Goal: Task Accomplishment & Management: Manage account settings

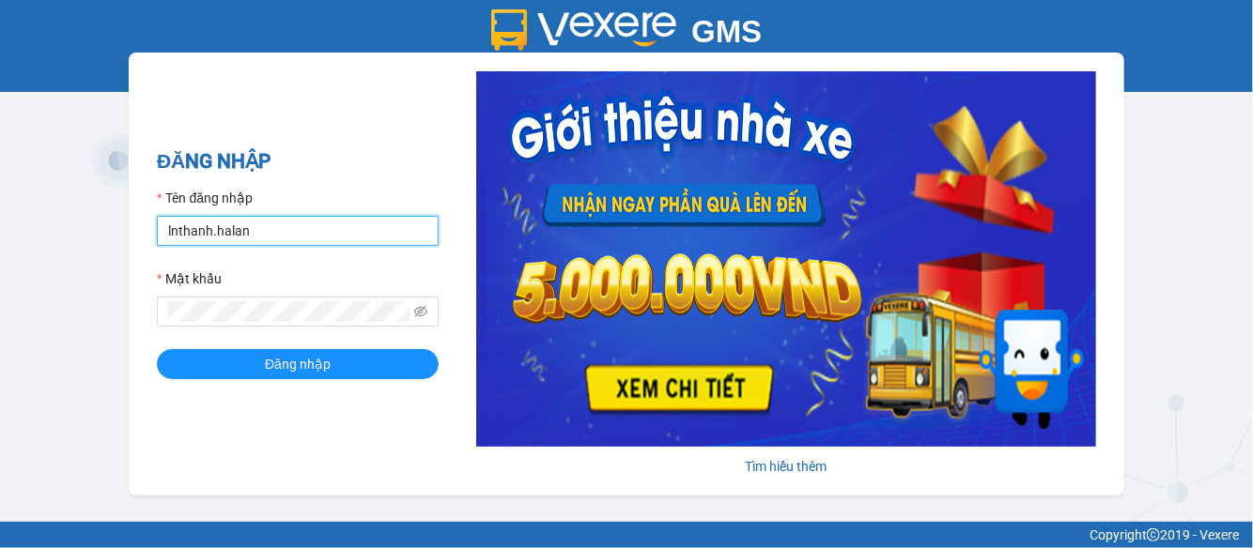
click at [230, 237] on input "lnthanh.halan" at bounding box center [298, 231] width 282 height 30
click at [287, 232] on input "lnthanh.halan" at bounding box center [298, 231] width 282 height 30
type input "btlhuong.halan"
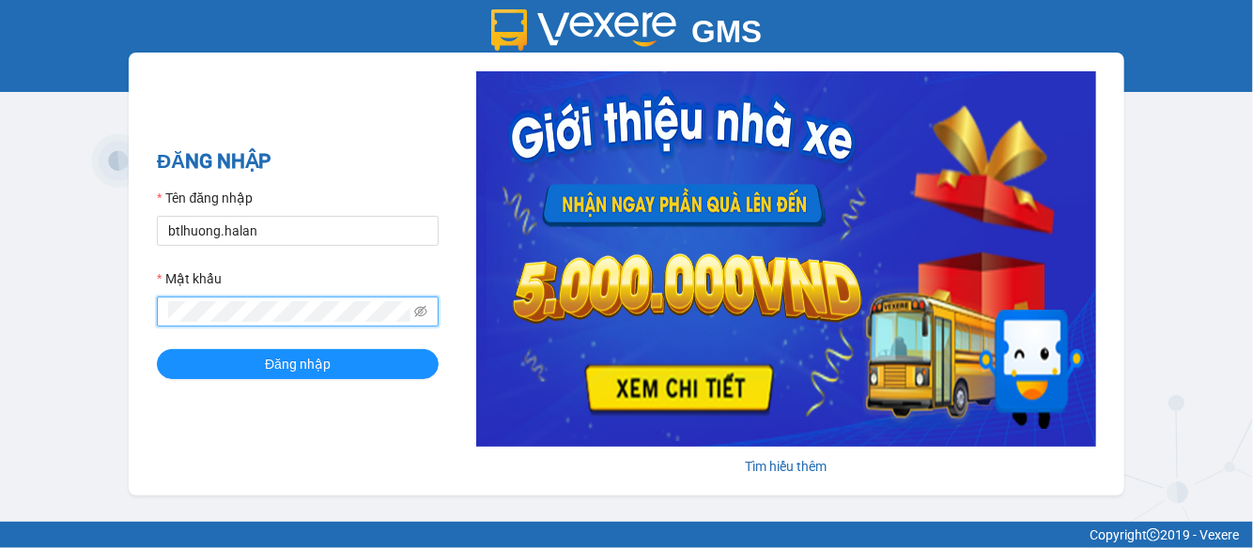
click at [157, 349] on button "Đăng nhập" at bounding box center [298, 364] width 282 height 30
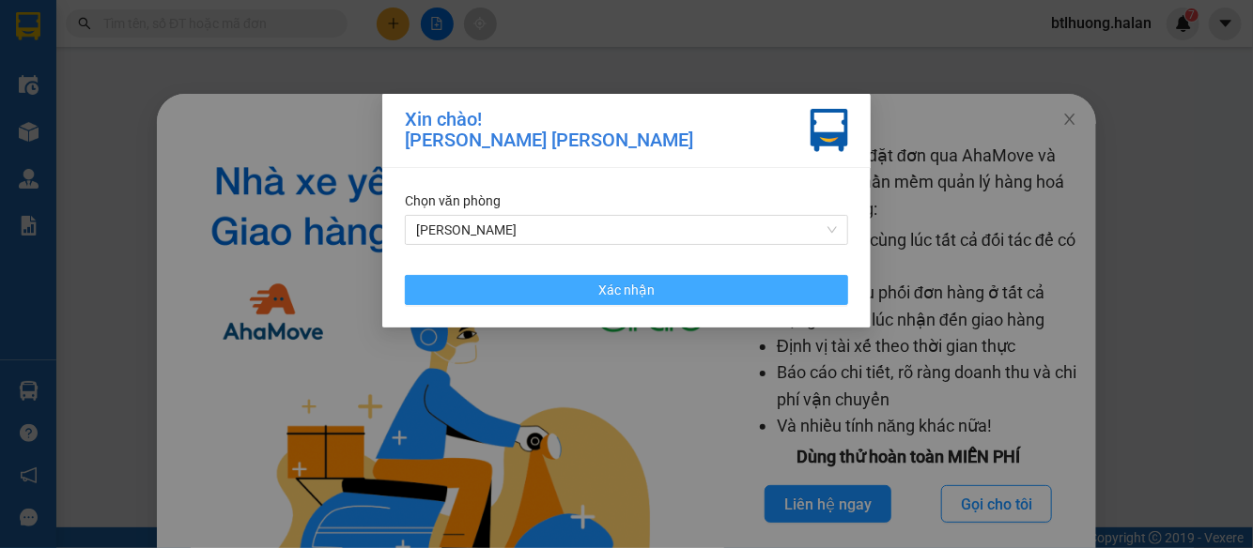
click at [628, 299] on span "Xác nhận" at bounding box center [626, 290] width 56 height 21
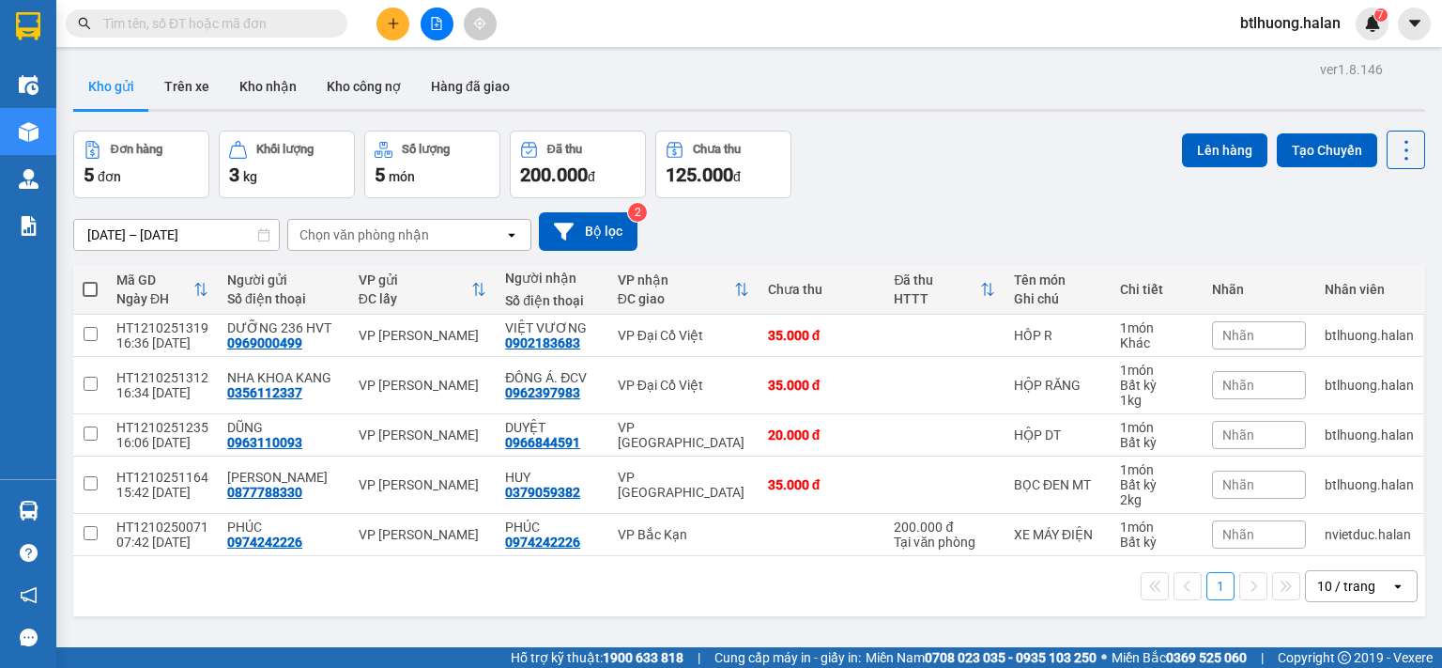
click at [203, 19] on input "text" at bounding box center [214, 23] width 222 height 21
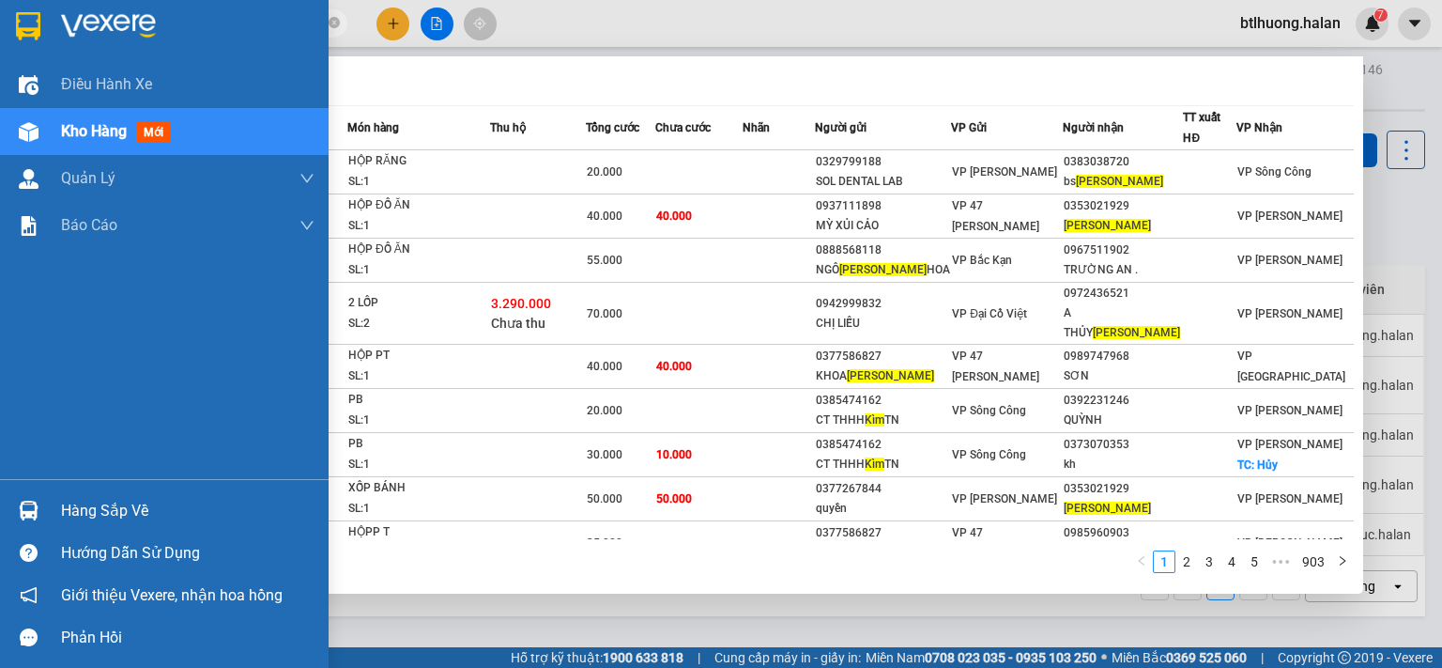
type input "kim"
click at [23, 500] on img at bounding box center [29, 510] width 20 height 20
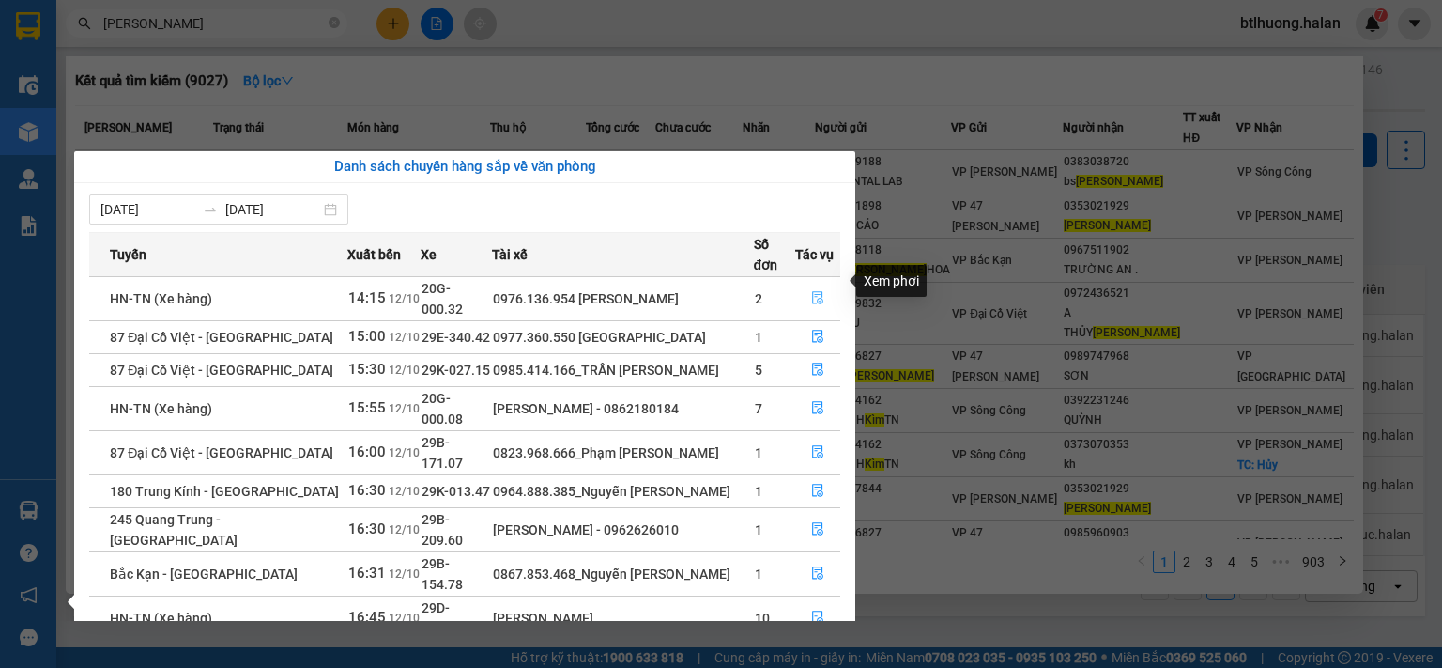
click at [811, 291] on icon "file-done" at bounding box center [817, 297] width 13 height 13
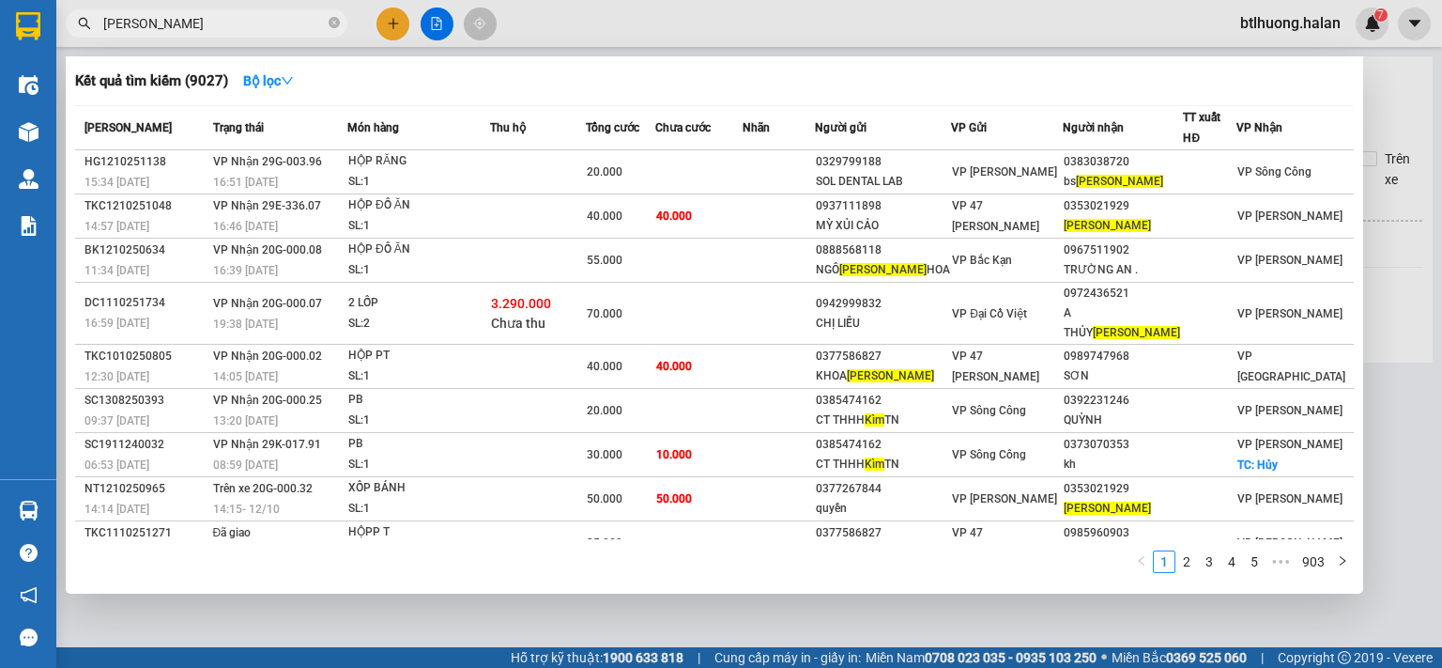
click at [1252, 200] on div at bounding box center [721, 334] width 1442 height 668
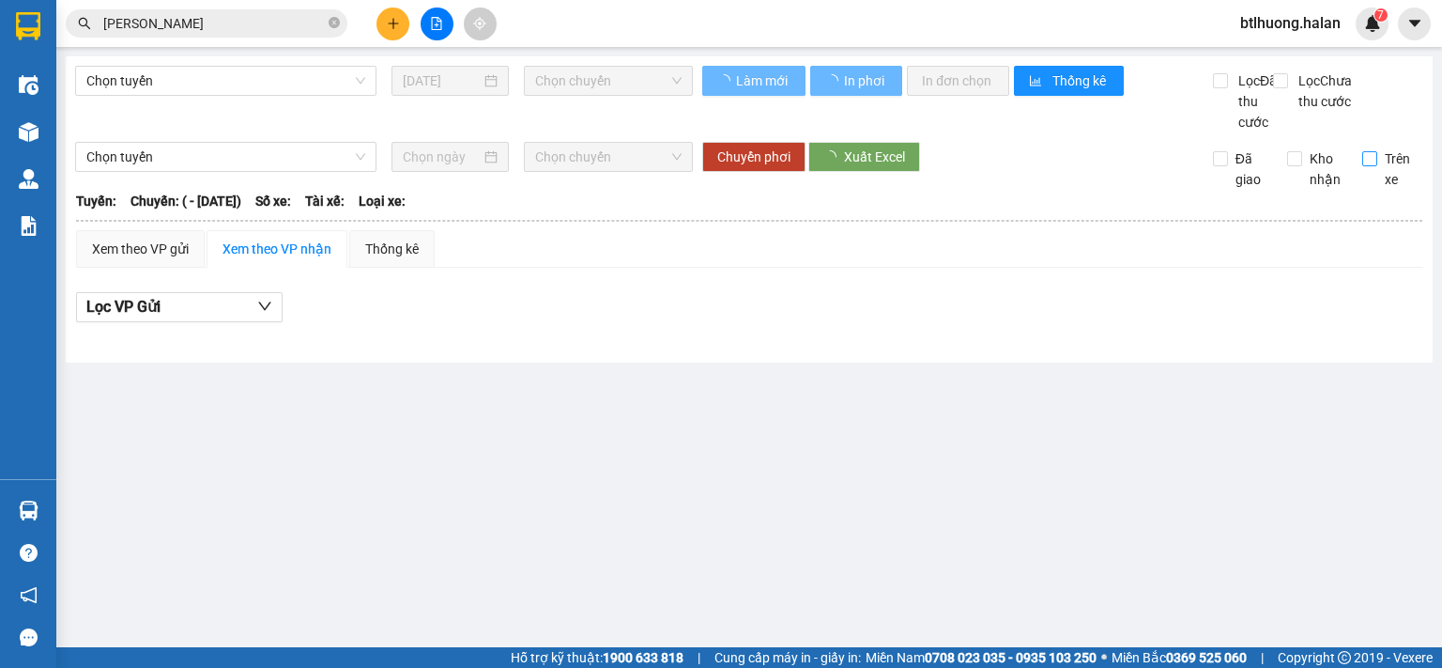
click at [1252, 190] on span "Trên xe" at bounding box center [1400, 168] width 46 height 41
click at [1252, 166] on input "Trên xe" at bounding box center [1369, 158] width 15 height 15
checkbox input "true"
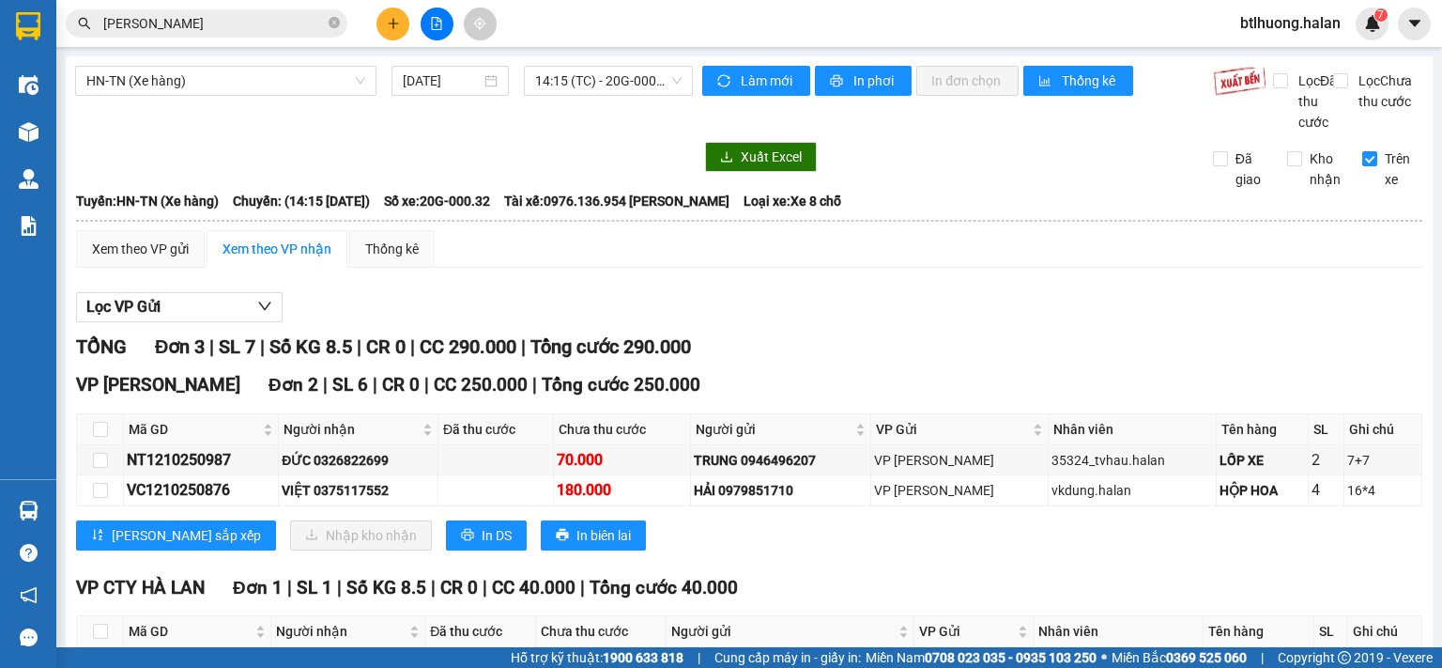
scroll to position [145, 0]
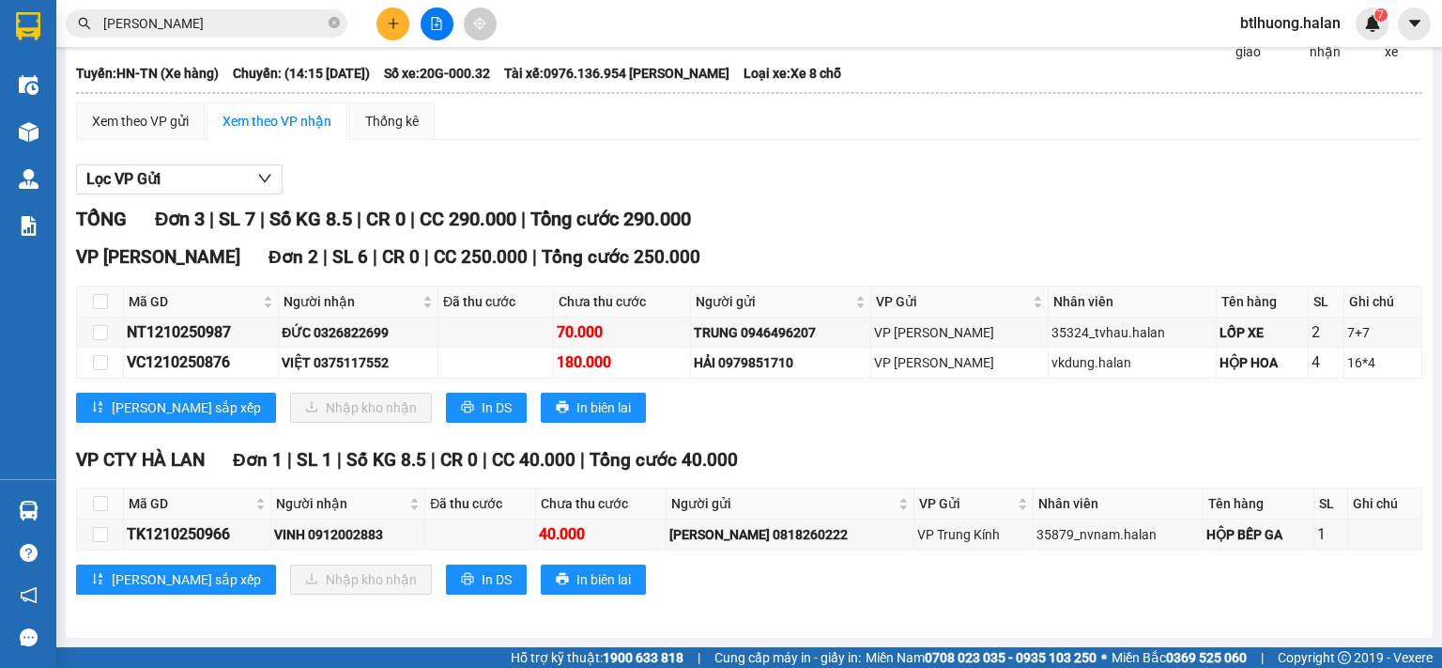
click at [135, 30] on input "kim" at bounding box center [214, 23] width 222 height 21
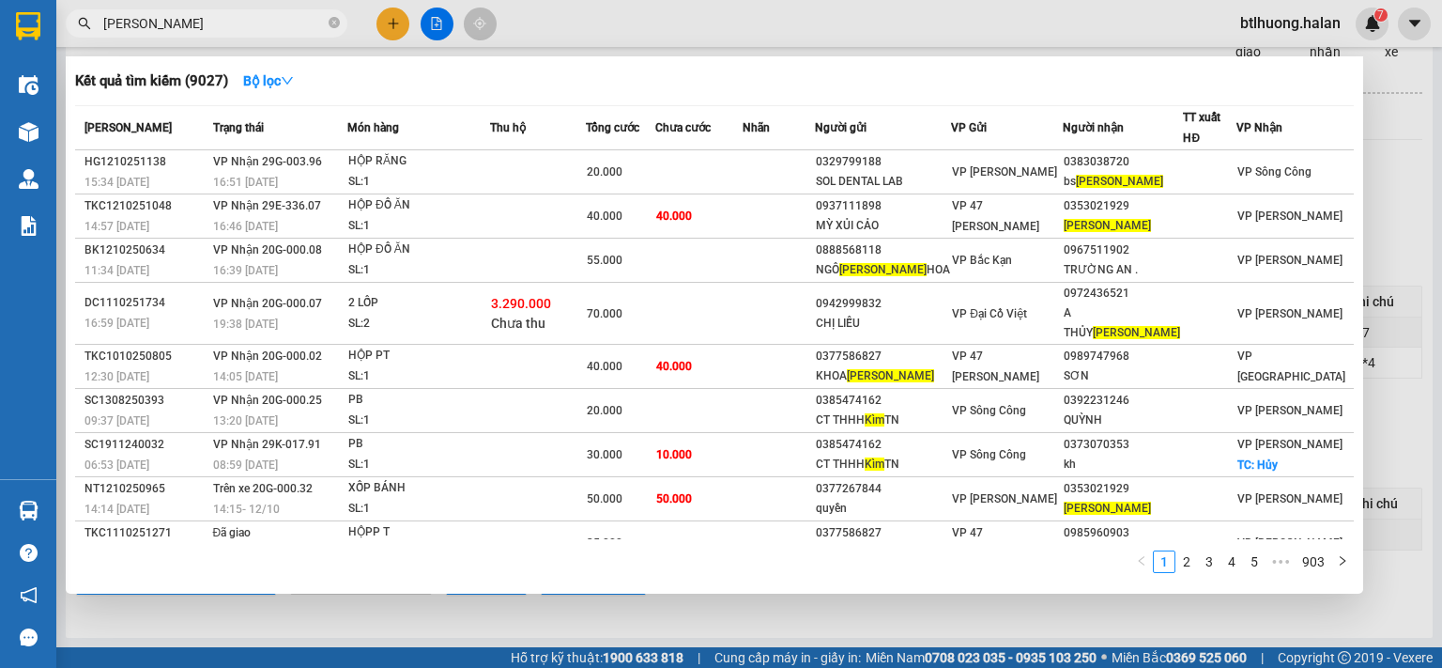
click at [135, 30] on input "kim" at bounding box center [214, 23] width 222 height 21
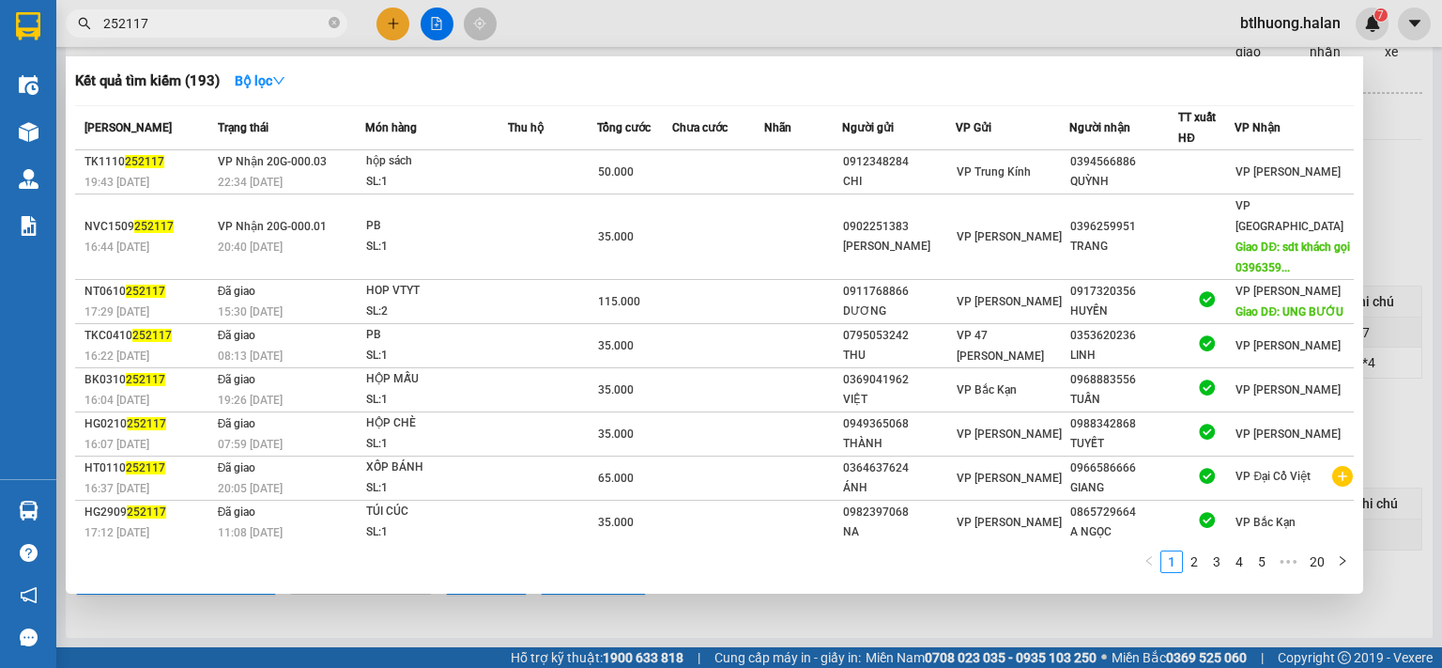
type input "252117"
click at [398, 18] on div at bounding box center [721, 334] width 1442 height 668
click at [398, 18] on icon "plus" at bounding box center [393, 23] width 13 height 13
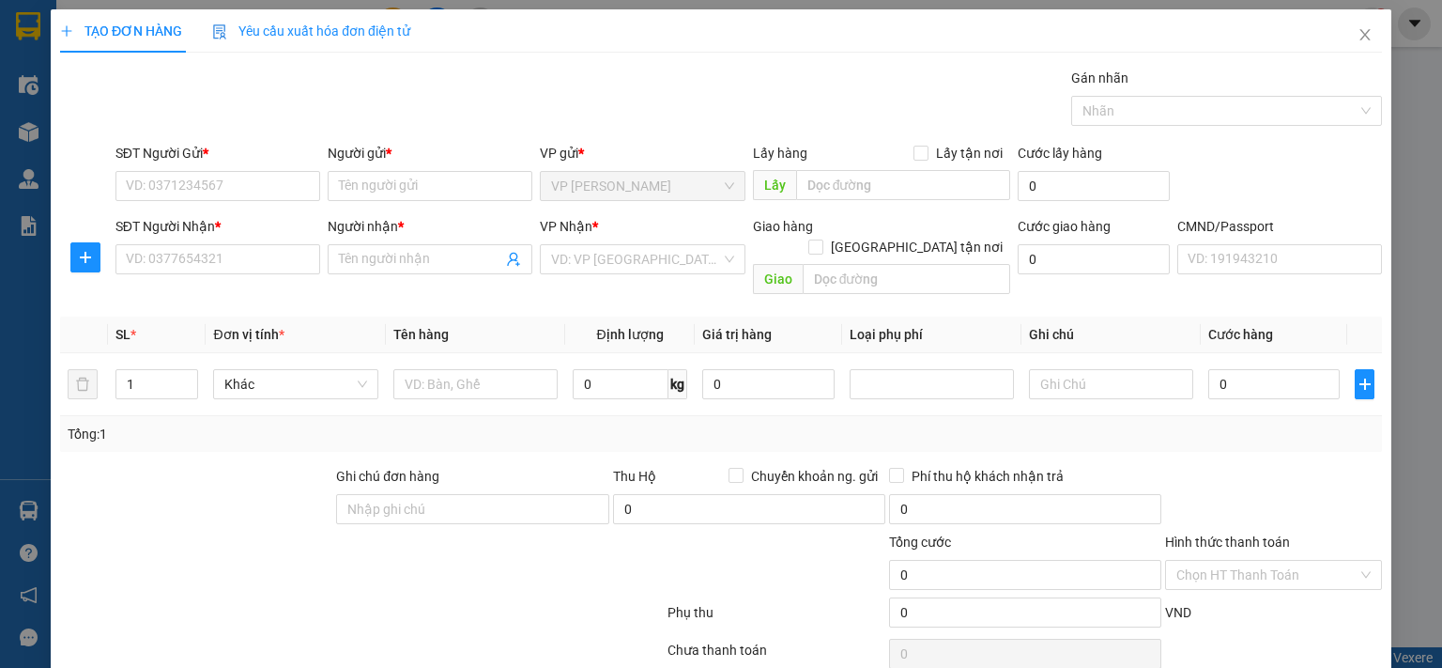
click at [537, 547] on html "Kết quả tìm kiếm ( 193 ) Bộ lọc Mã ĐH Trạng thái Món hàng Thu hộ Tổng cước Chưa…" at bounding box center [721, 334] width 1442 height 668
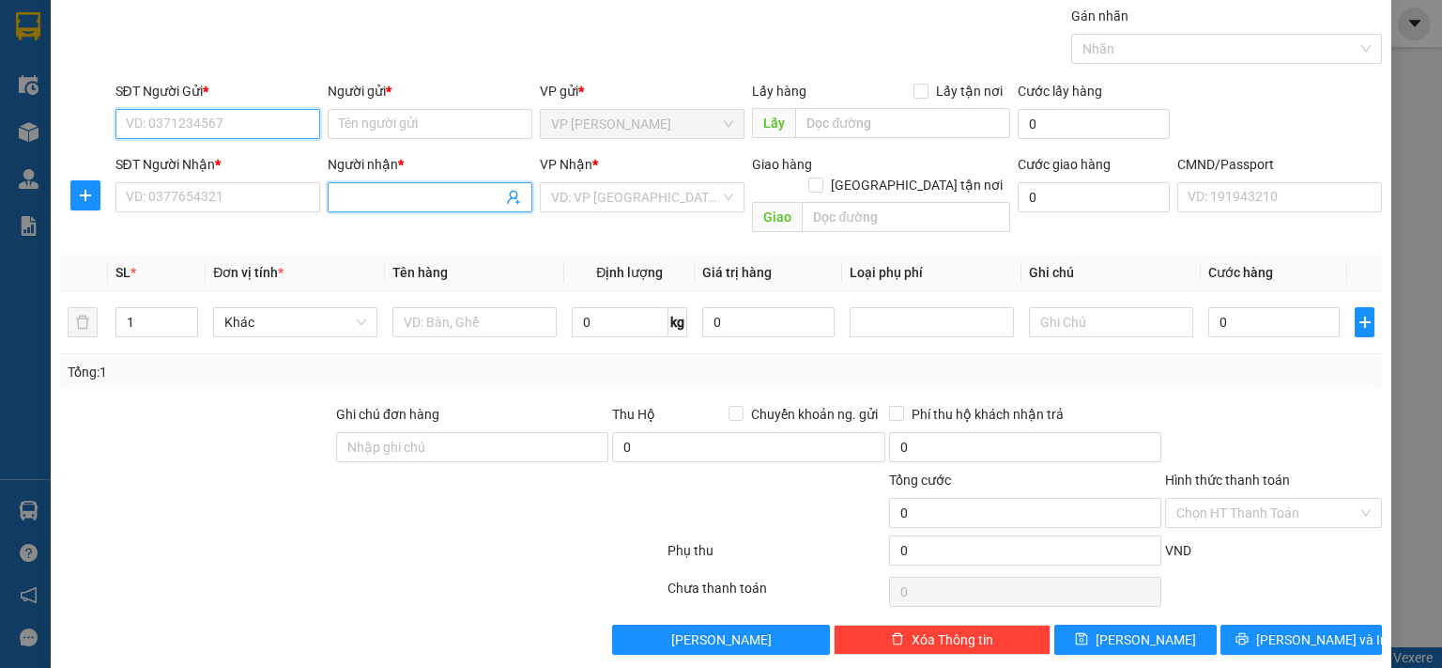
click at [156, 131] on input "SĐT Người Gửi *" at bounding box center [217, 124] width 205 height 30
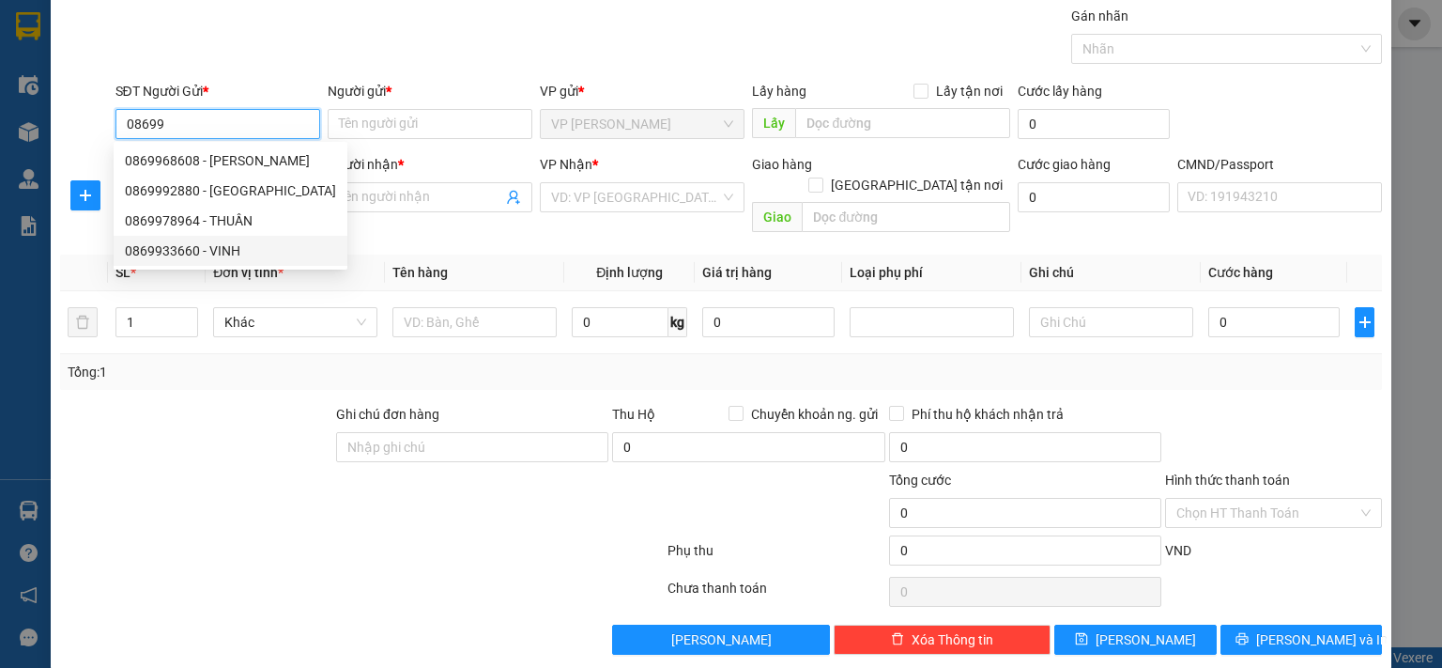
click at [230, 245] on div "0869933660 - VINH" at bounding box center [230, 250] width 211 height 21
type input "0869933660"
type input "VINH"
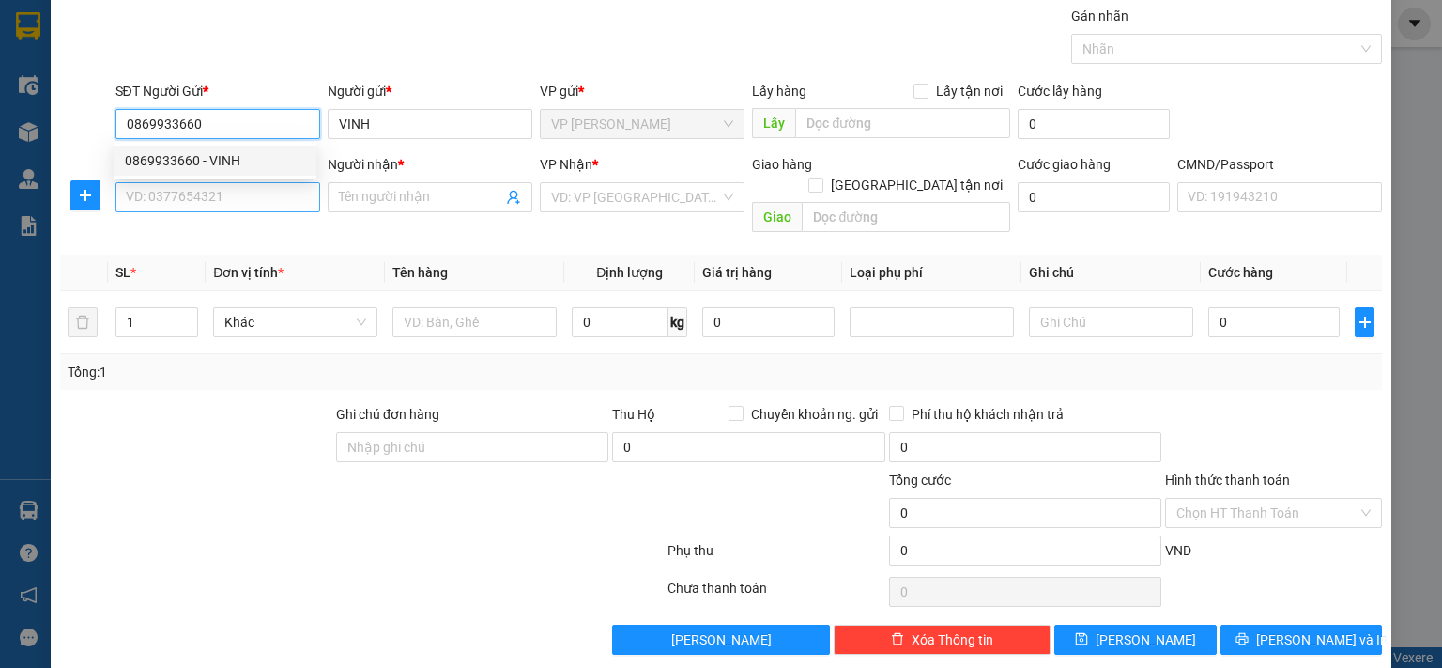
type input "0869933660"
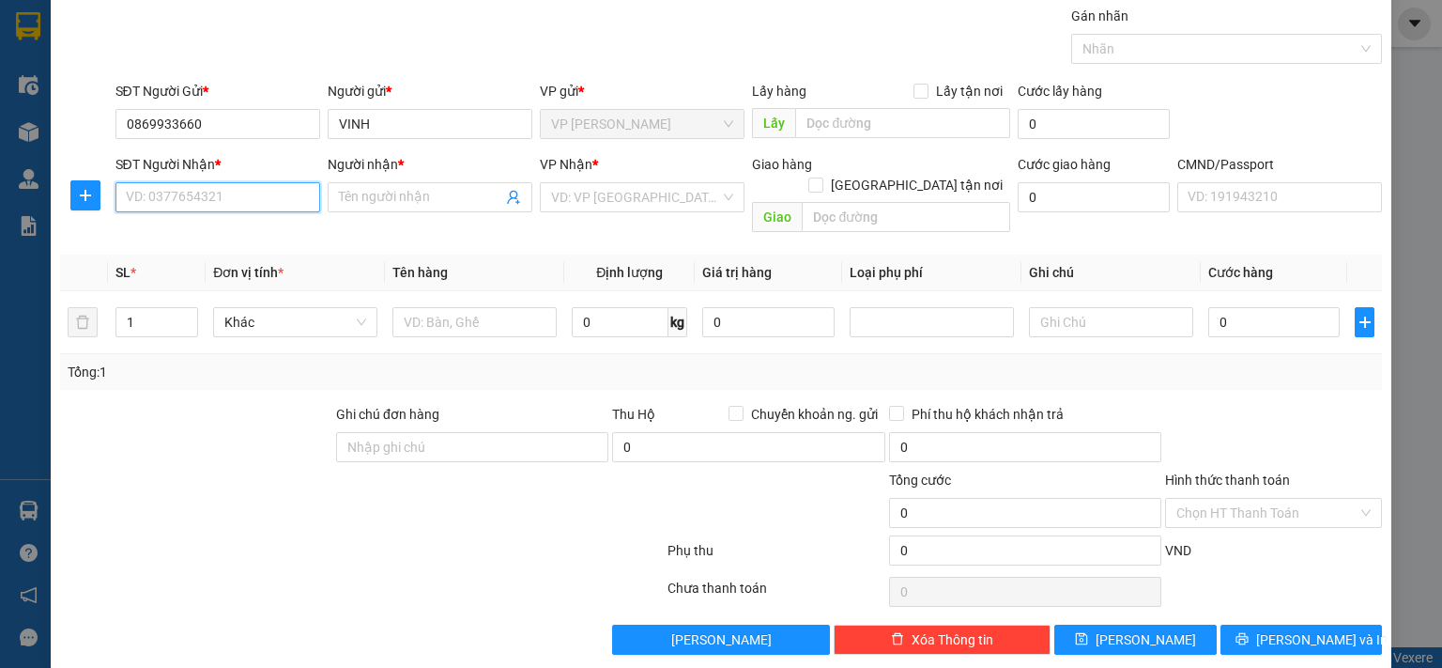
click at [244, 194] on input "SĐT Người Nhận *" at bounding box center [217, 197] width 205 height 30
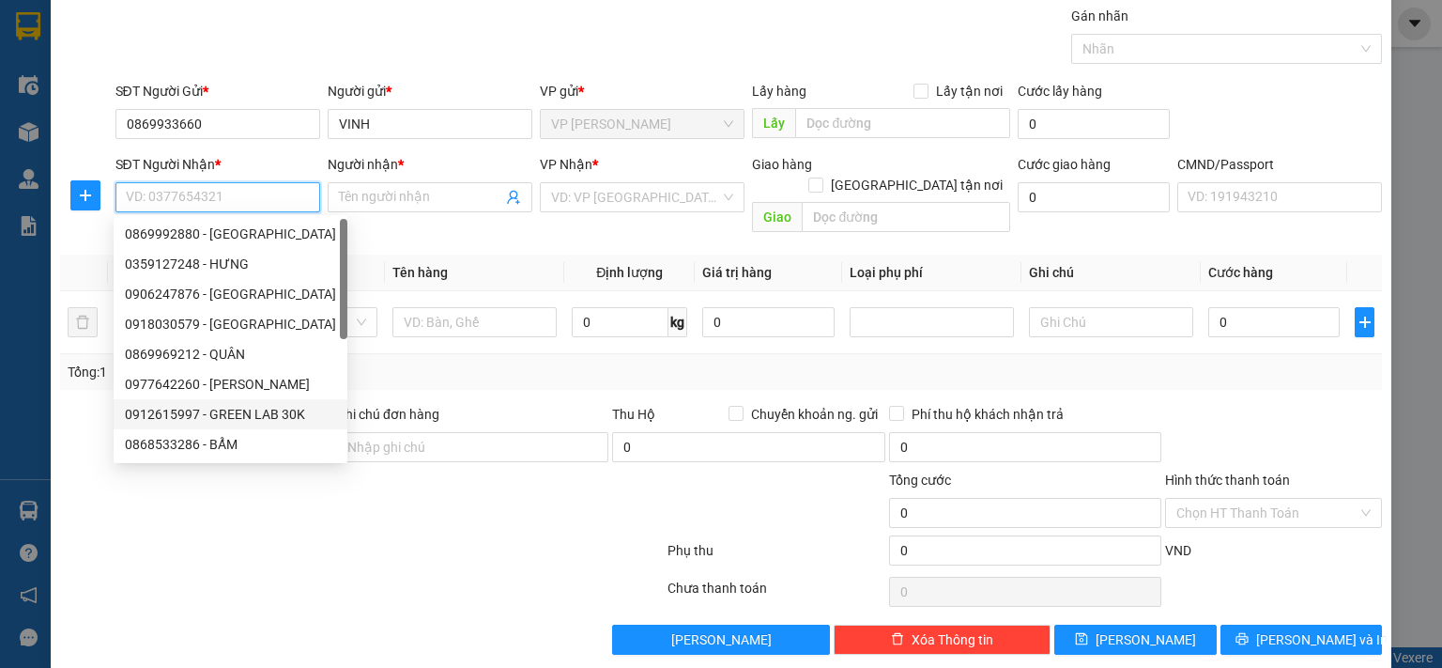
drag, startPoint x: 297, startPoint y: 408, endPoint x: 346, endPoint y: 392, distance: 51.4
click at [299, 408] on div "0912615997 - GREEN LAB 30K" at bounding box center [230, 414] width 211 height 21
type input "0912615997"
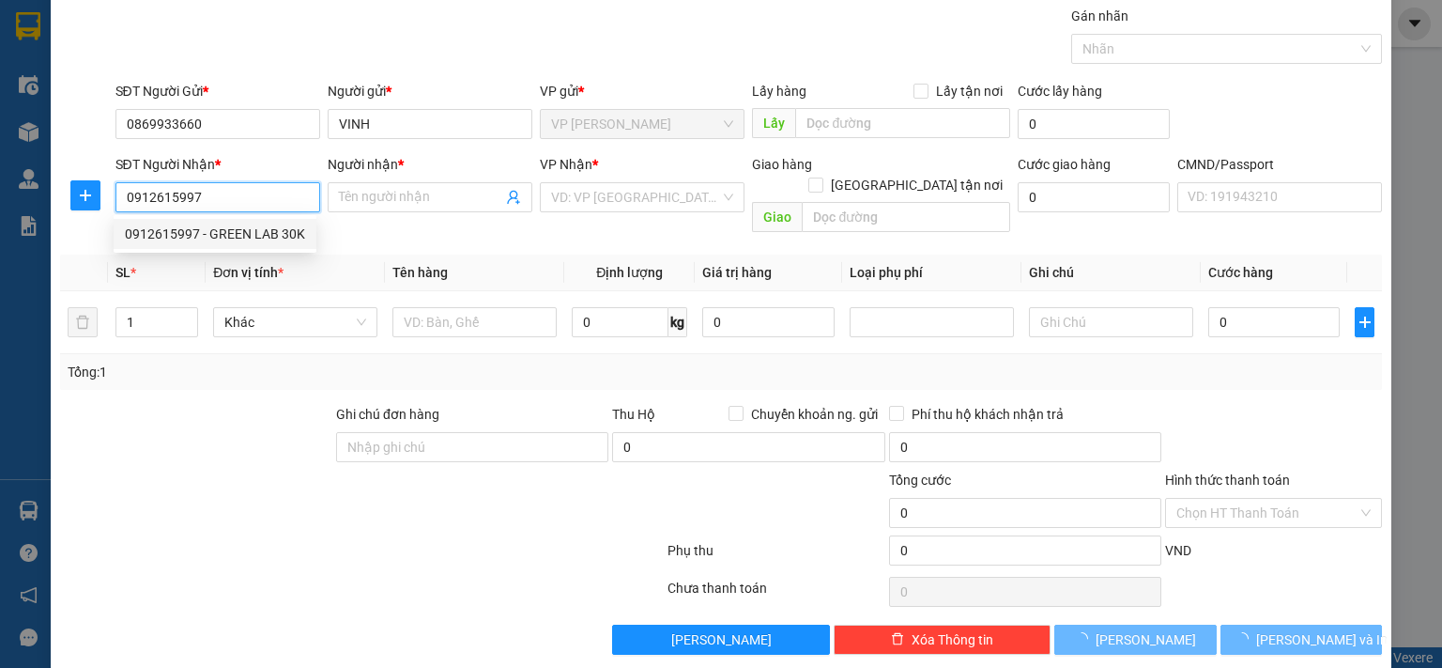
type input "GREEN LAB 30K"
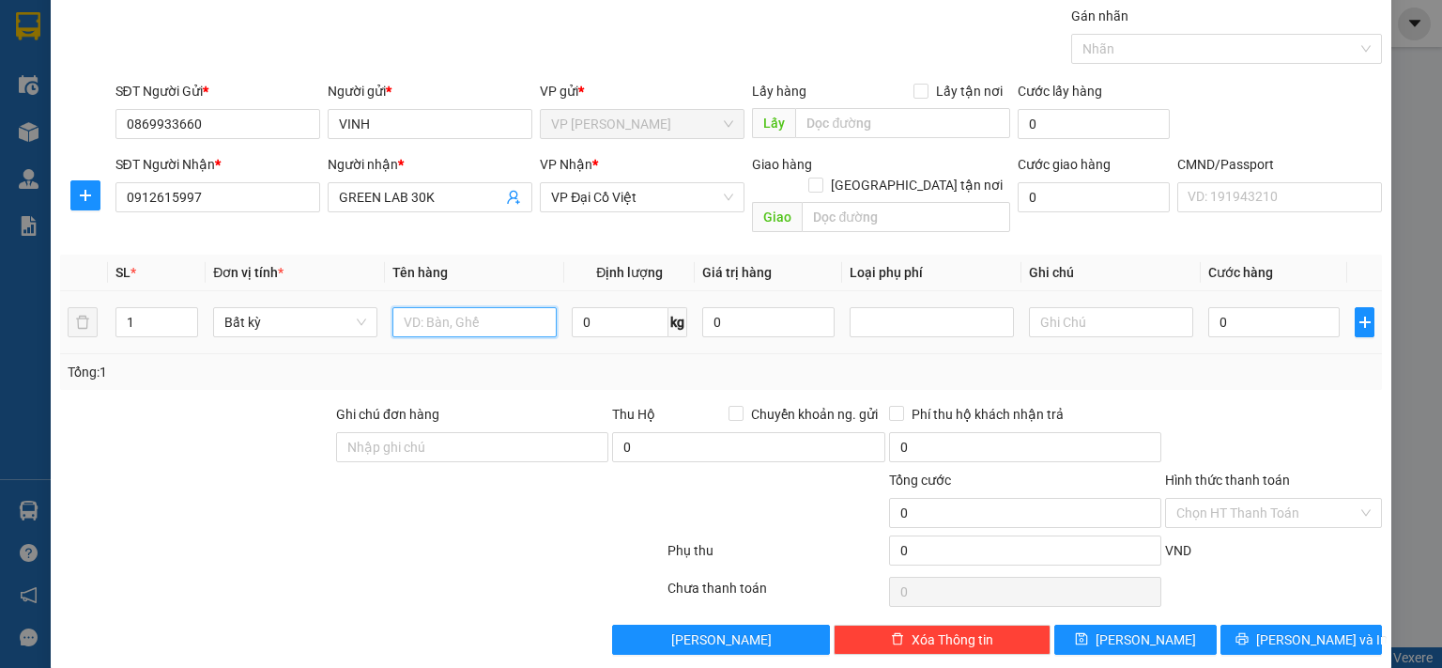
click at [466, 307] on input "text" at bounding box center [474, 322] width 164 height 30
type input "xô đỏ"
click at [1201, 304] on td "0" at bounding box center [1274, 322] width 146 height 63
click at [1218, 308] on input "0" at bounding box center [1273, 322] width 131 height 30
type input "3"
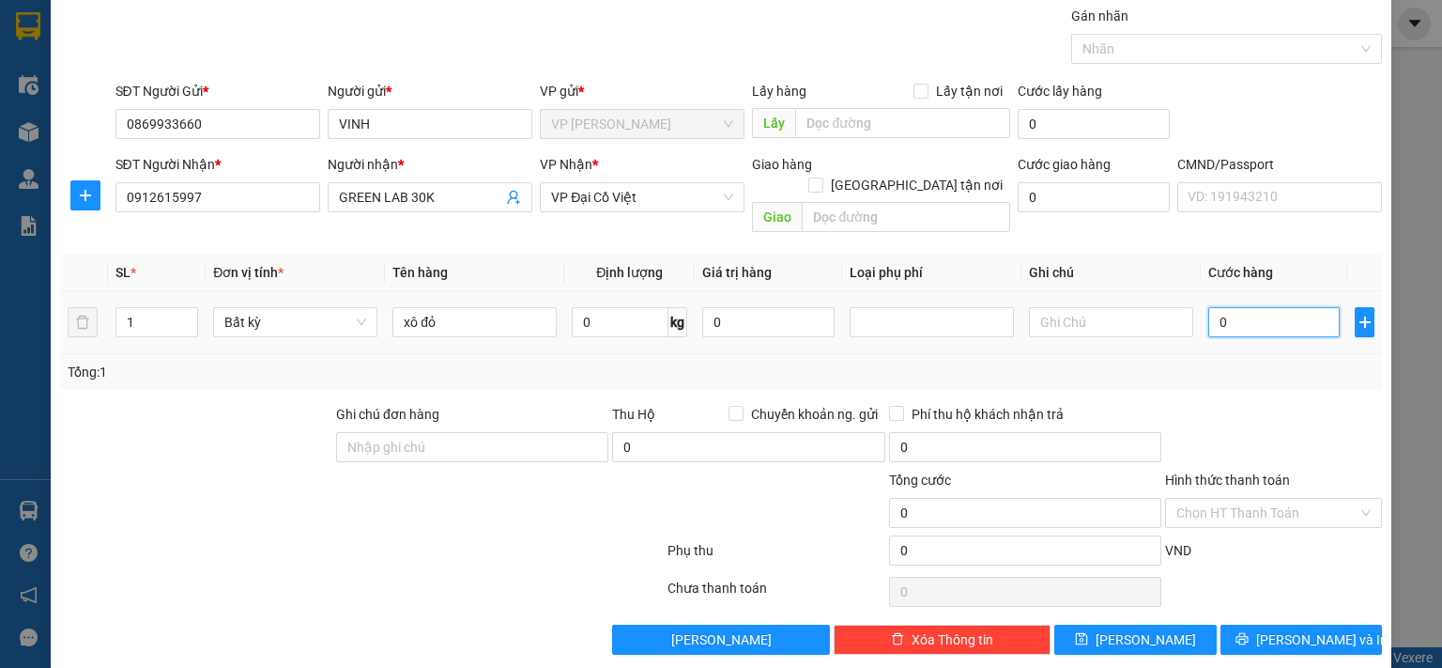
type input "3"
type input "30"
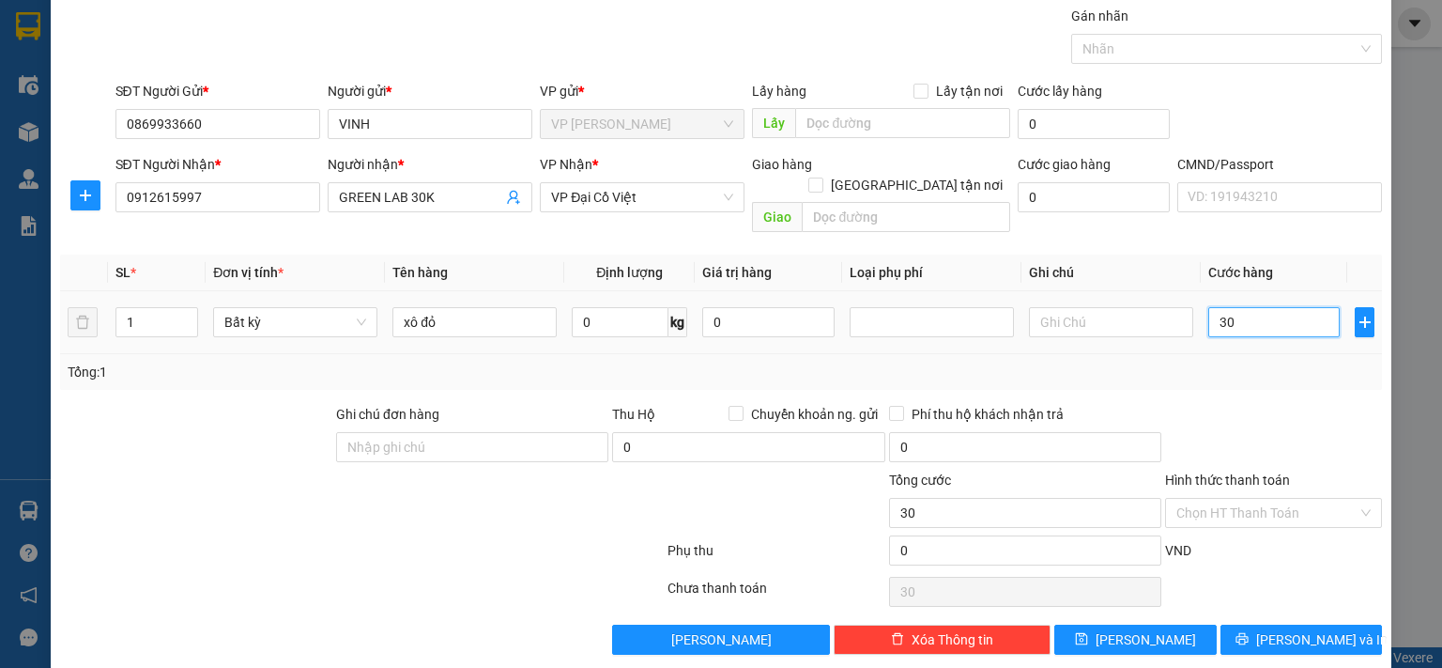
type input "300"
type input "3.000"
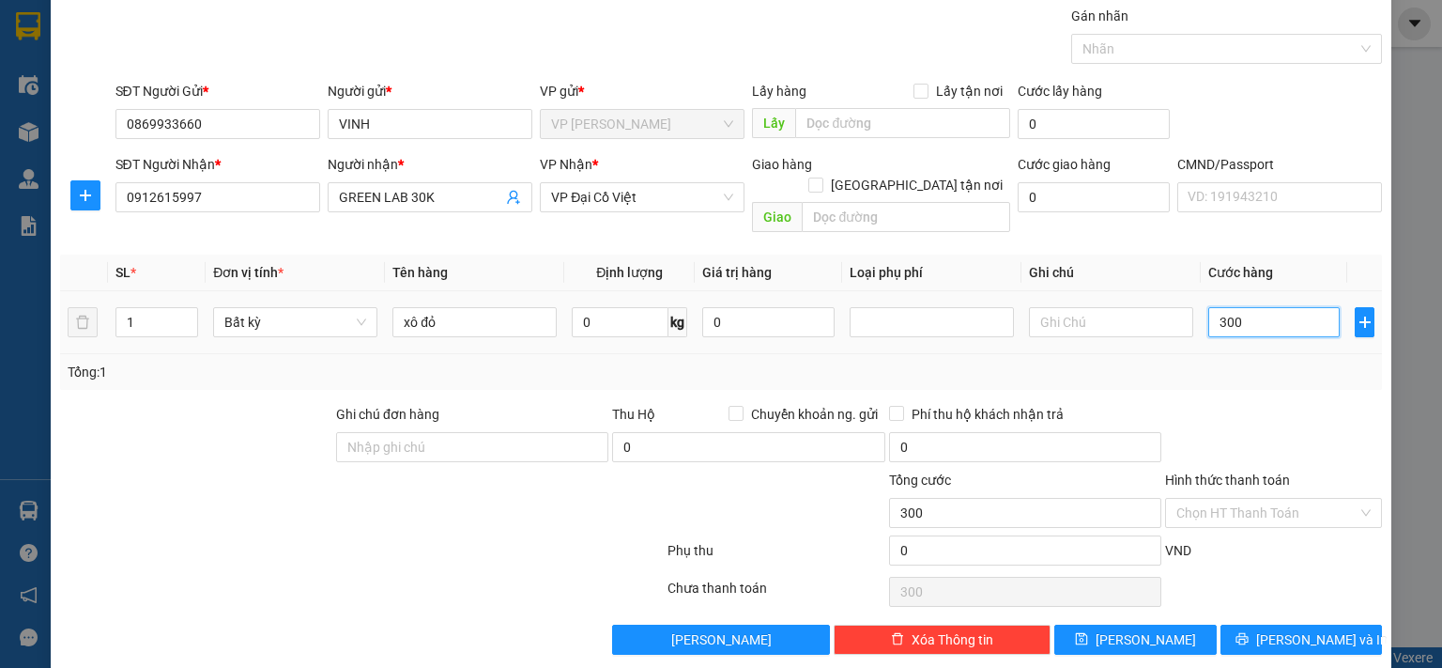
type input "3.000"
type input "30.000"
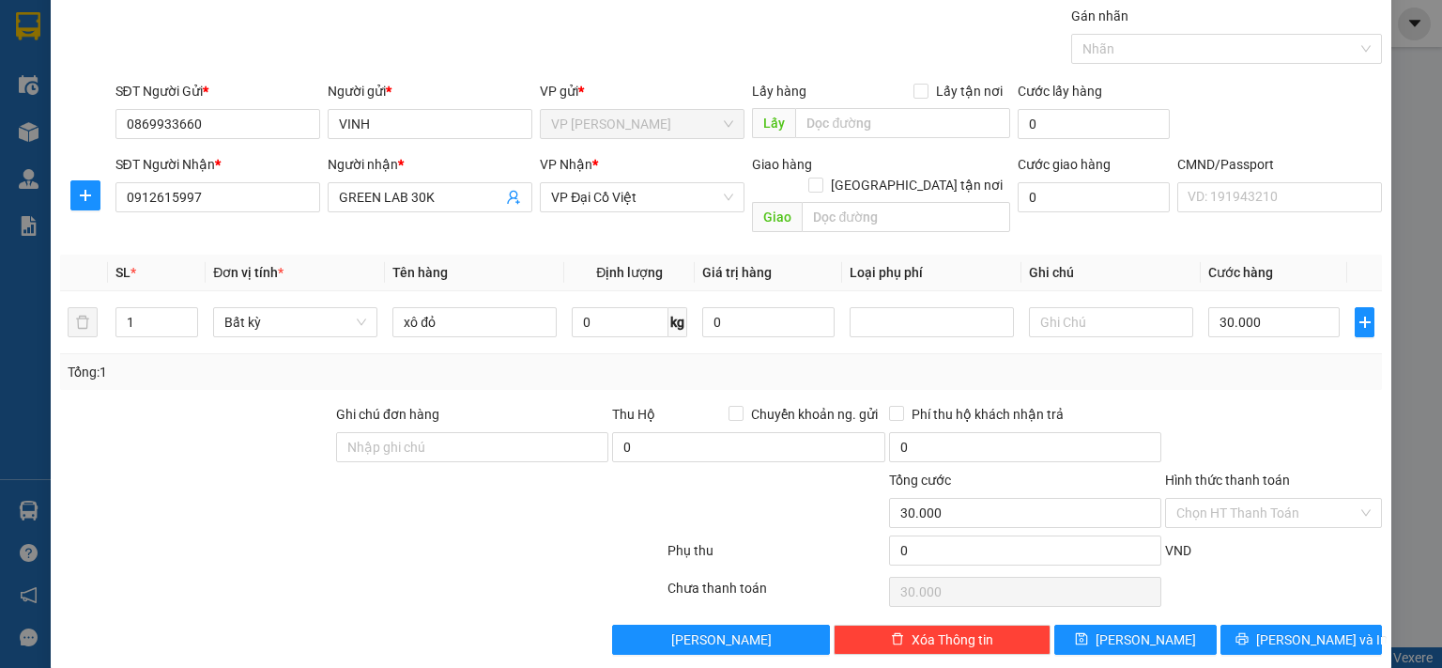
click at [1252, 547] on div "Transit Pickup Surcharge Ids Transit Deliver Surcharge Ids Transit Deliver Surc…" at bounding box center [721, 330] width 1322 height 649
click at [1252, 547] on span "Lưu và In" at bounding box center [1321, 639] width 131 height 21
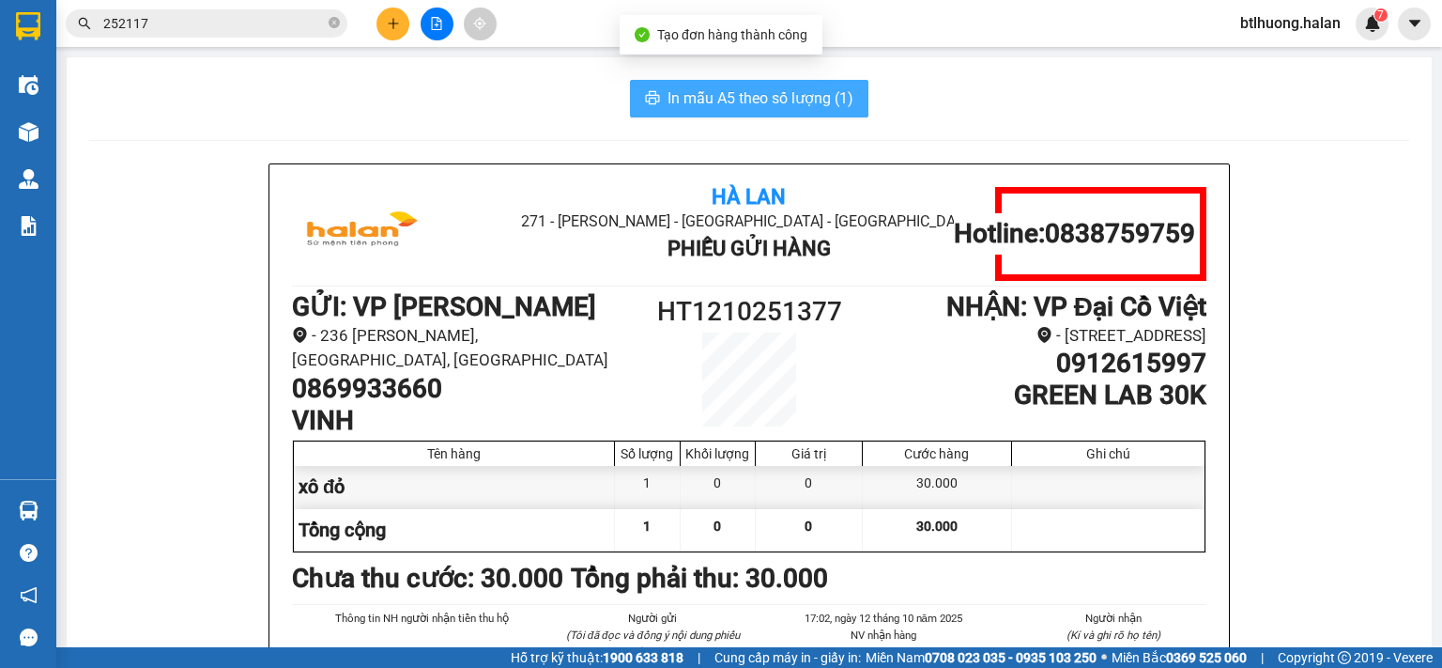
click at [785, 88] on span "In mẫu A5 theo số lượng (1)" at bounding box center [761, 97] width 186 height 23
click at [798, 95] on span "In mẫu A5 theo số lượng (1)" at bounding box center [761, 97] width 186 height 23
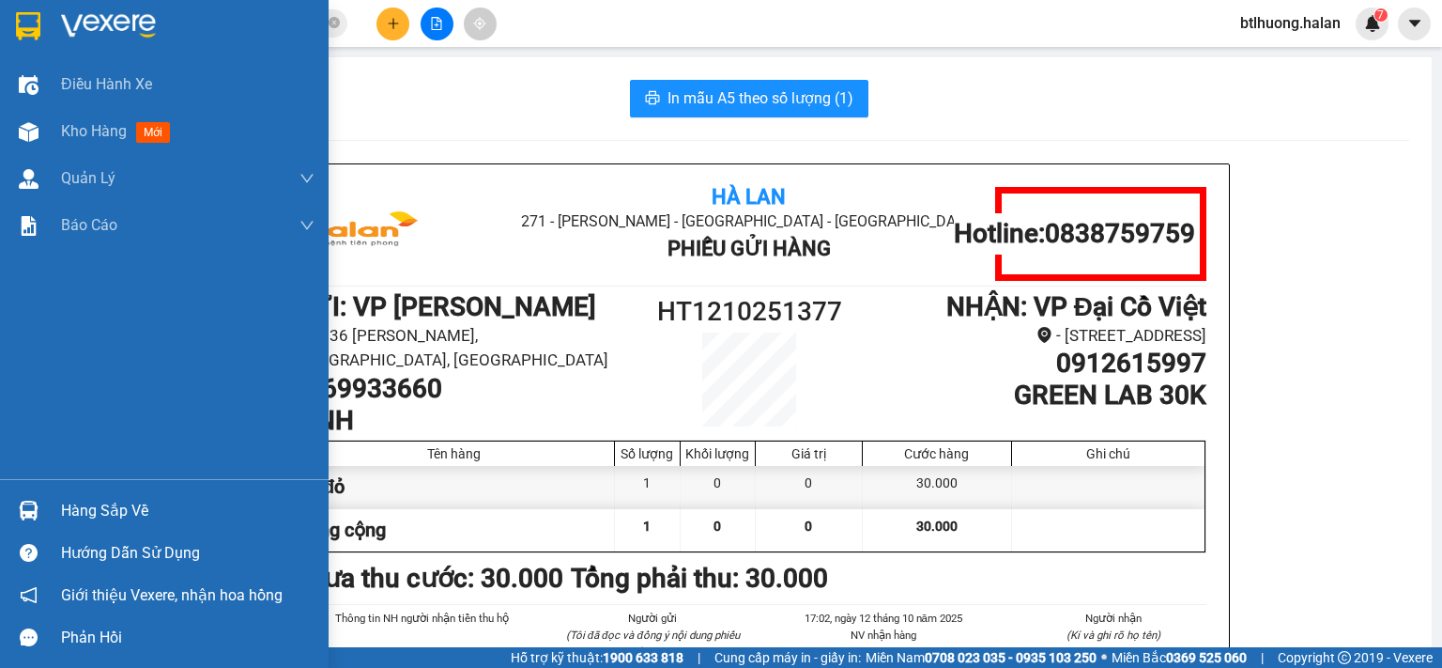
click at [40, 500] on div at bounding box center [28, 510] width 33 height 33
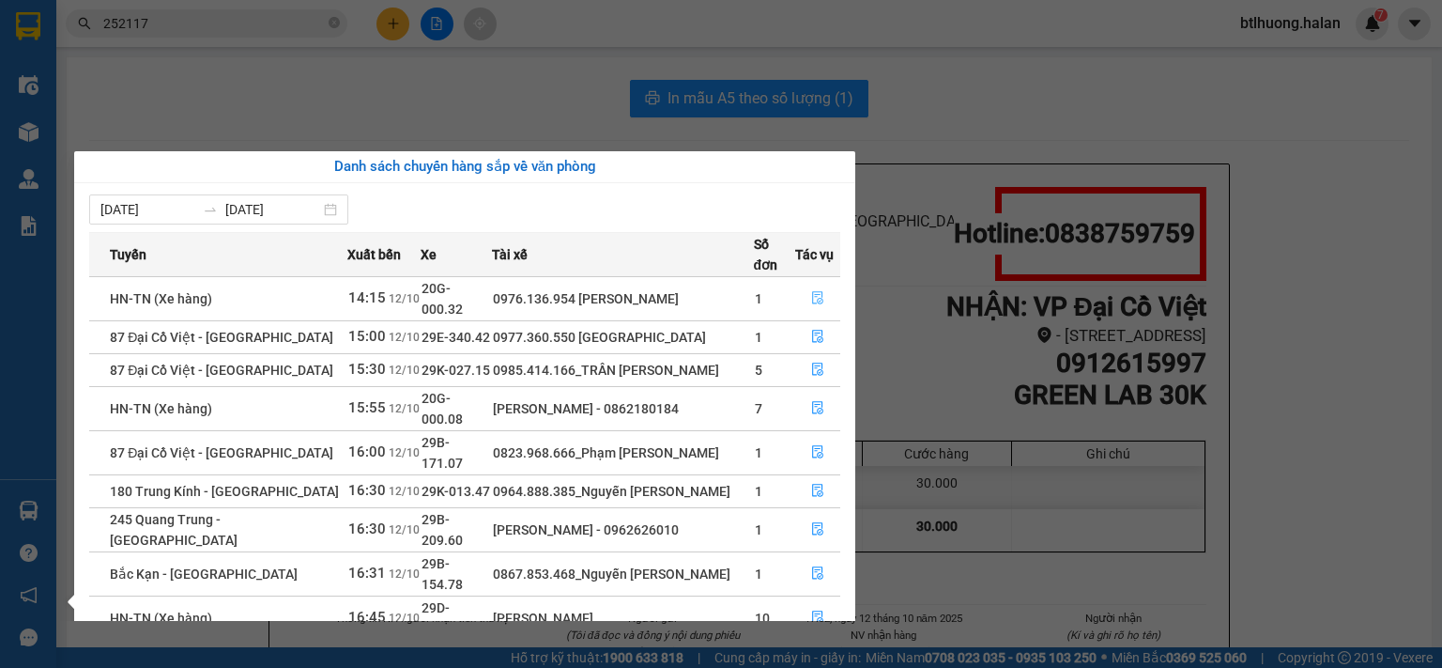
click at [802, 284] on button "button" at bounding box center [817, 299] width 43 height 30
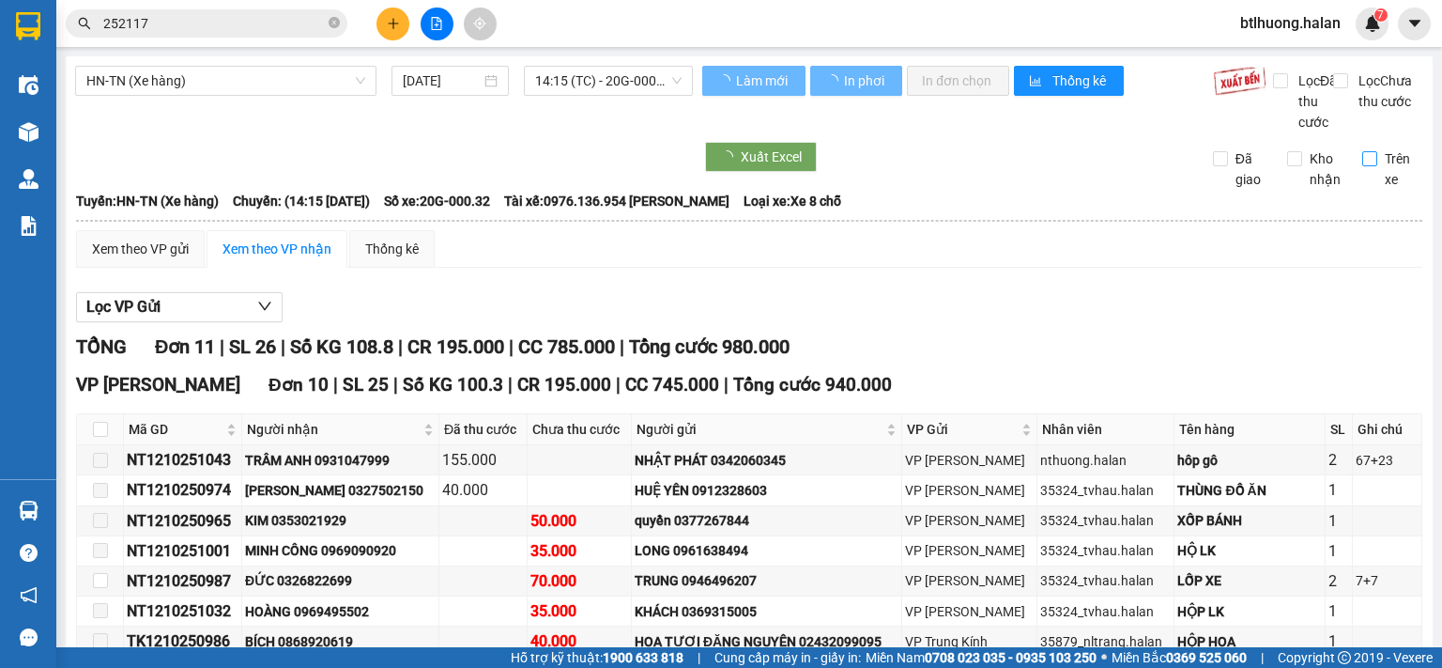
click at [1252, 190] on label "Trên xe" at bounding box center [1392, 168] width 61 height 41
click at [1252, 166] on input "Trên xe" at bounding box center [1369, 158] width 15 height 15
checkbox input "true"
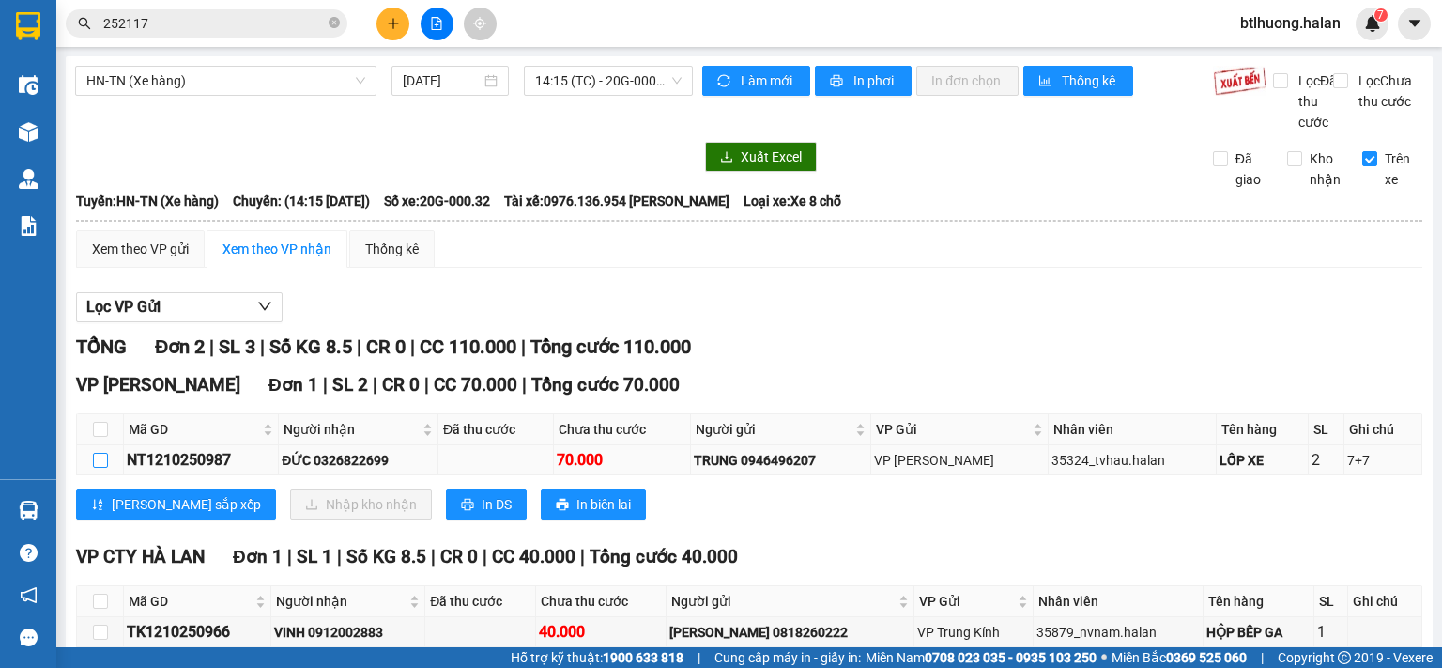
click at [101, 468] on input "checkbox" at bounding box center [100, 460] width 15 height 15
checkbox input "true"
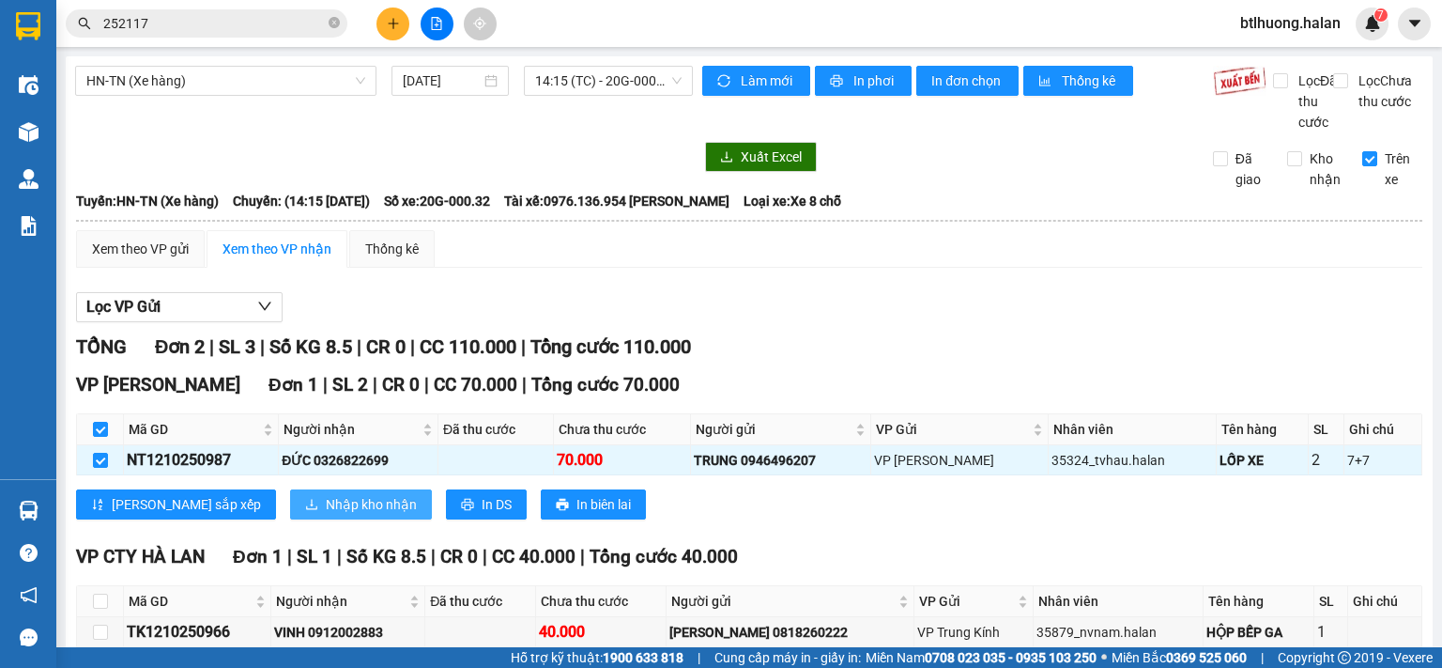
click at [326, 515] on span "Nhập kho nhận" at bounding box center [371, 504] width 91 height 21
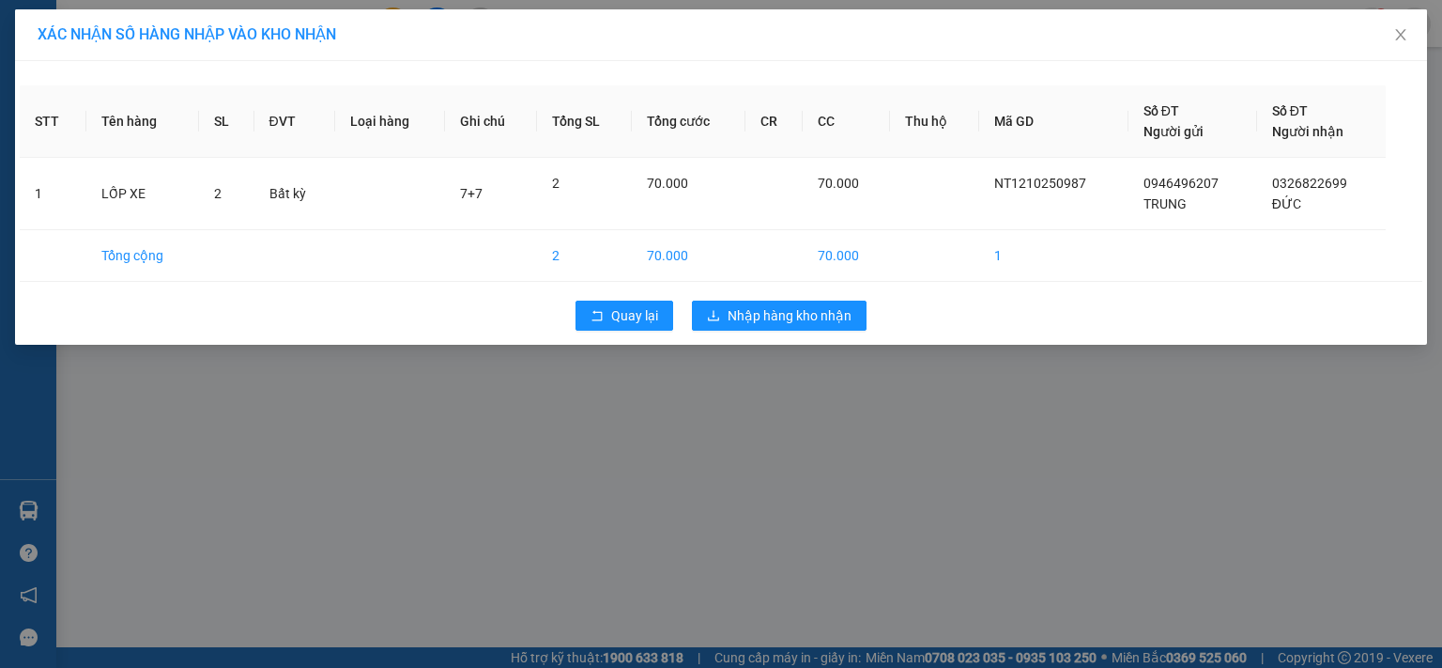
click at [753, 331] on div "Quay lại Nhập hàng kho nhận" at bounding box center [721, 315] width 1403 height 49
click at [755, 315] on span "Nhập hàng kho nhận" at bounding box center [790, 315] width 124 height 21
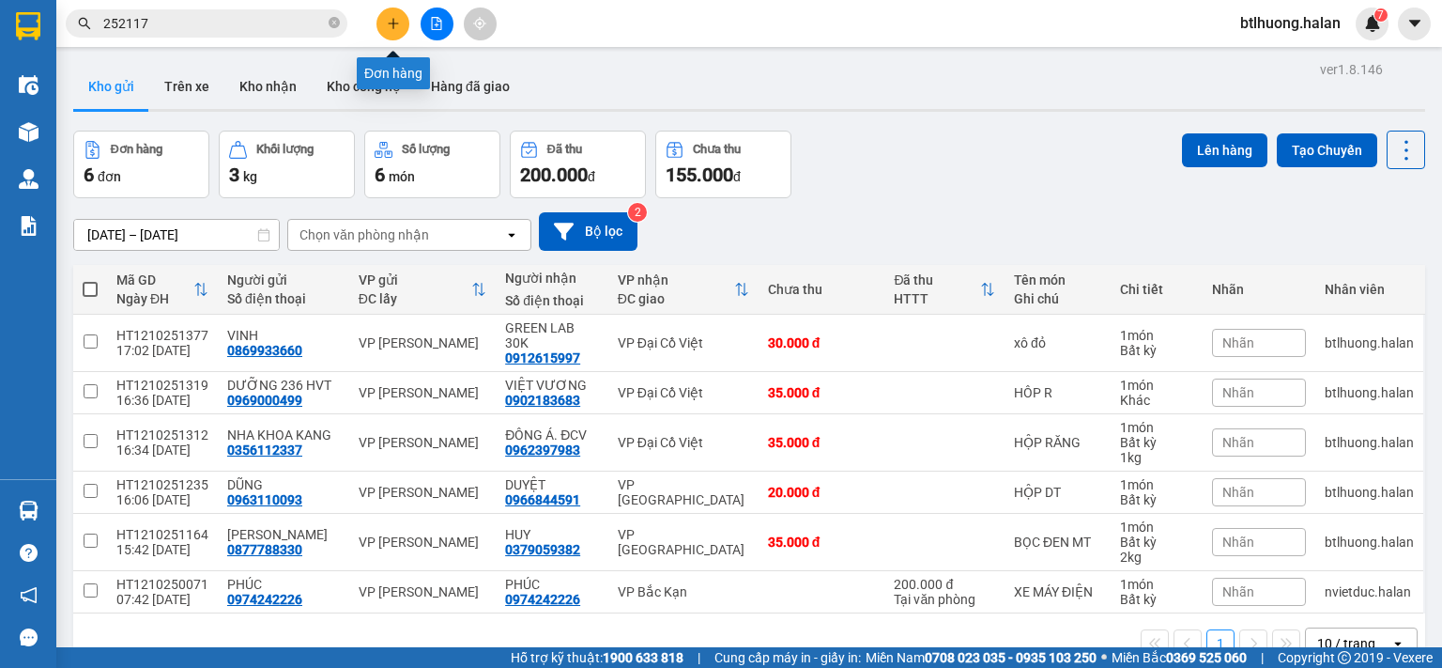
click at [387, 19] on icon "plus" at bounding box center [393, 23] width 13 height 13
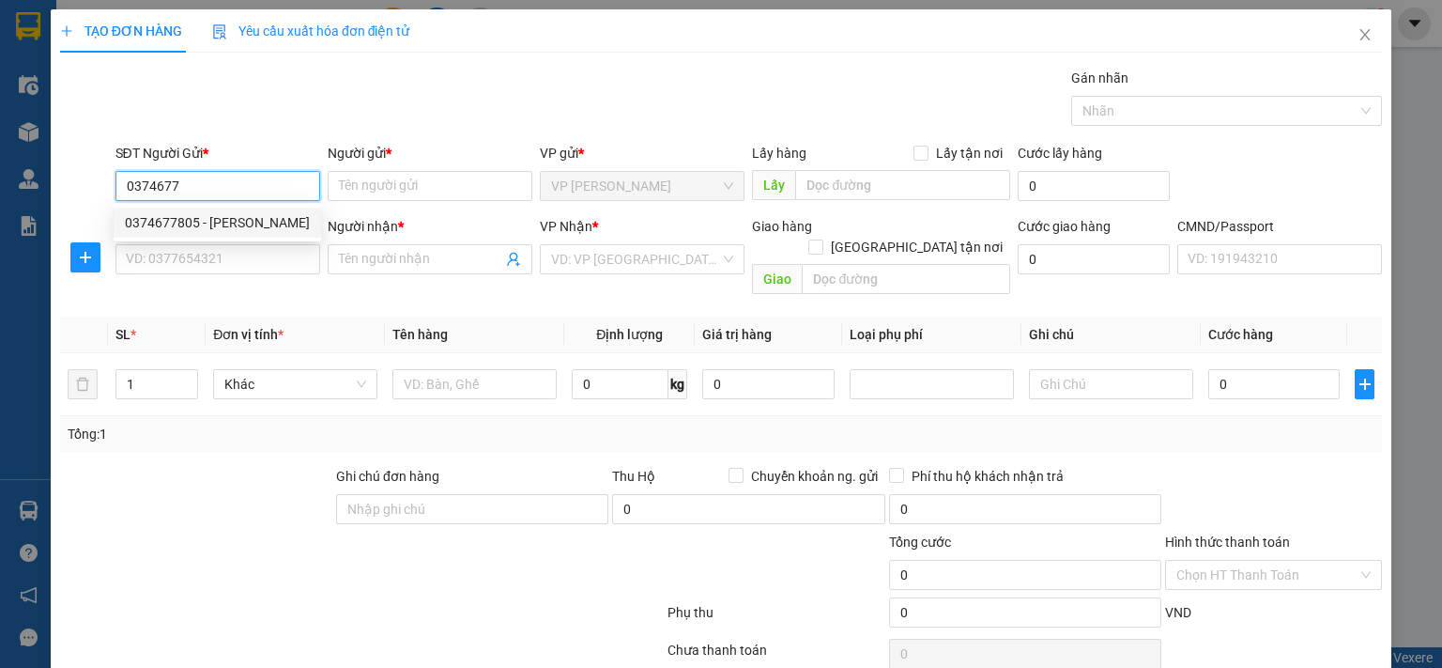
click at [162, 221] on div "0374677805 - MINH" at bounding box center [217, 222] width 185 height 21
type input "0374677805"
type input "MINH"
type input "0374677805"
click at [164, 262] on input "SĐT Người Nhận *" at bounding box center [217, 259] width 205 height 30
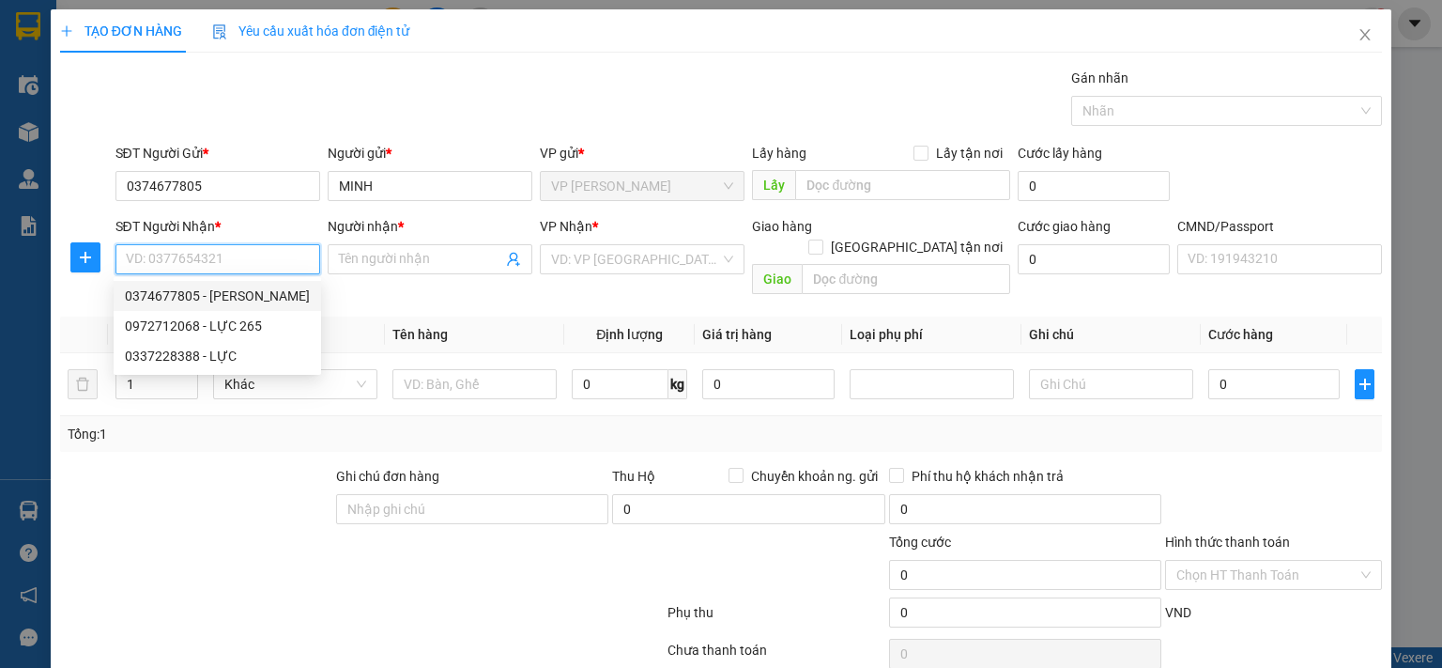
click at [254, 312] on div "0972712068 - LỰC 265" at bounding box center [218, 326] width 208 height 30
type input "0972712068"
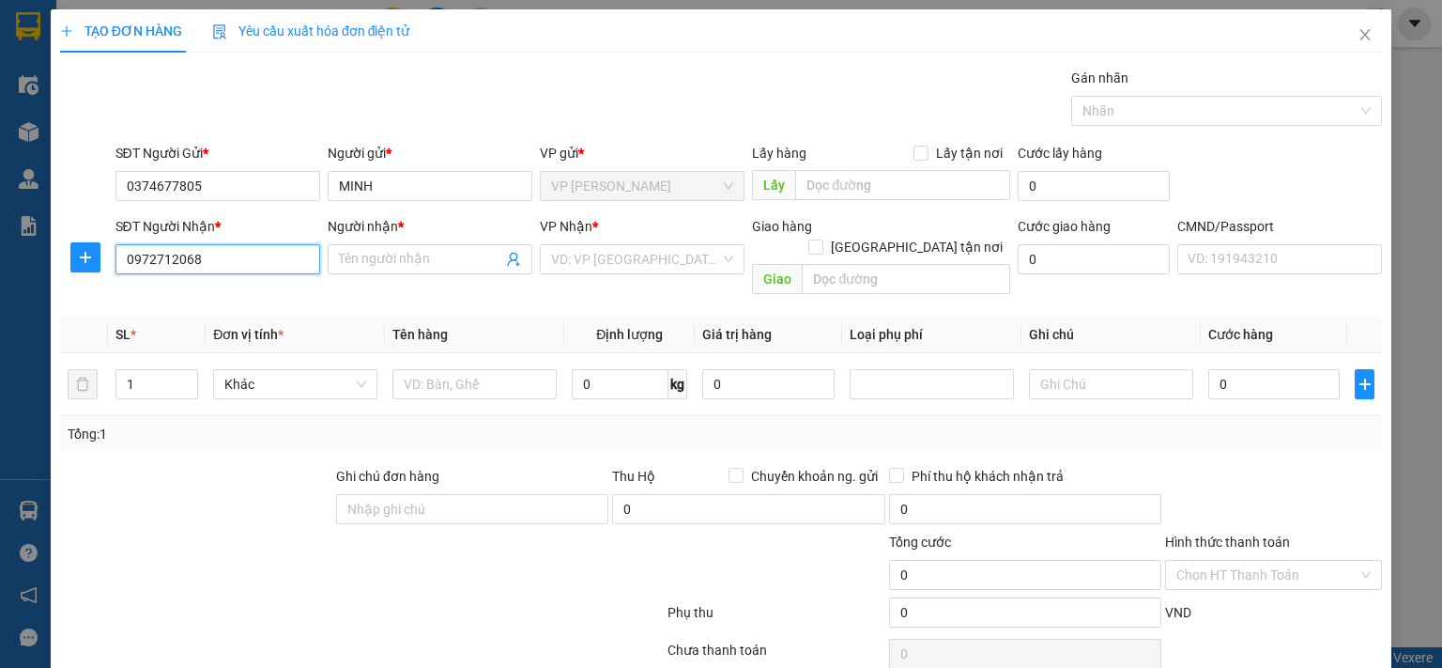
type input "LỰC 265"
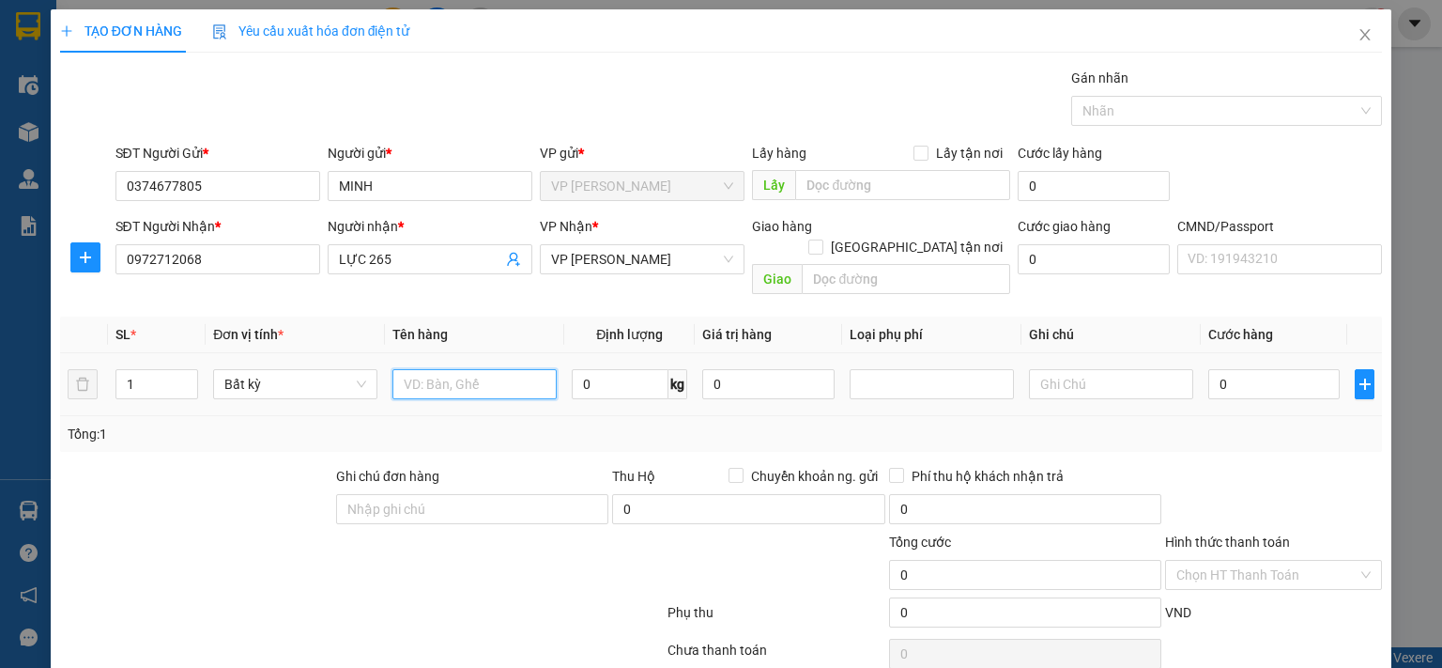
click at [417, 369] on input "text" at bounding box center [474, 384] width 164 height 30
type input "hộp r"
click at [612, 369] on input "0" at bounding box center [620, 384] width 97 height 30
type input "1"
click at [611, 423] on div "Tổng: 1" at bounding box center [721, 433] width 1307 height 21
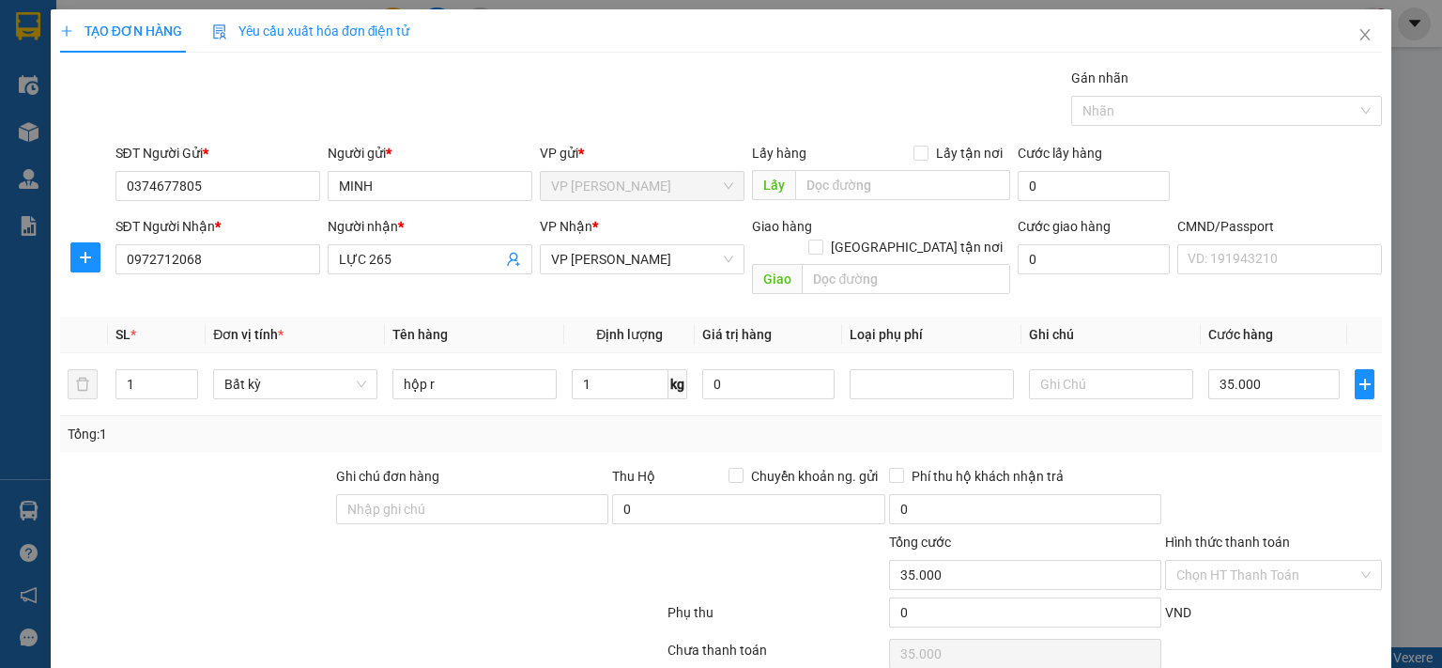
type input "35.000"
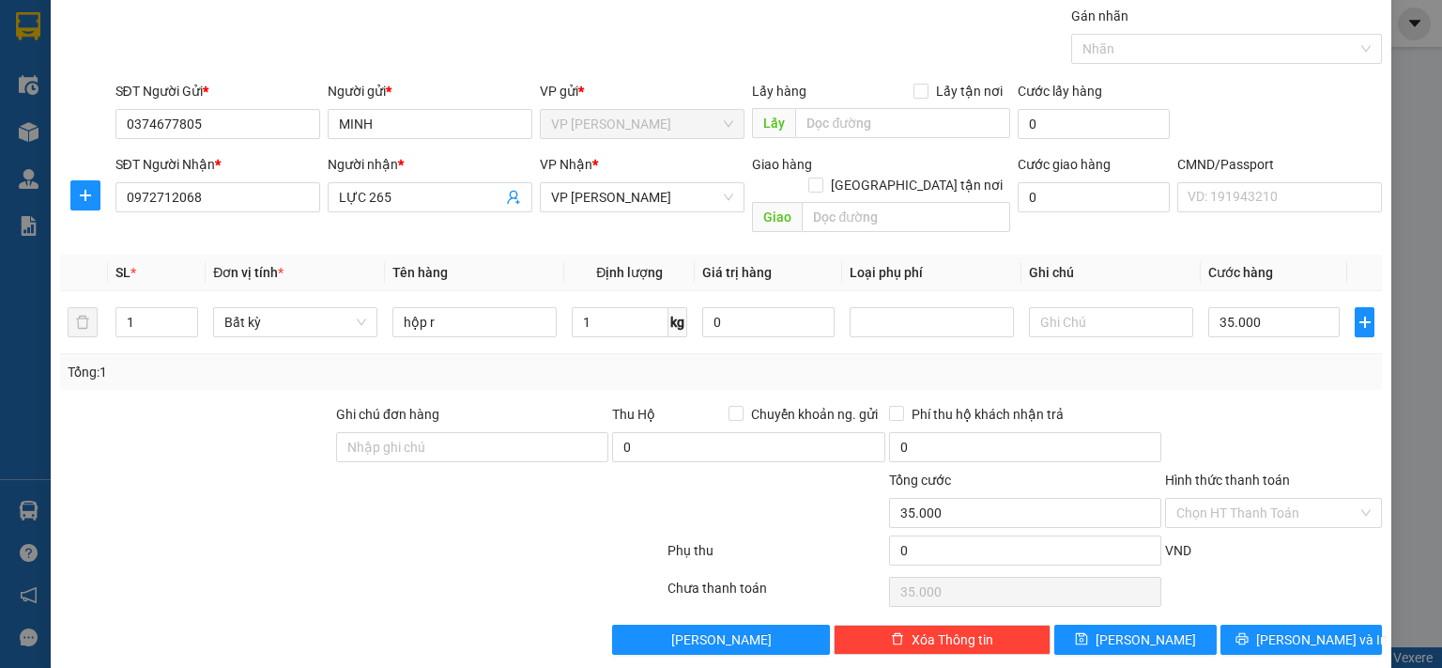
click at [1252, 547] on div "Transit Pickup Surcharge Ids Transit Deliver Surcharge Ids Transit Deliver Surc…" at bounding box center [721, 330] width 1322 height 649
click at [1252, 547] on span "Lưu và In" at bounding box center [1321, 639] width 131 height 21
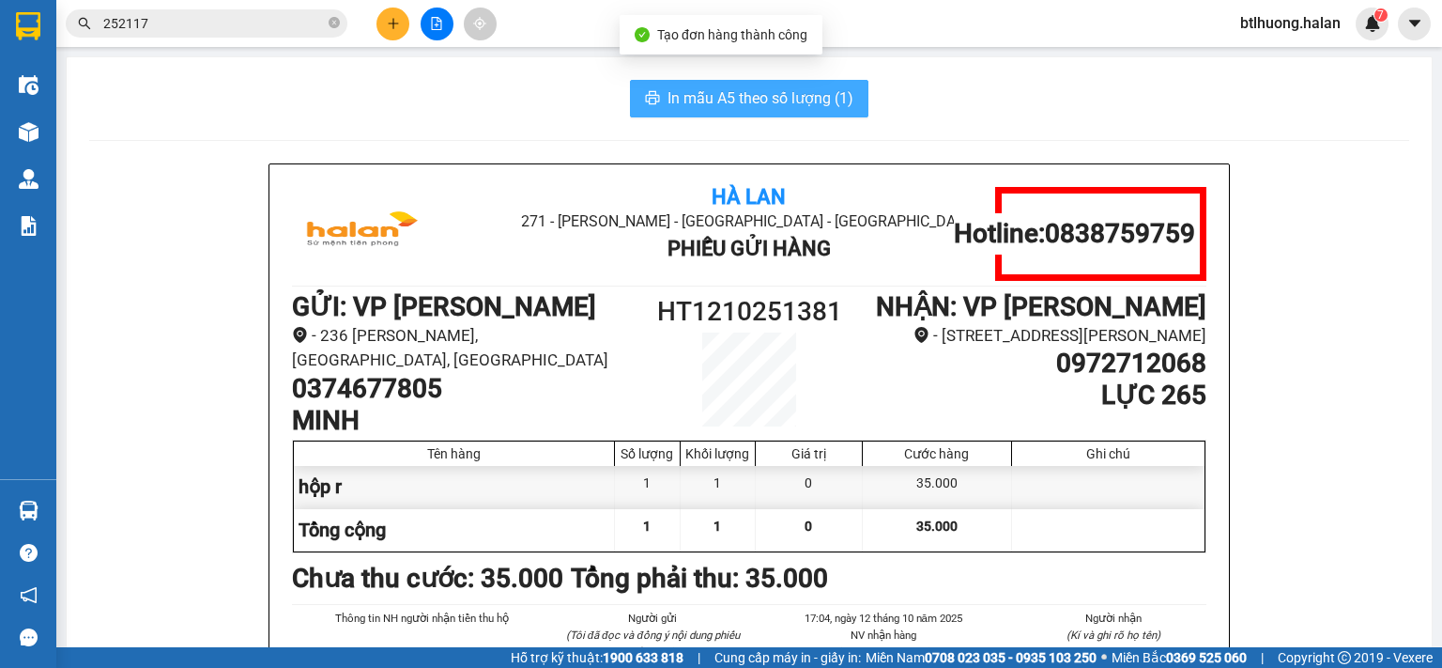
click at [695, 85] on button "In mẫu A5 theo số lượng (1)" at bounding box center [749, 99] width 238 height 38
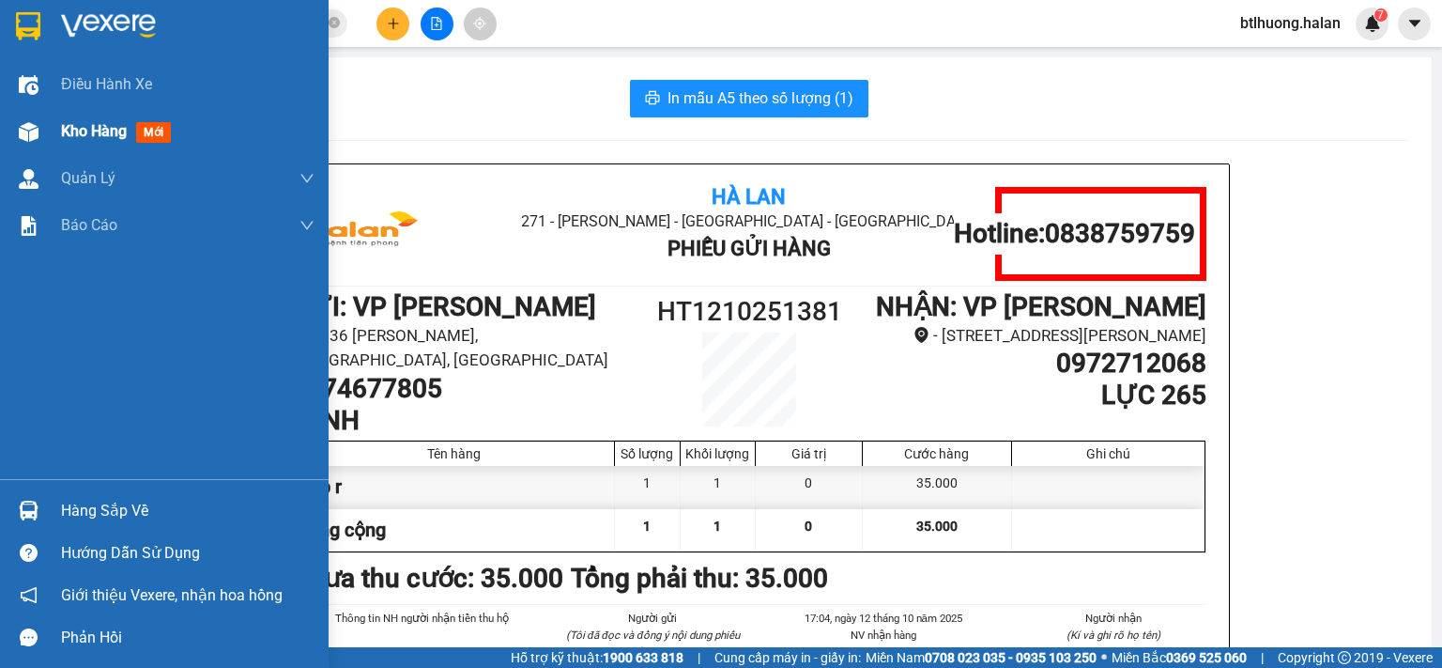
click at [8, 146] on div "Kho hàng mới" at bounding box center [164, 131] width 329 height 47
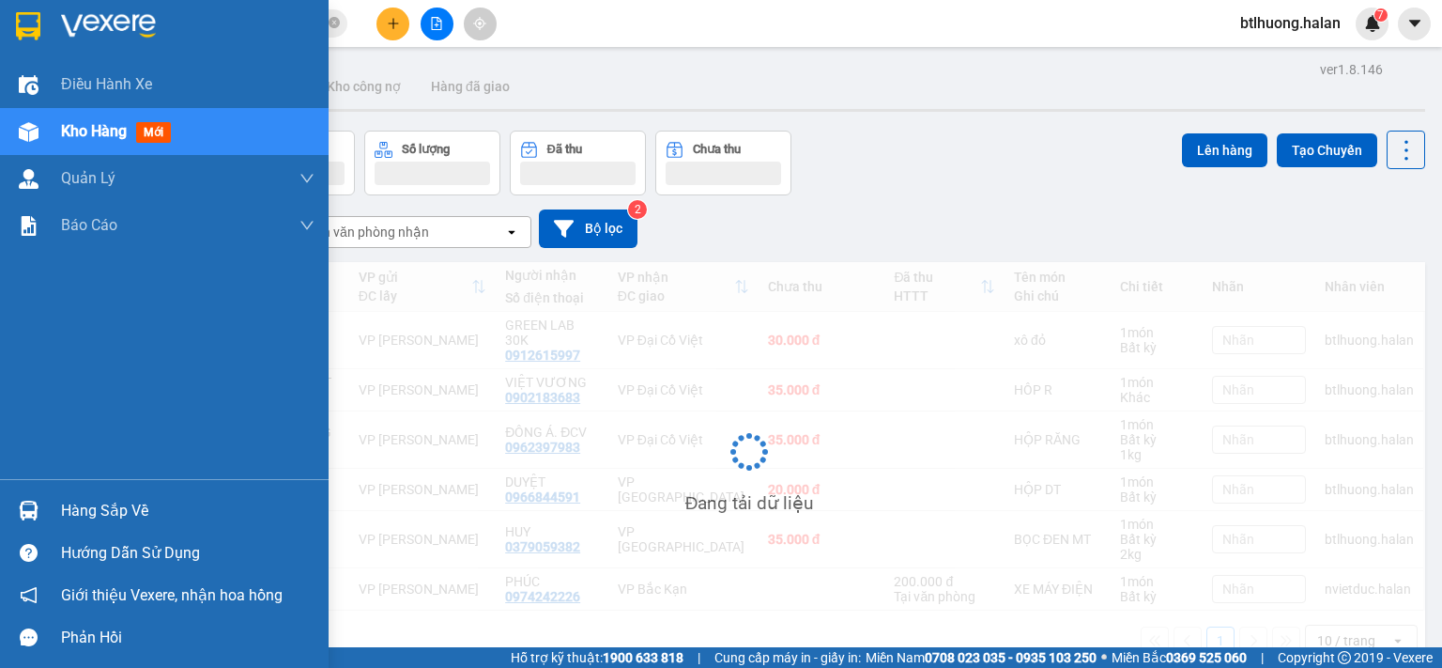
click at [71, 509] on div "Hàng sắp về" at bounding box center [188, 511] width 254 height 28
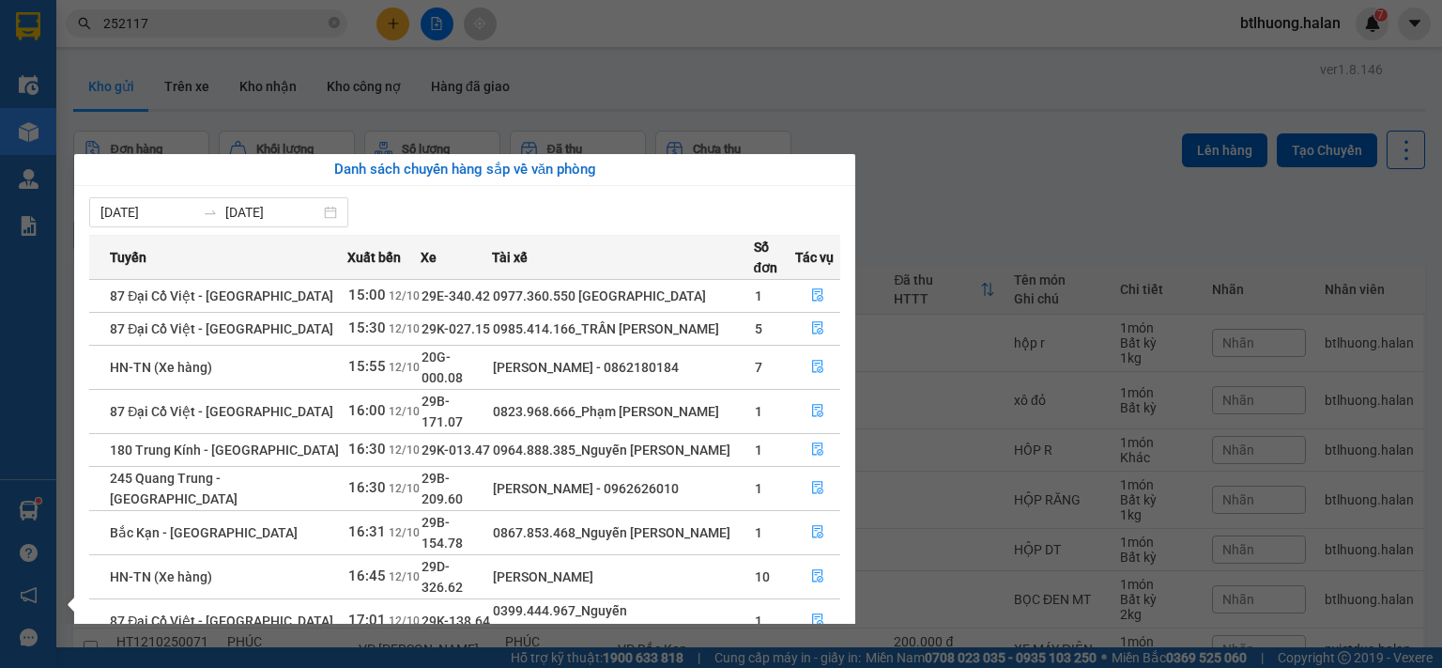
click at [160, 34] on section "Kết quả tìm kiếm ( 193 ) Bộ lọc Mã ĐH Trạng thái Món hàng Thu hộ Tổng cước Chưa…" at bounding box center [721, 334] width 1442 height 668
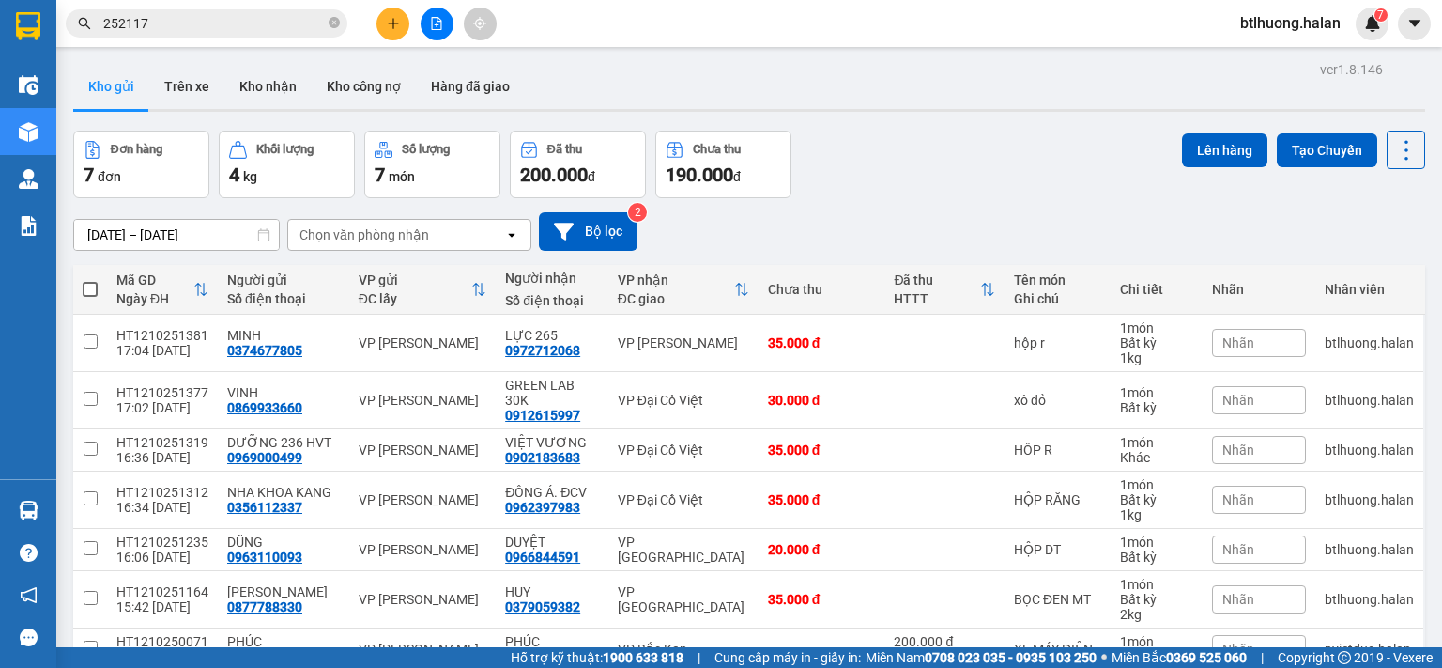
click at [160, 34] on span "252117" at bounding box center [207, 23] width 282 height 28
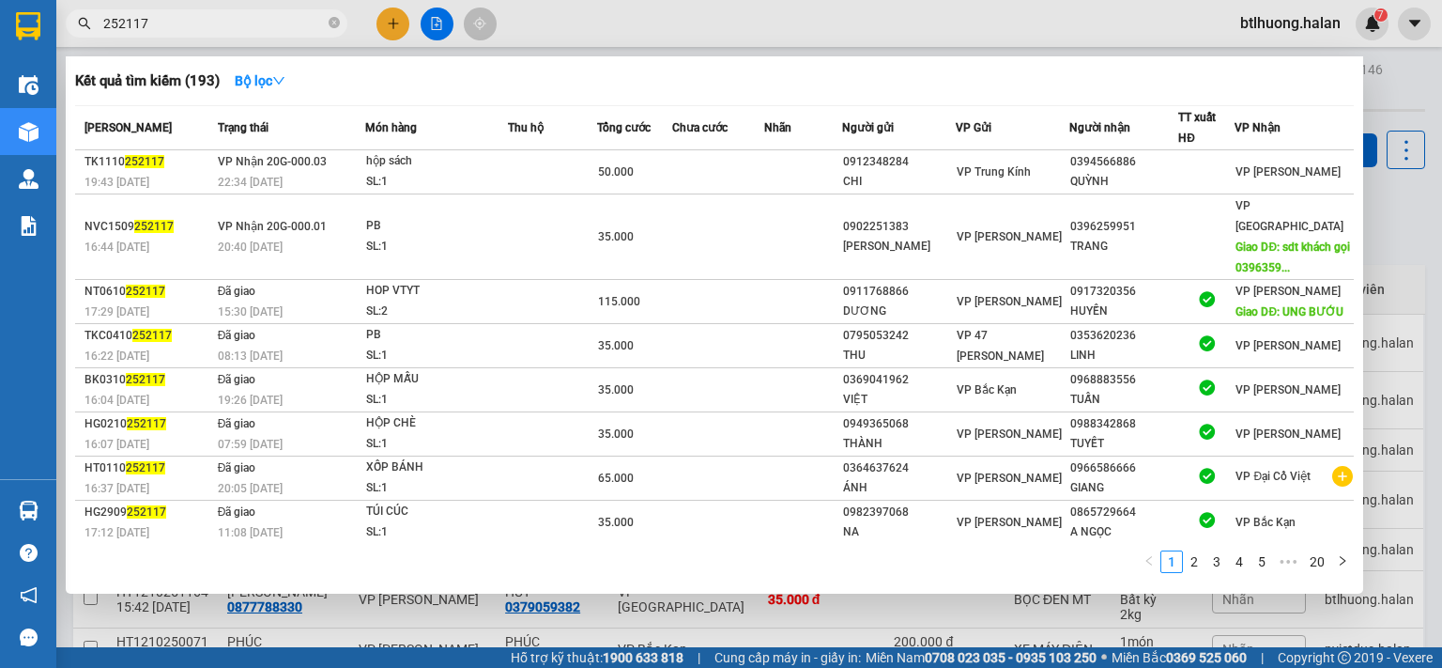
click at [160, 34] on span "252117" at bounding box center [207, 23] width 282 height 28
click at [158, 23] on input "252117" at bounding box center [214, 23] width 222 height 21
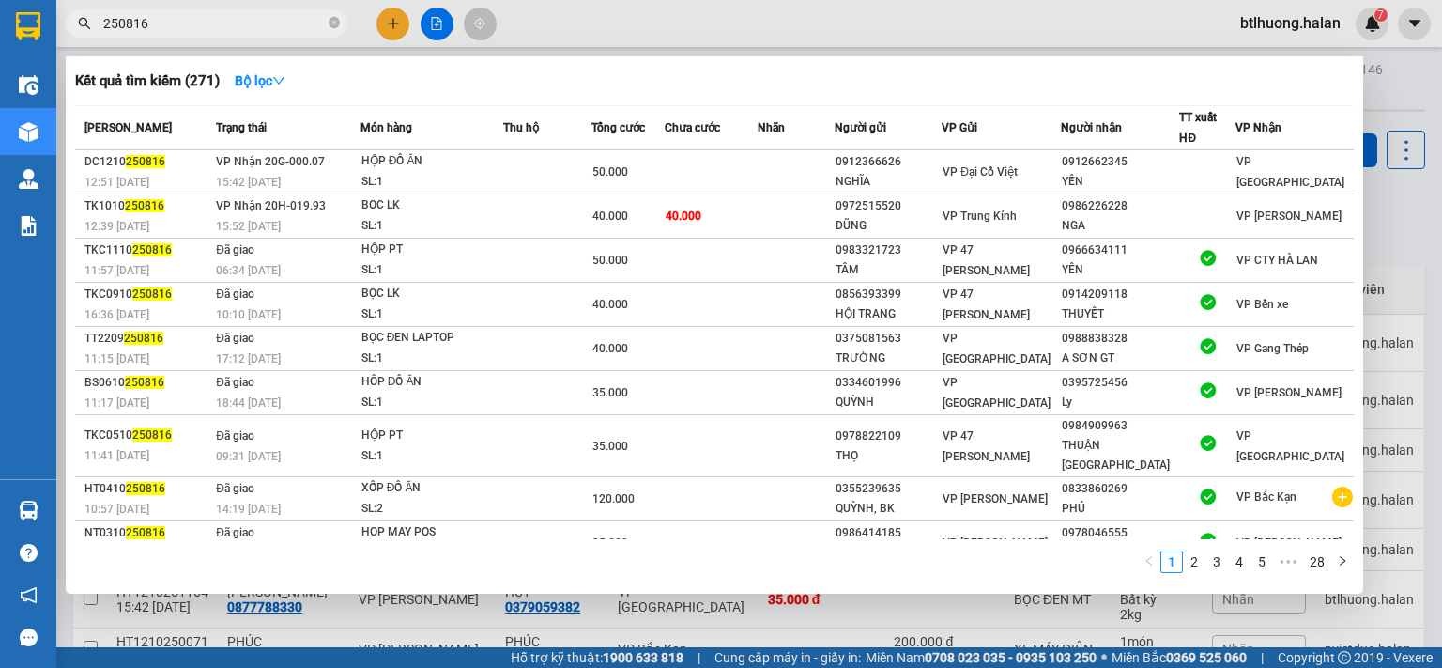
click at [230, 18] on input "250816" at bounding box center [214, 23] width 222 height 21
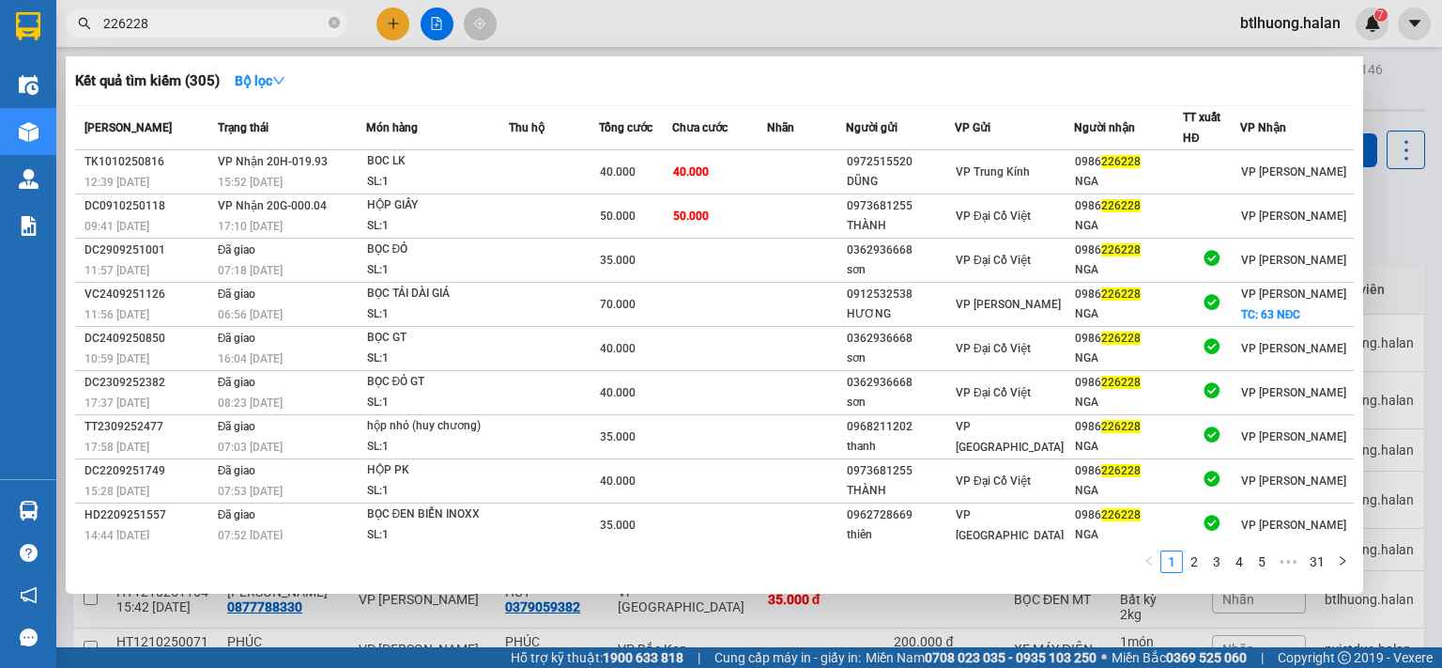
click at [259, 22] on input "226228" at bounding box center [214, 23] width 222 height 21
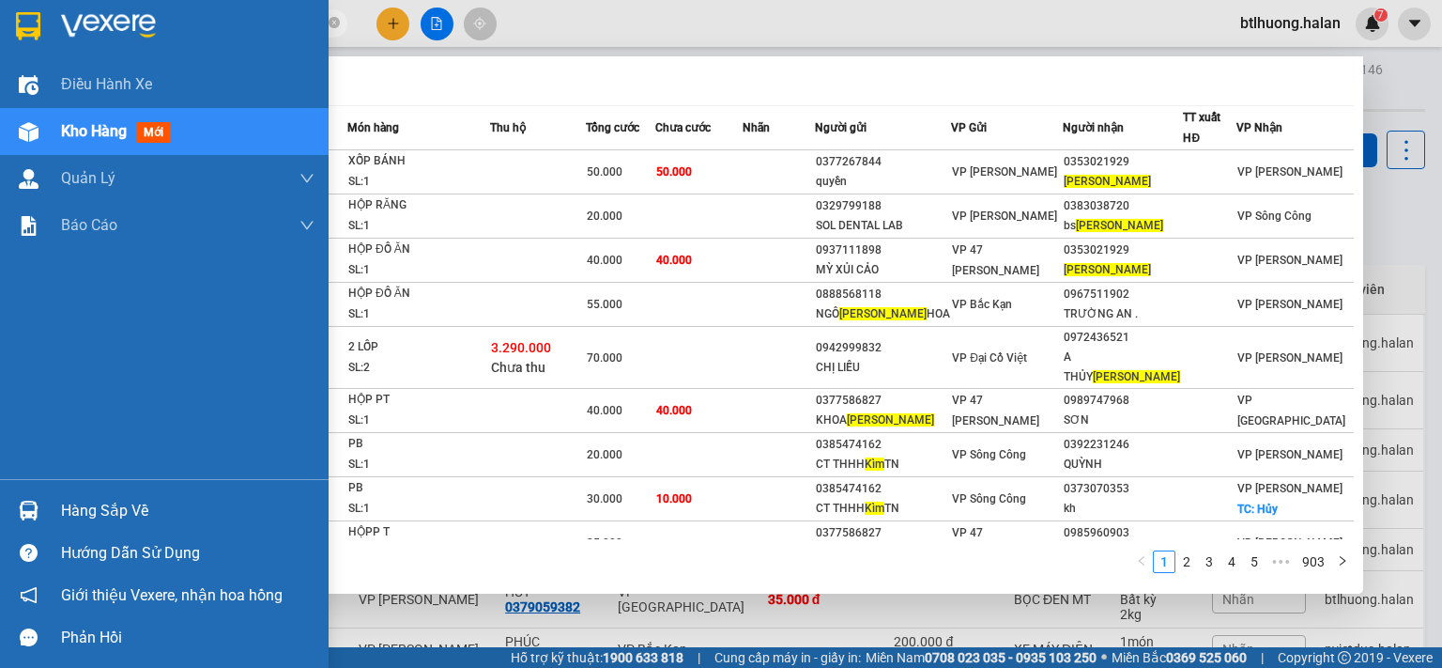
type input "[PERSON_NAME]"
click at [19, 509] on img at bounding box center [29, 510] width 20 height 20
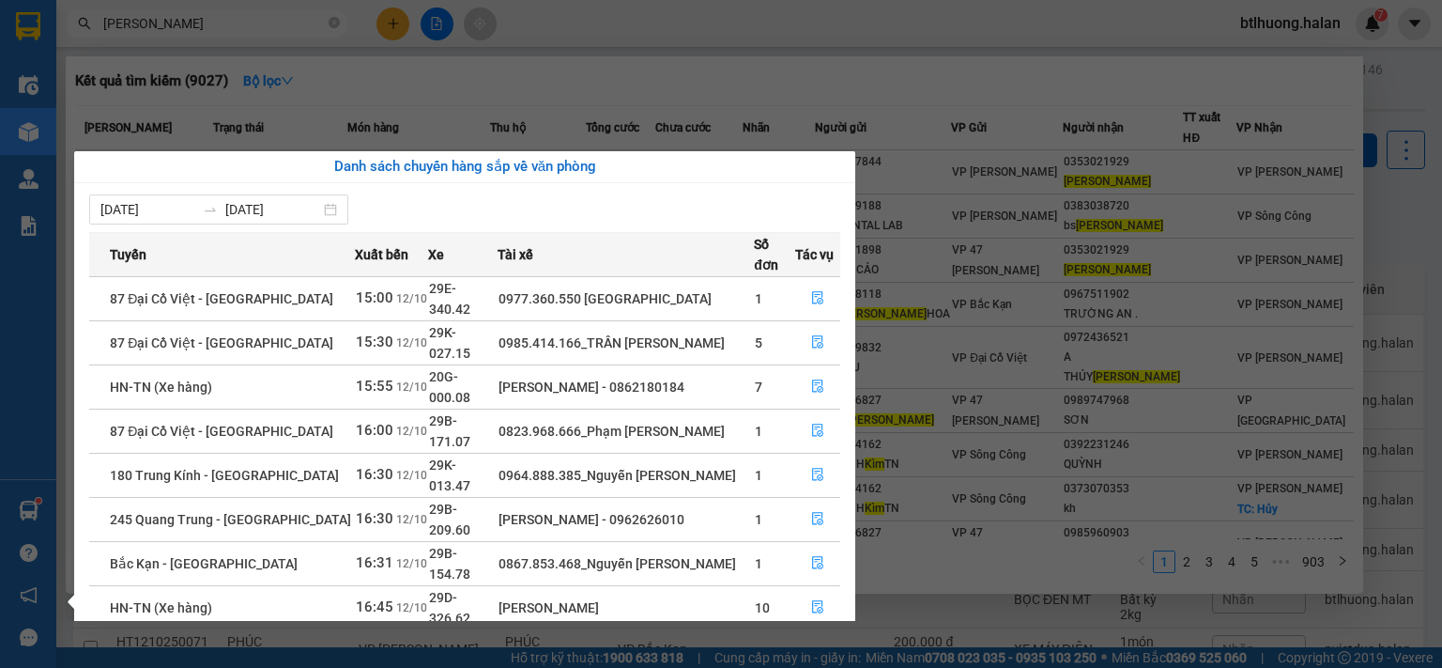
click at [167, 38] on section "Kết quả tìm kiếm ( 9027 ) Bộ lọc Mã ĐH Trạng thái Món hàng Thu hộ Tổng cước Chư…" at bounding box center [721, 334] width 1442 height 668
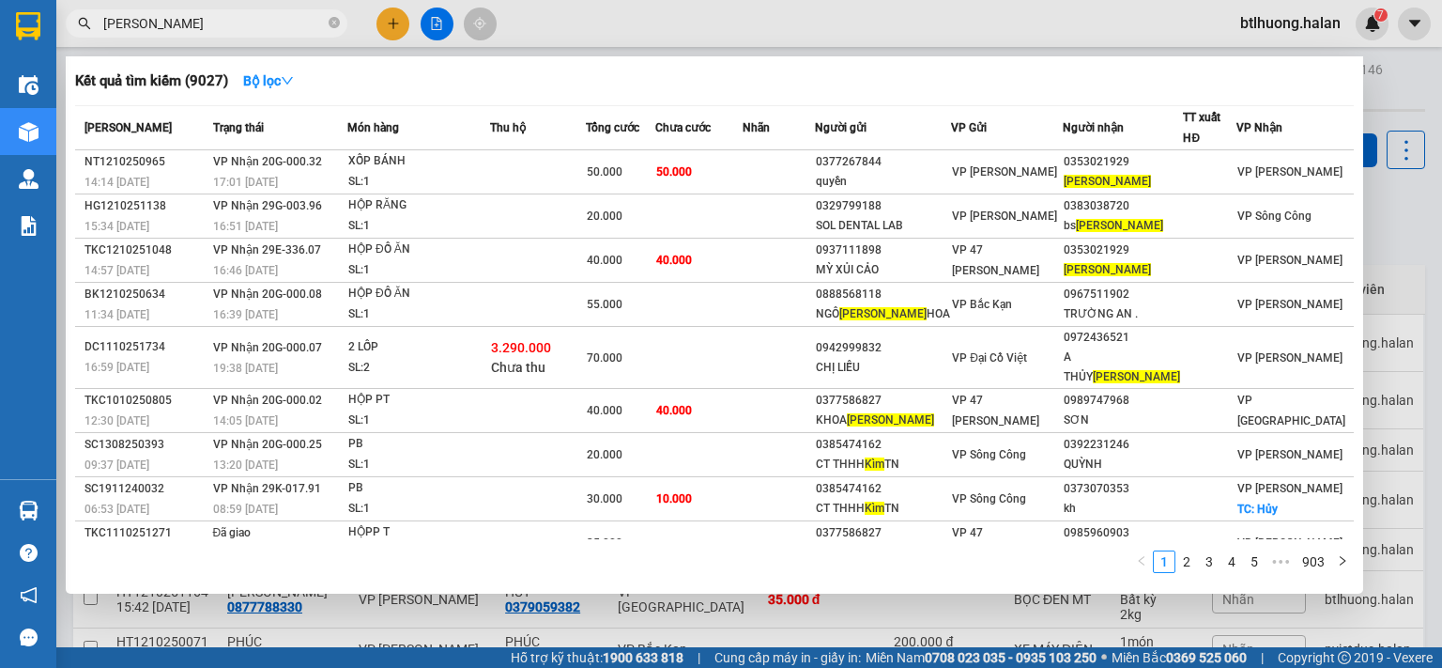
click at [167, 38] on div at bounding box center [721, 334] width 1442 height 668
click at [170, 31] on input "[PERSON_NAME]" at bounding box center [214, 23] width 222 height 21
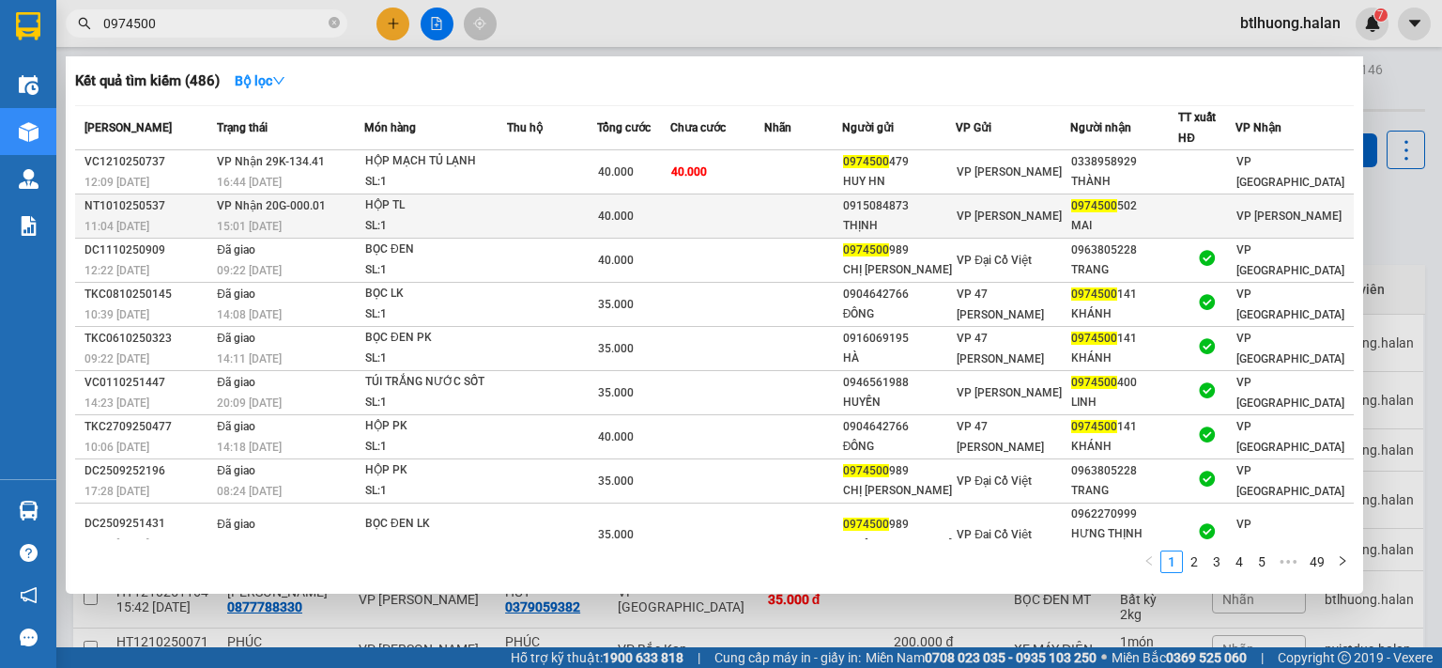
type input "0974500"
click at [351, 210] on td "VP Nhận 20G-000.01 15:01 - 10/10" at bounding box center [288, 216] width 152 height 44
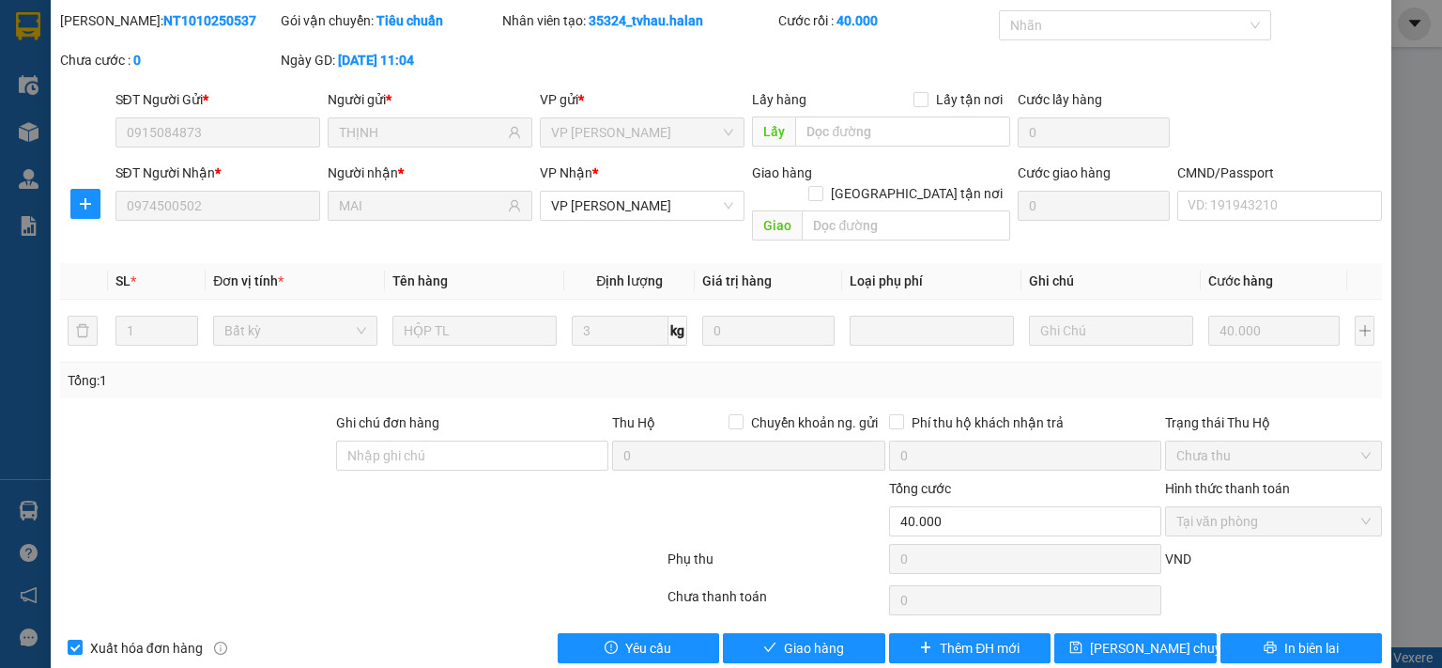
type input "0915084873"
type input "THỊNH"
type input "0974500502"
type input "MAI"
type input "0"
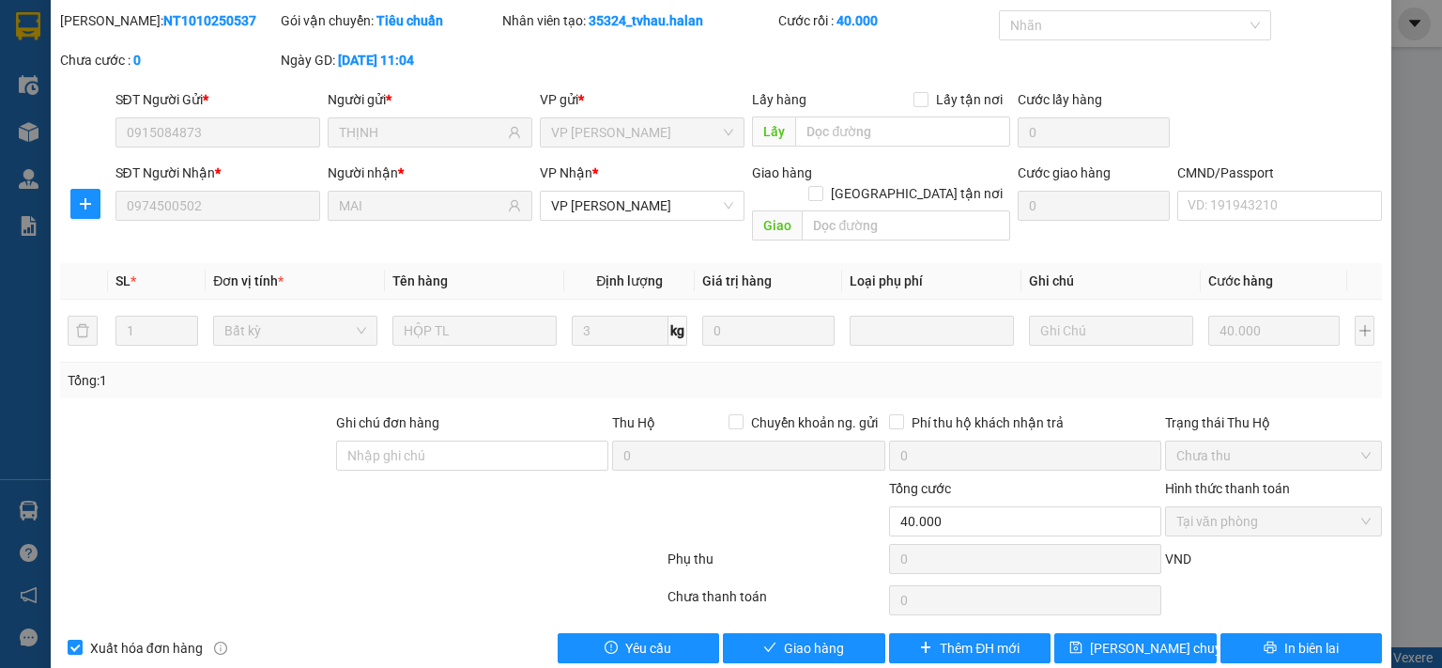
type input "40.000"
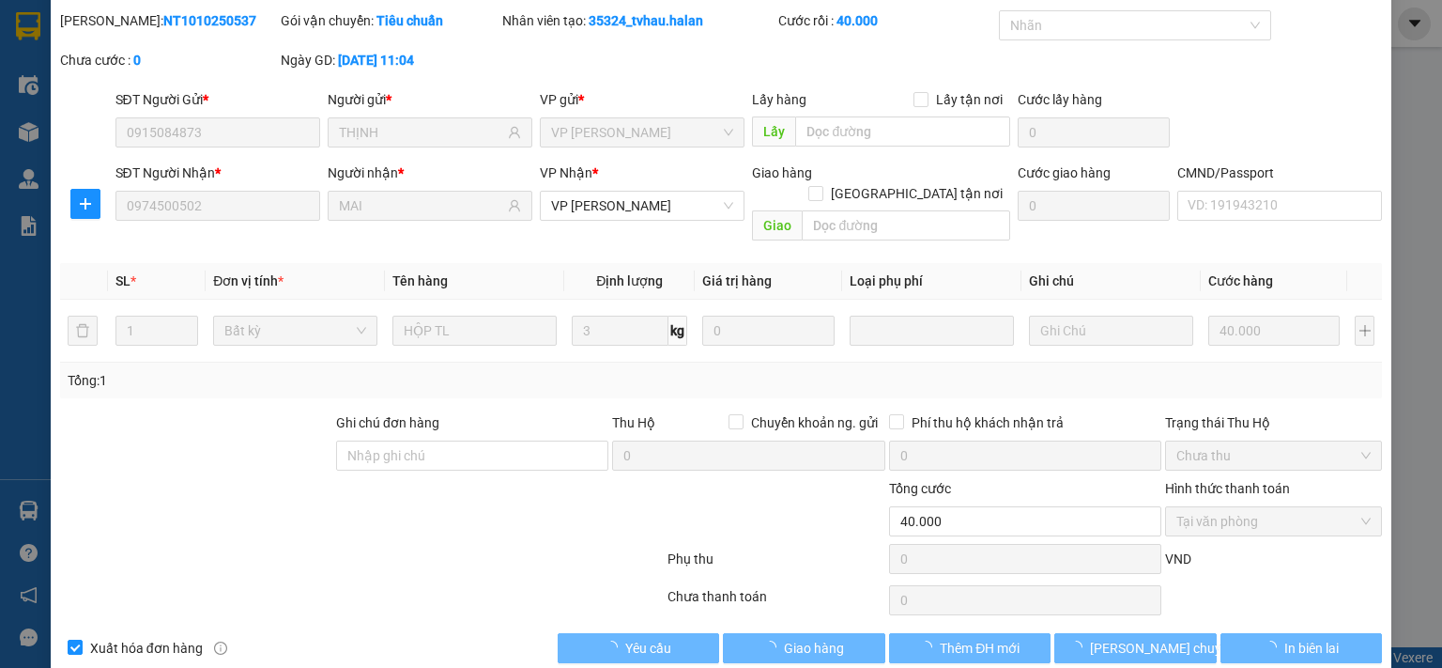
scroll to position [67, 0]
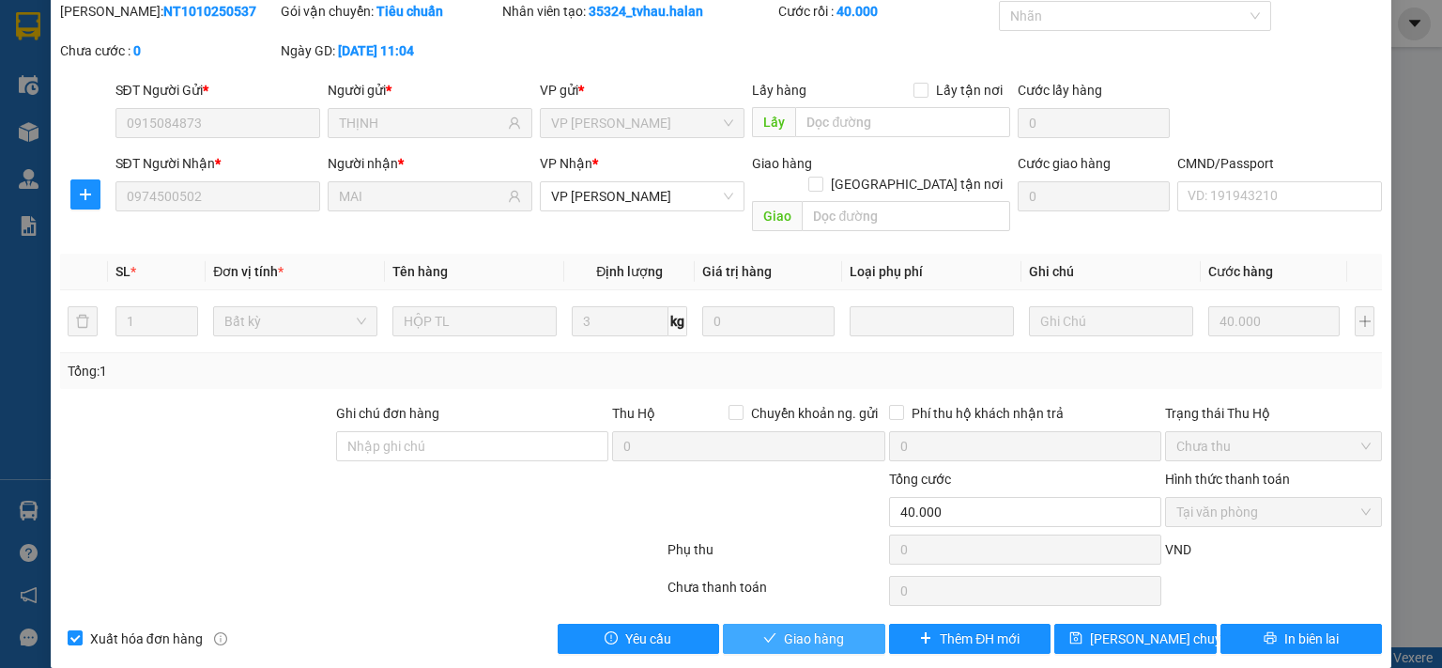
click at [823, 547] on span "Giao hàng" at bounding box center [814, 638] width 60 height 21
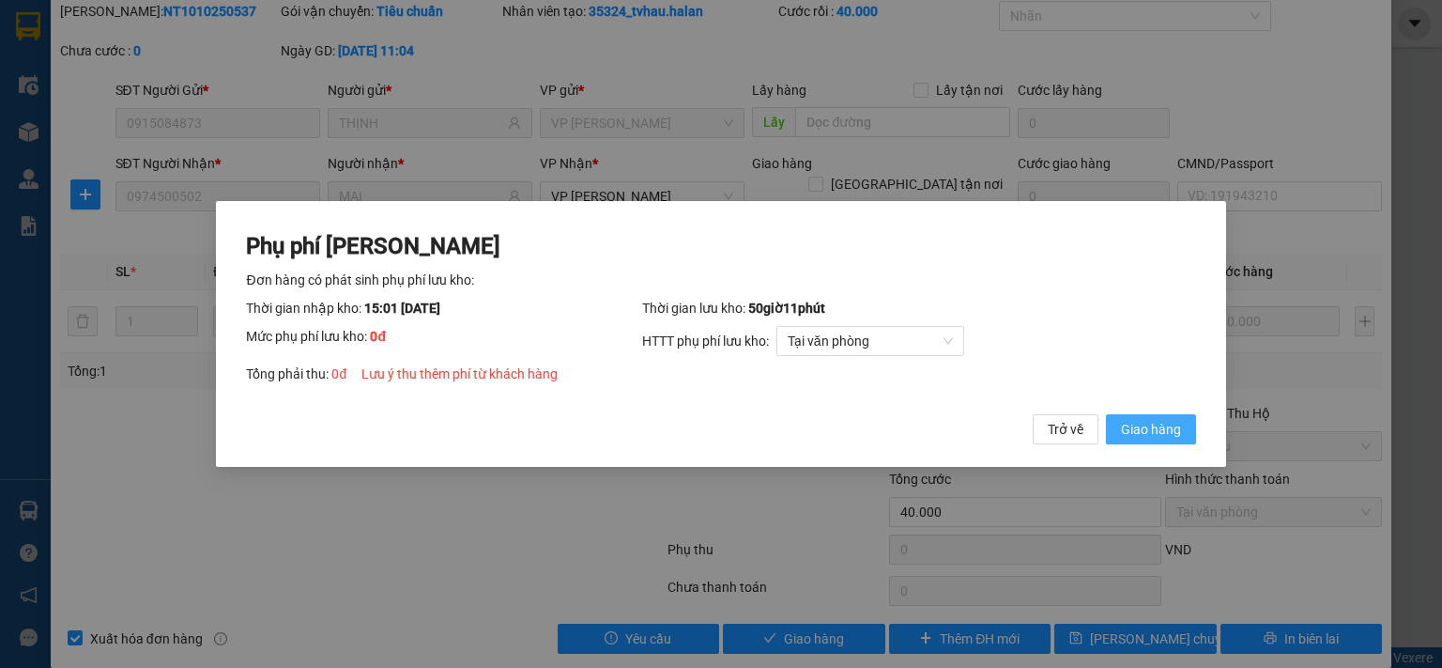
click at [1143, 433] on span "Giao hàng" at bounding box center [1151, 429] width 60 height 21
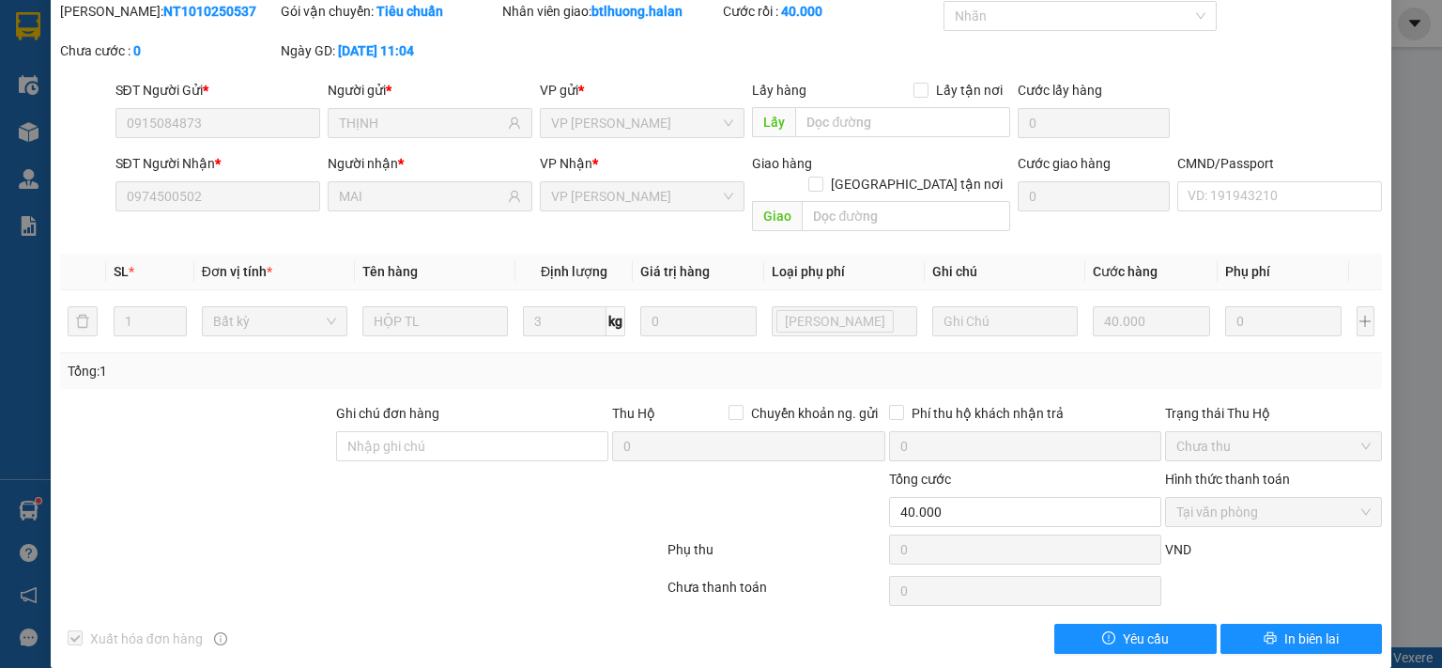
scroll to position [0, 0]
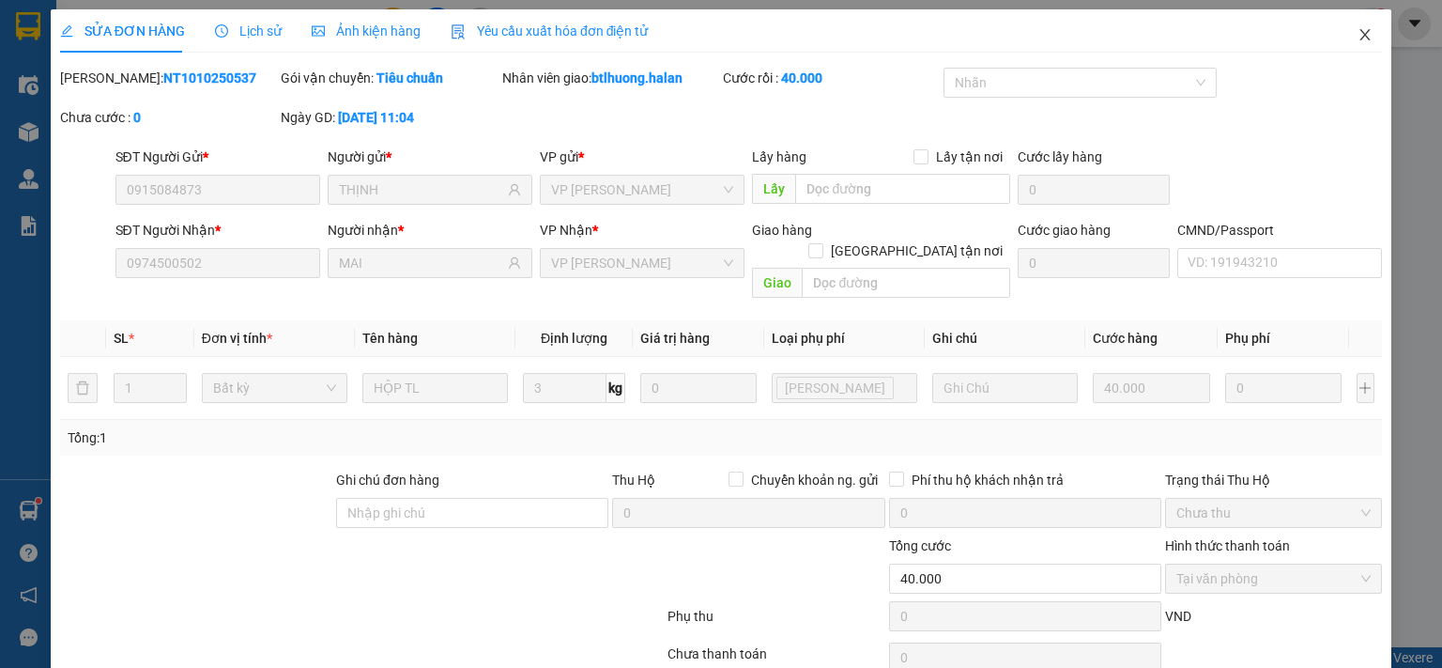
click at [1252, 39] on icon "close" at bounding box center [1365, 34] width 15 height 15
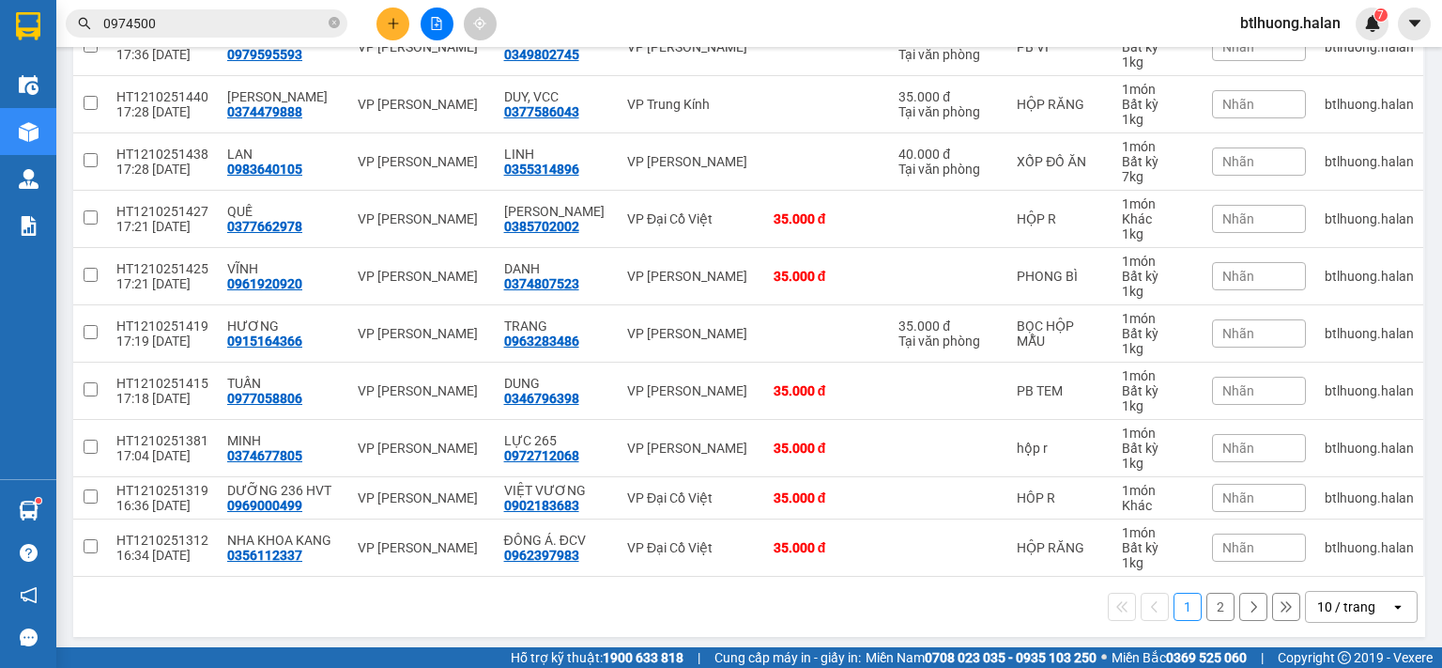
scroll to position [299, 0]
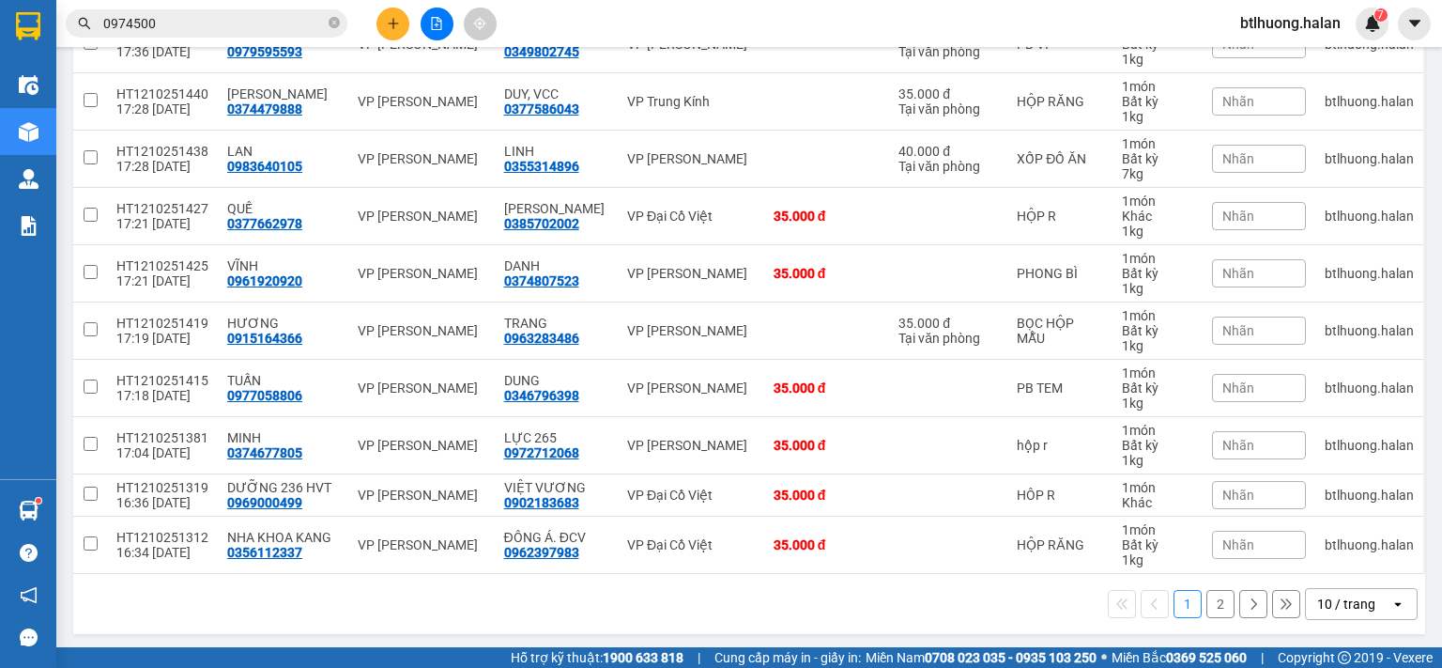
click at [1252, 547] on div "10 / trang" at bounding box center [1346, 603] width 58 height 19
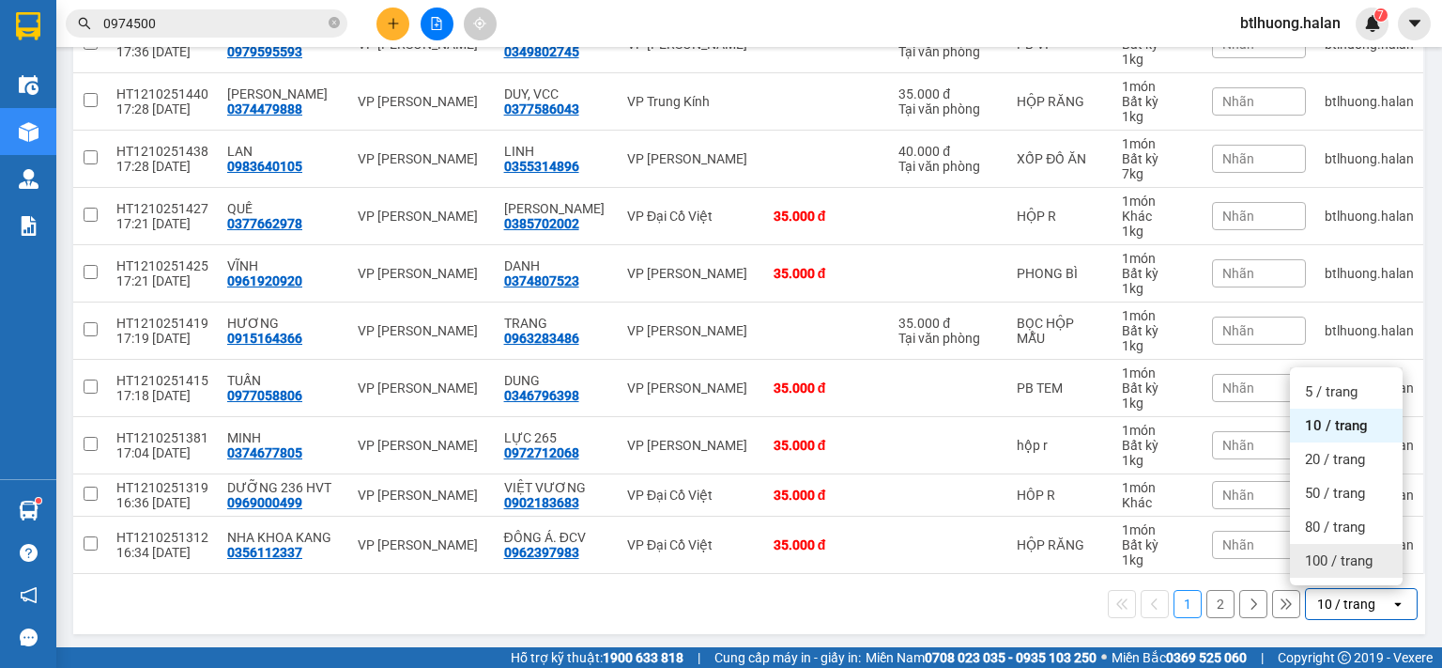
click at [1252, 547] on span "100 / trang" at bounding box center [1339, 560] width 68 height 19
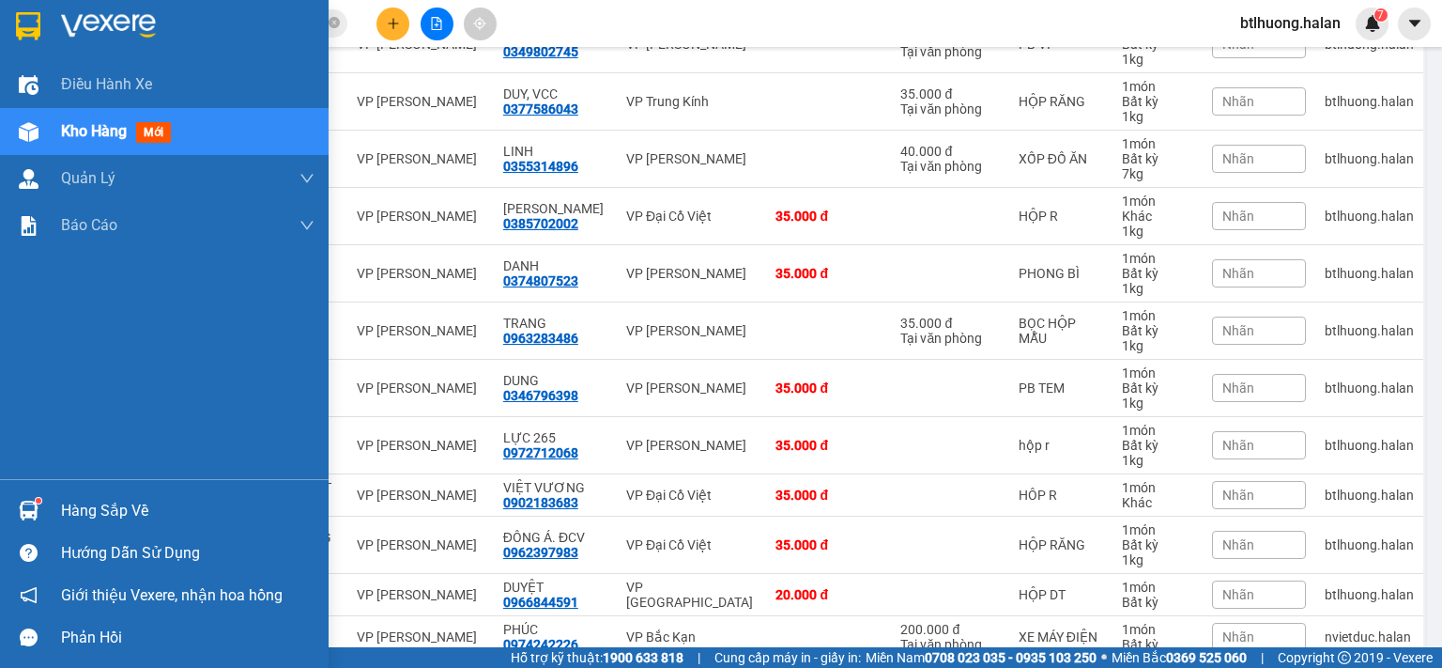
click at [33, 501] on img at bounding box center [29, 510] width 20 height 20
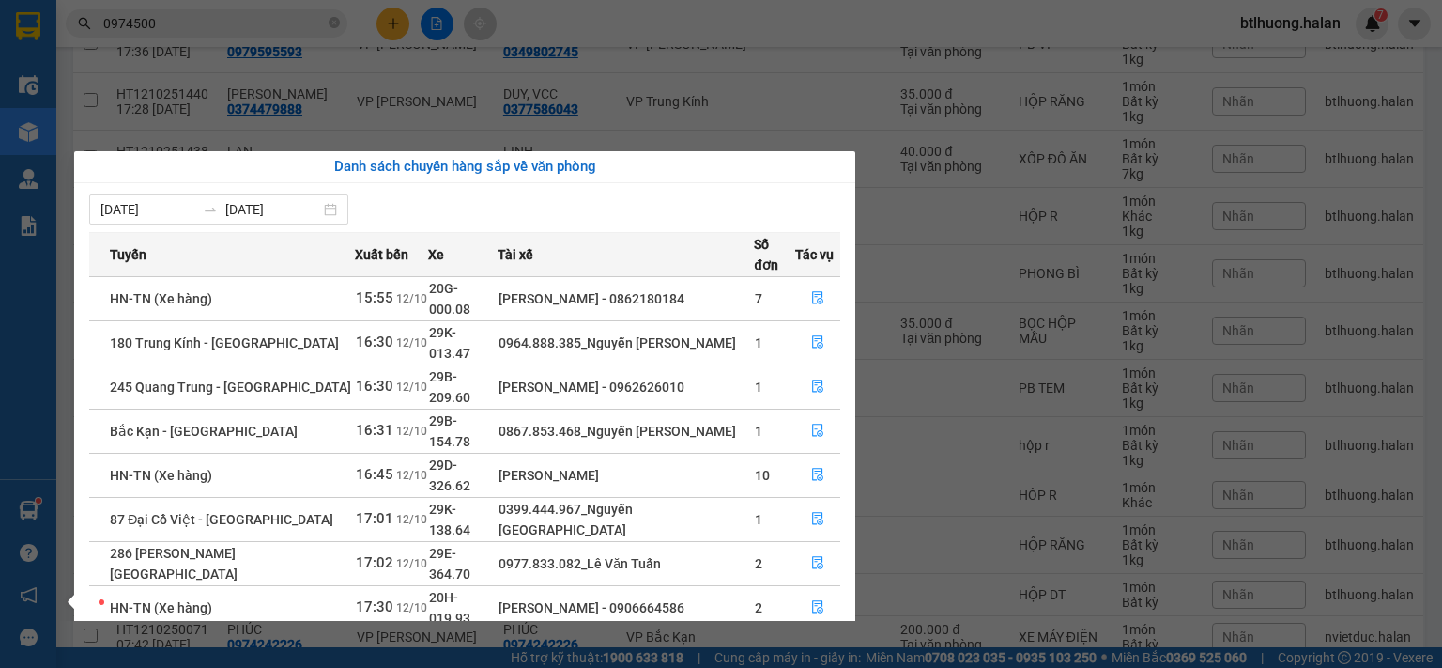
click at [175, 17] on section "Kết quả tìm kiếm ( 486 ) Bộ lọc Mã ĐH Trạng thái Món hàng Thu hộ Tổng cước Chưa…" at bounding box center [721, 334] width 1442 height 668
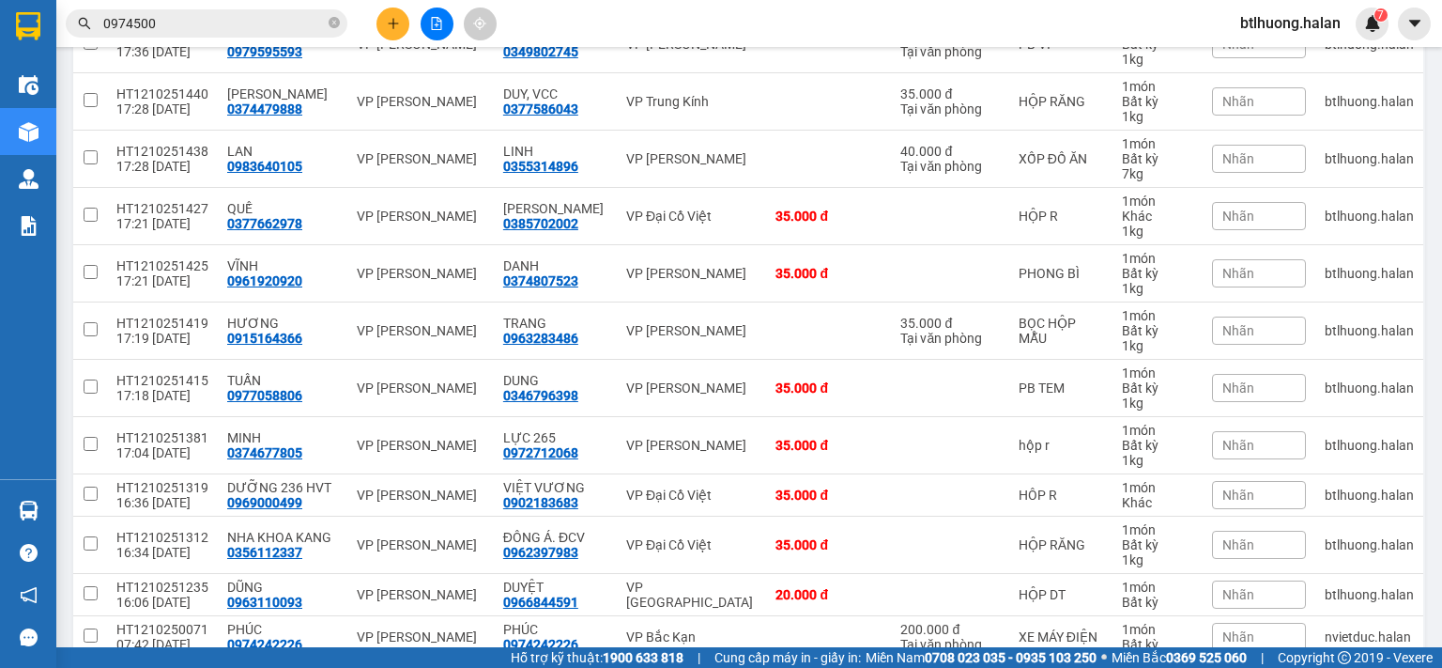
click at [175, 17] on input "0974500" at bounding box center [214, 23] width 222 height 21
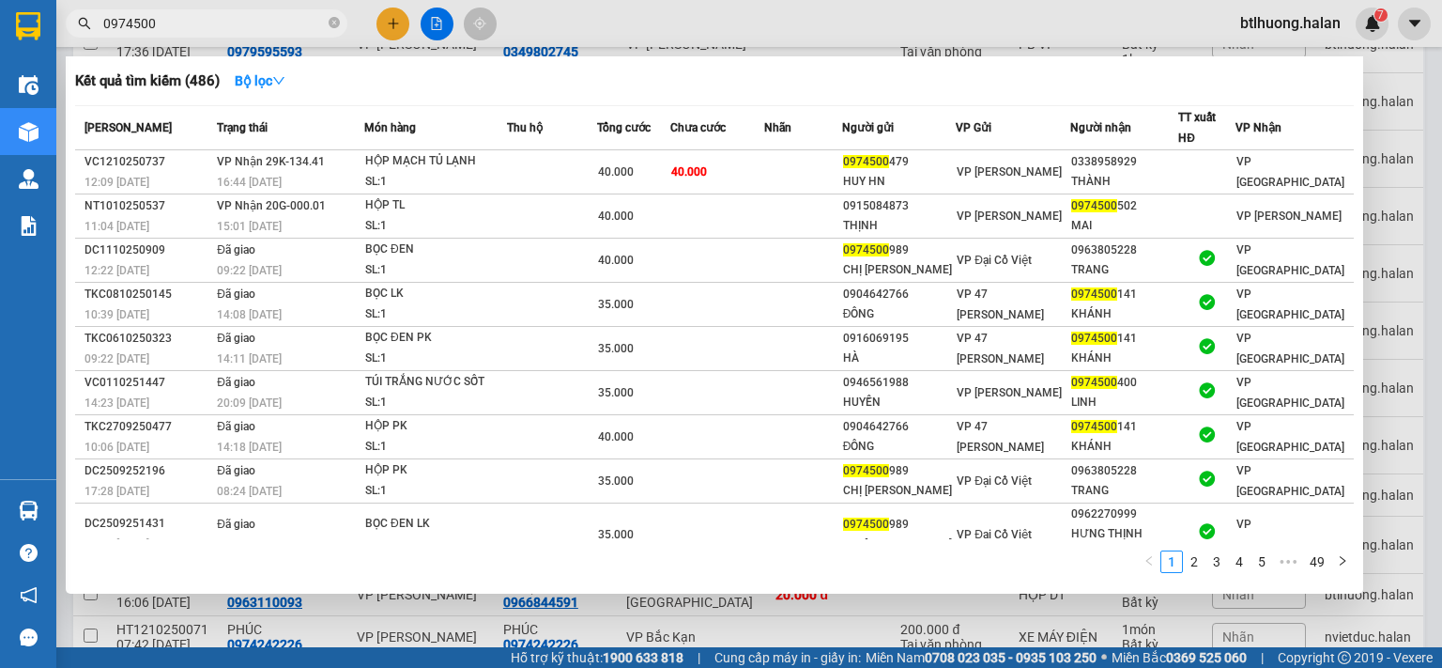
click at [175, 17] on input "0974500" at bounding box center [214, 23] width 222 height 21
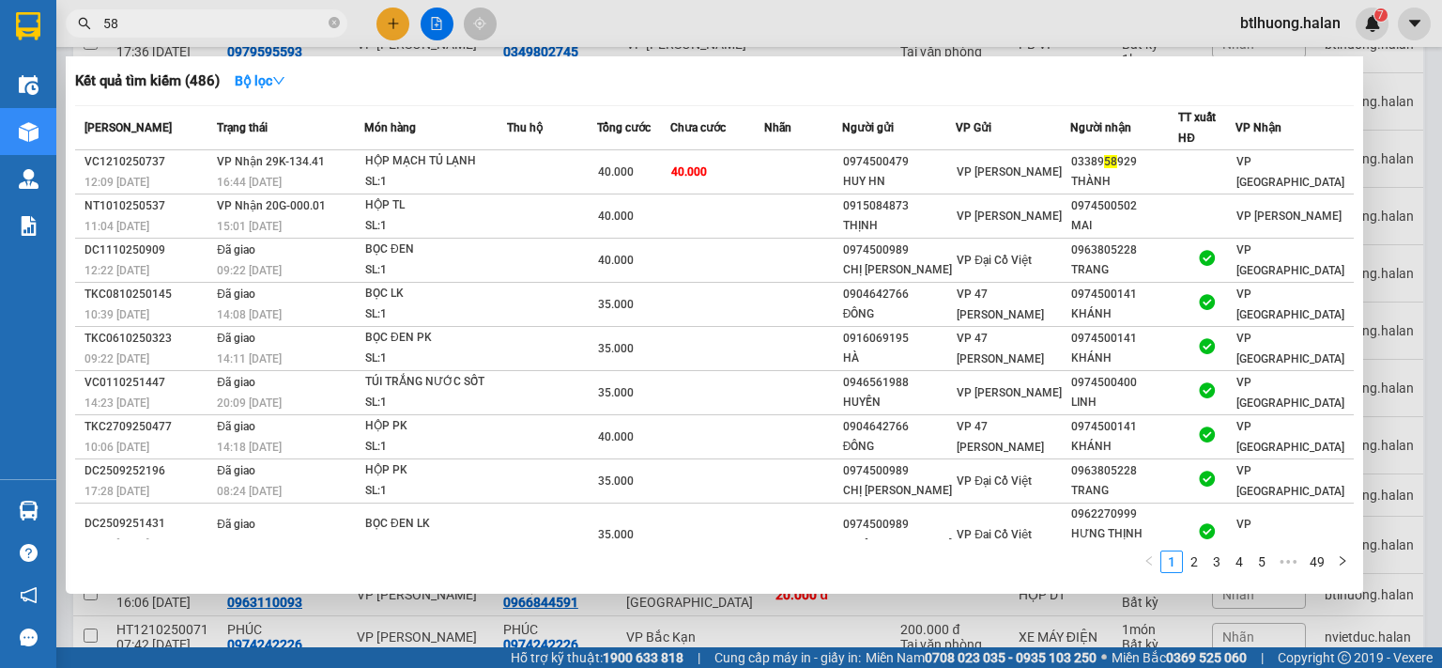
type input "5"
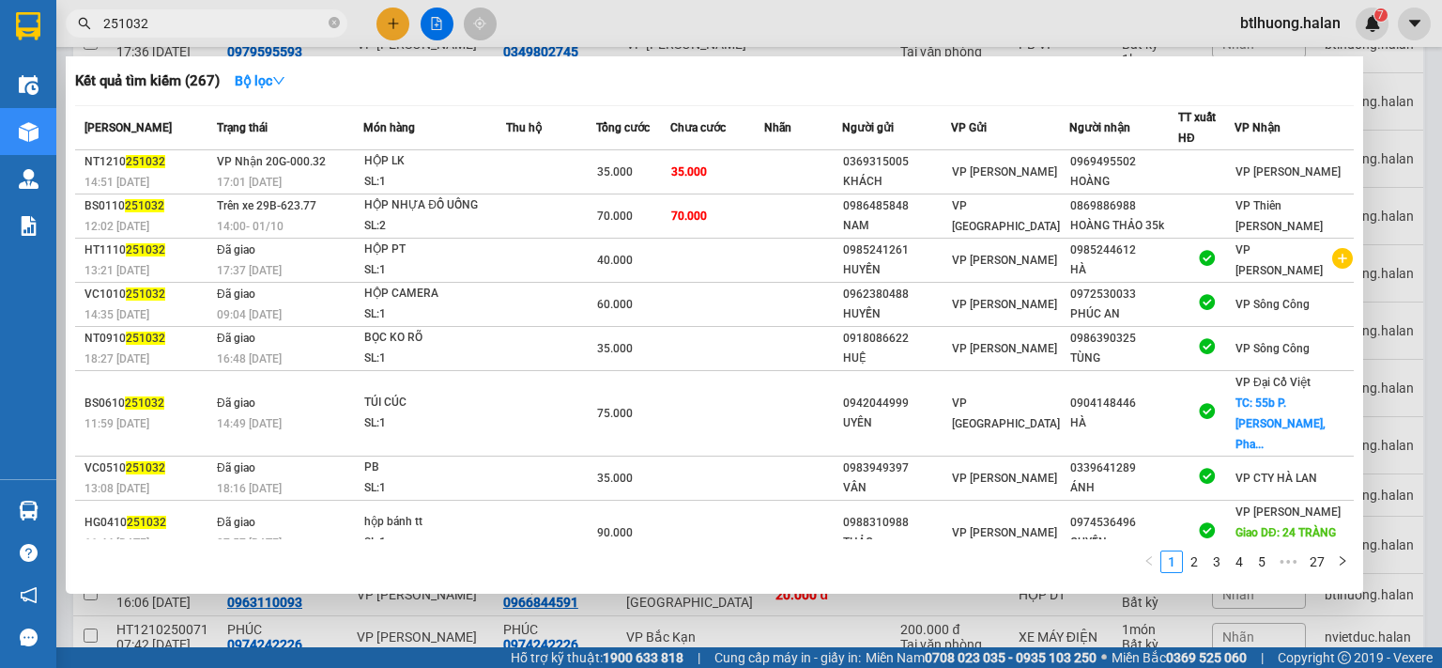
type input "251032"
click at [386, 17] on div at bounding box center [721, 334] width 1442 height 668
click at [387, 17] on icon "plus" at bounding box center [393, 23] width 13 height 13
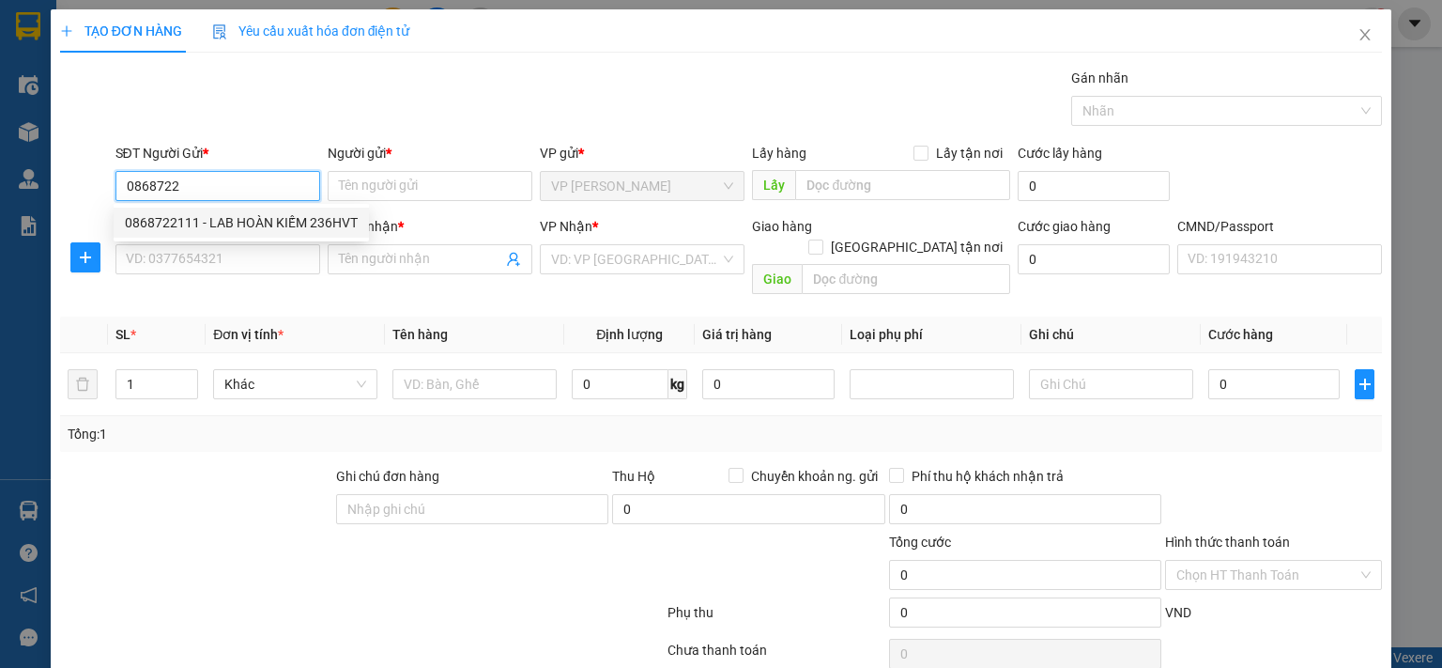
click at [244, 223] on div "0868722111 - LAB HOÀN KIẾM 236HVT" at bounding box center [241, 222] width 233 height 21
type input "0868722111"
type input "LAB HOÀN KIẾM 236HVT"
type input "0868722111"
click at [243, 279] on div "SĐT Người Nhận * VD: 0377654321" at bounding box center [217, 249] width 205 height 66
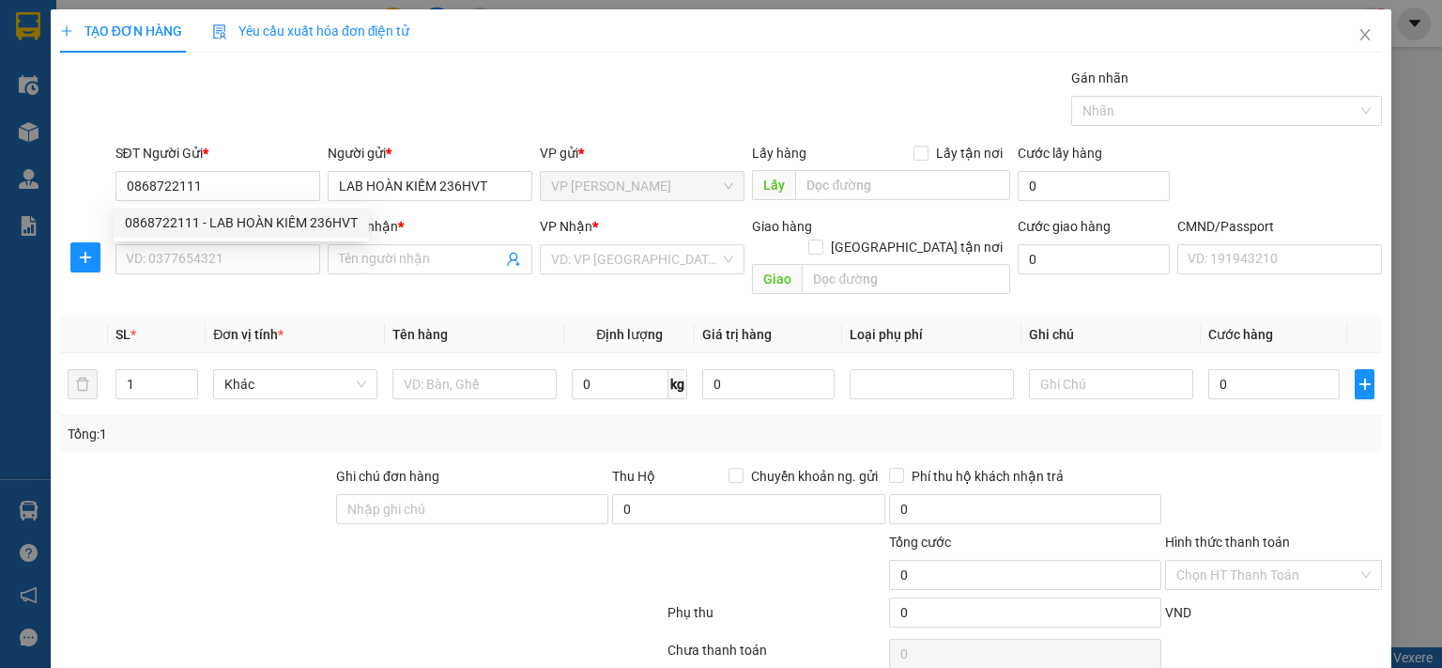
click at [253, 275] on div "SĐT Người Nhận * VD: 0377654321" at bounding box center [217, 249] width 205 height 66
click at [259, 266] on input "SĐT Người Nhận *" at bounding box center [217, 259] width 205 height 30
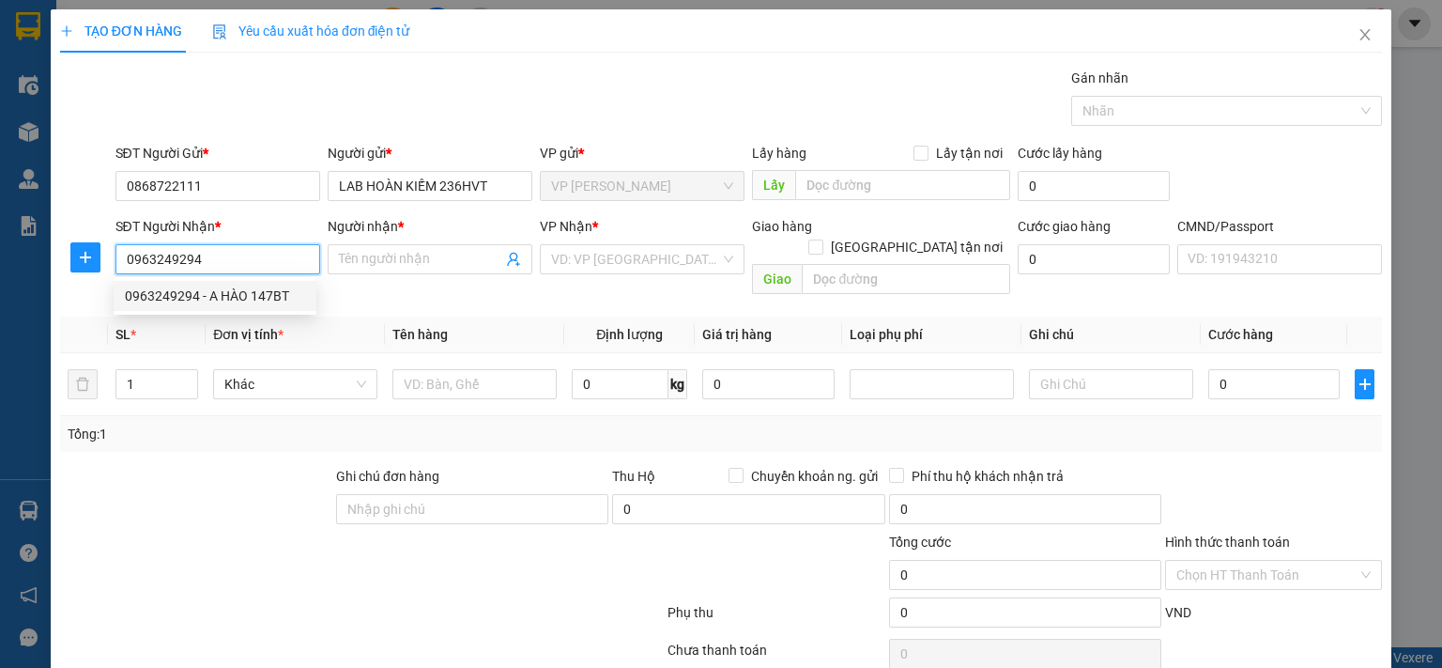
drag, startPoint x: 256, startPoint y: 286, endPoint x: 417, endPoint y: 48, distance: 287.5
click at [255, 288] on div "0963249294 - A HÀO 147BT" at bounding box center [215, 295] width 180 height 21
type input "0963249294"
type input "A HÀO 147BT"
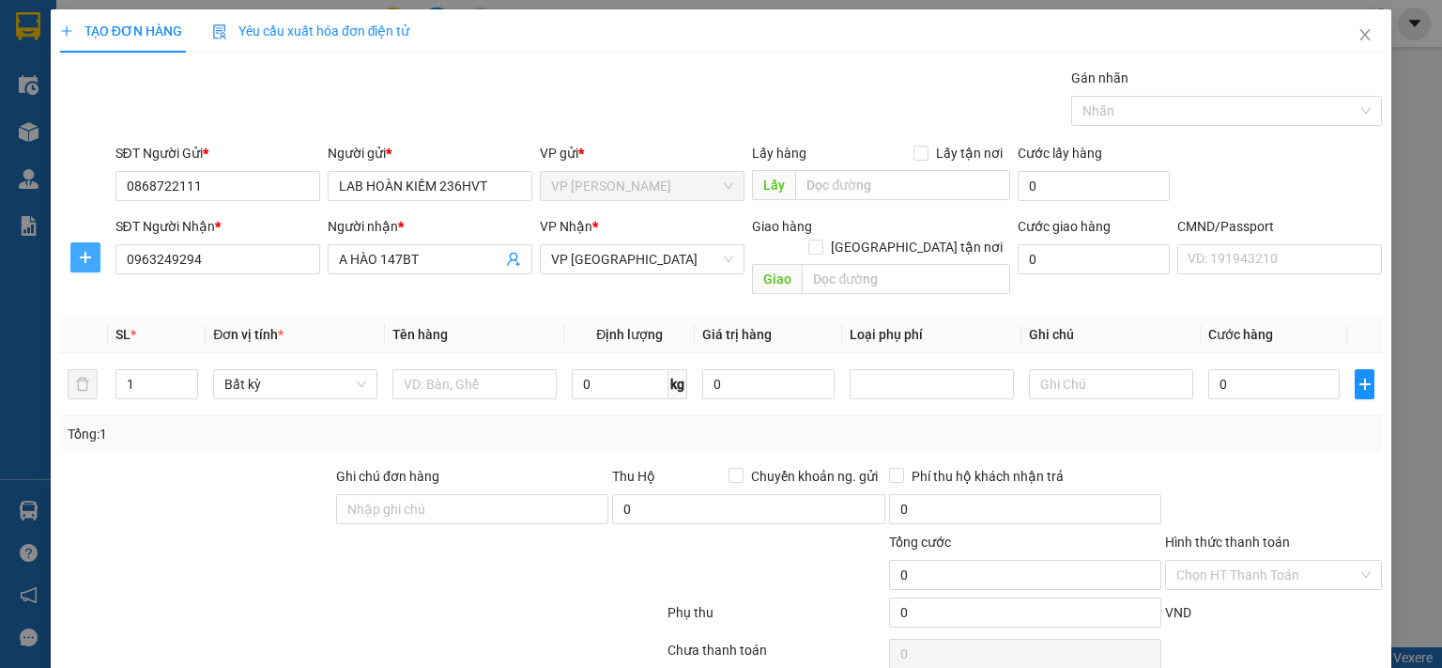
click at [74, 265] on button "button" at bounding box center [85, 257] width 30 height 30
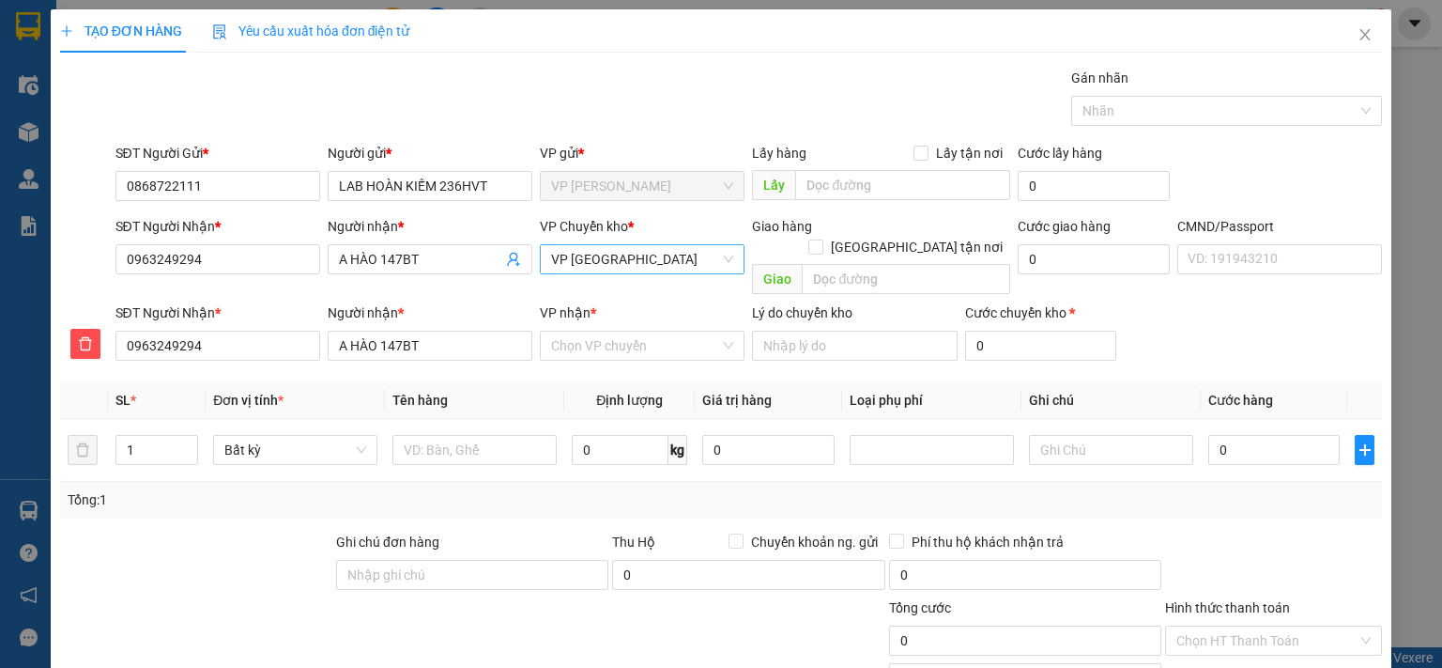
click at [602, 261] on span "VP [GEOGRAPHIC_DATA]" at bounding box center [642, 259] width 182 height 28
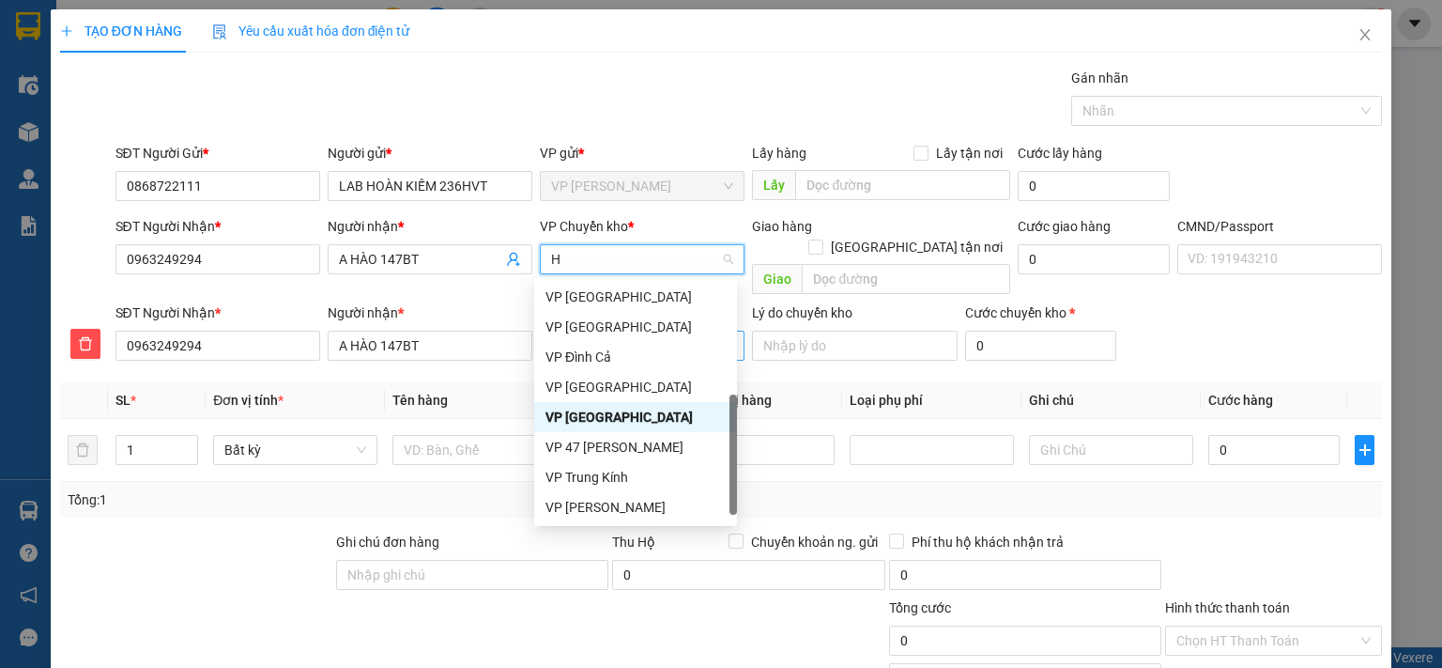
scroll to position [323, 0]
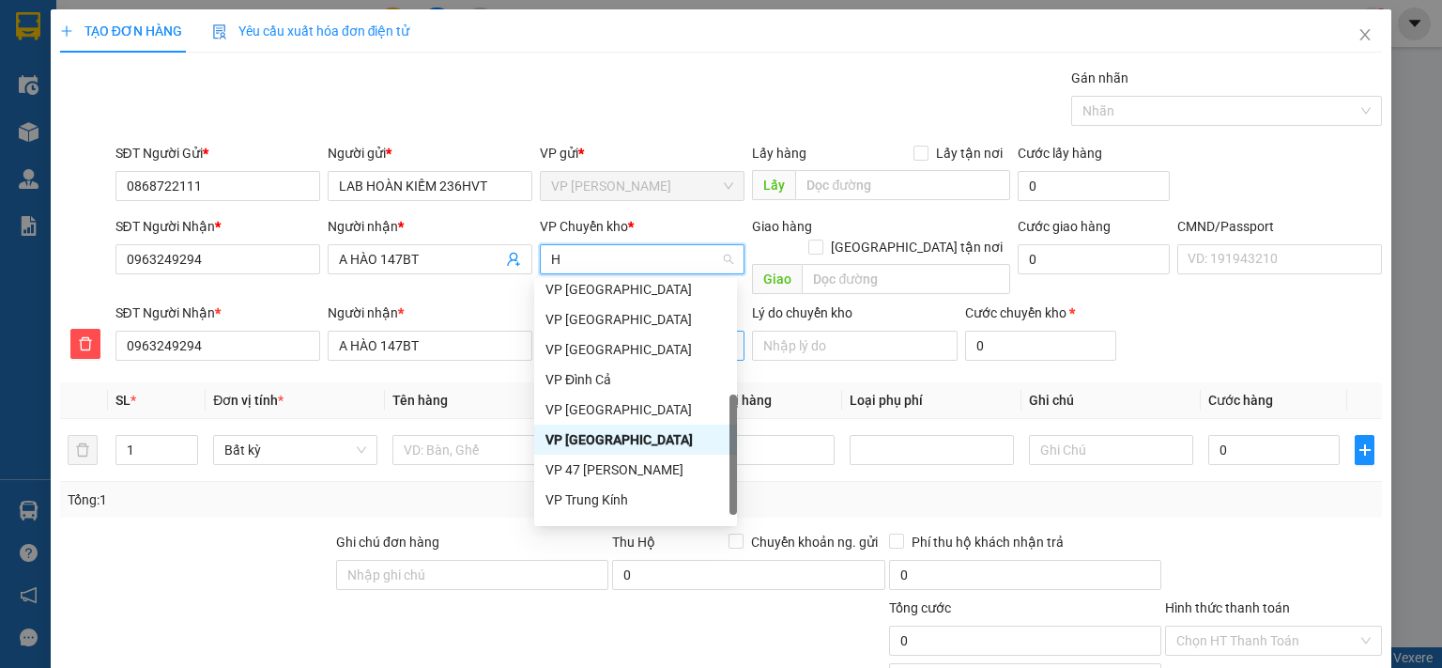
type input "HG"
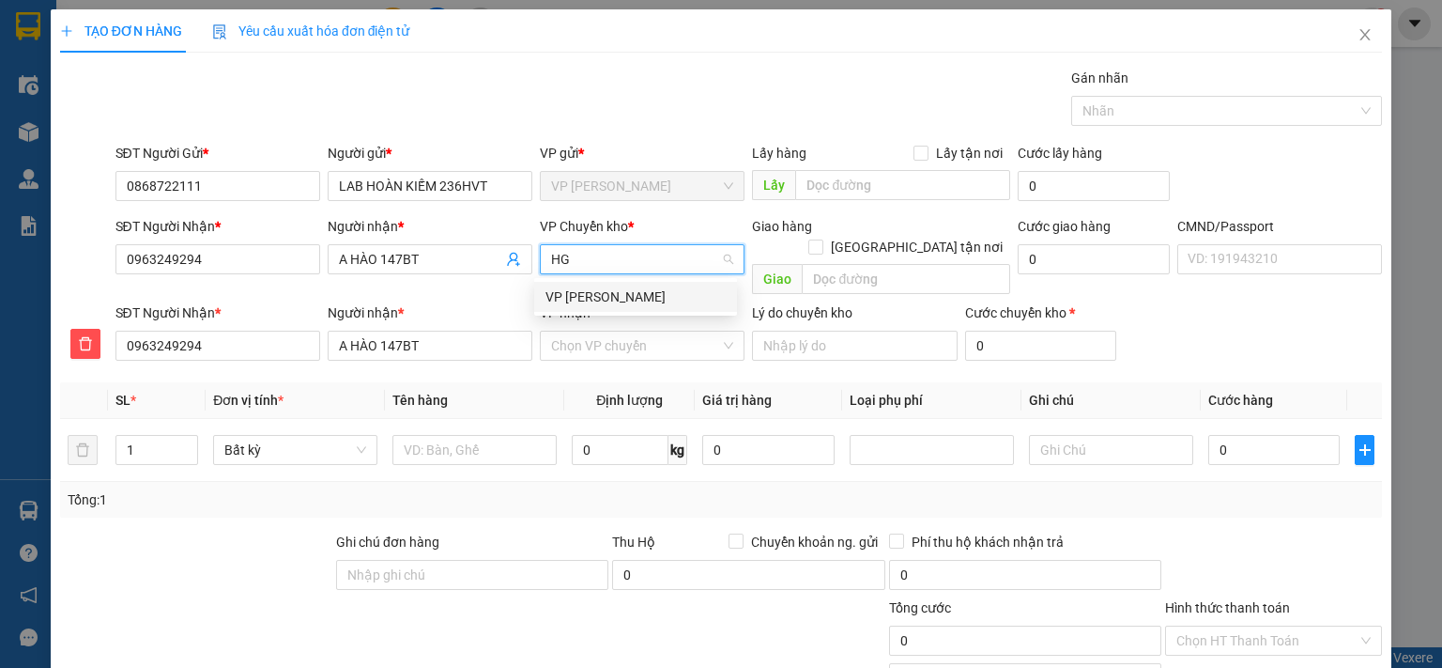
click at [638, 302] on div "VP [PERSON_NAME]" at bounding box center [636, 296] width 180 height 21
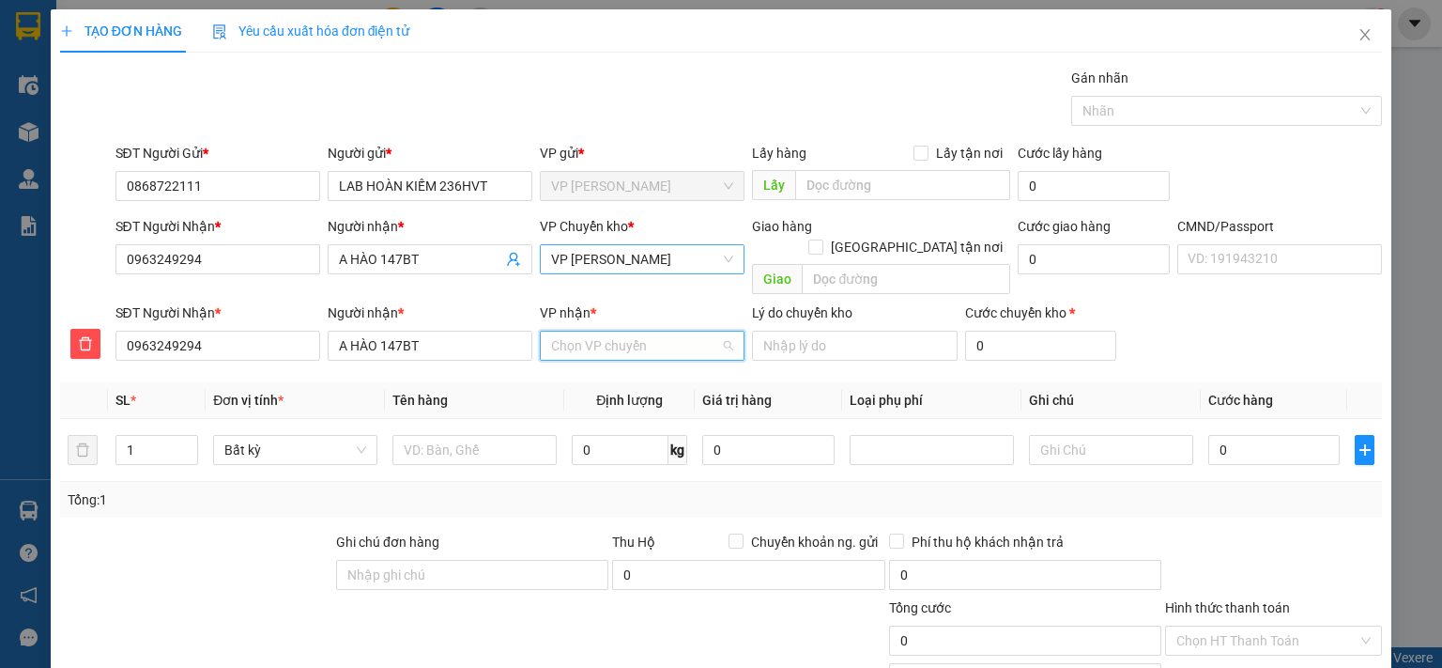
click at [623, 337] on input "VP nhận *" at bounding box center [635, 345] width 169 height 28
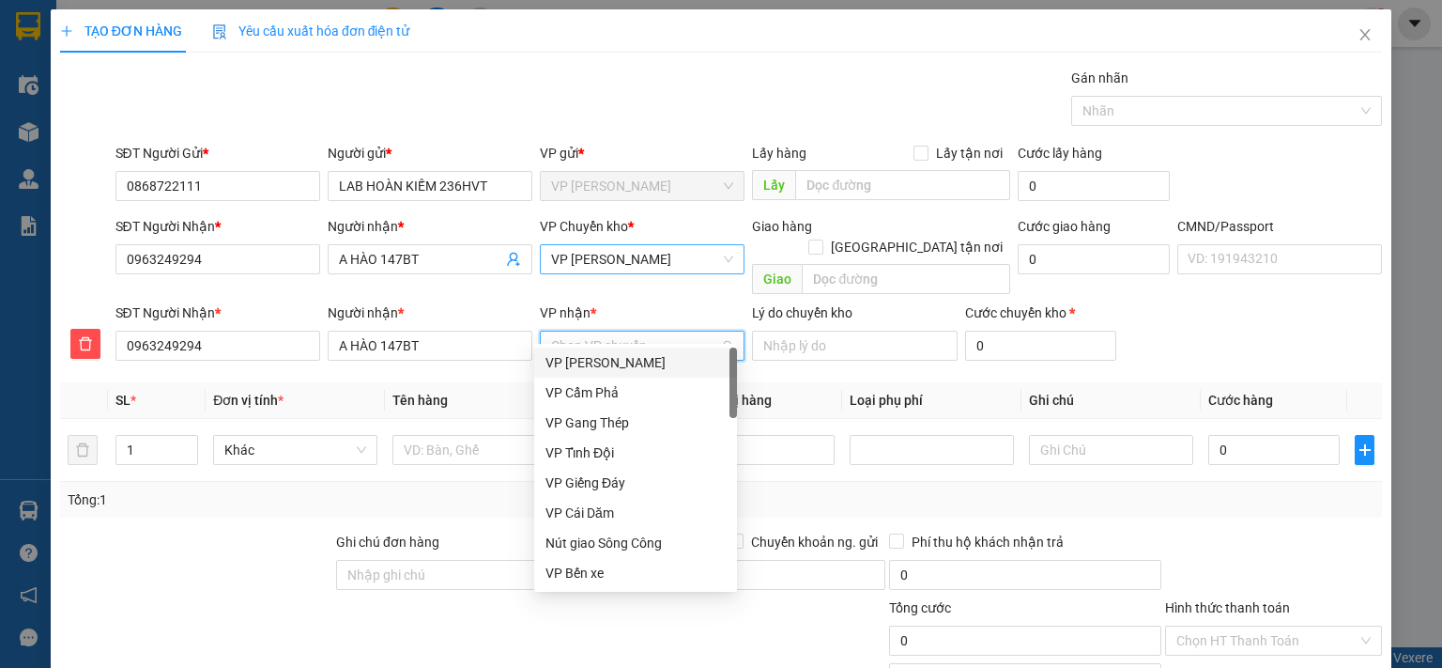
click at [623, 337] on input "VP nhận *" at bounding box center [635, 345] width 169 height 28
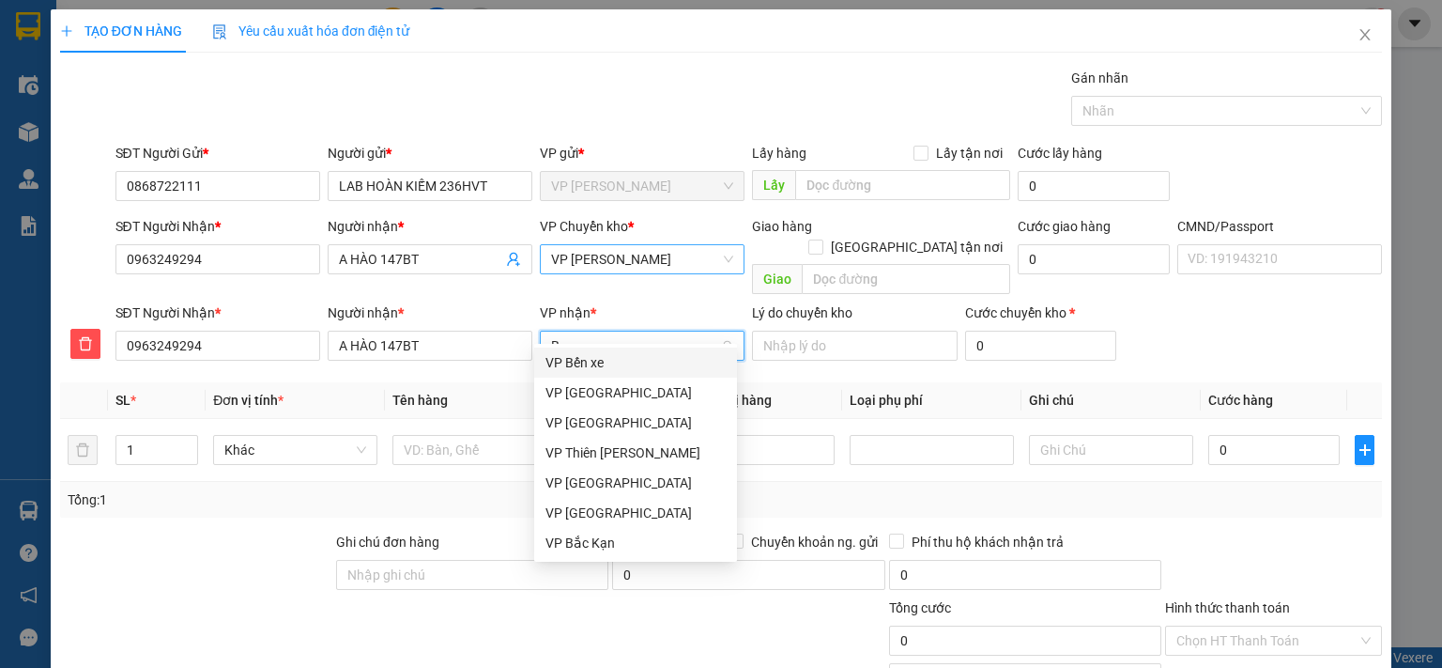
type input "BT"
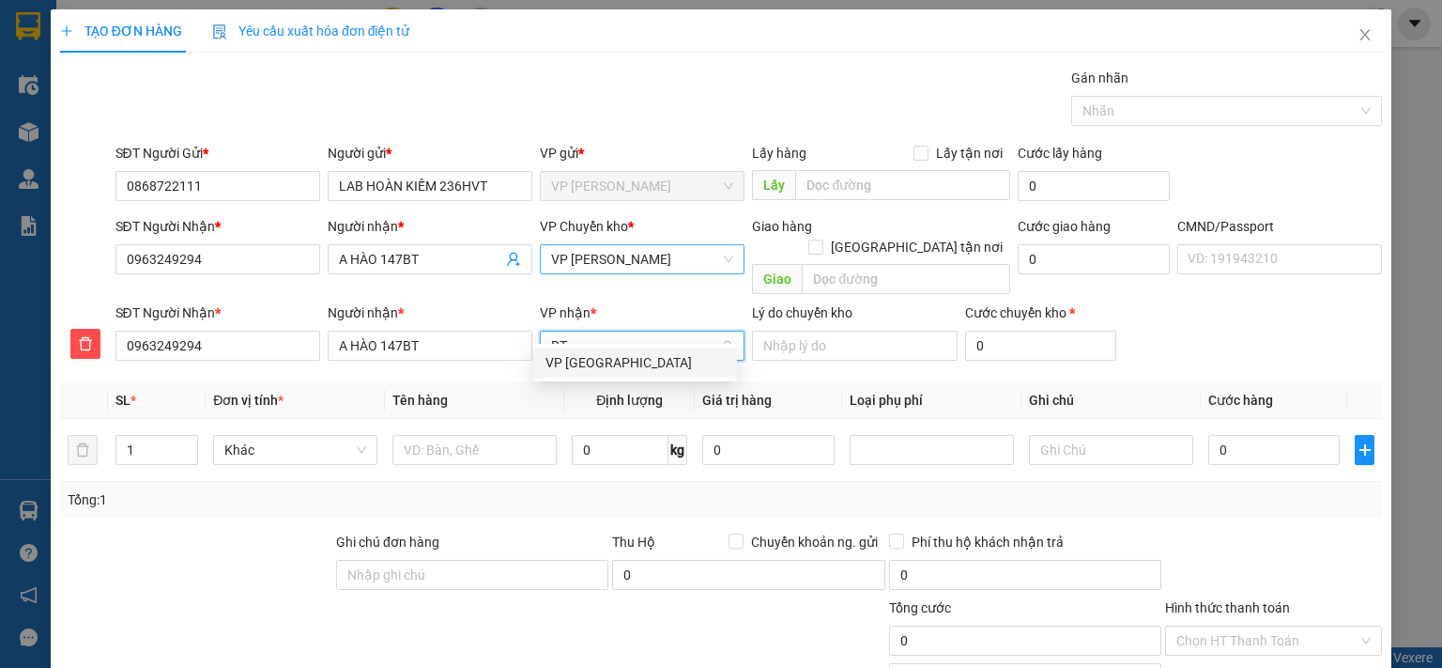
click at [599, 362] on div "VP [GEOGRAPHIC_DATA]" at bounding box center [636, 362] width 180 height 21
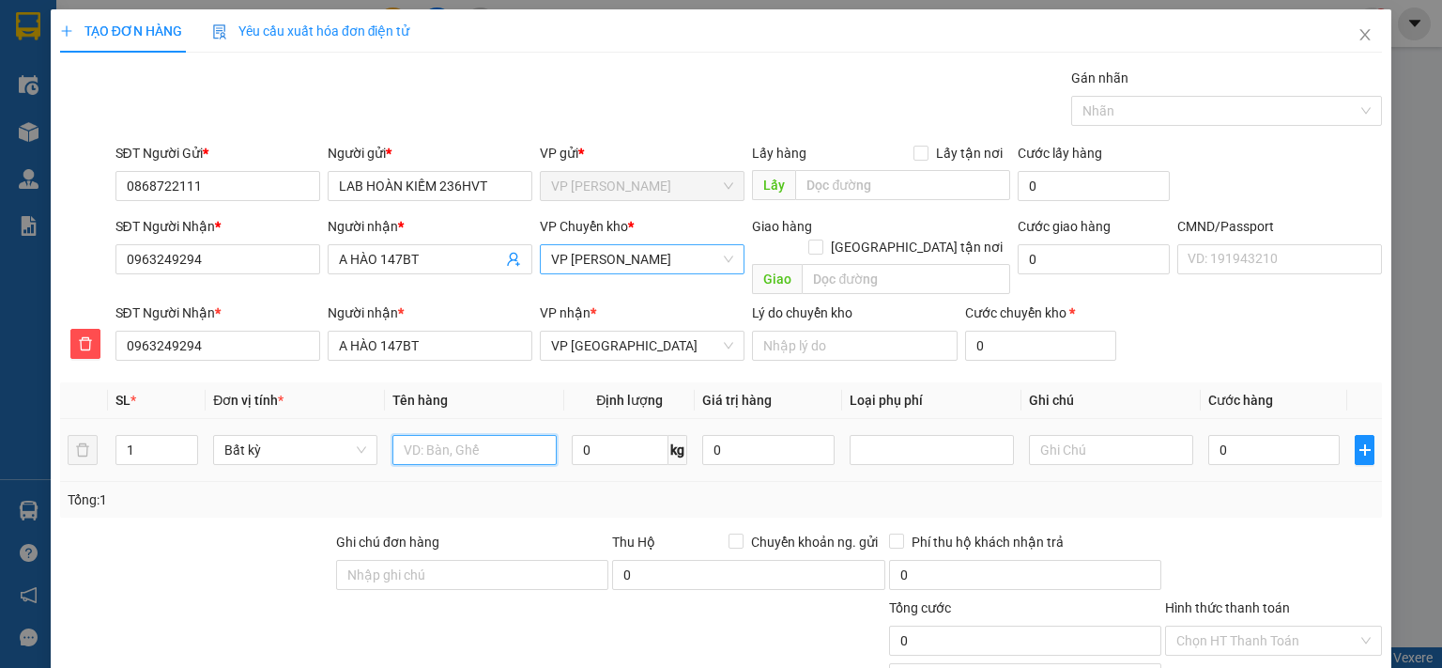
click at [500, 435] on input "text" at bounding box center [474, 450] width 164 height 30
type input "HỘP RĂNG"
click at [604, 435] on input "0" at bounding box center [620, 450] width 97 height 30
type input "1"
click at [604, 489] on div "Tổng: 1" at bounding box center [721, 499] width 1307 height 21
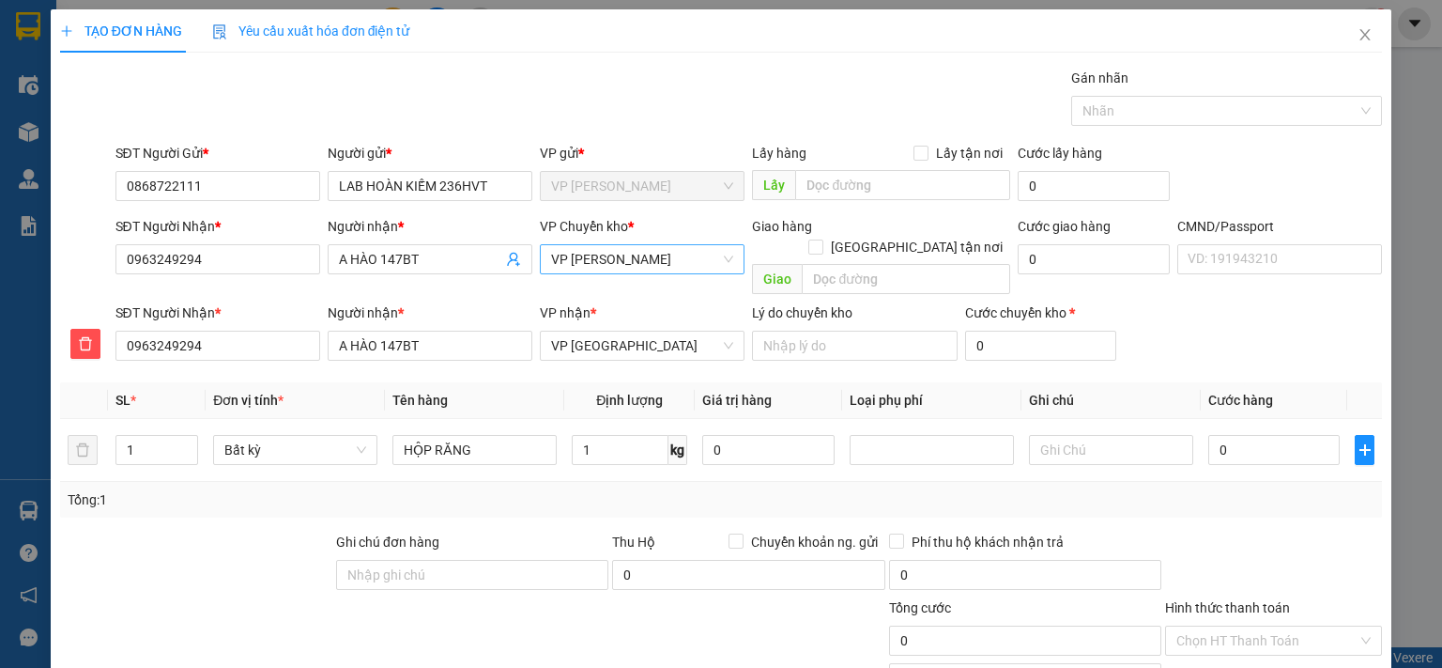
type input "35.000"
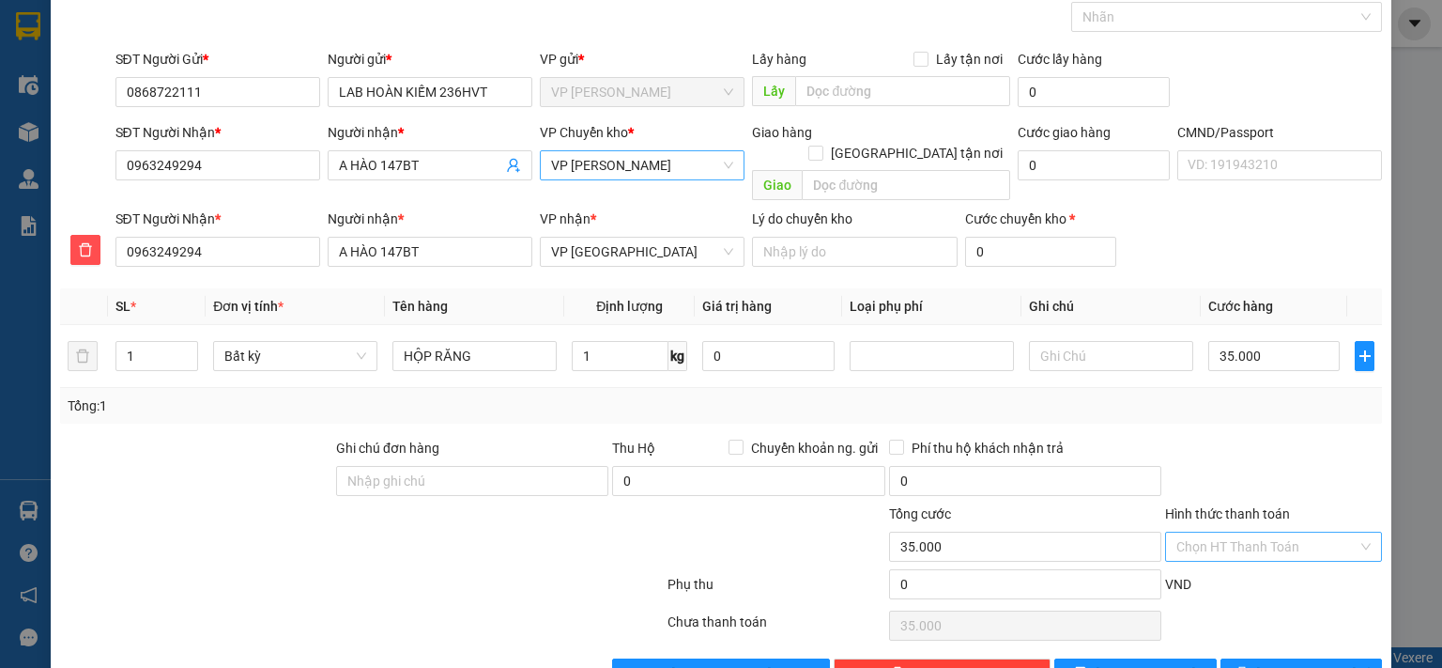
scroll to position [128, 0]
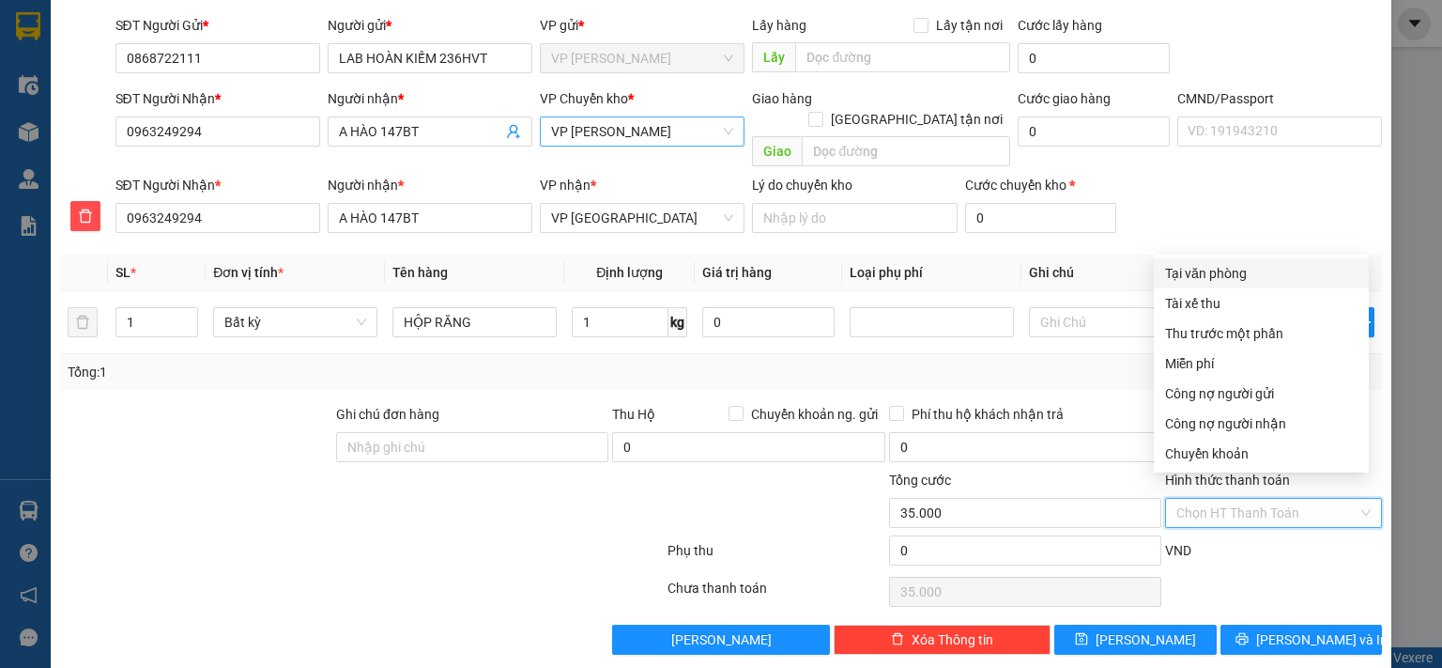
click at [1213, 502] on input "Hình thức thanh toán" at bounding box center [1267, 513] width 181 height 28
click at [1192, 281] on div "Tại văn phòng" at bounding box center [1261, 273] width 192 height 21
type input "0"
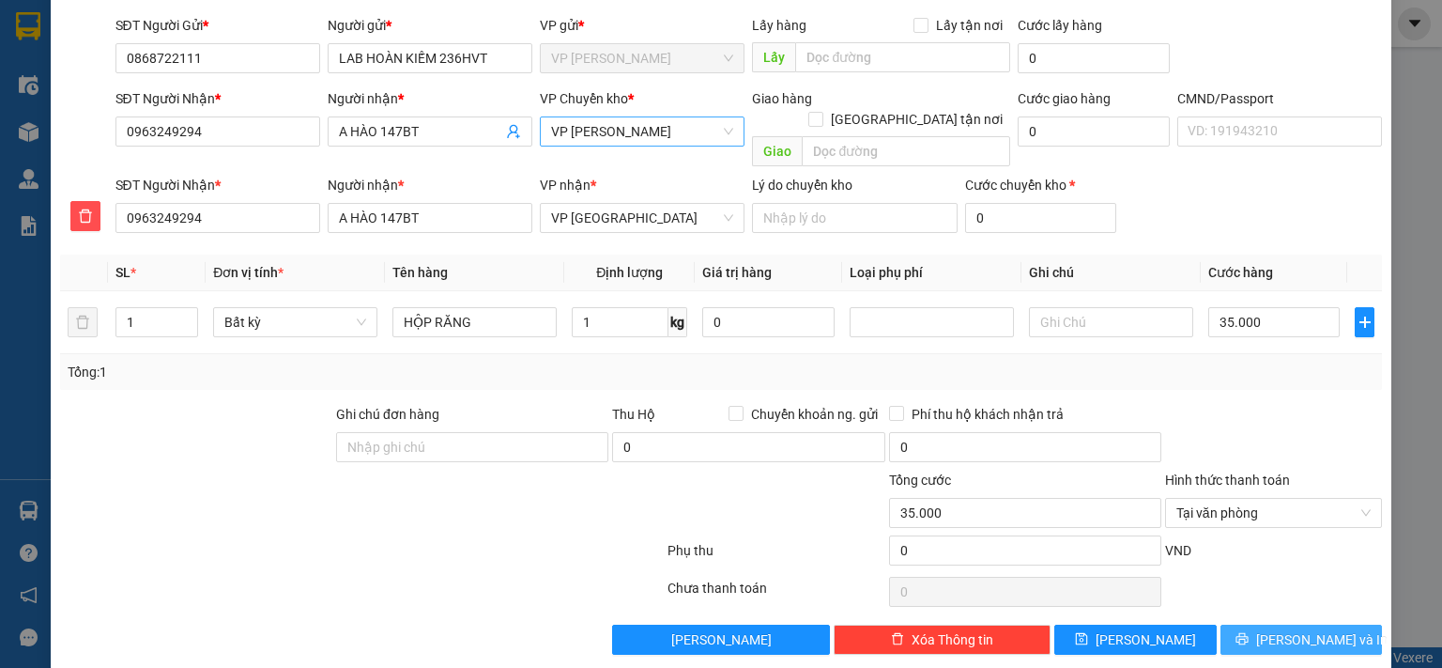
click at [1252, 547] on button "Lưu và In" at bounding box center [1302, 639] width 162 height 30
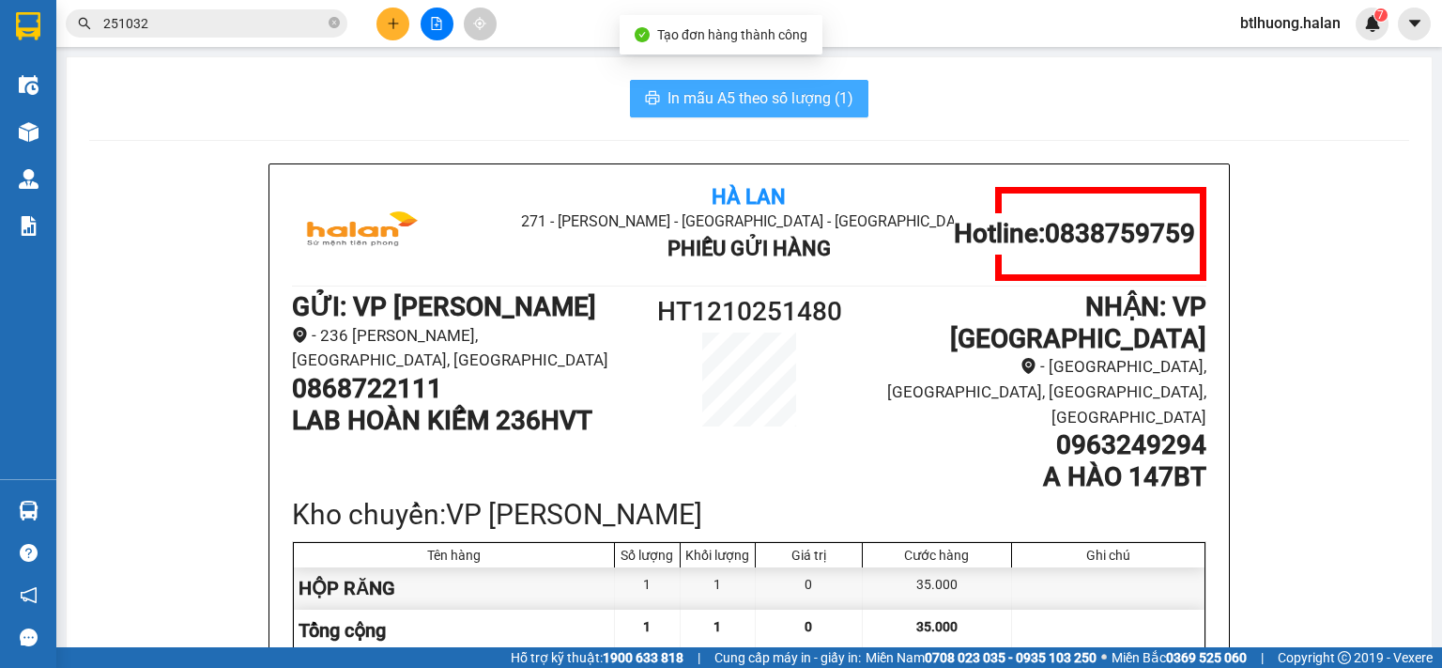
click at [710, 106] on span "In mẫu A5 theo số lượng (1)" at bounding box center [761, 97] width 186 height 23
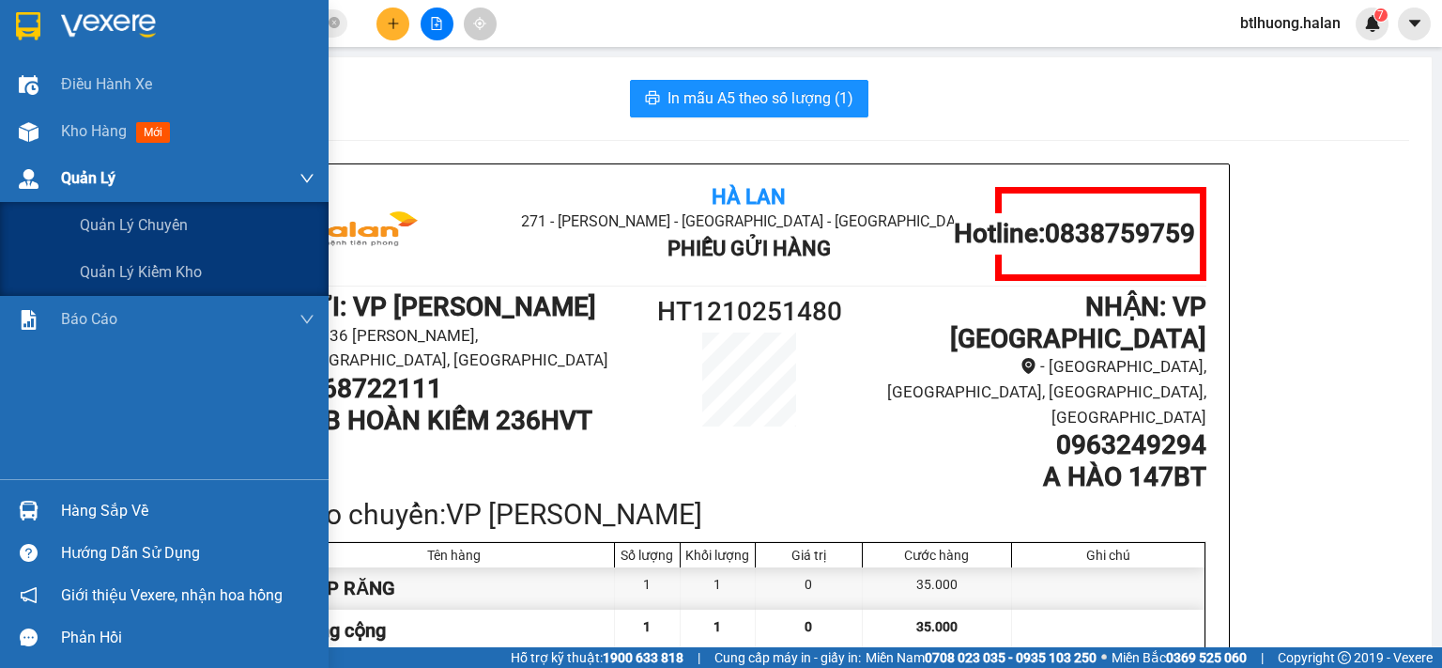
click at [38, 155] on div "Quản Lý" at bounding box center [164, 178] width 329 height 47
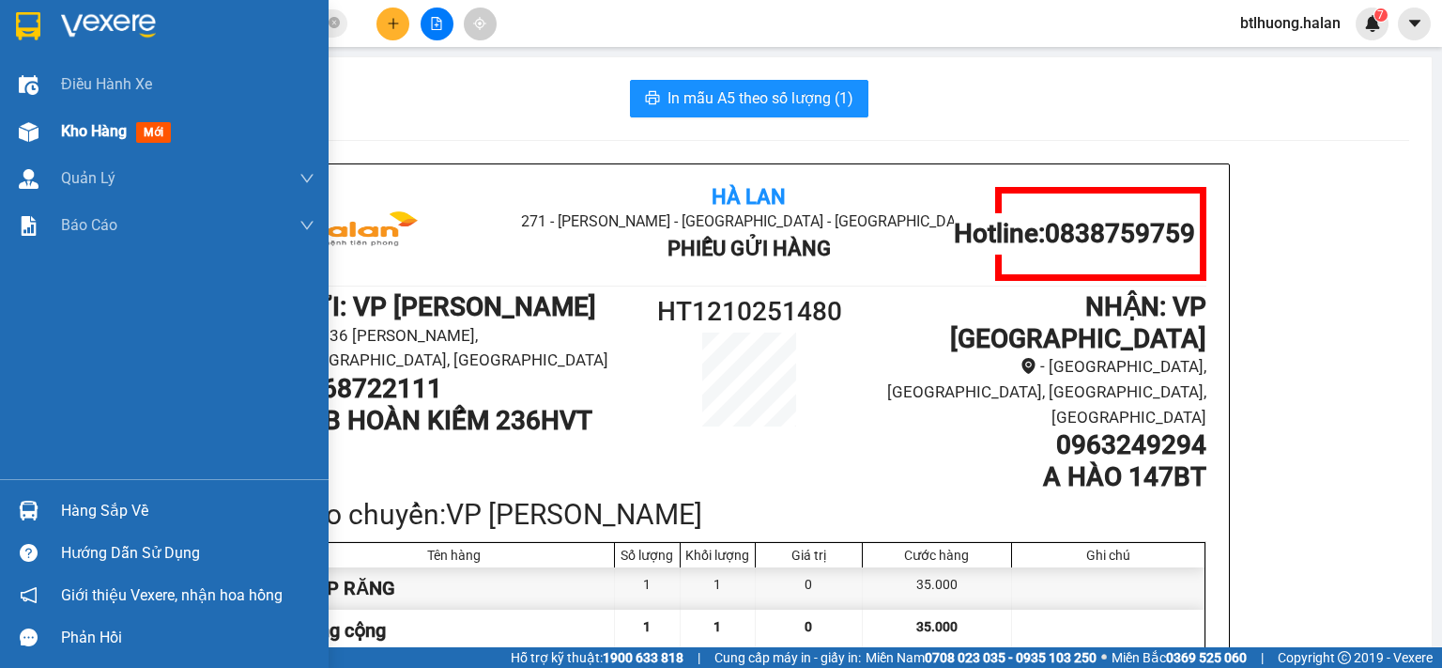
click at [0, 135] on div "Kho hàng mới" at bounding box center [164, 131] width 329 height 47
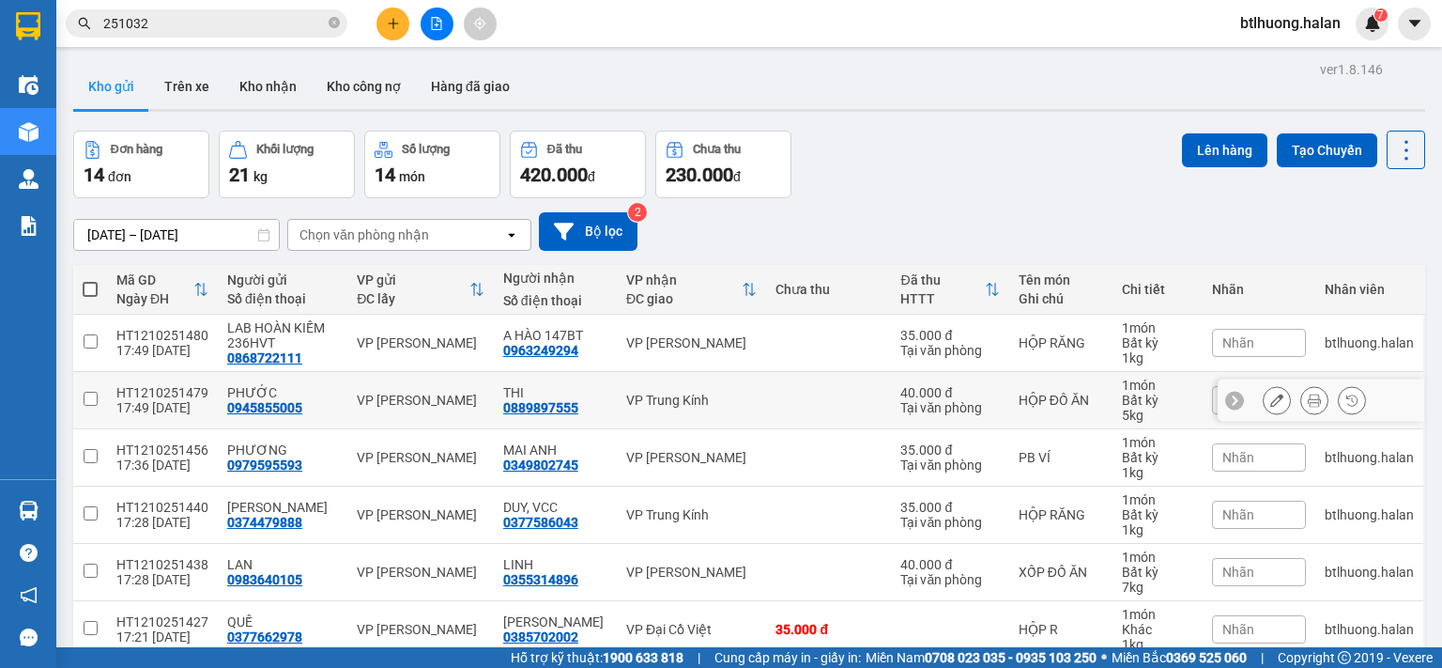
click at [526, 416] on td "THI 0889897555" at bounding box center [555, 400] width 123 height 57
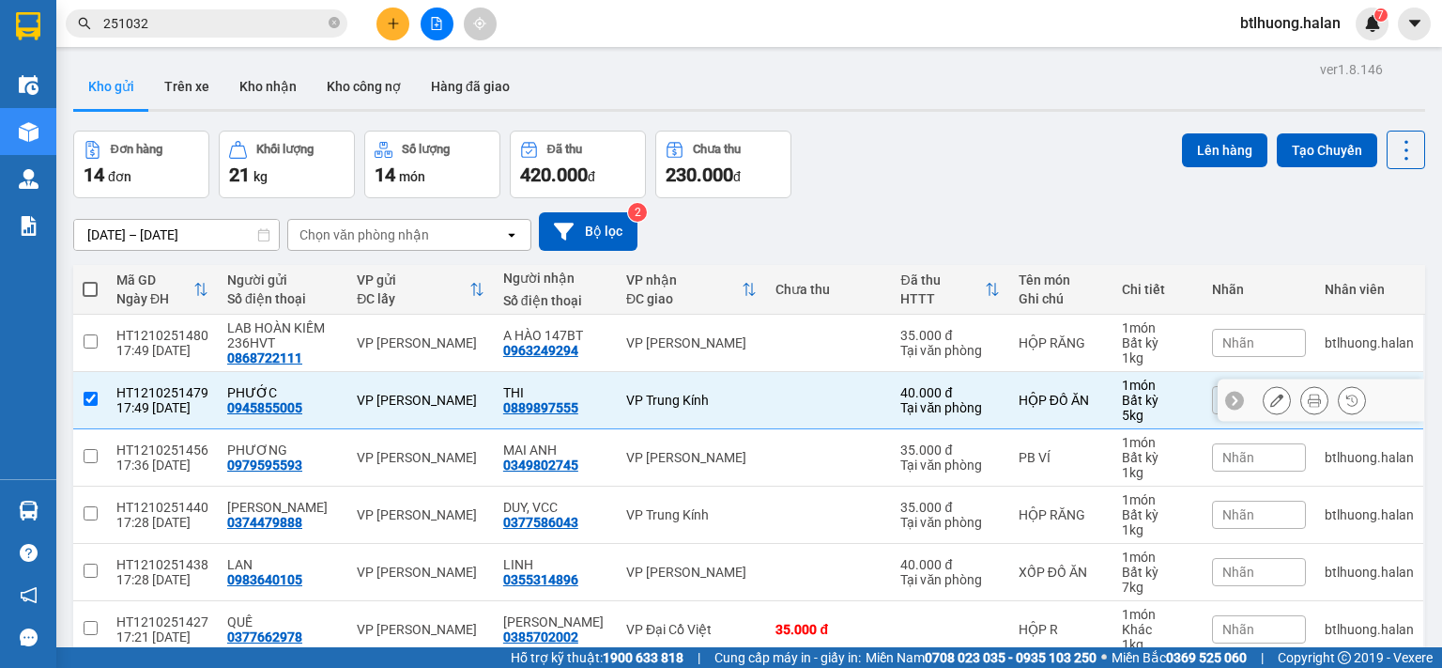
click at [529, 416] on td "THI 0889897555" at bounding box center [555, 400] width 123 height 57
checkbox input "true"
drag, startPoint x: 529, startPoint y: 416, endPoint x: 527, endPoint y: 406, distance: 10.5
click at [527, 406] on div "0889897555" at bounding box center [540, 407] width 75 height 15
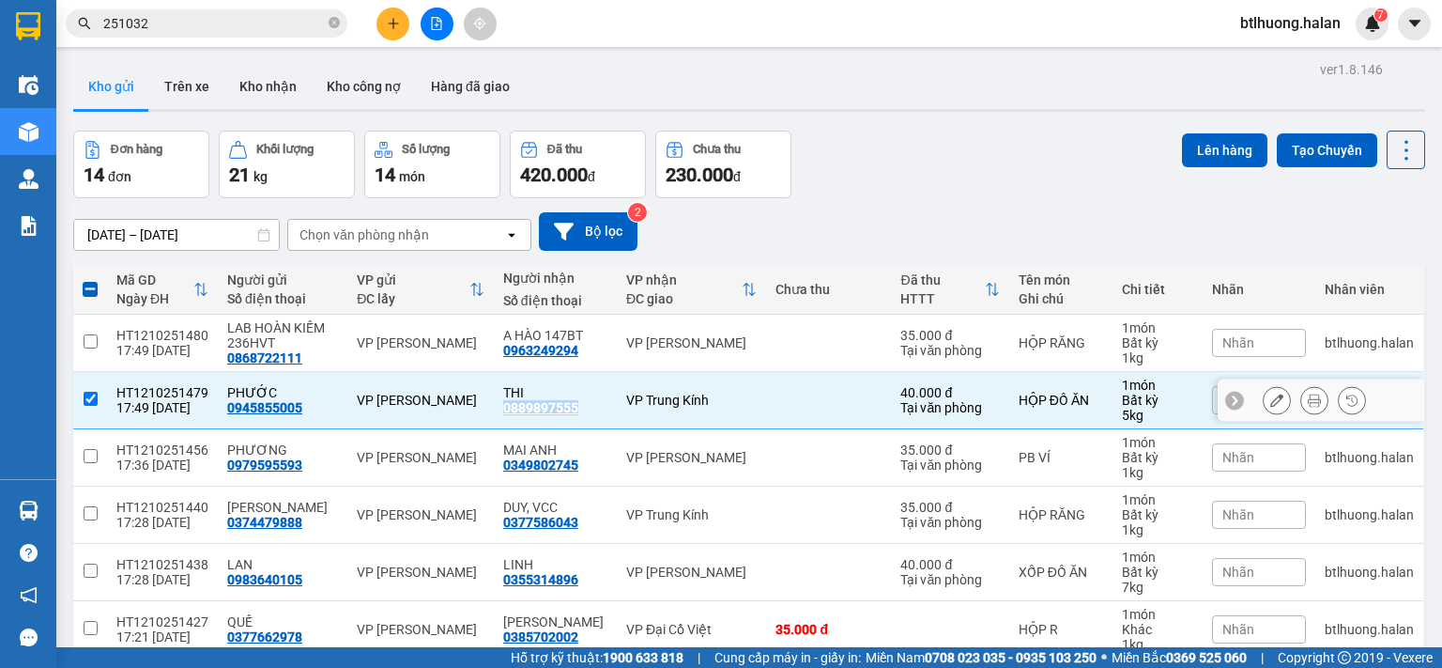
click at [527, 406] on div "0889897555" at bounding box center [540, 407] width 75 height 15
copy div "0889897555"
click at [334, 27] on icon "close-circle" at bounding box center [334, 22] width 11 height 11
paste input "0889897555"
type input "0889897555"
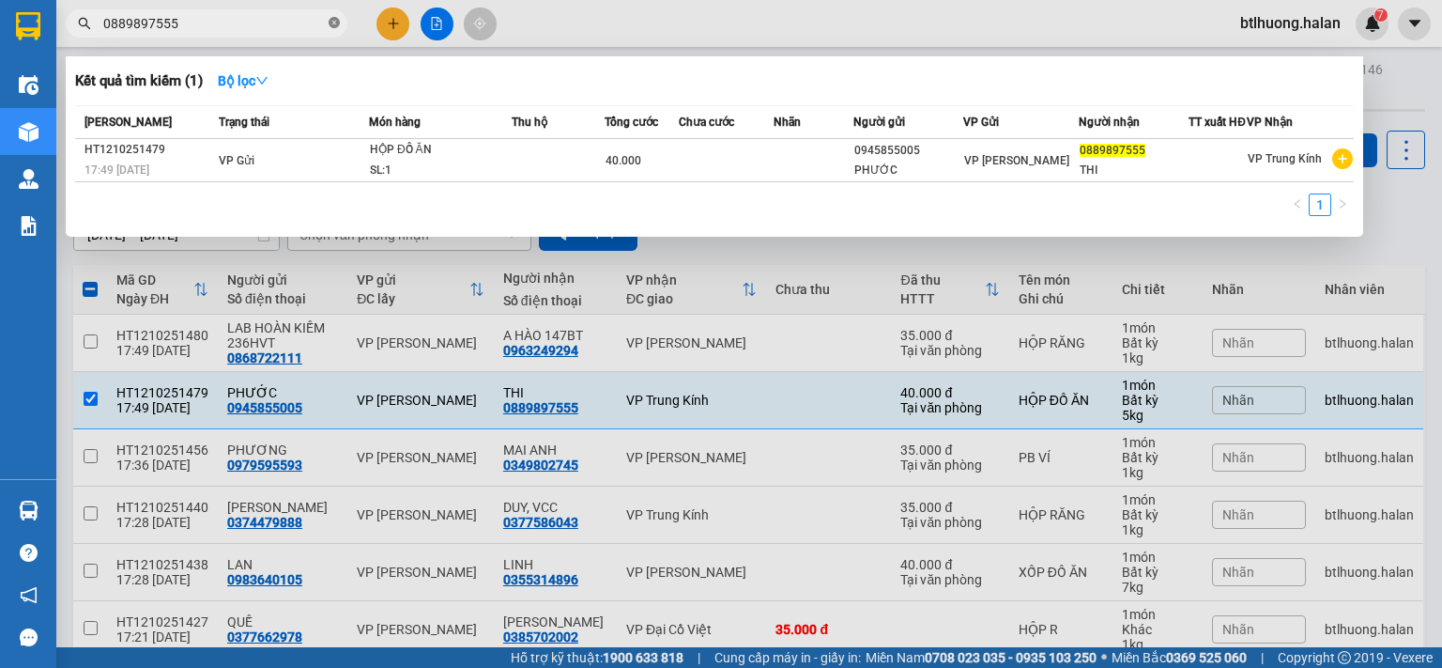
click at [334, 27] on icon "close-circle" at bounding box center [334, 22] width 11 height 11
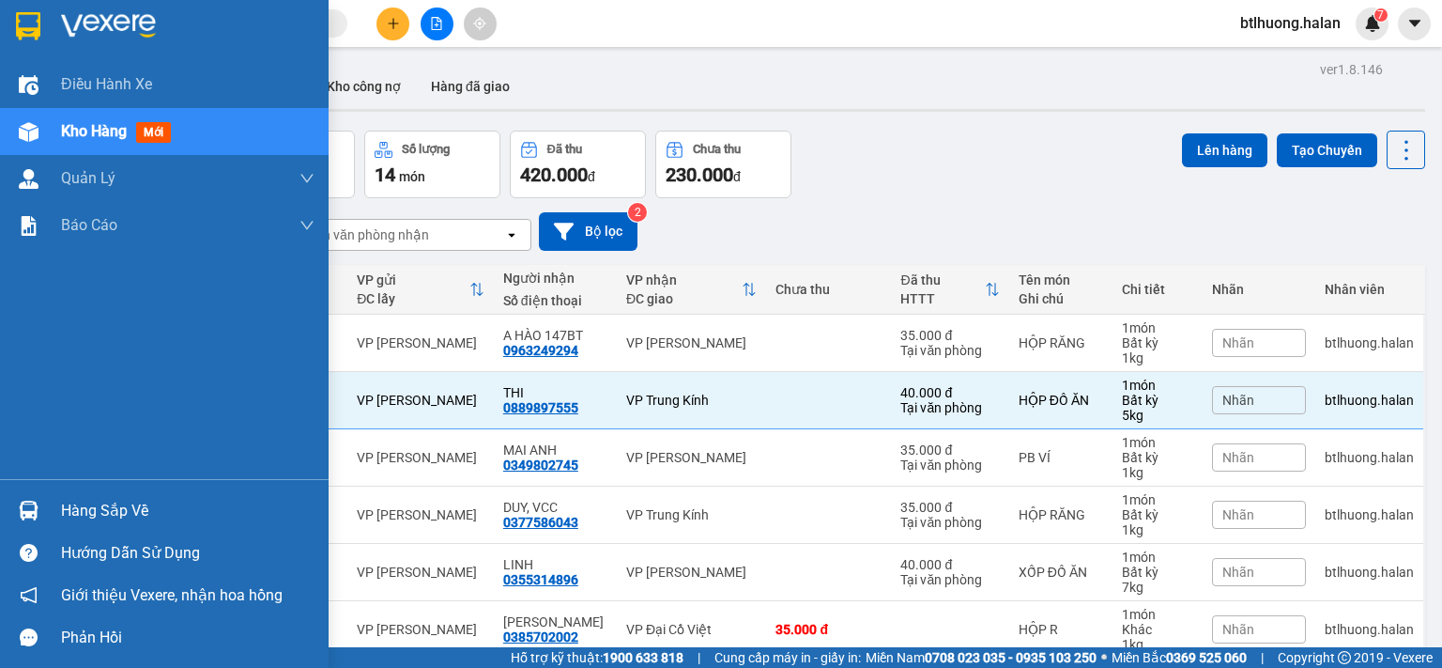
click at [34, 500] on img at bounding box center [29, 510] width 20 height 20
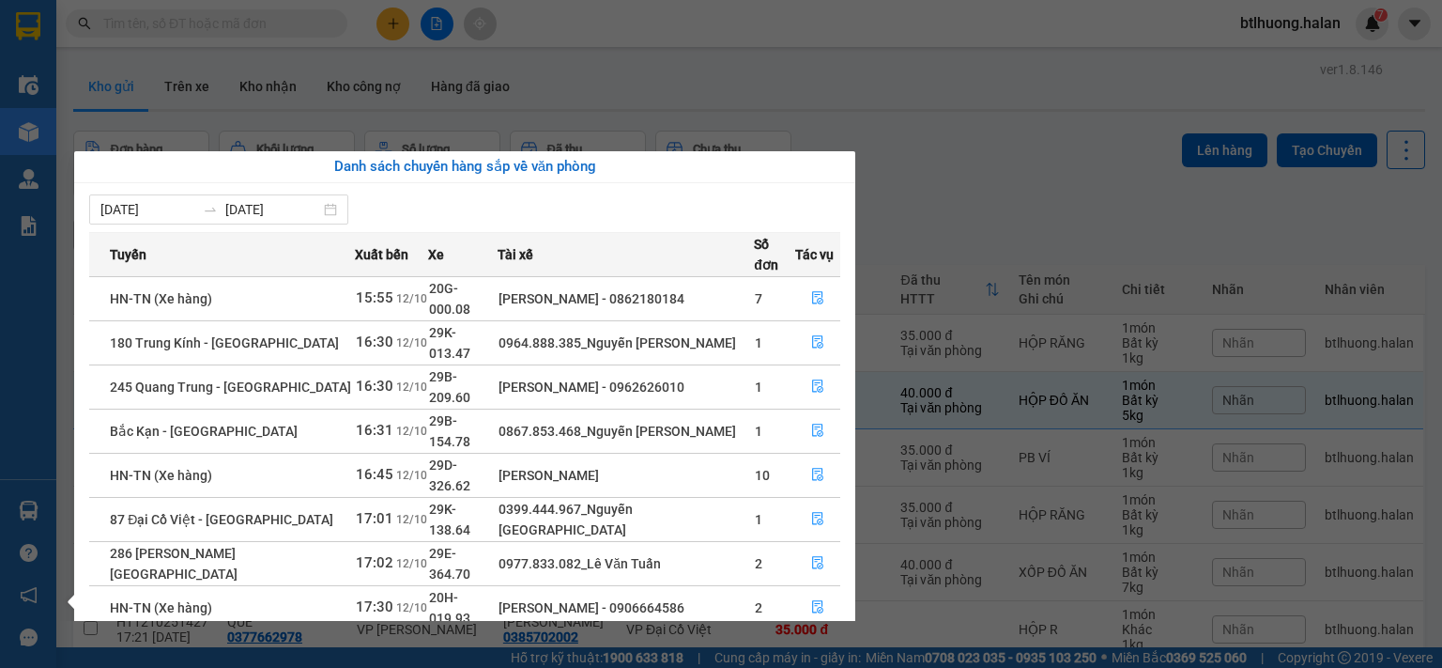
scroll to position [30, 0]
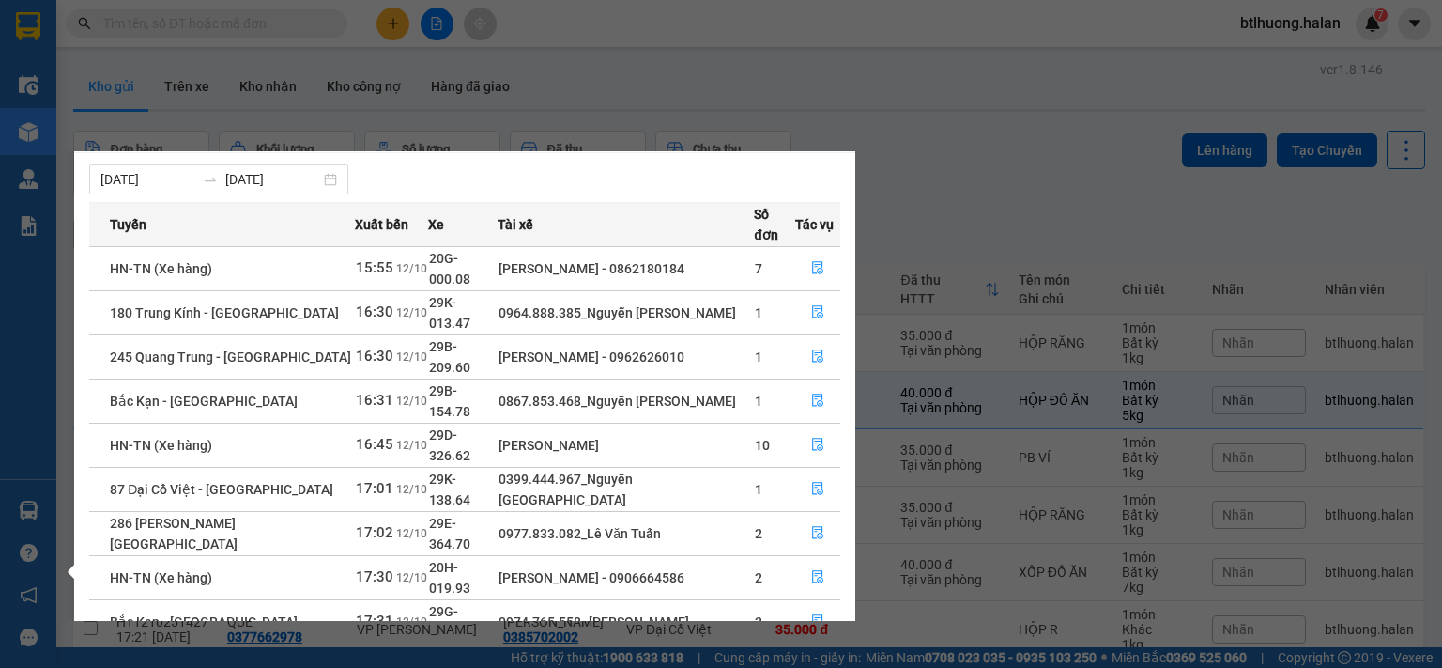
click at [218, 19] on section "Kết quả tìm kiếm ( 1 ) Bộ lọc Mã ĐH Trạng thái Món hàng Thu hộ Tổng cước Chưa c…" at bounding box center [721, 334] width 1442 height 668
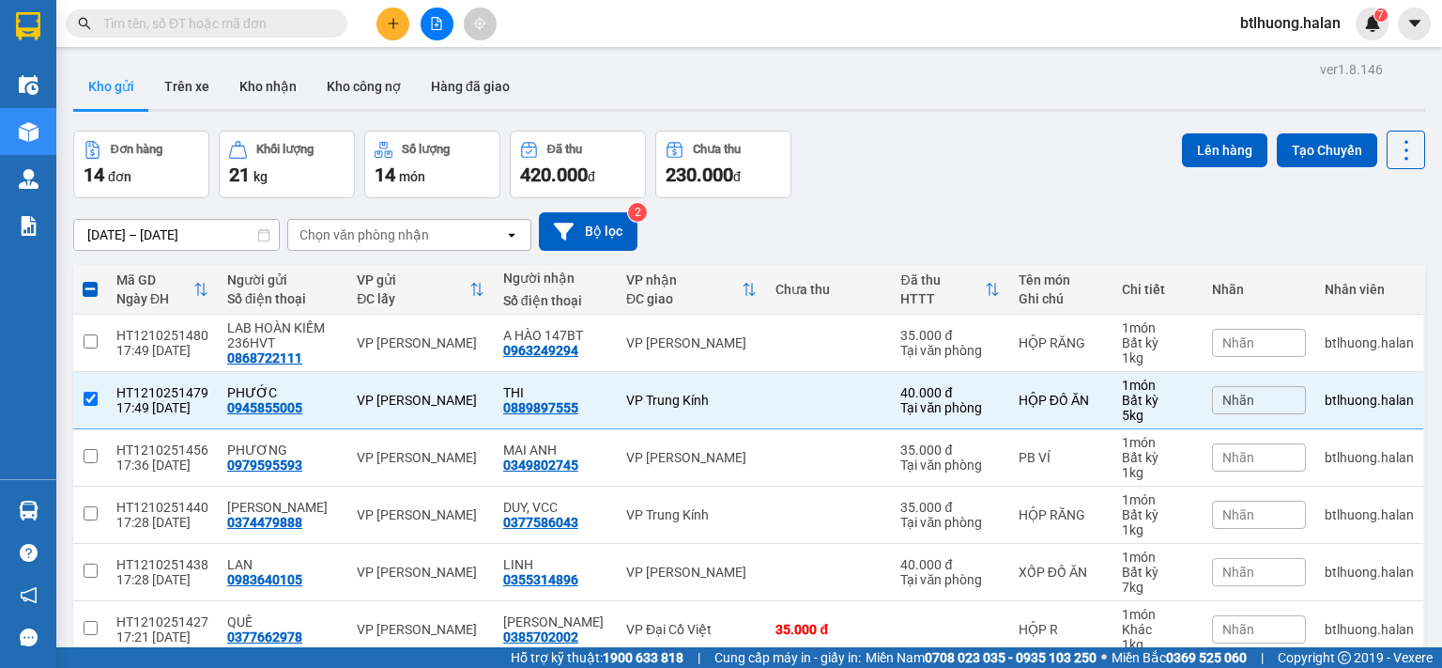
click at [218, 19] on input "text" at bounding box center [214, 23] width 222 height 21
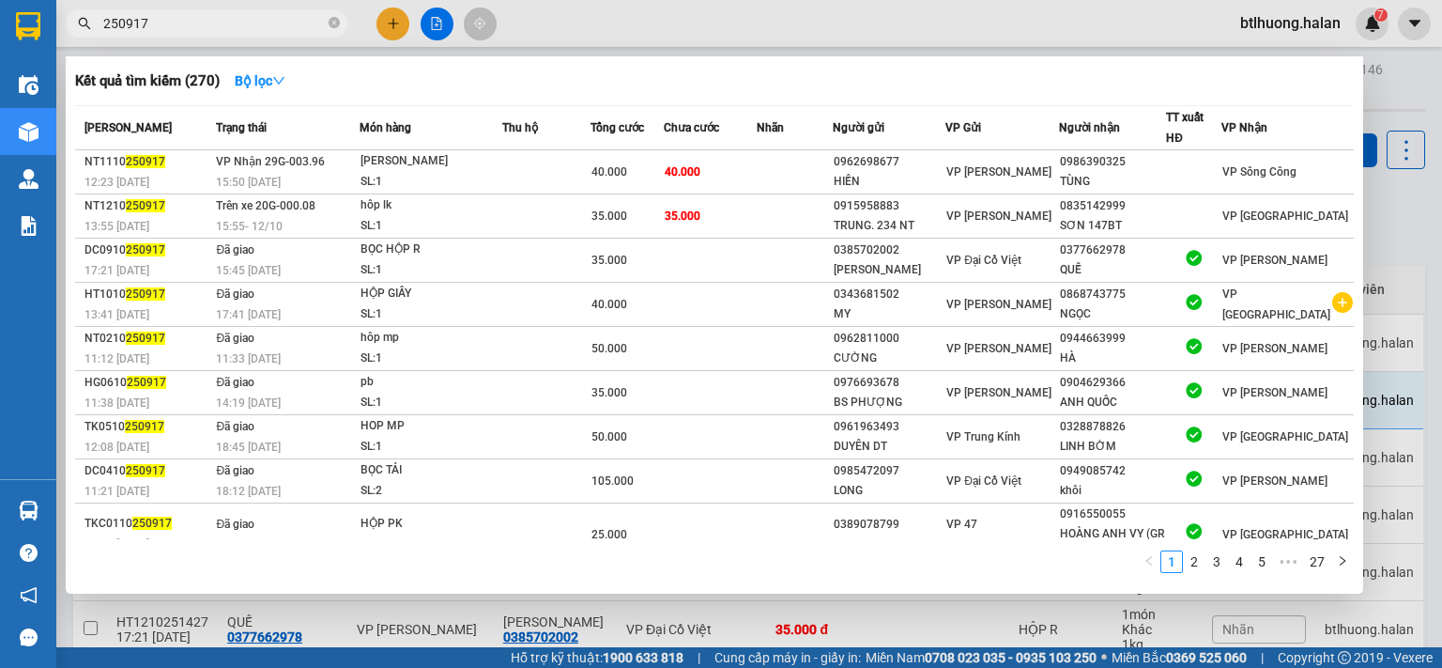
click at [207, 20] on input "250917" at bounding box center [214, 23] width 222 height 21
click at [208, 19] on input "250917" at bounding box center [214, 23] width 222 height 21
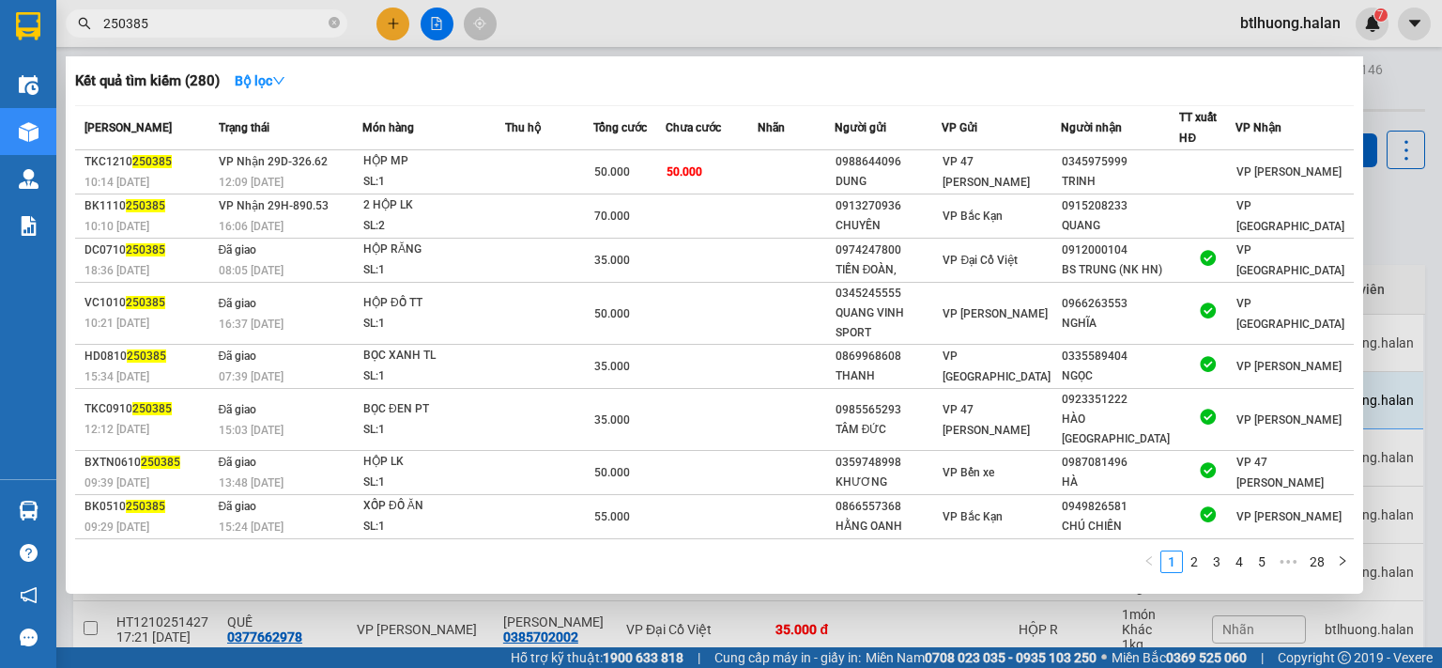
click at [225, 19] on input "250385" at bounding box center [214, 23] width 222 height 21
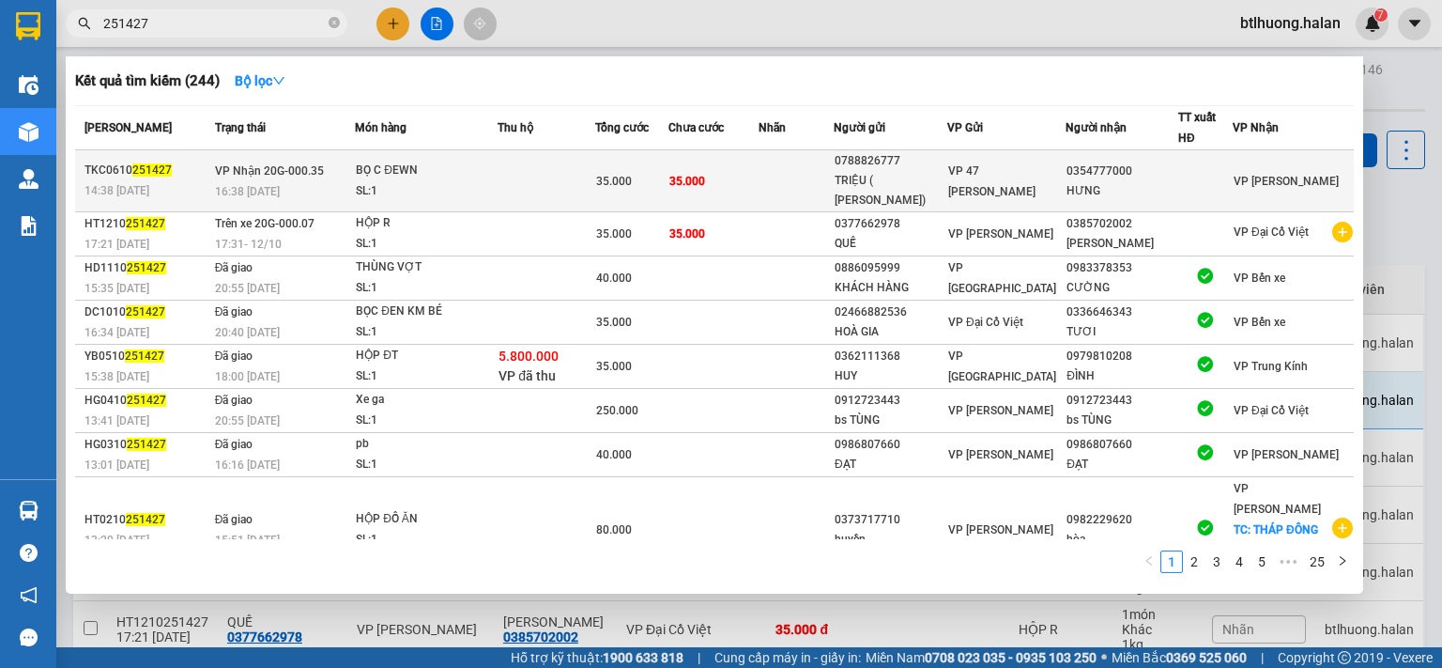
type input "251427"
click at [159, 163] on span "251427" at bounding box center [151, 169] width 39 height 13
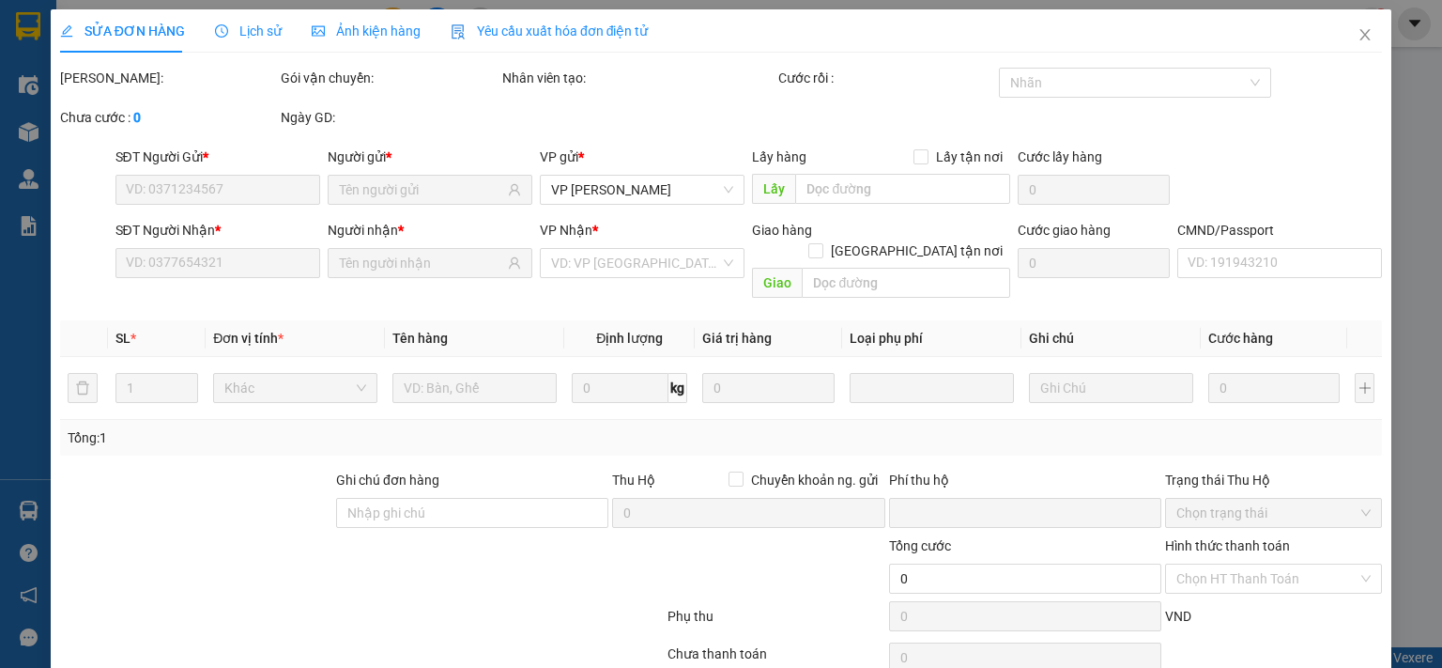
scroll to position [67, 0]
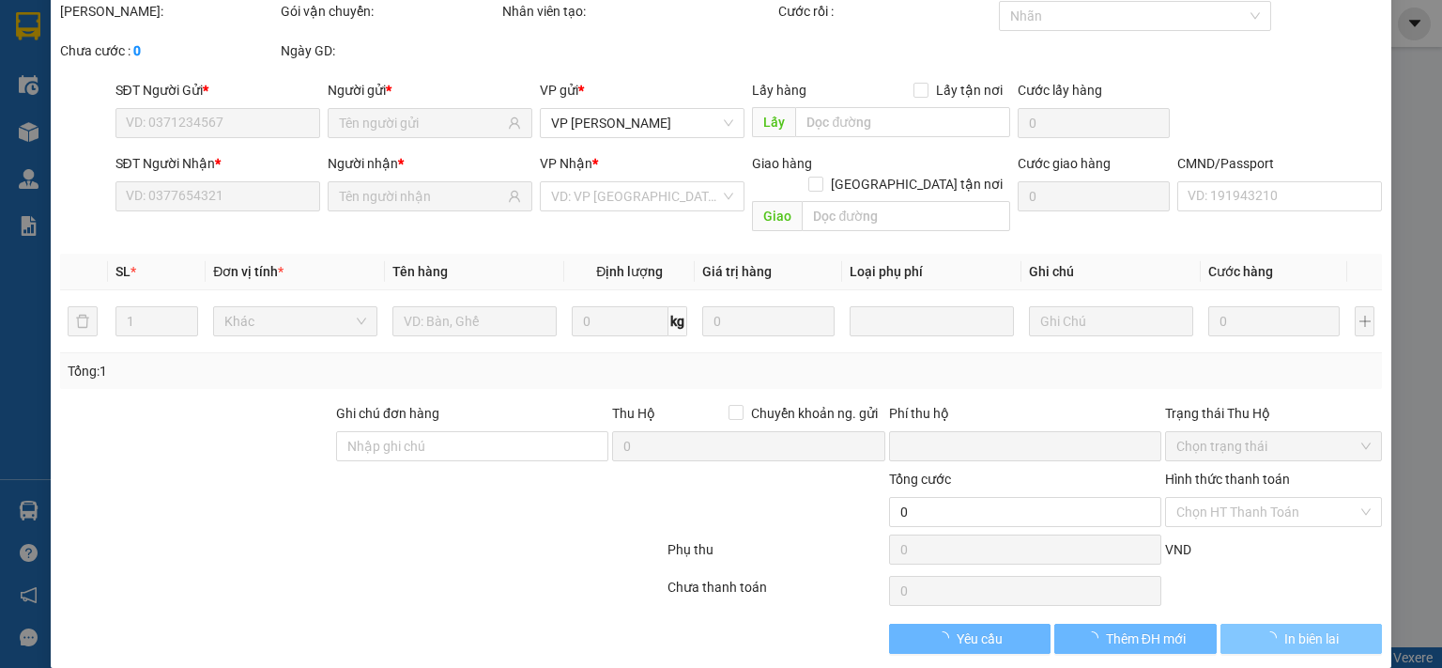
type input "0788826777"
type input "TRIỆU ( MAI ANH)"
type input "0354777000"
type input "HƯNG"
type input "0"
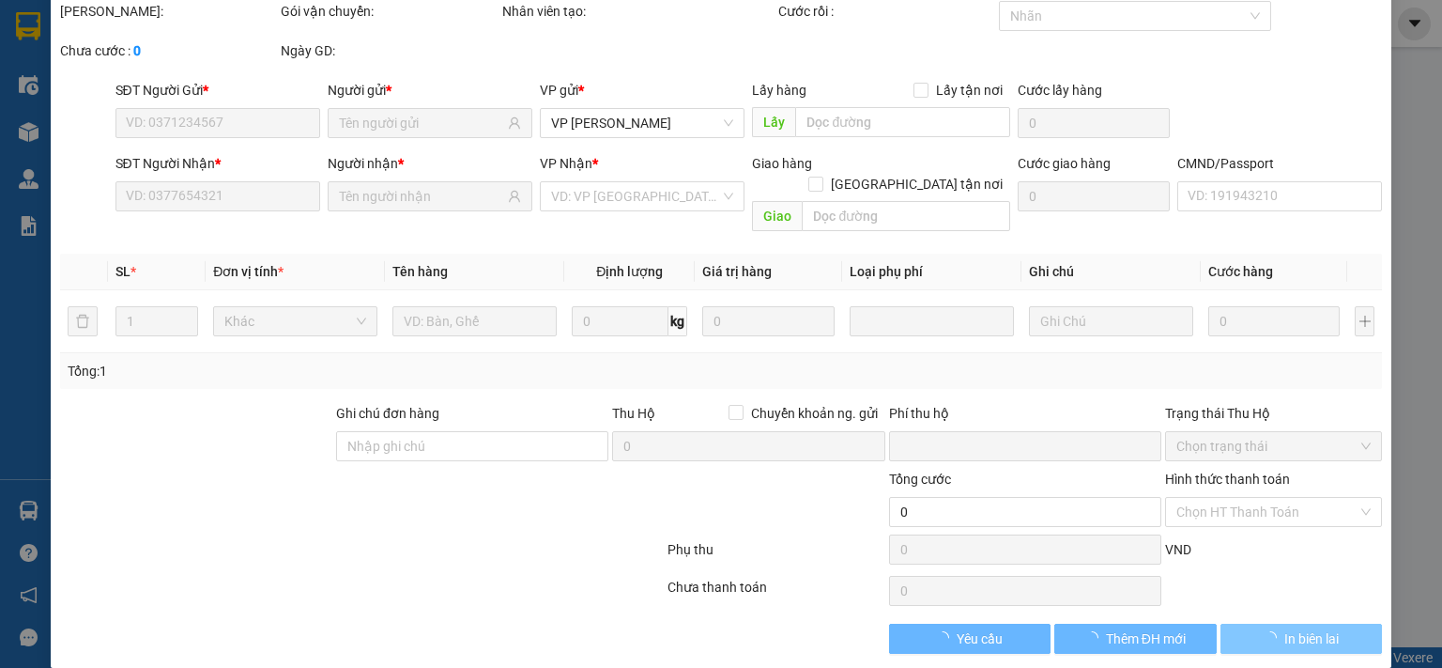
type input "35.000"
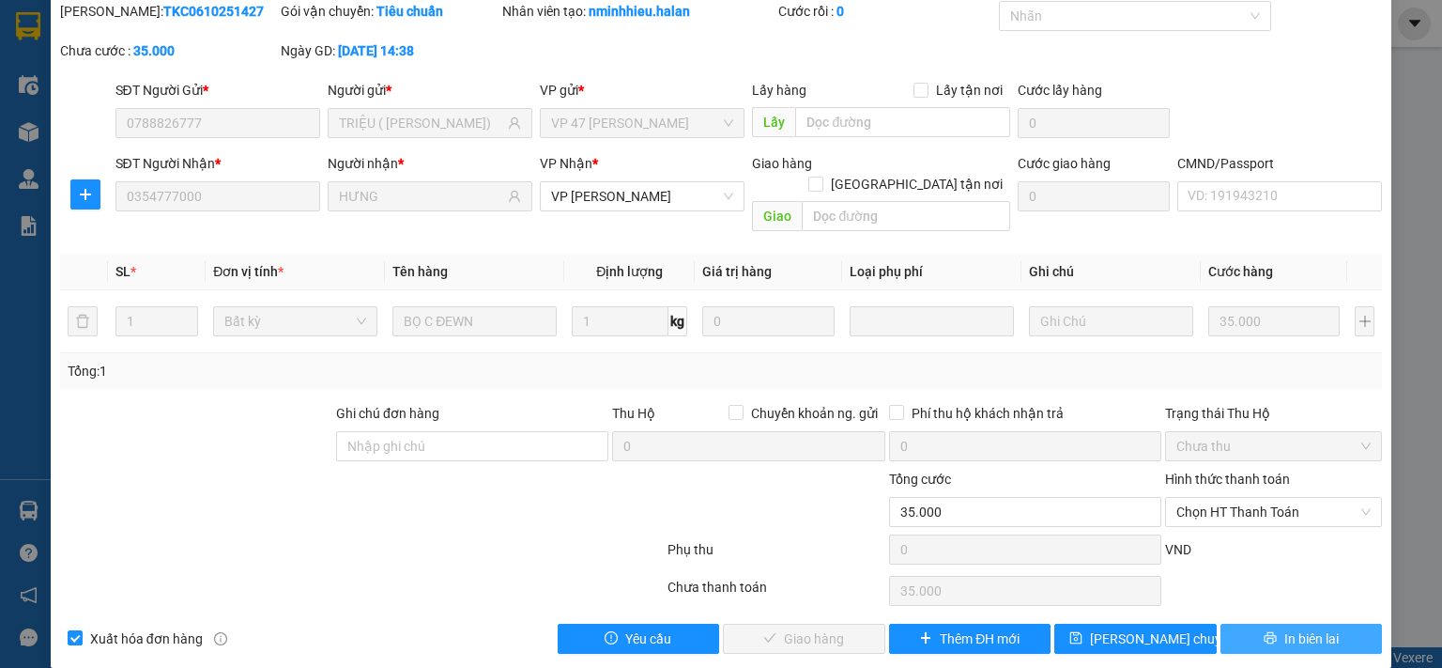
click at [1252, 547] on span "In biên lai" at bounding box center [1311, 638] width 54 height 21
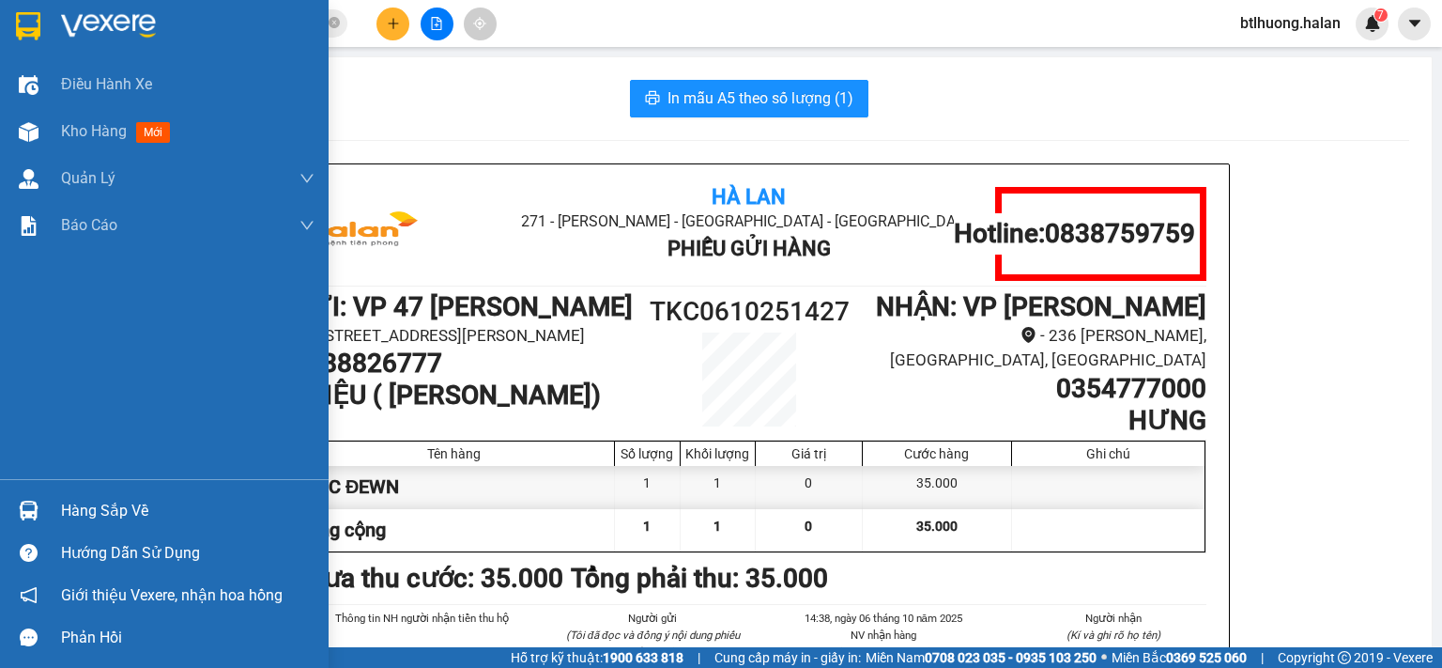
click at [44, 514] on div at bounding box center [28, 510] width 33 height 33
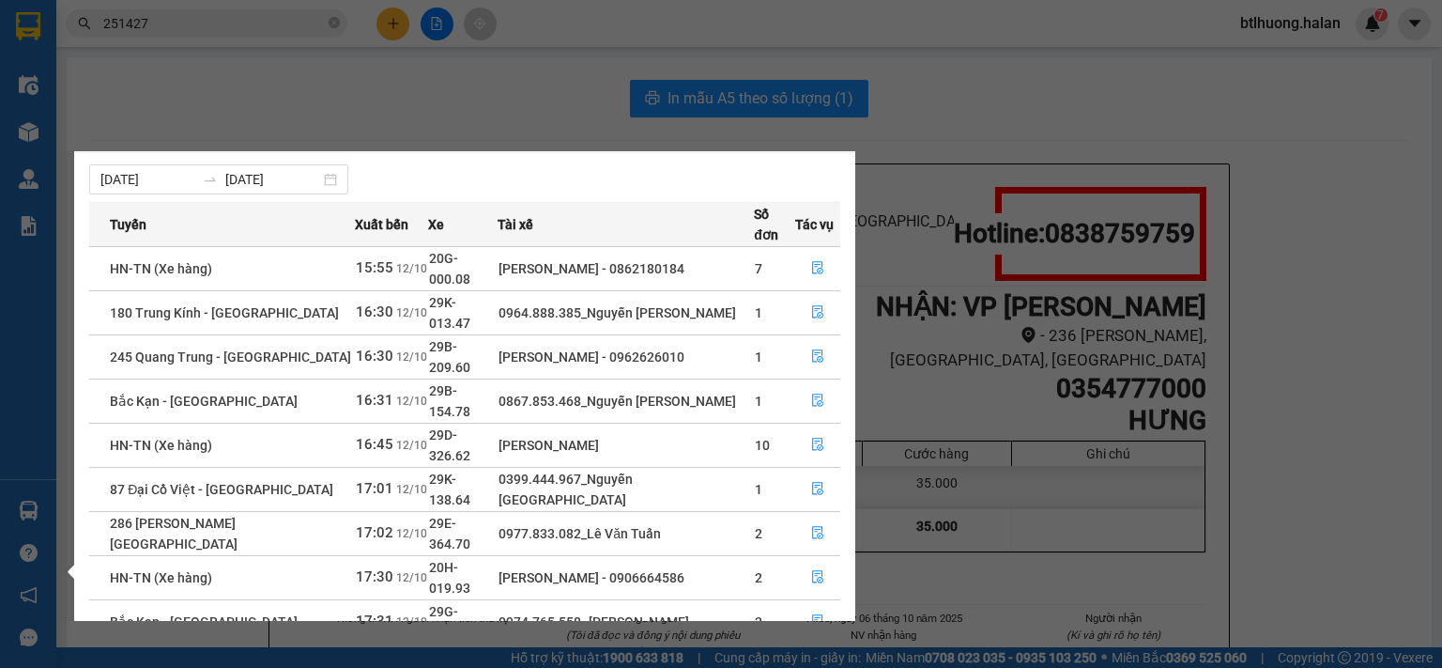
click at [195, 18] on section "Kết quả tìm kiếm ( 244 ) Bộ lọc Mã ĐH Trạng thái Món hàng Thu hộ Tổng cước Chưa…" at bounding box center [721, 334] width 1442 height 668
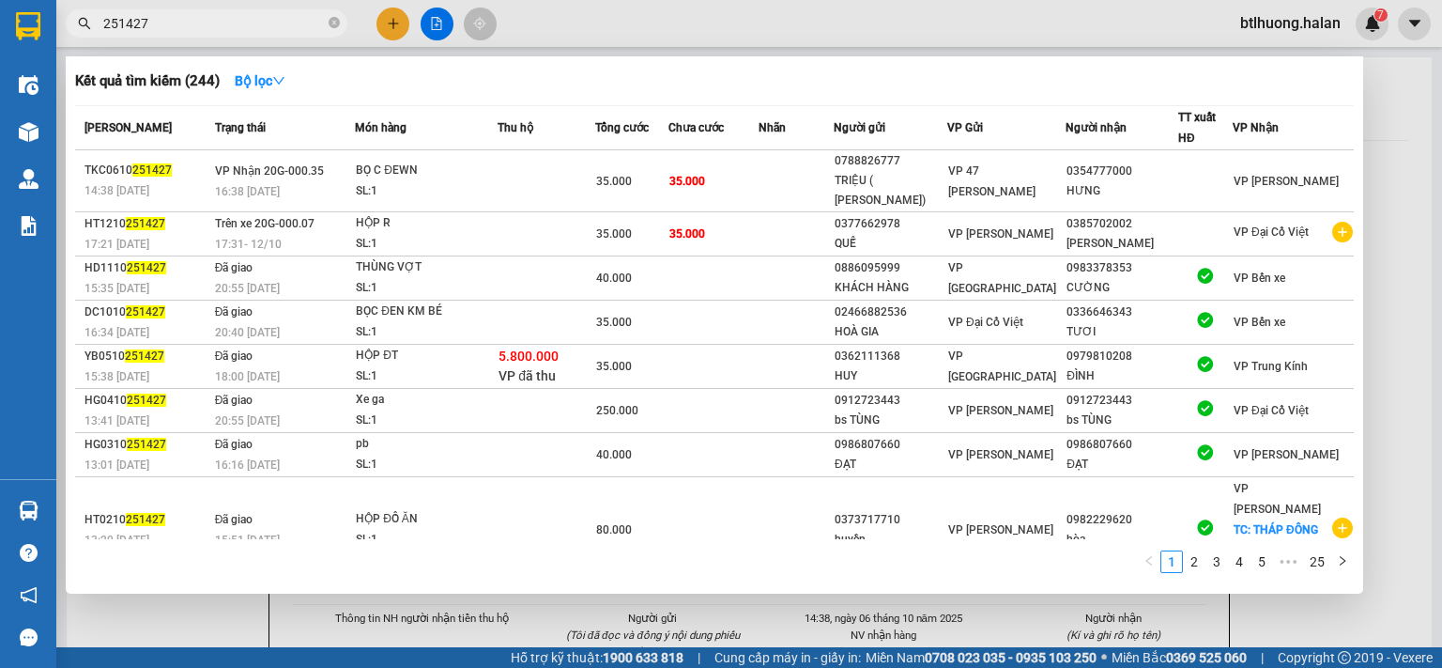
click at [195, 23] on input "251427" at bounding box center [214, 23] width 222 height 21
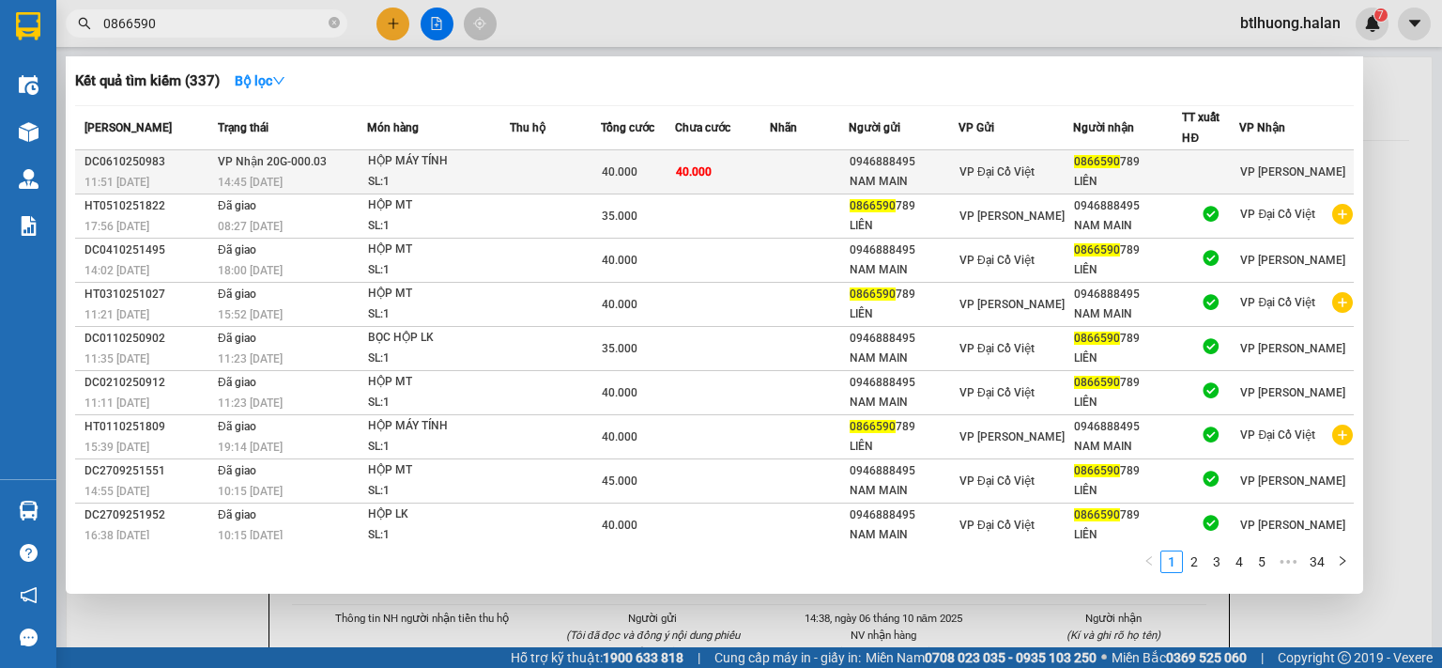
type input "0866590"
click at [1171, 174] on div "LIÊN" at bounding box center [1128, 182] width 108 height 20
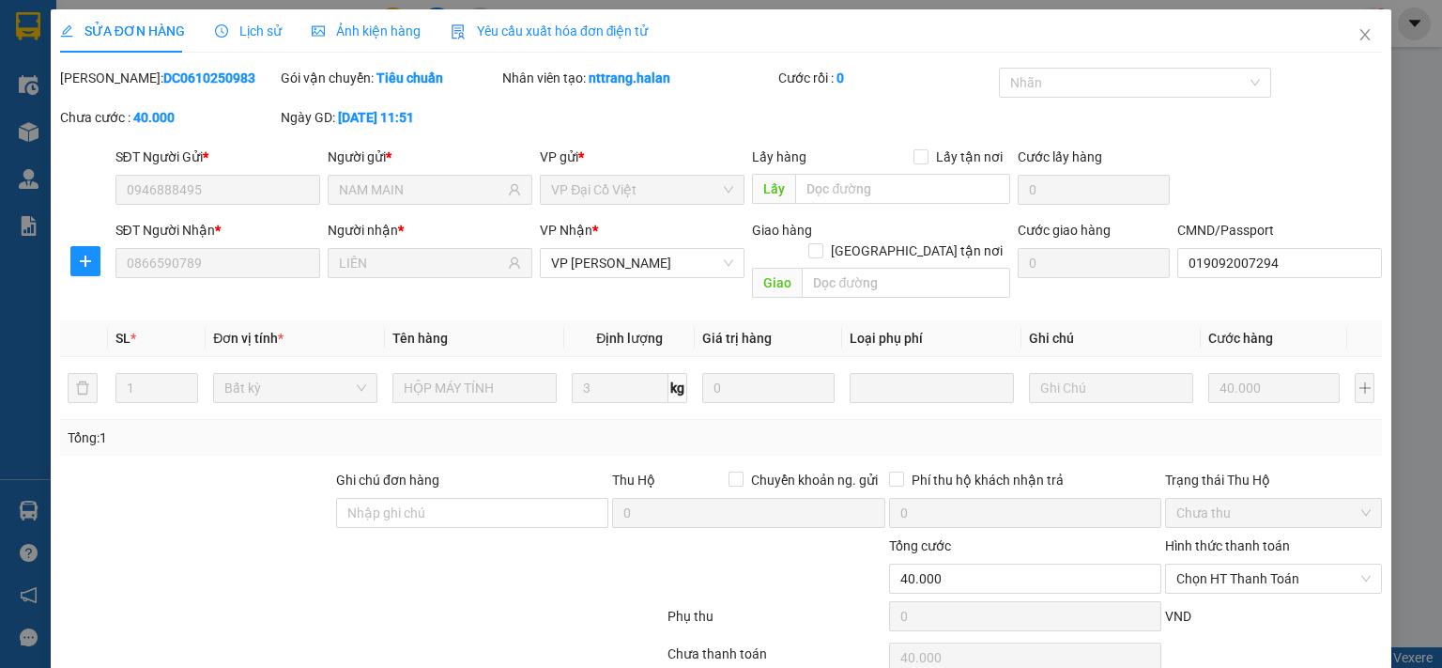
type input "0946888495"
type input "NAM MAIN"
type input "0866590789"
type input "LIÊN"
type input "019092007294"
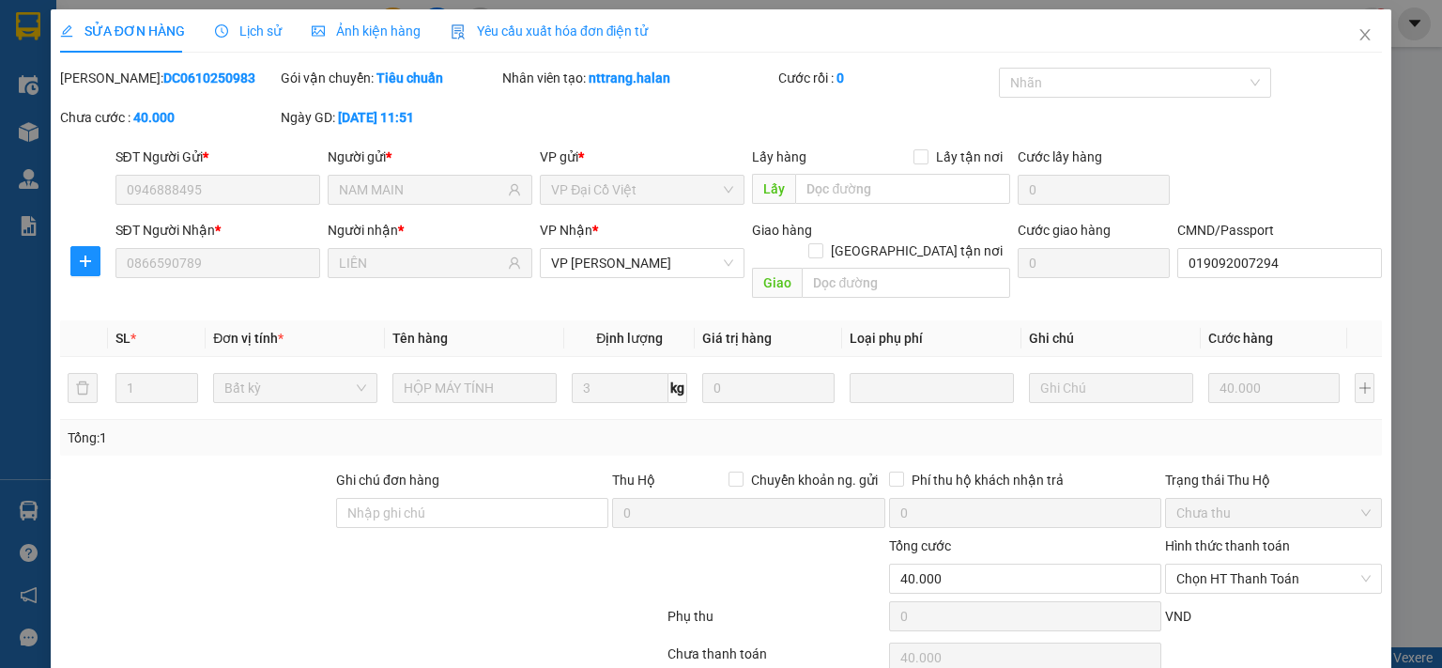
type input "0"
type input "40.000"
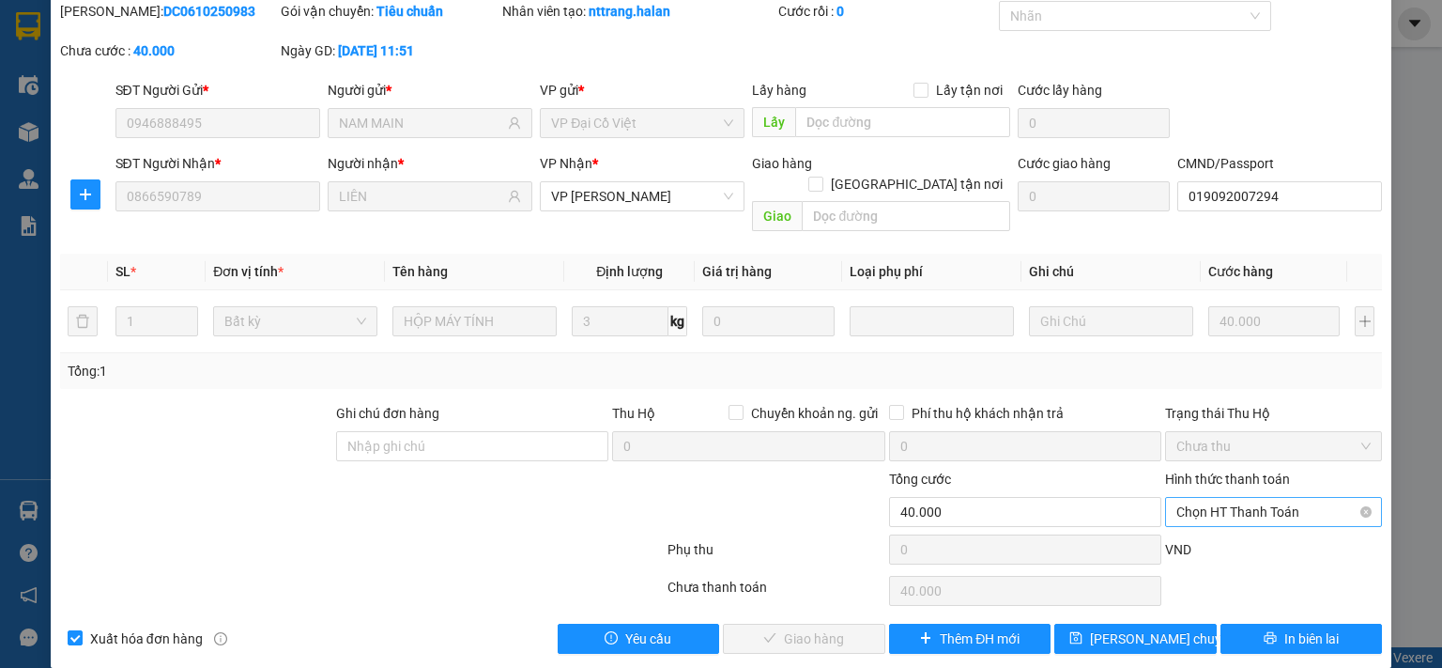
click at [1206, 498] on span "Chọn HT Thanh Toán" at bounding box center [1274, 512] width 194 height 28
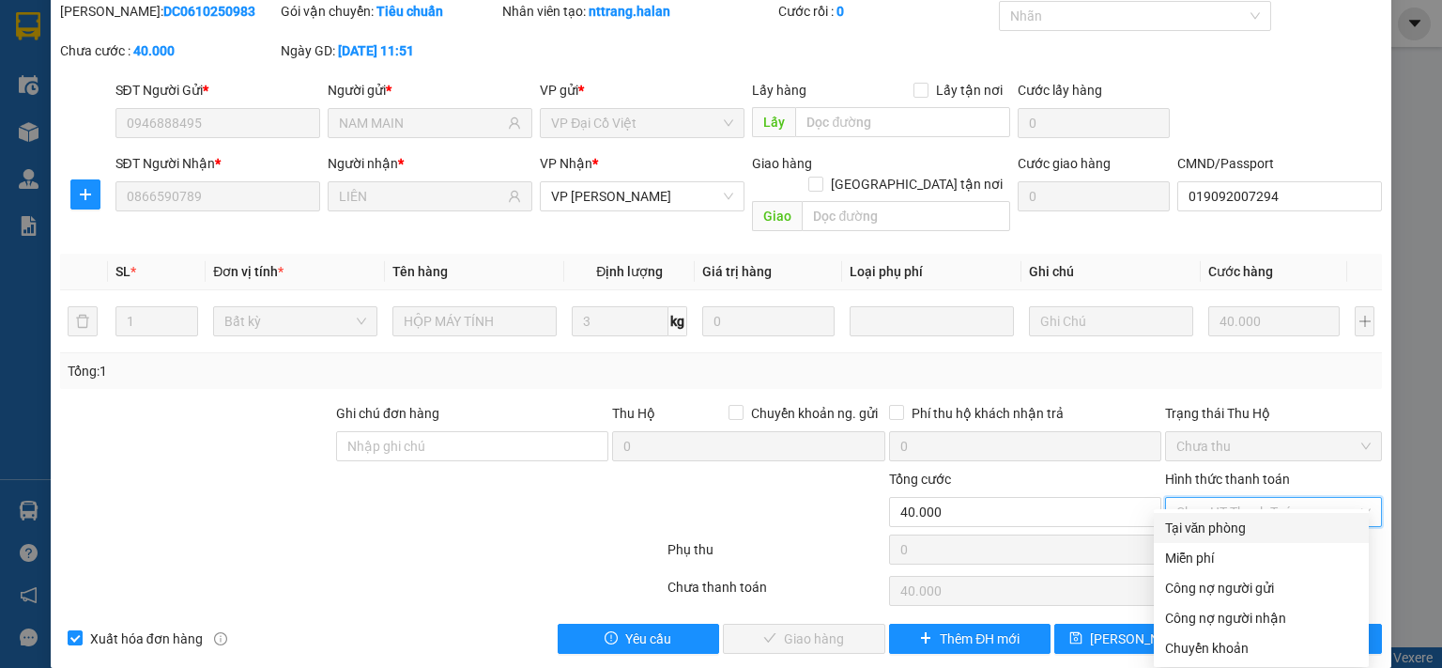
click at [1175, 533] on div "Tại văn phòng" at bounding box center [1261, 527] width 192 height 21
type input "0"
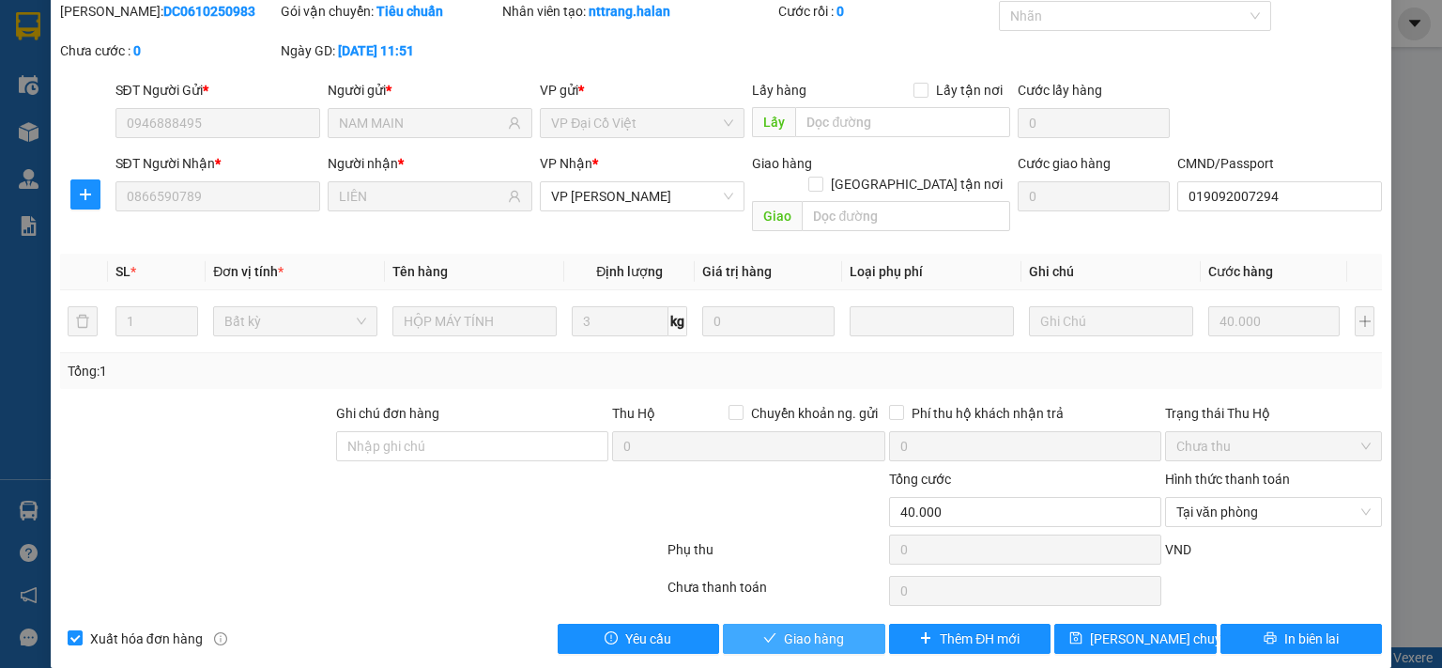
click at [860, 547] on button "Giao hàng" at bounding box center [804, 638] width 162 height 30
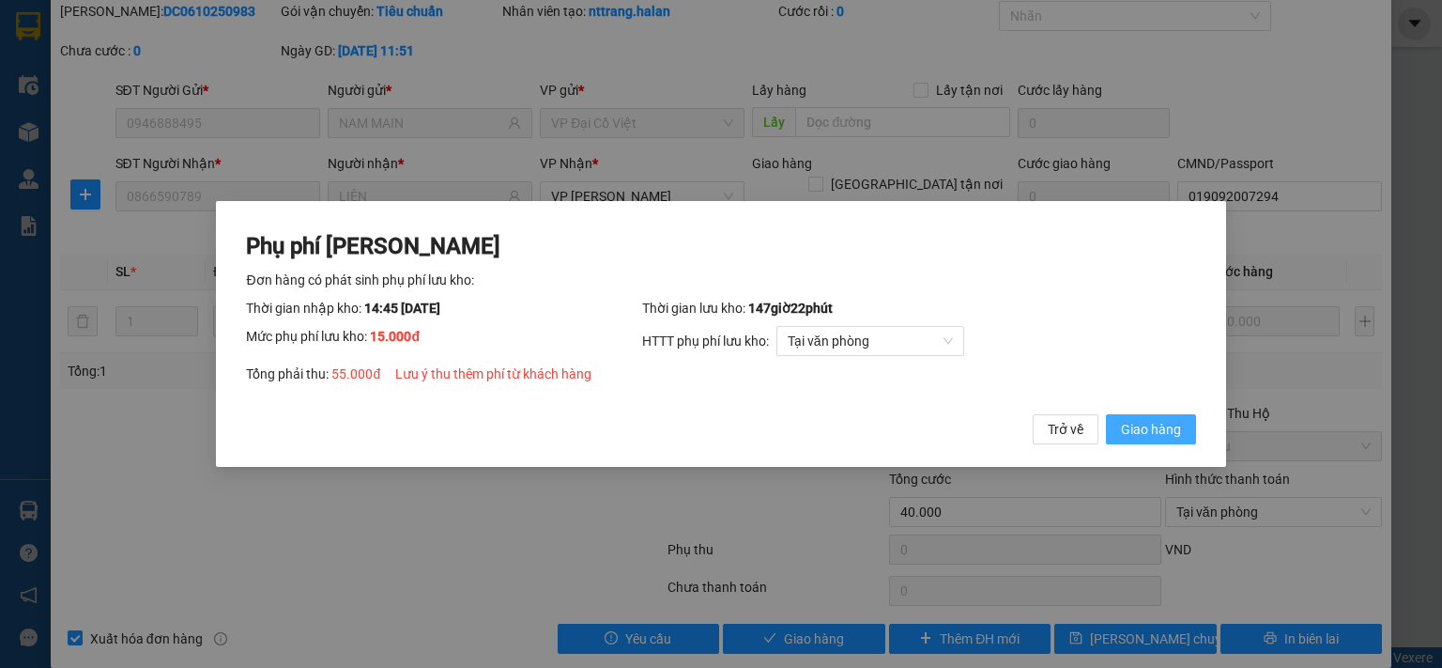
click at [1140, 428] on span "Giao hàng" at bounding box center [1151, 429] width 60 height 21
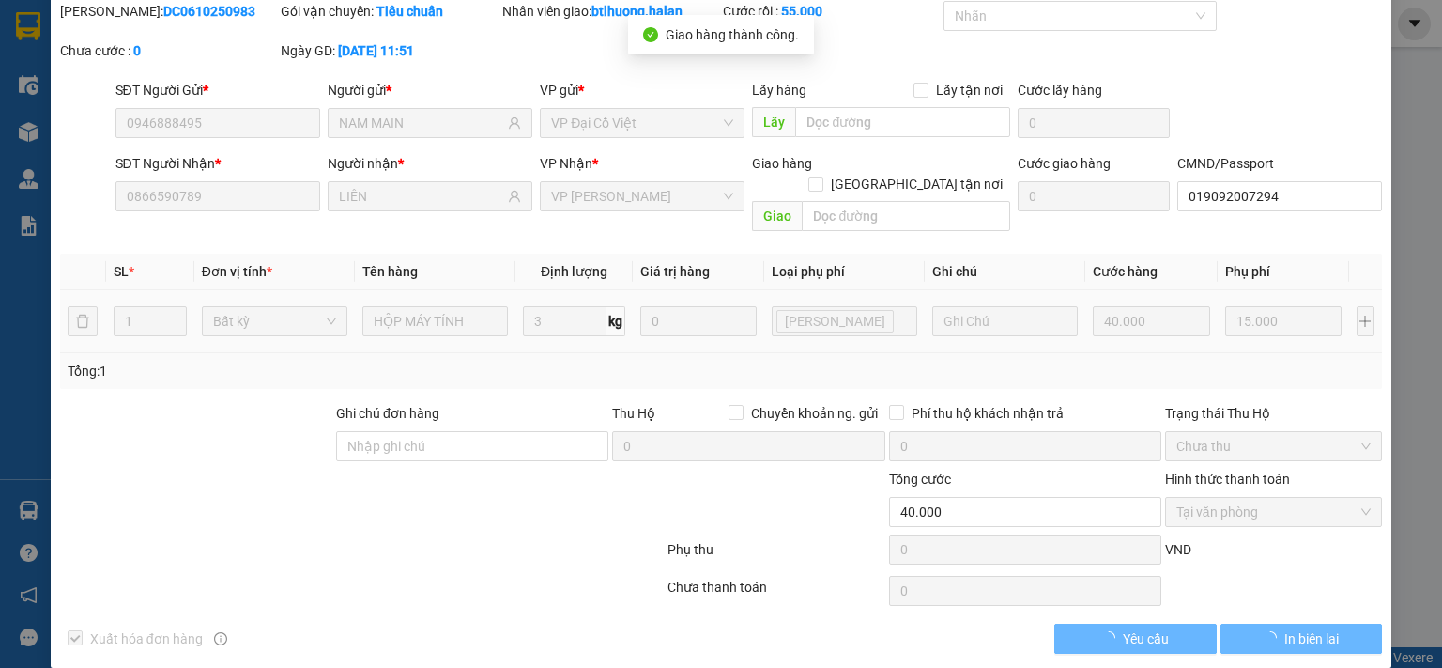
type input "55.000"
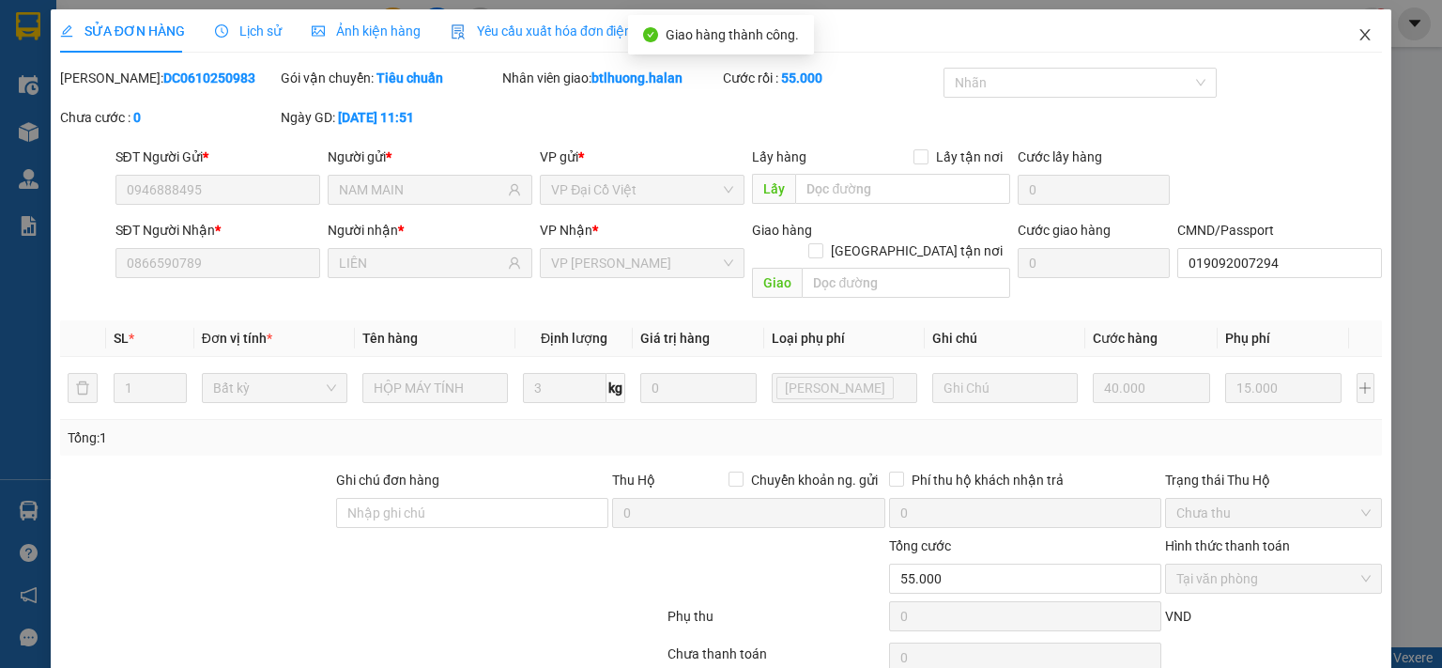
click at [1252, 36] on span "Close" at bounding box center [1365, 35] width 53 height 53
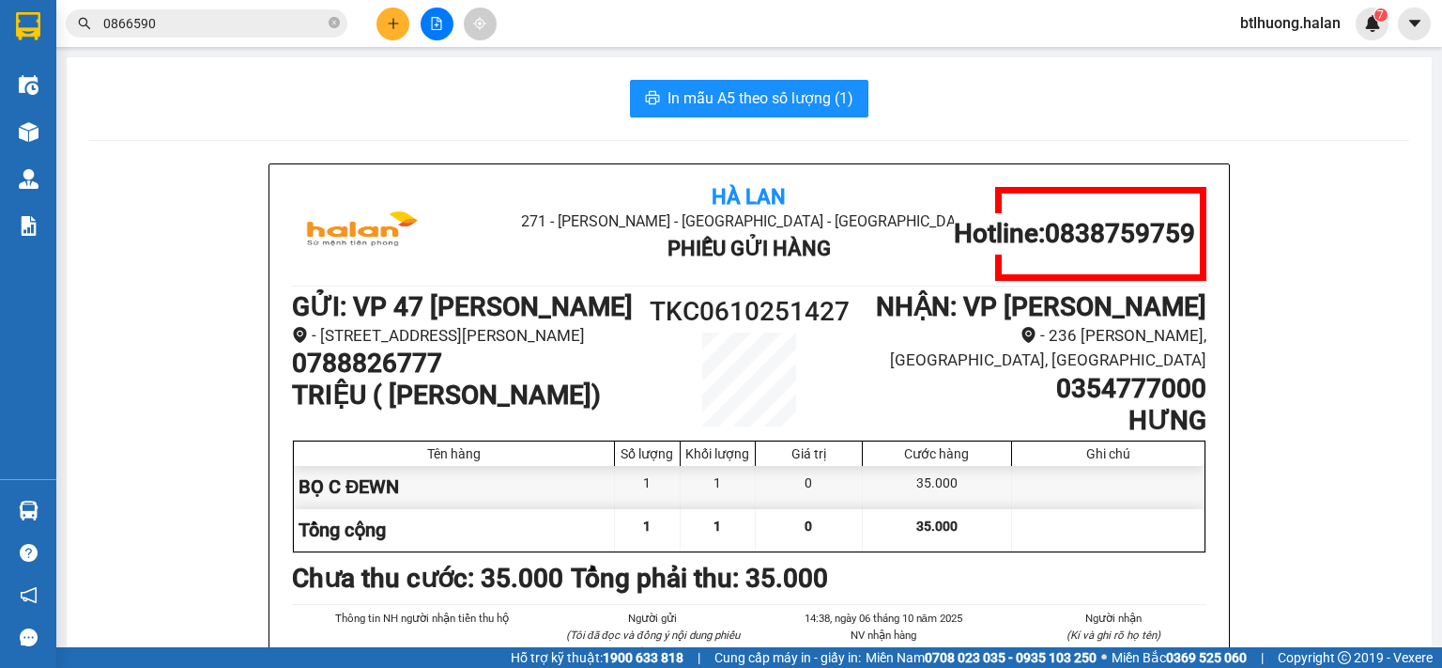
click at [251, 28] on input "0866590" at bounding box center [214, 23] width 222 height 21
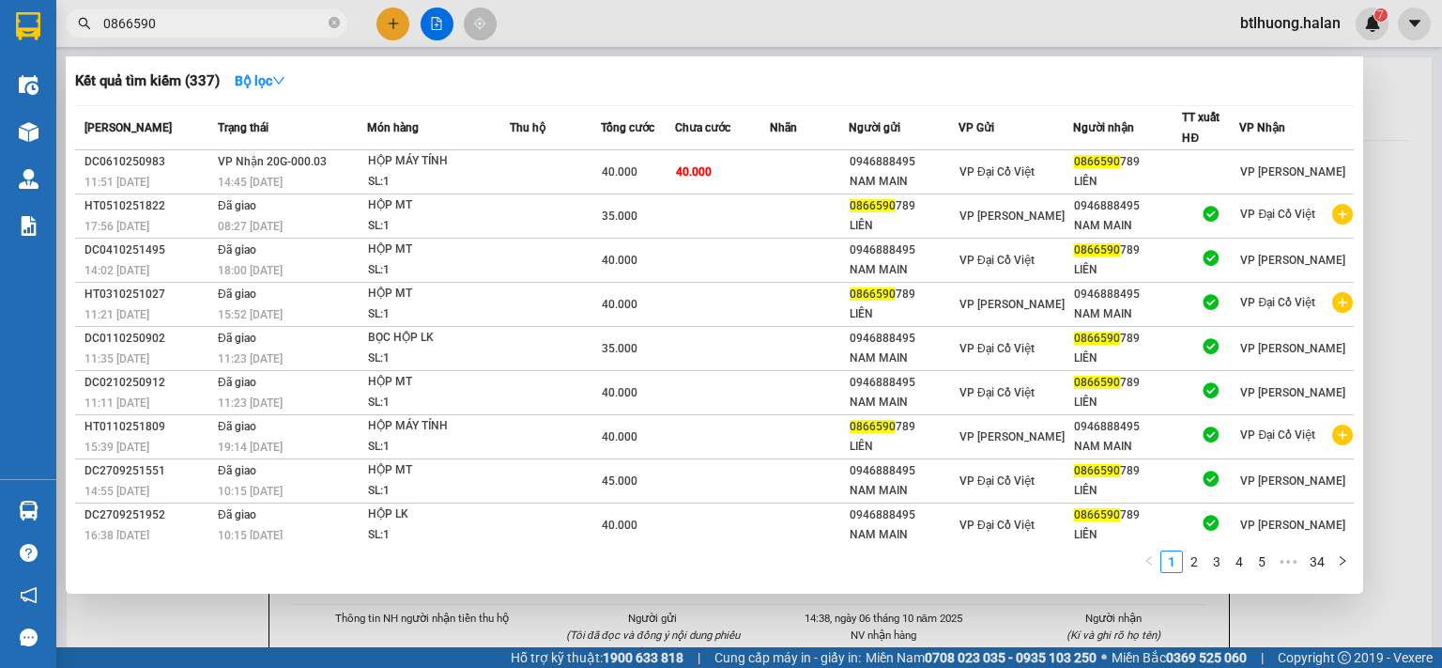
click at [251, 28] on input "0866590" at bounding box center [214, 23] width 222 height 21
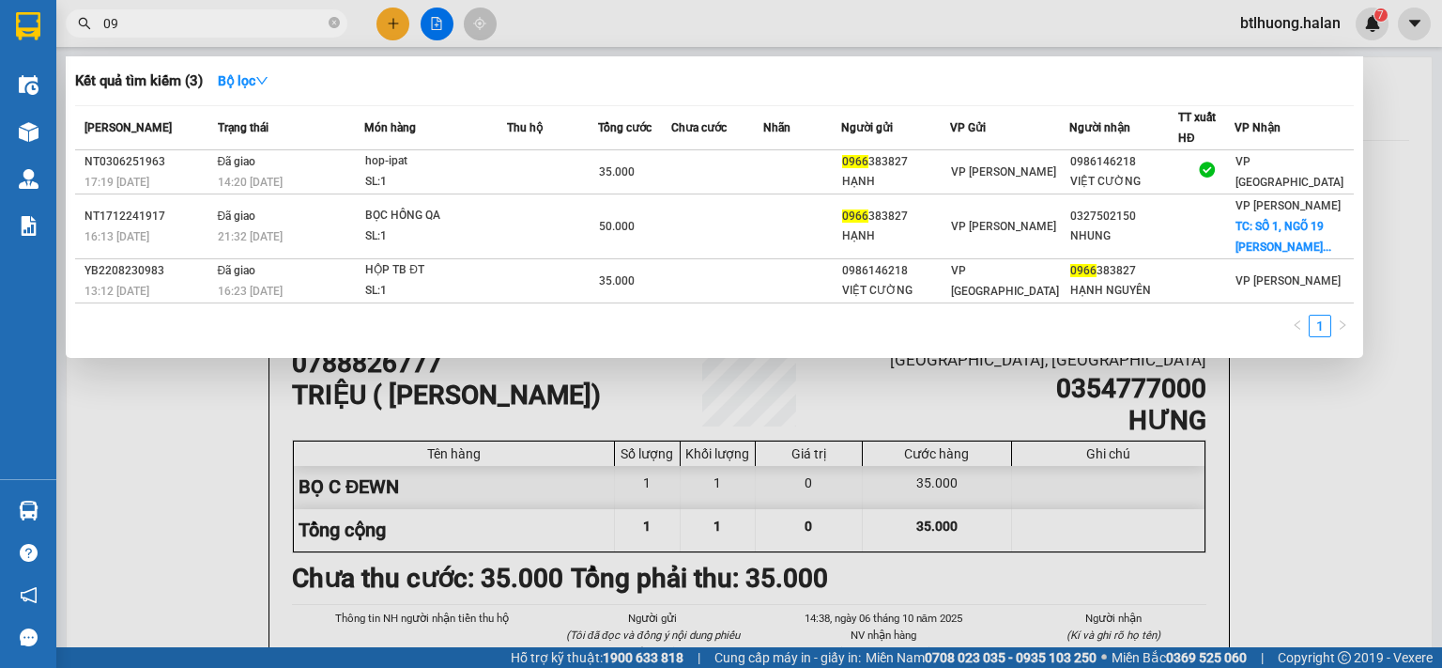
type input "0"
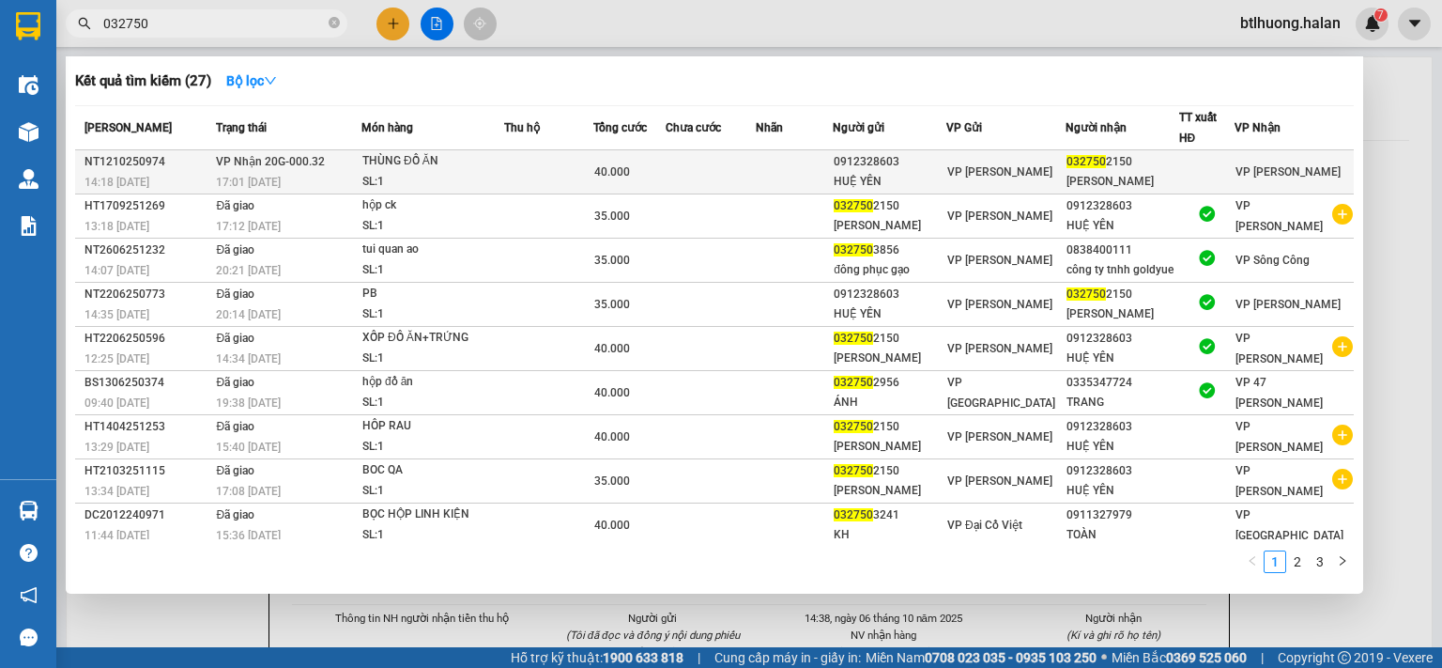
type input "032750"
click at [854, 181] on div "HUỆ YÊN" at bounding box center [890, 182] width 112 height 20
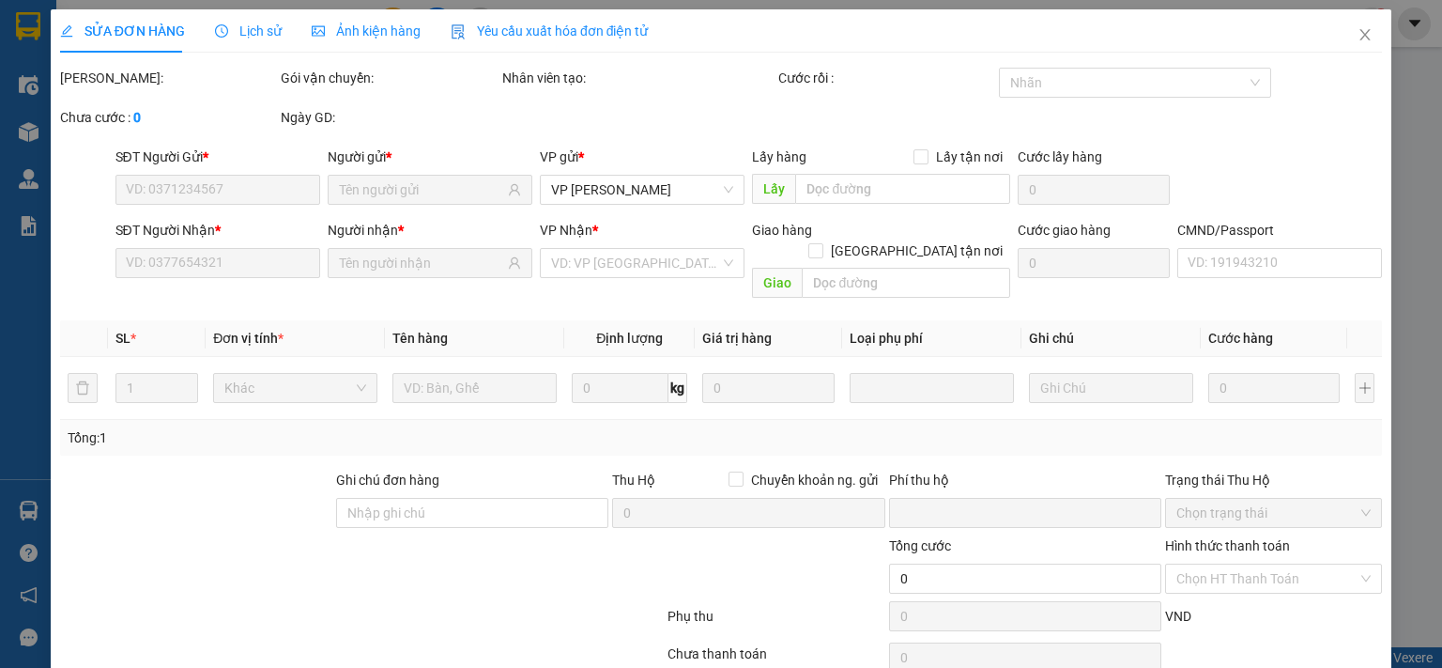
scroll to position [67, 0]
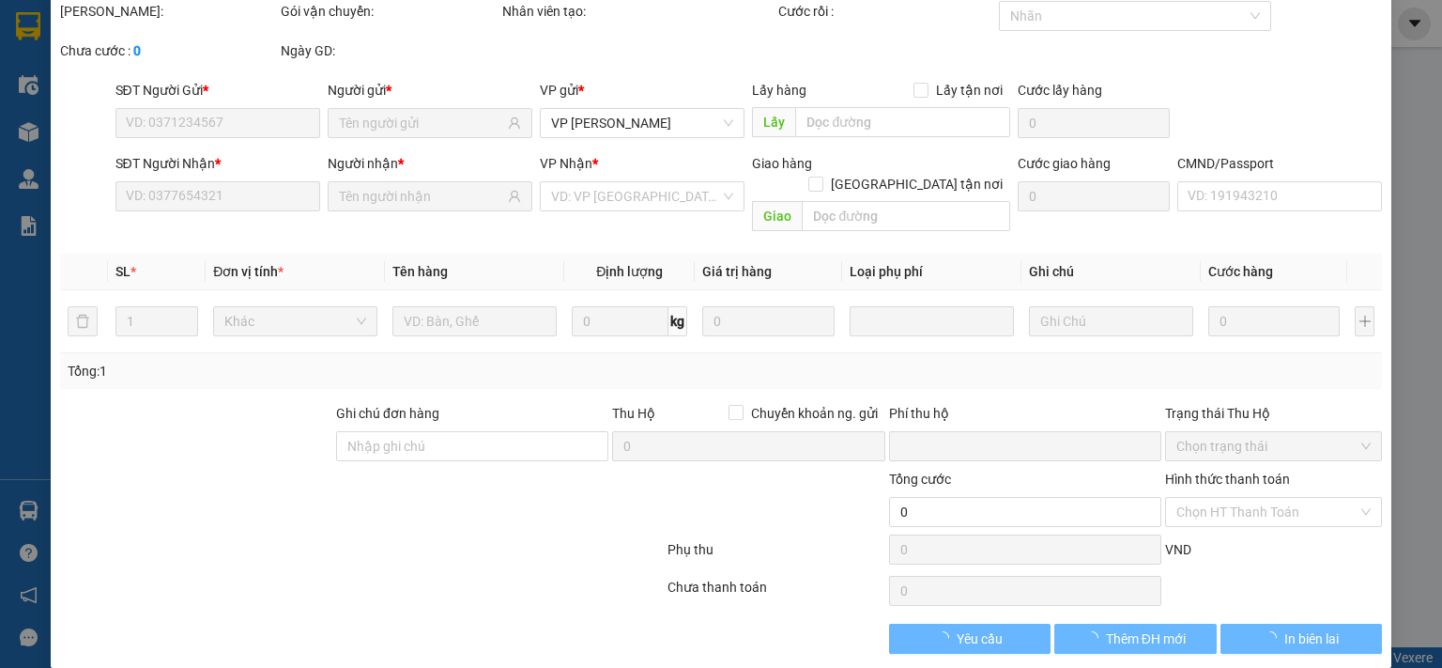
type input "0912328603"
type input "HUỆ YÊN"
type input "0327502150"
type input "HỒNG NHUNG"
type input "0"
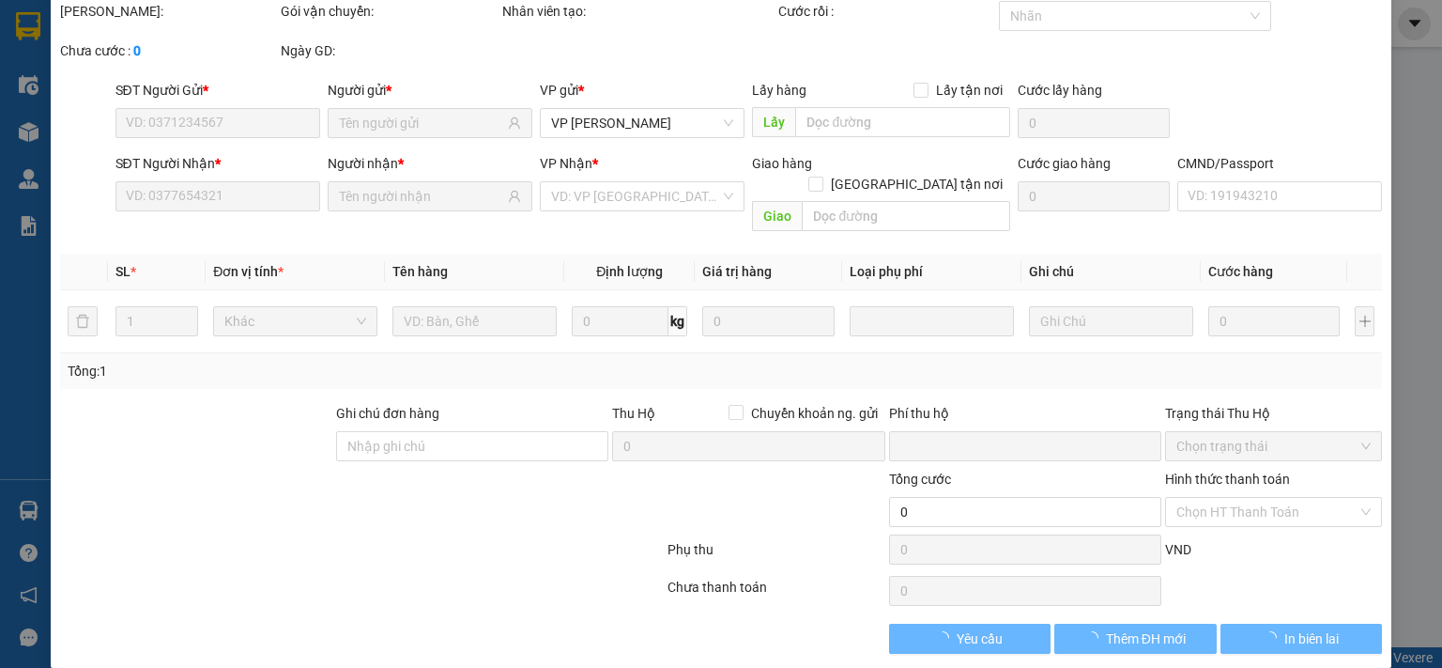
type input "40.000"
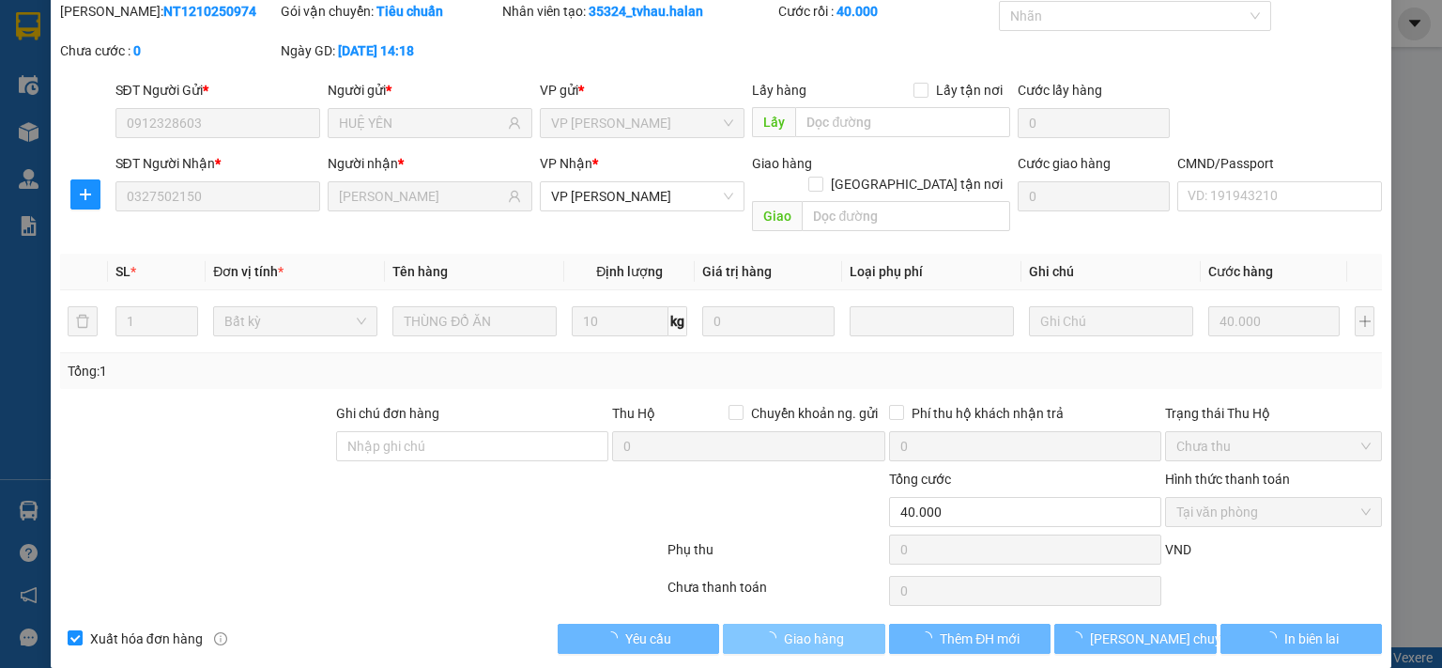
click at [812, 547] on span "Giao hàng" at bounding box center [814, 638] width 60 height 21
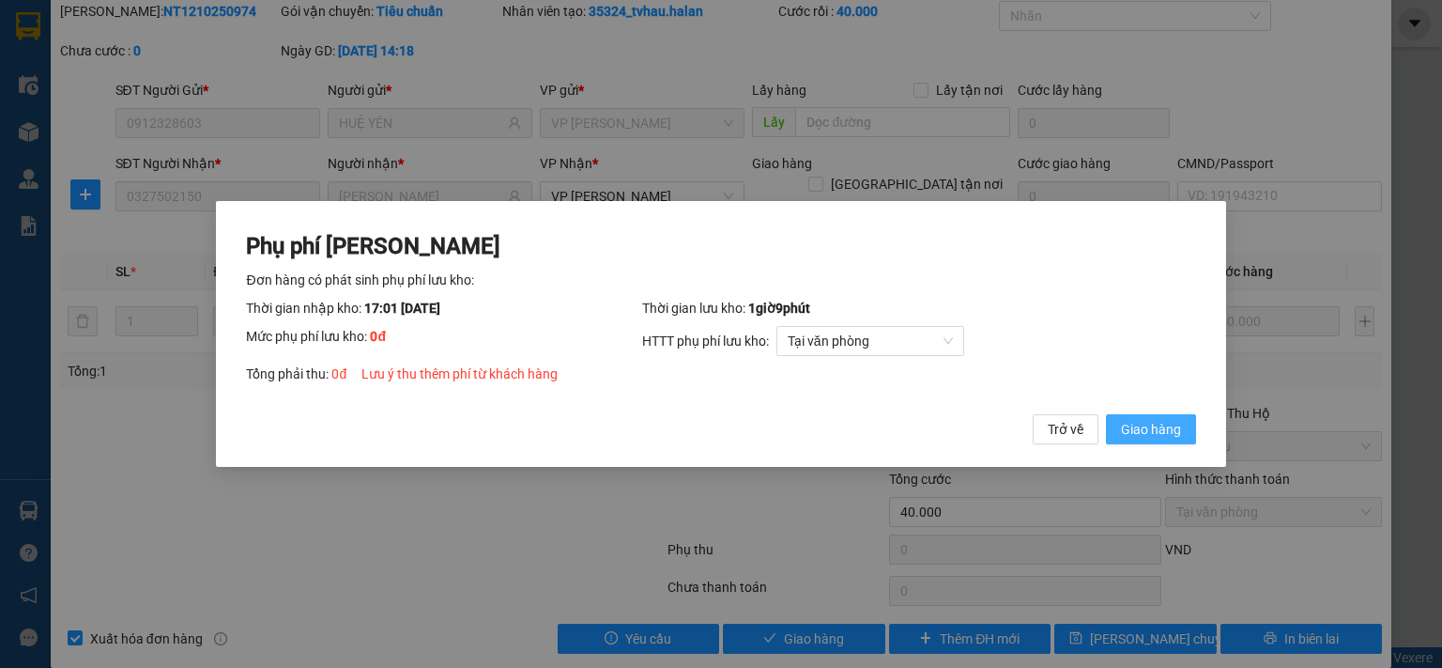
click at [1146, 433] on span "Giao hàng" at bounding box center [1151, 429] width 60 height 21
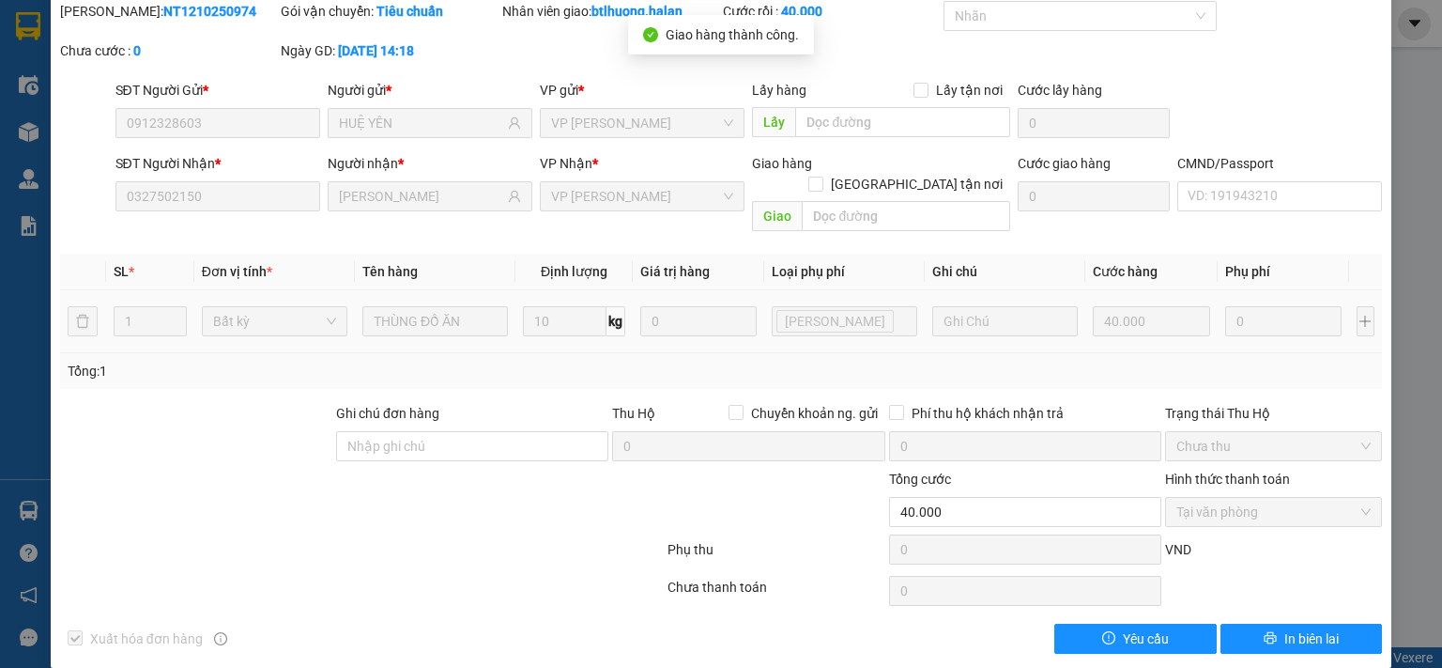
scroll to position [0, 0]
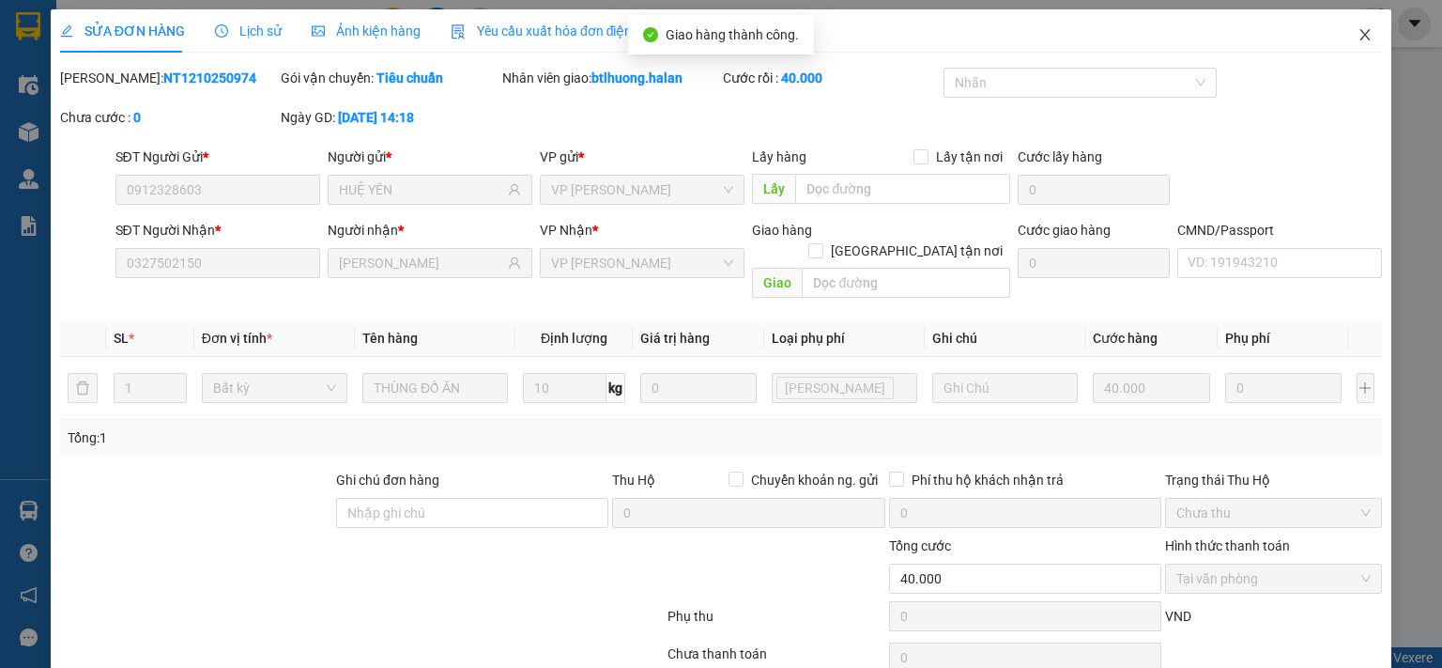
click at [1252, 31] on span "Close" at bounding box center [1365, 35] width 53 height 53
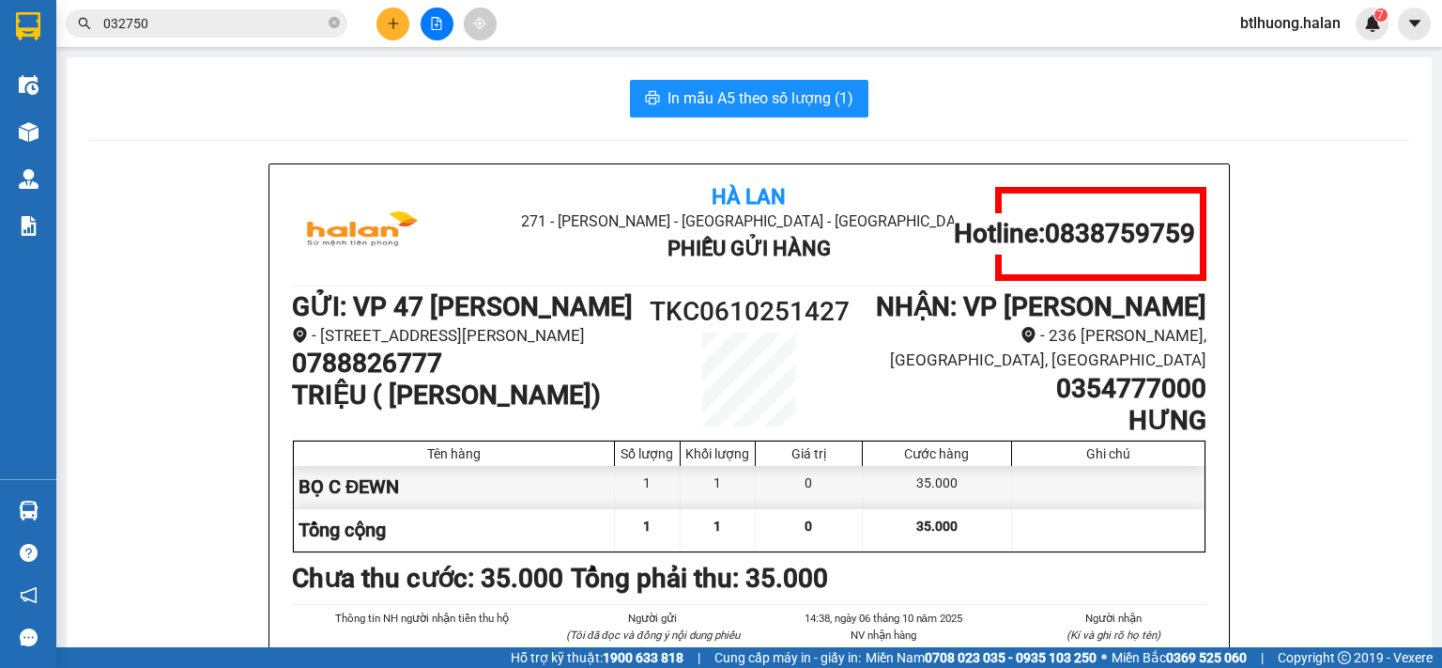
click at [300, 29] on input "032750" at bounding box center [214, 23] width 222 height 21
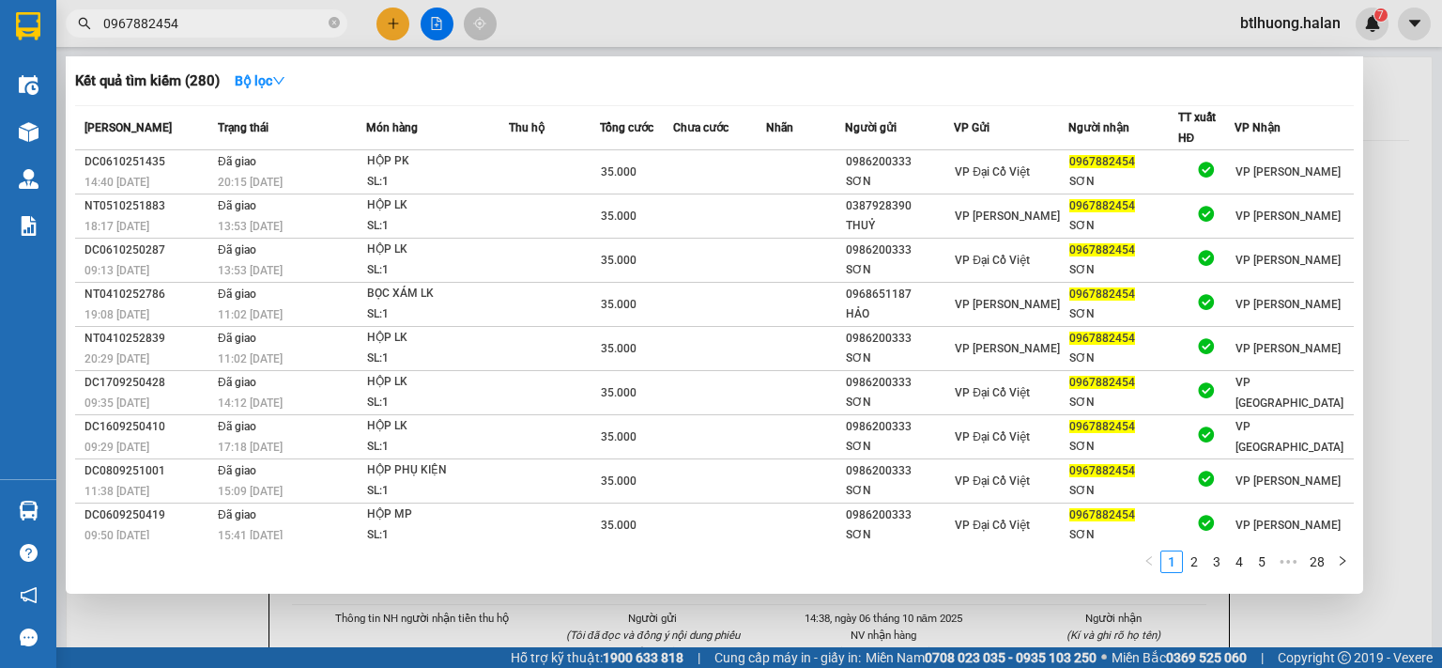
click at [279, 37] on span "0967882454" at bounding box center [207, 23] width 282 height 28
click at [300, 20] on input "0967882454" at bounding box center [214, 23] width 222 height 21
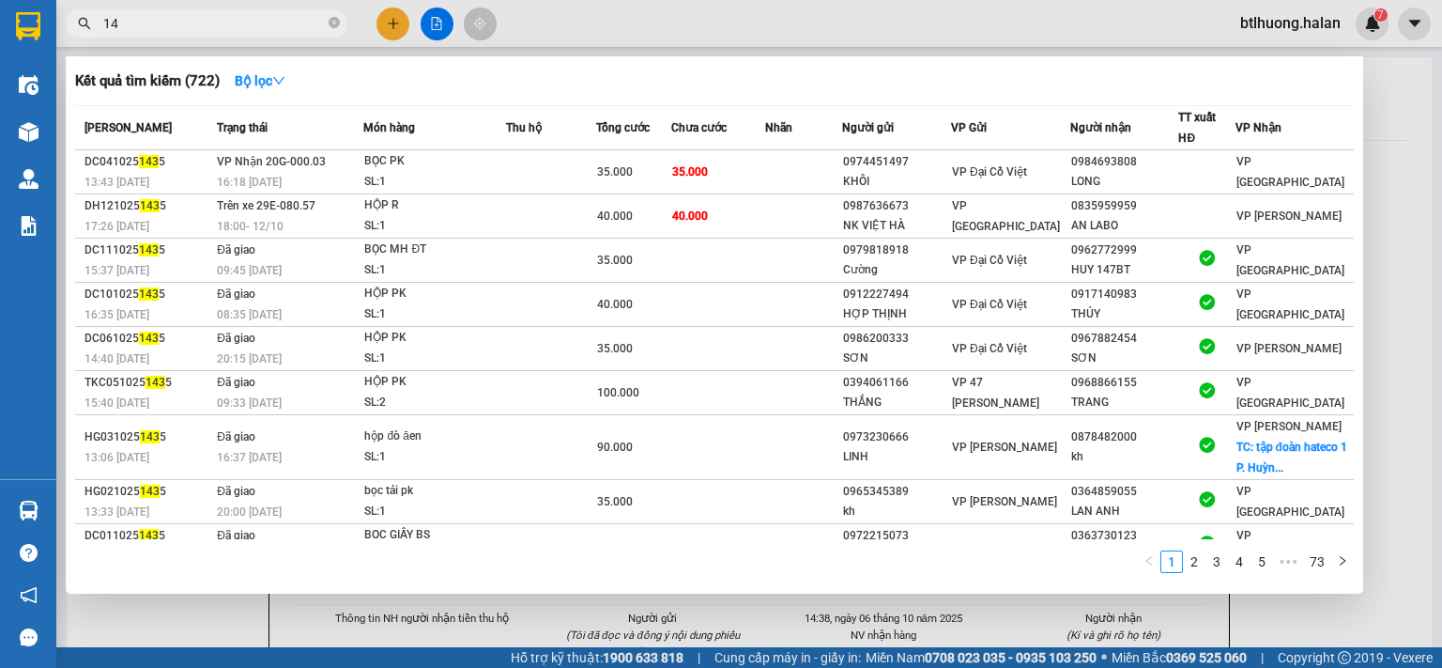
type input "1"
type input "2"
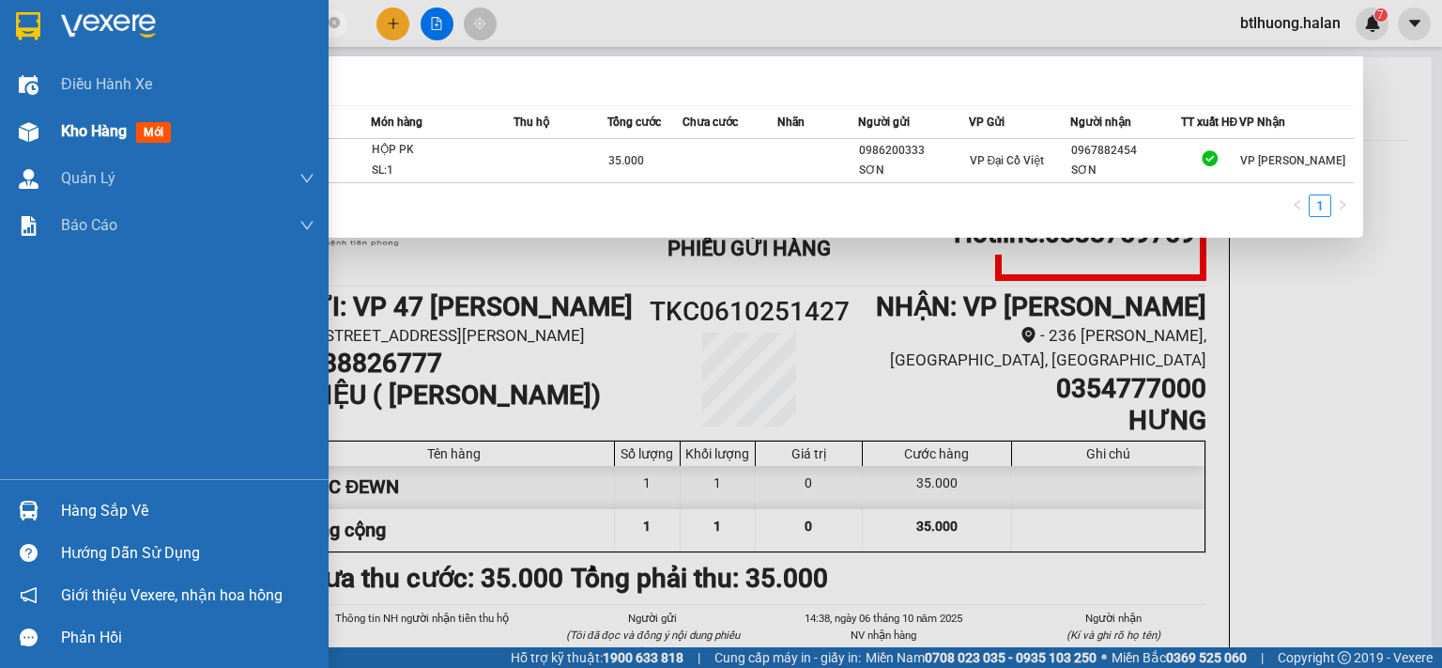
type input "0610251435"
click at [34, 120] on div at bounding box center [28, 131] width 33 height 33
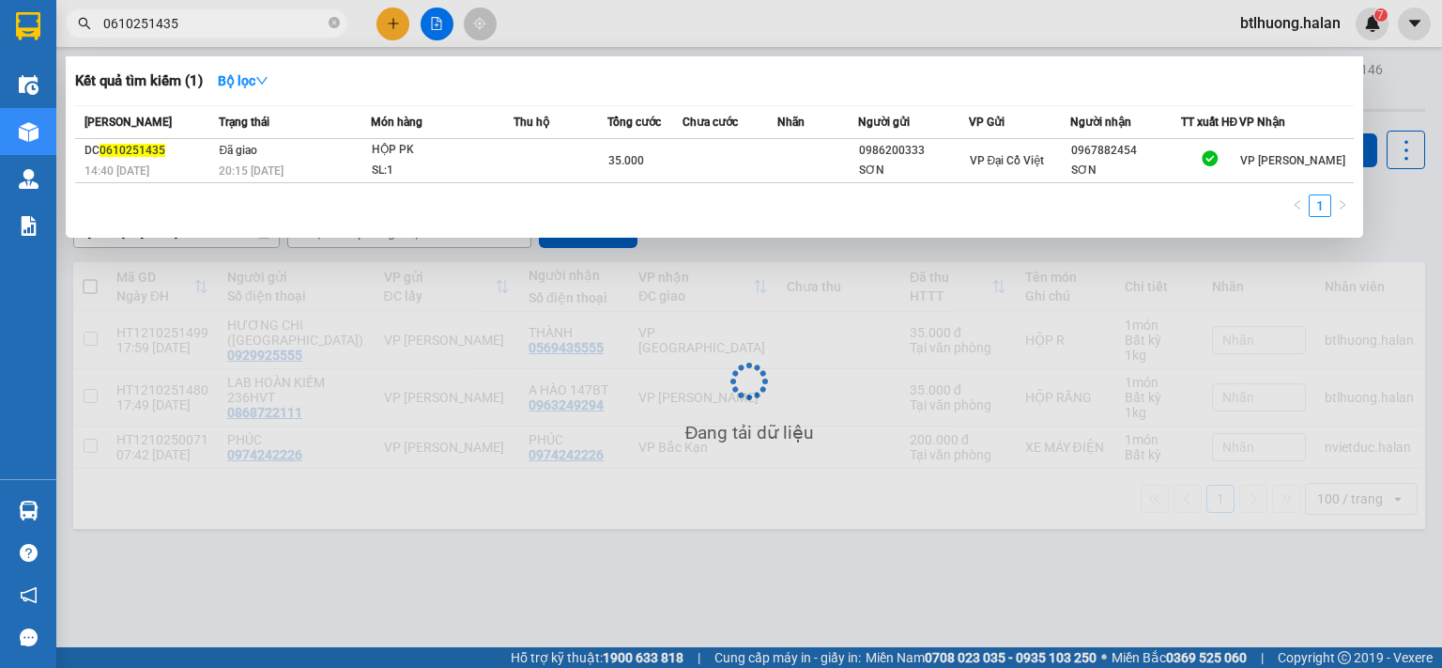
click at [837, 395] on div at bounding box center [721, 334] width 1442 height 668
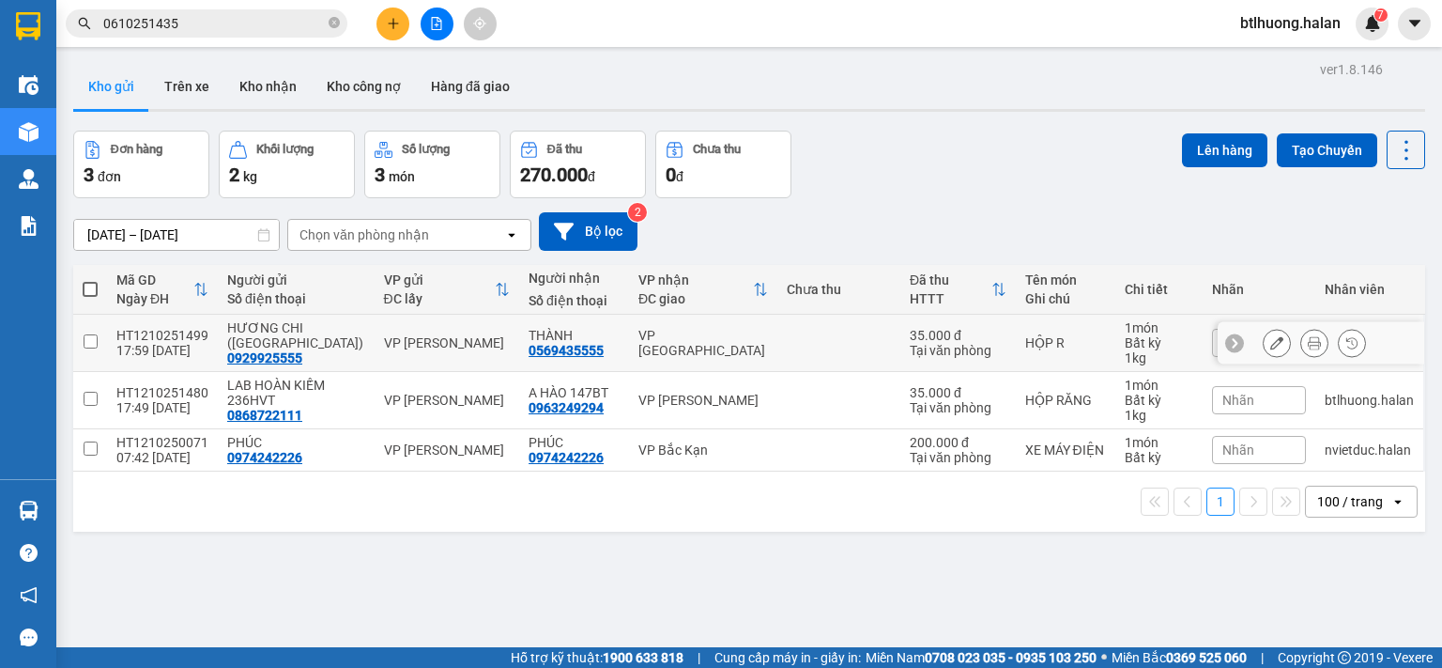
click at [700, 352] on td "VP [GEOGRAPHIC_DATA]" at bounding box center [703, 343] width 149 height 57
checkbox input "true"
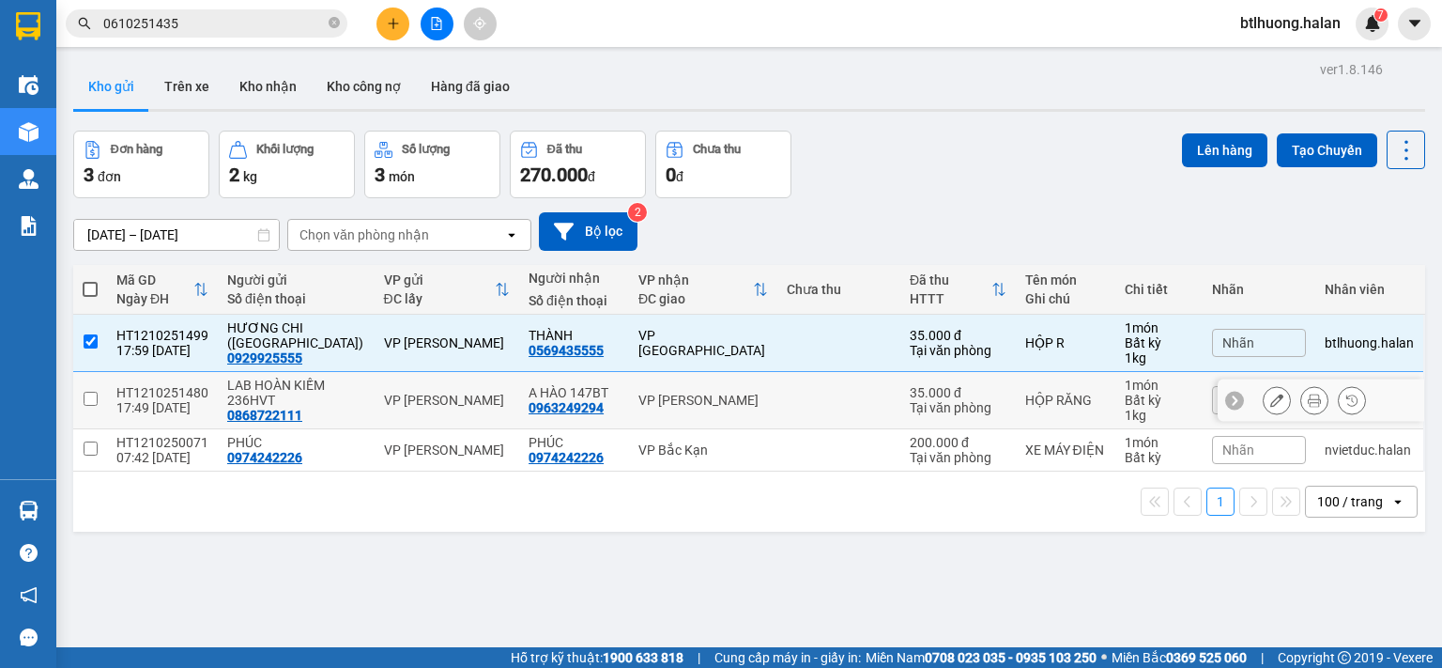
drag, startPoint x: 692, startPoint y: 408, endPoint x: 1120, endPoint y: 217, distance: 469.1
click at [693, 409] on td "VP [PERSON_NAME]" at bounding box center [703, 400] width 149 height 57
checkbox input "true"
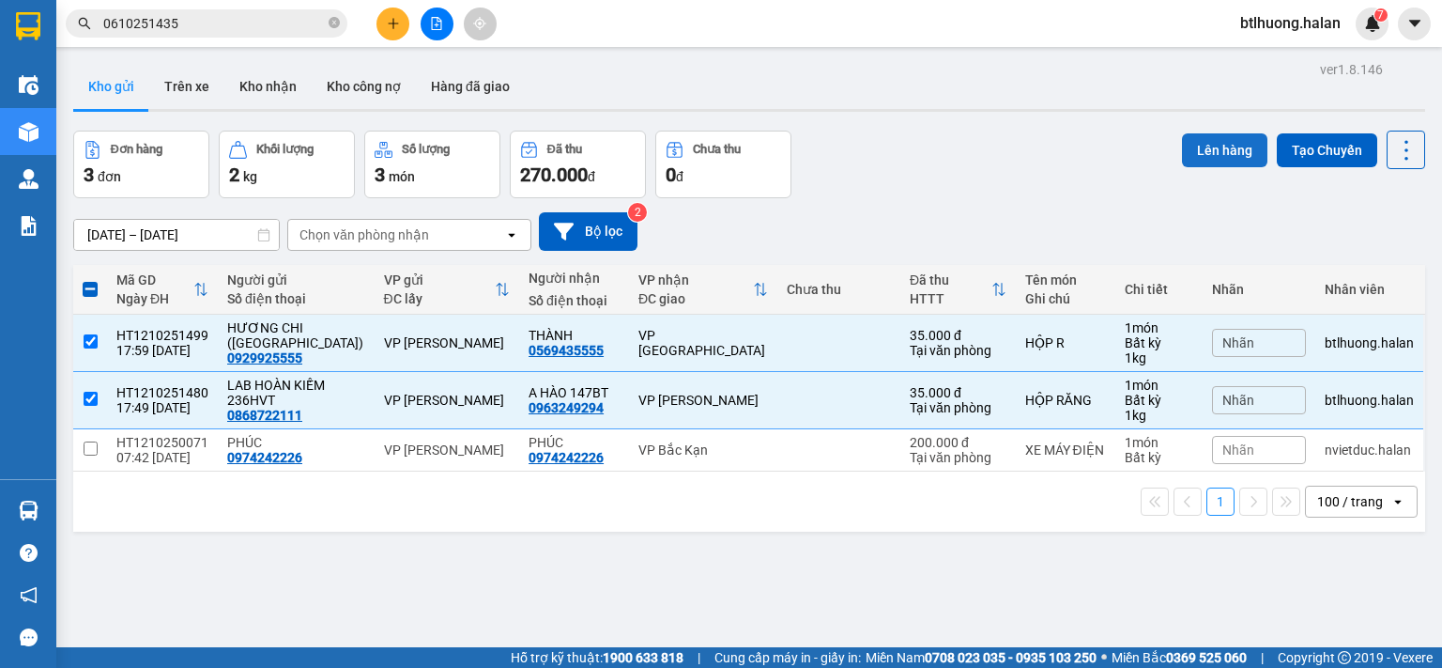
click at [1182, 148] on button "Lên hàng" at bounding box center [1224, 150] width 85 height 34
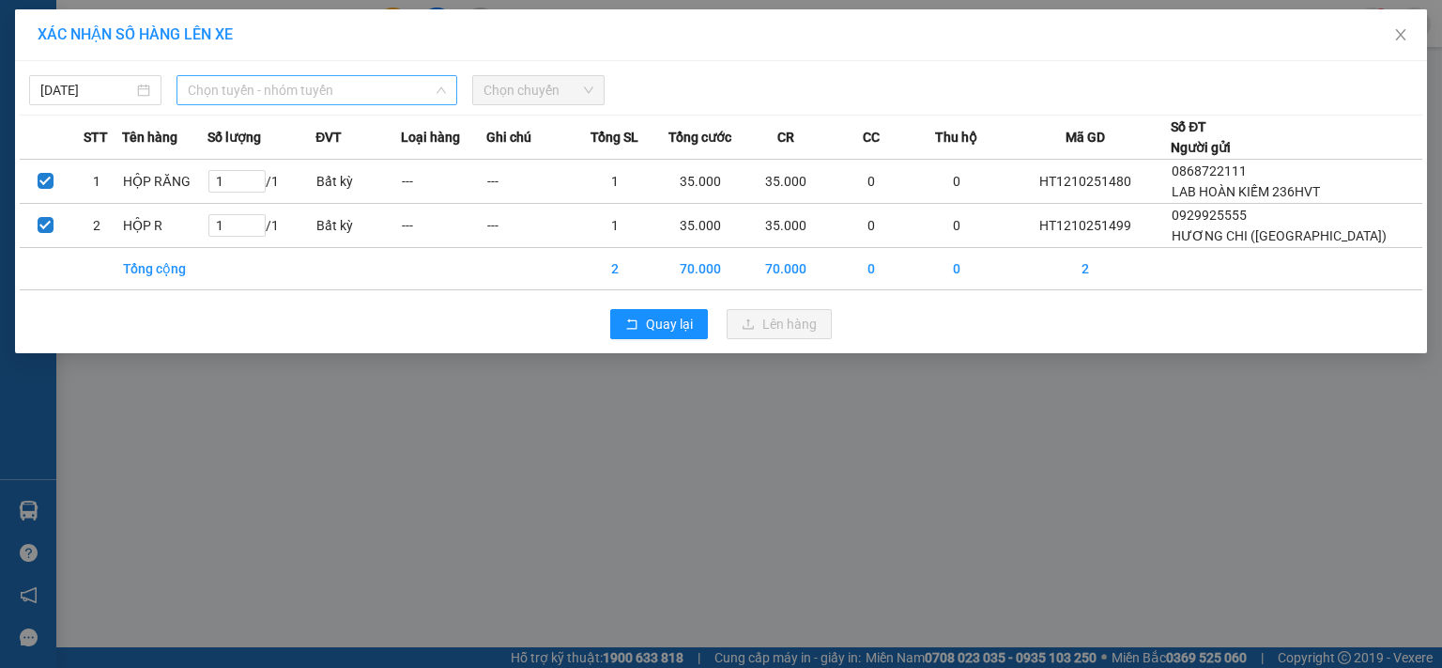
click at [195, 85] on span "Chọn tuyến - nhóm tuyến" at bounding box center [317, 90] width 258 height 28
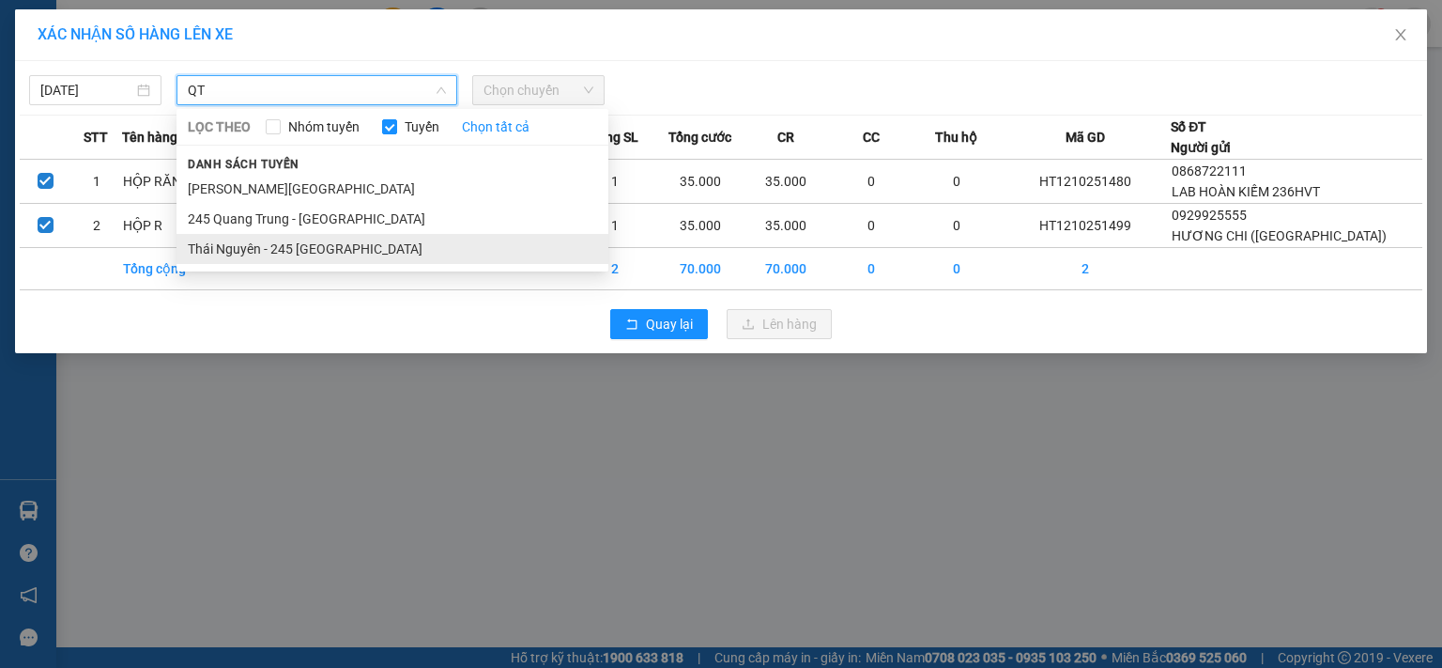
type input "QT"
click at [252, 247] on li "Thái Nguyên - 245 [GEOGRAPHIC_DATA]" at bounding box center [393, 249] width 432 height 30
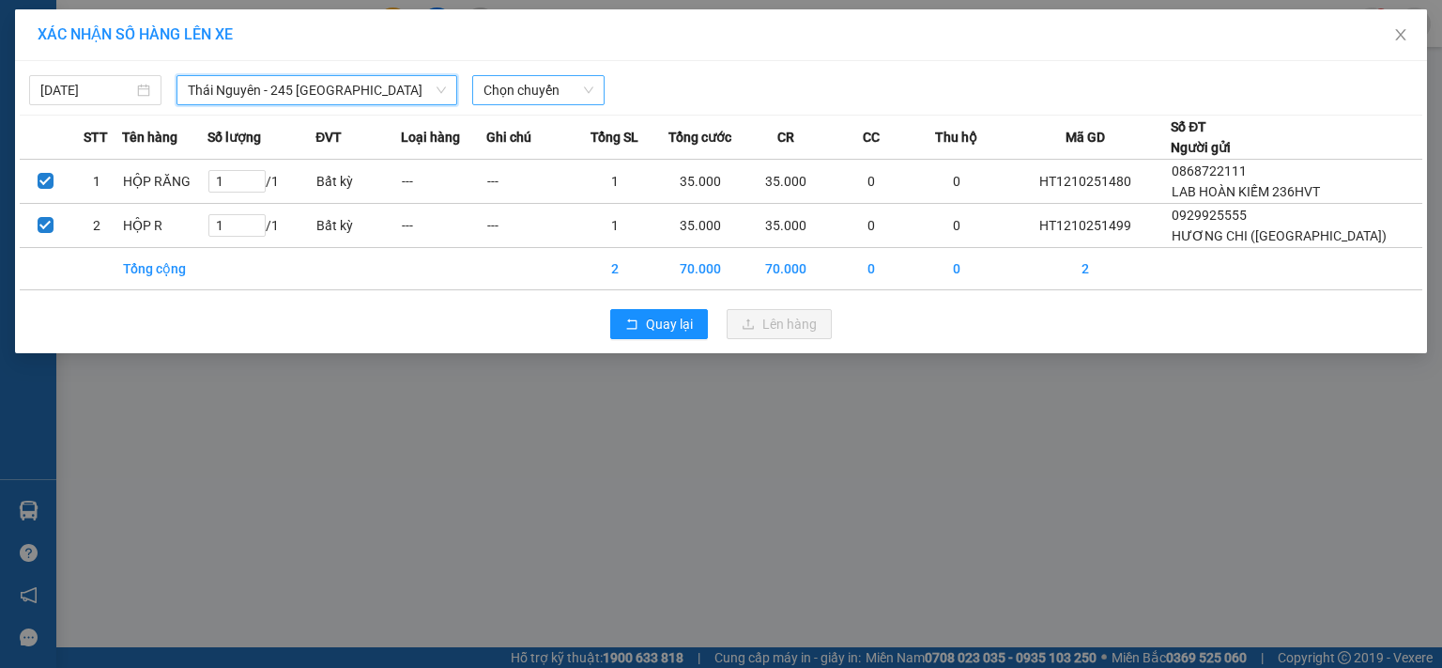
click at [502, 96] on span "Chọn chuyến" at bounding box center [539, 90] width 110 height 28
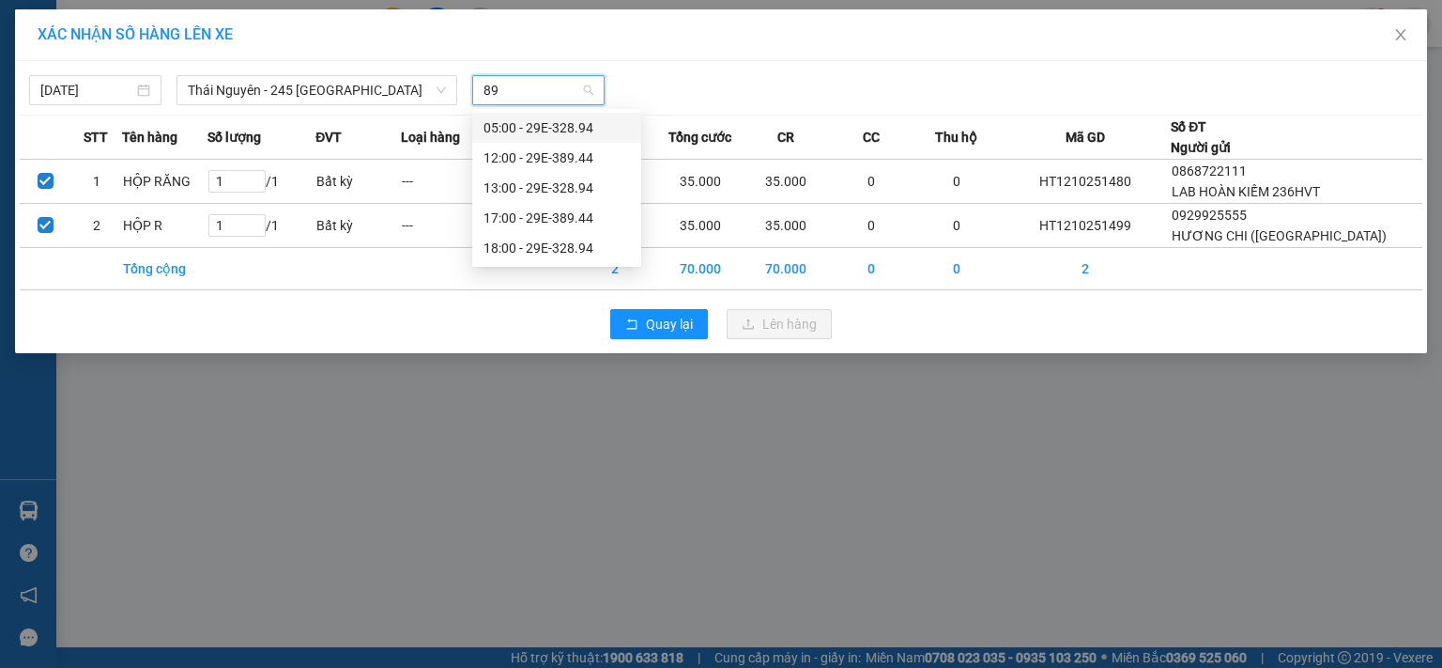
type input "894"
click at [548, 247] on div "18:00 - 29E-328.94" at bounding box center [557, 248] width 146 height 21
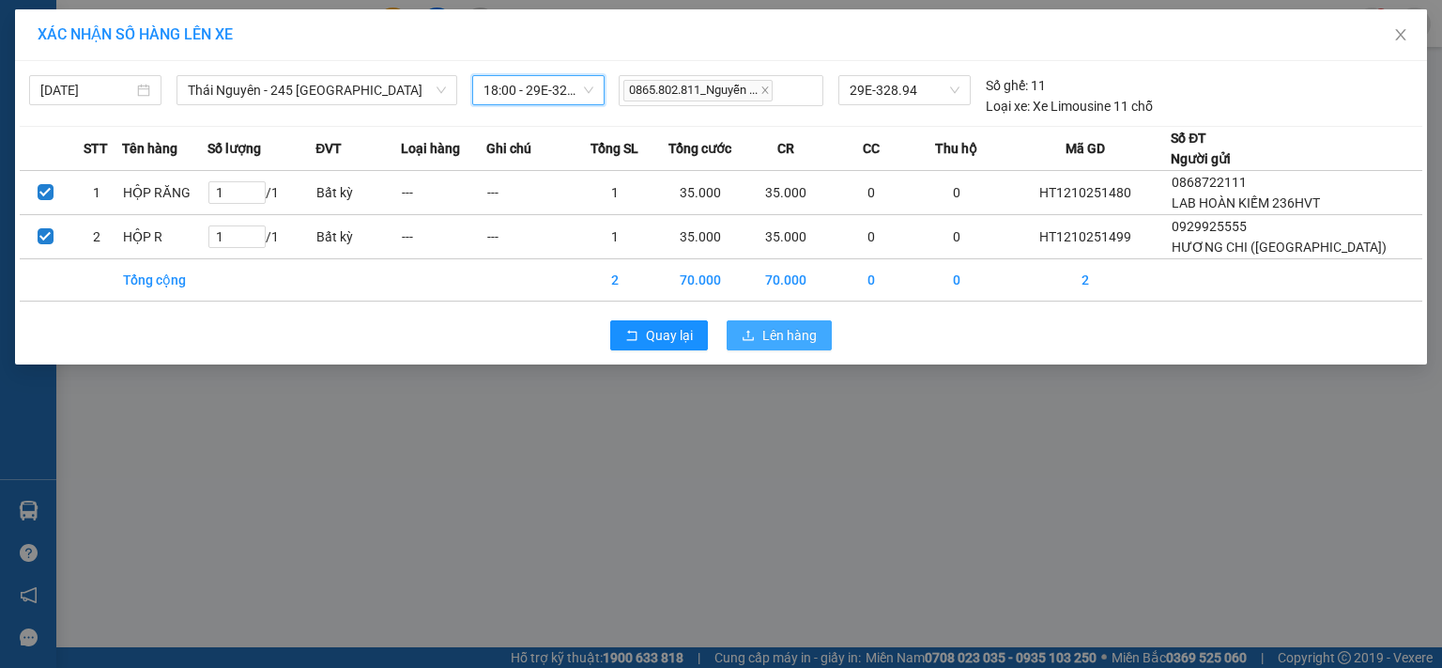
click at [779, 346] on span "Lên hàng" at bounding box center [789, 335] width 54 height 21
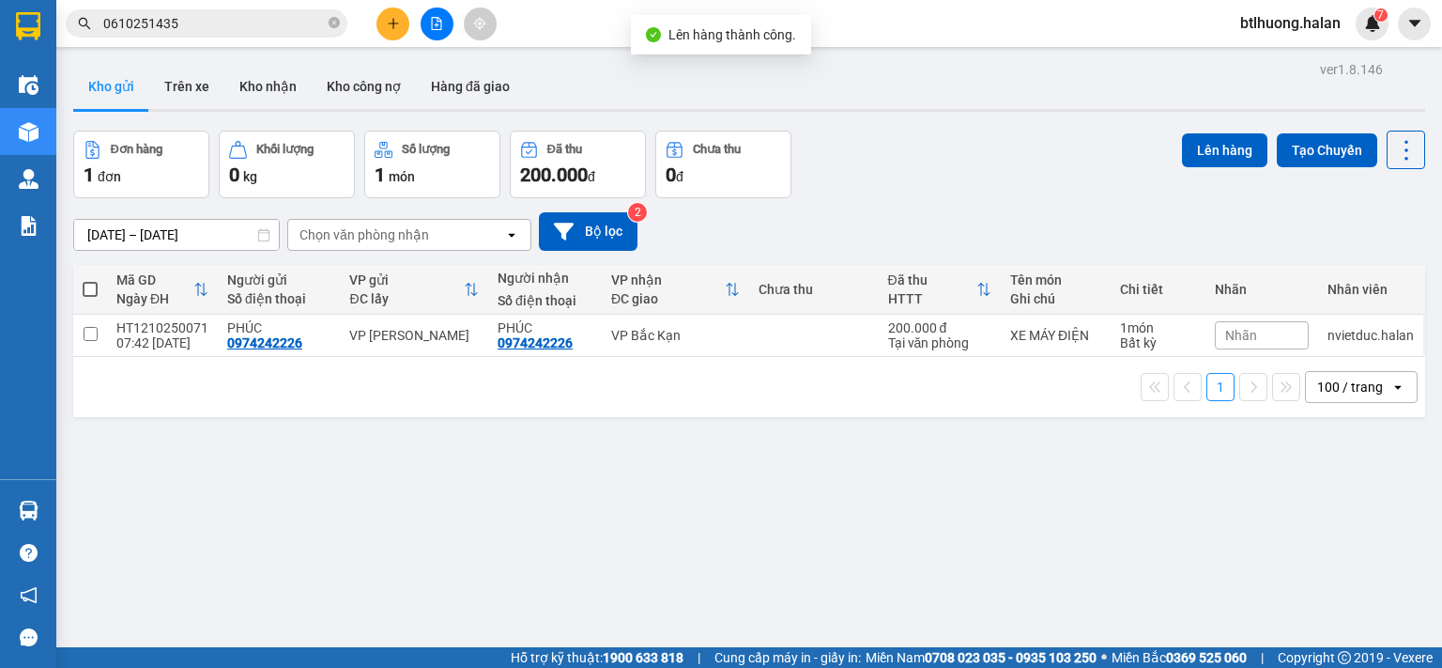
click at [395, 30] on button at bounding box center [393, 24] width 33 height 33
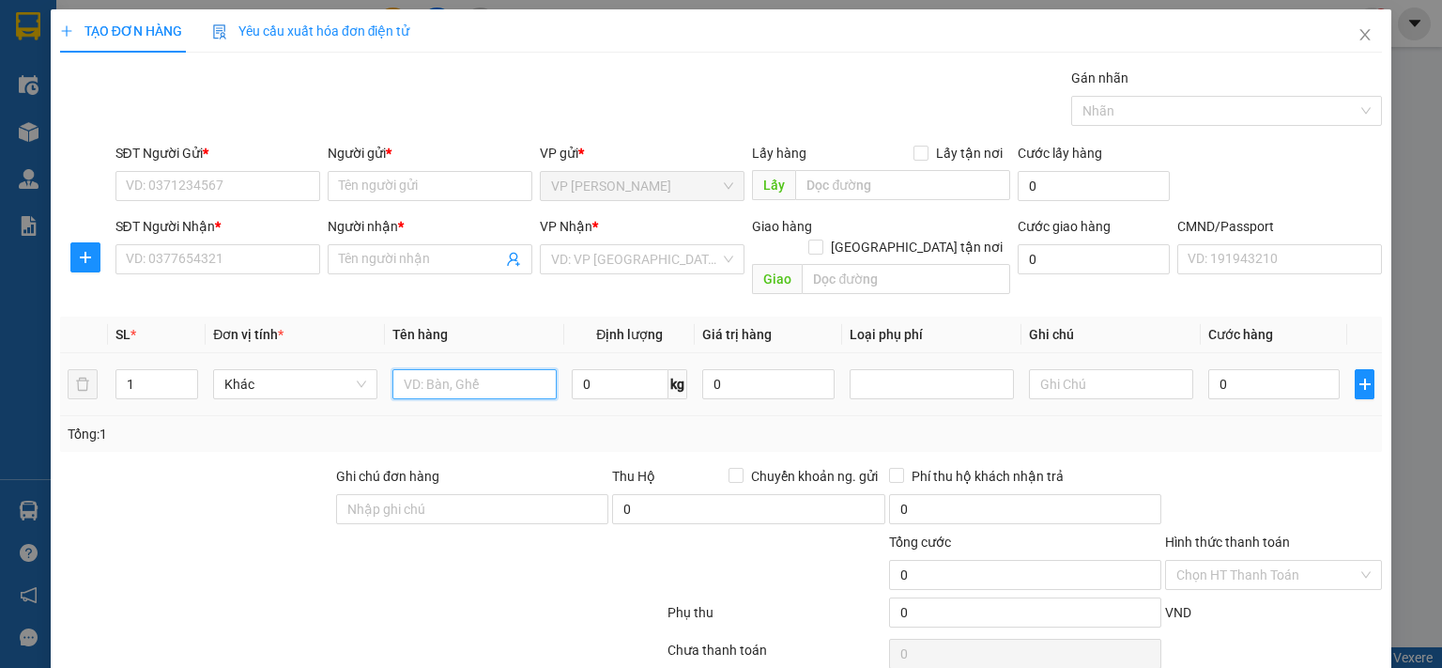
click at [447, 369] on input "text" at bounding box center [474, 384] width 164 height 30
type input "BỌC ĐEN QA"
click at [572, 369] on input "0" at bounding box center [620, 384] width 97 height 30
type input "4"
click at [279, 184] on input "SĐT Người Gửi *" at bounding box center [217, 186] width 205 height 30
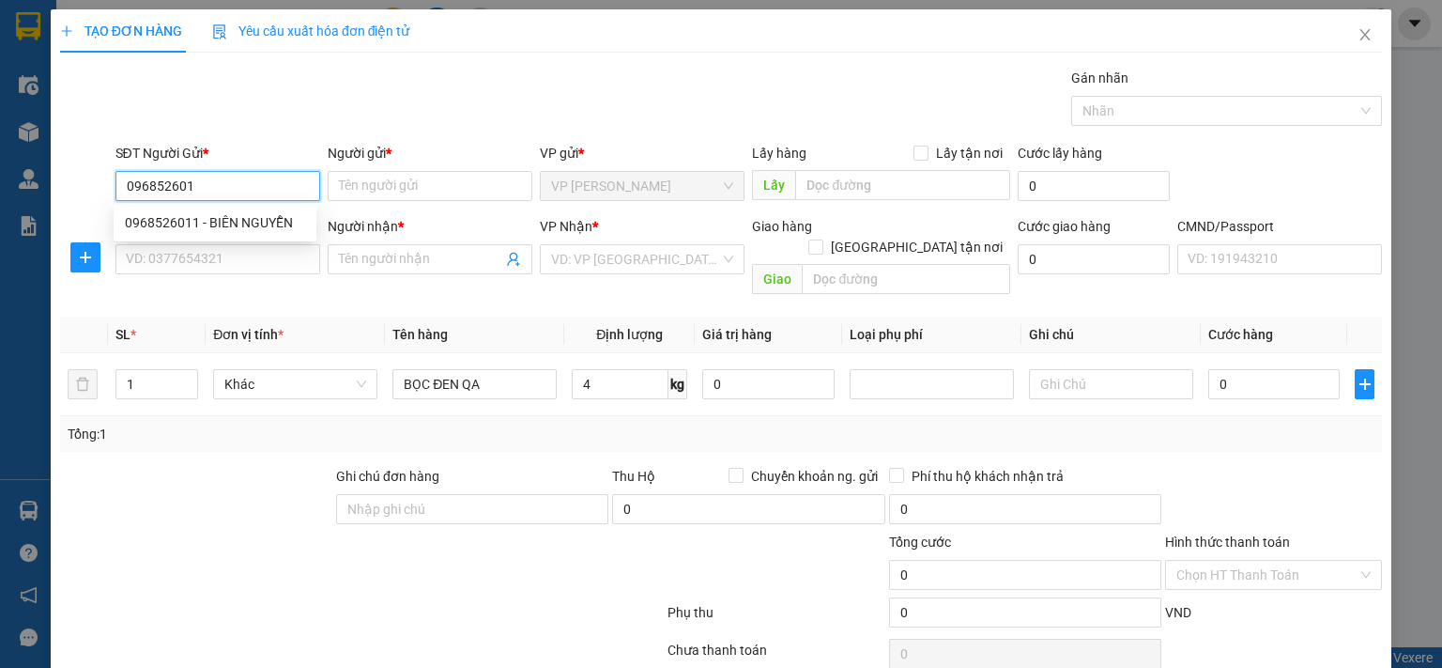
type input "0968526011"
click at [219, 226] on div "0968526011 - BIÊN NGUYỄN" at bounding box center [215, 222] width 180 height 21
type input "BIÊN NGUYỄN"
type input "0968526011"
click at [215, 258] on input "SĐT Người Nhận *" at bounding box center [217, 259] width 205 height 30
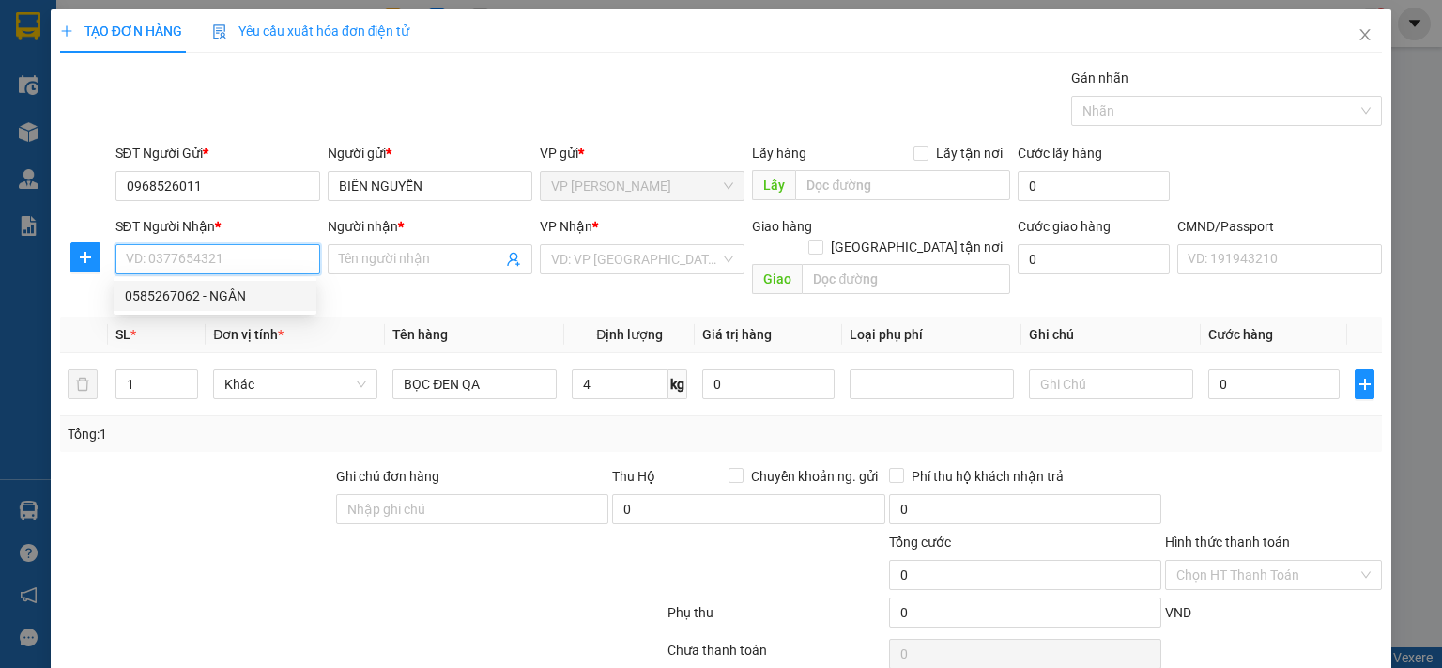
click at [209, 291] on div "0585267062 - NGÂN" at bounding box center [215, 295] width 180 height 21
type input "0585267062"
type input "NGÂN"
checkbox input "true"
type input "158 Ng. 168 Đ. Kim Giang, khu đô thị, Hoàng Mai, Hà Nội 00084, Việt Nam"
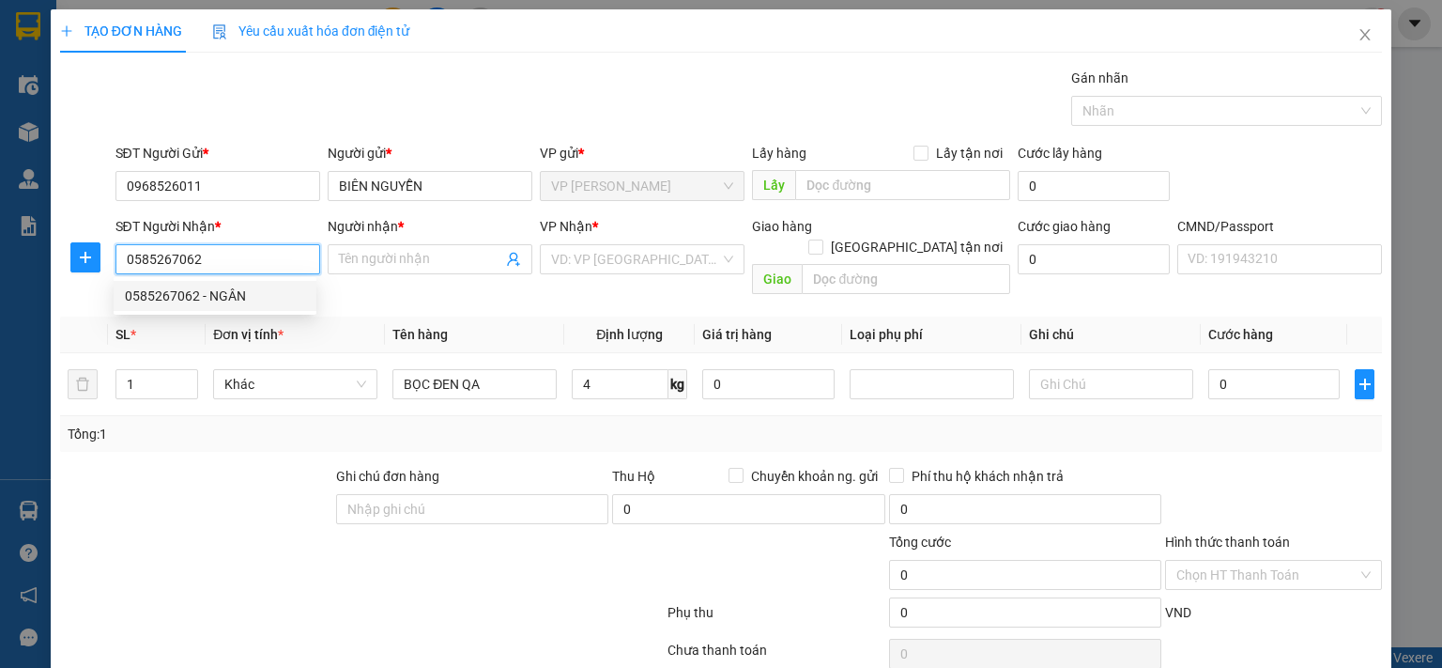
type input "40.000"
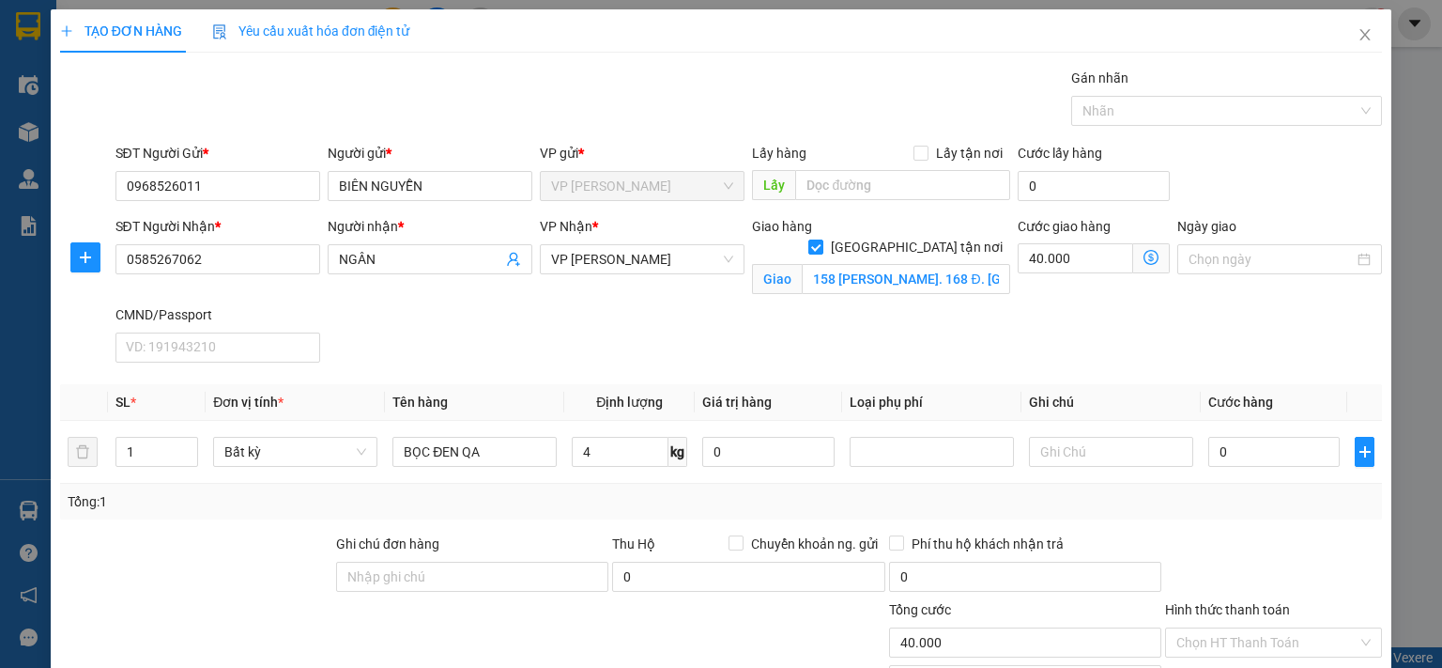
click at [1144, 258] on icon "dollar-circle" at bounding box center [1151, 257] width 15 height 15
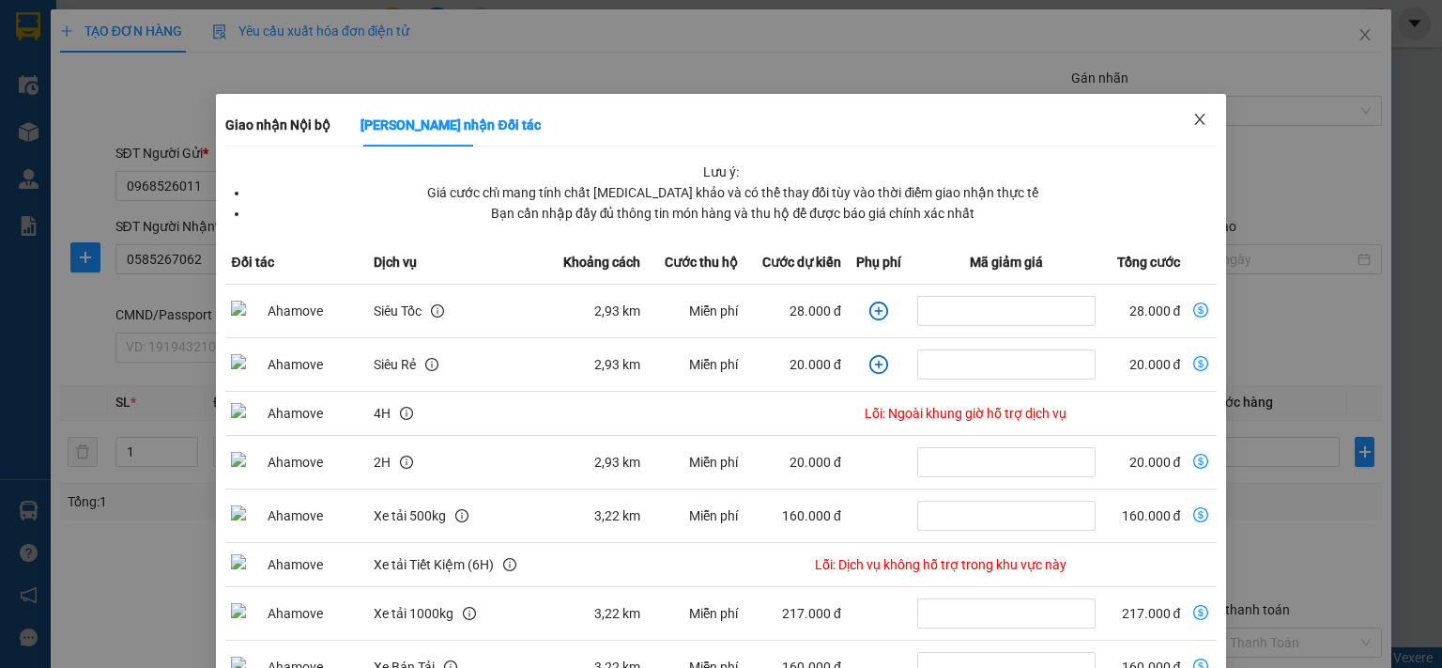
click at [1194, 119] on span "Close" at bounding box center [1200, 120] width 53 height 53
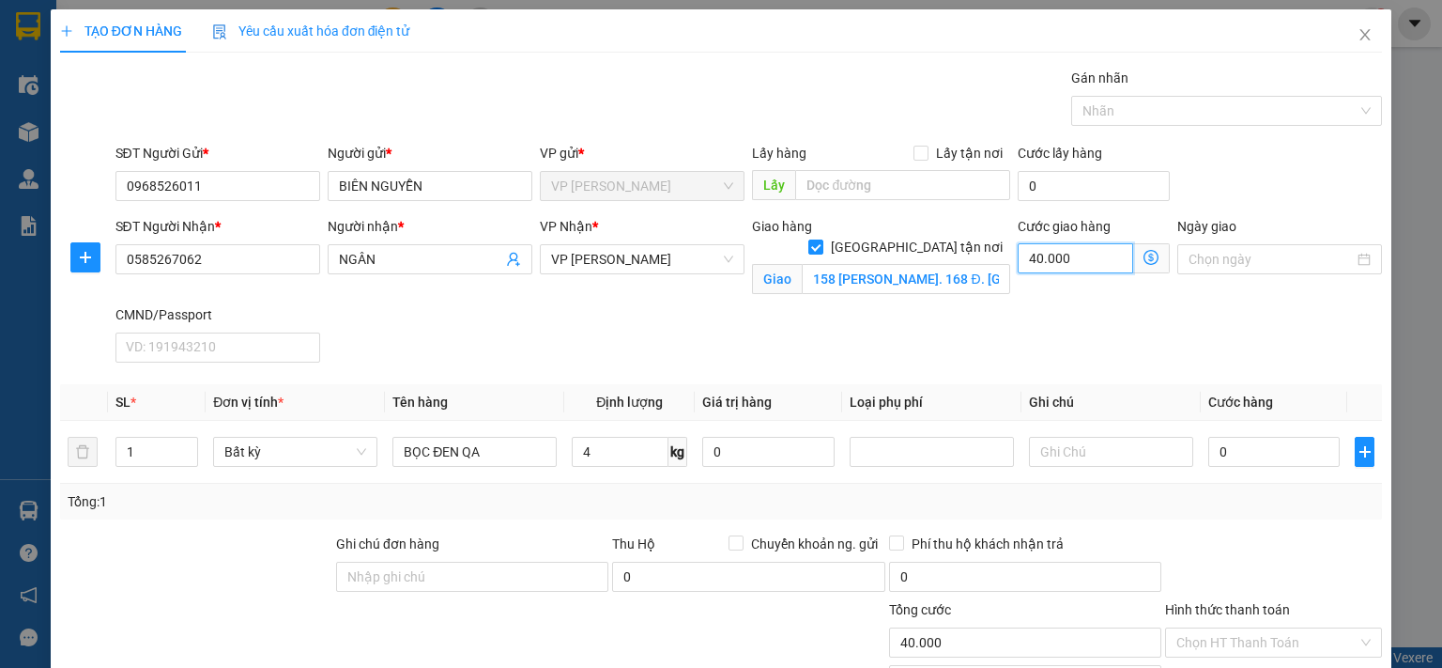
click at [1072, 258] on input "40.000" at bounding box center [1075, 258] width 115 height 30
click at [1050, 320] on div "SĐT Người Nhận * 0585267062 Người nhận * NGÂN VP Nhận * VP Nguyễn Trãi Giao hàn…" at bounding box center [749, 293] width 1275 height 154
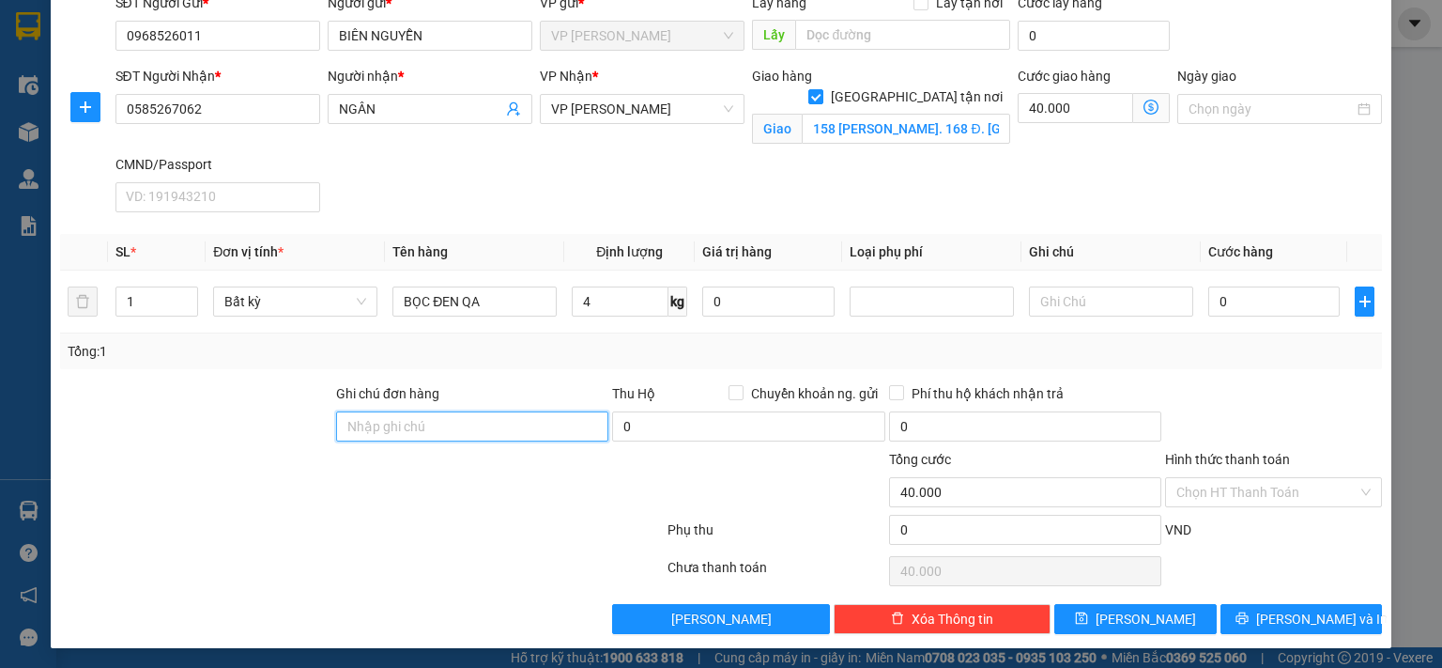
click at [503, 420] on input "Ghi chú đơn hàng" at bounding box center [472, 426] width 272 height 30
type input "SHIP TRC 9H SÁNG 13/10"
click at [620, 318] on div "4 kg" at bounding box center [629, 302] width 115 height 38
click at [623, 283] on span "4 kg" at bounding box center [629, 300] width 115 height 34
click at [616, 303] on input "4" at bounding box center [620, 301] width 97 height 30
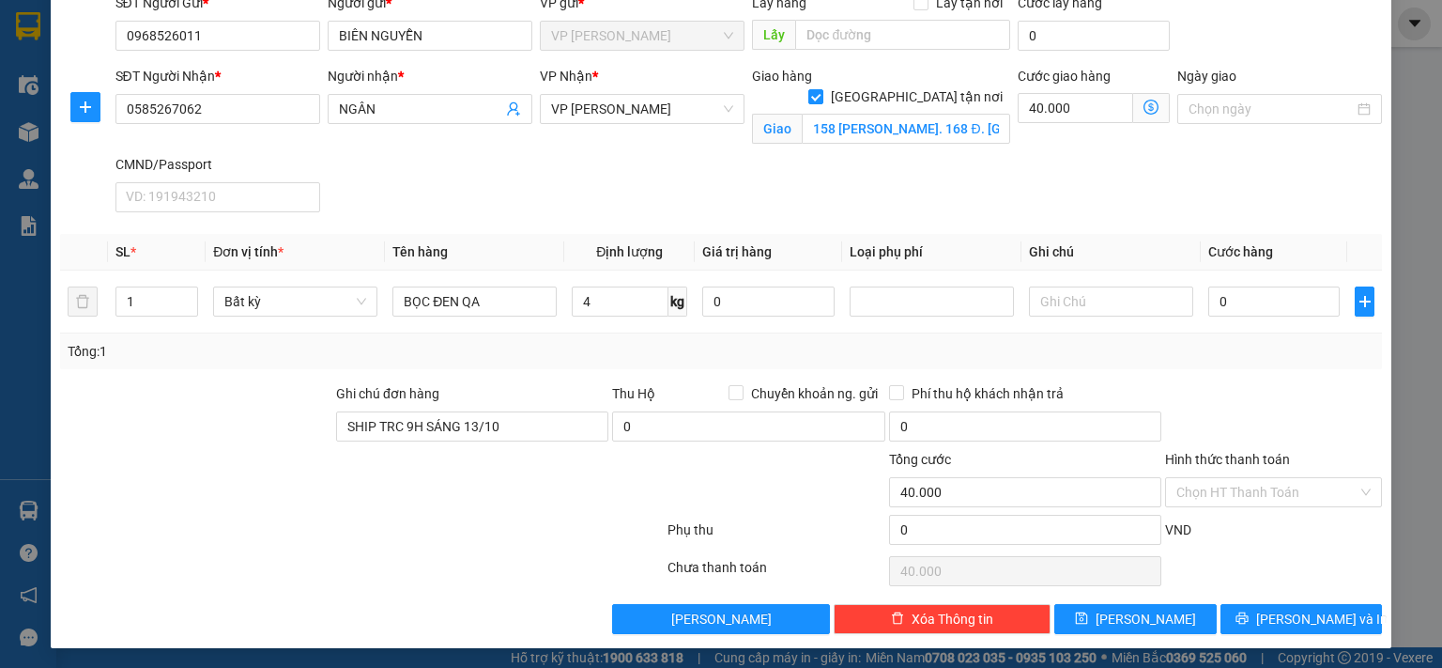
click at [615, 367] on div "Transit Pickup Surcharge Ids Transit Deliver Surcharge Ids Transit Deliver Surc…" at bounding box center [721, 275] width 1322 height 716
type input "40.000"
type input "80.000"
click at [1133, 103] on span "Giao nhận Nội bộ Giao nhận Đối tác Lưu ý: Giá cước chỉ mang tính chất tham khảo…" at bounding box center [1151, 108] width 37 height 30
click at [1251, 490] on input "Hình thức thanh toán" at bounding box center [1267, 492] width 181 height 28
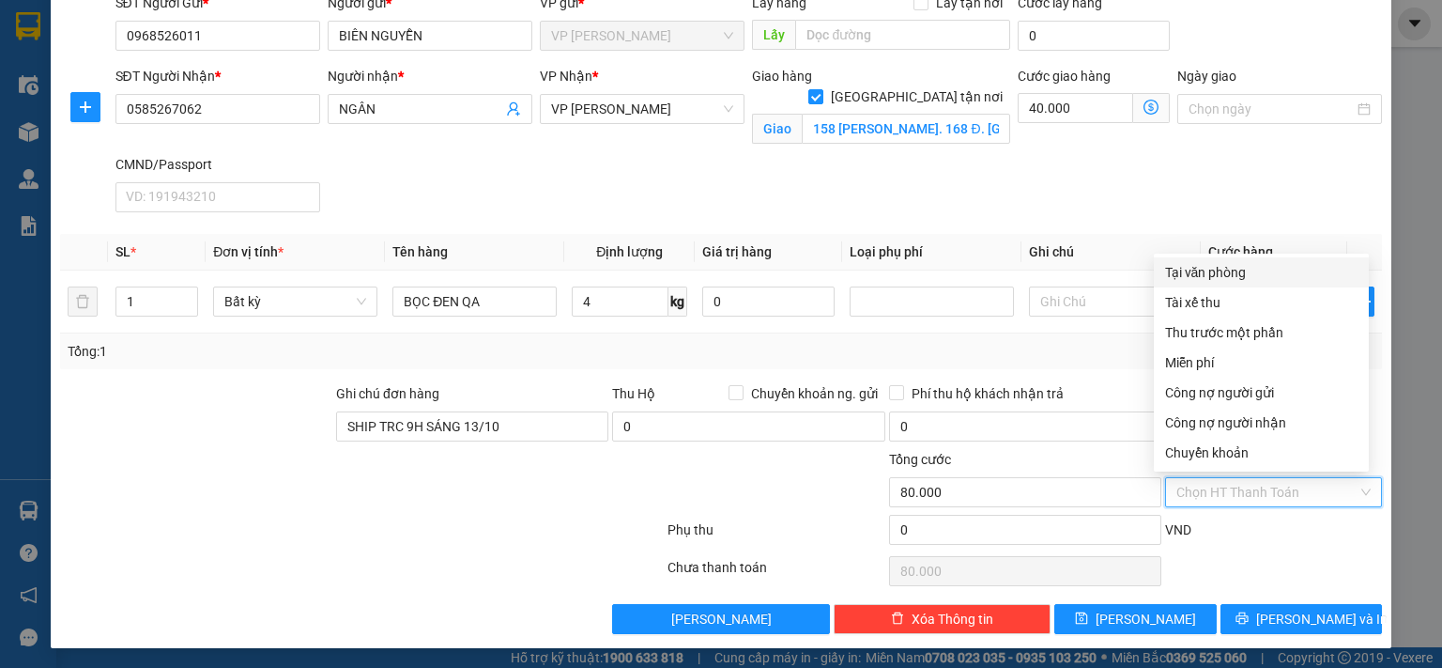
click at [1236, 269] on div "Tại văn phòng" at bounding box center [1261, 272] width 192 height 21
type input "0"
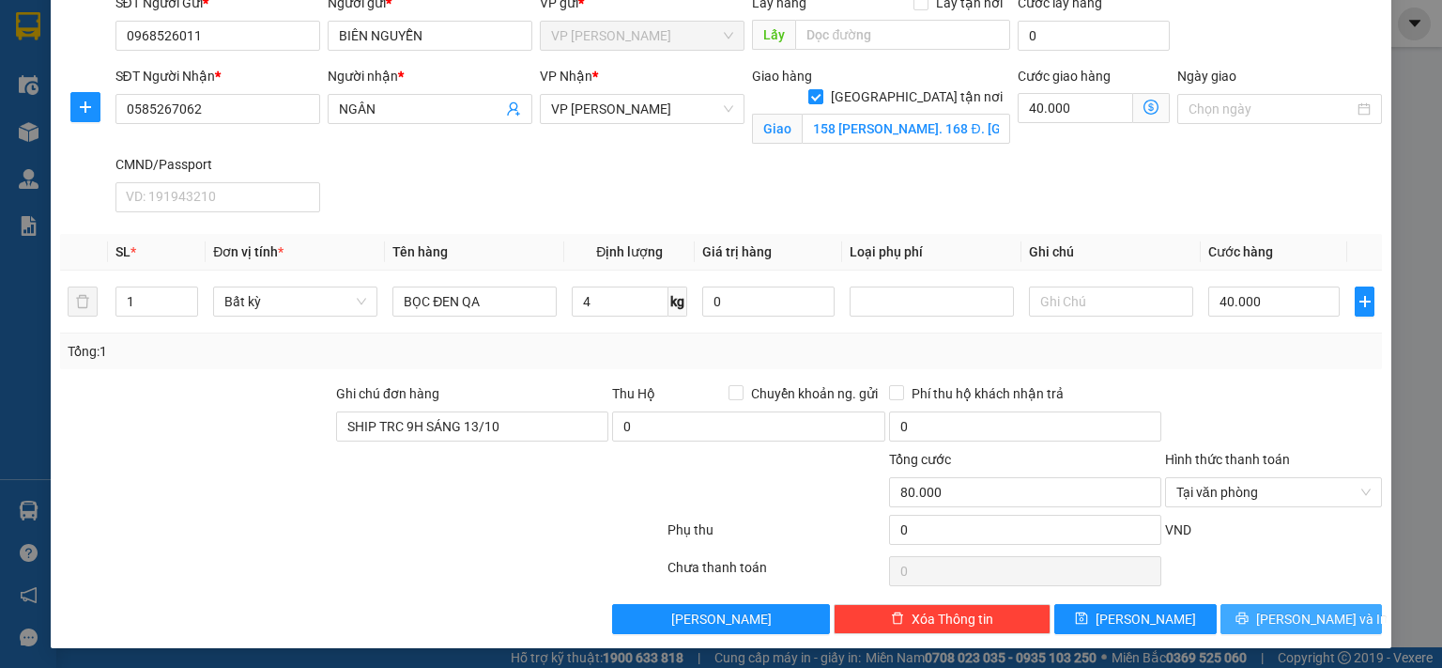
click at [1249, 547] on icon "printer" at bounding box center [1242, 617] width 13 height 13
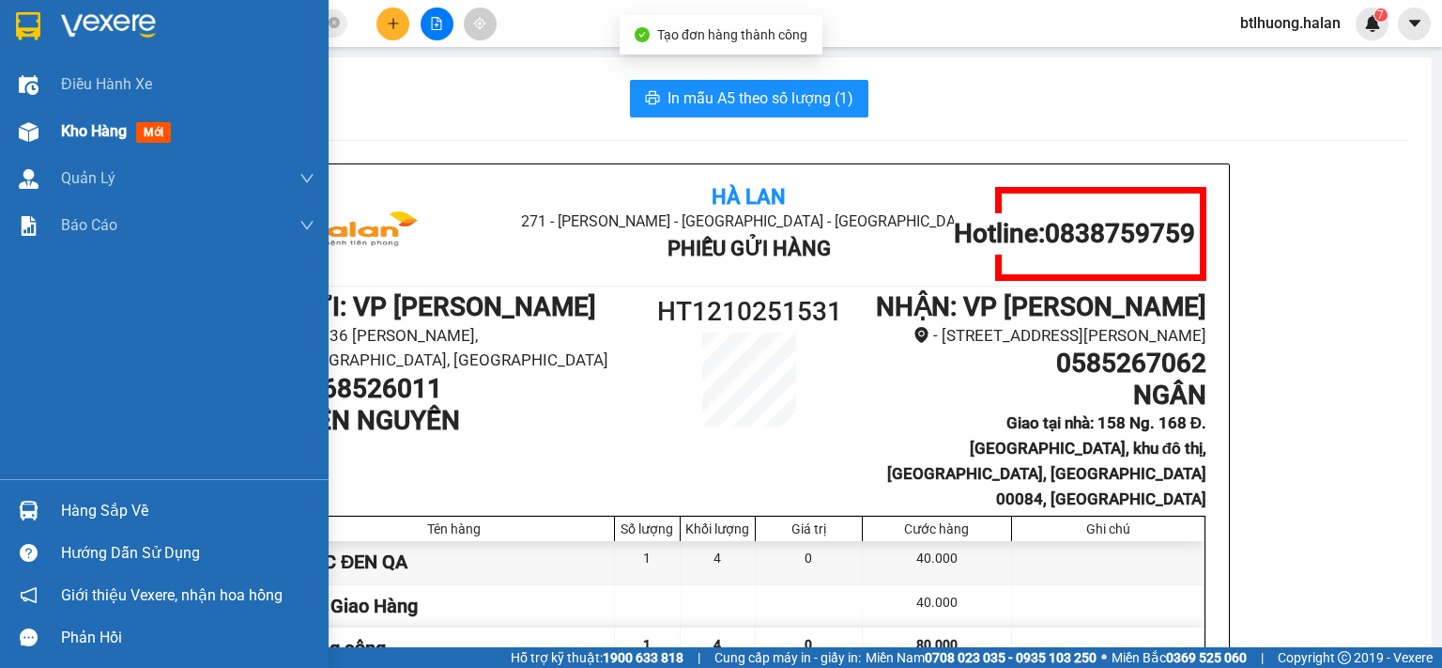
click at [45, 139] on div "Kho hàng mới" at bounding box center [164, 131] width 329 height 47
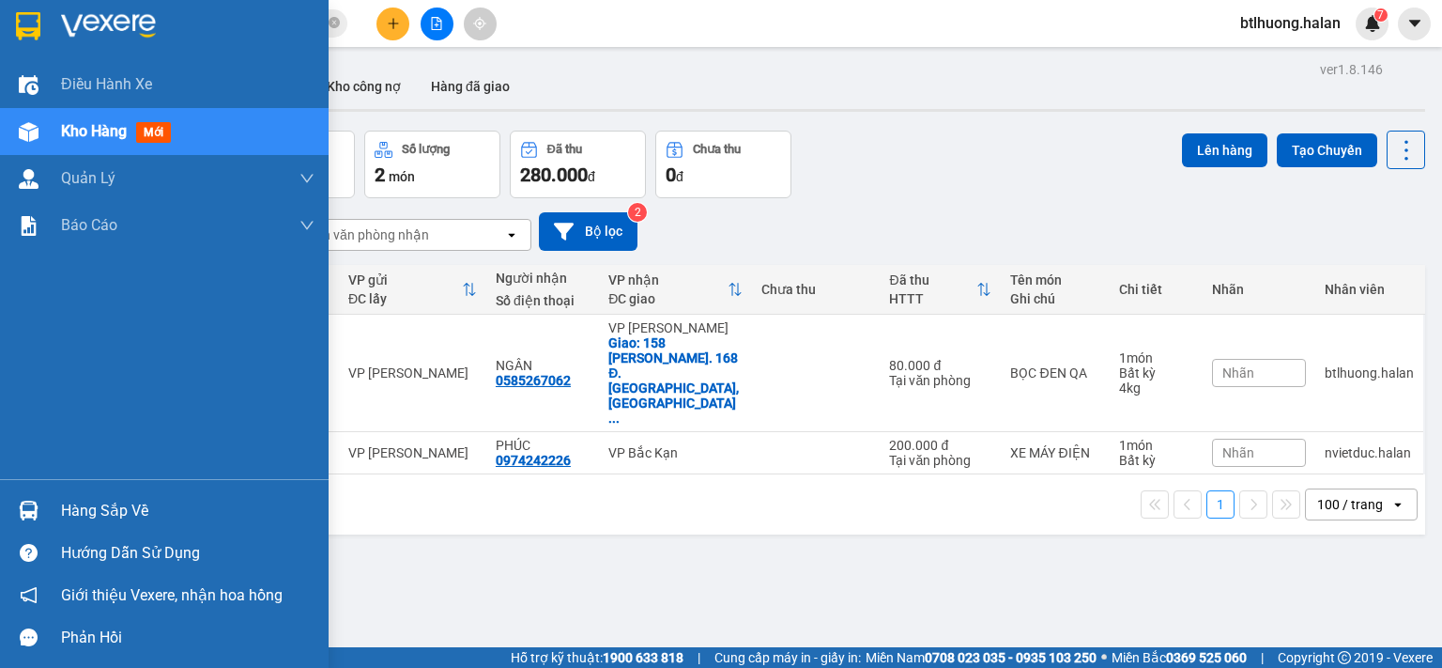
click at [40, 501] on div at bounding box center [28, 510] width 33 height 33
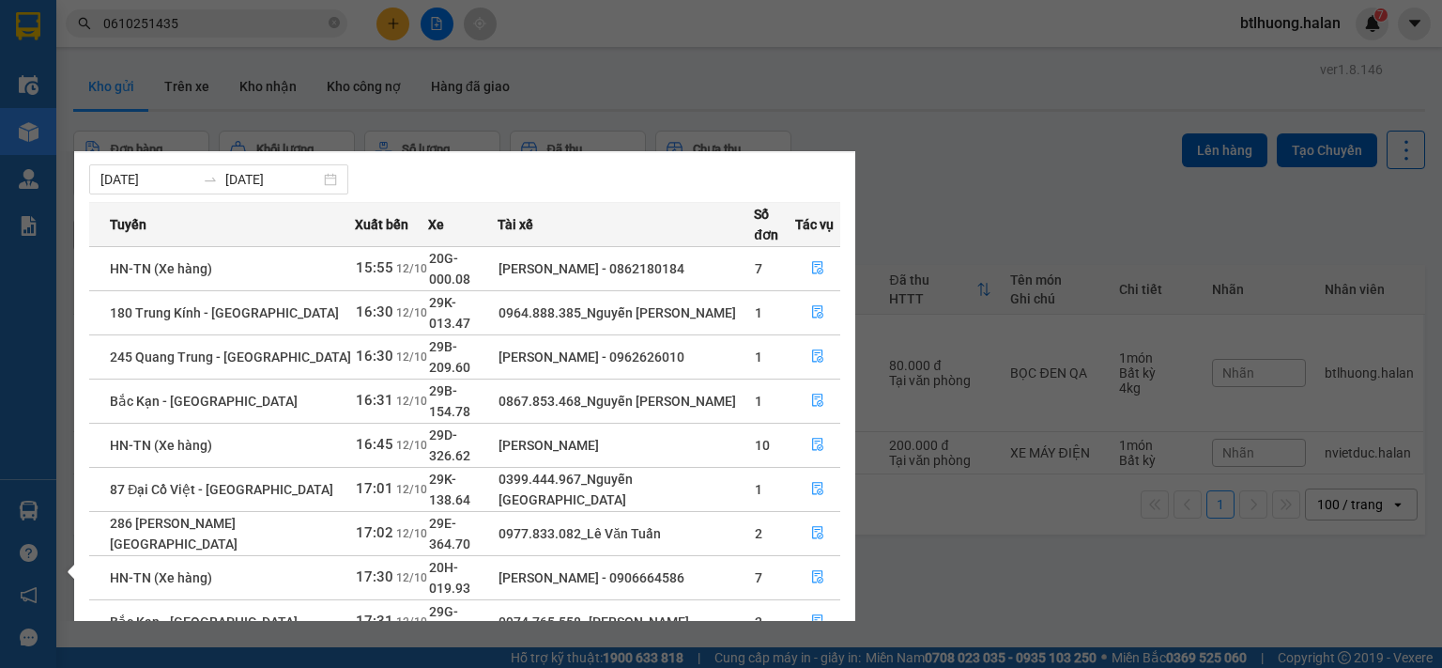
click at [928, 158] on section "Kết quả tìm kiếm ( 1 ) Bộ lọc Mã ĐH Trạng thái Món hàng Thu hộ Tổng cước Chưa c…" at bounding box center [721, 334] width 1442 height 668
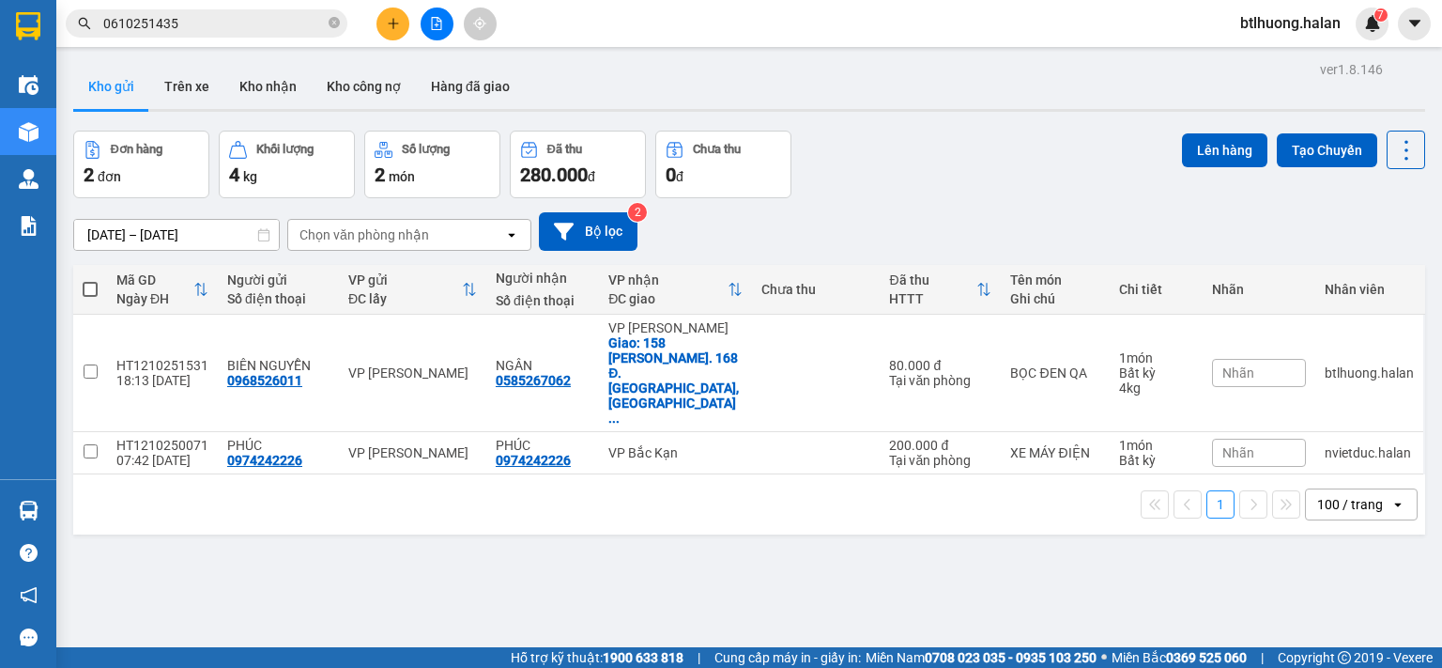
click at [392, 27] on icon "plus" at bounding box center [392, 23] width 1 height 10
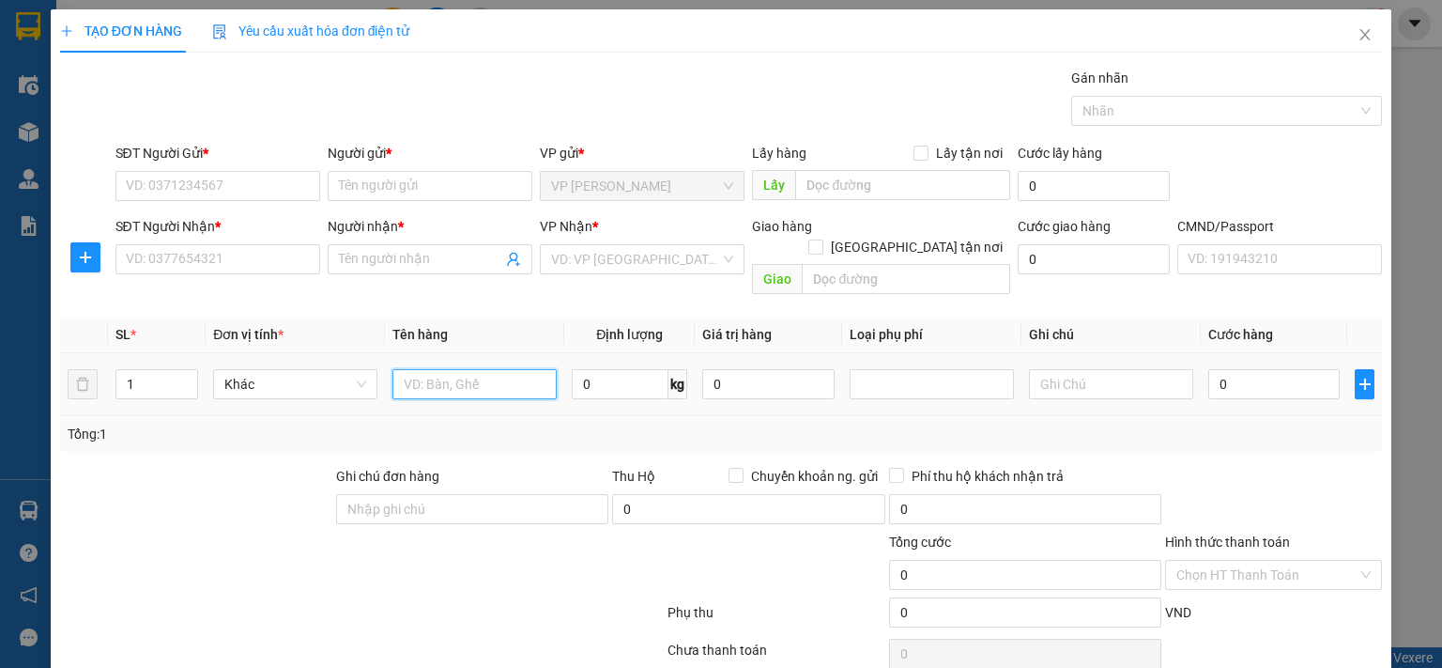
click at [428, 369] on input "text" at bounding box center [474, 384] width 164 height 30
type input "BỌC HỘP MT"
click at [195, 196] on input "SĐT Người Gửi *" at bounding box center [217, 186] width 205 height 30
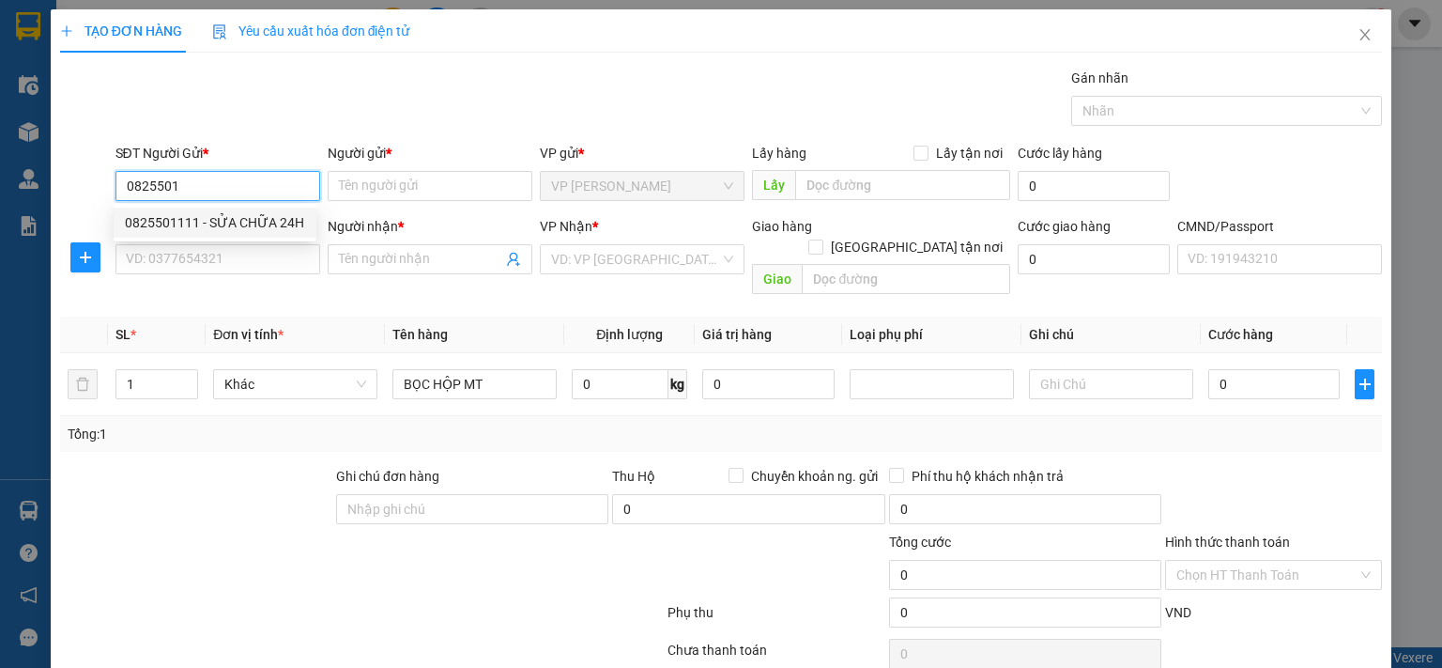
click at [178, 216] on div "0825501111 - SỬA CHỮA 24H" at bounding box center [215, 222] width 180 height 21
type input "0825501111"
type input "SỬA CHỮA 24H"
type input "0825501111"
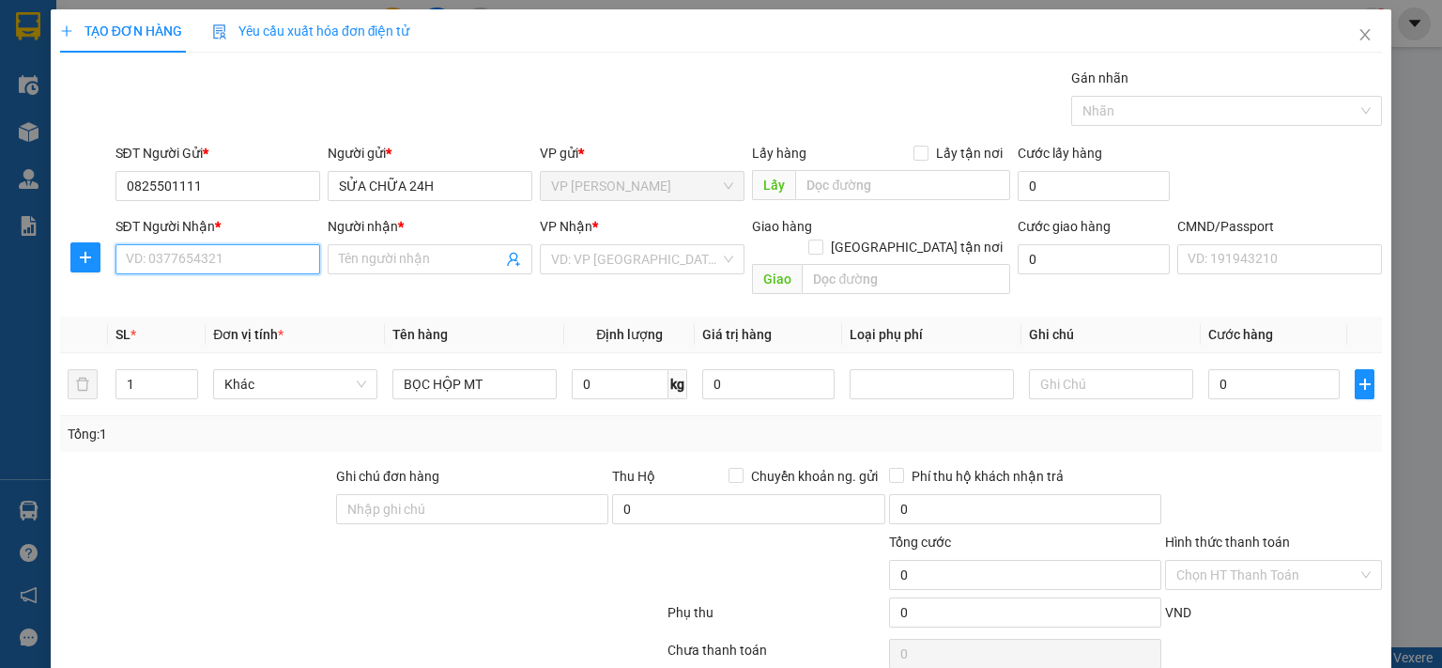
click at [169, 259] on input "SĐT Người Nhận *" at bounding box center [217, 259] width 205 height 30
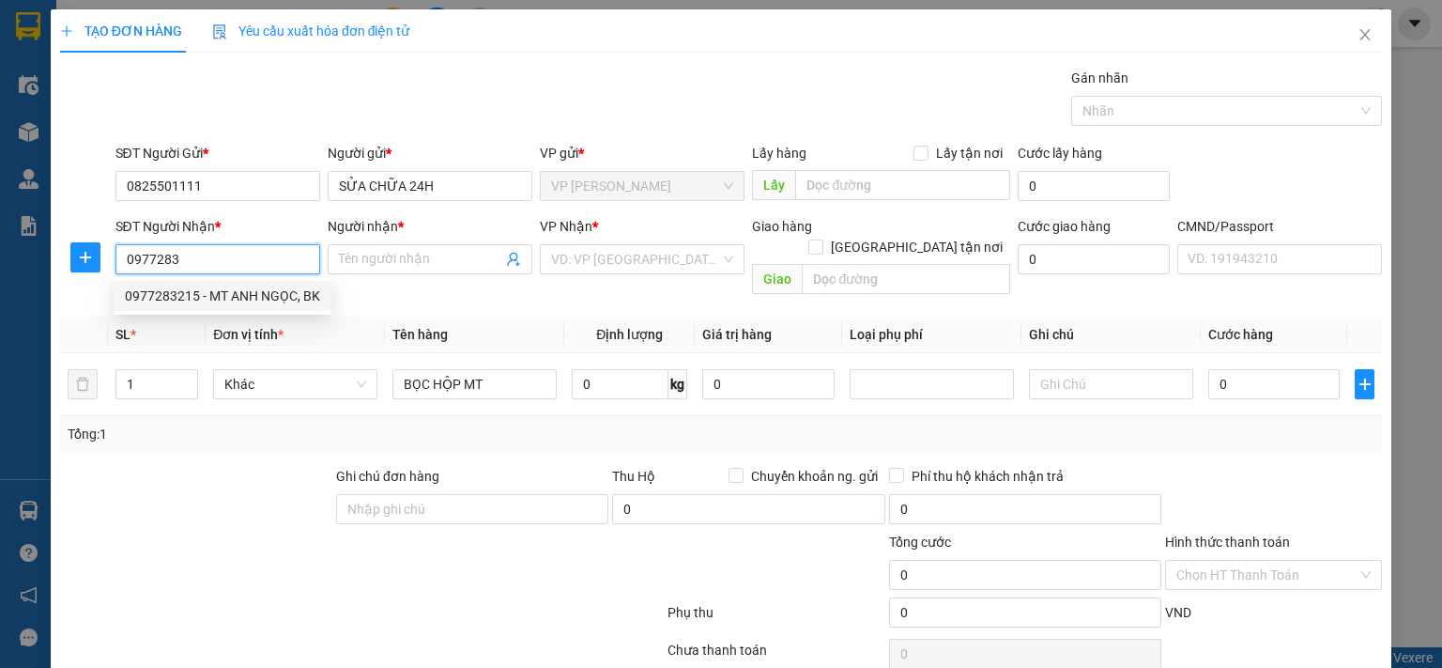
click at [234, 292] on div "0977283215 - MT ANH NGỌC, BK" at bounding box center [222, 295] width 195 height 21
type input "0977283215"
type input "MT ANH NGỌC, BK"
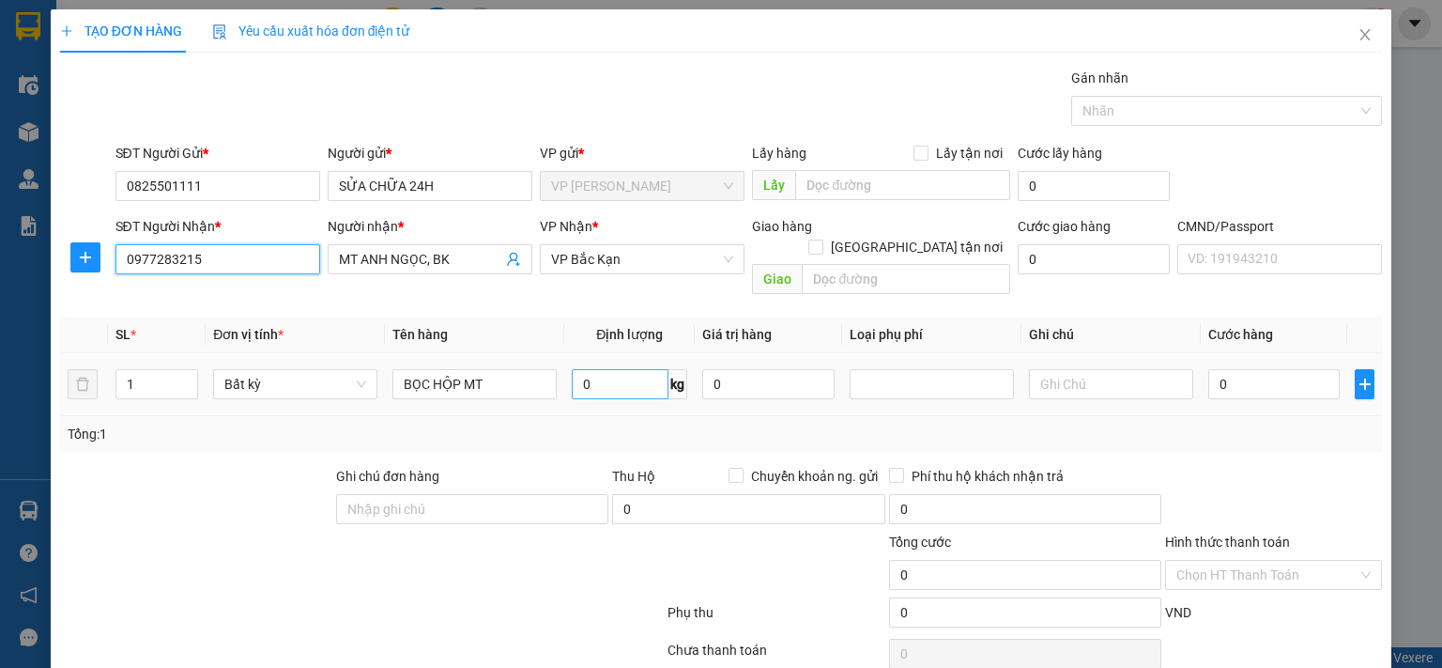
type input "0977283215"
click at [616, 369] on input "0" at bounding box center [620, 384] width 97 height 30
type input "3"
click at [605, 416] on div "Tổng: 1" at bounding box center [721, 434] width 1322 height 36
type input "40.000"
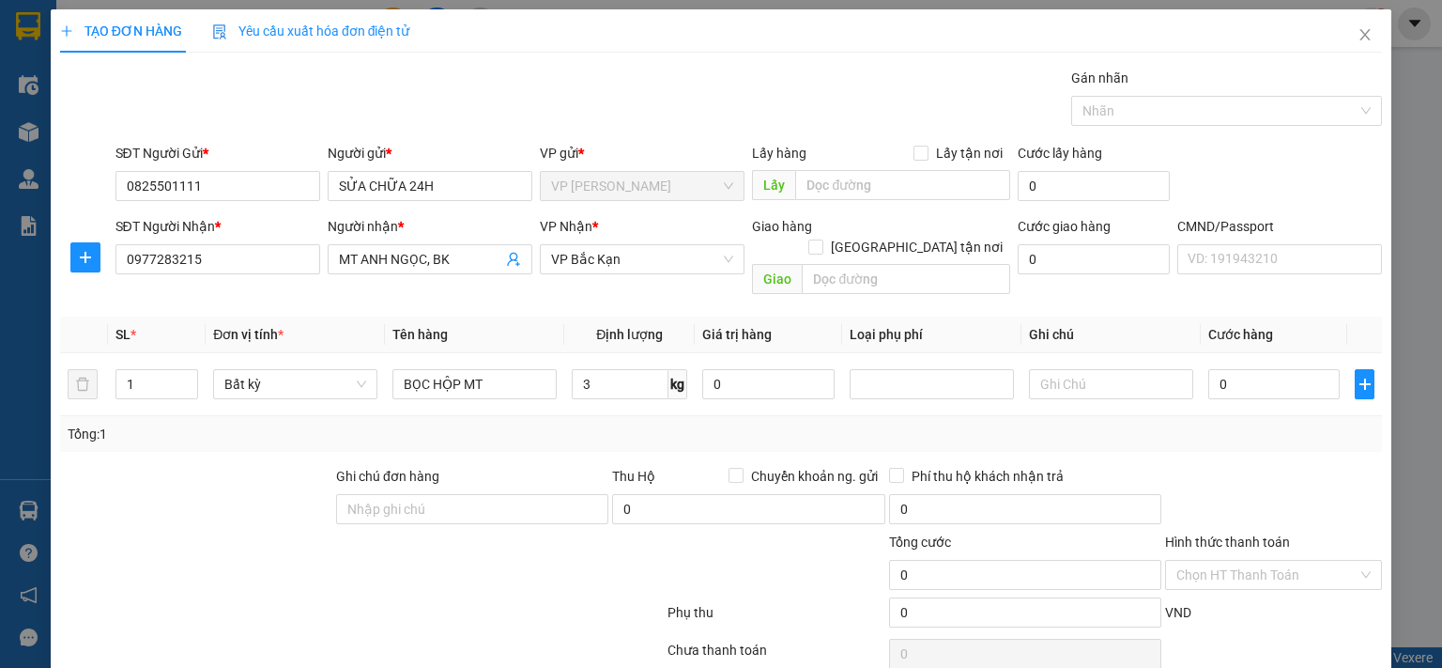
type input "40.000"
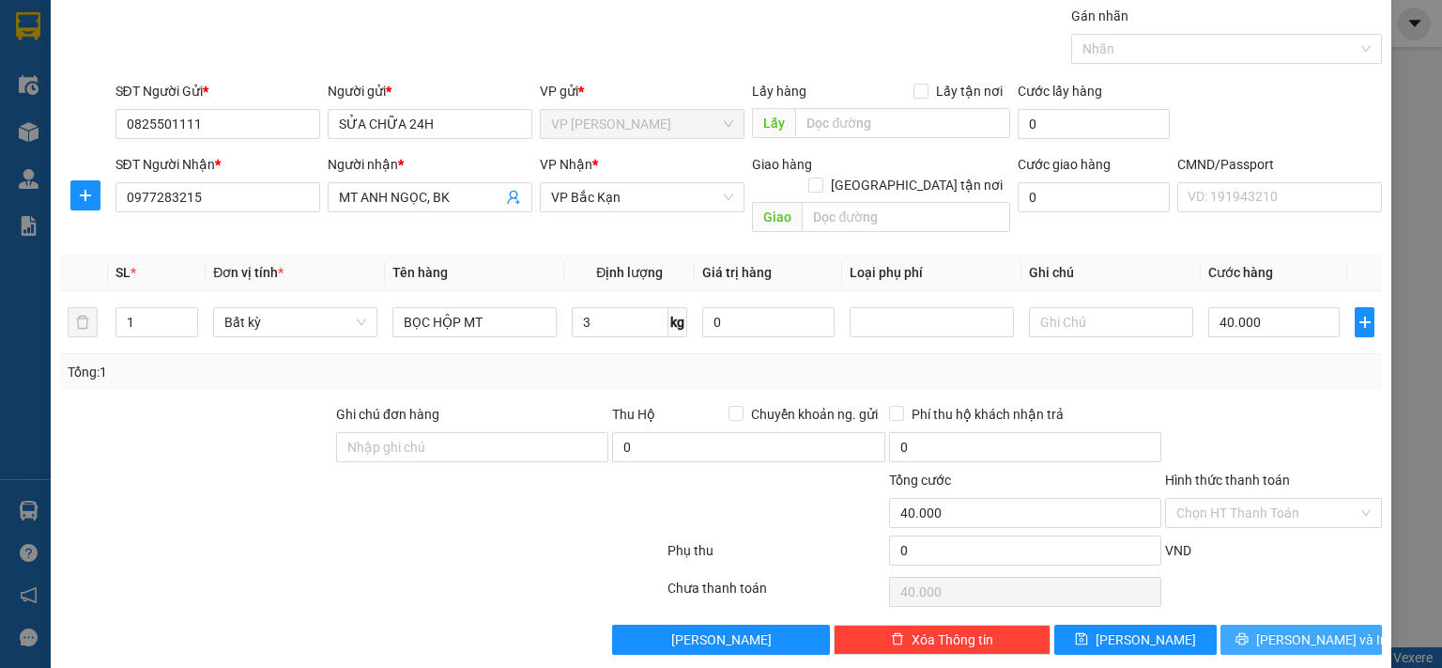
drag, startPoint x: 1301, startPoint y: 604, endPoint x: 1300, endPoint y: 617, distance: 13.3
click at [1252, 547] on button "Lưu và In" at bounding box center [1302, 639] width 162 height 30
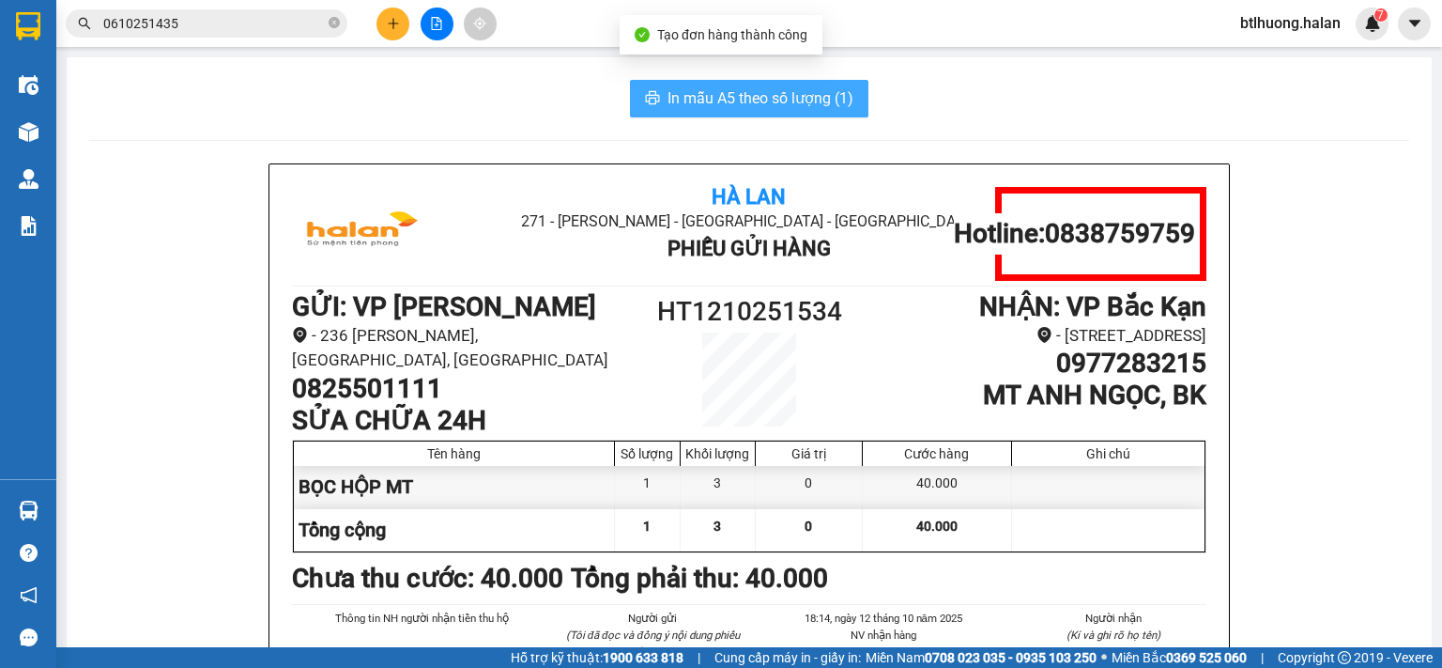
click at [752, 100] on span "In mẫu A5 theo số lượng (1)" at bounding box center [761, 97] width 186 height 23
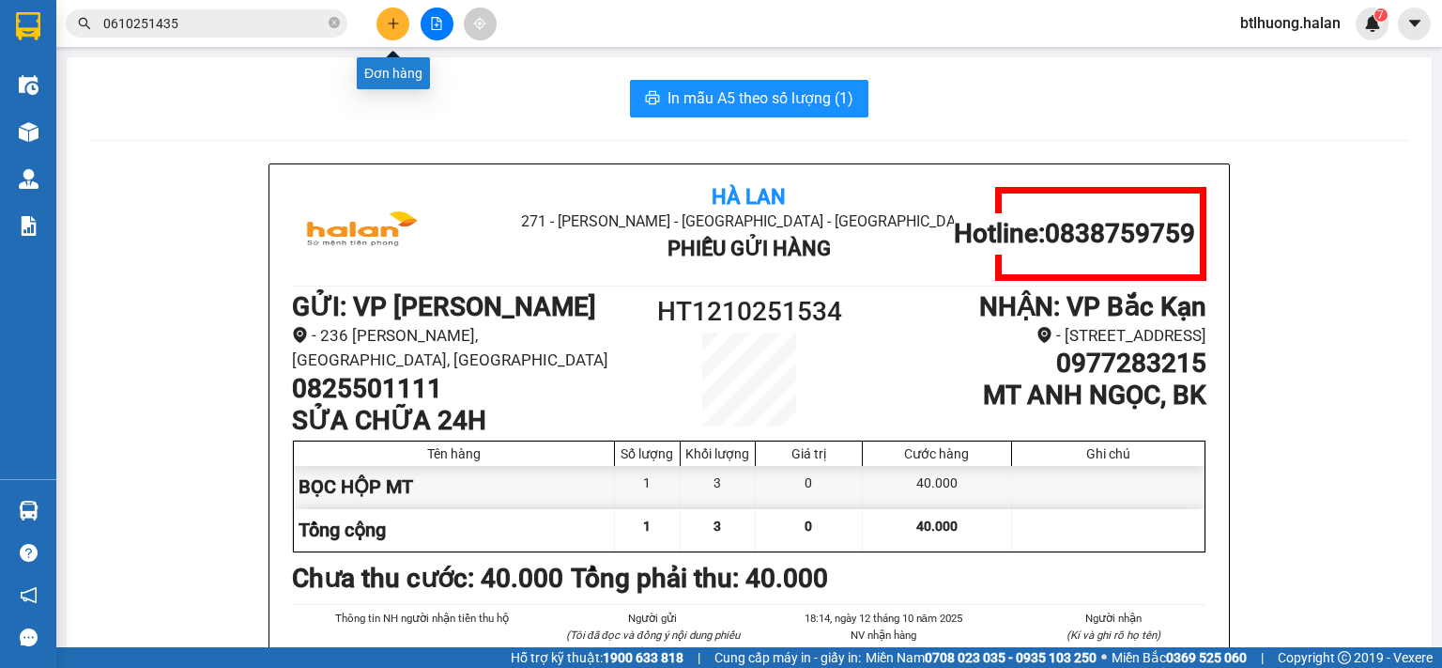
click at [394, 18] on icon "plus" at bounding box center [393, 23] width 13 height 13
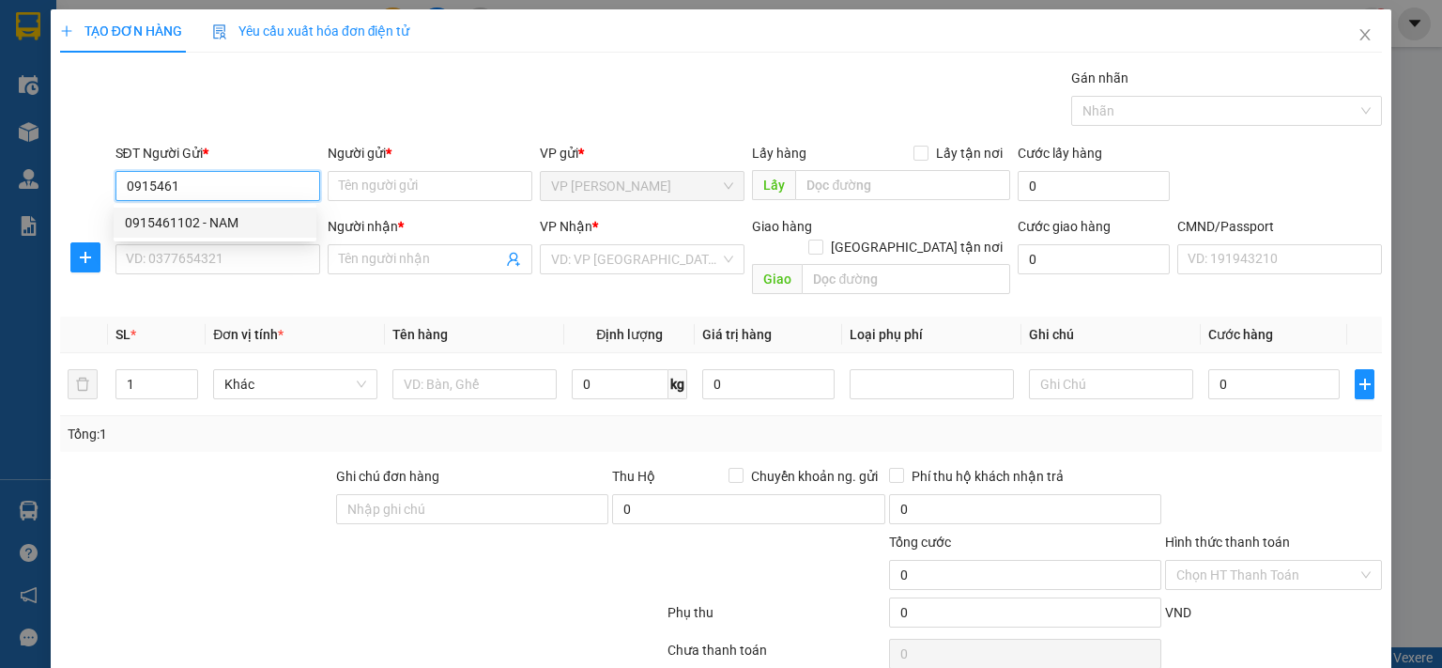
click at [214, 217] on div "0915461102 - NAM" at bounding box center [215, 222] width 180 height 21
type input "0915461102"
type input "NAM"
type input "0915461102"
click at [204, 258] on input "SĐT Người Nhận *" at bounding box center [217, 259] width 205 height 30
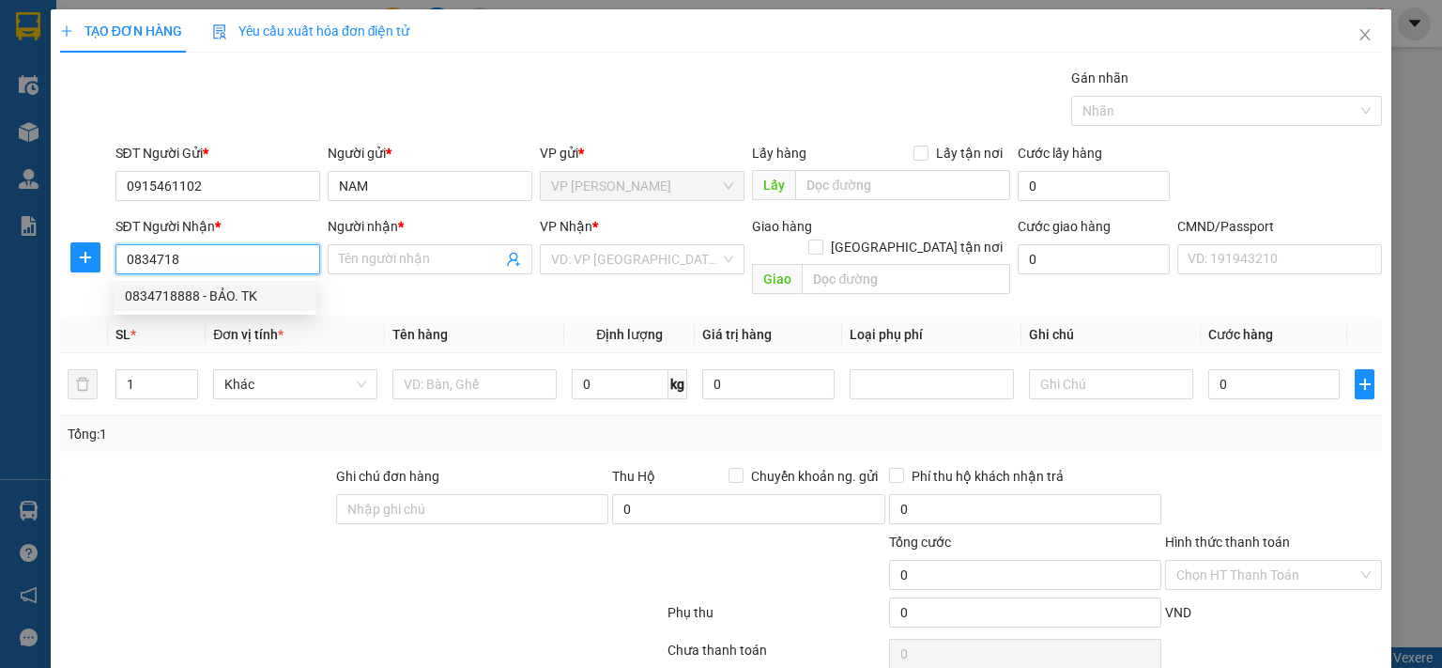
click at [203, 295] on div "0834718888 - BẢO. TK" at bounding box center [215, 295] width 180 height 21
type input "0834718888"
type input "BẢO. TK"
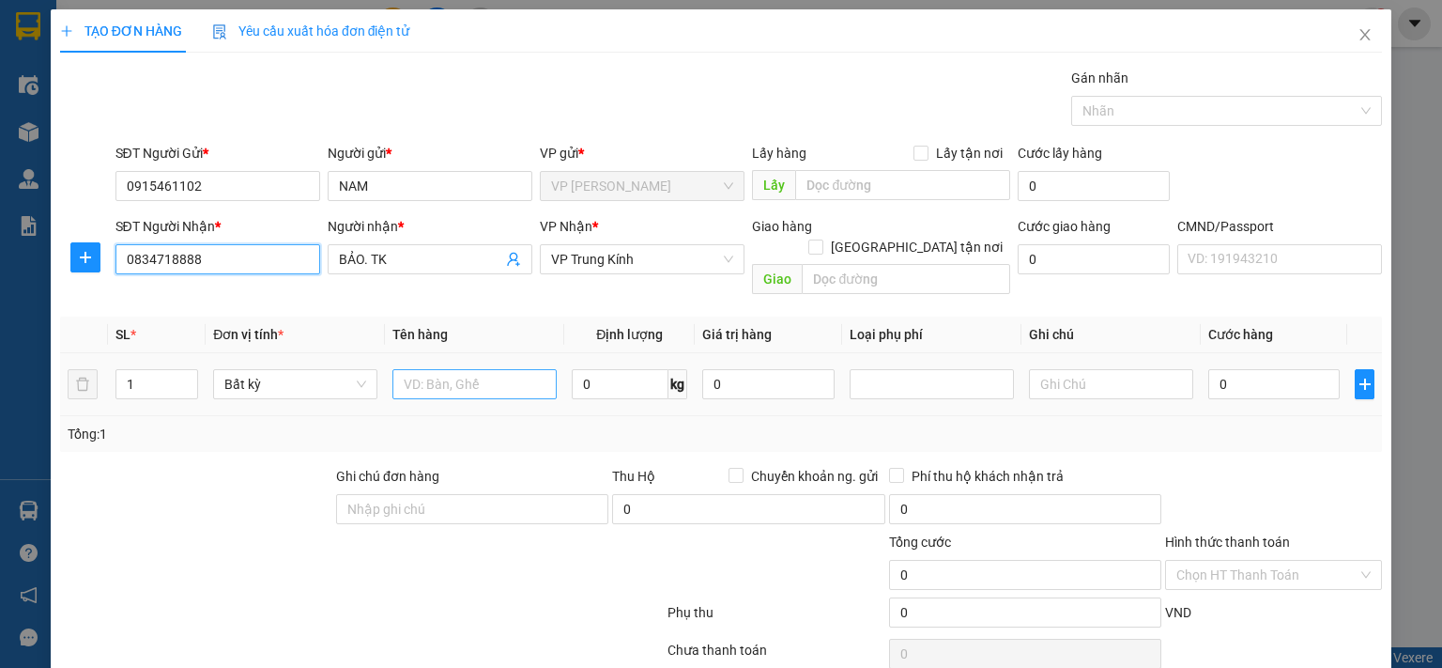
type input "0834718888"
click at [462, 369] on input "text" at bounding box center [474, 384] width 164 height 30
type input "HỘP DT"
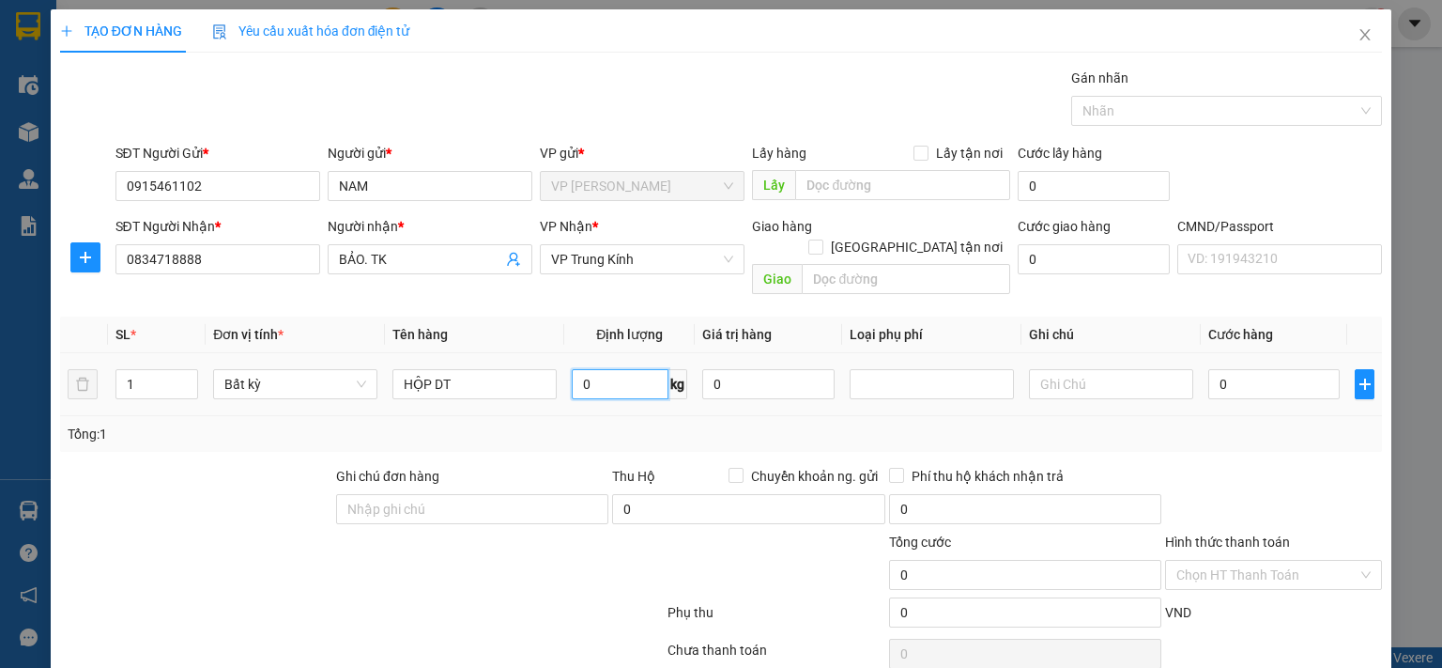
click at [583, 373] on input "0" at bounding box center [620, 384] width 97 height 30
type input "1"
click at [554, 423] on div "Tổng: 1" at bounding box center [721, 433] width 1307 height 21
type input "35.000"
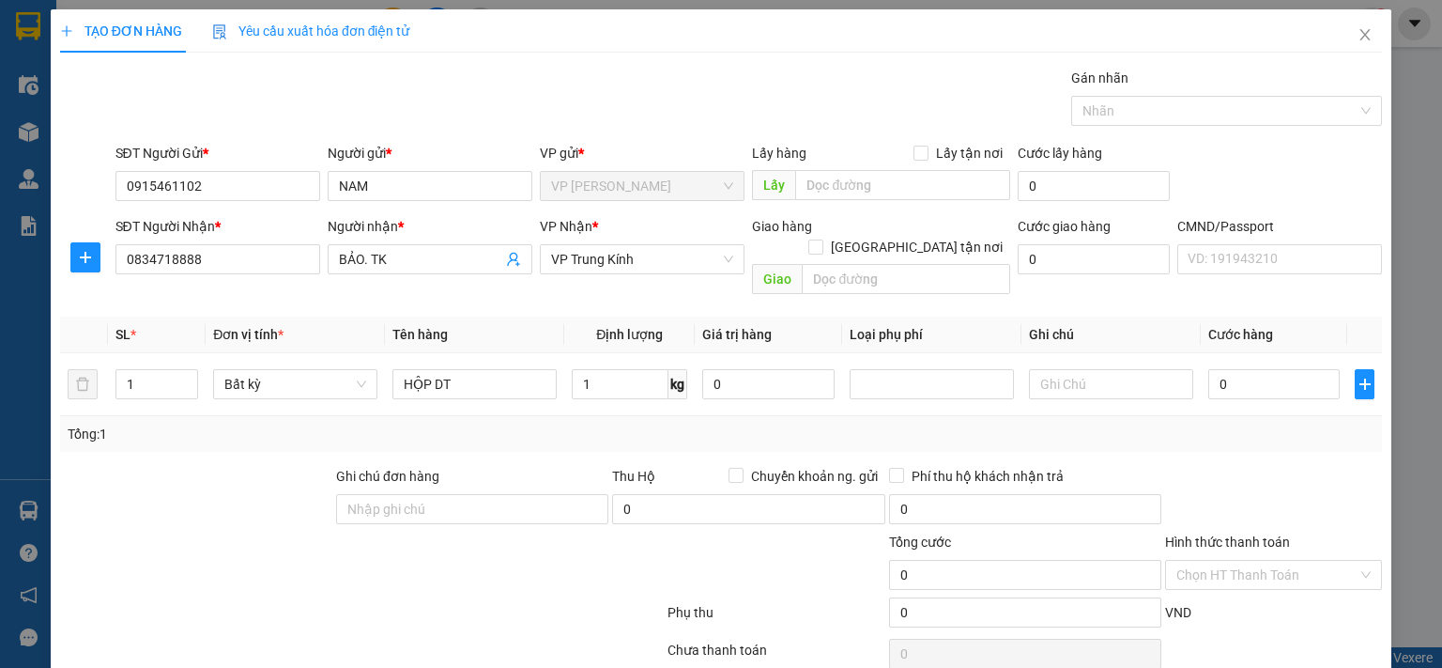
type input "35.000"
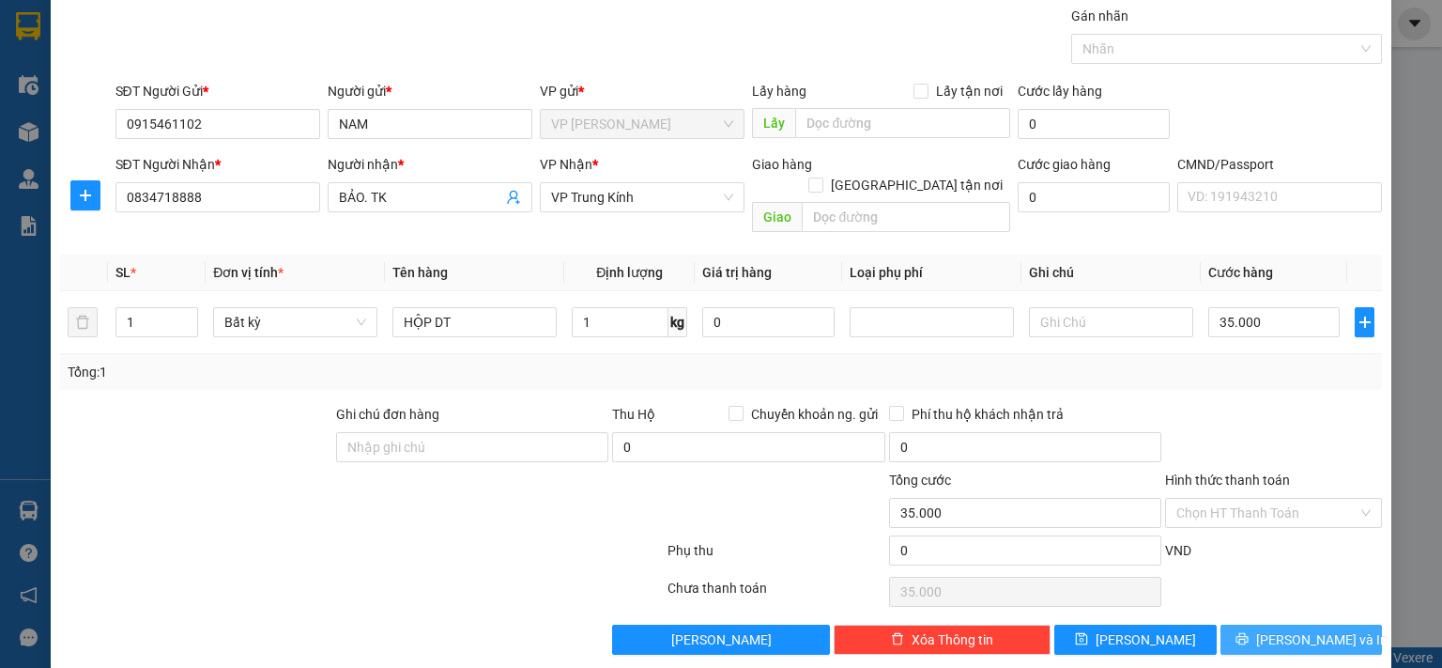
click at [1252, 547] on span "Lưu và In" at bounding box center [1321, 639] width 131 height 21
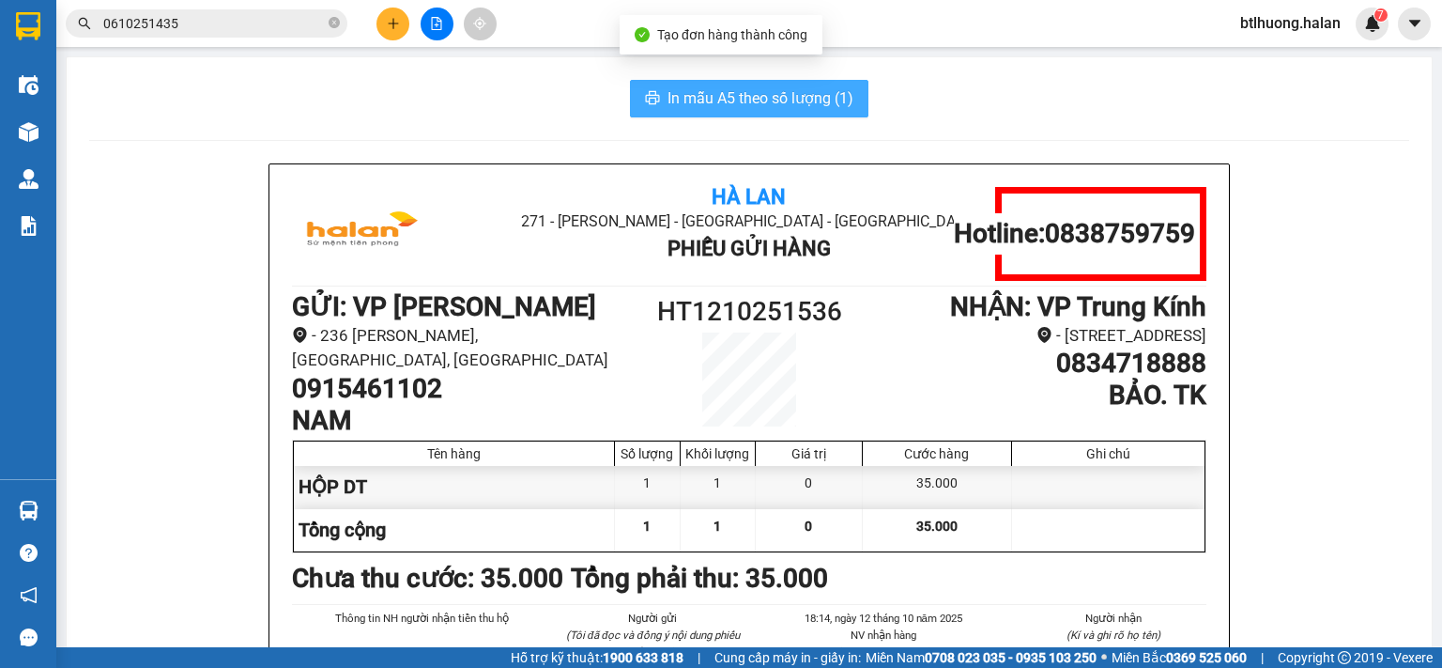
click at [788, 101] on span "In mẫu A5 theo số lượng (1)" at bounding box center [761, 97] width 186 height 23
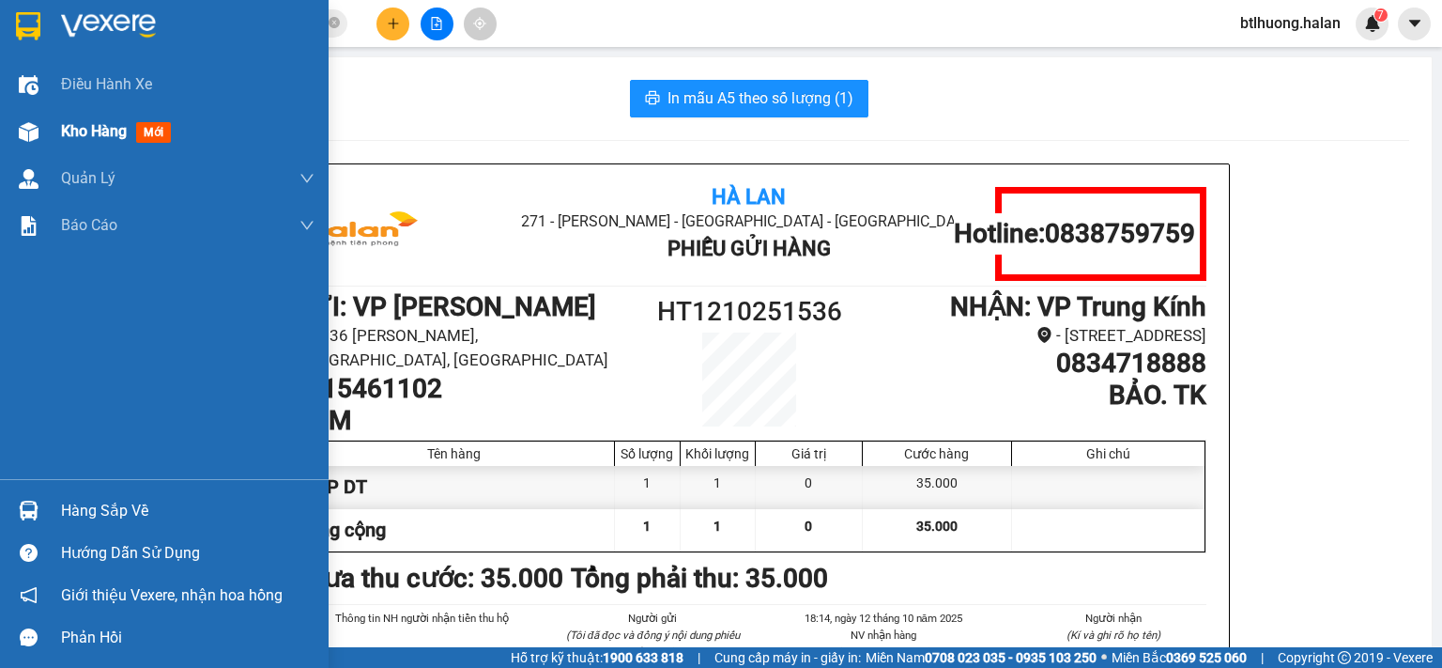
click at [47, 115] on div "Kho hàng mới" at bounding box center [164, 131] width 329 height 47
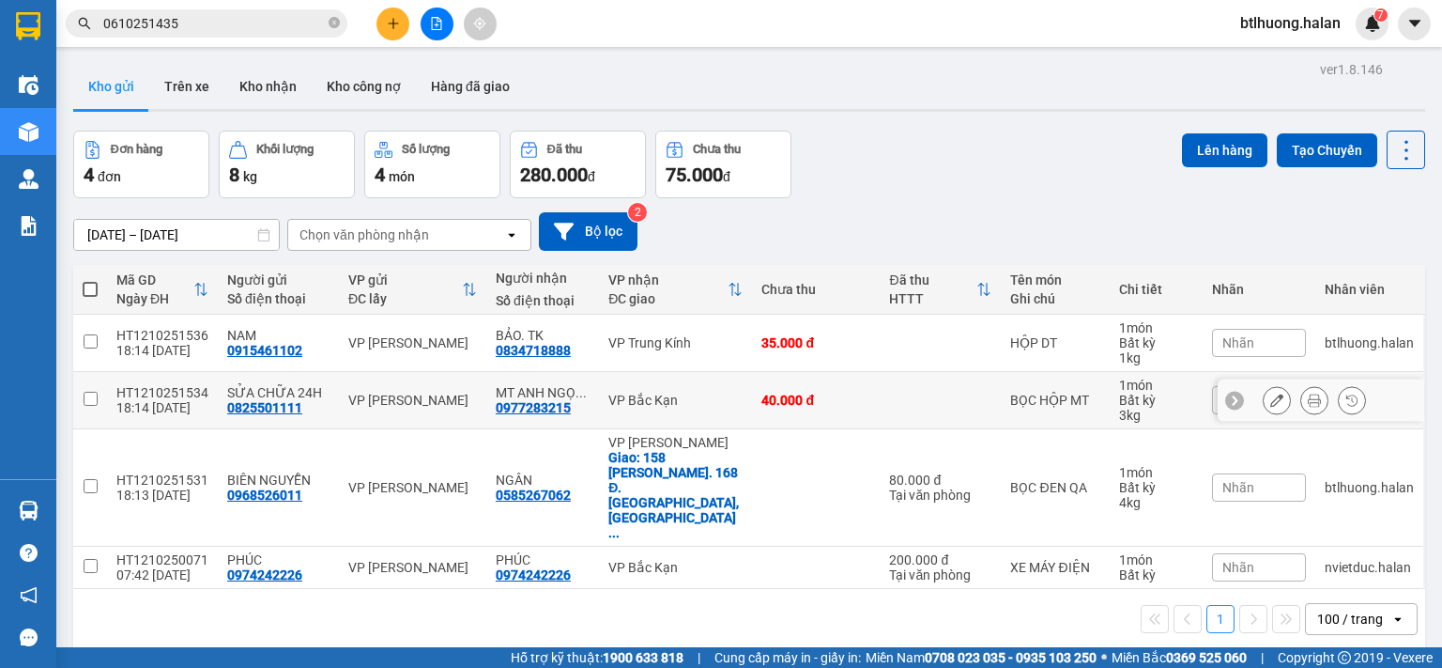
click at [274, 408] on div "0825501111" at bounding box center [264, 407] width 75 height 15
copy div "0825501111"
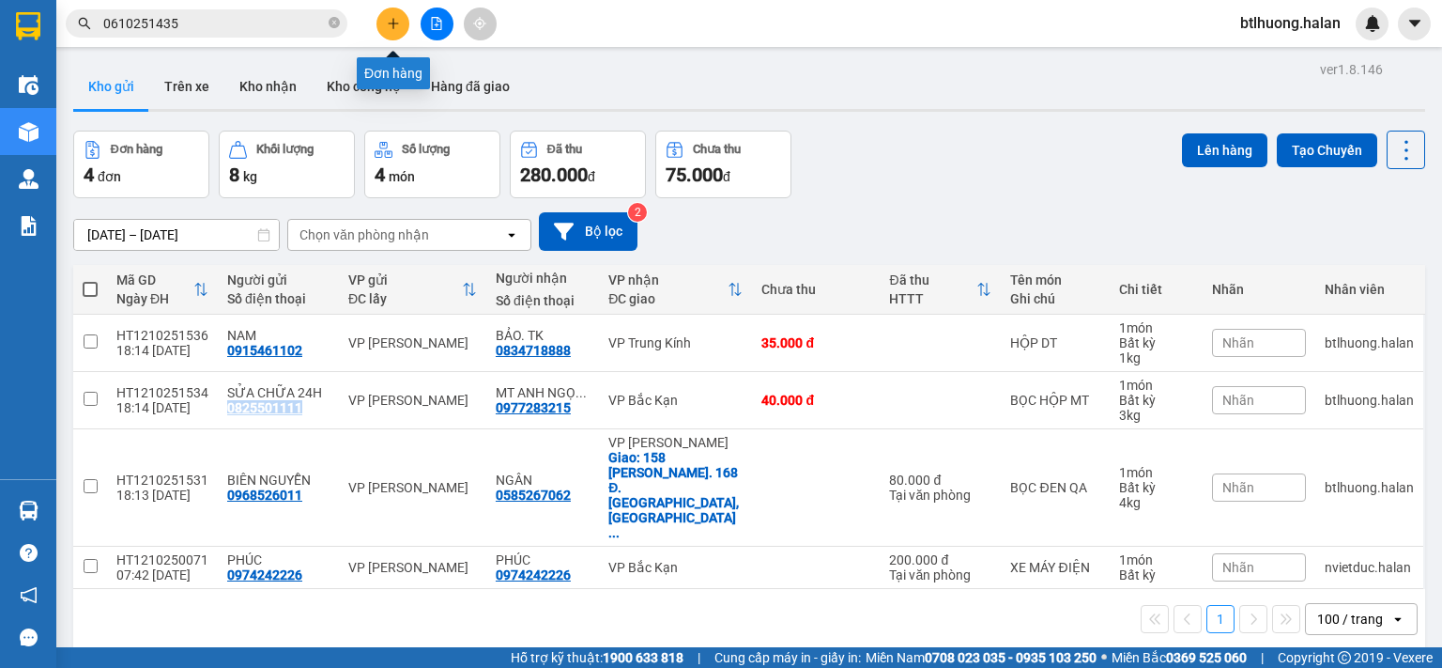
click at [394, 21] on icon "plus" at bounding box center [393, 23] width 13 height 13
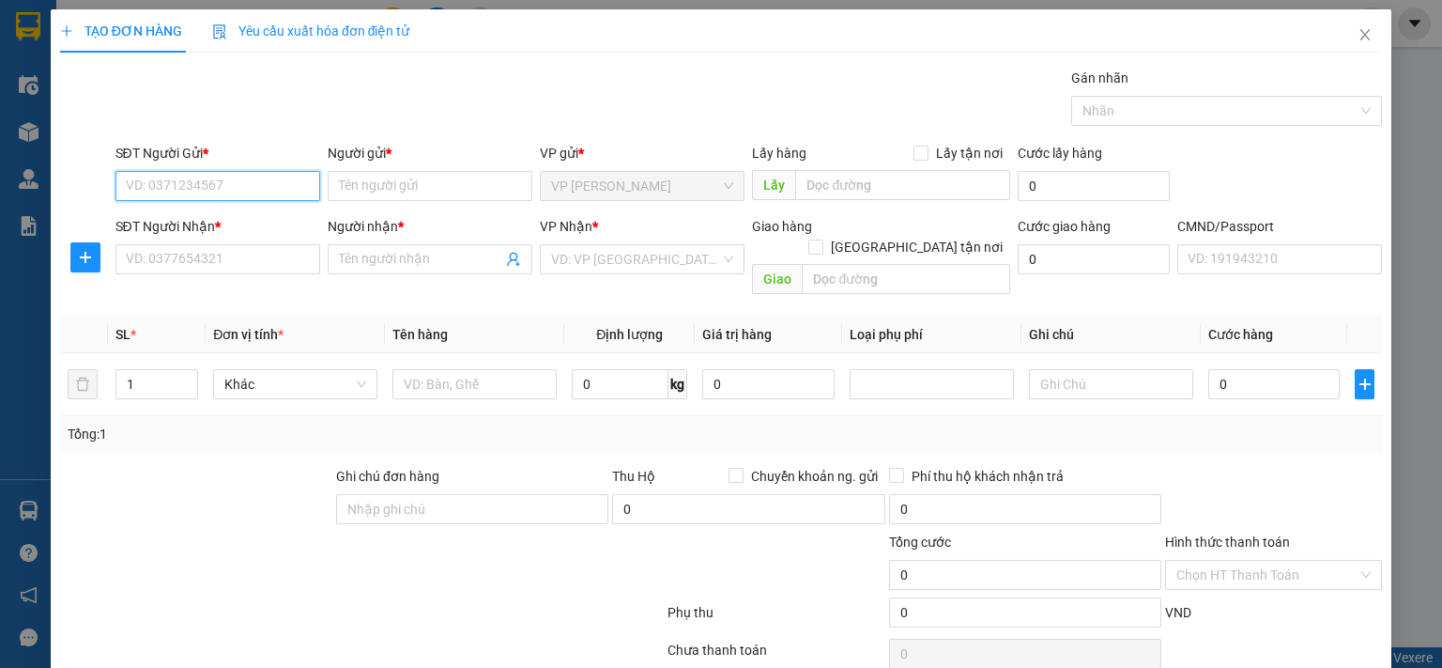
click at [228, 193] on input "SĐT Người Gửi *" at bounding box center [217, 186] width 205 height 30
paste input "0825501111"
type input "0825501111"
click at [228, 219] on div "0825501111 - SỬA CHỮA 24H" at bounding box center [215, 222] width 180 height 21
type input "SỬA CHỮA 24H"
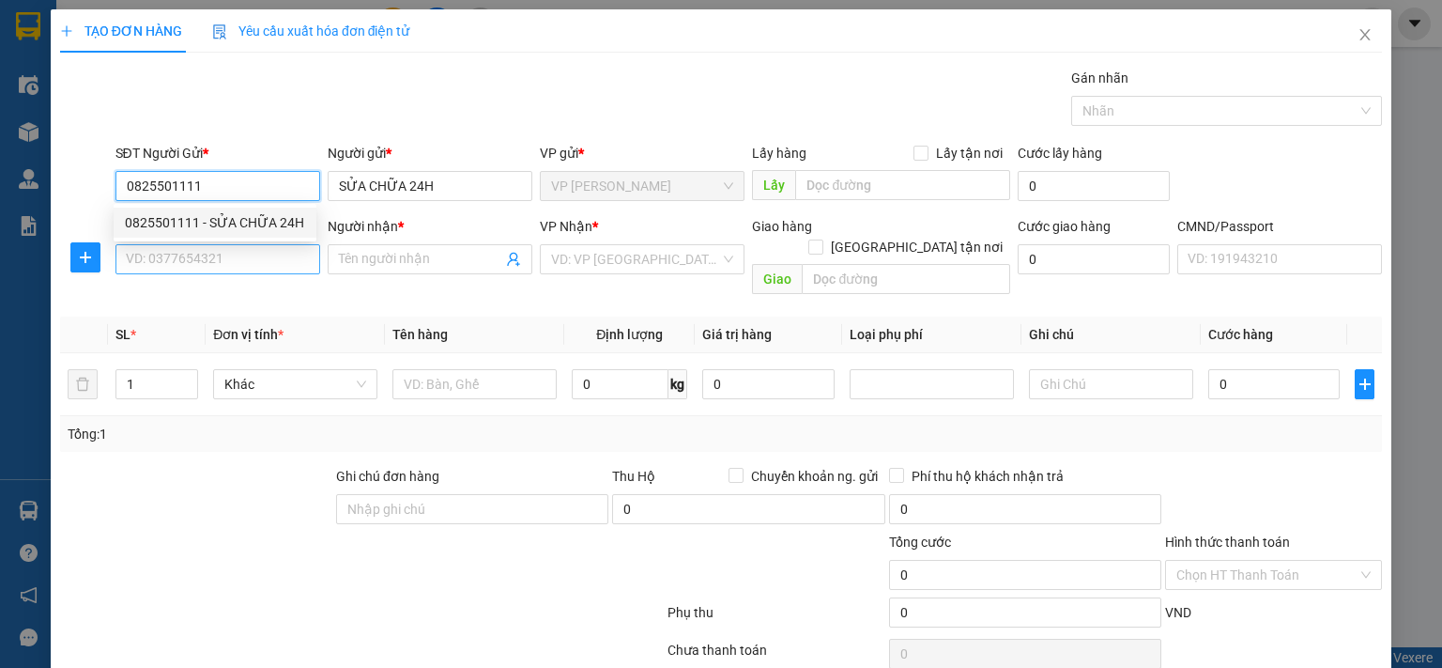
type input "0825501111"
click at [203, 257] on input "SĐT Người Nhận *" at bounding box center [217, 259] width 205 height 30
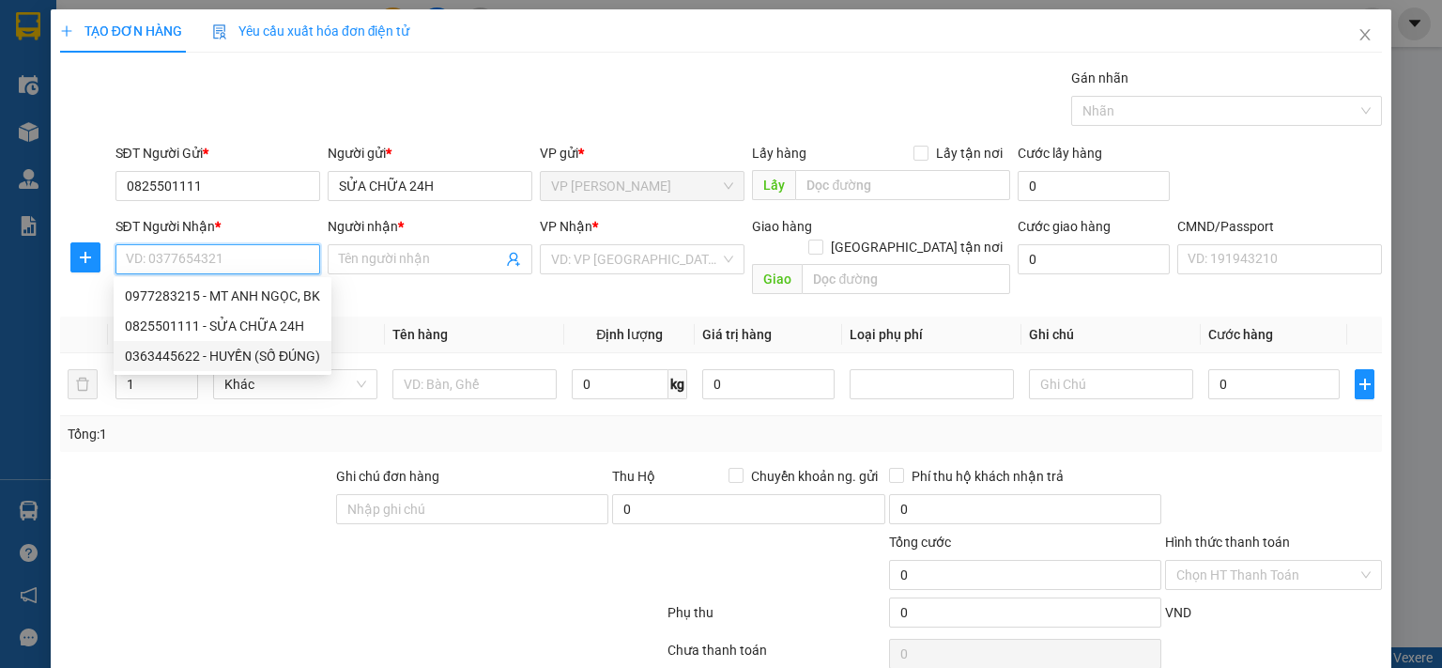
click at [186, 351] on div "0363445622 - HUYỀN (SỐ ĐÚNG)" at bounding box center [222, 356] width 195 height 21
type input "0363445622"
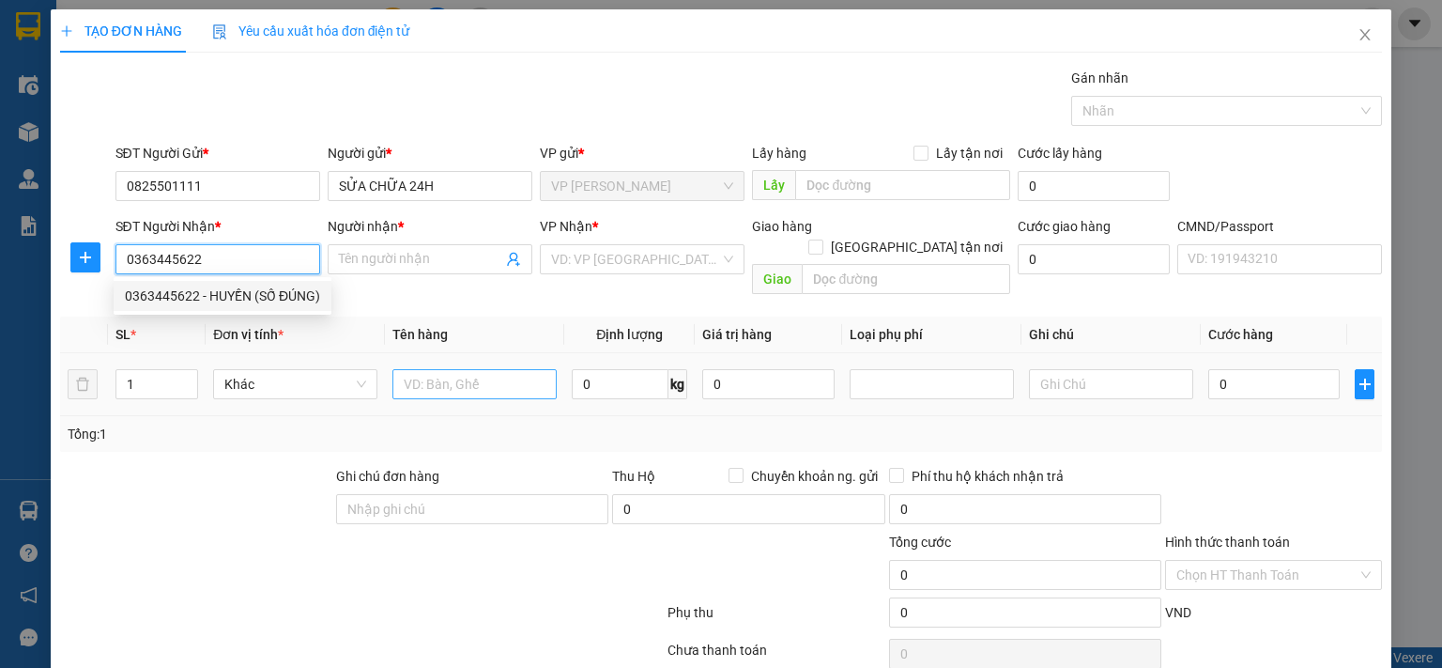
type input "HUYỀN (SỐ ĐÚNG)"
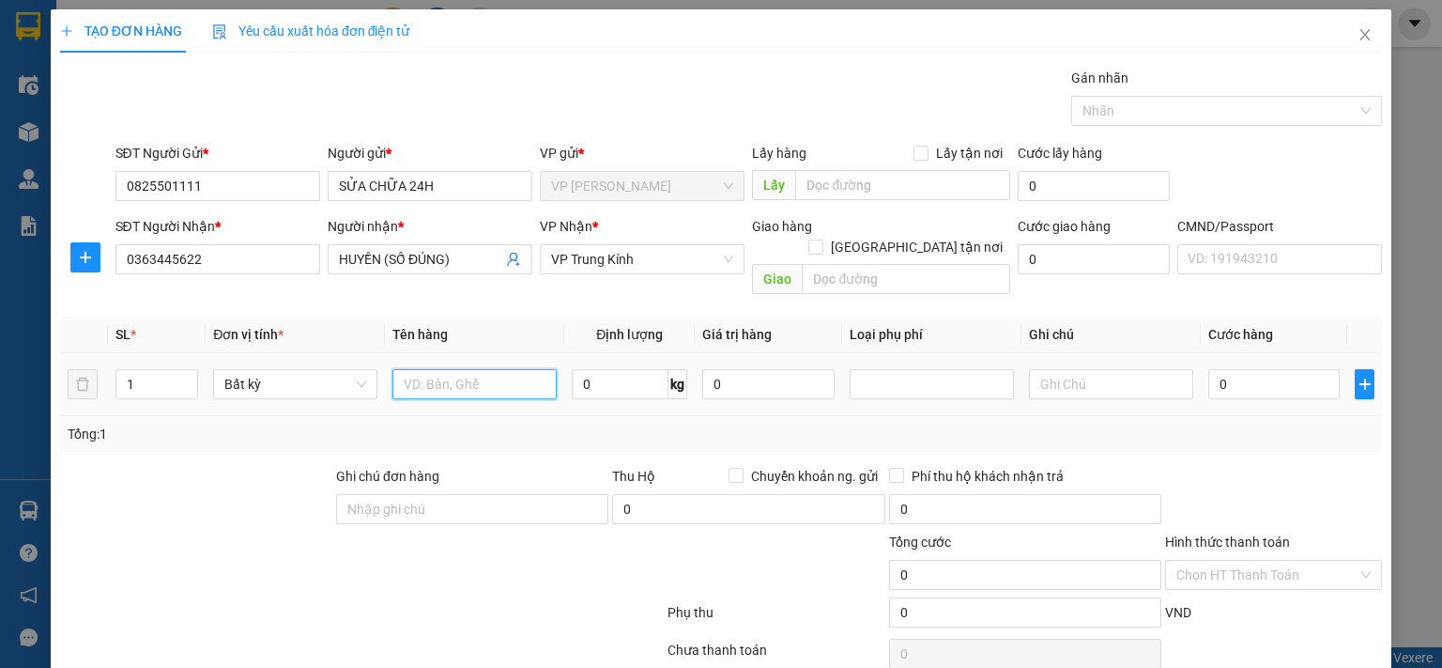
click at [430, 375] on input "text" at bounding box center [474, 384] width 164 height 30
type input "BỌC HỘP MT"
click at [592, 369] on input "0" at bounding box center [620, 384] width 97 height 30
type input "15"
click at [582, 423] on div "Tổng: 1" at bounding box center [721, 433] width 1307 height 21
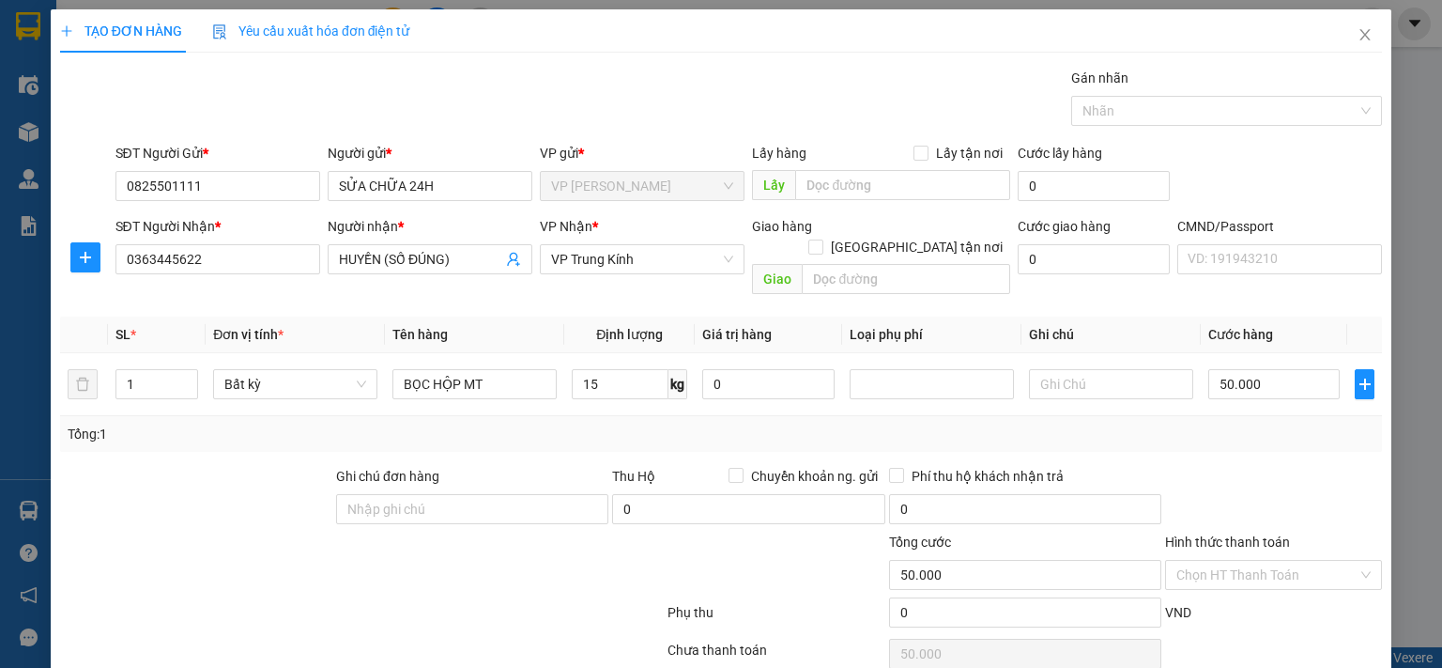
type input "50.000"
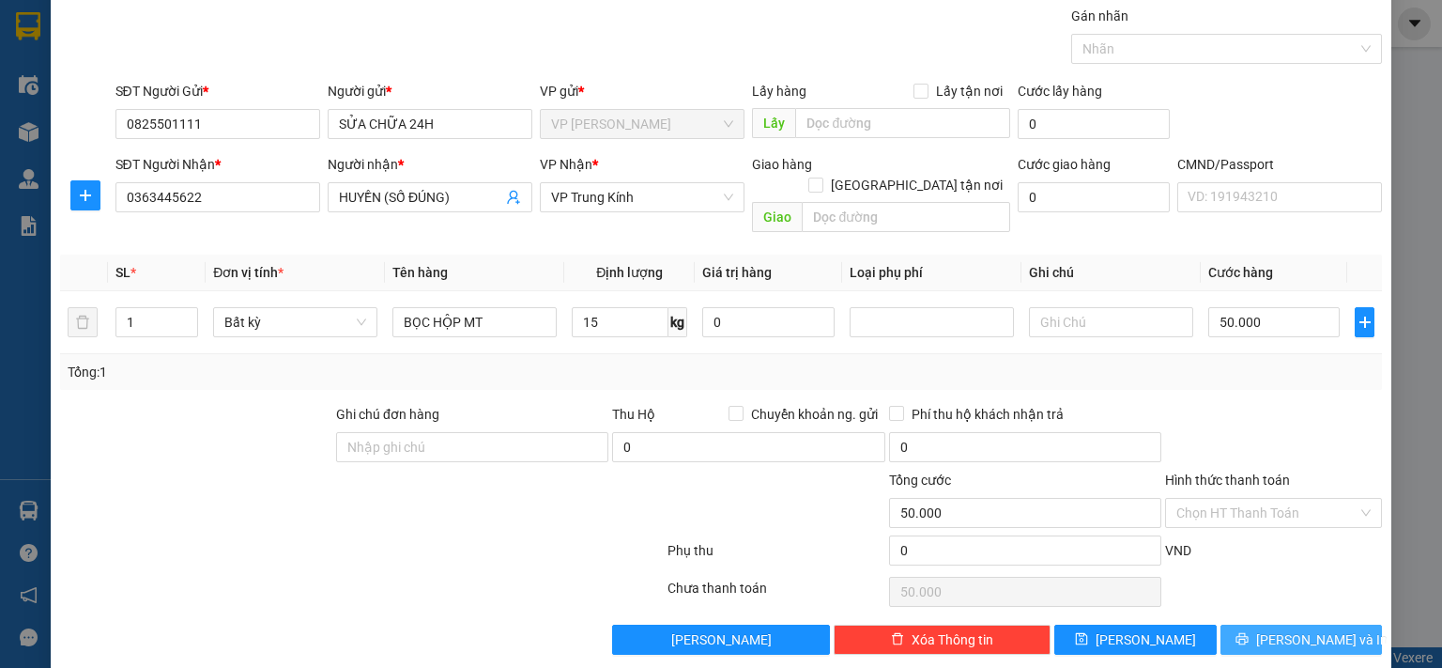
click at [1249, 547] on icon "printer" at bounding box center [1242, 638] width 13 height 13
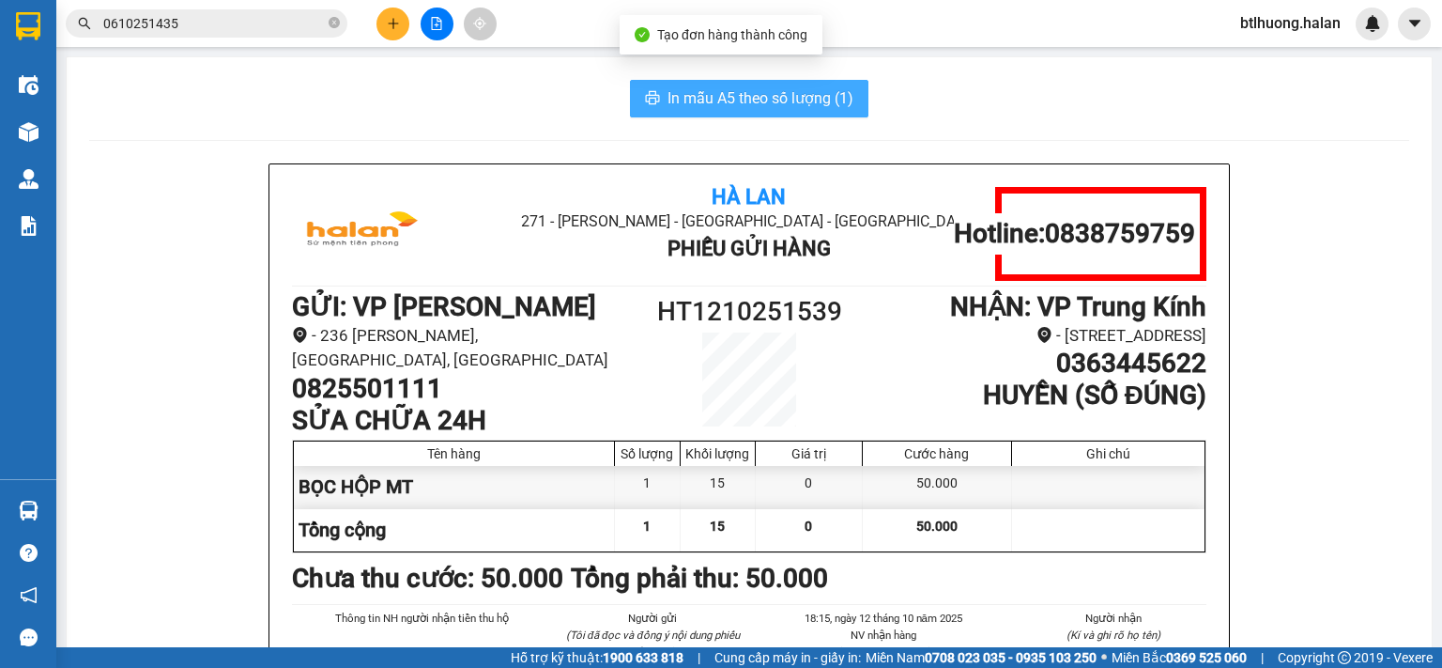
click at [705, 101] on span "In mẫu A5 theo số lượng (1)" at bounding box center [761, 97] width 186 height 23
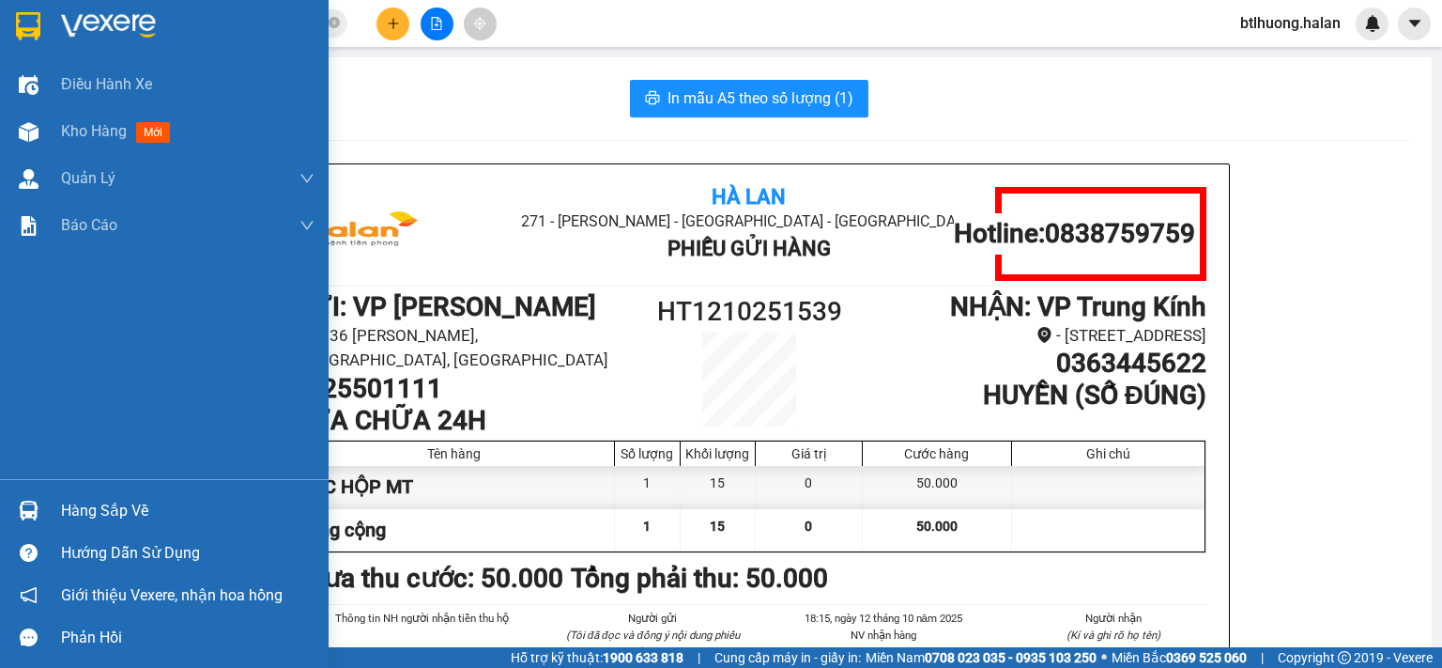
click at [75, 494] on div "Hàng sắp về" at bounding box center [164, 510] width 329 height 42
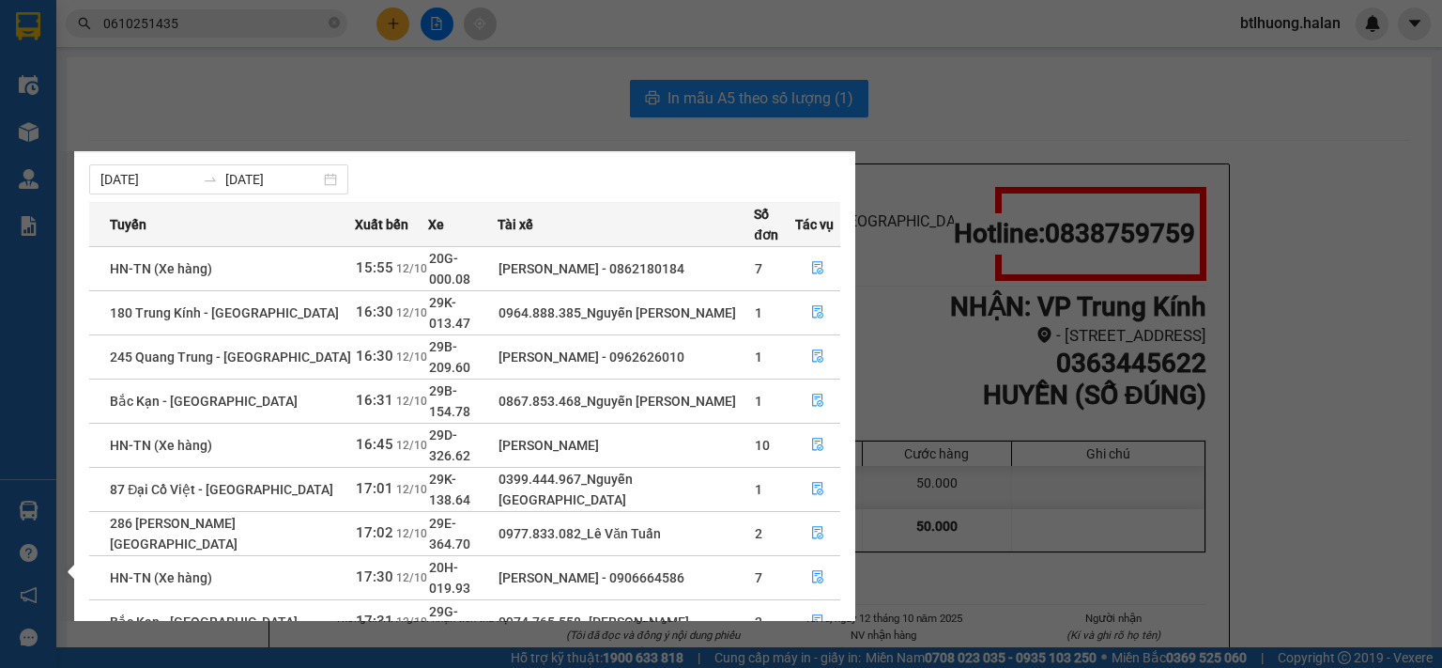
click at [489, 115] on section "Kết quả tìm kiếm ( 1 ) Bộ lọc Mã ĐH Trạng thái Món hàng Thu hộ Tổng cước Chưa c…" at bounding box center [721, 334] width 1442 height 668
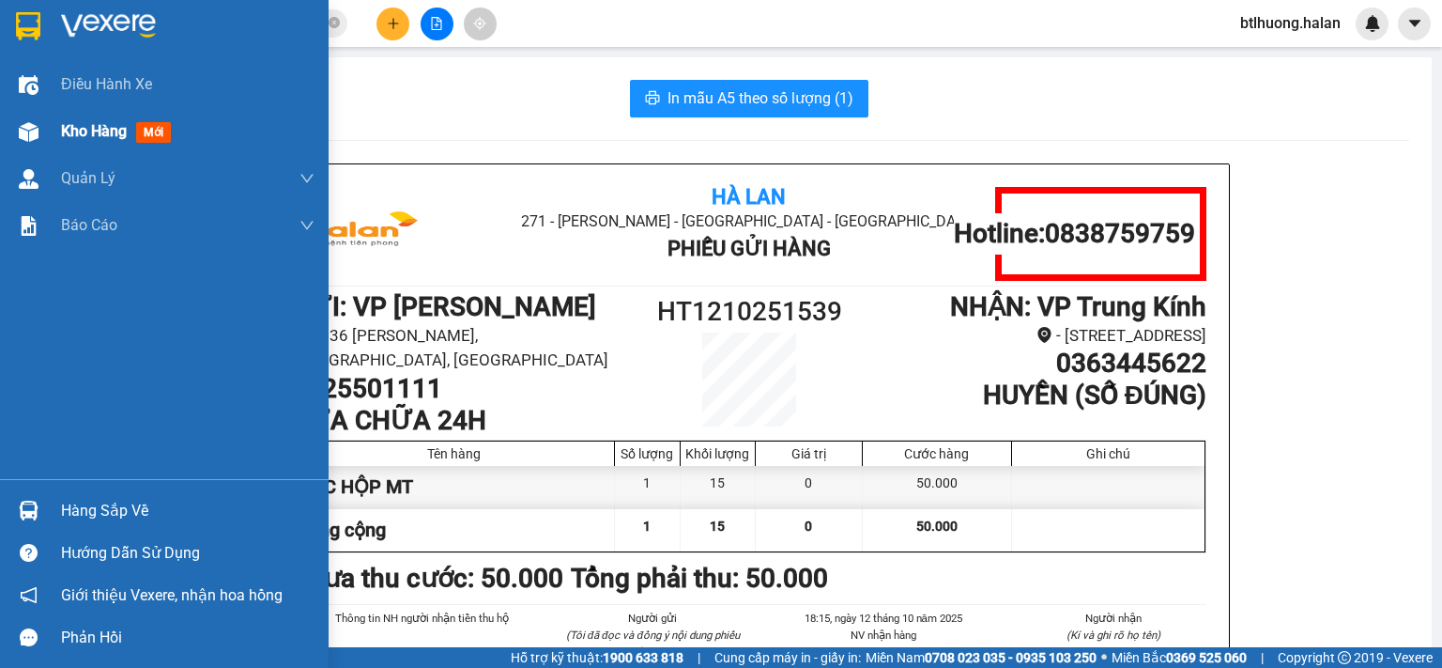
click at [35, 128] on img at bounding box center [29, 132] width 20 height 20
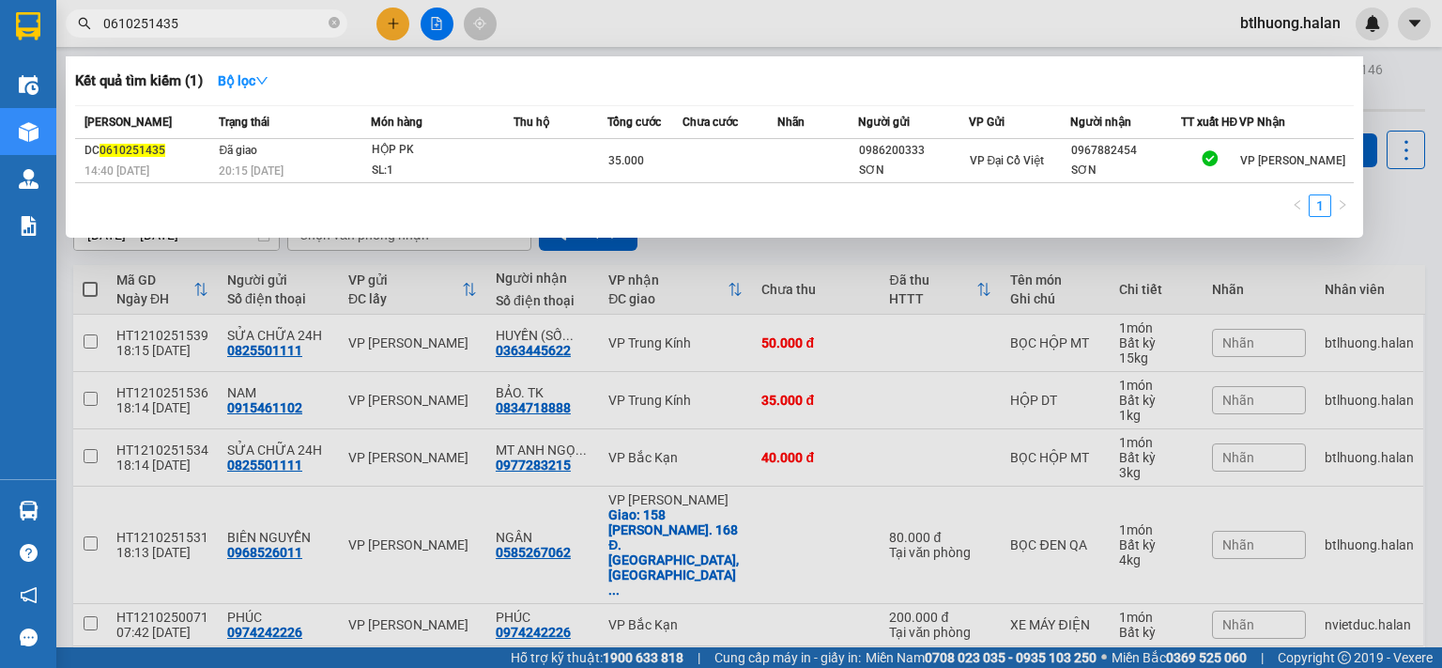
click at [284, 22] on input "0610251435" at bounding box center [214, 23] width 222 height 21
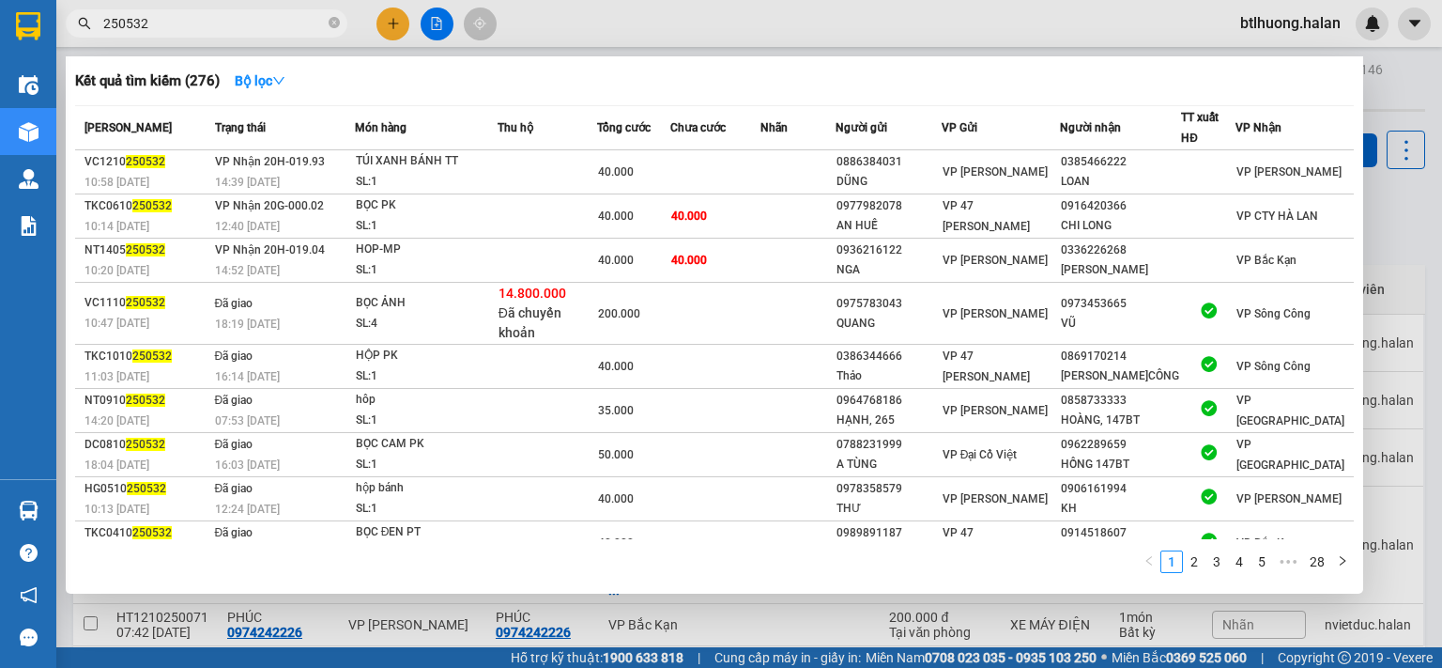
type input "250532"
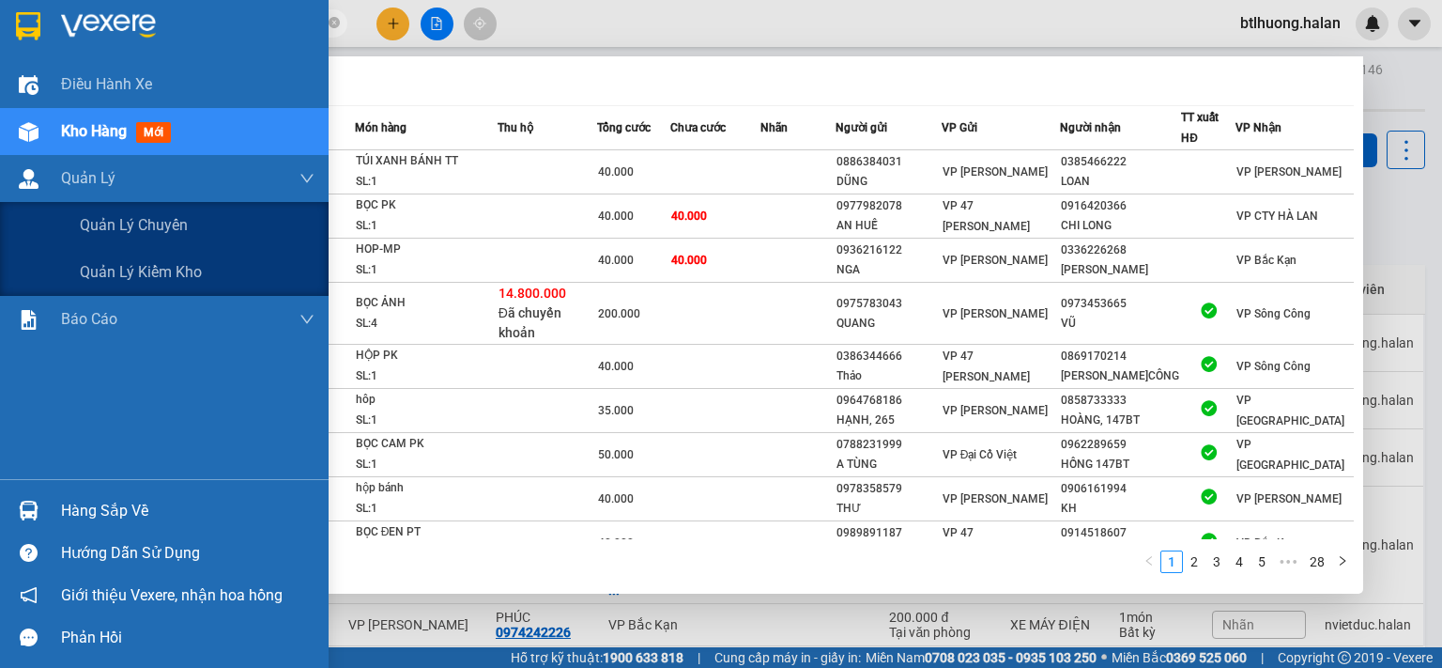
click at [59, 134] on div "Kho hàng mới" at bounding box center [164, 131] width 329 height 47
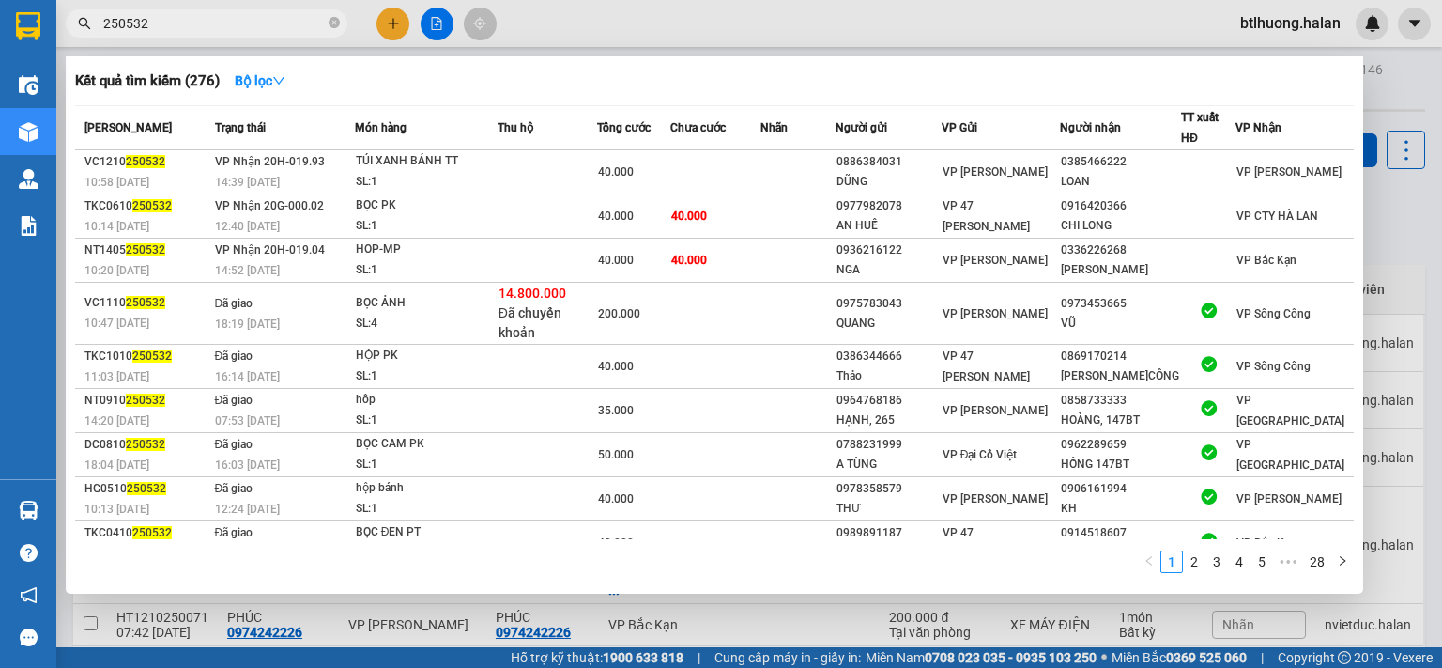
click at [563, 33] on div at bounding box center [721, 334] width 1442 height 668
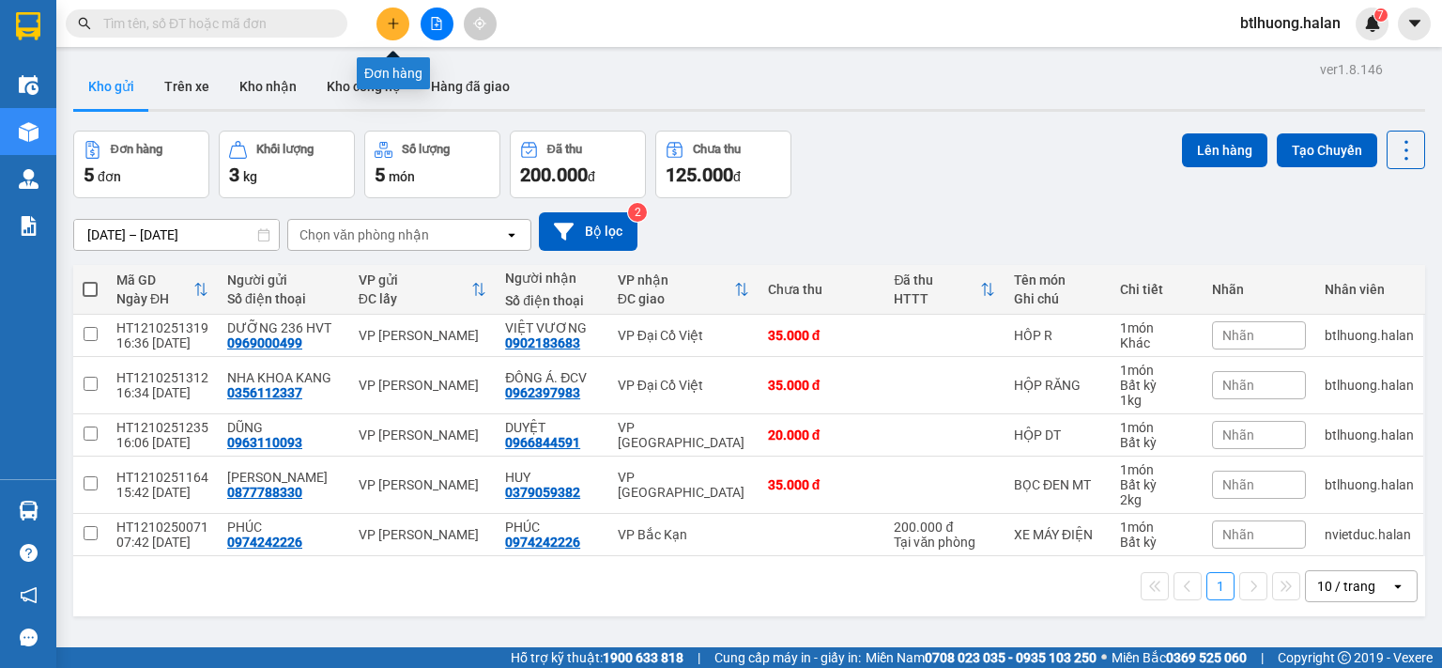
click at [393, 24] on icon "plus" at bounding box center [392, 23] width 1 height 10
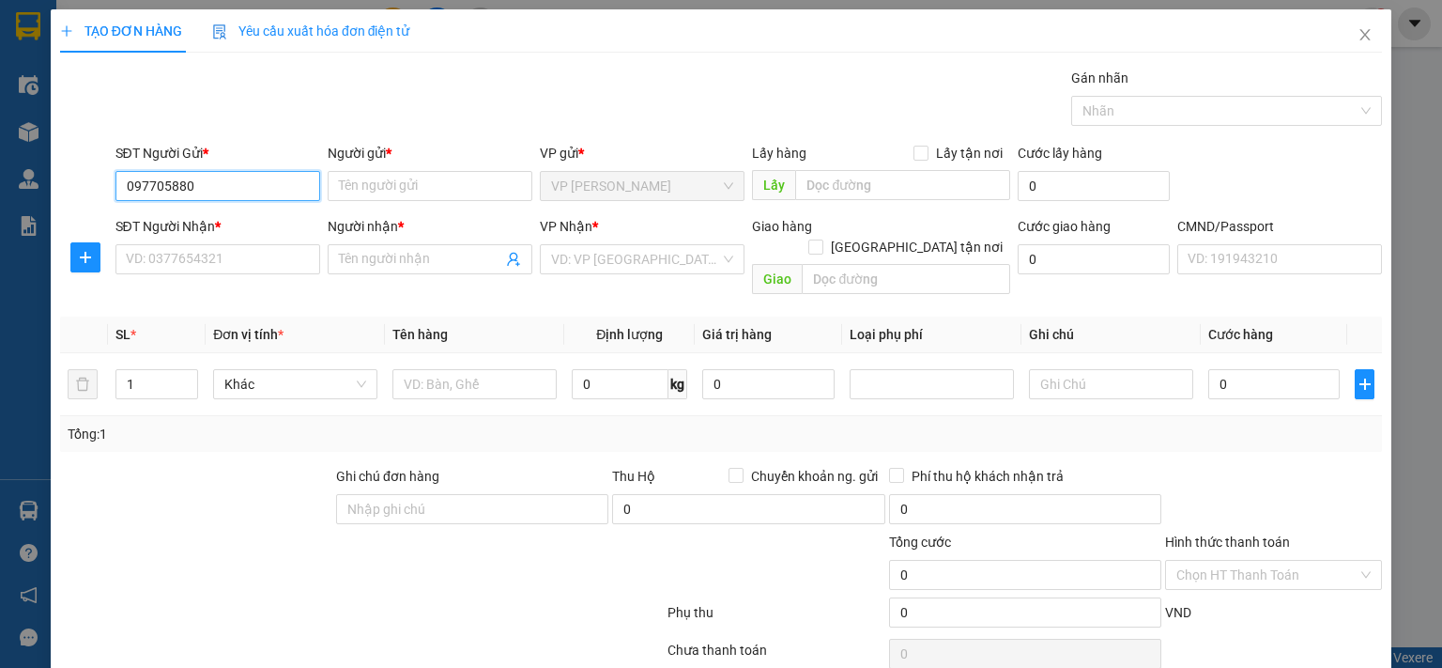
type input "0977058806"
click at [180, 226] on div "0977058806 - TUẤN" at bounding box center [215, 222] width 180 height 21
type input "TUẤN"
type input "0977058806"
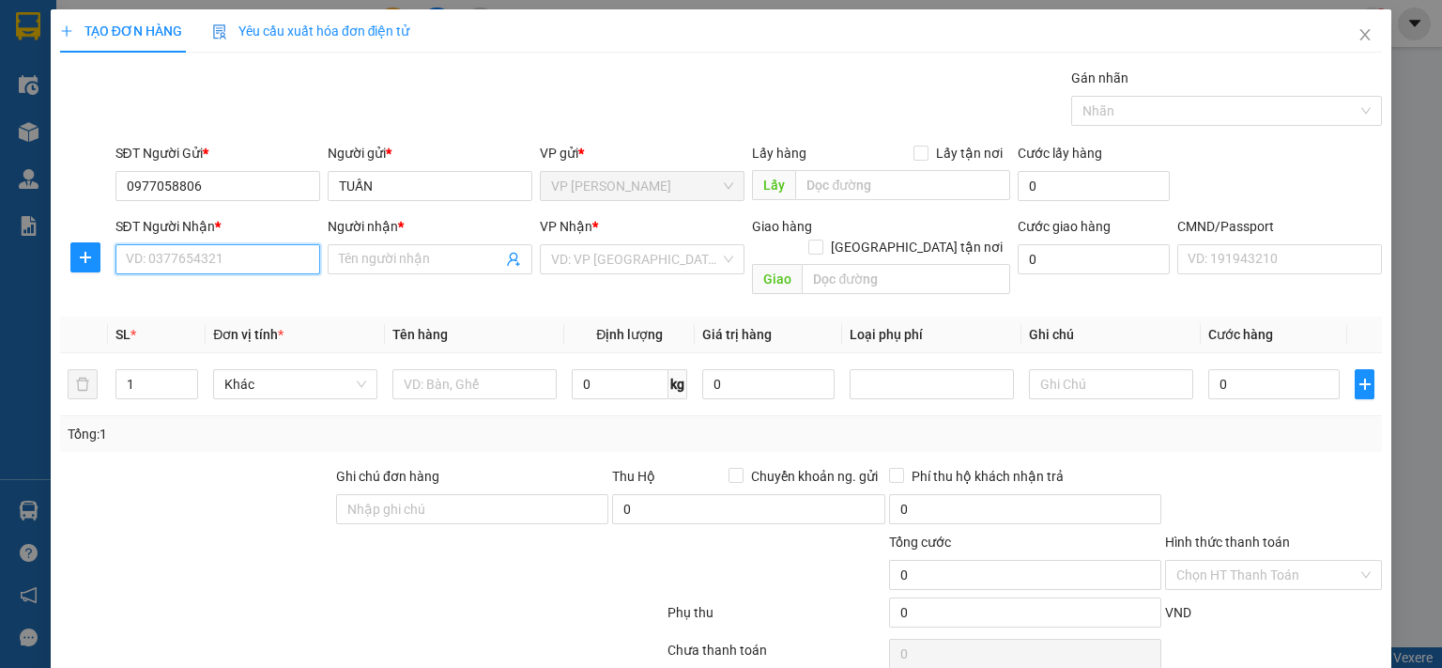
click at [180, 254] on input "SĐT Người Nhận *" at bounding box center [217, 259] width 205 height 30
click at [506, 264] on icon "user-add" at bounding box center [513, 259] width 15 height 15
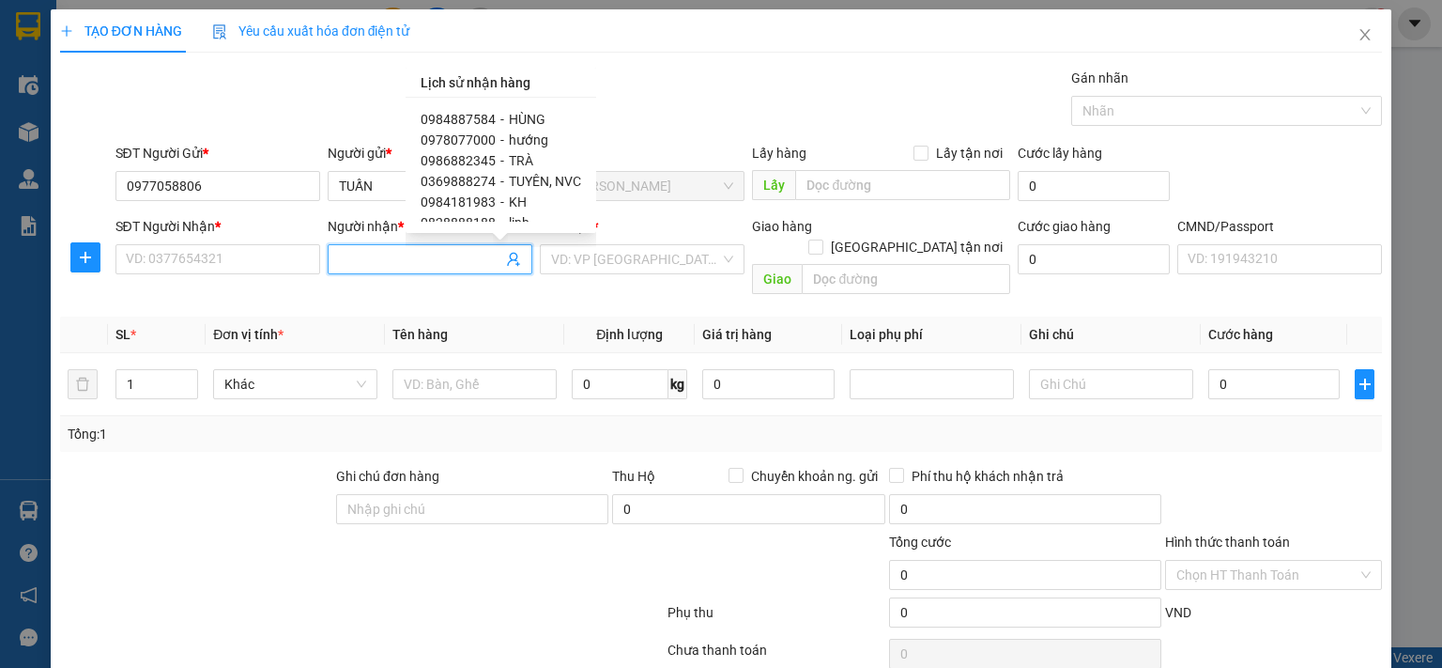
scroll to position [53, 0]
click at [211, 255] on input "SĐT Người Nhận *" at bounding box center [217, 259] width 205 height 30
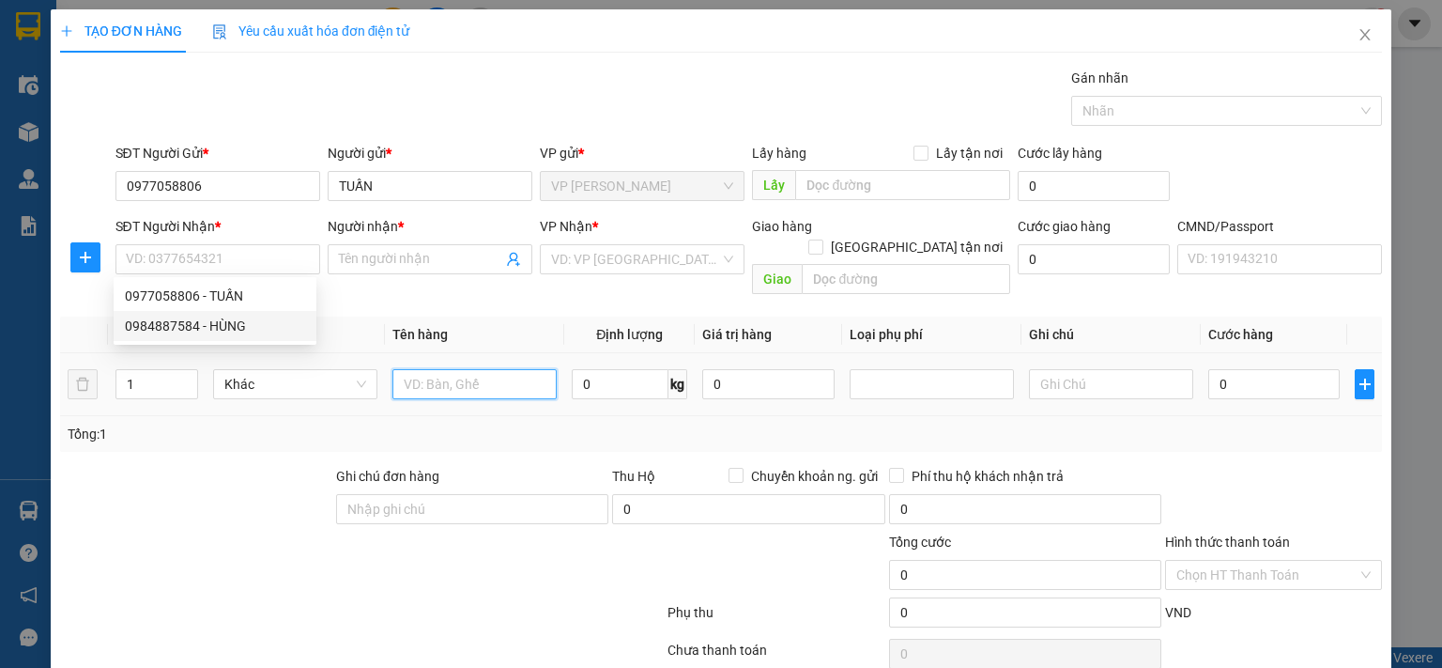
click at [406, 369] on input "text" at bounding box center [474, 384] width 164 height 30
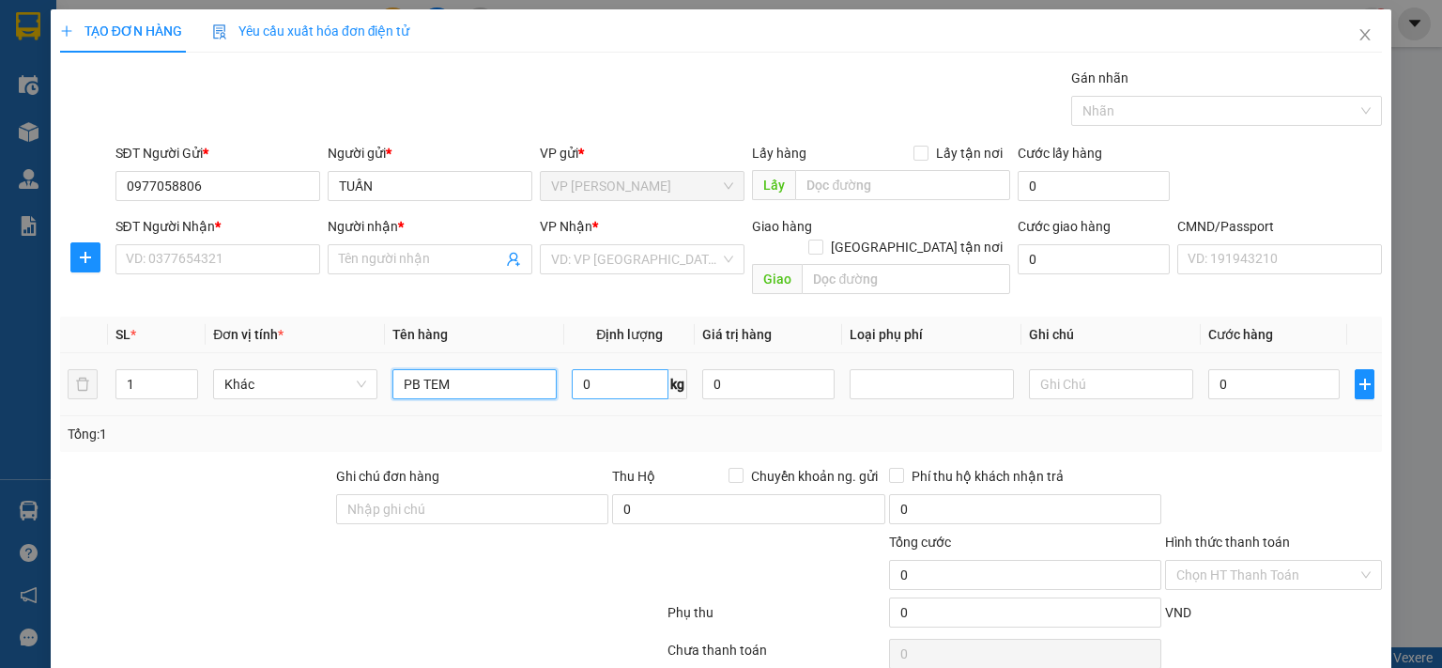
type input "PB TEM"
click at [579, 369] on input "0" at bounding box center [620, 384] width 97 height 30
type input "1"
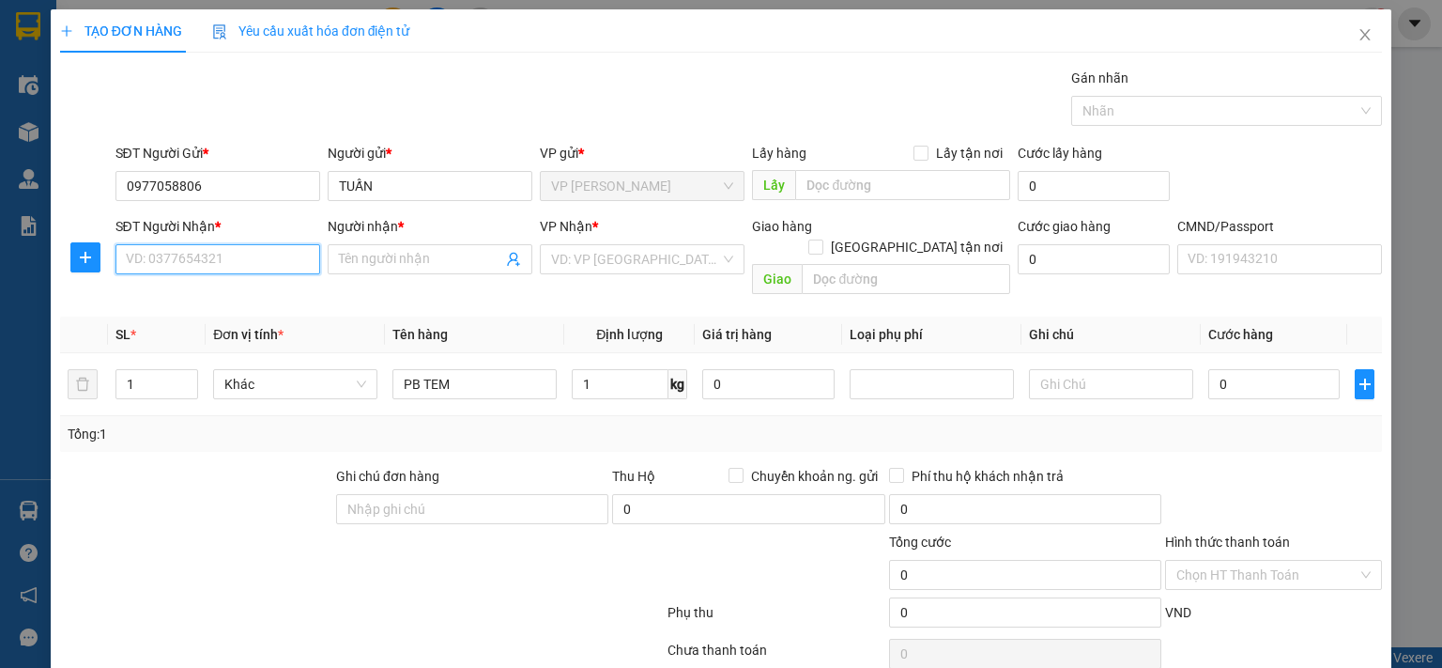
click at [250, 256] on input "SĐT Người Nhận *" at bounding box center [217, 259] width 205 height 30
click at [512, 257] on icon "user-add" at bounding box center [513, 259] width 15 height 15
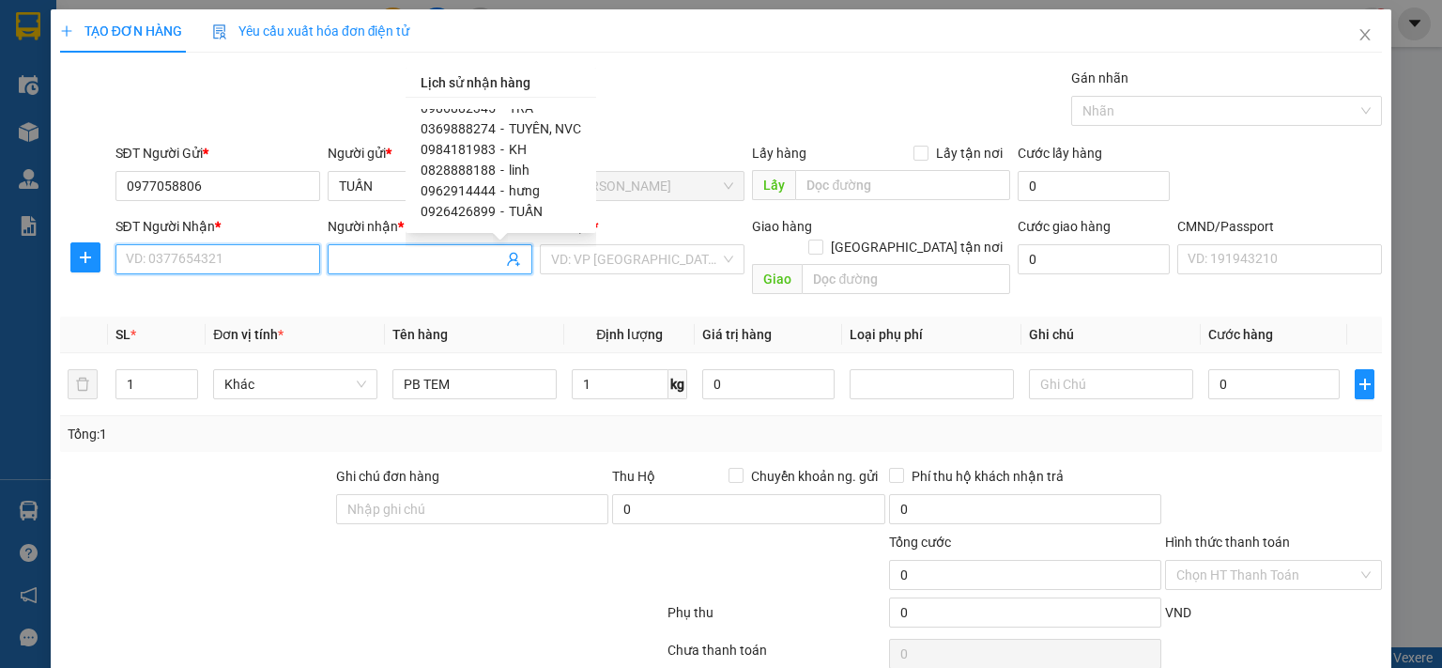
click at [168, 266] on input "SĐT Người Nhận *" at bounding box center [217, 259] width 205 height 30
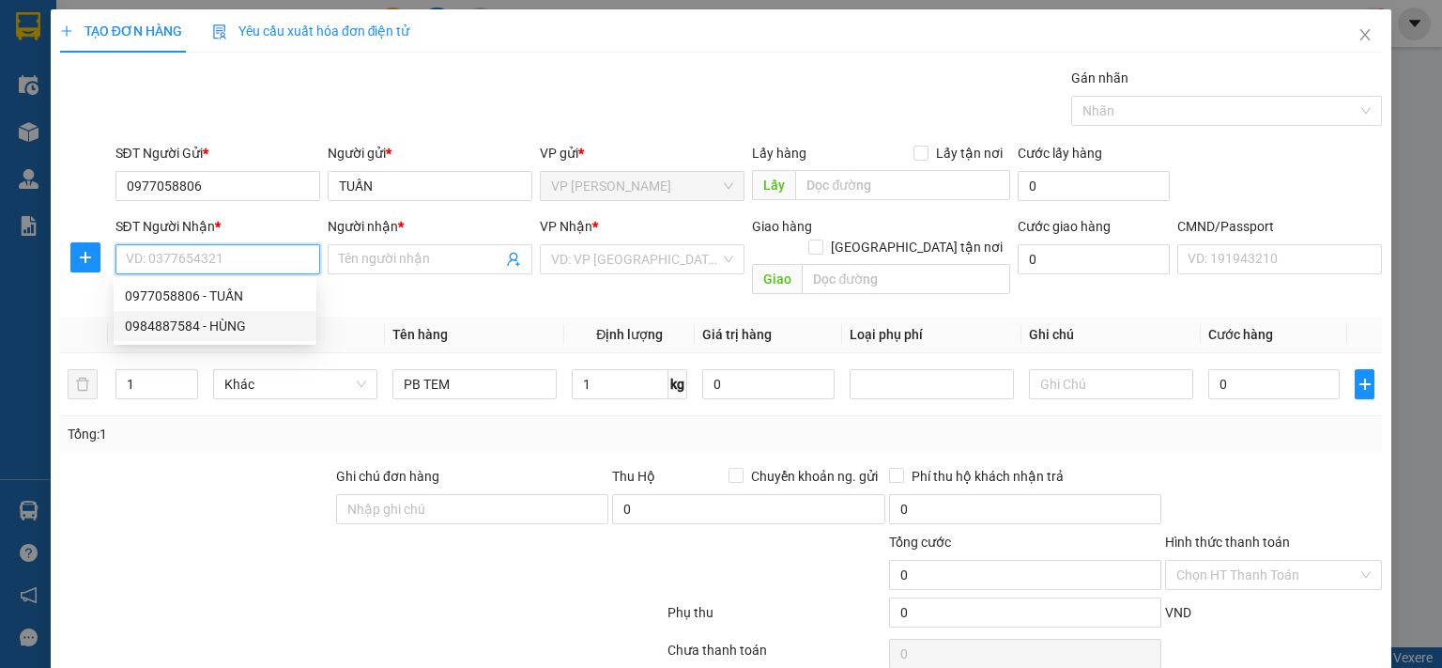
click at [237, 258] on input "SĐT Người Nhận *" at bounding box center [217, 259] width 205 height 30
click at [168, 256] on input "0346746398" at bounding box center [217, 259] width 205 height 30
type input "0346796398"
click at [218, 291] on div "0346796398 - DUNG" at bounding box center [215, 295] width 180 height 21
type input "DUNG"
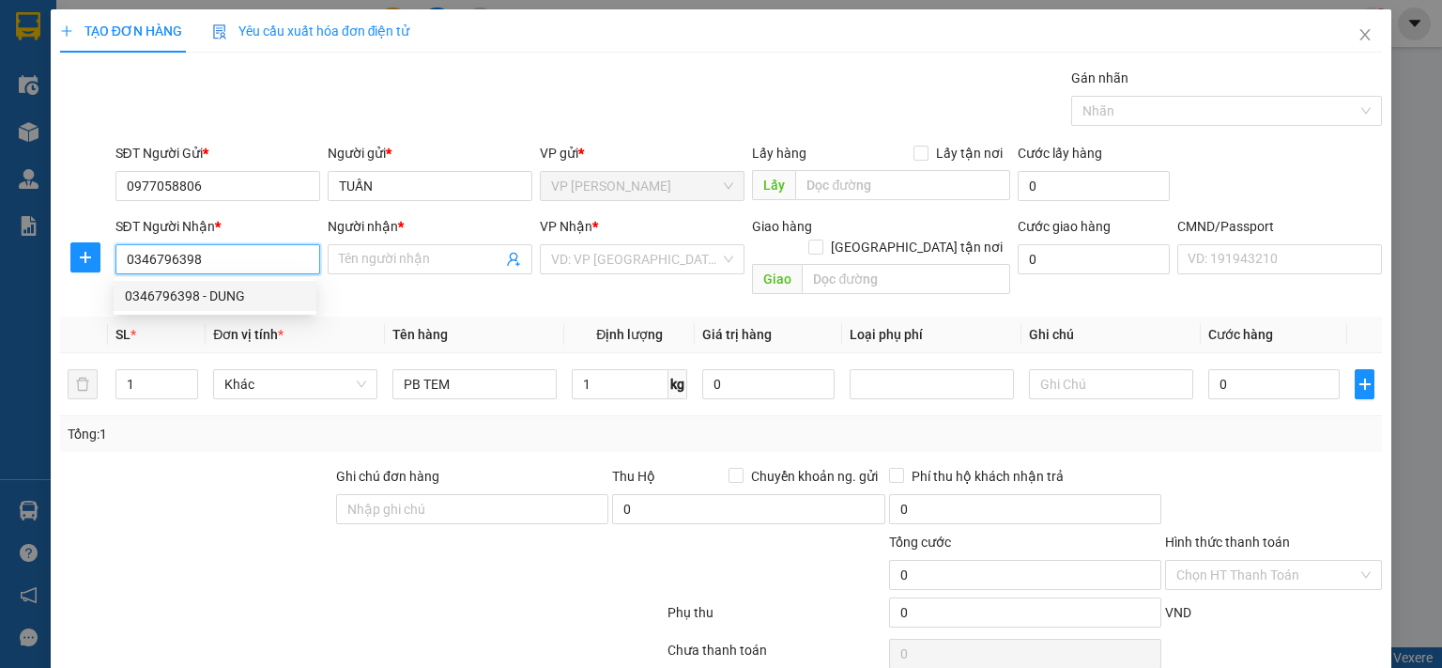
checkbox input "true"
type input "số 41 ngõ 100 P. Nguyễn Khiêm Ích, Trâu Quỳ, Gia Lâm, Hà Nội, Việt Nam"
type input "90.000"
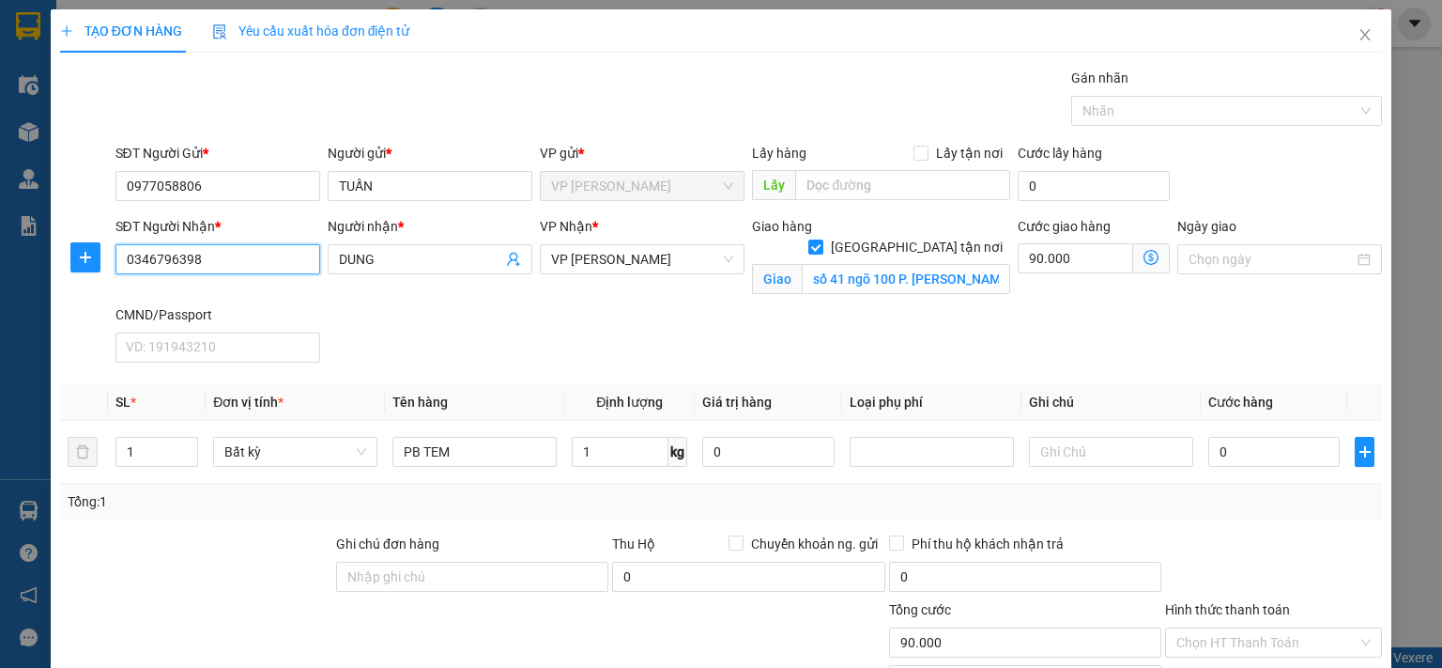
type input "0346796398"
click at [897, 224] on div "Giao hàng Giao tận nơi" at bounding box center [881, 226] width 258 height 21
click at [822, 239] on input "[GEOGRAPHIC_DATA] tận nơi" at bounding box center [814, 245] width 13 height 13
checkbox input "false"
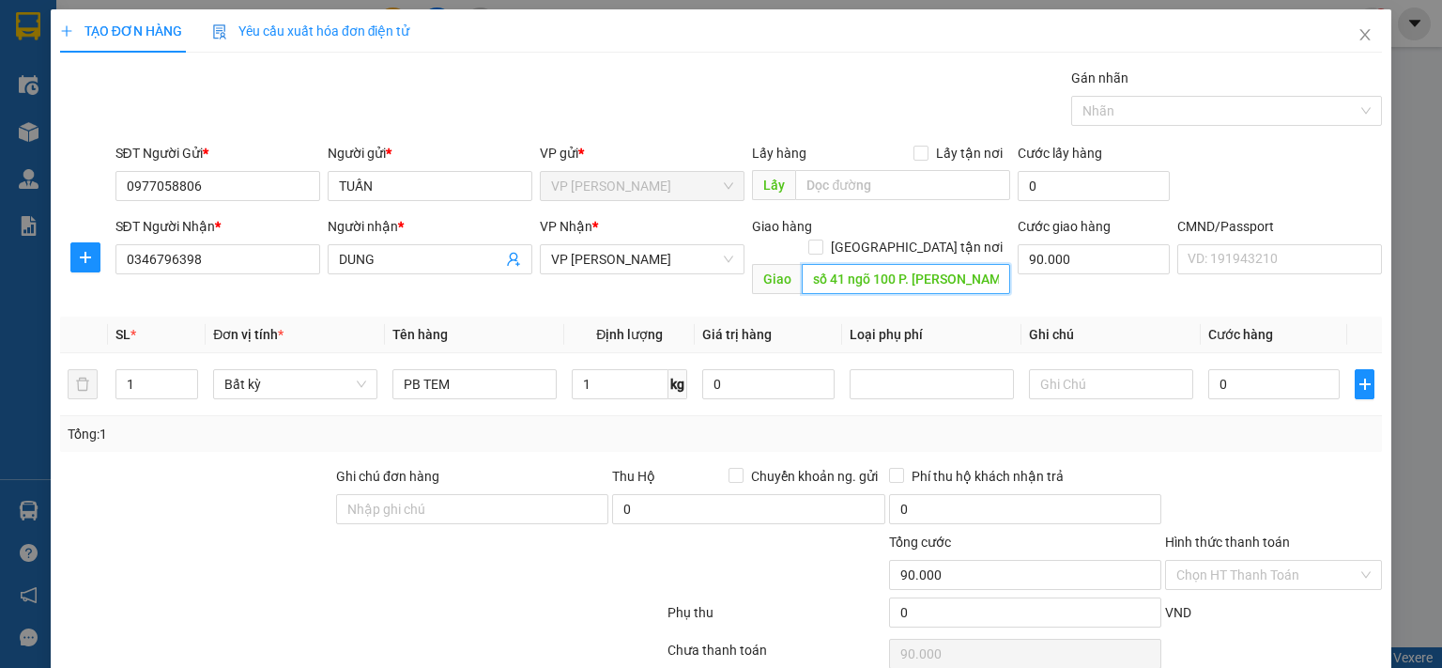
click at [910, 264] on input "số 41 ngõ 100 P. Nguyễn Khiêm Ích, Trâu Quỳ, Gia Lâm, Hà Nội, Việt Nam" at bounding box center [906, 279] width 208 height 30
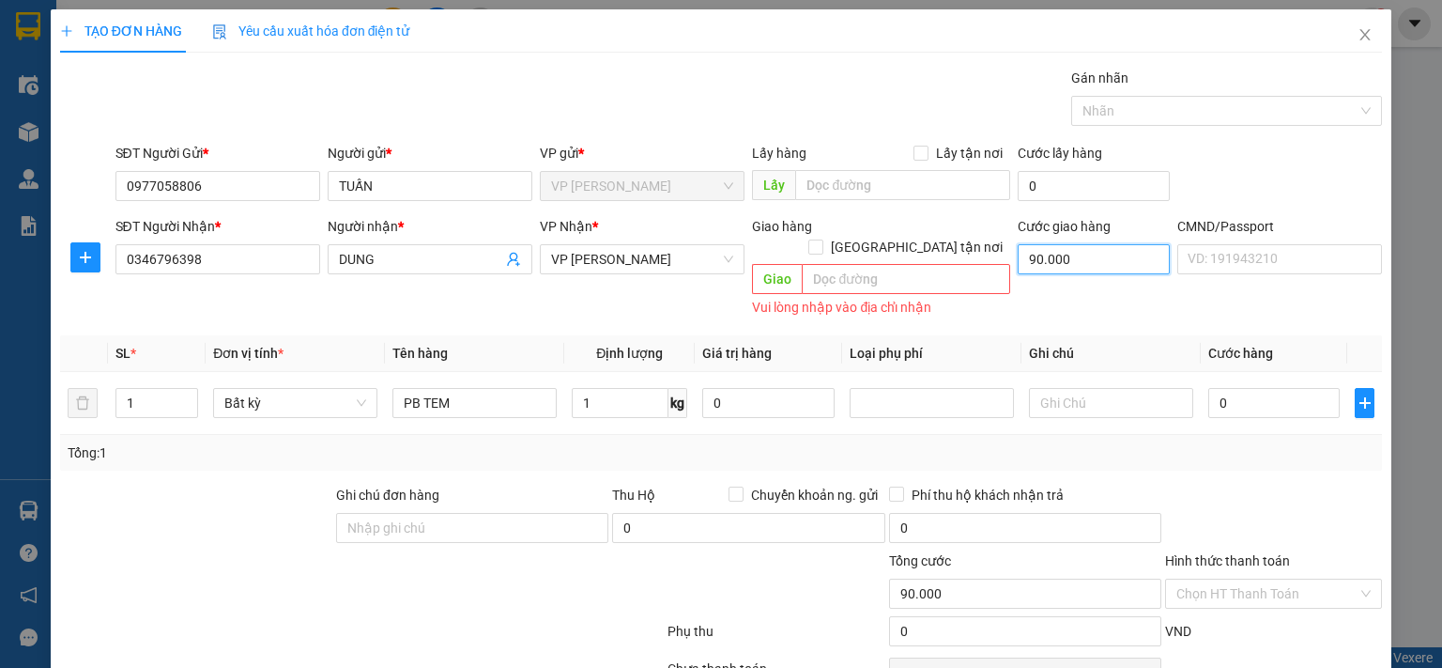
click at [1023, 258] on input "90.000" at bounding box center [1094, 259] width 152 height 30
click at [642, 388] on input "1" at bounding box center [620, 403] width 97 height 30
click at [618, 435] on div "Tổng: 1" at bounding box center [721, 453] width 1322 height 36
type input "35.000"
type input "125.000"
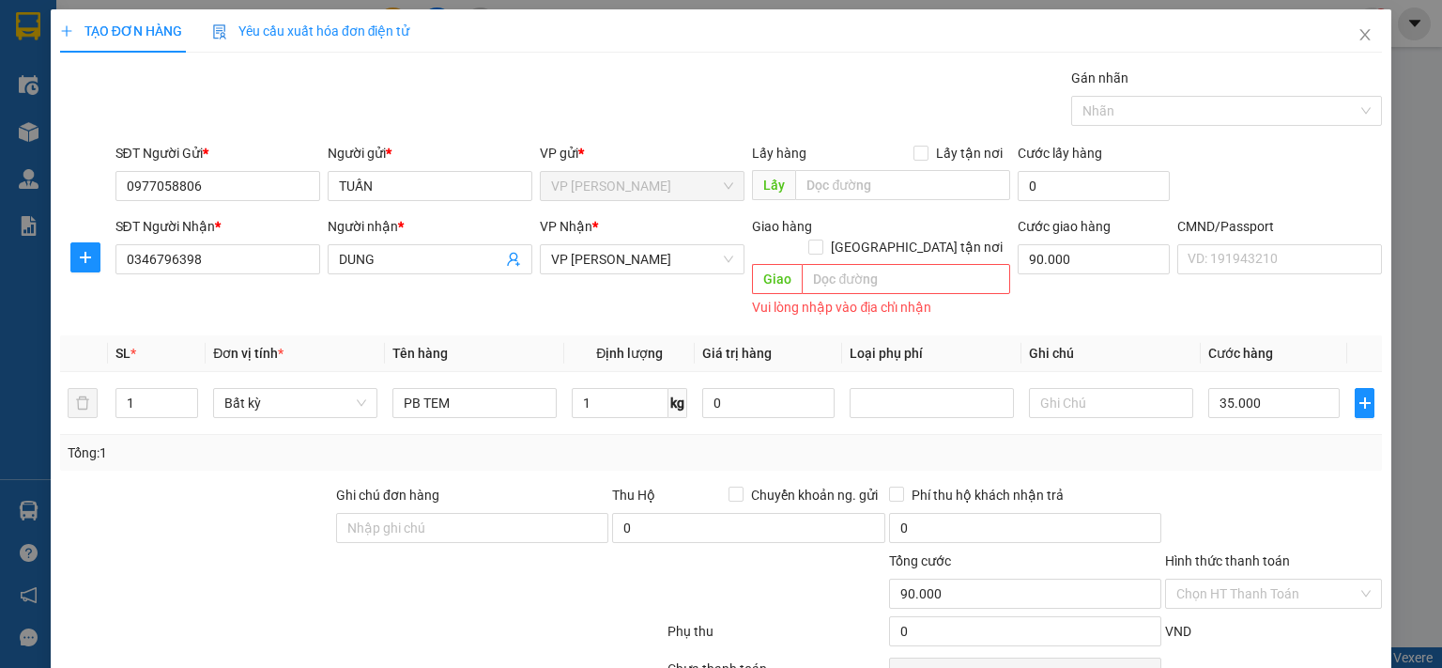
type input "125.000"
click at [1092, 254] on input "90.000" at bounding box center [1094, 259] width 152 height 30
type input "35.000"
type input "0"
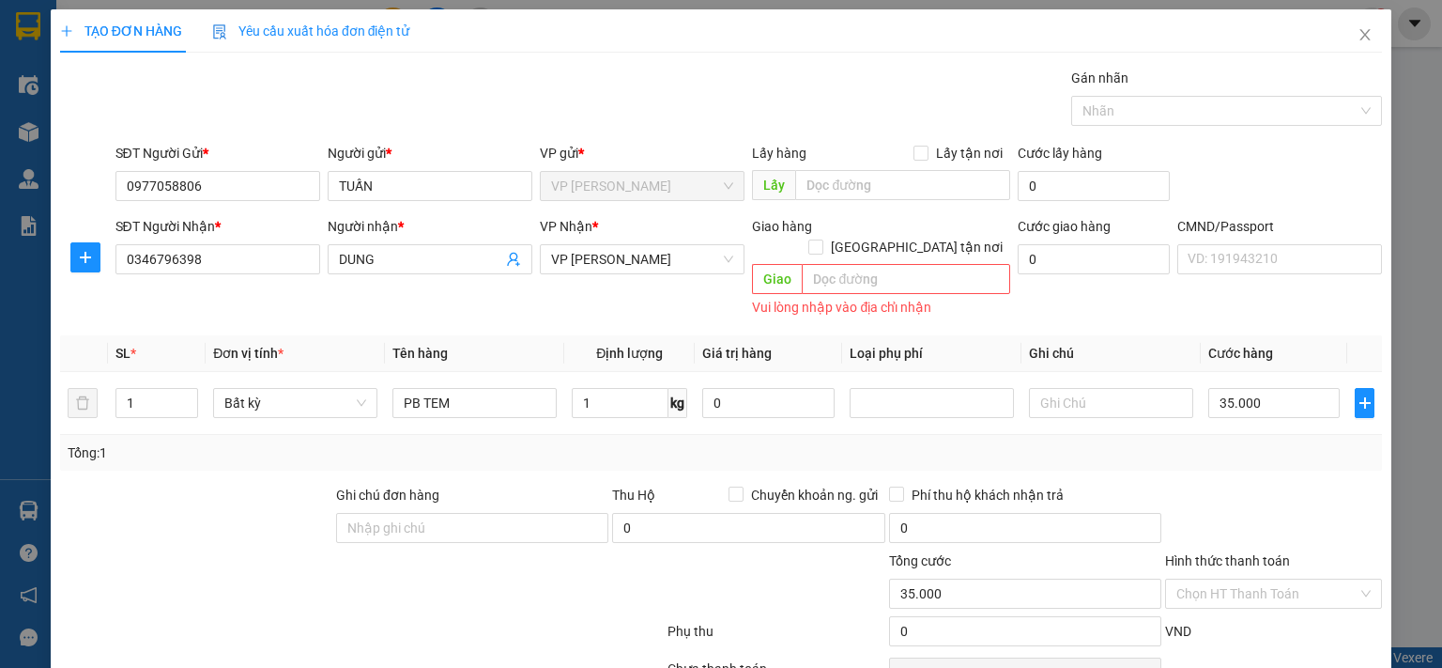
click at [975, 442] on div "Tổng: 1" at bounding box center [721, 452] width 1307 height 21
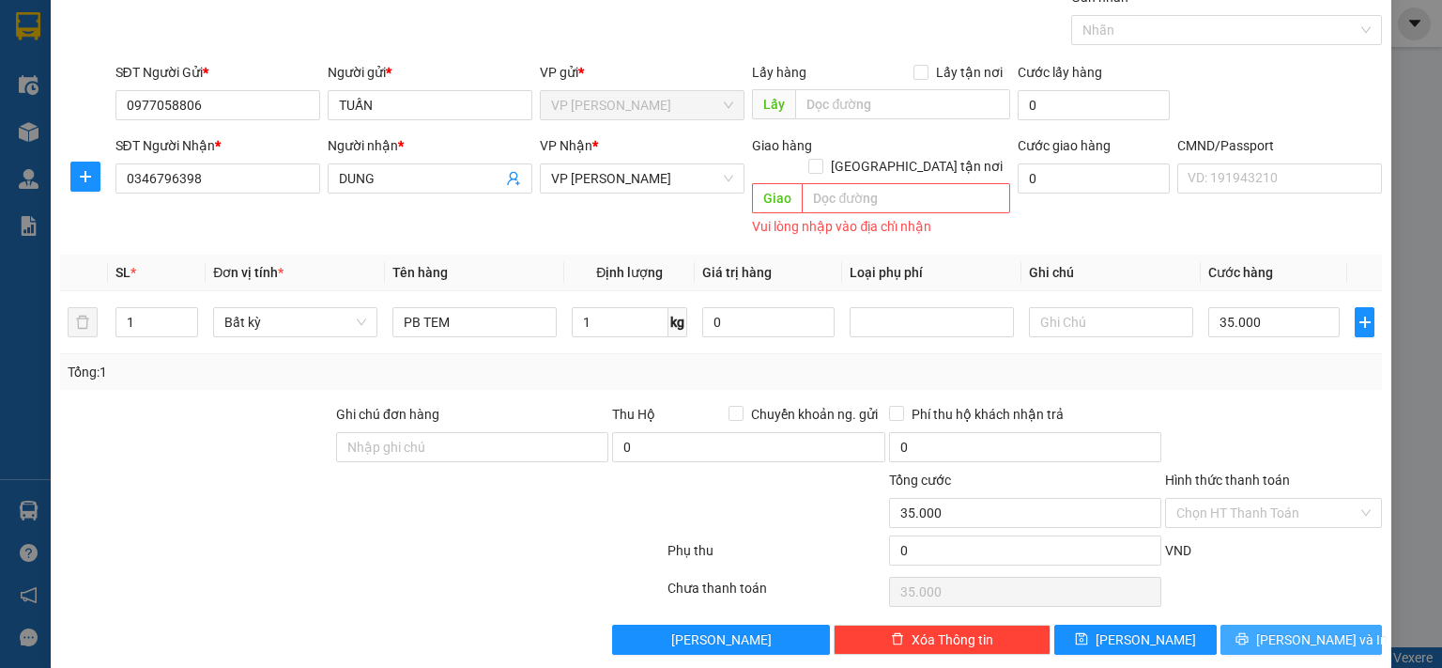
click at [1269, 624] on button "Lưu và In" at bounding box center [1302, 639] width 162 height 30
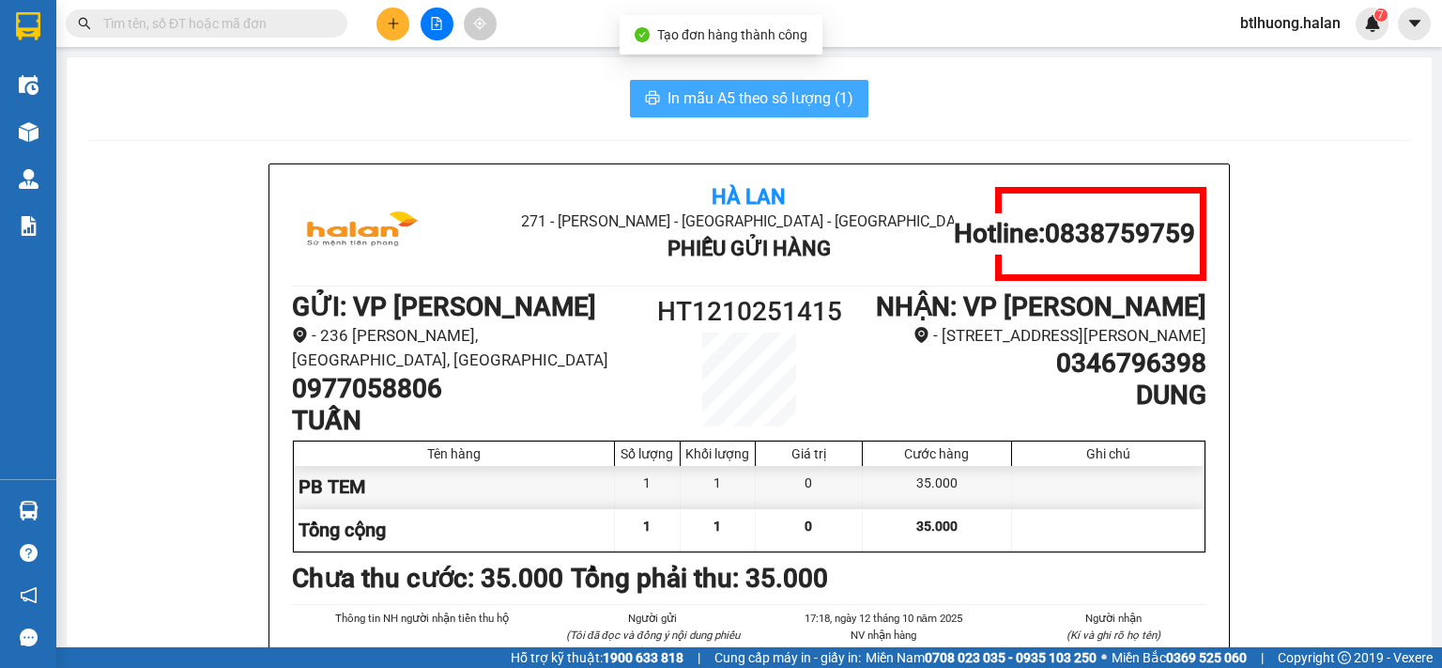
click at [646, 85] on button "In mẫu A5 theo số lượng (1)" at bounding box center [749, 99] width 238 height 38
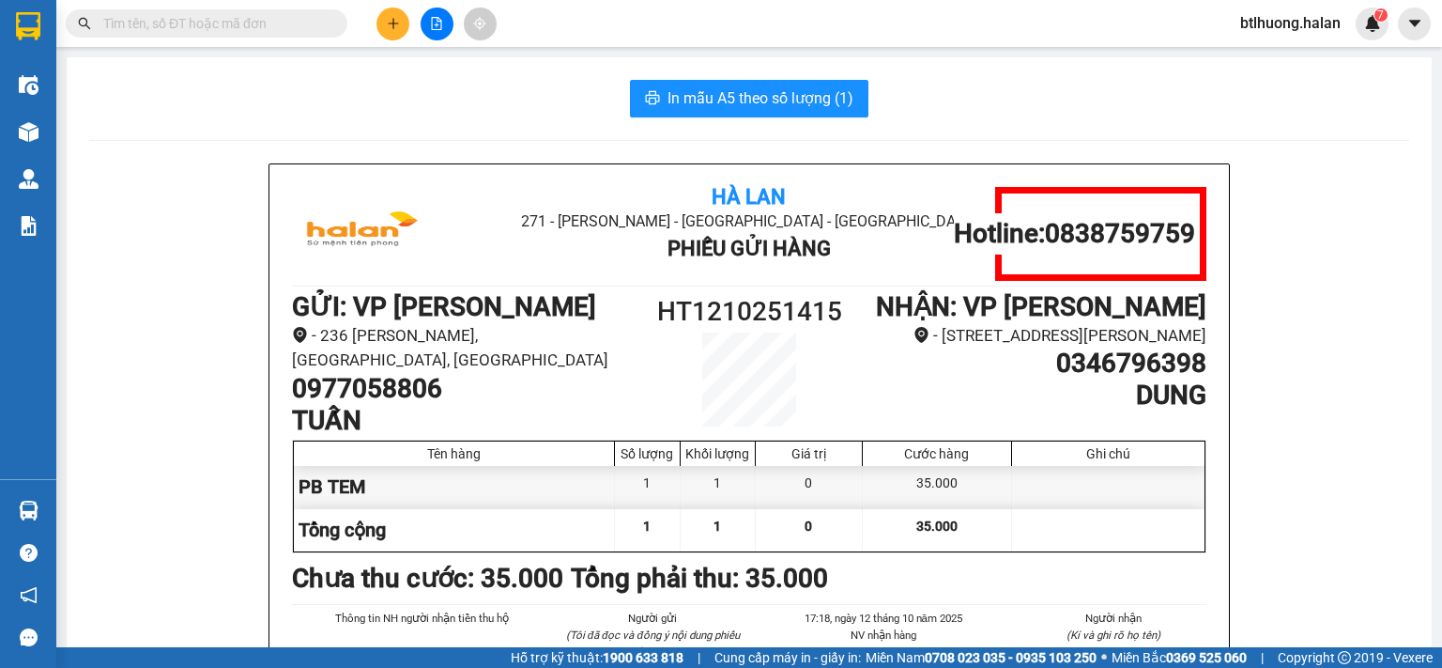
click at [389, 28] on icon "plus" at bounding box center [393, 23] width 13 height 13
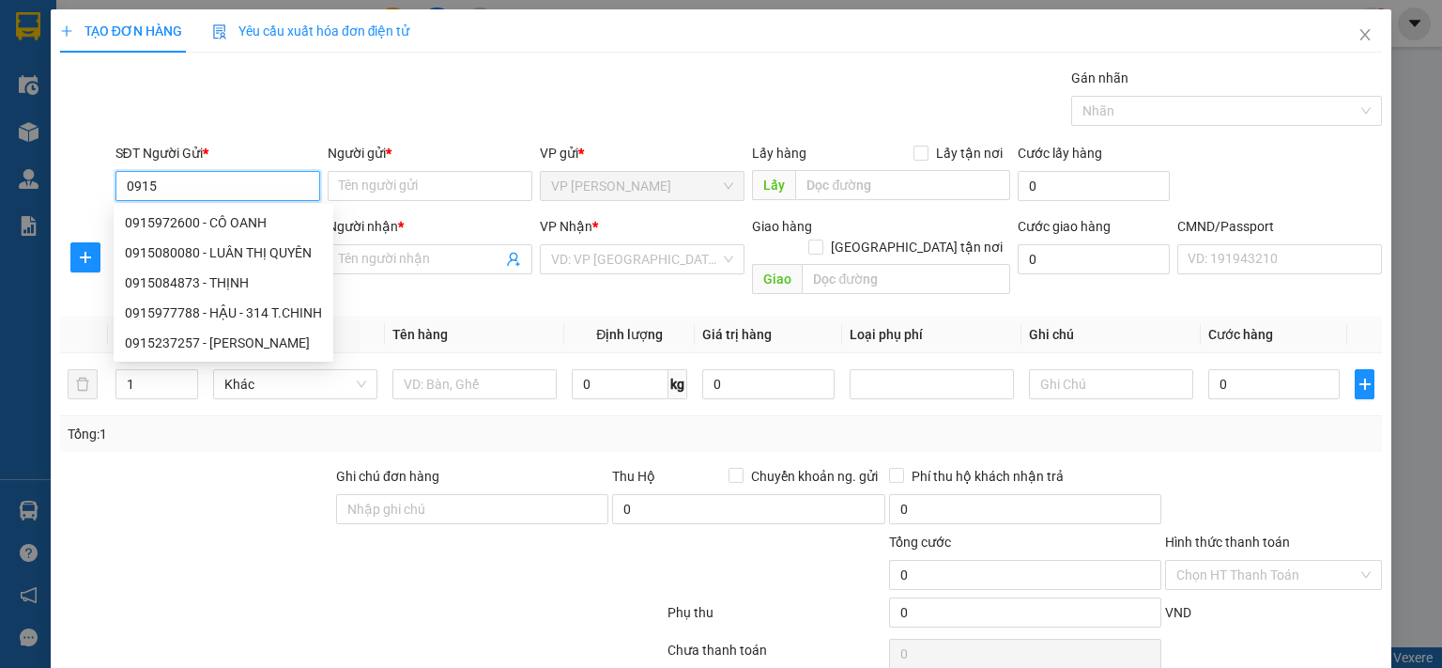
type input "0915"
click at [1413, 240] on div "TẠO ĐƠN HÀNG Yêu cầu xuất hóa đơn điện tử Transit Pickup Surcharge Ids Transit …" at bounding box center [721, 334] width 1442 height 668
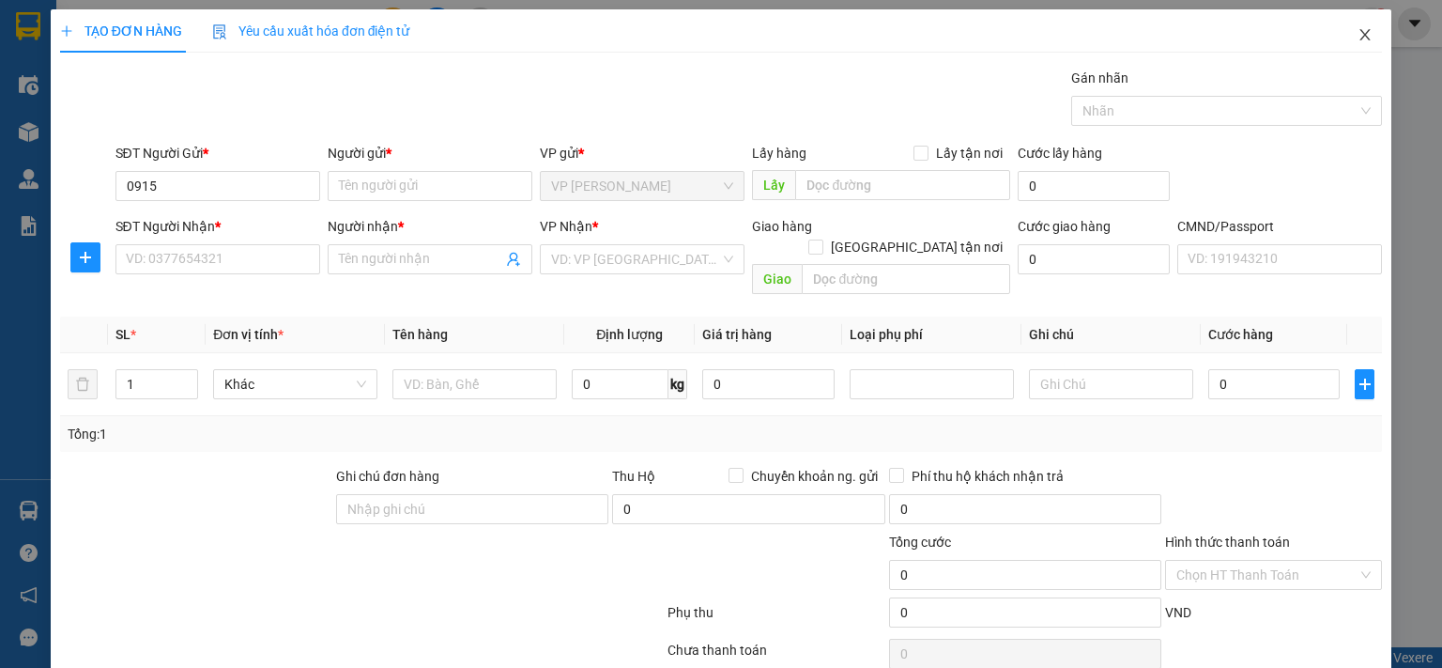
click at [1359, 34] on span "Close" at bounding box center [1365, 35] width 53 height 53
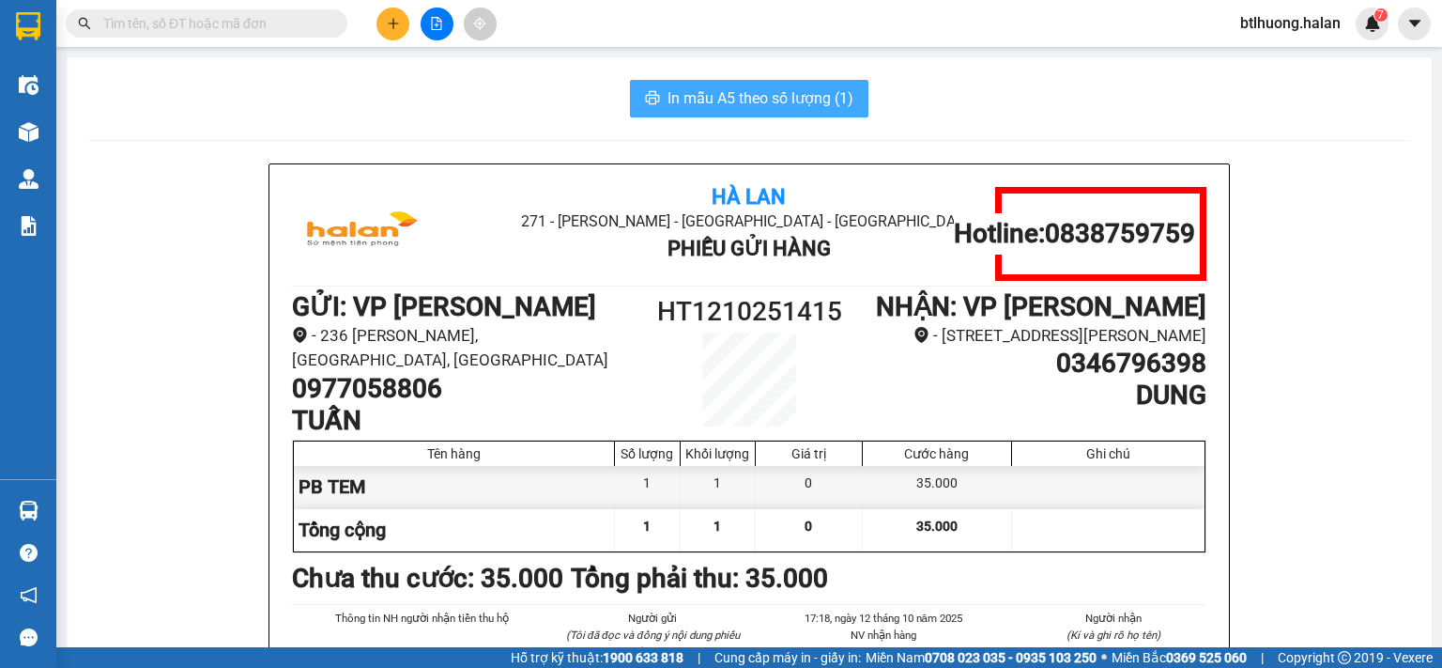
click at [782, 97] on span "In mẫu A5 theo số lượng (1)" at bounding box center [761, 97] width 186 height 23
click at [390, 24] on icon "plus" at bounding box center [393, 23] width 13 height 13
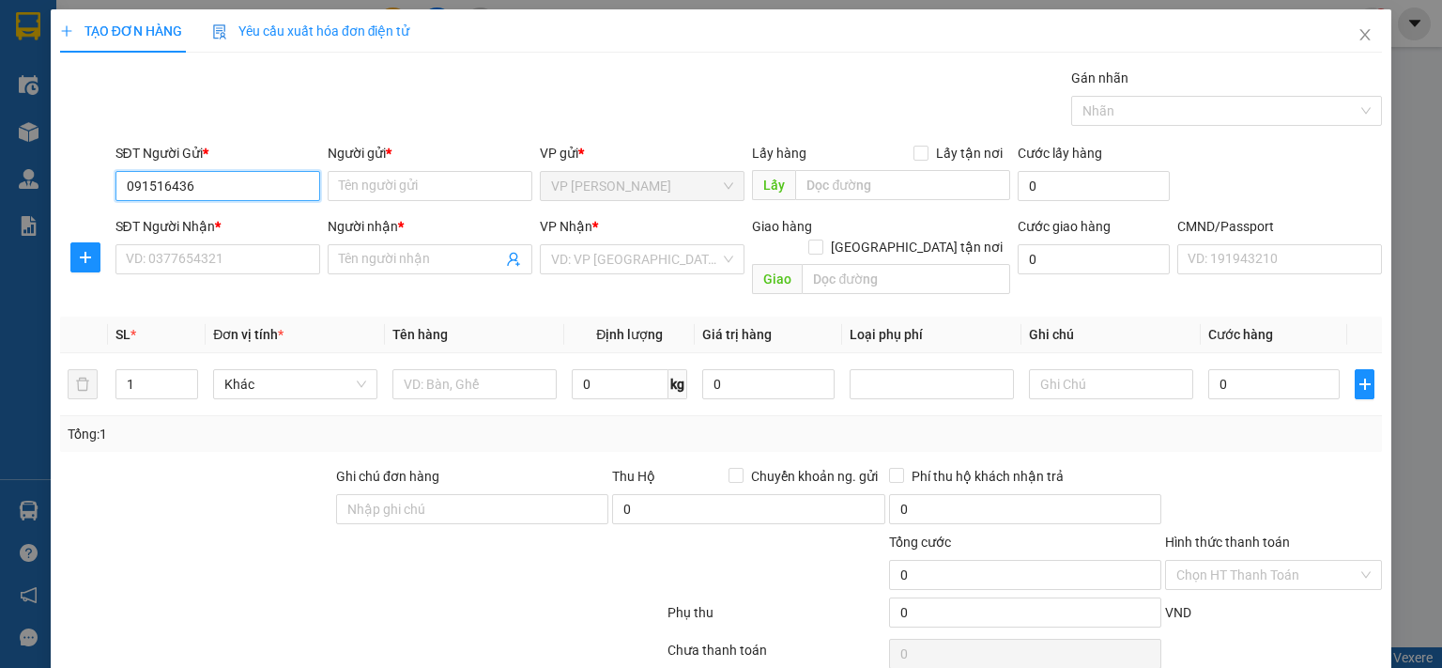
type input "0915164366"
click at [233, 228] on div "0915164366 - HƯƠNG" at bounding box center [215, 222] width 180 height 21
type input "HƯƠNG"
type input "0915164366"
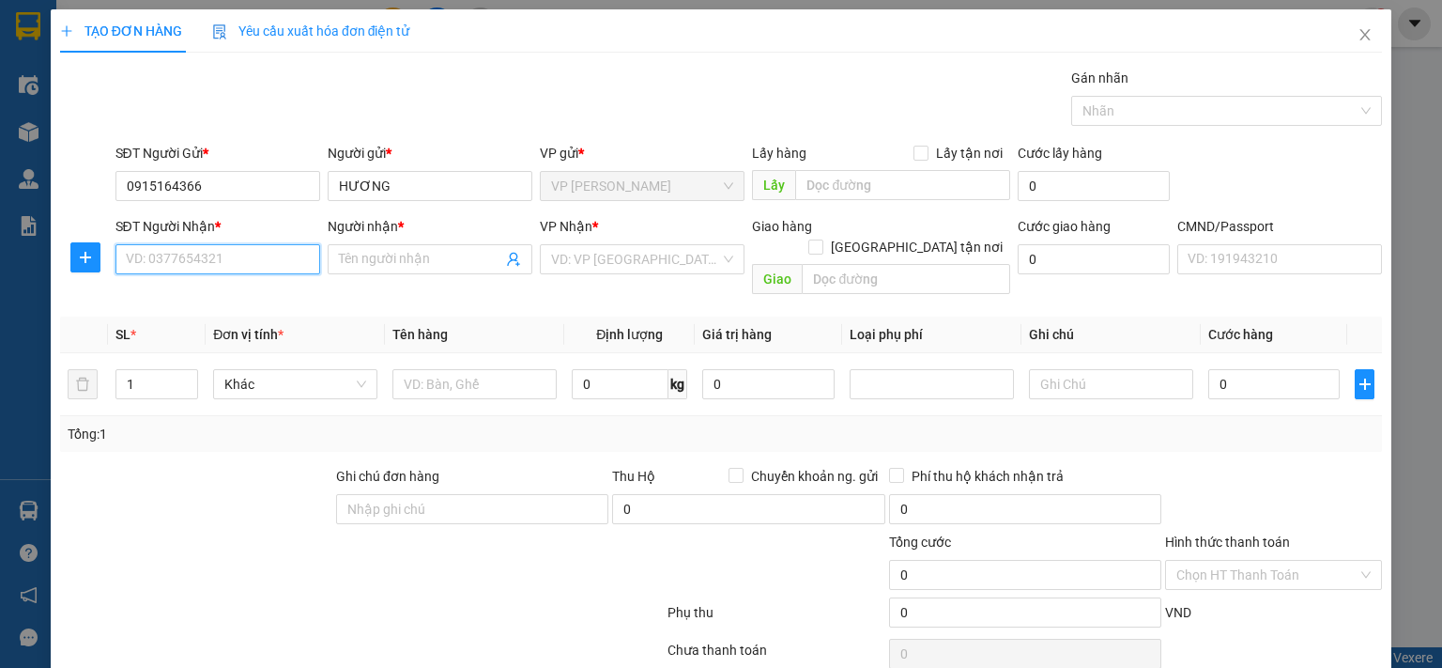
click at [238, 264] on input "SĐT Người Nhận *" at bounding box center [217, 259] width 205 height 30
click at [235, 298] on div "0963283486 - TRANG" at bounding box center [215, 295] width 180 height 21
type input "0963283486"
type input "TRANG"
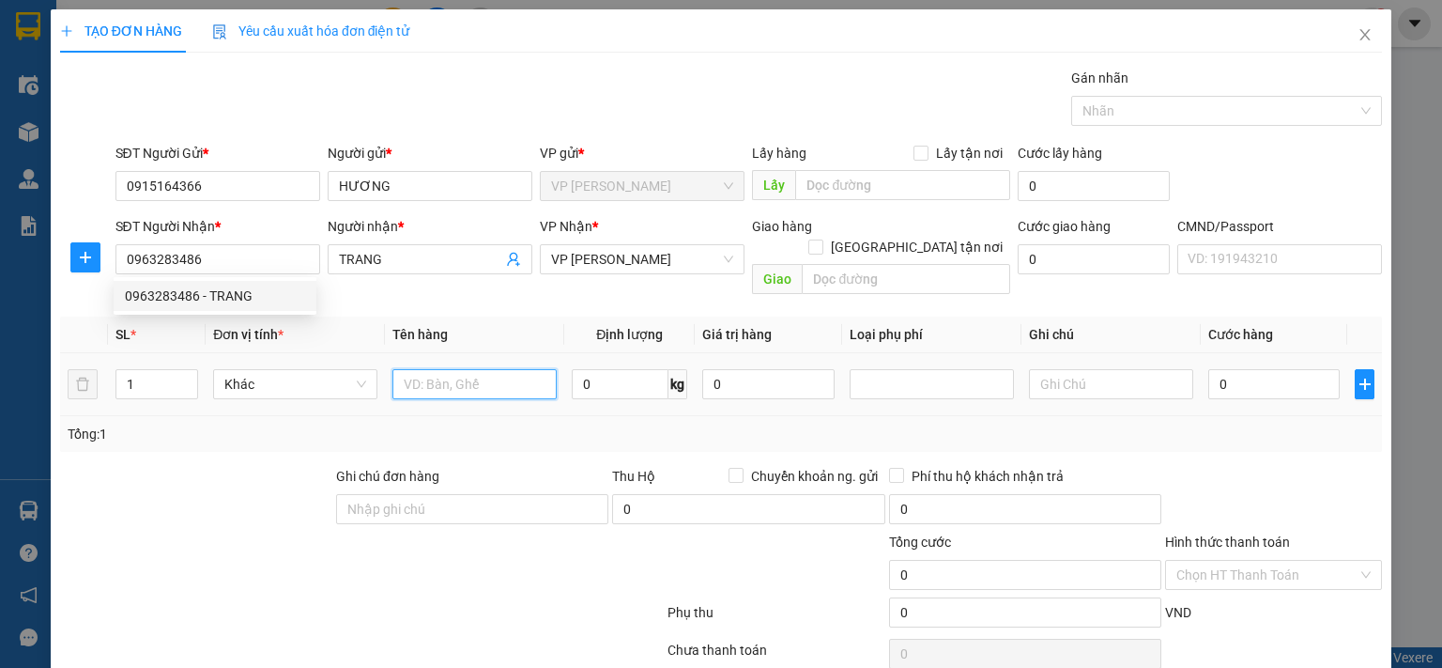
click at [398, 369] on input "text" at bounding box center [474, 384] width 164 height 30
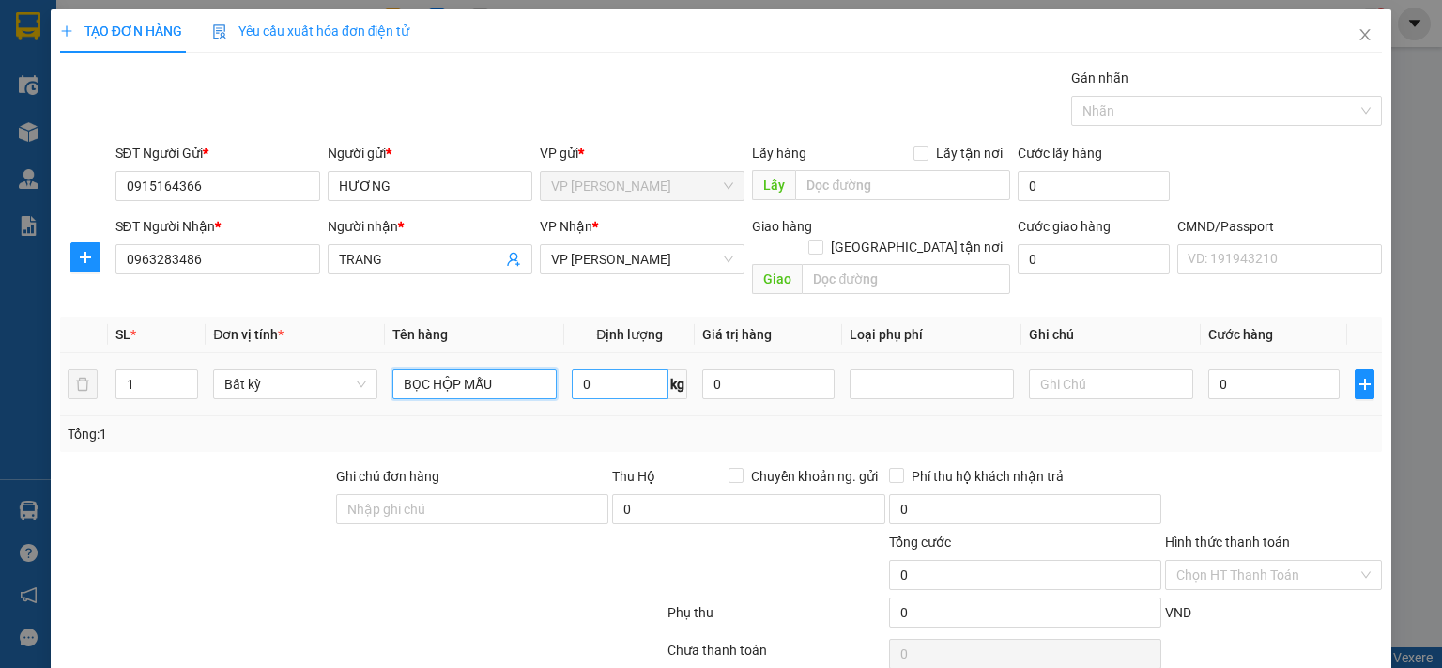
type input "BỌC HỘP MẪU"
click at [619, 371] on input "0" at bounding box center [620, 384] width 97 height 30
type input "1"
click at [639, 423] on div "Tổng: 1" at bounding box center [721, 433] width 1307 height 21
type input "35.000"
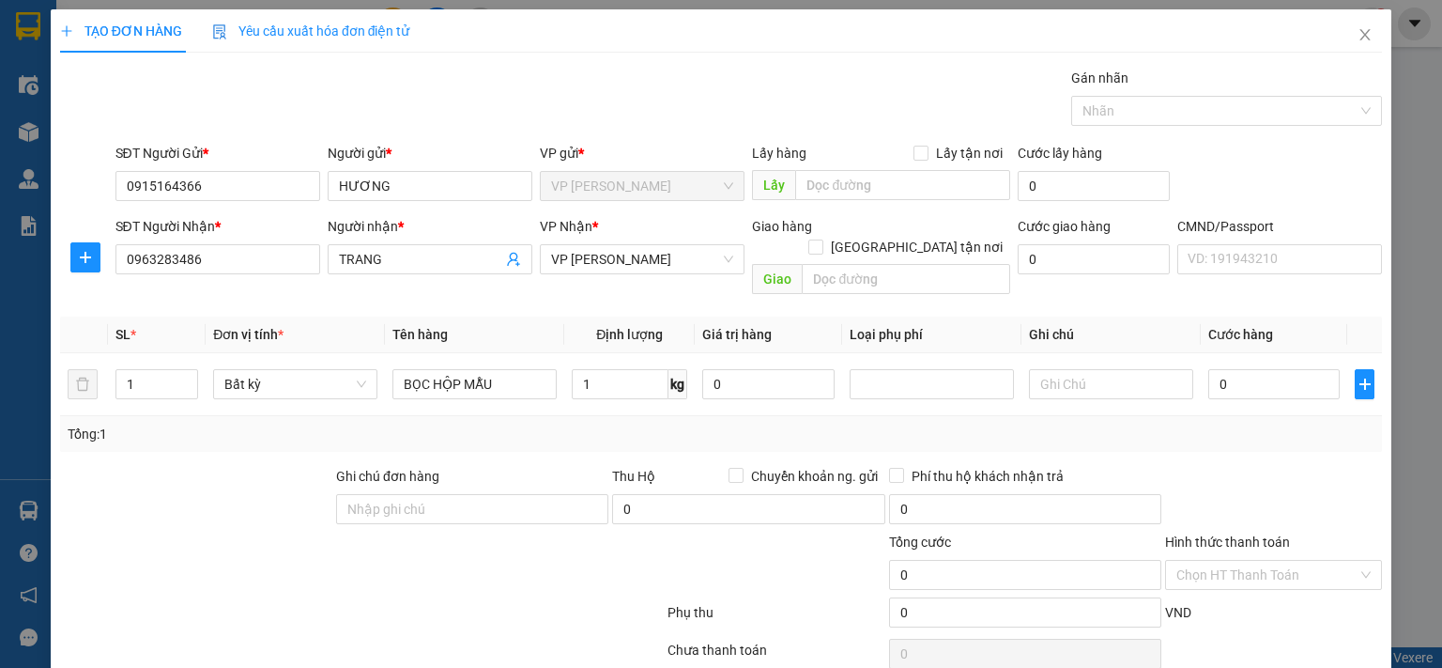
type input "35.000"
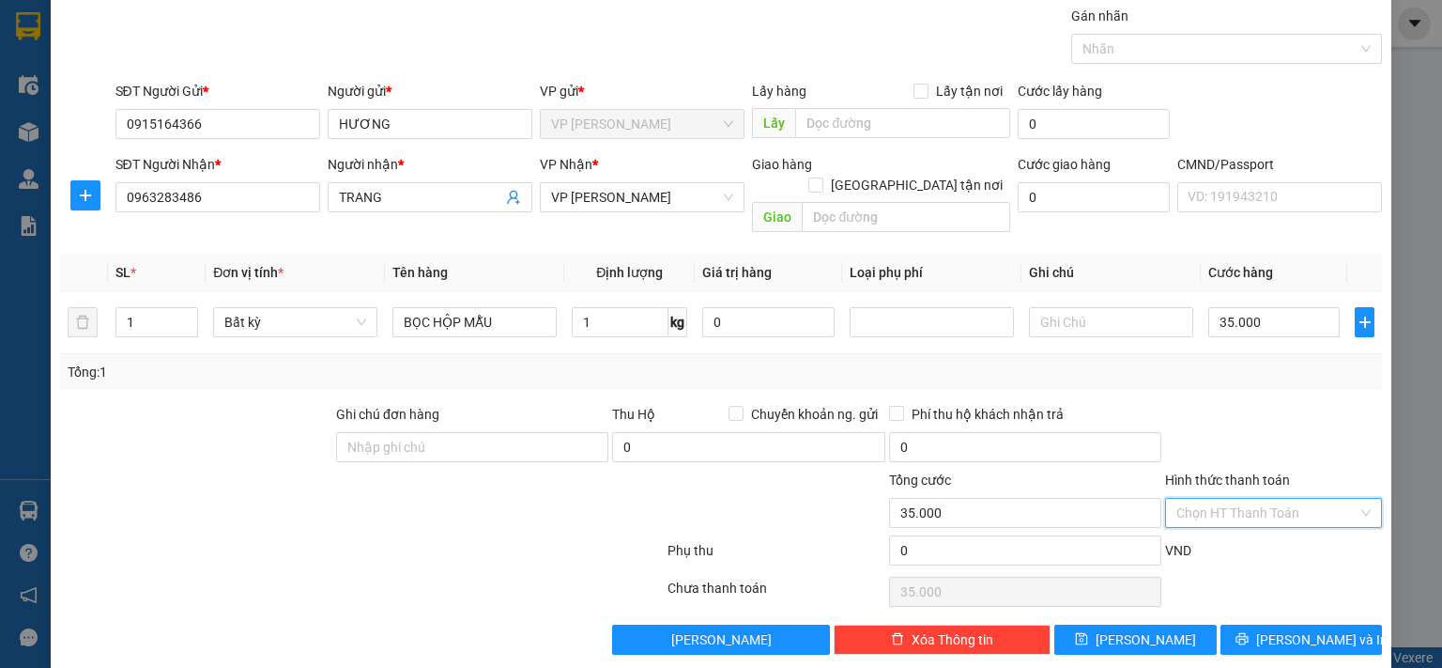
click at [1278, 499] on input "Hình thức thanh toán" at bounding box center [1267, 513] width 181 height 28
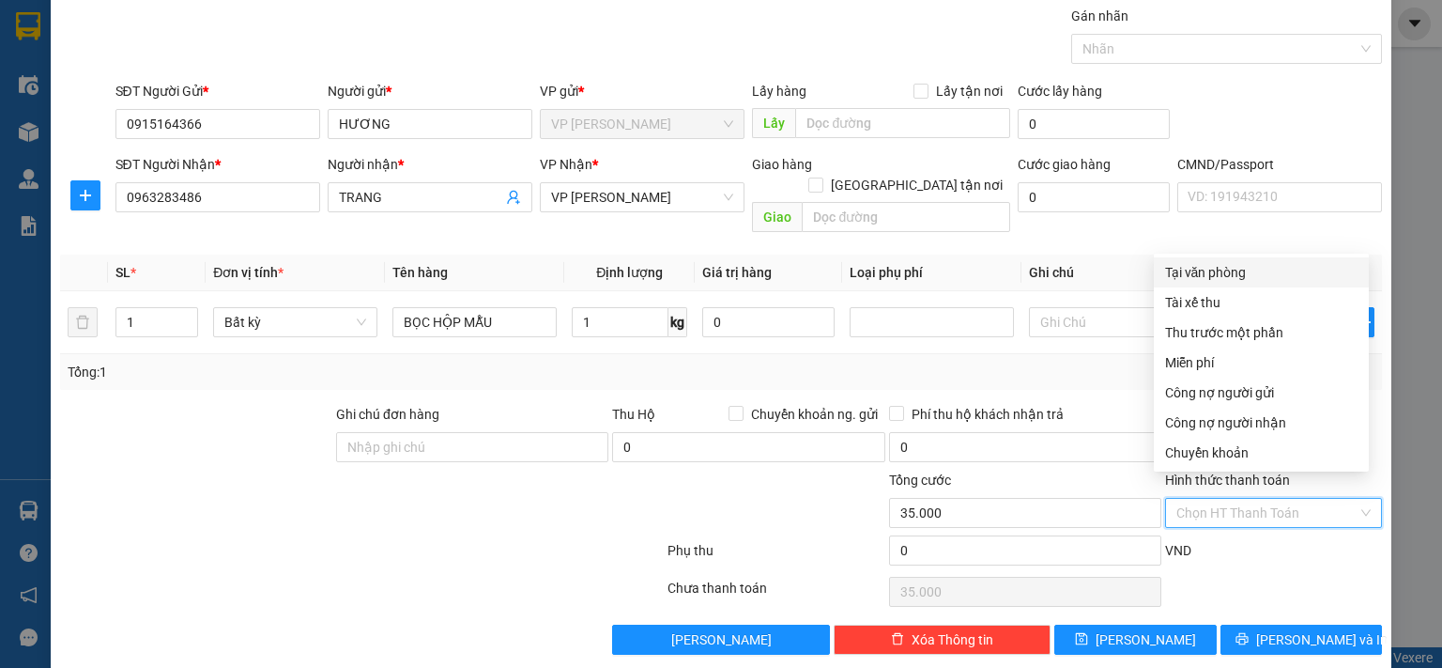
click at [1236, 273] on div "Tại văn phòng" at bounding box center [1261, 272] width 192 height 21
type input "0"
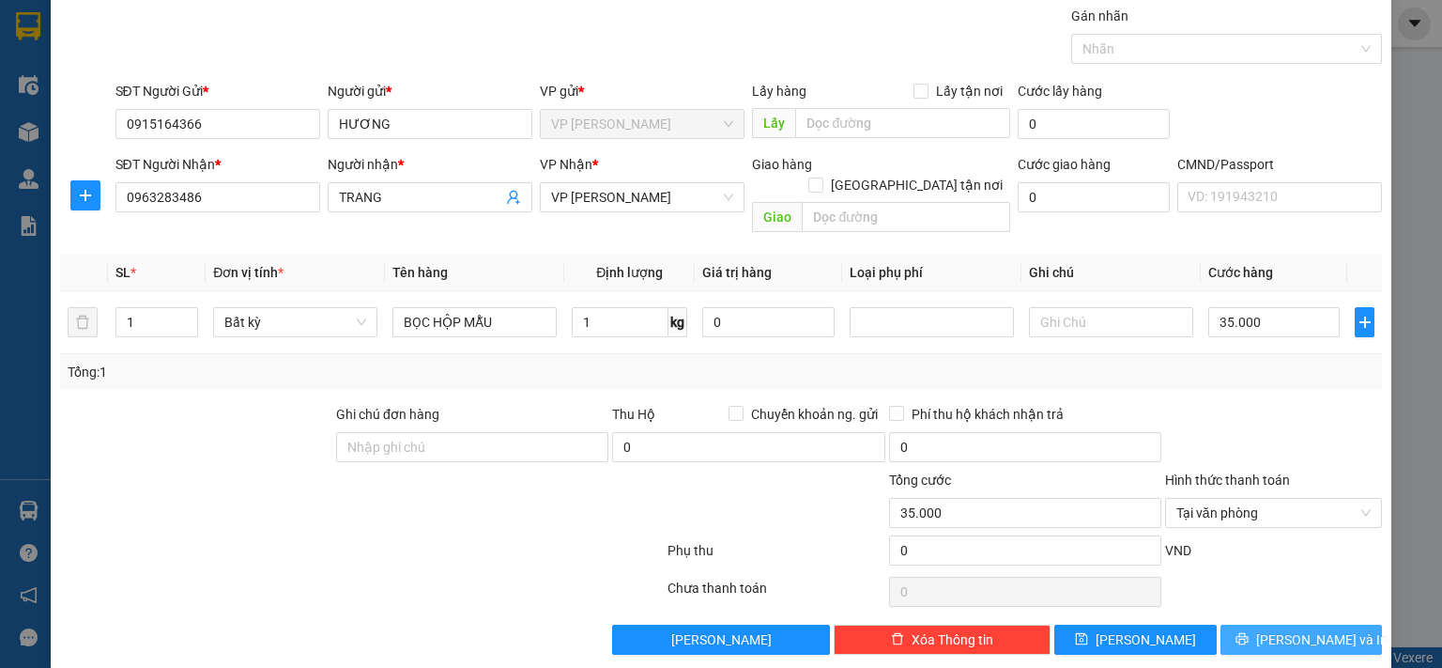
click at [1274, 629] on span "Lưu và In" at bounding box center [1321, 639] width 131 height 21
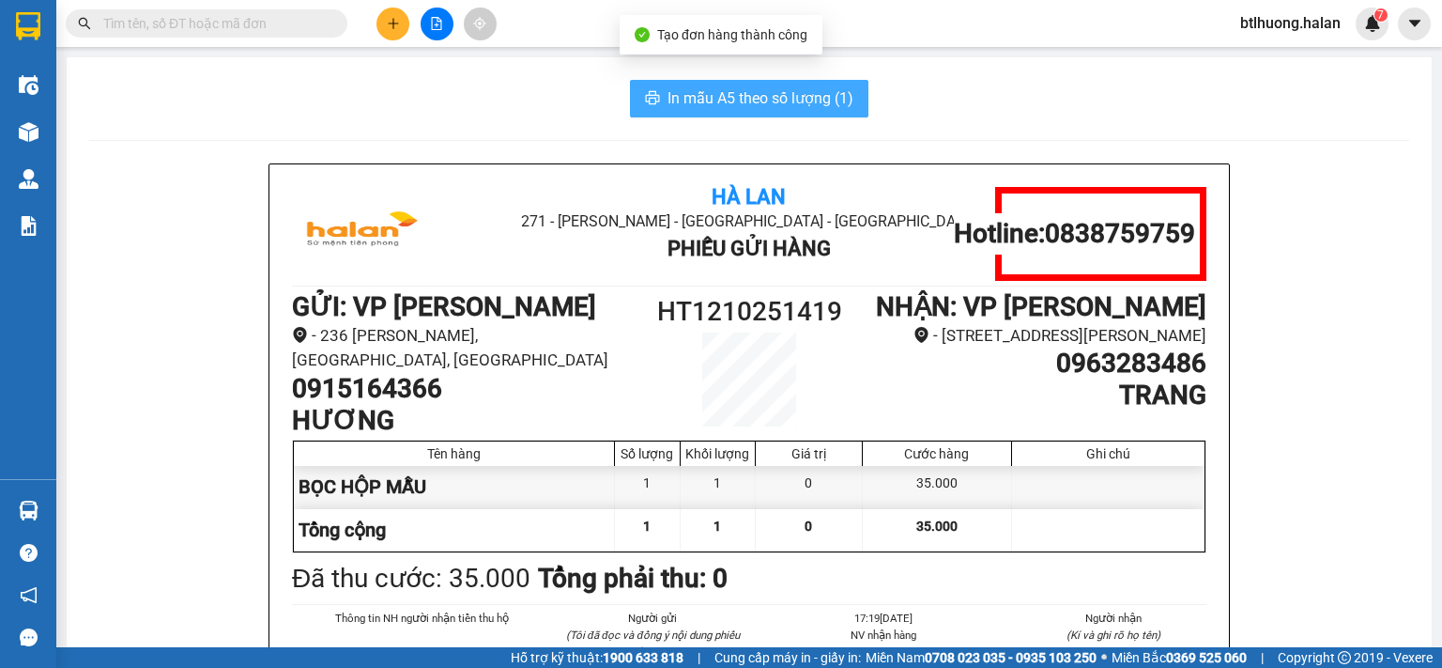
drag, startPoint x: 950, startPoint y: 427, endPoint x: 732, endPoint y: 96, distance: 396.6
click at [732, 96] on span "In mẫu A5 theo số lượng (1)" at bounding box center [761, 97] width 186 height 23
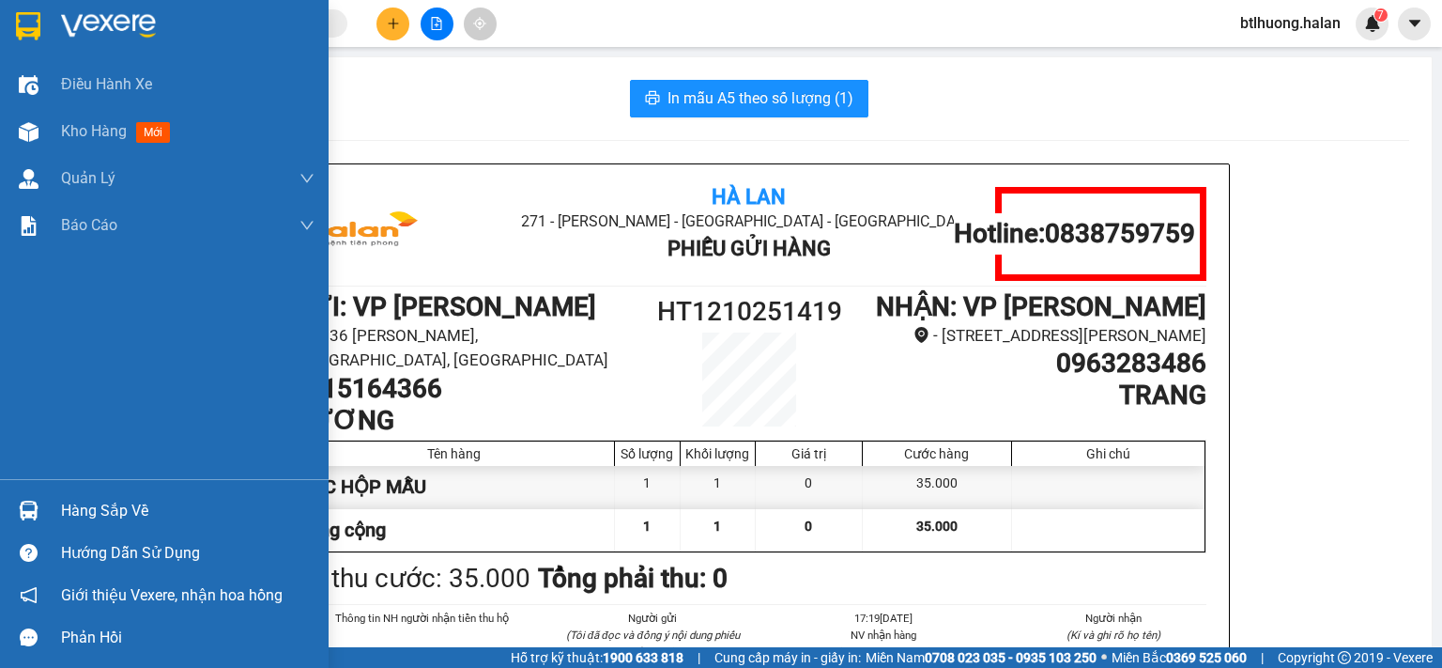
click at [55, 519] on div "Hàng sắp về" at bounding box center [164, 510] width 329 height 42
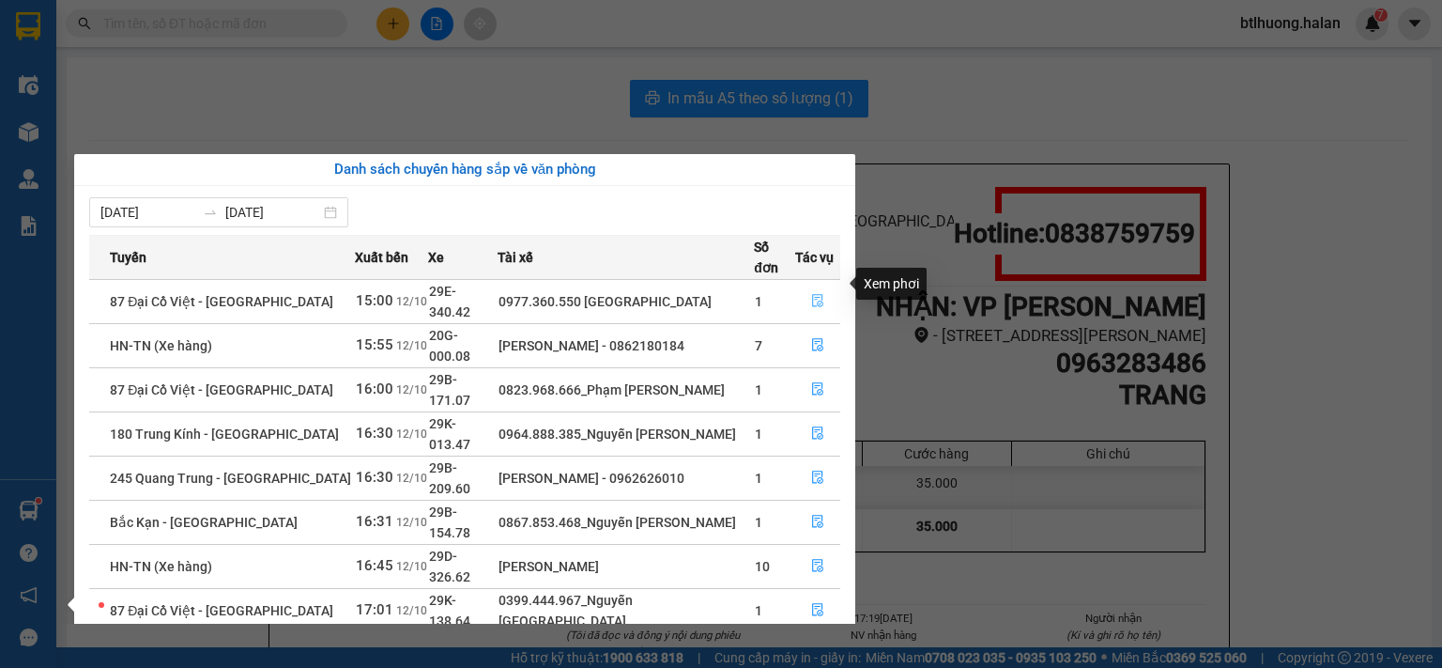
click at [820, 294] on icon "file-done" at bounding box center [817, 300] width 13 height 13
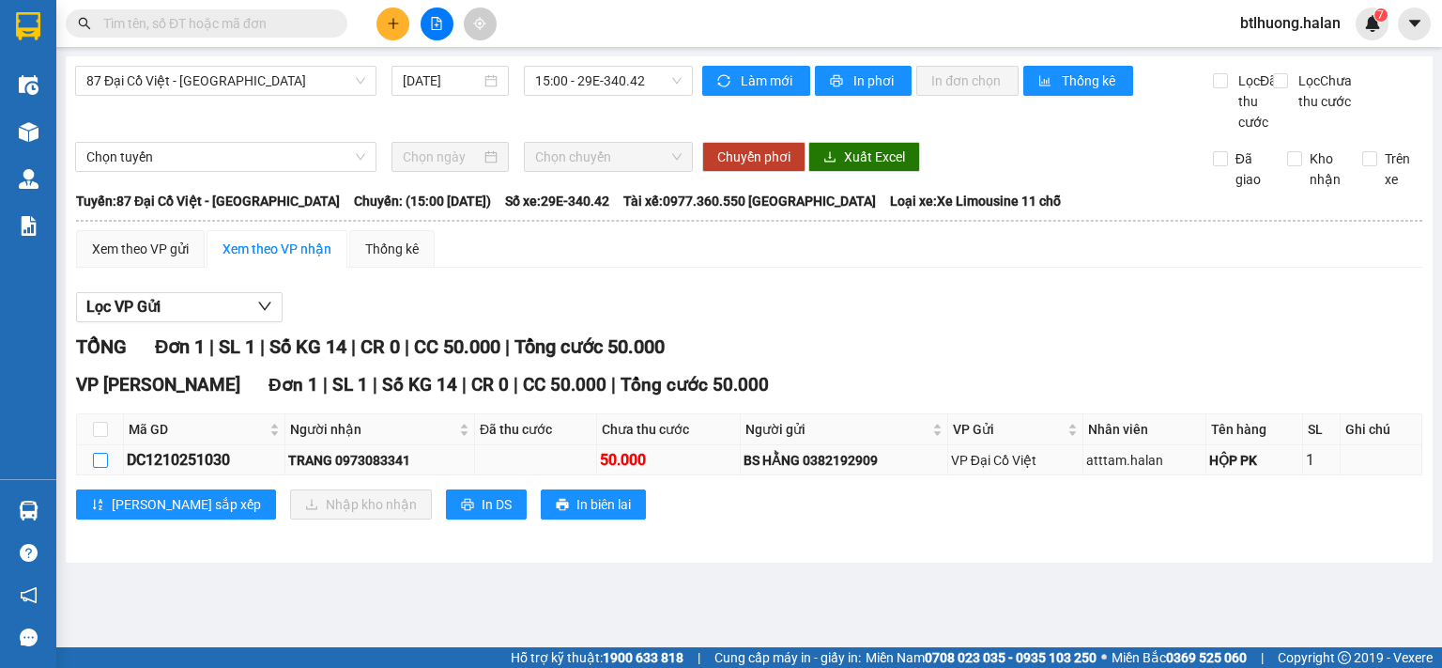
click at [98, 468] on input "checkbox" at bounding box center [100, 460] width 15 height 15
checkbox input "true"
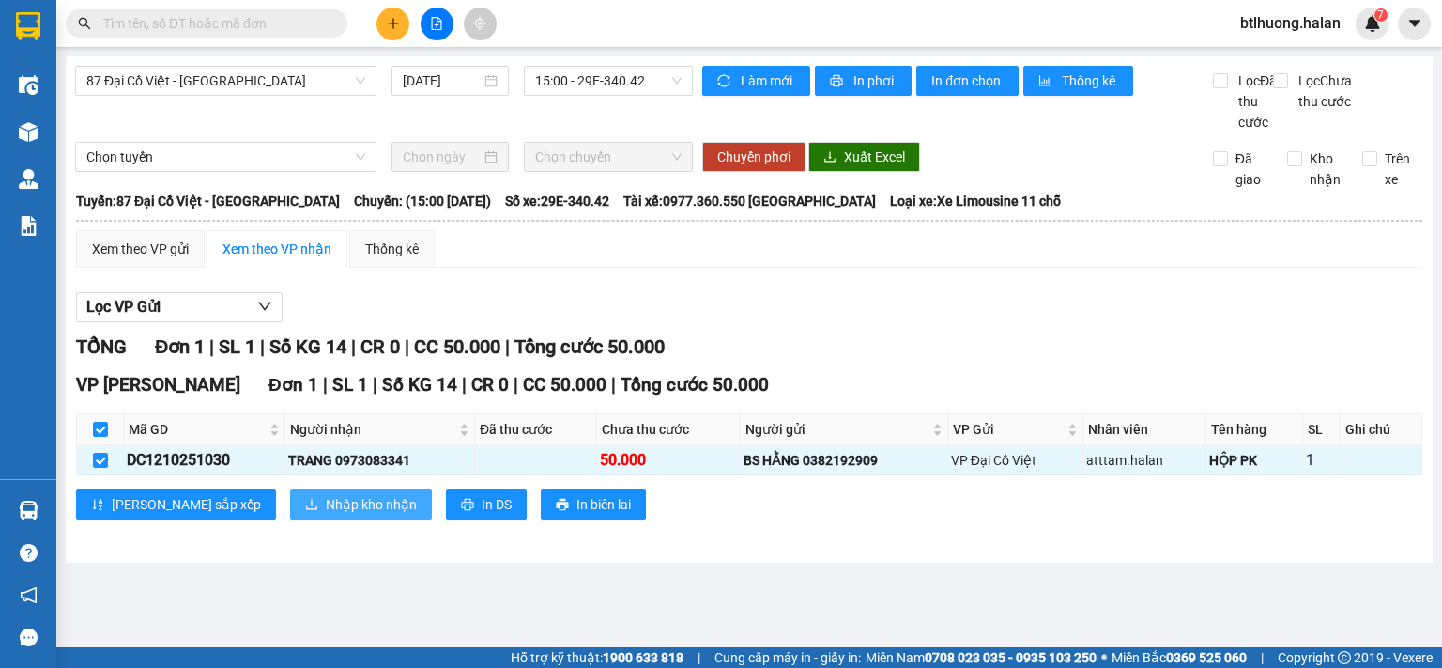
click at [305, 511] on icon "download" at bounding box center [311, 504] width 13 height 13
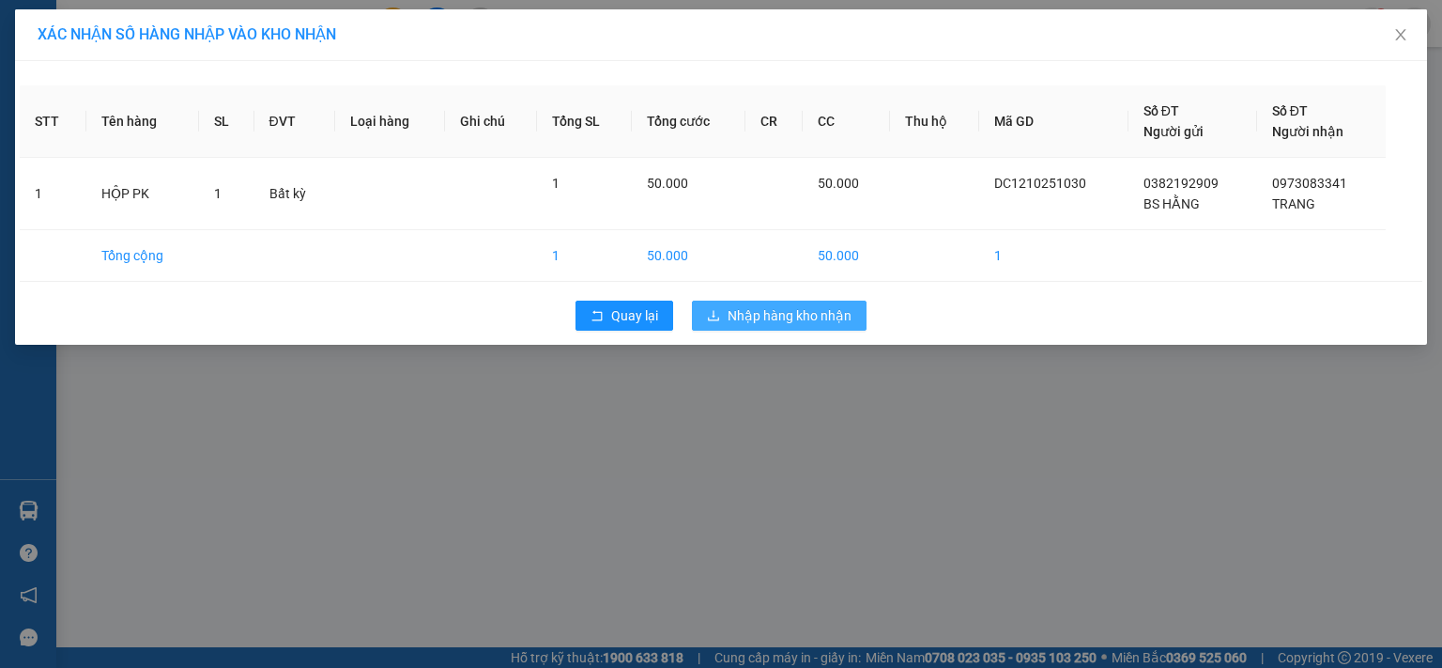
click at [694, 323] on button "Nhập hàng kho nhận" at bounding box center [779, 315] width 175 height 30
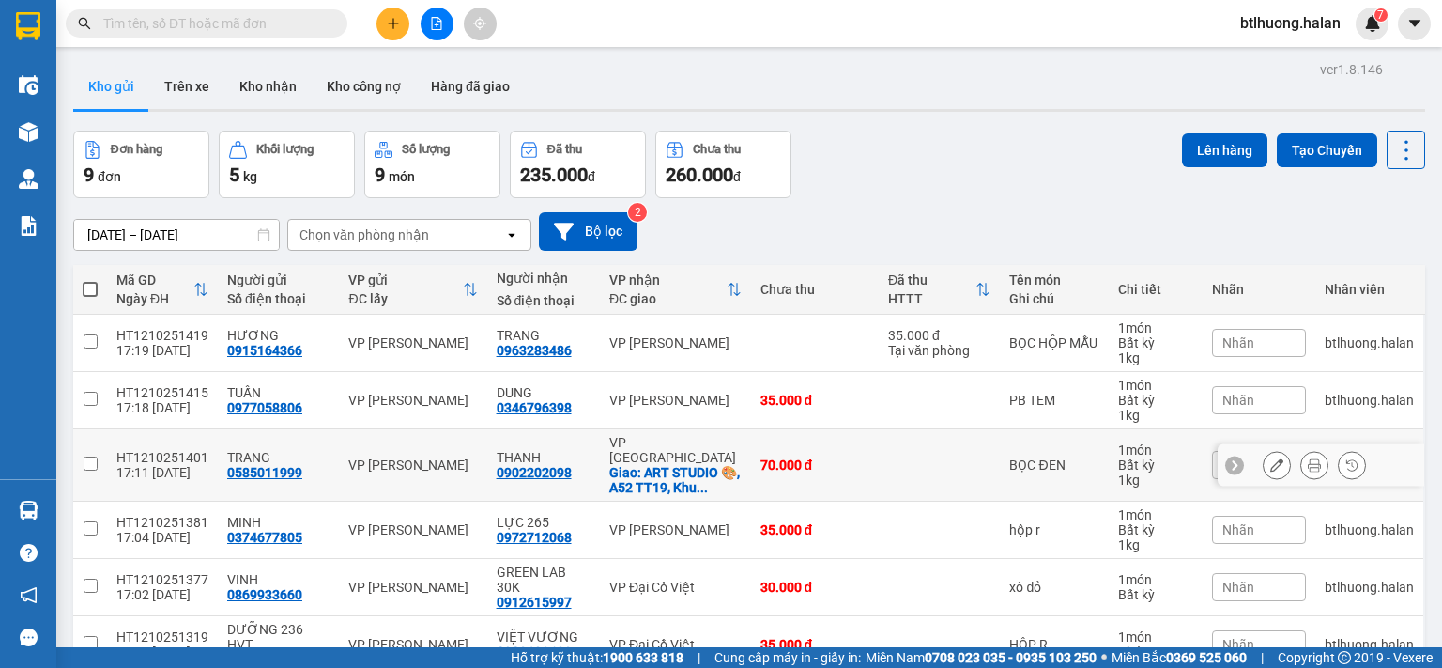
click at [751, 465] on td "70.000 đ" at bounding box center [815, 465] width 128 height 72
checkbox input "true"
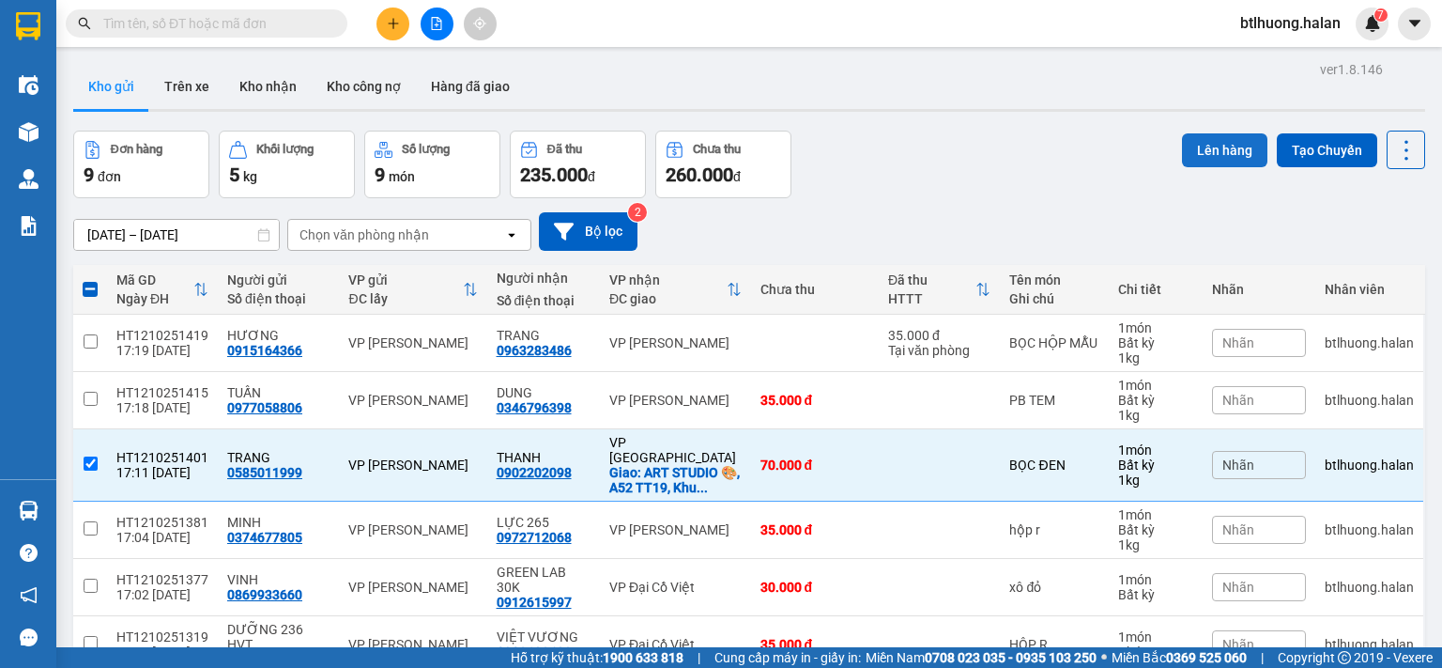
click at [1191, 153] on button "Lên hàng" at bounding box center [1224, 150] width 85 height 34
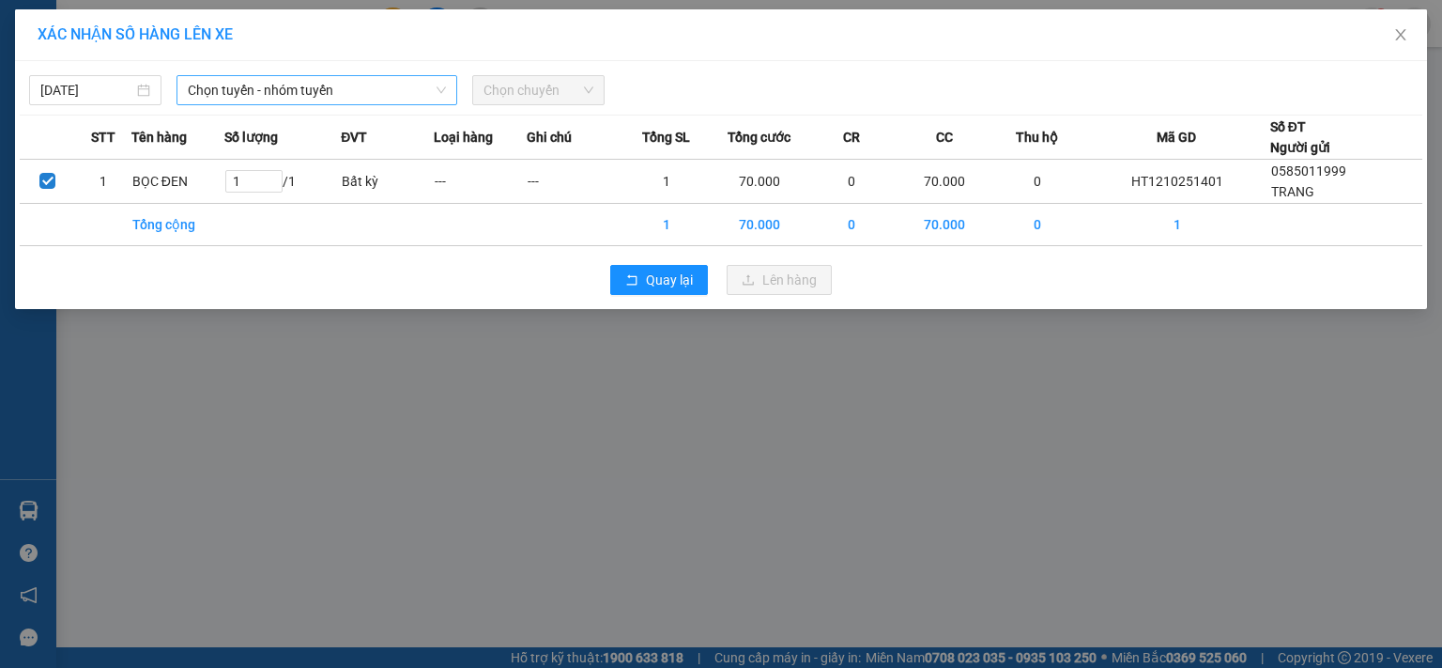
click at [323, 89] on span "Chọn tuyến - nhóm tuyến" at bounding box center [317, 90] width 258 height 28
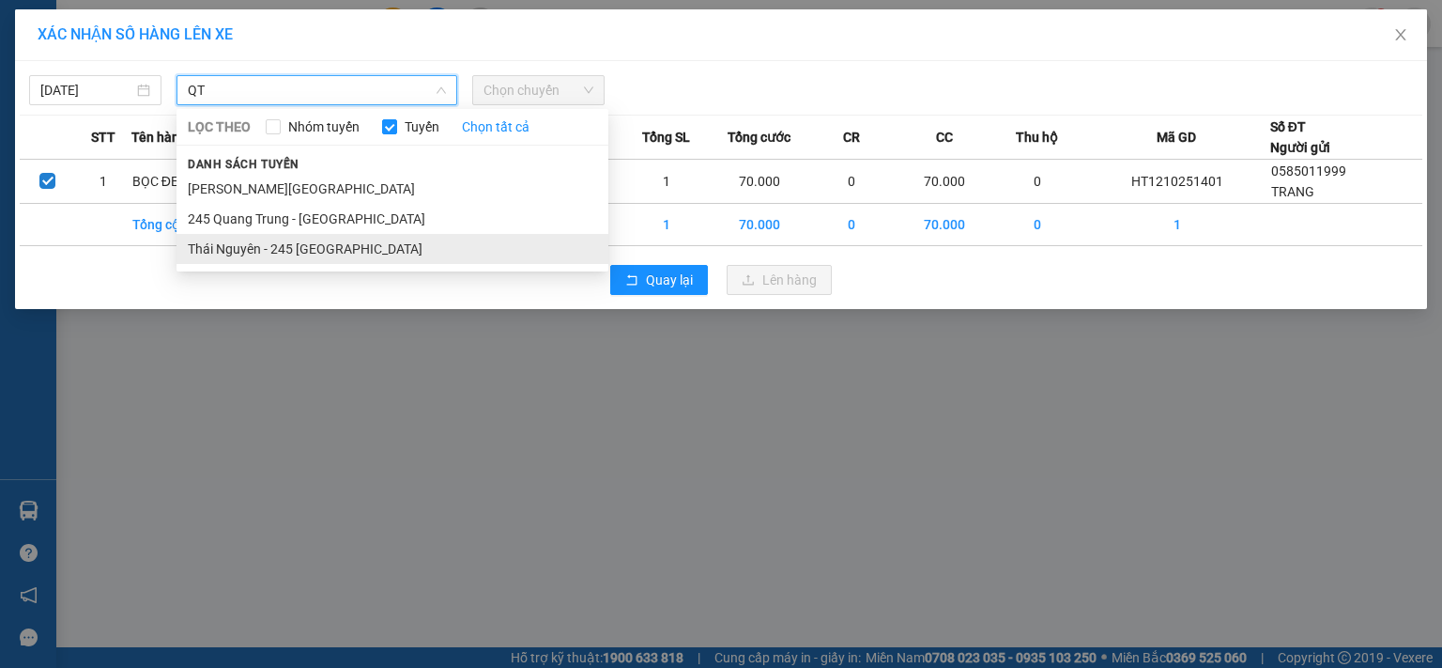
type input "QT"
click at [334, 243] on li "Thái Nguyên - 245 [GEOGRAPHIC_DATA]" at bounding box center [393, 249] width 432 height 30
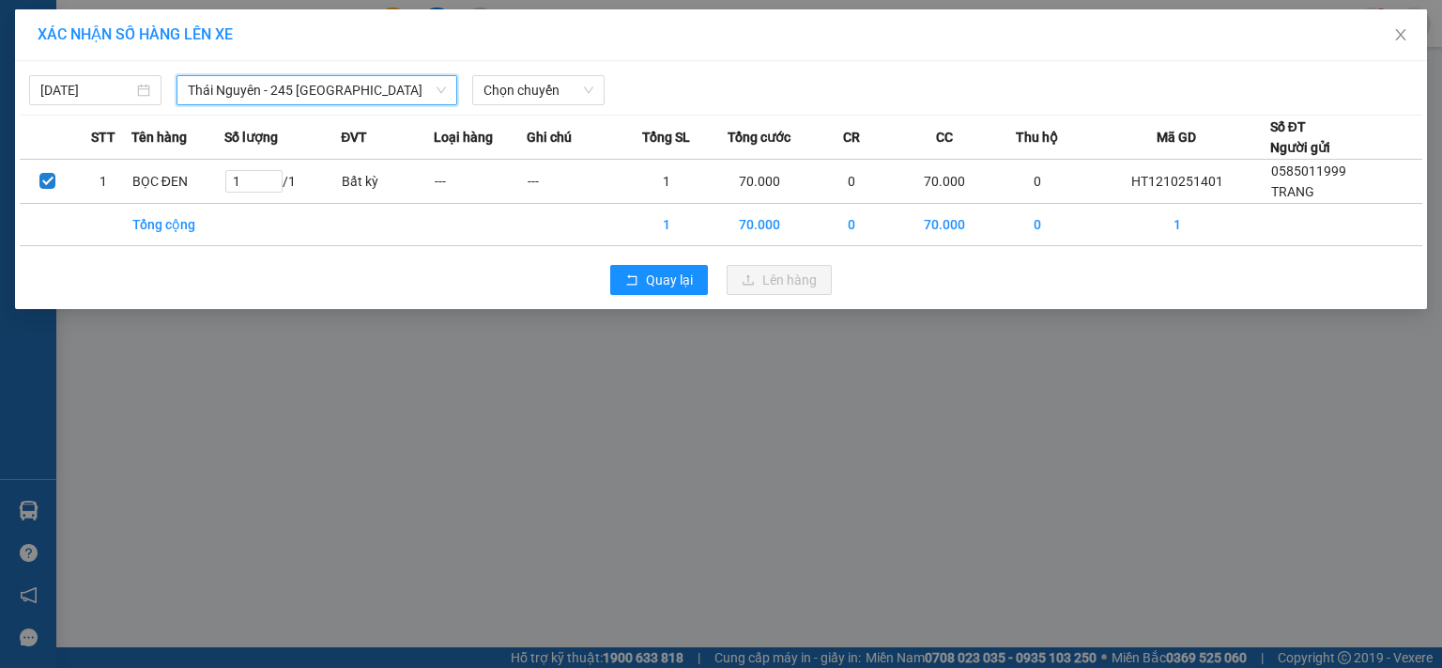
click at [522, 71] on div "12/10/2025 Thái Nguyên - 245 Quang Trung Thái Nguyên - 245 Quang Trung LỌC THEO…" at bounding box center [721, 85] width 1403 height 39
click at [518, 81] on span "Chọn chuyến" at bounding box center [539, 90] width 110 height 28
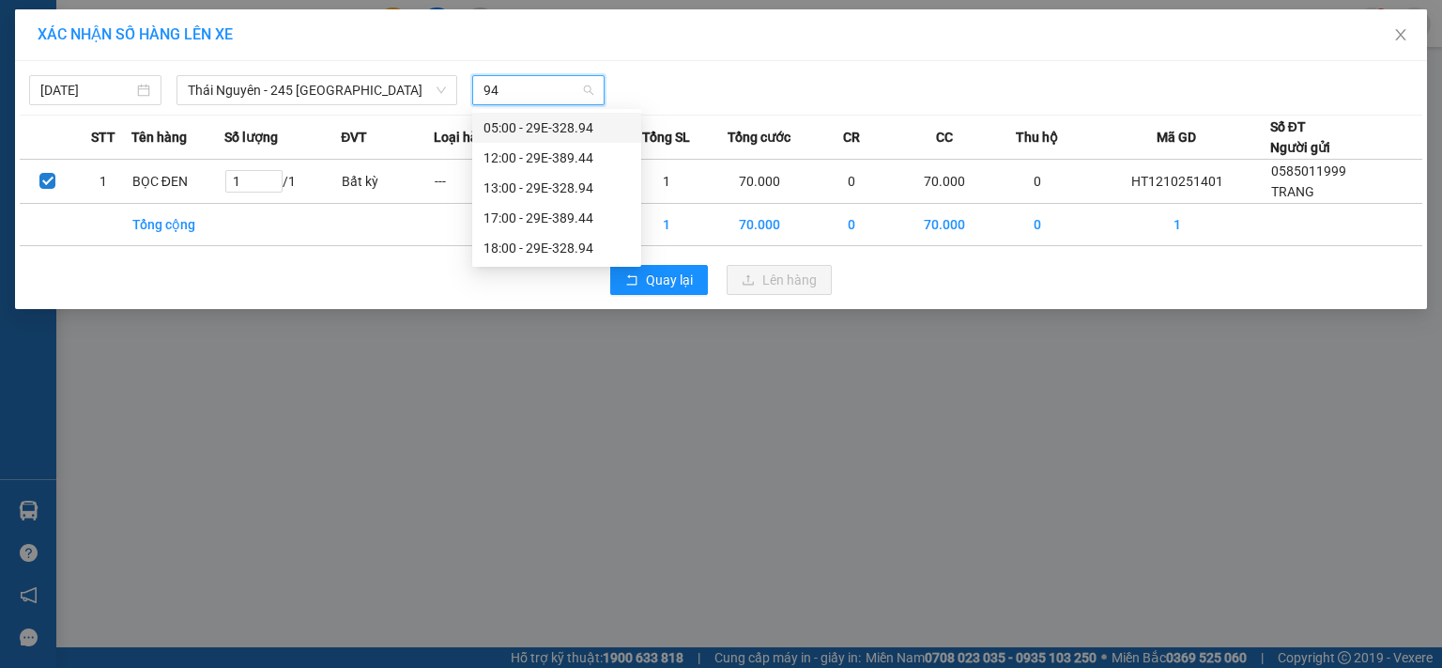
type input "944"
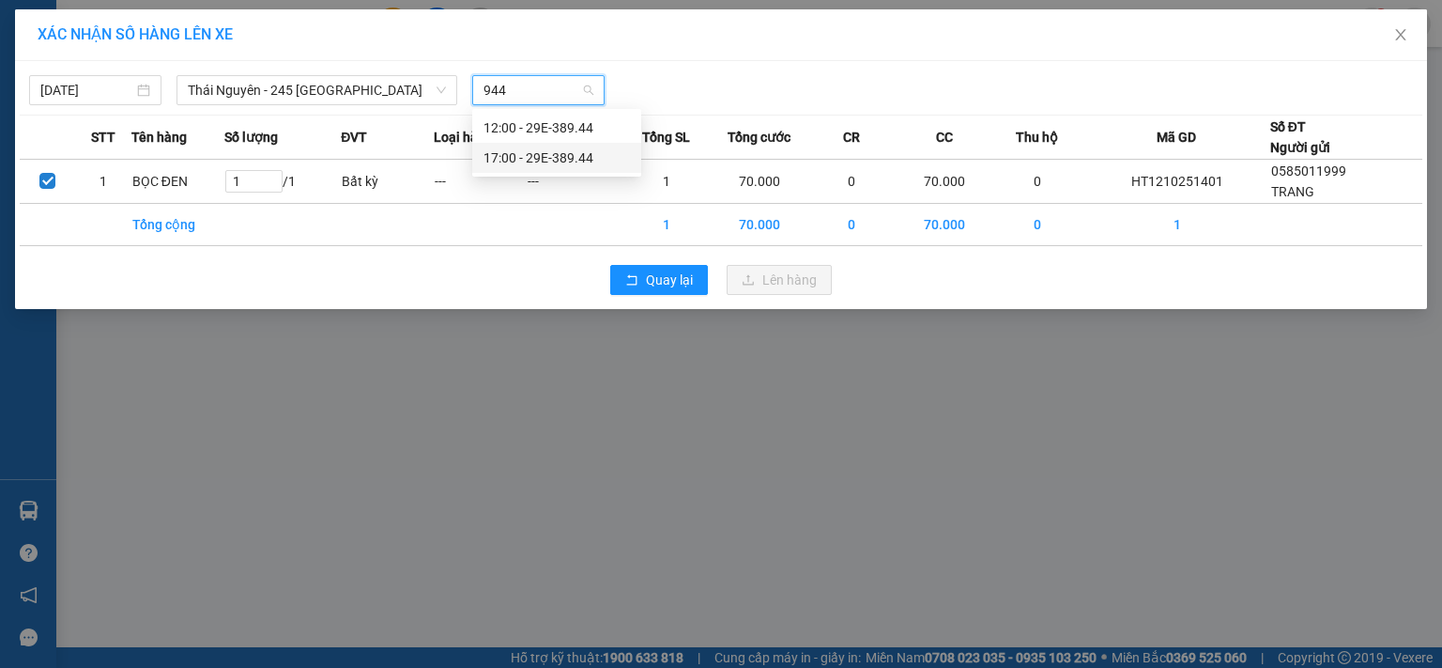
click at [552, 149] on div "17:00 - 29E-389.44" at bounding box center [557, 157] width 146 height 21
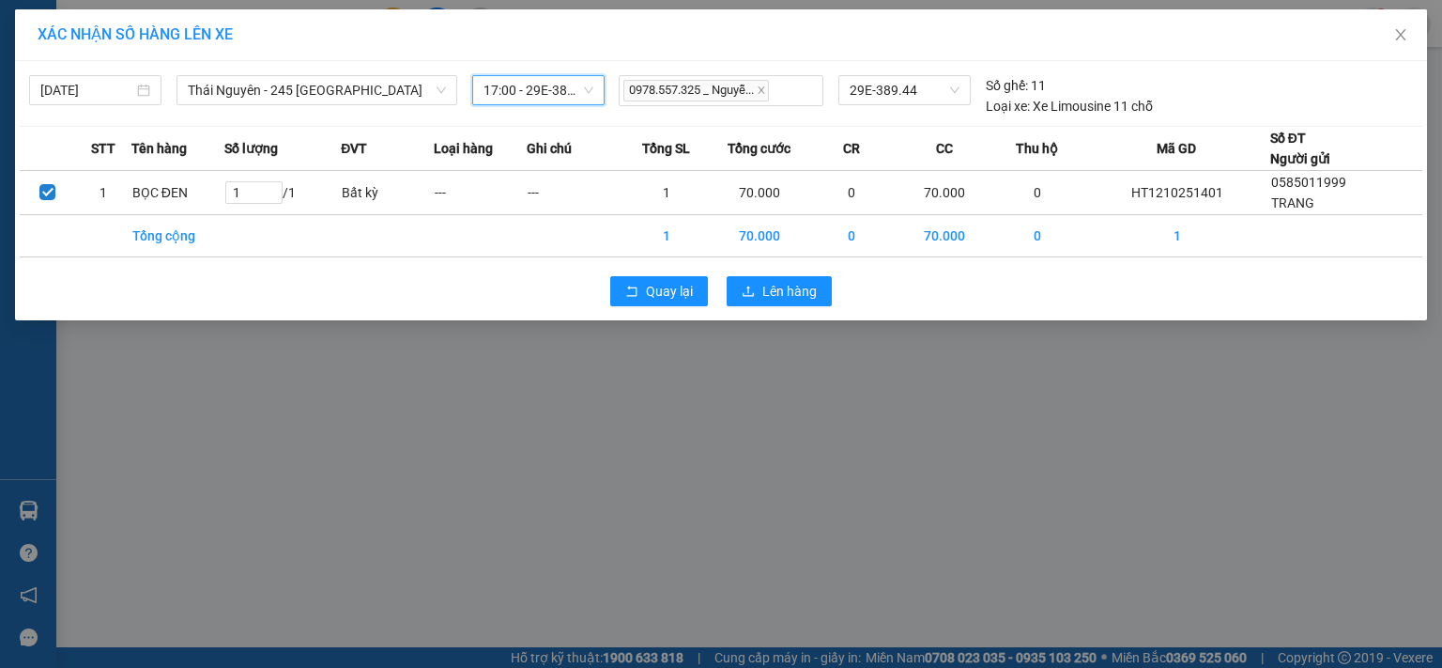
click at [774, 271] on div "Quay lại Lên hàng" at bounding box center [721, 291] width 1403 height 49
click at [770, 281] on span "Lên hàng" at bounding box center [789, 291] width 54 height 21
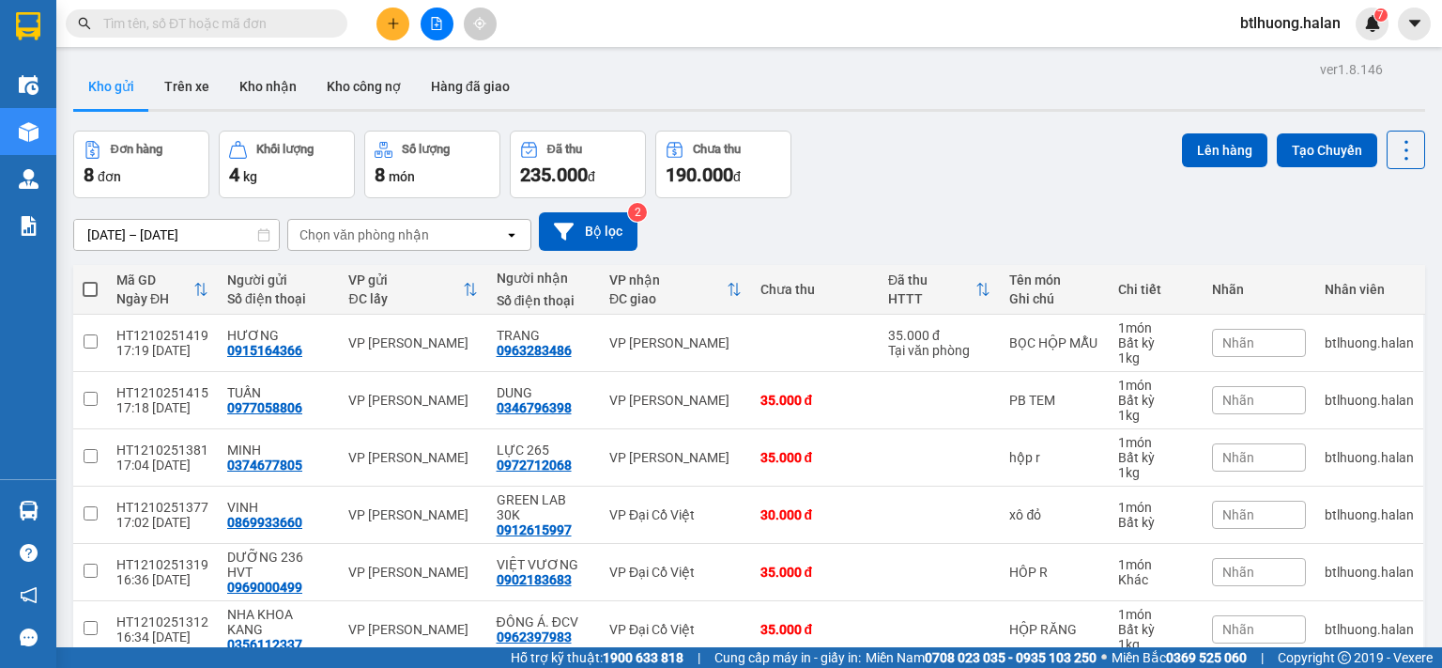
click at [280, 24] on input "text" at bounding box center [214, 23] width 222 height 21
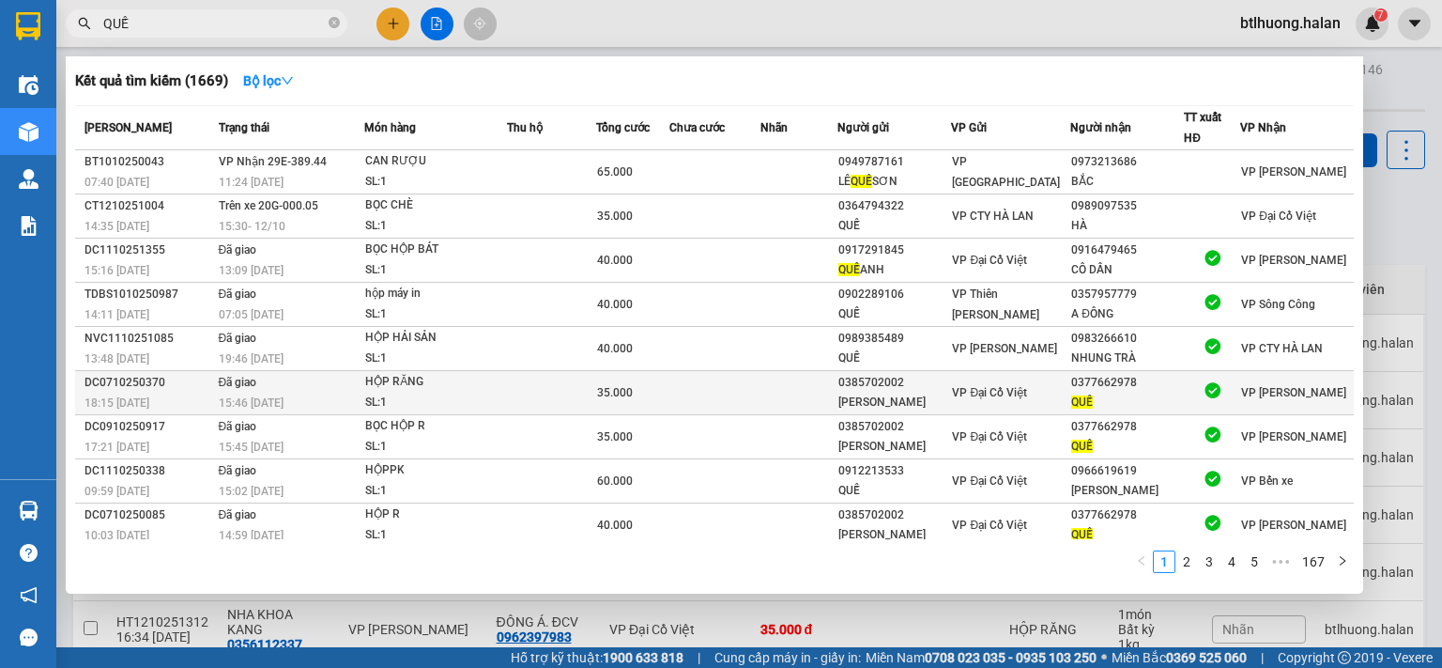
scroll to position [45, 0]
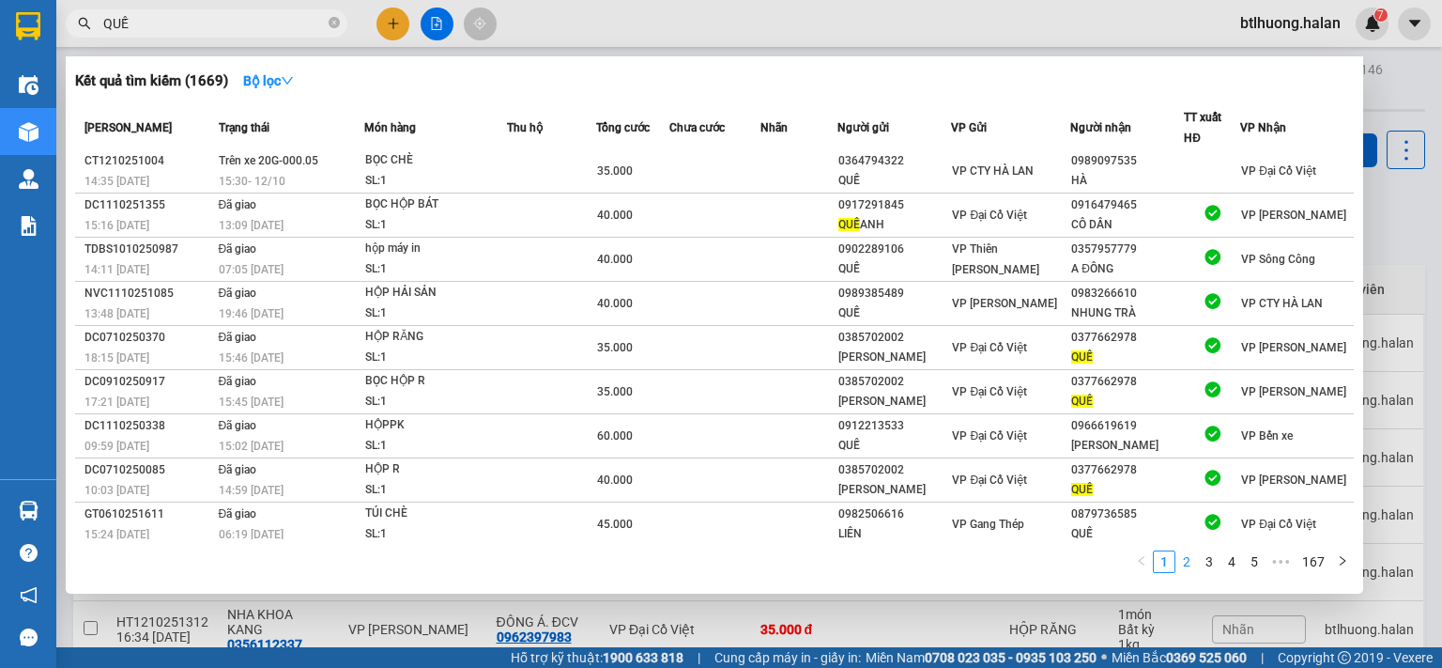
type input "QUẾ"
click at [1192, 562] on link "2" at bounding box center [1187, 561] width 21 height 21
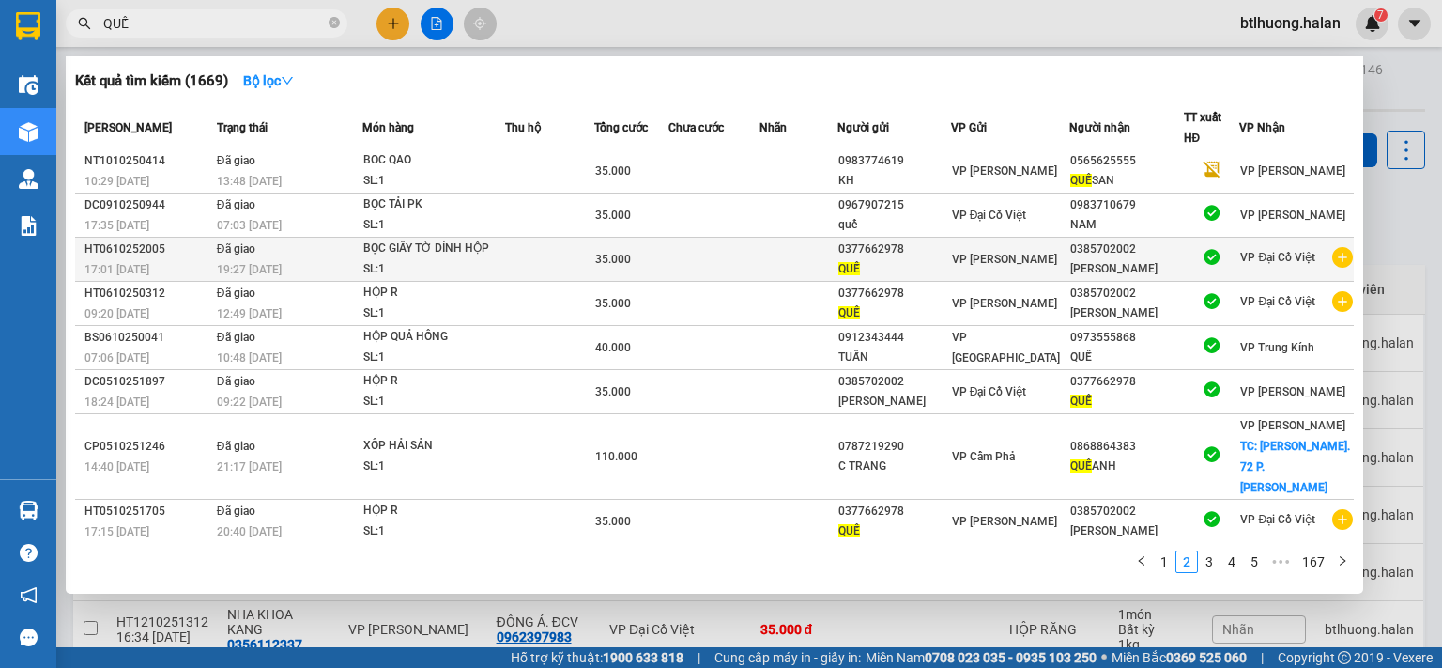
click at [1332, 252] on icon "plus-circle" at bounding box center [1342, 257] width 21 height 21
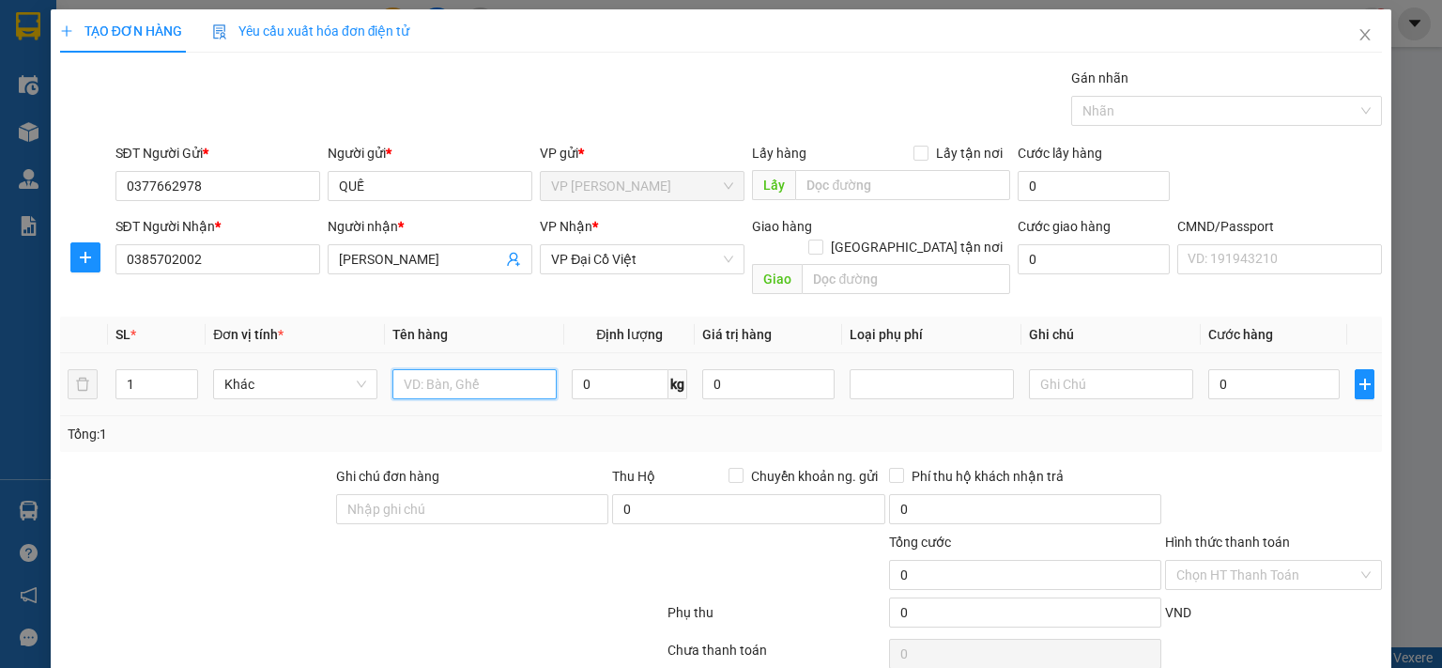
click at [491, 369] on input "text" at bounding box center [474, 384] width 164 height 30
type input "HỘP R"
click at [604, 369] on input "0" at bounding box center [620, 384] width 97 height 30
type input "1"
click at [755, 423] on div "Tổng: 1" at bounding box center [721, 433] width 1307 height 21
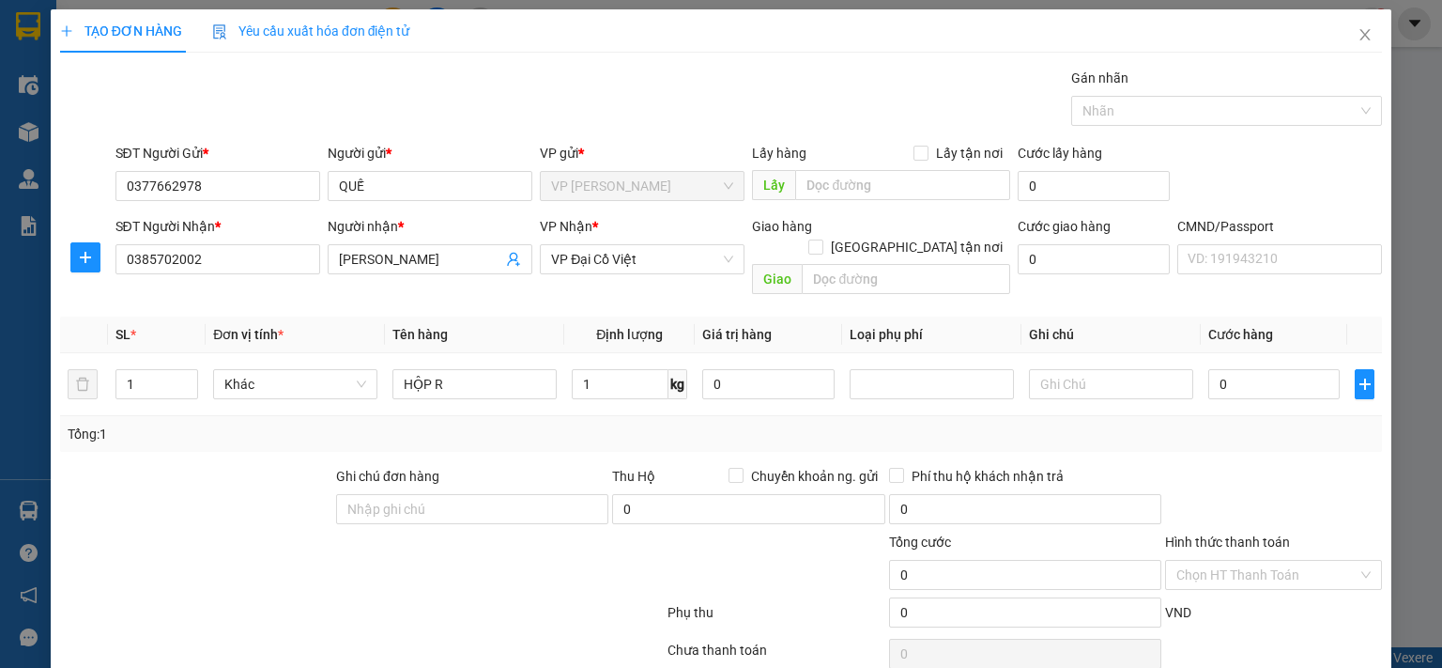
scroll to position [62, 0]
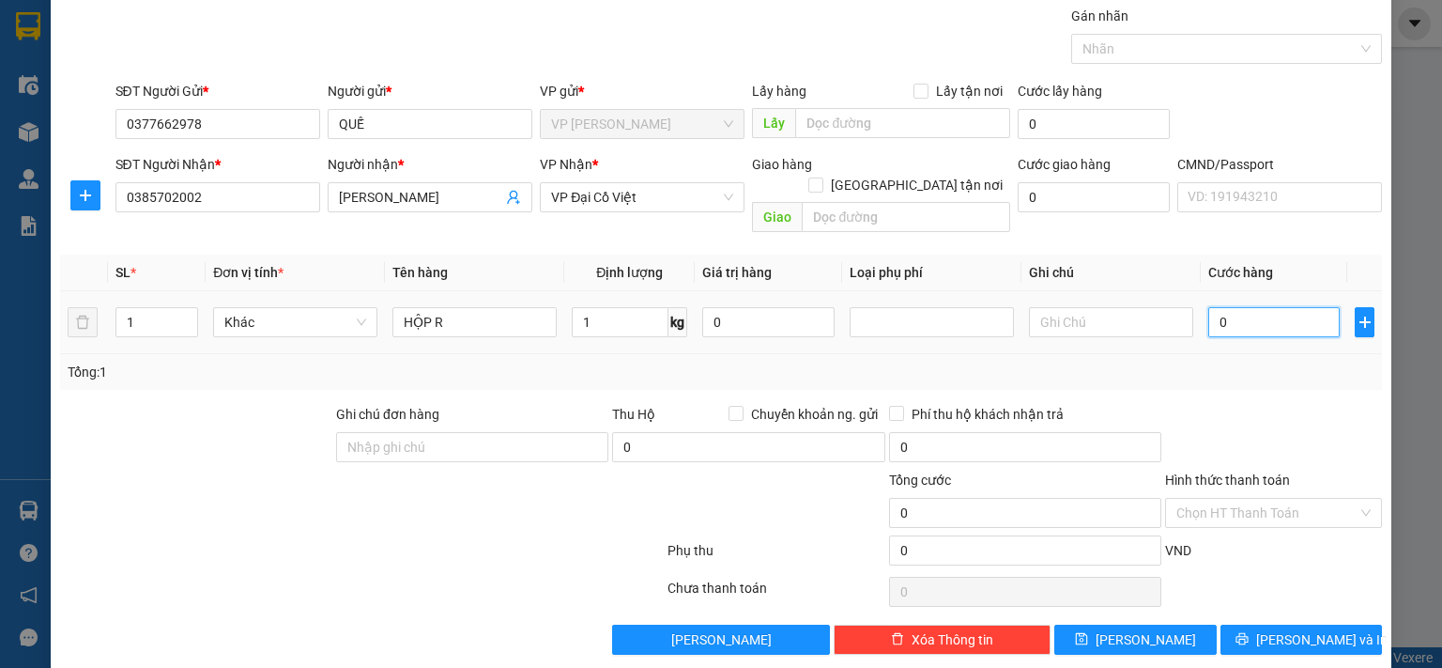
click at [1258, 307] on input "0" at bounding box center [1273, 322] width 131 height 30
type input "3"
type input "35"
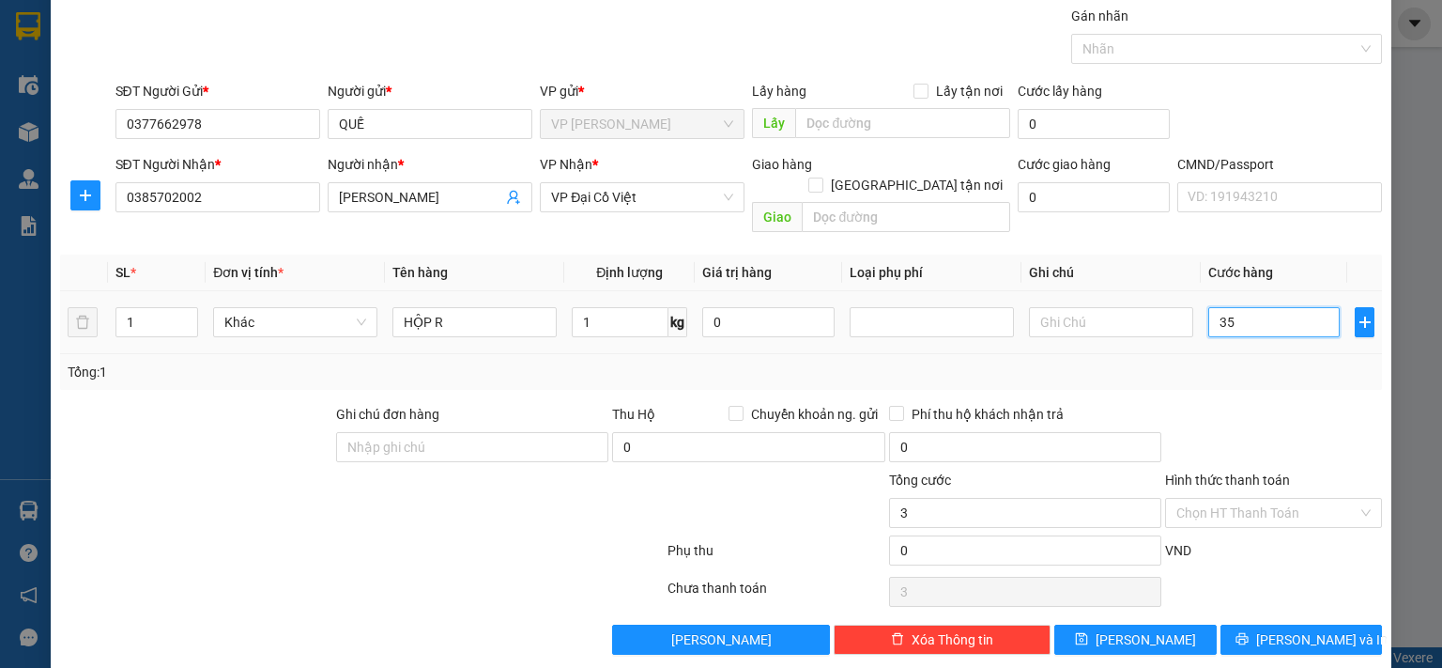
type input "35"
type input "35.000"
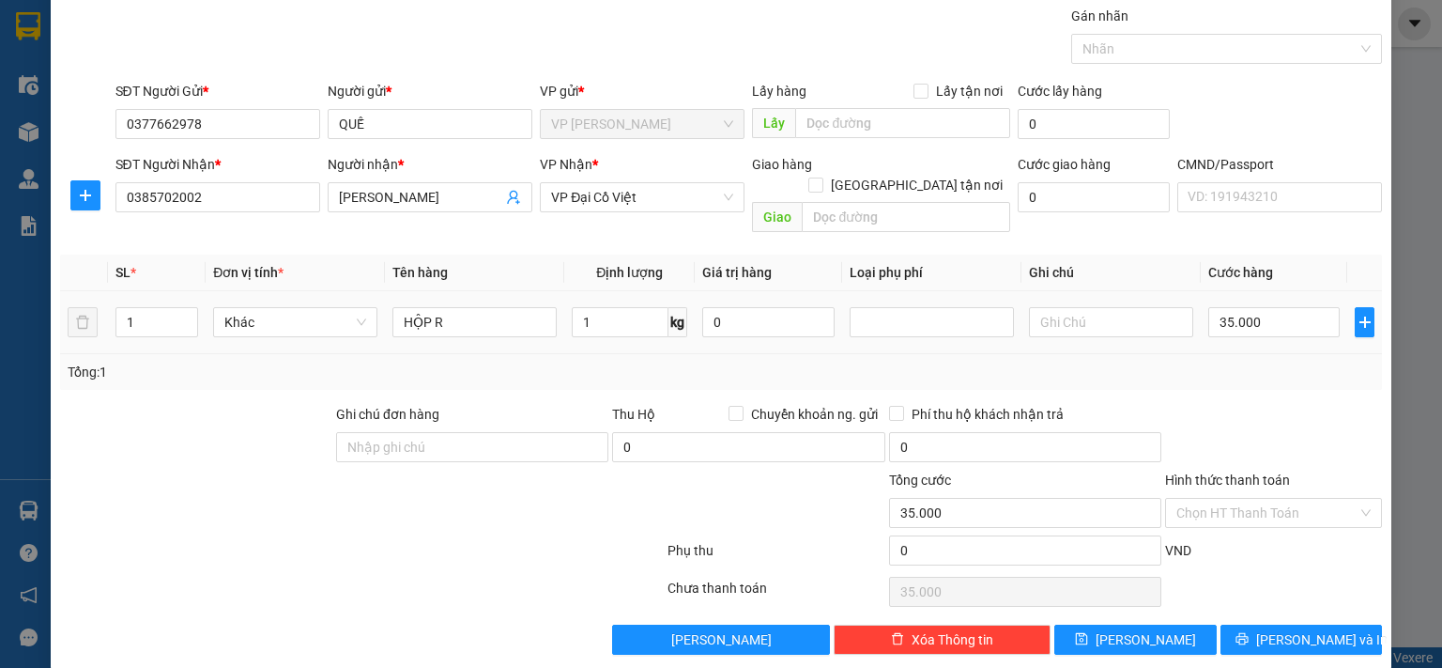
click at [1256, 354] on div "Tổng: 1" at bounding box center [721, 372] width 1322 height 36
click at [1272, 629] on span "Lưu và In" at bounding box center [1321, 639] width 131 height 21
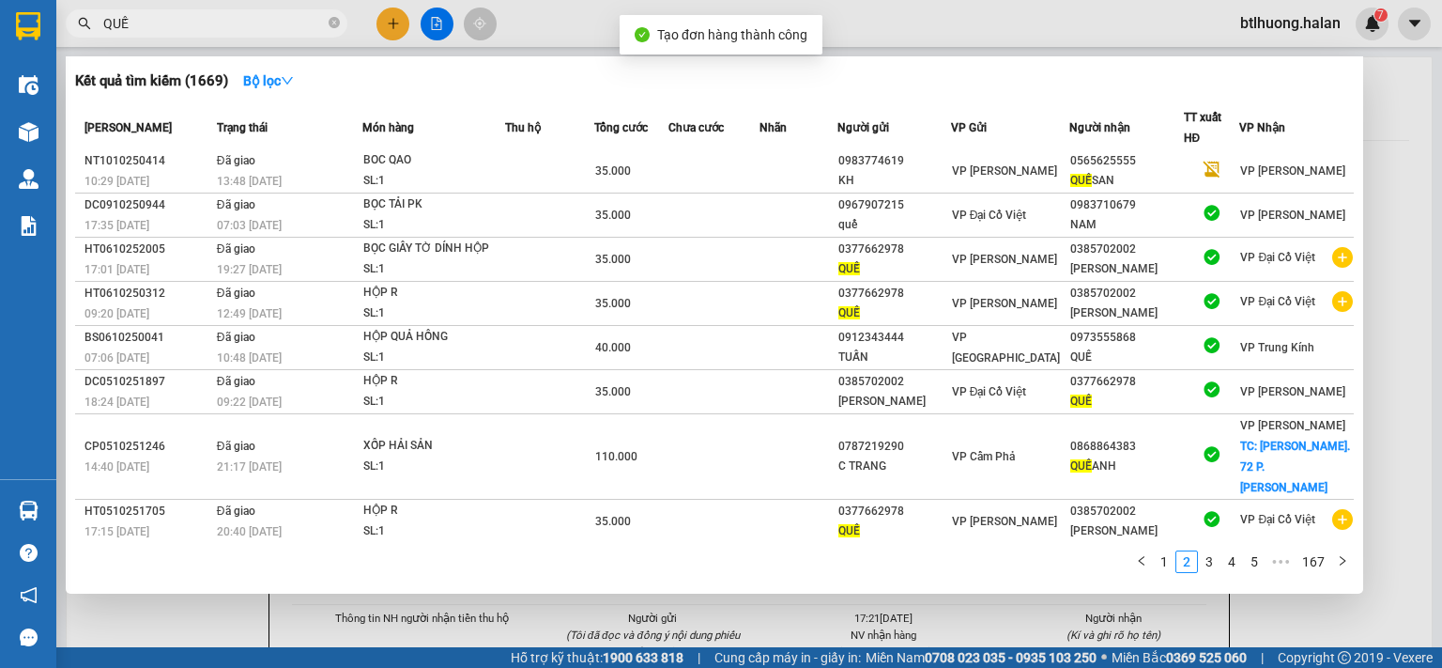
click at [1392, 157] on div at bounding box center [721, 334] width 1442 height 668
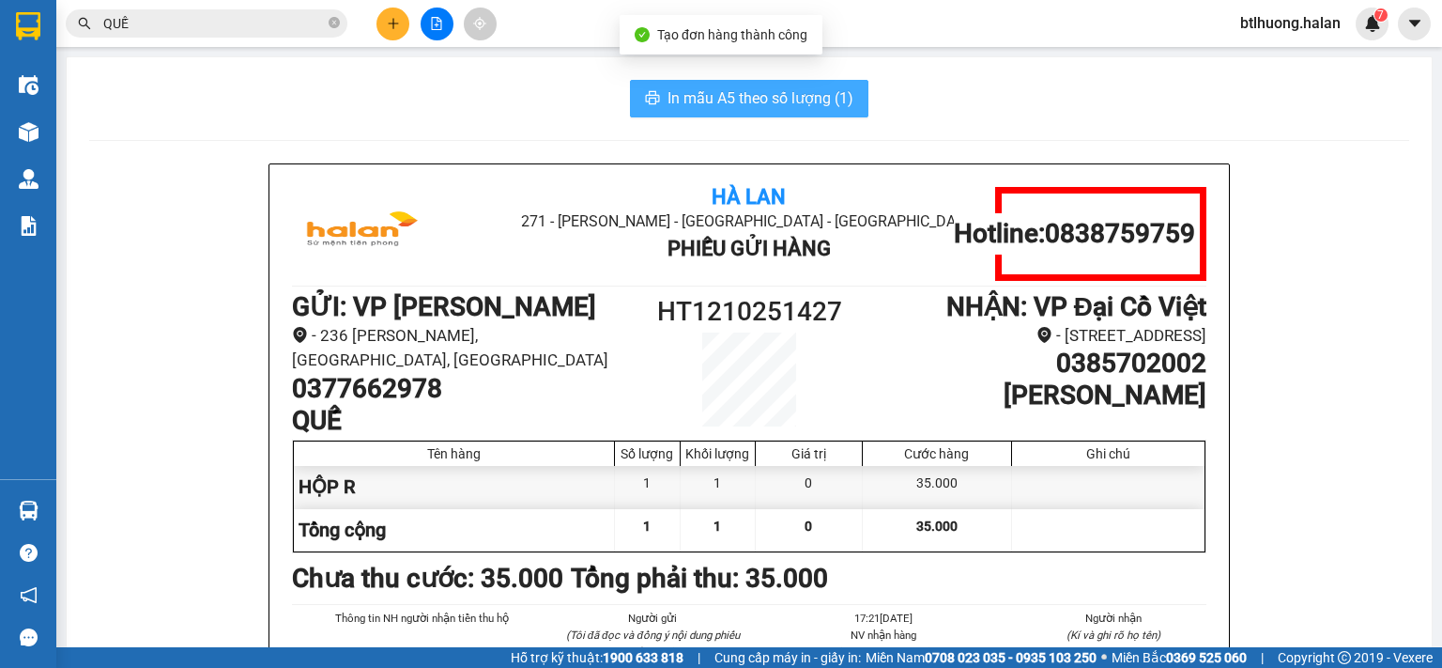
click at [811, 89] on span "In mẫu A5 theo số lượng (1)" at bounding box center [761, 97] width 186 height 23
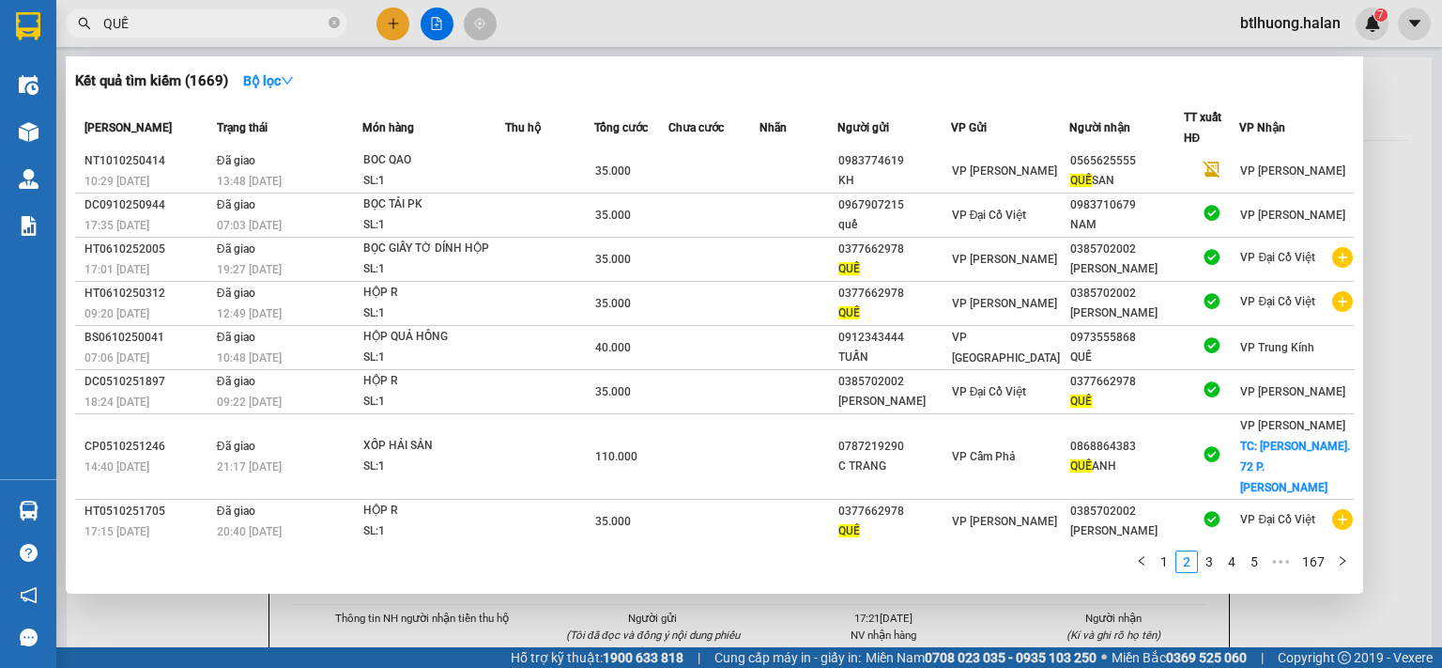
click at [254, 22] on input "QUẾ" at bounding box center [214, 23] width 222 height 21
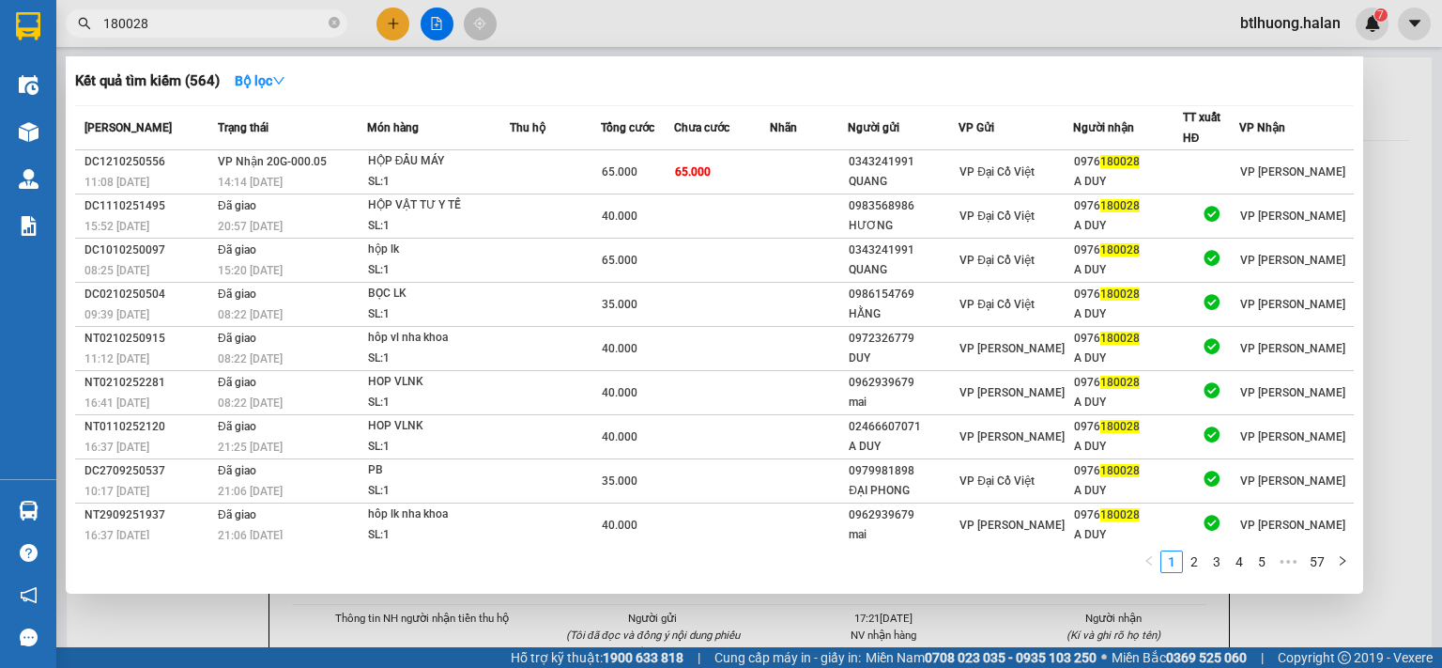
type input "180028"
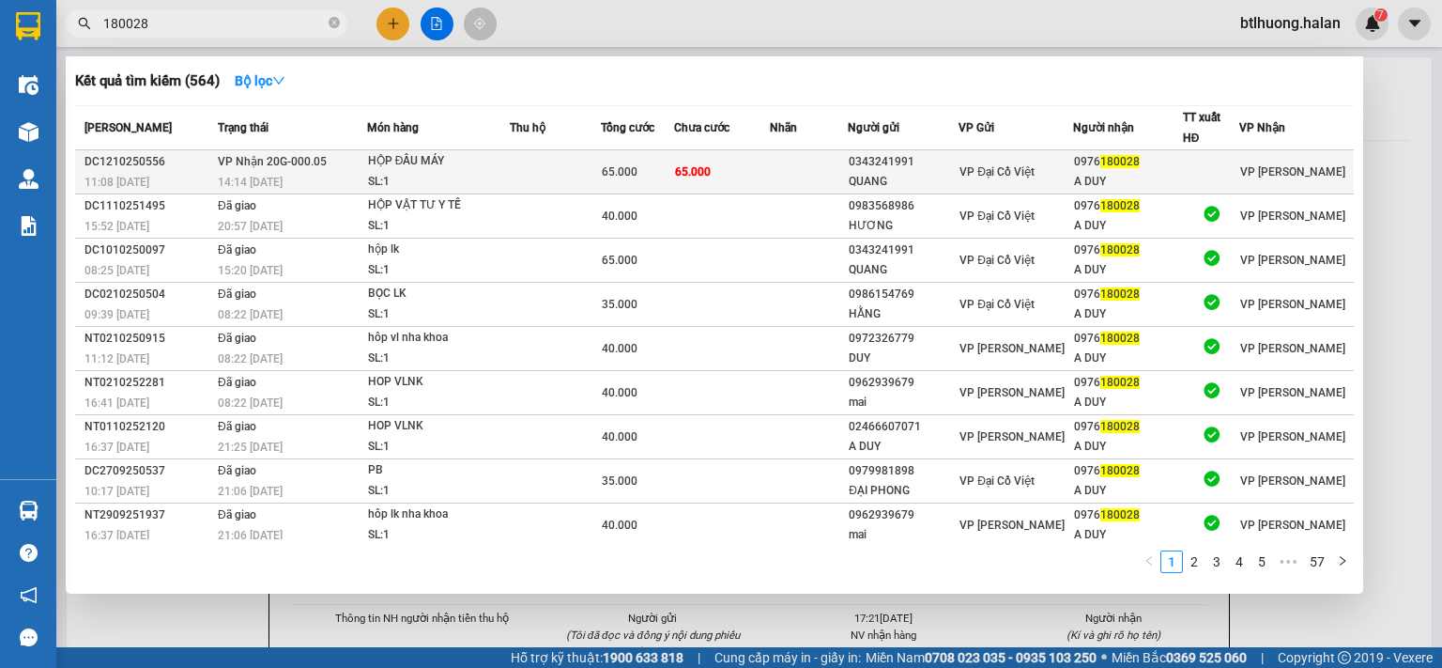
click at [722, 164] on td "65.000" at bounding box center [721, 172] width 95 height 44
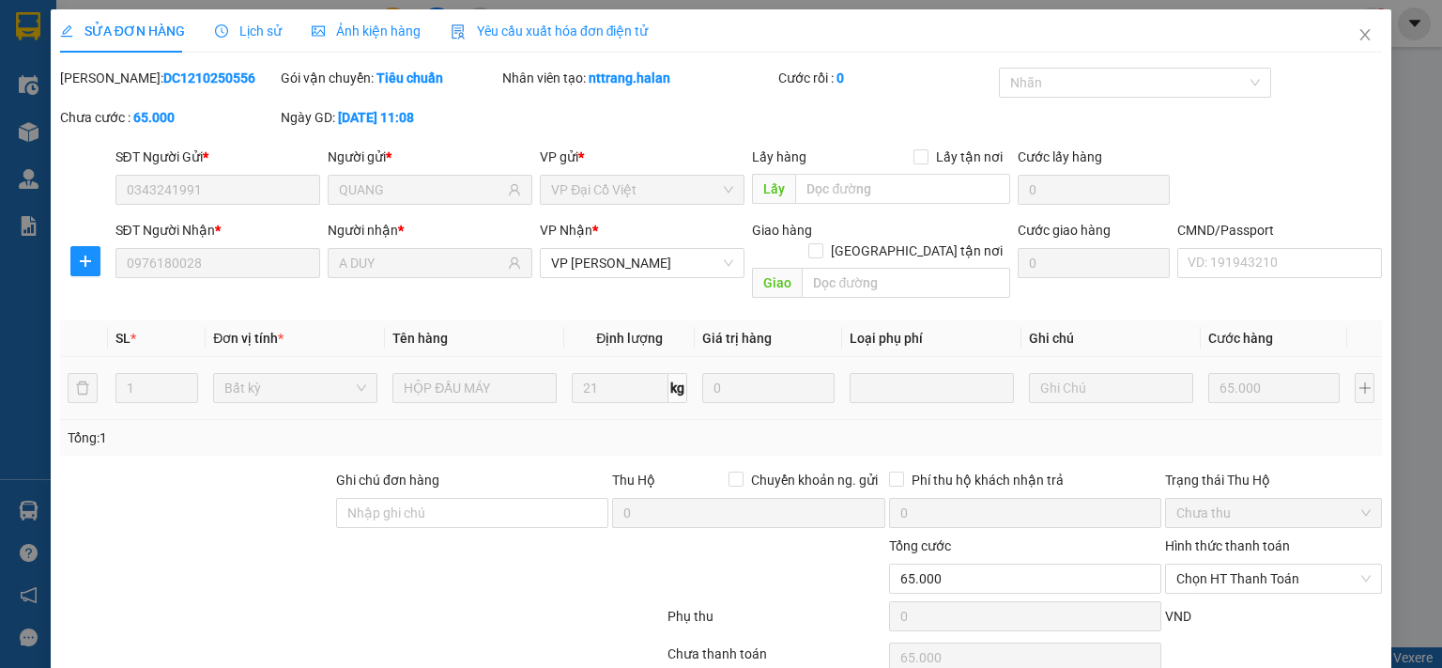
type input "0343241991"
type input "QUANG"
type input "0976180028"
type input "A DUY"
type input "0"
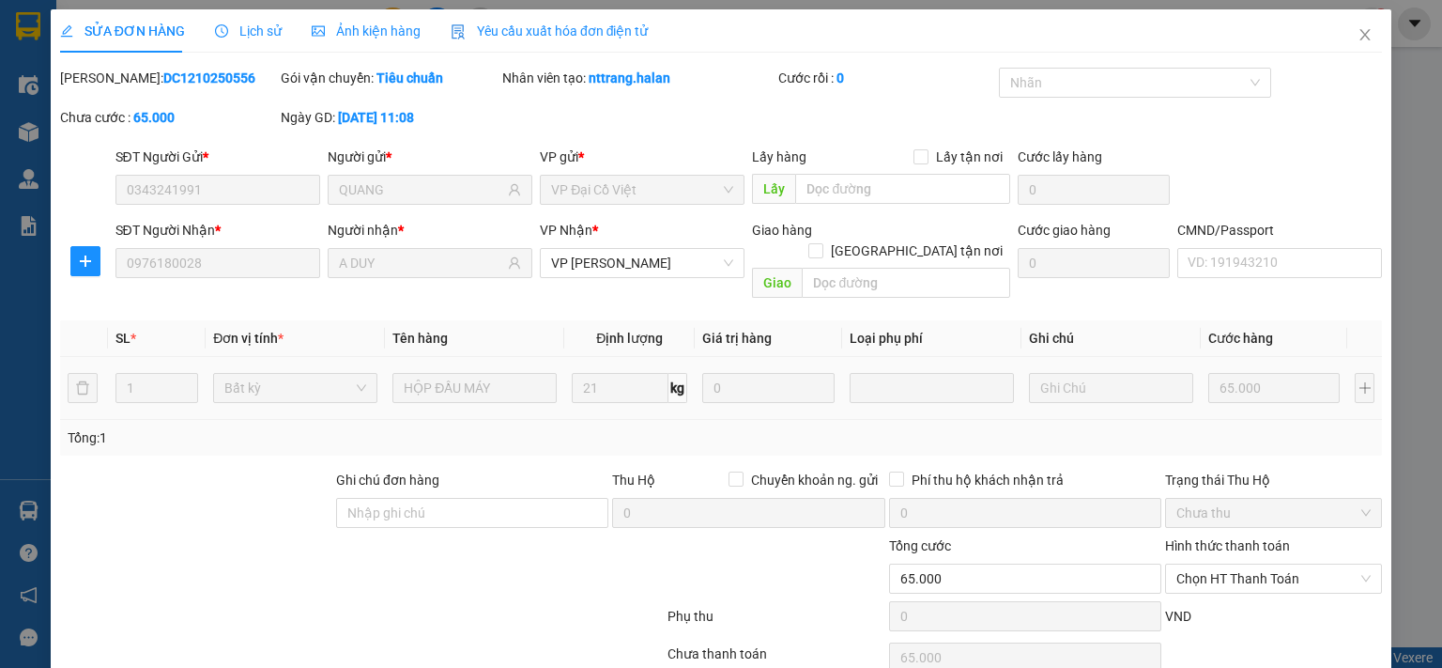
type input "65.000"
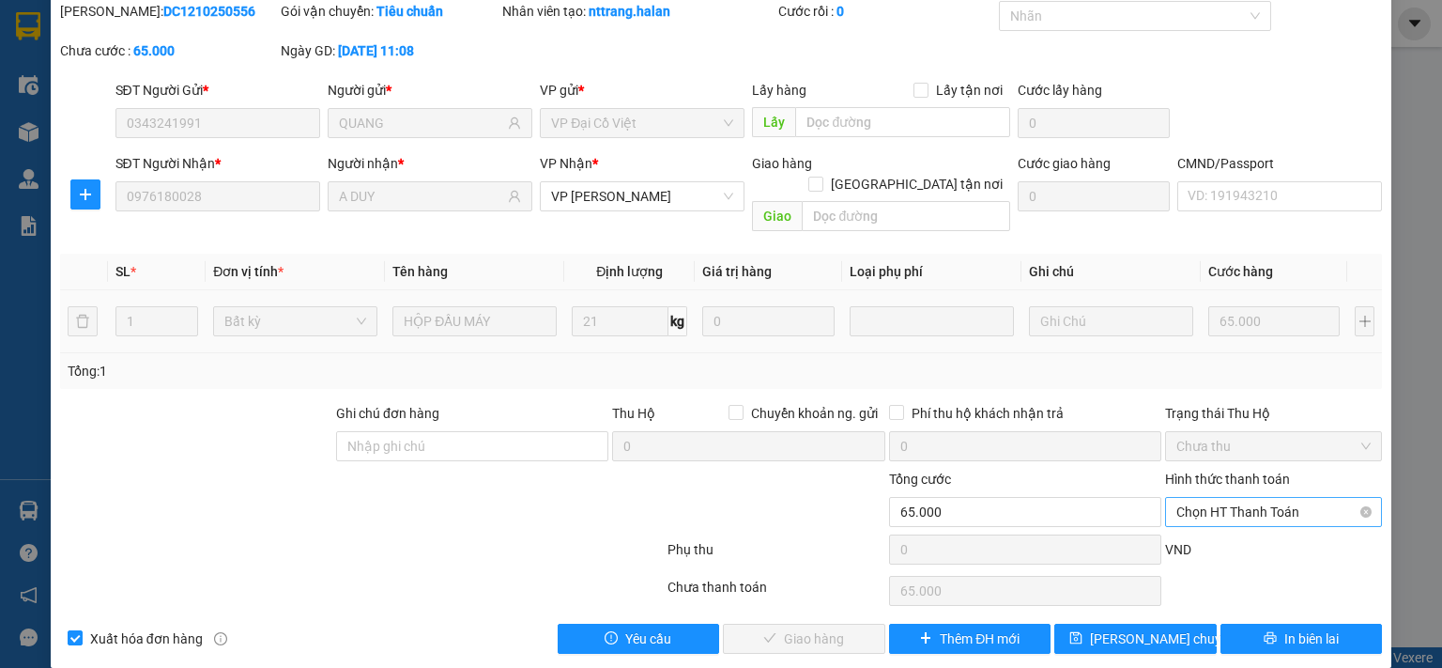
click at [1181, 498] on span "Chọn HT Thanh Toán" at bounding box center [1274, 512] width 194 height 28
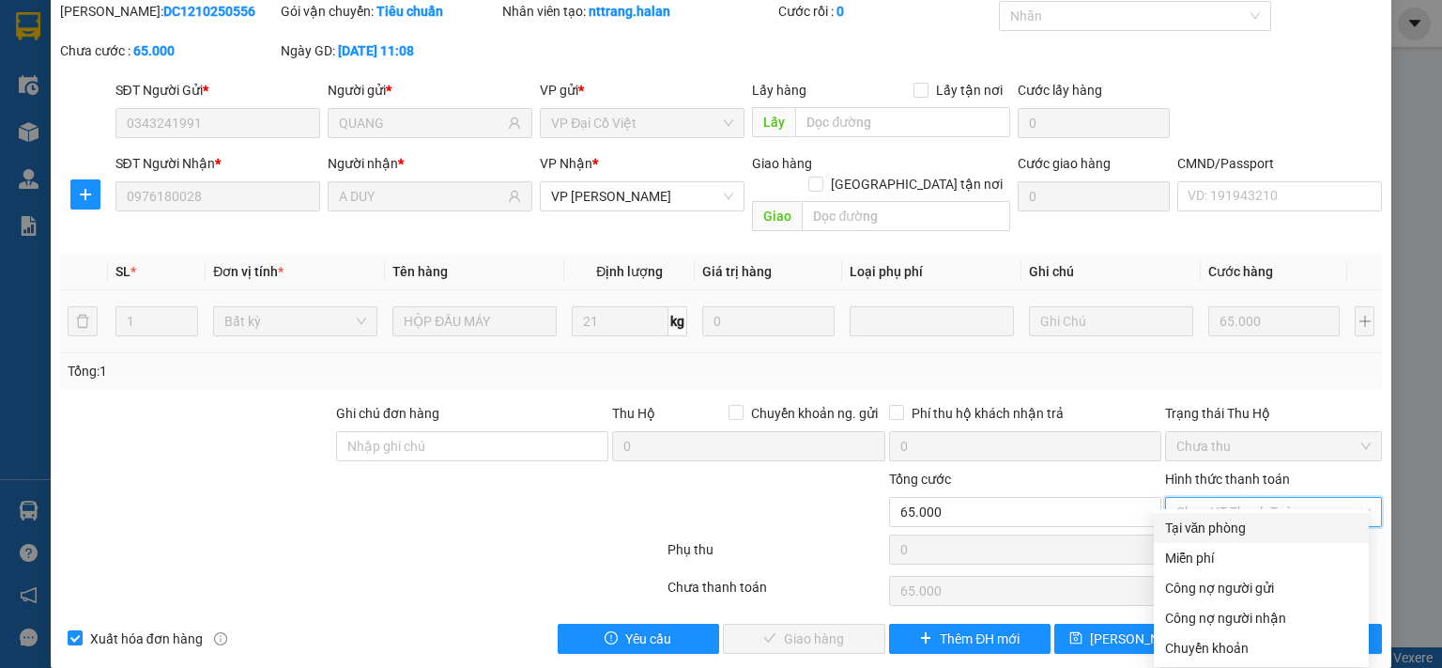
click at [1168, 525] on div "Tại văn phòng" at bounding box center [1261, 527] width 192 height 21
type input "0"
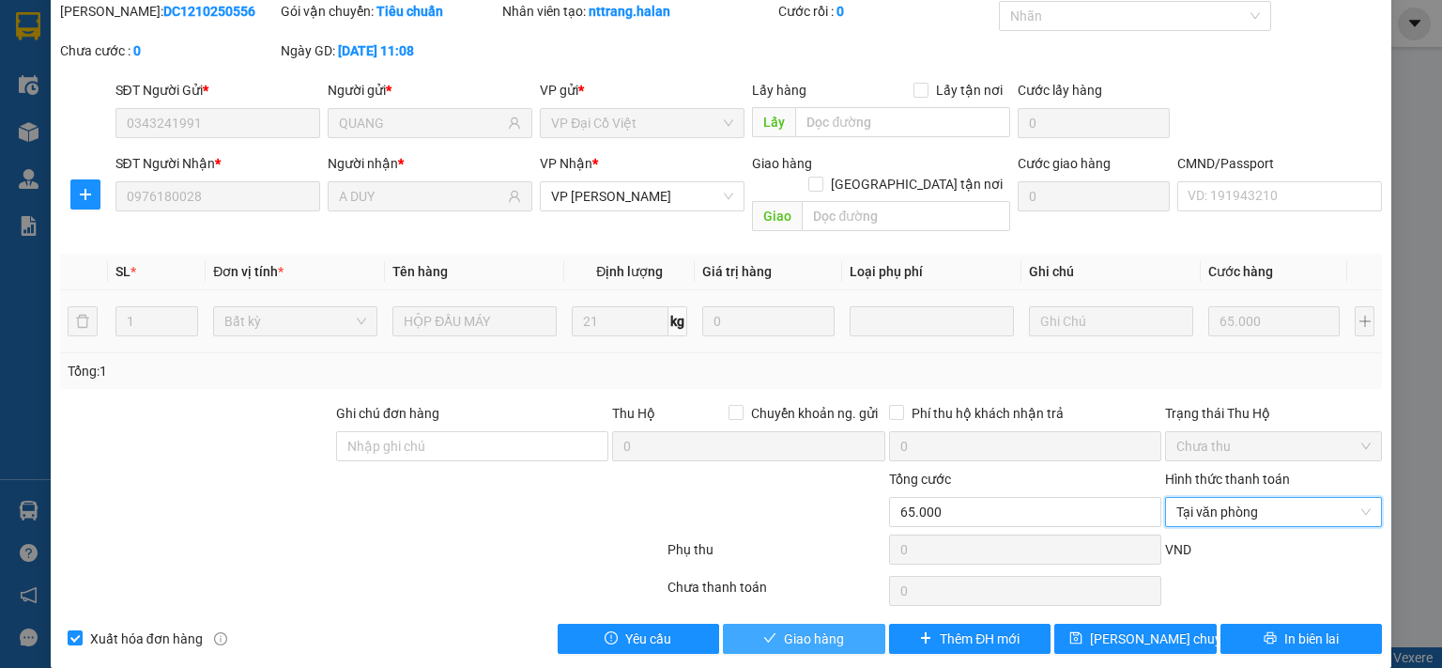
click at [830, 628] on span "Giao hàng" at bounding box center [814, 638] width 60 height 21
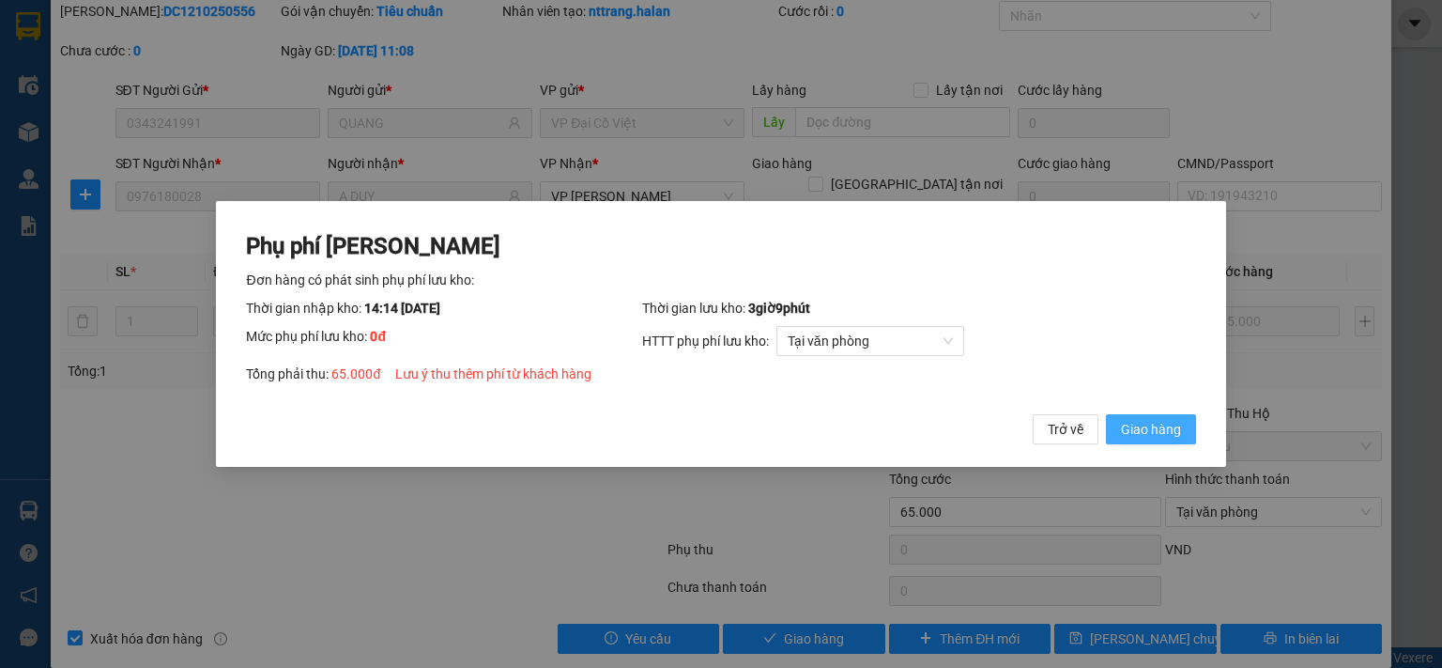
click at [1131, 426] on span "Giao hàng" at bounding box center [1151, 429] width 60 height 21
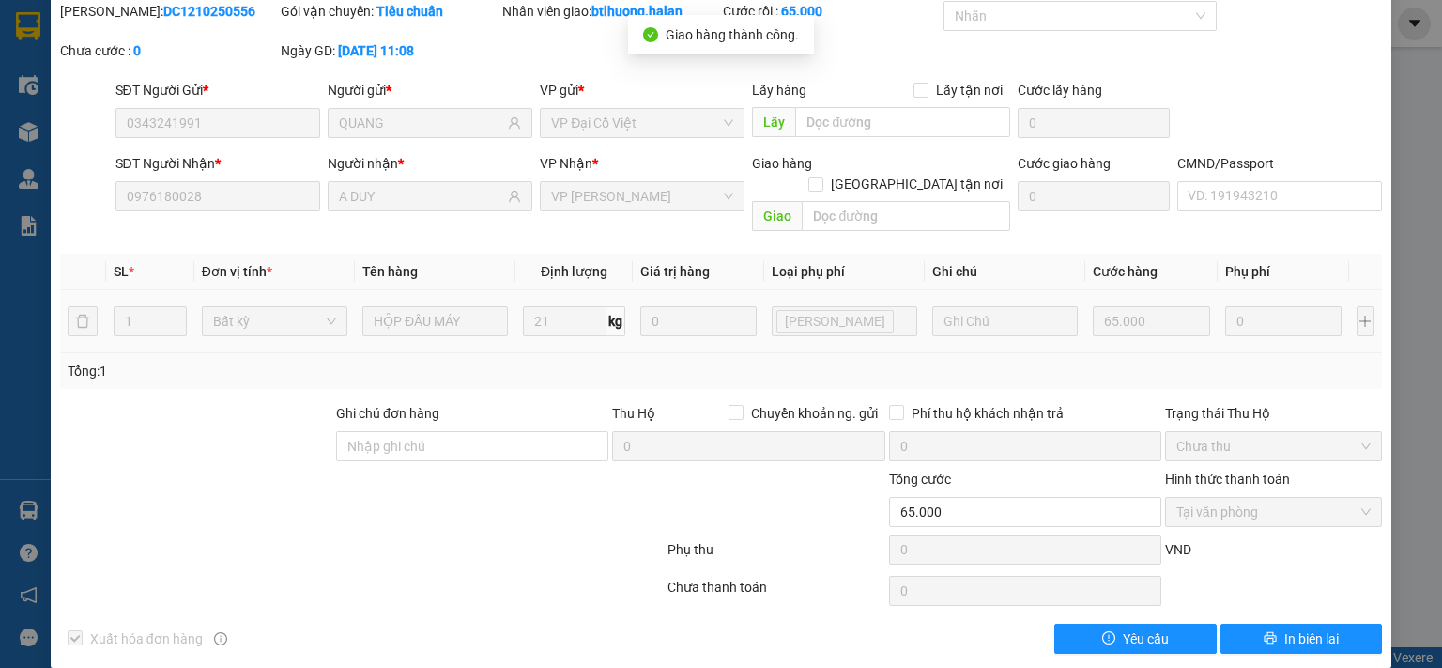
scroll to position [0, 0]
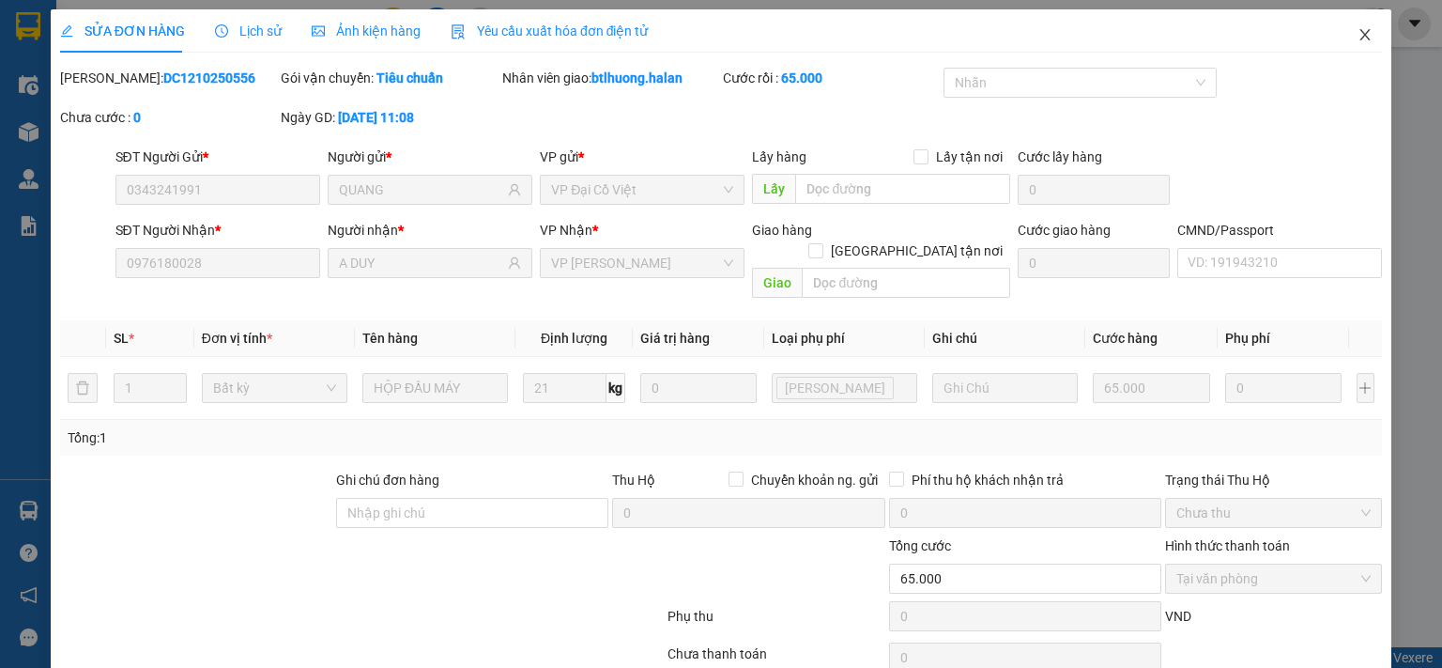
click at [1358, 40] on icon "close" at bounding box center [1365, 34] width 15 height 15
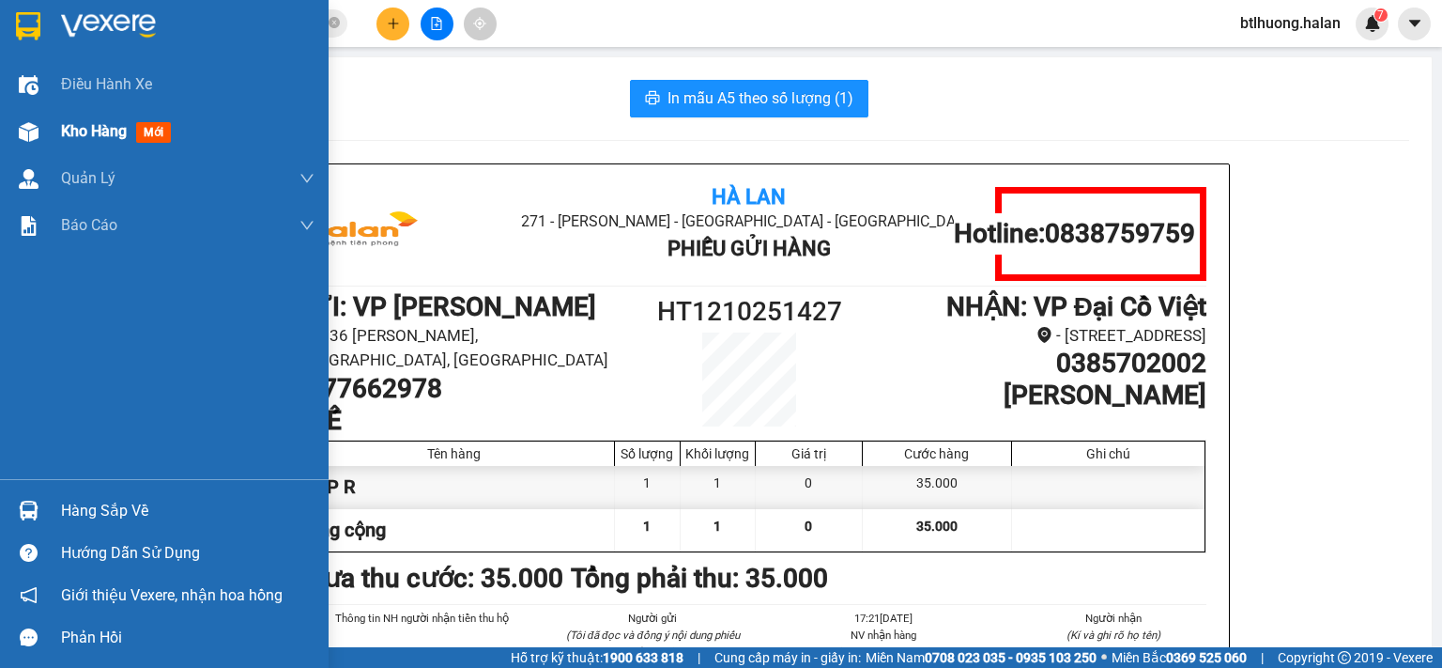
click at [34, 122] on img at bounding box center [29, 132] width 20 height 20
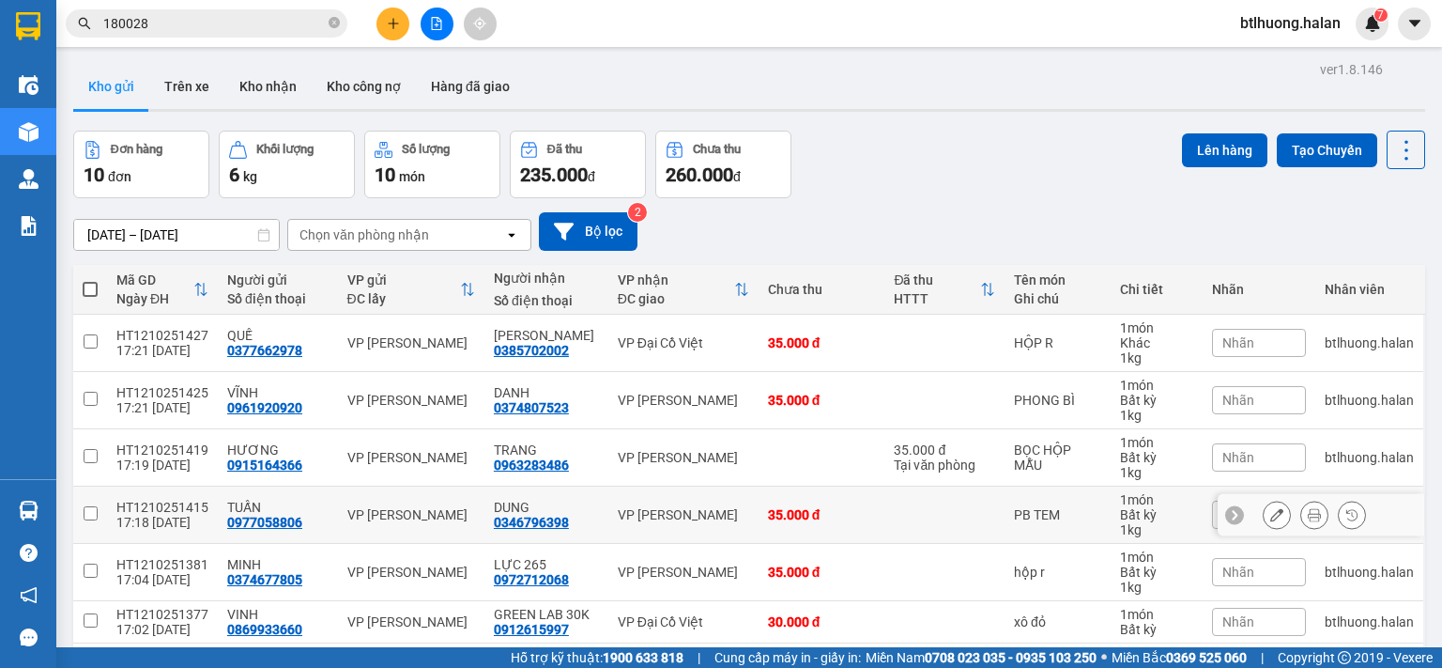
scroll to position [254, 0]
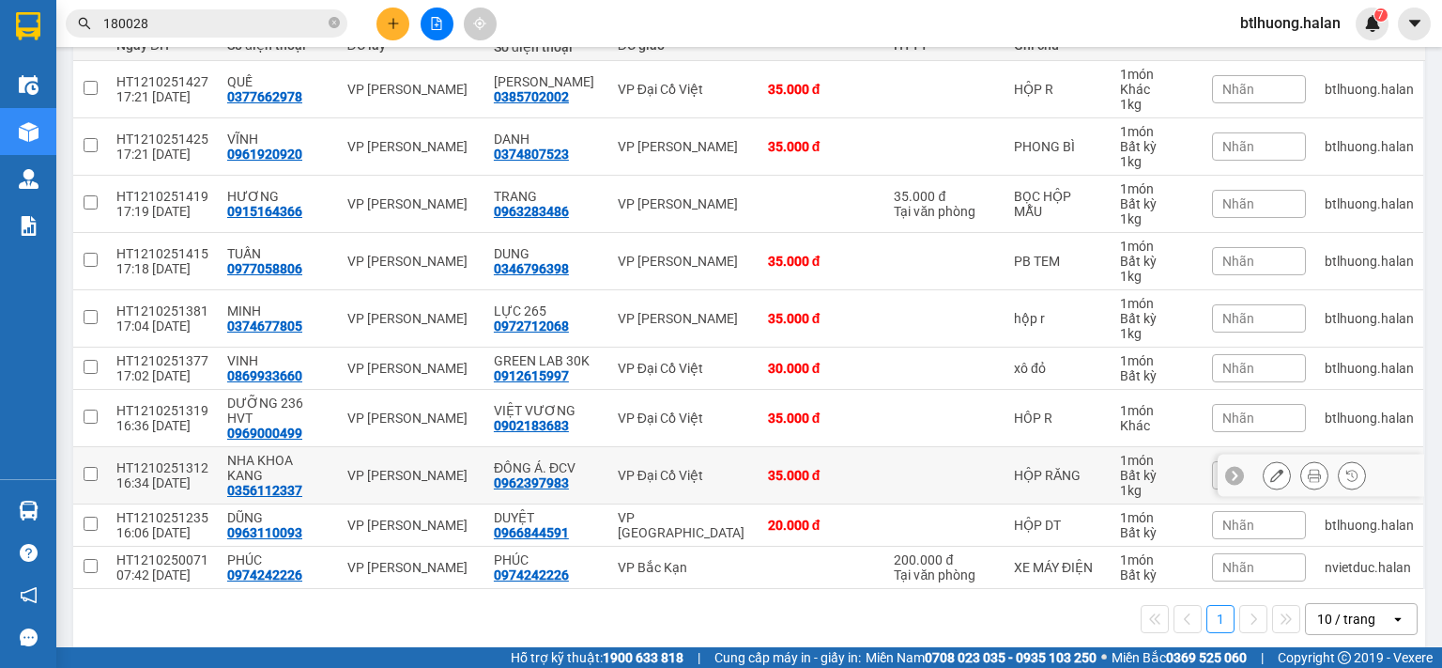
click at [669, 468] on div "VP Đại Cồ Việt" at bounding box center [683, 475] width 131 height 15
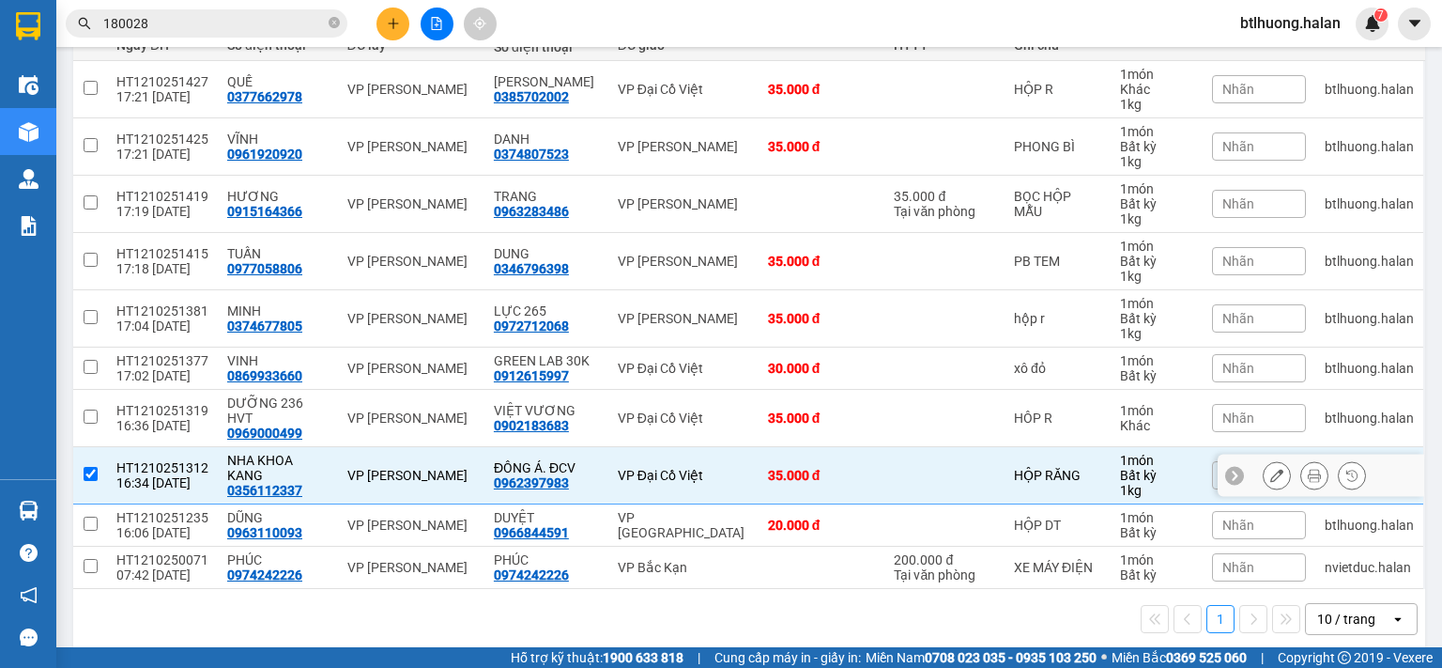
click at [669, 468] on div "VP Đại Cồ Việt" at bounding box center [683, 475] width 131 height 15
checkbox input "false"
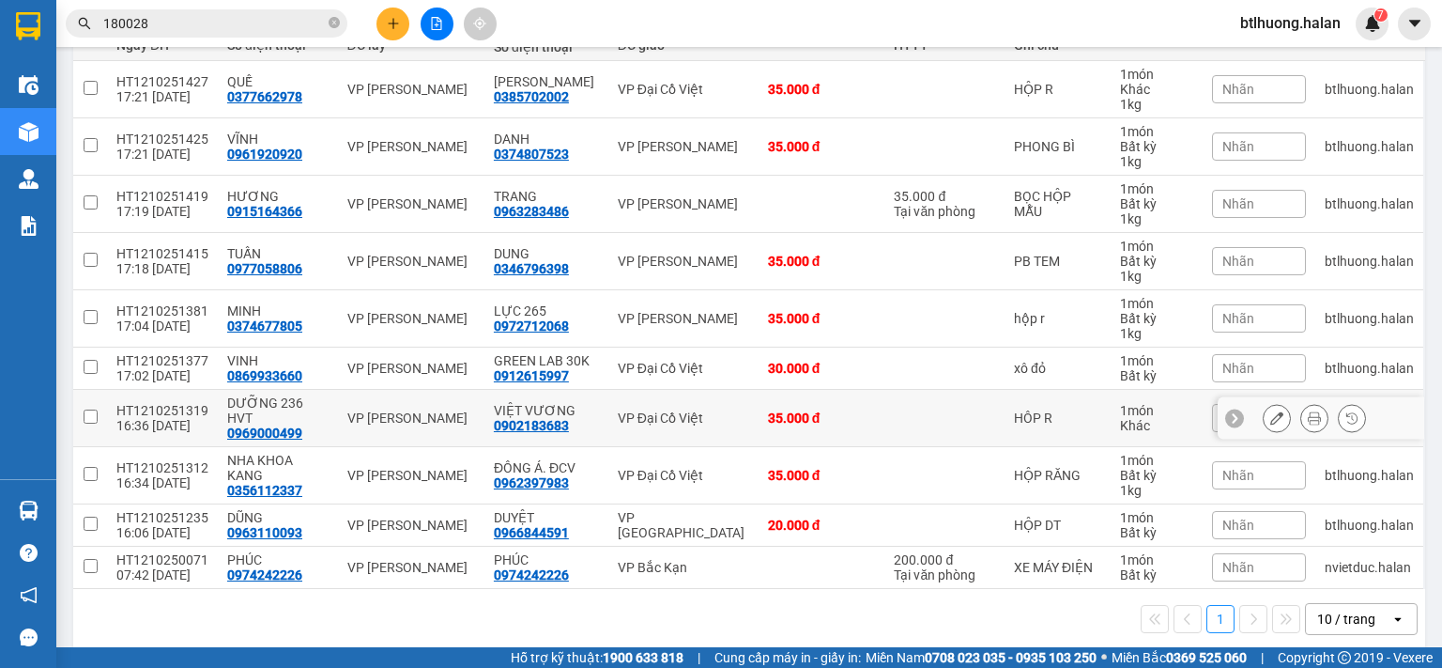
click at [697, 410] on div "VP Đại Cồ Việt" at bounding box center [683, 417] width 131 height 15
checkbox input "true"
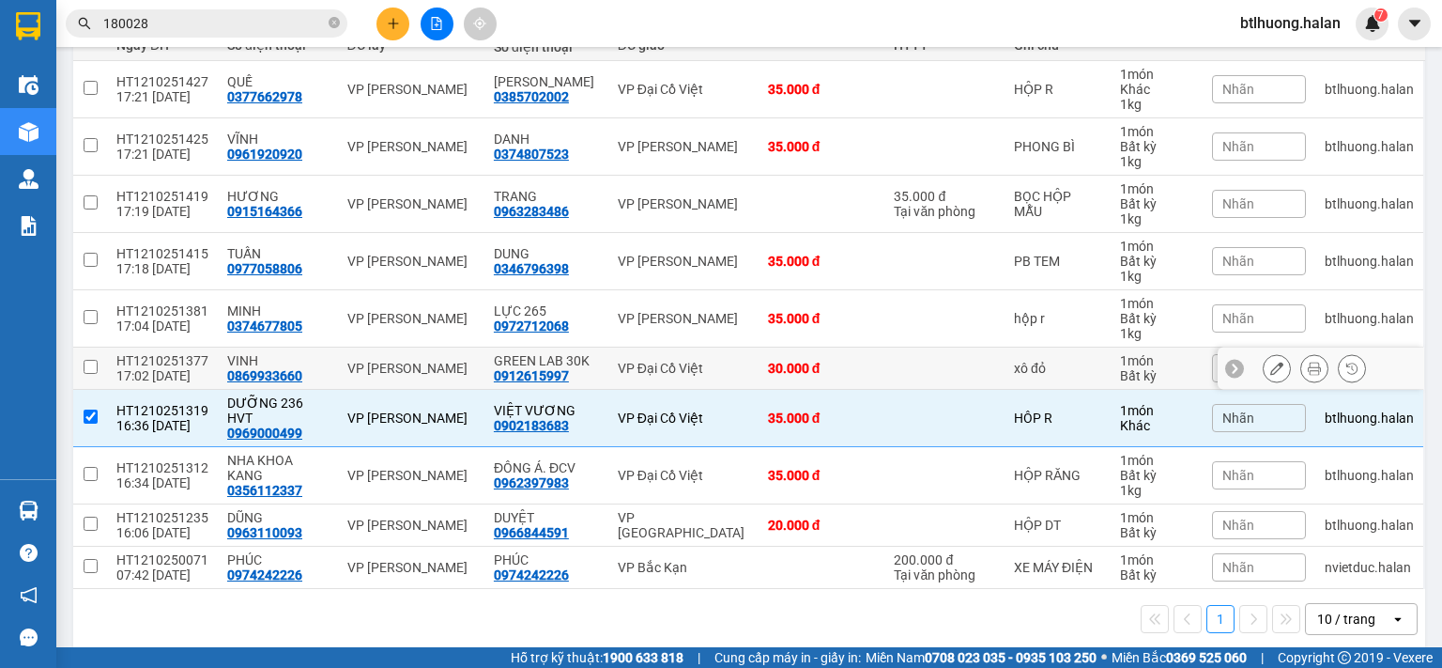
click at [716, 356] on td "VP Đại Cồ Việt" at bounding box center [683, 368] width 150 height 42
checkbox input "true"
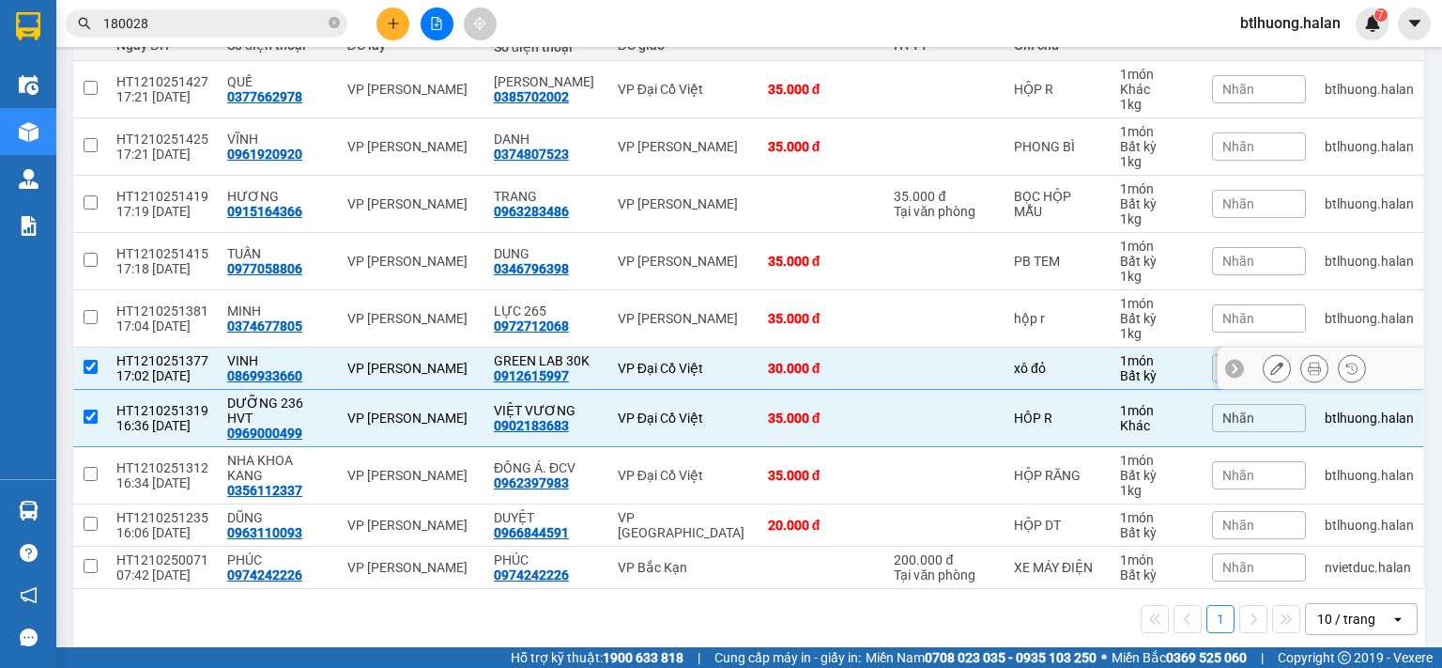
scroll to position [0, 0]
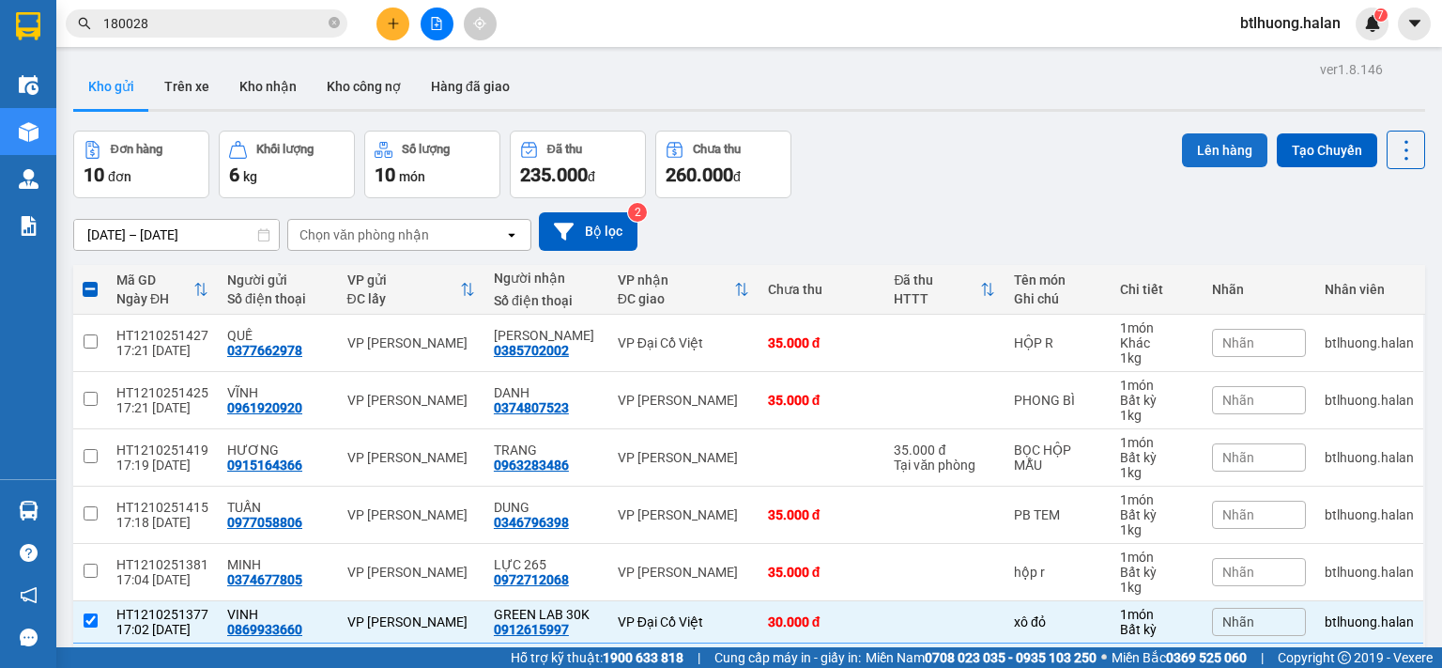
click at [1223, 157] on button "Lên hàng" at bounding box center [1224, 150] width 85 height 34
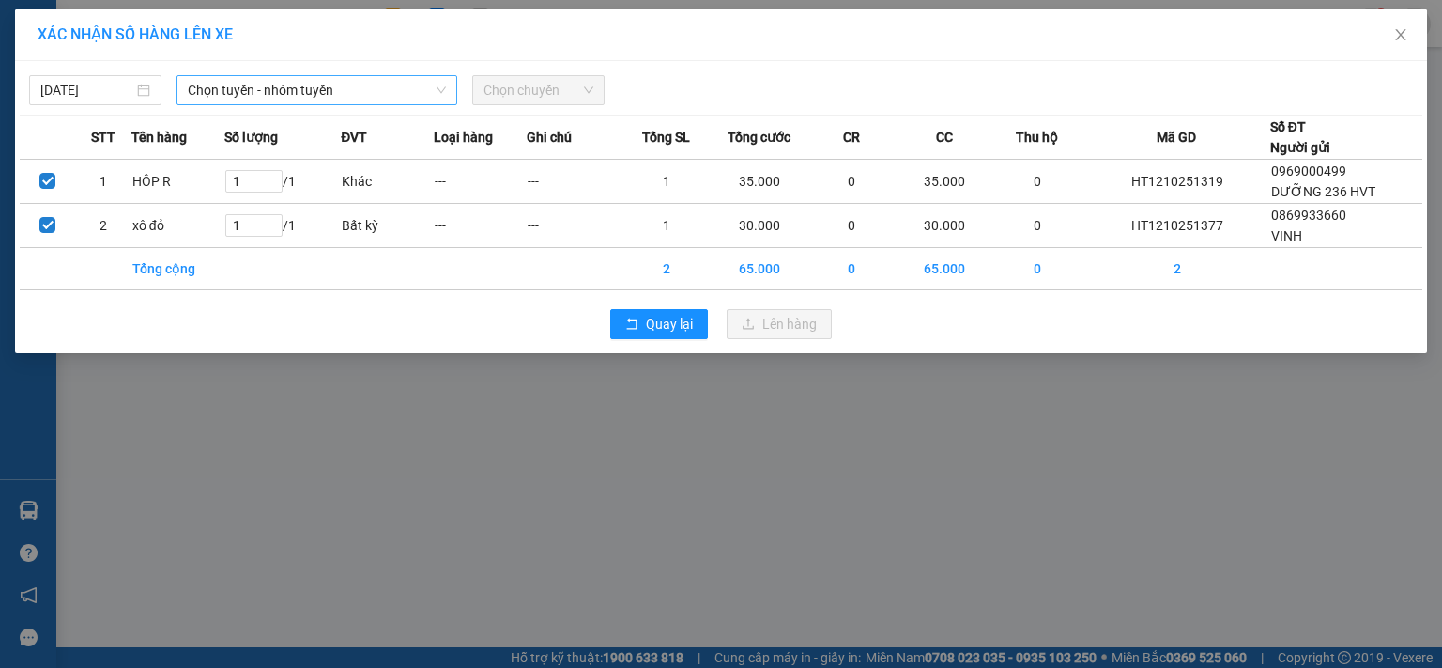
click at [394, 88] on span "Chọn tuyến - nhóm tuyến" at bounding box center [317, 90] width 258 height 28
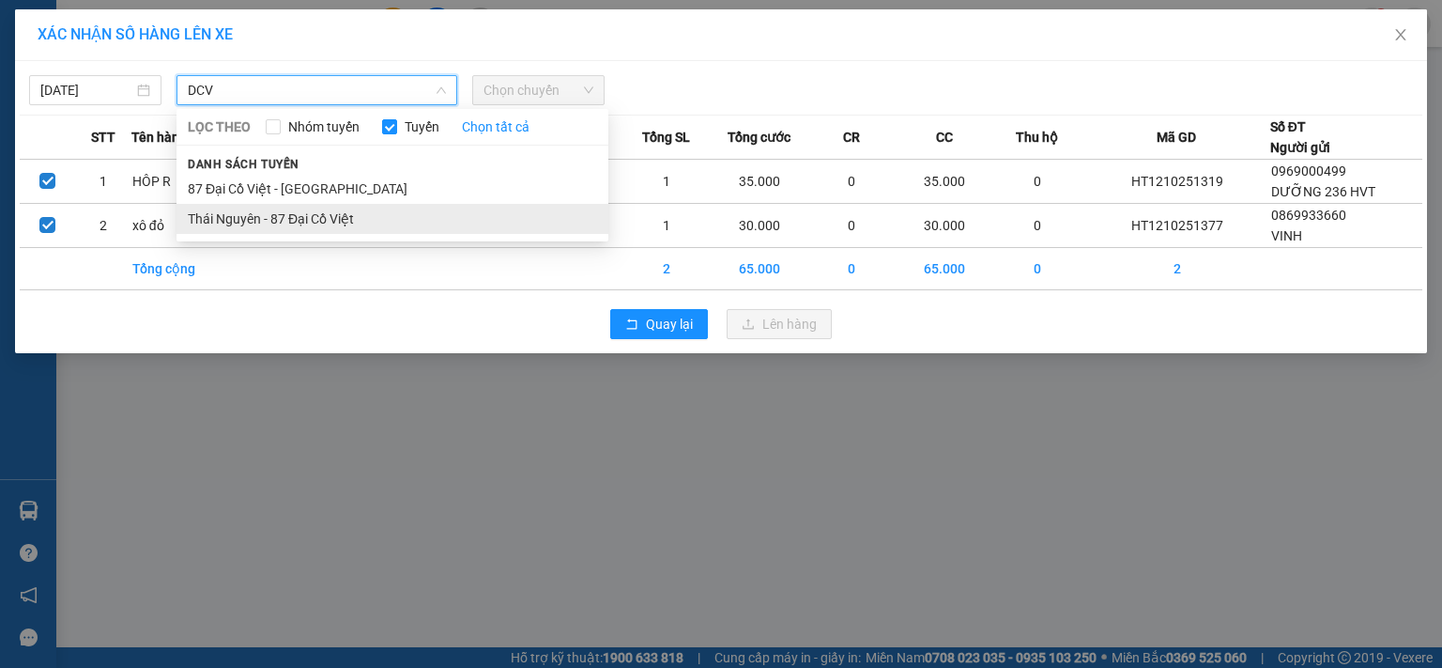
type input "DCV"
drag, startPoint x: 356, startPoint y: 222, endPoint x: 438, endPoint y: 138, distance: 117.5
click at [360, 222] on li "Thái Nguyên - 87 Đại Cồ Việt" at bounding box center [393, 219] width 432 height 30
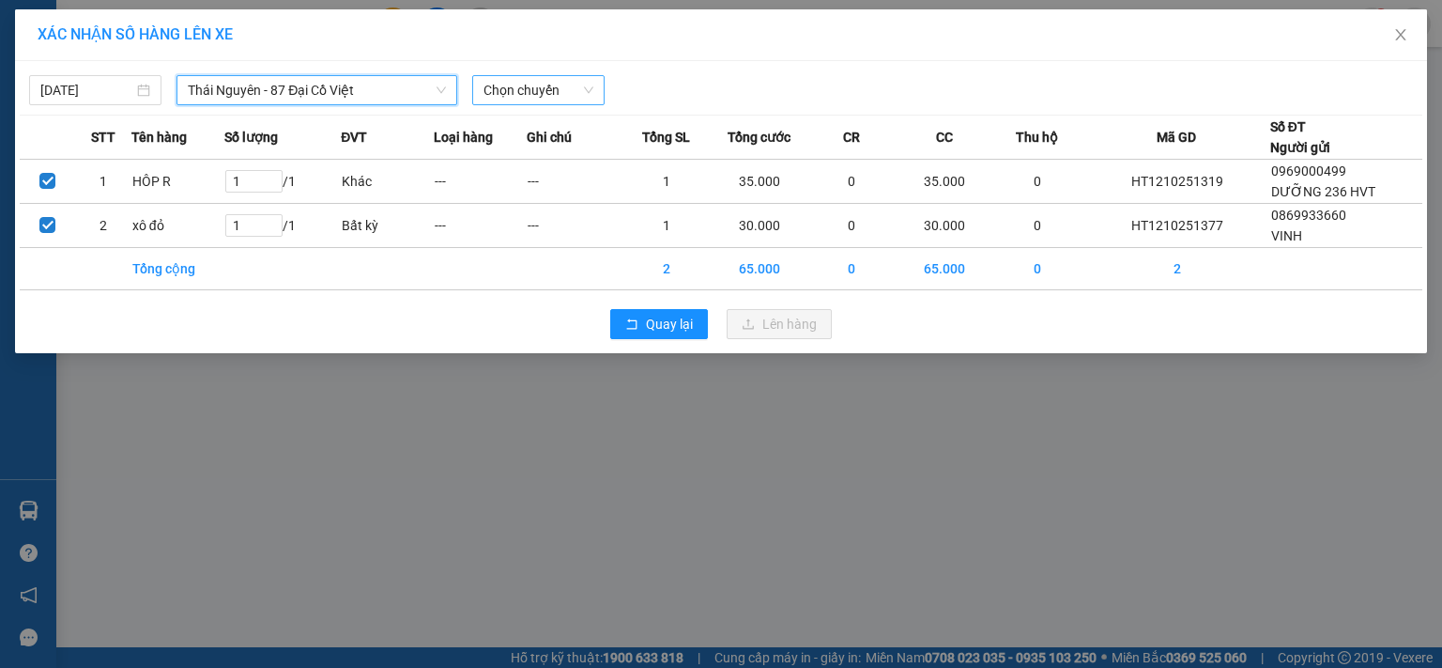
click at [511, 80] on span "Chọn chuyến" at bounding box center [539, 90] width 110 height 28
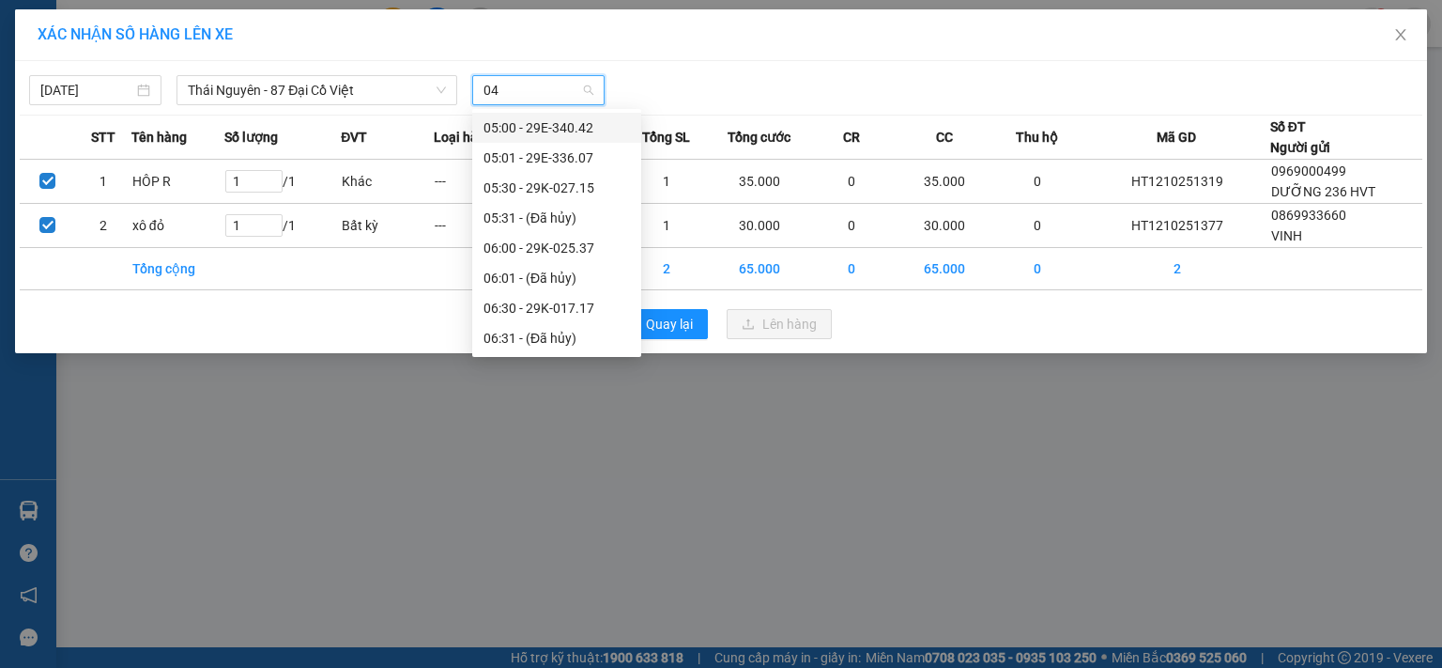
type input "042"
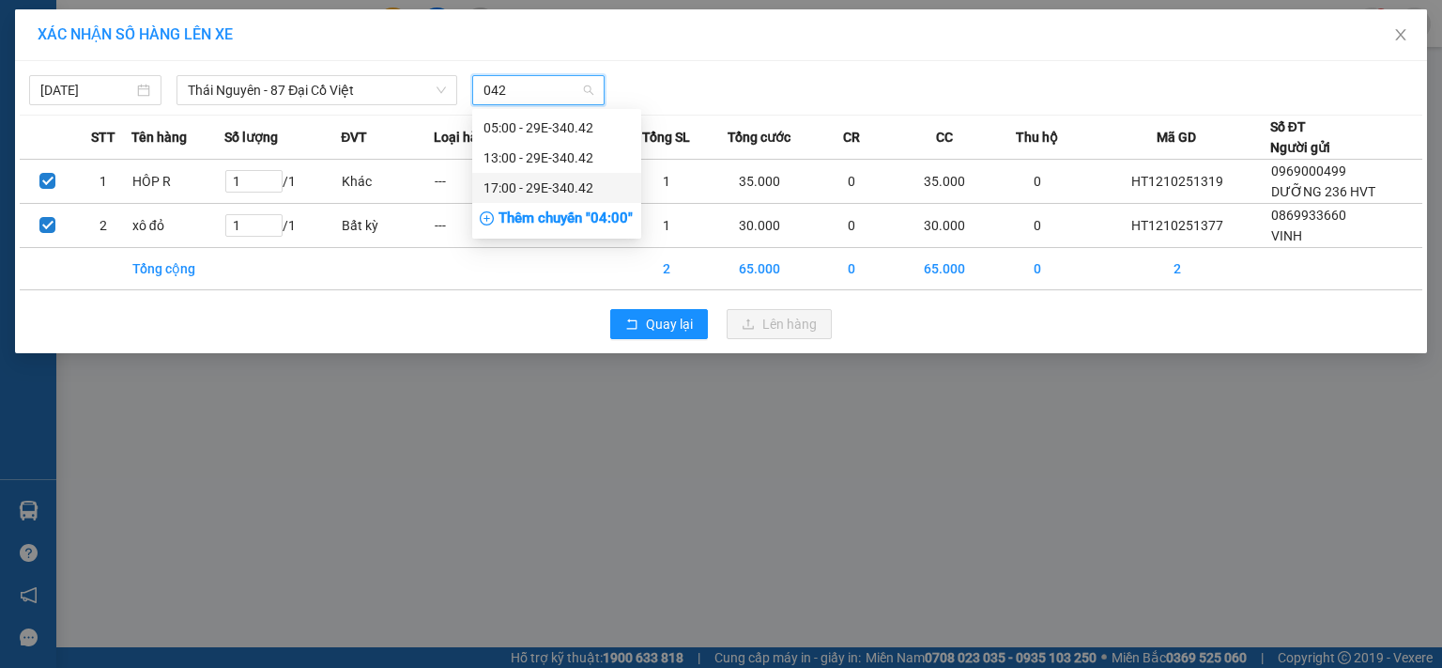
drag, startPoint x: 515, startPoint y: 182, endPoint x: 529, endPoint y: 190, distance: 16.0
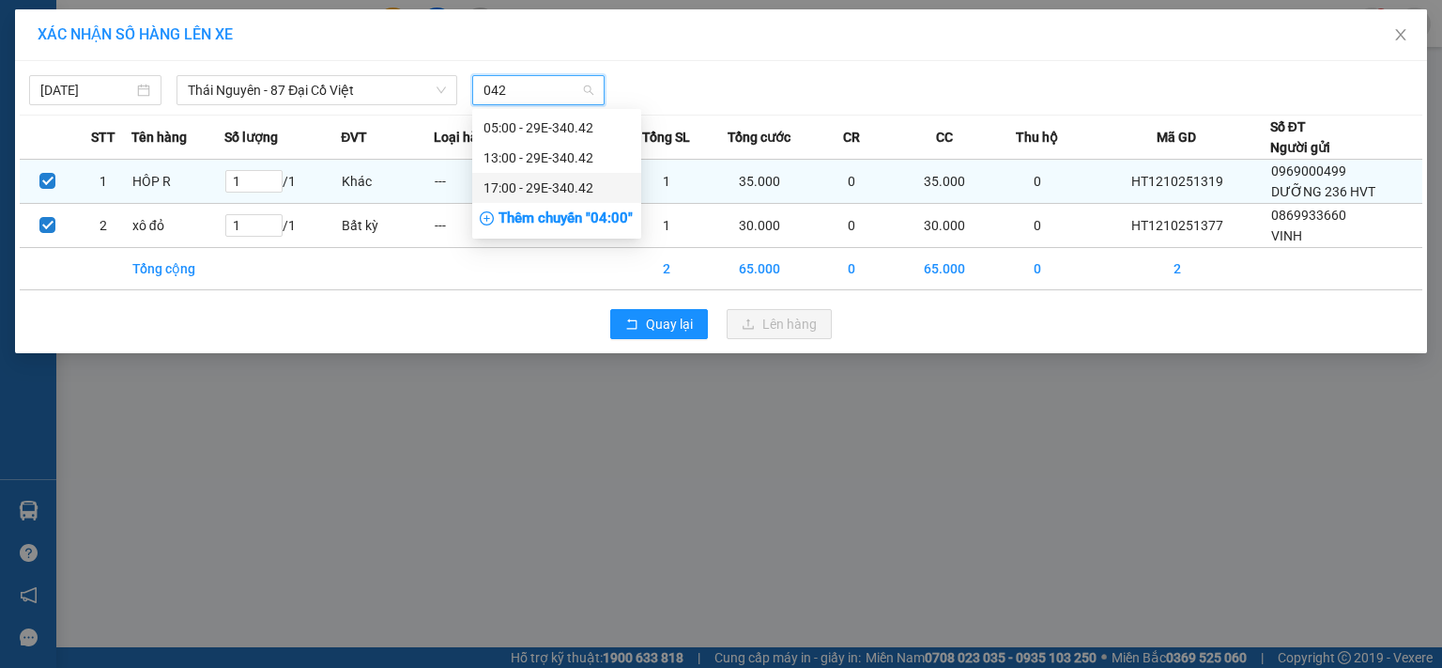
click at [515, 182] on div "17:00 - 29E-340.42" at bounding box center [557, 187] width 146 height 21
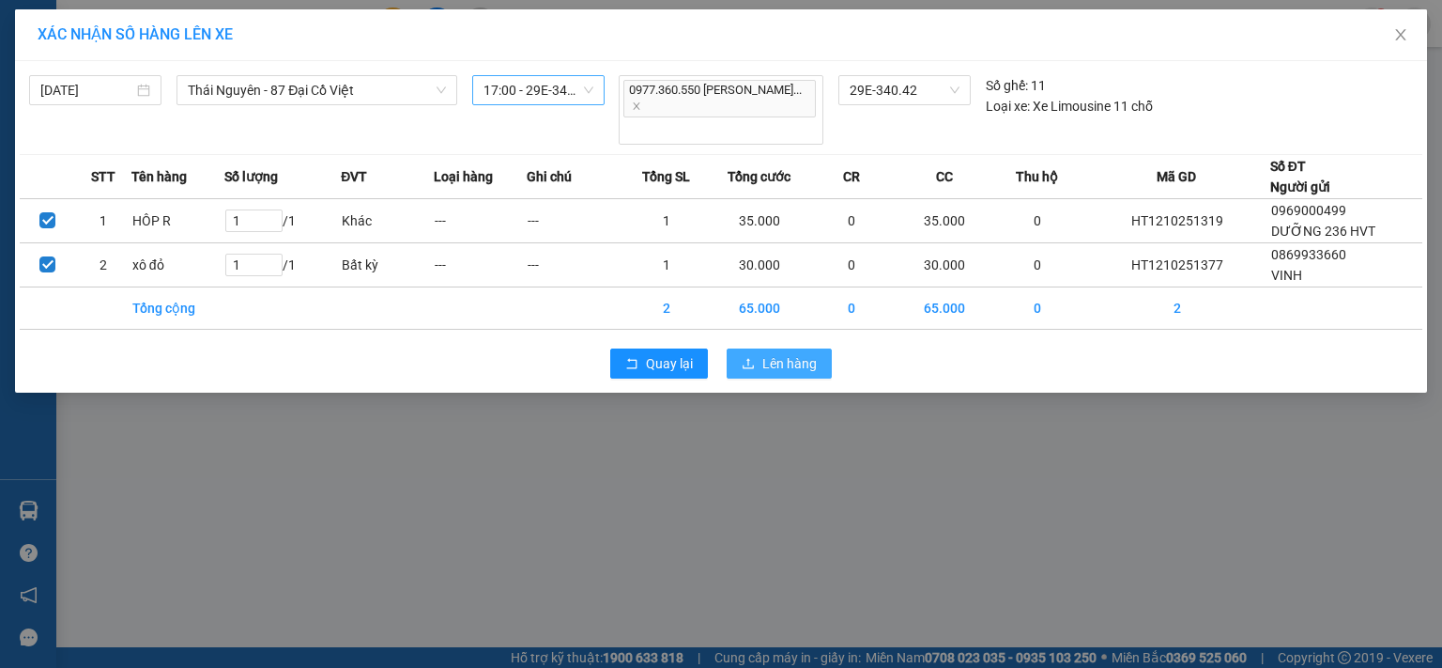
drag, startPoint x: 777, startPoint y: 331, endPoint x: 774, endPoint y: 320, distance: 11.0
click at [777, 353] on span "Lên hàng" at bounding box center [789, 363] width 54 height 21
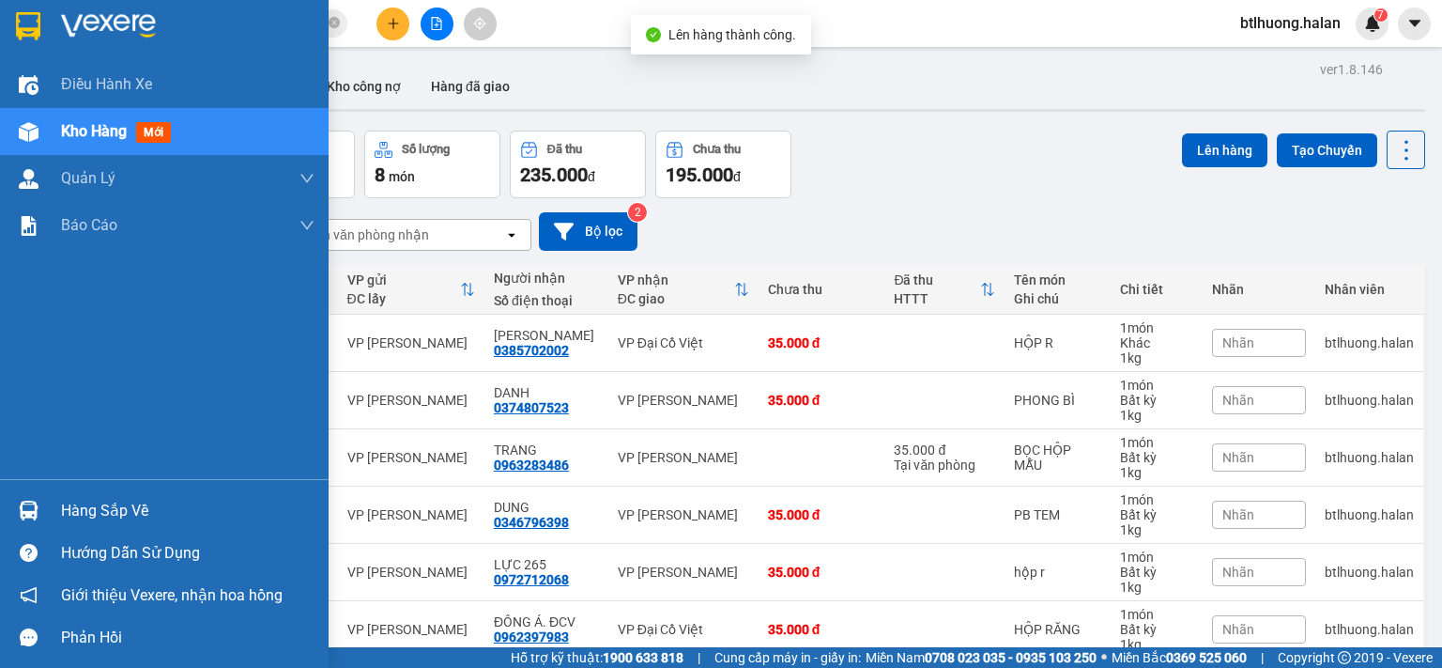
click at [52, 502] on div "Hàng sắp về" at bounding box center [164, 510] width 329 height 42
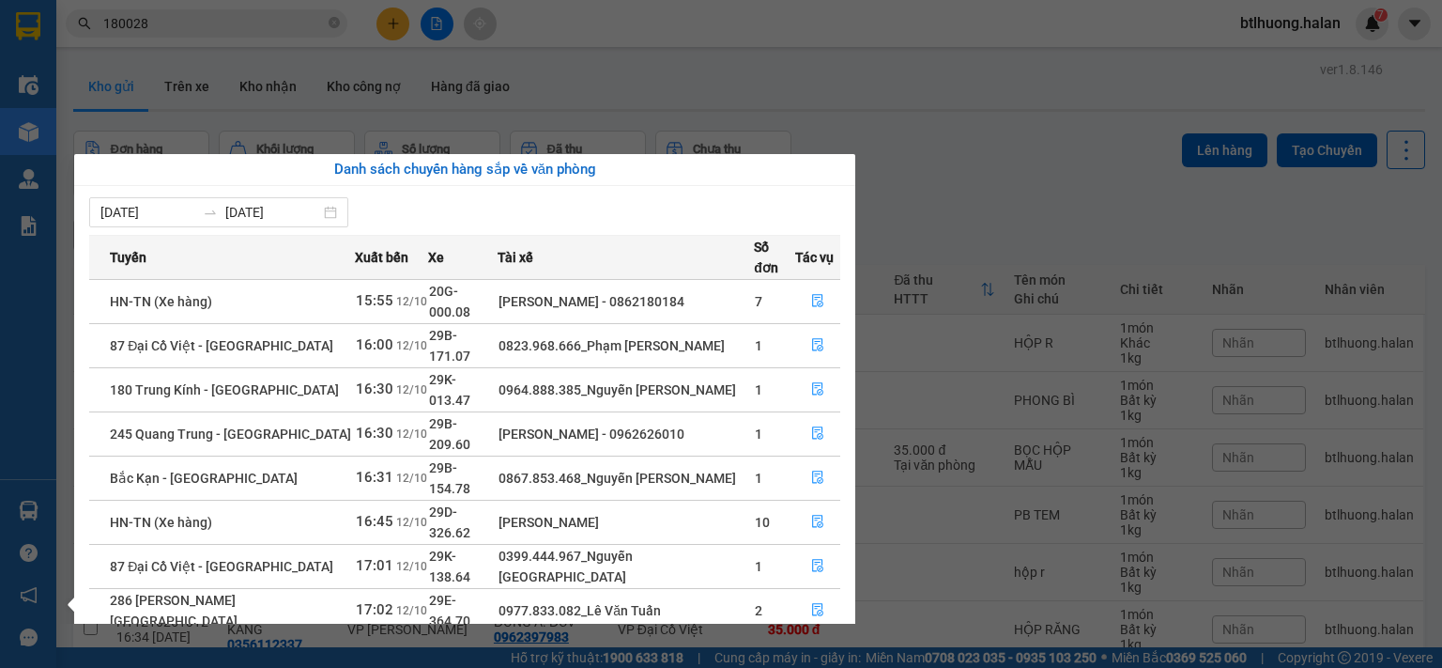
click at [319, 147] on section "Kết quả tìm kiếm ( 564 ) Bộ lọc Mã ĐH Trạng thái Món hàng Thu hộ Tổng cước Chưa…" at bounding box center [721, 334] width 1442 height 668
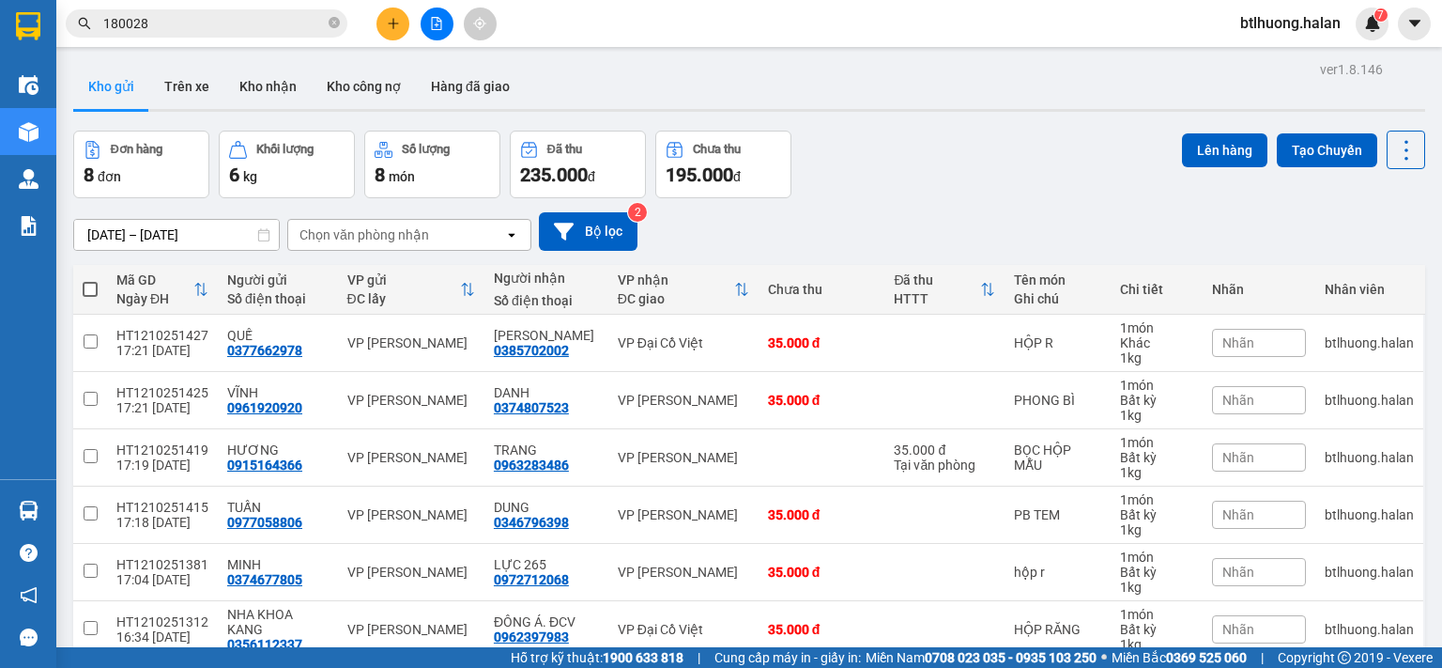
click at [382, 37] on div at bounding box center [436, 24] width 141 height 33
click at [409, 27] on div at bounding box center [436, 24] width 141 height 33
click at [391, 27] on icon "plus" at bounding box center [393, 23] width 13 height 13
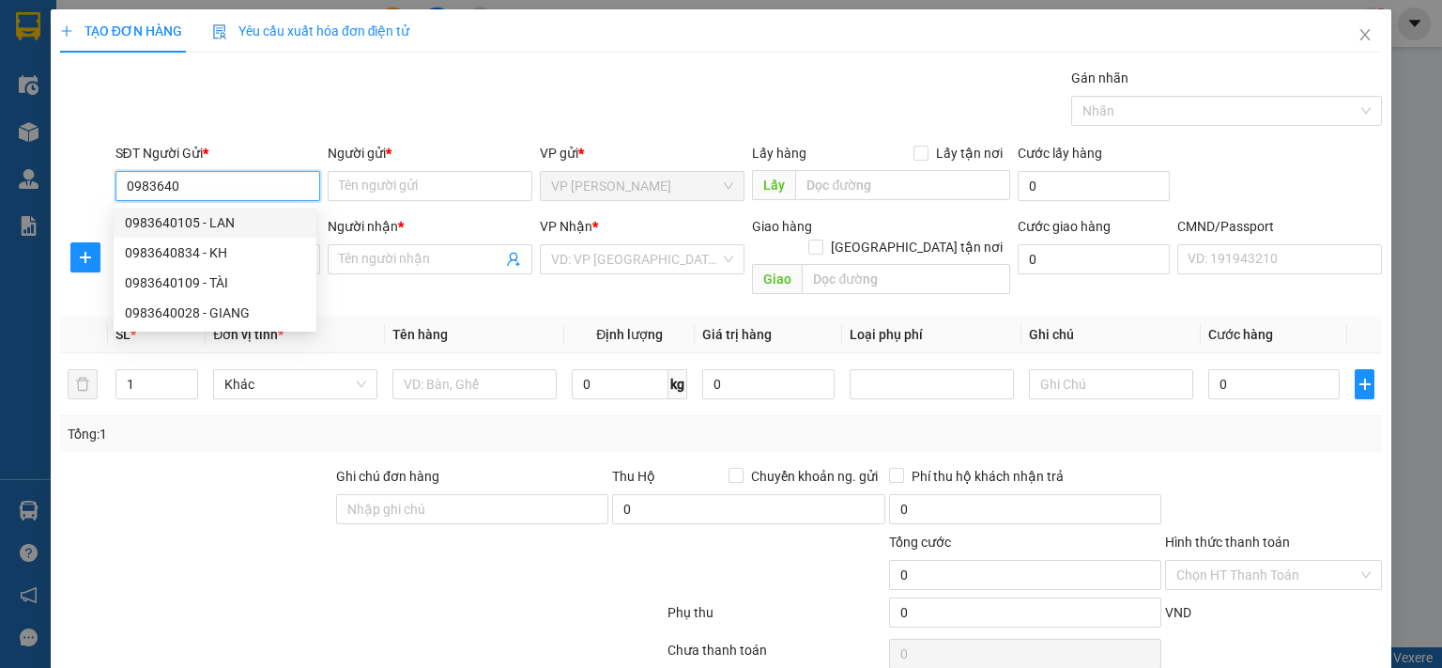
click at [195, 229] on div "0983640105 - LAN" at bounding box center [215, 222] width 180 height 21
type input "0983640105"
type input "LAN"
type input "0983640105"
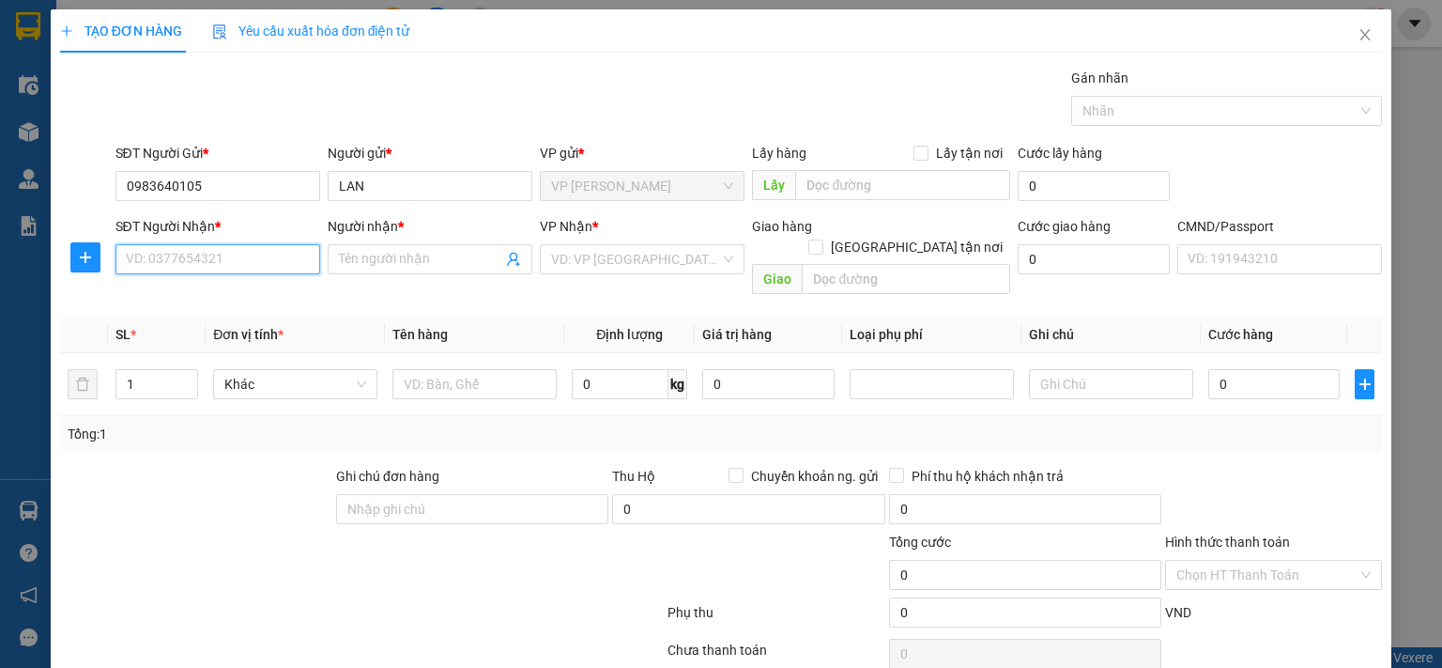
click at [199, 253] on input "SĐT Người Nhận *" at bounding box center [217, 259] width 205 height 30
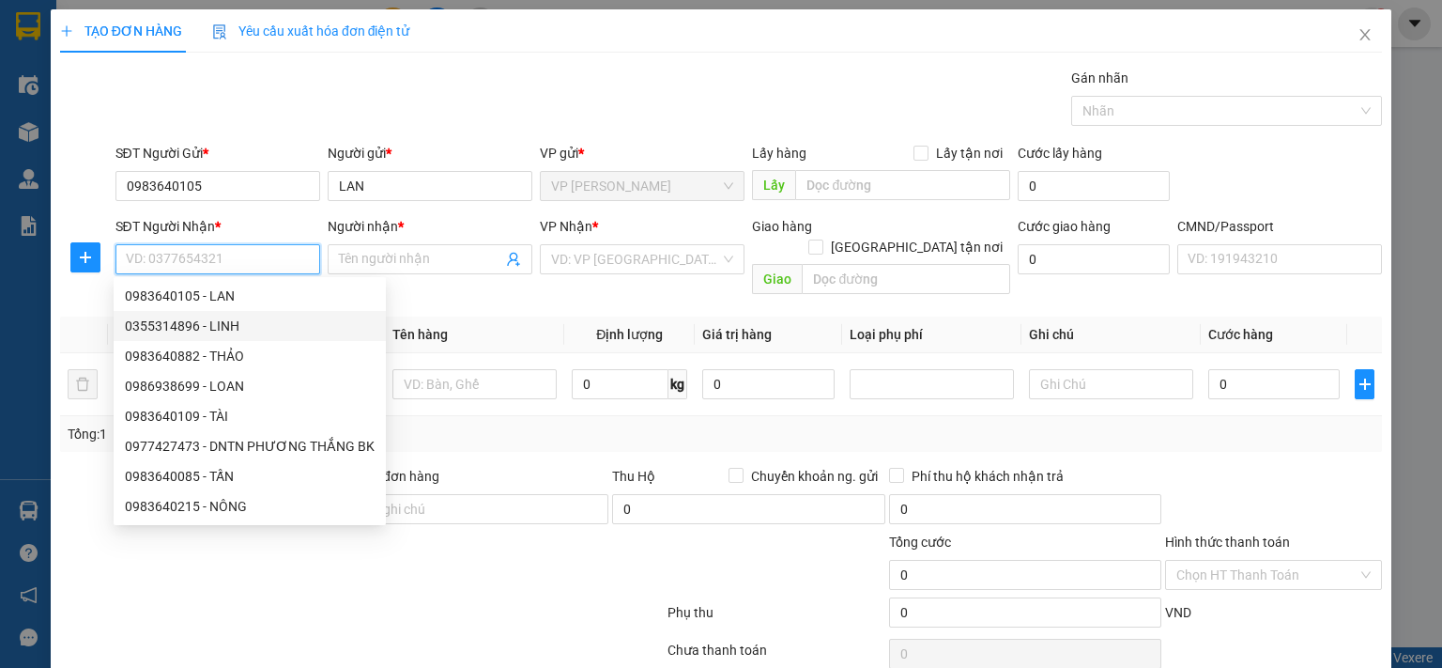
click at [176, 321] on div "0355314896 - LINH" at bounding box center [250, 325] width 250 height 21
type input "0355314896"
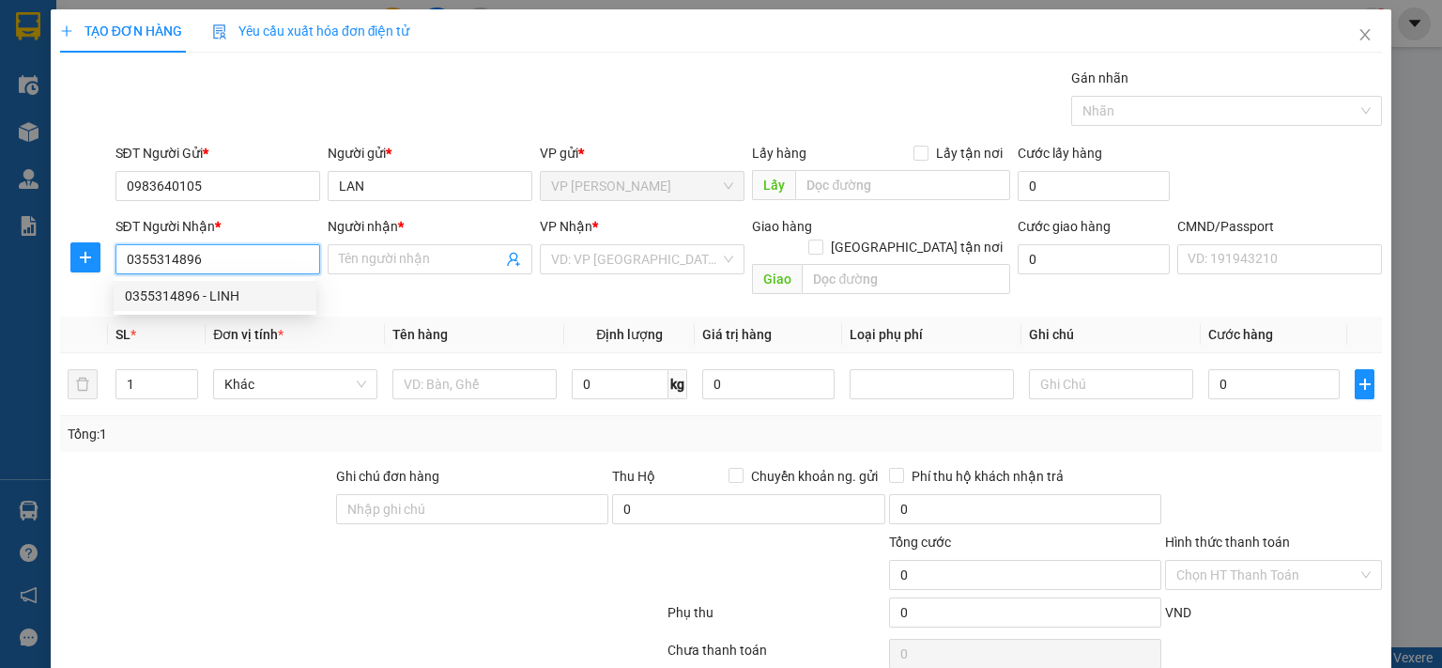
type input "LINH"
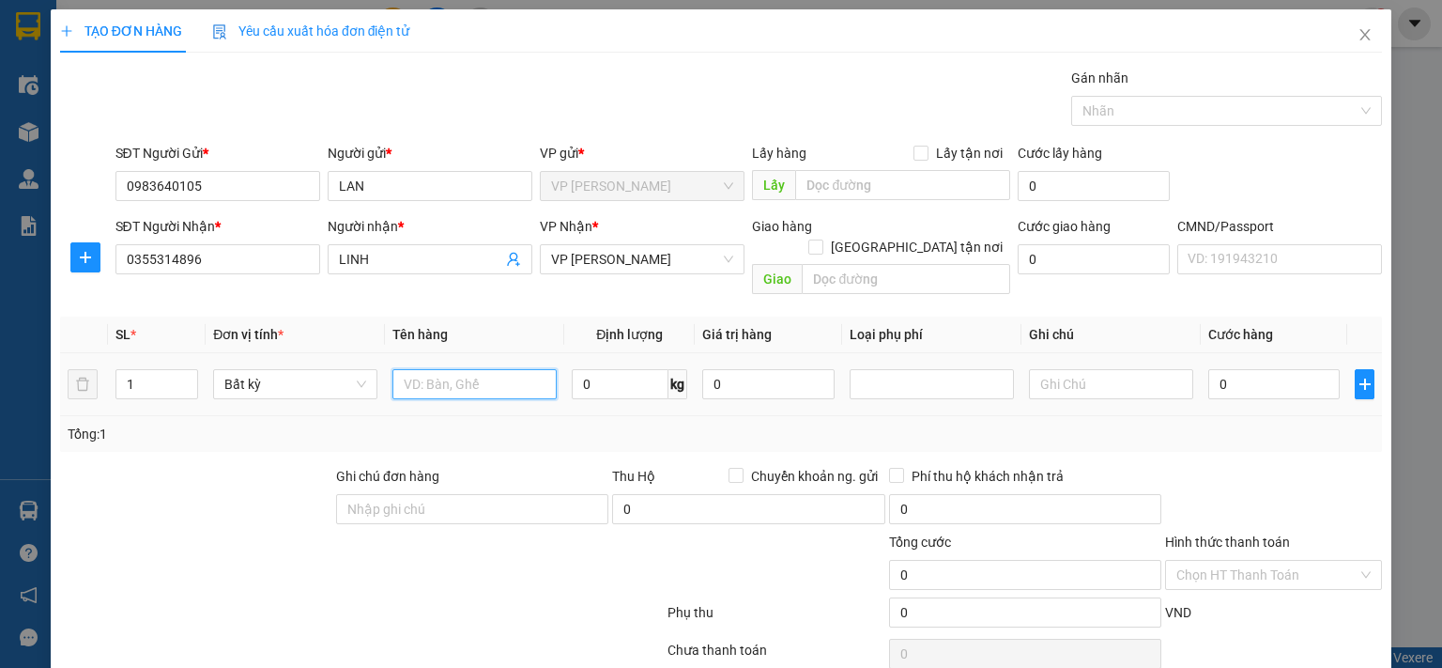
click at [477, 369] on input "text" at bounding box center [474, 384] width 164 height 30
type input "XỐP ĐỒ ĂN"
click at [590, 369] on input "0" at bounding box center [620, 384] width 97 height 30
type input "7"
click at [590, 423] on div "Tổng: 1" at bounding box center [721, 433] width 1307 height 21
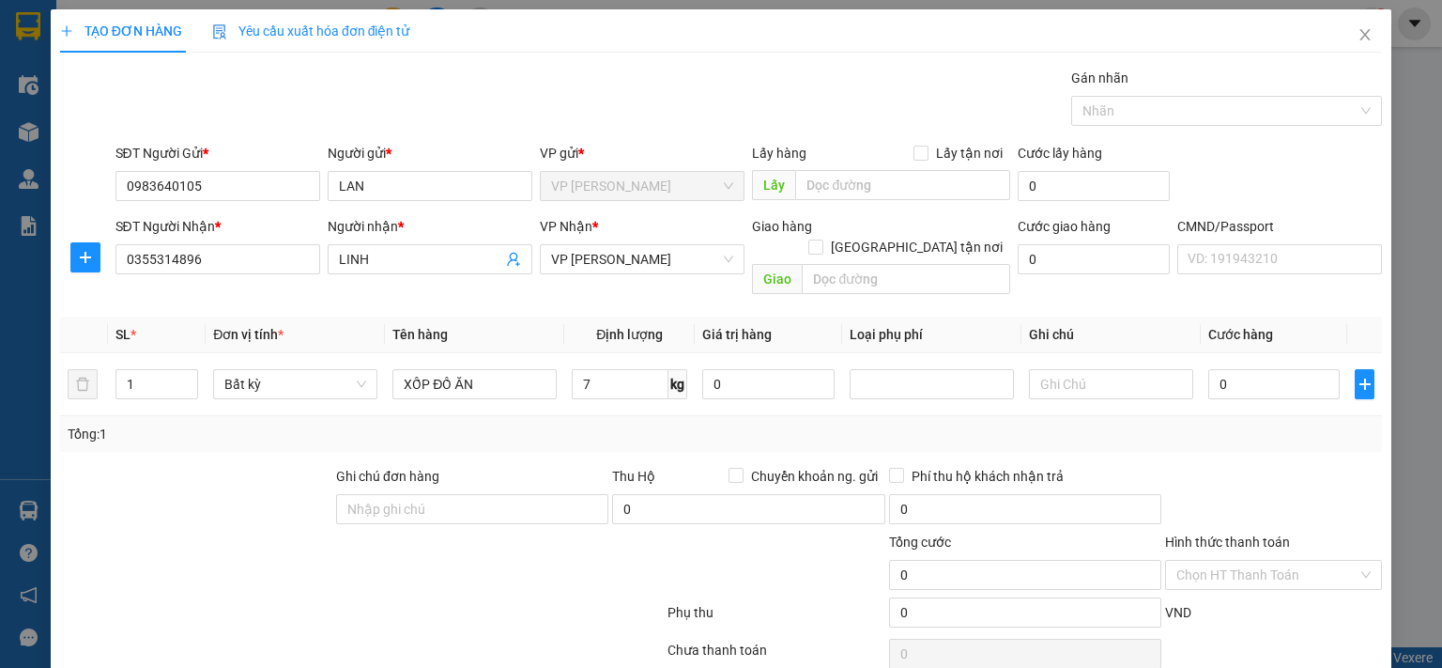
type input "40.000"
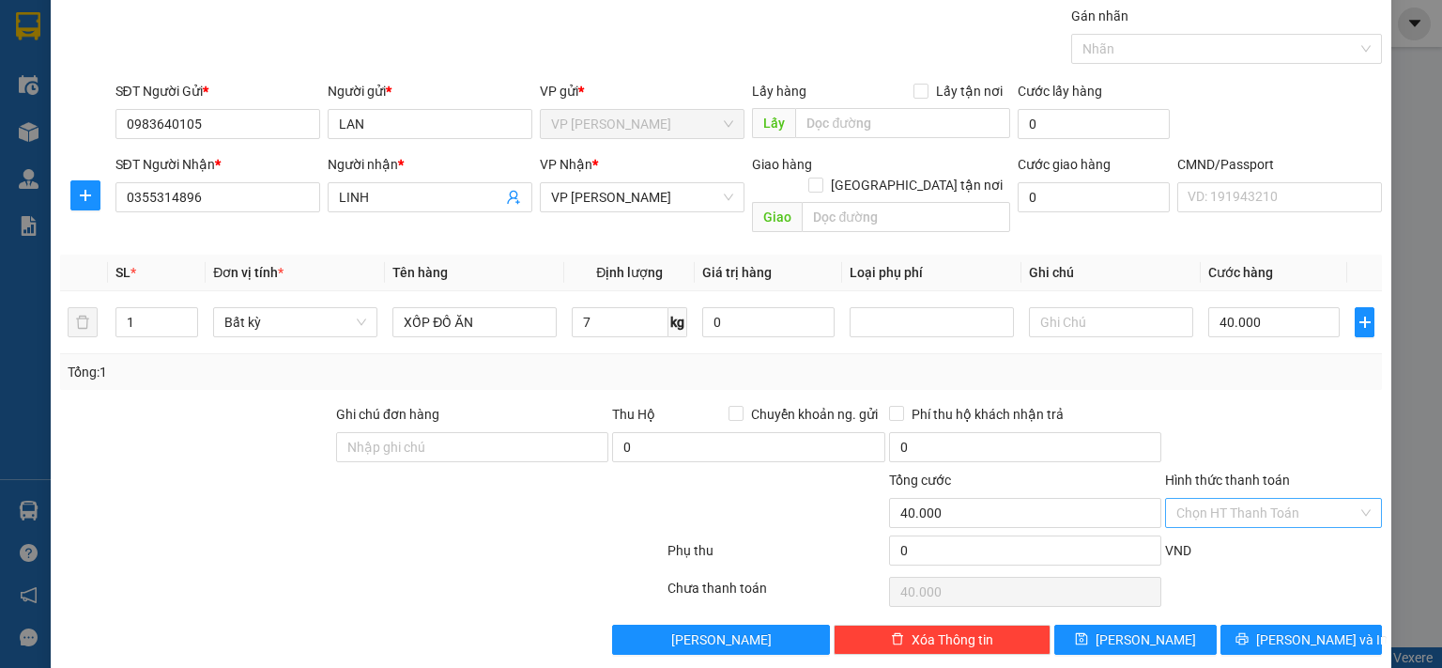
click at [1250, 499] on input "Hình thức thanh toán" at bounding box center [1267, 513] width 181 height 28
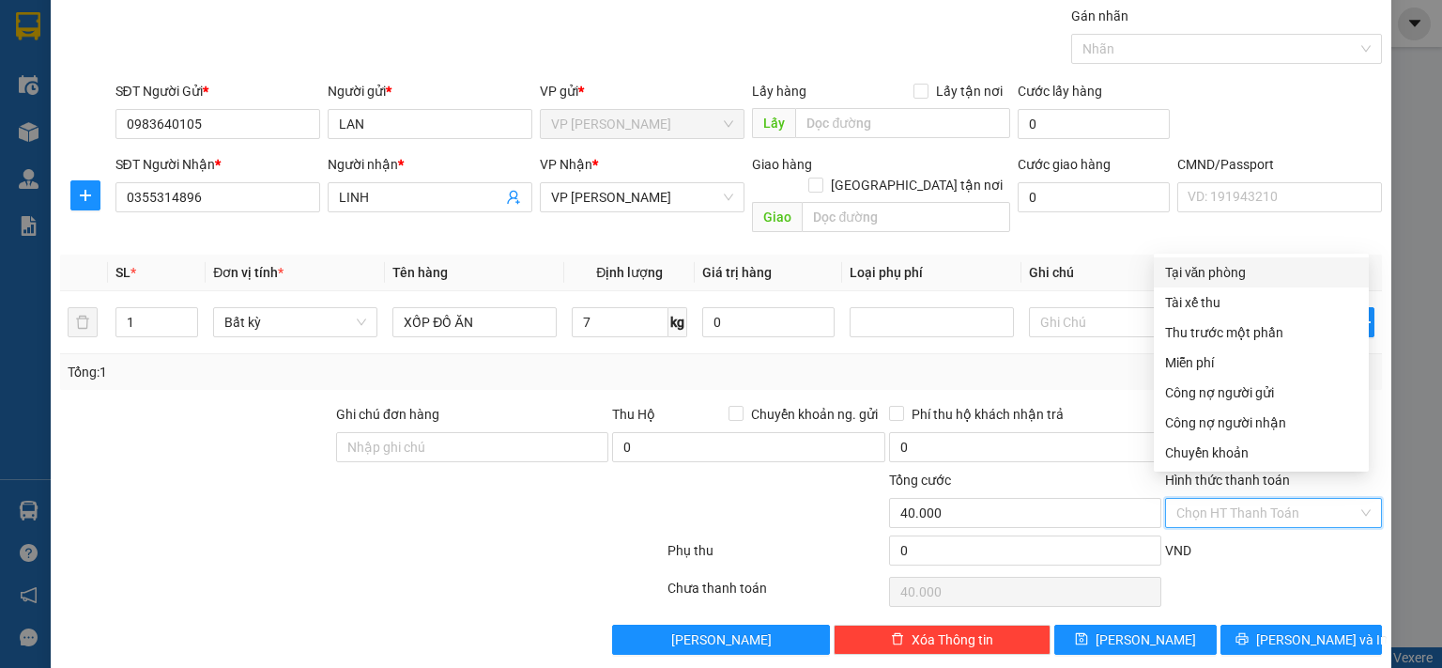
click at [1239, 282] on div "Tại văn phòng" at bounding box center [1261, 272] width 192 height 21
type input "0"
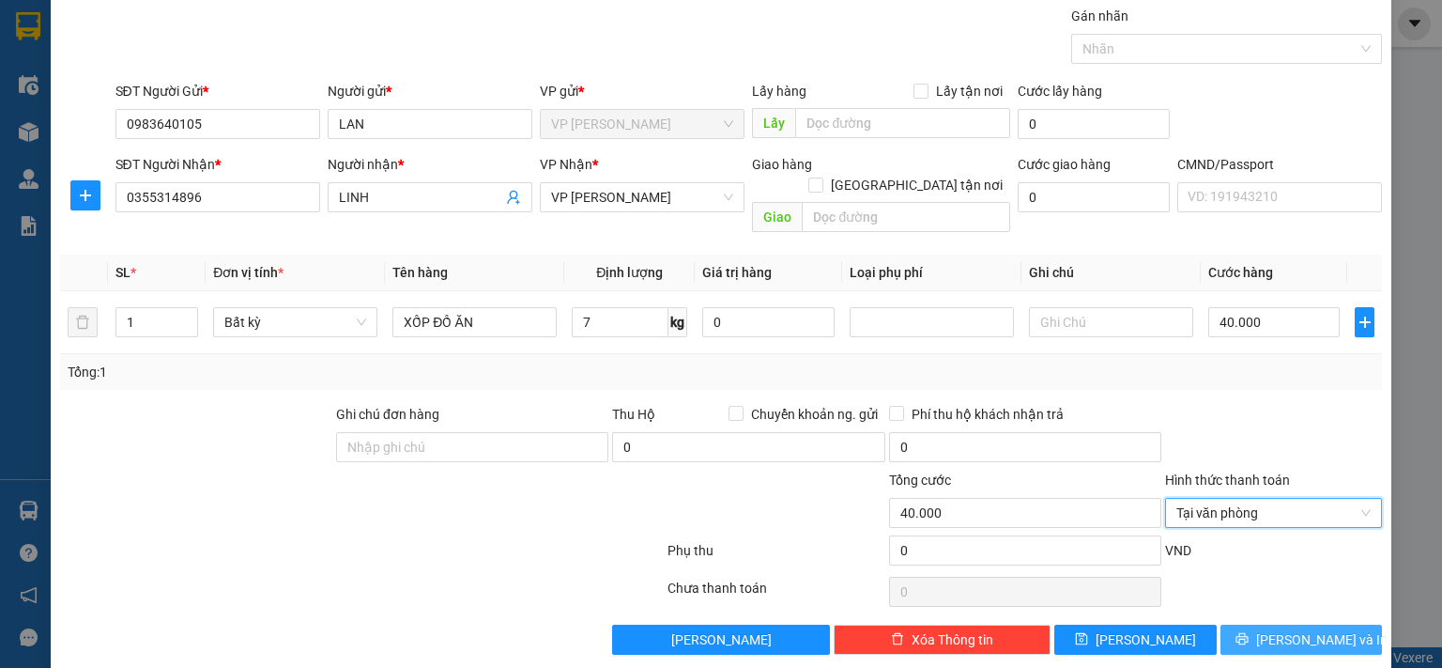
click at [1271, 629] on span "Lưu và In" at bounding box center [1321, 639] width 131 height 21
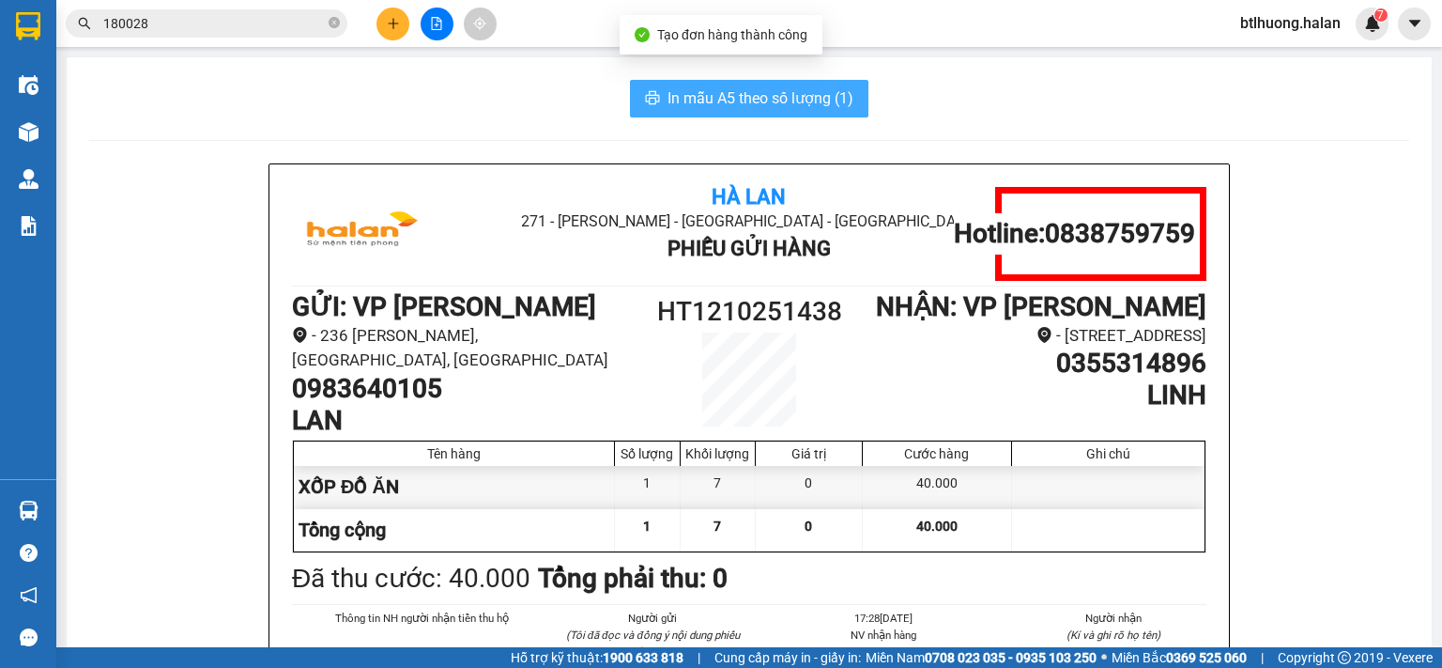
click at [705, 97] on span "In mẫu A5 theo số lượng (1)" at bounding box center [761, 97] width 186 height 23
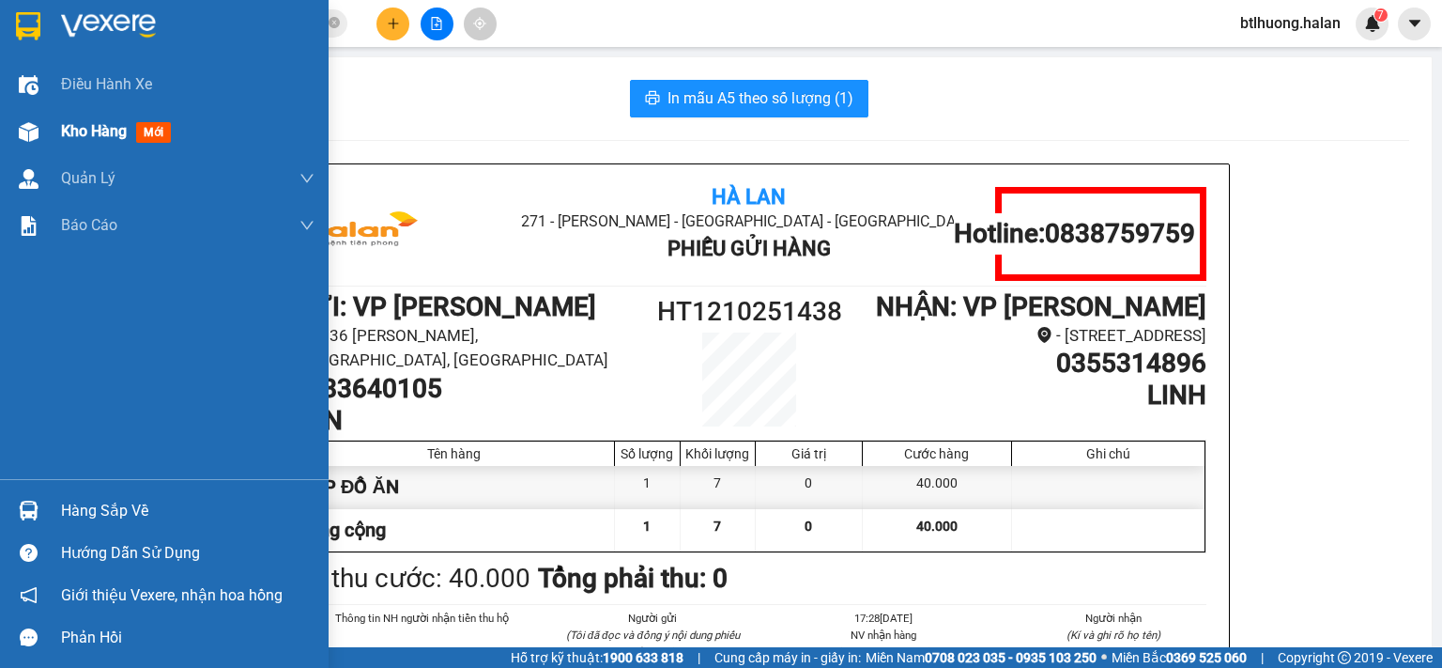
click at [54, 139] on div "Kho hàng mới" at bounding box center [164, 131] width 329 height 47
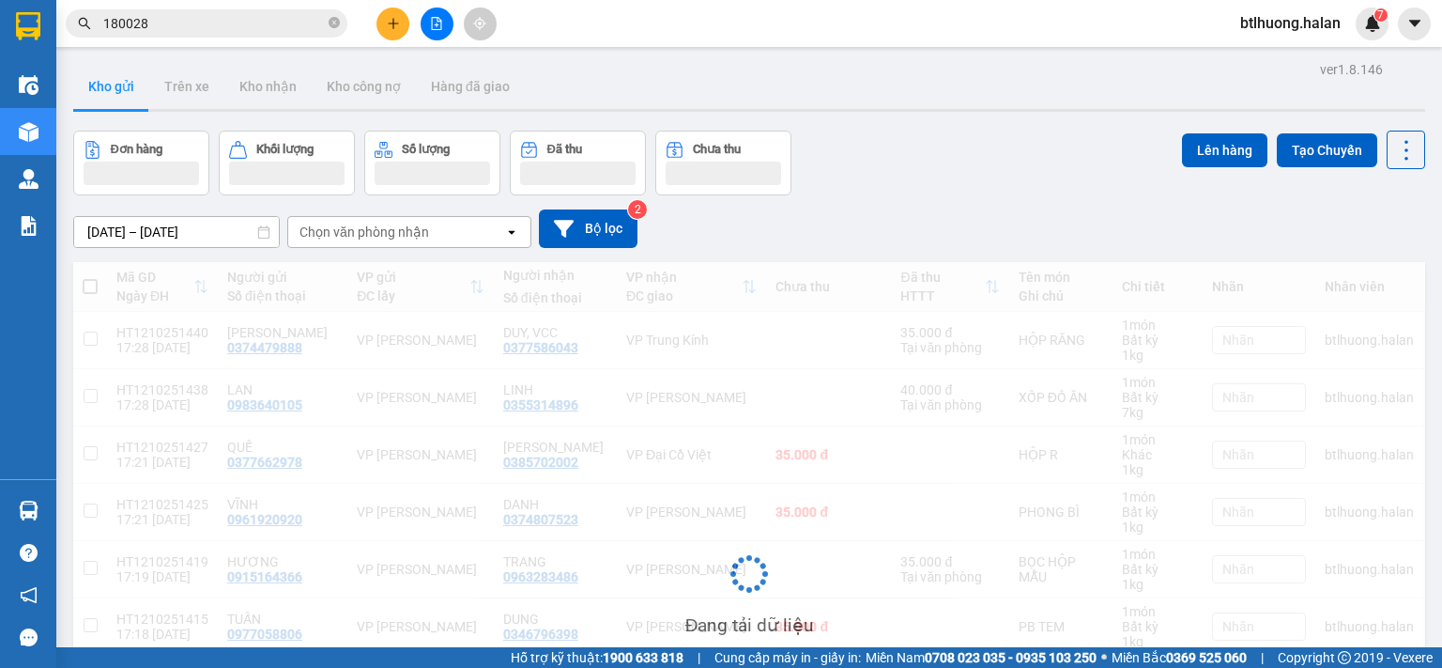
click at [380, 238] on div "Chọn văn phòng nhận" at bounding box center [365, 232] width 130 height 19
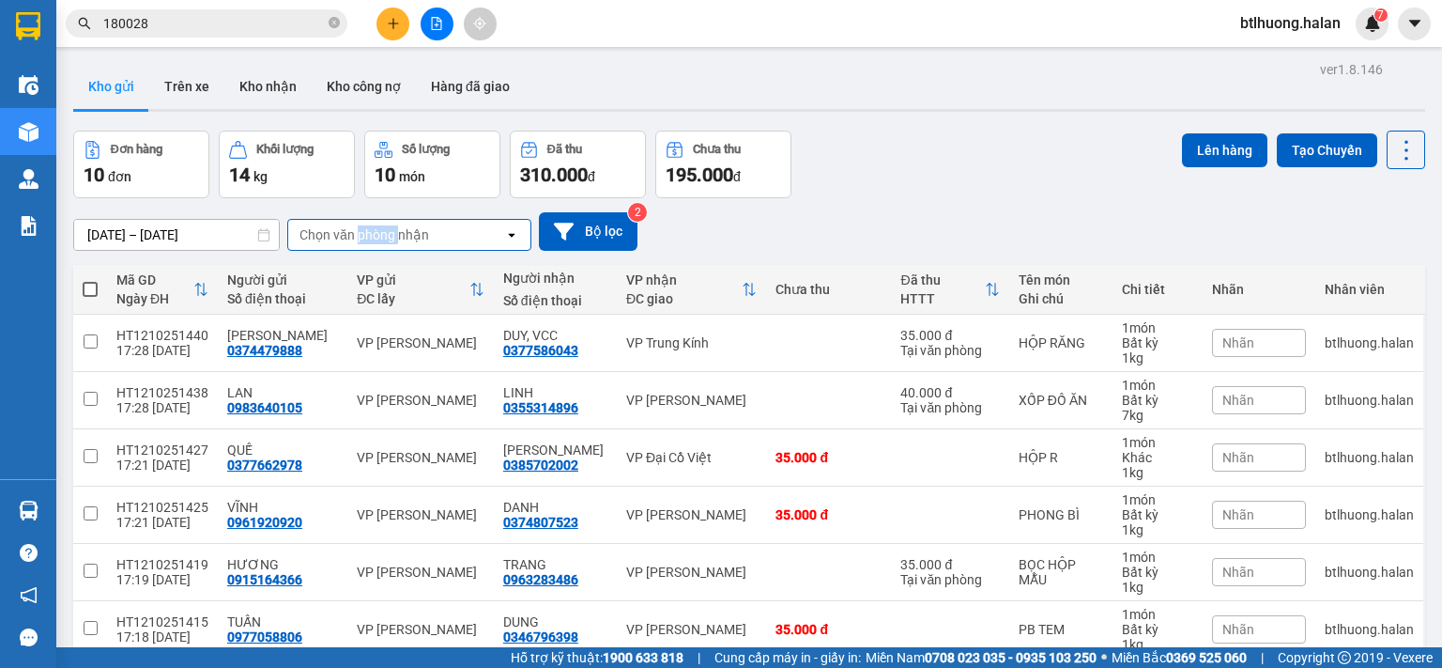
click at [380, 238] on div "Chọn văn phòng nhận" at bounding box center [365, 234] width 130 height 19
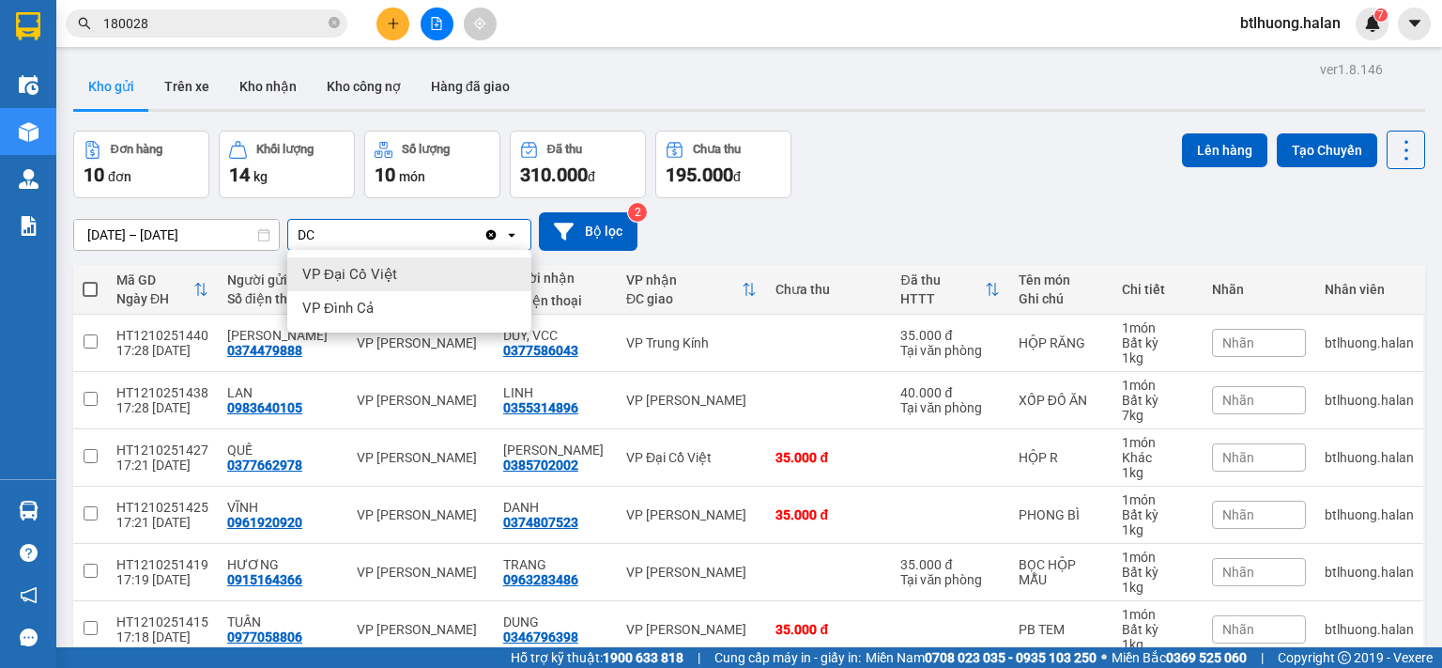
type input "DC"
click at [391, 285] on div "VP Đại Cồ Việt" at bounding box center [409, 274] width 244 height 34
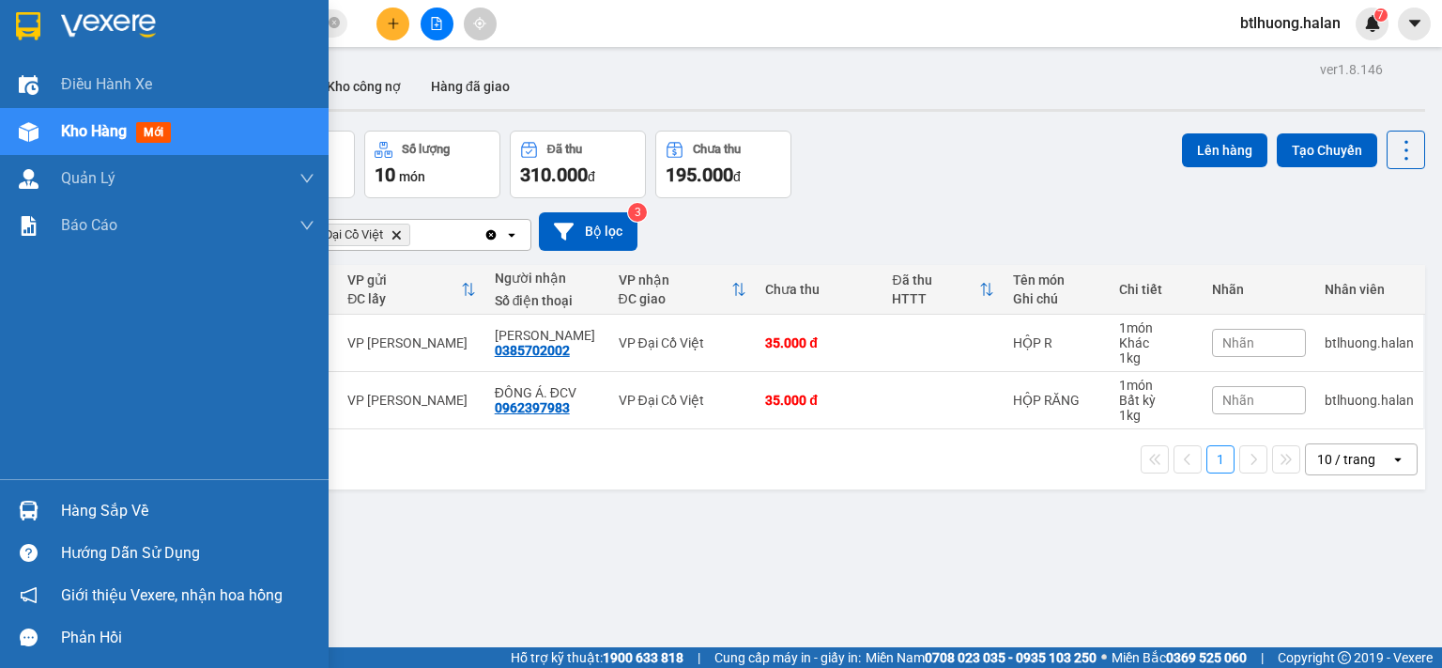
click at [26, 495] on div at bounding box center [28, 510] width 33 height 33
click at [26, 495] on div "Điều hành xe Kho hàng mới Quản Lý Quản lý chuyến Quản lý kiểm kho Báo cáo 12. T…" at bounding box center [164, 334] width 329 height 668
click at [26, 495] on div at bounding box center [28, 510] width 33 height 33
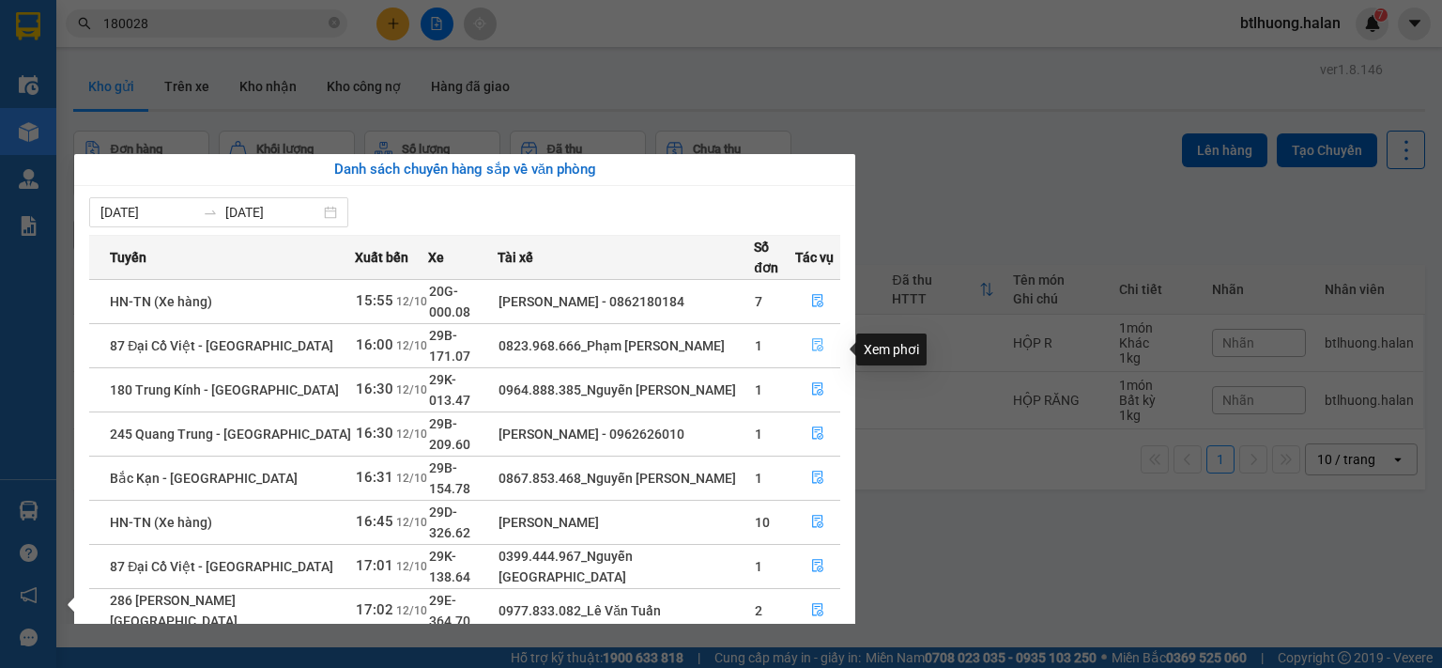
click at [812, 339] on icon "file-done" at bounding box center [817, 345] width 11 height 13
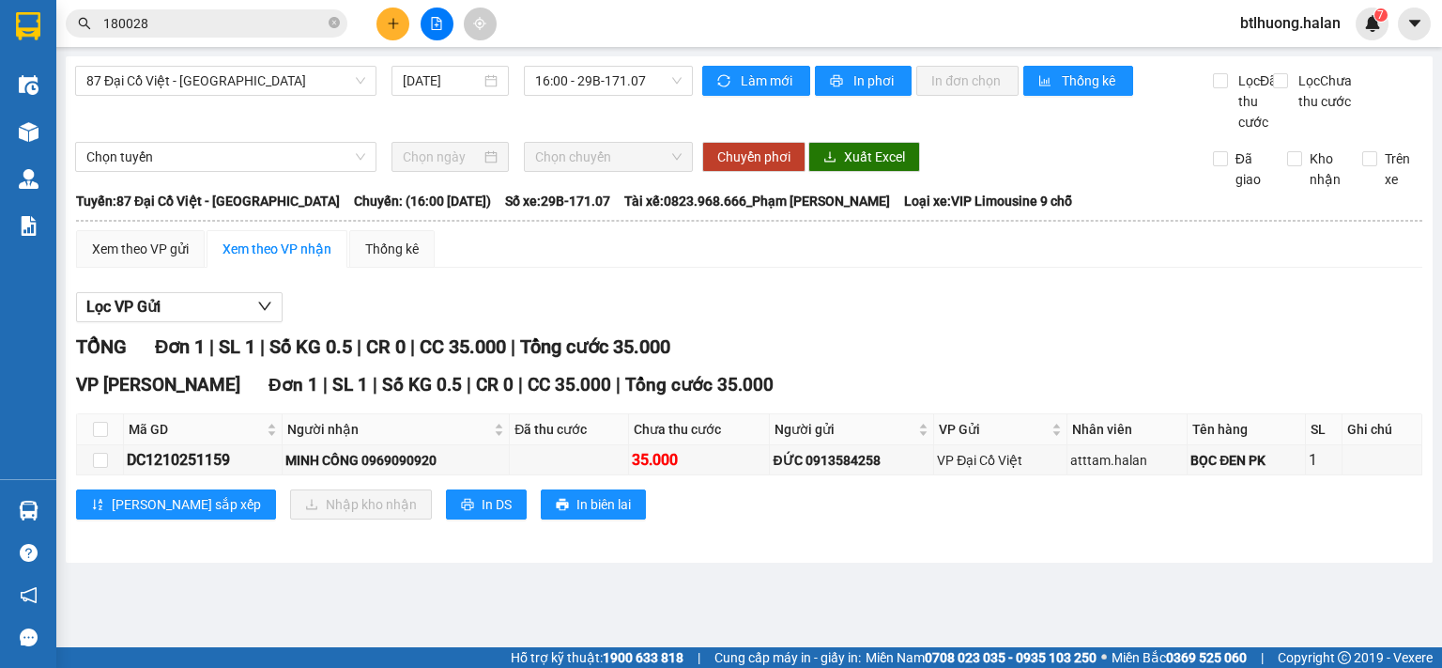
click at [270, 37] on span "180028" at bounding box center [207, 23] width 282 height 28
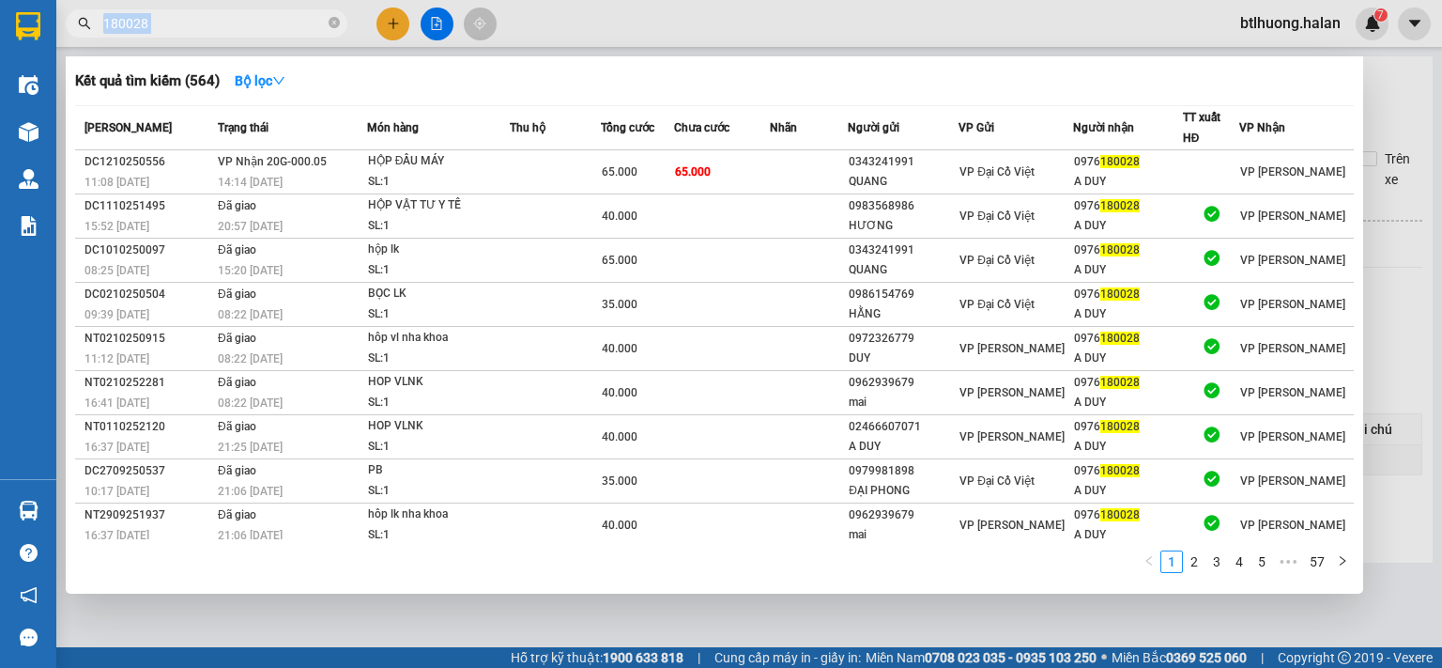
click at [270, 37] on span "180028" at bounding box center [207, 23] width 282 height 28
click at [268, 28] on input "180028" at bounding box center [214, 23] width 222 height 21
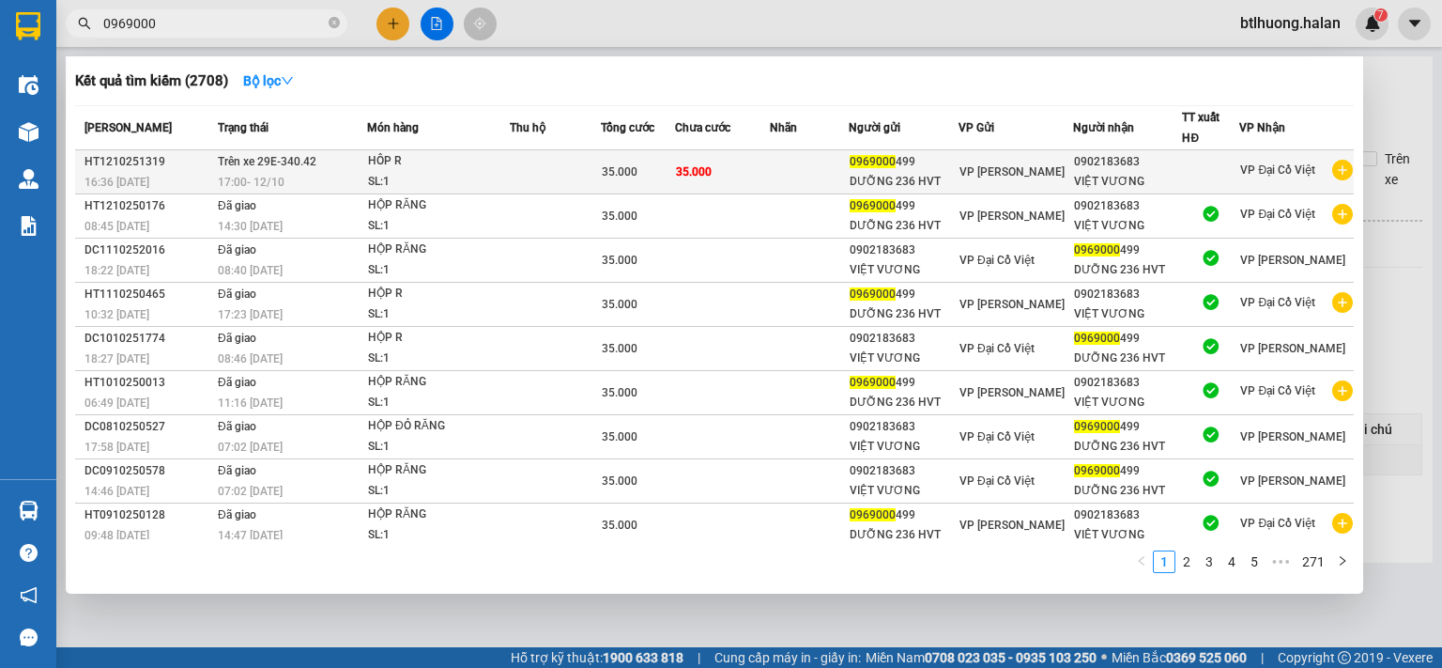
type input "0969000"
click at [935, 179] on div "DƯỠNG 236 HVT" at bounding box center [904, 182] width 108 height 20
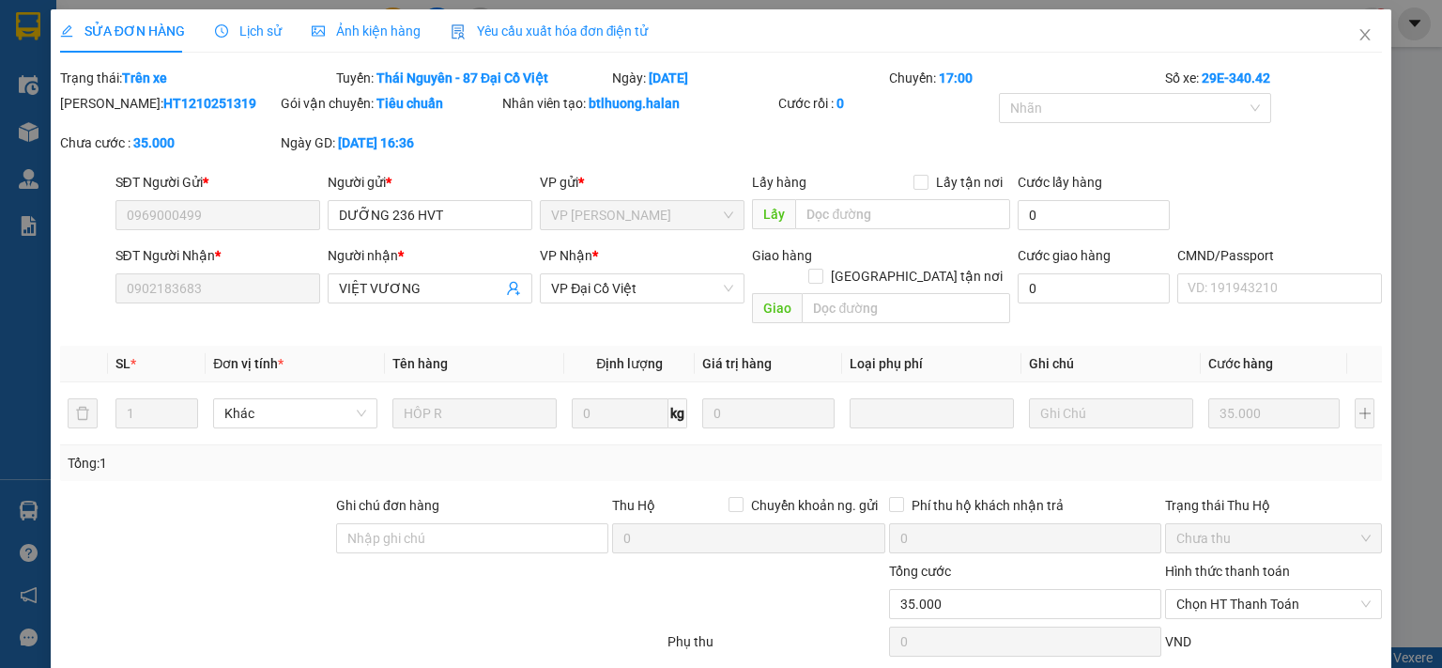
type input "0969000499"
type input "0902183683"
type input "0"
type input "35.000"
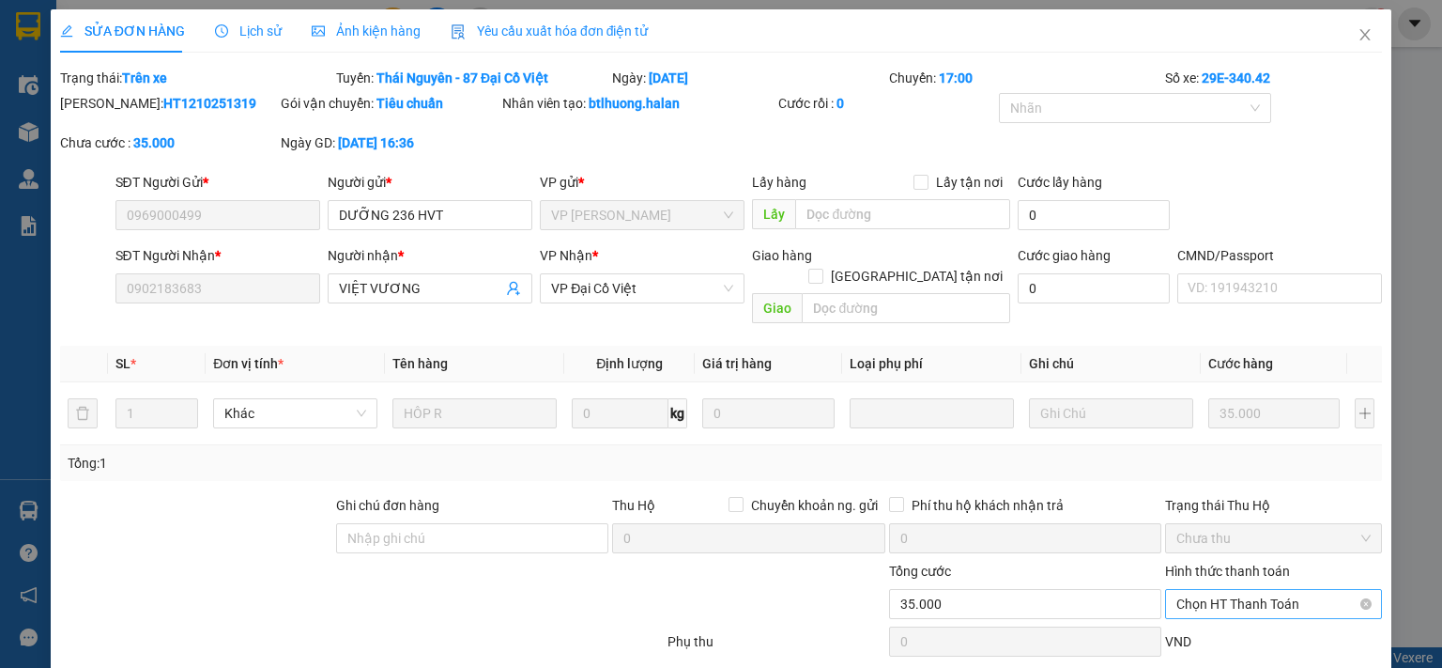
scroll to position [92, 0]
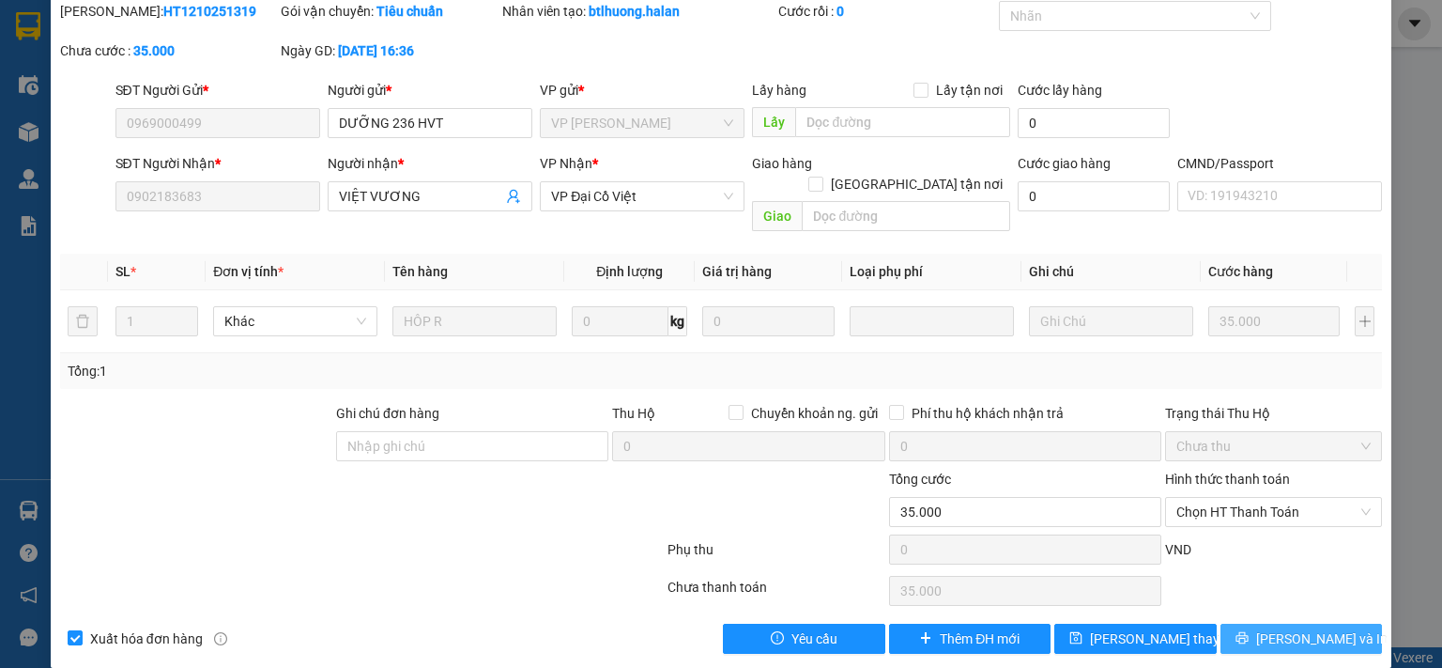
click at [1294, 628] on span "Lưu và In" at bounding box center [1321, 638] width 131 height 21
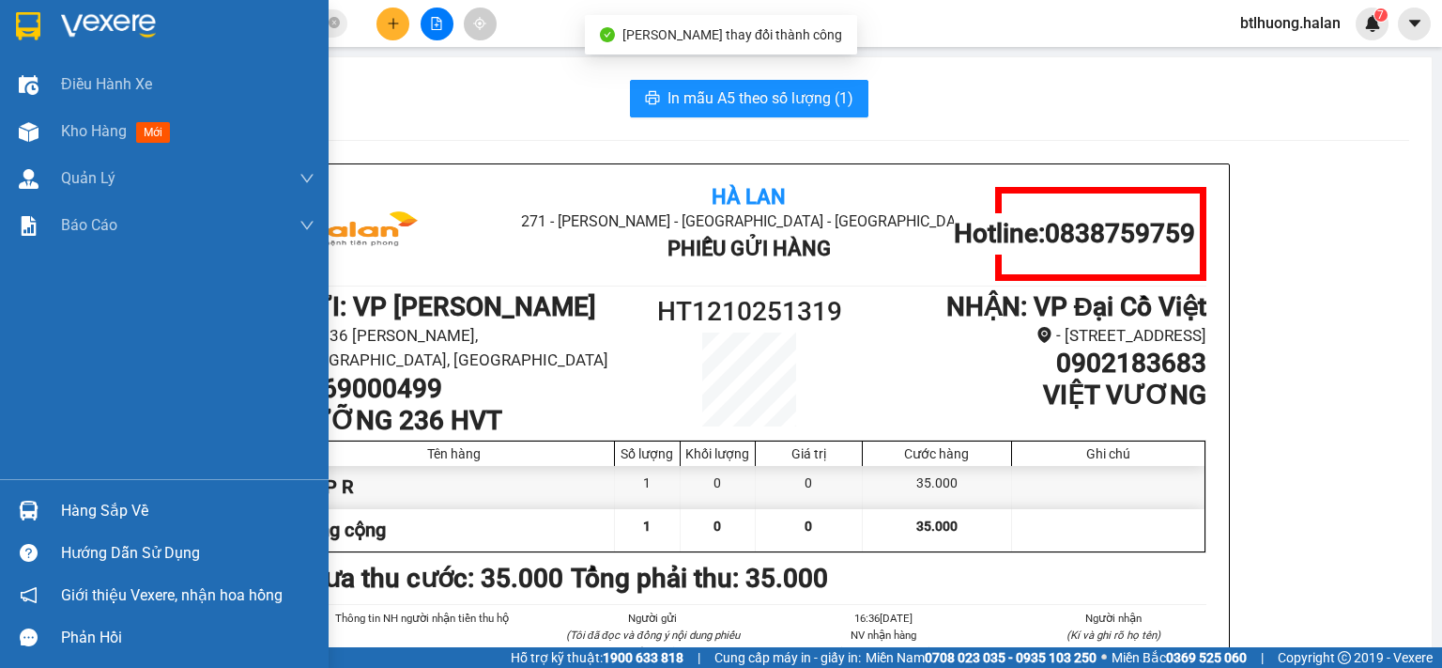
click at [22, 506] on img at bounding box center [29, 510] width 20 height 20
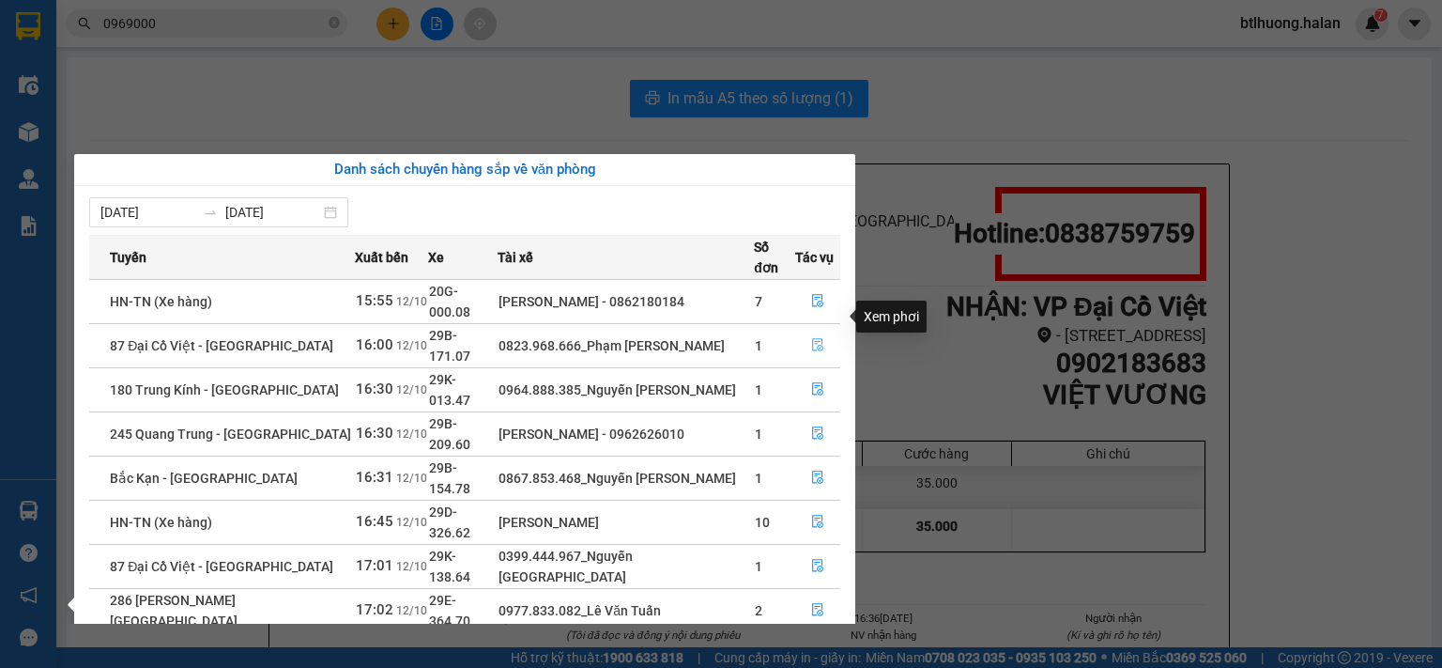
click at [821, 338] on icon "file-done" at bounding box center [817, 344] width 13 height 13
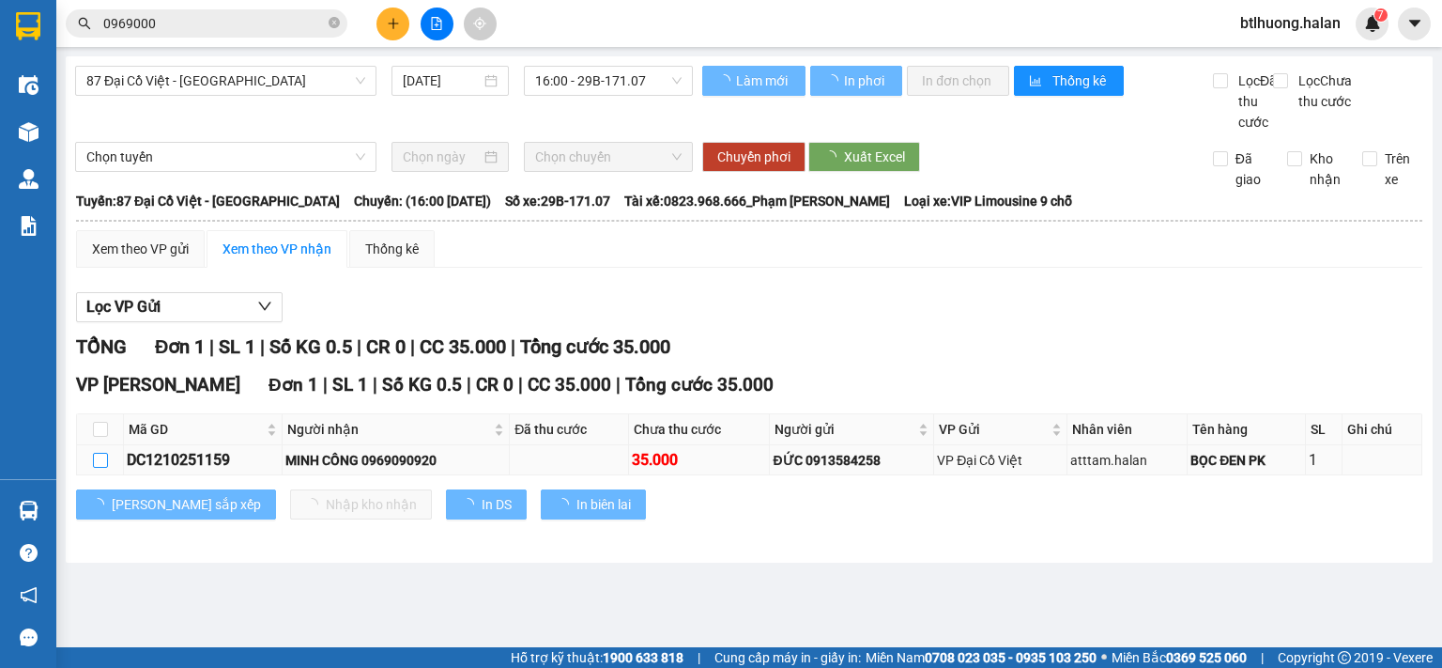
click at [95, 468] on input "checkbox" at bounding box center [100, 460] width 15 height 15
checkbox input "true"
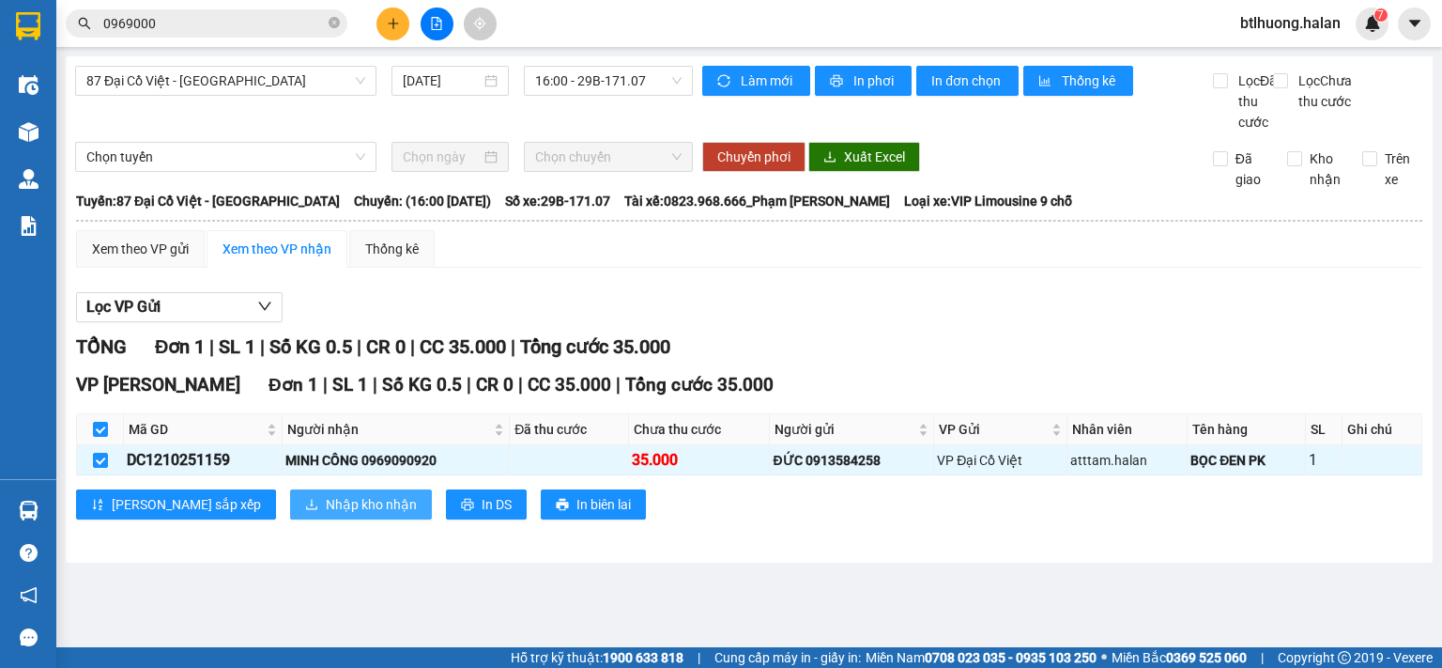
click at [290, 510] on button "Nhập kho nhận" at bounding box center [361, 504] width 142 height 30
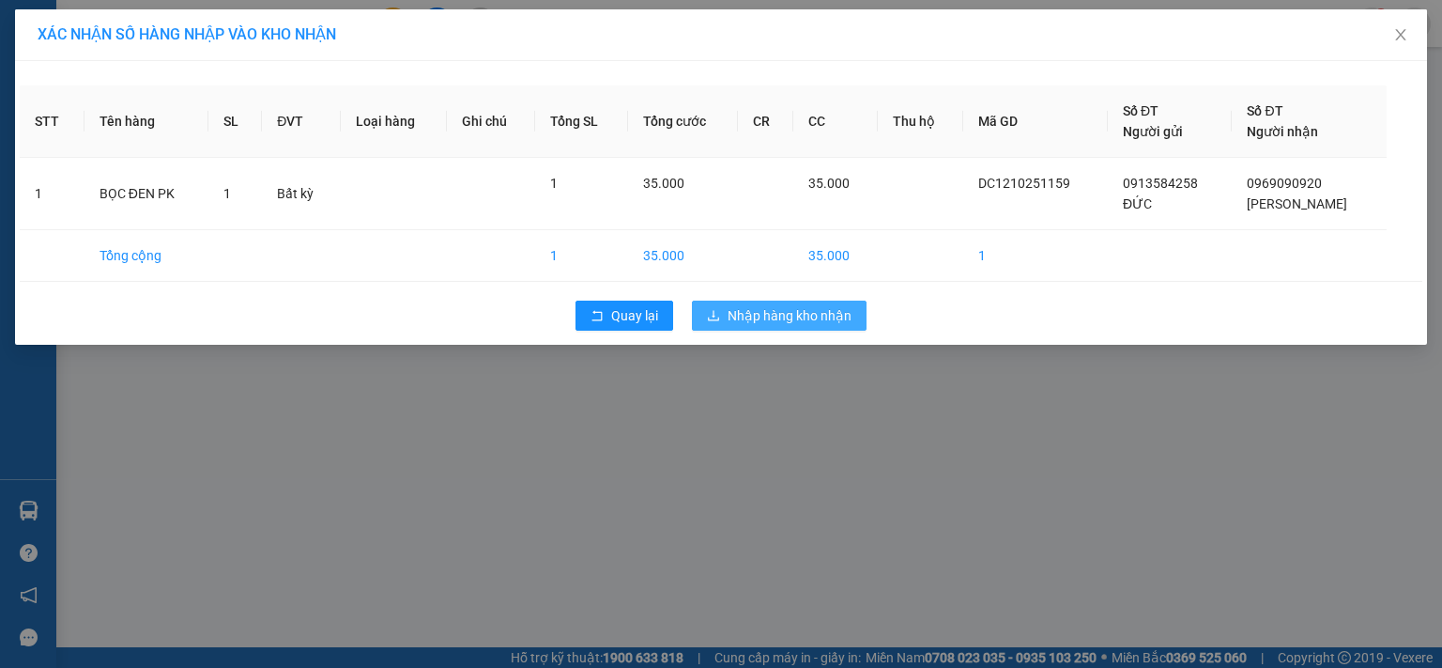
click at [806, 319] on span "Nhập hàng kho nhận" at bounding box center [790, 315] width 124 height 21
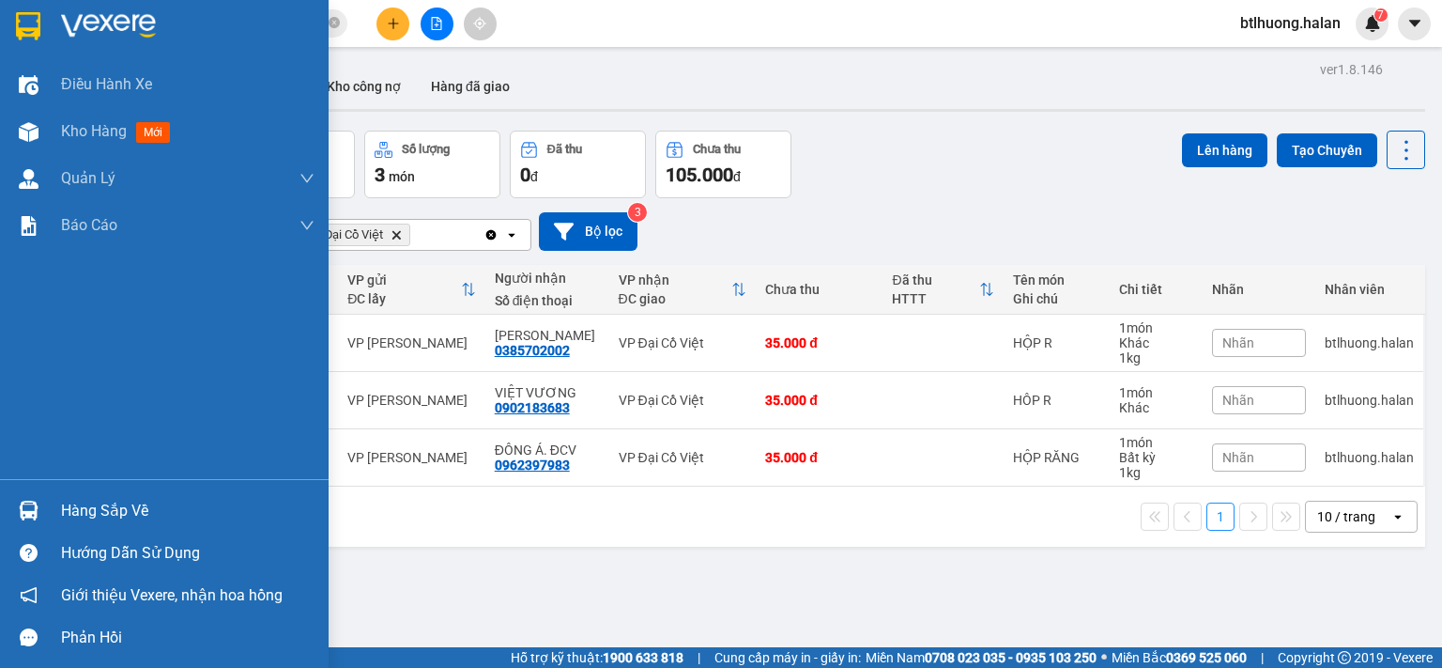
click at [3, 515] on div "Hàng sắp về" at bounding box center [164, 510] width 329 height 42
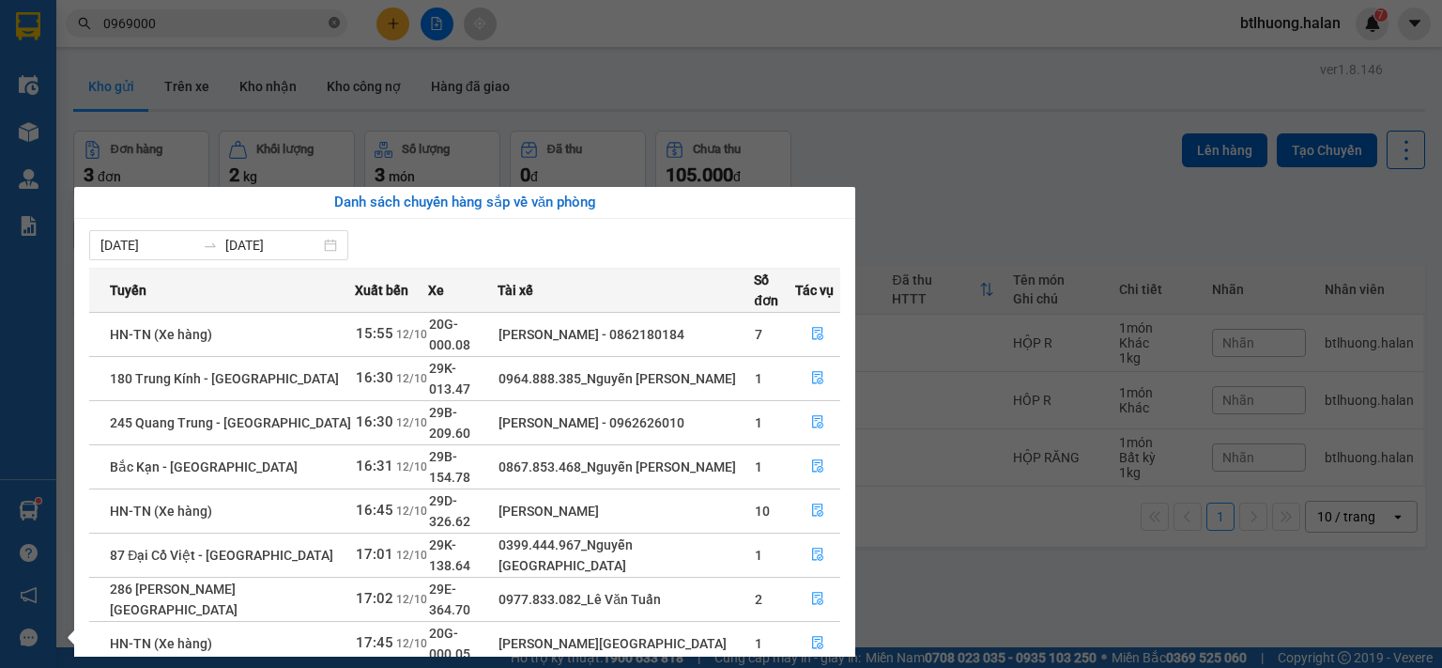
click at [333, 21] on section "Kết quả tìm kiếm ( 2708 ) Bộ lọc Mã ĐH Trạng thái Món hàng Thu hộ Tổng cước Chư…" at bounding box center [721, 334] width 1442 height 668
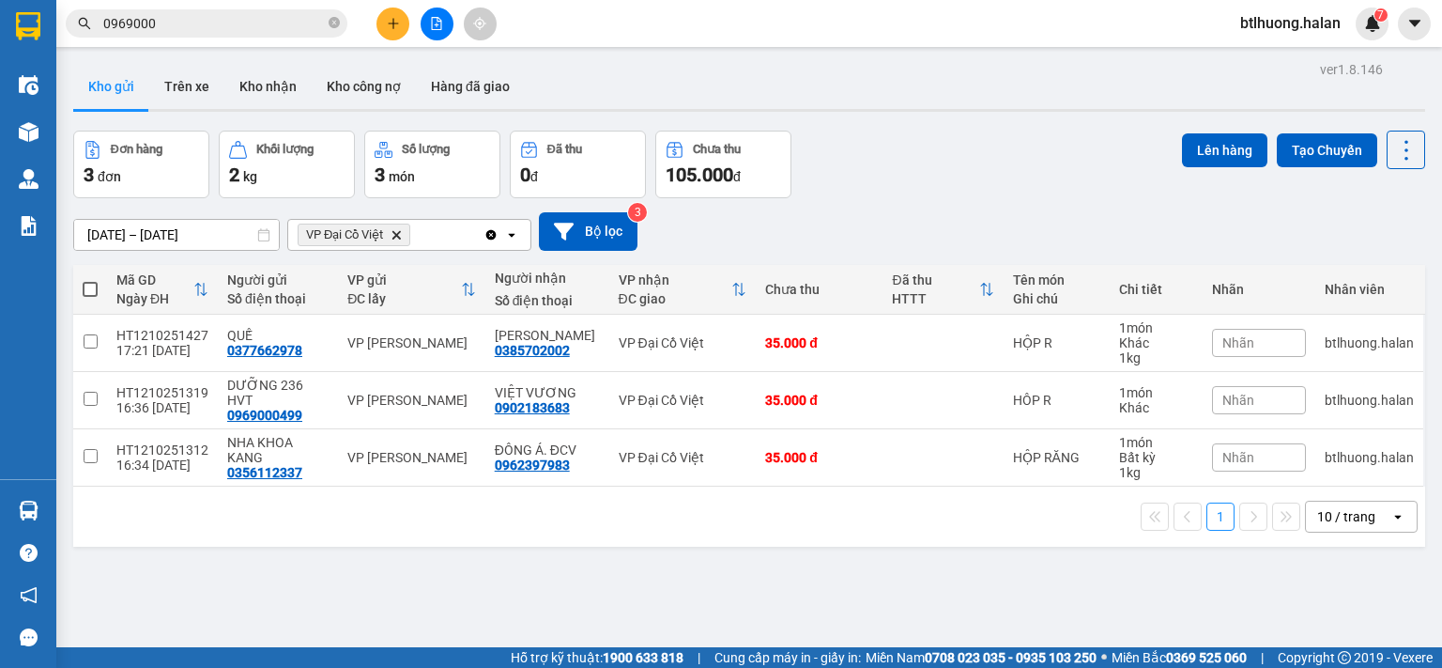
click at [308, 21] on input "0969000" at bounding box center [214, 23] width 222 height 21
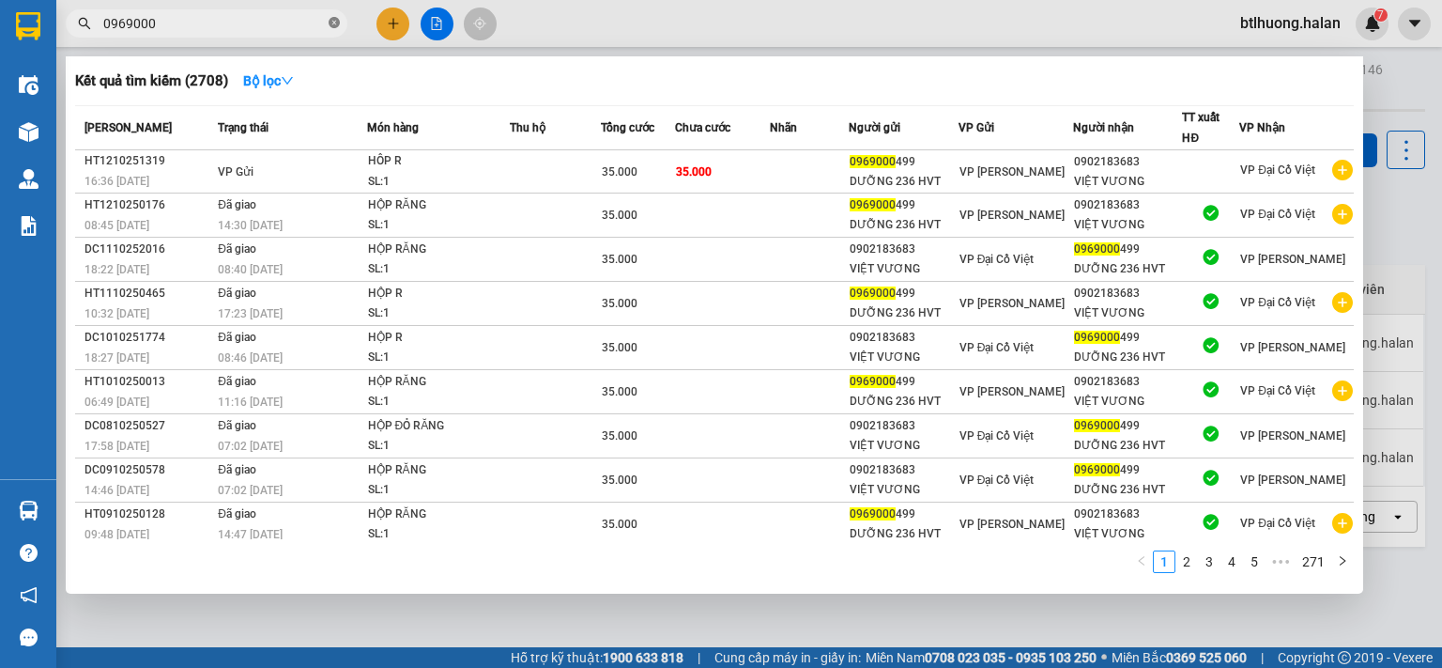
click at [331, 30] on span at bounding box center [334, 24] width 11 height 18
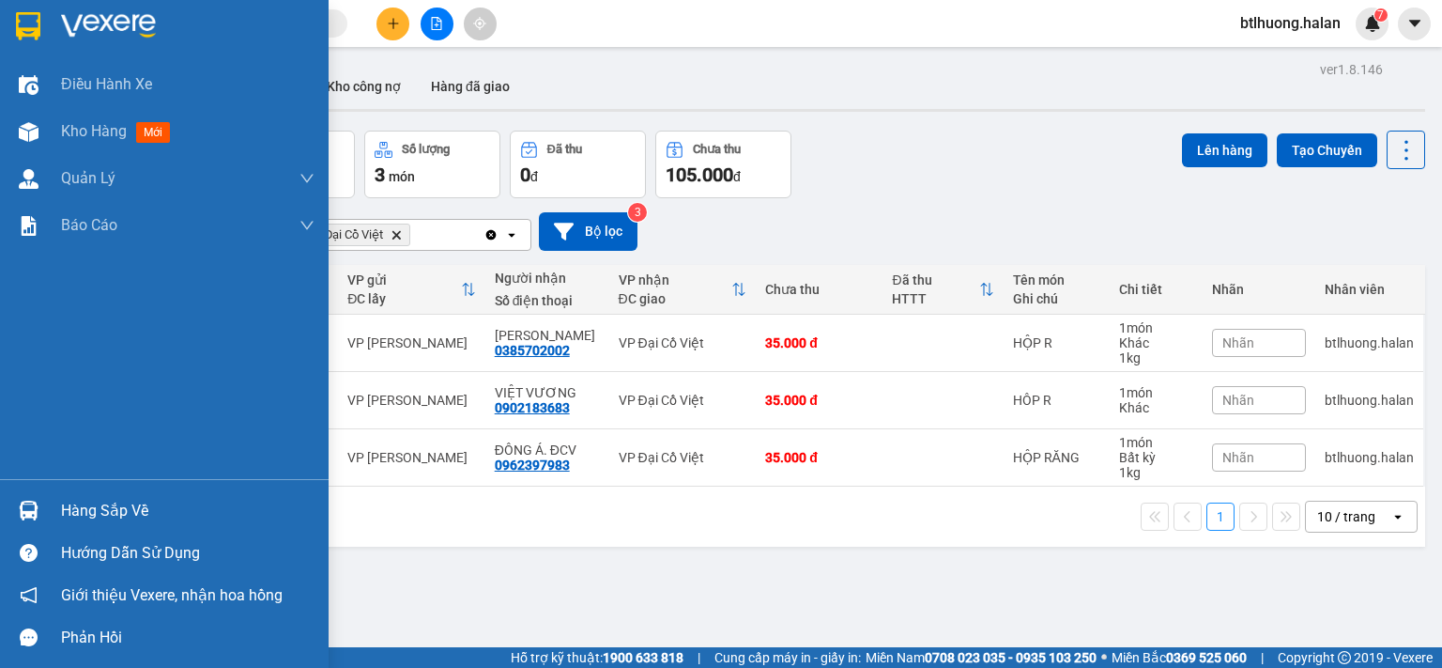
click at [10, 518] on div "Hàng sắp về" at bounding box center [164, 510] width 329 height 42
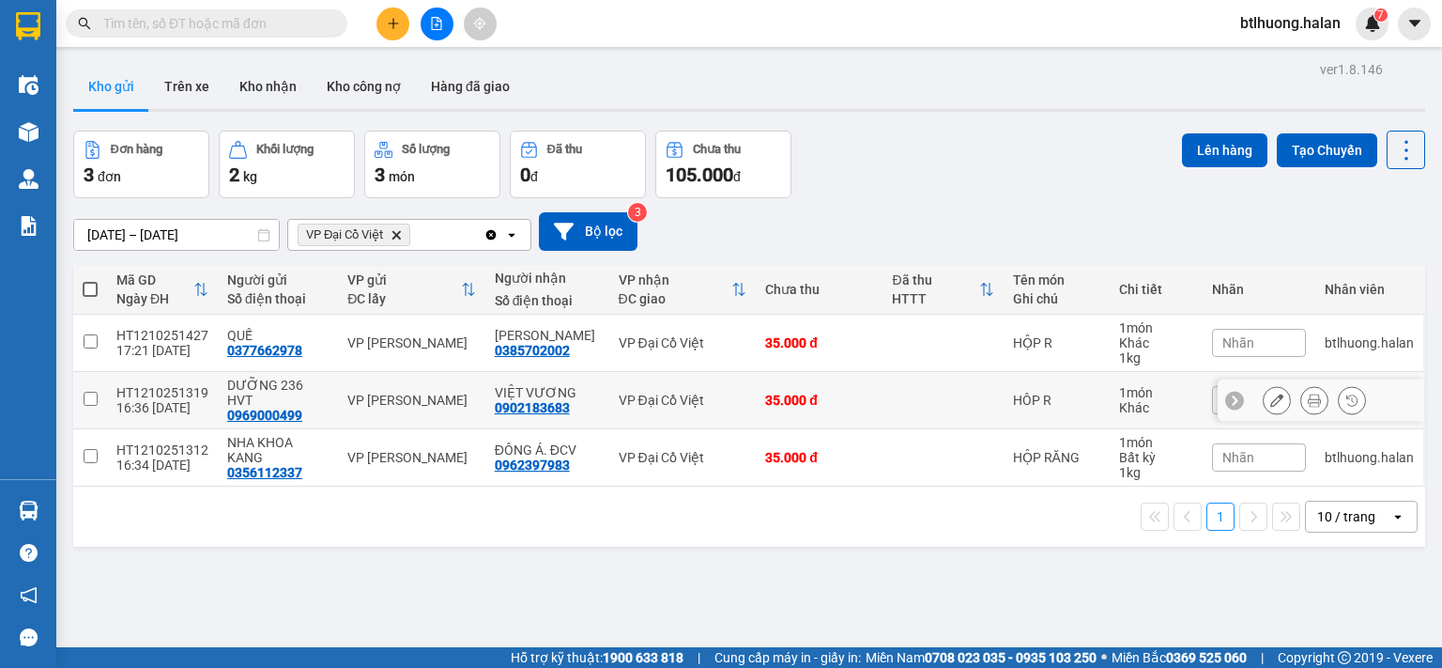
click at [882, 408] on section "Kết quả tìm kiếm ( 2708 ) Bộ lọc Mã ĐH Trạng thái Món hàng Thu hộ Tổng cước Chư…" at bounding box center [721, 334] width 1442 height 668
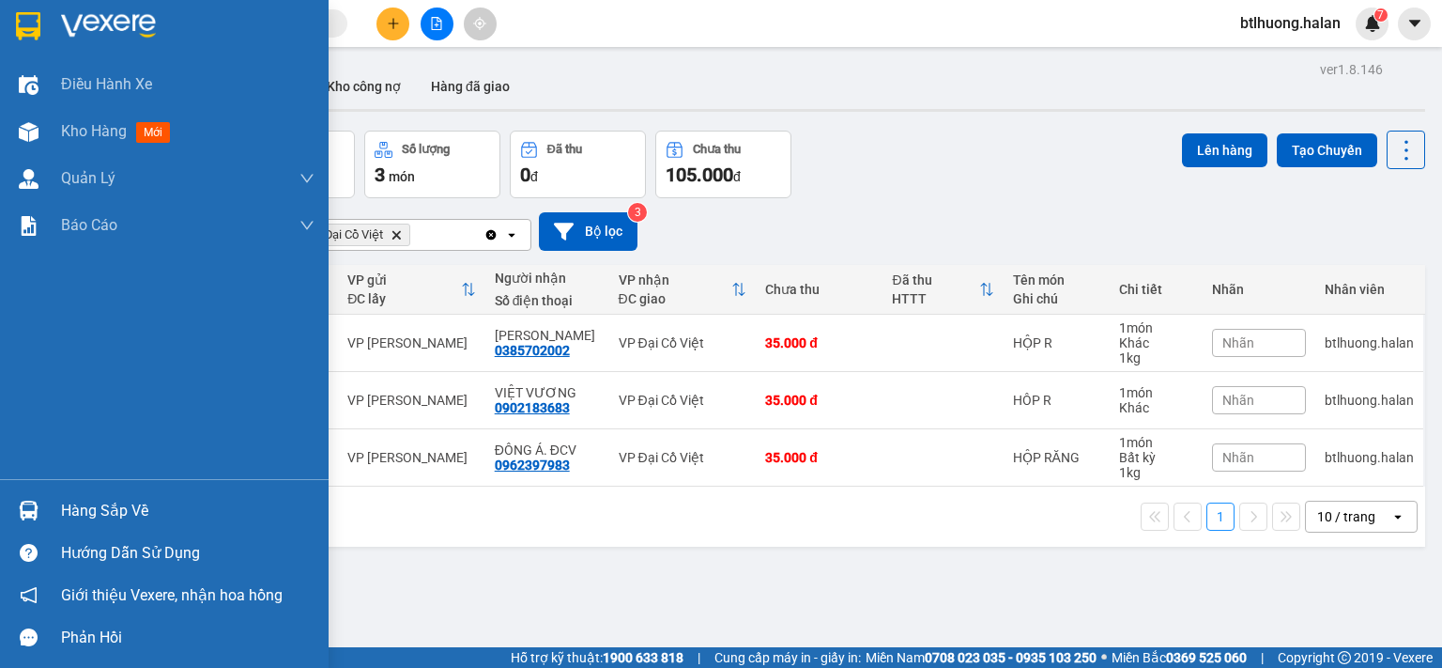
click at [20, 514] on img at bounding box center [29, 510] width 20 height 20
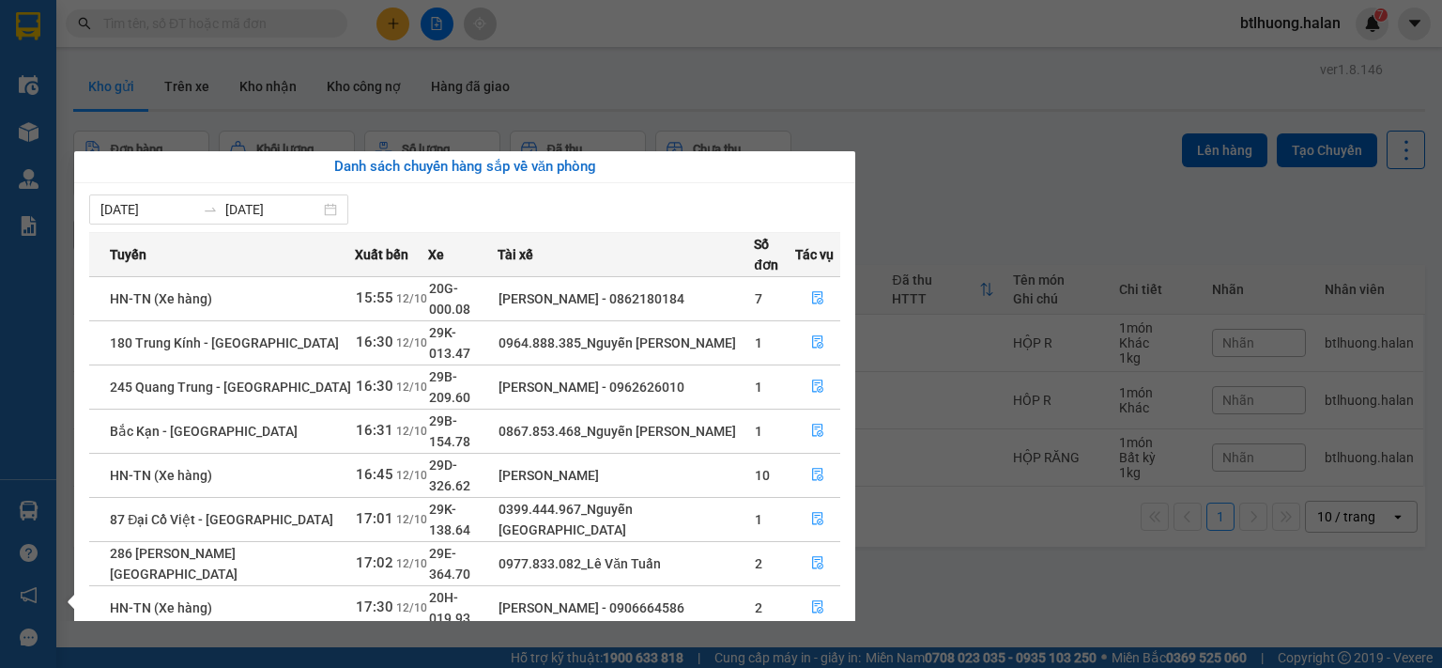
click at [177, 24] on section "Kết quả tìm kiếm ( 2708 ) Bộ lọc Mã ĐH Trạng thái Món hàng Thu hộ Tổng cước Chư…" at bounding box center [721, 334] width 1442 height 668
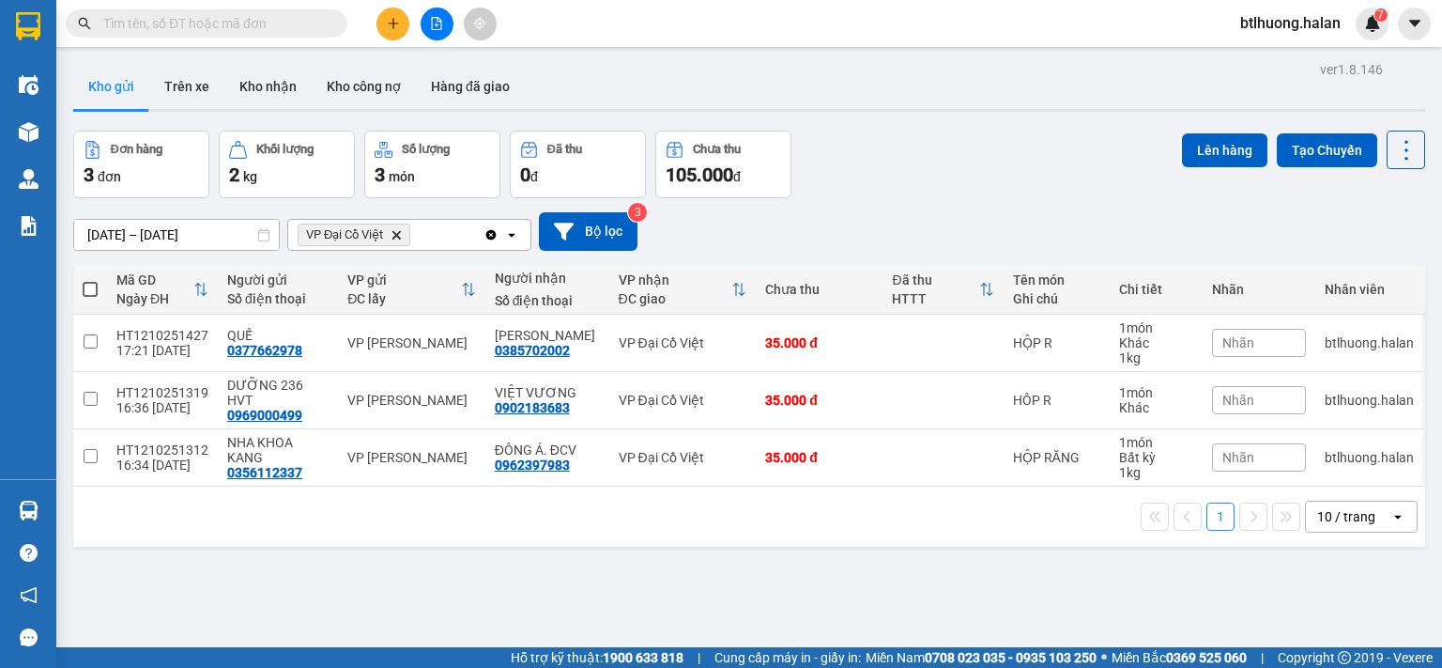
click at [177, 24] on input "text" at bounding box center [214, 23] width 222 height 21
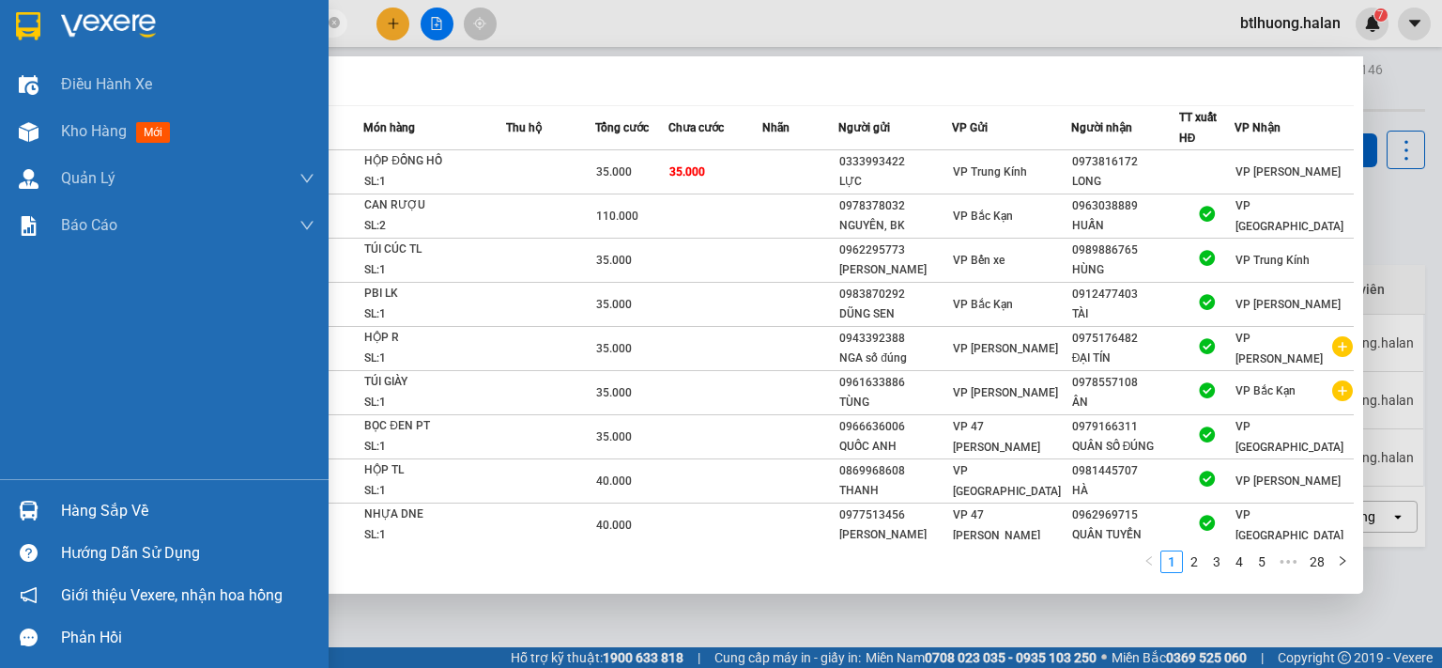
click at [29, 507] on img at bounding box center [29, 510] width 20 height 20
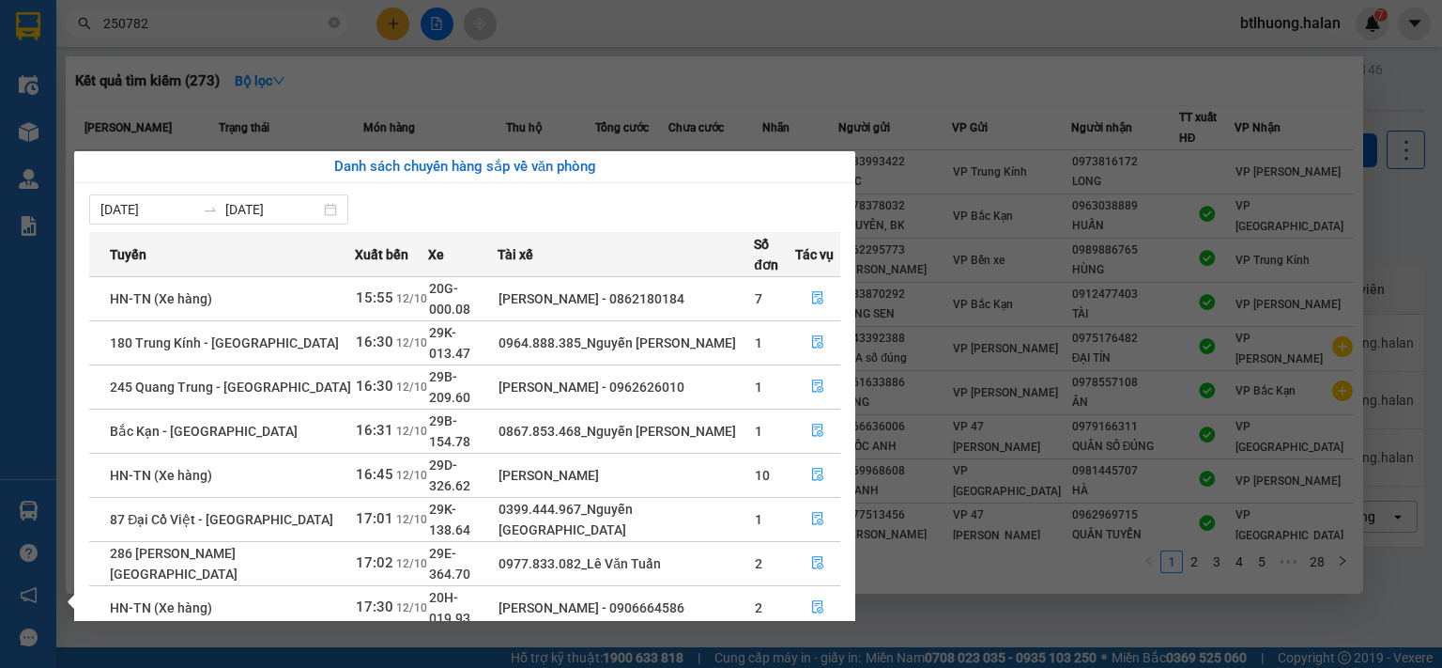
click at [1441, 416] on section "Kết quả tìm kiếm ( 273 ) Bộ lọc Mã ĐH Trạng thái Món hàng Thu hộ Tổng cước Chưa…" at bounding box center [721, 334] width 1442 height 668
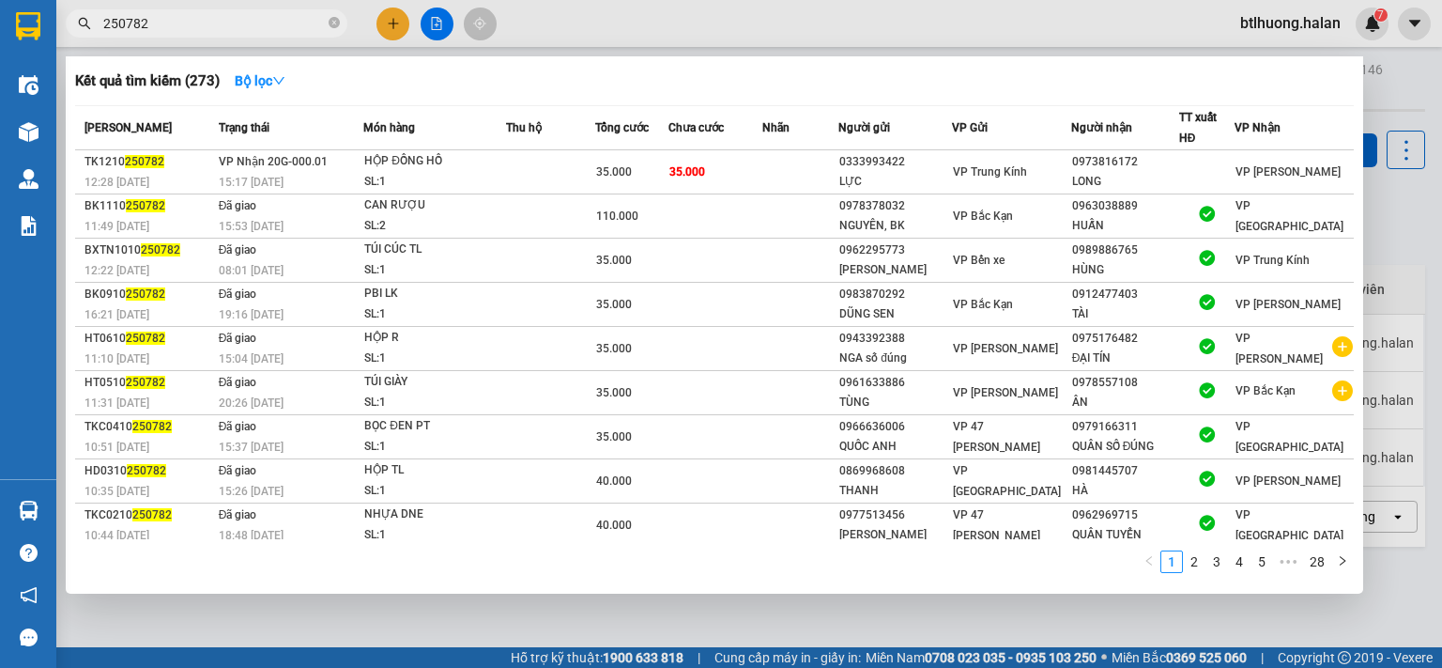
click at [1441, 416] on div at bounding box center [721, 334] width 1442 height 668
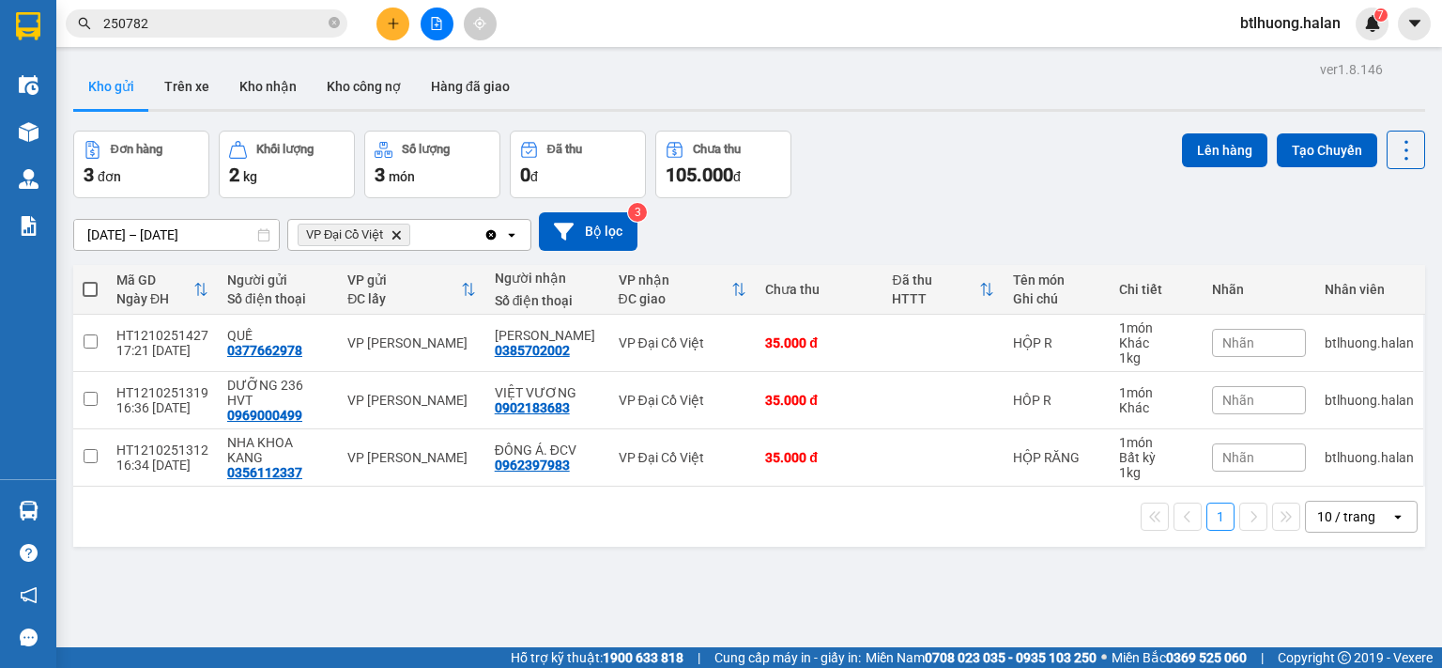
click at [486, 230] on icon "Clear all" at bounding box center [491, 234] width 15 height 15
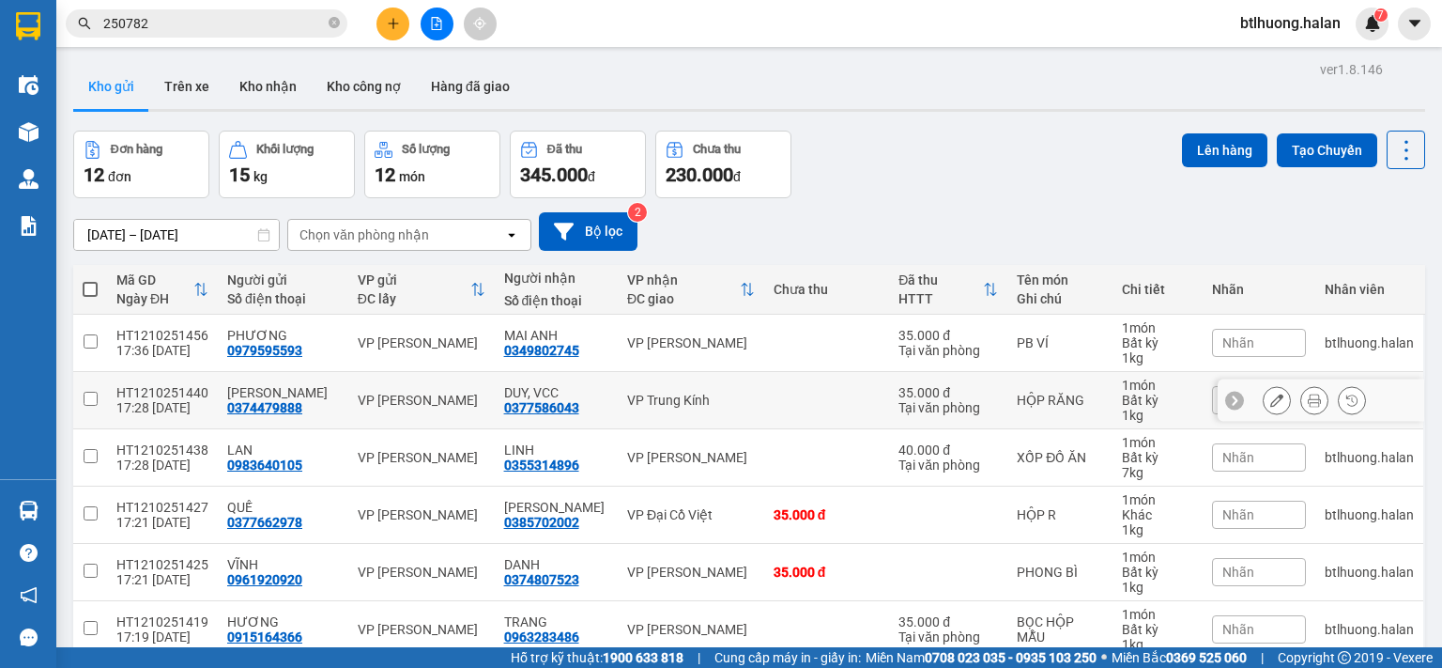
scroll to position [299, 0]
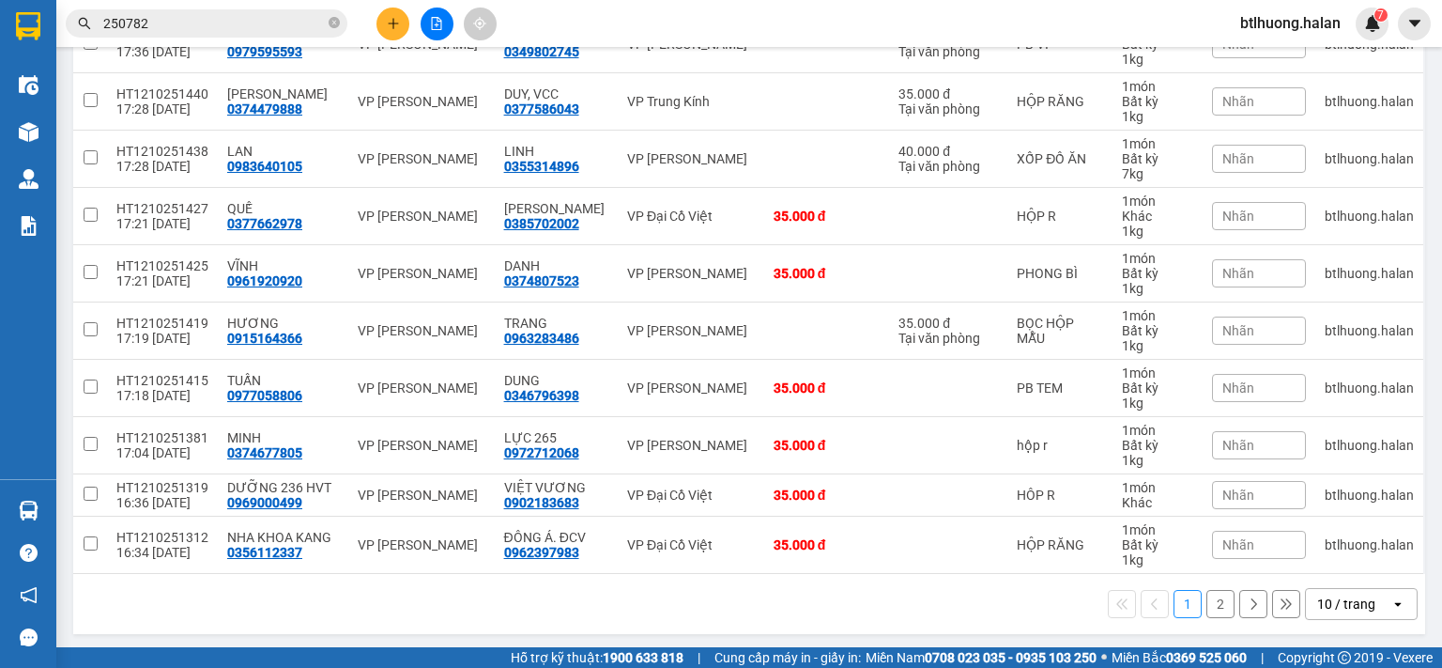
click at [1354, 597] on div "10 / trang" at bounding box center [1346, 603] width 58 height 19
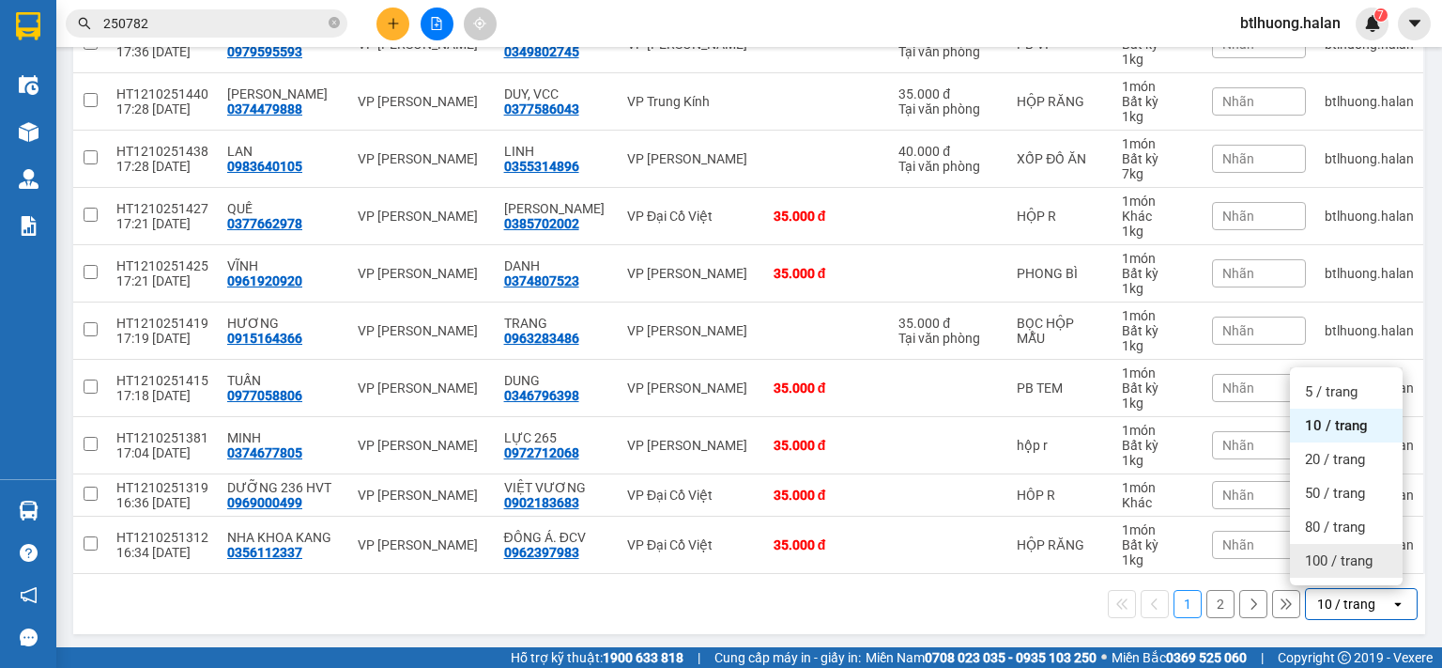
click at [1369, 562] on span "100 / trang" at bounding box center [1339, 560] width 68 height 19
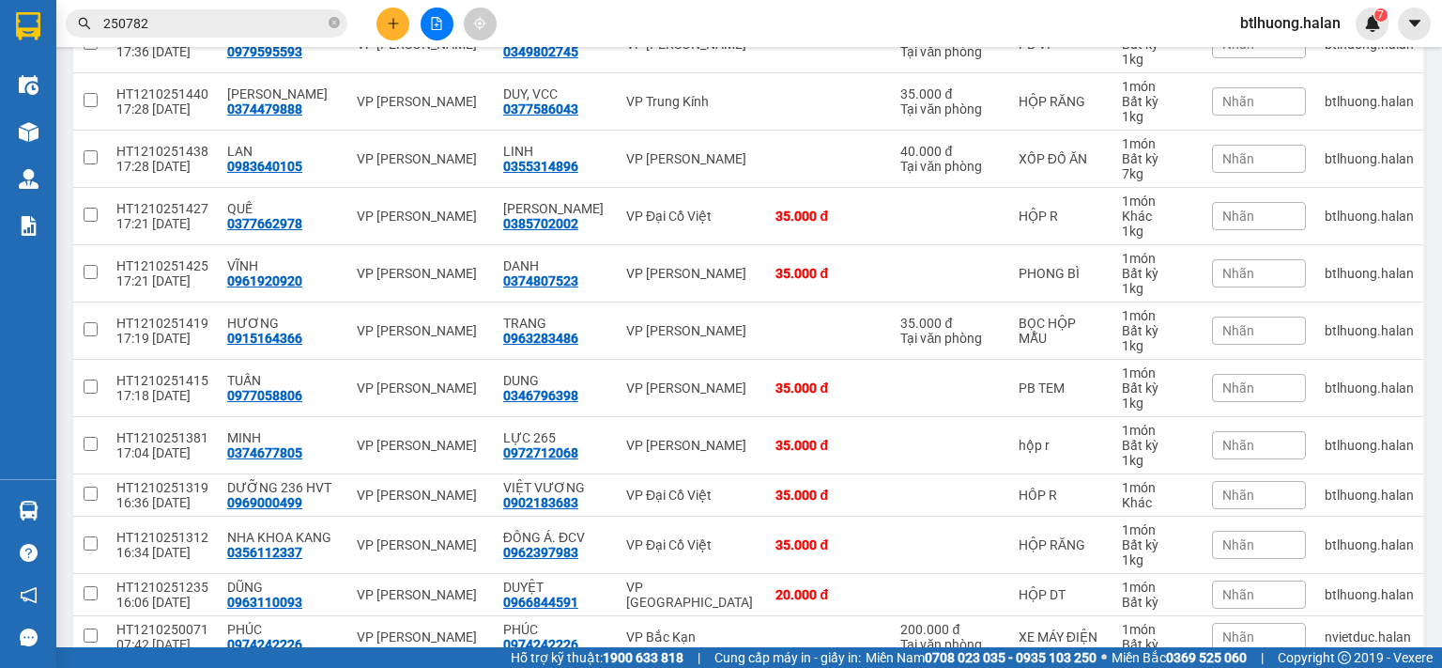
scroll to position [383, 0]
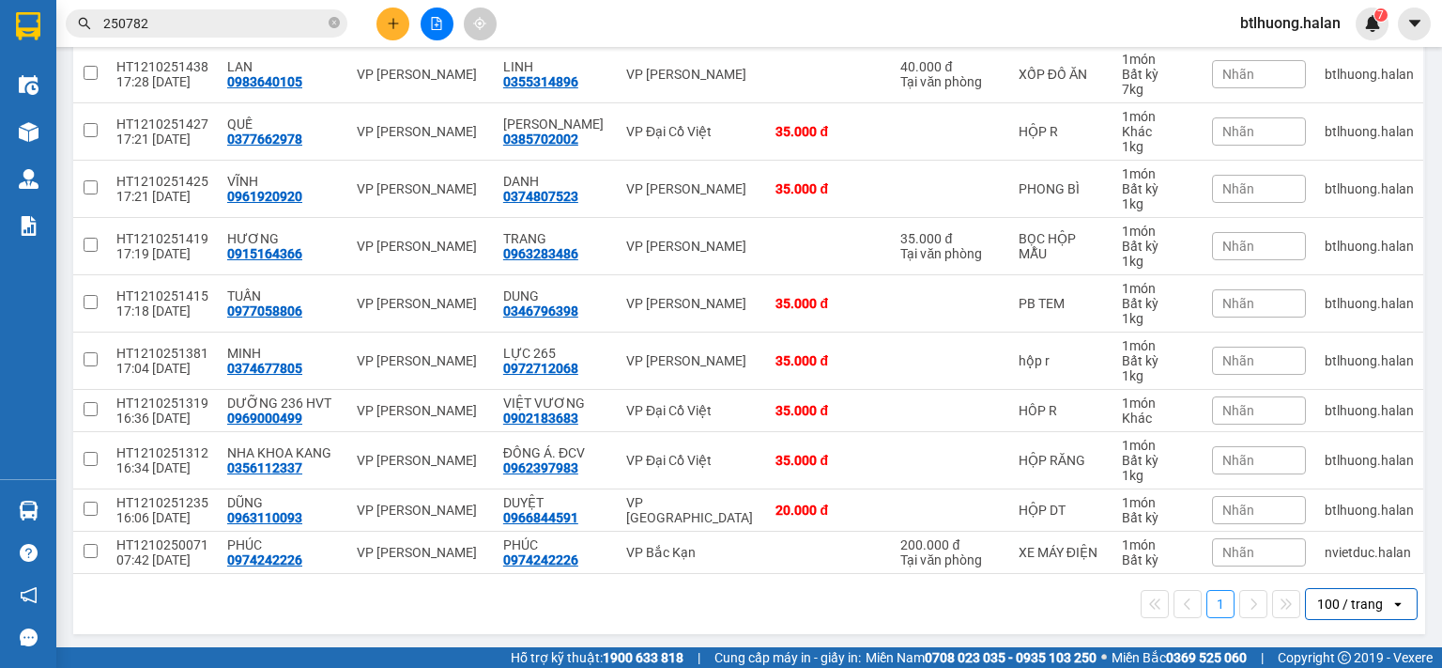
click at [207, 23] on input "250782" at bounding box center [214, 23] width 222 height 21
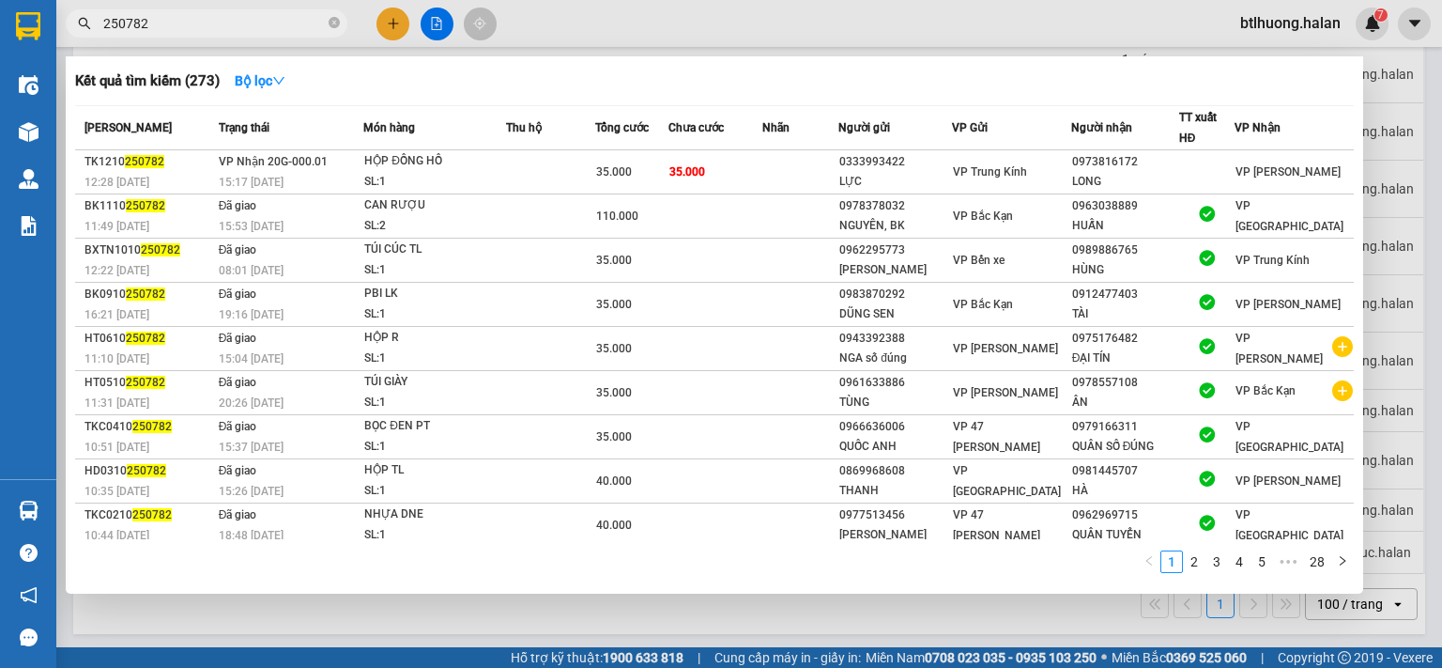
click at [207, 23] on input "250782" at bounding box center [214, 23] width 222 height 21
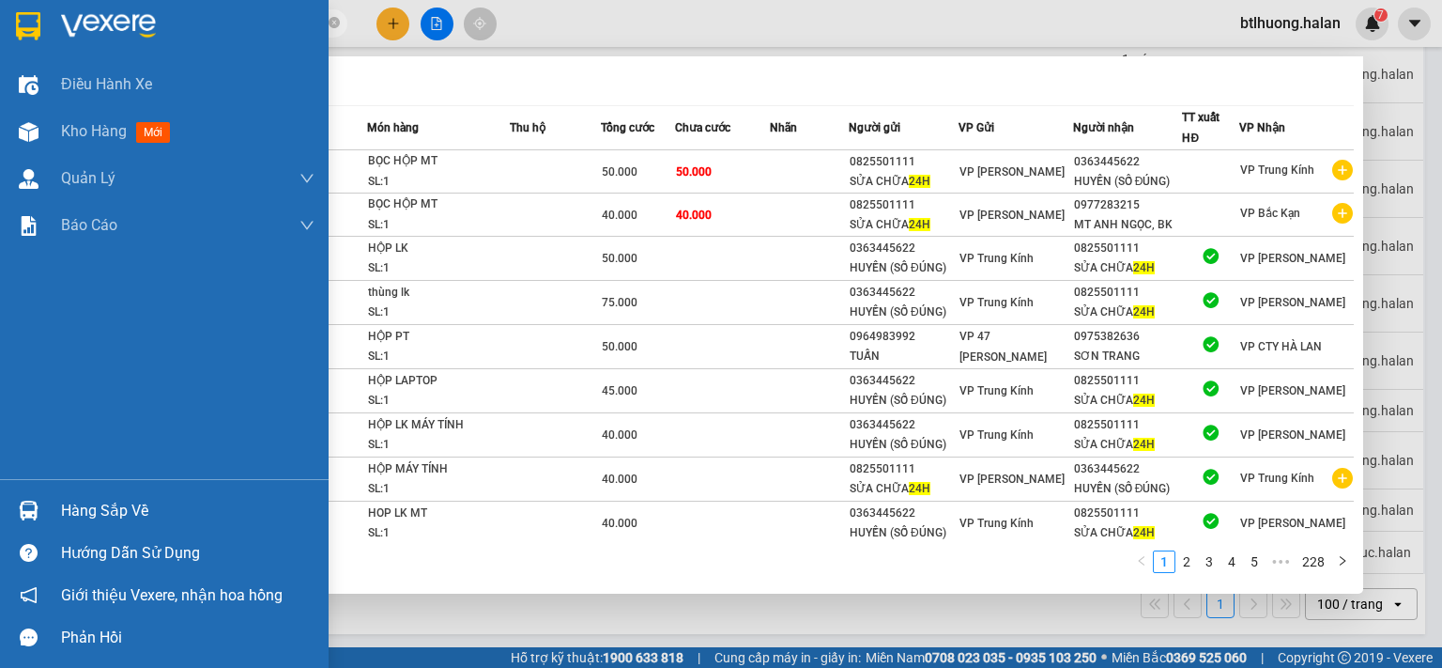
type input "24H"
click at [25, 503] on img at bounding box center [29, 510] width 20 height 20
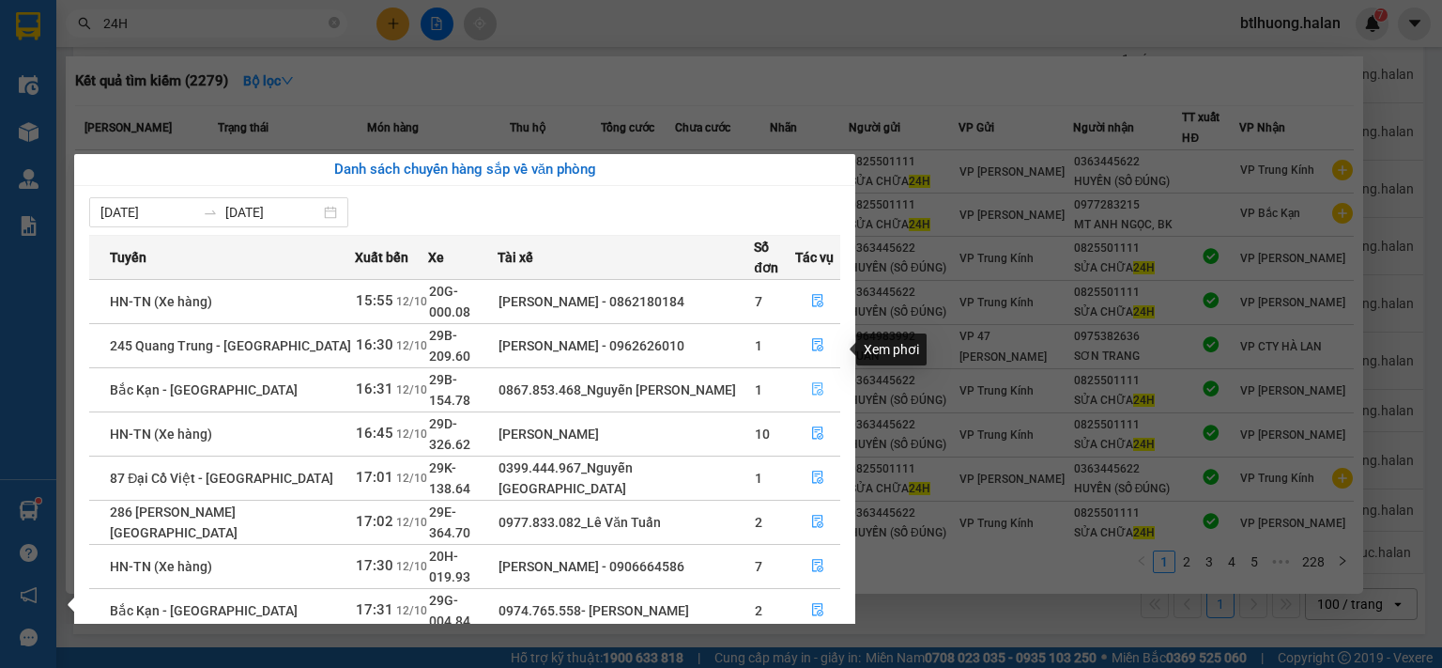
click at [814, 382] on icon "file-done" at bounding box center [817, 388] width 13 height 13
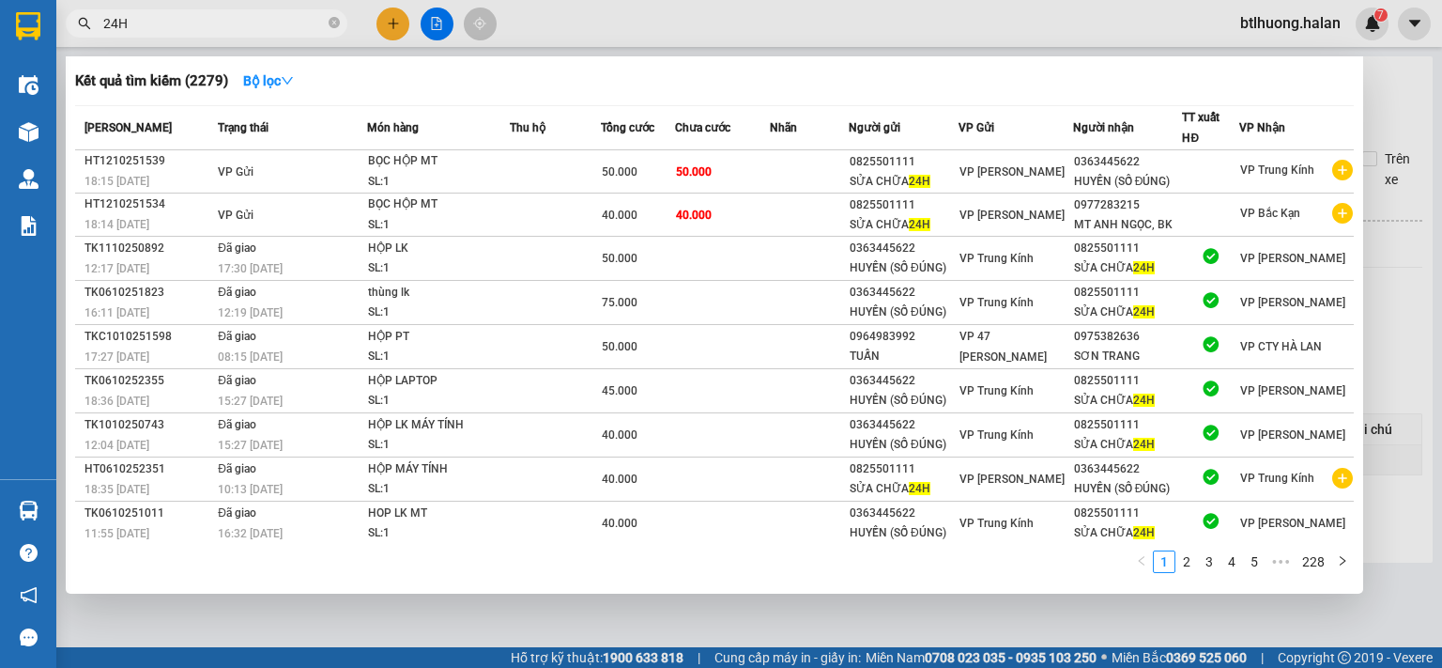
click at [1379, 327] on div at bounding box center [721, 334] width 1442 height 668
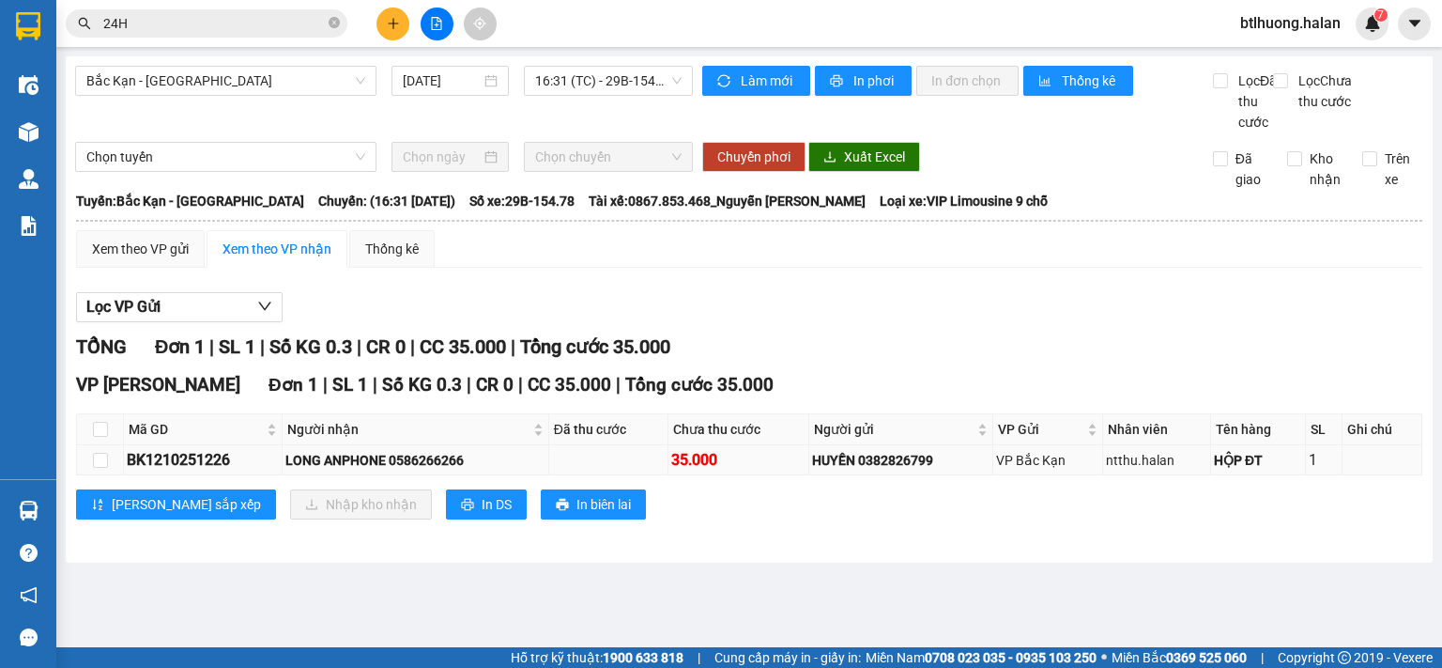
click at [91, 475] on td at bounding box center [100, 460] width 47 height 30
click at [101, 468] on input "checkbox" at bounding box center [100, 460] width 15 height 15
checkbox input "true"
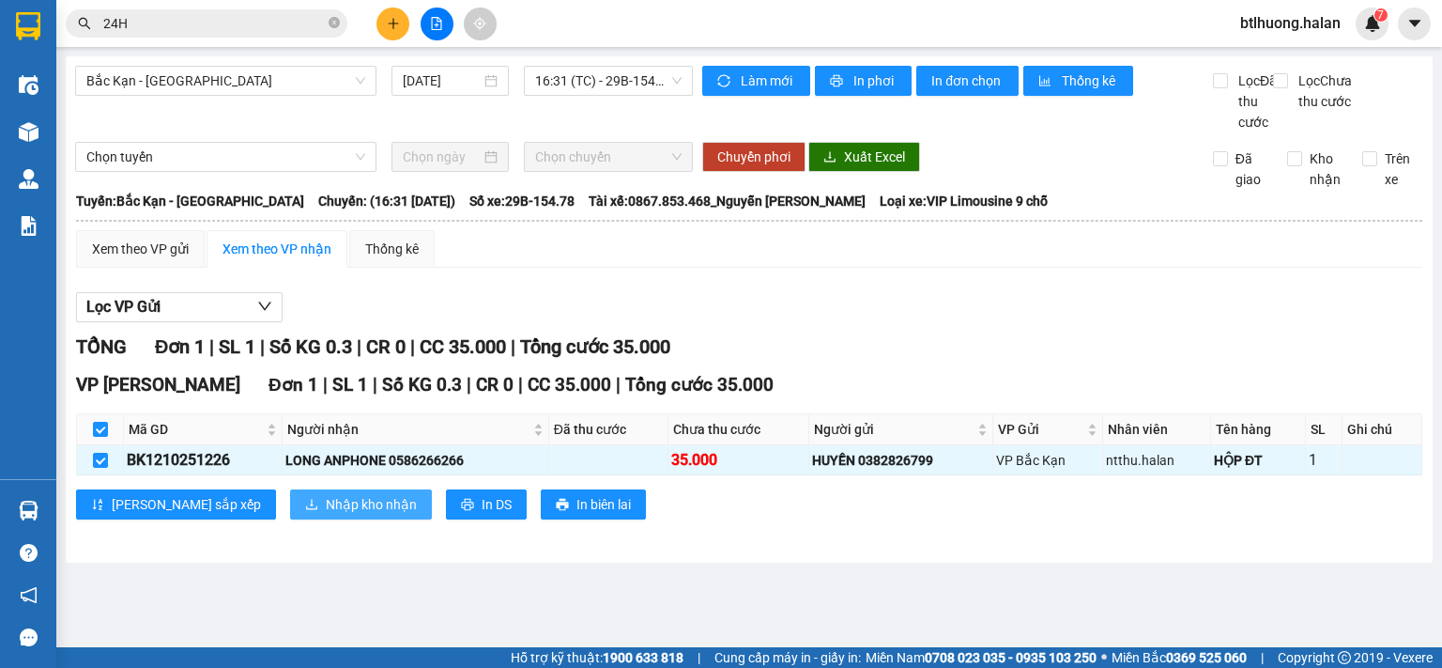
click at [326, 515] on span "Nhập kho nhận" at bounding box center [371, 504] width 91 height 21
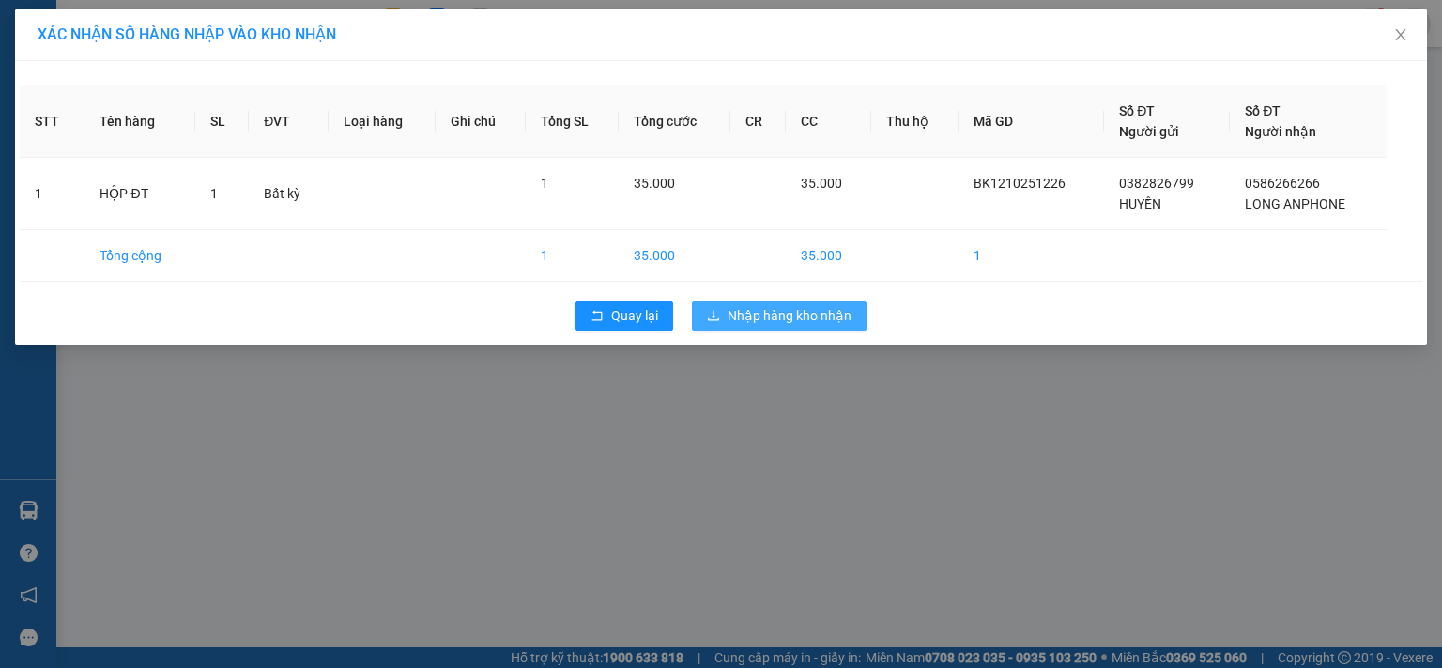
click at [824, 300] on button "Nhập hàng kho nhận" at bounding box center [779, 315] width 175 height 30
click at [808, 311] on span "Nhập hàng kho nhận" at bounding box center [790, 315] width 124 height 21
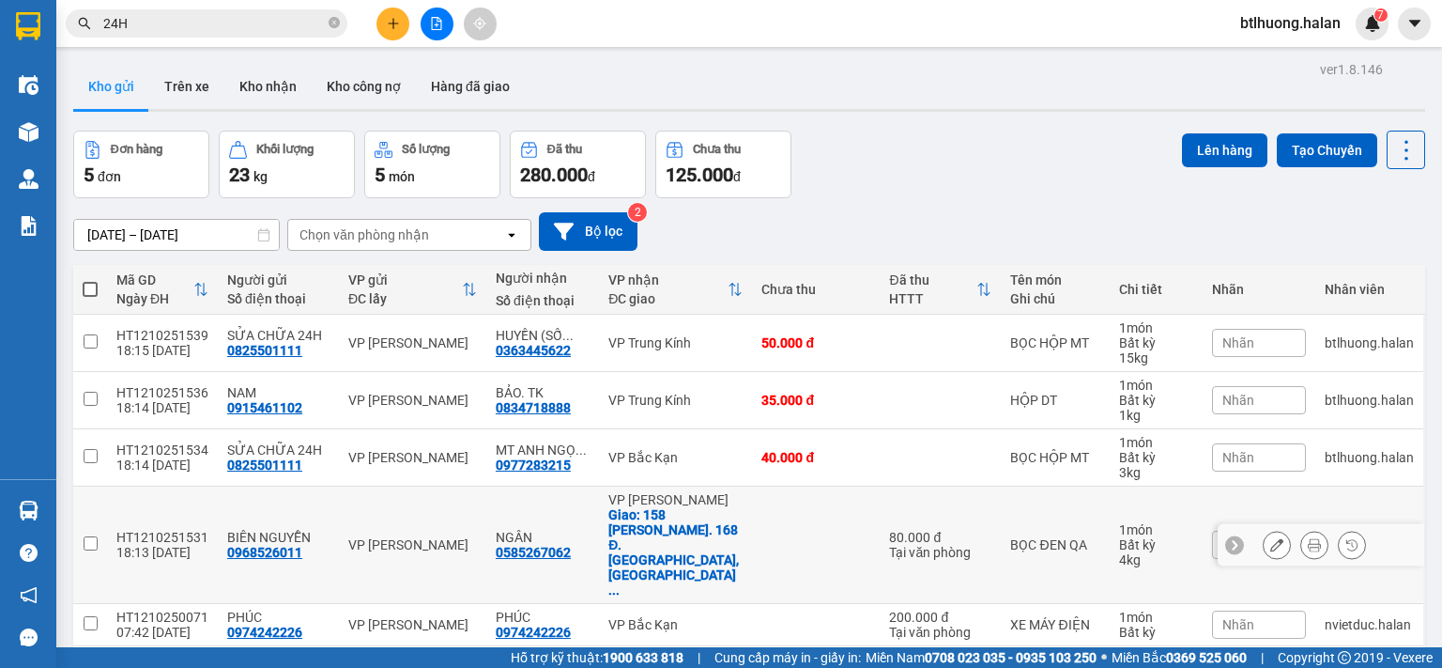
click at [610, 510] on div "Giao: 158 Ng. 168 Đ. Kim Giang, khu đô ..." at bounding box center [675, 552] width 134 height 90
checkbox input "true"
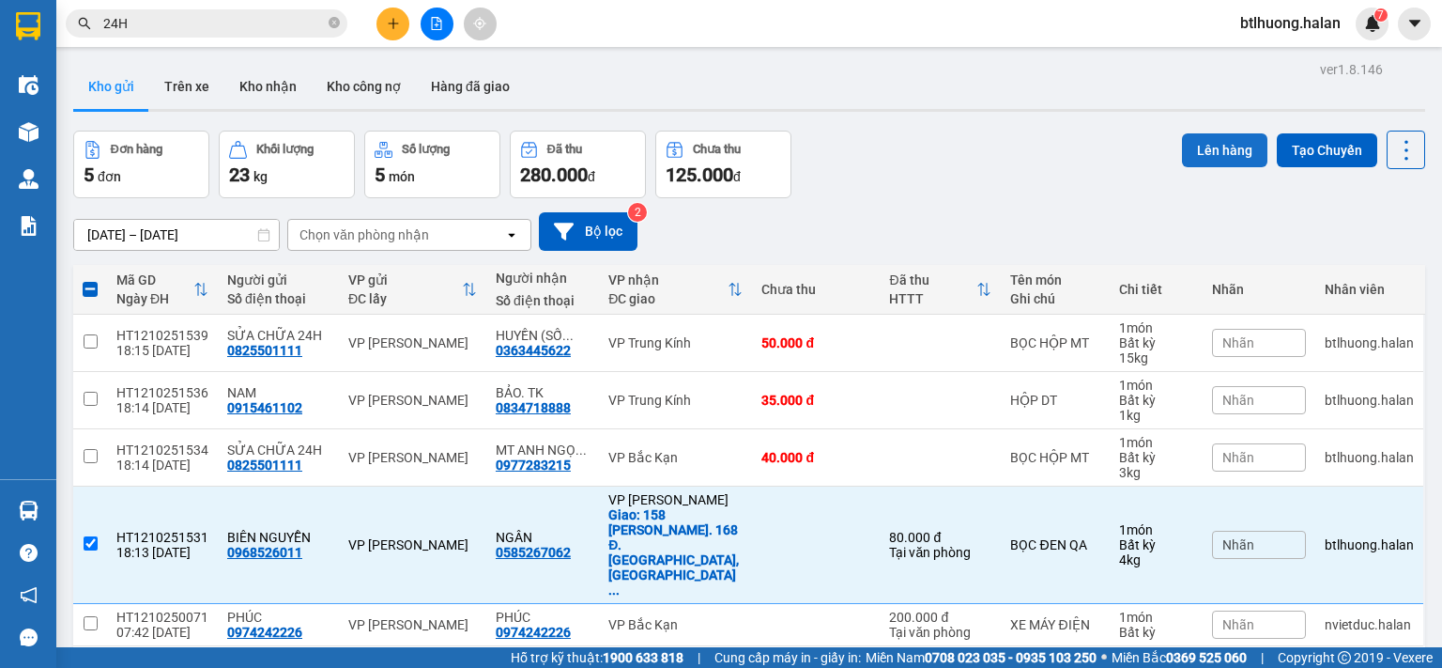
click at [1221, 152] on button "Lên hàng" at bounding box center [1224, 150] width 85 height 34
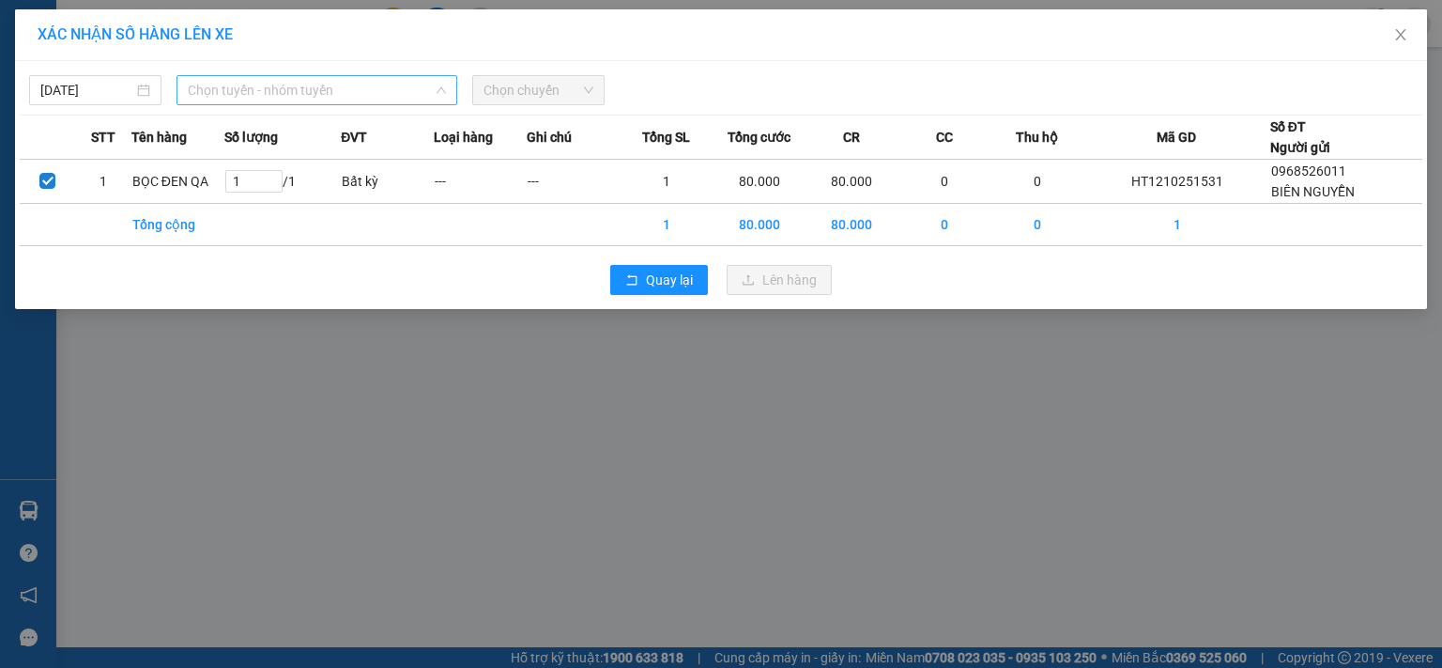
click at [394, 100] on span "Chọn tuyến - nhóm tuyến" at bounding box center [317, 90] width 258 height 28
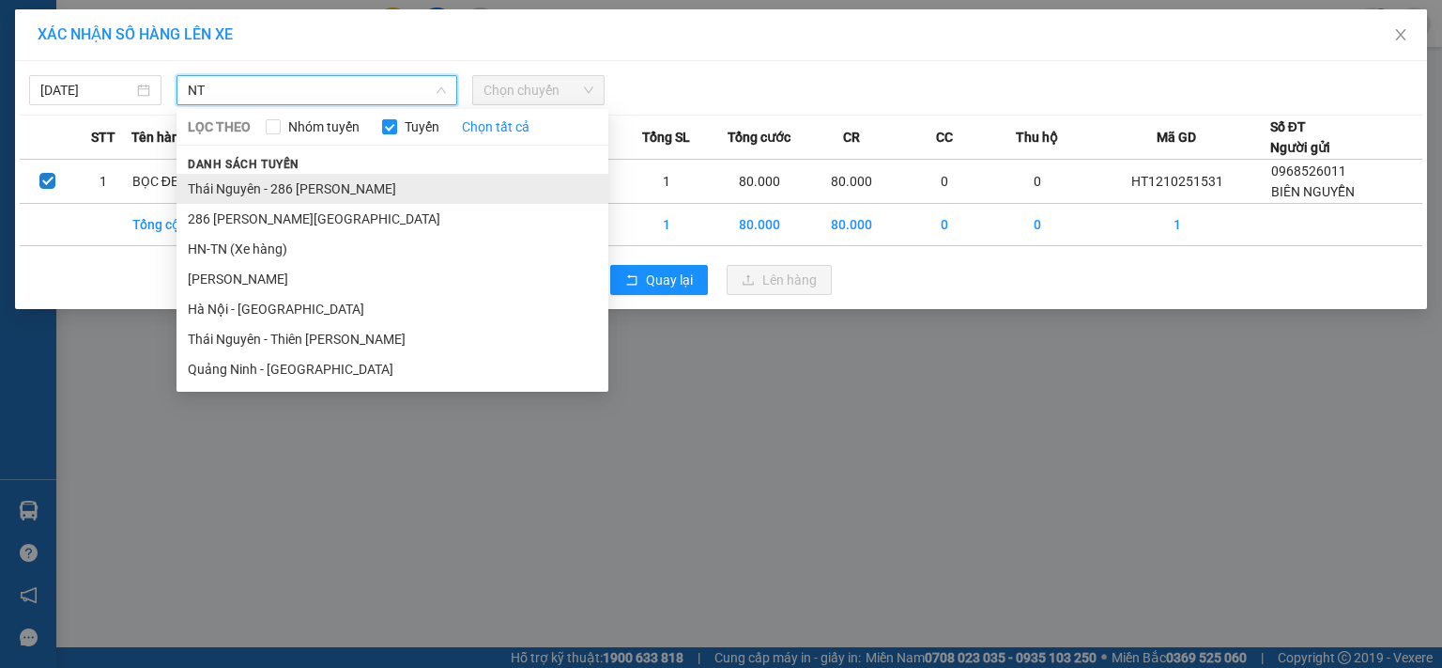
type input "NT"
click at [349, 192] on li "Thái Nguyên - 286 [PERSON_NAME]" at bounding box center [393, 189] width 432 height 30
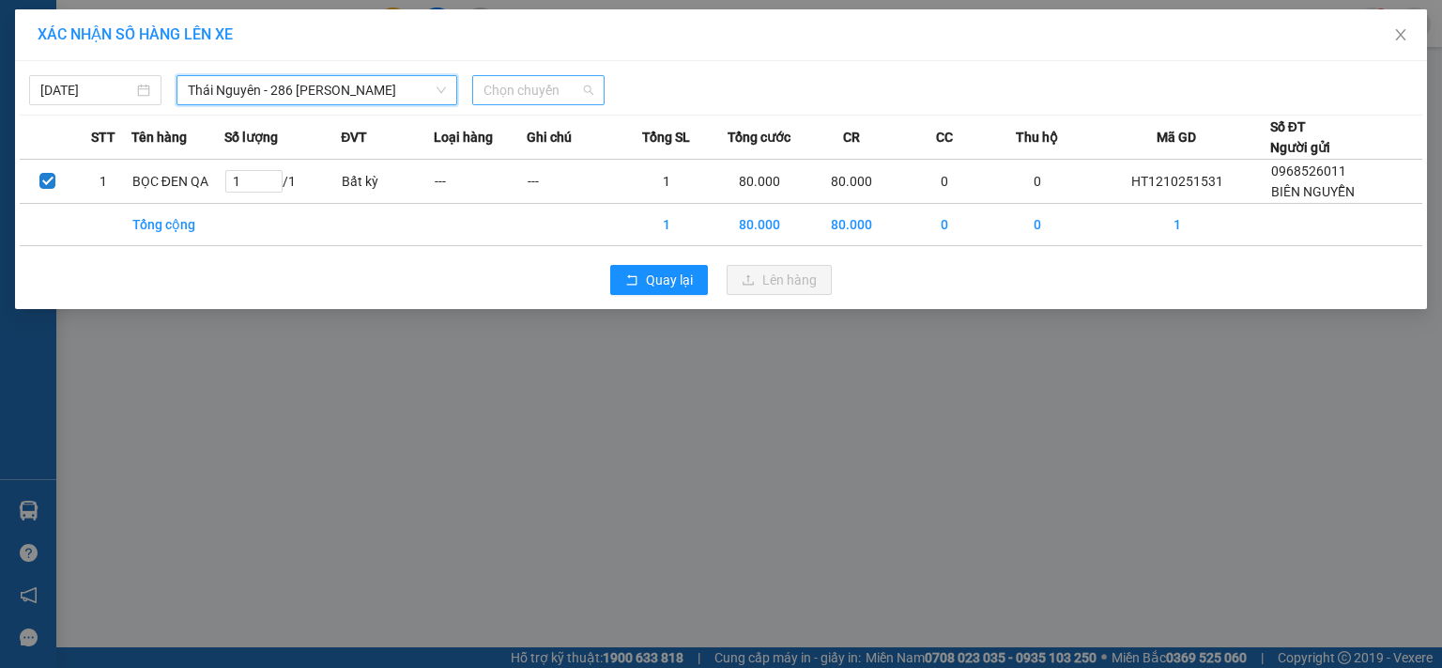
click at [514, 90] on span "Chọn chuyến" at bounding box center [539, 90] width 110 height 28
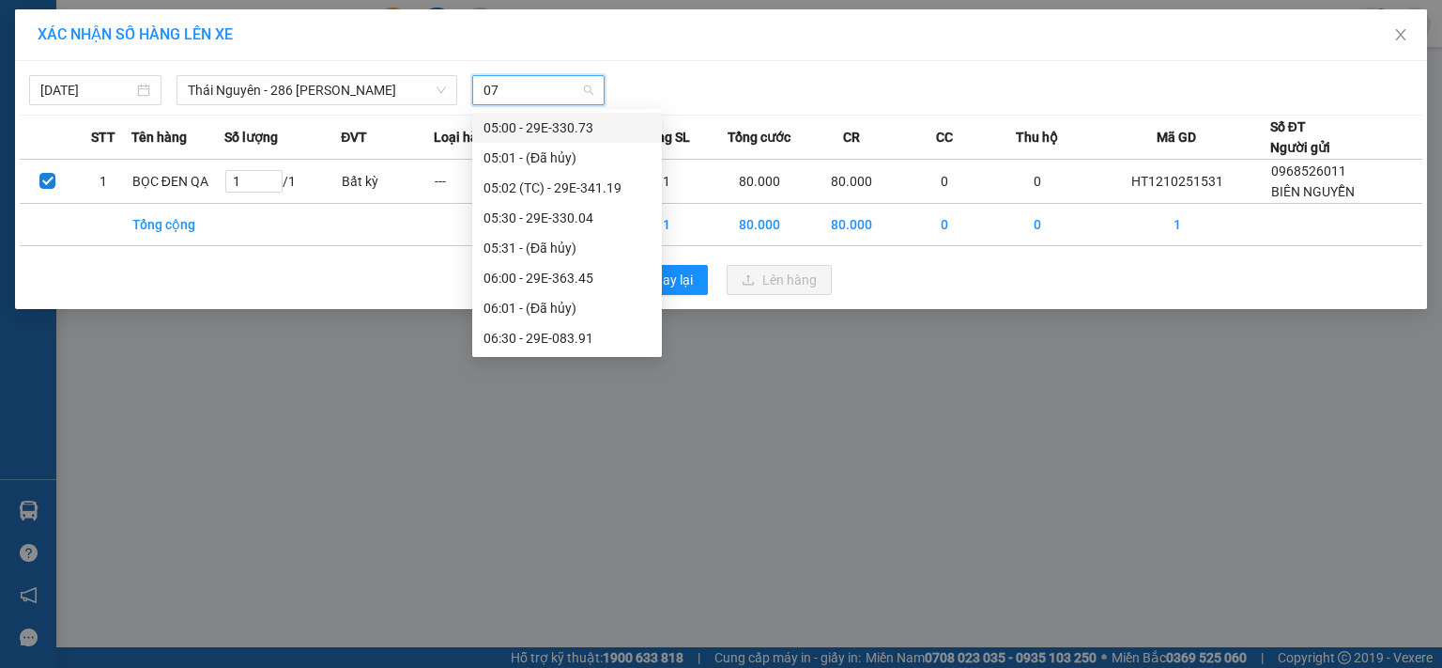
type input "073"
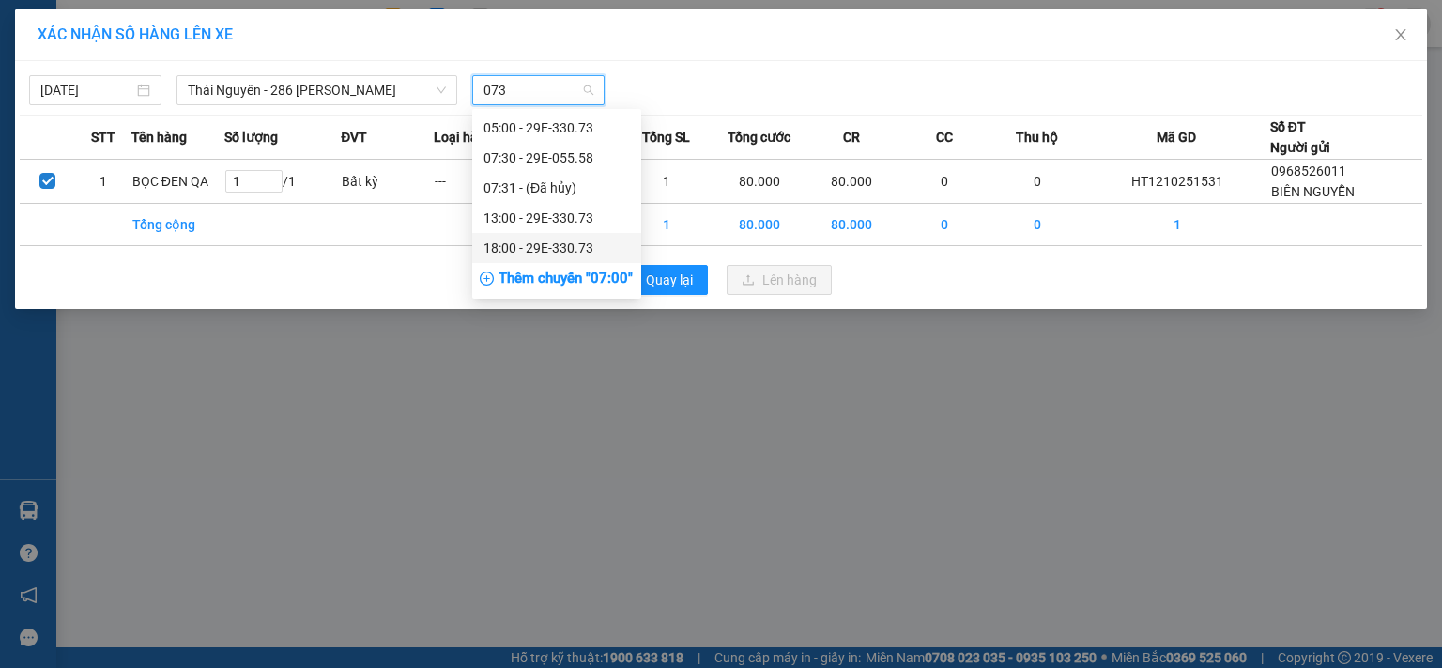
click at [542, 251] on div "18:00 - 29E-330.73" at bounding box center [557, 248] width 146 height 21
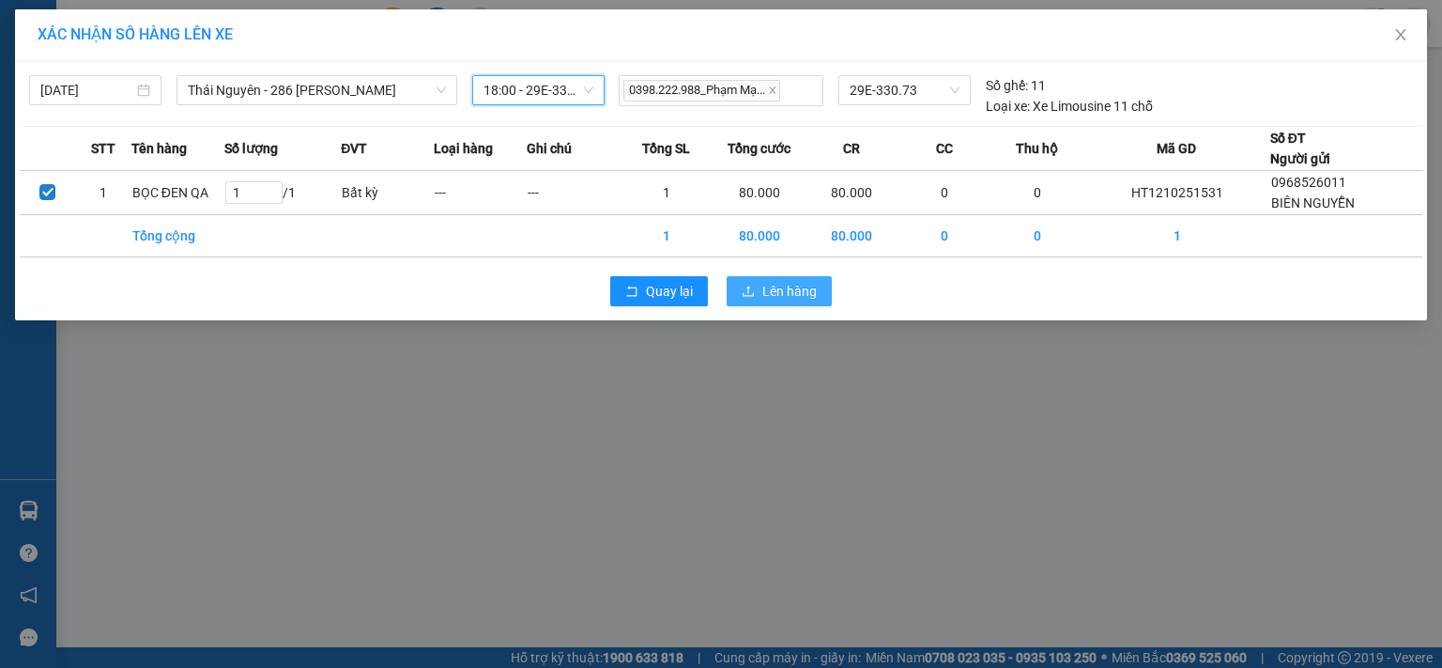
click at [779, 297] on span "Lên hàng" at bounding box center [789, 291] width 54 height 21
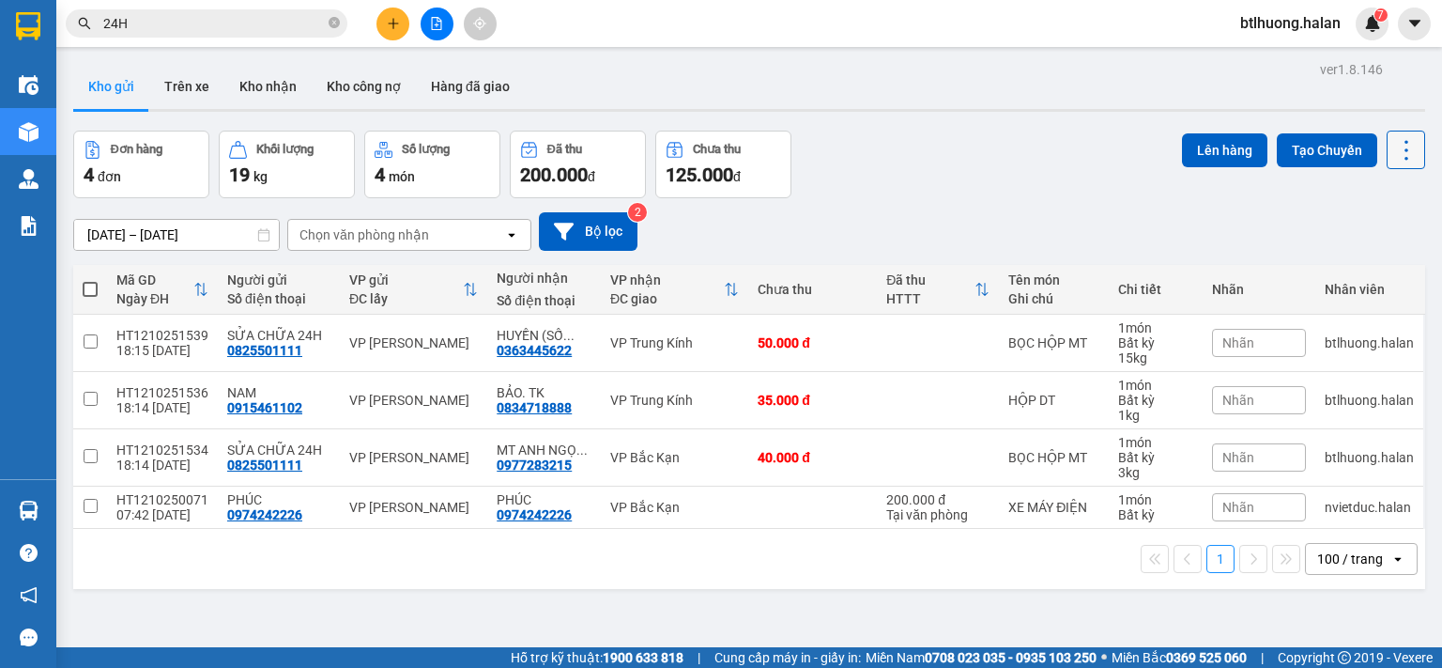
click at [1387, 142] on button at bounding box center [1406, 150] width 38 height 38
click at [1373, 269] on span "Làm mới" at bounding box center [1365, 267] width 52 height 19
click at [147, 641] on div "ver 1.8.146 Kho gửi Trên xe Kho nhận Kho công nợ Hàng đã giao Đơn hàng 4 đơn Kh…" at bounding box center [749, 390] width 1367 height 668
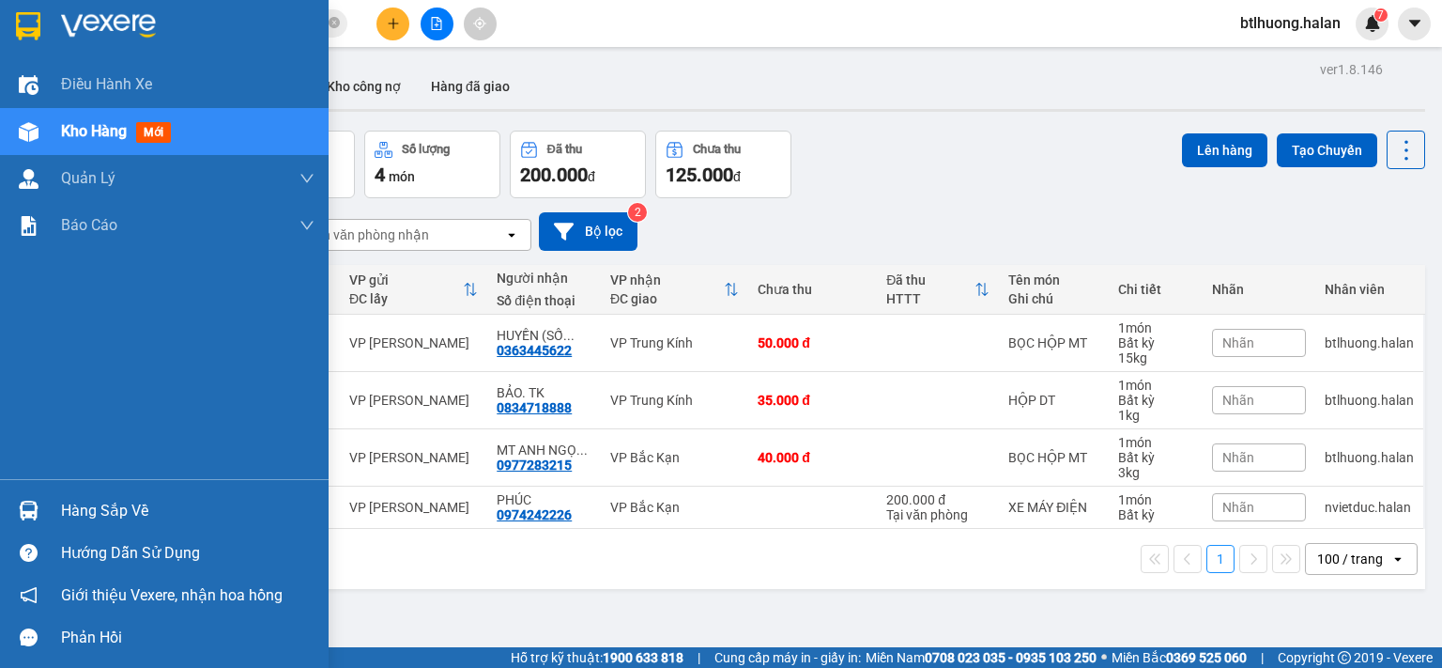
click at [45, 517] on div "Hàng sắp về" at bounding box center [164, 510] width 329 height 42
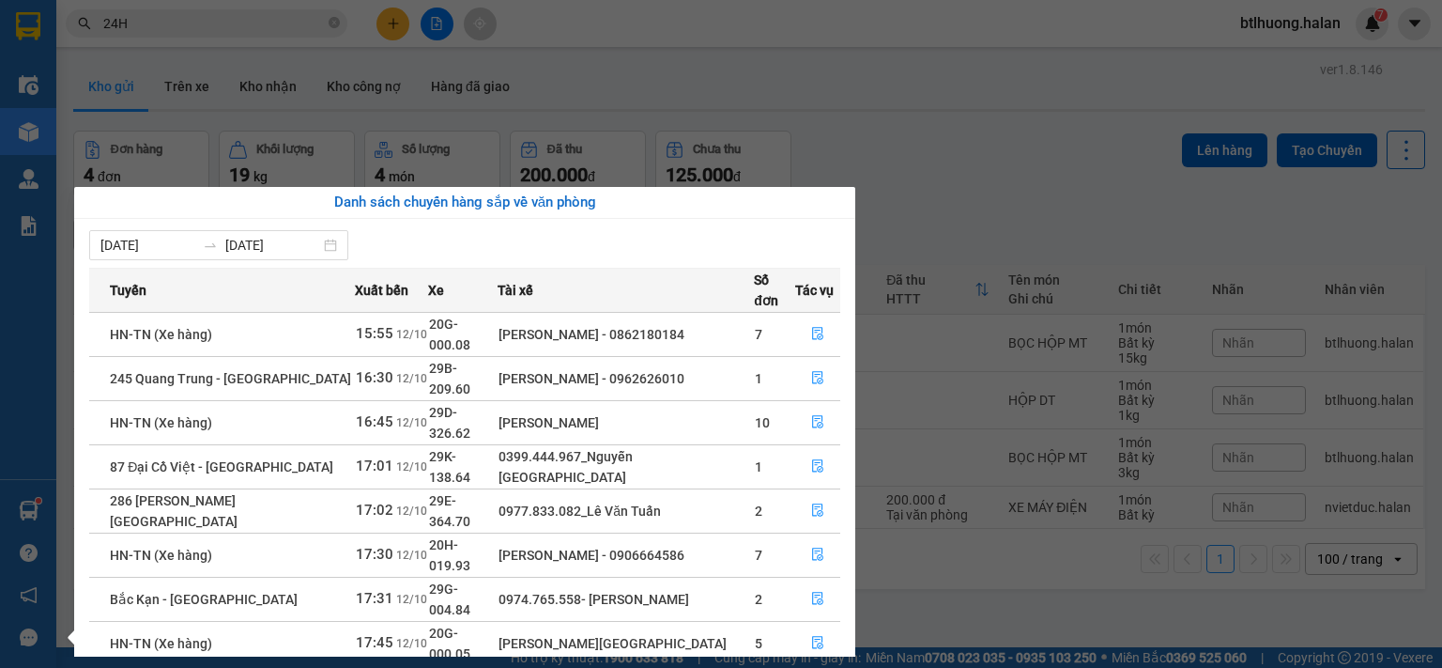
click at [225, 73] on section "Kết quả tìm kiếm ( 2279 ) Bộ lọc Mã ĐH Trạng thái Món hàng Thu hộ Tổng cước Chư…" at bounding box center [721, 334] width 1442 height 668
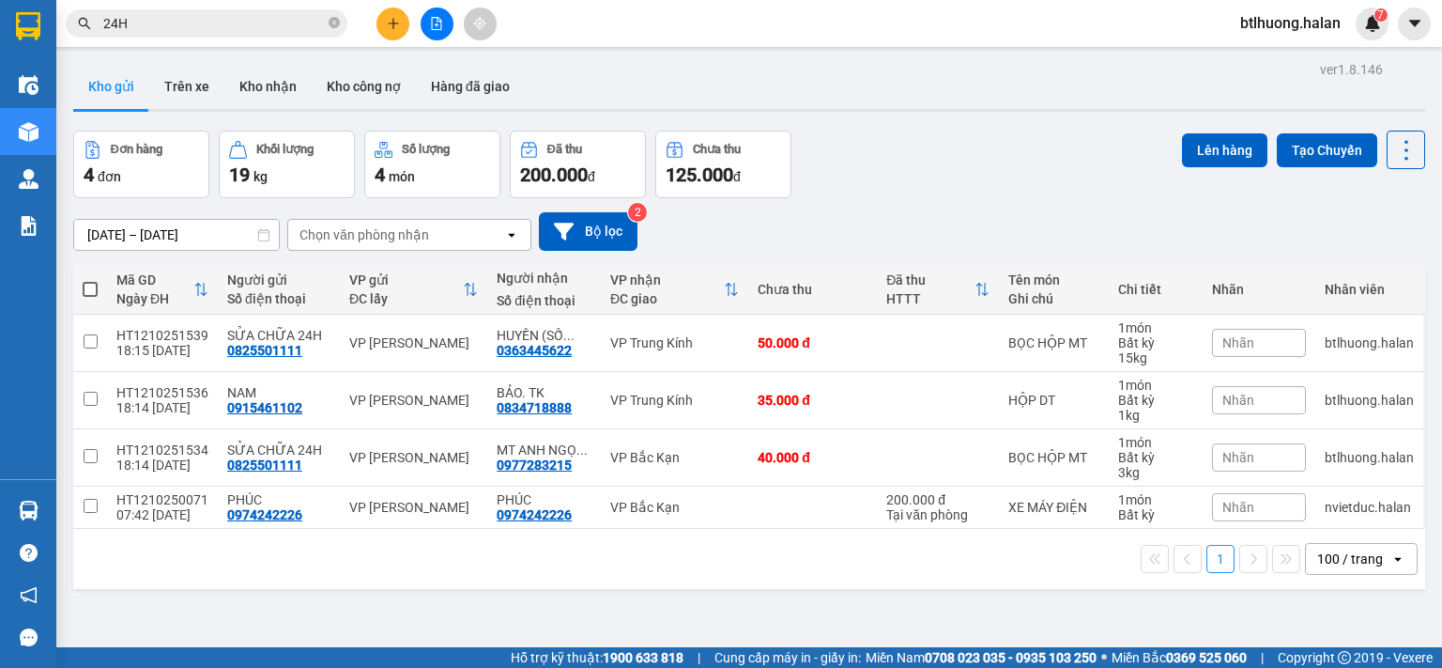
click at [381, 19] on button at bounding box center [393, 24] width 33 height 33
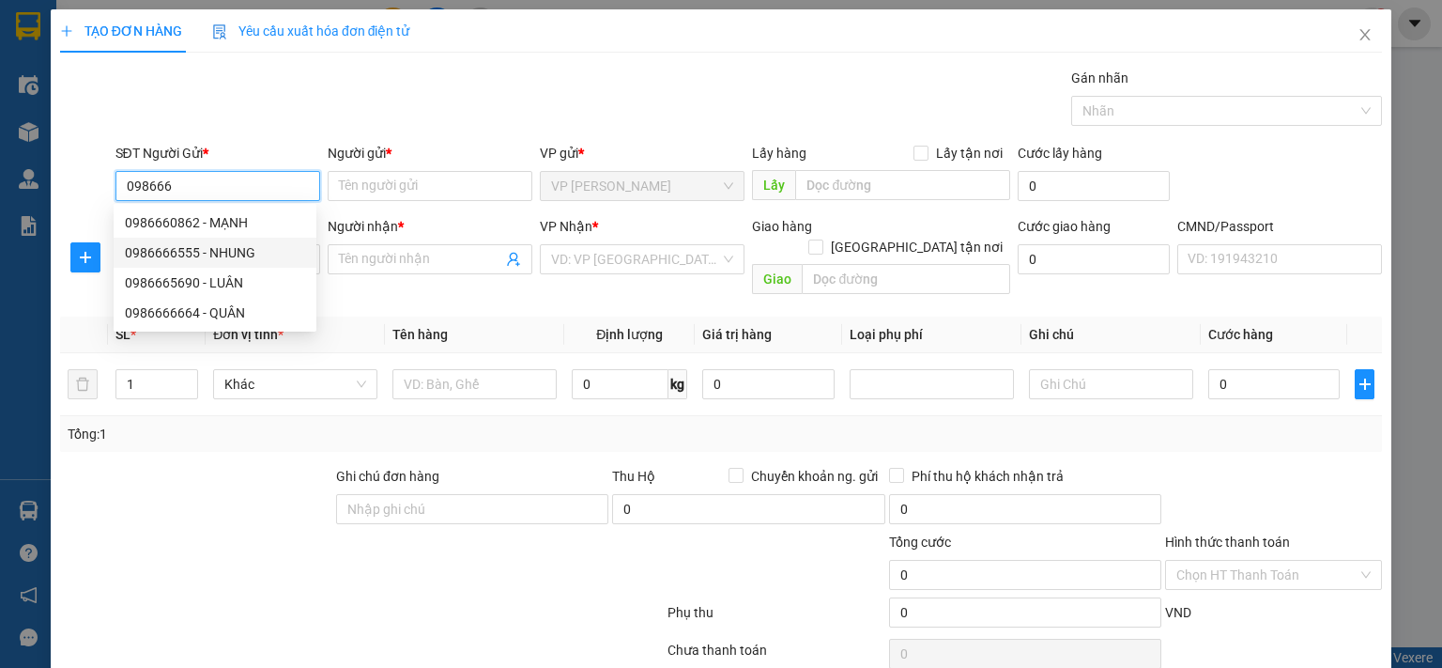
click at [195, 242] on div "0986666555 - NHUNG" at bounding box center [215, 252] width 180 height 21
type input "0986666555"
type input "NHUNG"
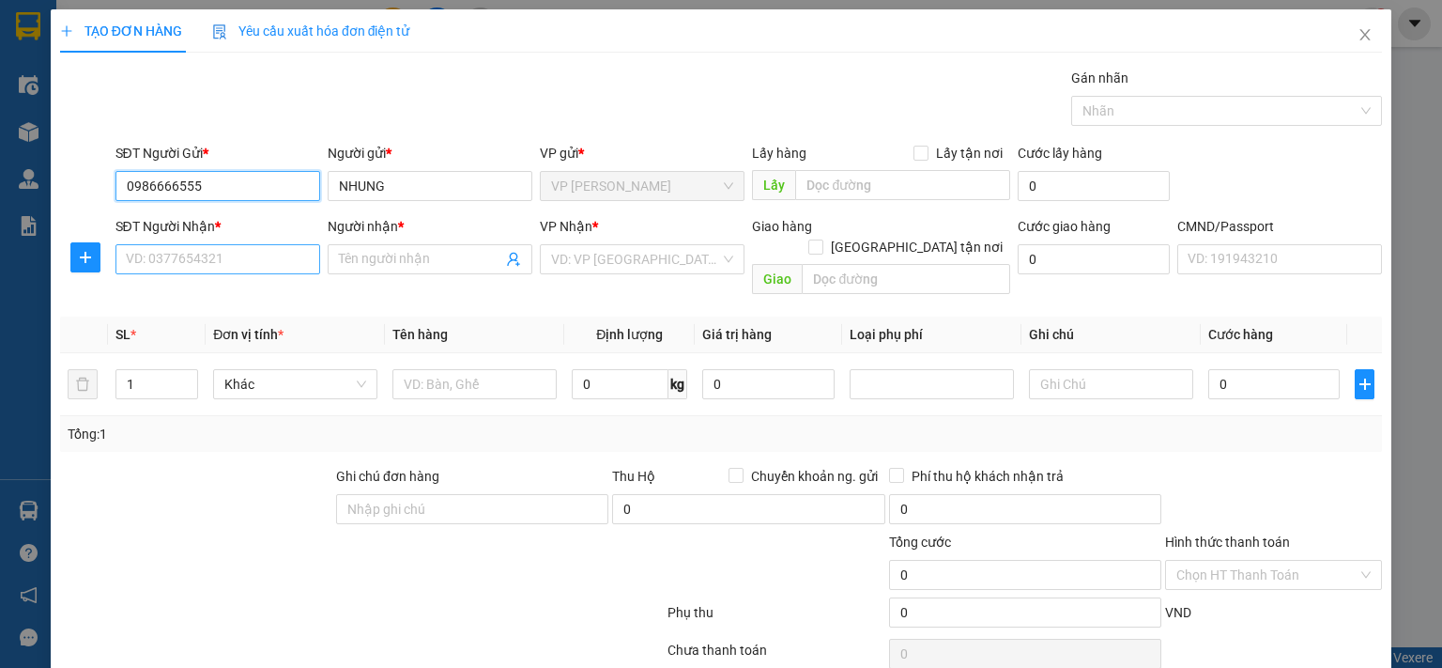
type input "0986666555"
click at [213, 256] on input "SĐT Người Nhận *" at bounding box center [217, 259] width 205 height 30
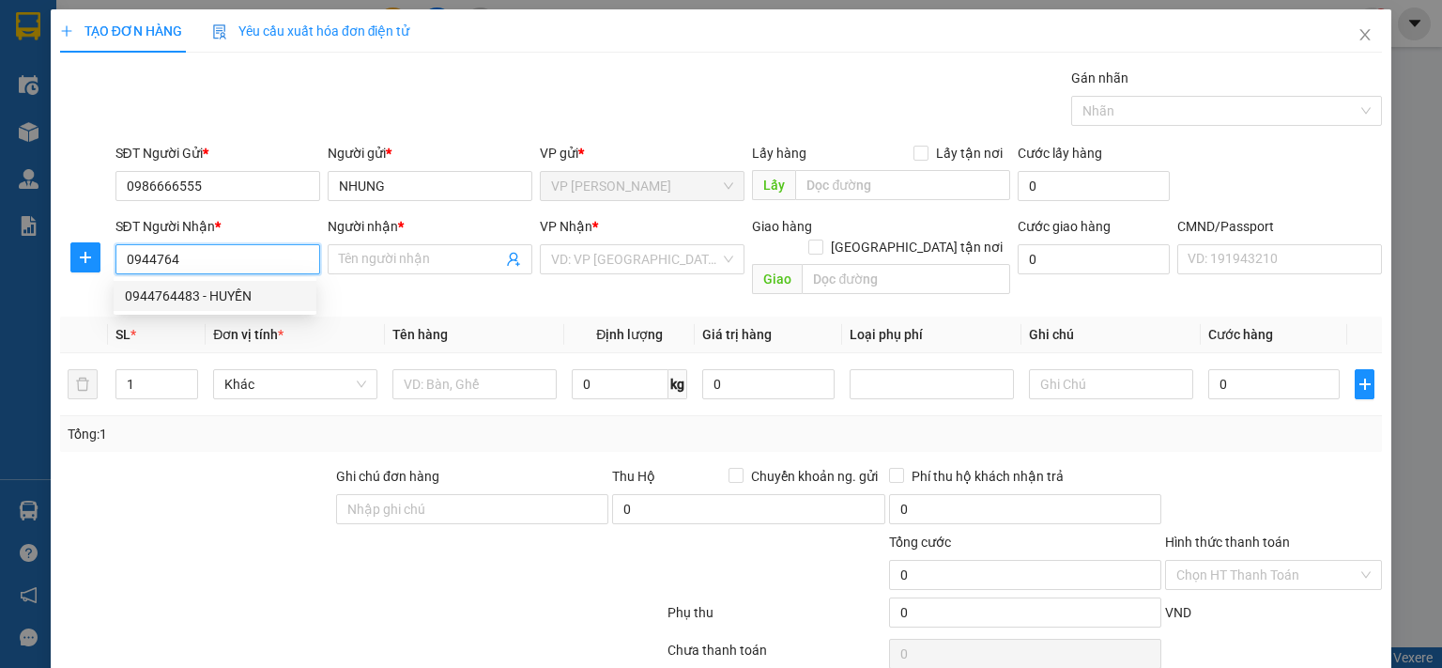
click at [234, 302] on div "0944764483 - HUYỀN" at bounding box center [215, 295] width 180 height 21
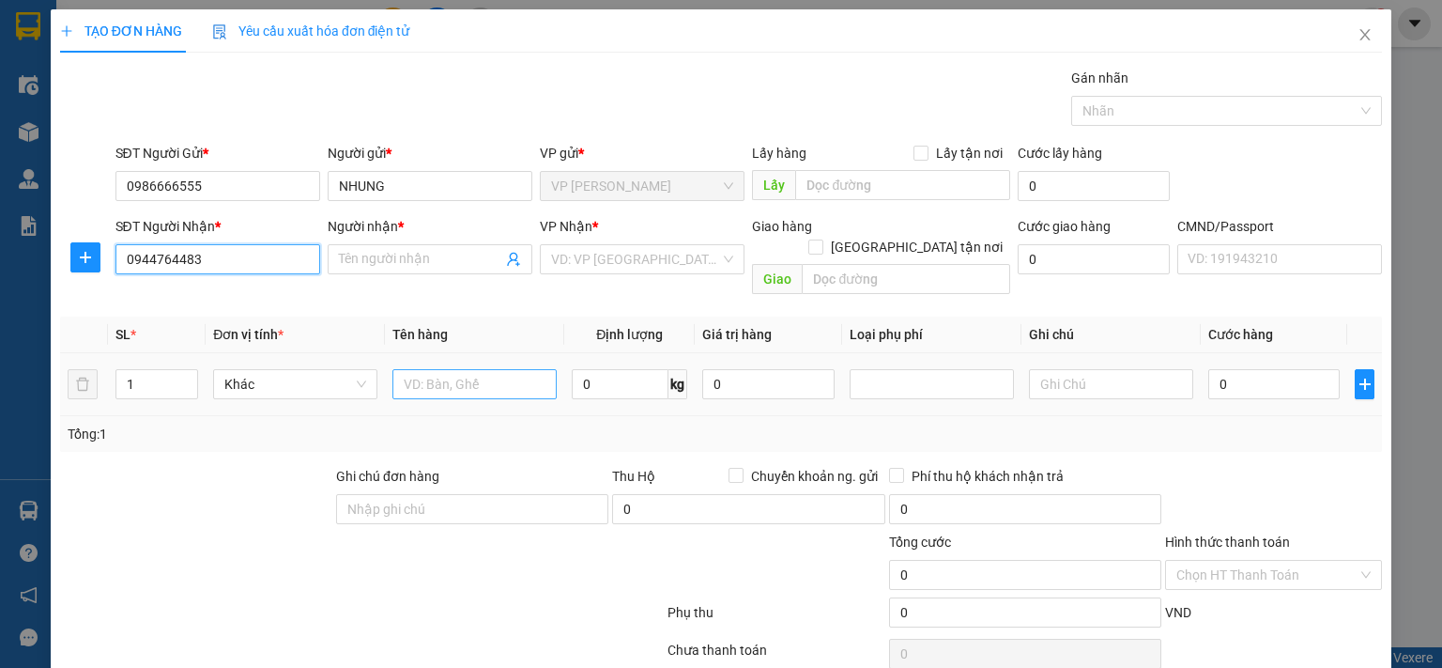
type input "0944764483"
type input "HUYỀN"
checkbox input "true"
type input "22 Phố Hàng Giầy, Phố cổ Hà Nội, Hàng Buồm, Hoàn Kiếm, Hà Nội"
type input "45.000"
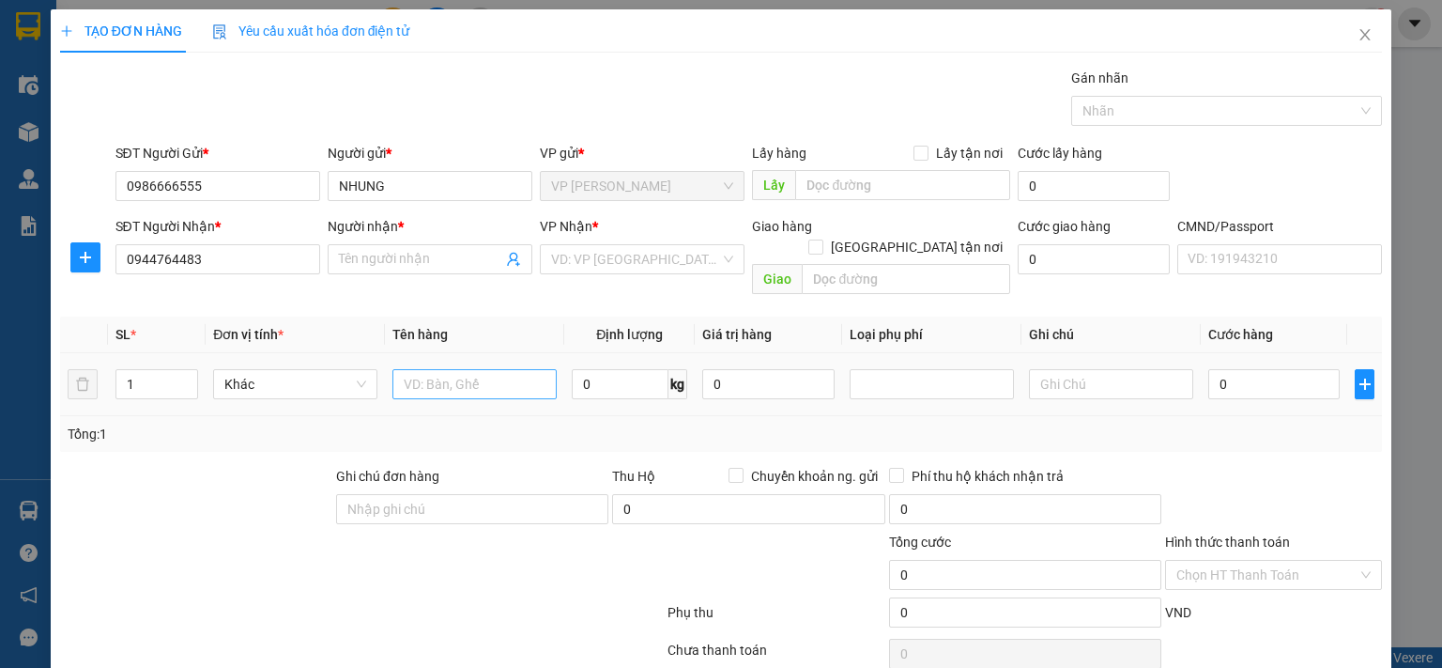
type input "45.000"
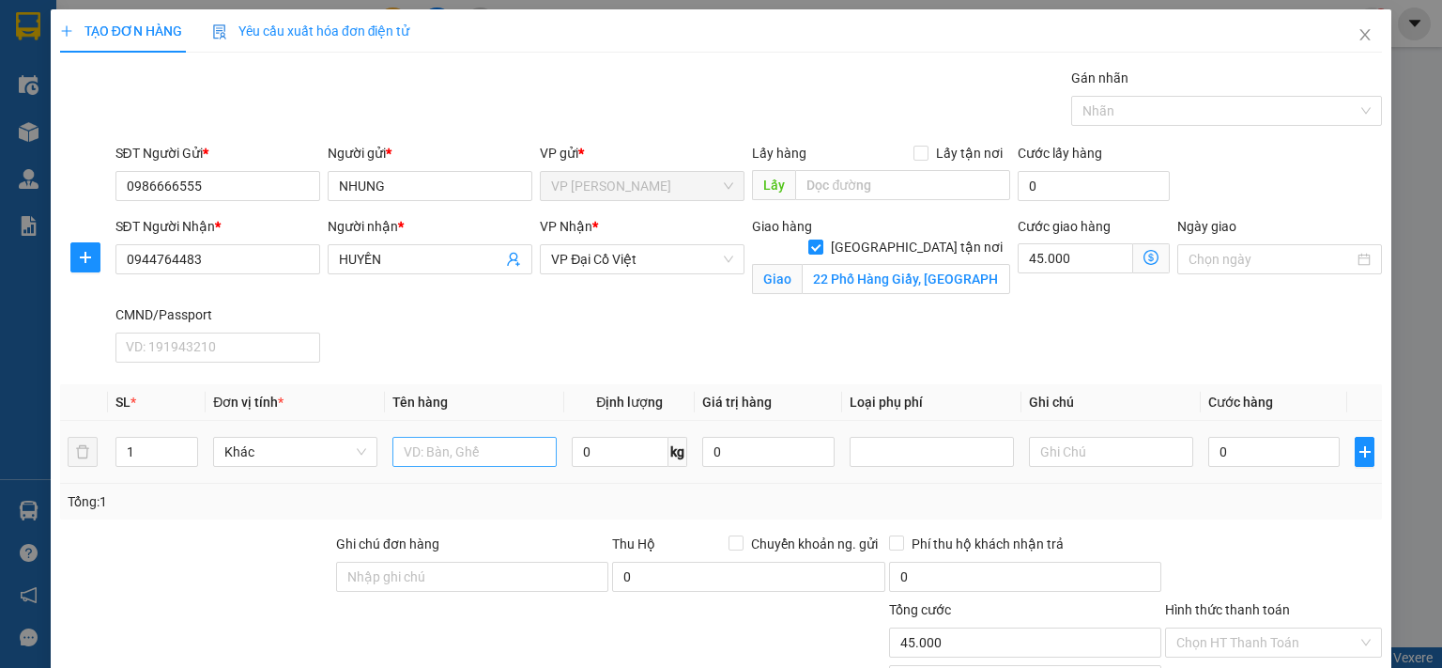
click at [436, 362] on div "SĐT Người Nhận * 0944764483 Người nhận * HUYỀN VP Nhận * VP Đại Cồ Việt Giao hà…" at bounding box center [749, 293] width 1275 height 154
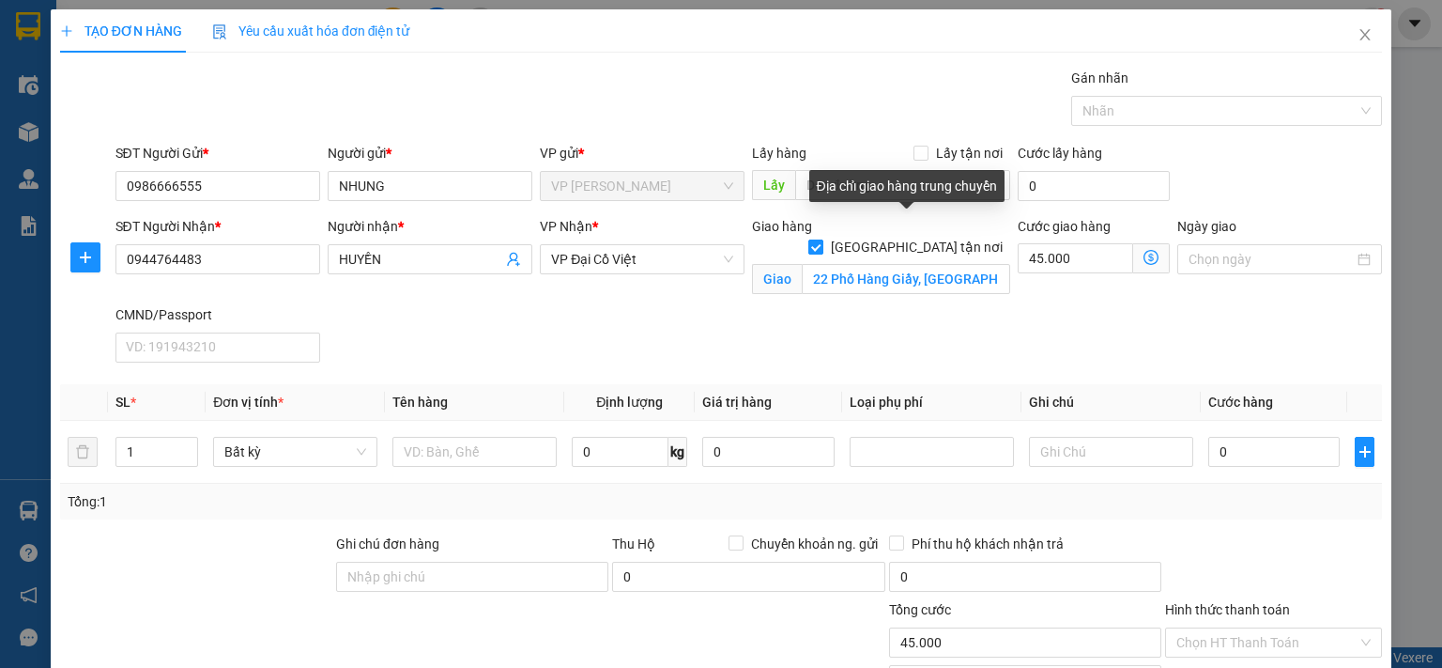
click at [823, 239] on span at bounding box center [815, 246] width 15 height 15
click at [822, 239] on input "[GEOGRAPHIC_DATA] tận nơi" at bounding box center [814, 245] width 13 height 13
checkbox input "false"
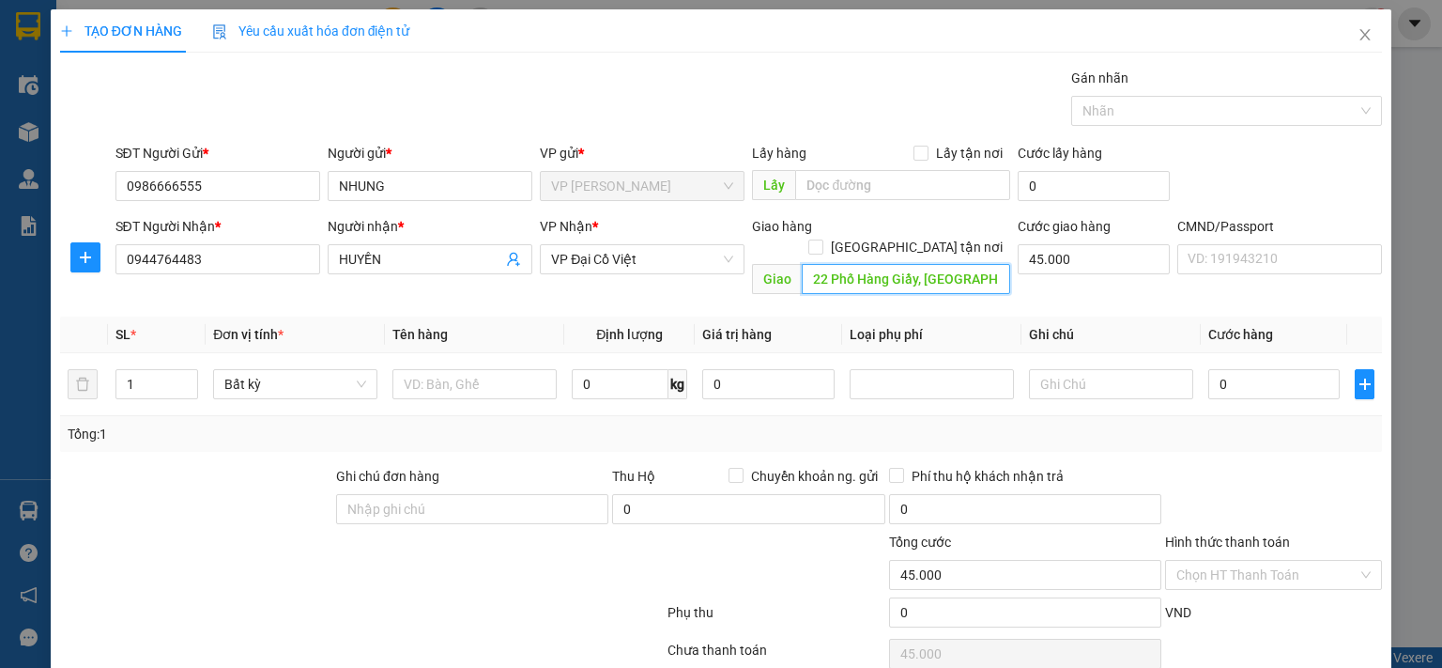
click at [910, 264] on input "22 Phố Hàng Giầy, Phố cổ Hà Nội, Hàng Buồm, Hoàn Kiếm, Hà Nội" at bounding box center [906, 279] width 208 height 30
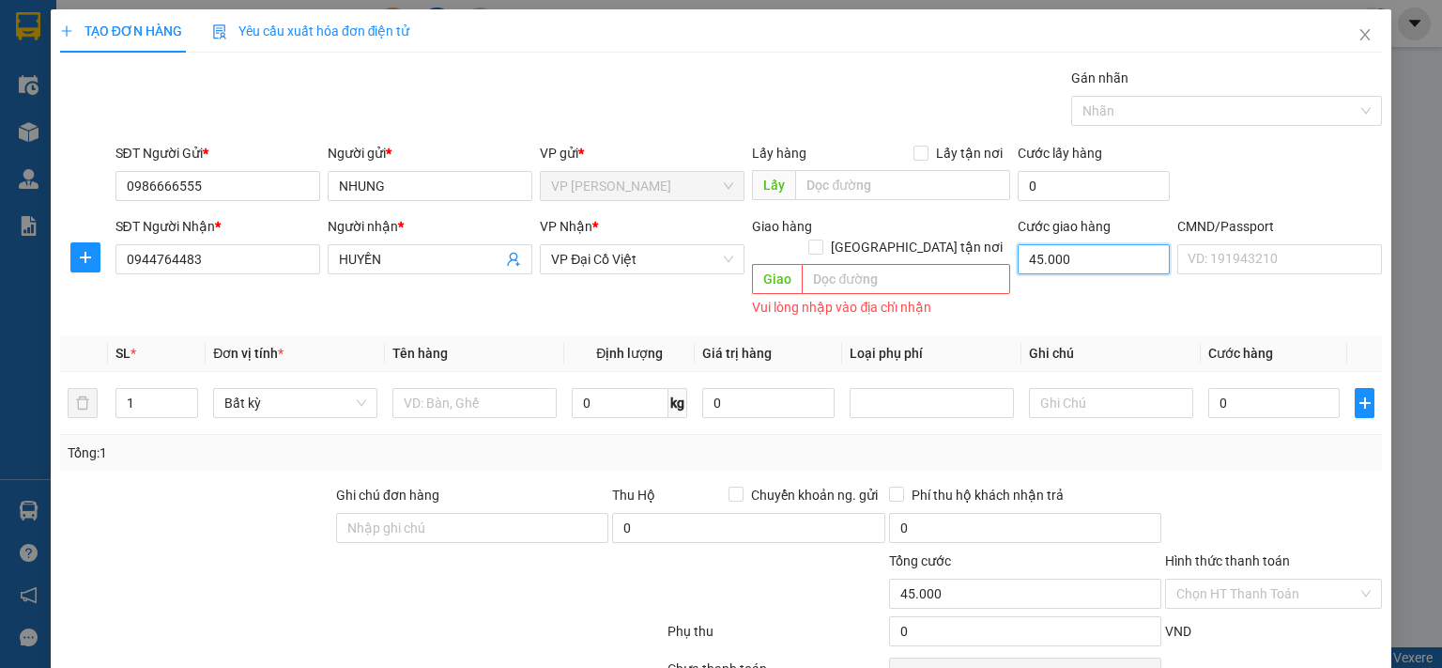
click at [1051, 254] on input "45.000" at bounding box center [1094, 259] width 152 height 30
type input "0"
click at [499, 388] on input "text" at bounding box center [474, 403] width 164 height 30
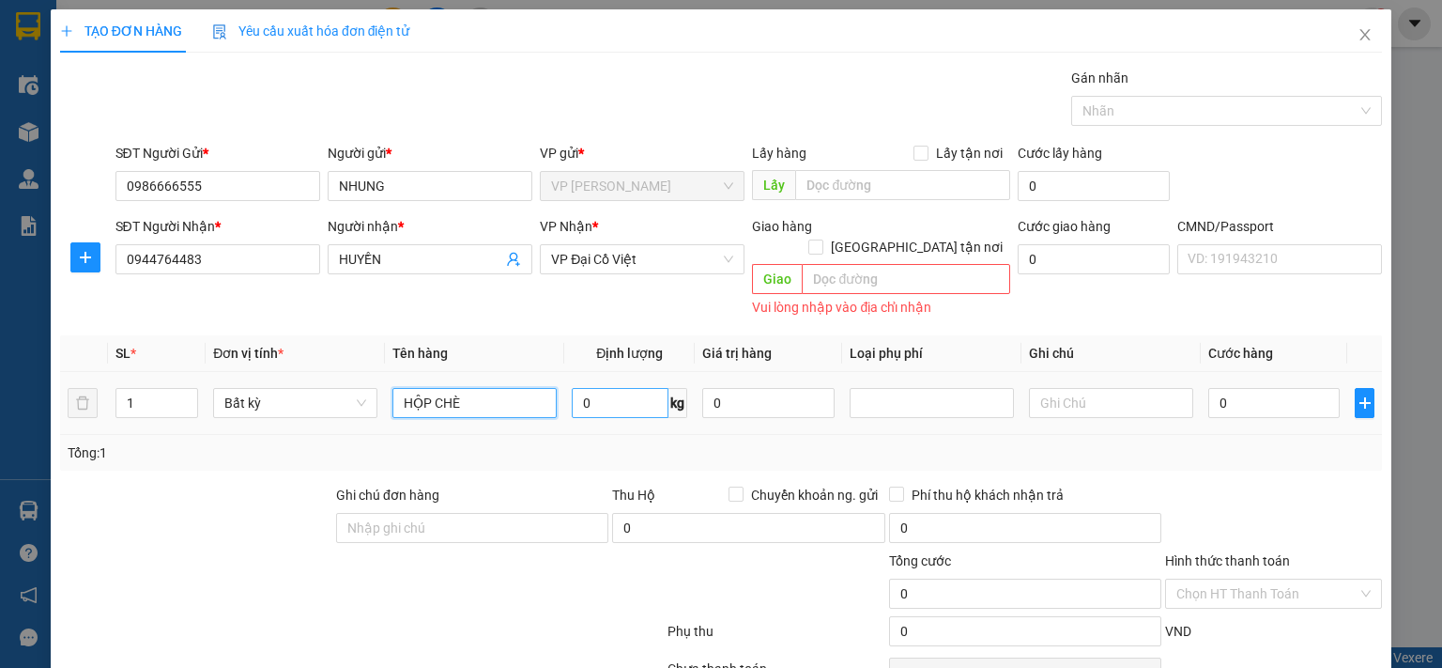
type input "HỘP CHÈ"
click at [627, 393] on input "0" at bounding box center [620, 403] width 97 height 30
type input "11"
click at [625, 435] on div "Tổng: 1" at bounding box center [721, 453] width 1322 height 36
type input "50.000"
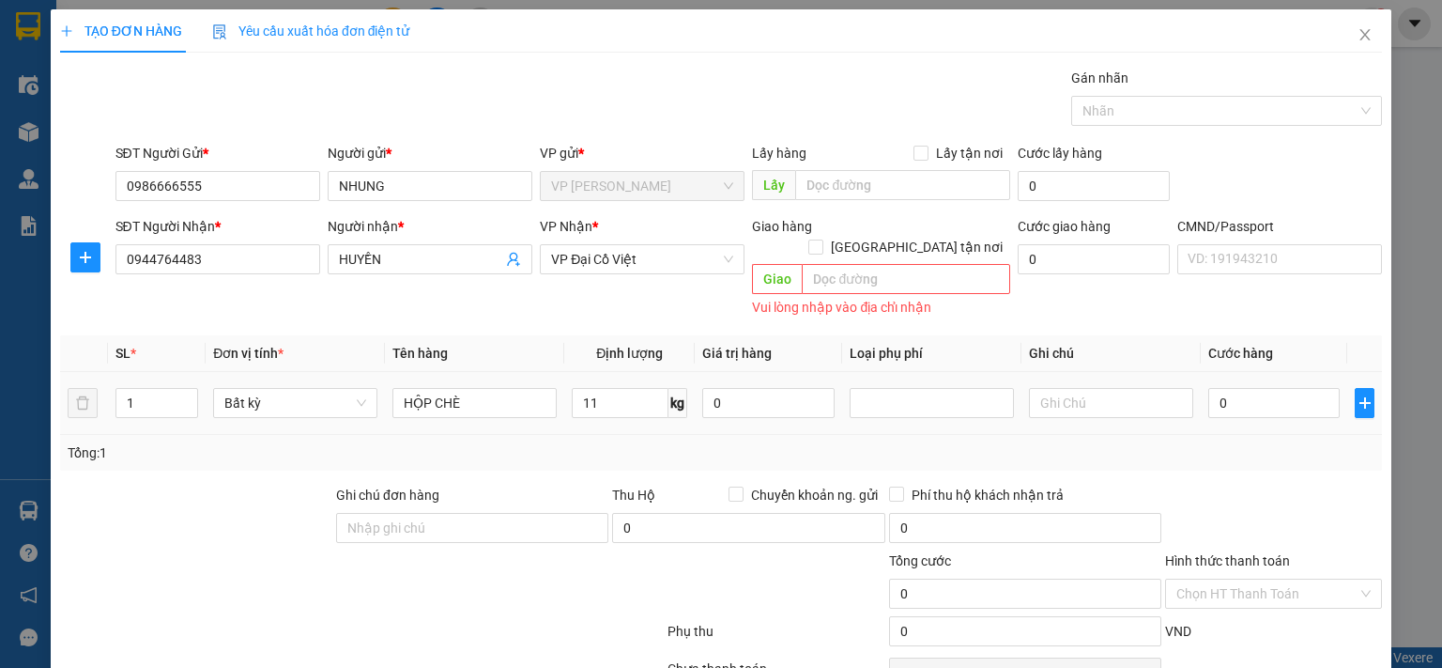
type input "50.000"
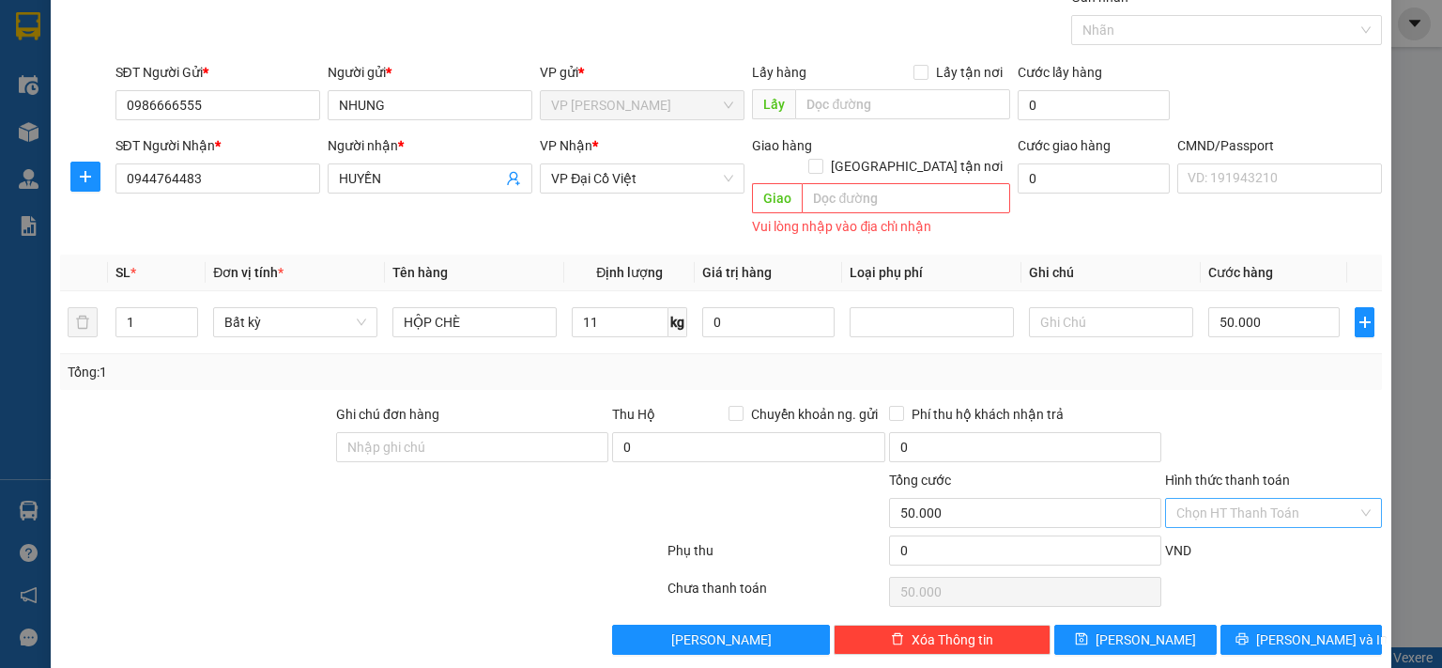
click at [1263, 499] on input "Hình thức thanh toán" at bounding box center [1267, 513] width 181 height 28
click at [1241, 254] on div "Transit Pickup Surcharge Ids Transit Deliver Surcharge Ids Transit Deliver Surc…" at bounding box center [721, 321] width 1322 height 668
click at [1268, 499] on input "Hình thức thanh toán" at bounding box center [1267, 513] width 181 height 28
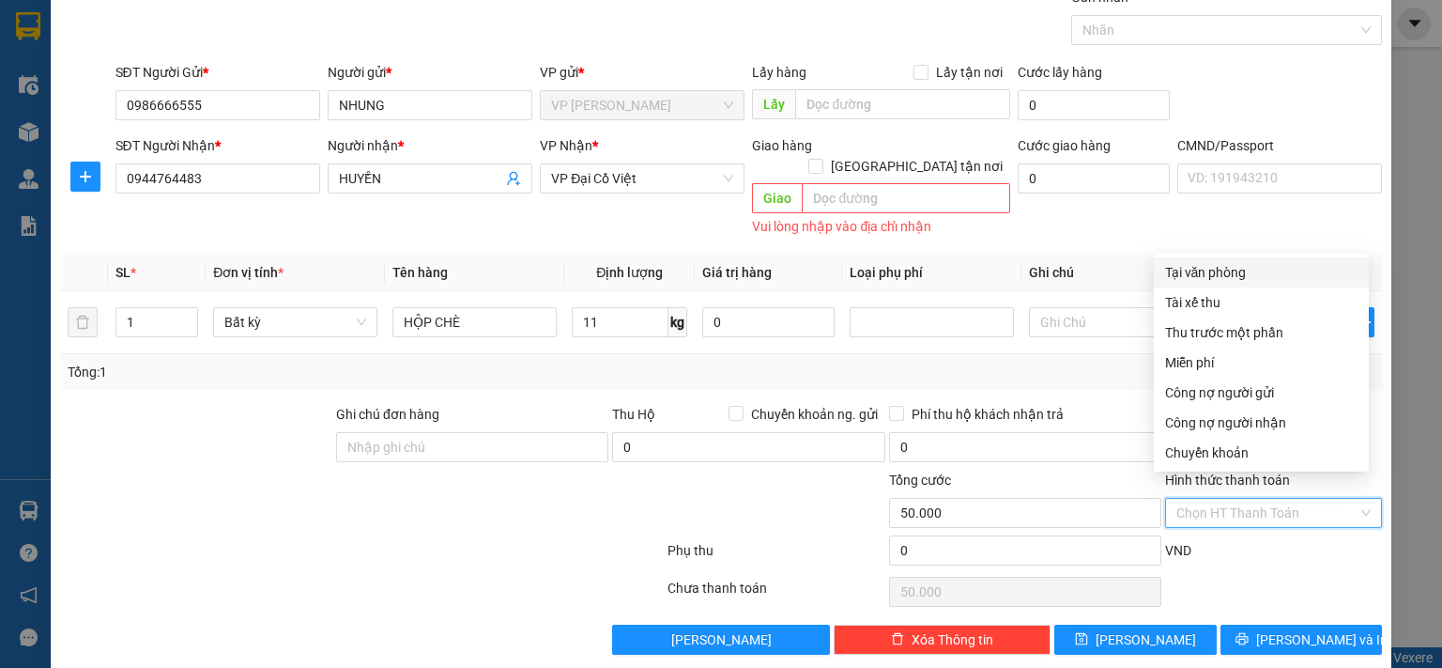
click at [1239, 262] on div "Tại văn phòng" at bounding box center [1261, 272] width 192 height 21
type input "0"
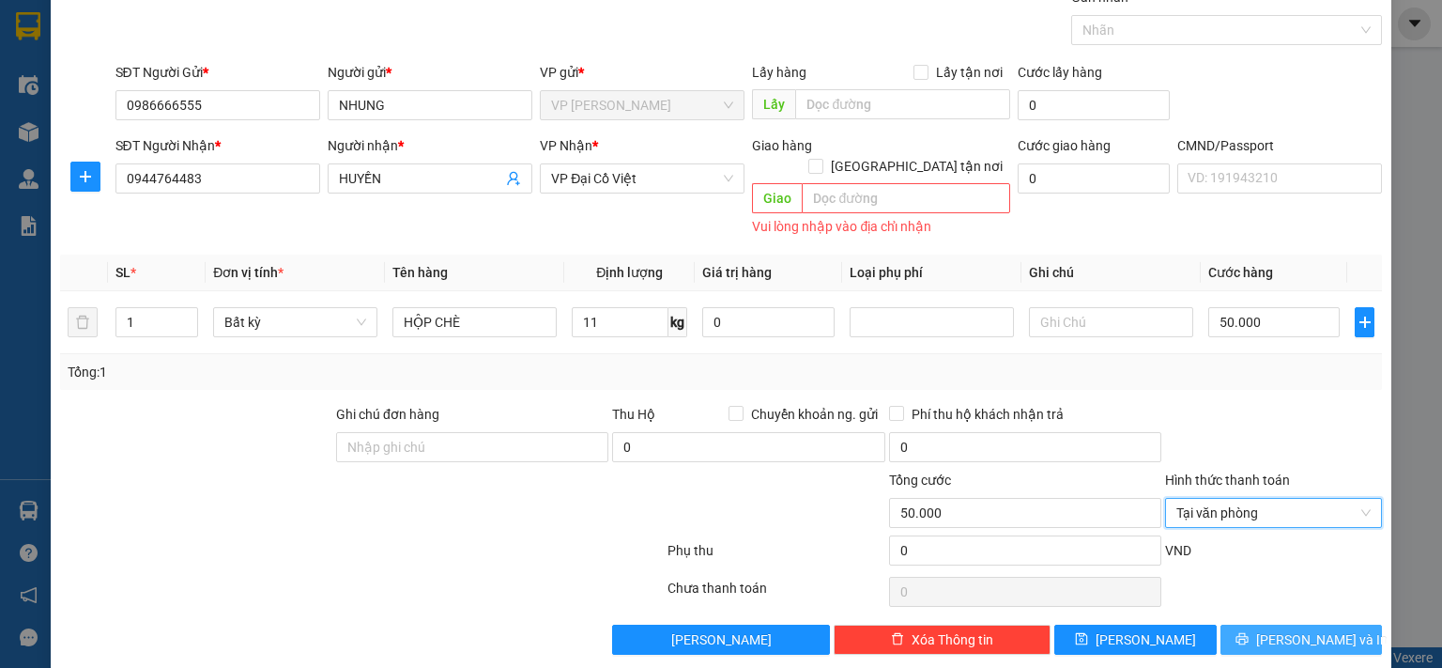
click at [1248, 633] on icon "printer" at bounding box center [1242, 639] width 12 height 12
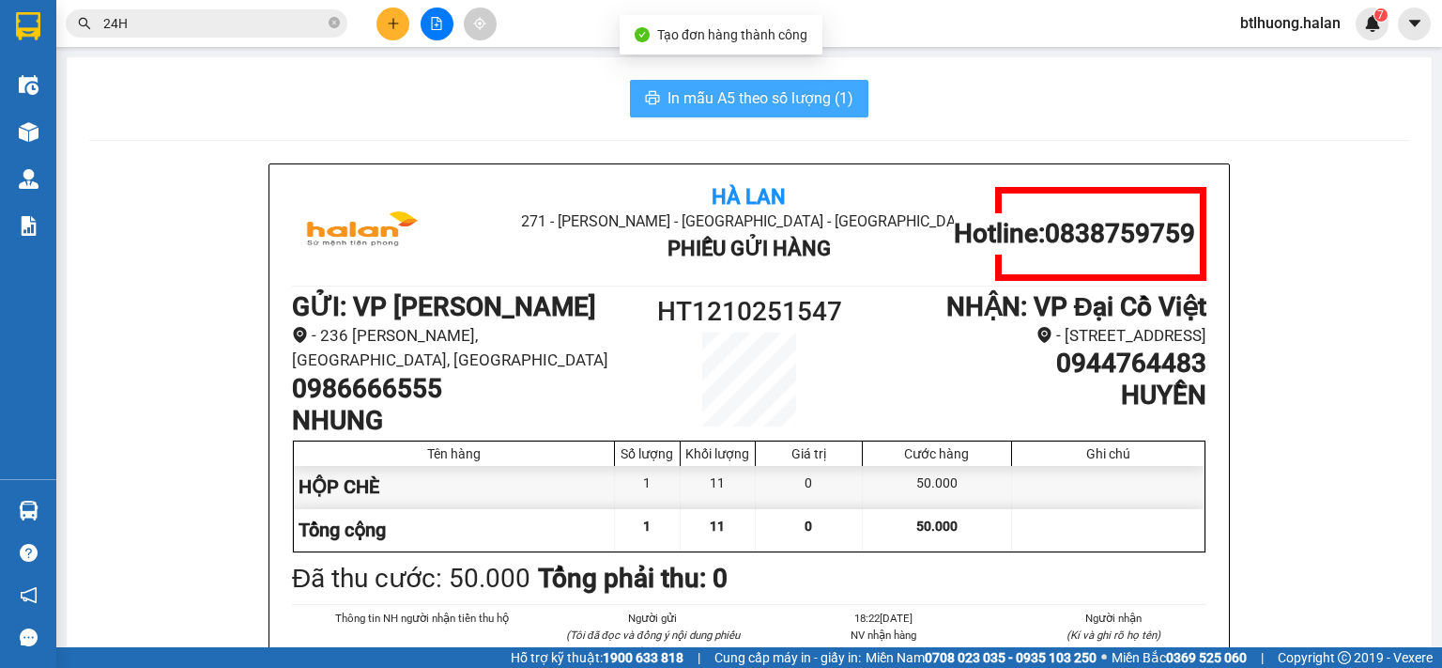
click at [668, 103] on span "In mẫu A5 theo số lượng (1)" at bounding box center [761, 97] width 186 height 23
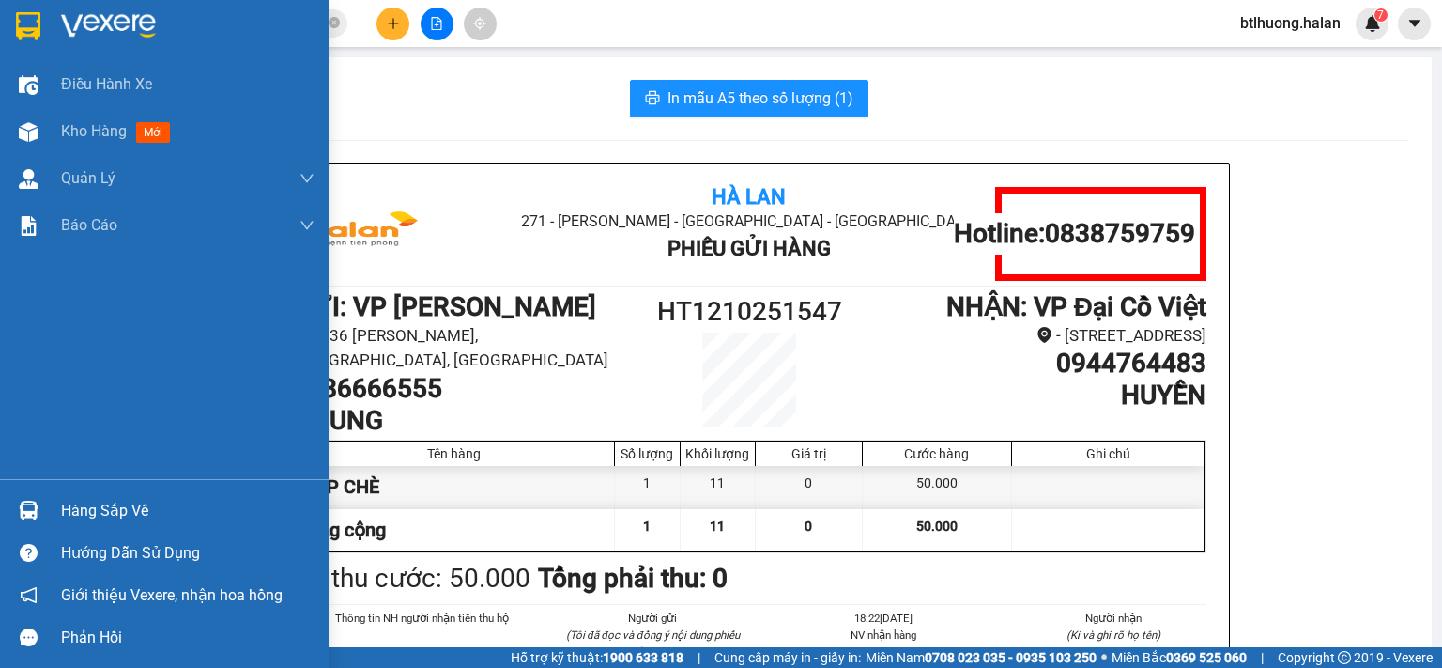
click at [70, 499] on div "Hàng sắp về" at bounding box center [188, 511] width 254 height 28
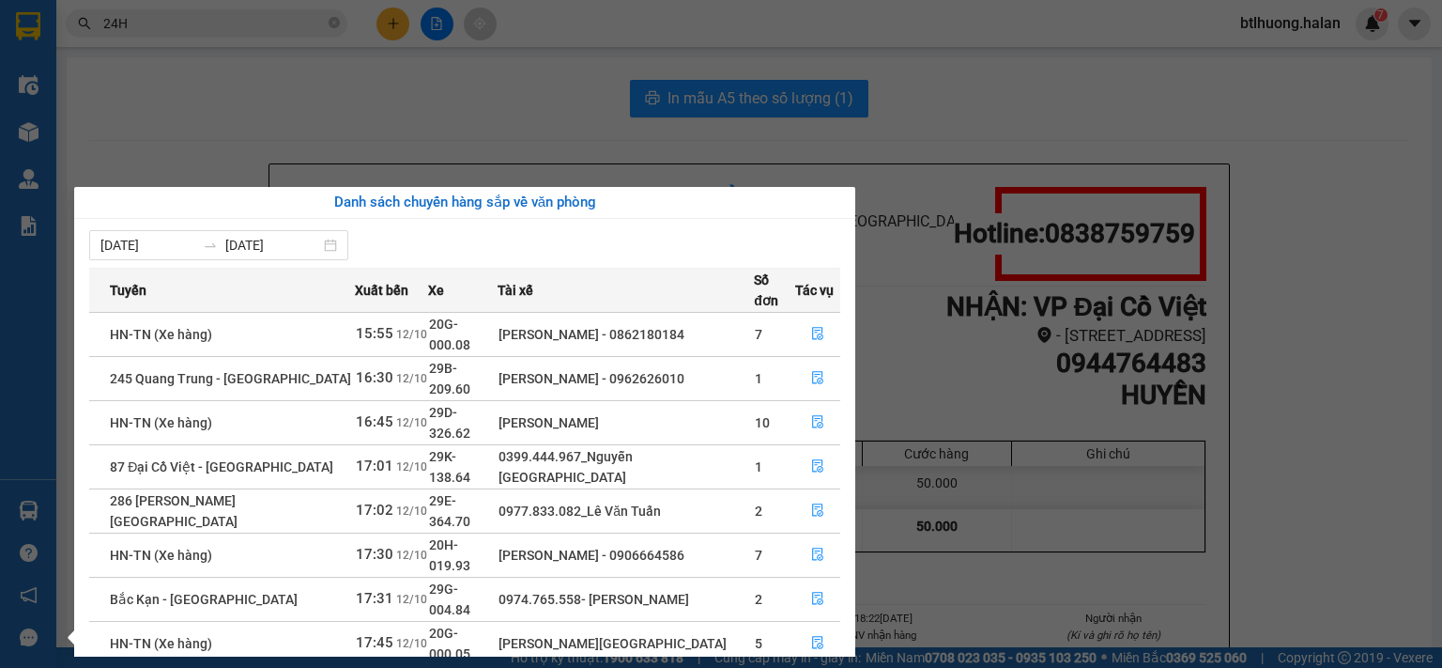
click at [282, 156] on section "Kết quả tìm kiếm ( 2279 ) Bộ lọc Mã ĐH Trạng thái Món hàng Thu hộ Tổng cước Chư…" at bounding box center [721, 334] width 1442 height 668
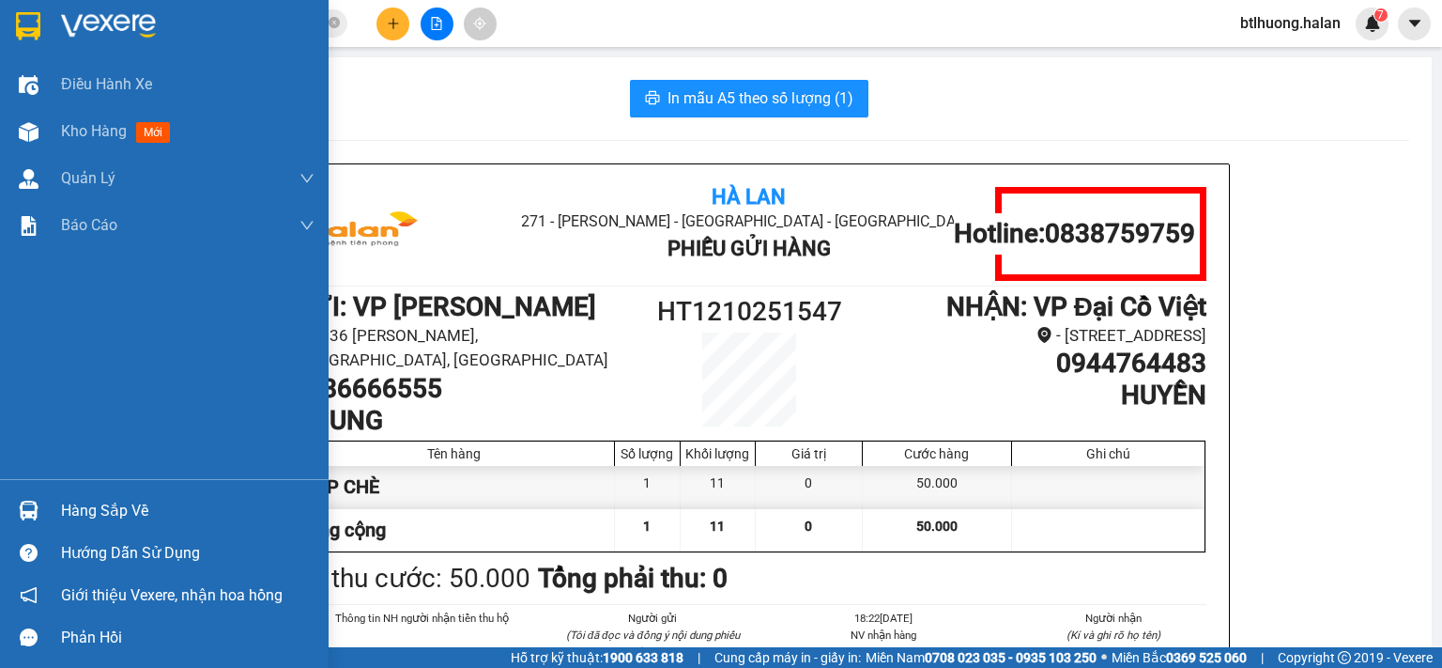
click at [47, 515] on div "Hàng sắp về" at bounding box center [164, 510] width 329 height 42
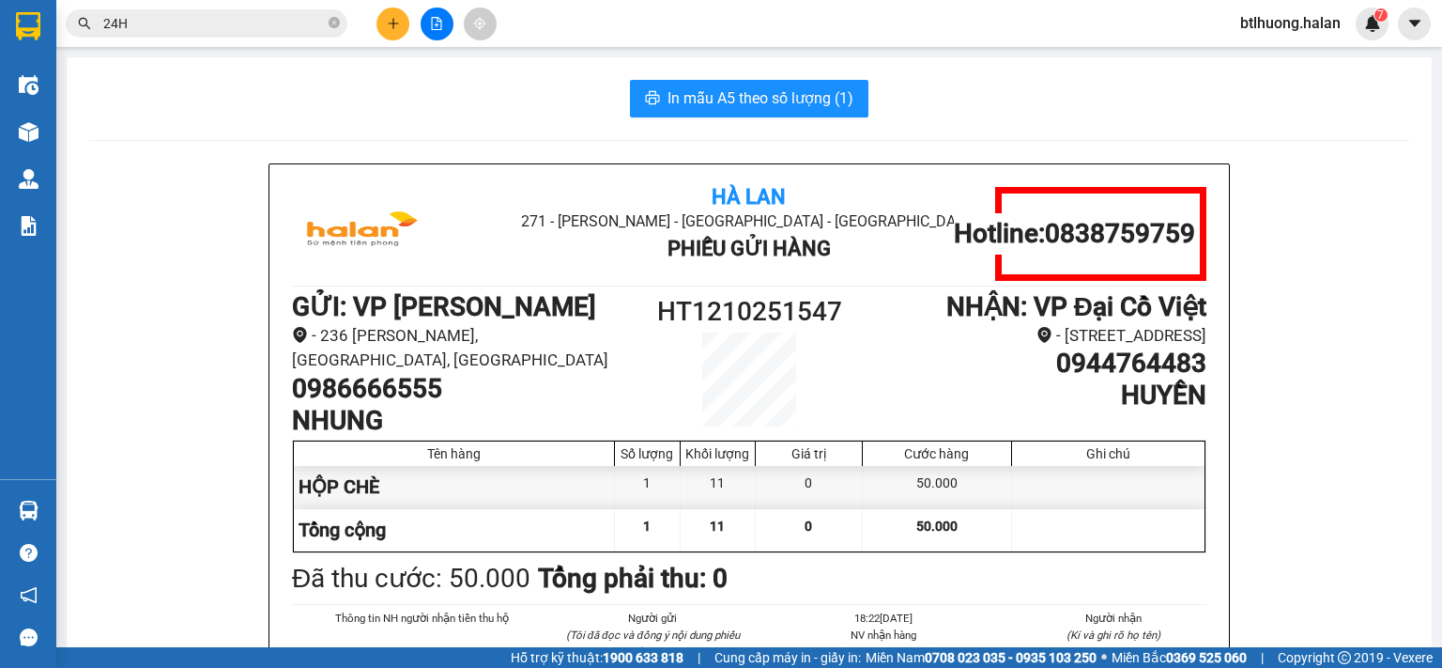
click at [556, 79] on section "Kết quả tìm kiếm ( 2279 ) Bộ lọc Mã ĐH Trạng thái Món hàng Thu hộ Tổng cước Chư…" at bounding box center [721, 334] width 1442 height 668
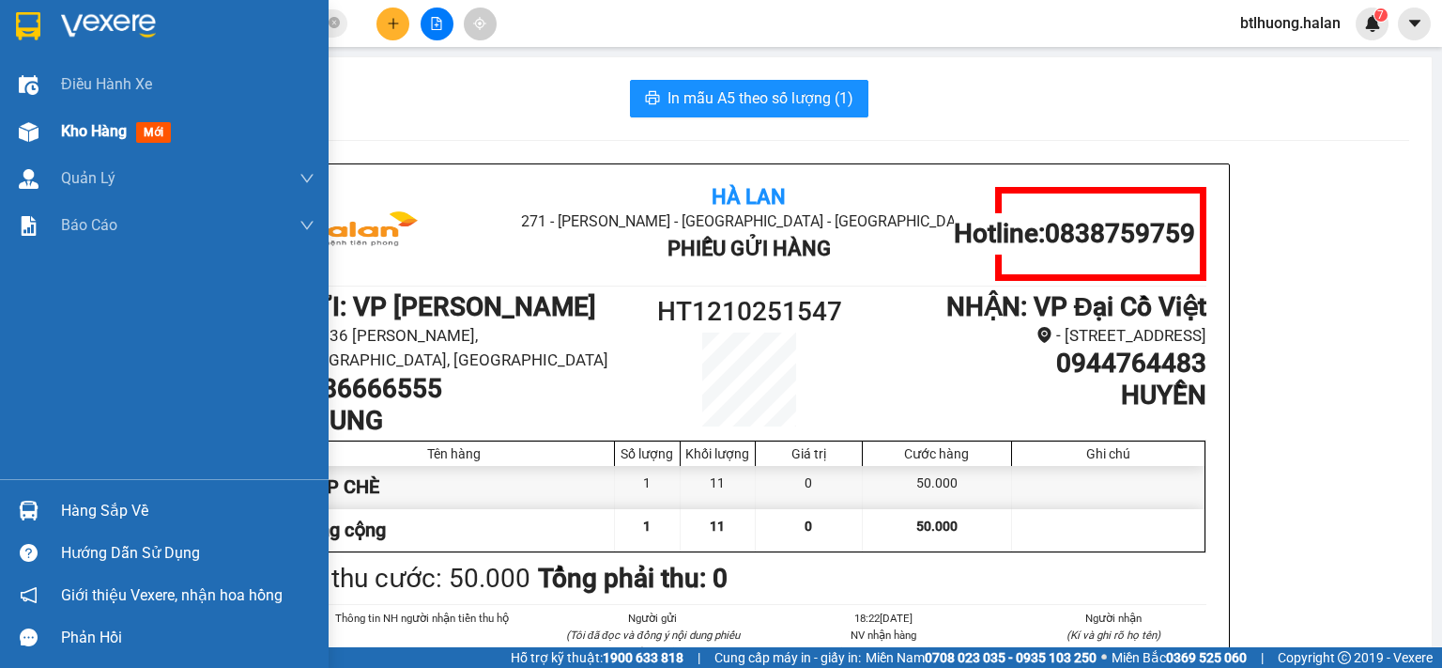
click at [53, 127] on div "Kho hàng mới" at bounding box center [164, 131] width 329 height 47
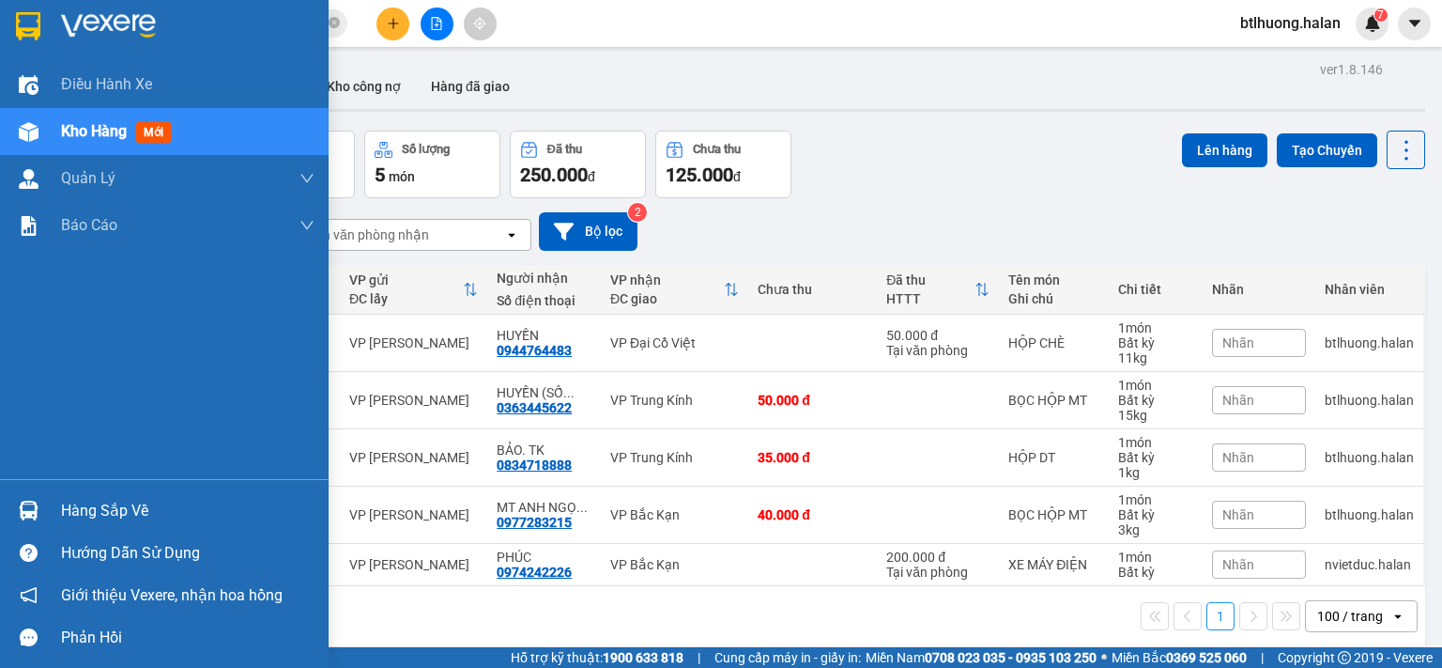
click at [48, 510] on div "Hàng sắp về" at bounding box center [164, 510] width 329 height 42
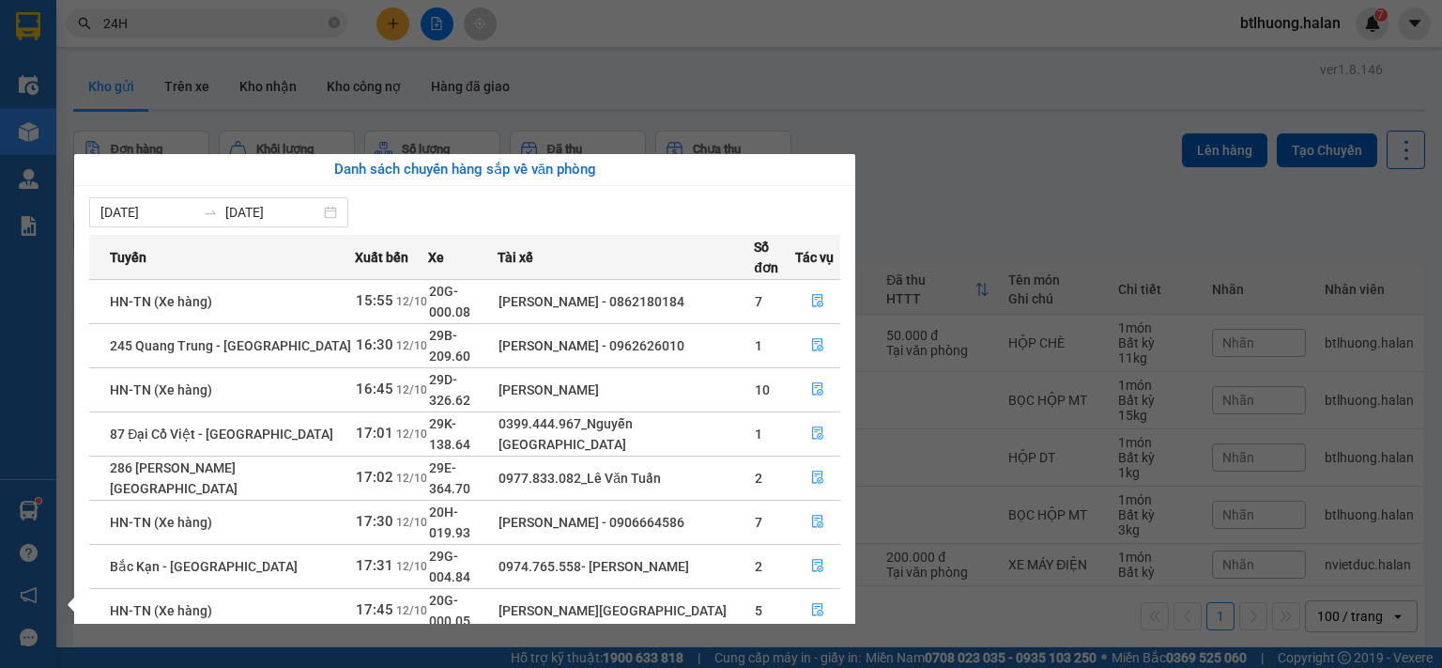
click at [711, 122] on section "Kết quả tìm kiếm ( 2279 ) Bộ lọc Mã ĐH Trạng thái Món hàng Thu hộ Tổng cước Chư…" at bounding box center [721, 334] width 1442 height 668
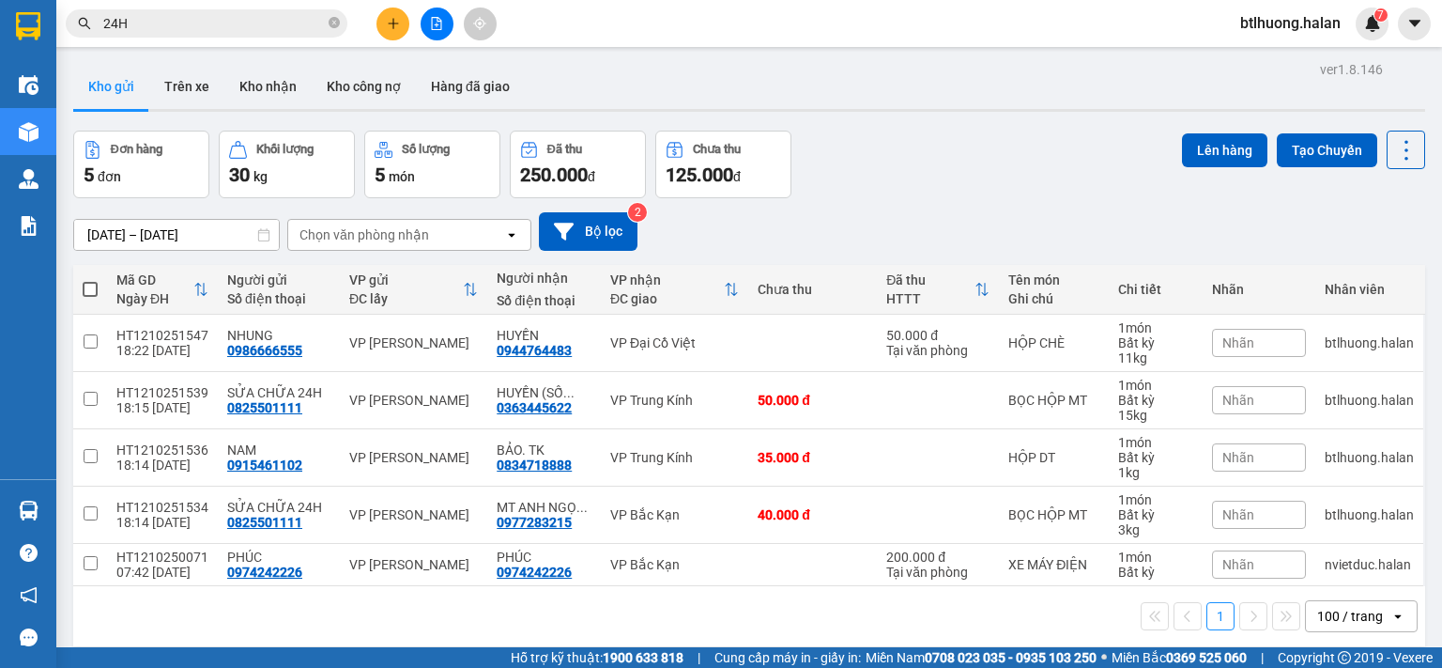
click at [911, 231] on div "29/08/2025 – 12/10/2025 Press the down arrow key to interact with the calendar …" at bounding box center [749, 231] width 1352 height 38
click at [394, 22] on icon "plus" at bounding box center [393, 23] width 13 height 13
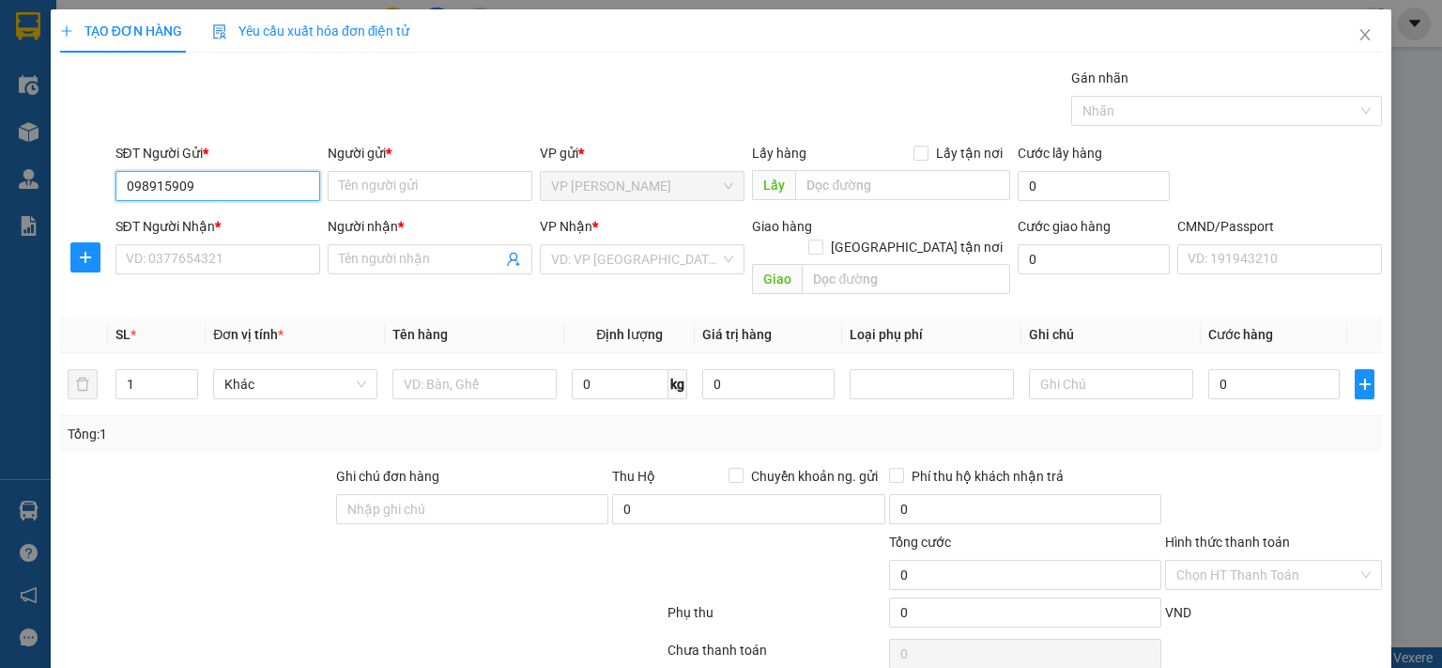
type input "0989159090"
click at [211, 224] on div "0989159090 - TUẤN" at bounding box center [215, 222] width 180 height 21
type input "TUẤN"
type input "0989159090"
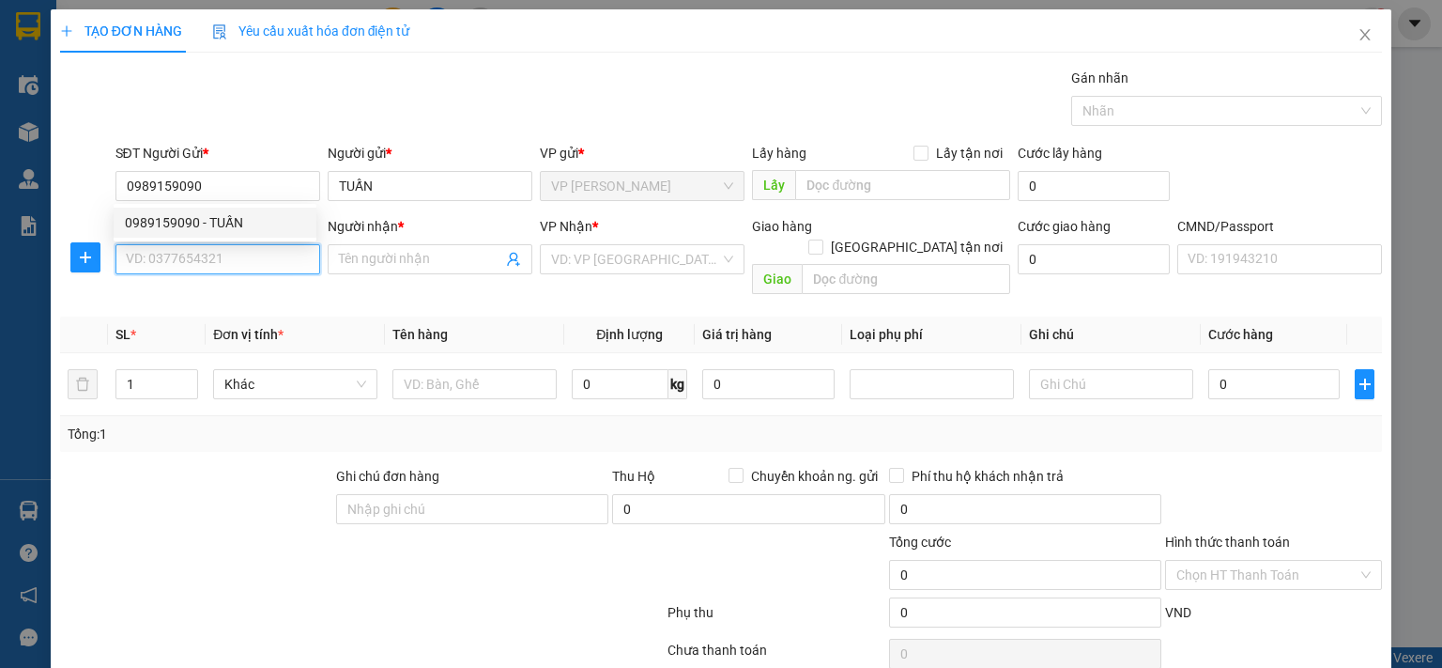
click at [215, 267] on input "SĐT Người Nhận *" at bounding box center [217, 259] width 205 height 30
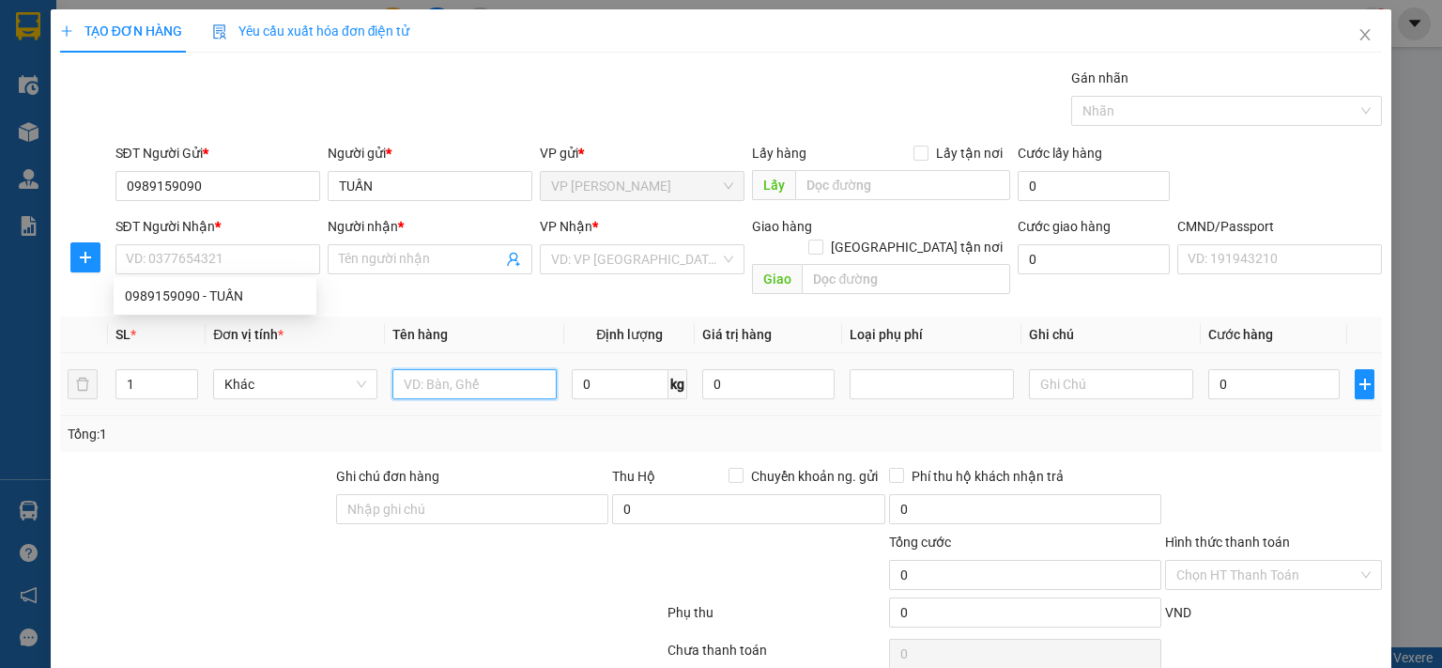
click at [439, 373] on input "text" at bounding box center [474, 384] width 164 height 30
type input "PB"
click at [619, 369] on input "0" at bounding box center [620, 384] width 97 height 30
type input "1"
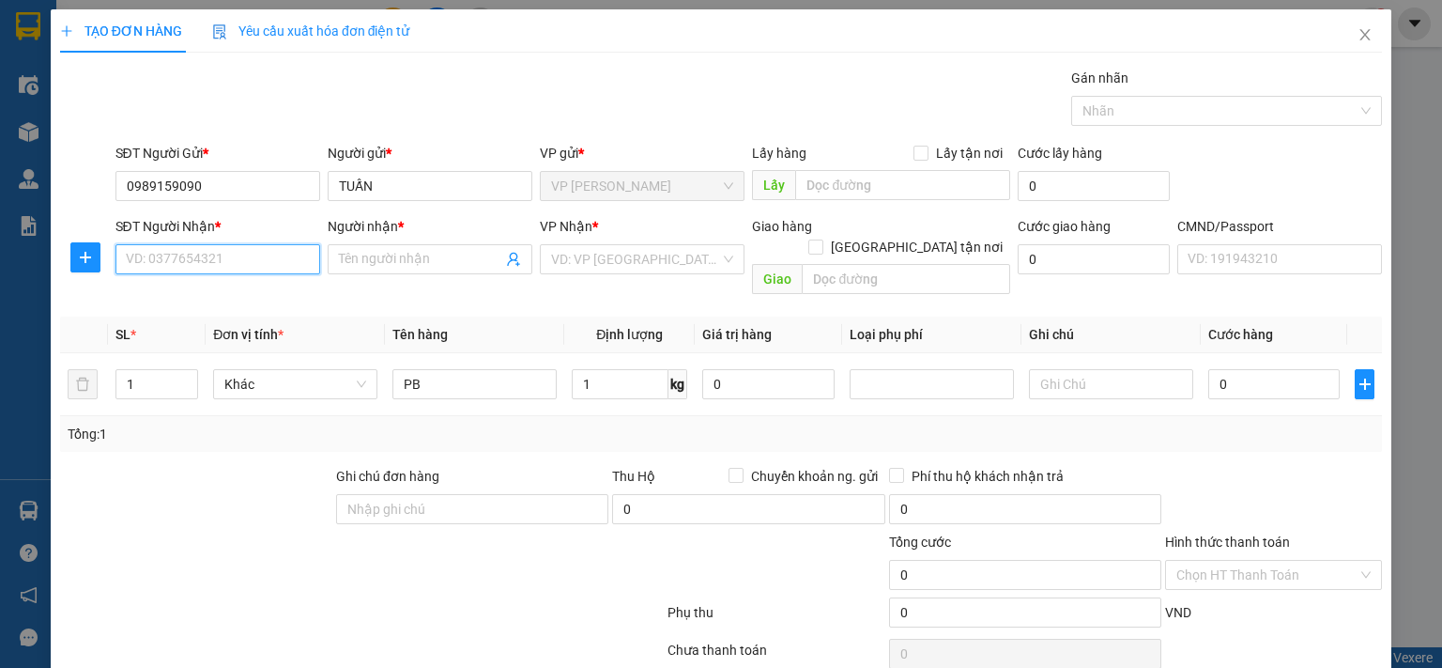
click at [188, 245] on input "SĐT Người Nhận *" at bounding box center [217, 259] width 205 height 30
type input "0983029989"
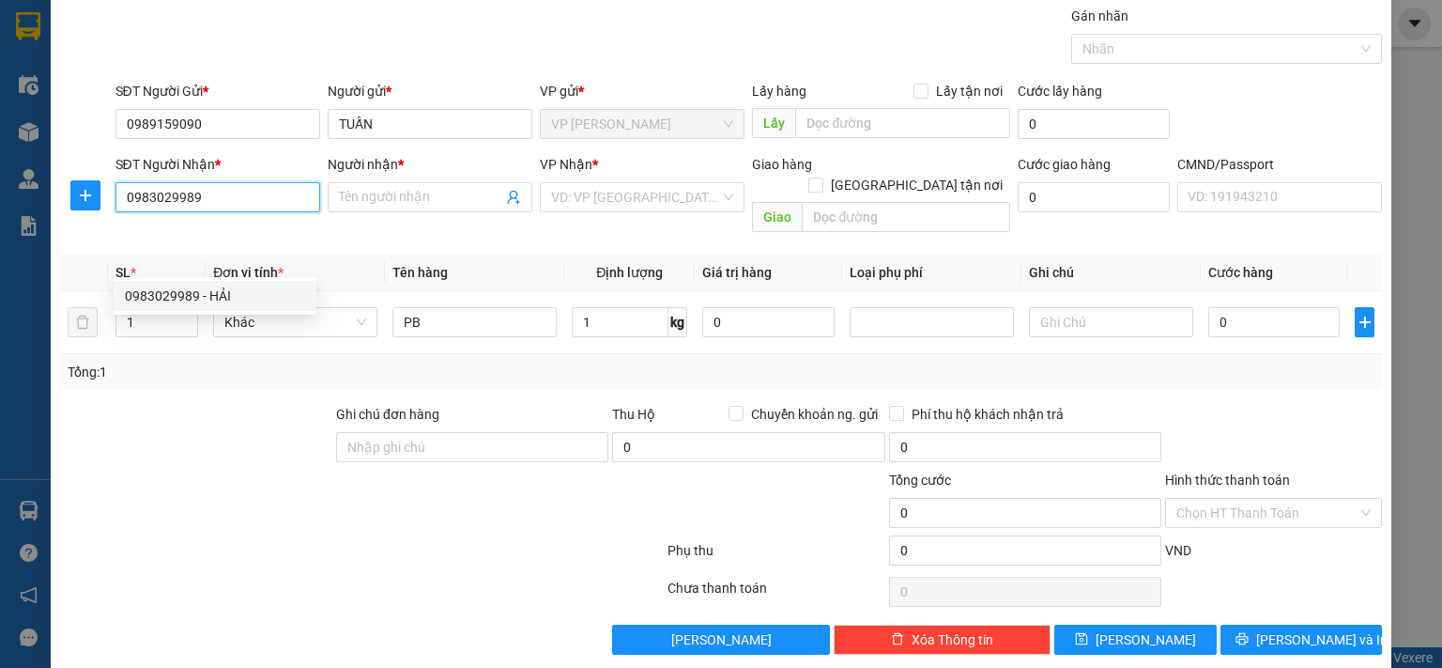
click at [203, 295] on div "0983029989 - HẢI" at bounding box center [215, 295] width 180 height 21
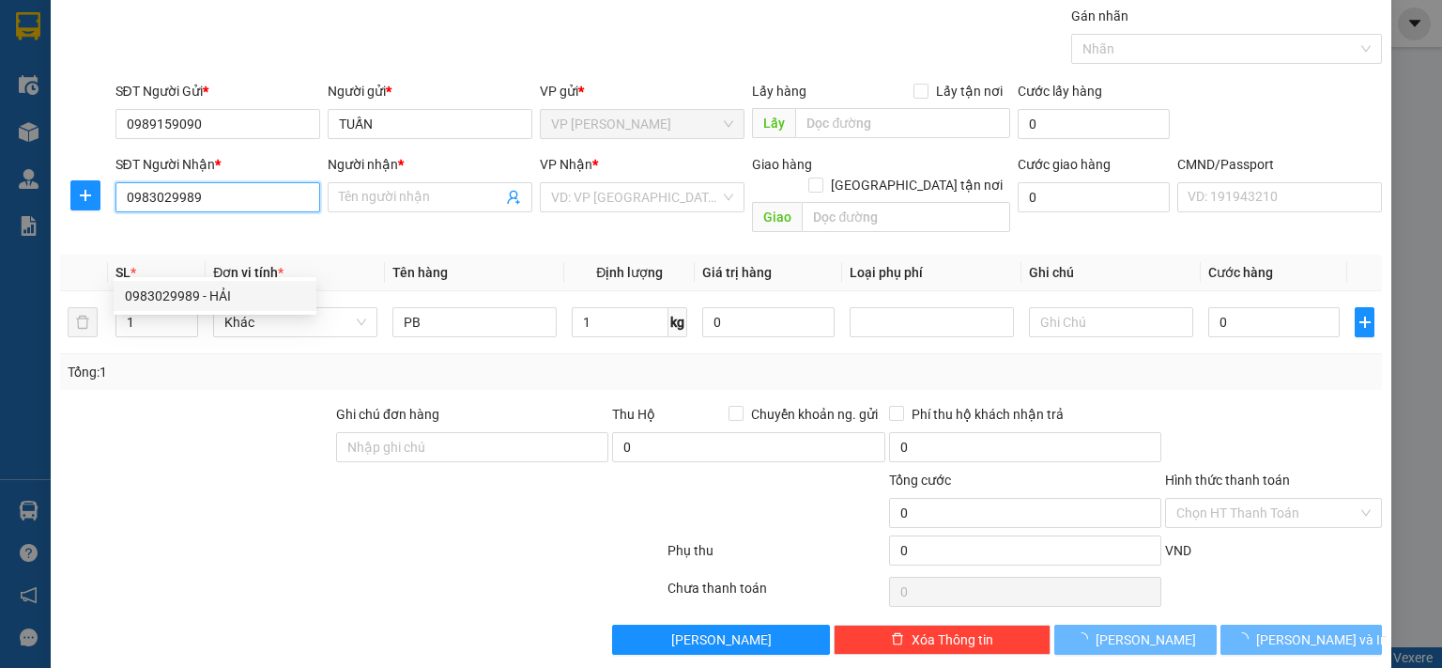
type input "HẢI"
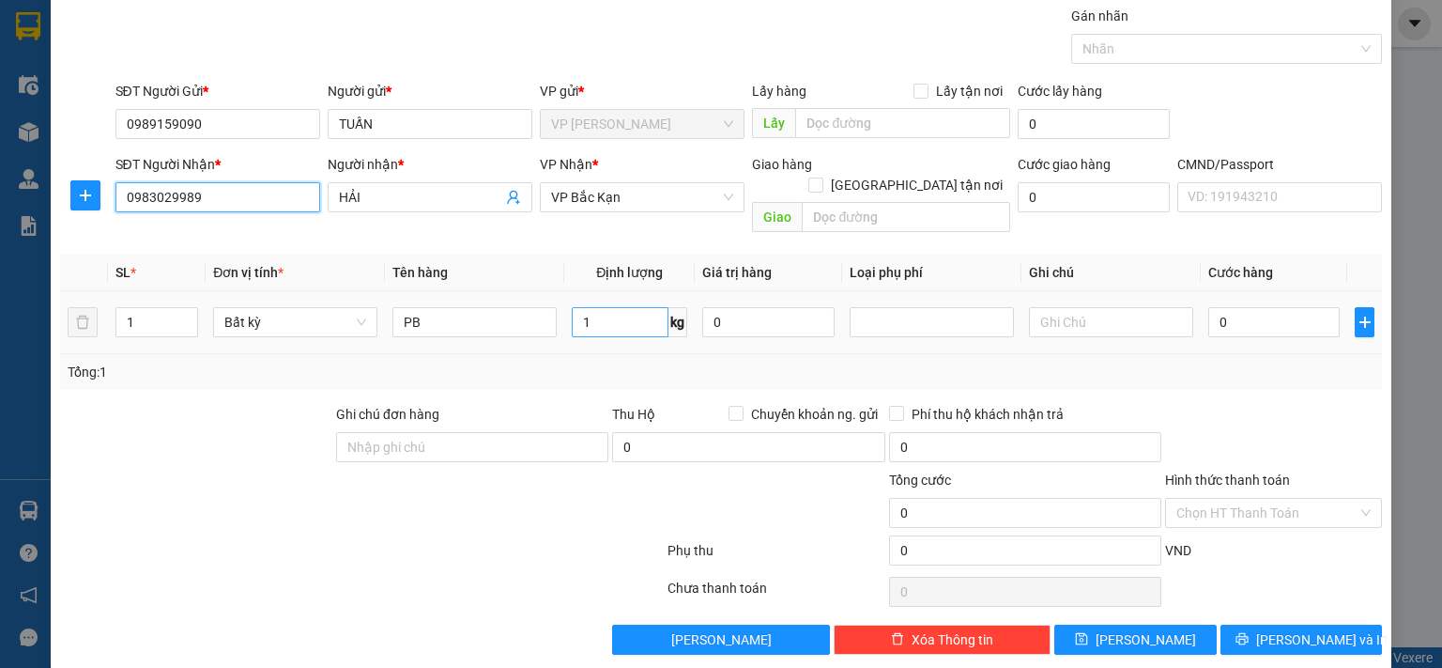
type input "0983029989"
click at [608, 307] on input "1" at bounding box center [620, 322] width 97 height 30
click at [602, 362] on div "Tổng: 1" at bounding box center [721, 372] width 1307 height 21
type input "35.000"
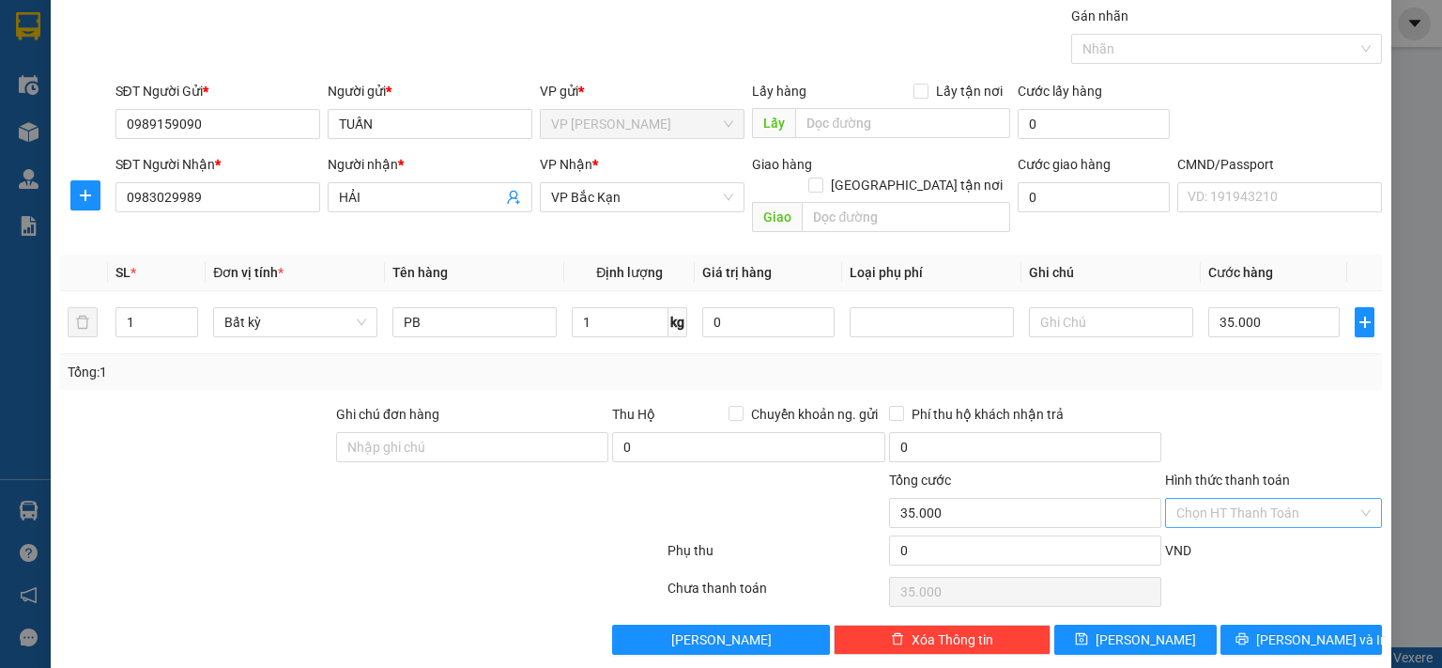
click at [1281, 499] on input "Hình thức thanh toán" at bounding box center [1267, 513] width 181 height 28
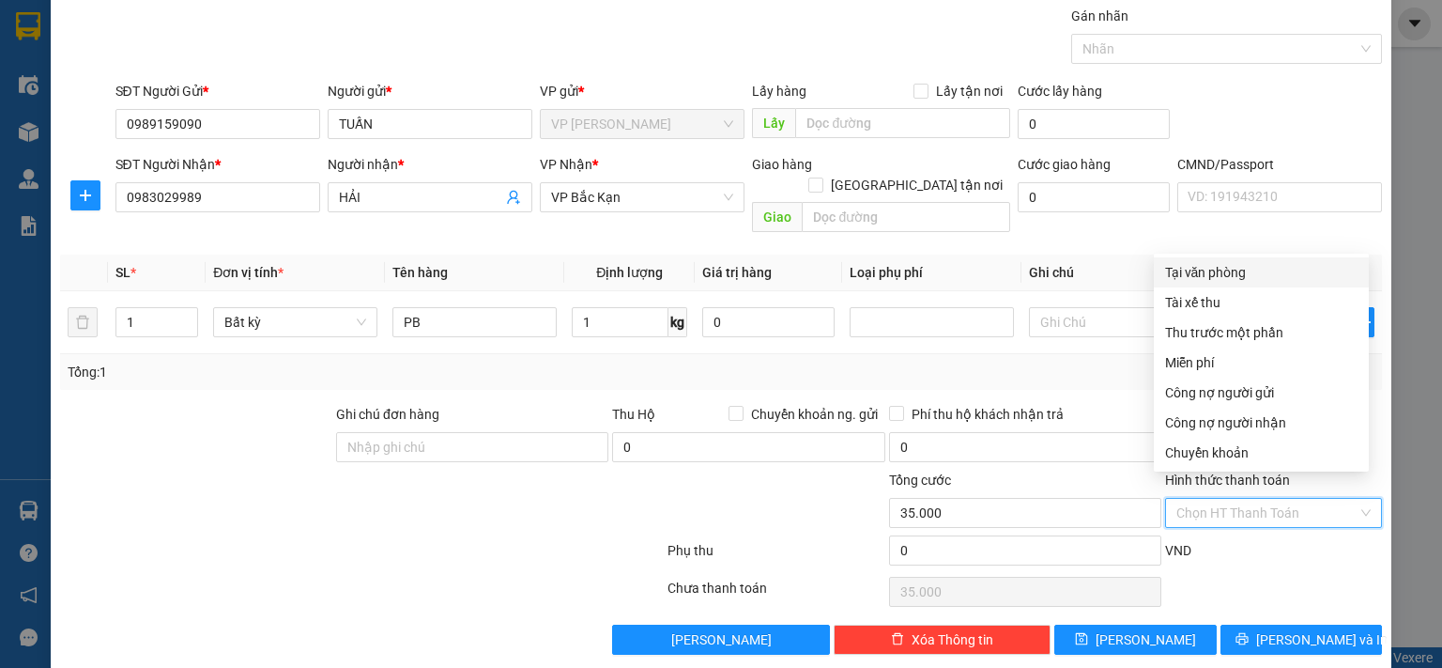
click at [1234, 271] on div "Tại văn phòng" at bounding box center [1261, 272] width 192 height 21
type input "0"
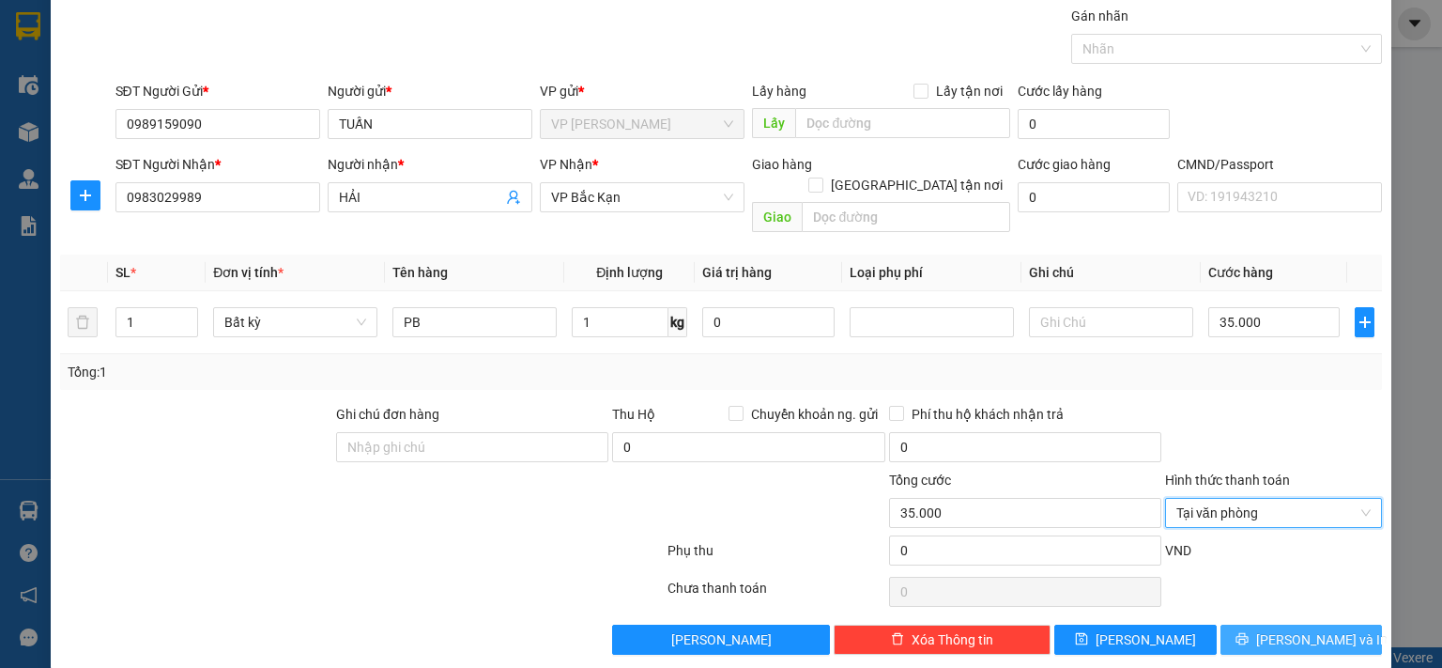
click at [1282, 629] on span "Lưu và In" at bounding box center [1321, 639] width 131 height 21
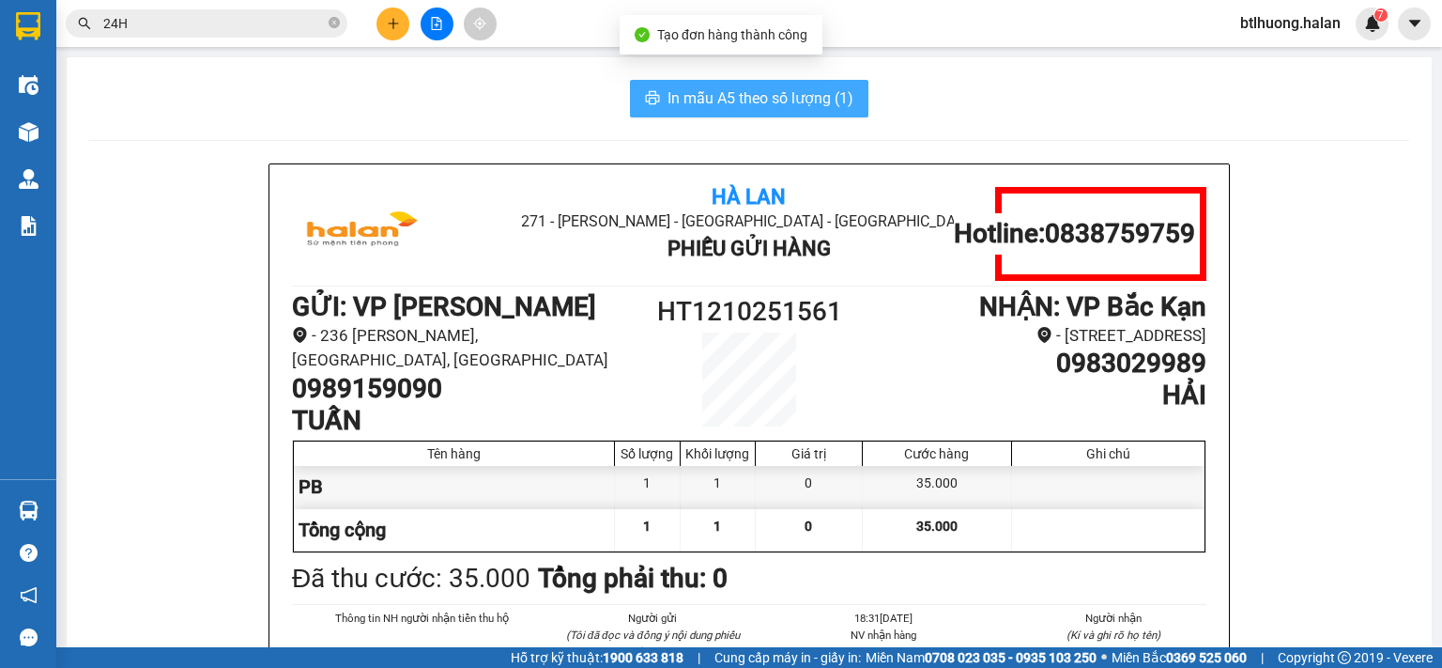
click at [669, 104] on span "In mẫu A5 theo số lượng (1)" at bounding box center [761, 97] width 186 height 23
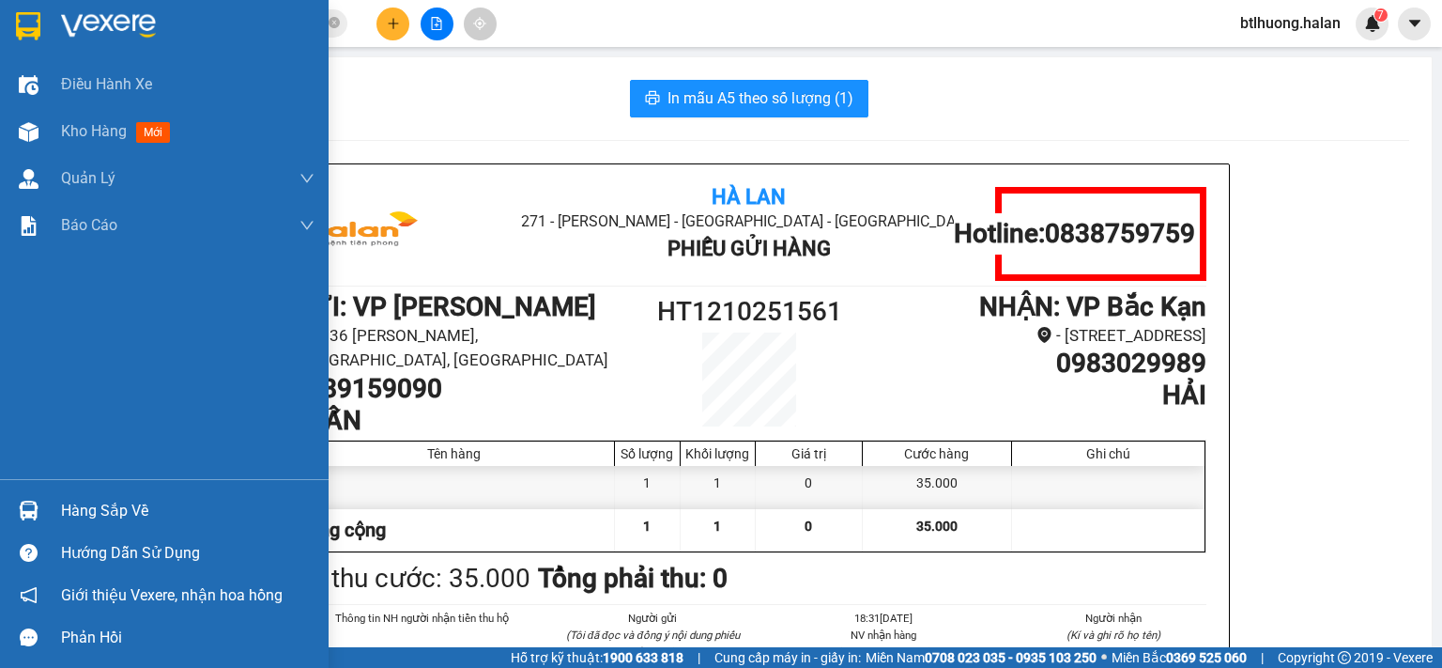
click at [37, 509] on img at bounding box center [29, 510] width 20 height 20
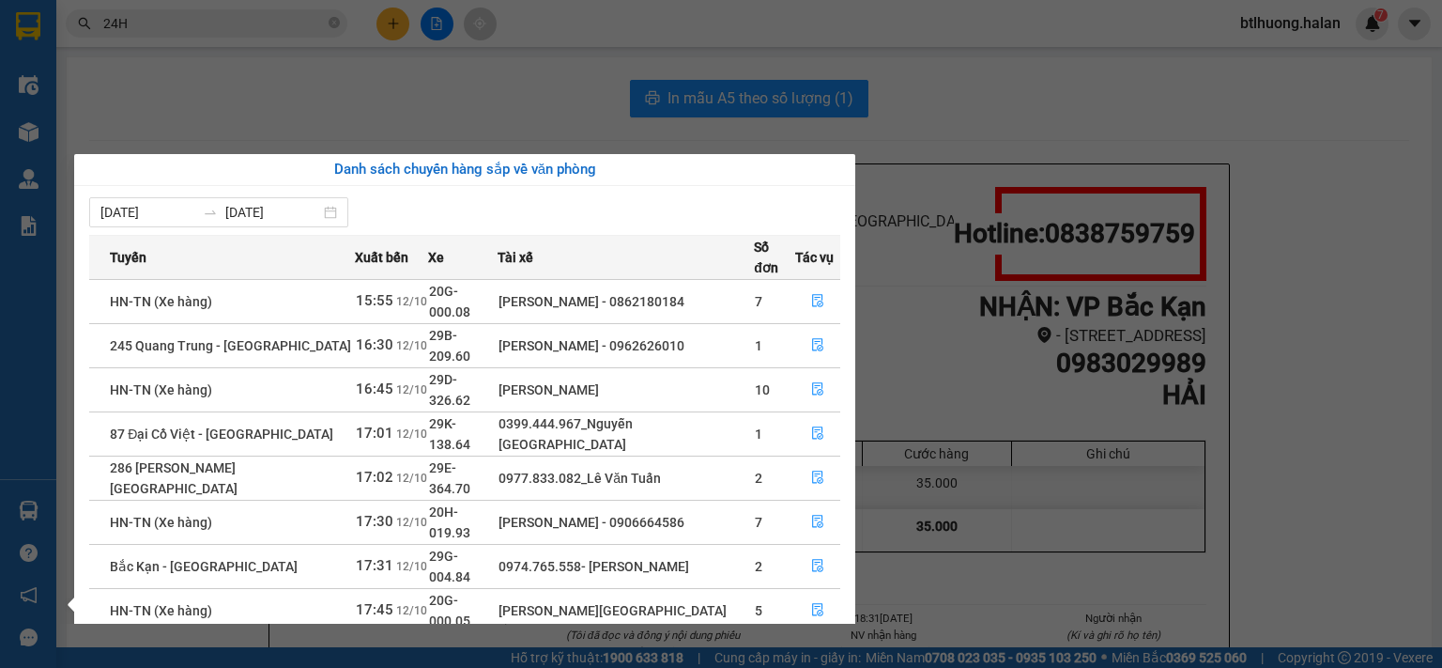
click at [185, 65] on section "Kết quả tìm kiếm ( 2279 ) Bộ lọc Mã ĐH Trạng thái Món hàng Thu hộ Tổng cước Chư…" at bounding box center [721, 334] width 1442 height 668
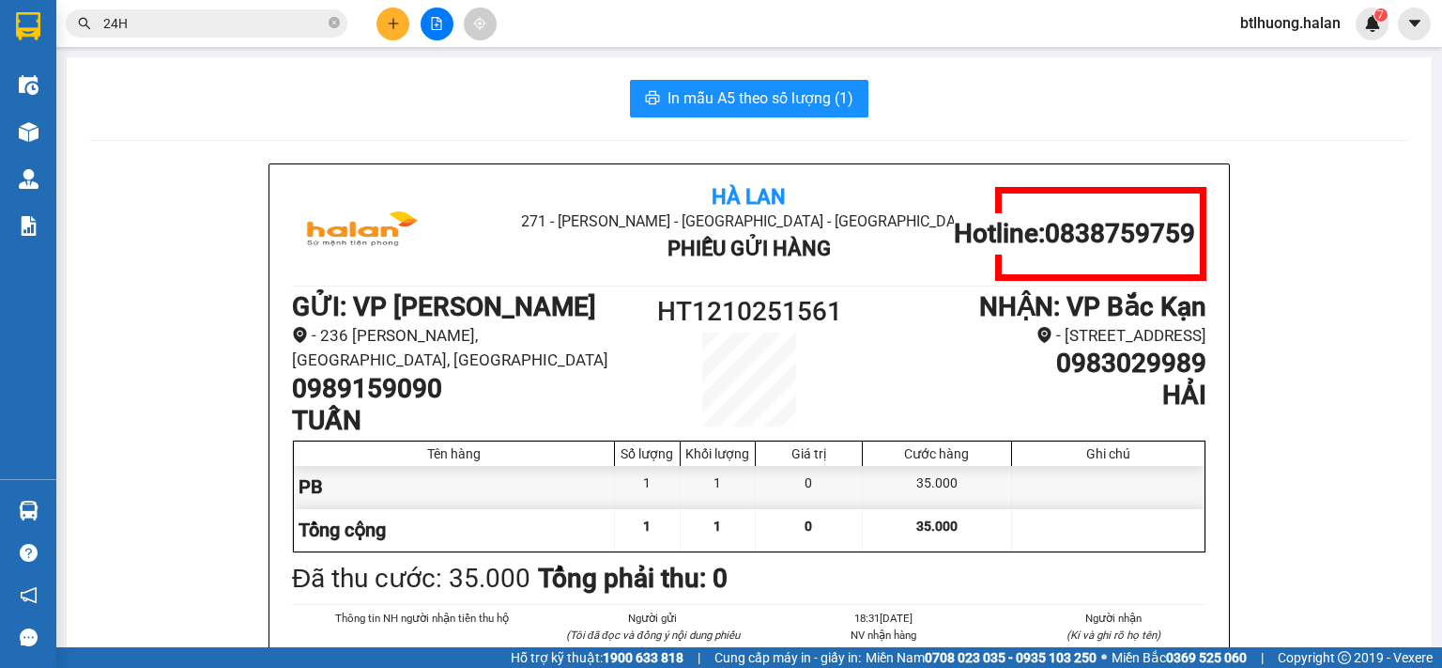
click at [201, 25] on input "24H" at bounding box center [214, 23] width 222 height 21
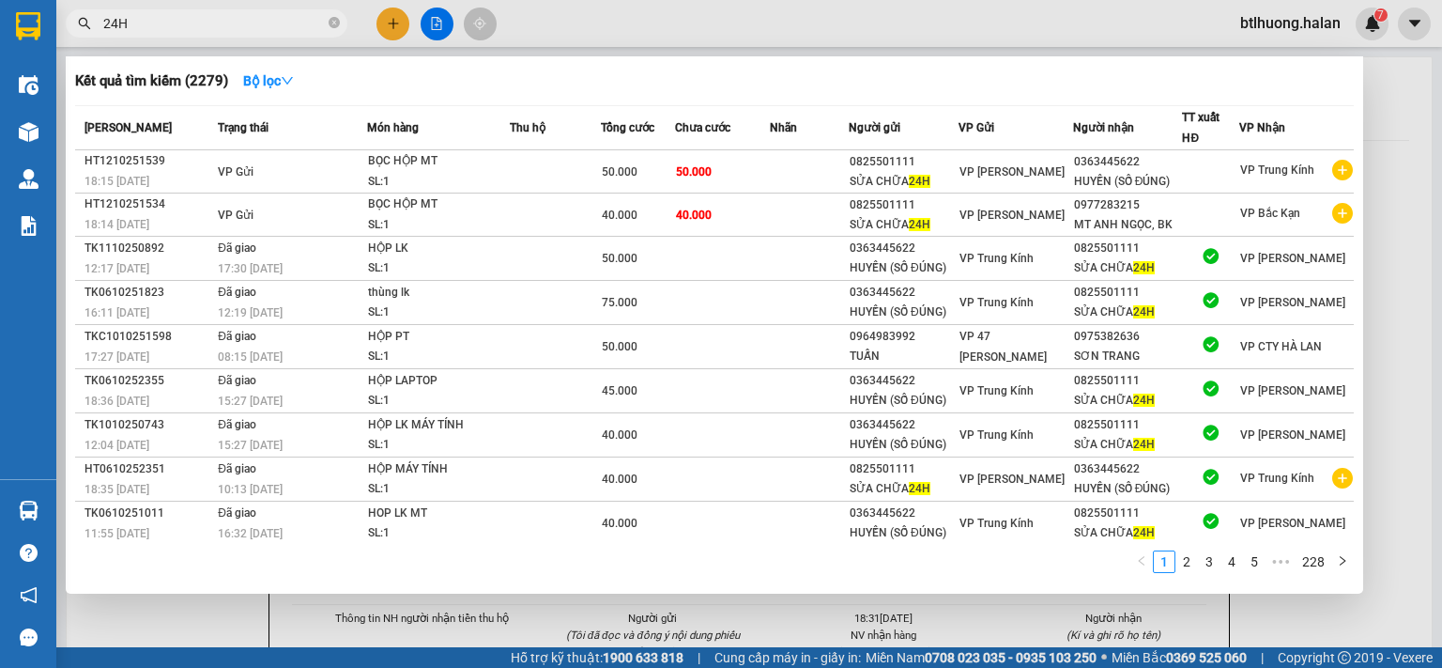
click at [201, 25] on input "24H" at bounding box center [214, 23] width 222 height 21
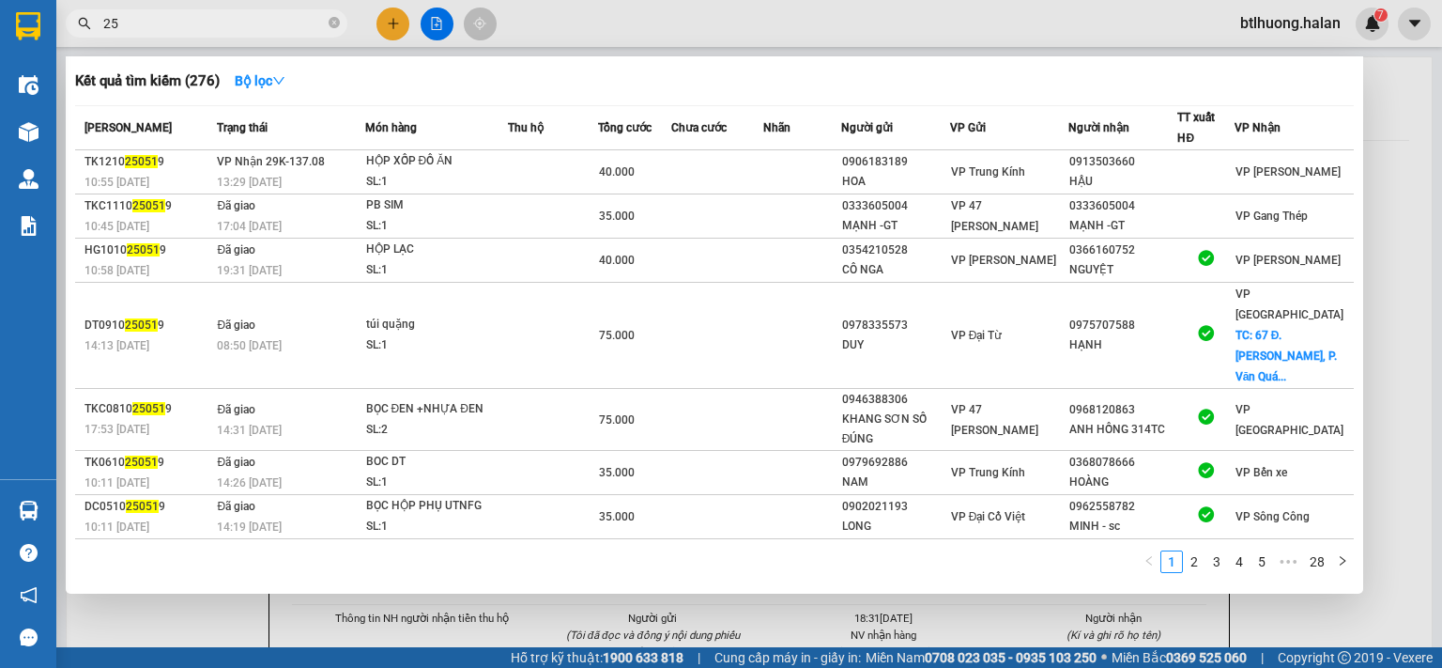
type input "2"
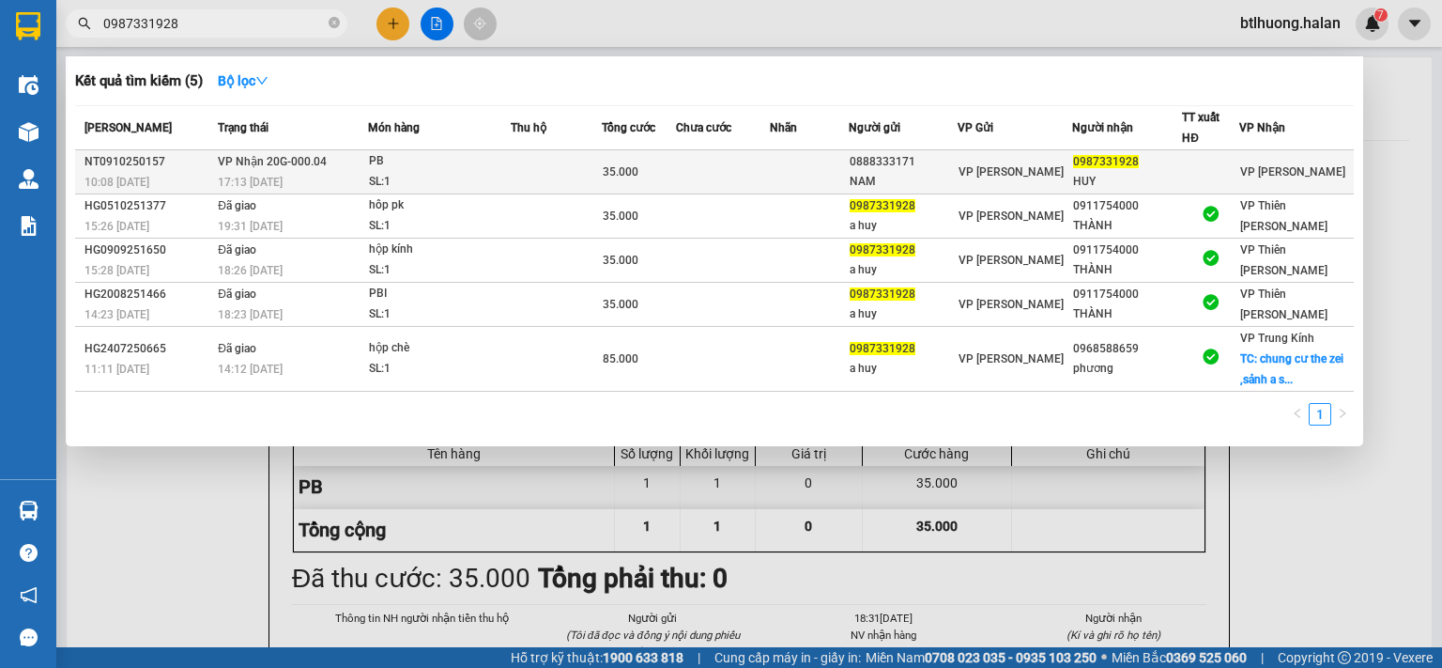
type input "0987331928"
click at [861, 160] on td "0888333171 NAM" at bounding box center [904, 172] width 110 height 44
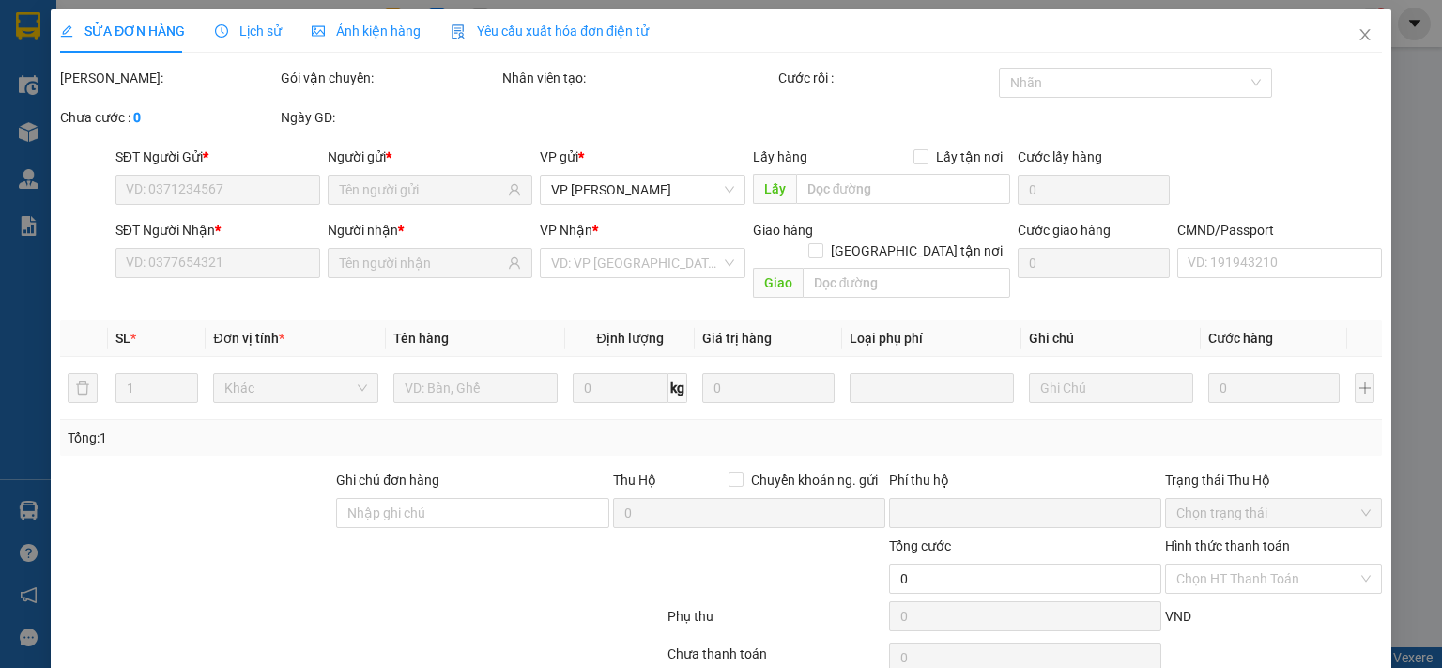
scroll to position [67, 0]
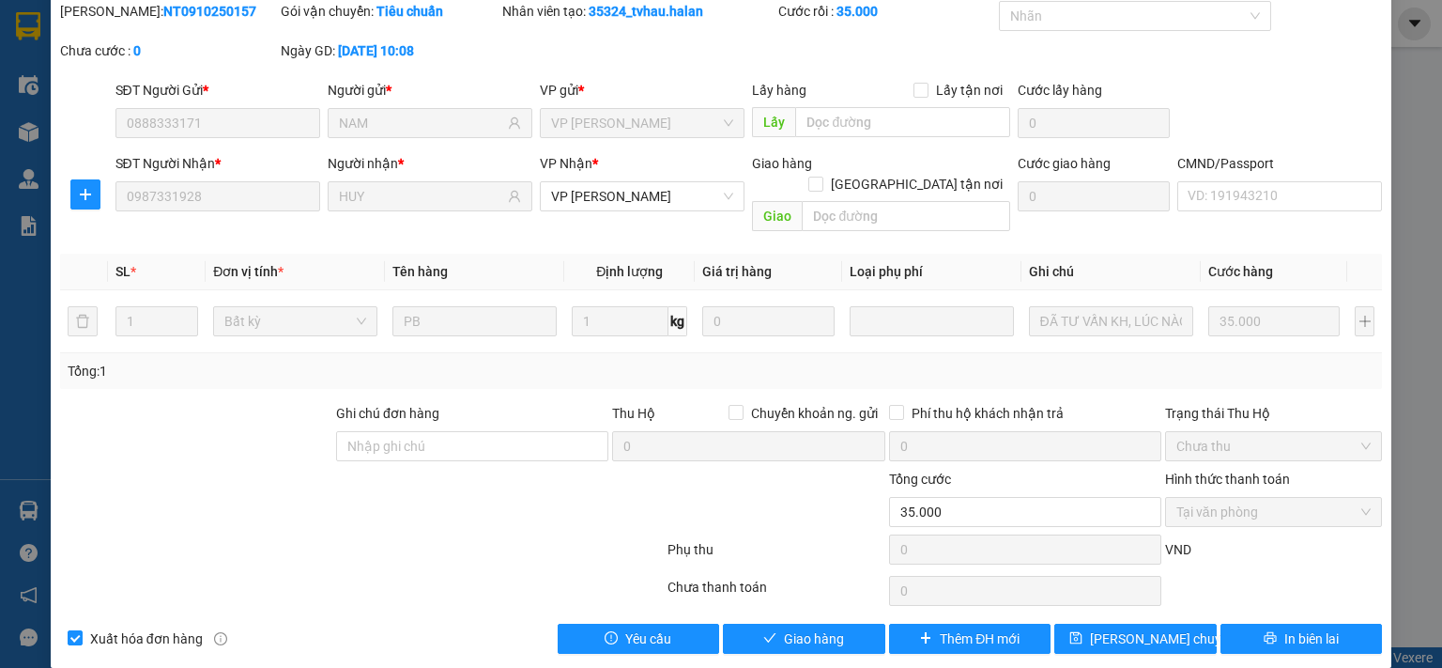
type input "0888333171"
type input "NAM"
type input "0987331928"
type input "HUY"
type input "0"
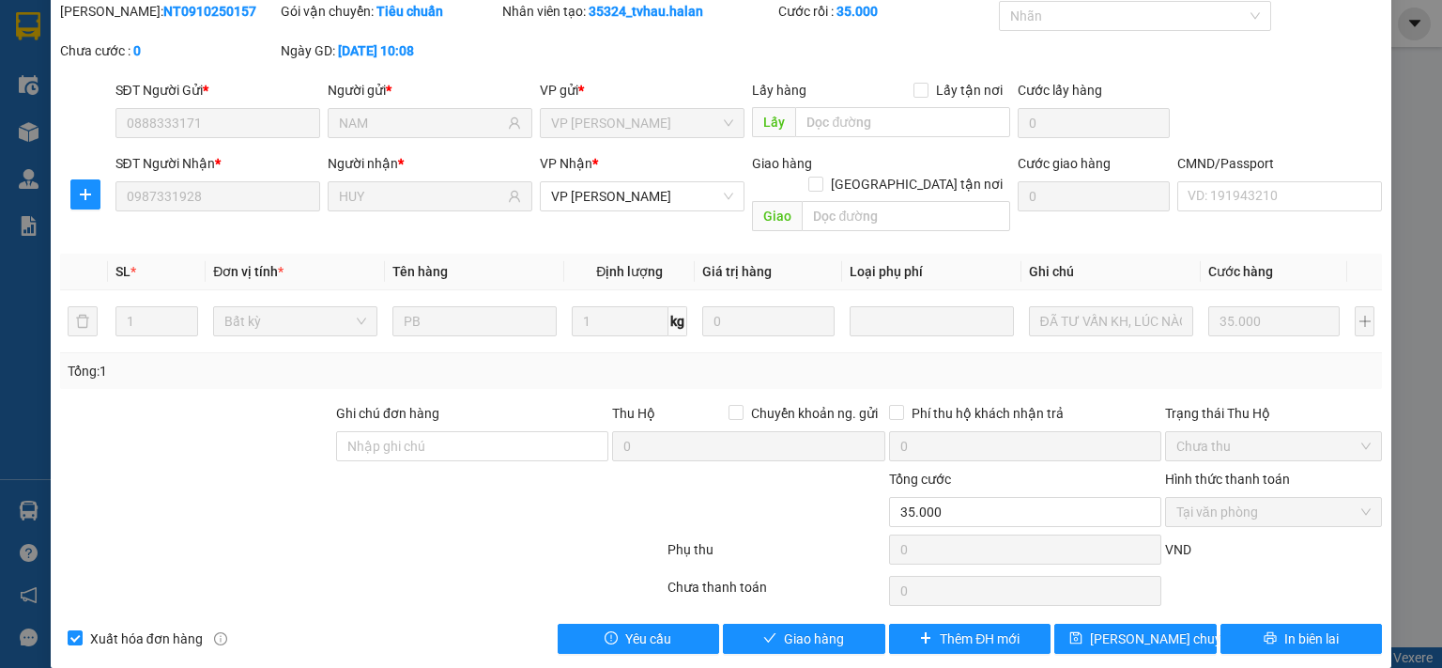
type input "35.000"
click at [839, 623] on button "Giao hàng" at bounding box center [804, 638] width 162 height 30
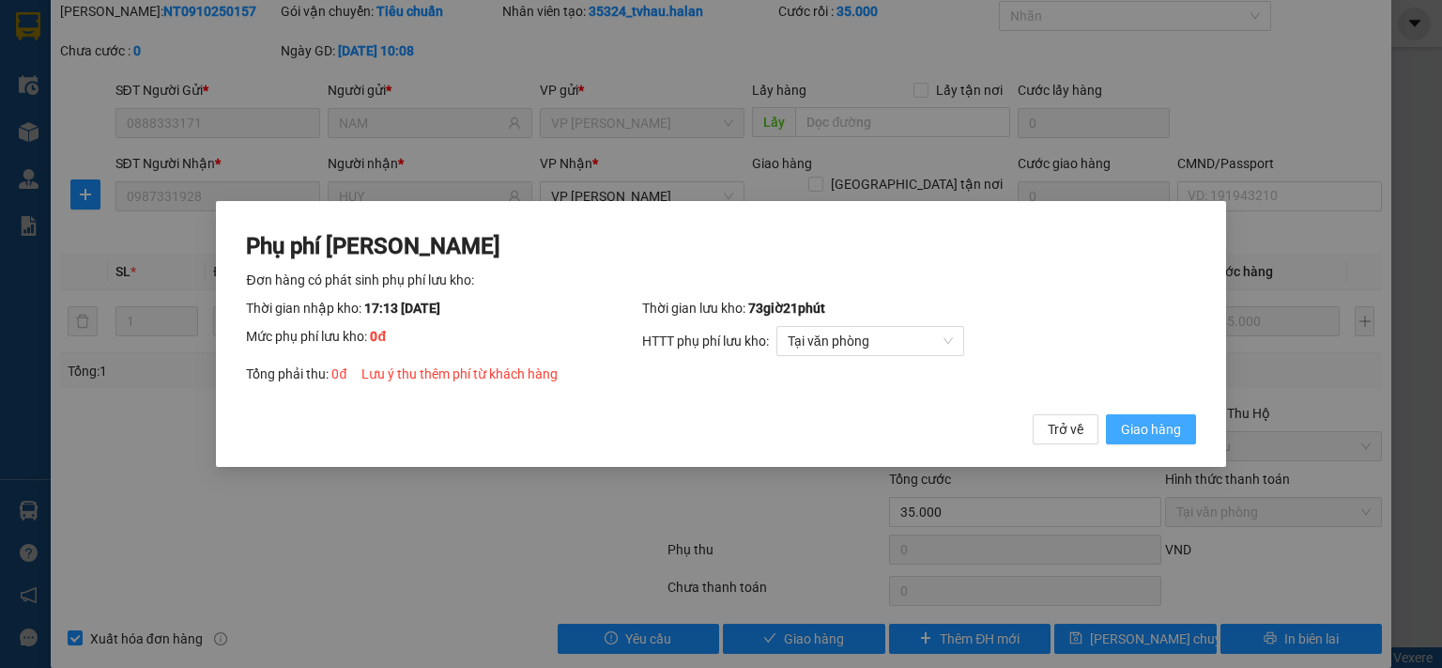
click at [1119, 431] on button "Giao hàng" at bounding box center [1151, 429] width 90 height 30
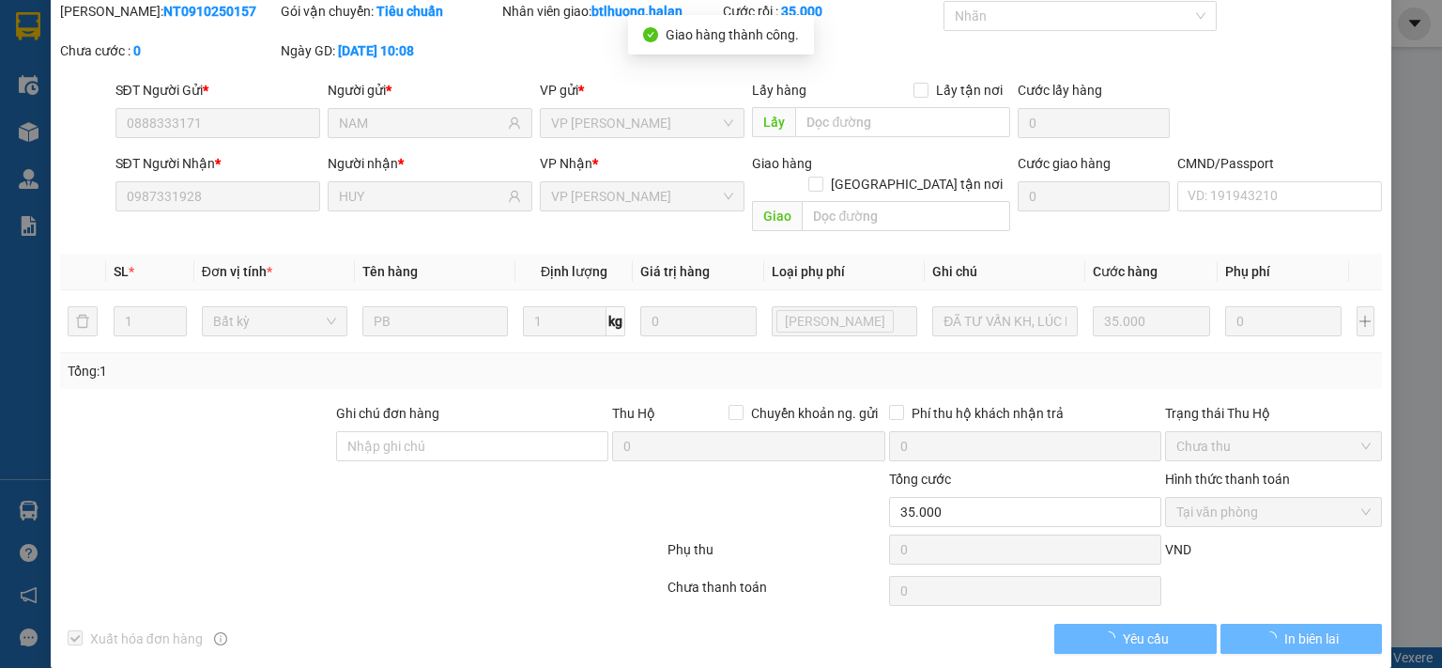
scroll to position [0, 0]
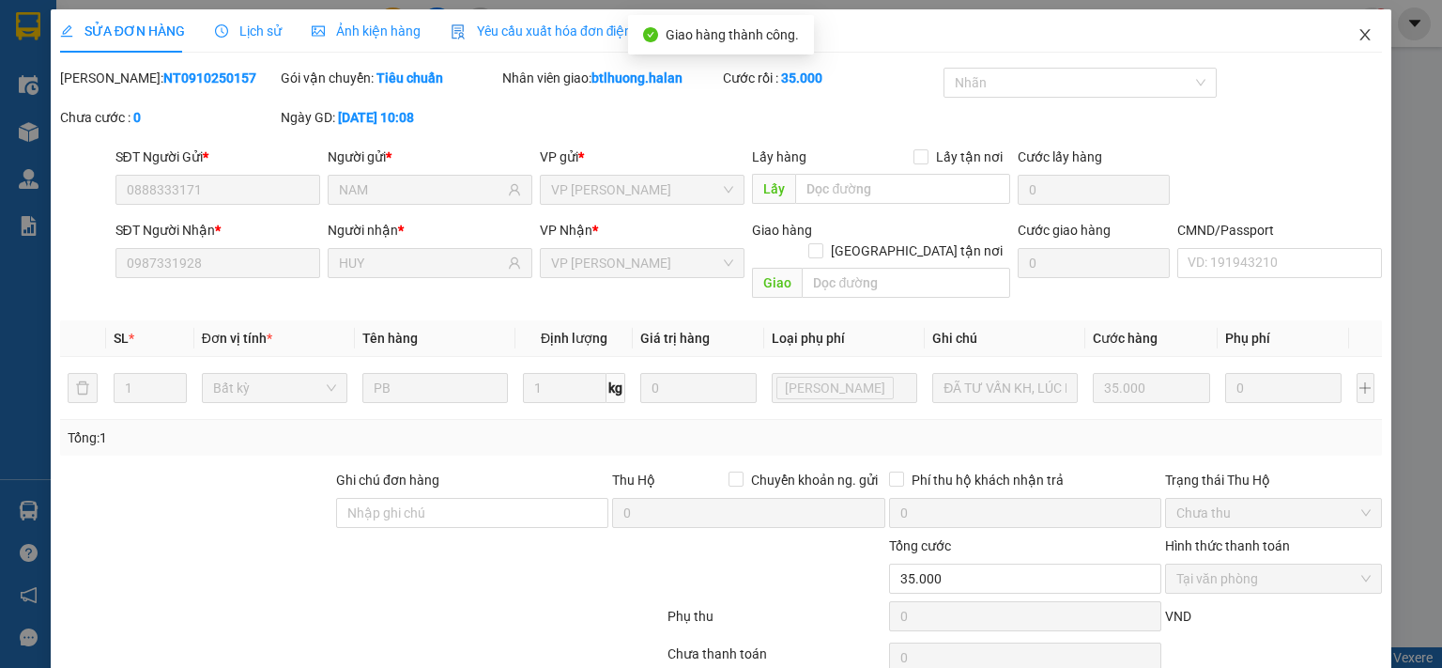
click at [1361, 38] on icon "close" at bounding box center [1366, 34] width 10 height 11
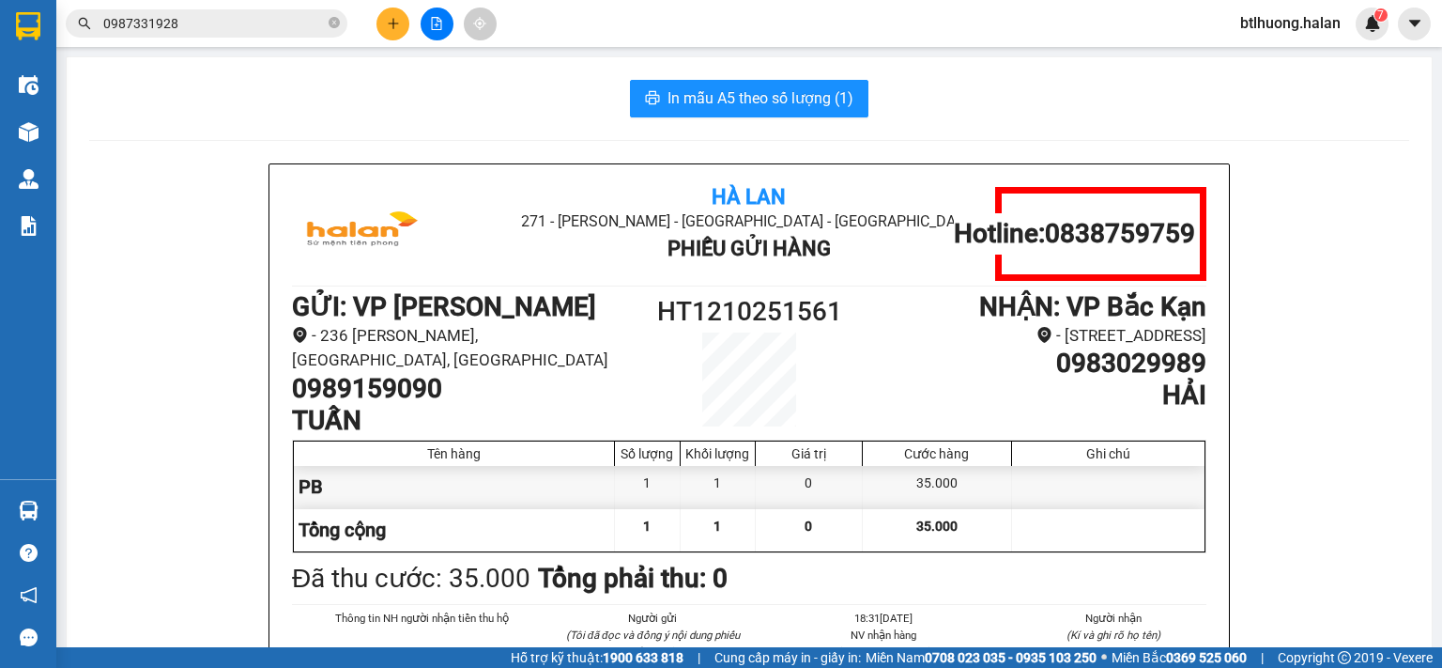
click at [258, 14] on input "0987331928" at bounding box center [214, 23] width 222 height 21
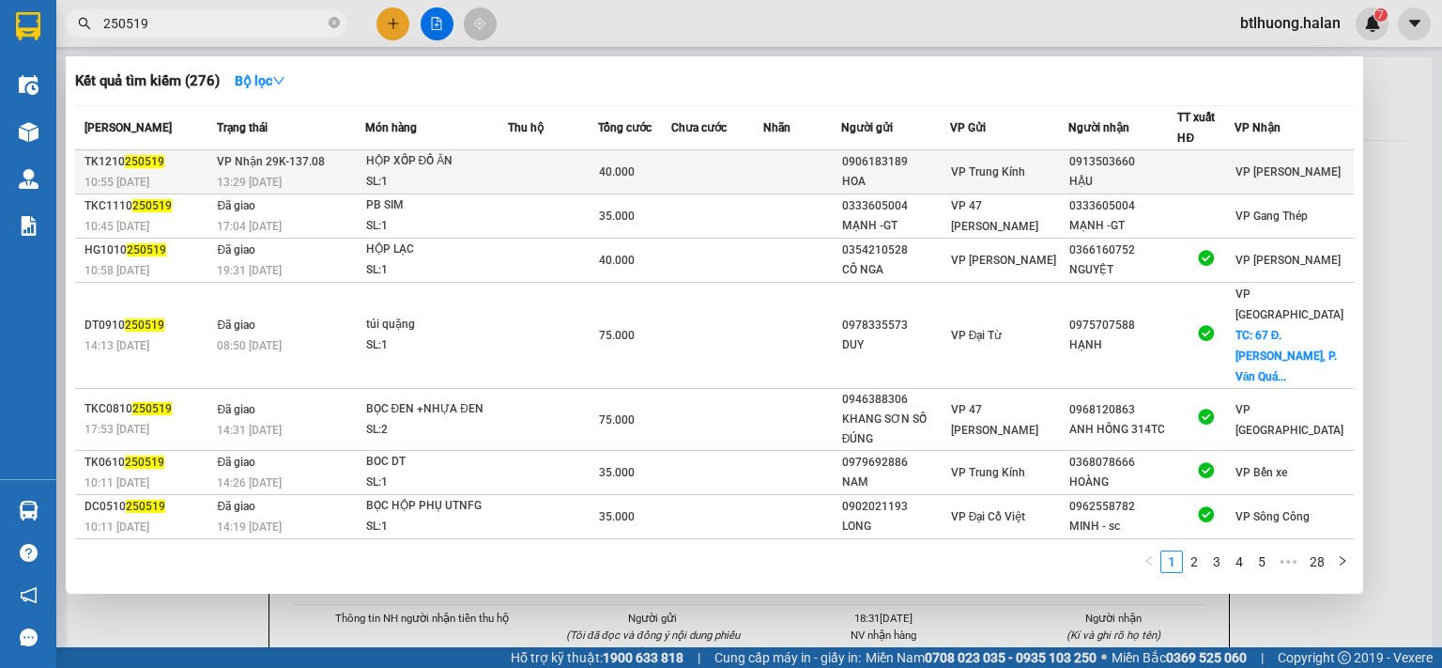
type input "250519"
click at [928, 172] on div "HOA" at bounding box center [895, 182] width 107 height 20
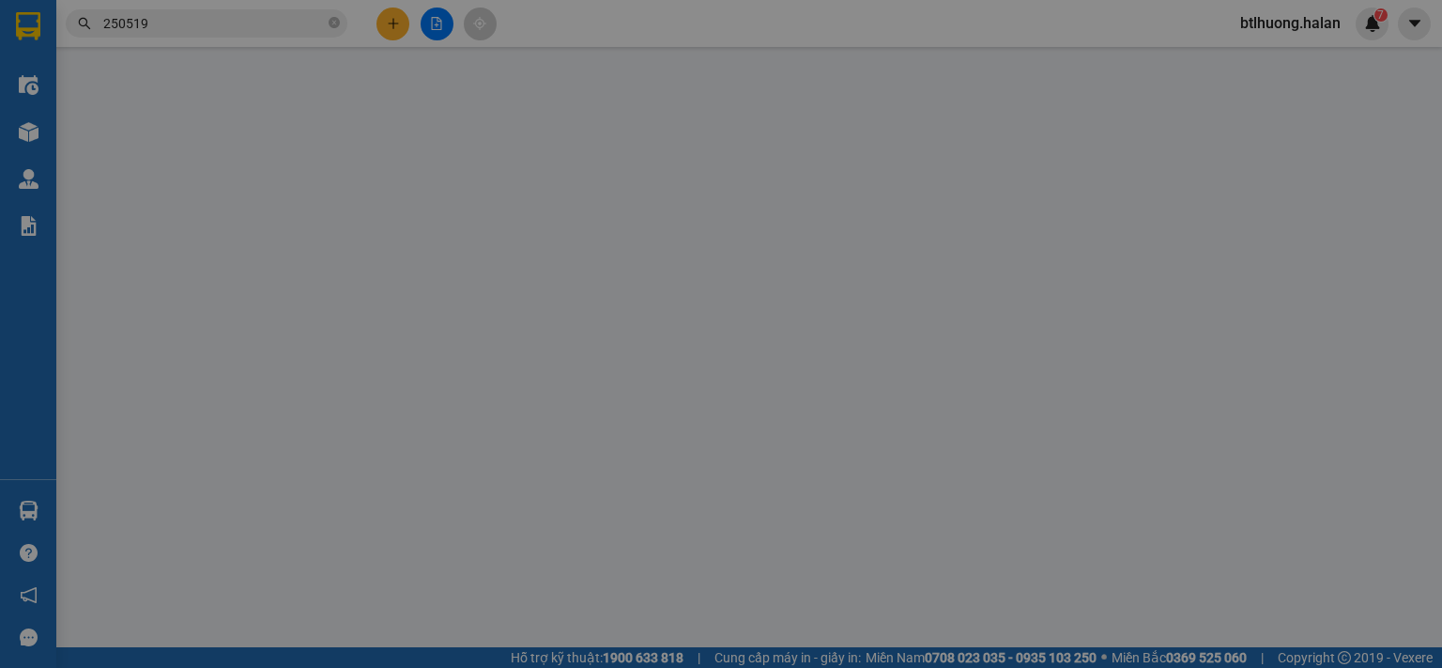
type input "0906183189"
type input "HOA"
type input "0913503660"
type input "HẬU"
type input "0"
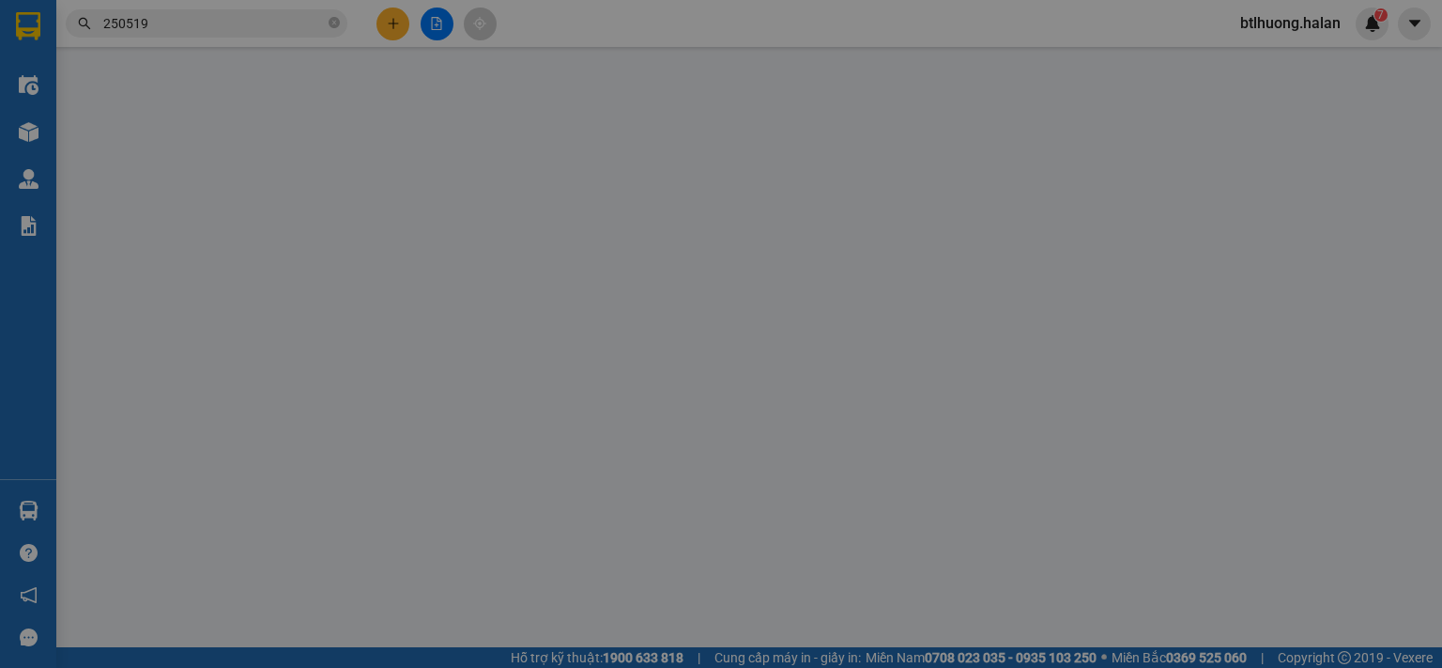
type input "40.000"
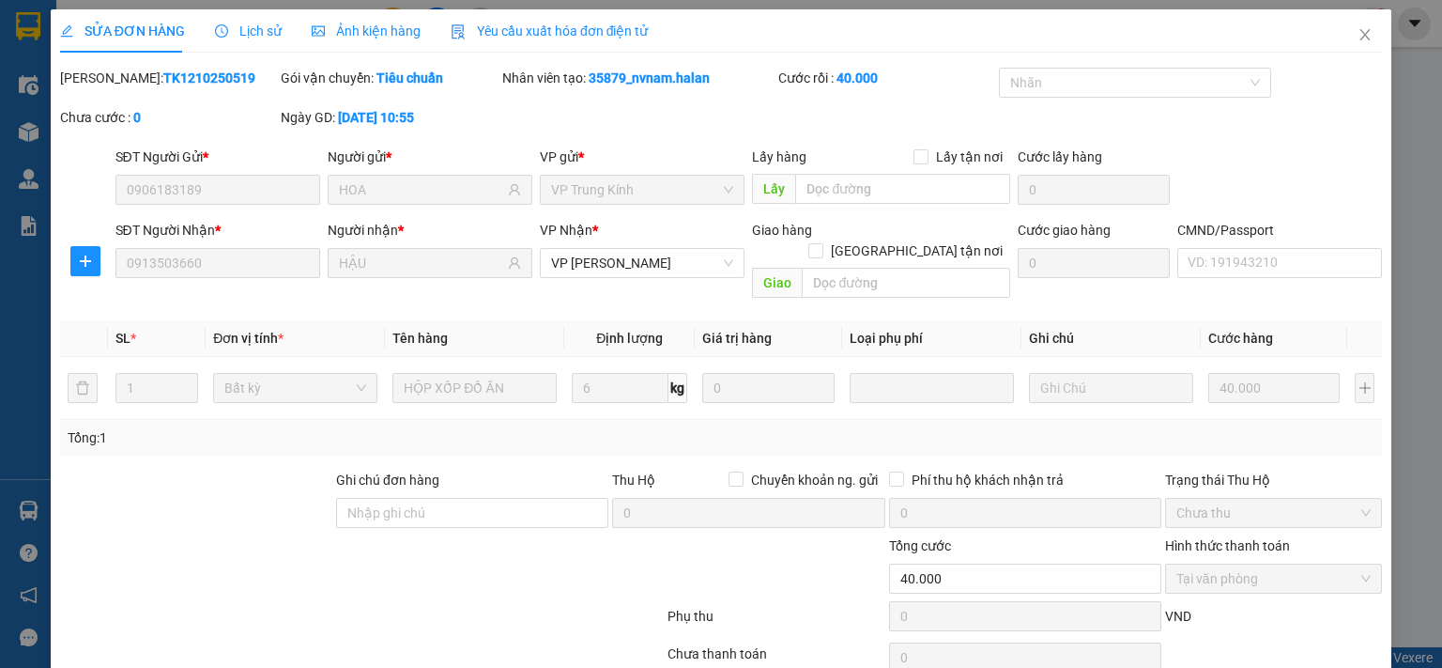
scroll to position [67, 0]
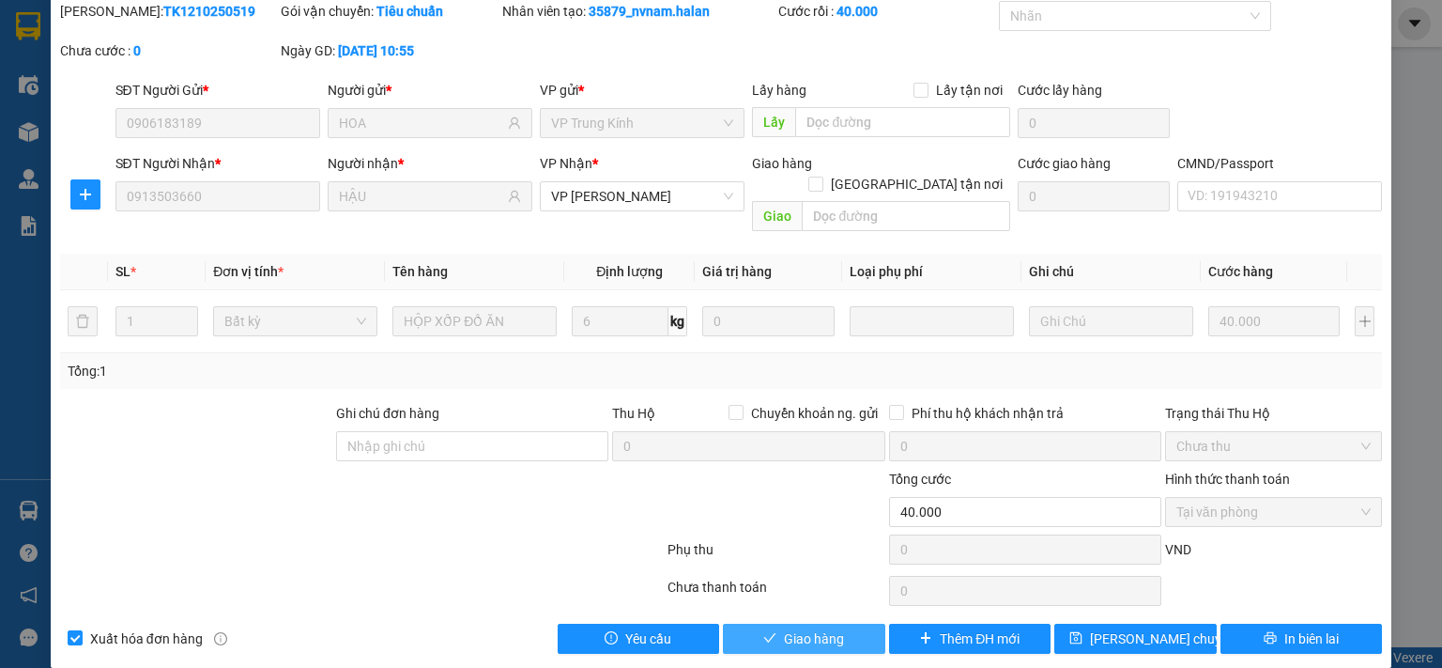
click at [821, 628] on span "Giao hàng" at bounding box center [814, 638] width 60 height 21
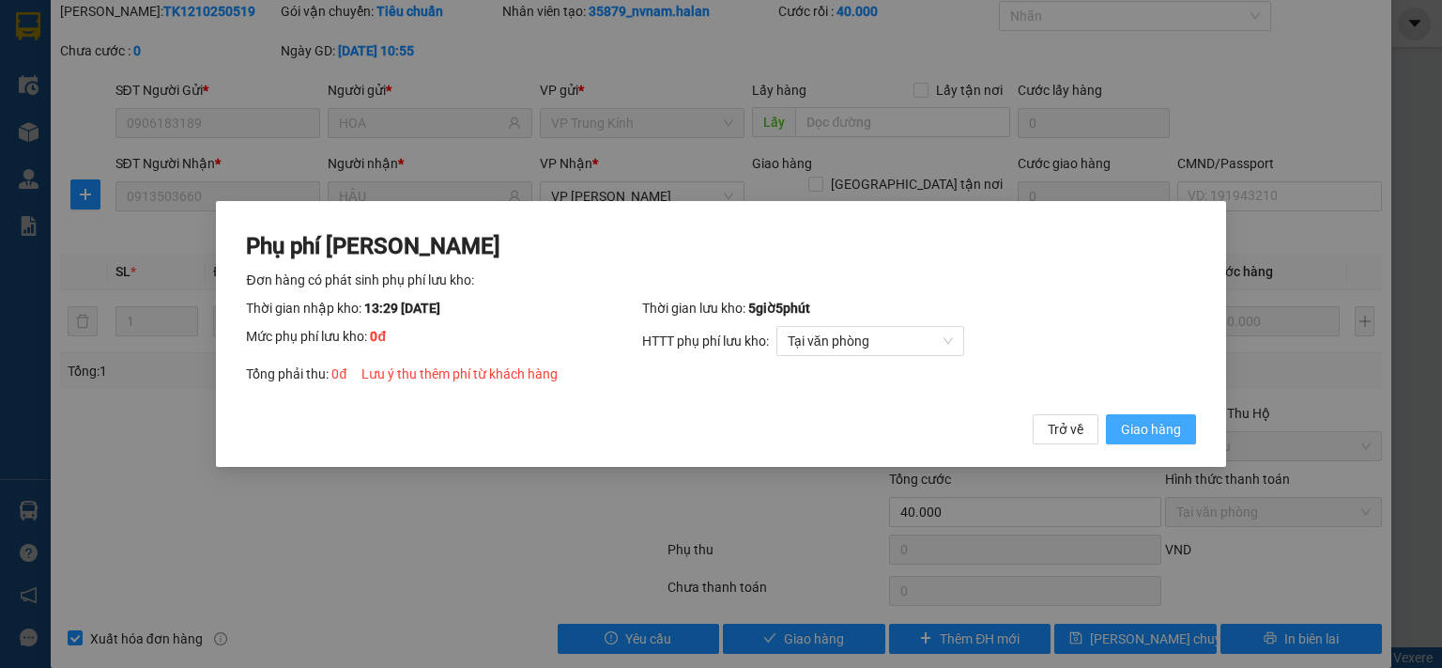
click at [1125, 433] on span "Giao hàng" at bounding box center [1151, 429] width 60 height 21
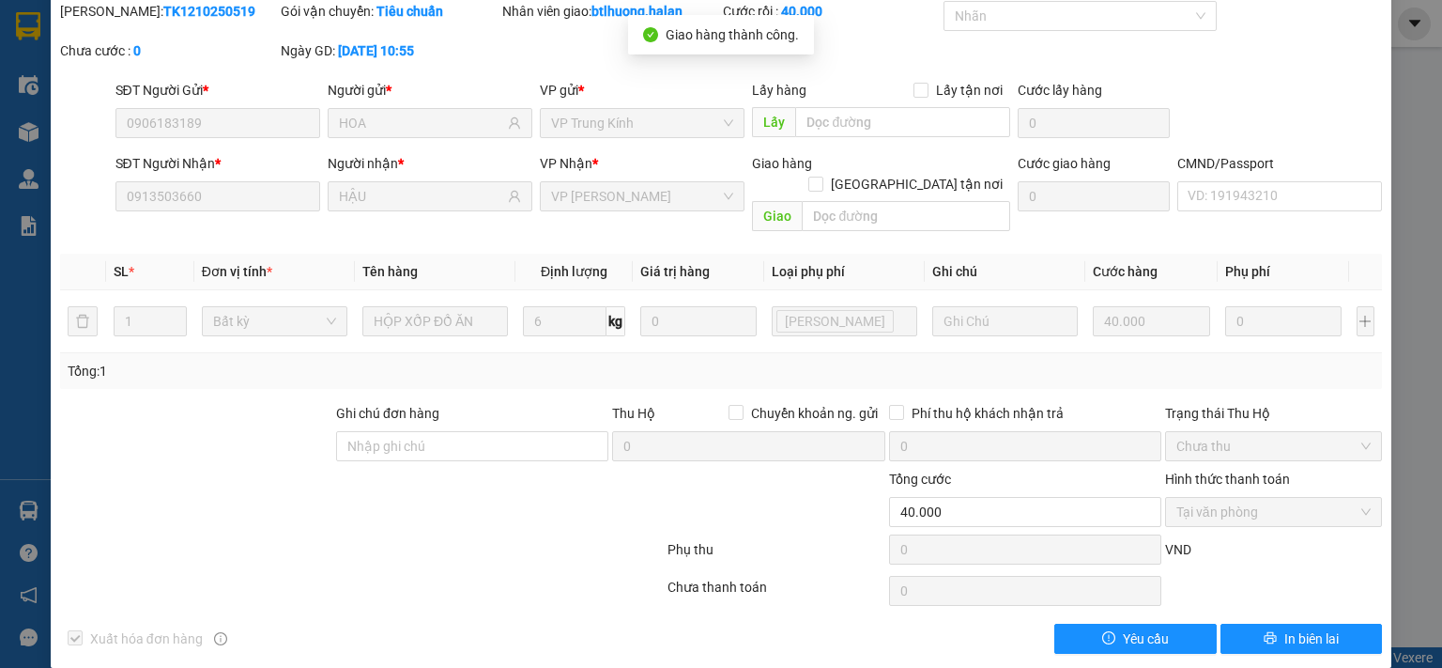
scroll to position [0, 0]
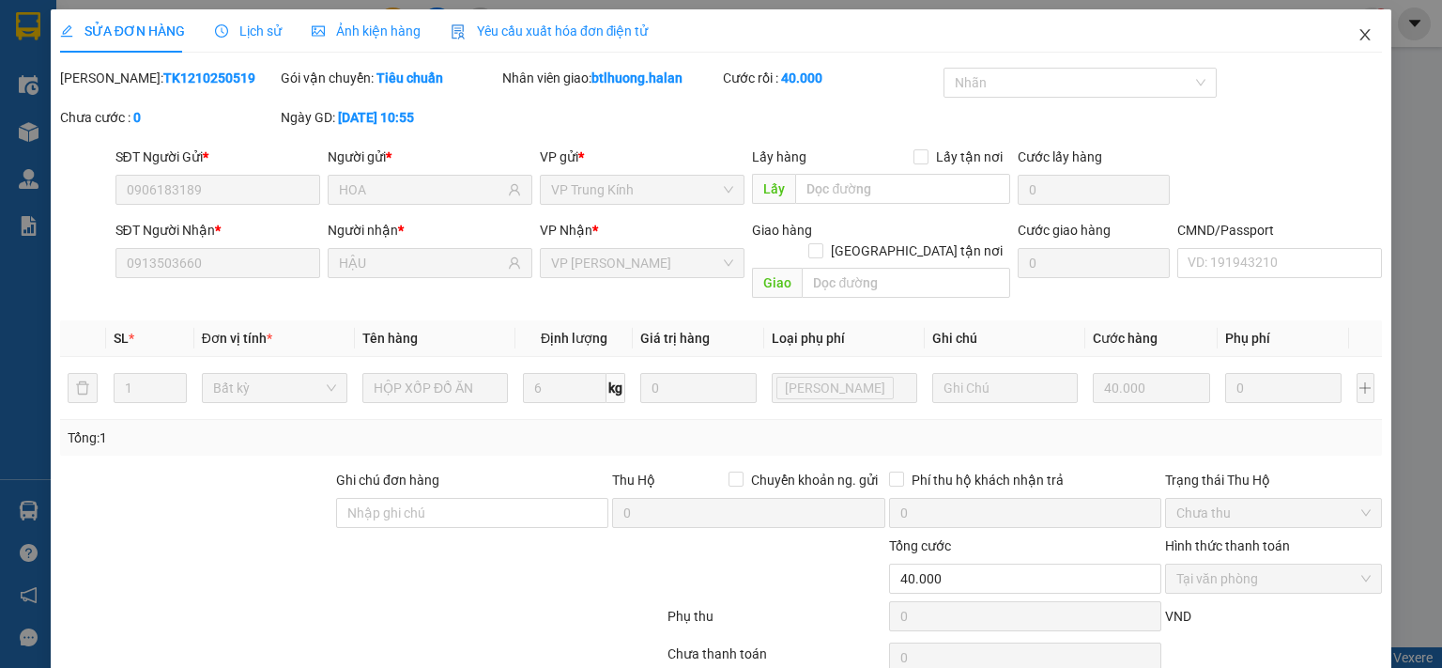
click at [1350, 48] on span "Close" at bounding box center [1365, 35] width 53 height 53
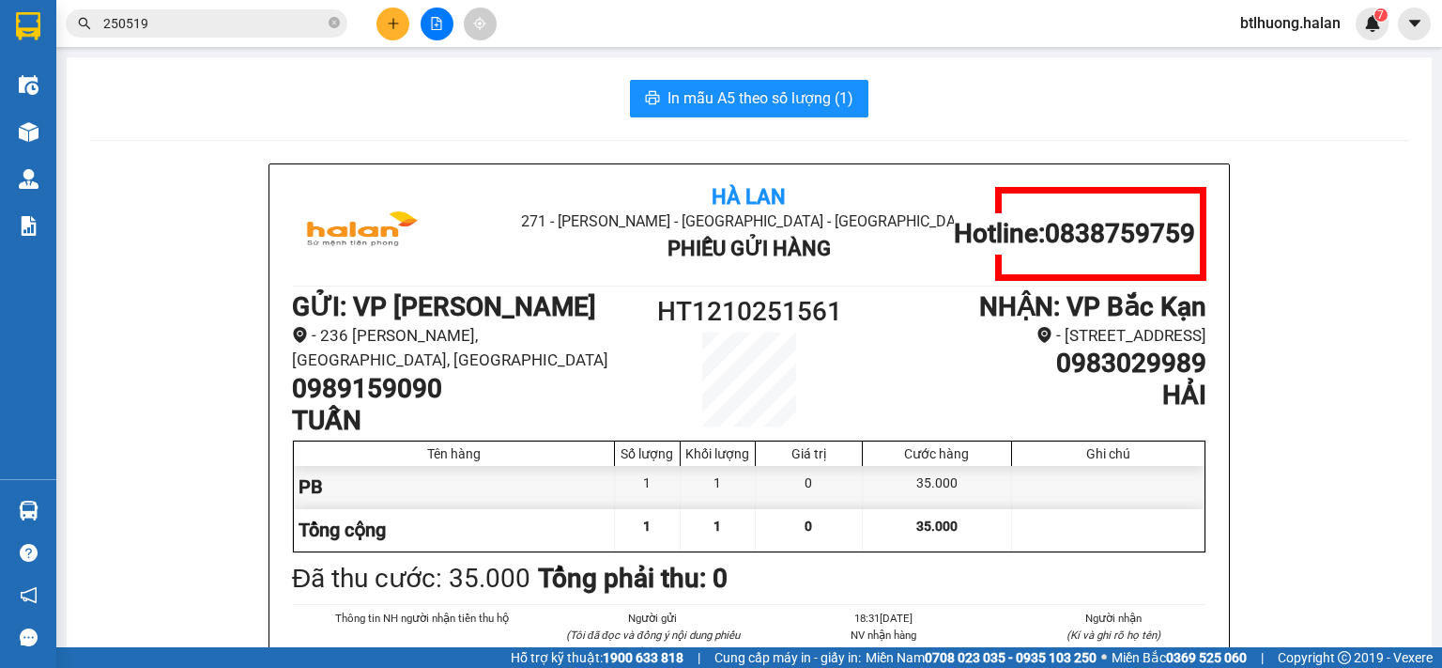
click at [284, 22] on input "250519" at bounding box center [214, 23] width 222 height 21
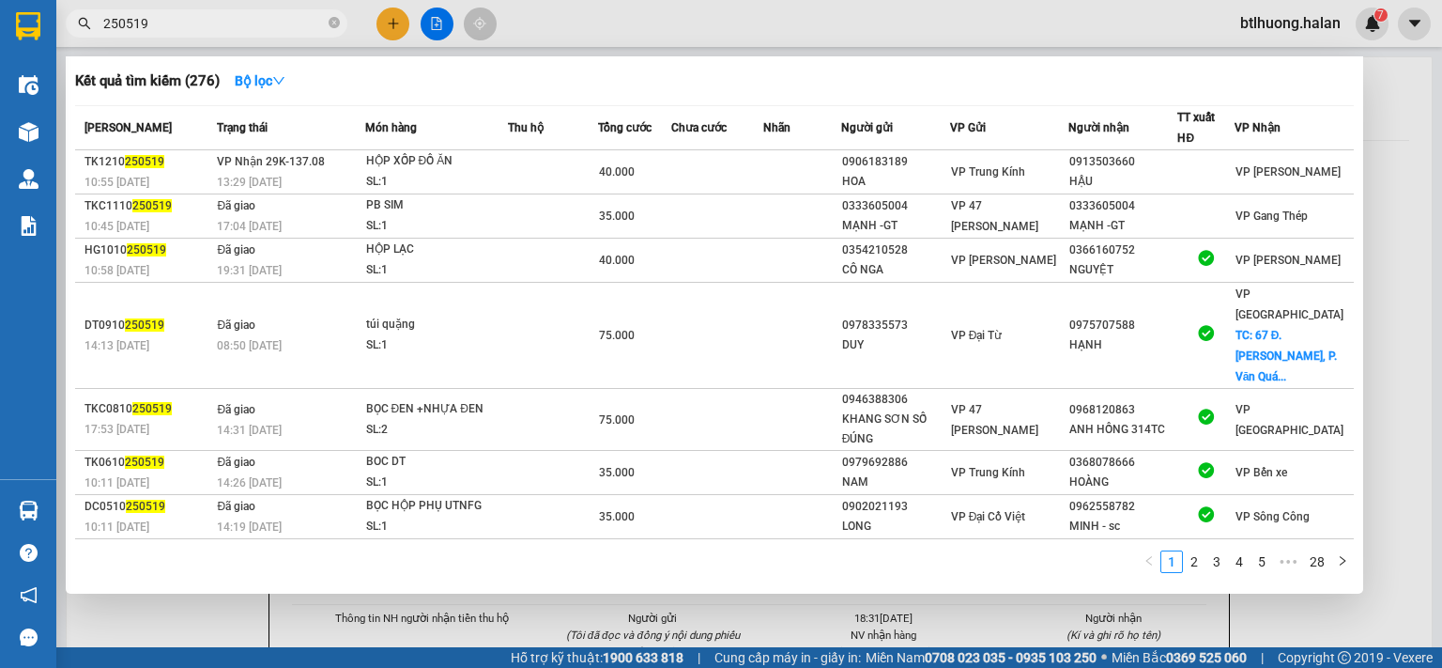
click at [284, 22] on input "250519" at bounding box center [214, 23] width 222 height 21
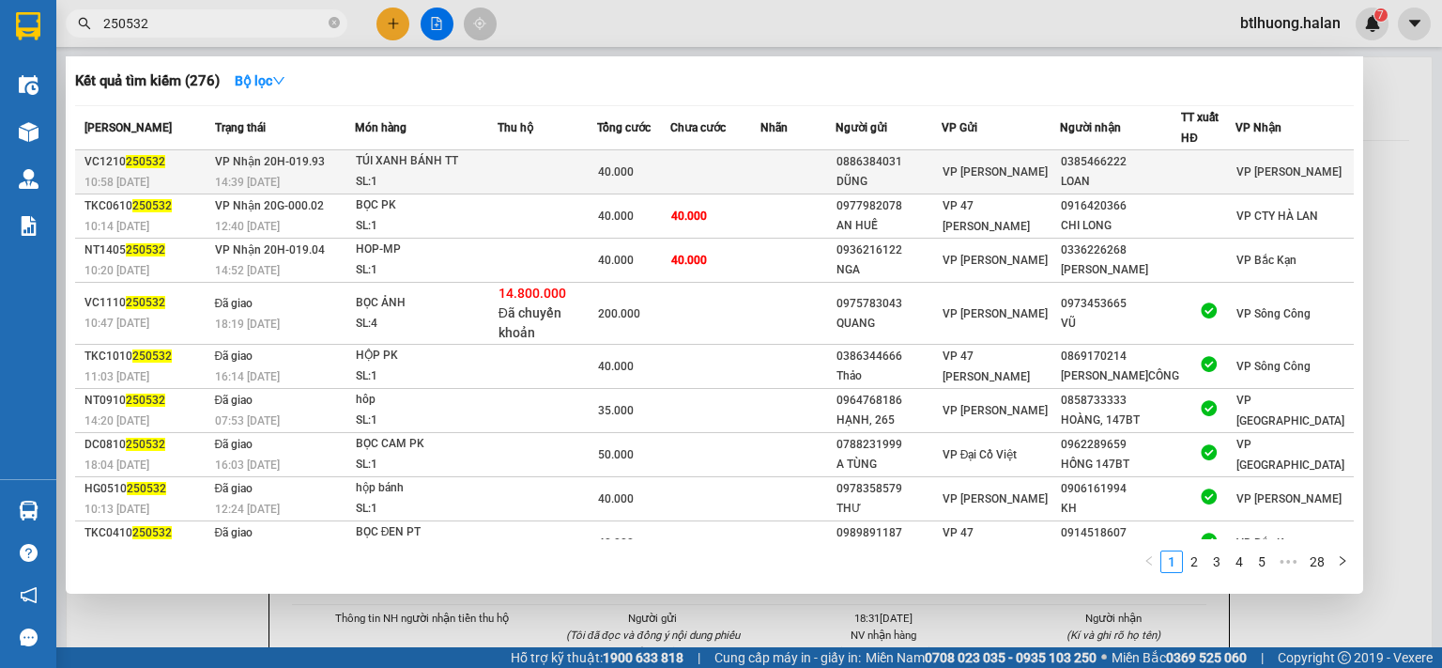
type input "250532"
click at [980, 172] on span "VP [PERSON_NAME]" at bounding box center [995, 171] width 105 height 13
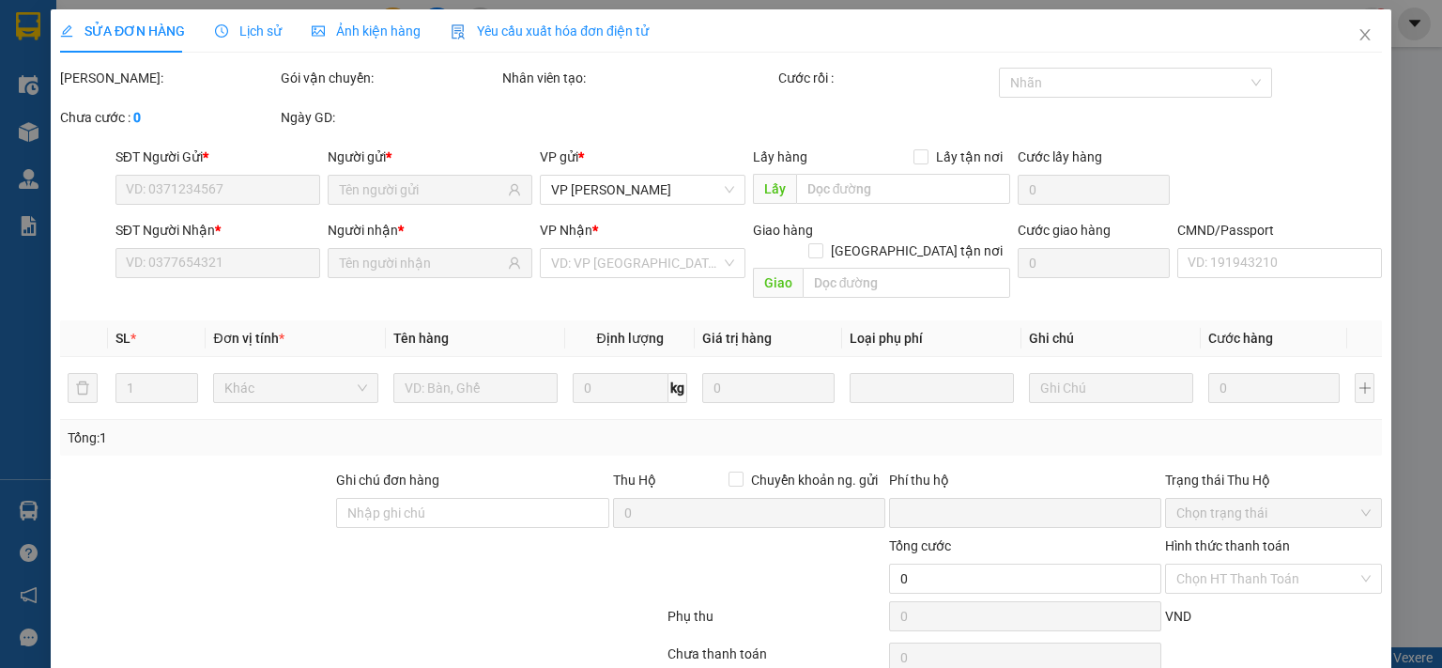
type input "0886384031"
type input "DŨNG"
type input "0385466222"
type input "LOAN"
type input "0"
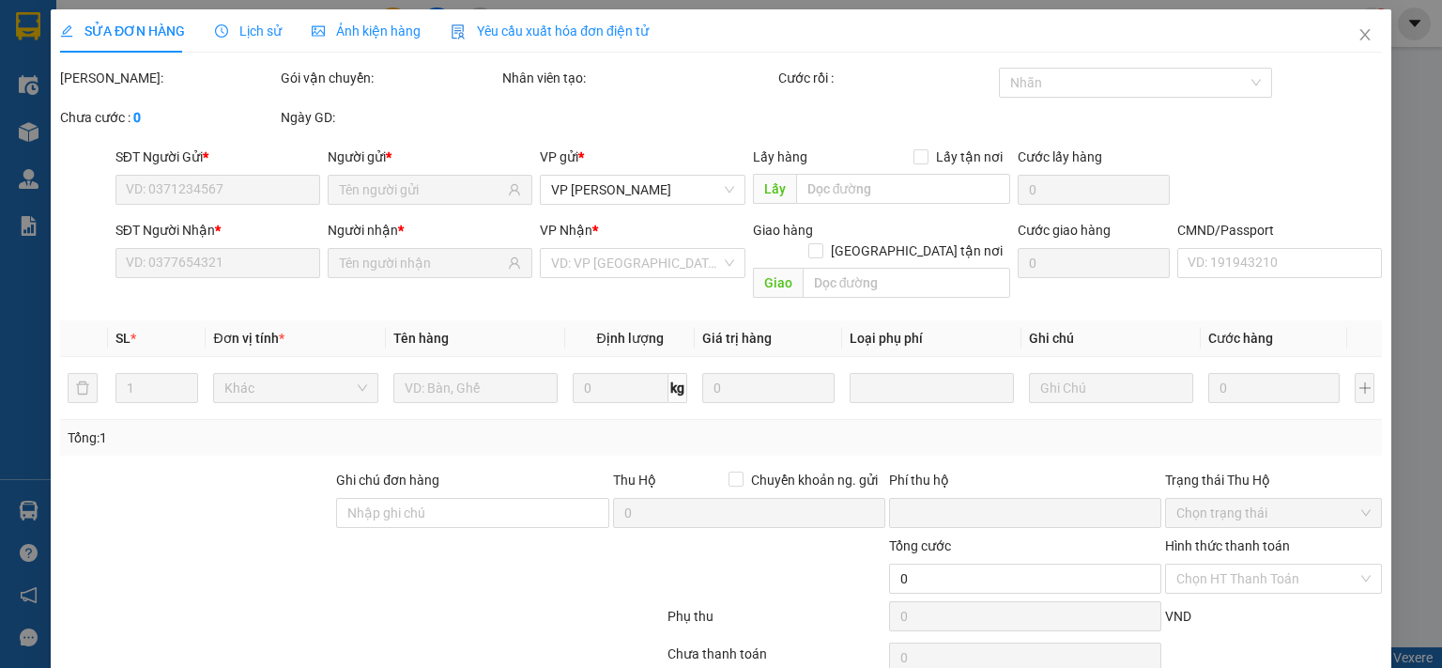
type input "40.000"
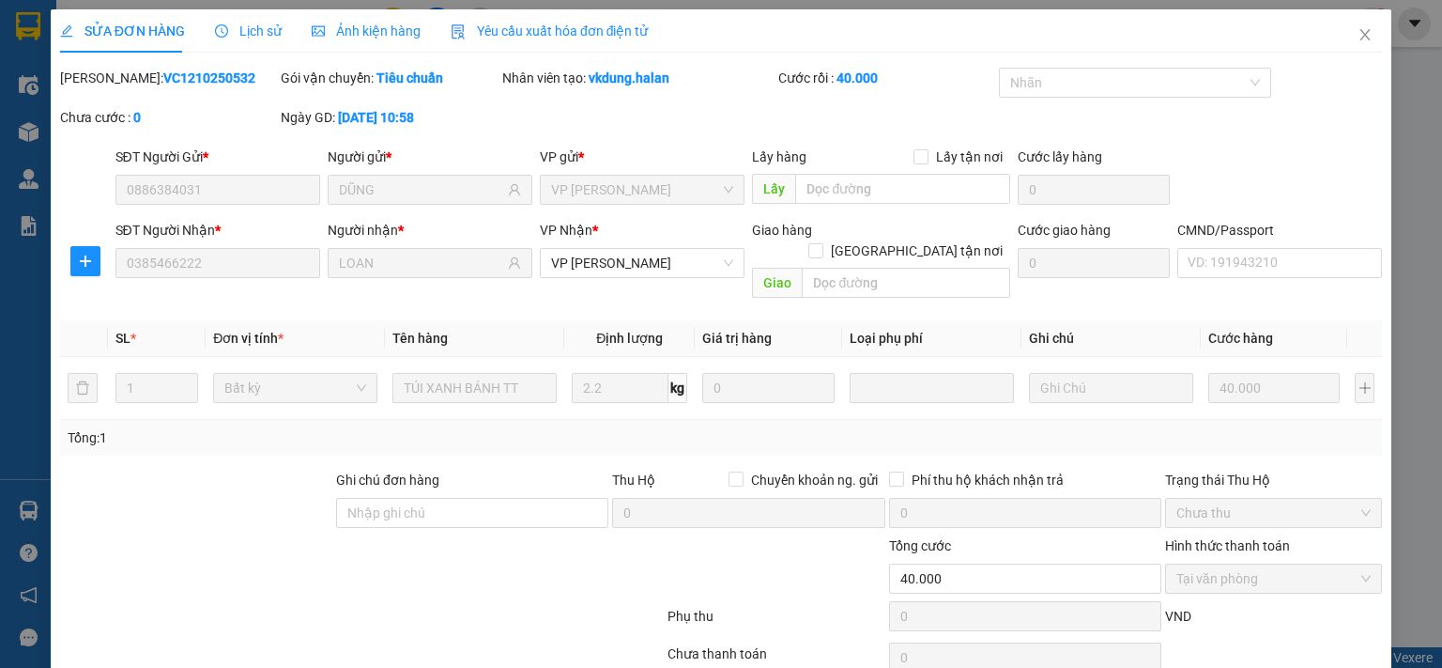
scroll to position [67, 0]
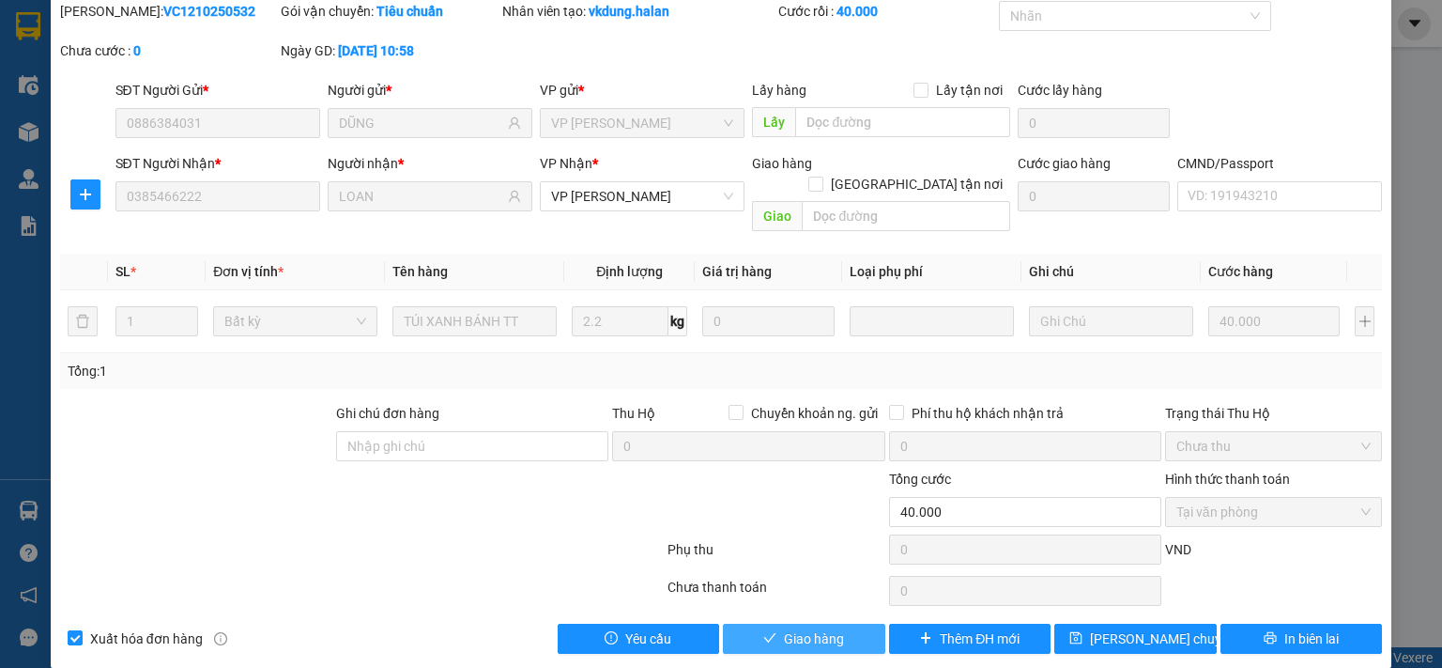
click at [800, 628] on span "Giao hàng" at bounding box center [814, 638] width 60 height 21
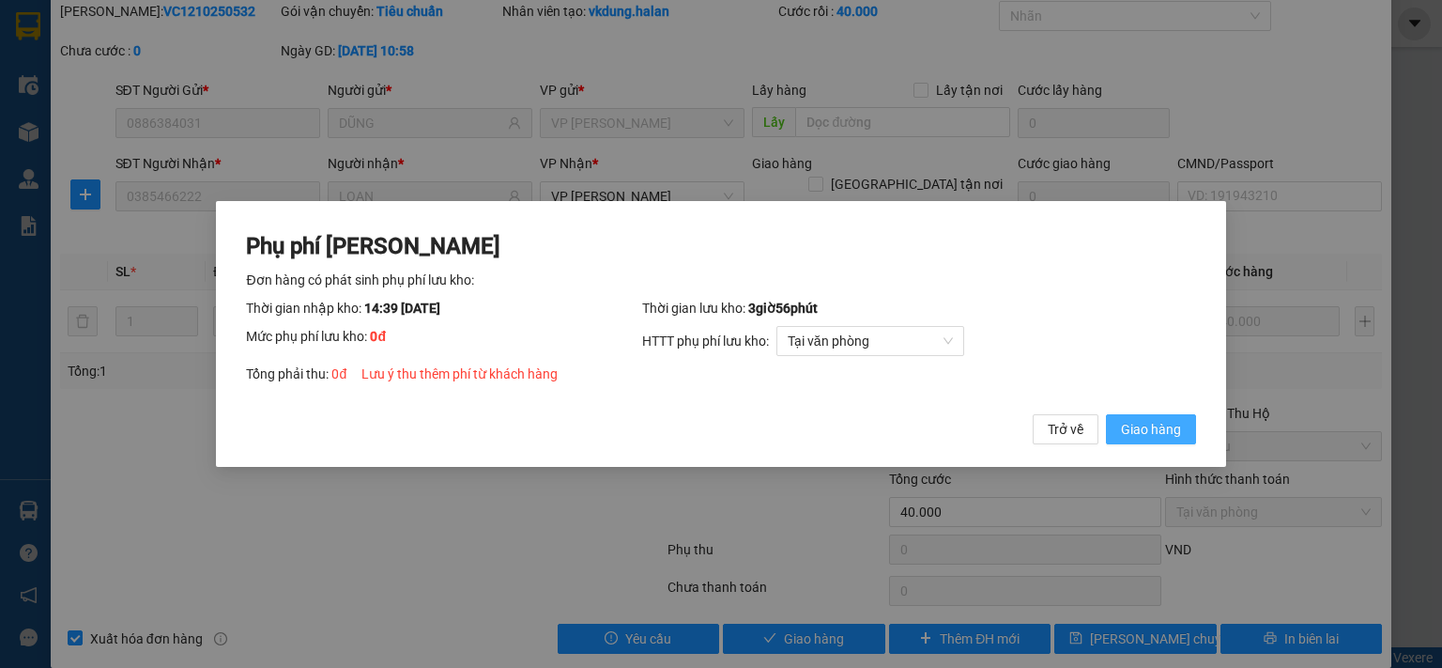
click at [1151, 427] on span "Giao hàng" at bounding box center [1151, 429] width 60 height 21
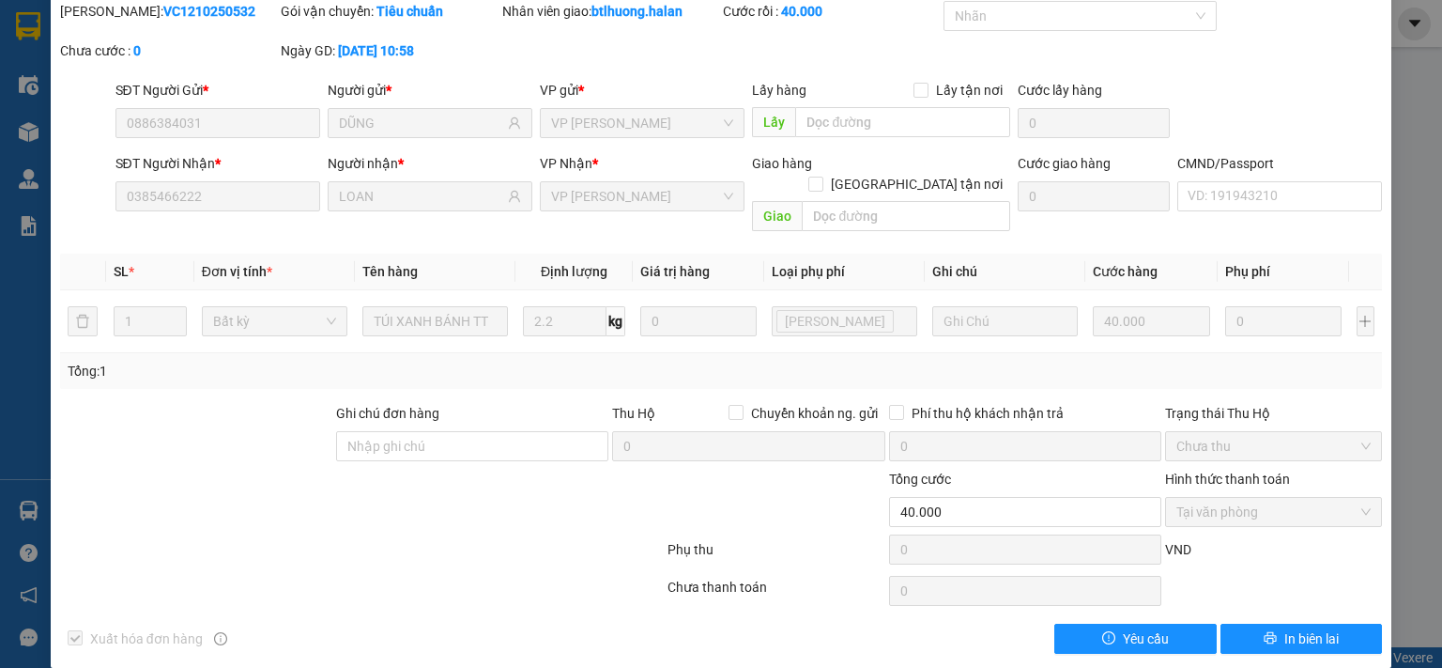
scroll to position [0, 0]
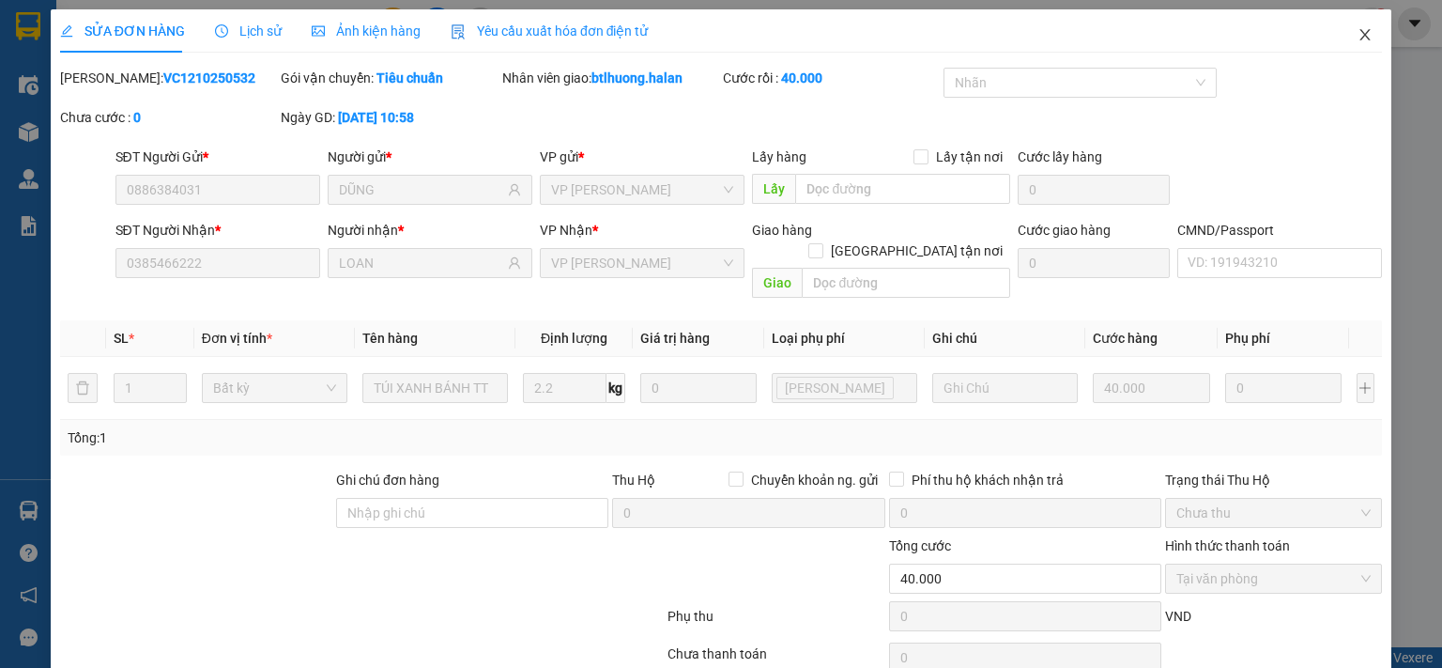
click at [1359, 34] on span "Close" at bounding box center [1365, 35] width 53 height 53
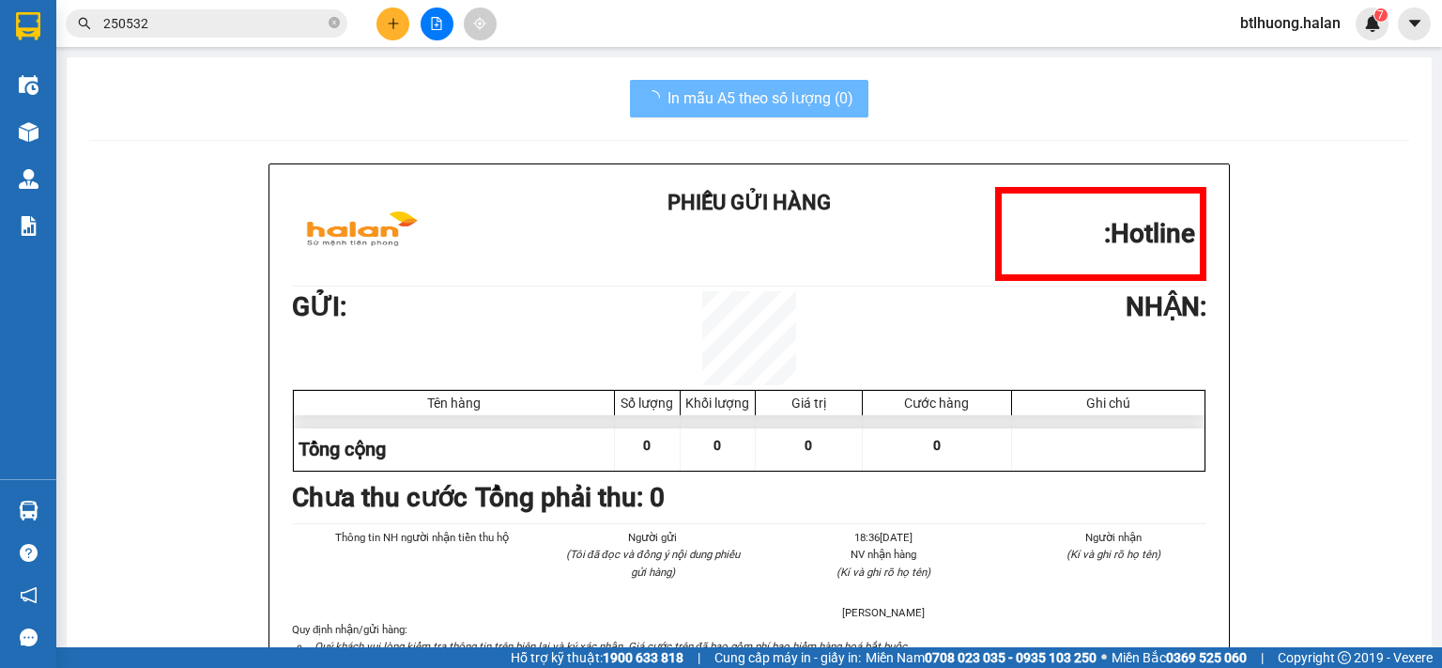
click at [313, 22] on input "250532" at bounding box center [214, 23] width 222 height 21
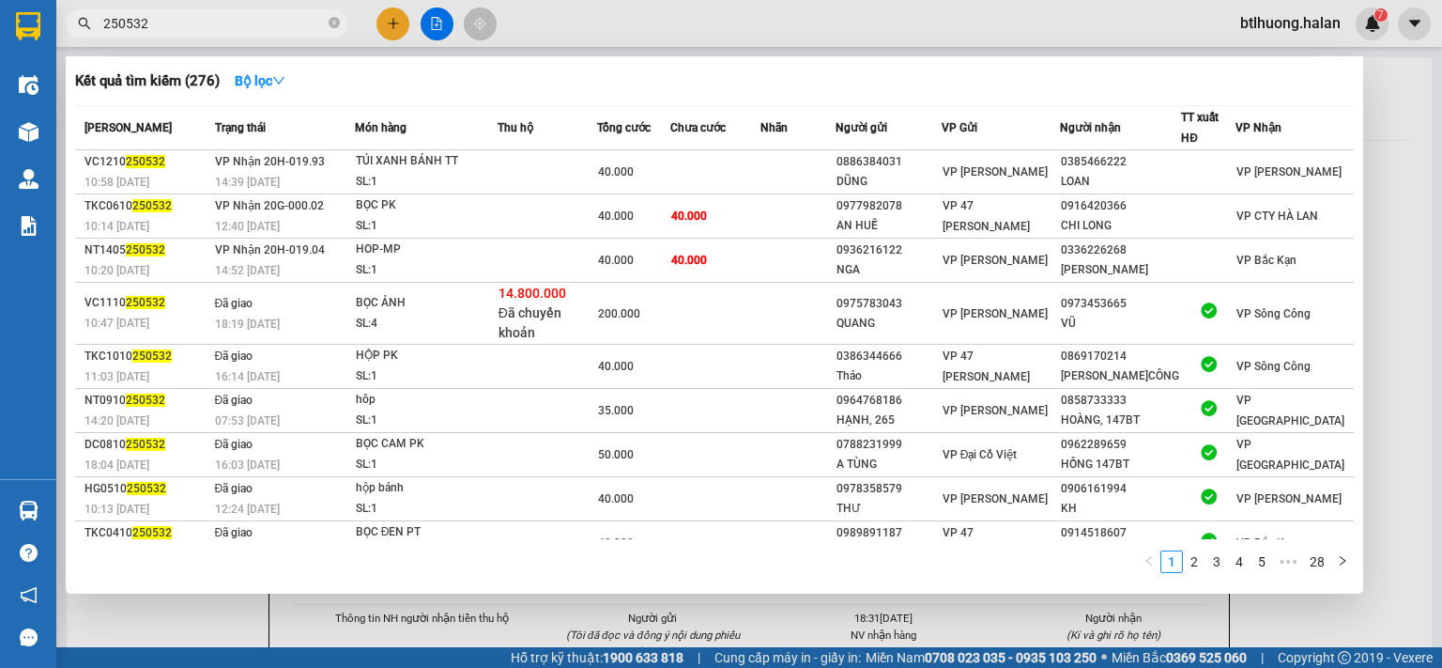
click at [313, 22] on input "250532" at bounding box center [214, 23] width 222 height 21
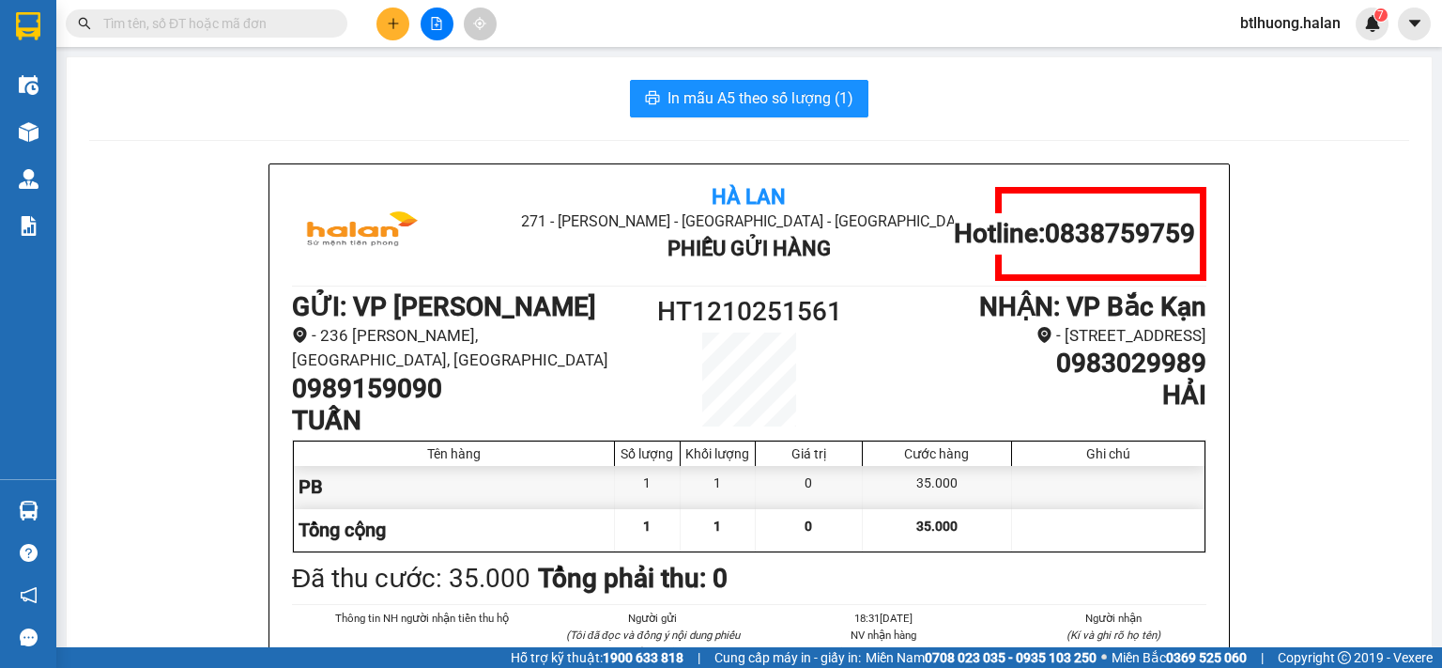
click at [302, 22] on input "text" at bounding box center [214, 23] width 222 height 21
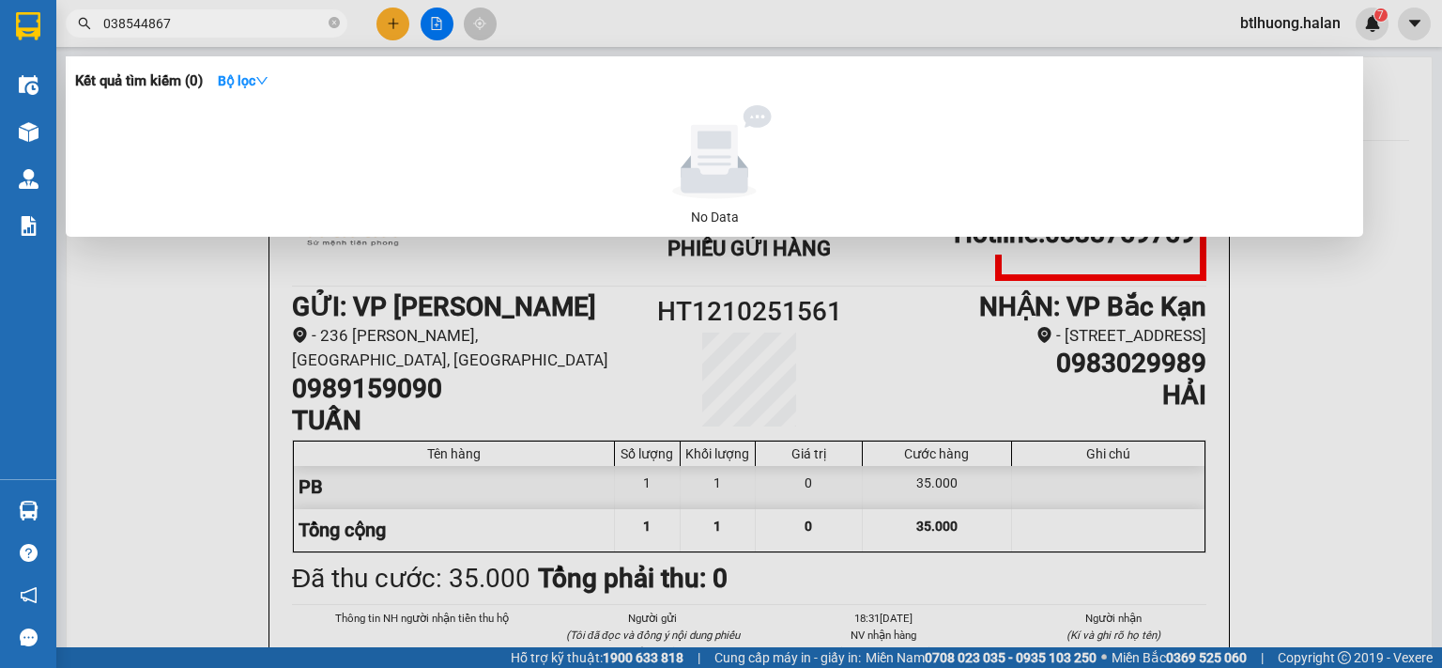
type input "0385448679"
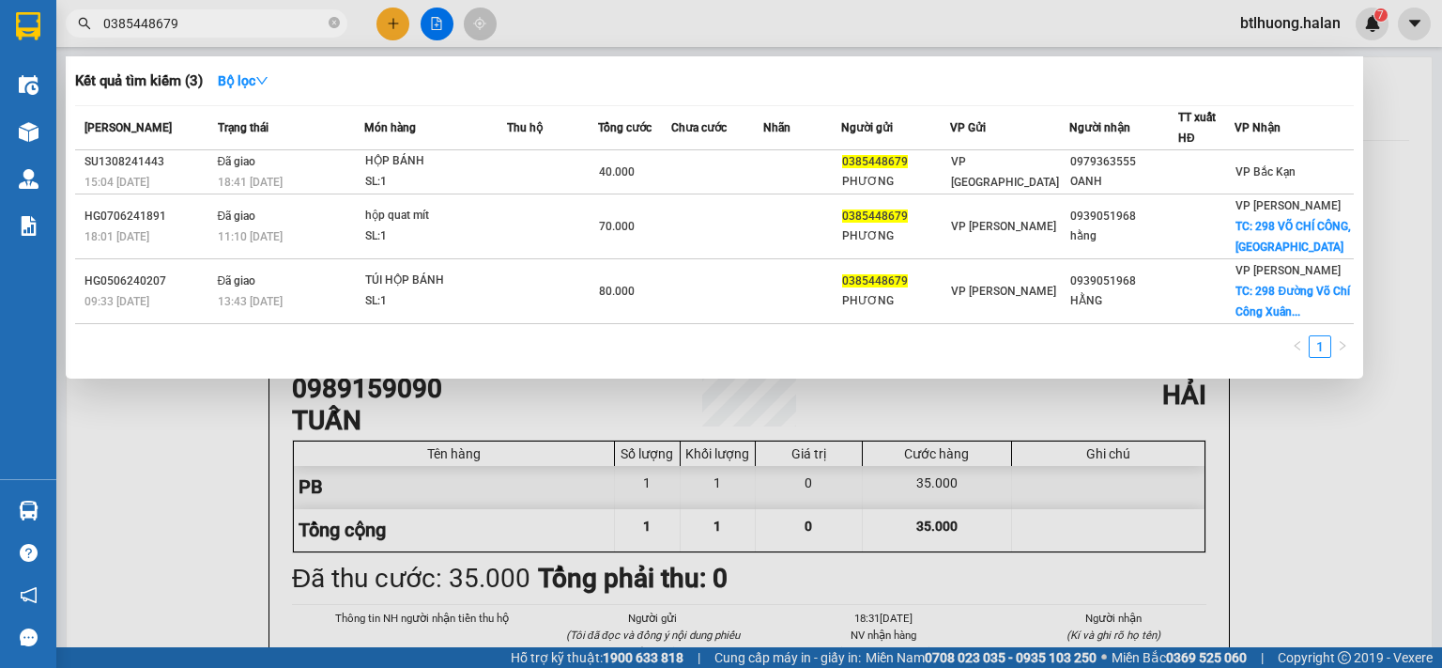
click at [281, 19] on input "0385448679" at bounding box center [214, 23] width 222 height 21
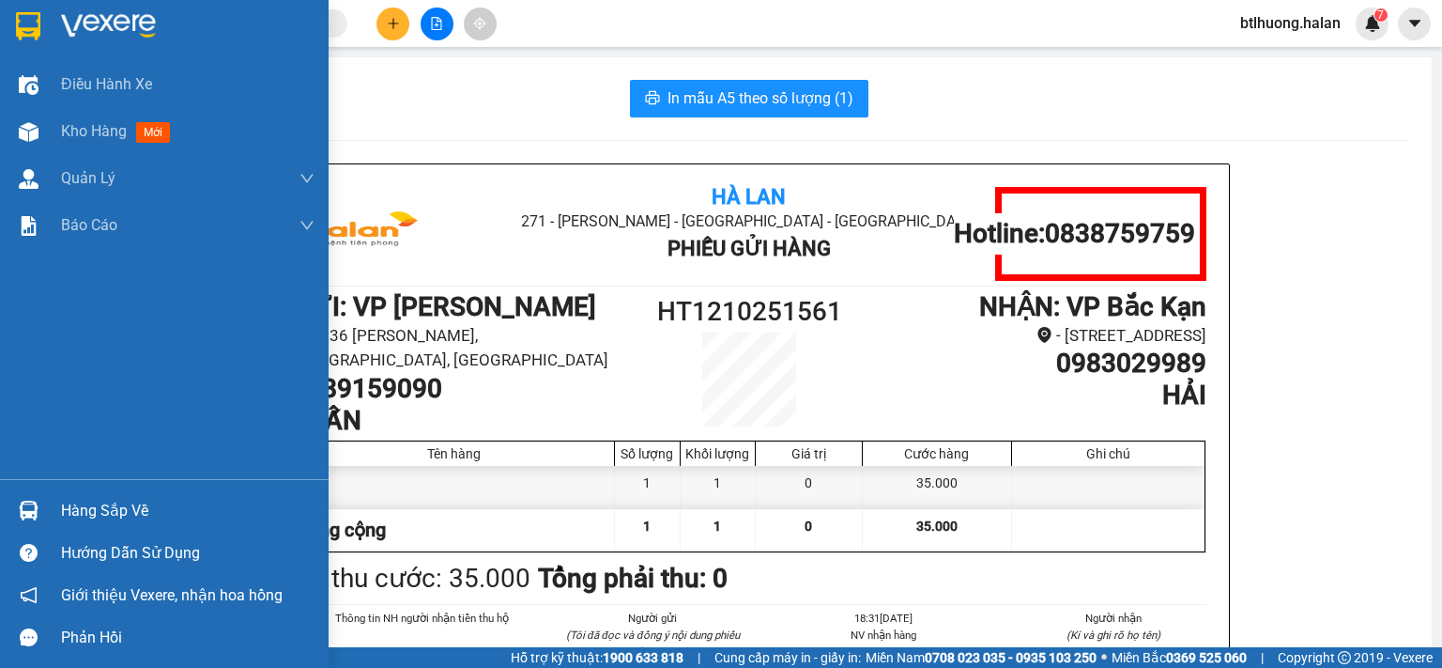
click at [41, 514] on div at bounding box center [28, 510] width 33 height 33
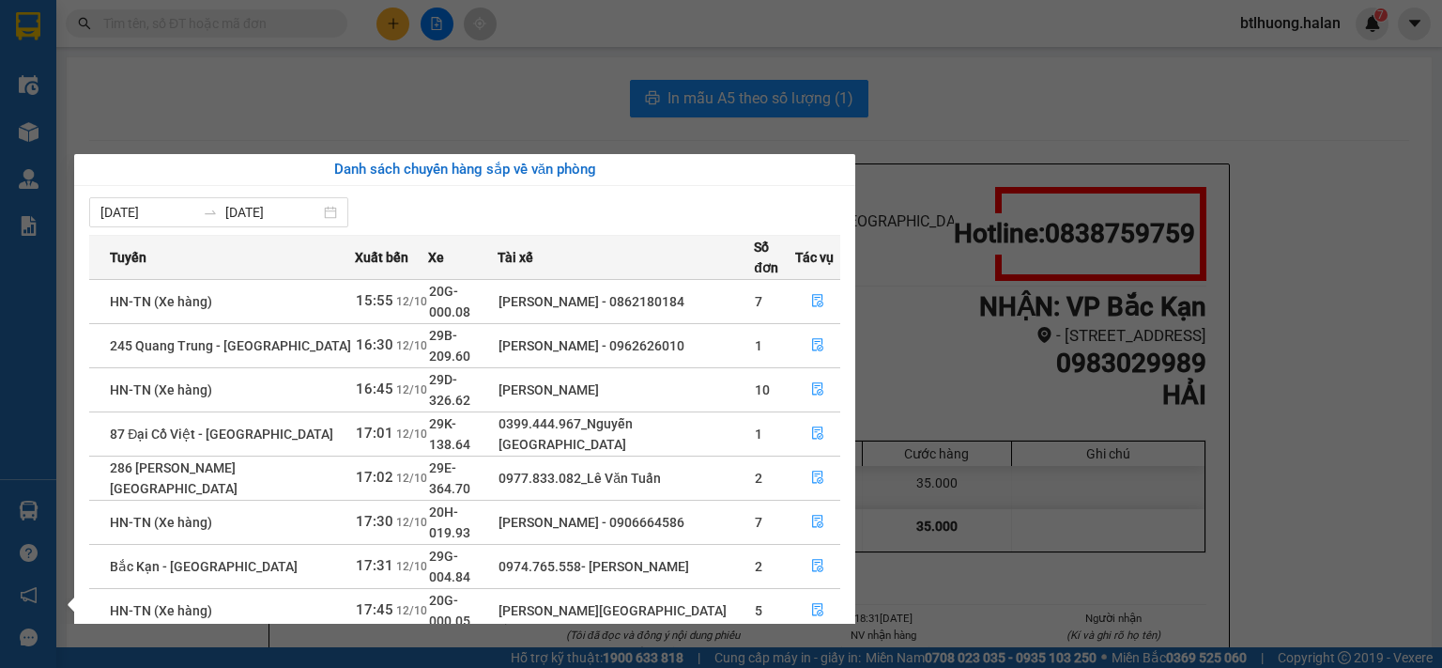
click at [396, 91] on section "Kết quả tìm kiếm ( 3 ) Bộ lọc Mã ĐH Trạng thái Món hàng Thu hộ Tổng cước Chưa c…" at bounding box center [721, 334] width 1442 height 668
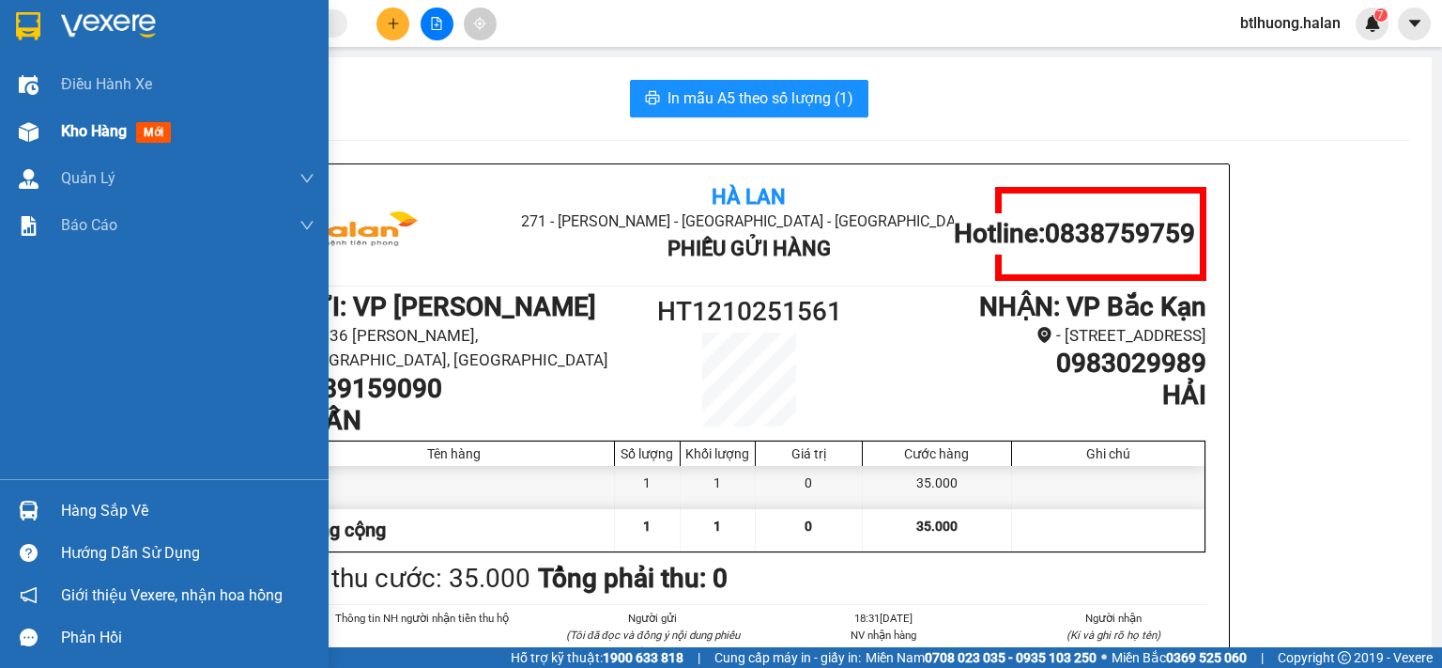
click at [126, 118] on div "Kho hàng mới" at bounding box center [188, 131] width 254 height 47
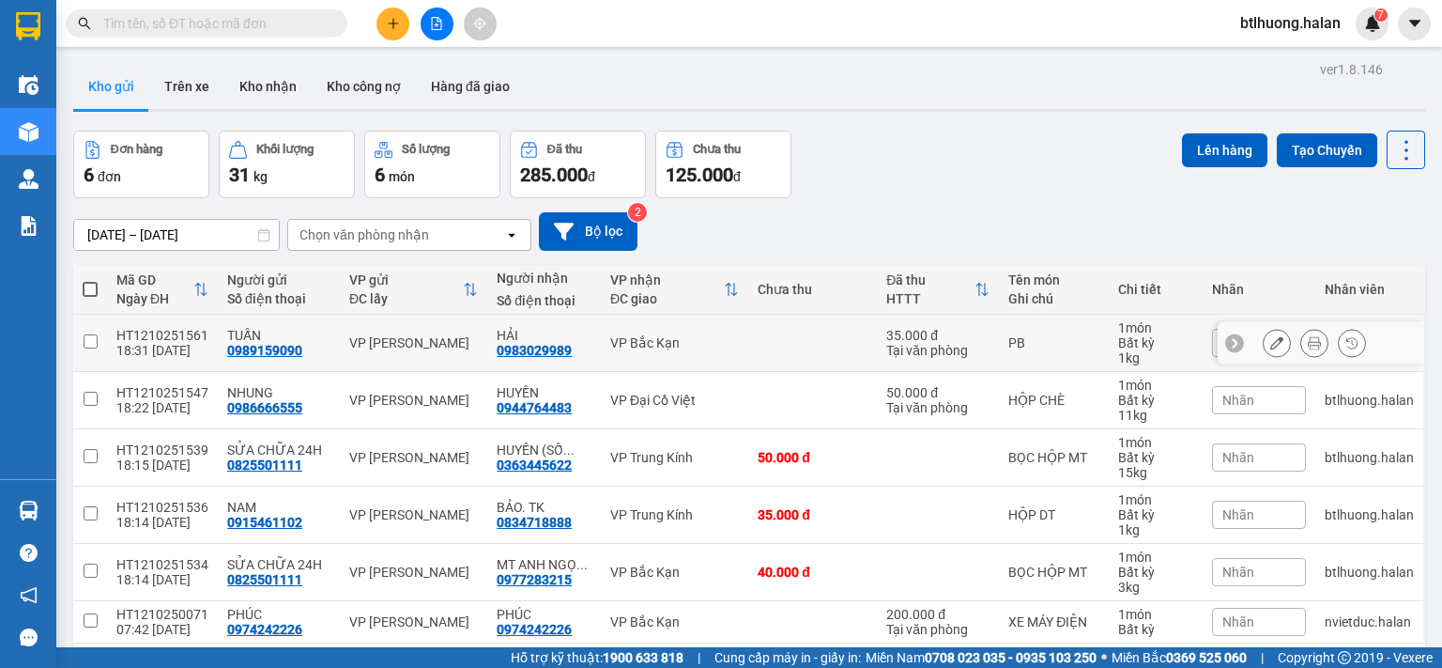
scroll to position [86, 0]
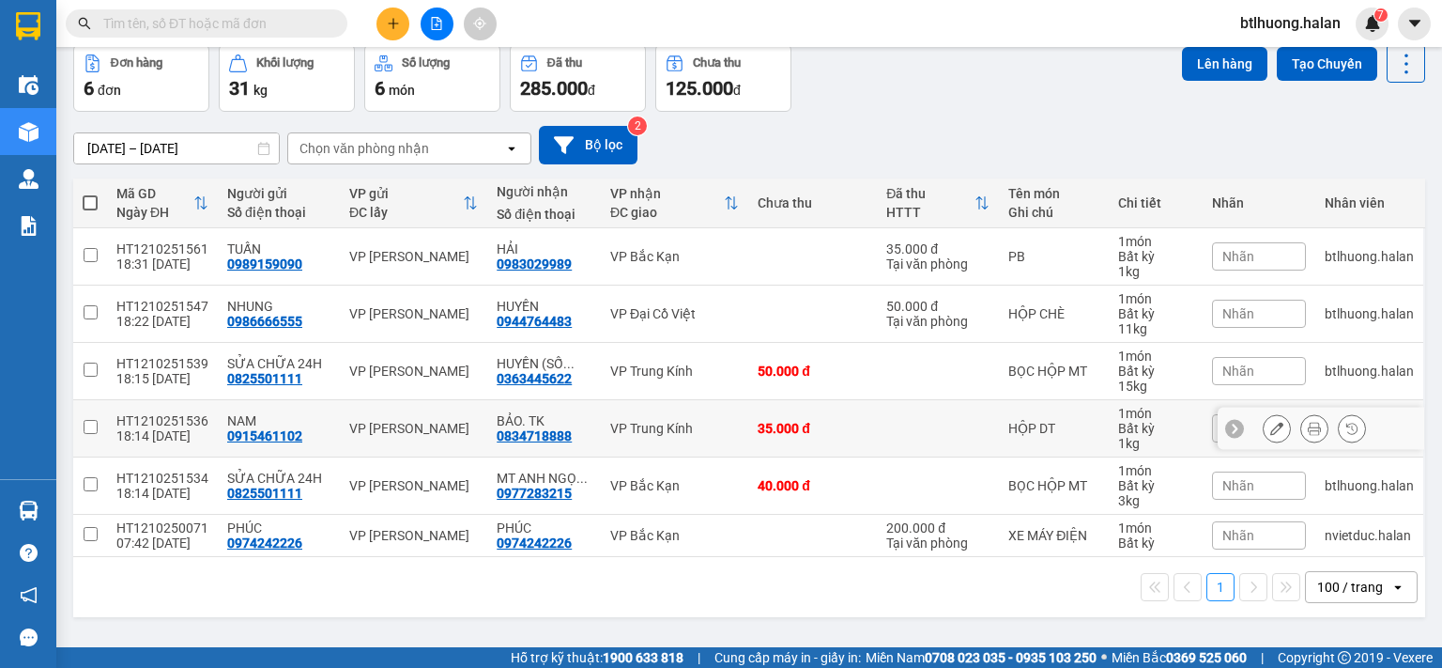
drag, startPoint x: 663, startPoint y: 438, endPoint x: 682, endPoint y: 399, distance: 43.7
click at [665, 434] on td "VP Trung Kính" at bounding box center [674, 428] width 147 height 57
checkbox input "true"
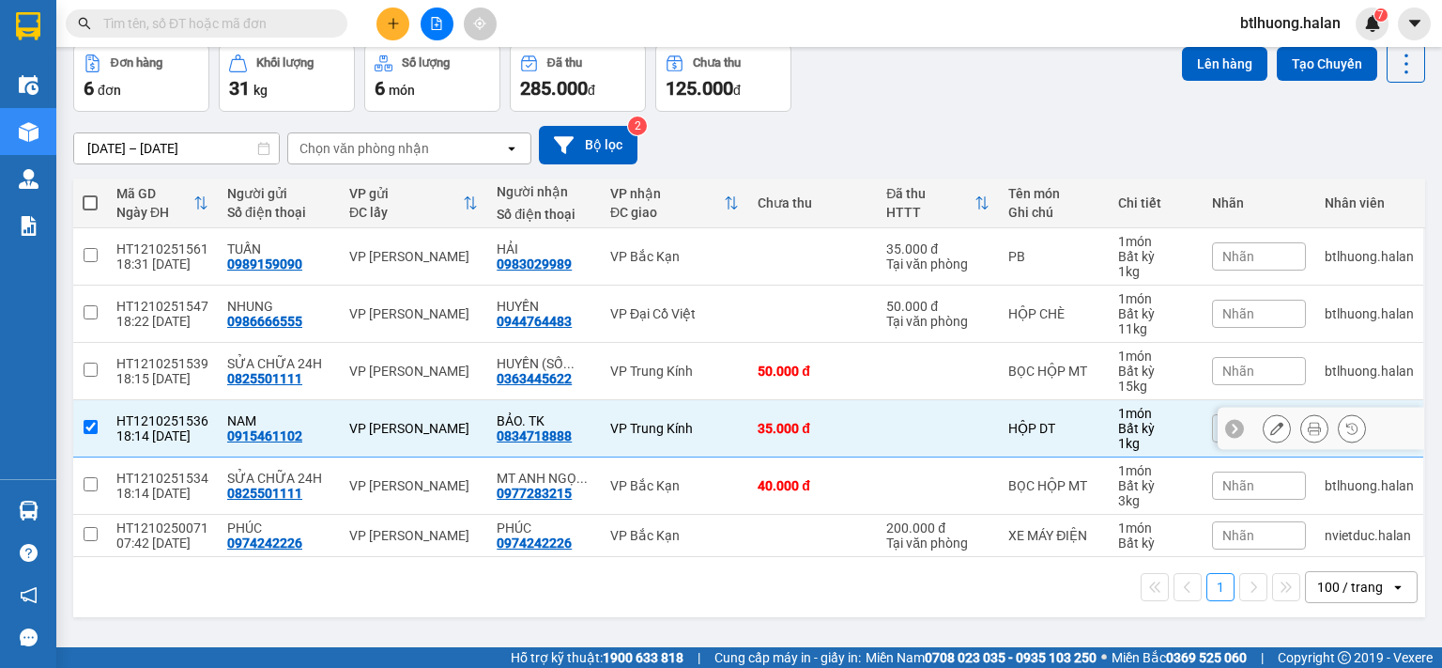
click at [687, 364] on div "VP Trung Kính" at bounding box center [674, 370] width 129 height 15
checkbox input "true"
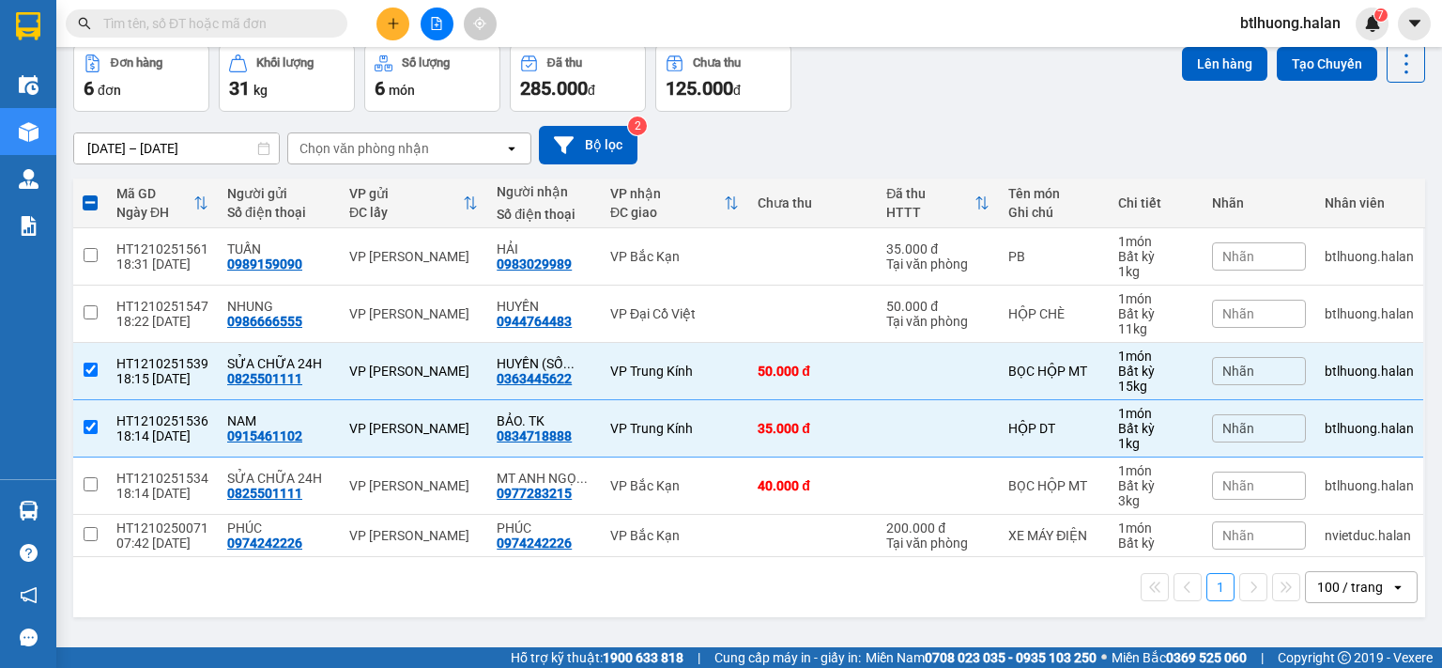
scroll to position [0, 0]
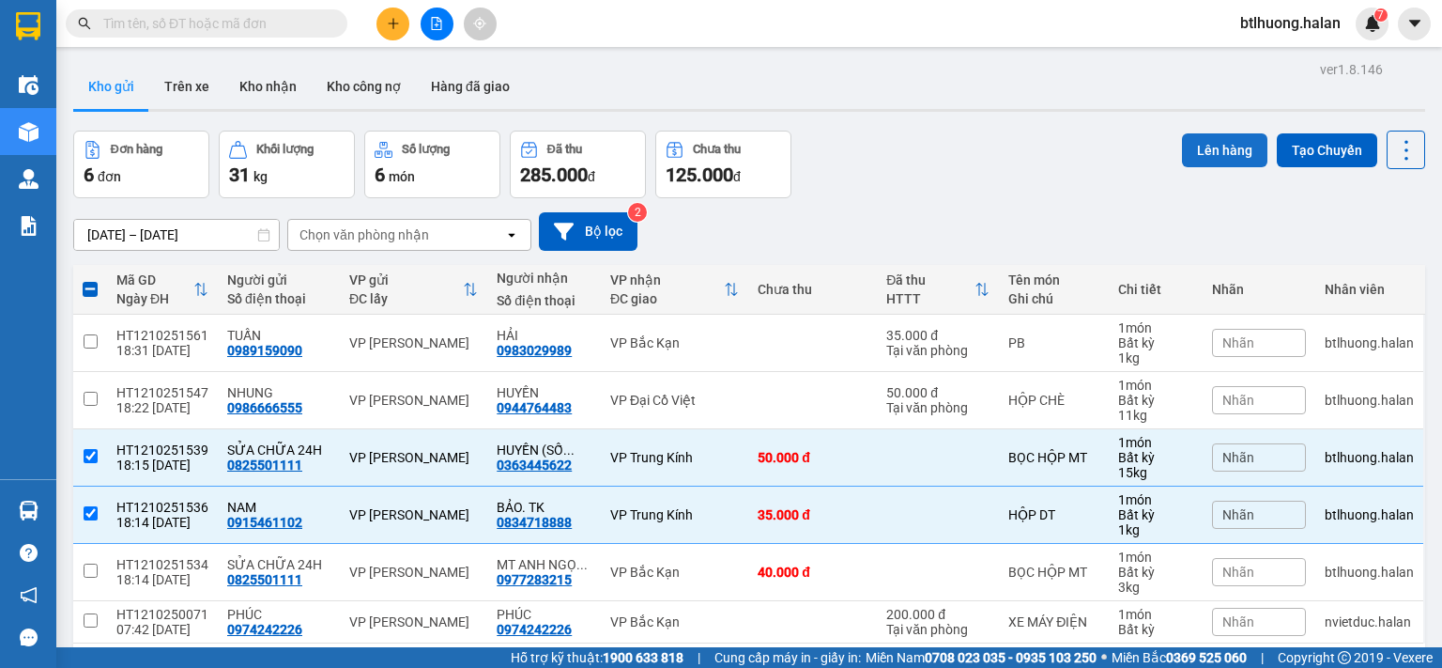
click at [1195, 144] on button "Lên hàng" at bounding box center [1224, 150] width 85 height 34
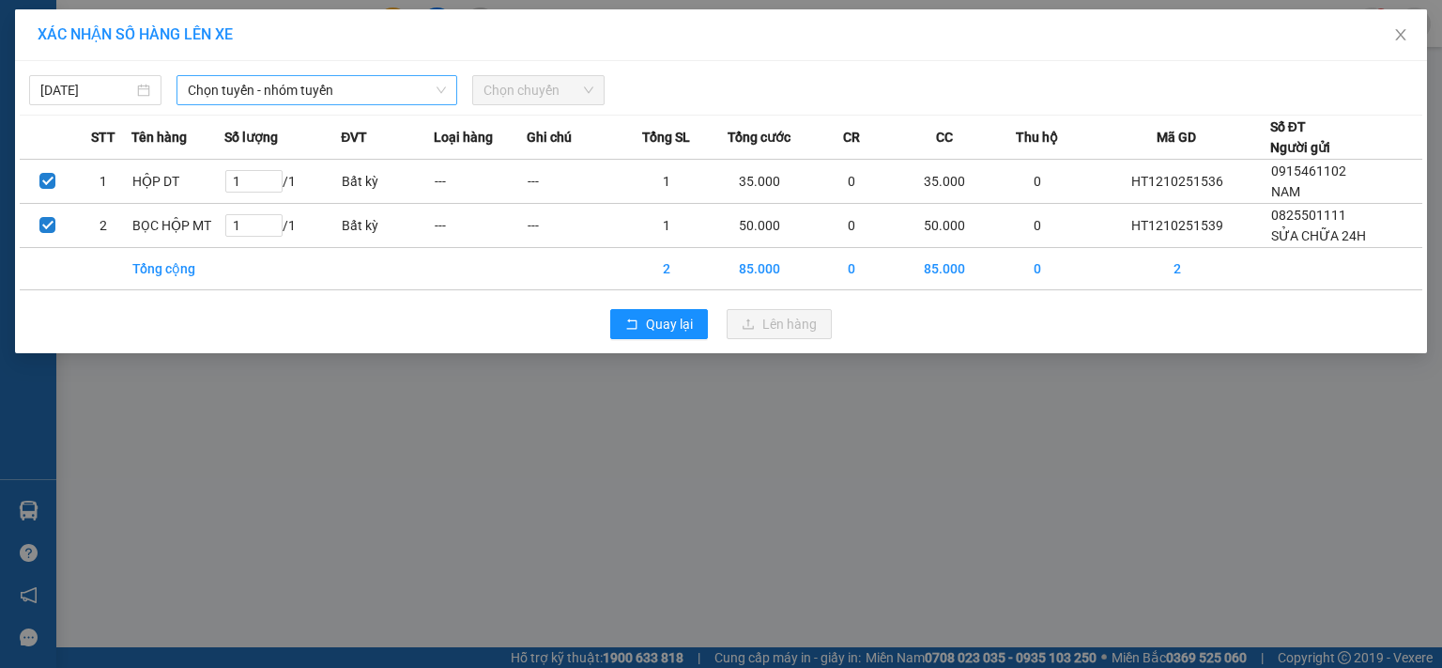
click at [334, 84] on span "Chọn tuyến - nhóm tuyến" at bounding box center [317, 90] width 258 height 28
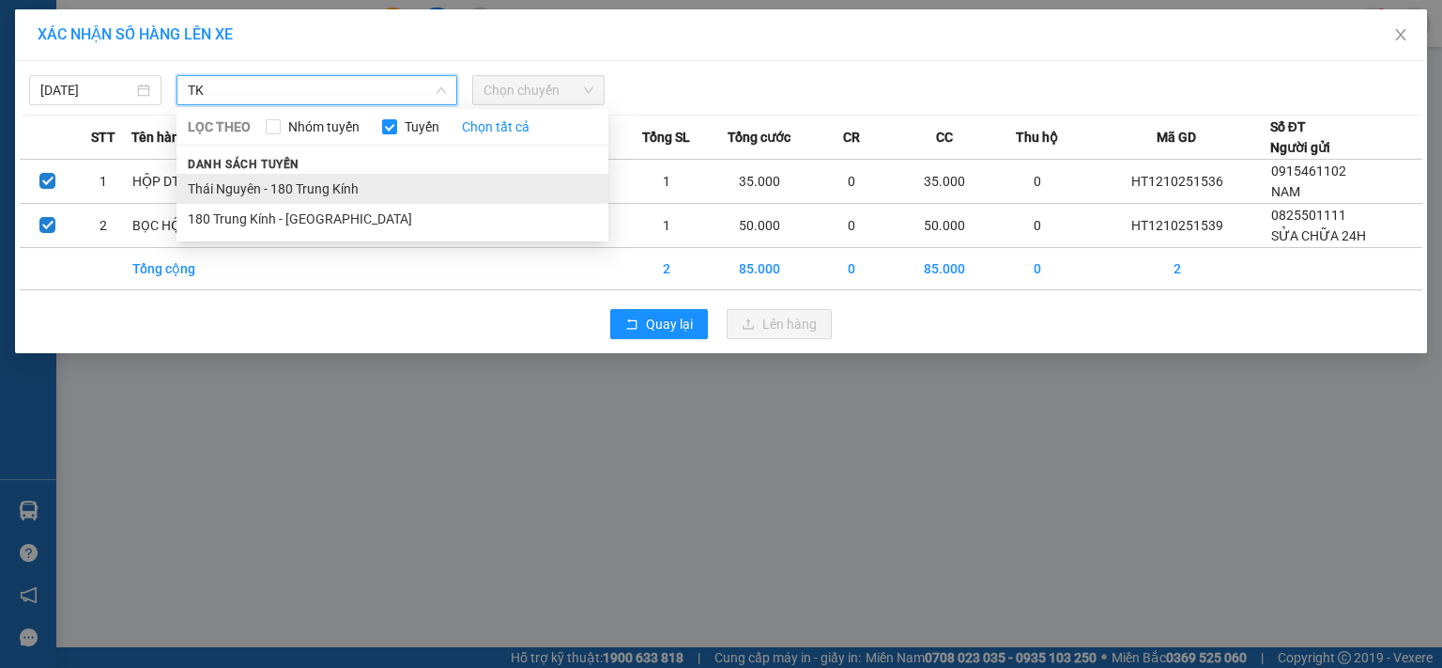
type input "TK"
click at [336, 179] on li "Thái Nguyên - 180 Trung Kính" at bounding box center [393, 189] width 432 height 30
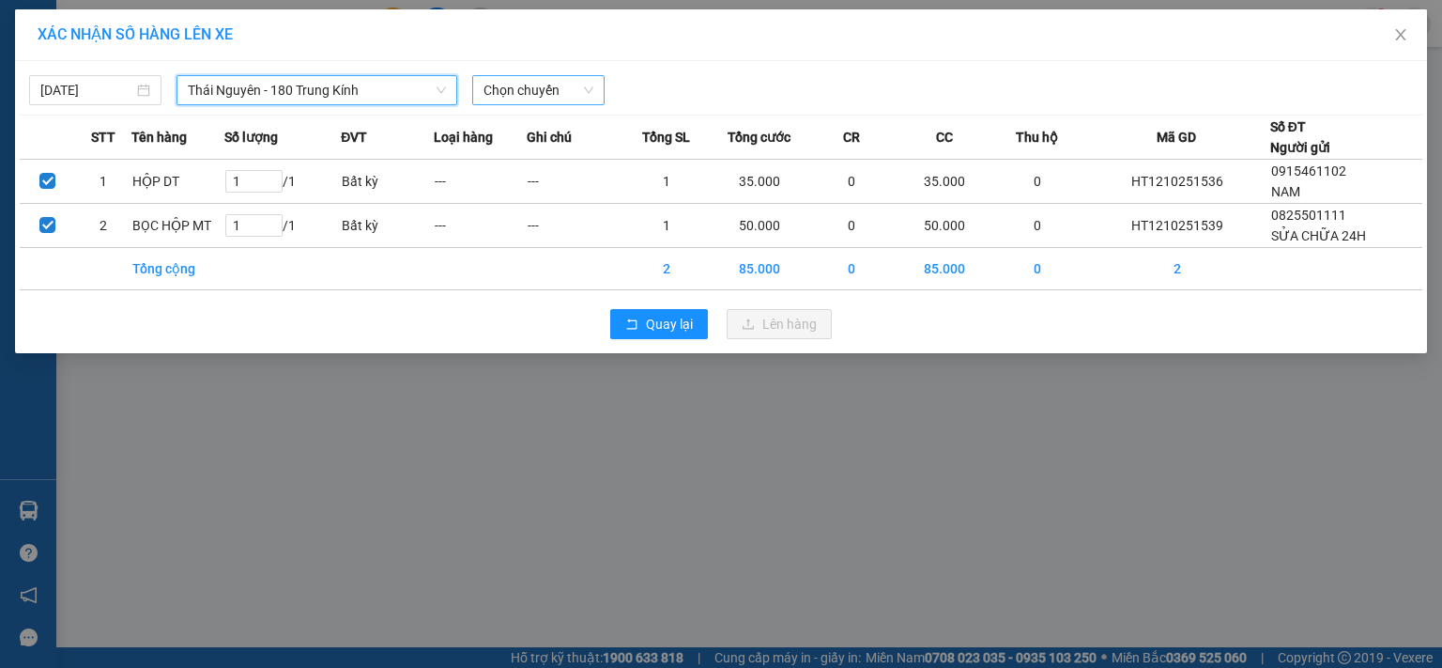
click at [546, 89] on span "Chọn chuyến" at bounding box center [539, 90] width 110 height 28
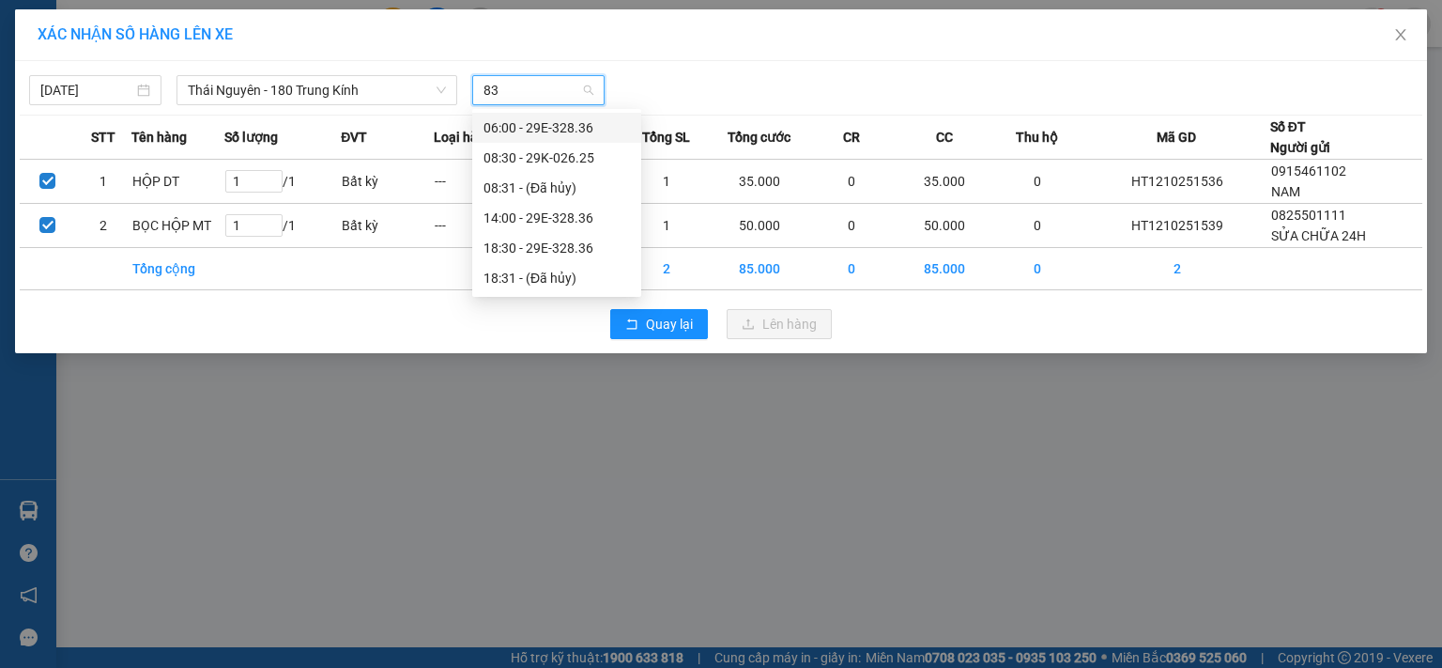
type input "836"
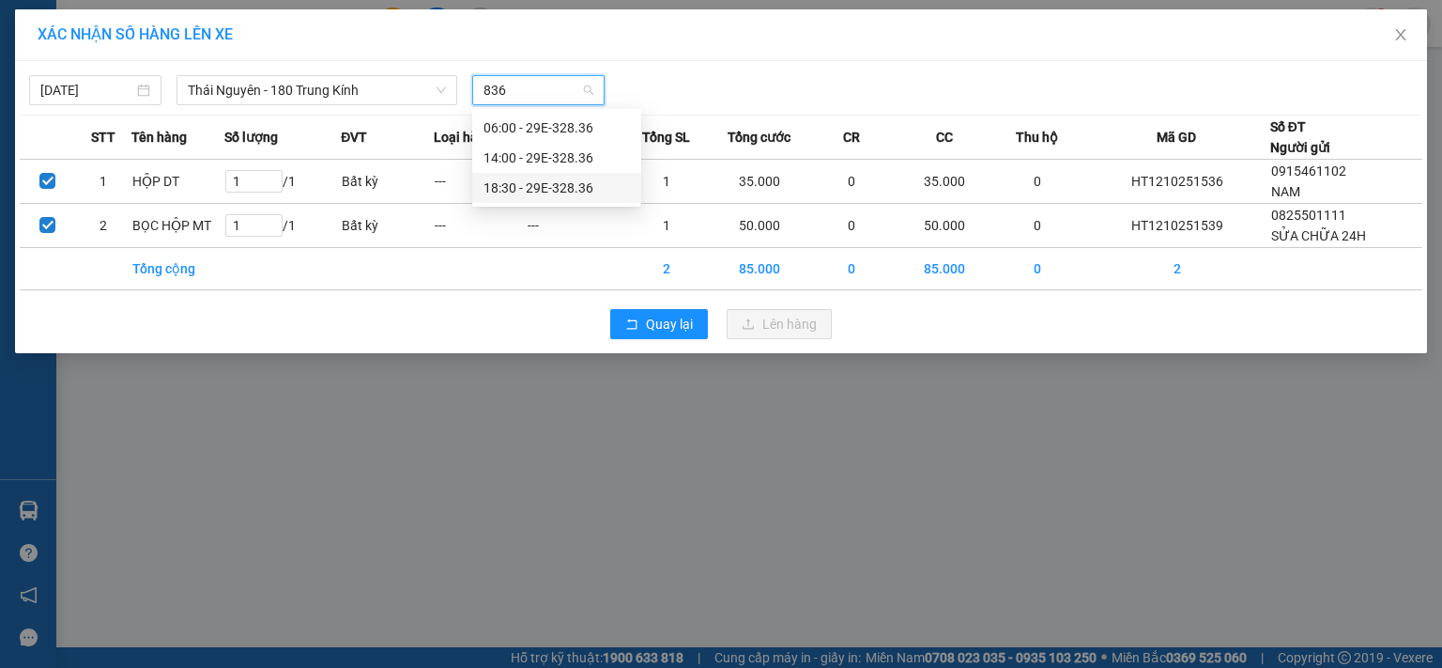
click at [547, 189] on div "18:30 - 29E-328.36" at bounding box center [557, 187] width 146 height 21
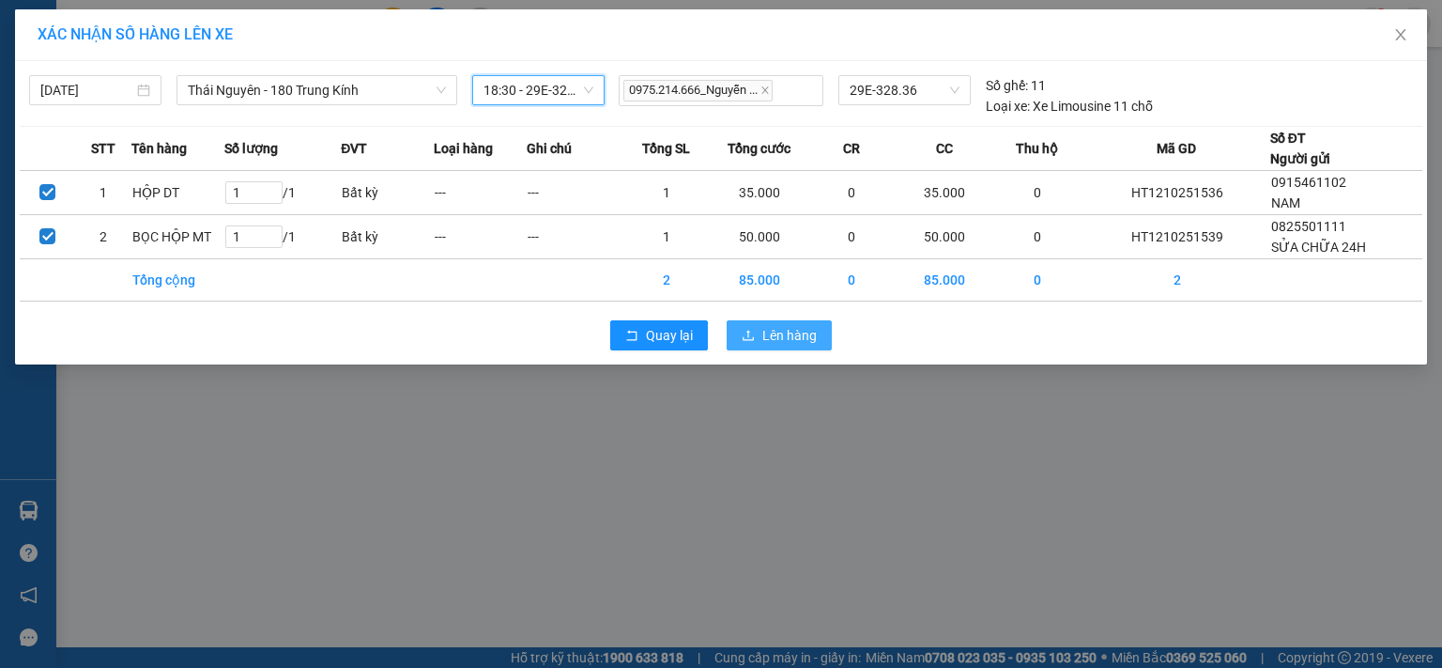
click at [738, 320] on button "Lên hàng" at bounding box center [779, 335] width 105 height 30
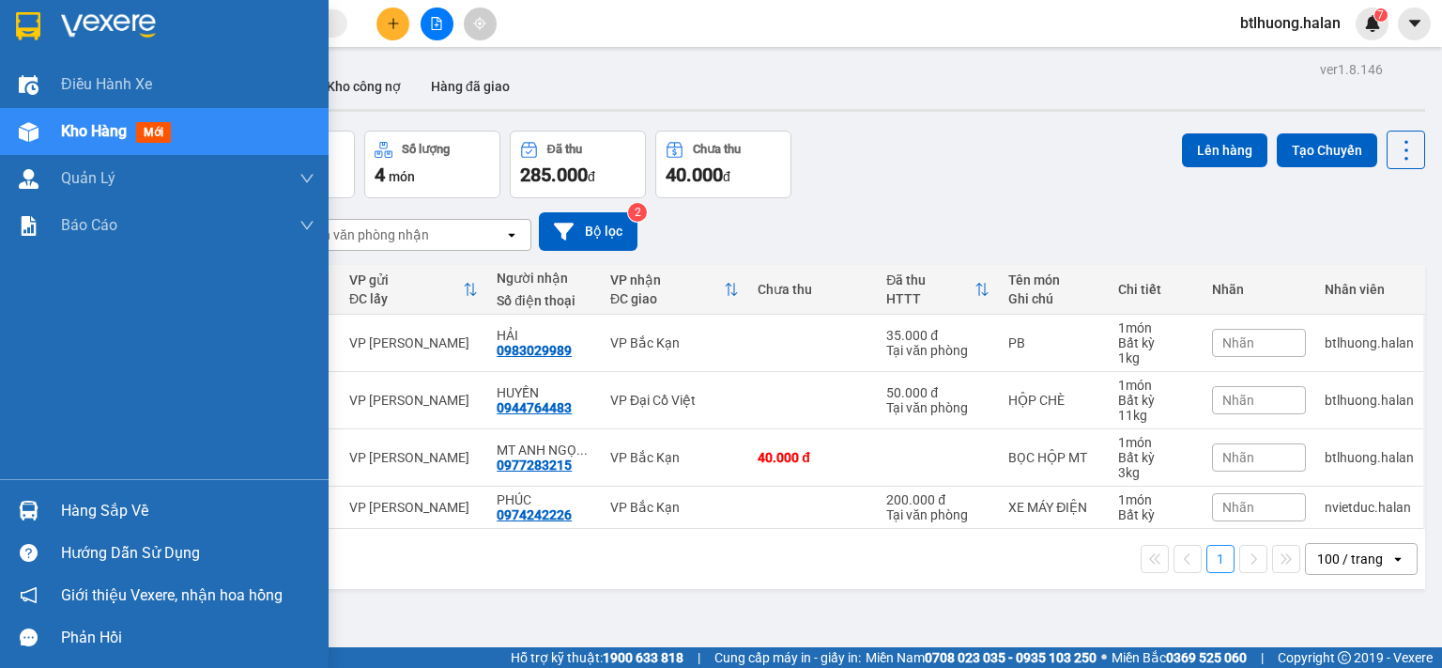
click at [7, 506] on div "Hàng sắp về" at bounding box center [164, 510] width 329 height 42
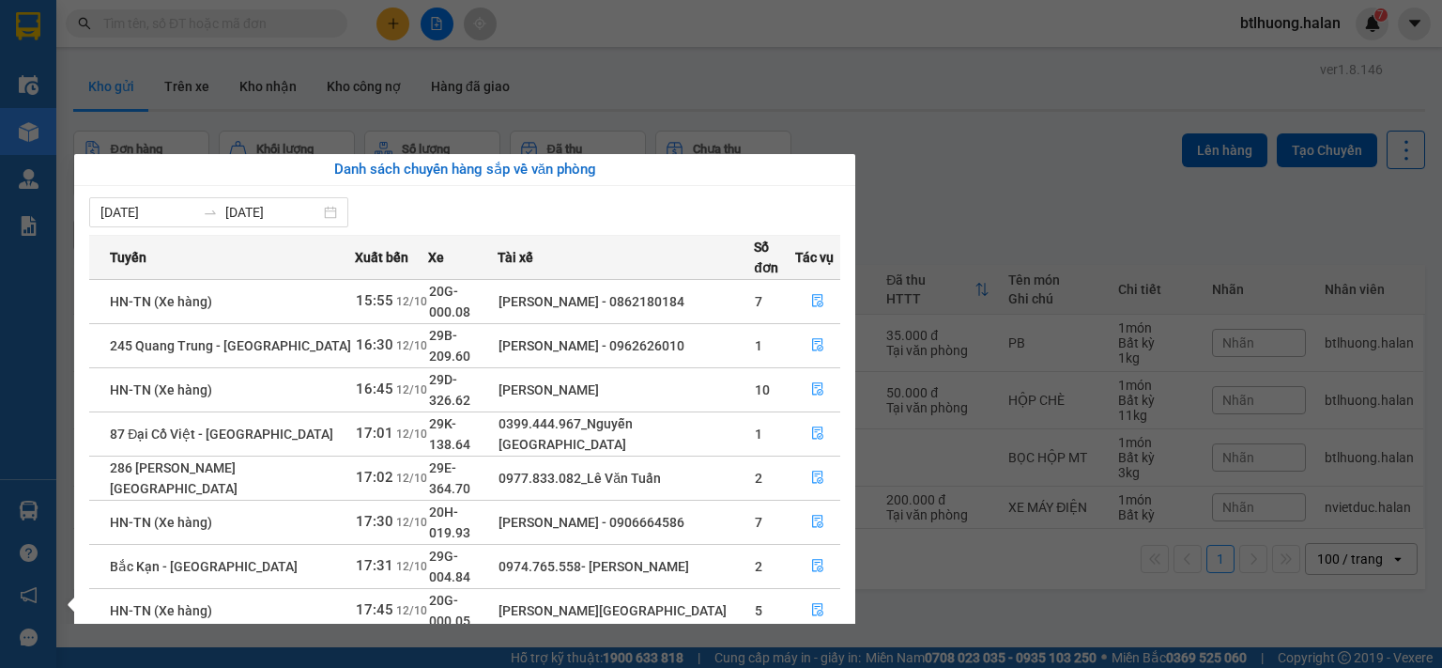
click at [904, 140] on section "Kết quả tìm kiếm ( 3 ) Bộ lọc Mã ĐH Trạng thái Món hàng Thu hộ Tổng cước Chưa c…" at bounding box center [721, 334] width 1442 height 668
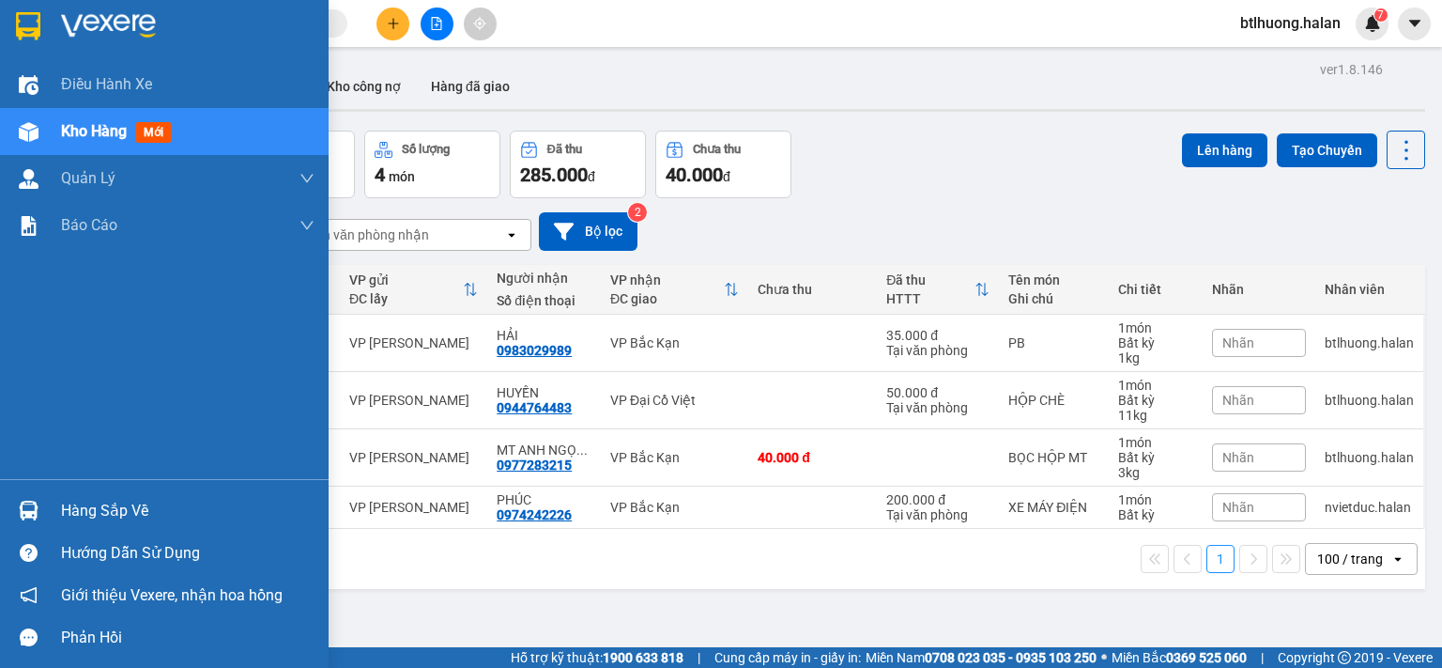
click at [61, 514] on div "Hàng sắp về" at bounding box center [188, 511] width 254 height 28
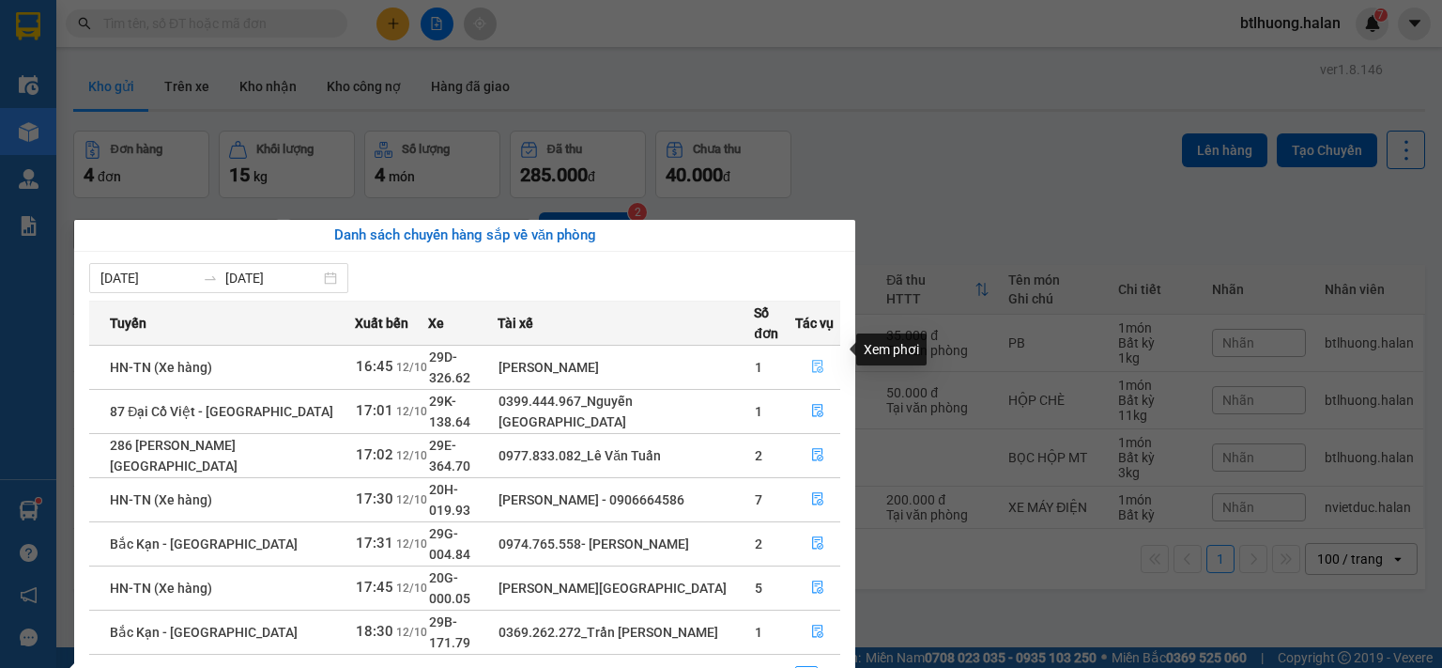
click at [811, 360] on icon "file-done" at bounding box center [817, 366] width 13 height 13
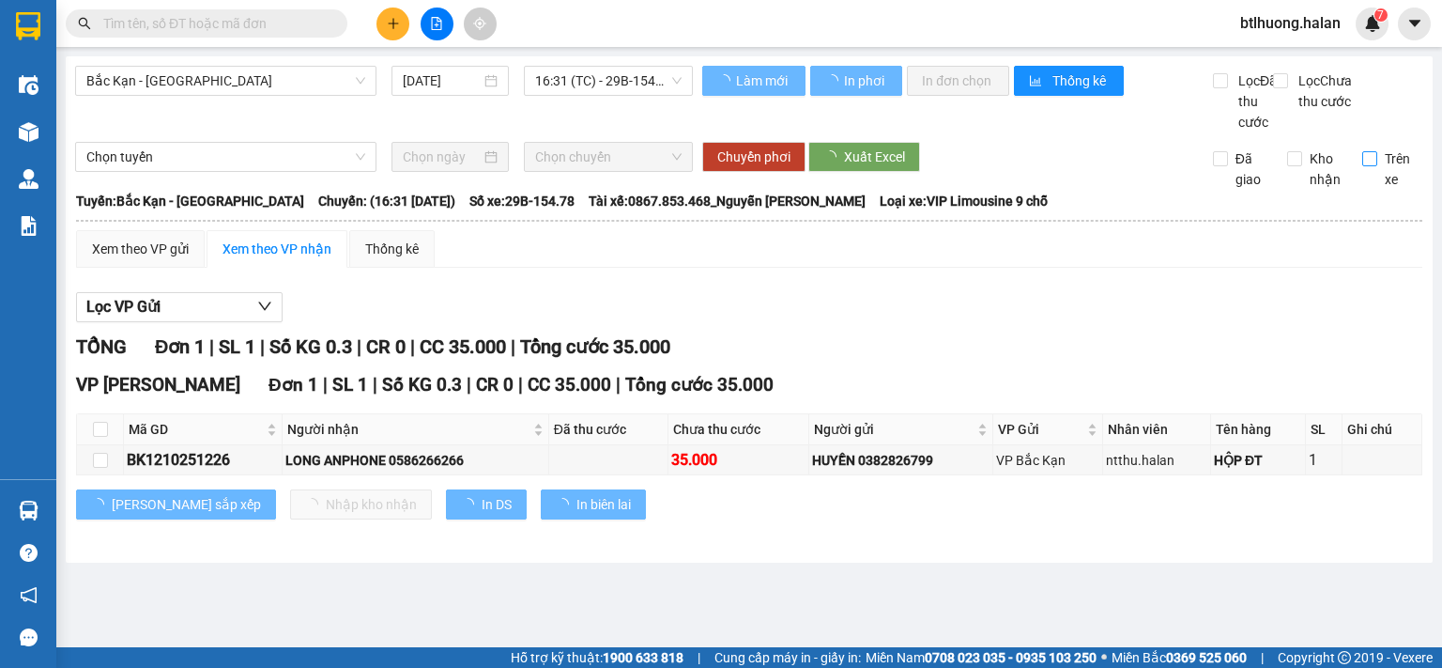
click at [1371, 166] on input "Trên xe" at bounding box center [1369, 158] width 15 height 15
checkbox input "true"
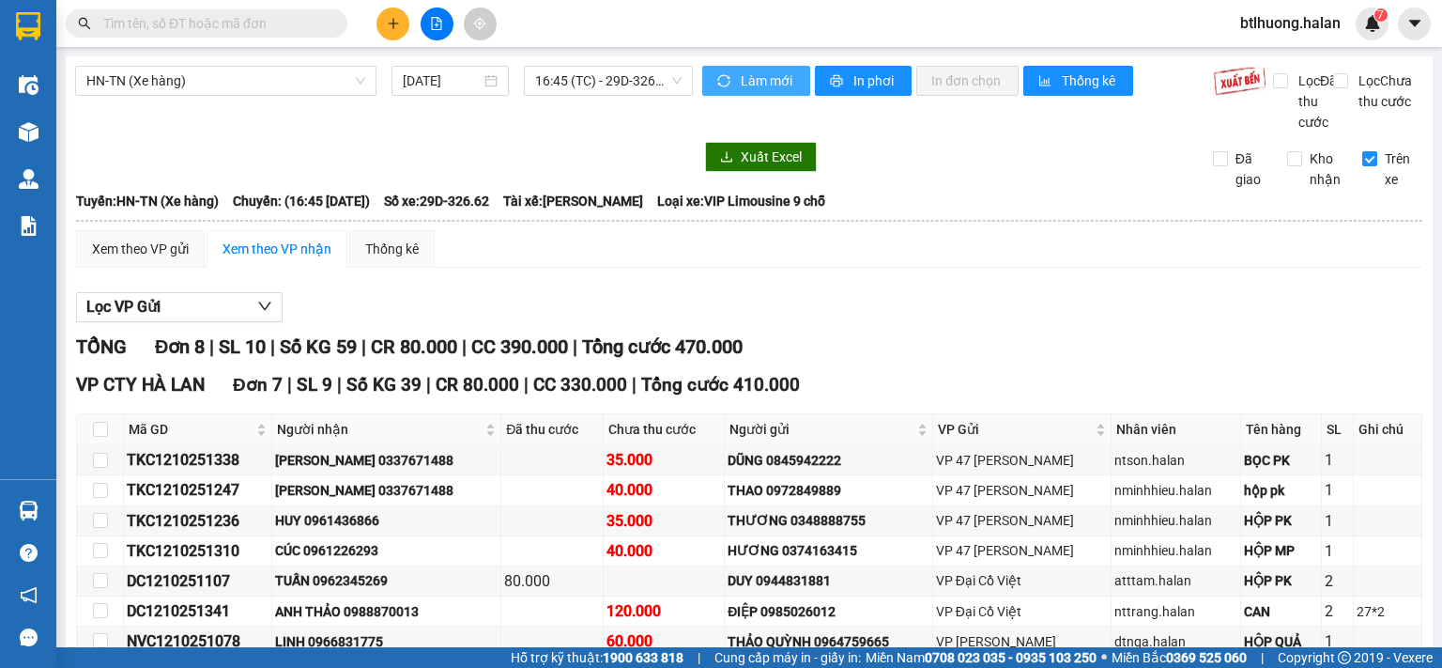
click at [741, 89] on span "Làm mới" at bounding box center [768, 80] width 54 height 21
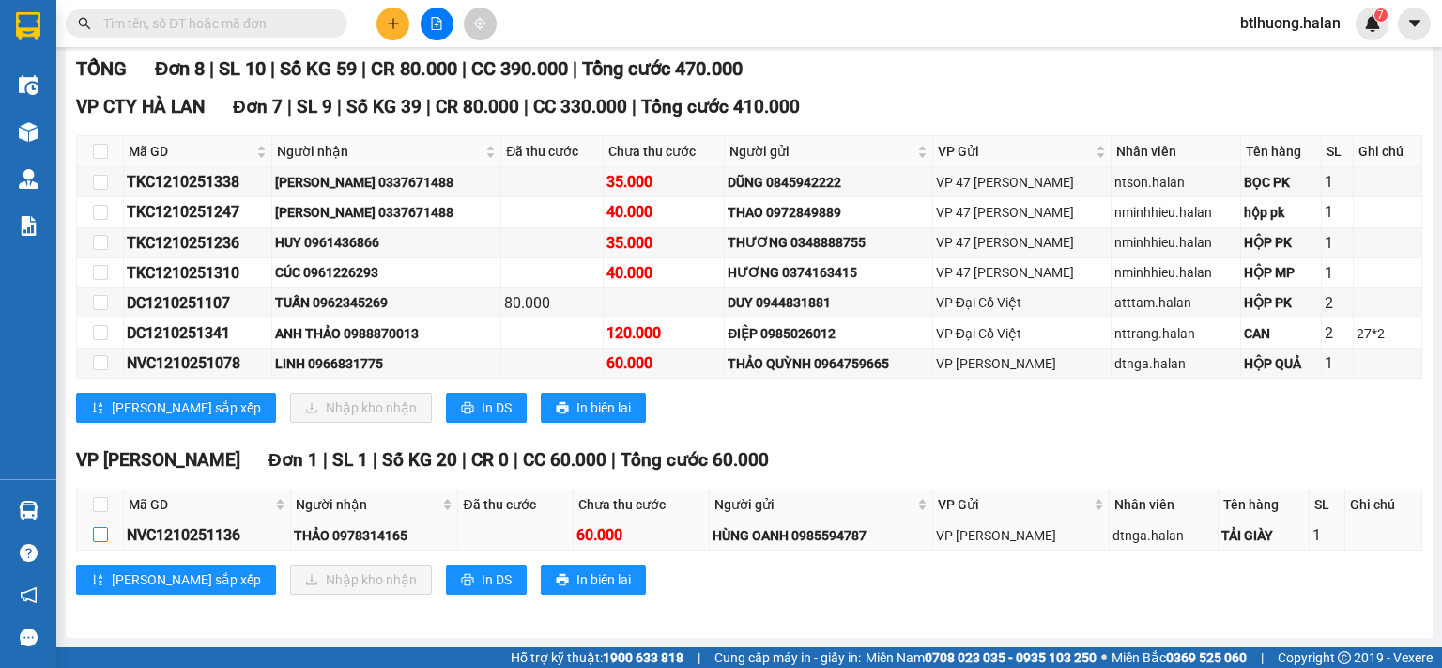
click at [100, 534] on input "checkbox" at bounding box center [100, 534] width 15 height 15
checkbox input "true"
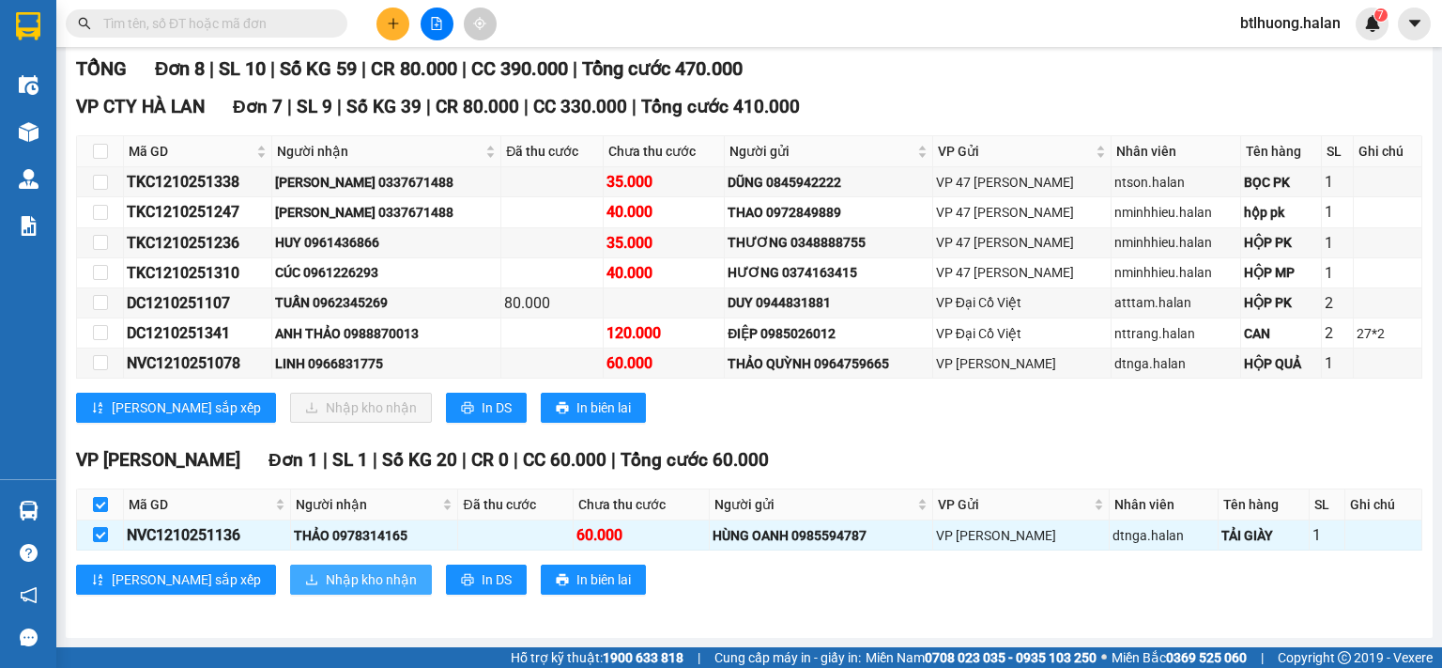
click at [326, 581] on span "Nhập kho nhận" at bounding box center [371, 579] width 91 height 21
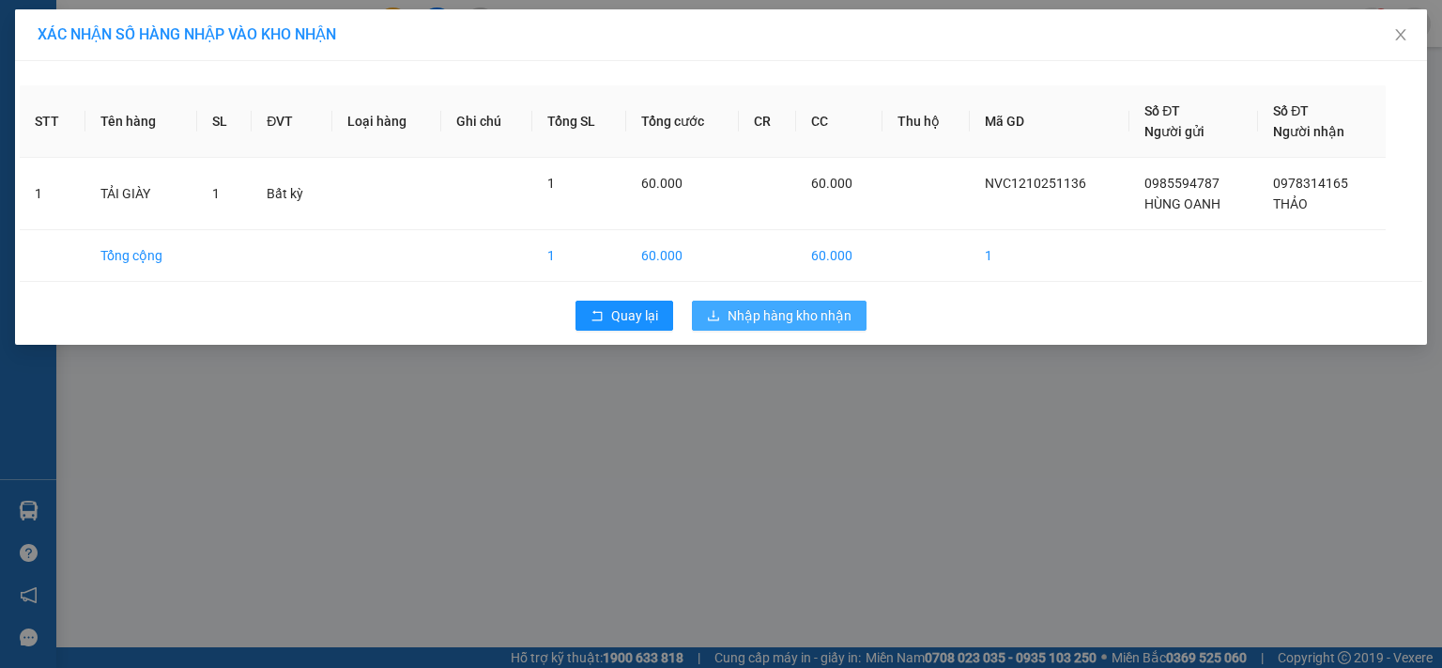
click at [728, 318] on span "Nhập hàng kho nhận" at bounding box center [790, 315] width 124 height 21
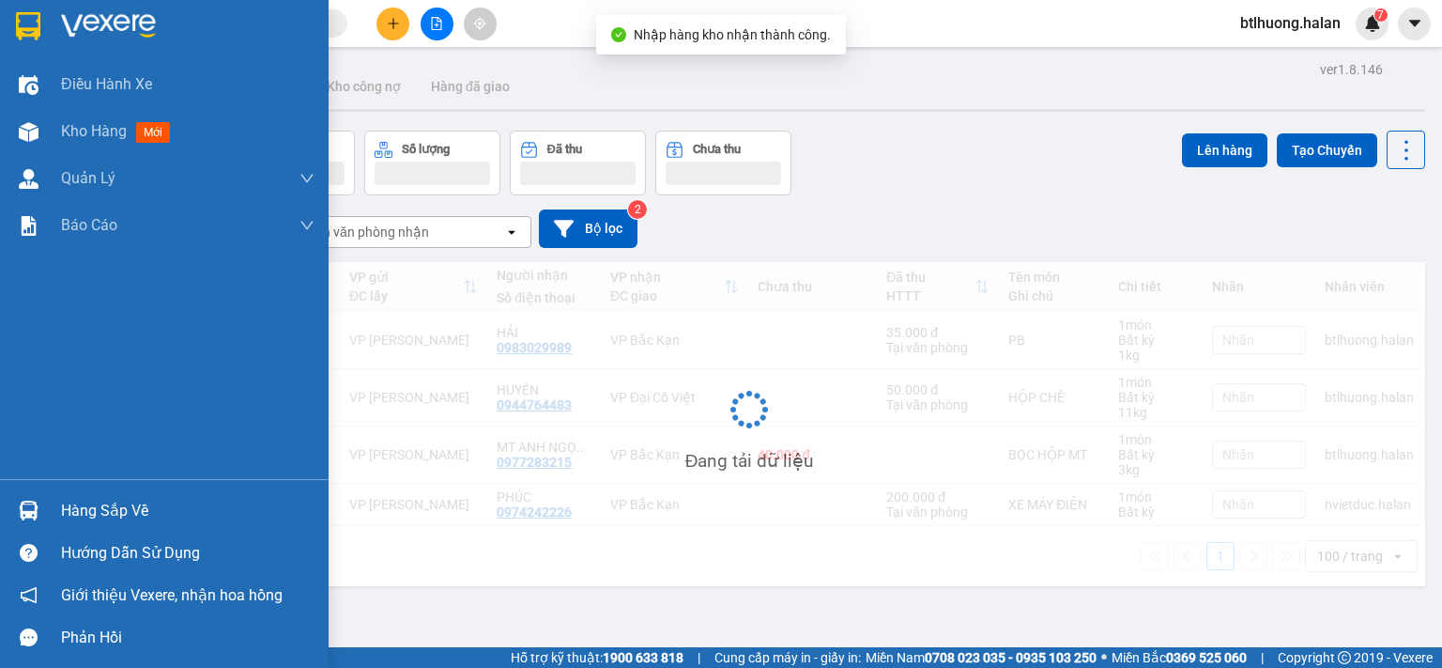
click at [38, 500] on img at bounding box center [29, 510] width 20 height 20
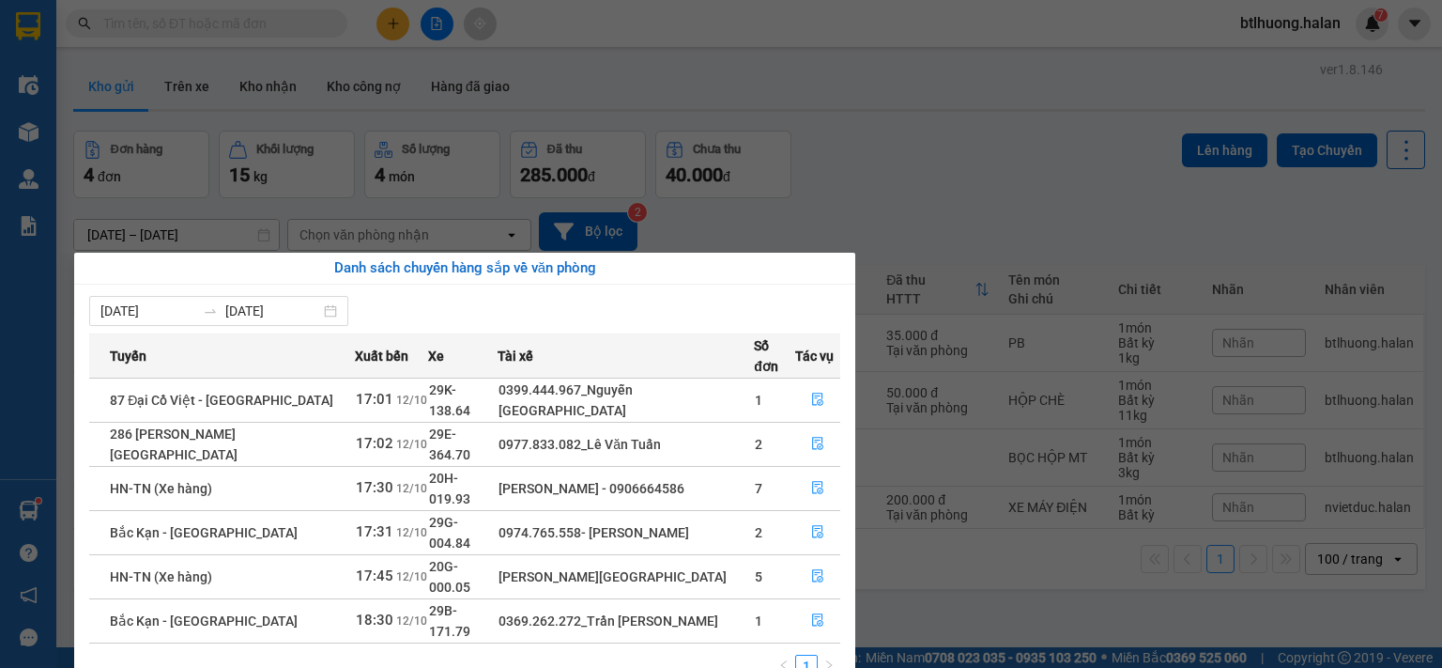
click at [363, 167] on section "Kết quả tìm kiếm ( 3 ) Bộ lọc Mã ĐH Trạng thái Món hàng Thu hộ Tổng cước Chưa c…" at bounding box center [721, 334] width 1442 height 668
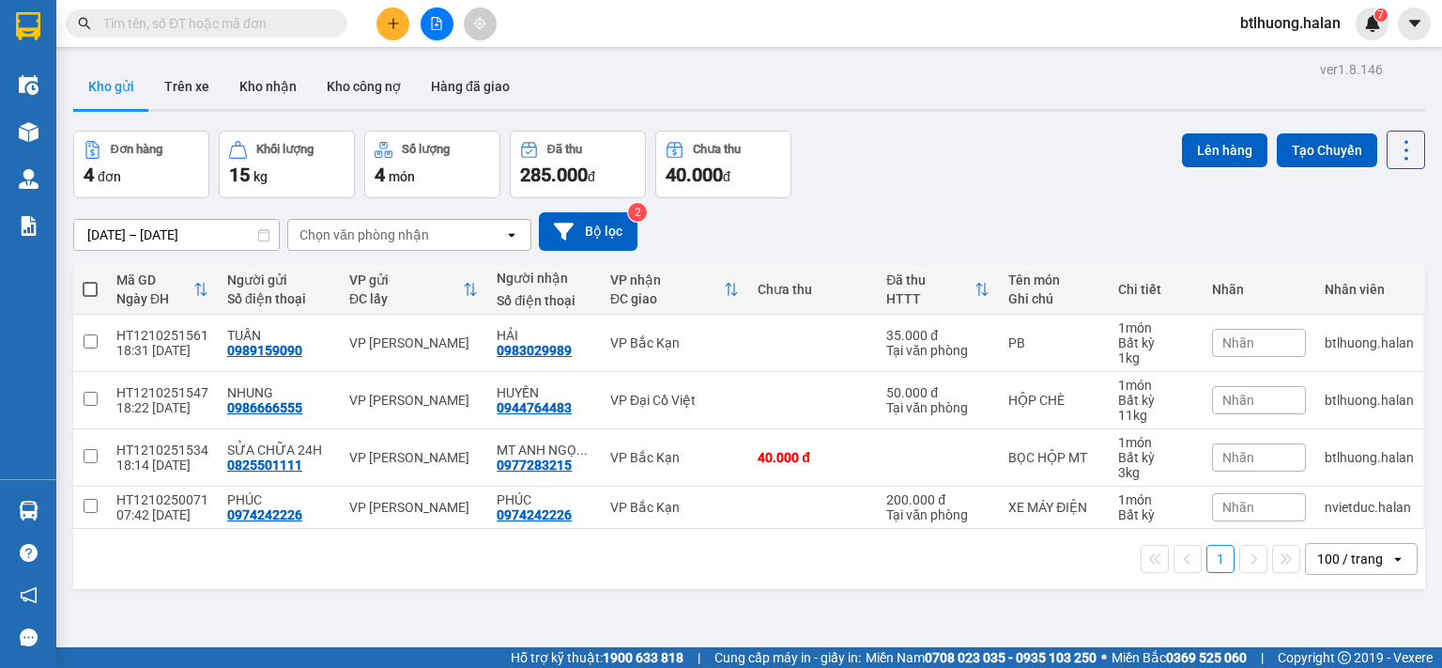
click at [240, 21] on input "text" at bounding box center [214, 23] width 222 height 21
type input "0"
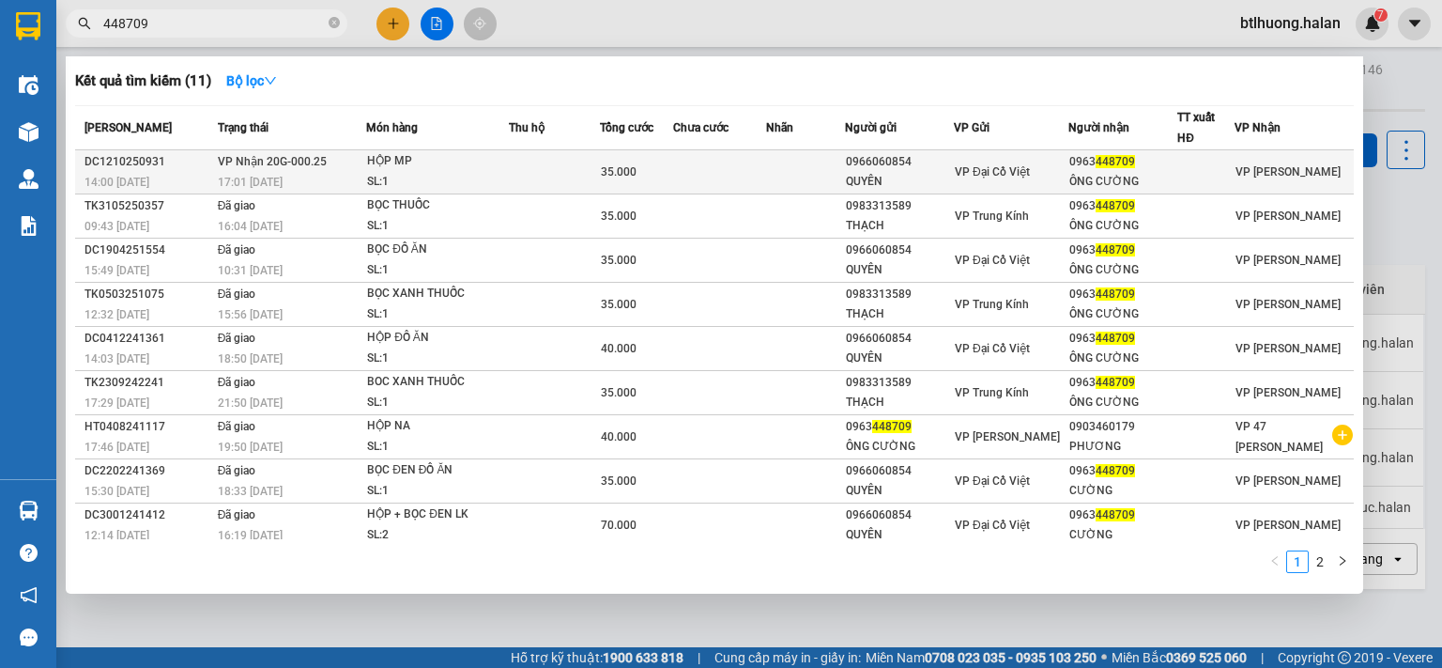
type input "448709"
click at [858, 157] on div "0966060854" at bounding box center [899, 162] width 107 height 20
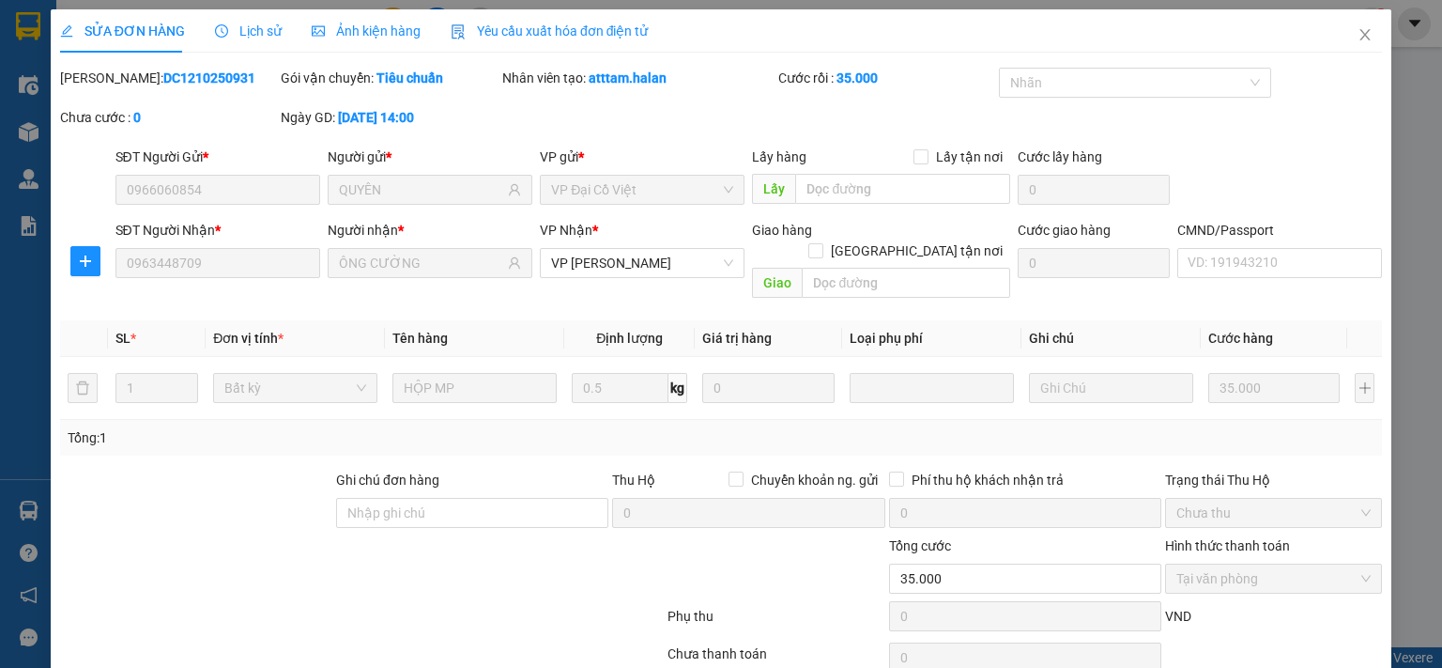
type input "0966060854"
type input "QUYÊN"
type input "0963448709"
type input "ÔNG CƯỜNG"
type input "0"
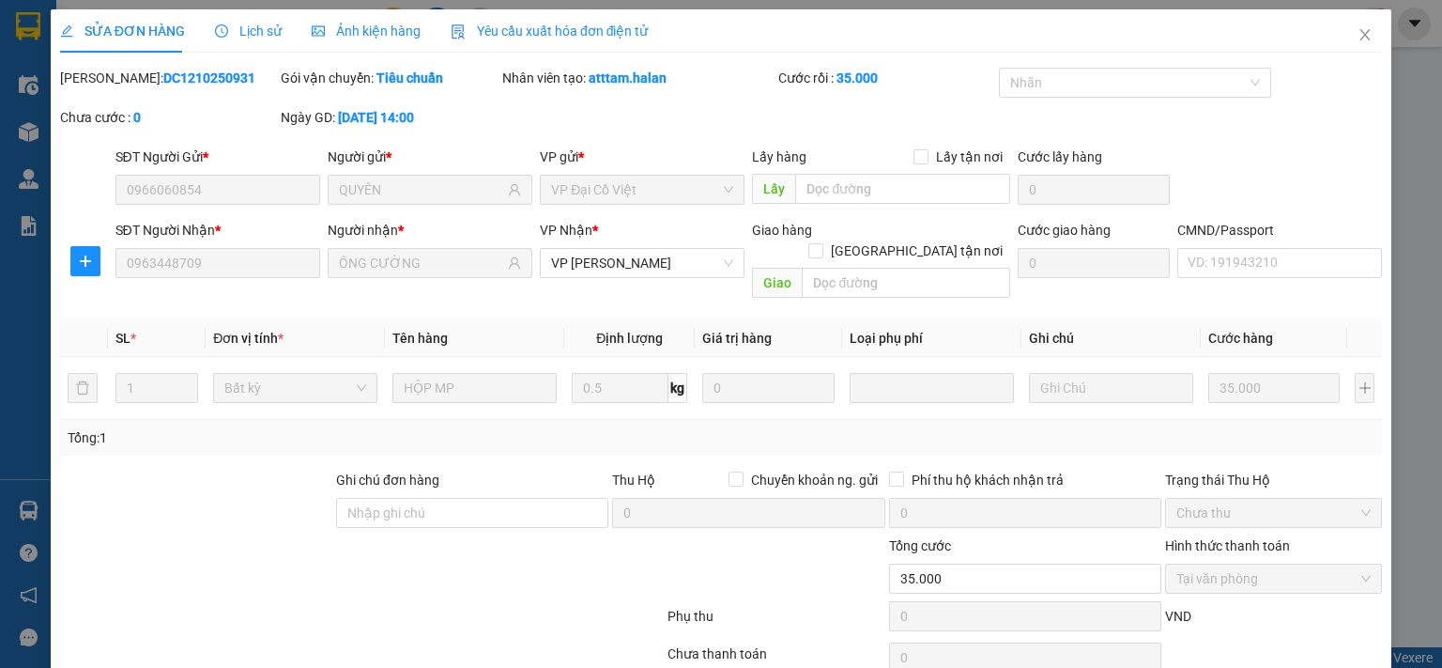
type input "35.000"
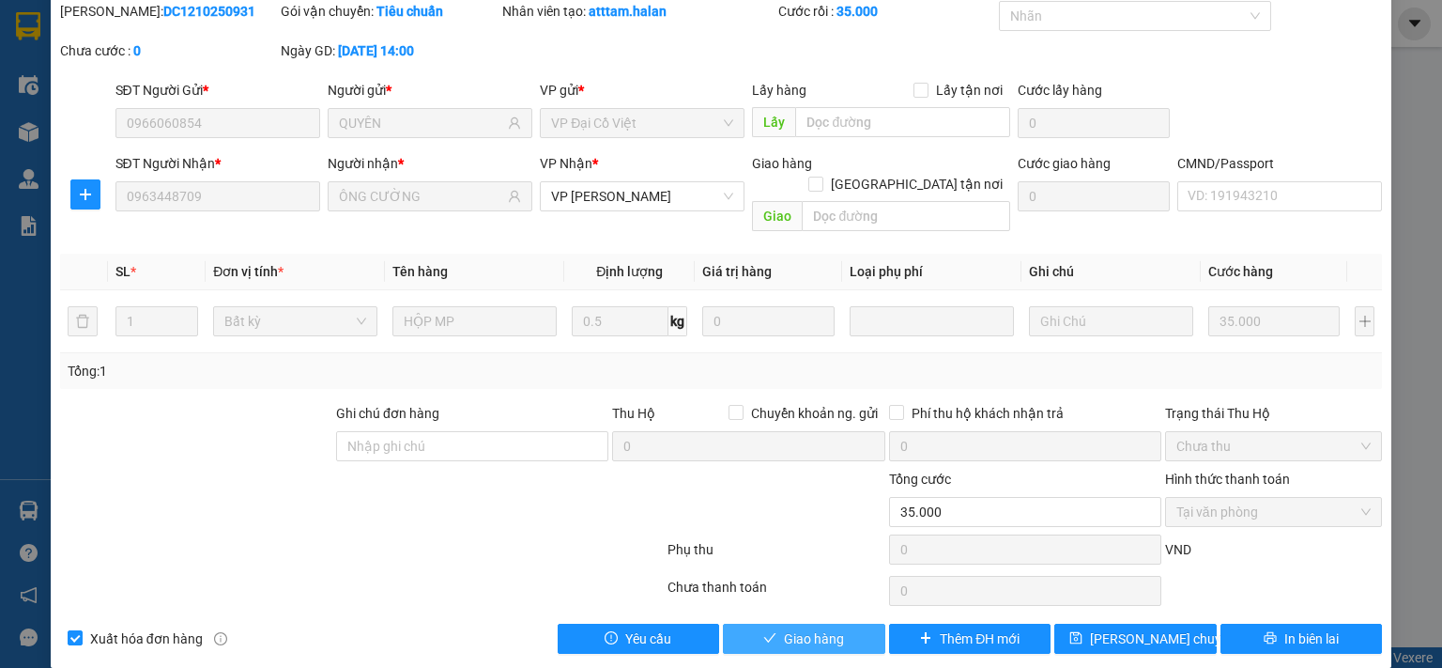
click at [796, 628] on span "Giao hàng" at bounding box center [814, 638] width 60 height 21
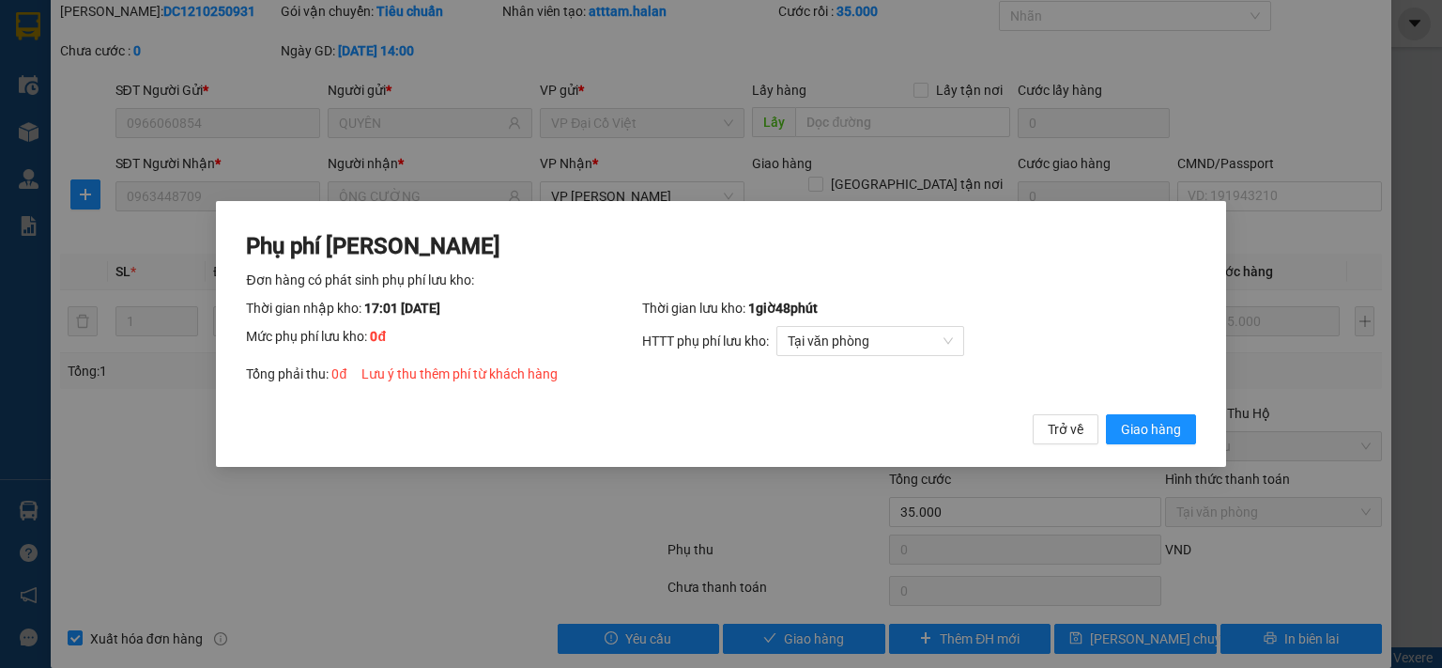
click at [1179, 448] on div "Phụ phí Lưu kho Đơn hàng có phát sinh phụ phí lưu kho: Thời gian nhập kho: 17:0…" at bounding box center [720, 334] width 1009 height 267
click at [1176, 435] on span "Giao hàng" at bounding box center [1151, 429] width 60 height 21
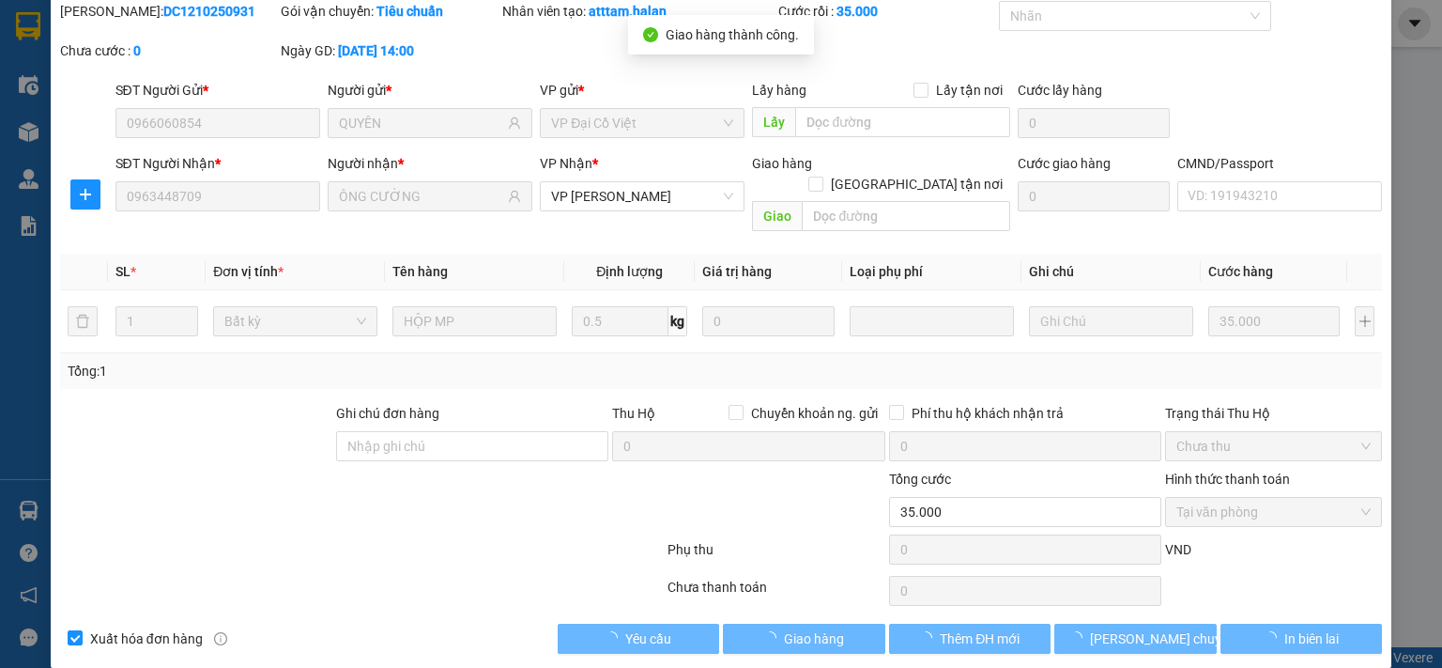
scroll to position [0, 0]
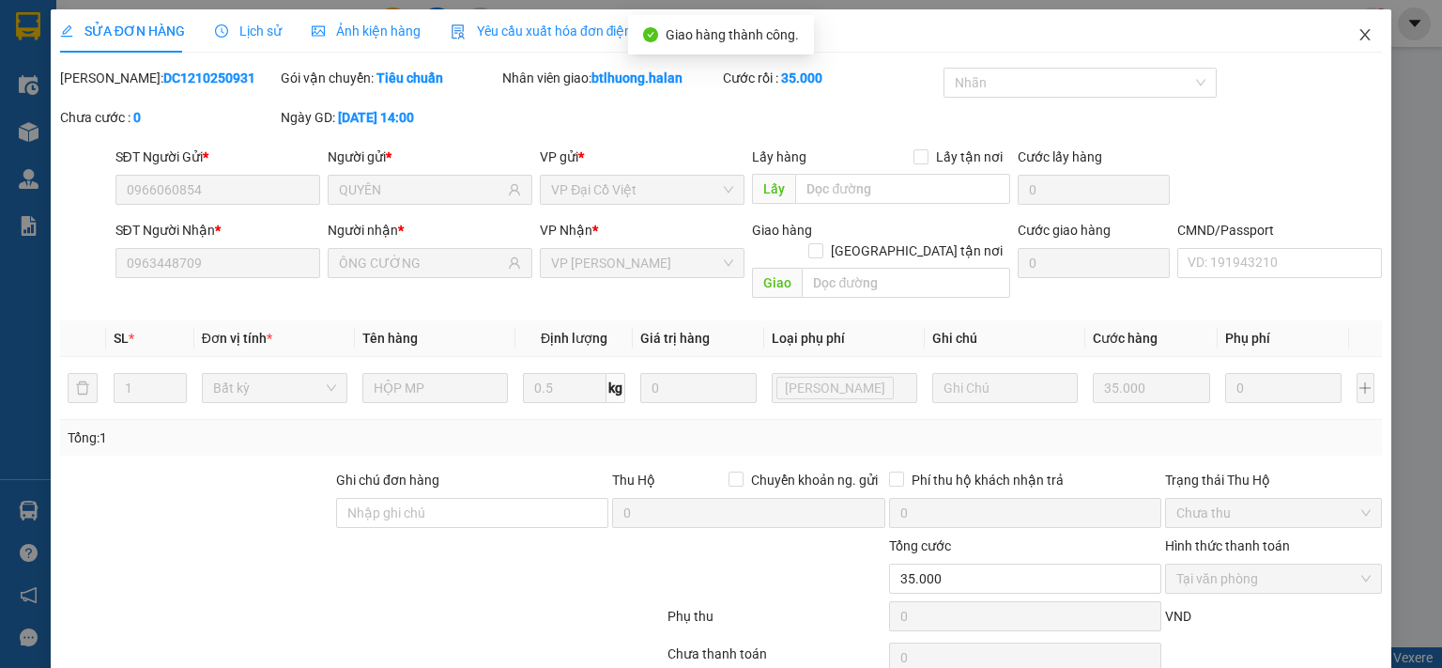
click at [1342, 36] on span "Close" at bounding box center [1365, 35] width 53 height 53
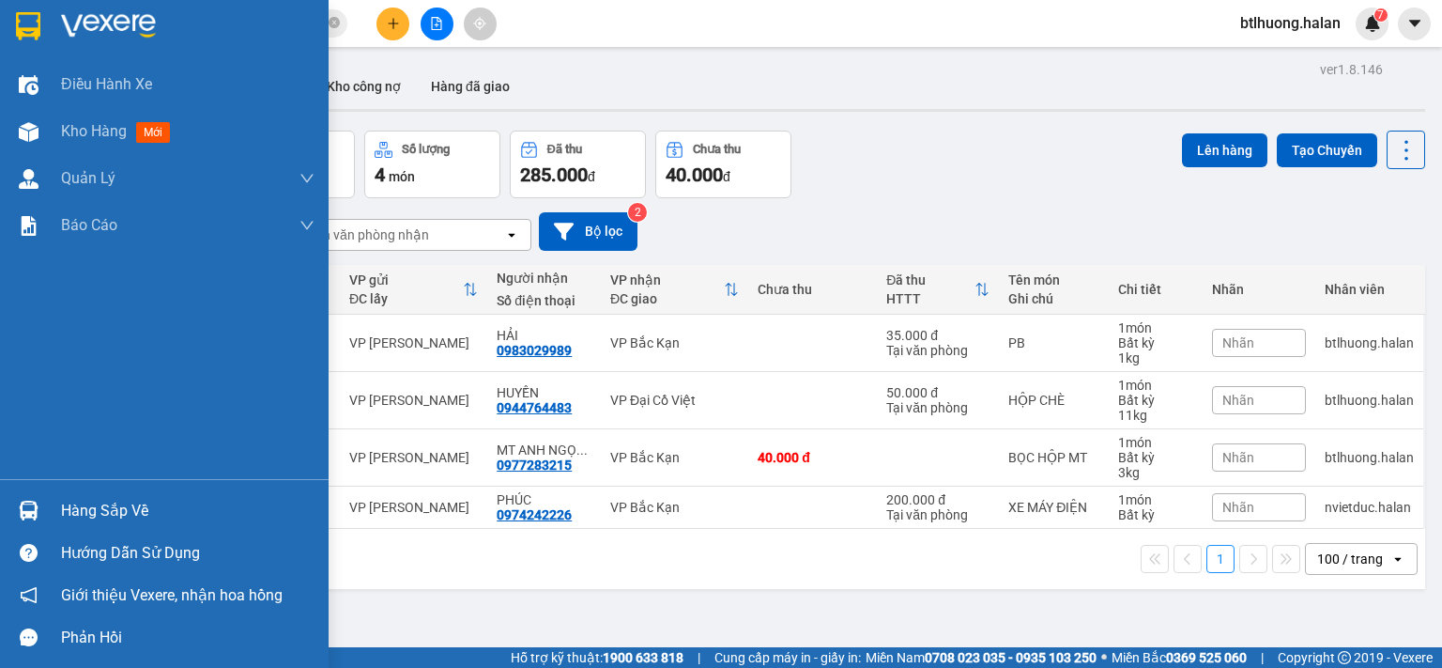
click at [12, 511] on div at bounding box center [28, 510] width 33 height 33
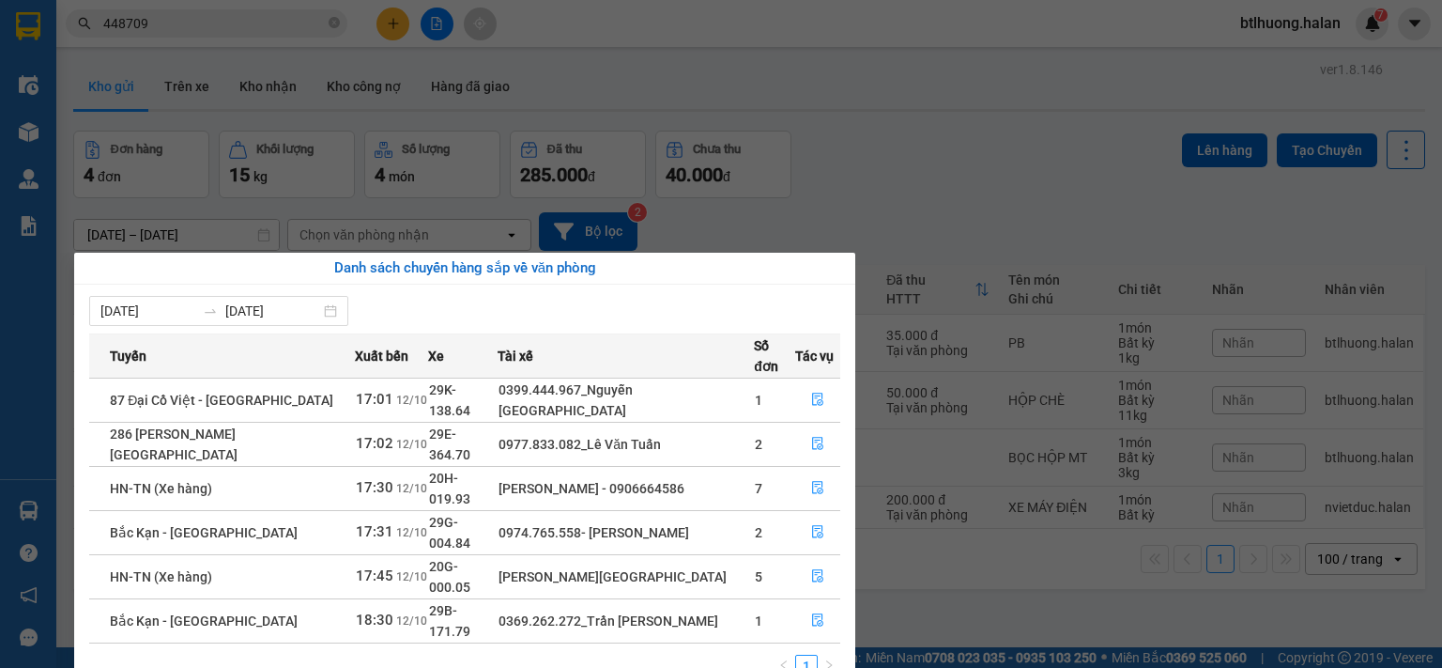
click at [529, 213] on section "Kết quả tìm kiếm ( 11 ) Bộ lọc Mã ĐH Trạng thái Món hàng Thu hộ Tổng cước Chưa …" at bounding box center [721, 334] width 1442 height 668
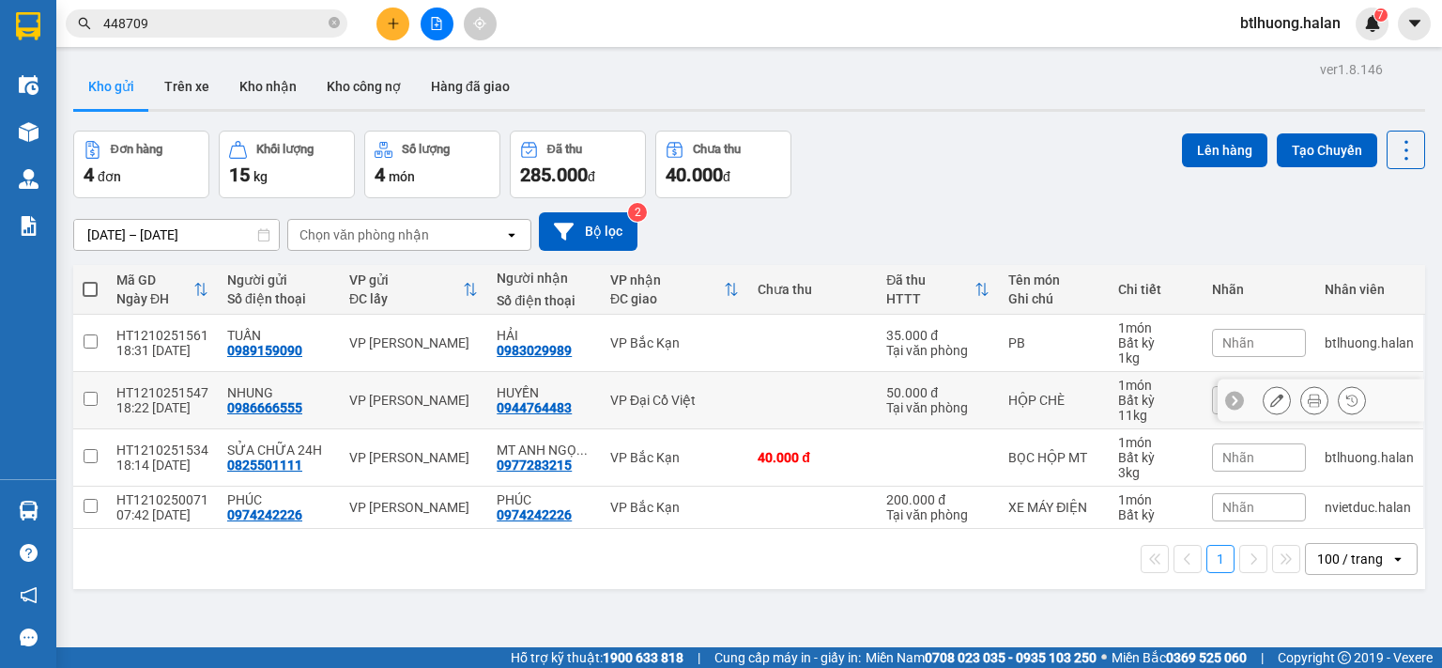
click at [684, 405] on div "VP Đại Cồ Việt" at bounding box center [674, 399] width 129 height 15
checkbox input "true"
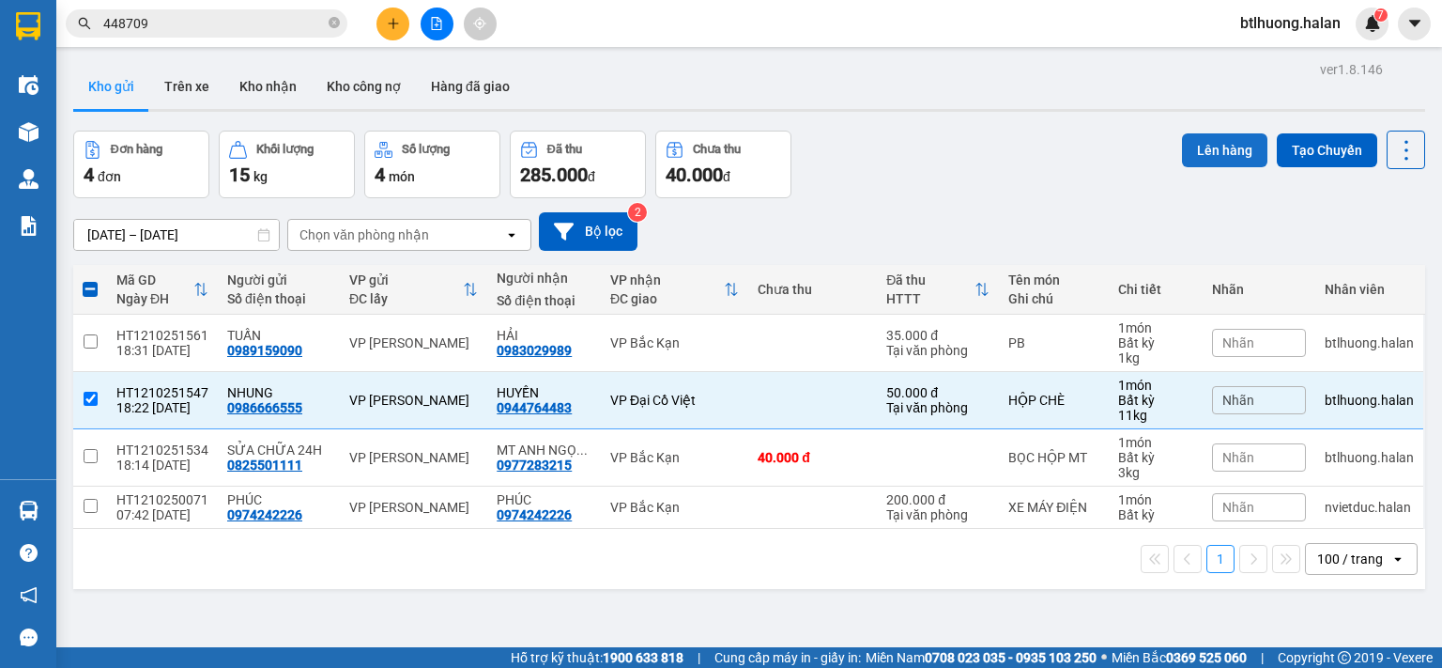
click at [1187, 146] on button "Lên hàng" at bounding box center [1224, 150] width 85 height 34
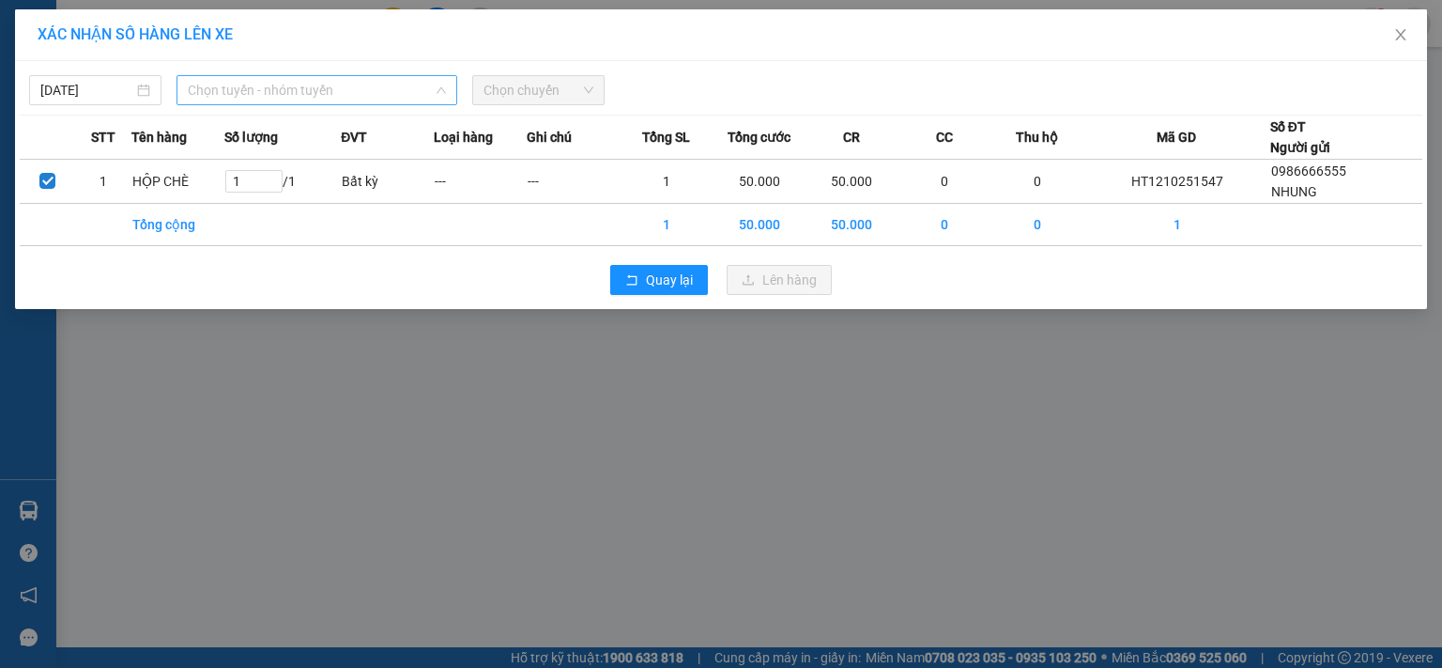
click at [331, 80] on span "Chọn tuyến - nhóm tuyến" at bounding box center [317, 90] width 258 height 28
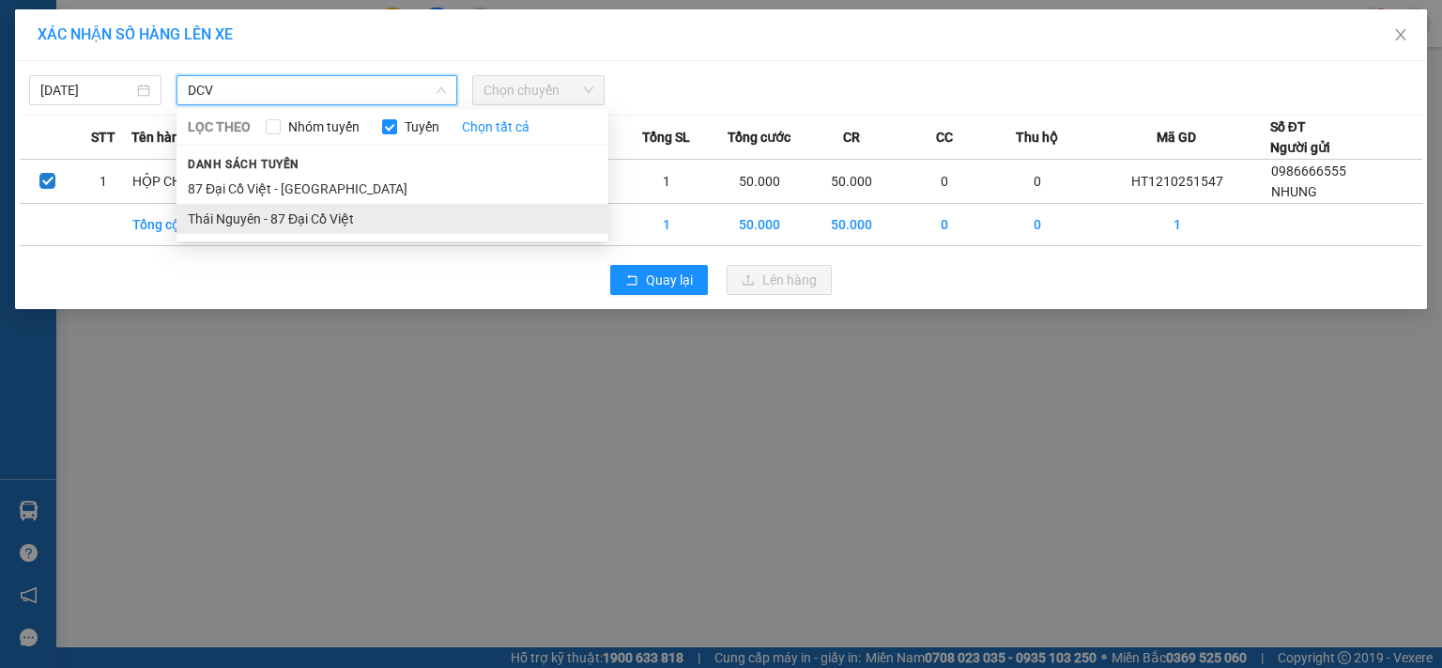
type input "DCV"
click at [300, 219] on li "Thái Nguyên - 87 Đại Cồ Việt" at bounding box center [393, 219] width 432 height 30
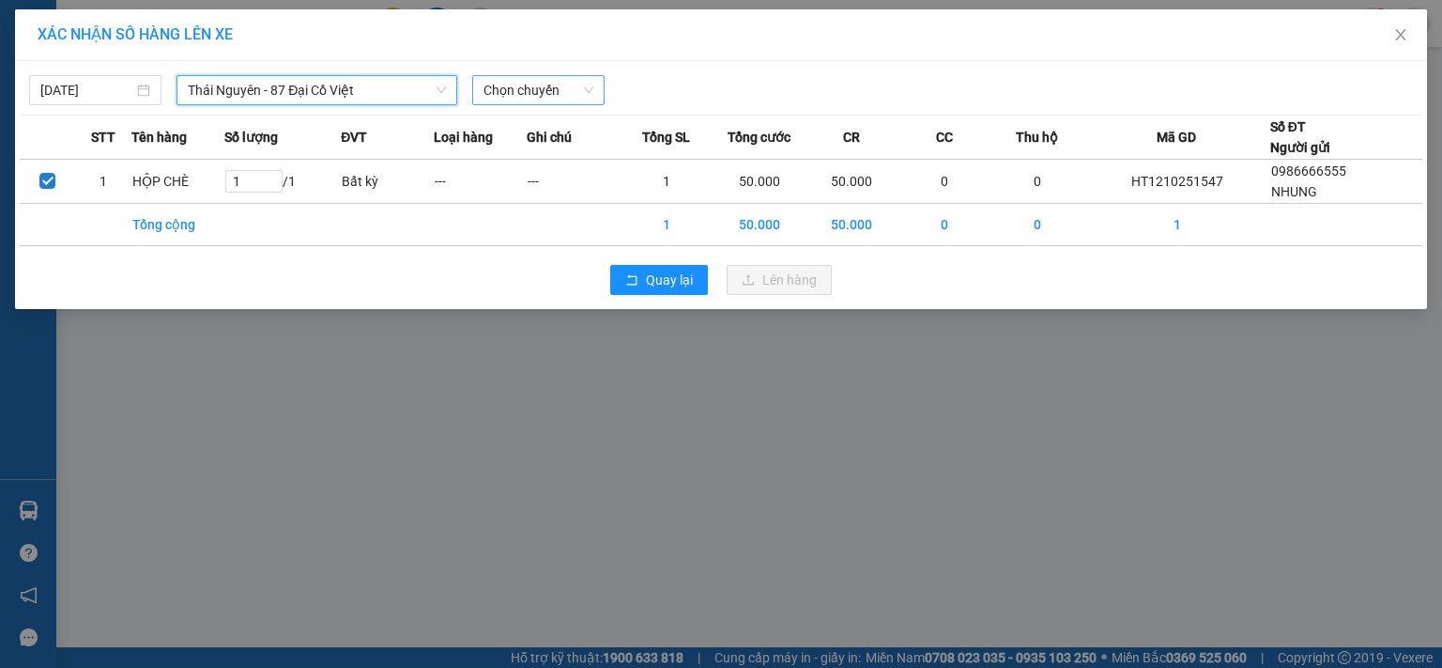
click at [511, 85] on span "Chọn chuyến" at bounding box center [539, 90] width 110 height 28
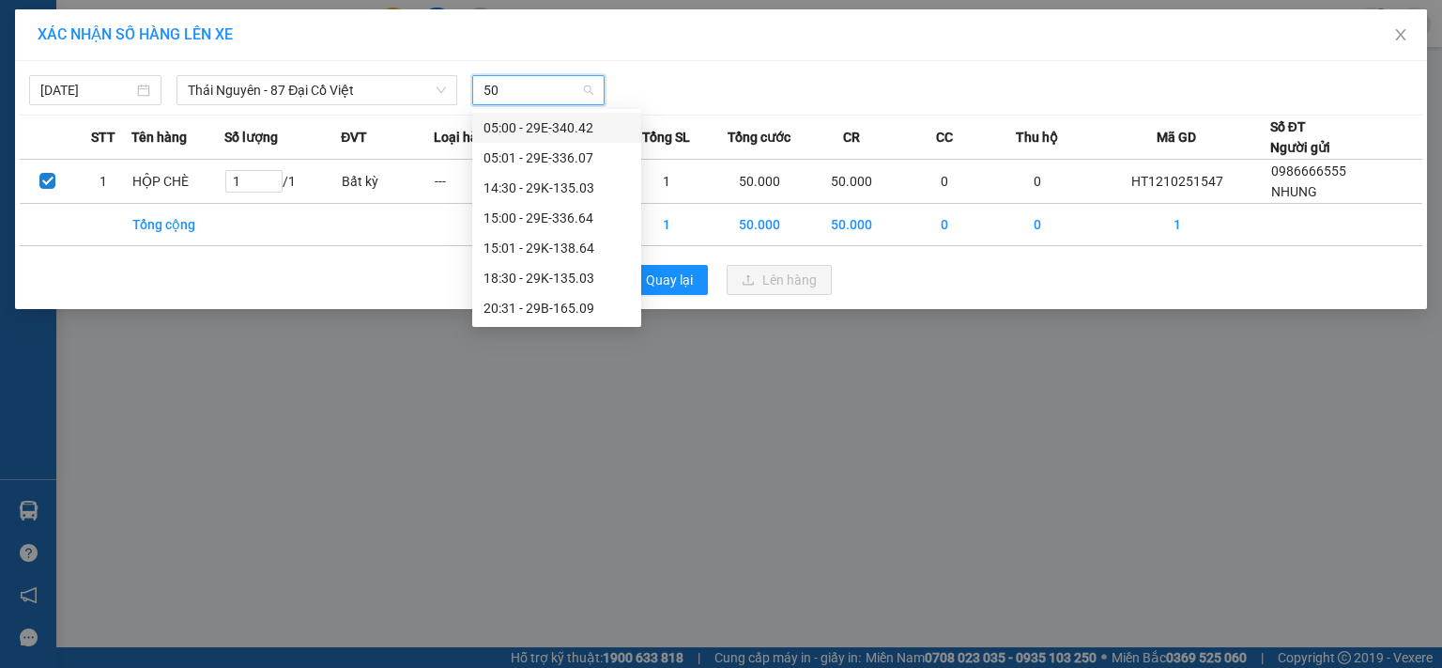
type input "503"
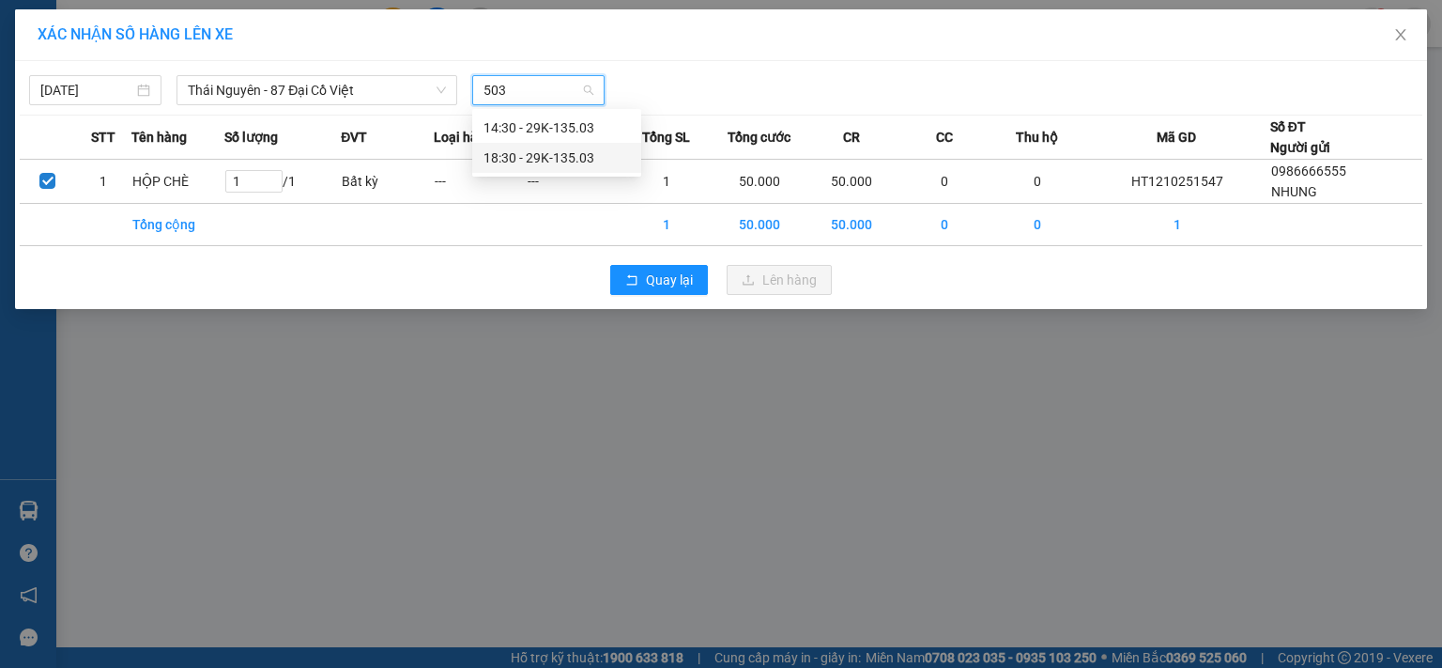
click at [503, 163] on div "18:30 - 29K-135.03" at bounding box center [557, 157] width 146 height 21
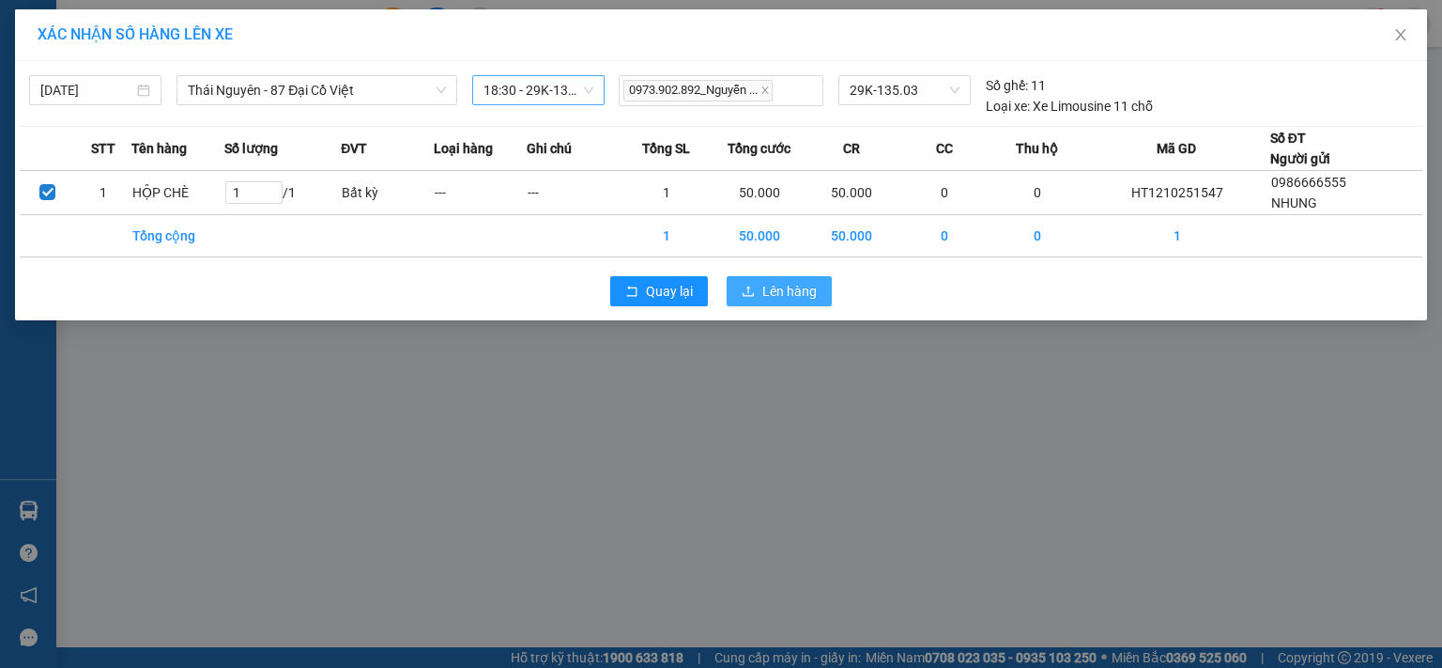
click at [743, 284] on button "Lên hàng" at bounding box center [779, 291] width 105 height 30
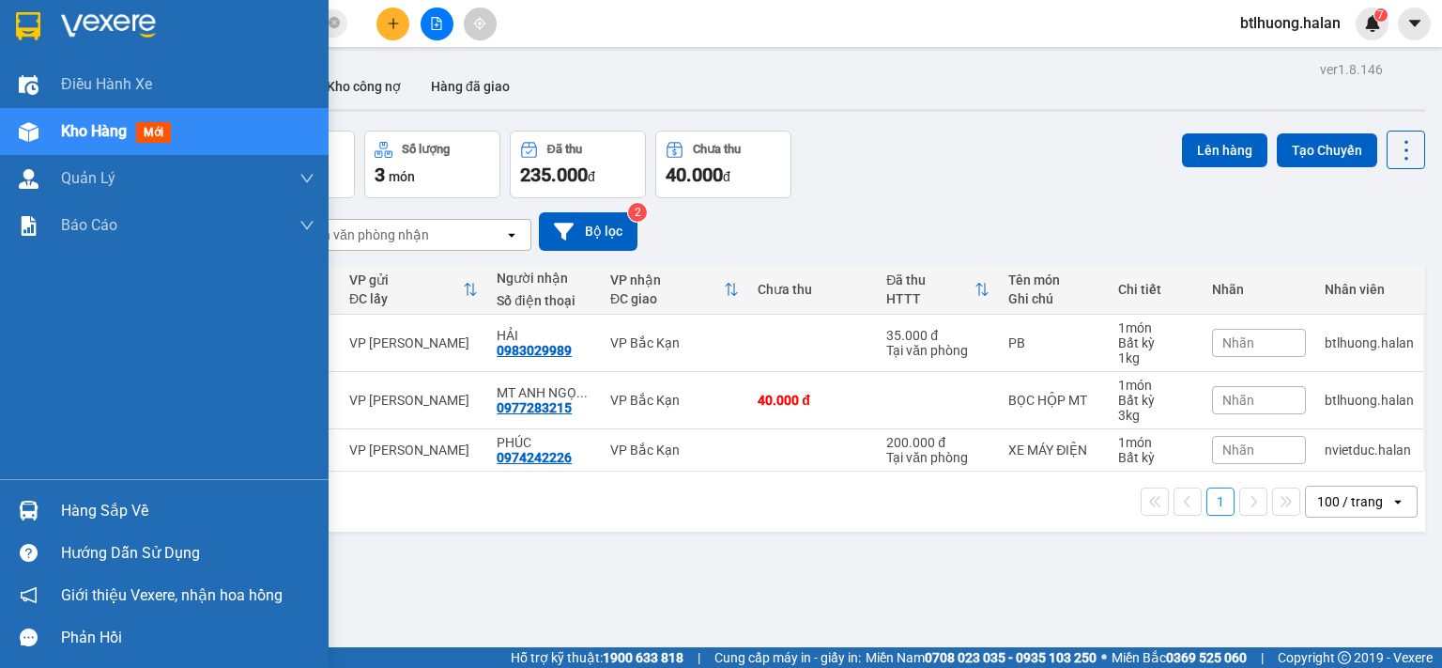
click at [34, 508] on img at bounding box center [29, 510] width 20 height 20
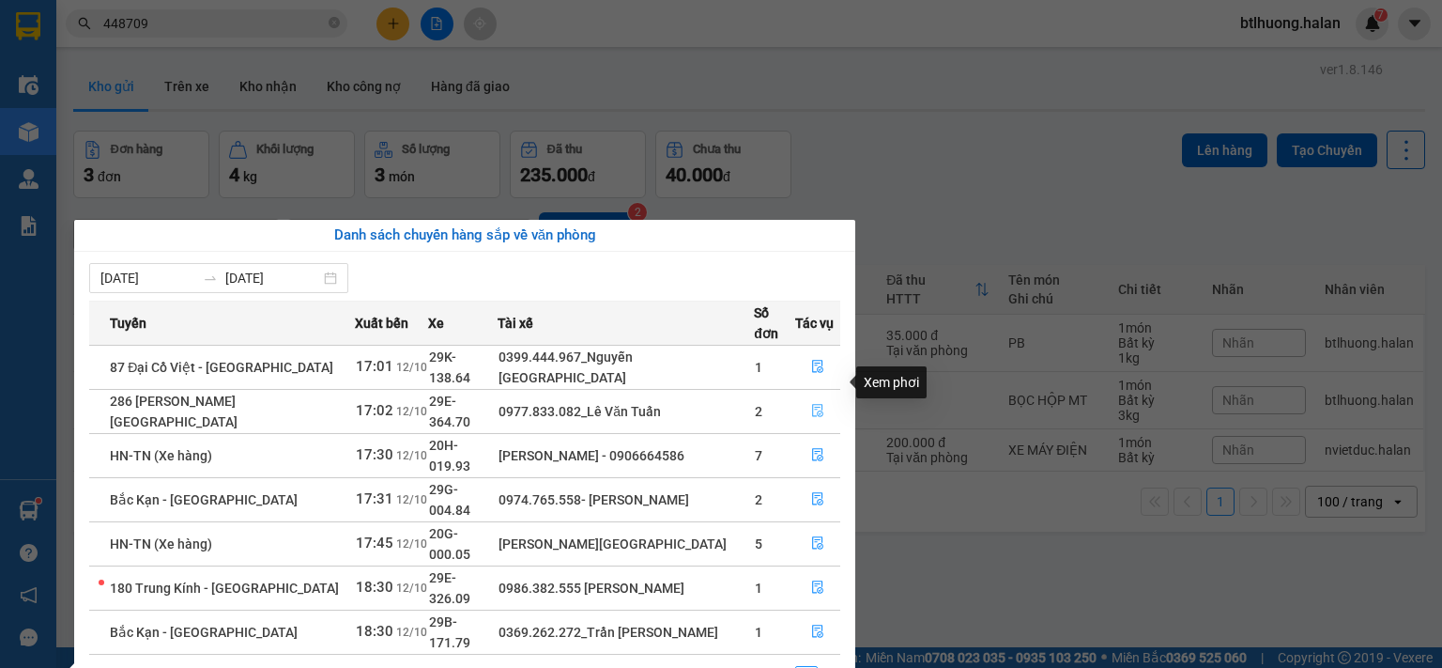
click at [811, 404] on icon "file-done" at bounding box center [817, 410] width 13 height 13
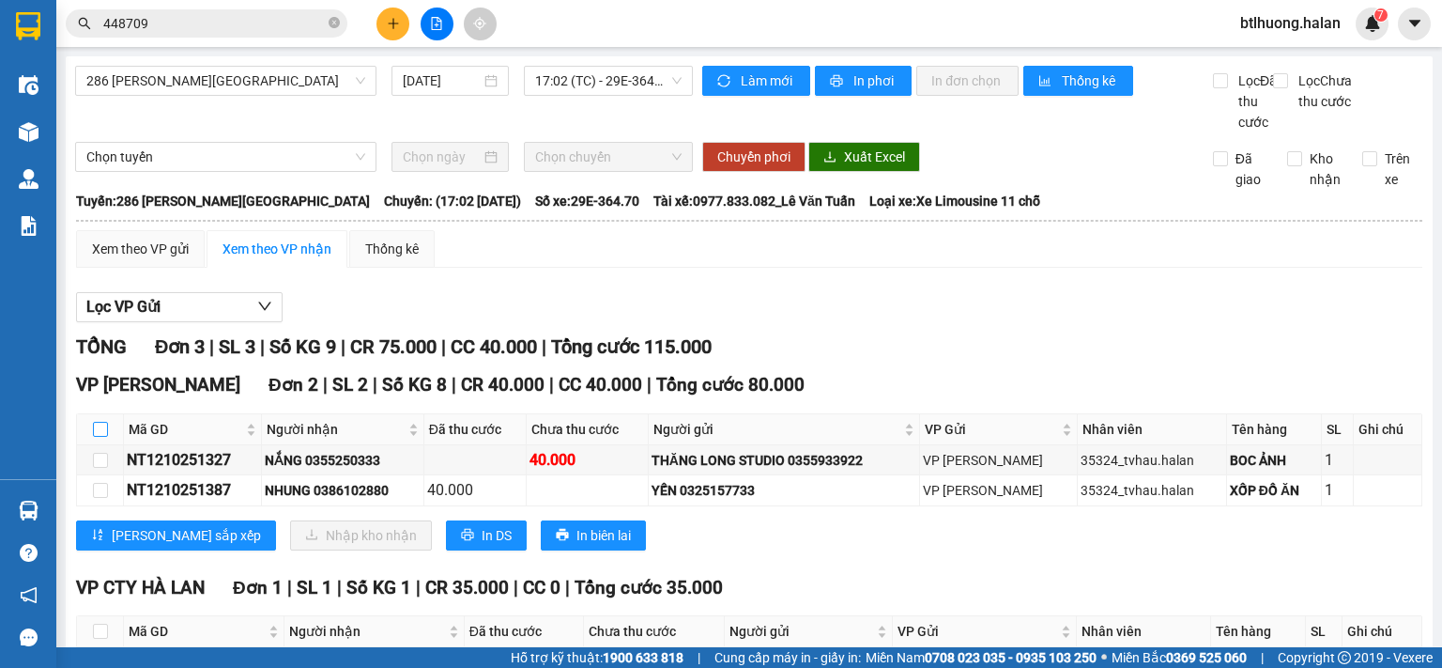
click at [104, 437] on input "checkbox" at bounding box center [100, 429] width 15 height 15
checkbox input "true"
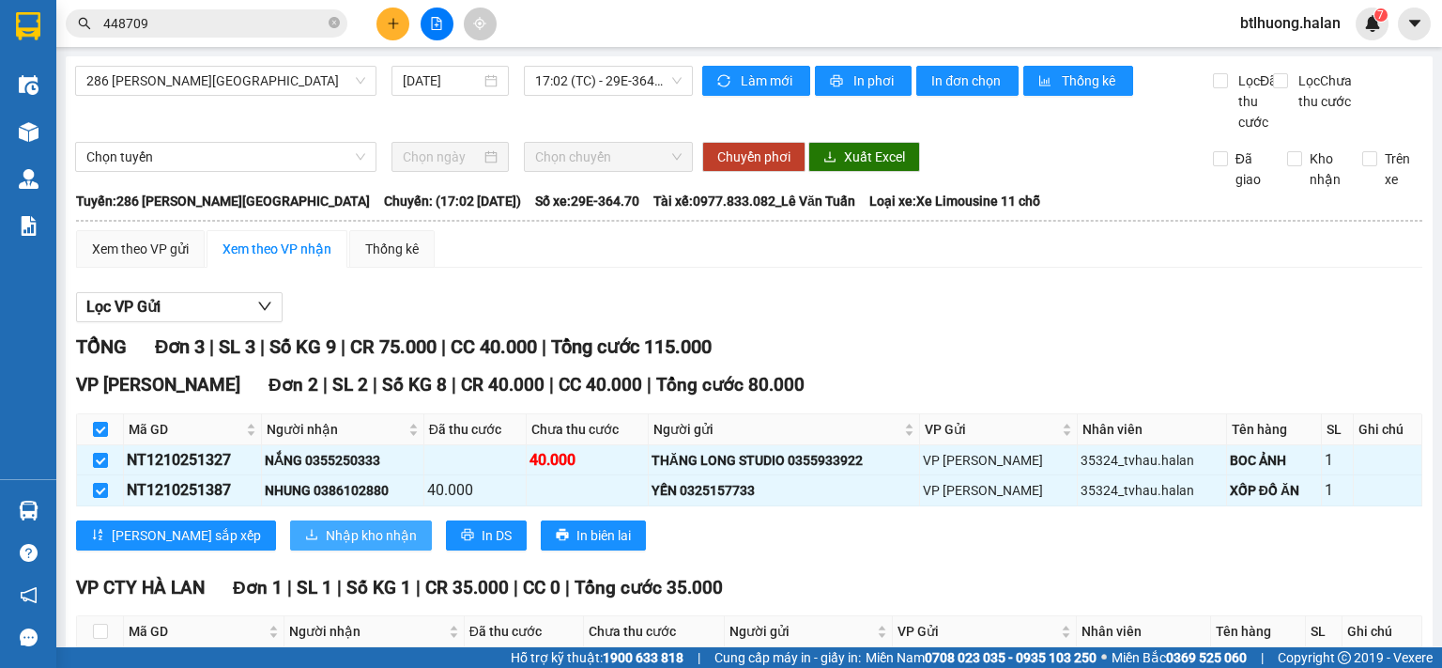
click at [326, 546] on span "Nhập kho nhận" at bounding box center [371, 535] width 91 height 21
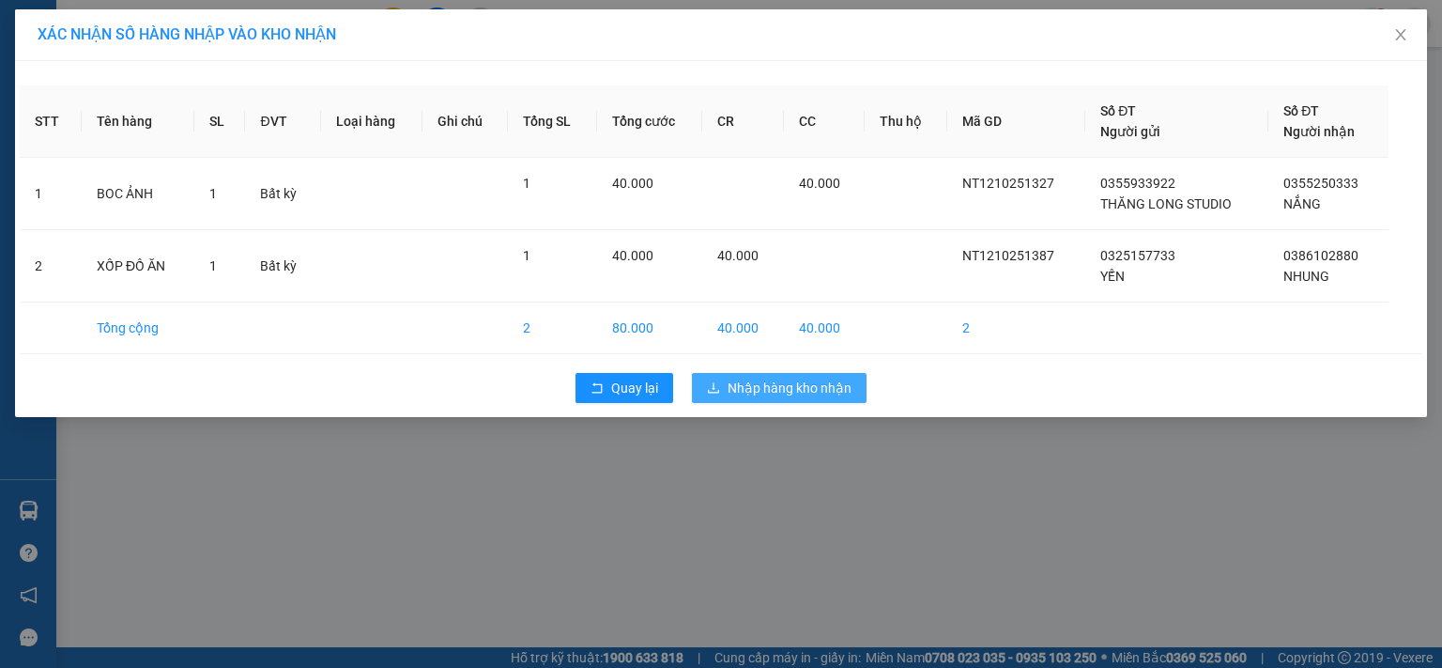
click at [772, 386] on span "Nhập hàng kho nhận" at bounding box center [790, 387] width 124 height 21
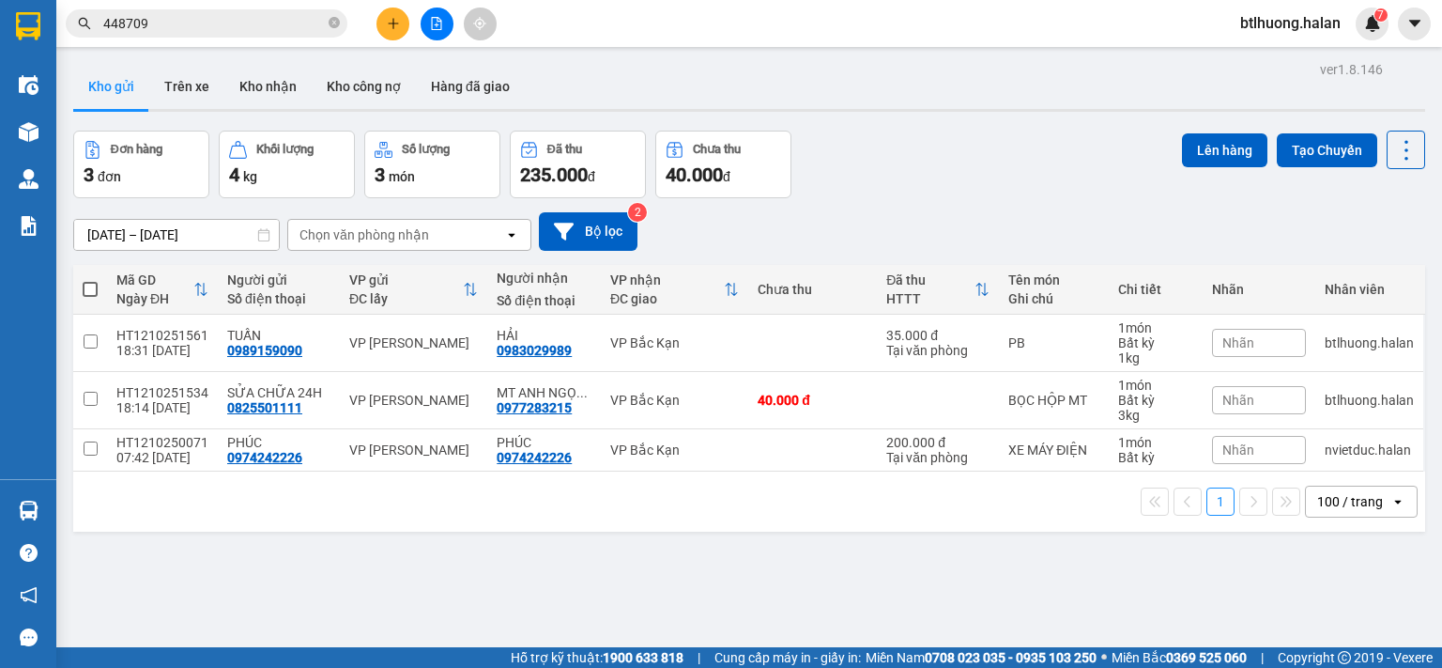
click at [306, 29] on input "448709" at bounding box center [214, 23] width 222 height 21
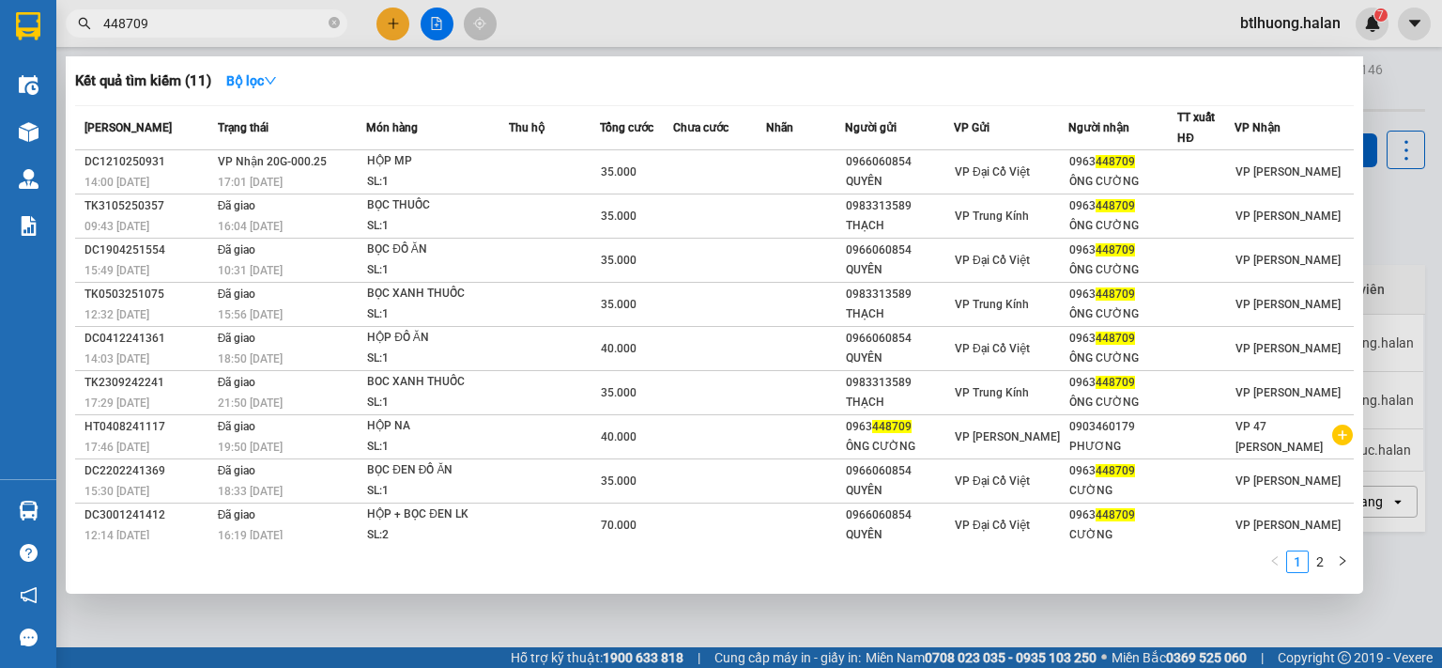
click at [306, 29] on input "448709" at bounding box center [214, 23] width 222 height 21
click at [307, 26] on input "448709" at bounding box center [214, 23] width 222 height 21
type input "D"
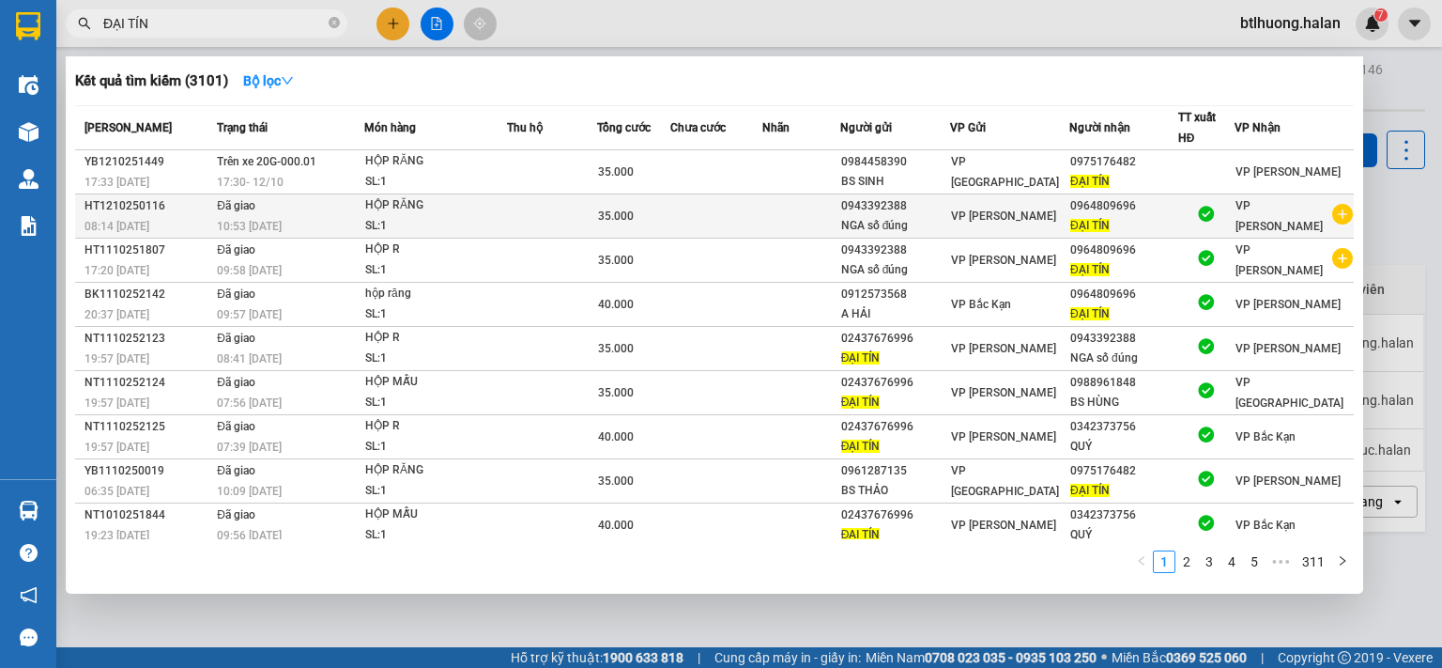
type input "ĐẠI TÍN"
click at [1332, 219] on icon "plus-circle" at bounding box center [1342, 214] width 21 height 21
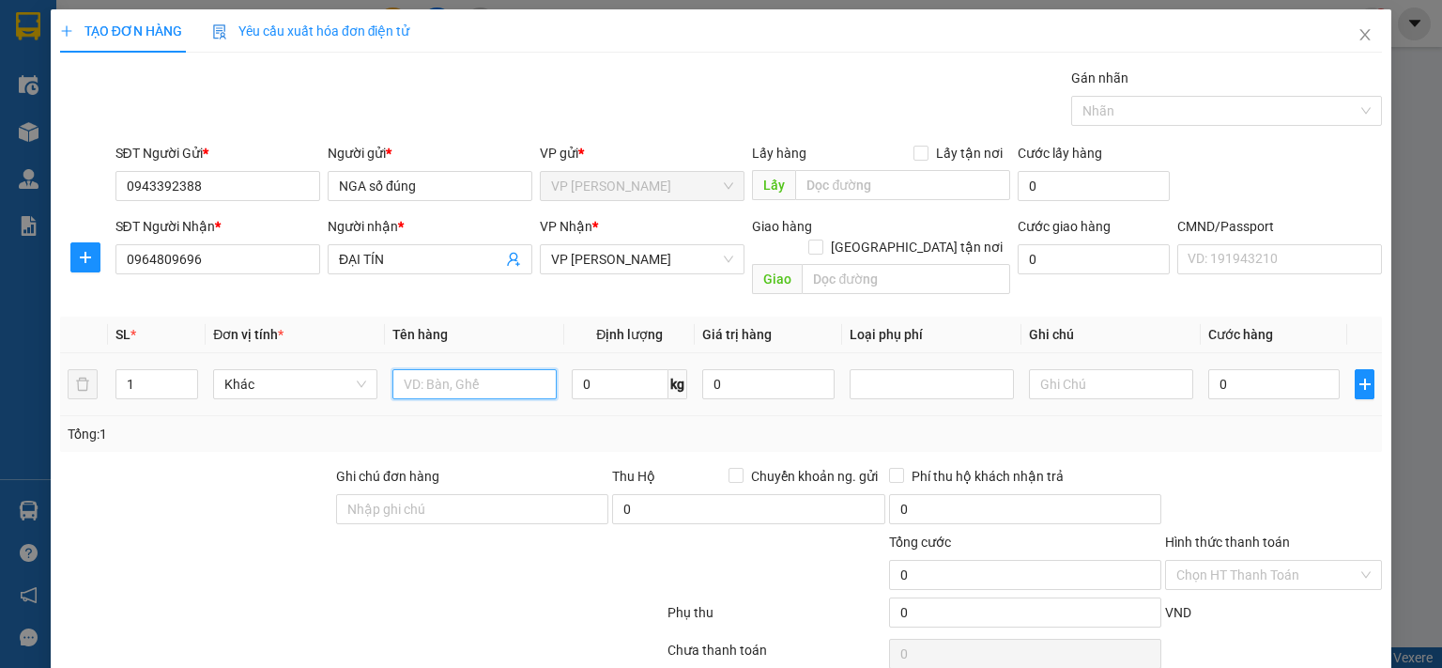
click at [497, 369] on input "text" at bounding box center [474, 384] width 164 height 30
type input "HỘP R"
click at [605, 369] on input "0" at bounding box center [620, 384] width 97 height 30
type input "1"
click at [601, 382] on td "1 kg" at bounding box center [629, 384] width 131 height 63
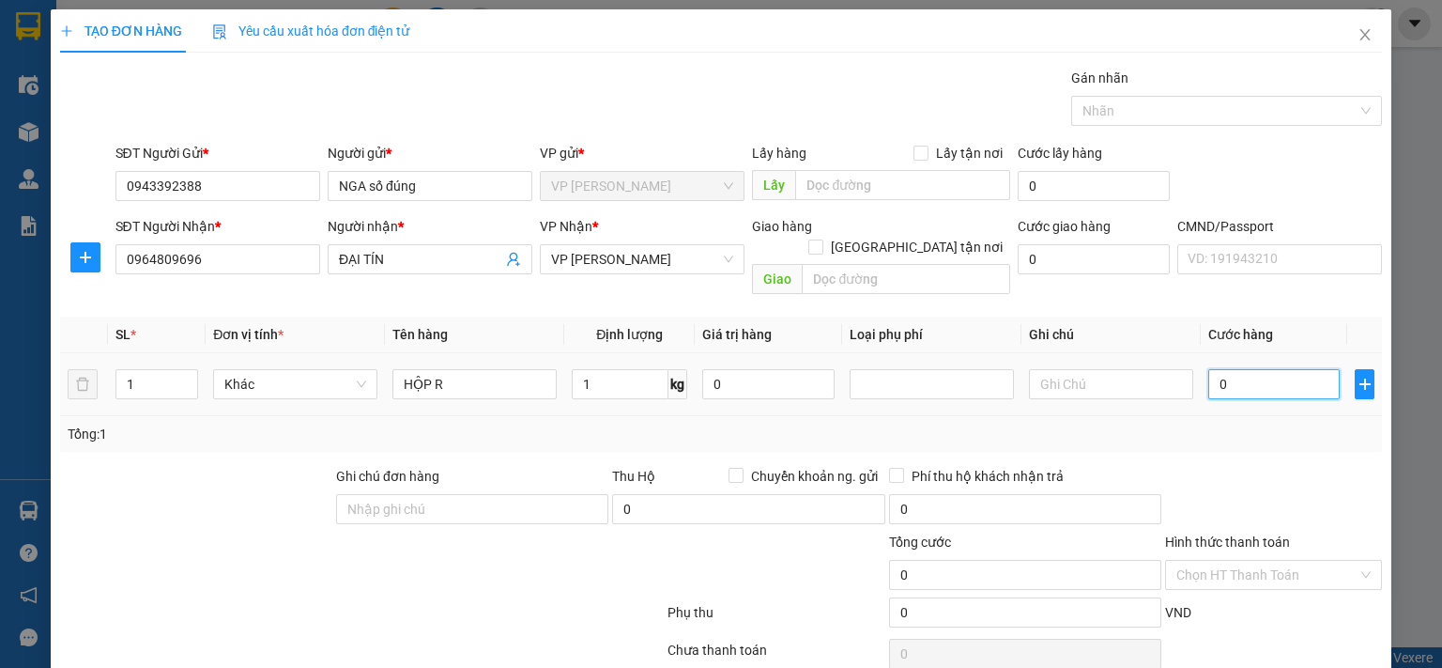
type input "3"
type input "35"
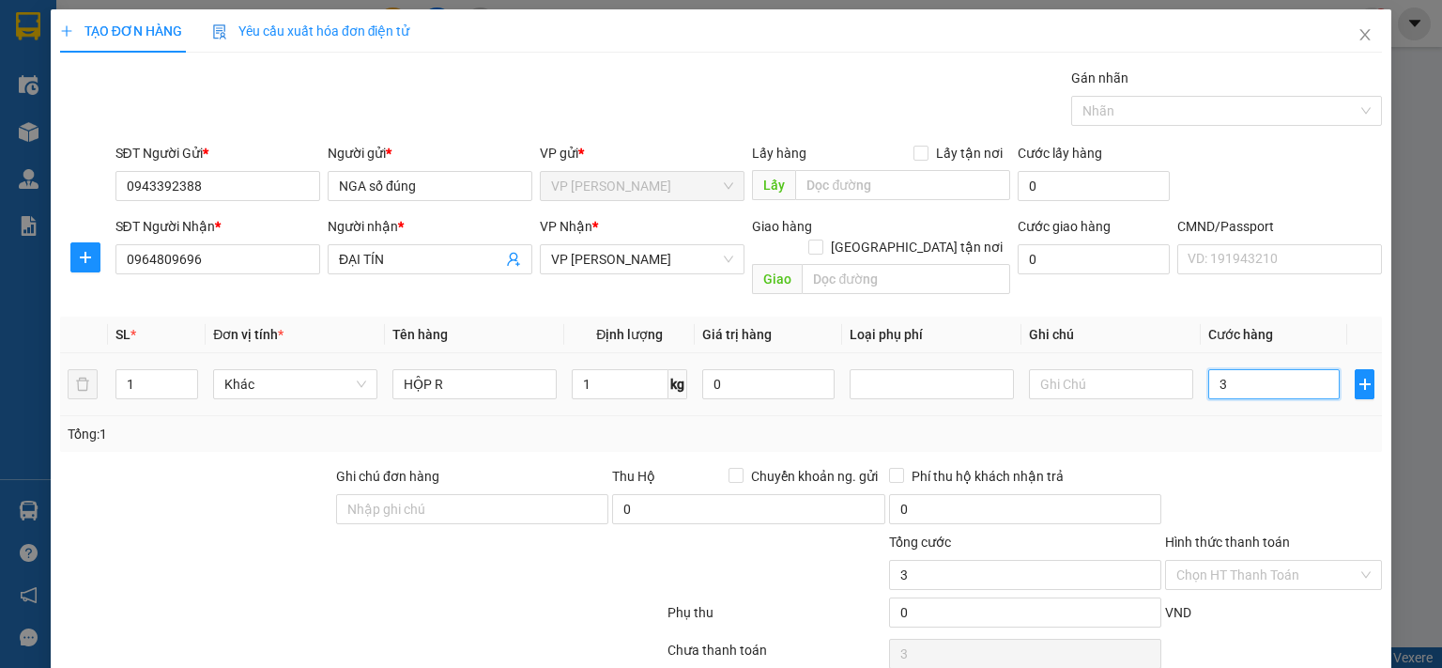
type input "35"
type input "35.000"
click at [1275, 398] on div "SL * Đơn vị tính * Tên hàng Định lượng Giá trị hàng Loại phụ phí Ghi chú Cước h…" at bounding box center [721, 383] width 1322 height 135
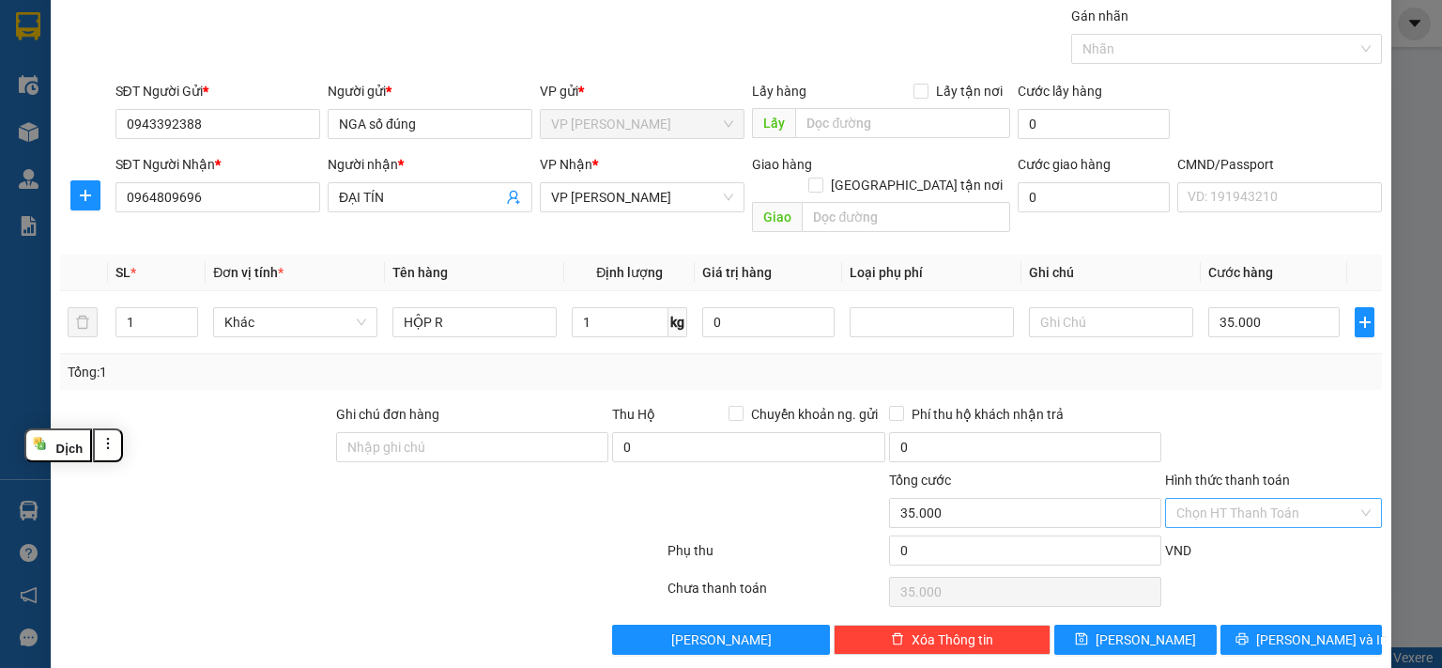
click at [1254, 499] on input "Hình thức thanh toán" at bounding box center [1267, 513] width 181 height 28
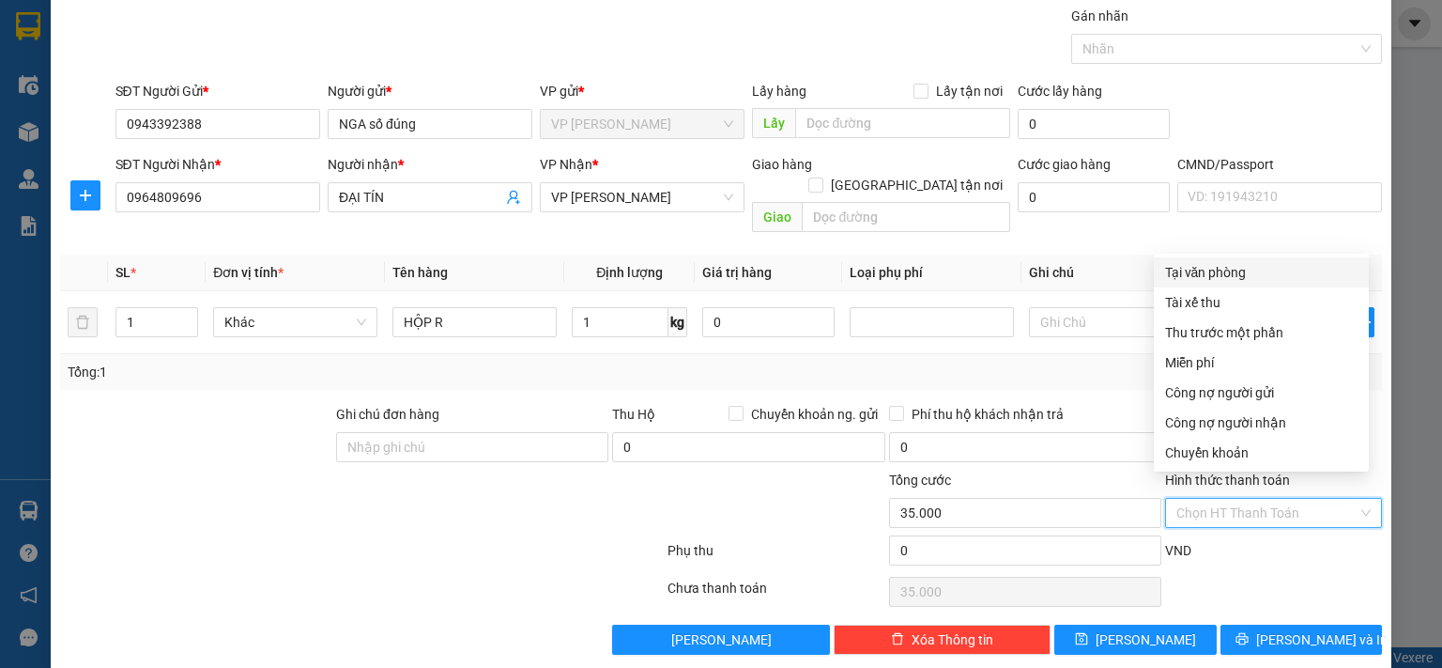
click at [1223, 269] on div "Tại văn phòng" at bounding box center [1261, 272] width 192 height 21
type input "0"
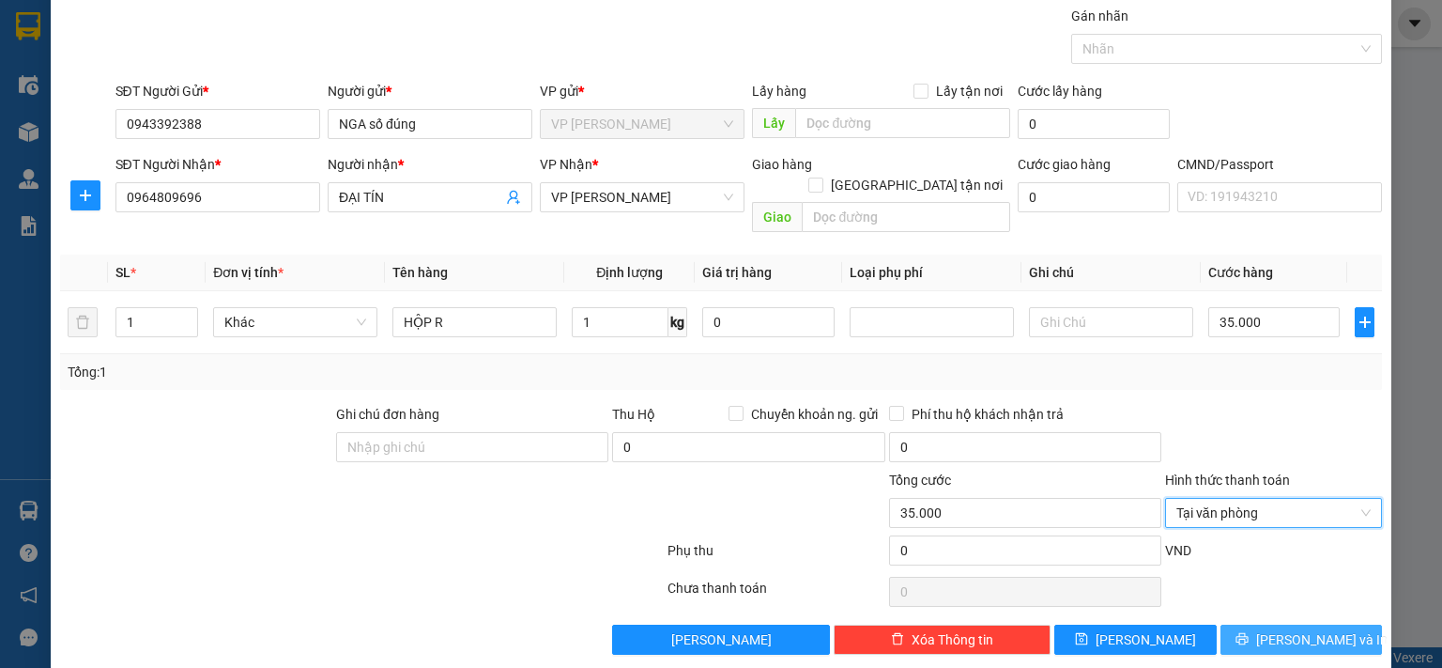
click at [1236, 624] on button "Lưu và In" at bounding box center [1302, 639] width 162 height 30
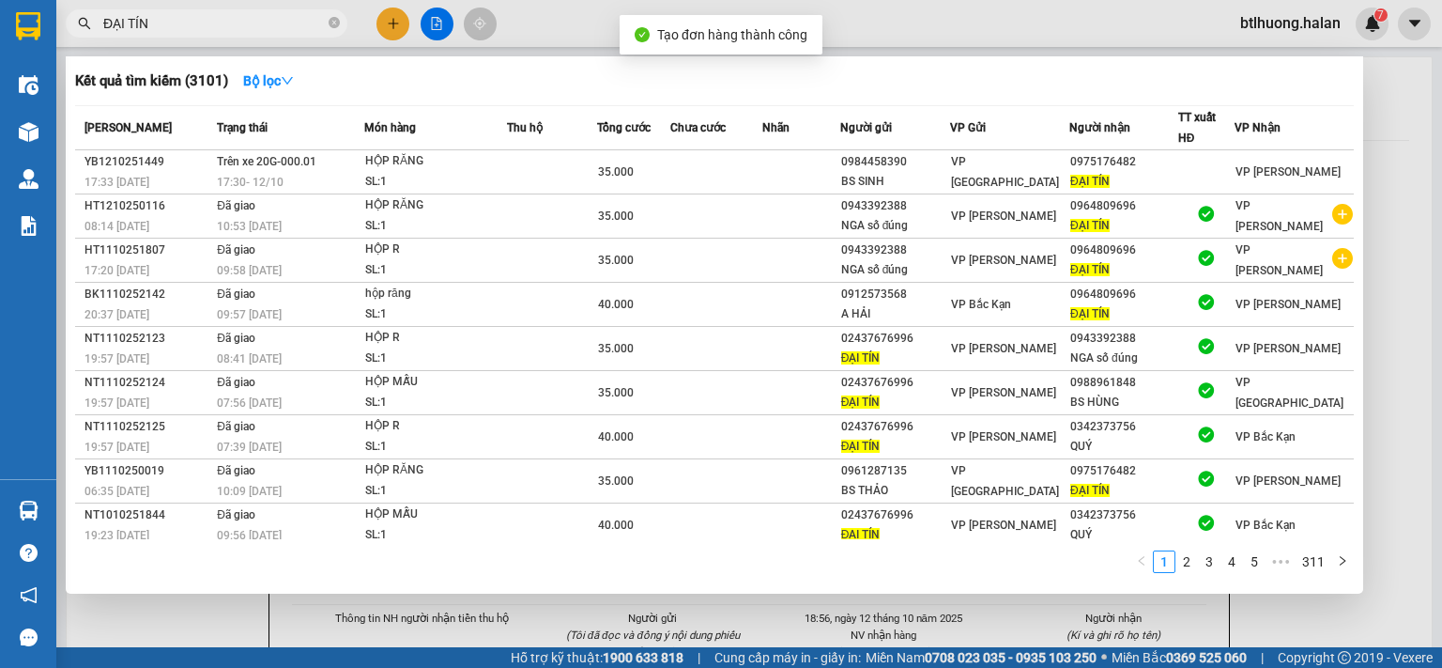
click at [1374, 179] on div at bounding box center [721, 334] width 1442 height 668
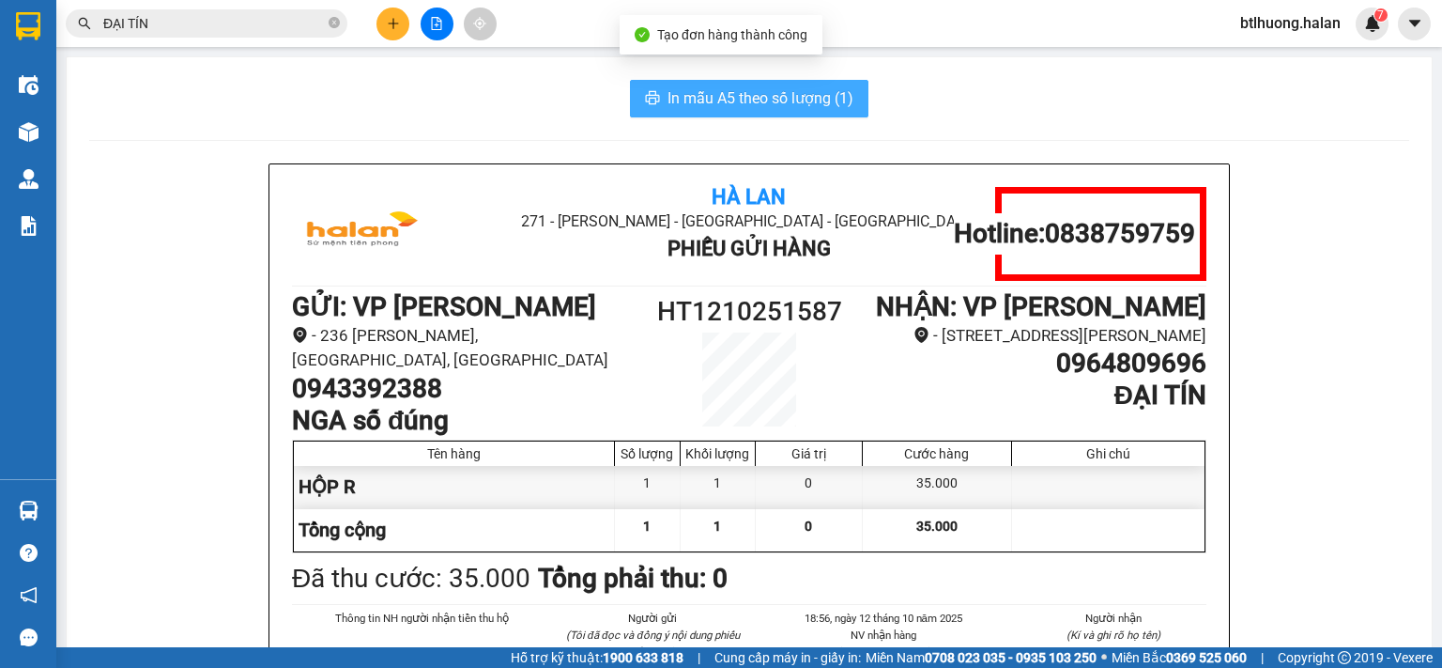
click at [764, 108] on span "In mẫu A5 theo số lượng (1)" at bounding box center [761, 97] width 186 height 23
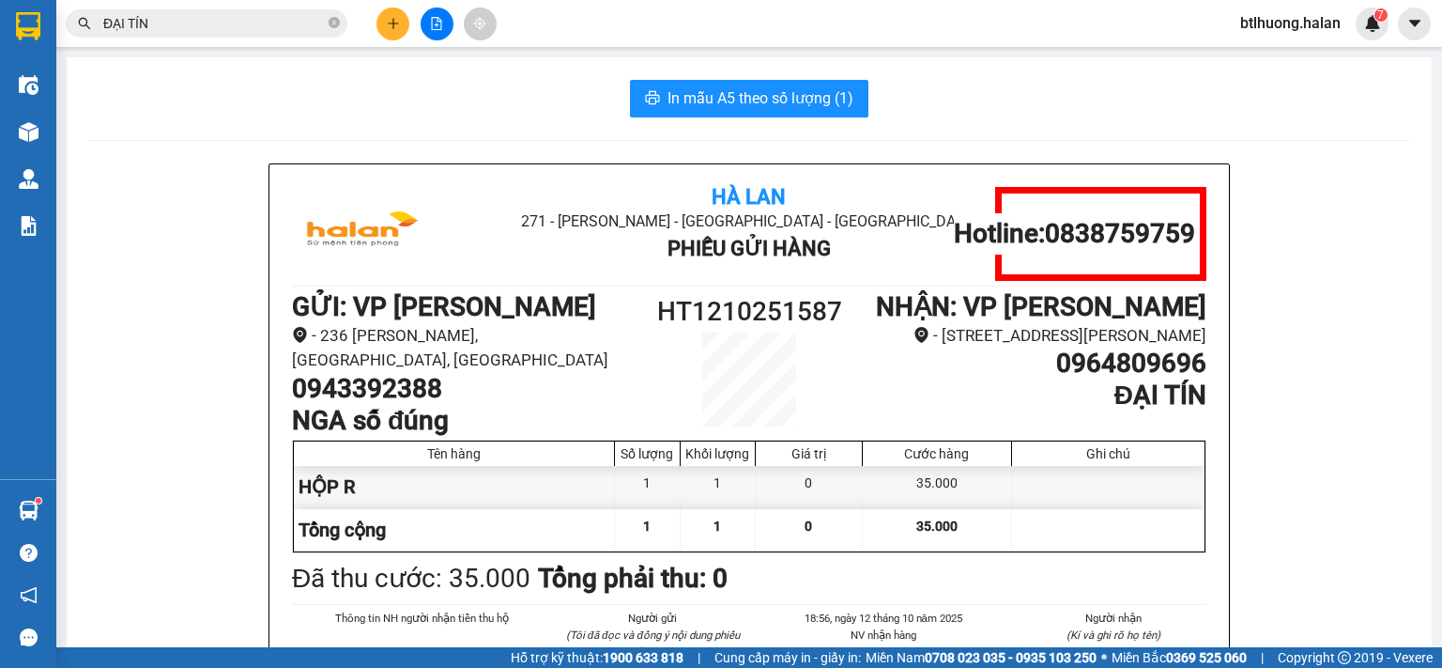
scroll to position [94, 0]
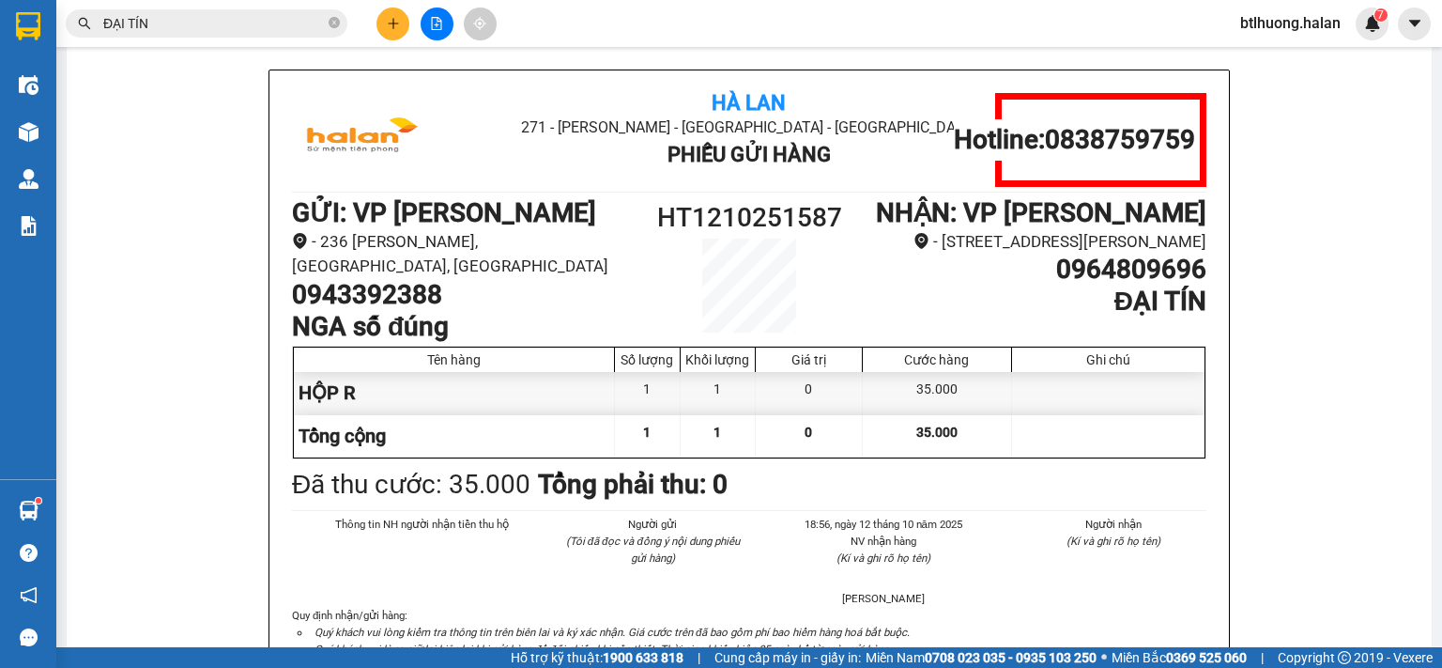
click at [180, 22] on input "ĐẠI TÍN" at bounding box center [214, 23] width 222 height 21
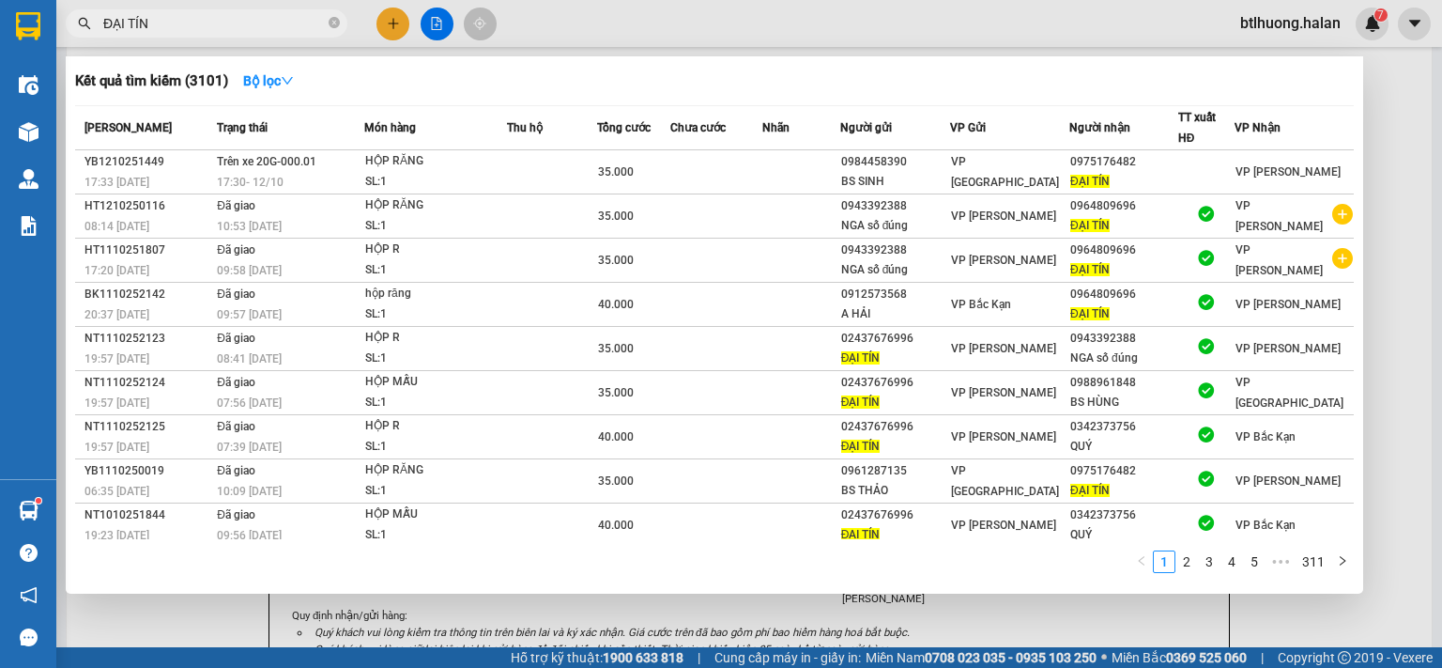
click at [180, 22] on input "ĐẠI TÍN" at bounding box center [214, 23] width 222 height 21
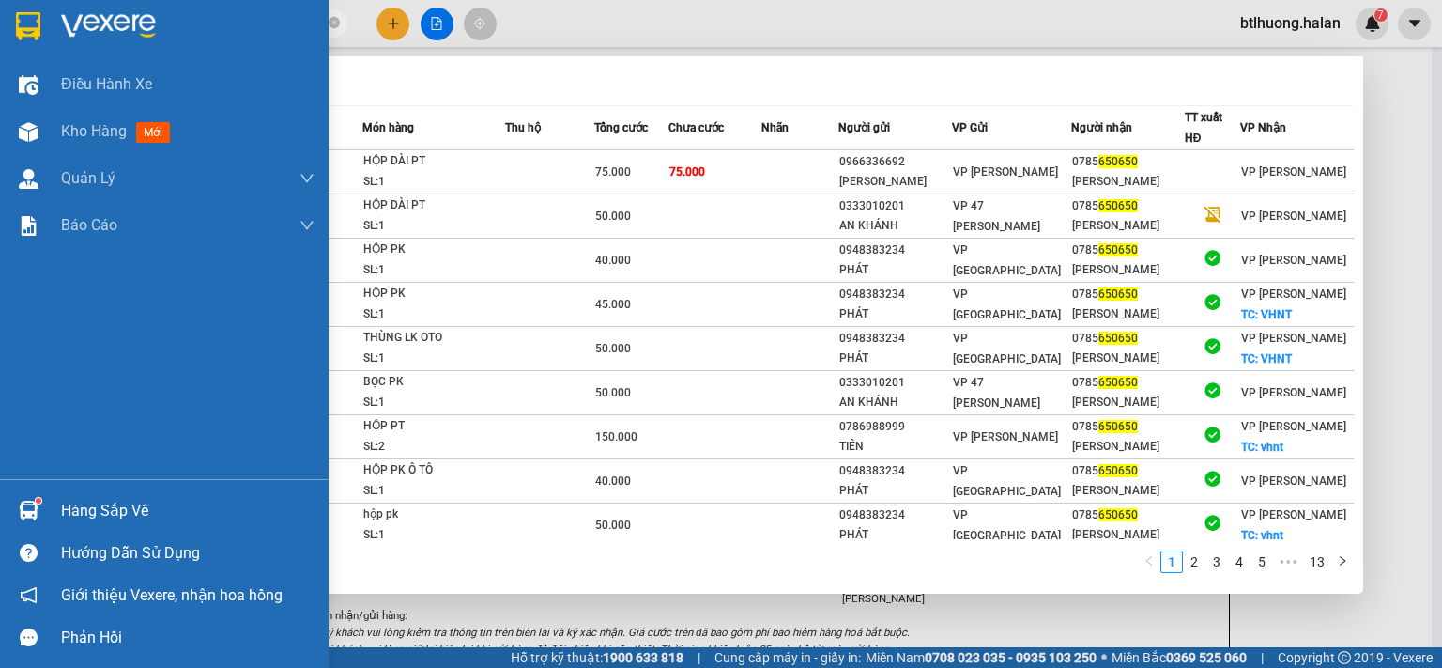
click at [74, 504] on div "Hàng sắp về" at bounding box center [188, 511] width 254 height 28
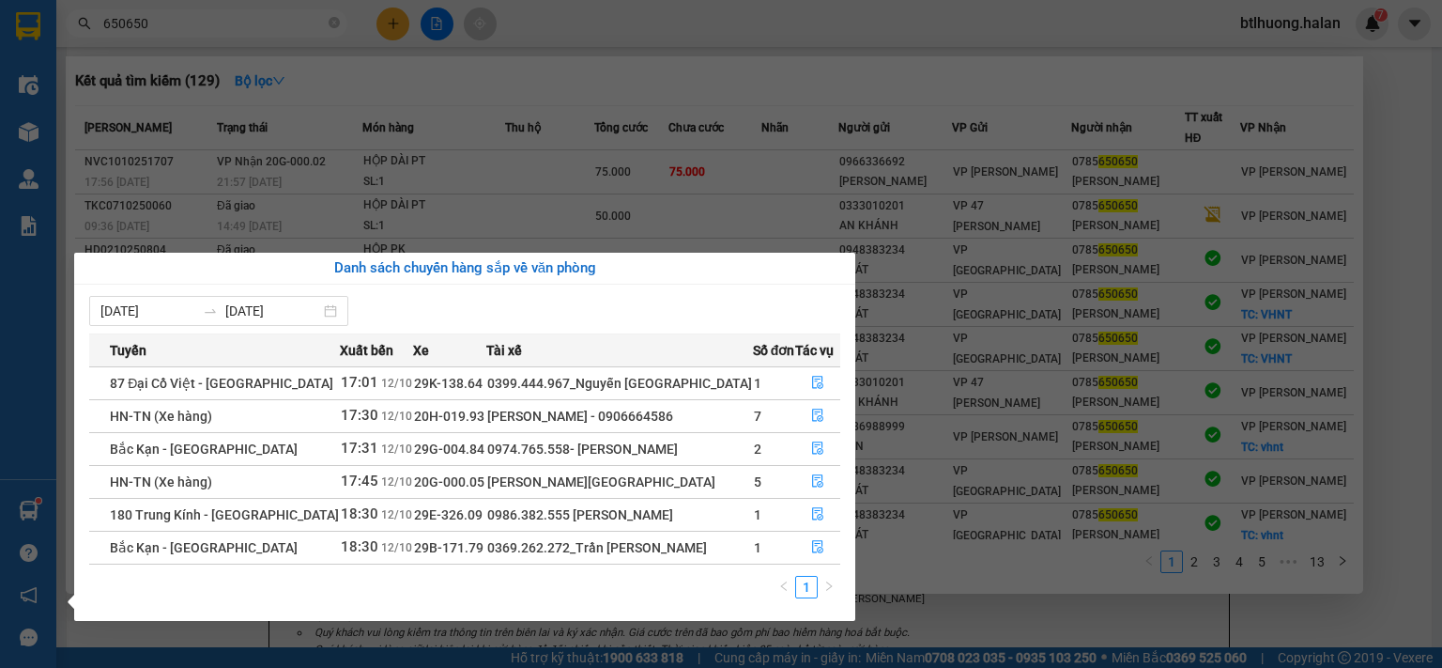
click at [208, 44] on section "Kết quả tìm kiếm ( 129 ) Bộ lọc Mã ĐH Trạng thái Món hàng Thu hộ Tổng cước Chưa…" at bounding box center [721, 334] width 1442 height 668
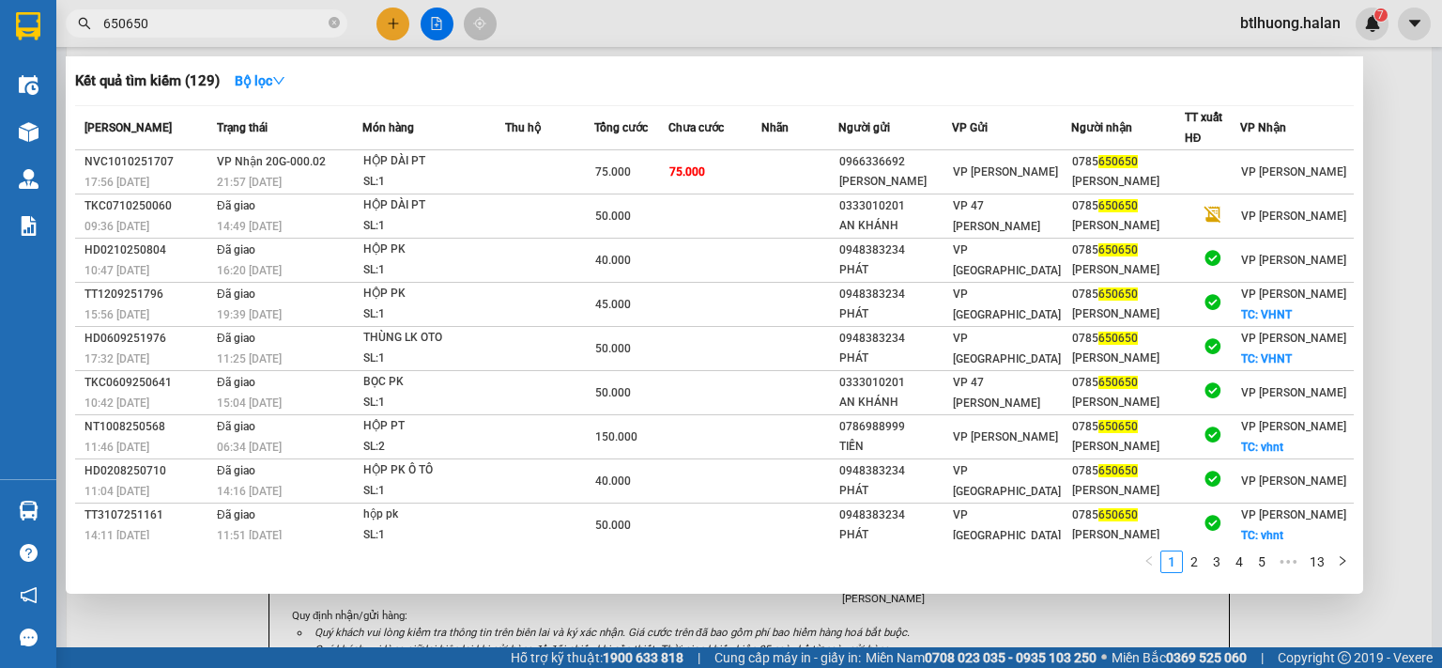
click at [223, 23] on input "650650" at bounding box center [214, 23] width 222 height 21
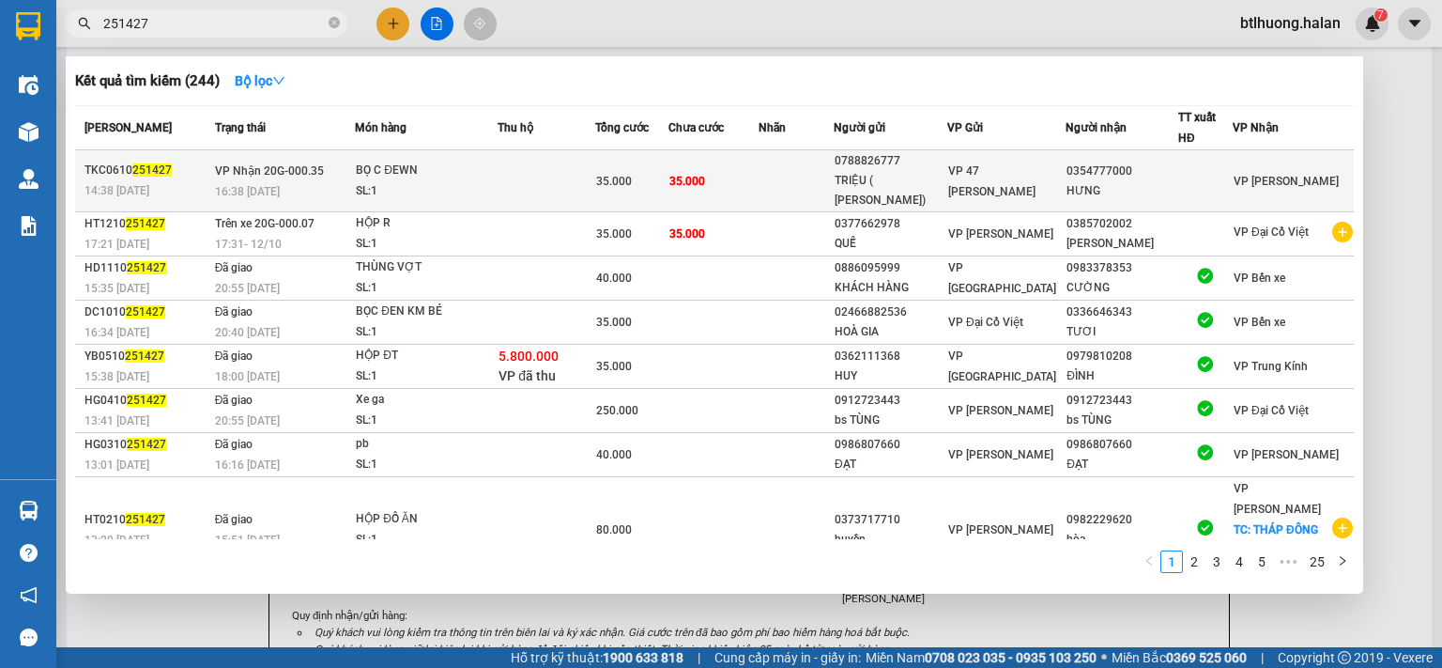
type input "251427"
click at [726, 170] on td "35.000" at bounding box center [714, 181] width 91 height 62
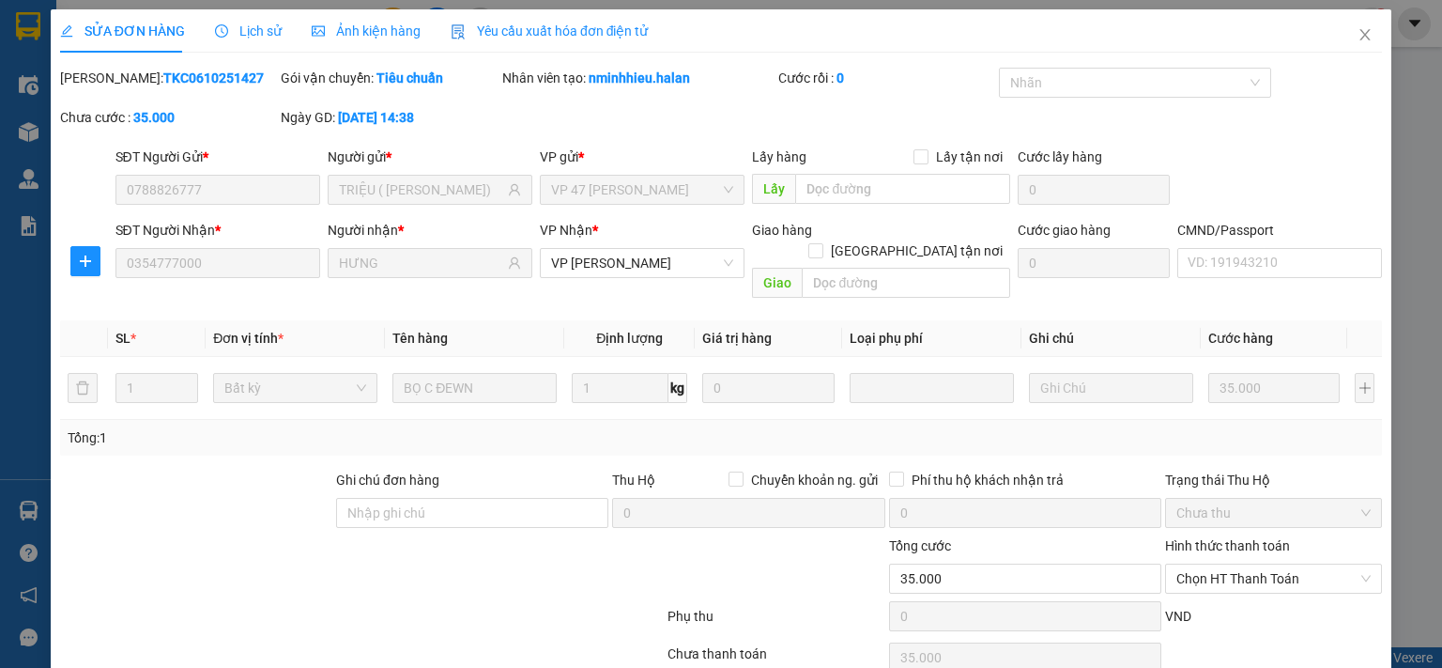
type input "0788826777"
type input "TRIỆU ( MAI ANH)"
type input "0354777000"
type input "HƯNG"
type input "0"
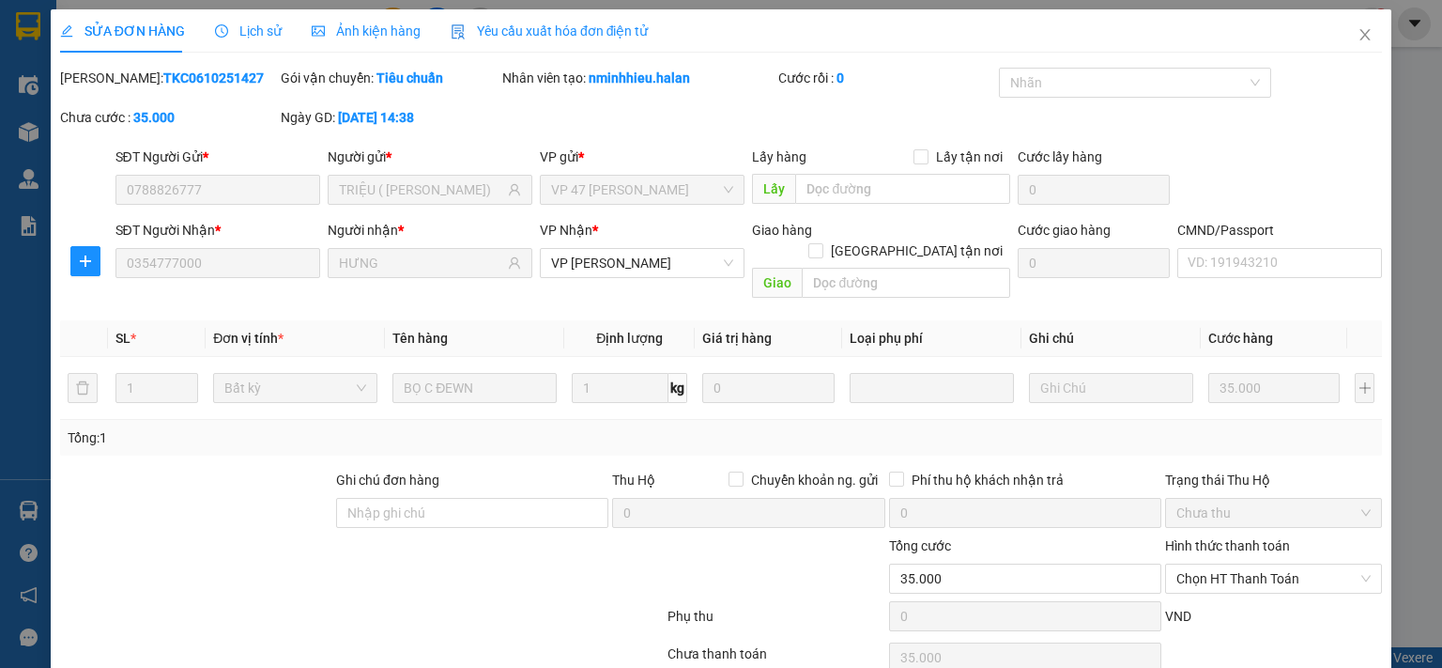
type input "35.000"
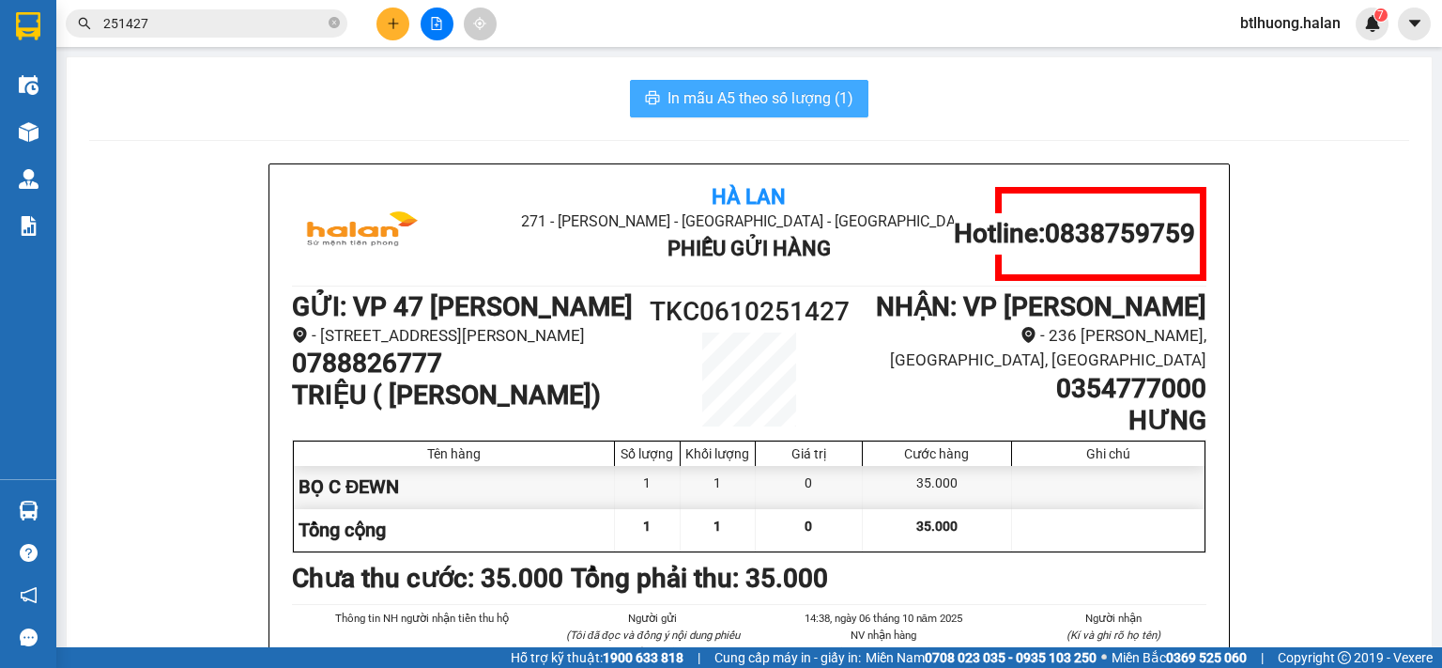
click at [714, 92] on span "In mẫu A5 theo số lượng (1)" at bounding box center [761, 97] width 186 height 23
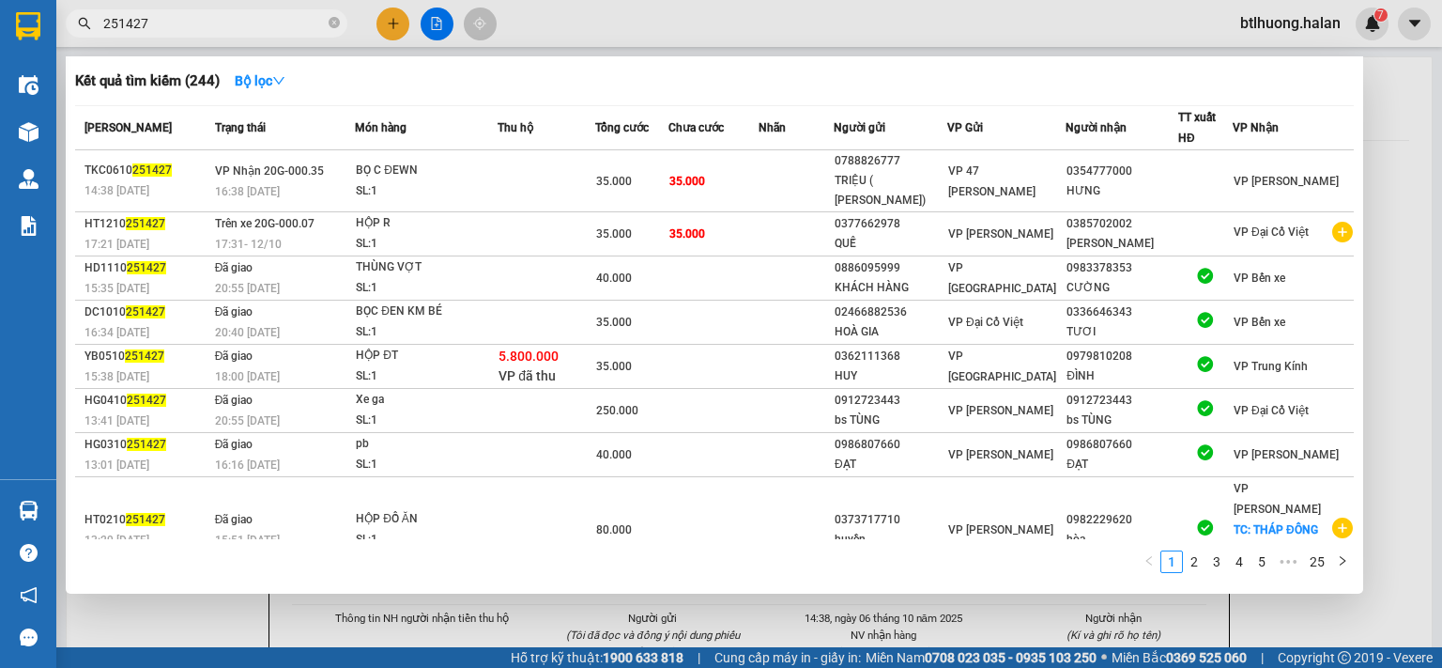
click at [257, 28] on input "251427" at bounding box center [214, 23] width 222 height 21
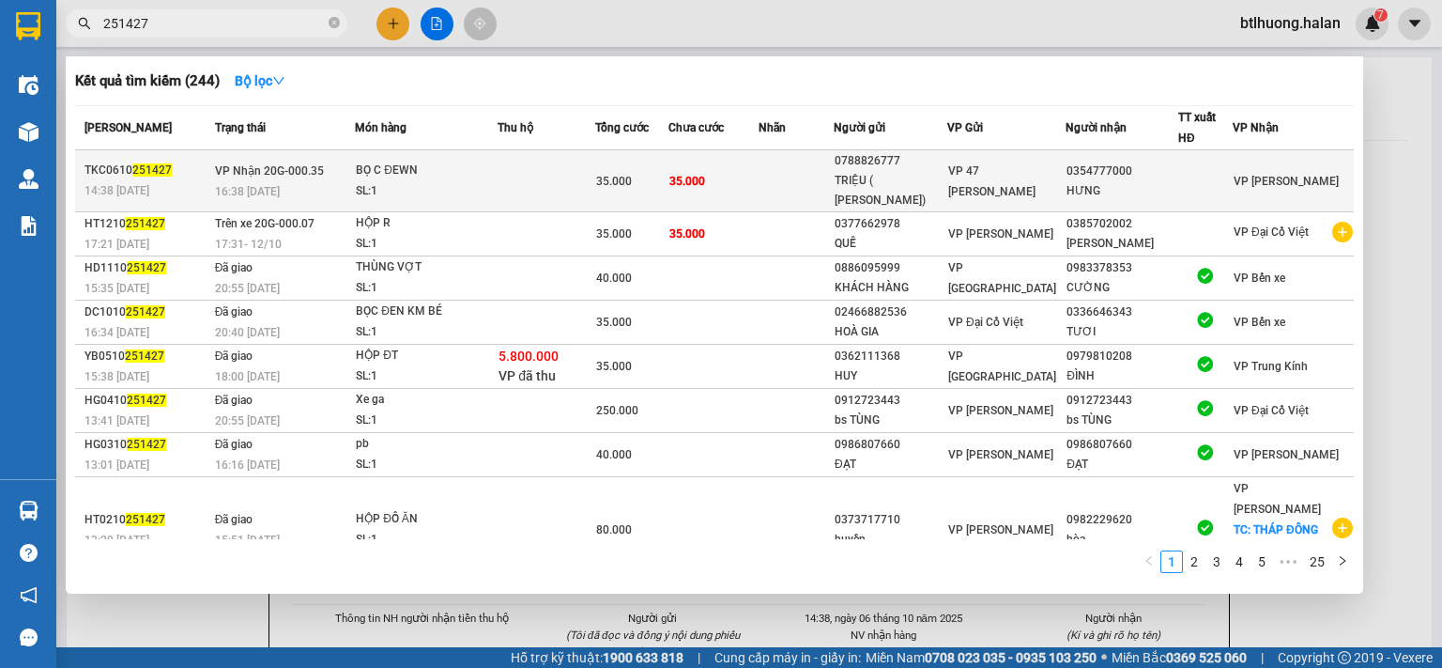
click at [409, 167] on div "BỌ C ĐEWN" at bounding box center [426, 171] width 141 height 21
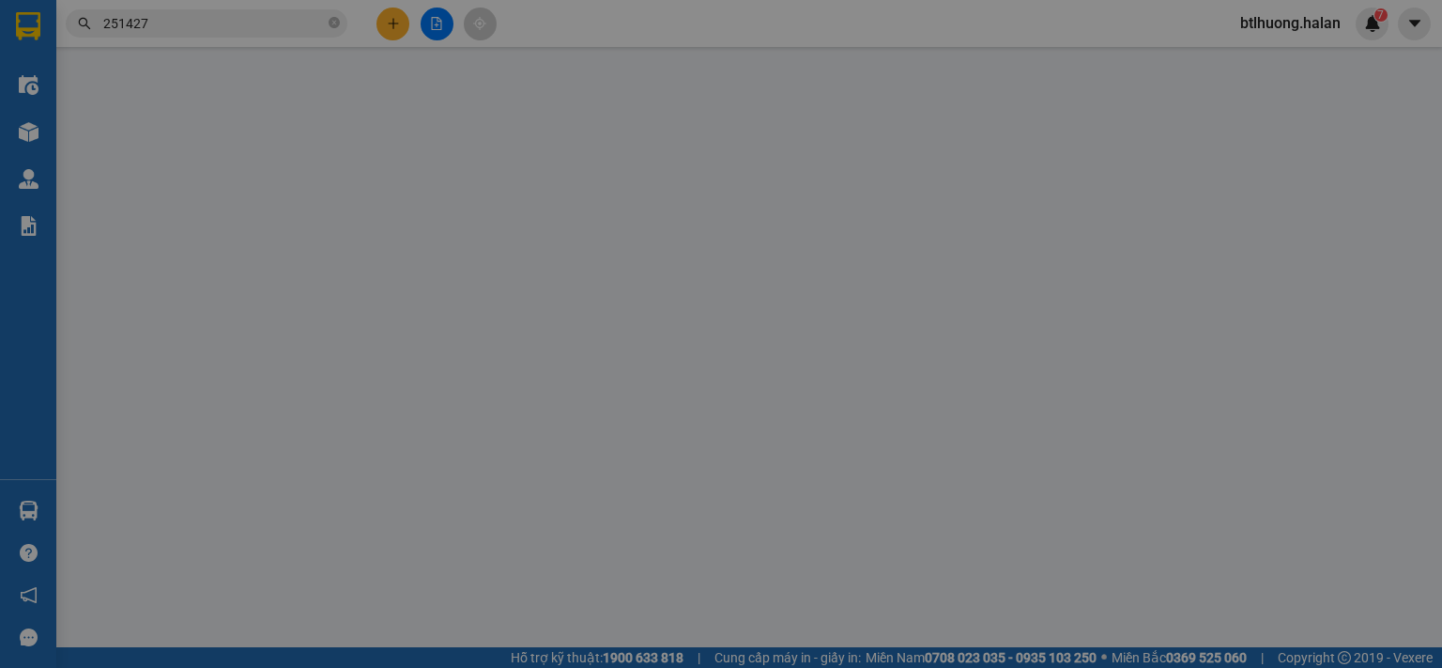
type input "0788826777"
type input "TRIỆU ( MAI ANH)"
type input "0354777000"
type input "HƯNG"
type input "0"
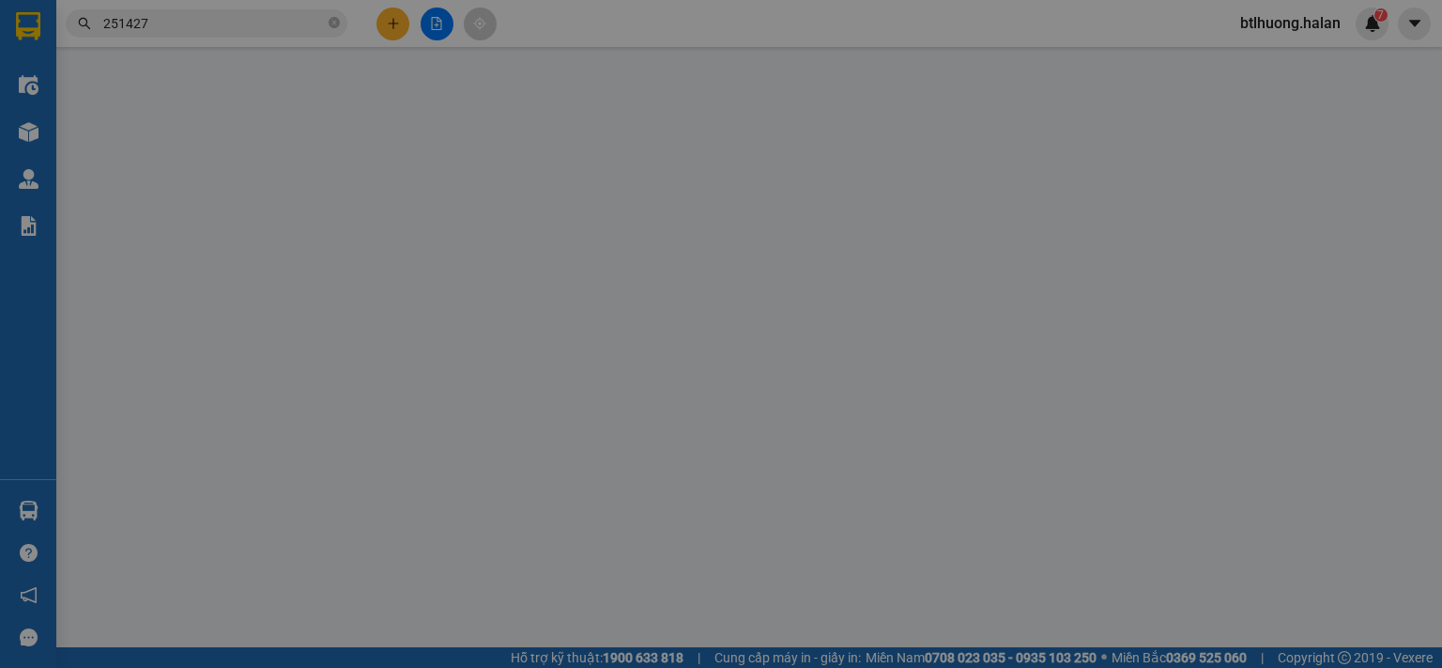
type input "35.000"
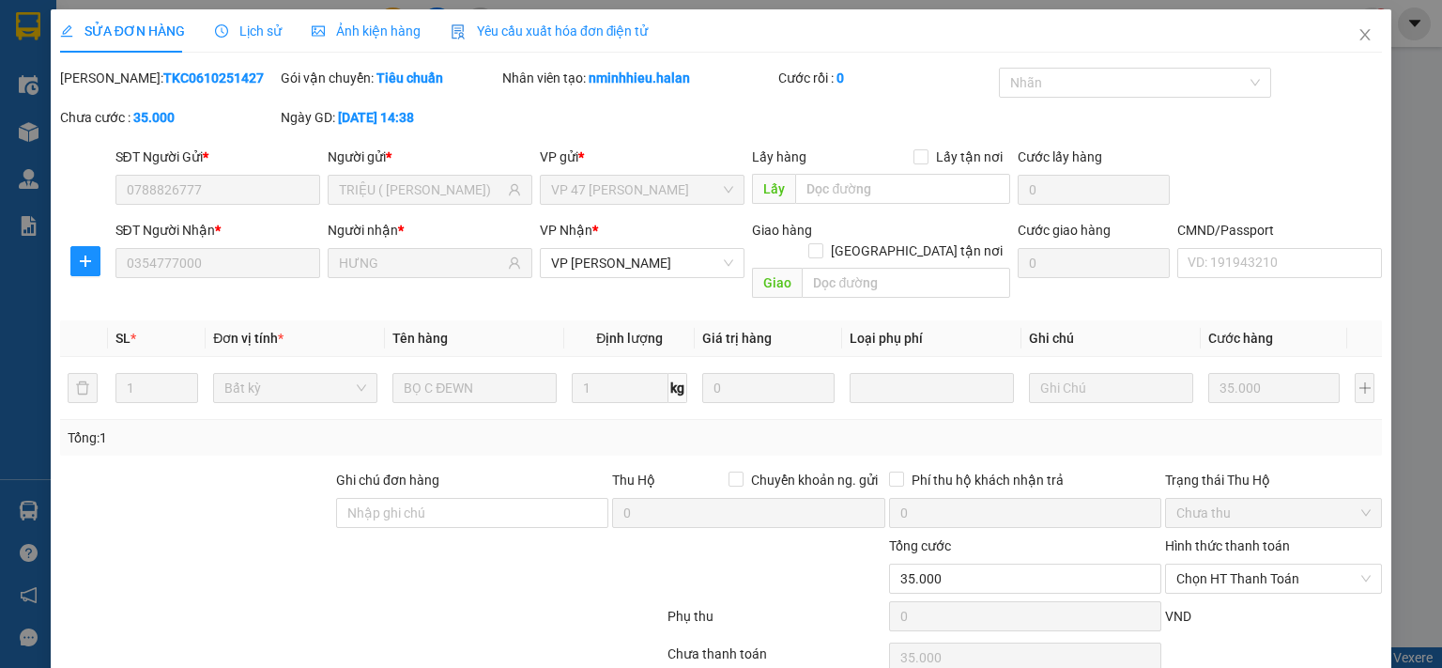
scroll to position [67, 0]
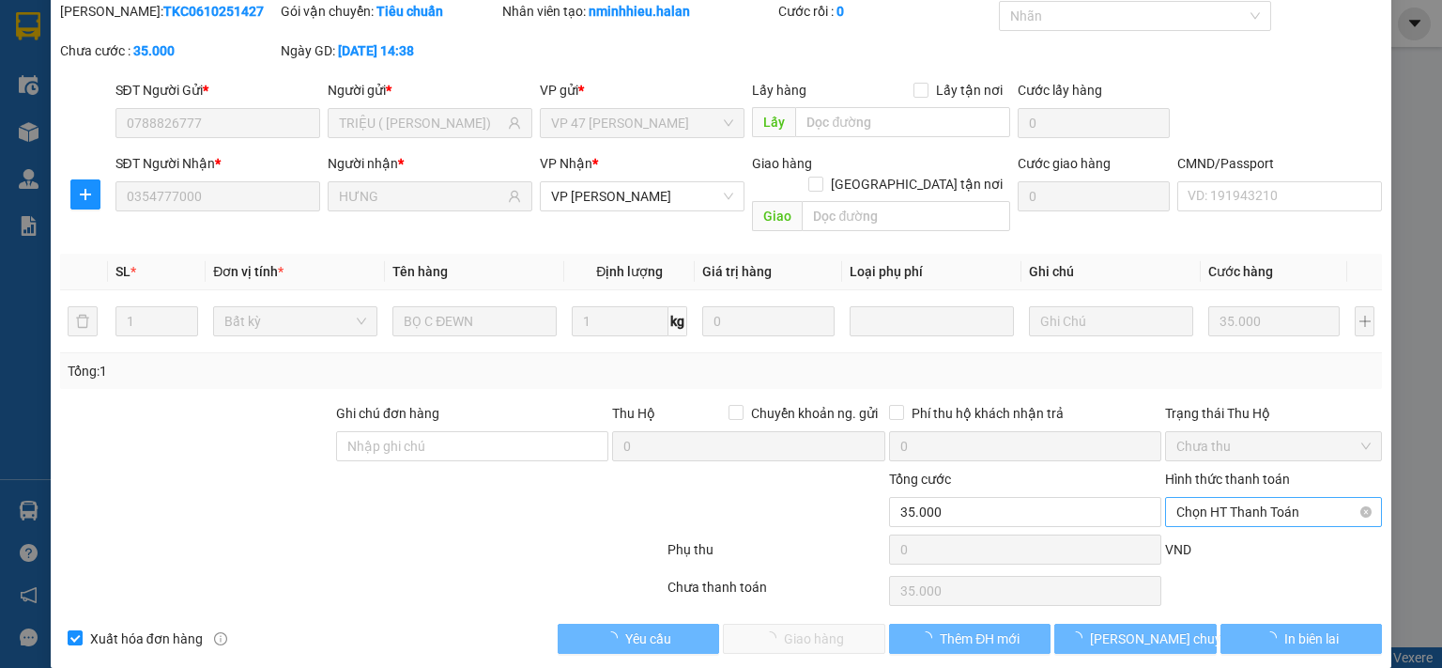
click at [1177, 498] on span "Chọn HT Thanh Toán" at bounding box center [1274, 512] width 194 height 28
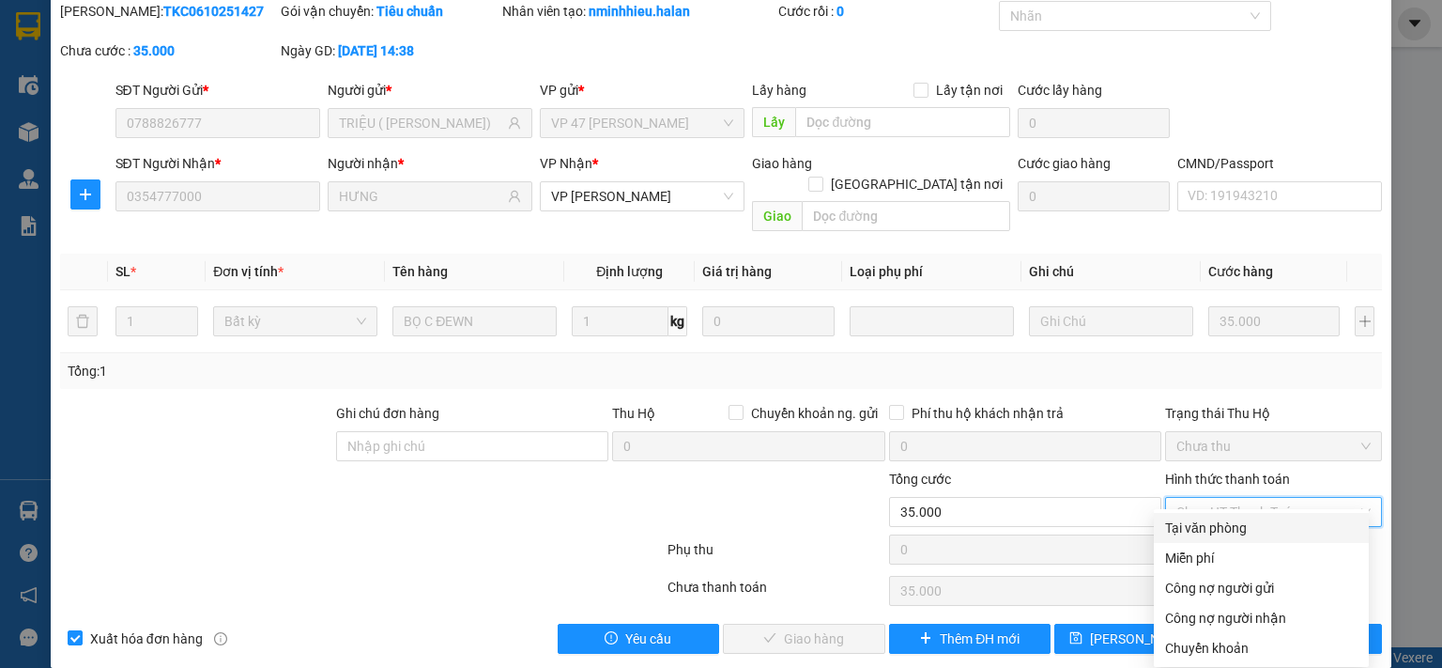
click at [1176, 519] on div "Tại văn phòng" at bounding box center [1261, 527] width 192 height 21
type input "0"
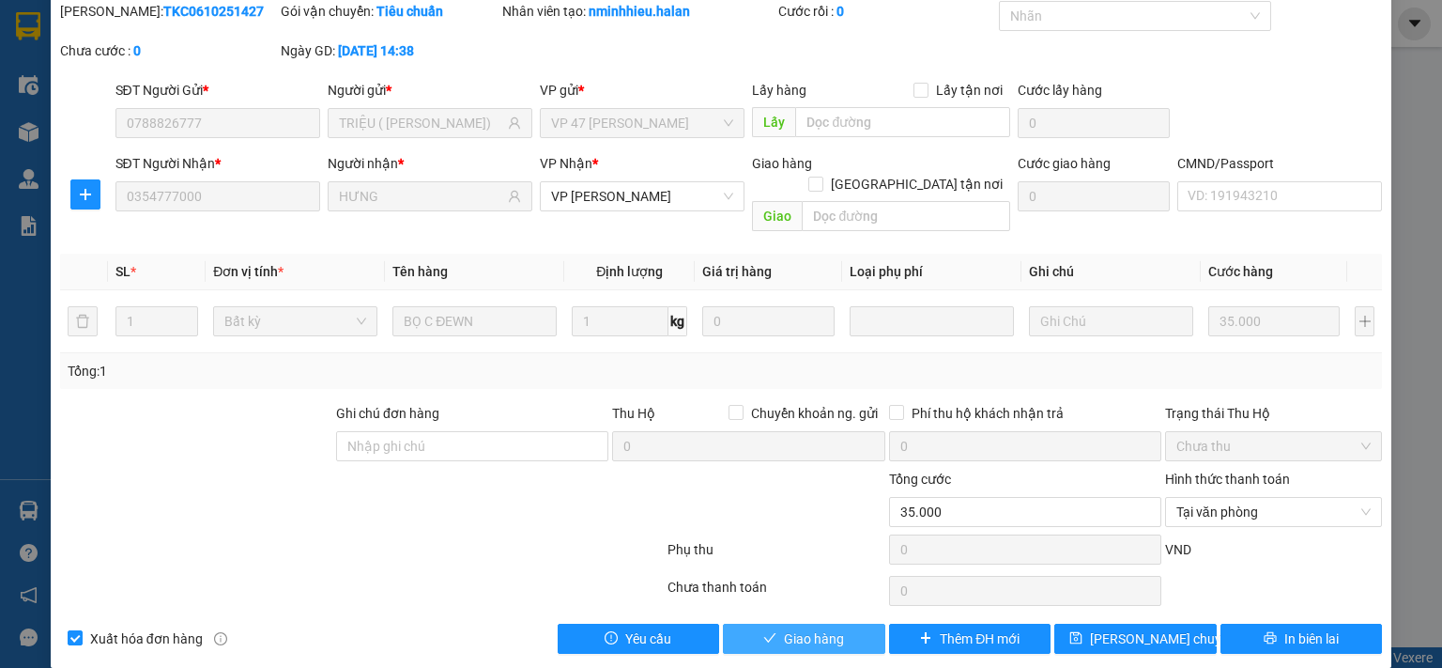
click at [850, 623] on button "Giao hàng" at bounding box center [804, 638] width 162 height 30
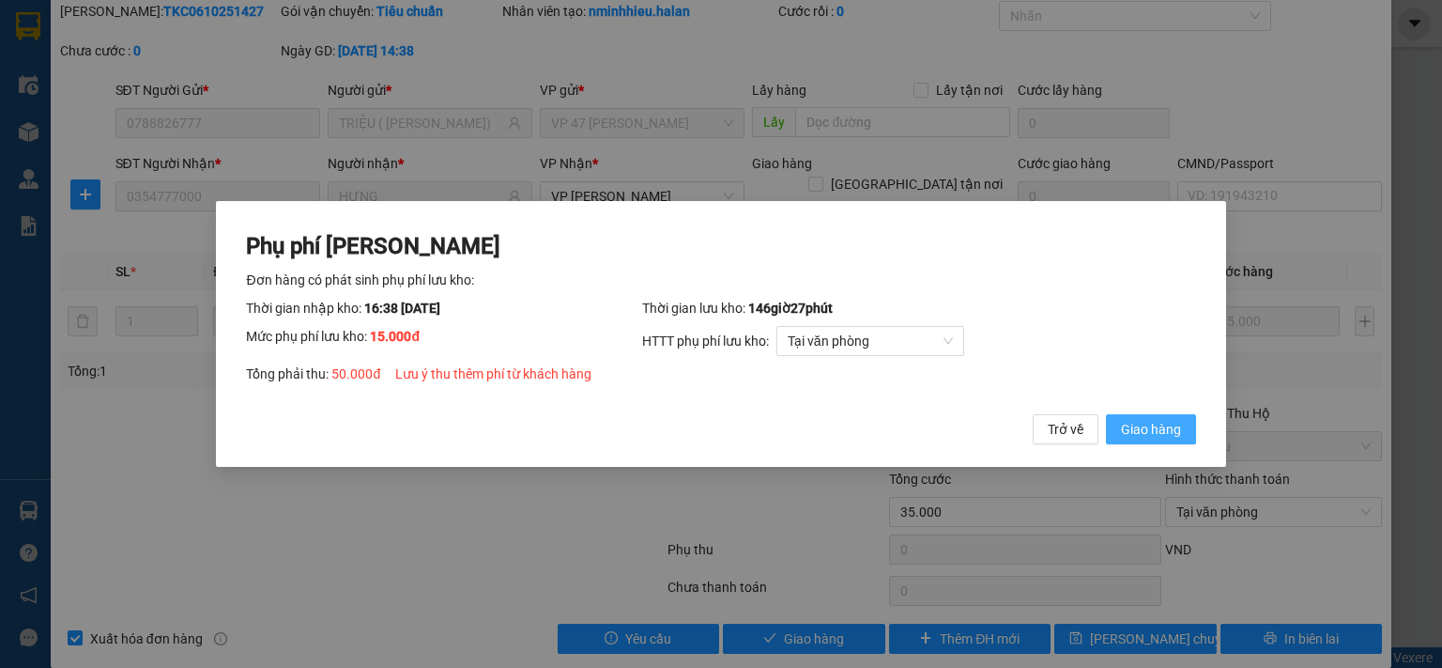
click at [1142, 424] on span "Giao hàng" at bounding box center [1151, 429] width 60 height 21
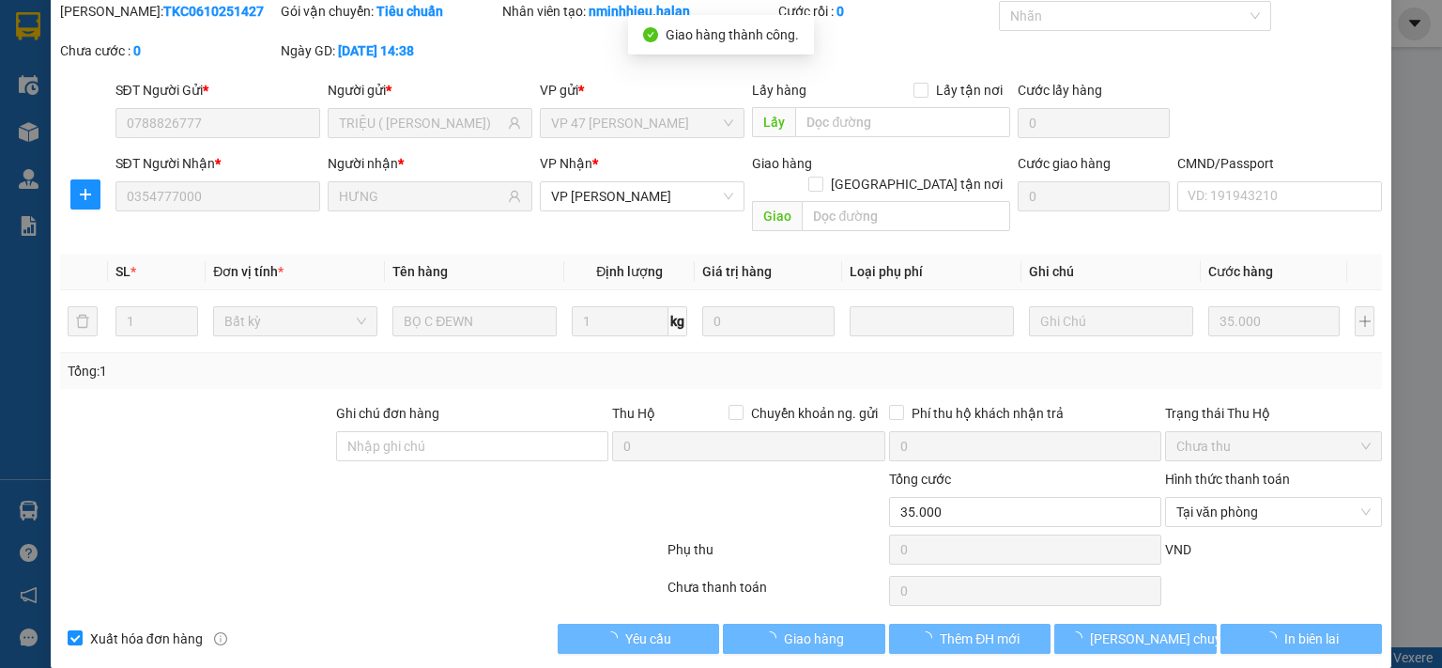
type input "50.000"
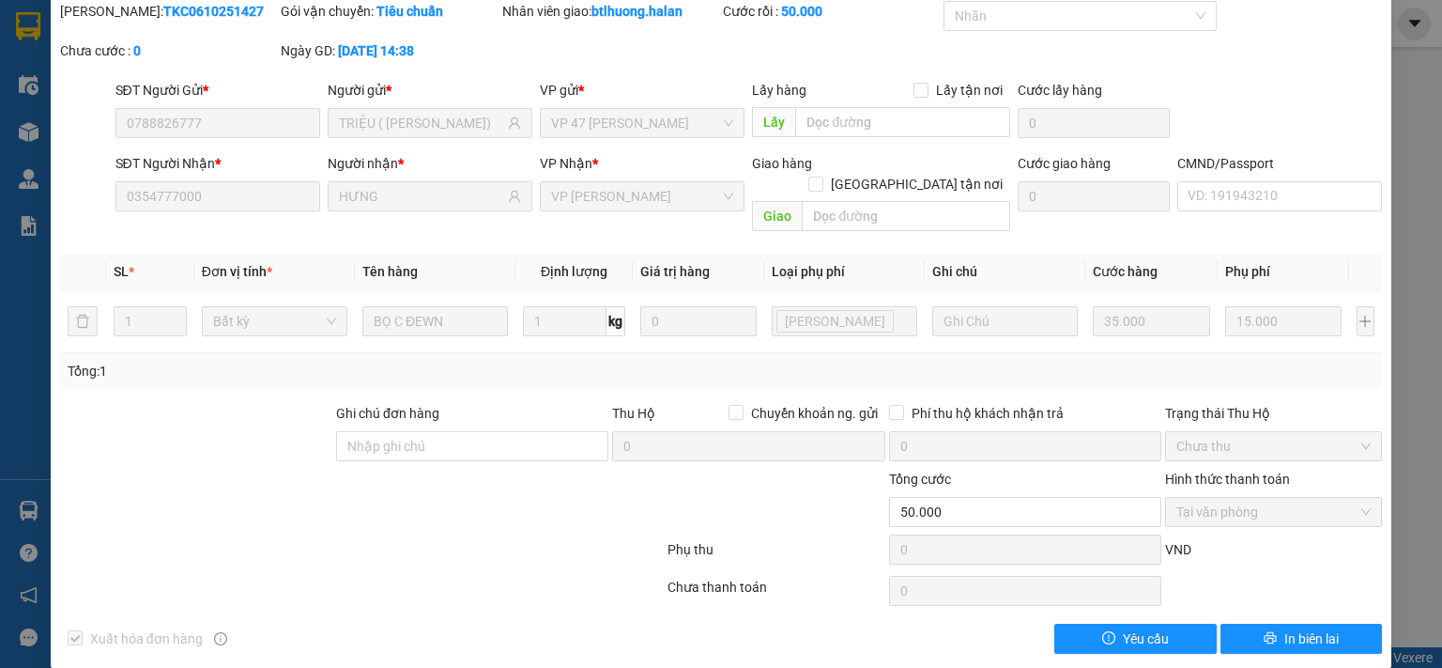
scroll to position [0, 0]
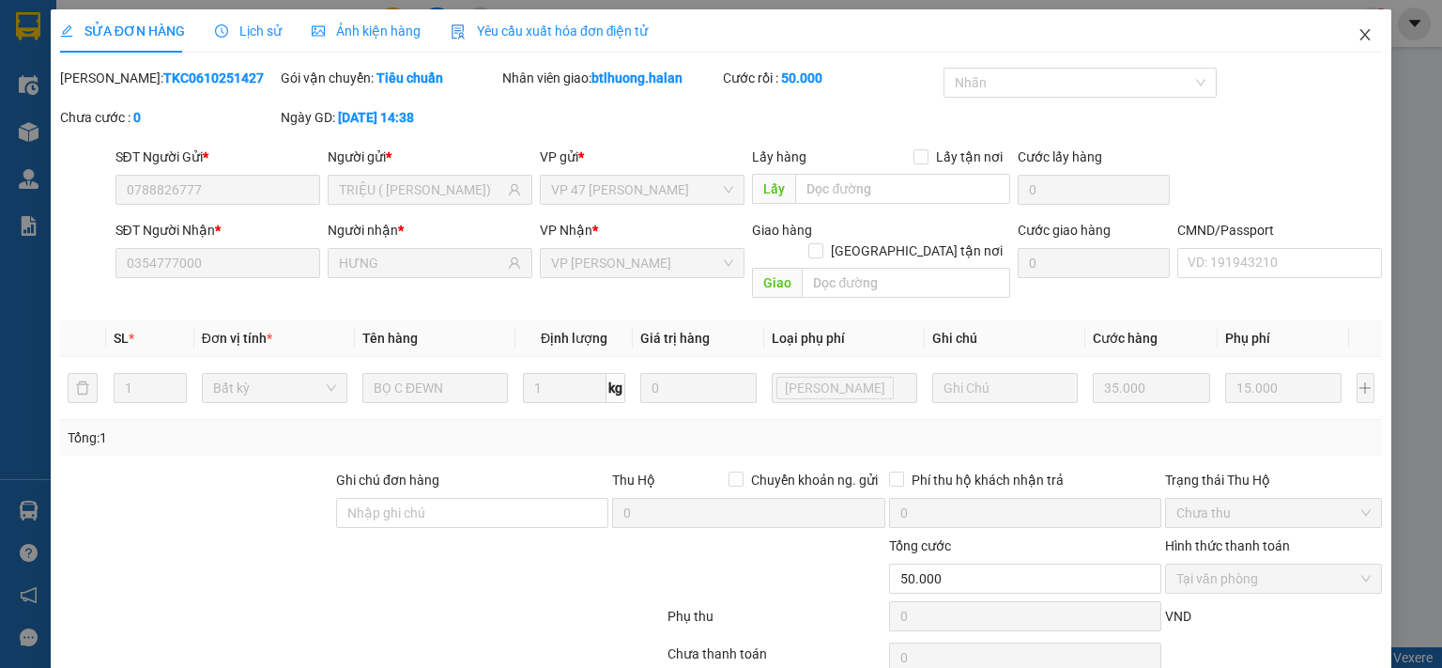
click at [1343, 35] on span "Close" at bounding box center [1365, 35] width 53 height 53
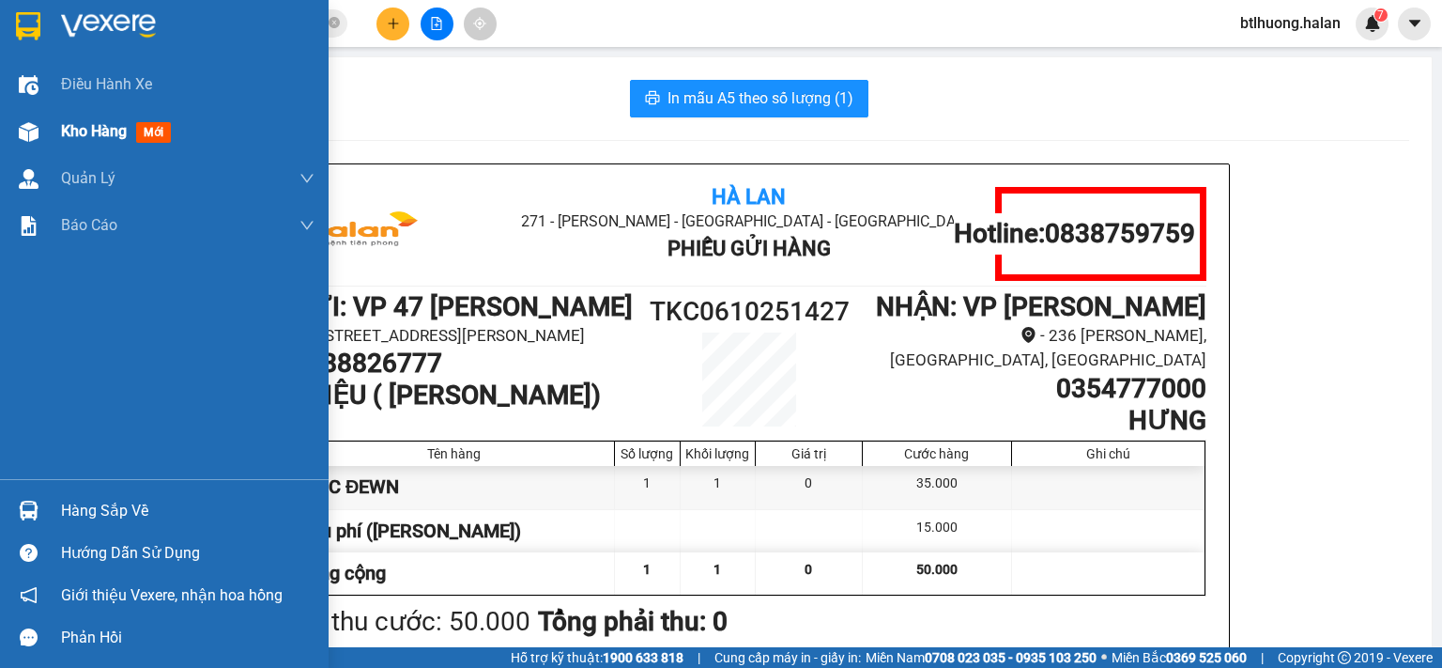
click at [36, 125] on img at bounding box center [29, 132] width 20 height 20
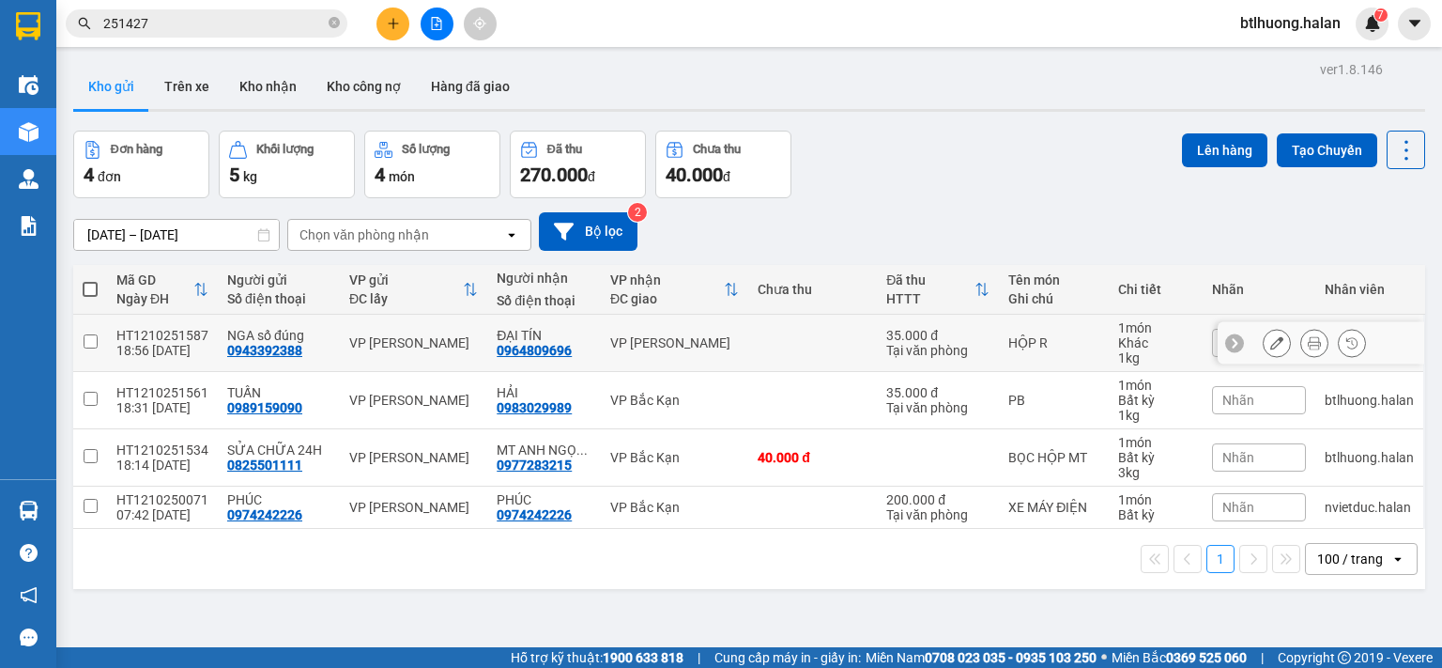
drag, startPoint x: 702, startPoint y: 356, endPoint x: 1106, endPoint y: 250, distance: 417.5
click at [702, 356] on td "VP [PERSON_NAME]" at bounding box center [674, 343] width 147 height 57
checkbox input "true"
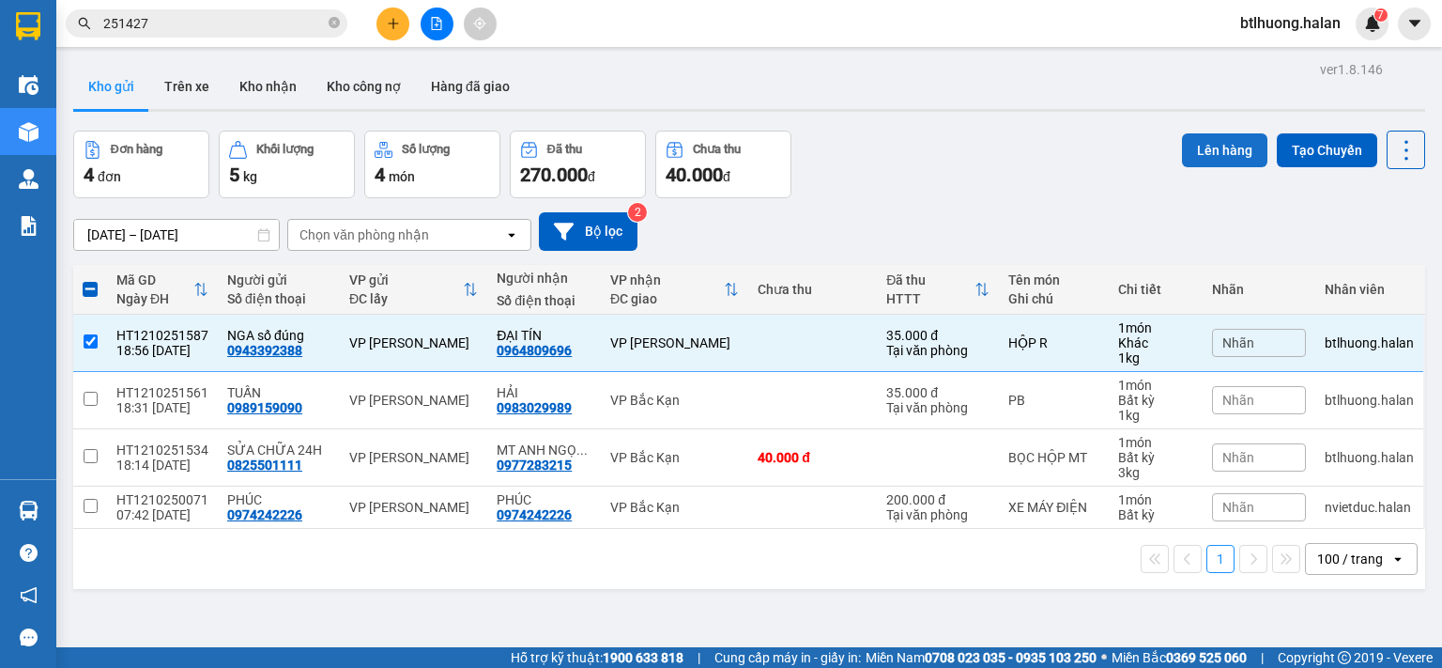
click at [1202, 149] on button "Lên hàng" at bounding box center [1224, 150] width 85 height 34
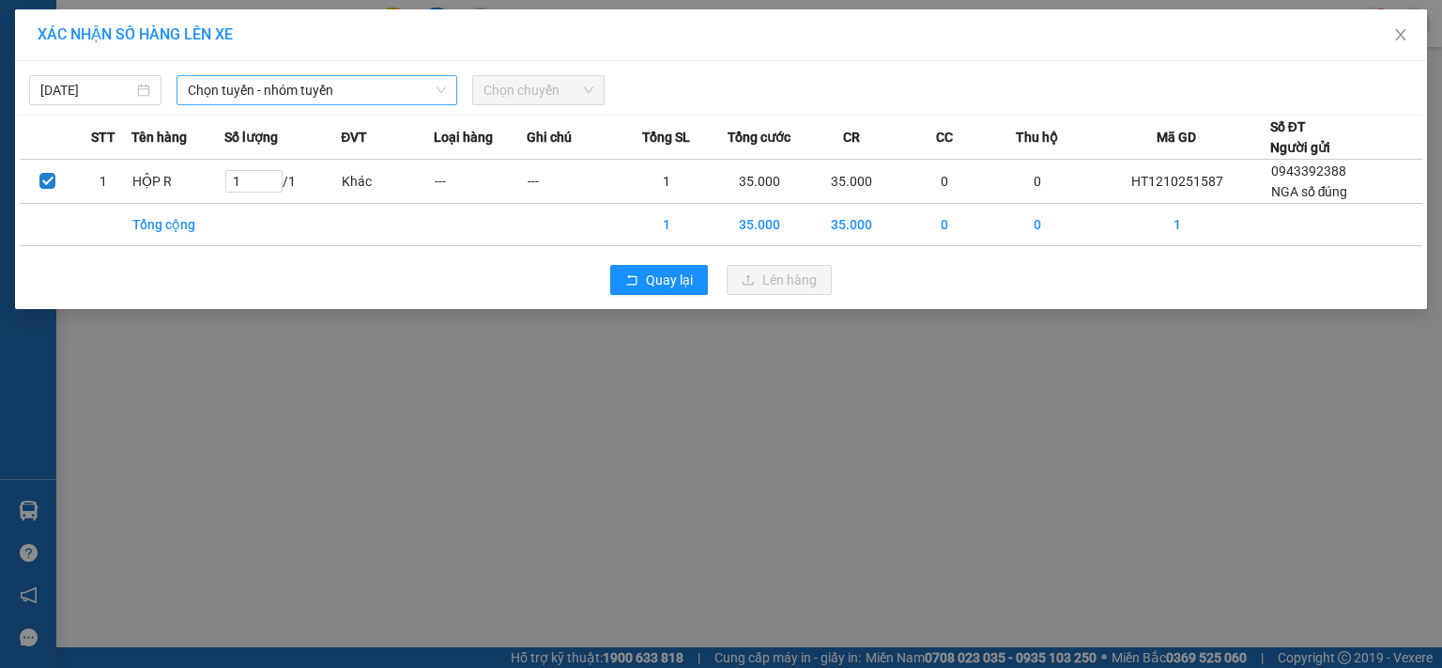
click at [364, 88] on span "Chọn tuyến - nhóm tuyến" at bounding box center [317, 90] width 258 height 28
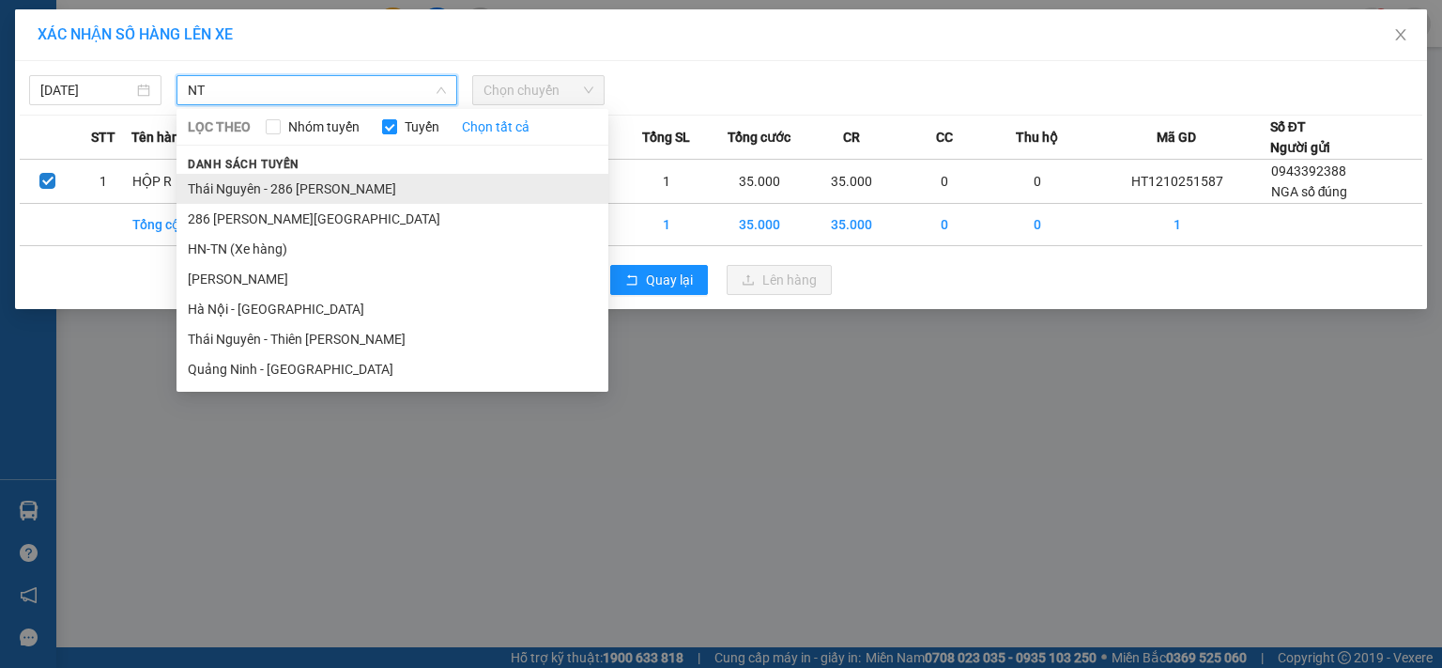
type input "NT"
click at [348, 179] on li "Thái Nguyên - 286 Nguyễn Trãi" at bounding box center [393, 189] width 432 height 30
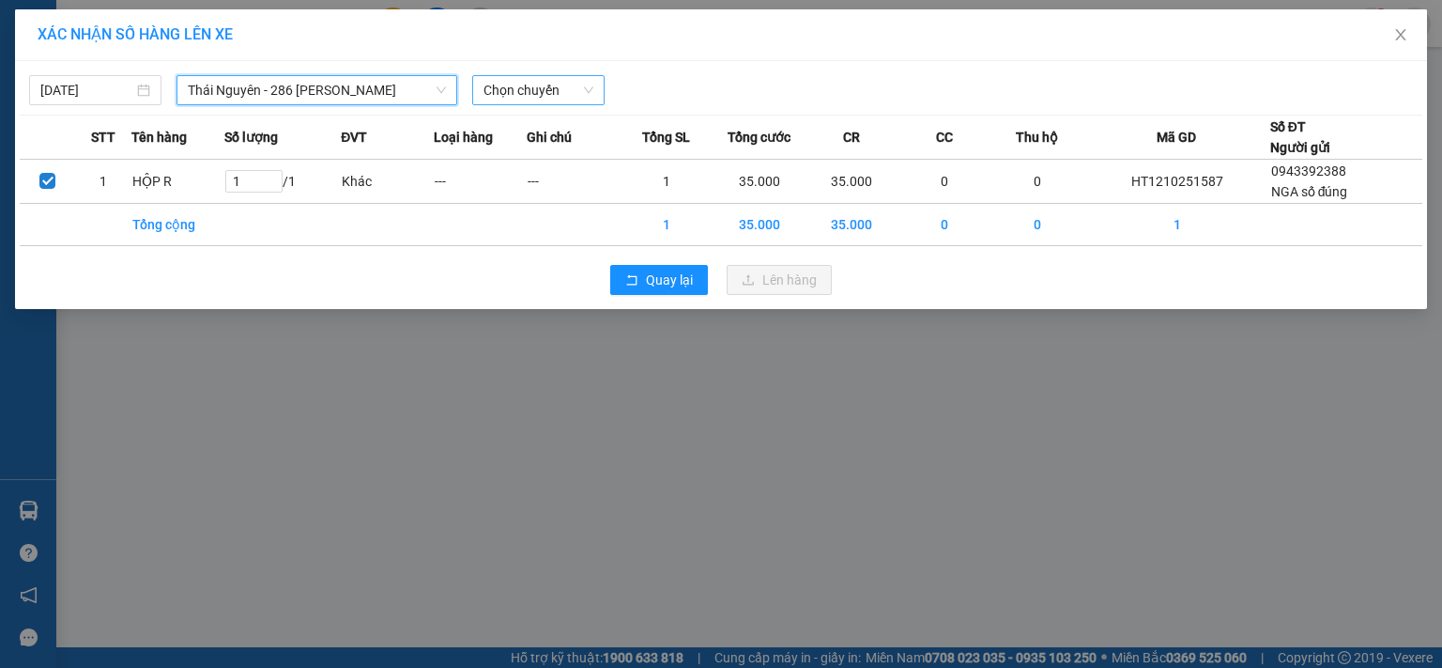
click at [550, 98] on span "Chọn chuyến" at bounding box center [539, 90] width 110 height 28
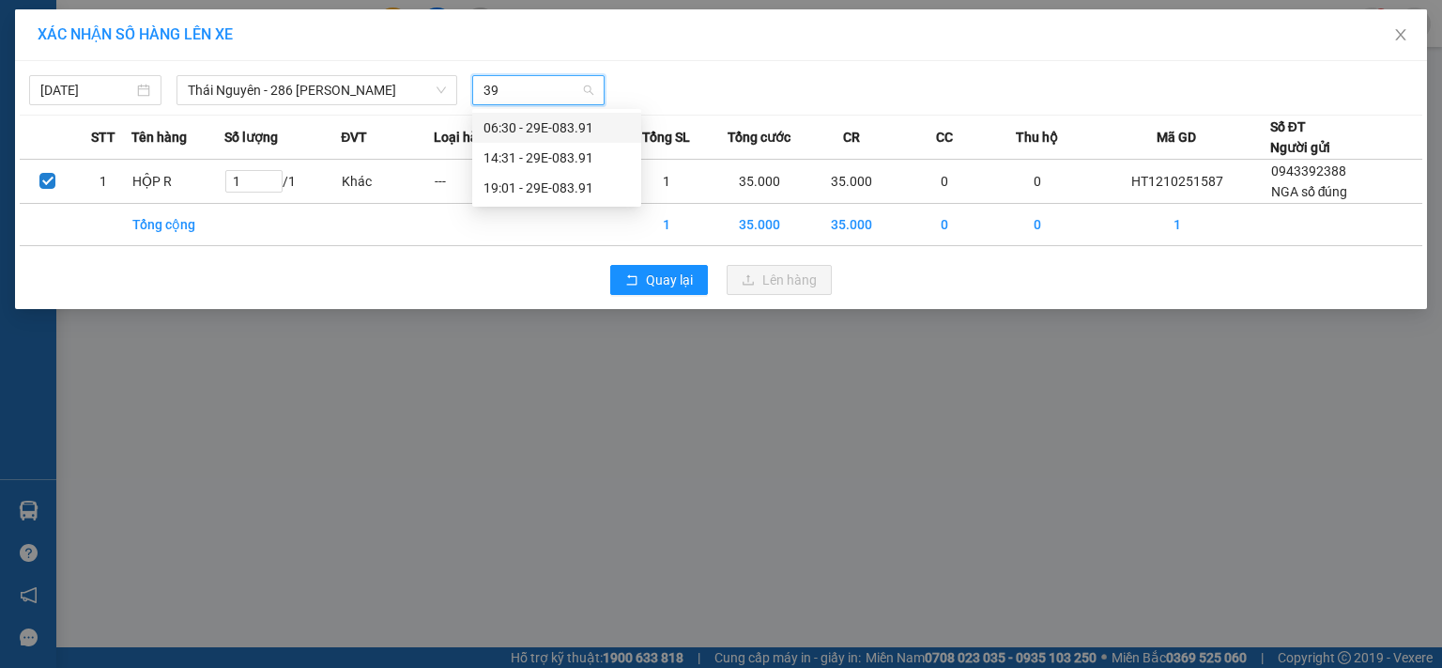
type input "391"
click at [569, 177] on div "19:01 - 29E-083.91" at bounding box center [557, 187] width 146 height 21
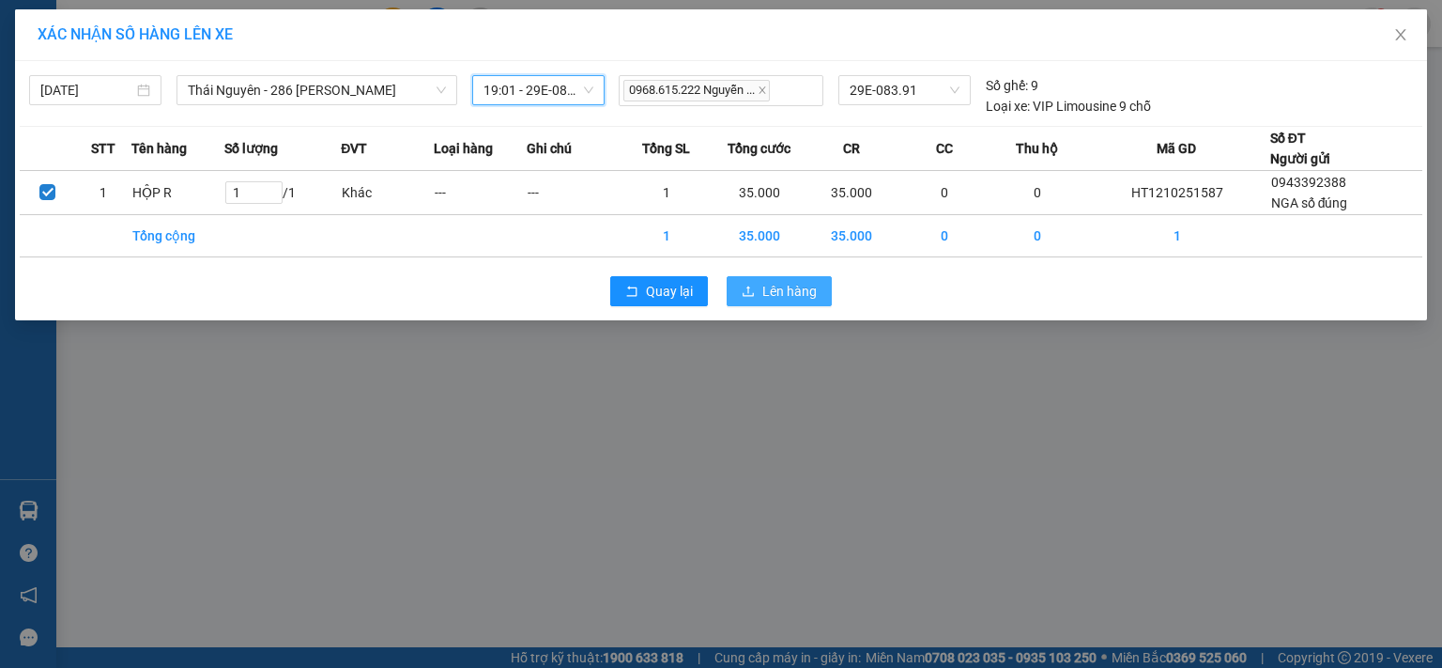
click at [771, 285] on span "Lên hàng" at bounding box center [789, 291] width 54 height 21
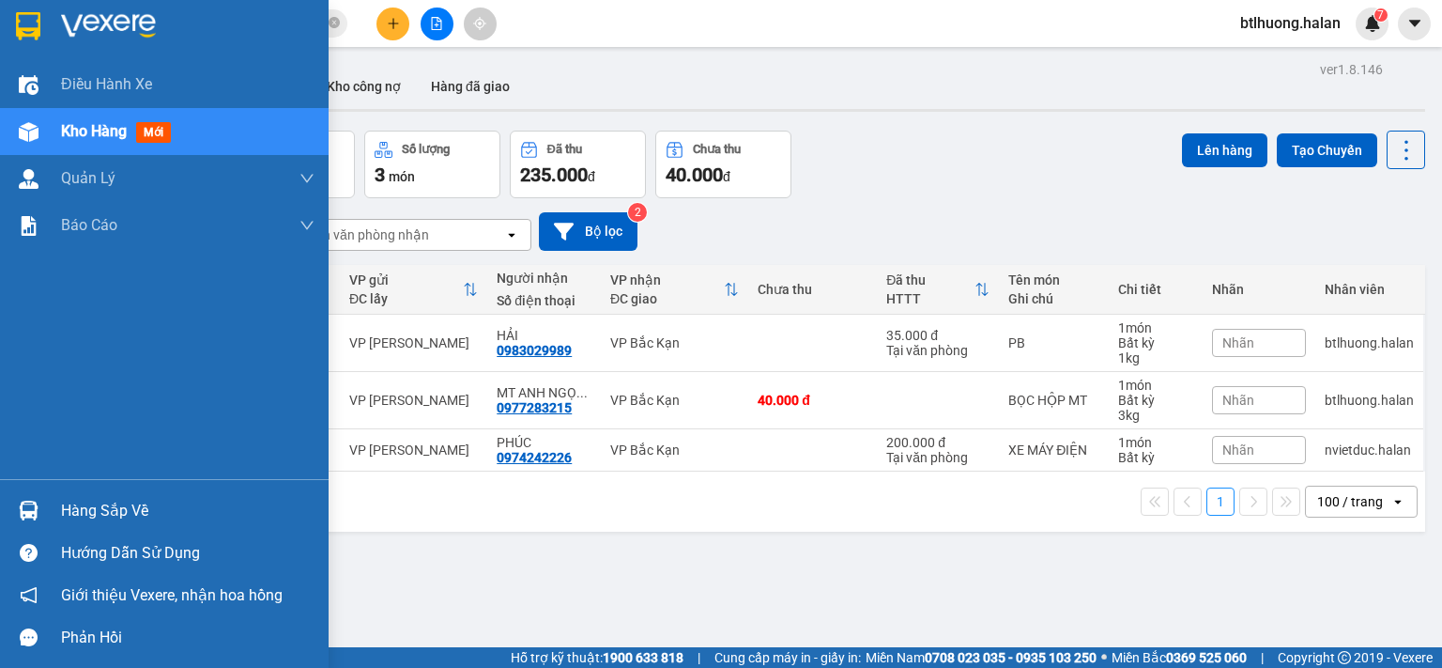
click at [53, 510] on div "Hàng sắp về" at bounding box center [164, 510] width 329 height 42
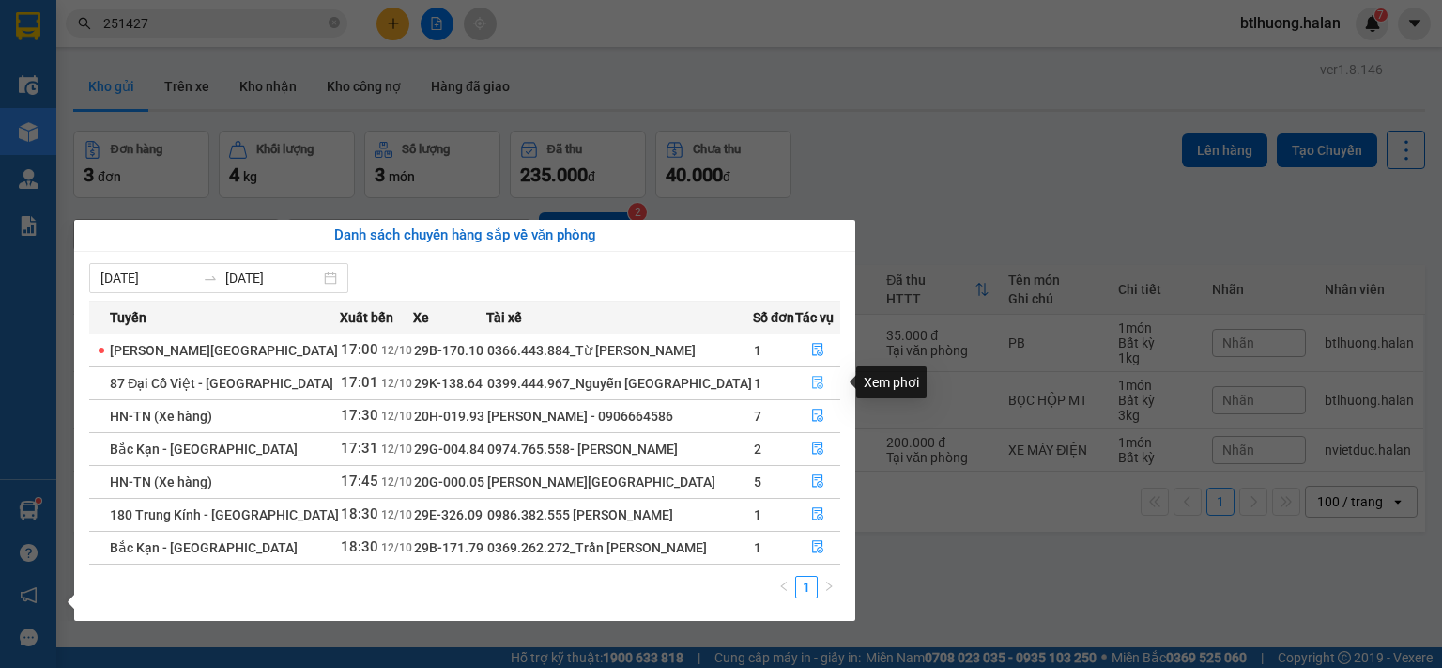
click at [813, 384] on icon "file-done" at bounding box center [817, 382] width 13 height 13
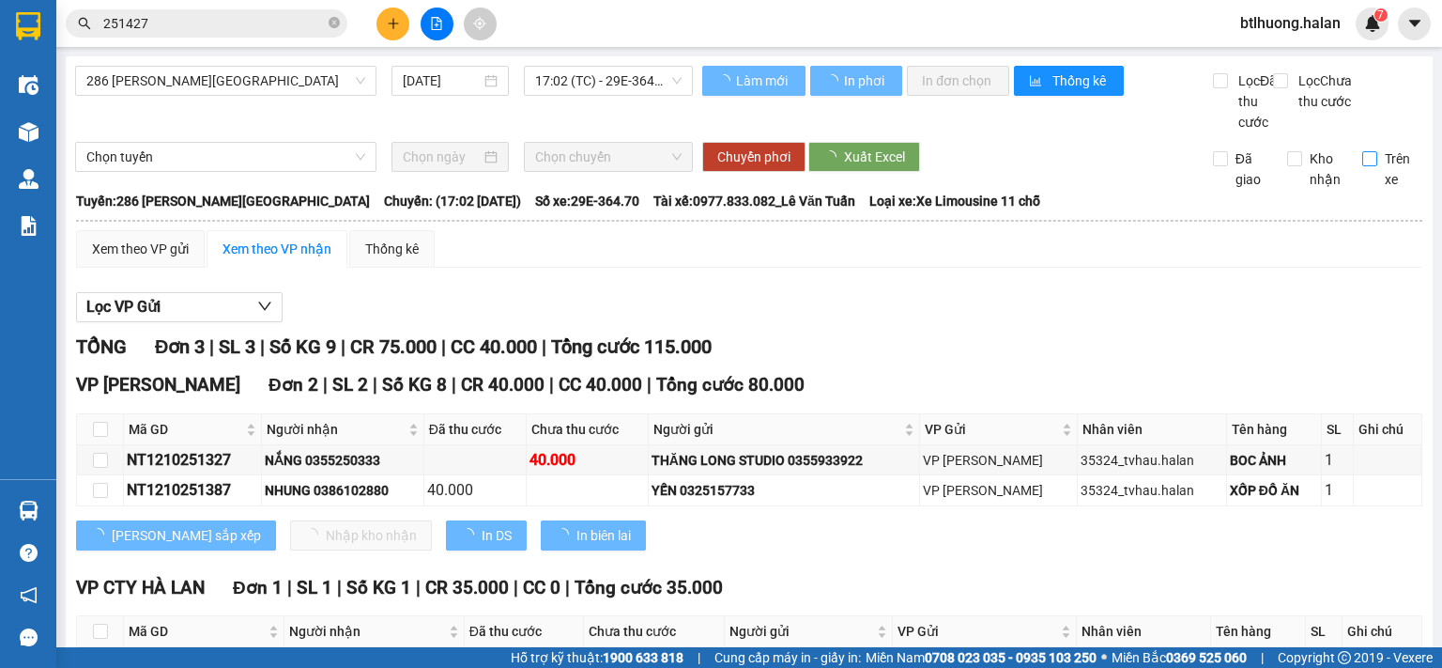
click at [1362, 166] on input "Trên xe" at bounding box center [1369, 158] width 15 height 15
checkbox input "true"
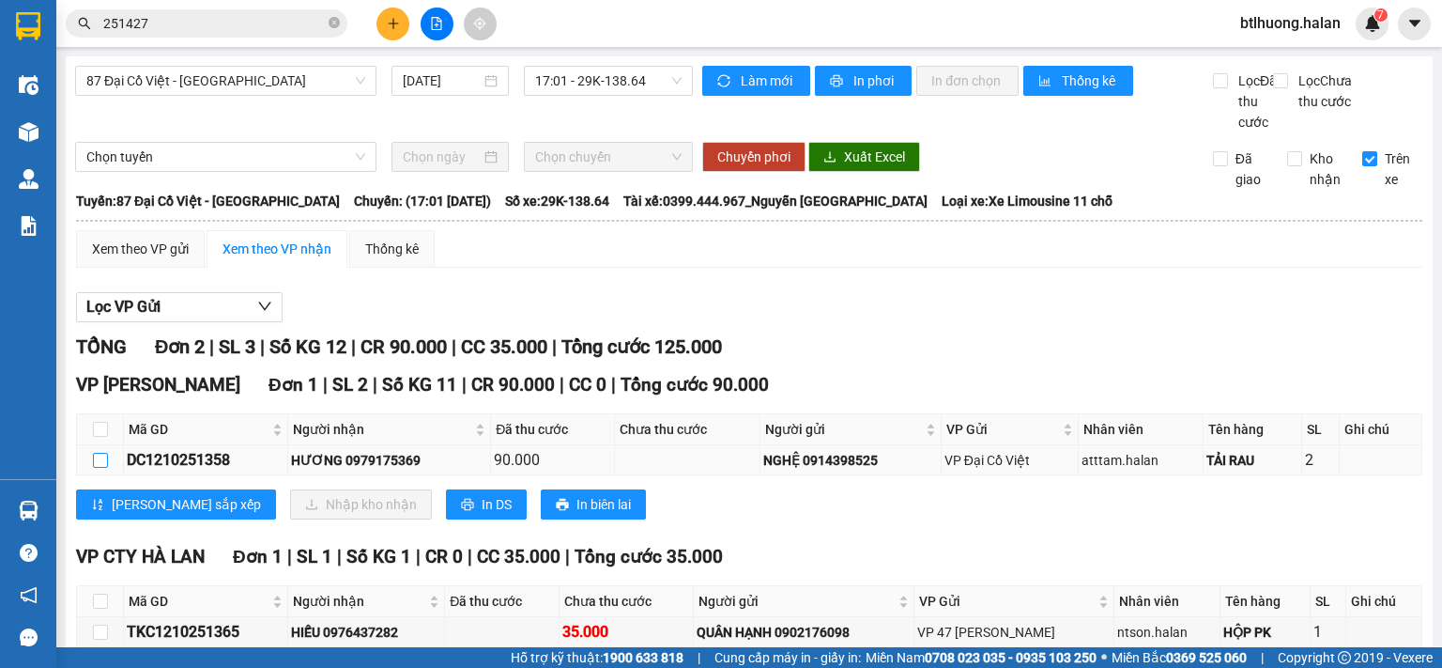
click at [95, 468] on input "checkbox" at bounding box center [100, 460] width 15 height 15
checkbox input "true"
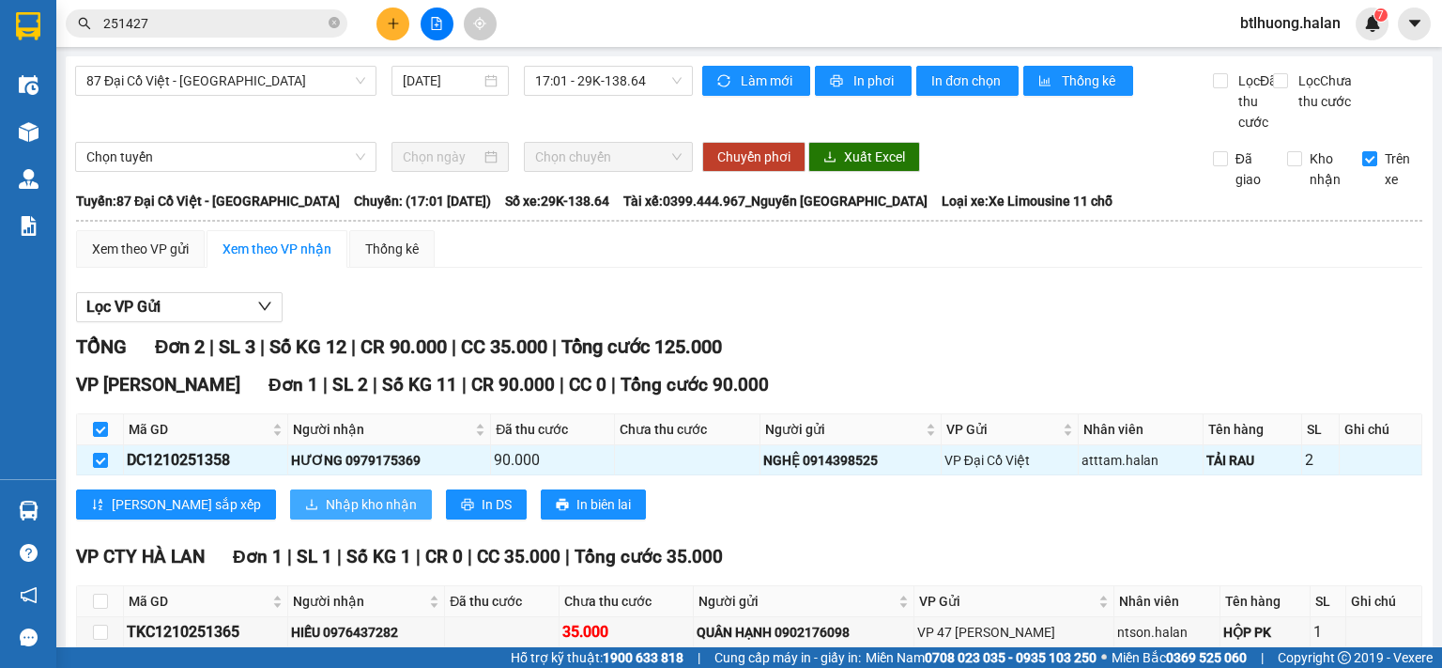
click at [290, 515] on button "Nhập kho nhận" at bounding box center [361, 504] width 142 height 30
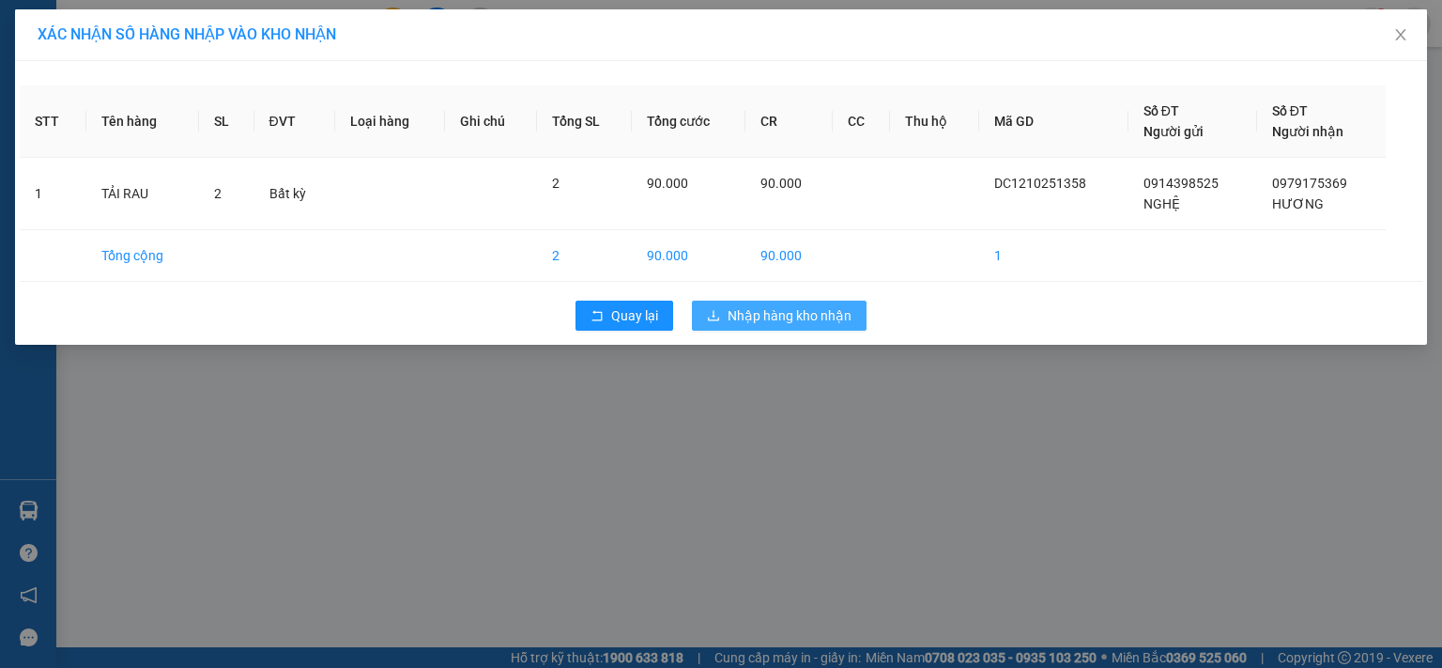
click at [741, 310] on span "Nhập hàng kho nhận" at bounding box center [790, 315] width 124 height 21
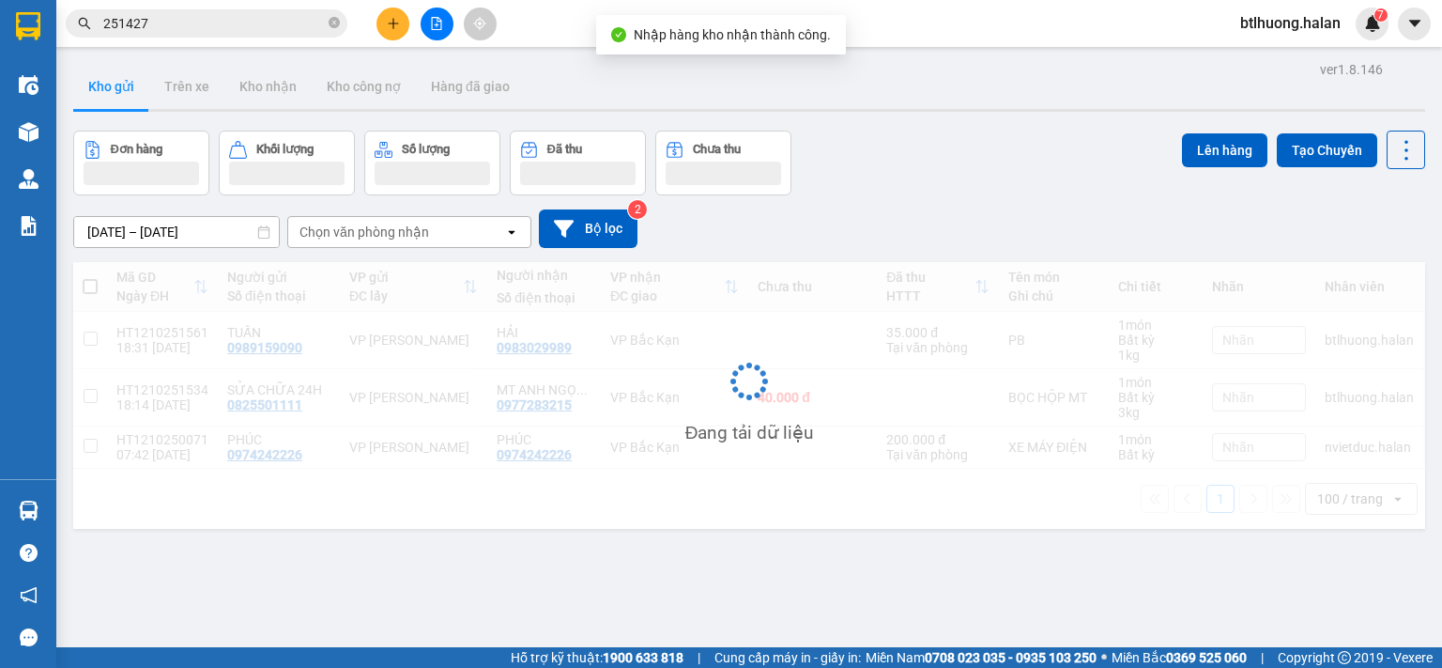
click at [212, 26] on input "251427" at bounding box center [214, 23] width 222 height 21
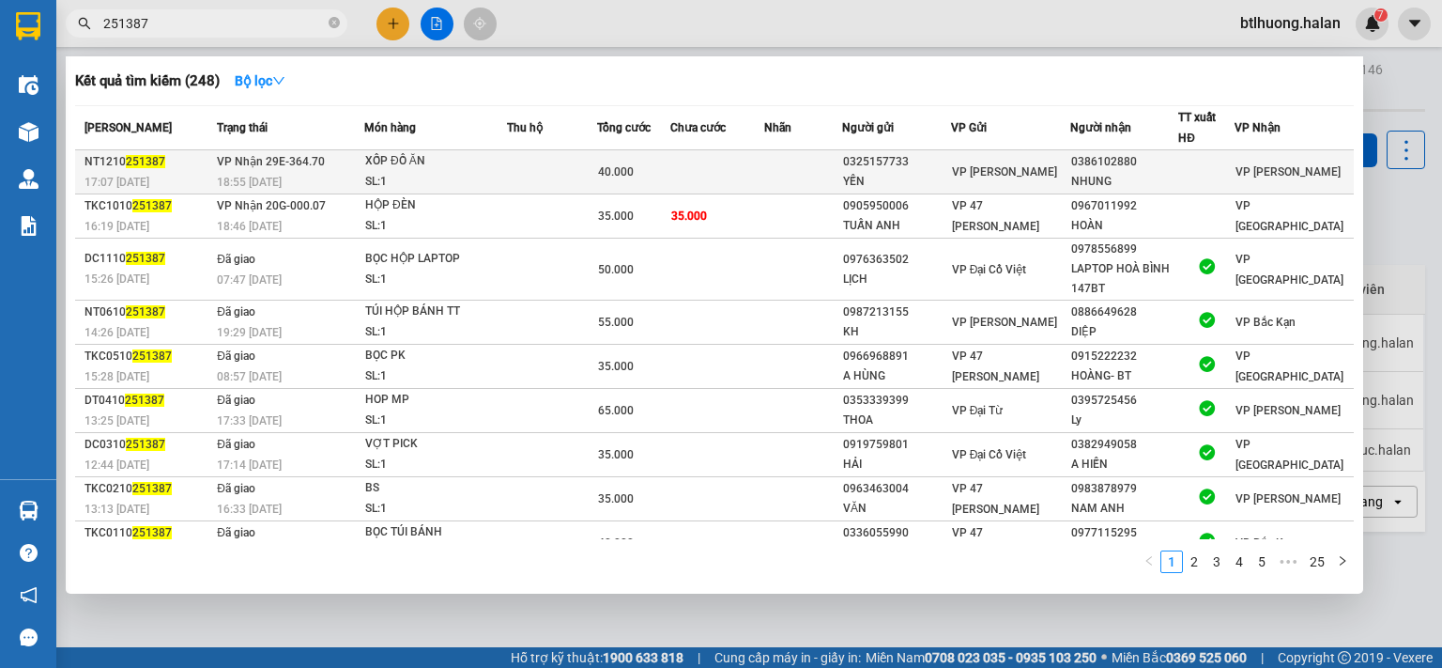
type input "251387"
click at [928, 168] on div "0325157733" at bounding box center [896, 162] width 107 height 20
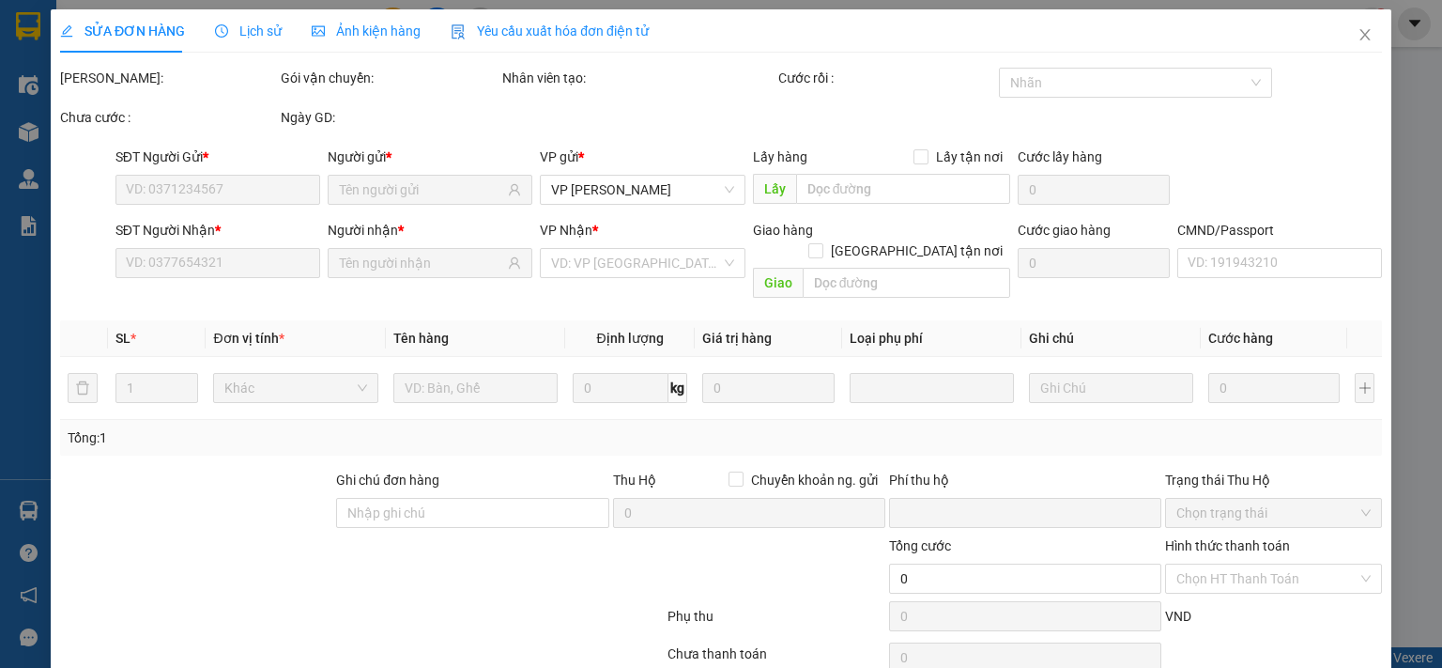
type input "0325157733"
type input "YẾN"
type input "0386102880"
type input "NHUNG"
type input "0"
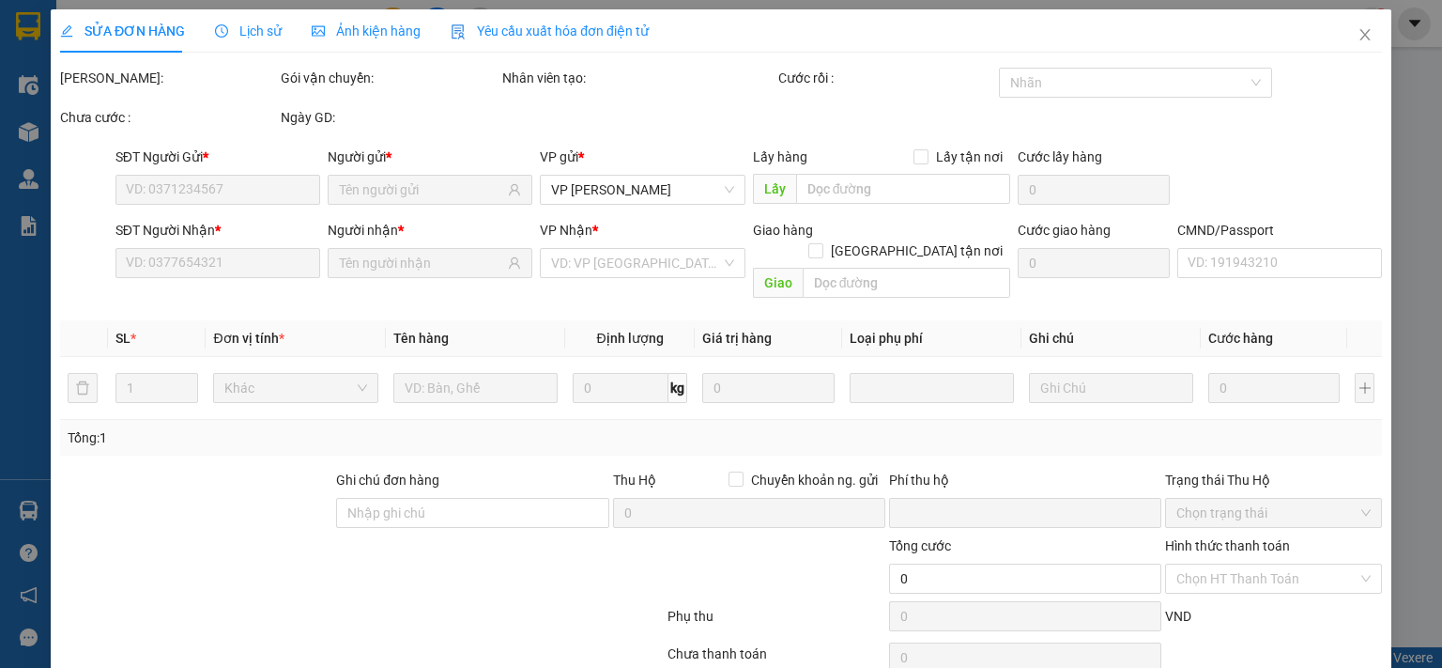
type input "40.000"
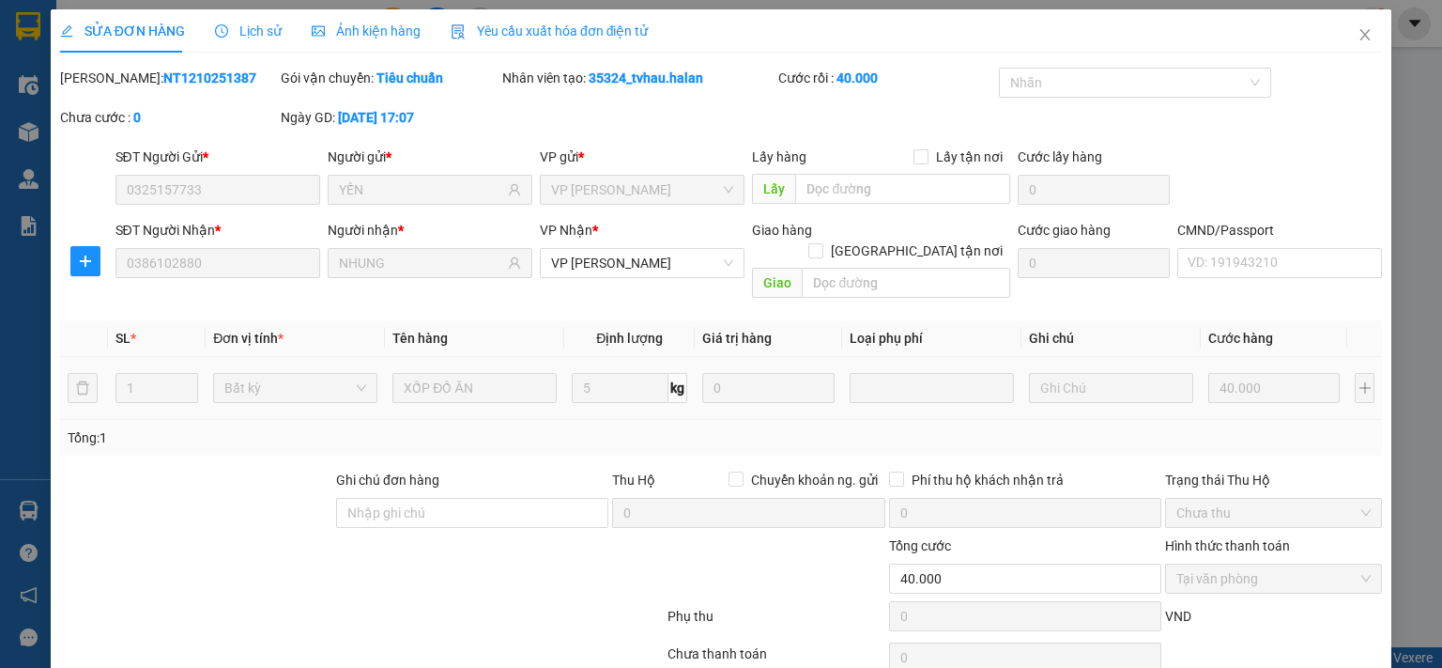
scroll to position [67, 0]
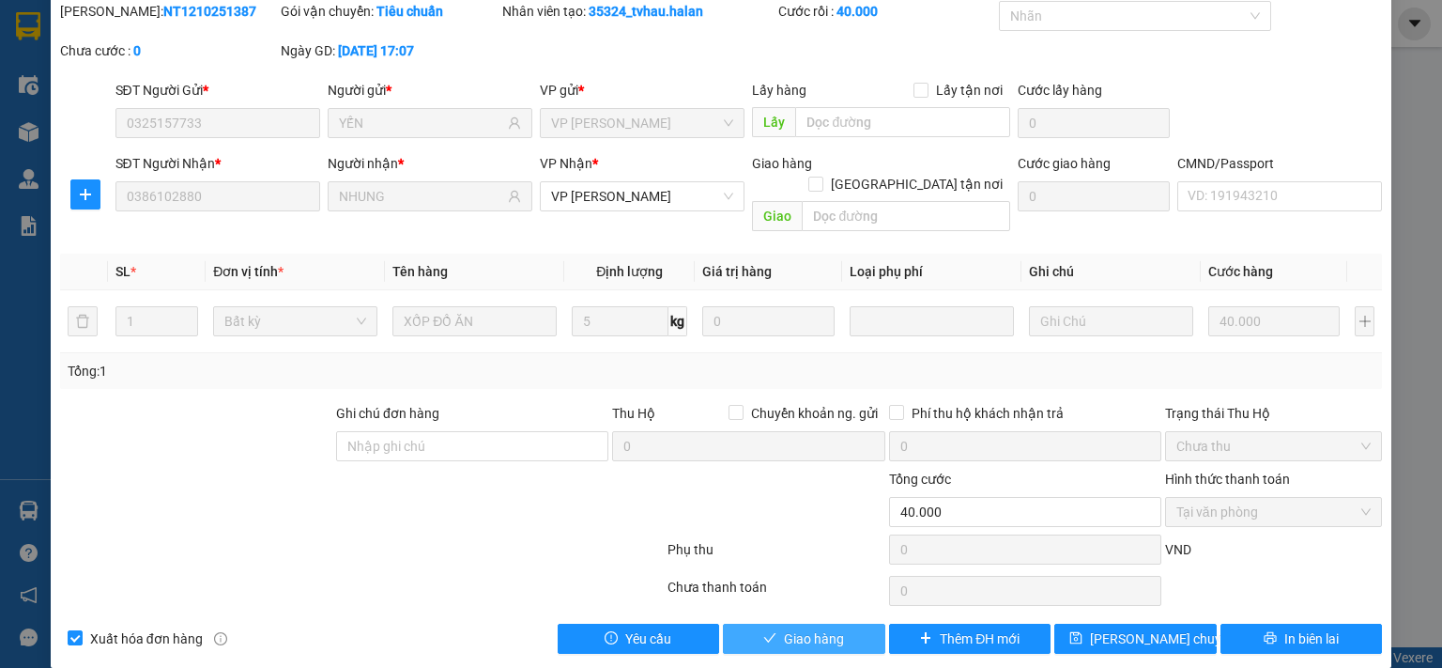
click at [823, 628] on span "Giao hàng" at bounding box center [814, 638] width 60 height 21
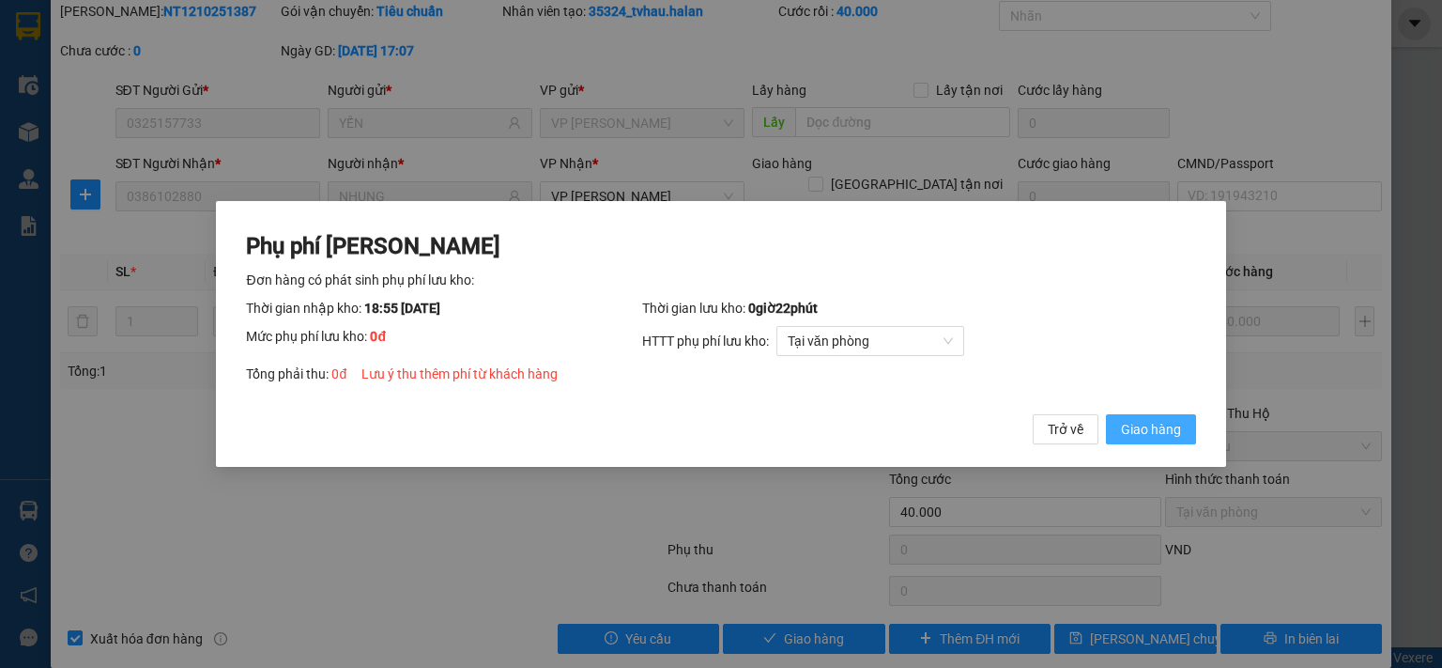
click at [1125, 425] on span "Giao hàng" at bounding box center [1151, 429] width 60 height 21
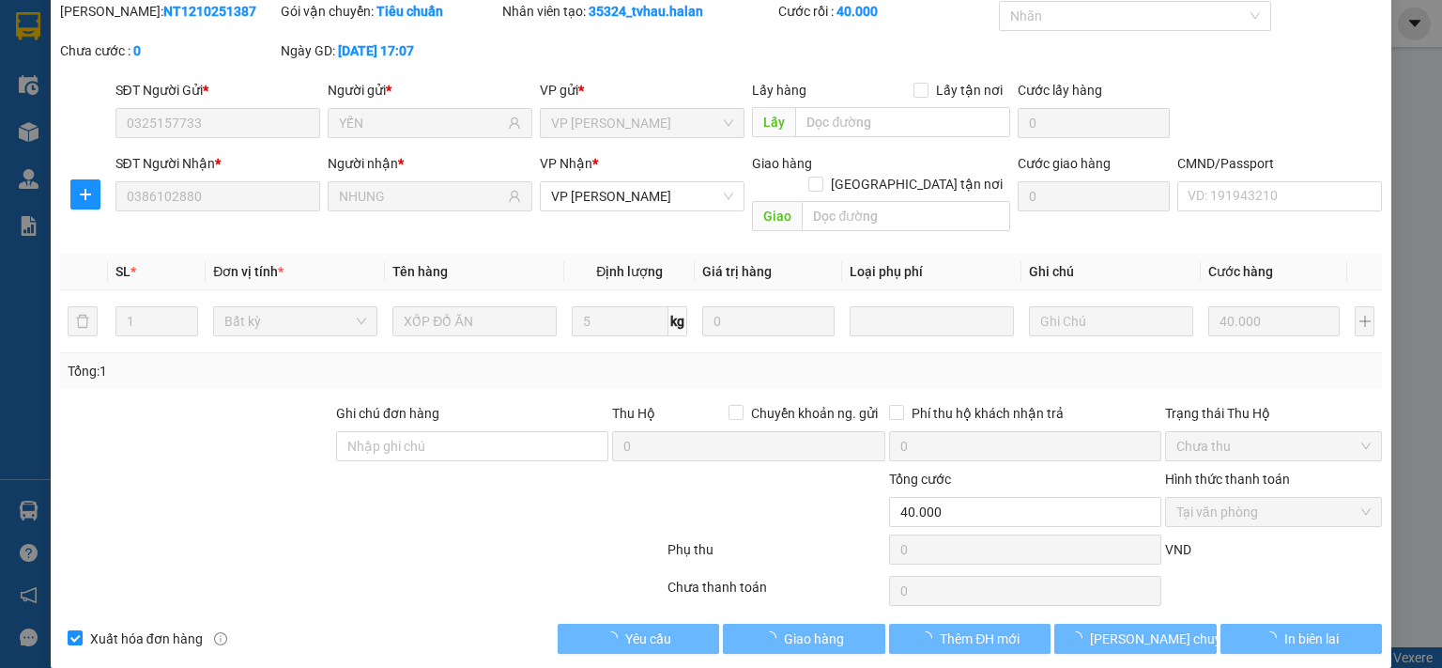
scroll to position [0, 0]
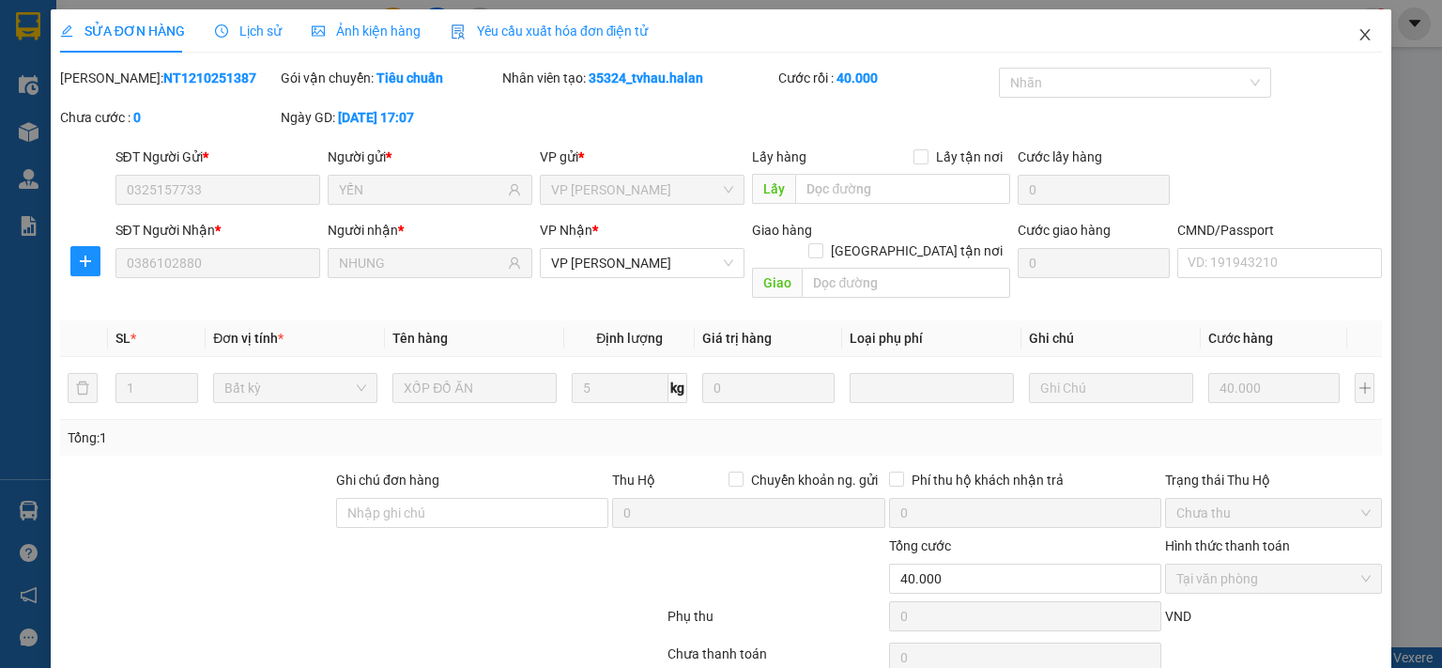
click at [1342, 38] on span "Close" at bounding box center [1365, 35] width 53 height 53
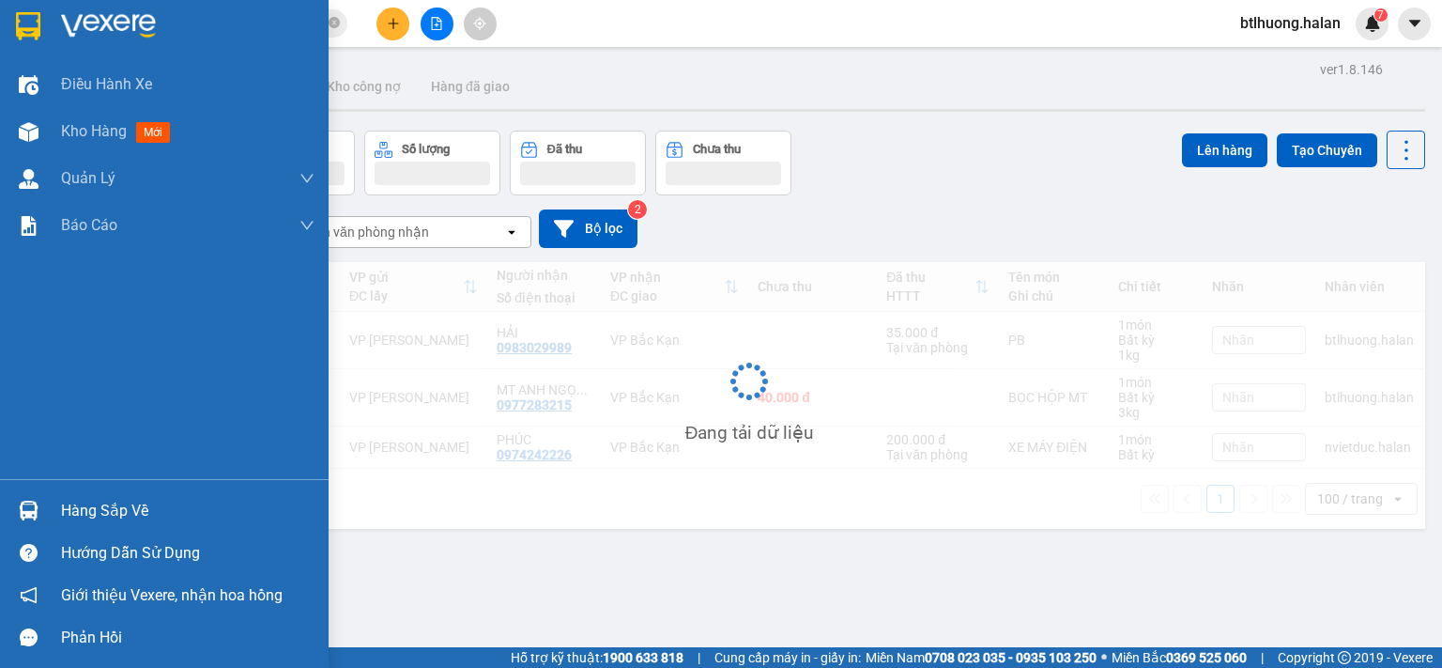
click at [53, 493] on div "Hàng sắp về" at bounding box center [164, 510] width 329 height 42
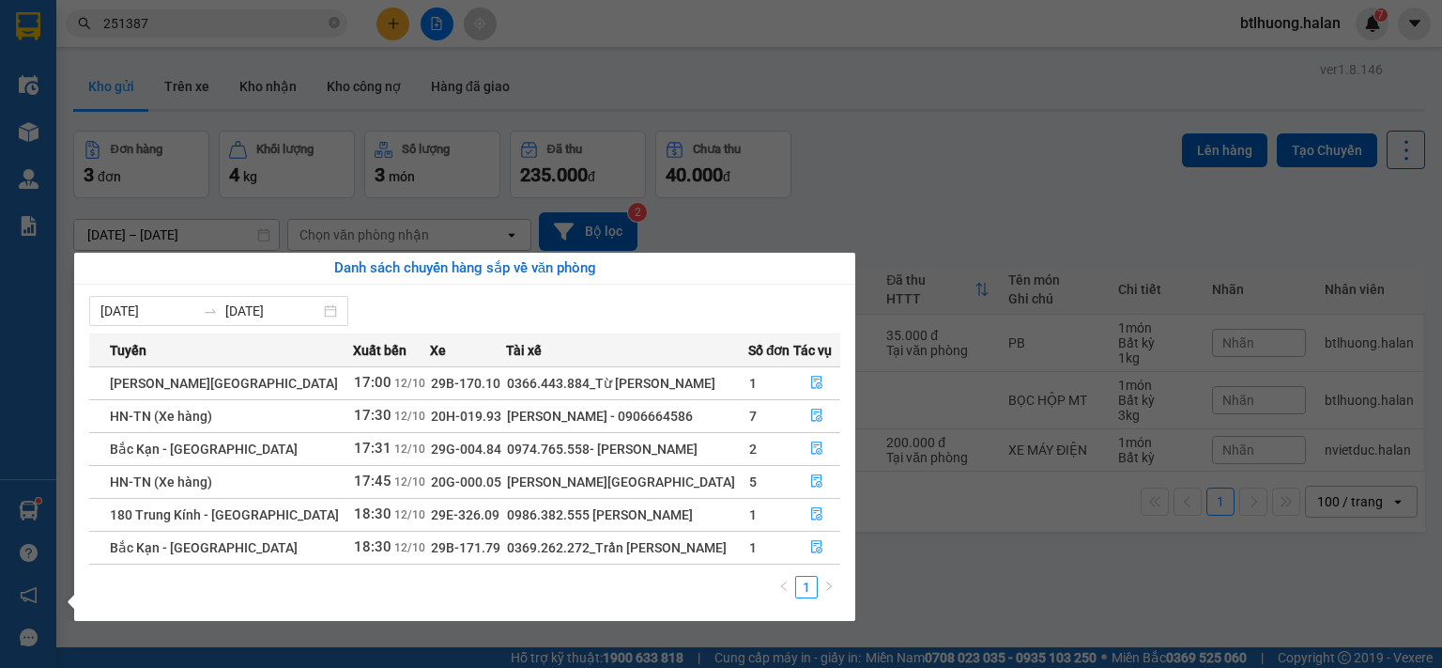
click at [308, 148] on section "Kết quả tìm kiếm ( 248 ) Bộ lọc Mã ĐH Trạng thái Món hàng Thu hộ Tổng cước Chưa…" at bounding box center [721, 334] width 1442 height 668
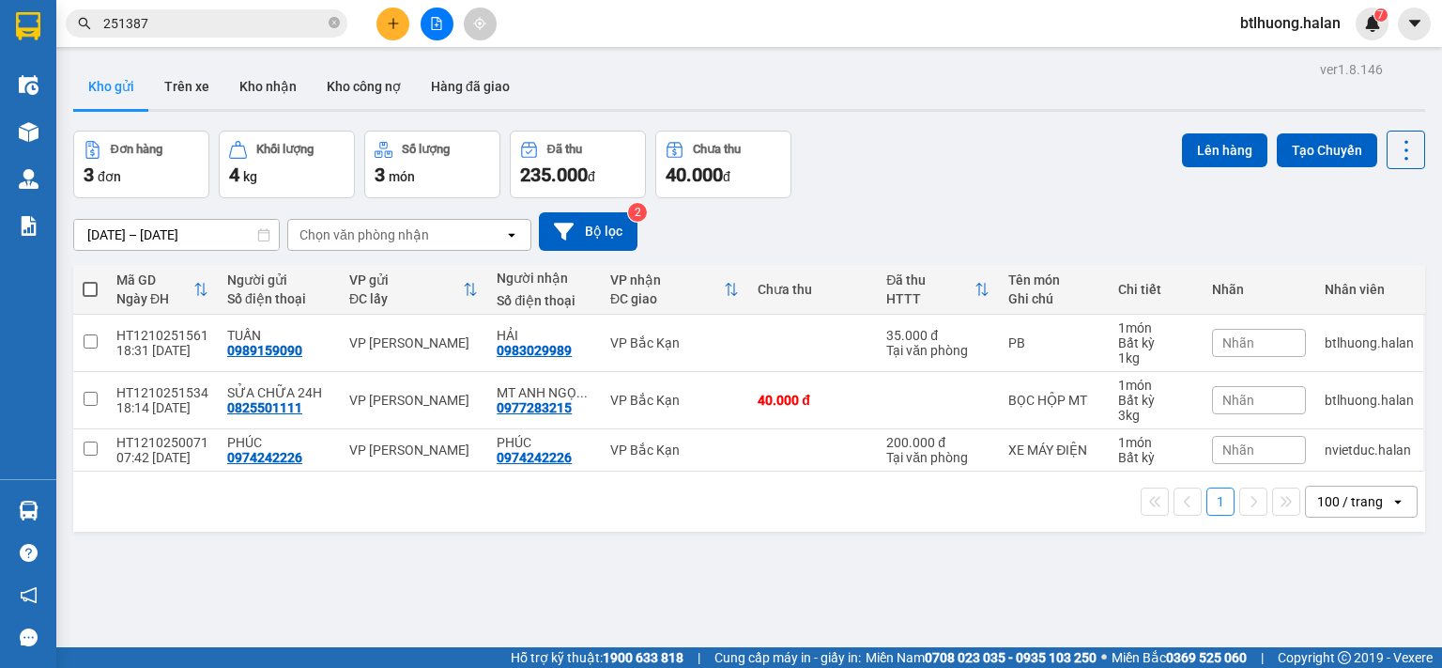
click at [272, 25] on input "251387" at bounding box center [214, 23] width 222 height 21
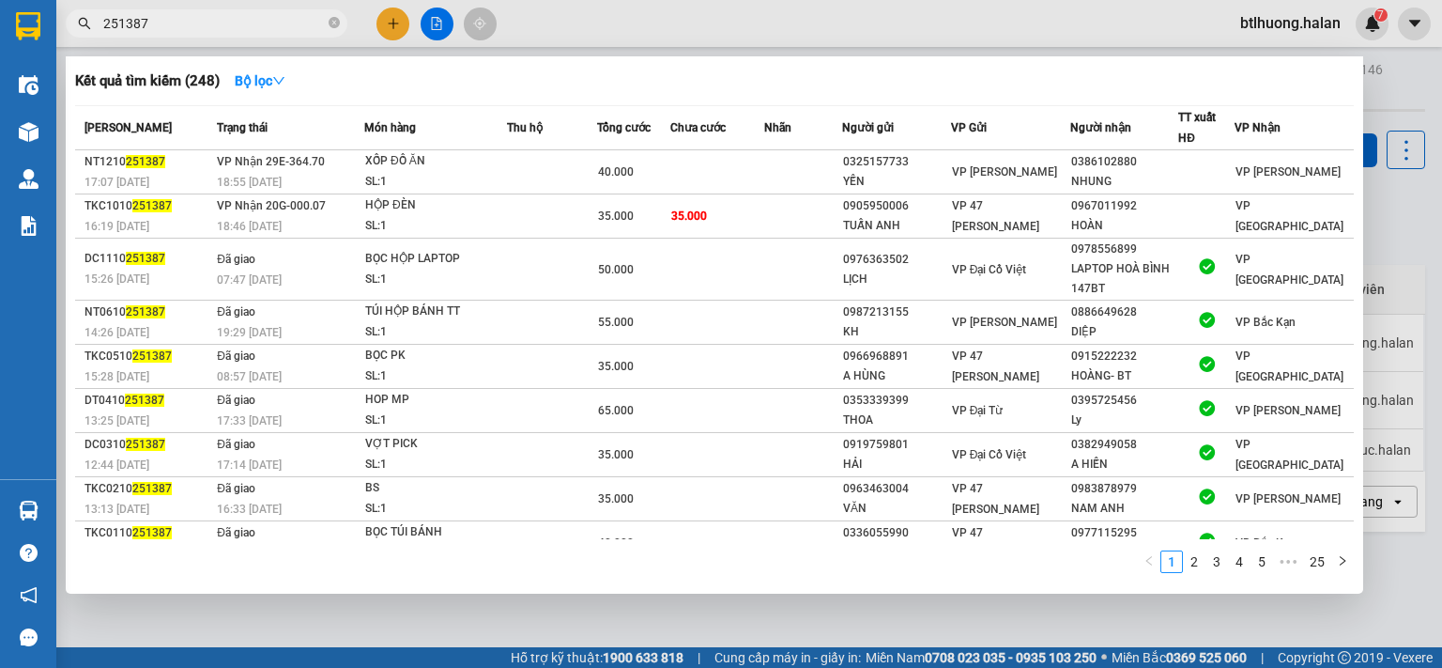
click at [272, 25] on input "251387" at bounding box center [214, 23] width 222 height 21
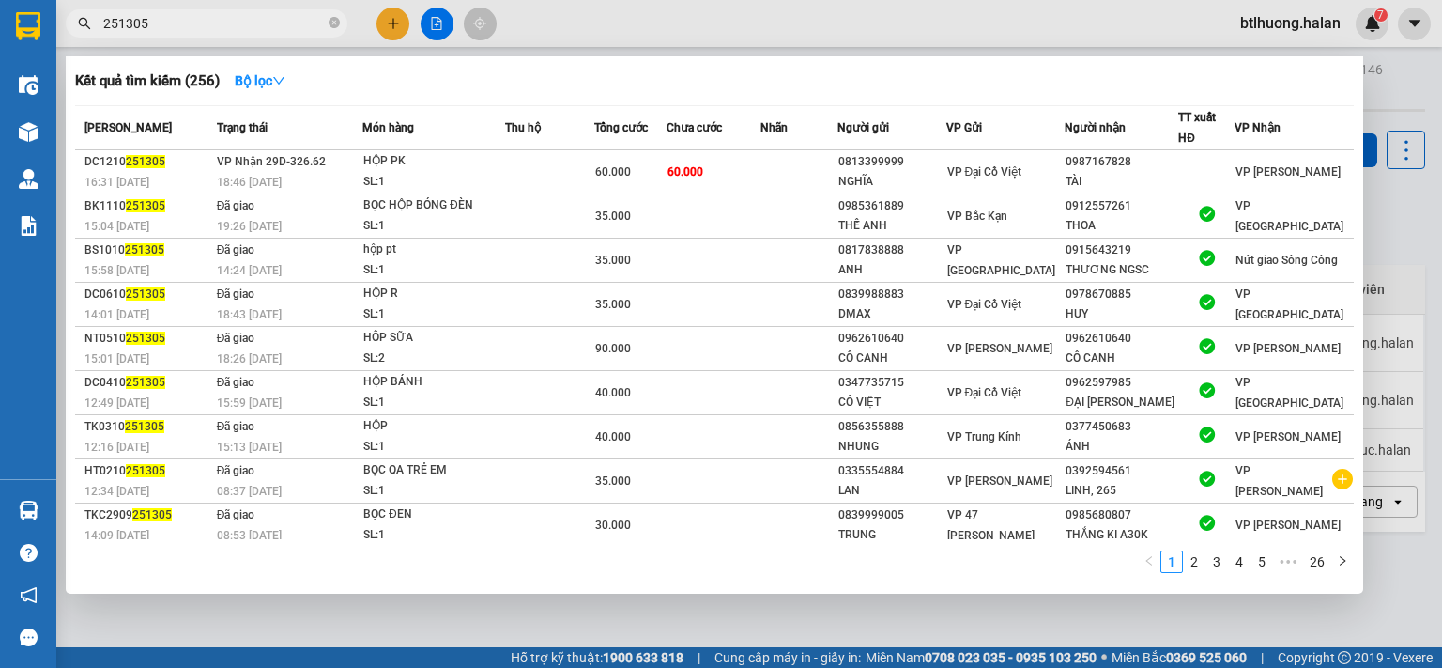
type input "251305"
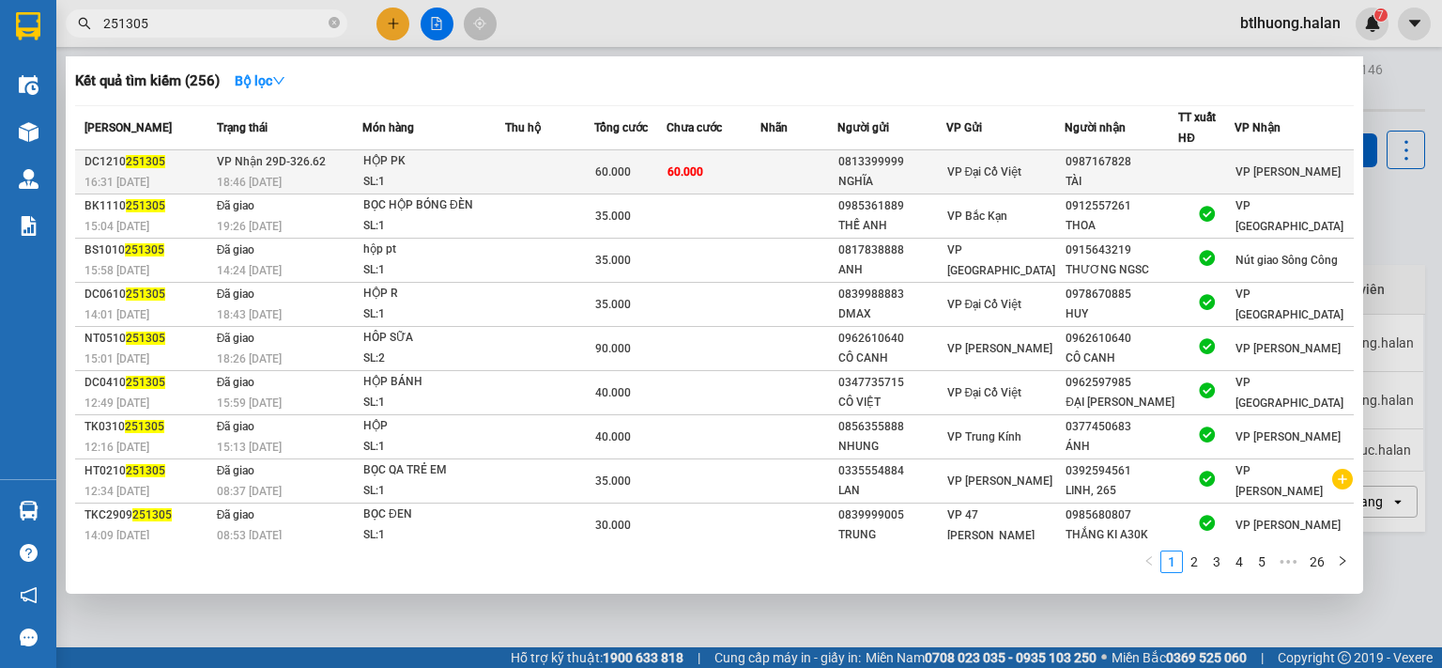
click at [530, 167] on td at bounding box center [549, 172] width 89 height 44
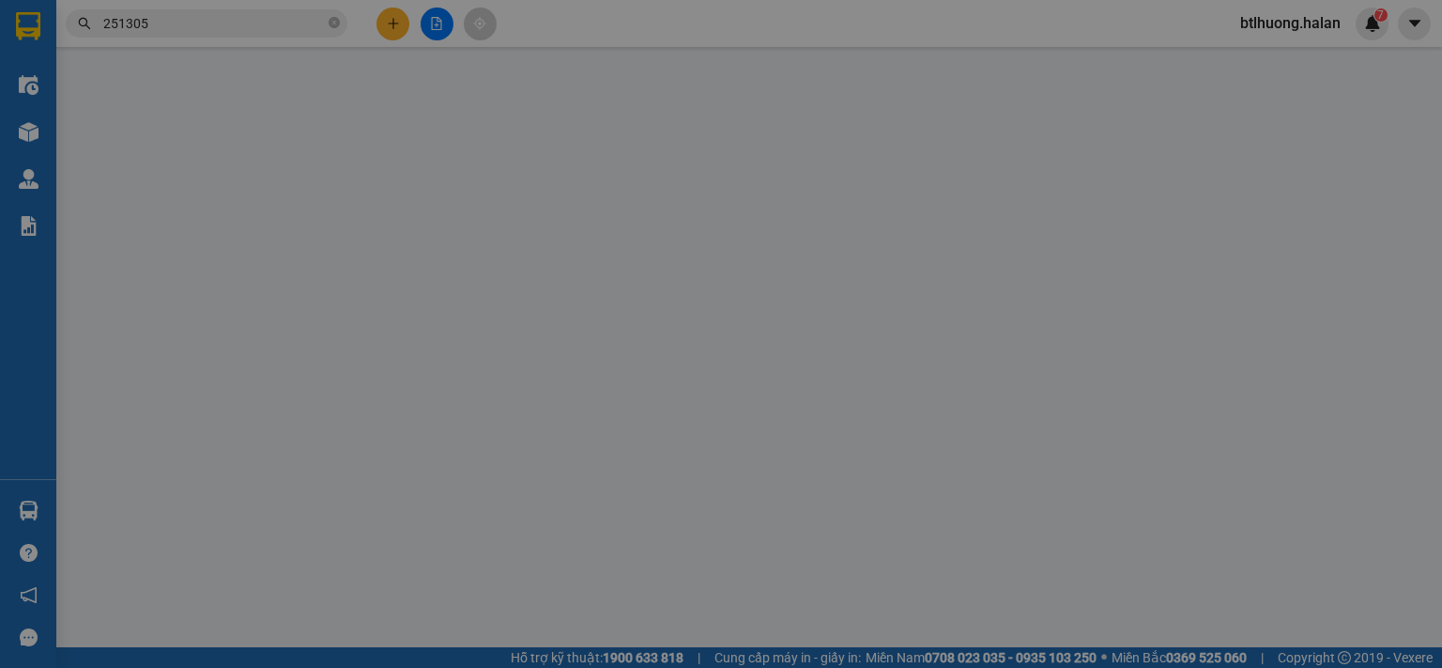
type input "0813399999"
type input "NGHĨA"
type input "0987167828"
type input "TÀI"
type input "0"
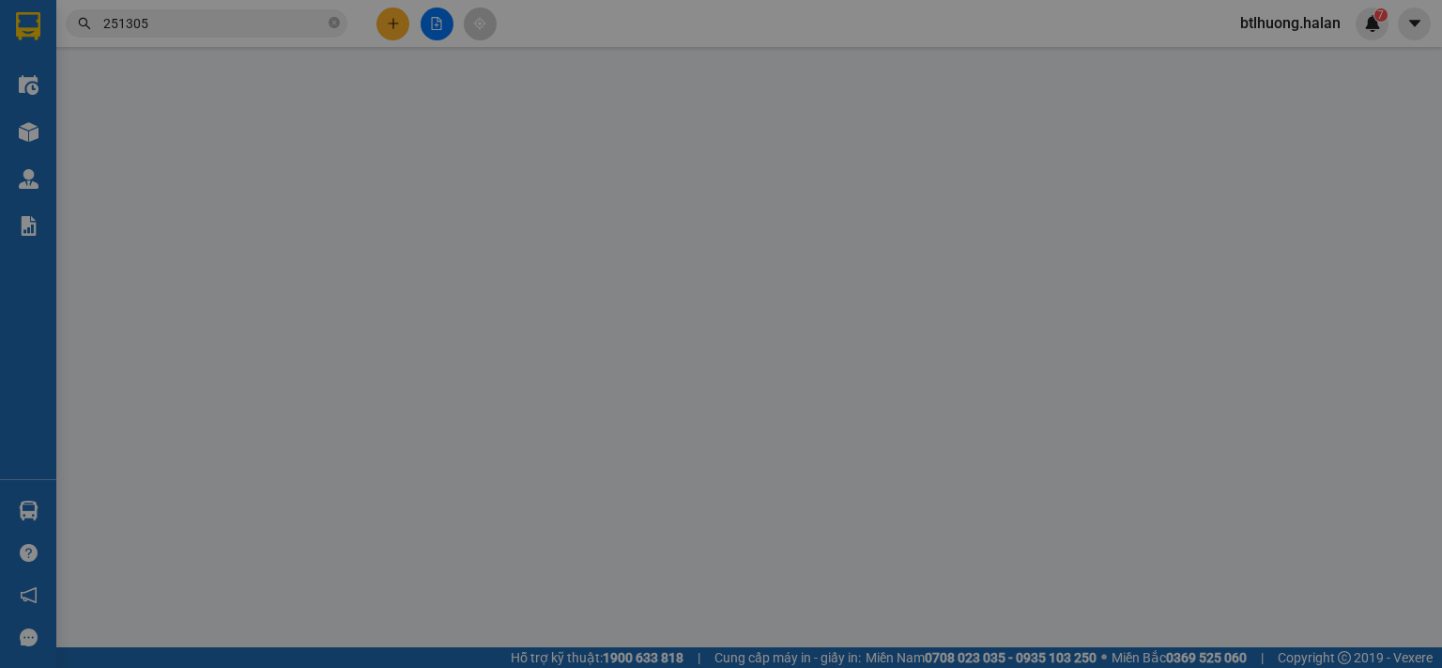
type input "60.000"
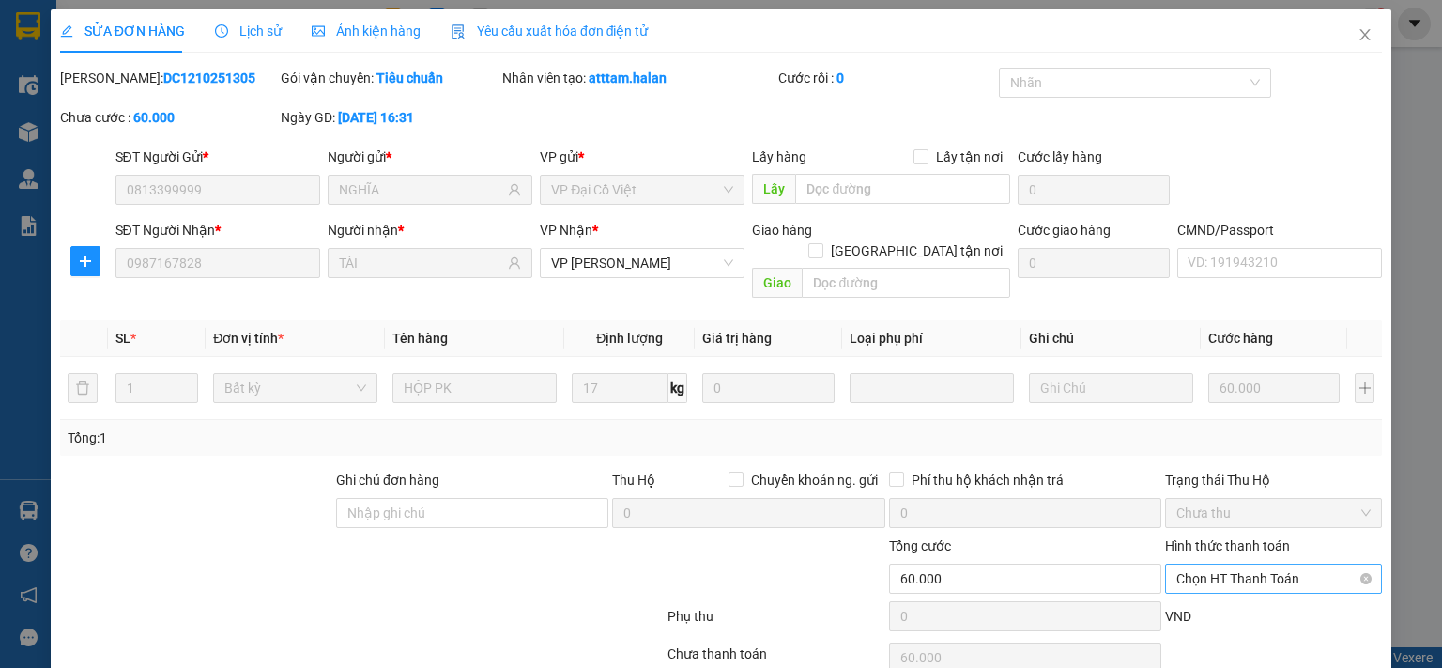
scroll to position [67, 0]
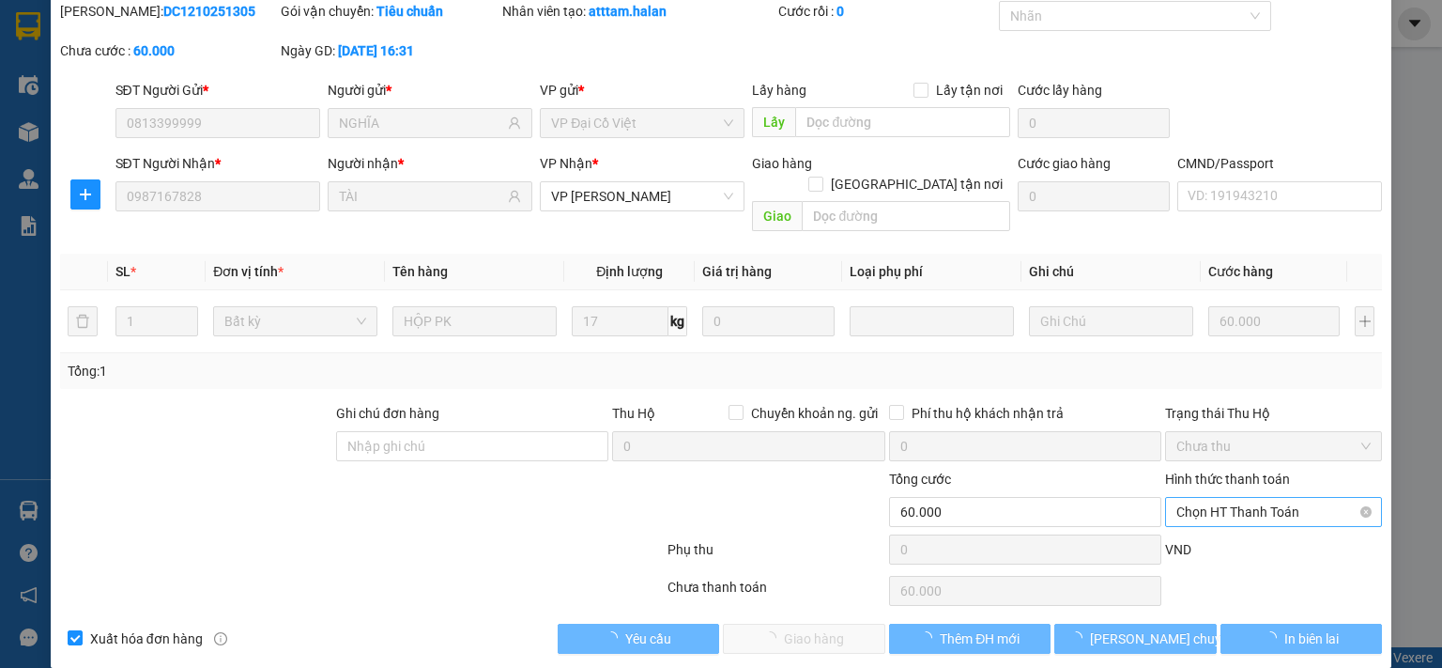
click at [1183, 498] on span "Chọn HT Thanh Toán" at bounding box center [1274, 512] width 194 height 28
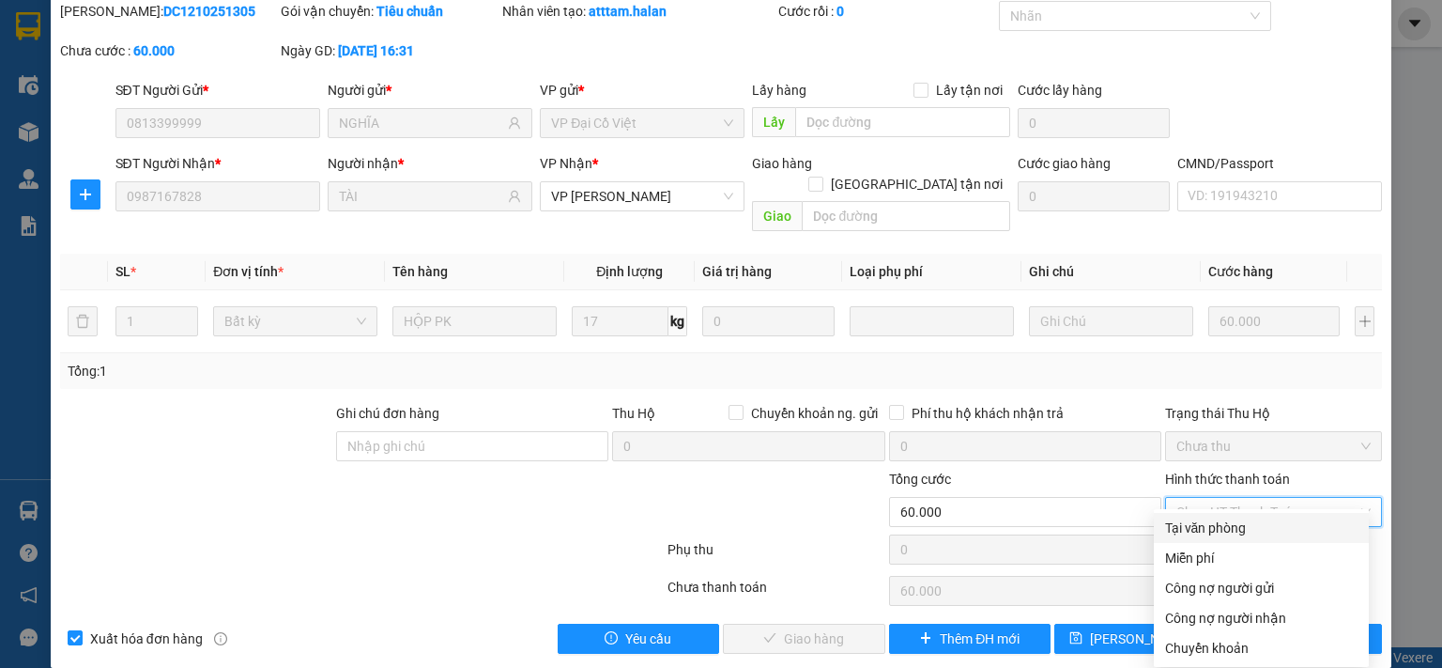
click at [1188, 514] on div "Tại văn phòng" at bounding box center [1261, 528] width 215 height 30
type input "0"
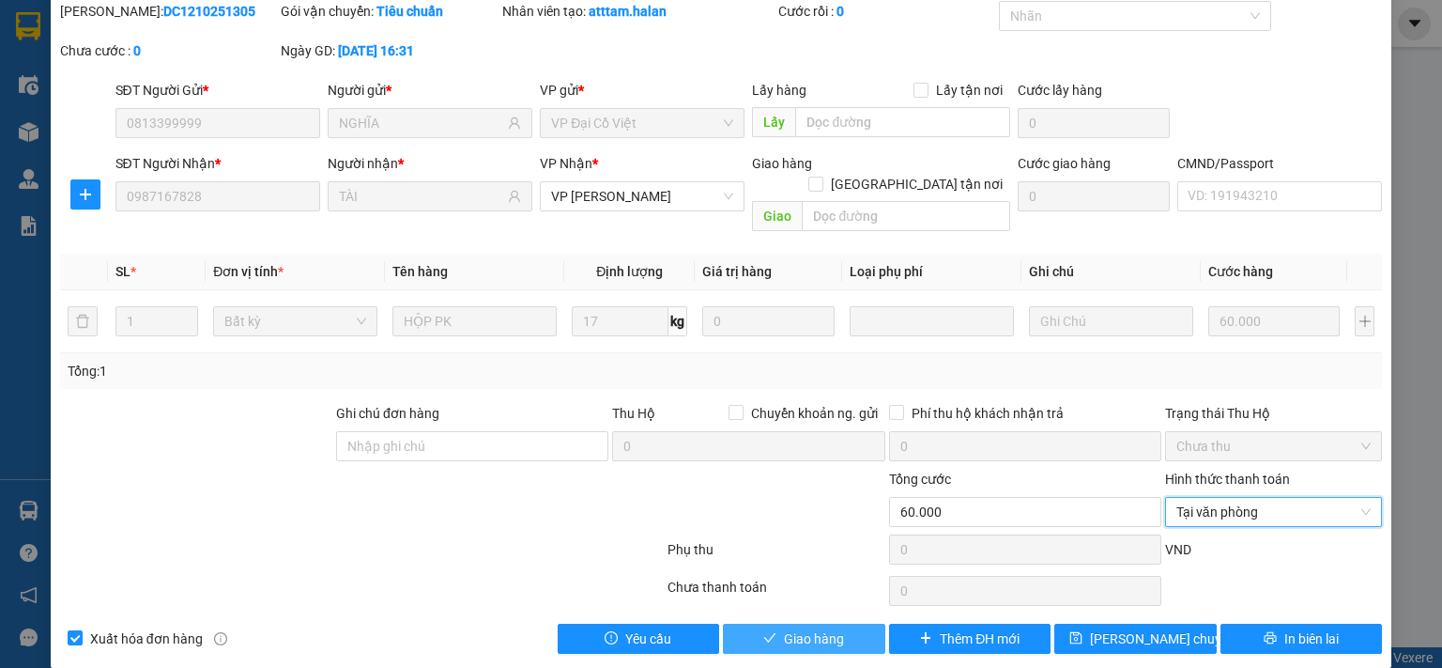
click at [764, 623] on button "Giao hàng" at bounding box center [804, 638] width 162 height 30
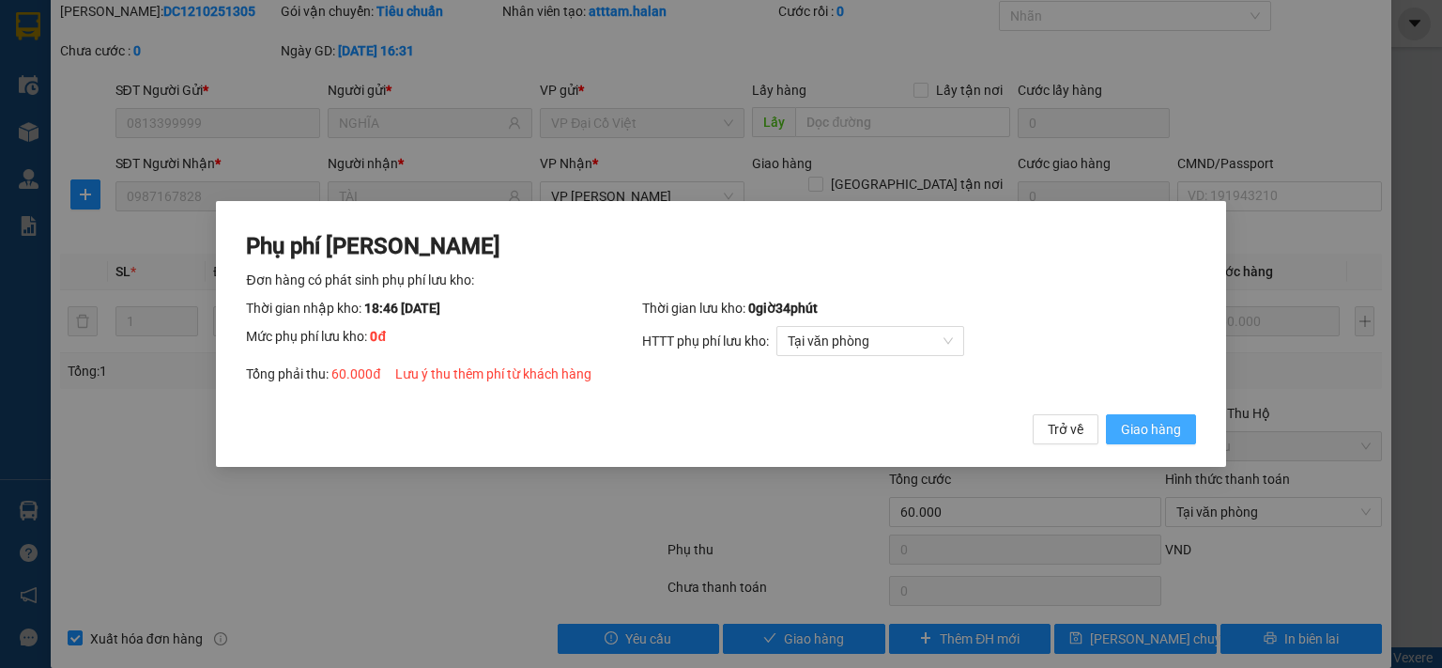
click at [1128, 431] on span "Giao hàng" at bounding box center [1151, 429] width 60 height 21
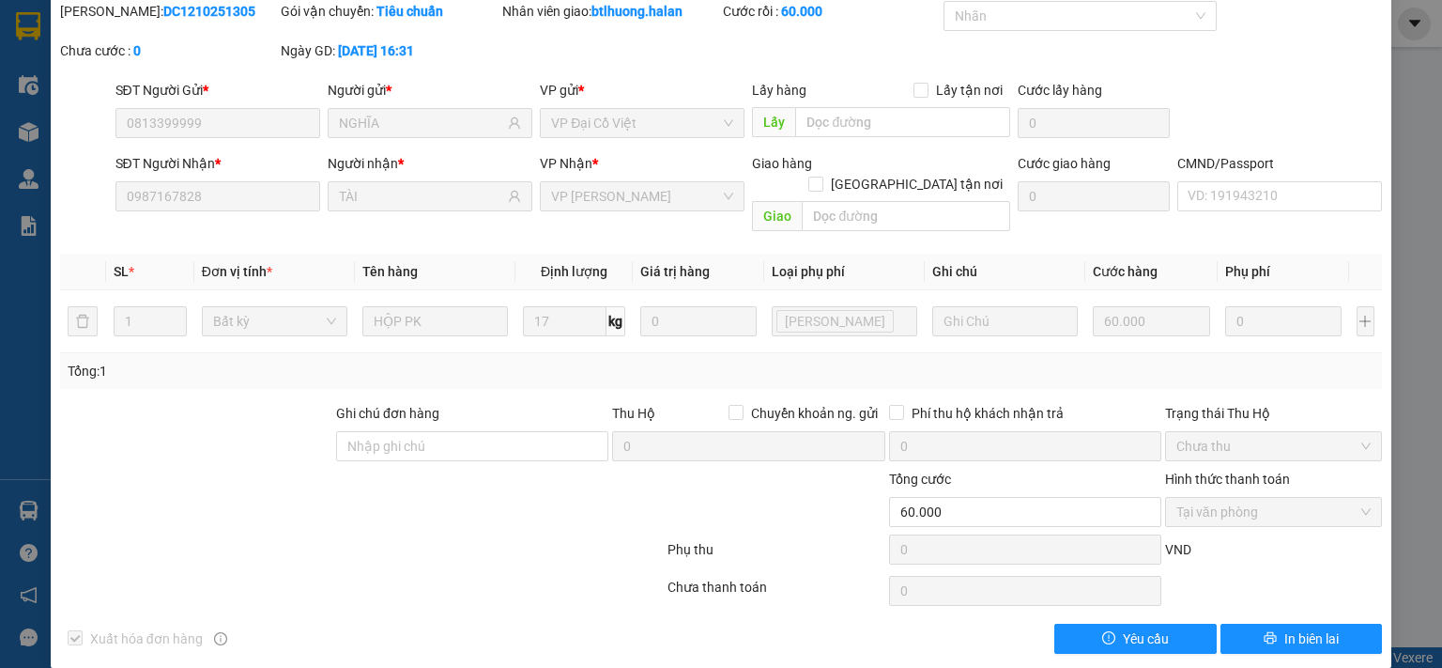
scroll to position [0, 0]
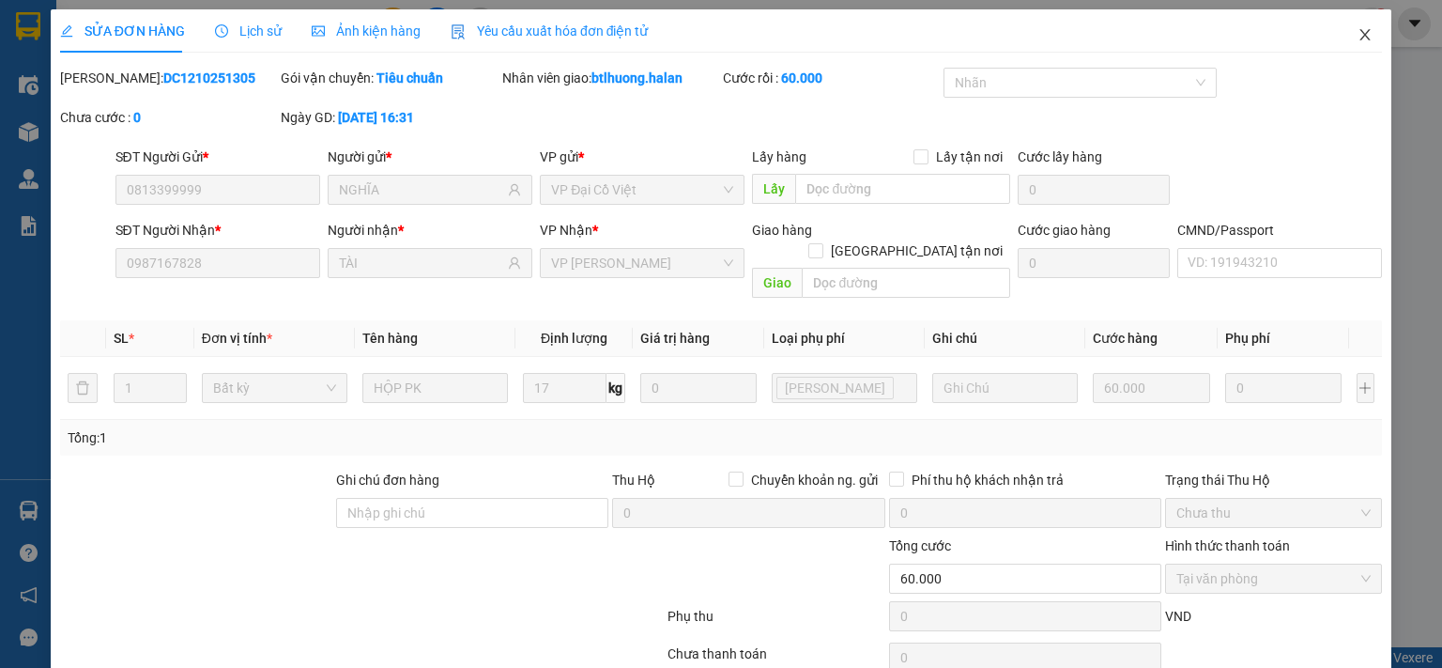
click at [1341, 42] on span "Close" at bounding box center [1365, 35] width 53 height 53
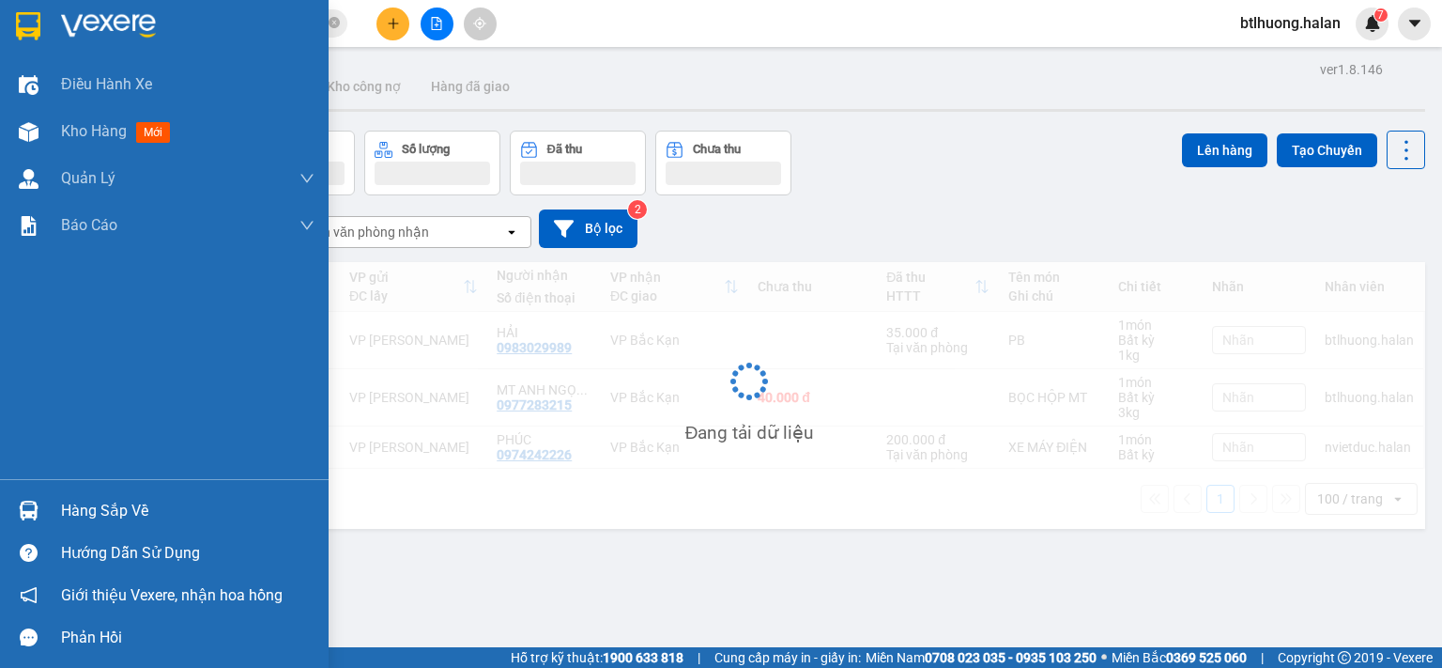
click at [15, 514] on div at bounding box center [28, 510] width 33 height 33
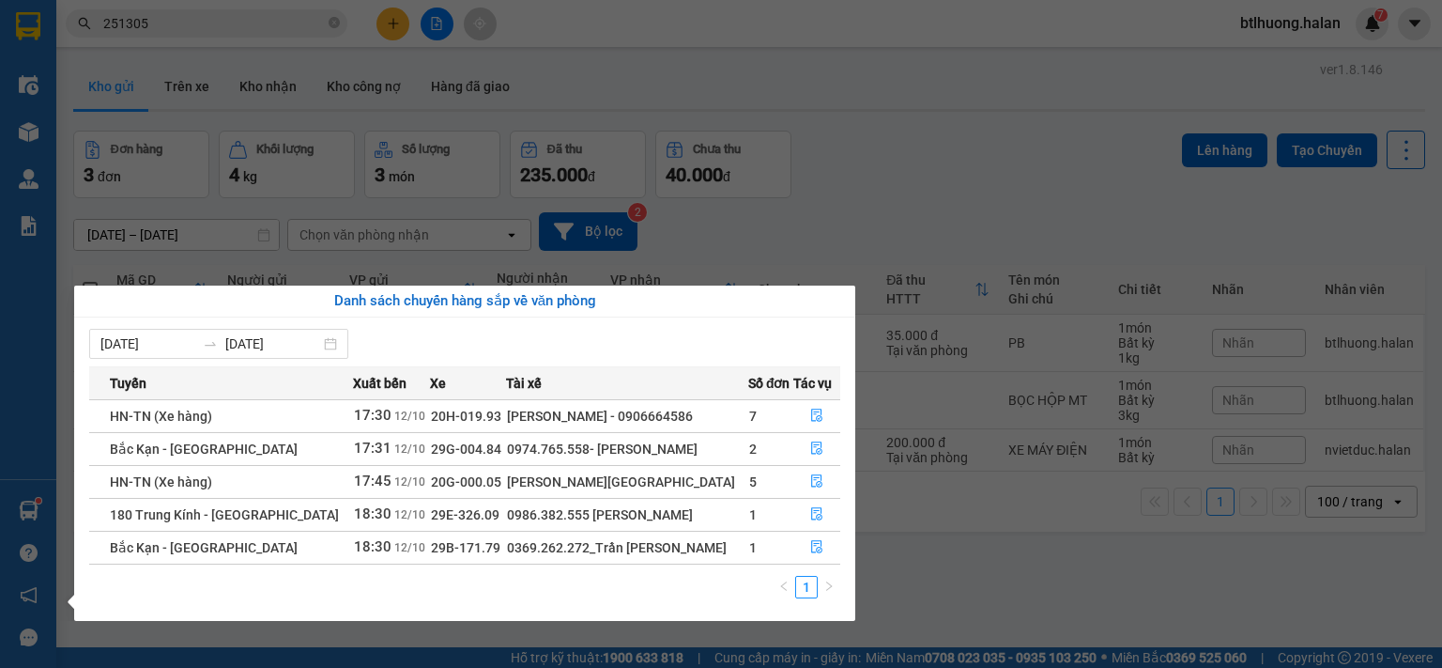
drag, startPoint x: 337, startPoint y: 44, endPoint x: 307, endPoint y: 34, distance: 31.8
click at [336, 44] on section "Kết quả tìm kiếm ( 256 ) Bộ lọc Mã ĐH Trạng thái Món hàng Thu hộ Tổng cước Chưa…" at bounding box center [721, 334] width 1442 height 668
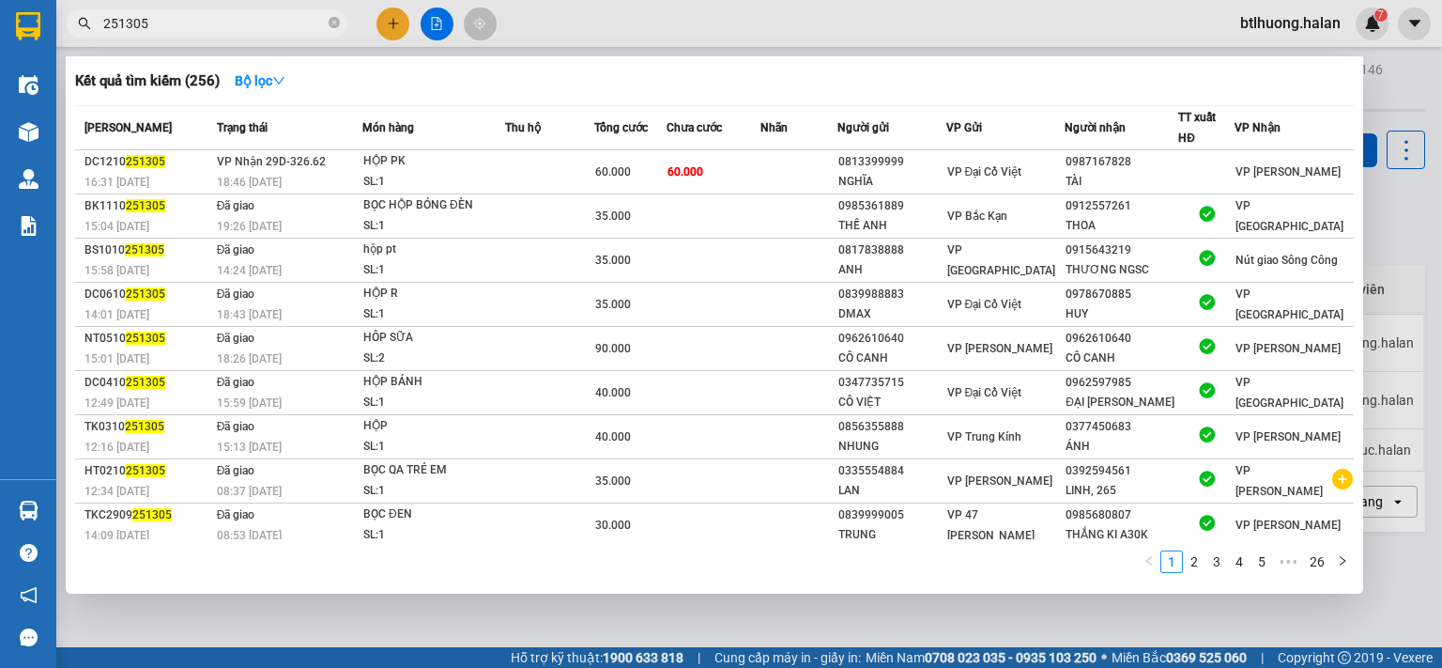
click at [293, 25] on input "251305" at bounding box center [214, 23] width 222 height 21
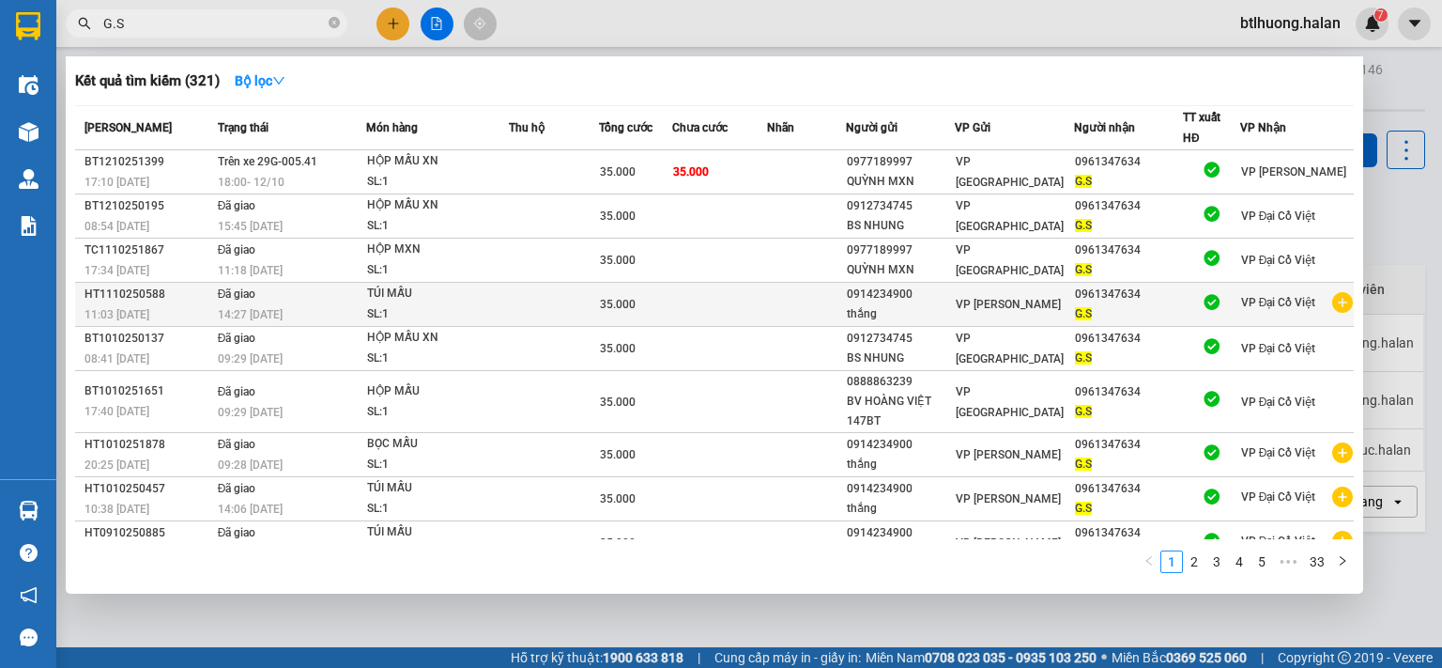
type input "G.S"
click at [1338, 300] on icon "plus-circle" at bounding box center [1342, 302] width 21 height 21
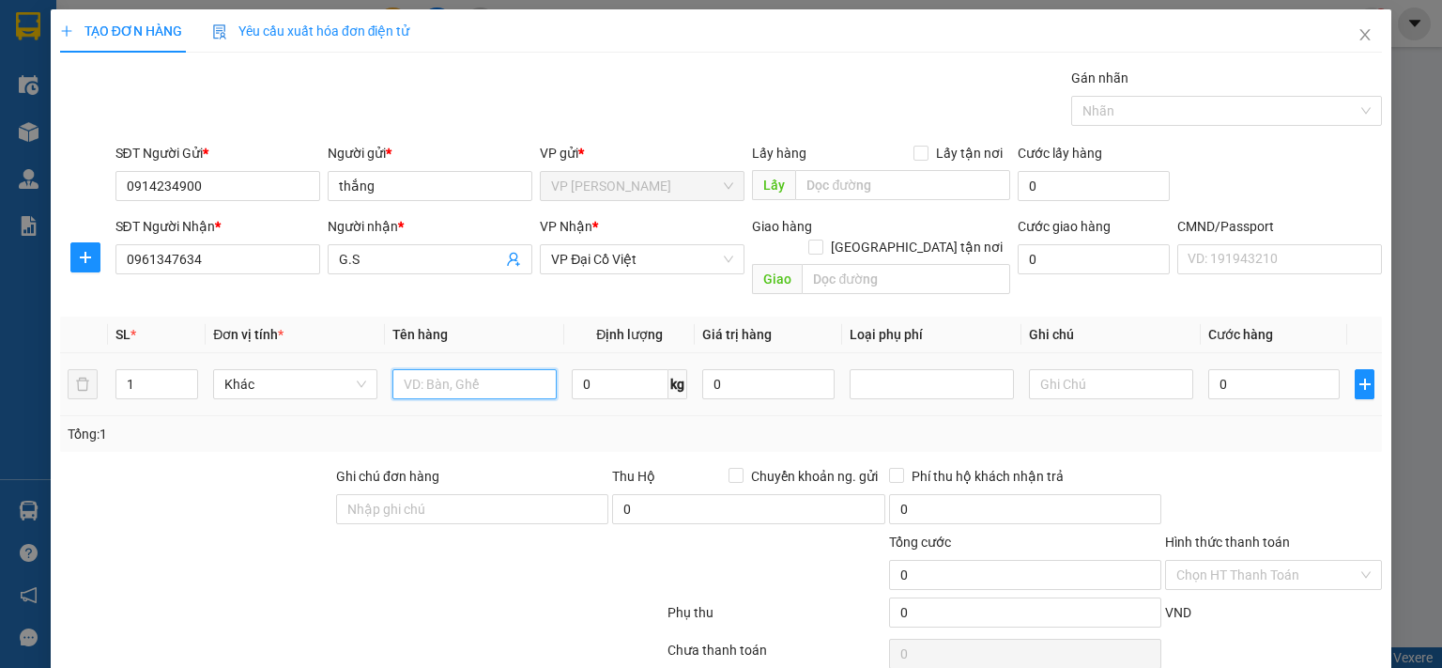
click at [528, 371] on input "text" at bounding box center [474, 384] width 164 height 30
type input "TÚI MẪU"
click at [592, 369] on input "0" at bounding box center [620, 384] width 97 height 30
type input "1"
click at [592, 387] on td "1 kg" at bounding box center [629, 384] width 131 height 63
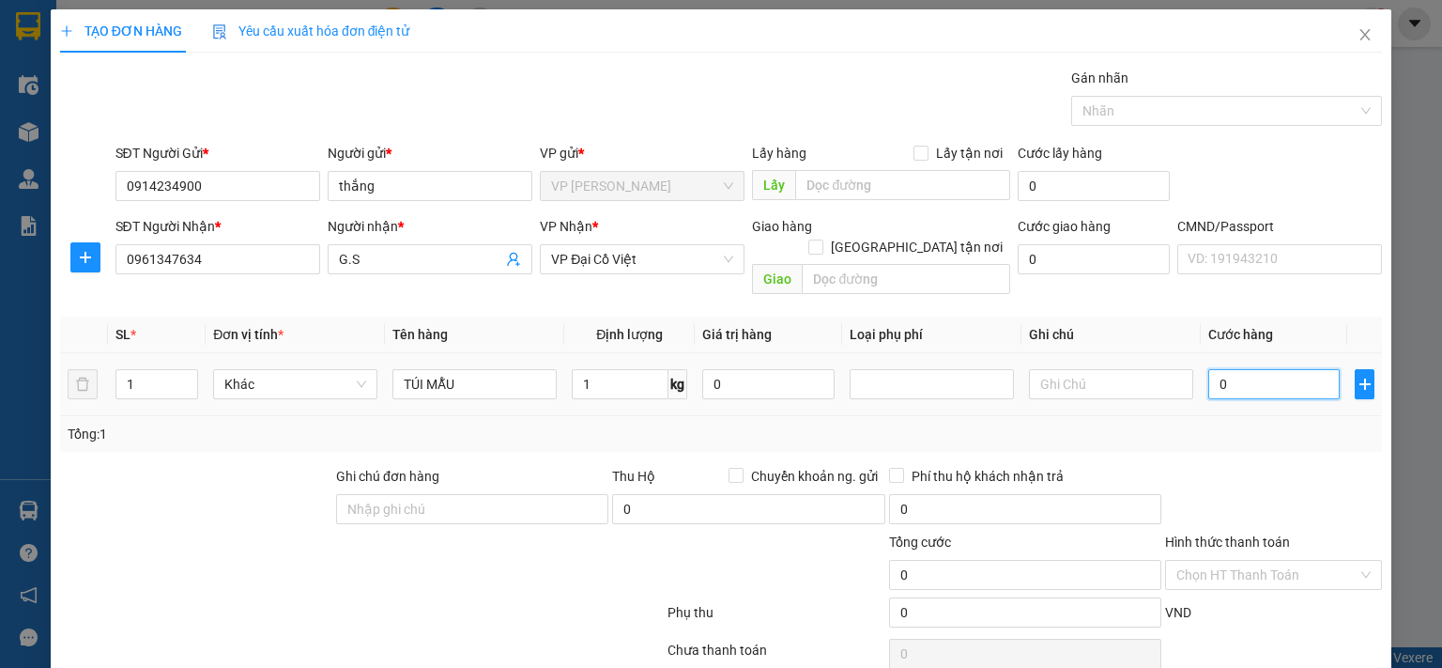
click at [1258, 369] on input "0" at bounding box center [1273, 384] width 131 height 30
type input "3"
type input "35"
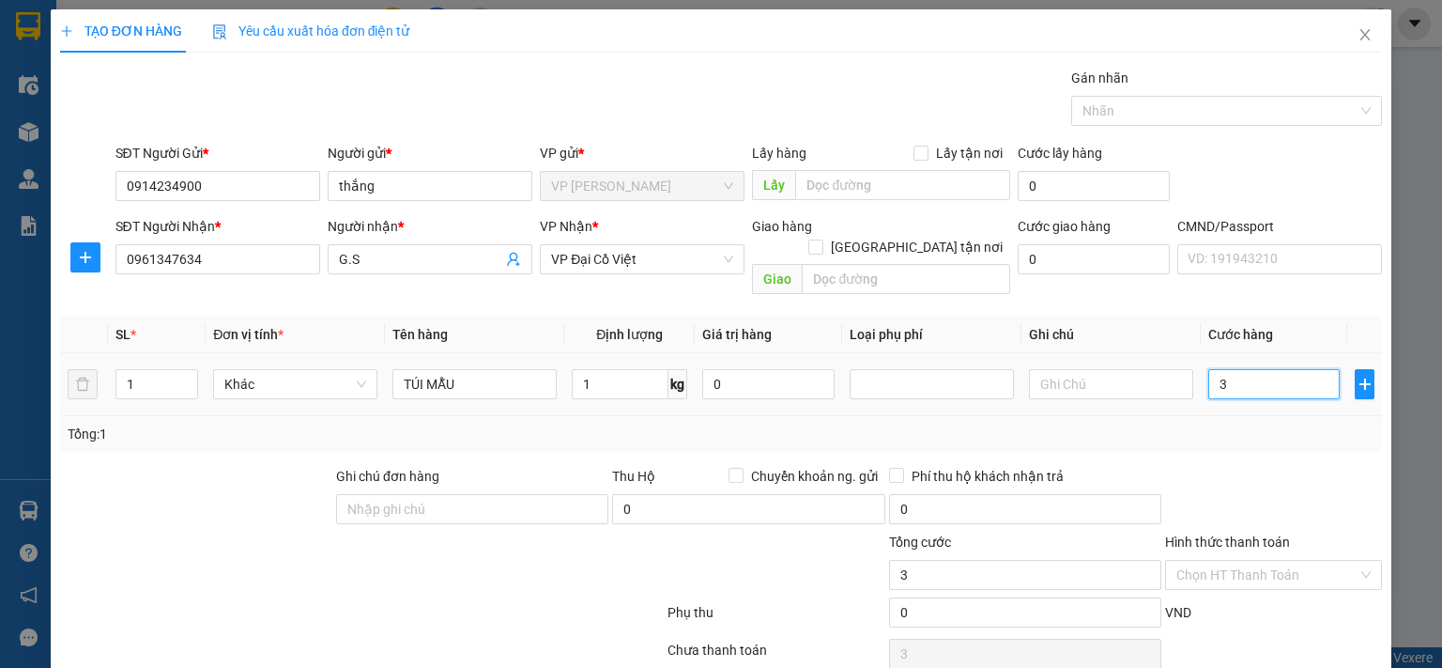
type input "35"
type input "35.000"
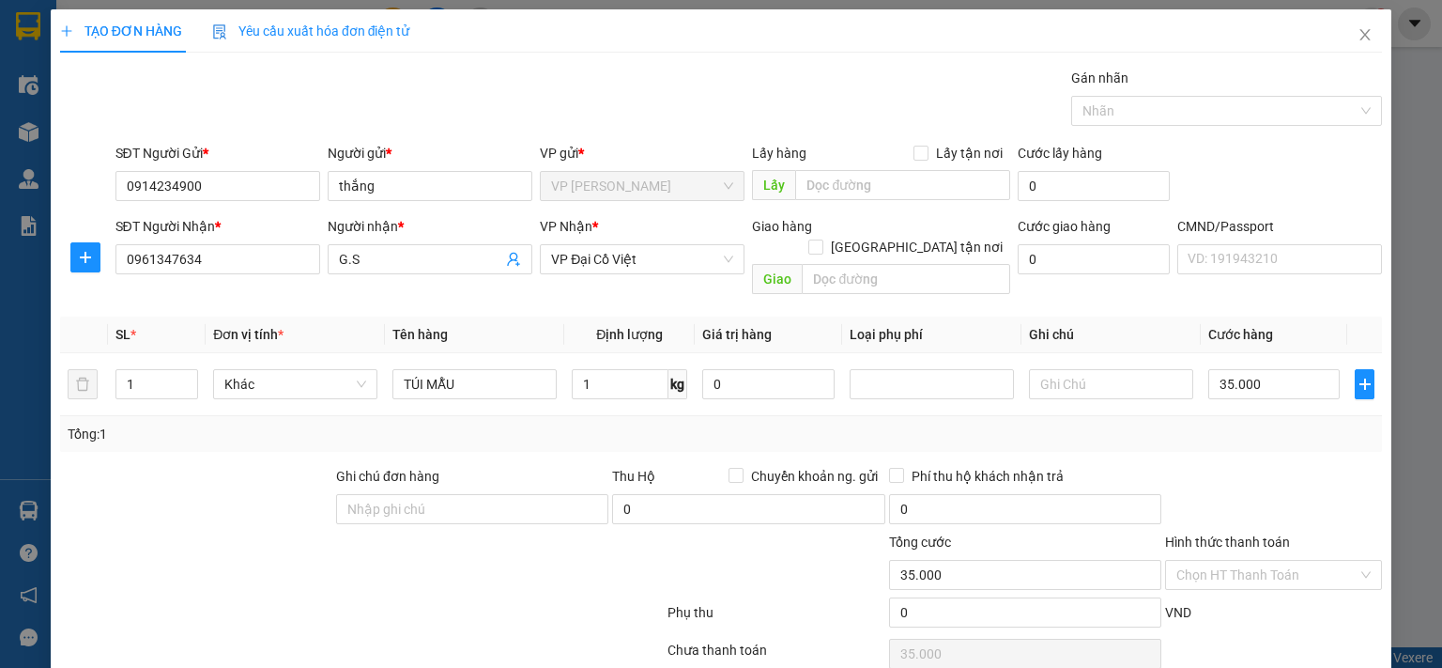
click at [1258, 423] on div "Tổng: 1" at bounding box center [721, 433] width 1307 height 21
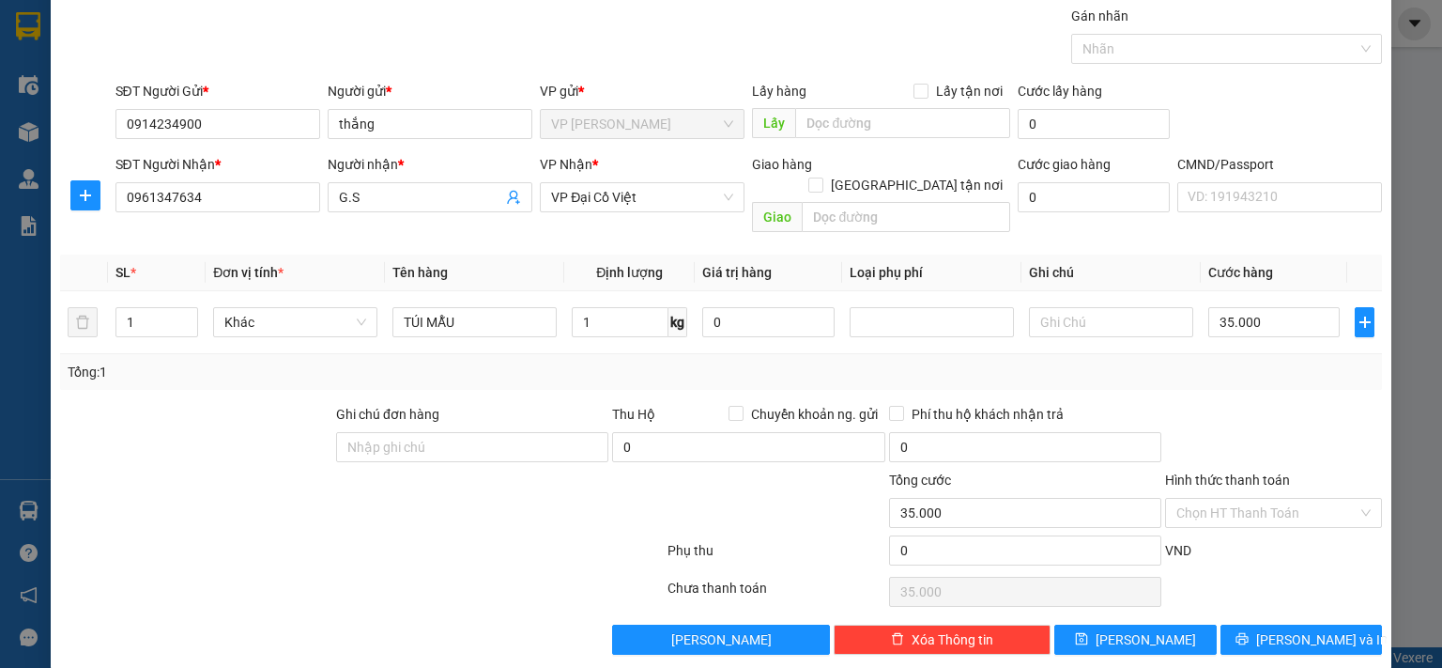
click at [1294, 596] on div "Transit Pickup Surcharge Ids Transit Deliver Surcharge Ids Transit Deliver Surc…" at bounding box center [721, 330] width 1322 height 649
click at [1289, 629] on span "Lưu và In" at bounding box center [1321, 639] width 131 height 21
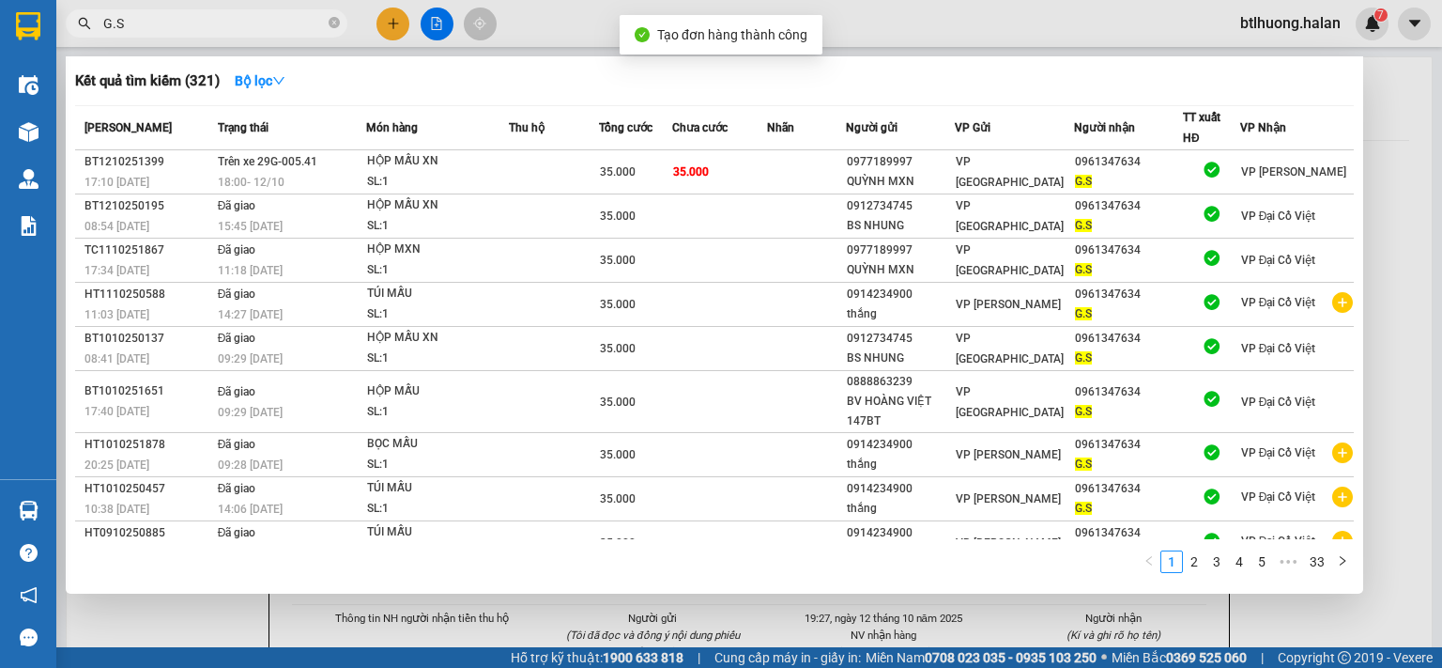
click at [1382, 293] on div at bounding box center [721, 334] width 1442 height 668
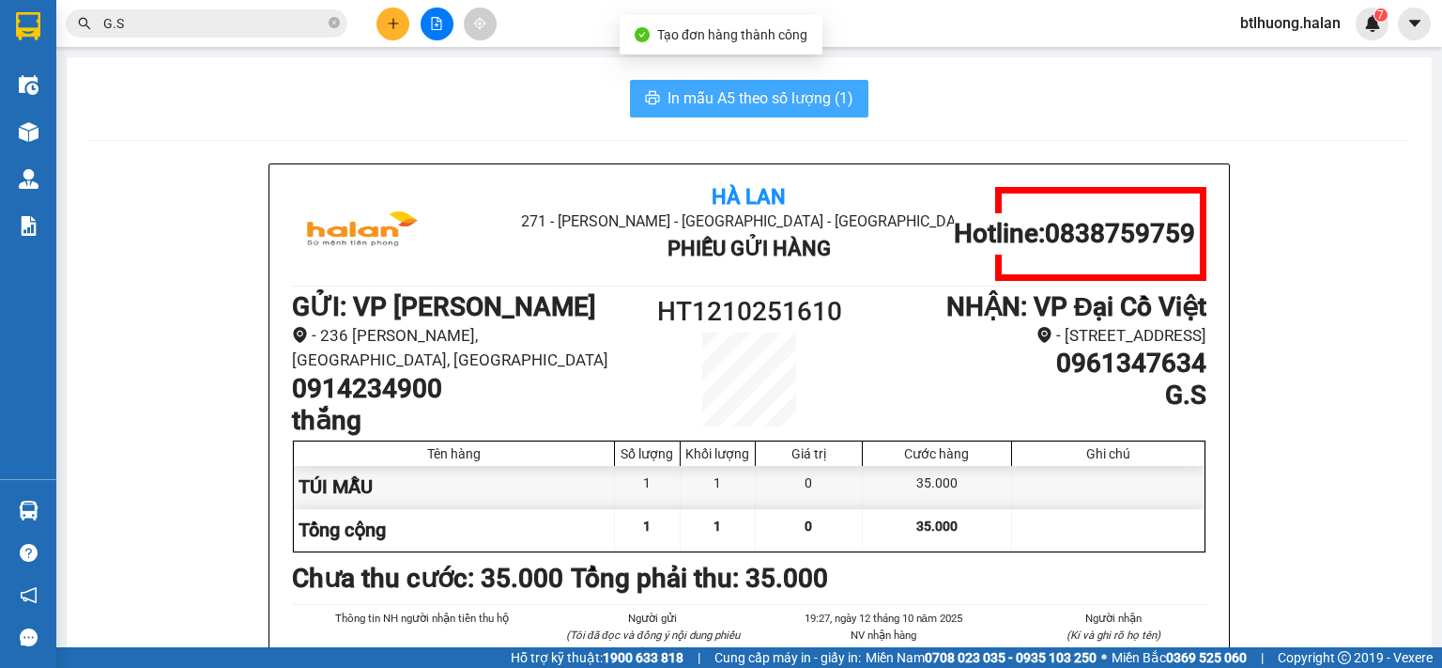
click at [755, 86] on span "In mẫu A5 theo số lượng (1)" at bounding box center [761, 97] width 186 height 23
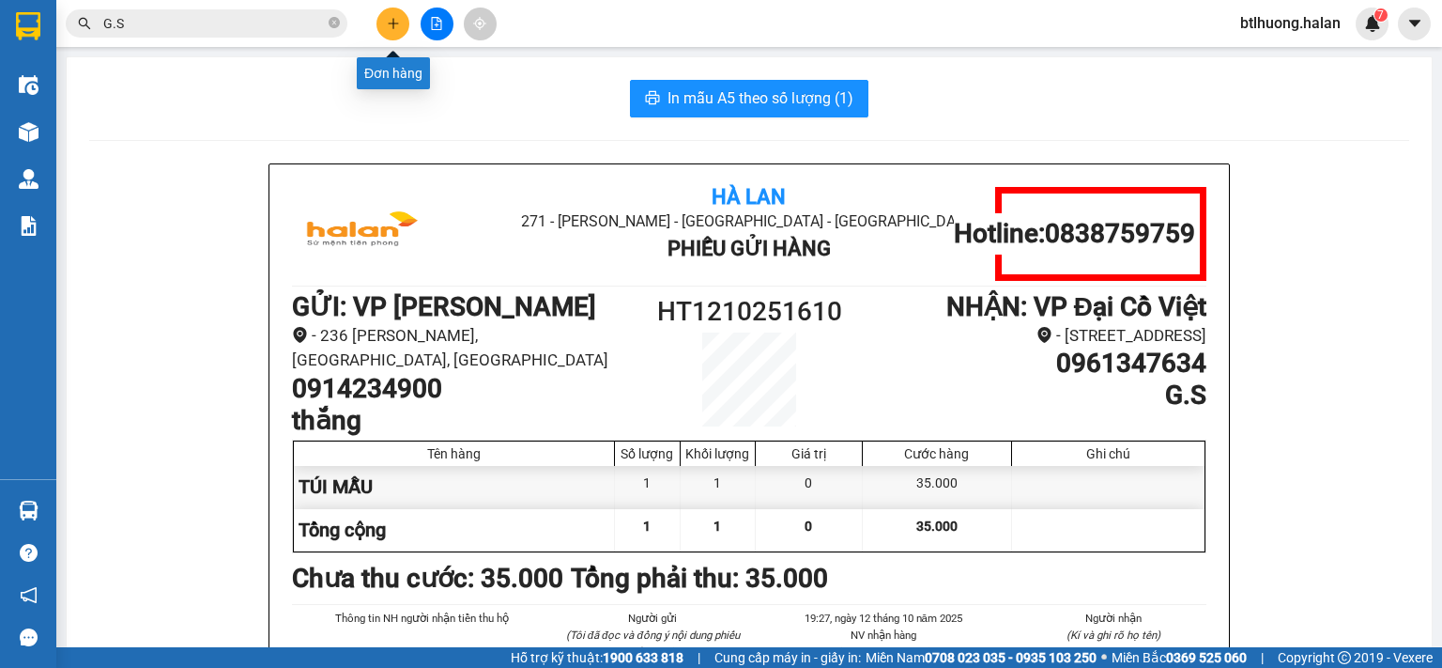
click at [391, 23] on icon "plus" at bounding box center [393, 23] width 10 height 1
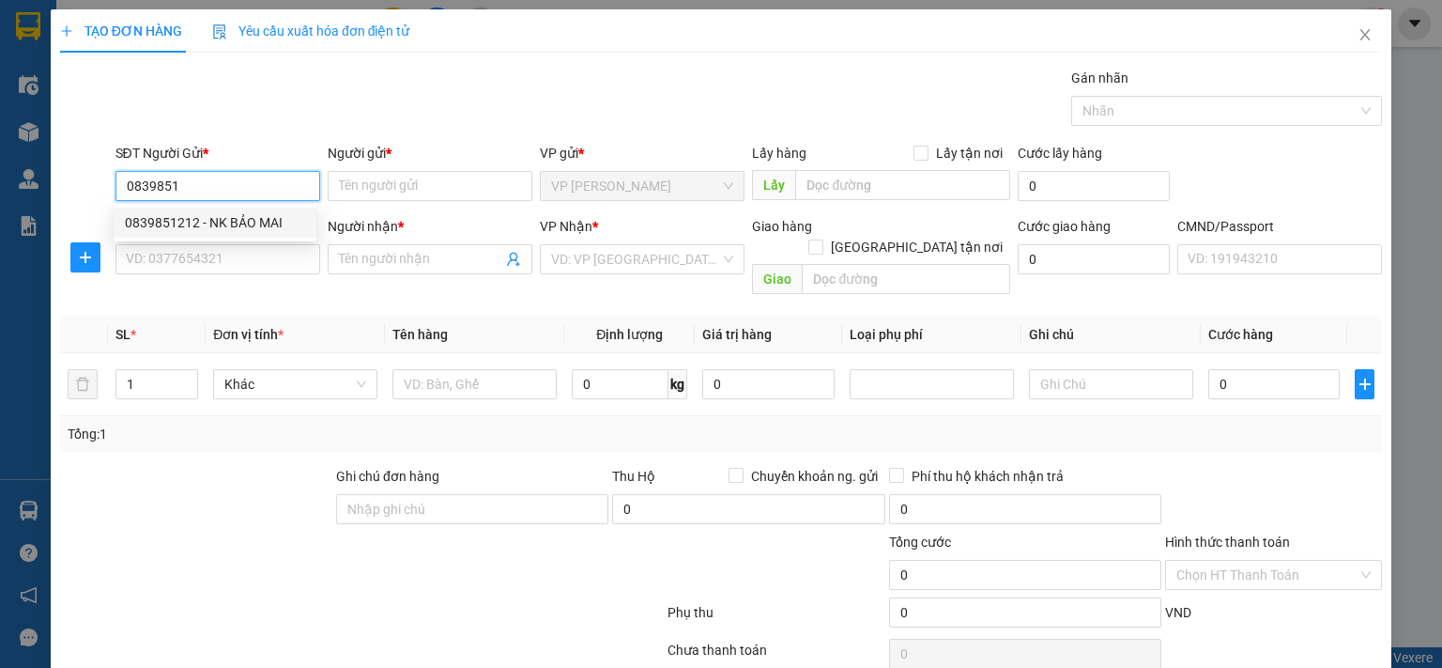
click at [203, 217] on div "0839851212 - NK BẢO MAI" at bounding box center [215, 222] width 180 height 21
type input "0839851212"
type input "NK BẢO MAI"
type input "0839851212"
click at [208, 264] on input "SĐT Người Nhận *" at bounding box center [217, 259] width 205 height 30
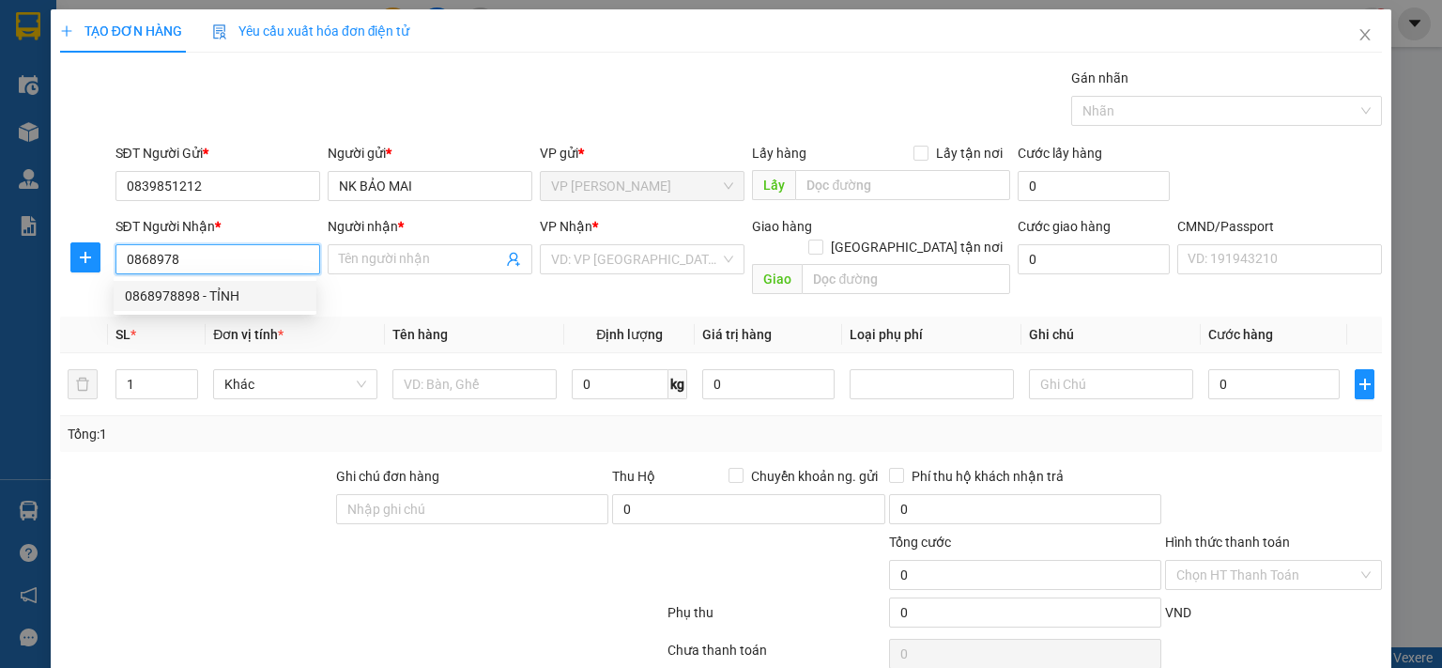
click at [202, 292] on div "0868978898 - TỈNH" at bounding box center [215, 295] width 180 height 21
type input "0868978898"
type input "TỈNH"
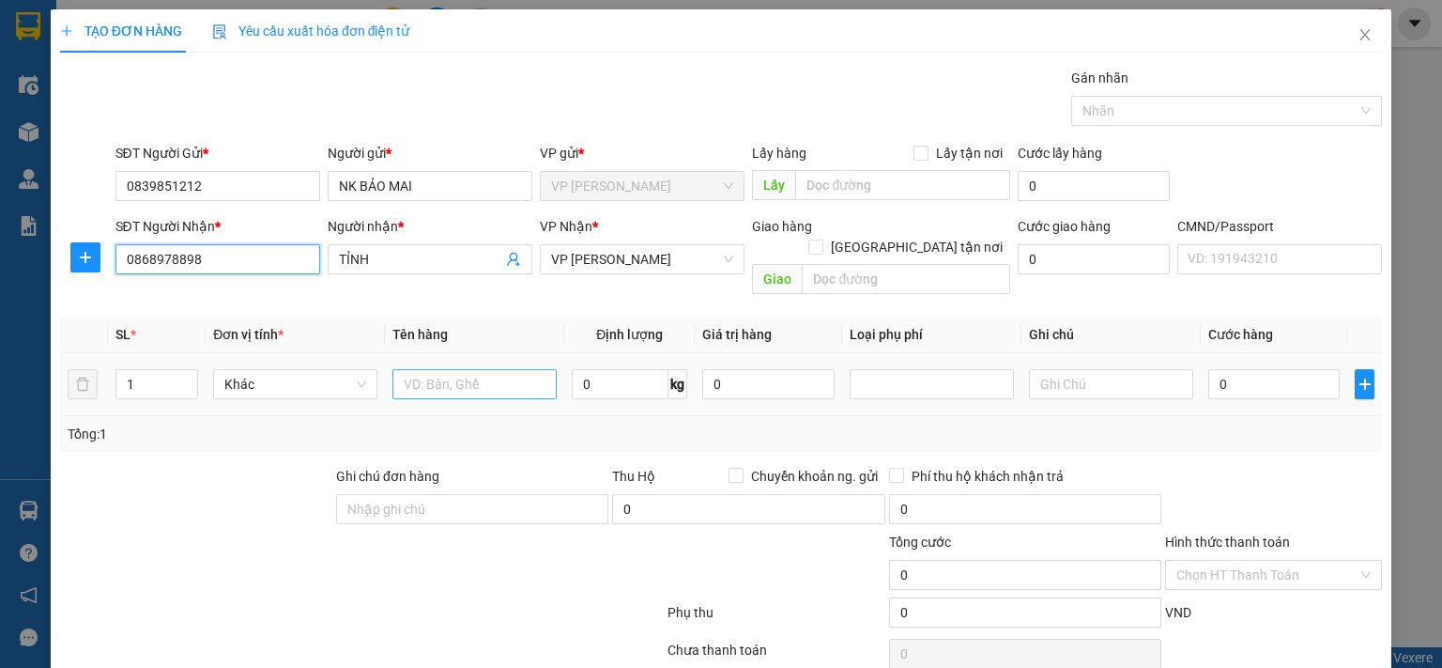
type input "0868978898"
click at [429, 369] on input "text" at bounding box center [474, 384] width 164 height 30
type input "HỘP R"
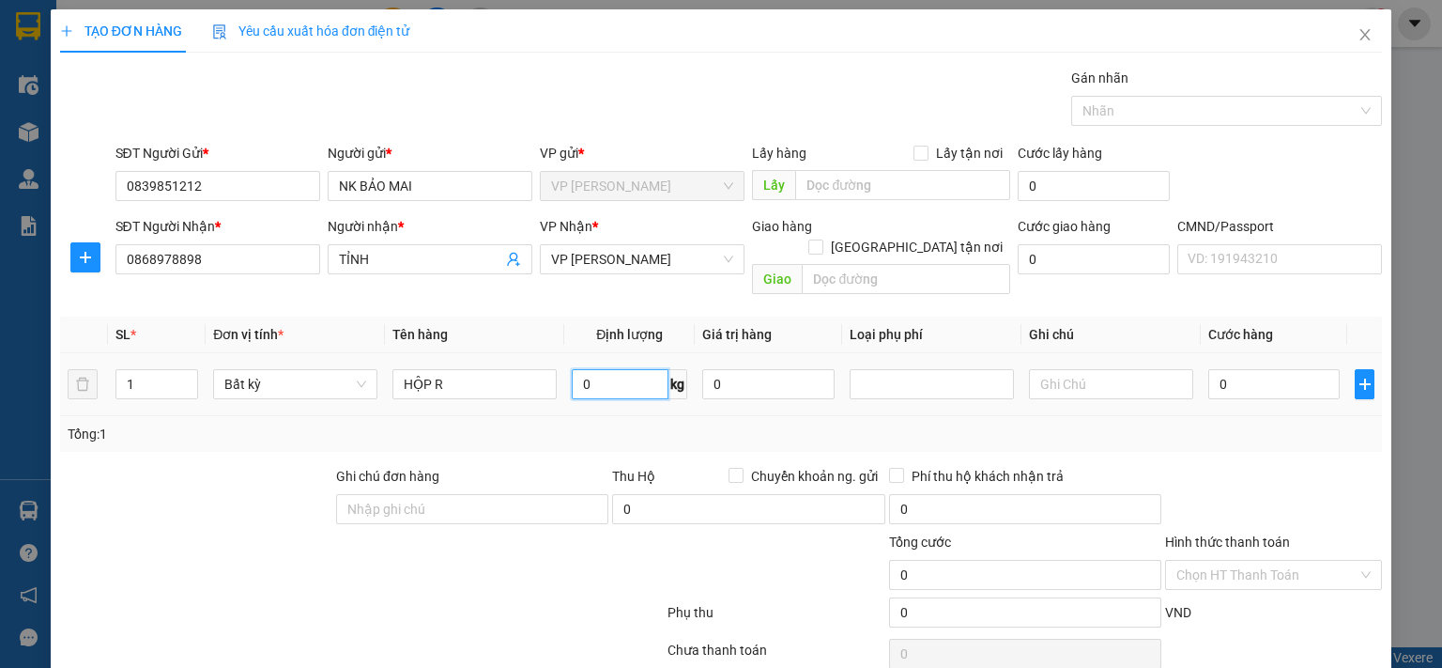
click at [642, 369] on input "0" at bounding box center [620, 384] width 97 height 30
type input "1"
click at [604, 423] on div "Tổng: 1" at bounding box center [721, 433] width 1307 height 21
type input "35.000"
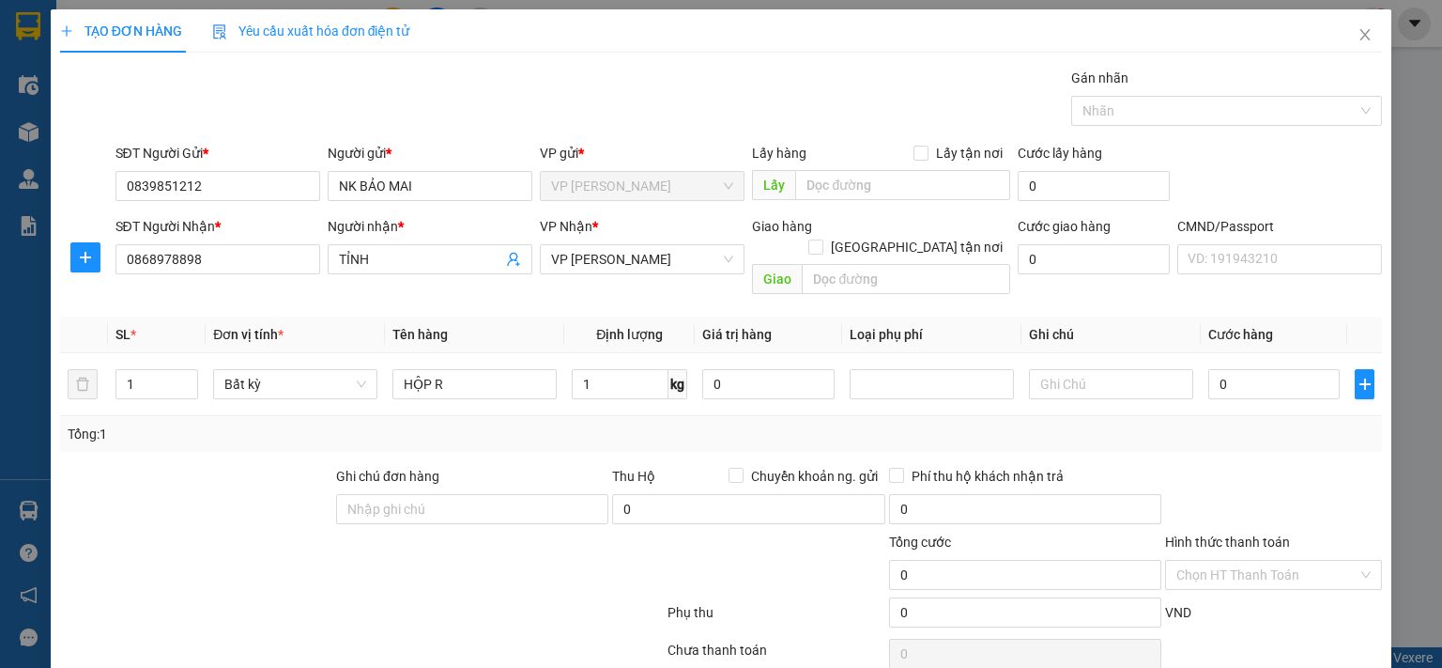
type input "35.000"
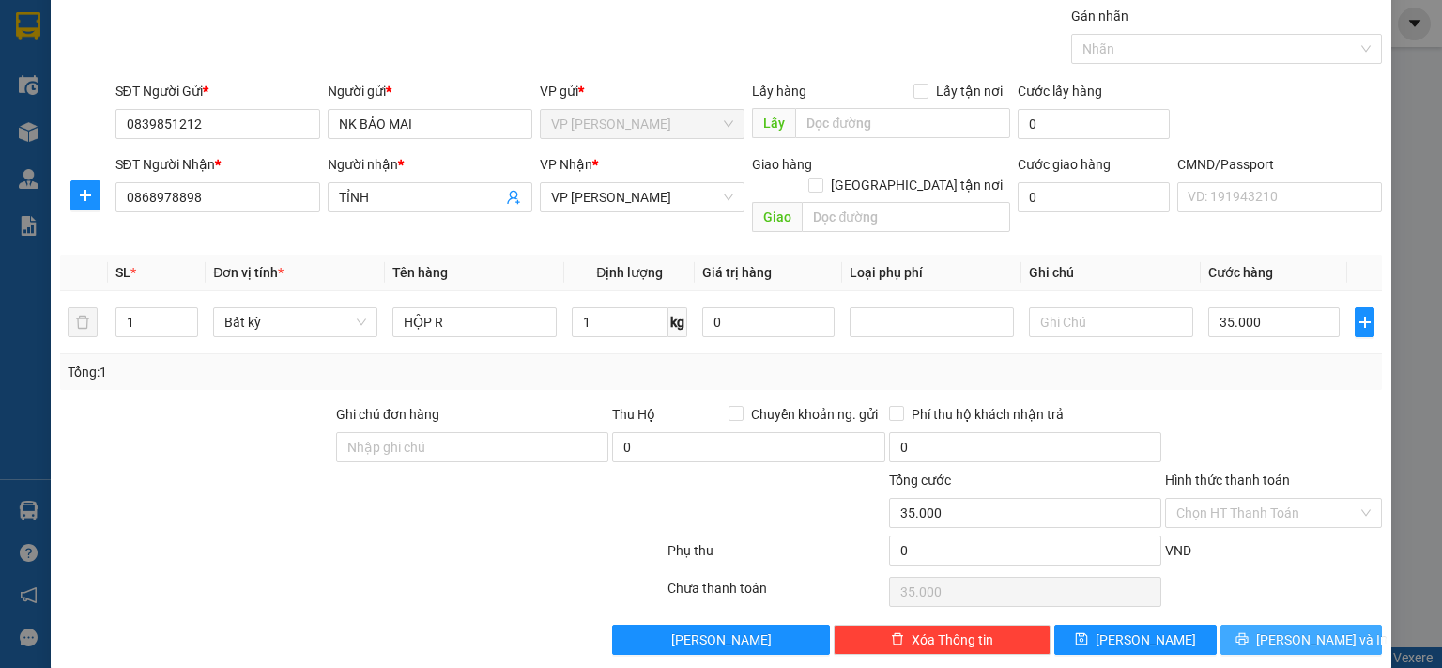
click at [1249, 632] on icon "printer" at bounding box center [1242, 638] width 13 height 13
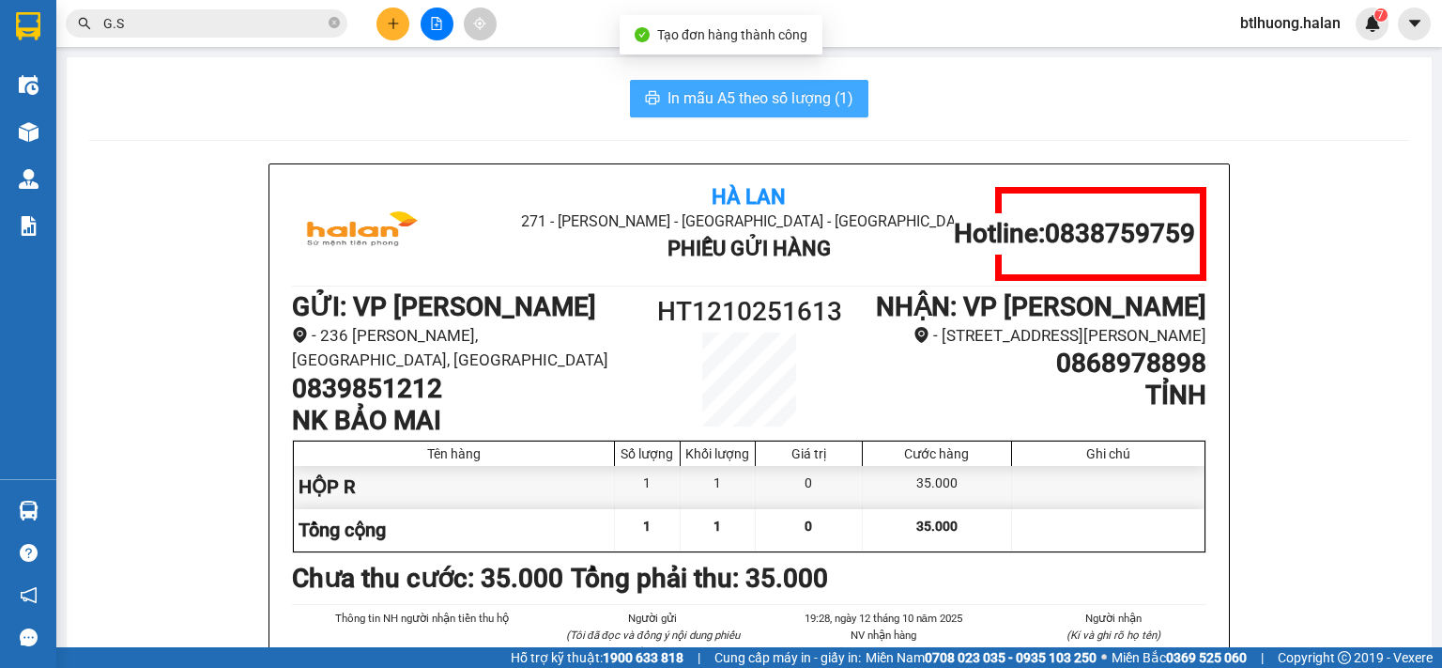
click at [729, 102] on span "In mẫu A5 theo số lượng (1)" at bounding box center [761, 97] width 186 height 23
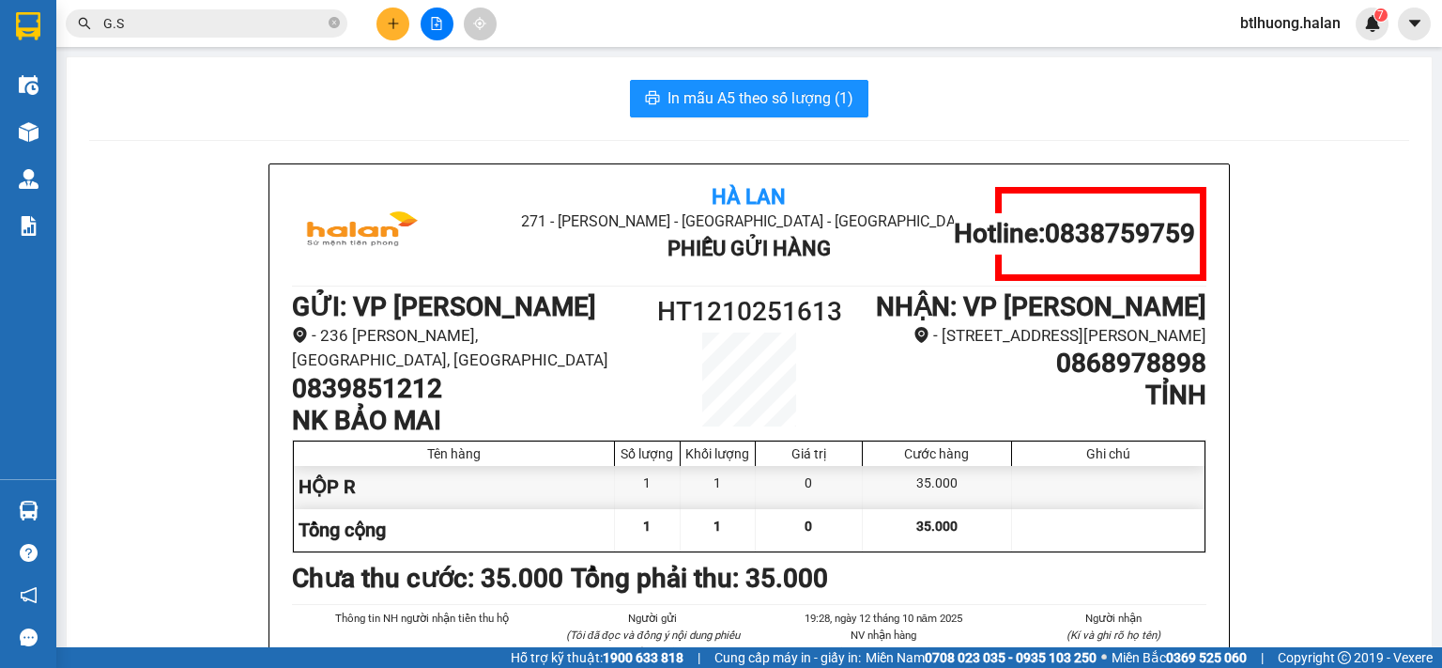
click at [192, 18] on input "G.S" at bounding box center [214, 23] width 222 height 21
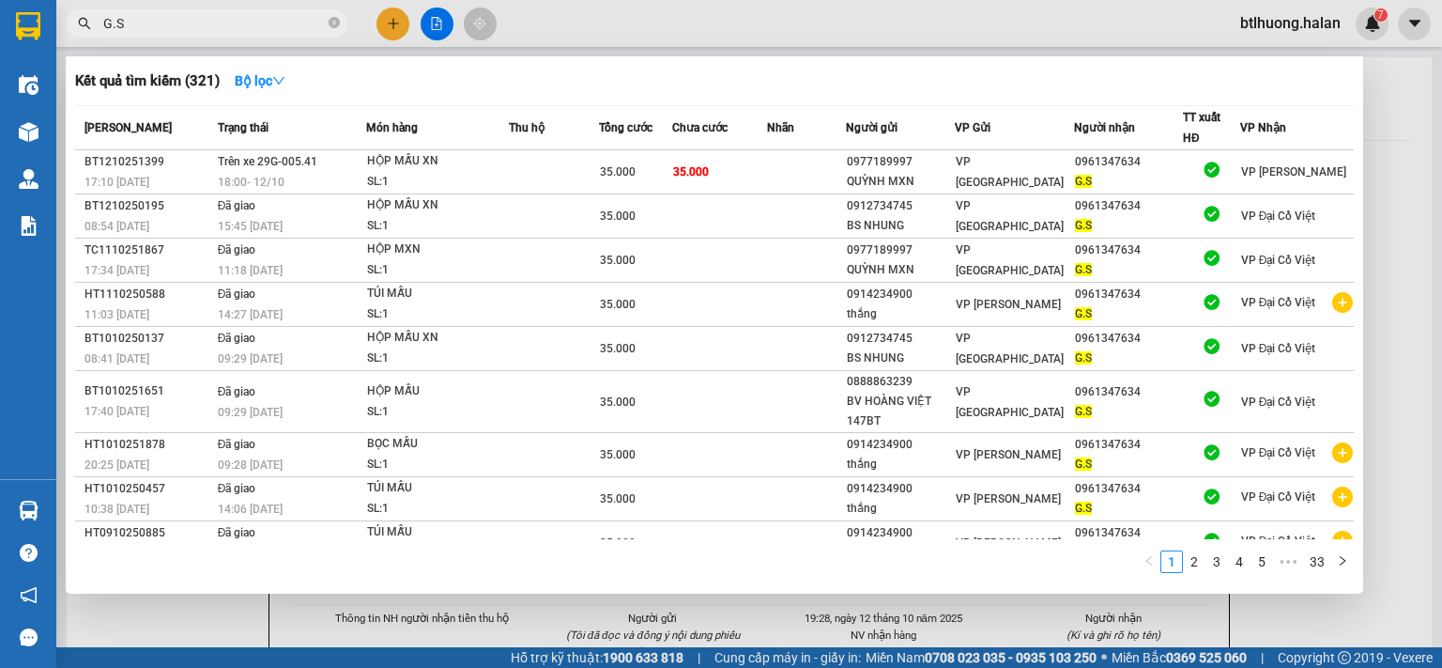
click at [192, 18] on input "G.S" at bounding box center [214, 23] width 222 height 21
type input "G"
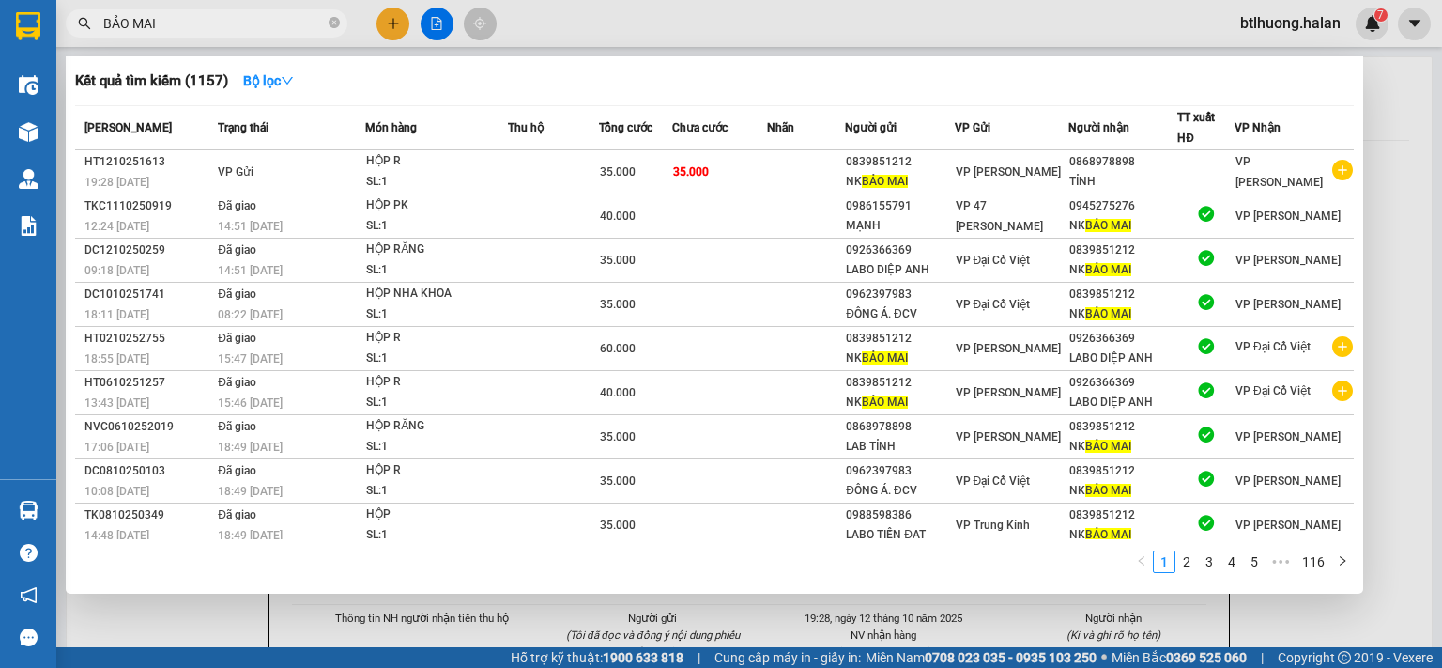
type input "BẢO MAI"
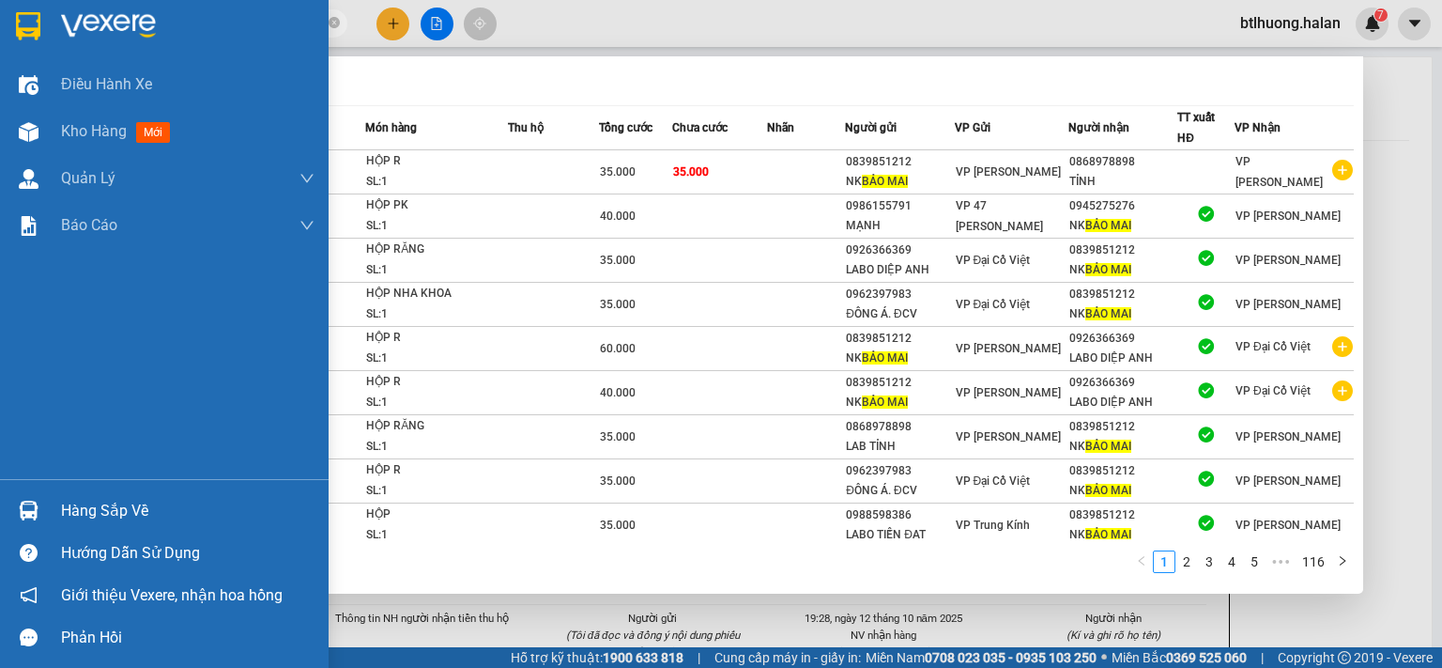
click at [46, 500] on div "Hàng sắp về" at bounding box center [164, 510] width 329 height 42
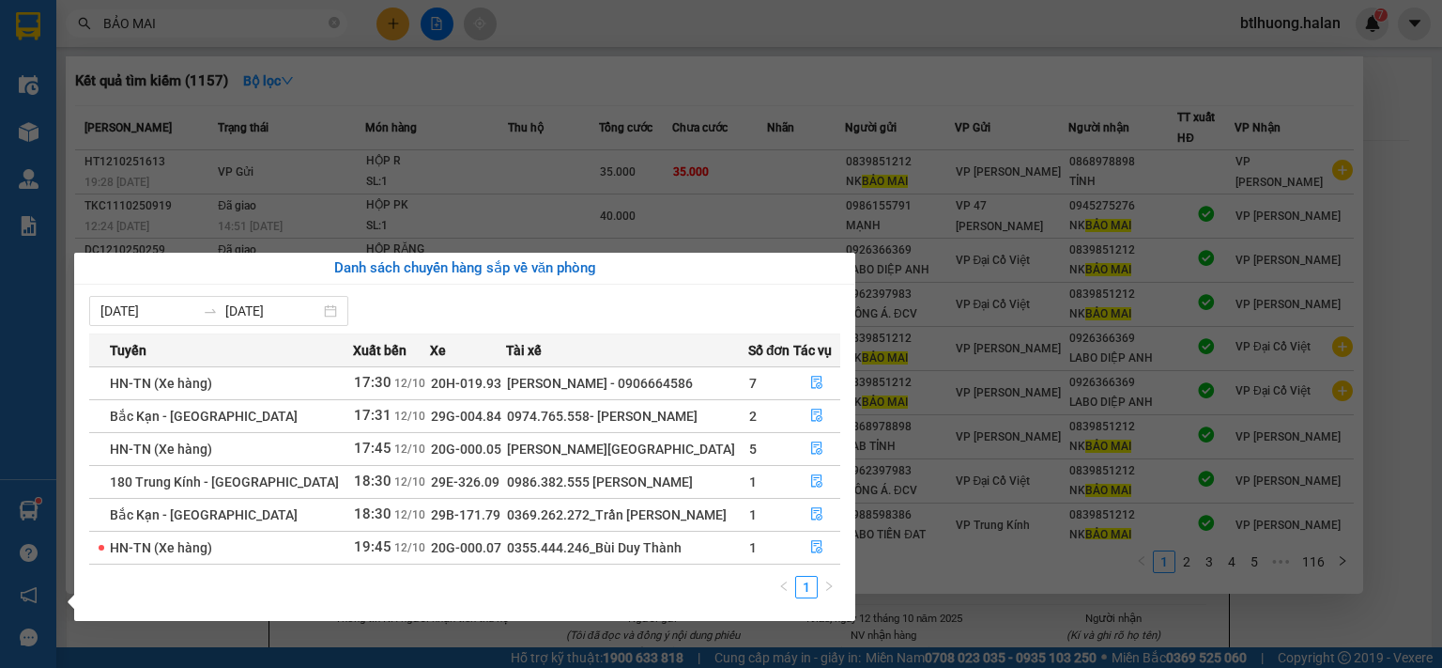
click at [650, 39] on section "Kết quả tìm kiếm ( 1157 ) Bộ lọc Mã ĐH Trạng thái Món hàng Thu hộ Tổng cước Chư…" at bounding box center [721, 334] width 1442 height 668
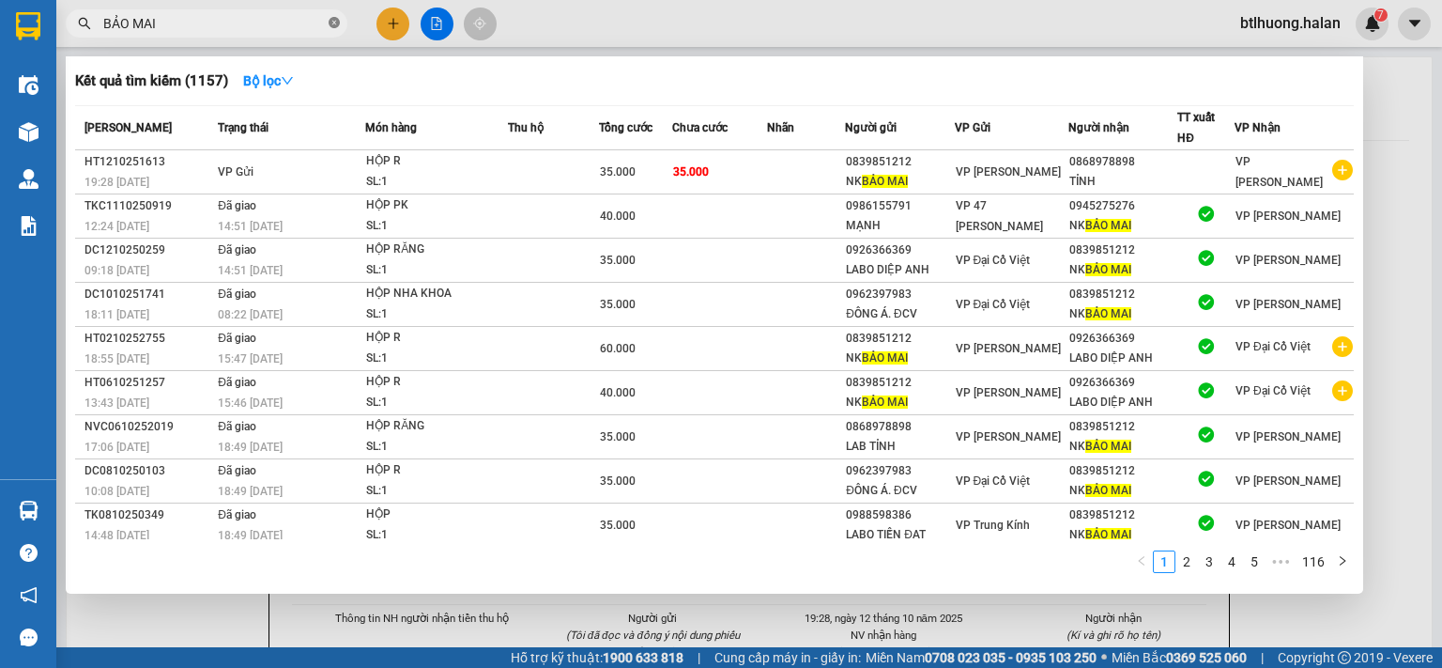
click at [332, 25] on icon "close-circle" at bounding box center [334, 22] width 11 height 11
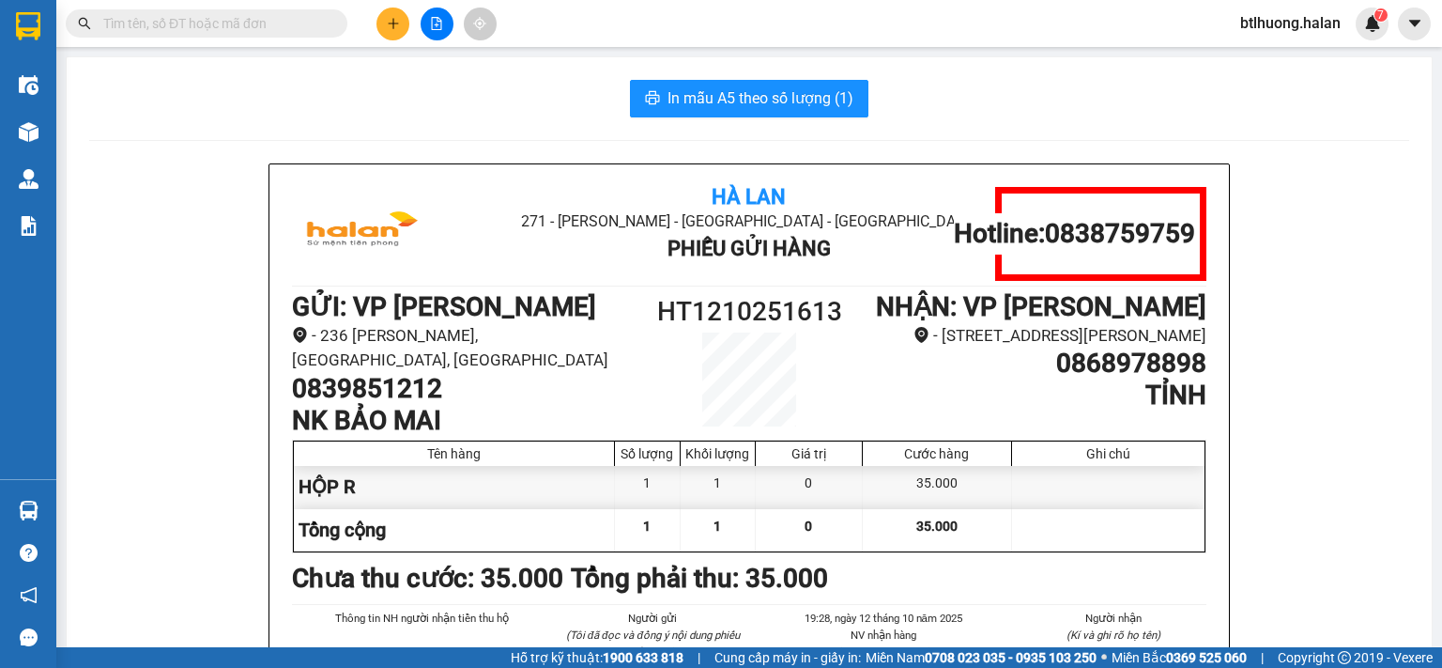
click at [315, 30] on input "text" at bounding box center [214, 23] width 222 height 21
type input "L"
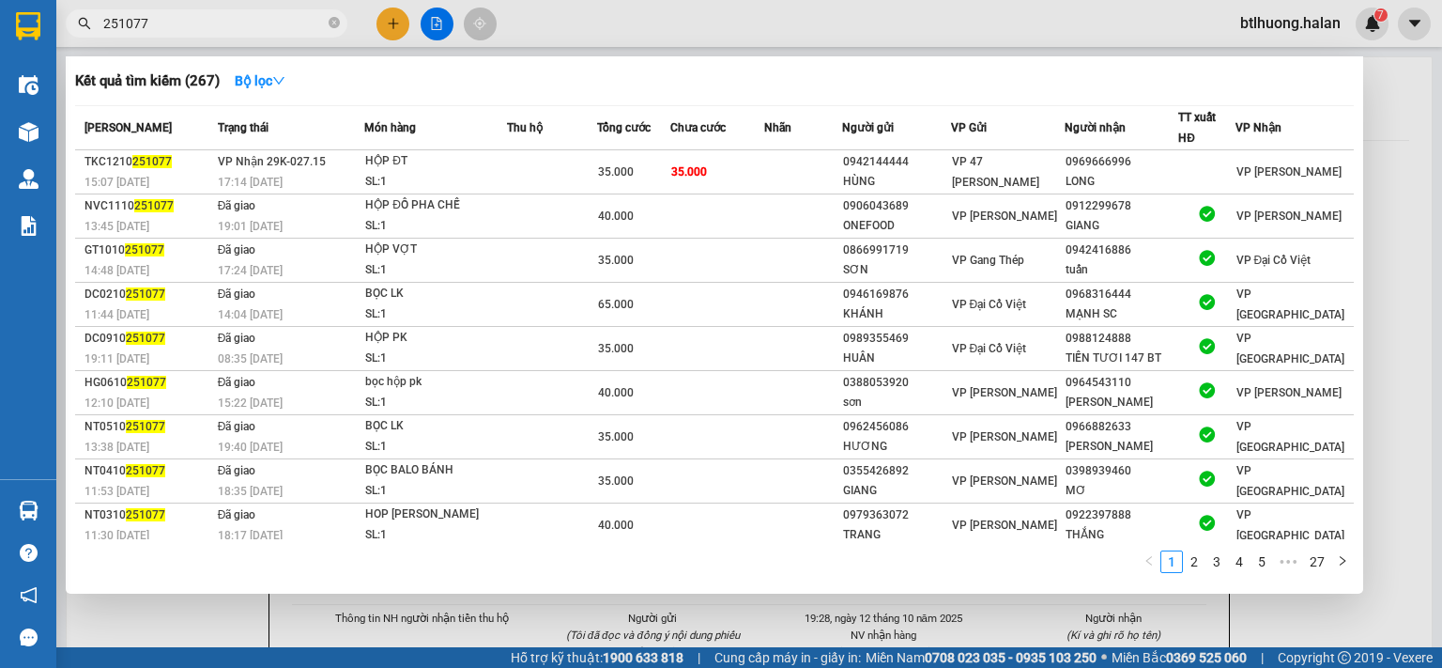
click at [166, 22] on input "251077" at bounding box center [214, 23] width 222 height 21
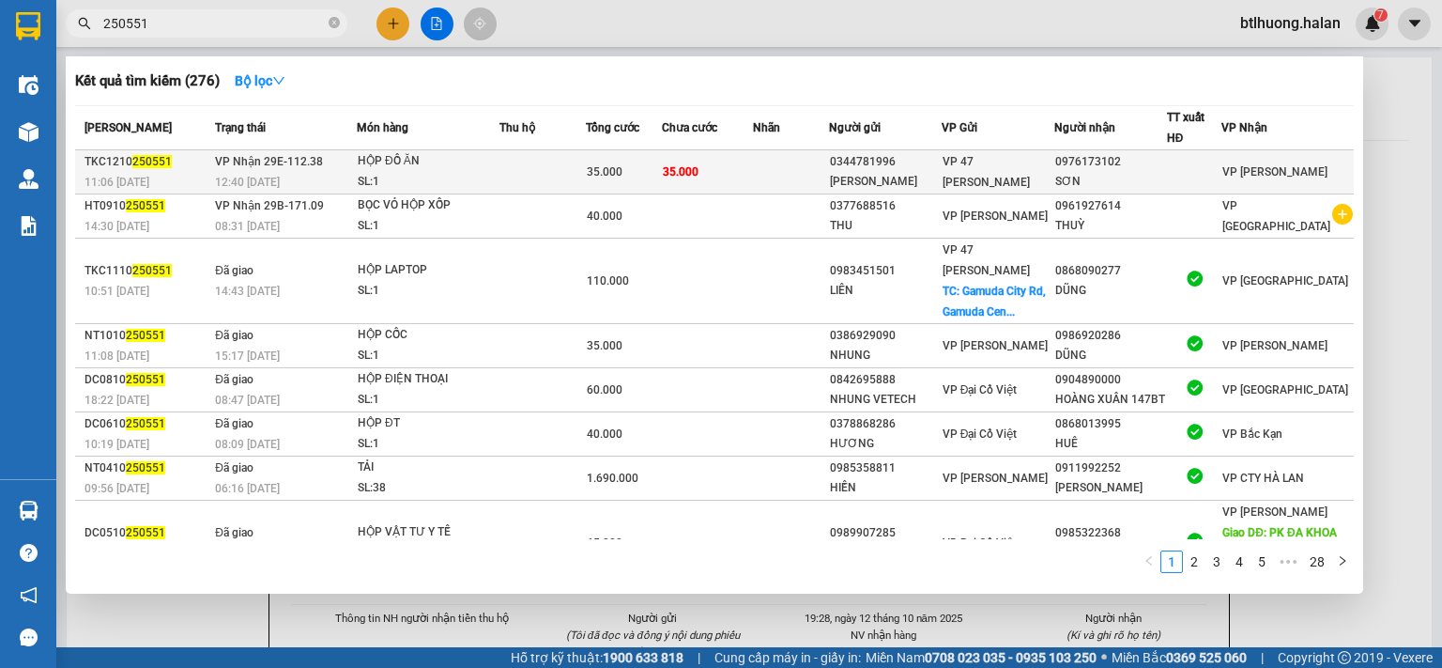
type input "250551"
click at [285, 176] on div "12:40 - 12/10" at bounding box center [285, 182] width 141 height 21
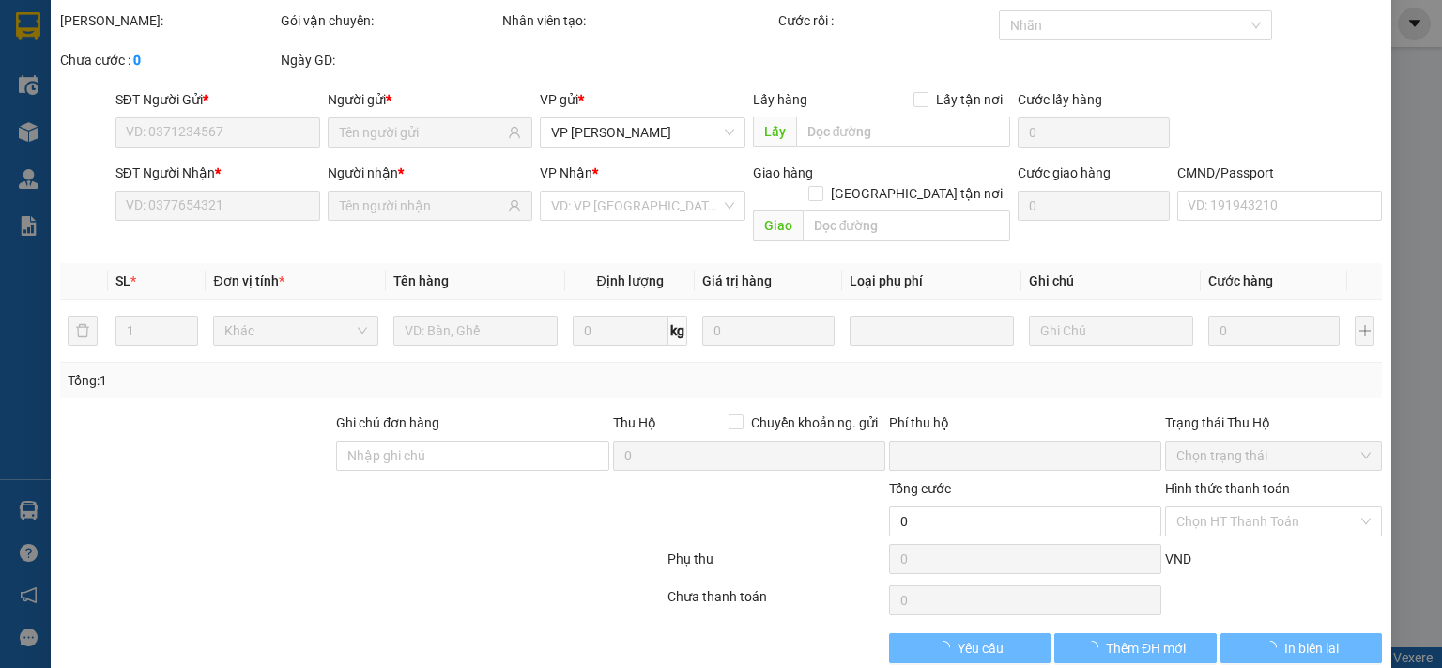
scroll to position [67, 0]
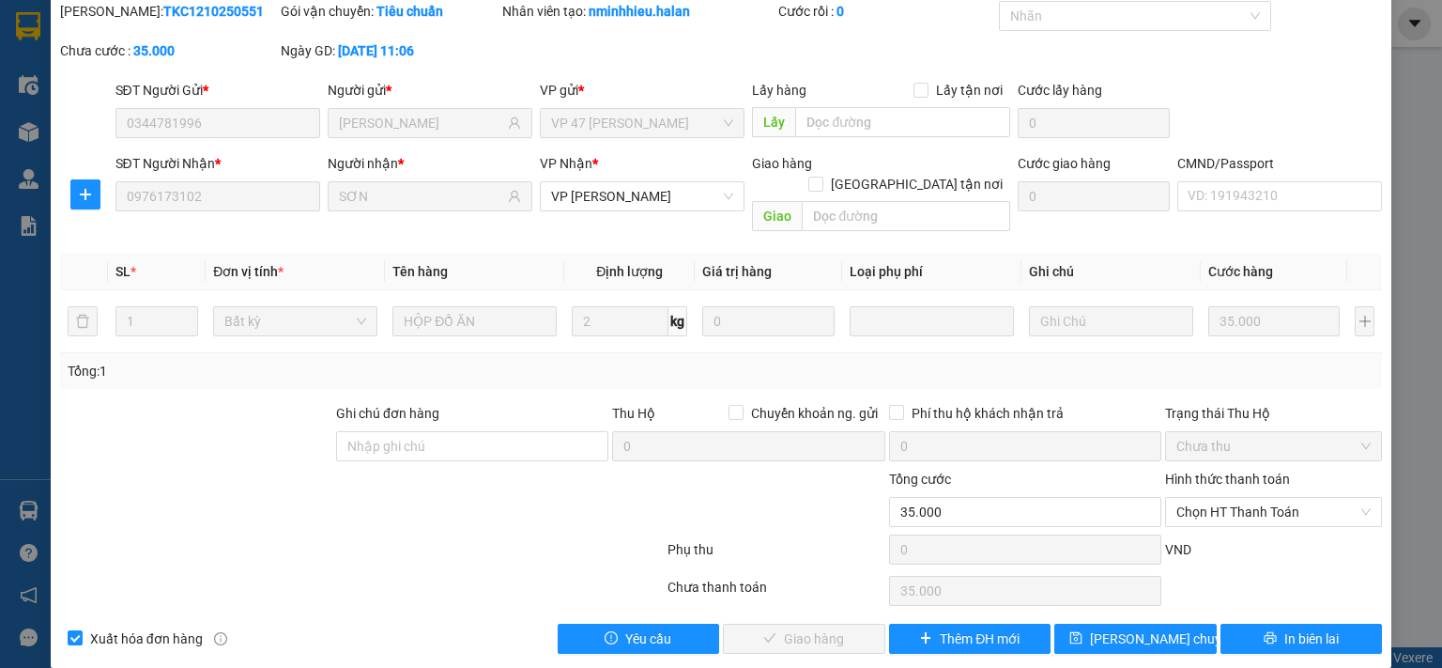
type input "0344781996"
type input "VÂN ANH"
type input "0976173102"
type input "SƠN"
type input "0"
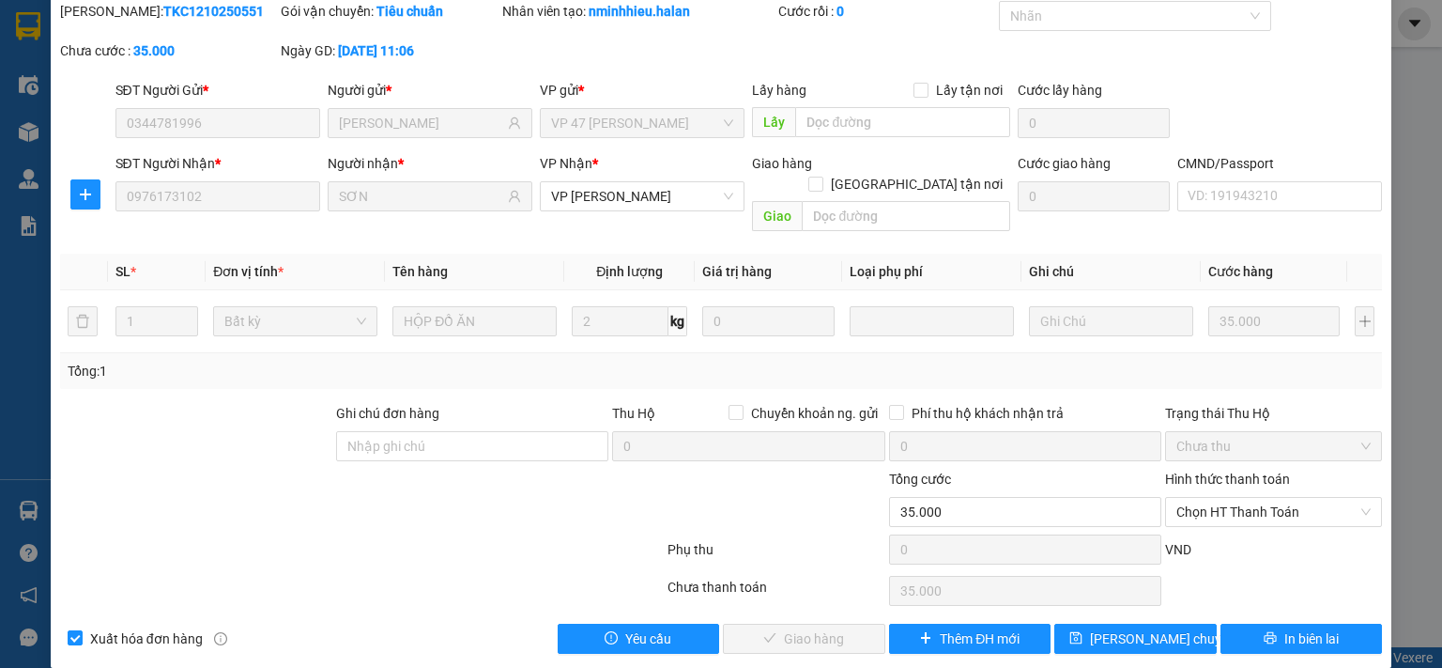
type input "35.000"
click at [1239, 498] on span "Chọn HT Thanh Toán" at bounding box center [1274, 512] width 194 height 28
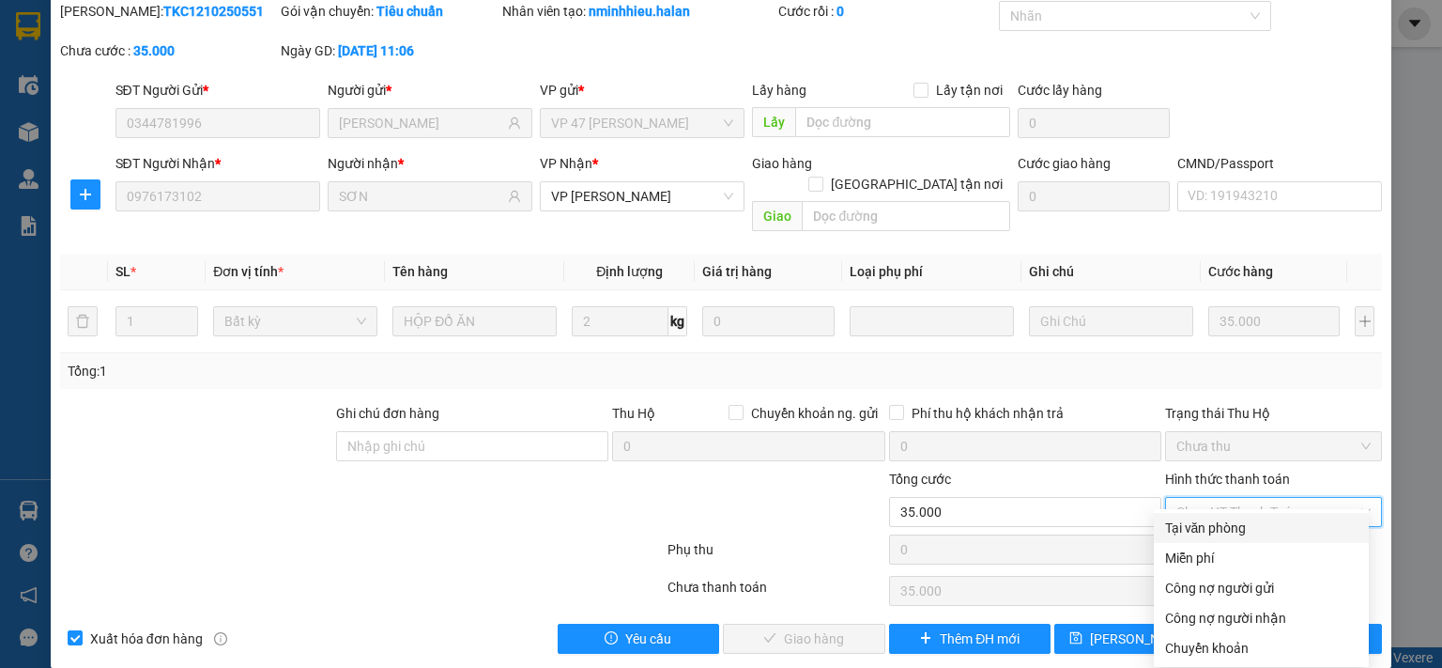
click at [1239, 524] on div "Tại văn phòng" at bounding box center [1261, 527] width 192 height 21
type input "0"
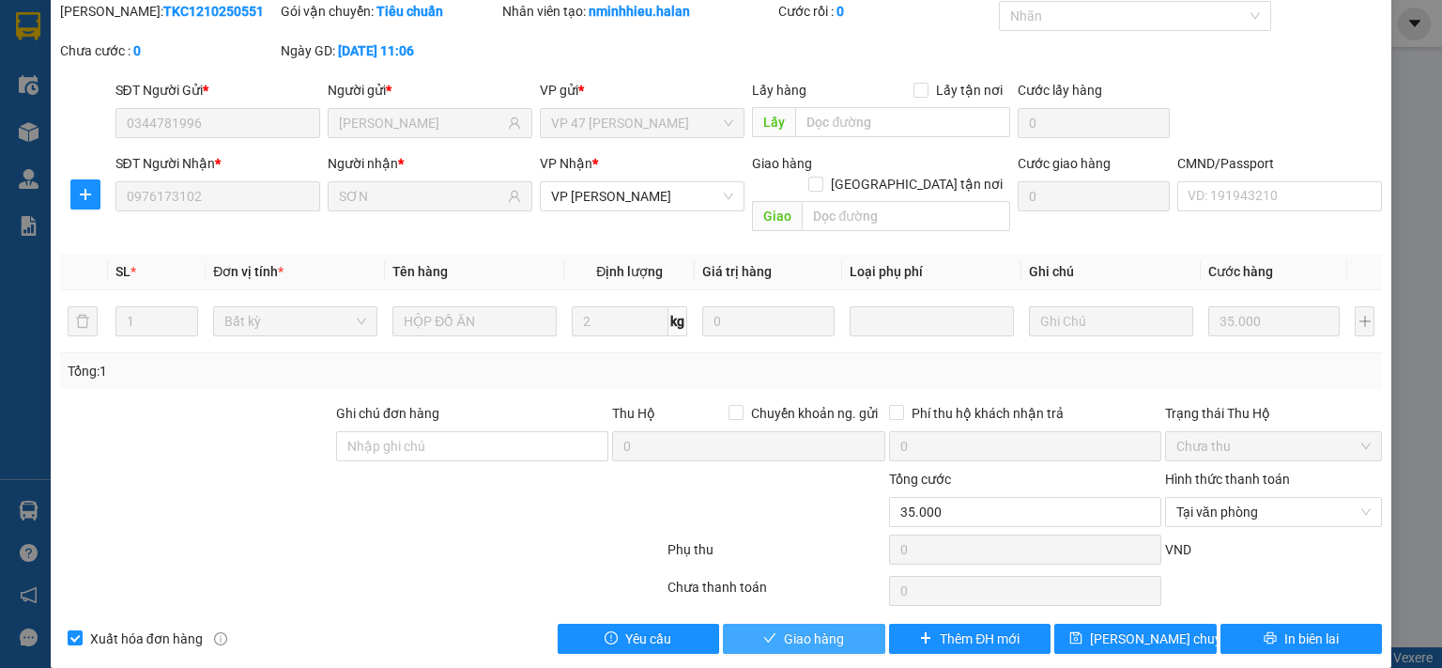
click at [776, 623] on div "Giao hàng" at bounding box center [804, 638] width 166 height 30
click at [787, 628] on span "Giao hàng" at bounding box center [814, 638] width 60 height 21
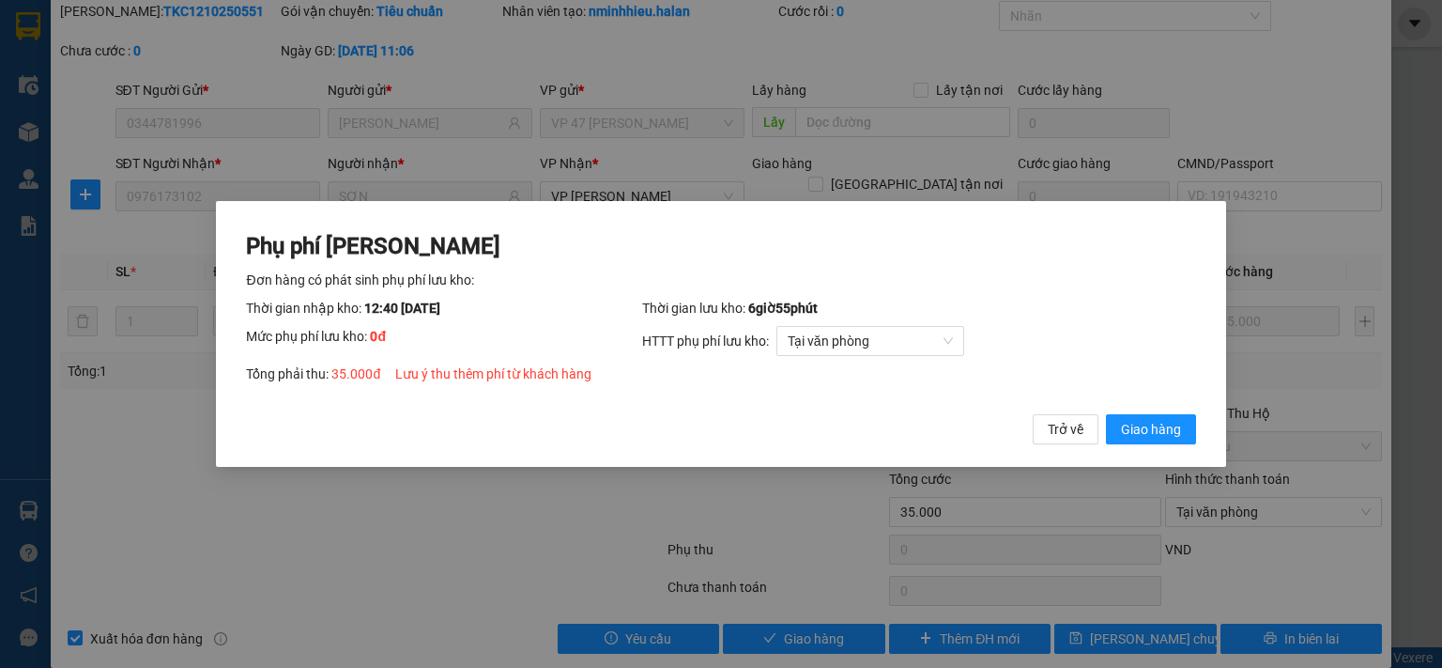
click at [1138, 413] on div "Phụ phí Lưu kho Đơn hàng có phát sinh phụ phí lưu kho: Thời gian nhập kho: 12:4…" at bounding box center [720, 338] width 949 height 214
click at [1146, 428] on span "Giao hàng" at bounding box center [1151, 429] width 60 height 21
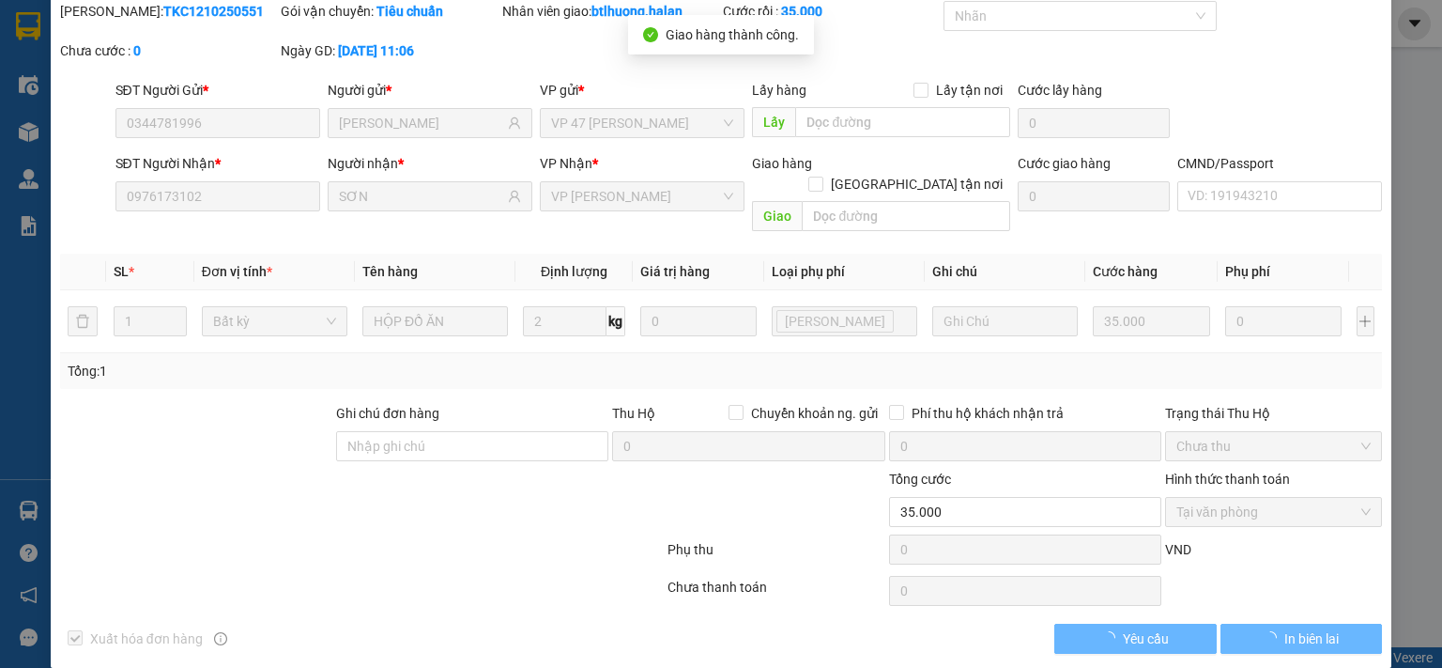
scroll to position [0, 0]
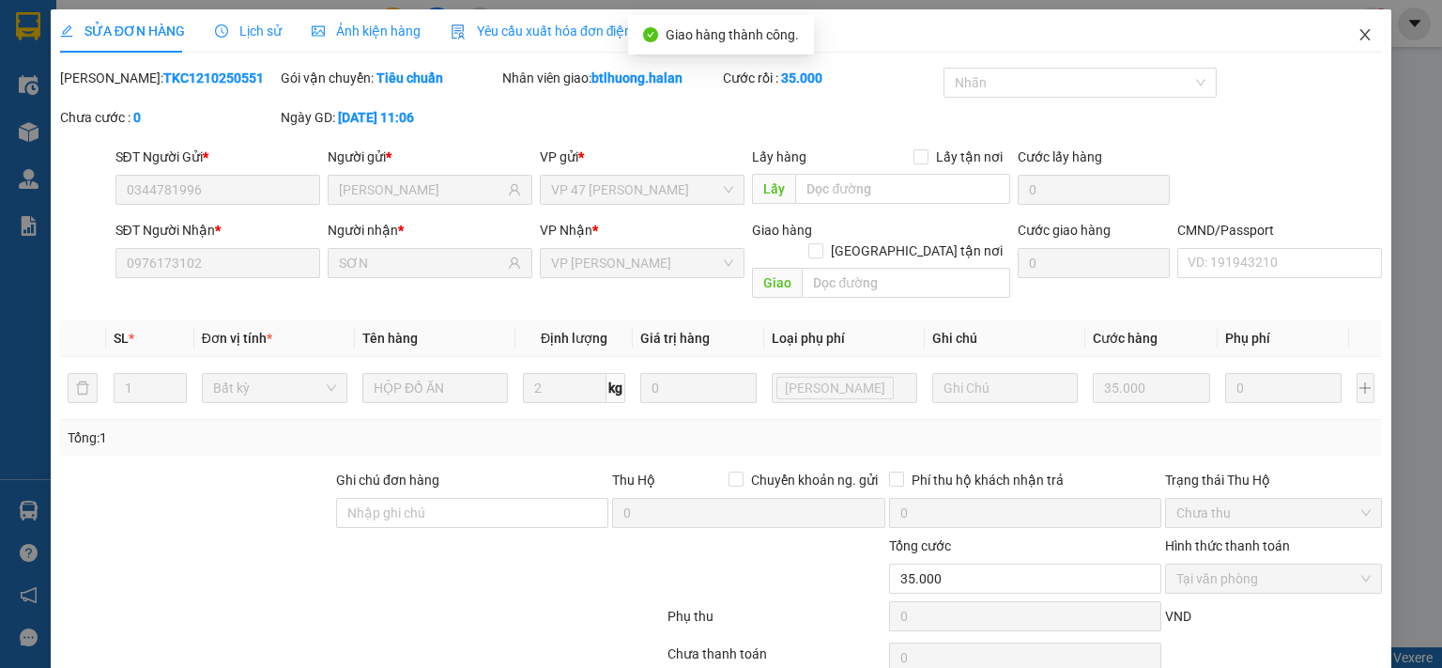
click at [1358, 32] on icon "close" at bounding box center [1365, 34] width 15 height 15
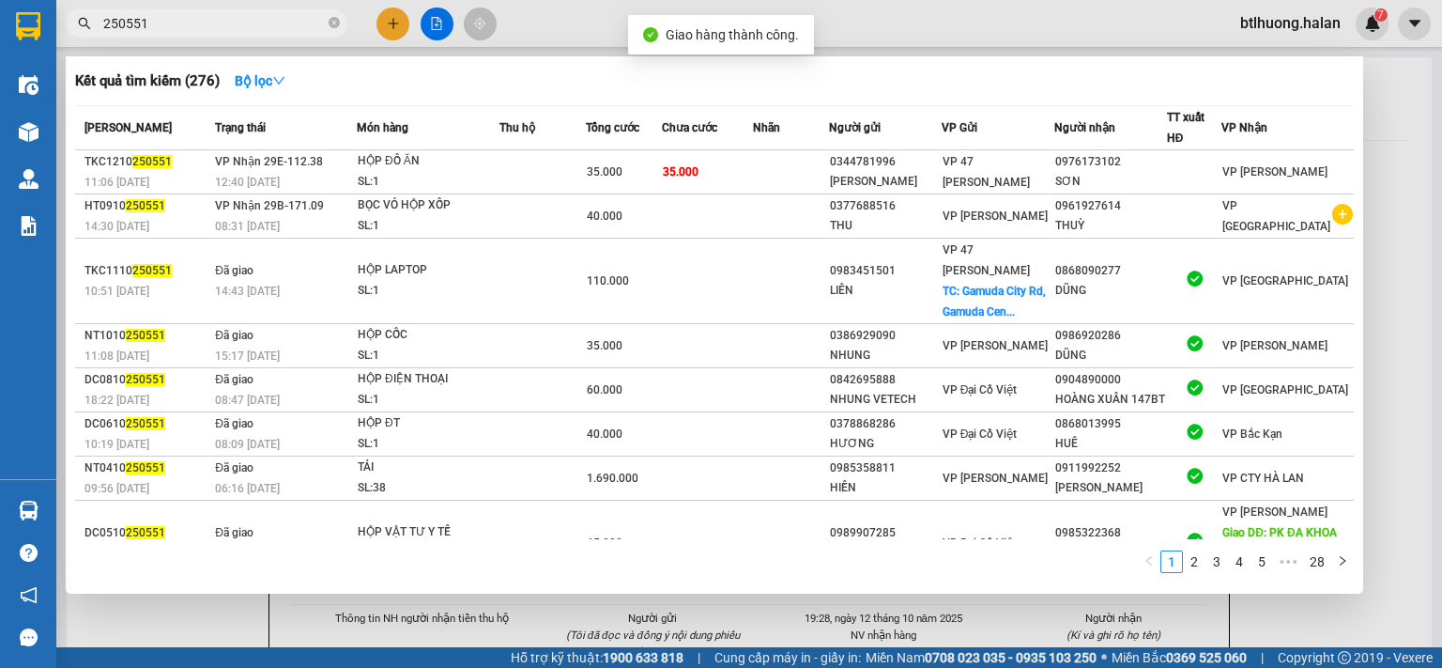
click at [274, 10] on span "250551" at bounding box center [207, 23] width 282 height 28
click at [279, 28] on input "250551" at bounding box center [214, 23] width 222 height 21
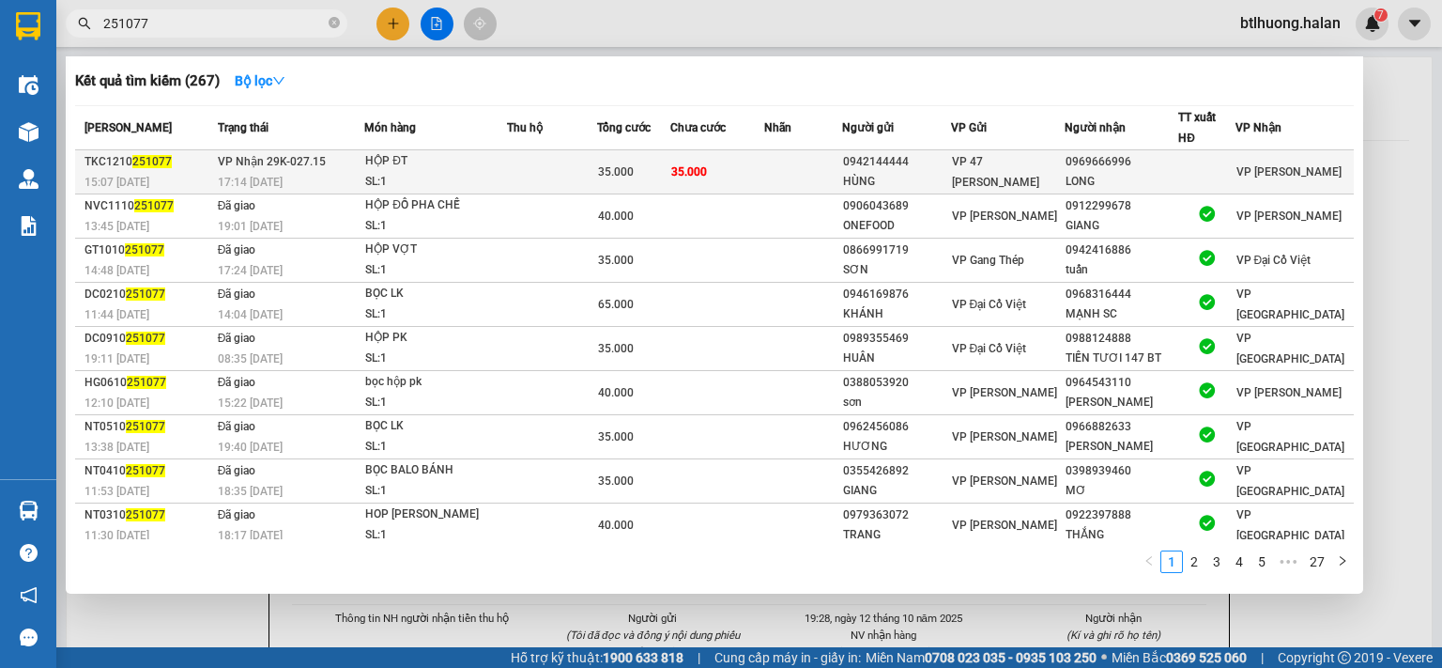
type input "251077"
click at [865, 172] on div "HÙNG" at bounding box center [896, 182] width 107 height 20
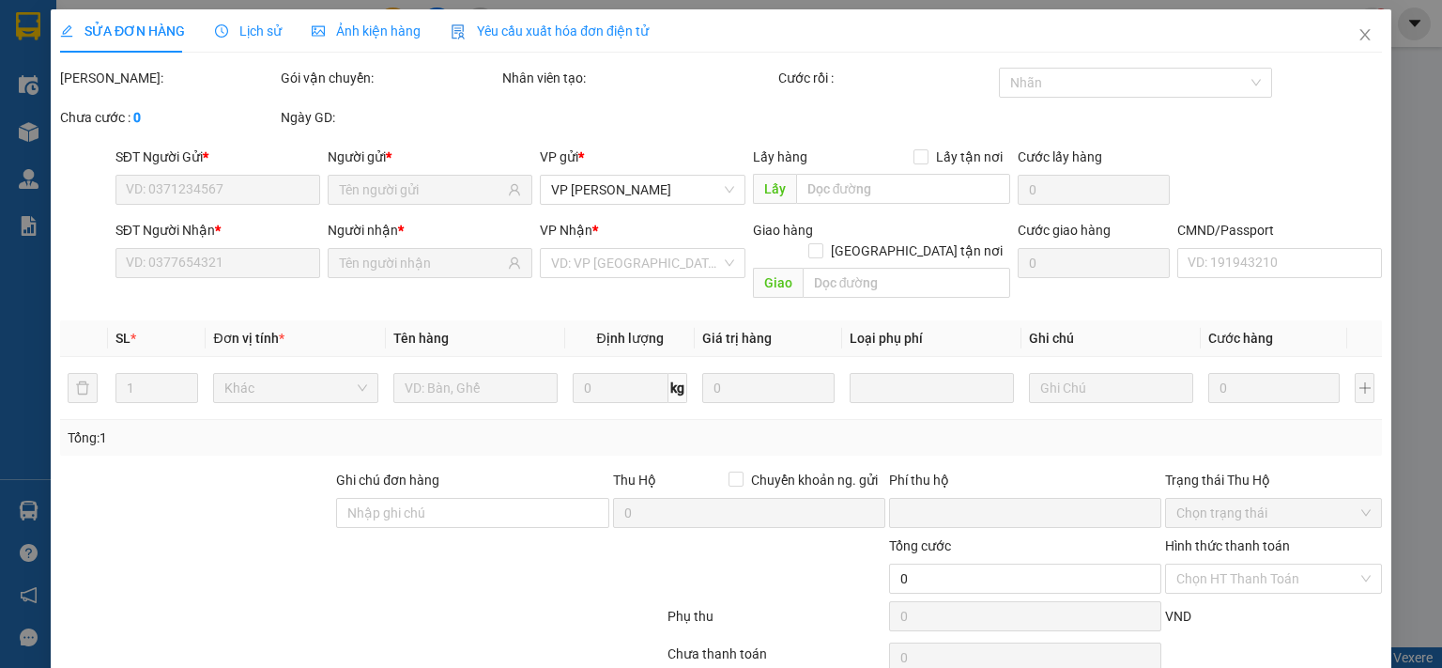
type input "0942144444"
type input "HÙNG"
type input "0969666996"
type input "LONG"
type input "0"
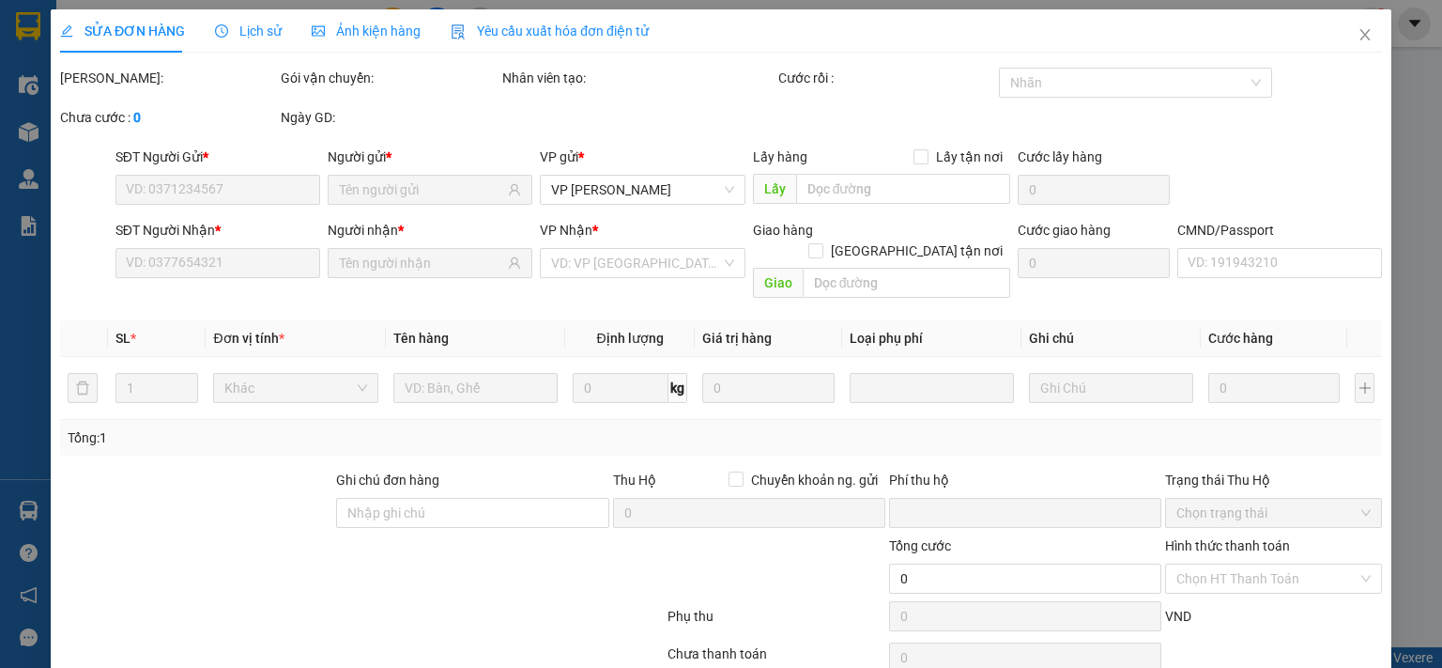
type input "35.000"
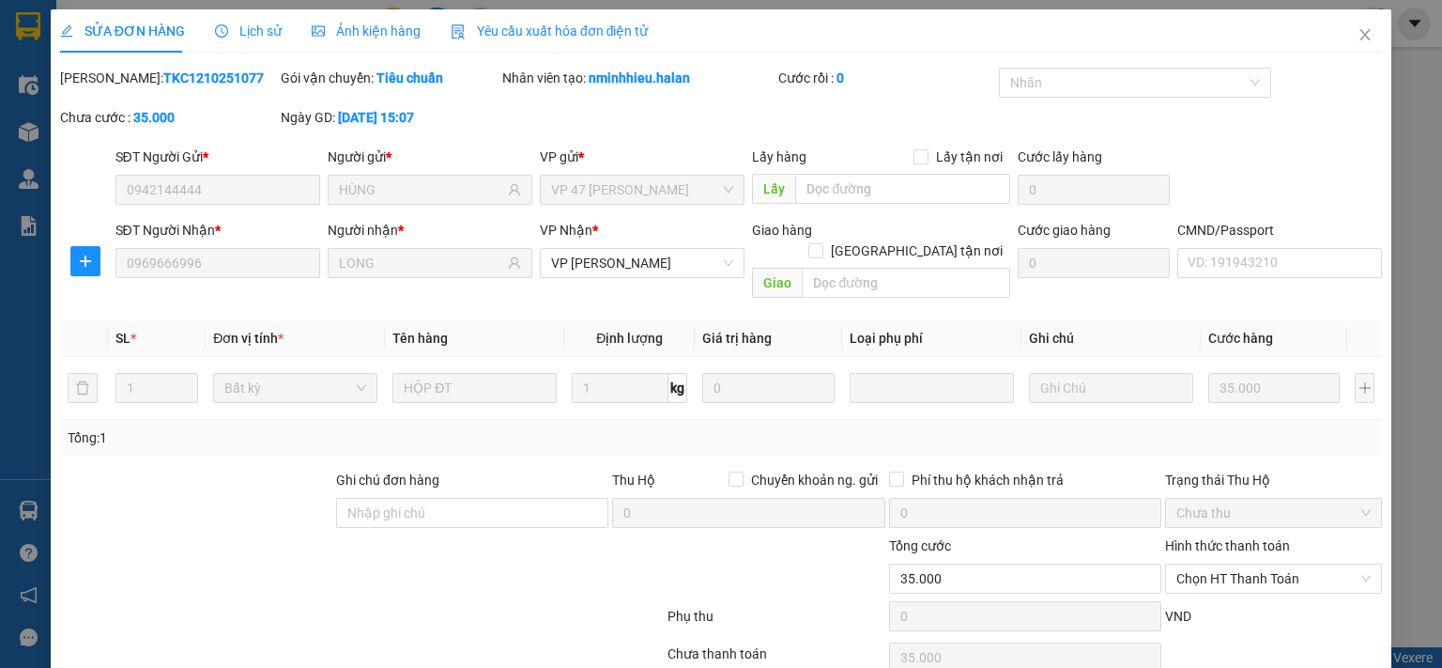
scroll to position [67, 0]
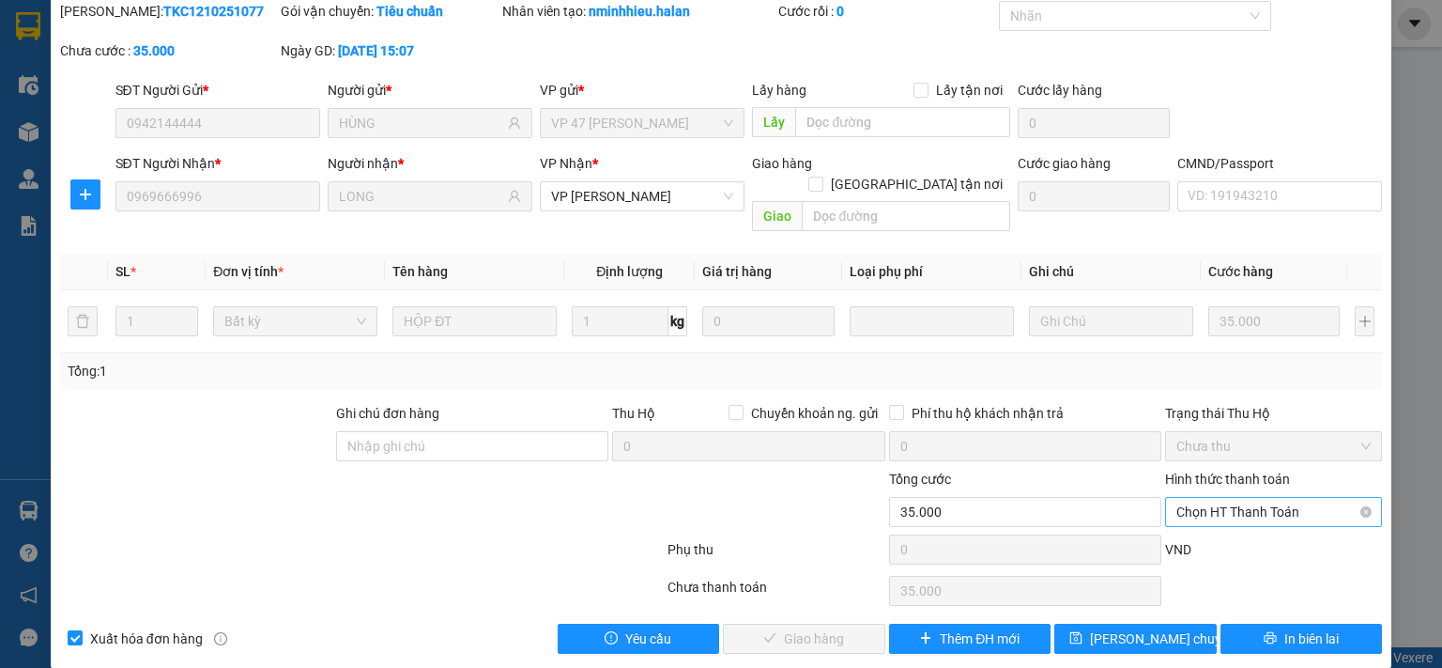
click at [1177, 498] on span "Chọn HT Thanh Toán" at bounding box center [1274, 512] width 194 height 28
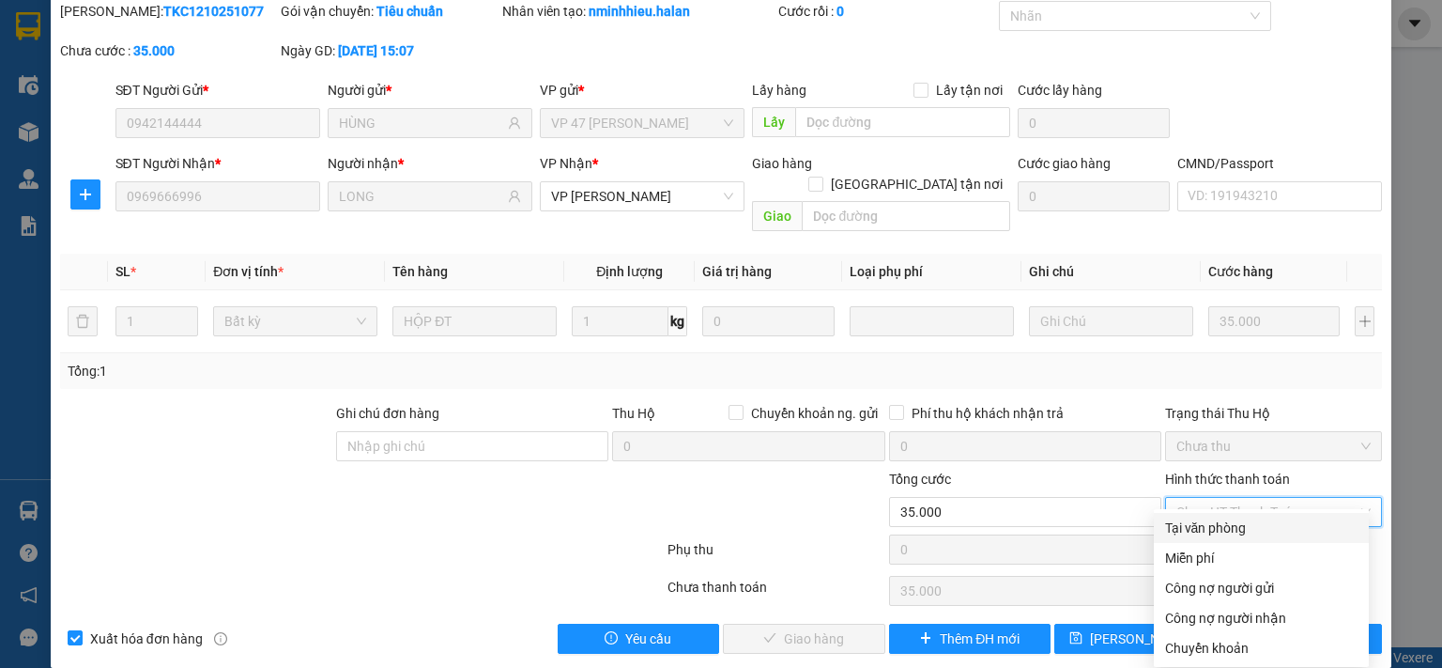
click at [1174, 515] on div "Tại văn phòng" at bounding box center [1261, 528] width 215 height 30
type input "0"
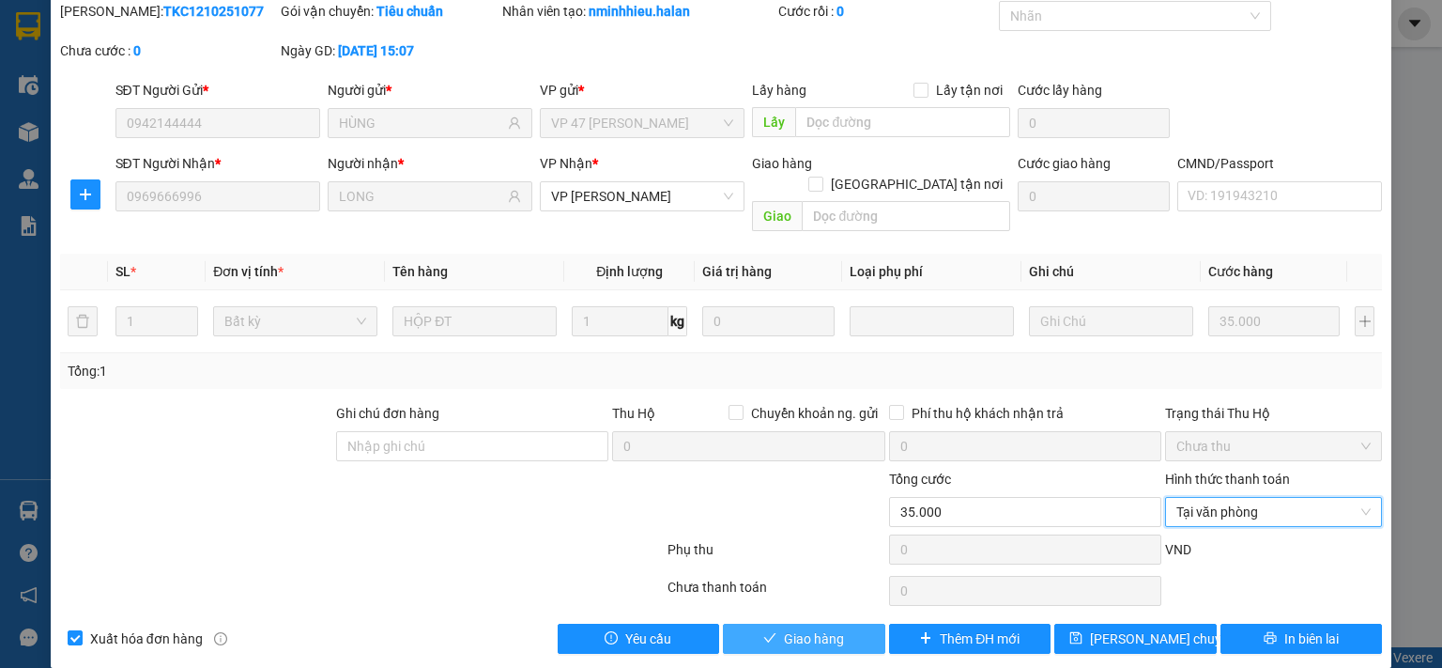
click at [809, 628] on span "Giao hàng" at bounding box center [814, 638] width 60 height 21
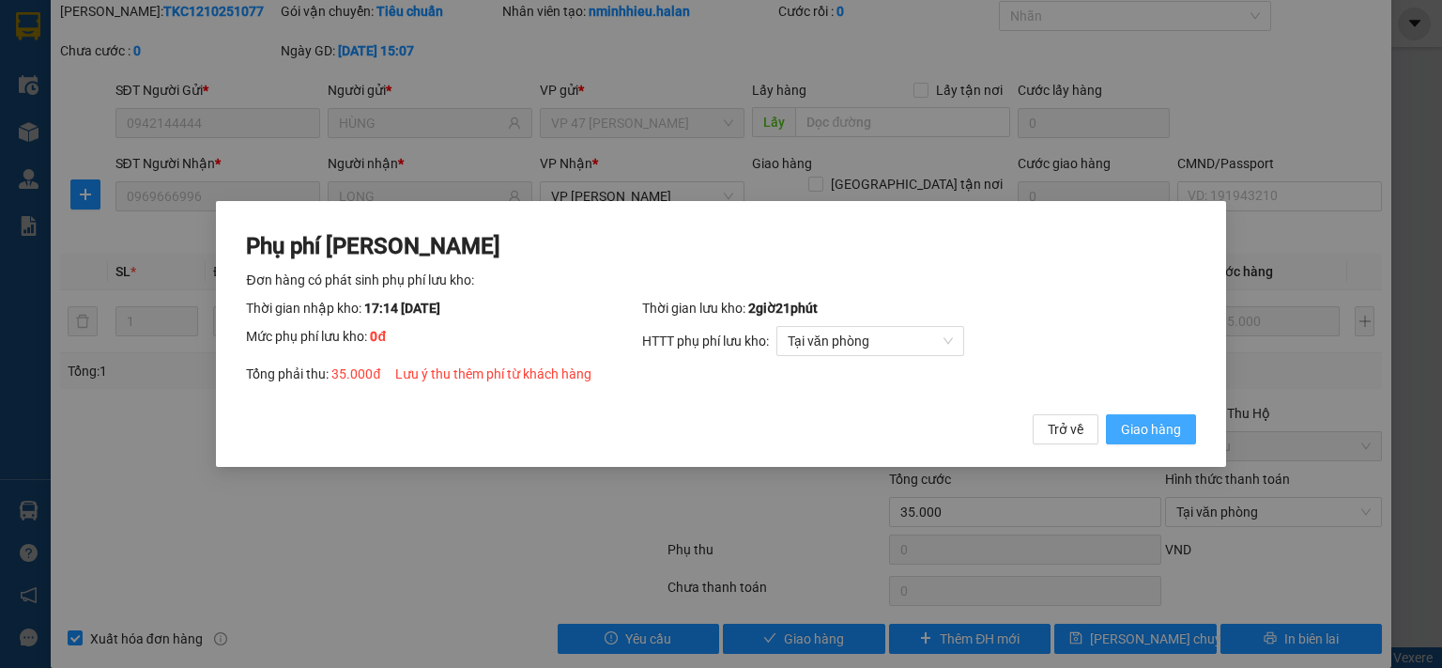
click at [1124, 438] on span "Giao hàng" at bounding box center [1151, 429] width 60 height 21
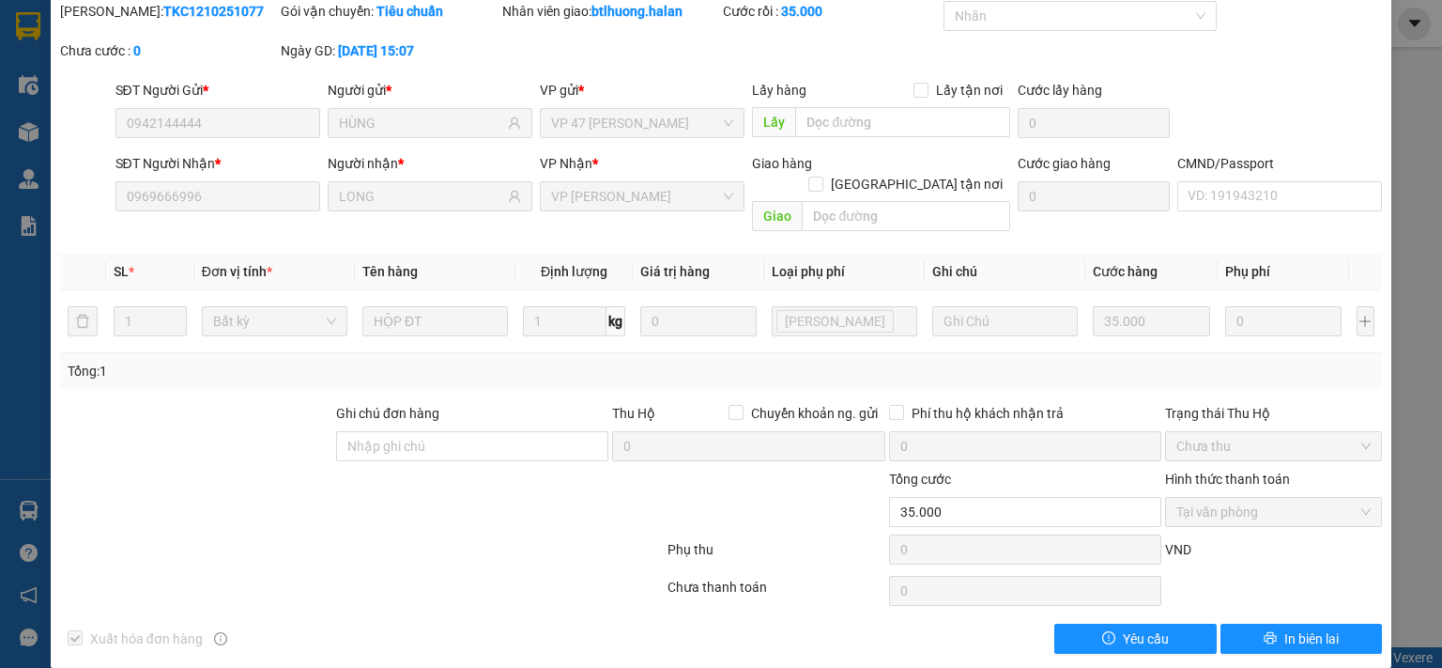
scroll to position [0, 0]
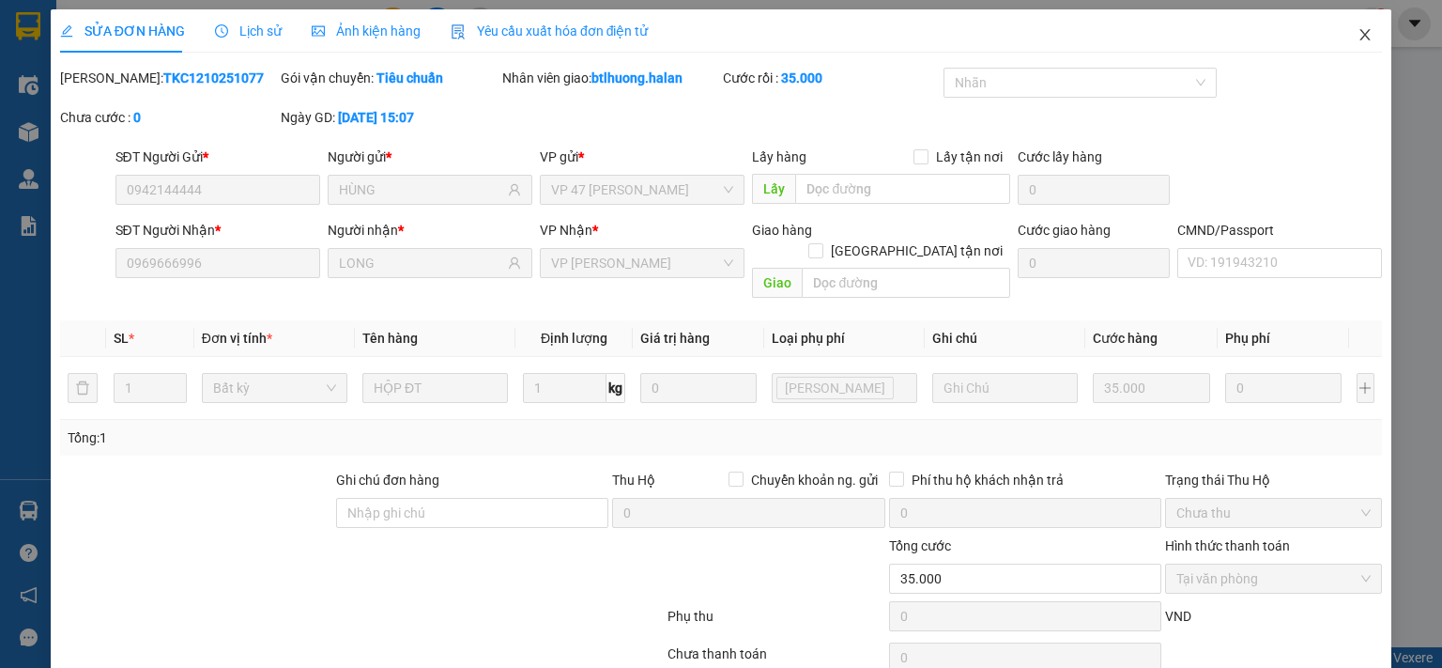
click at [1375, 45] on span "Close" at bounding box center [1365, 35] width 53 height 53
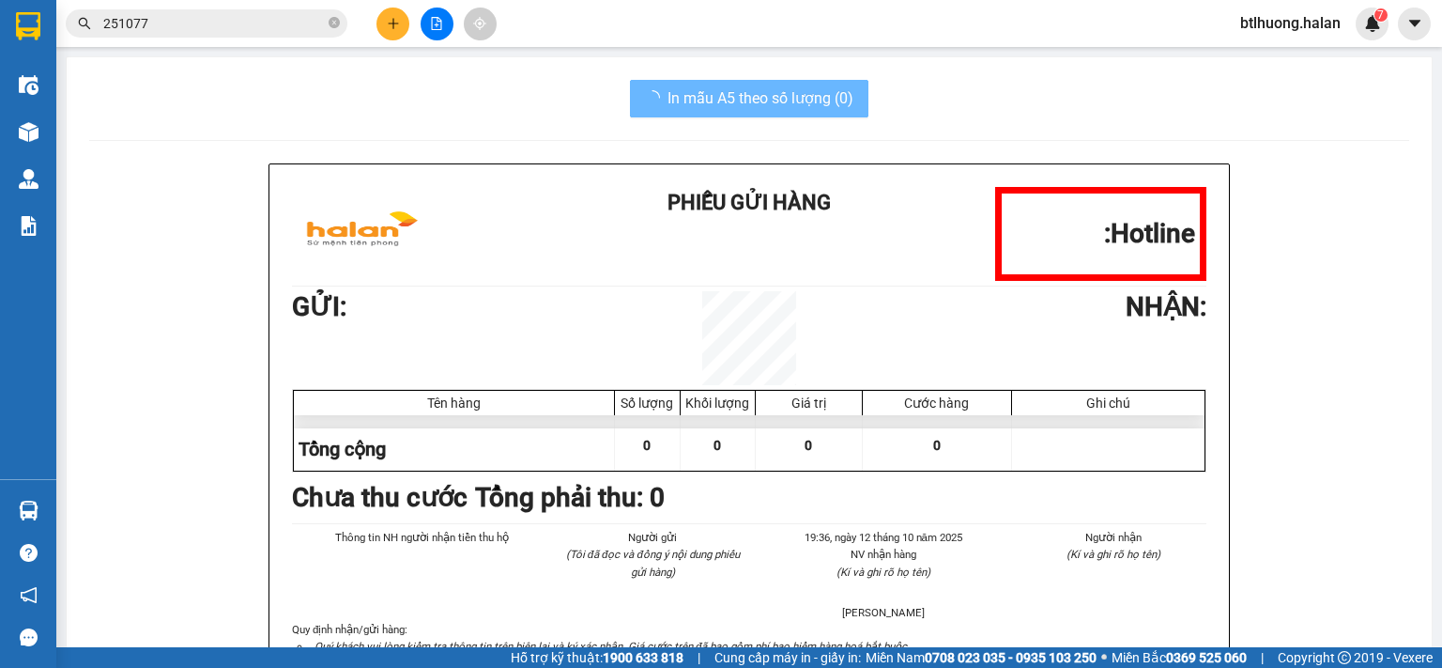
click at [312, 25] on input "251077" at bounding box center [214, 23] width 222 height 21
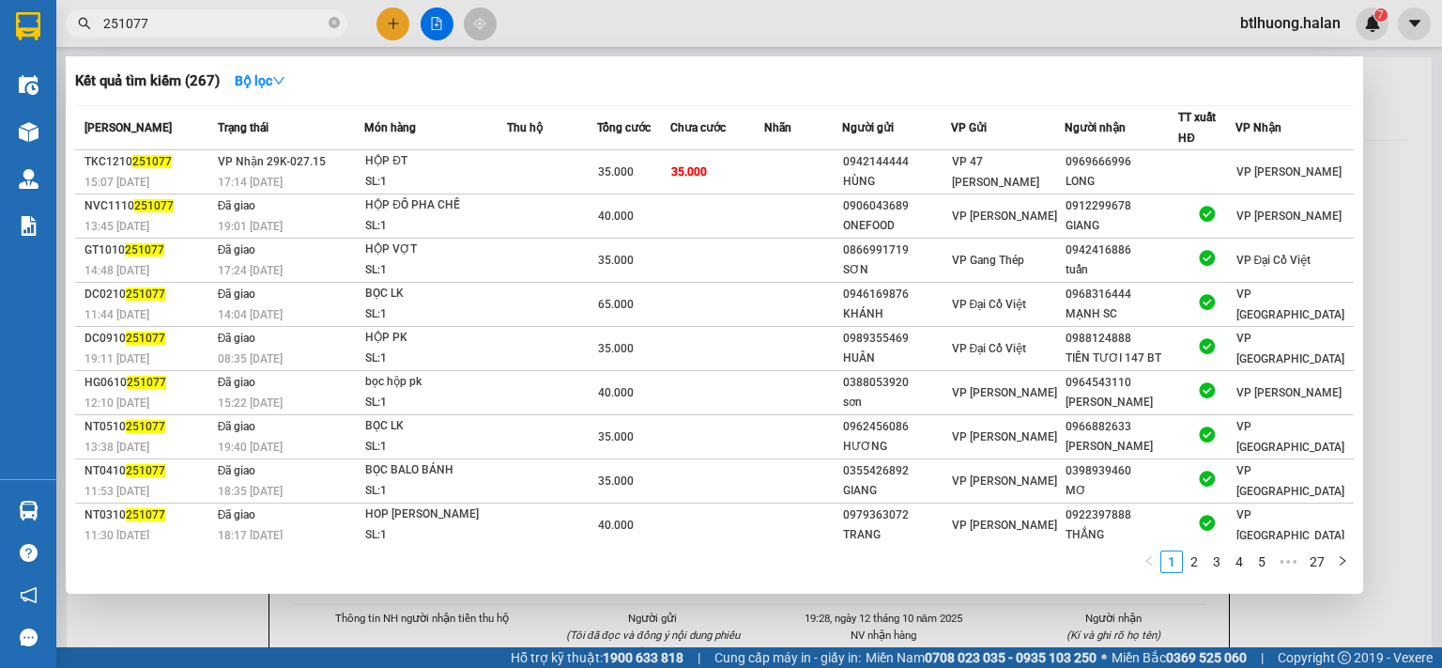
click at [312, 25] on input "251077" at bounding box center [214, 23] width 222 height 21
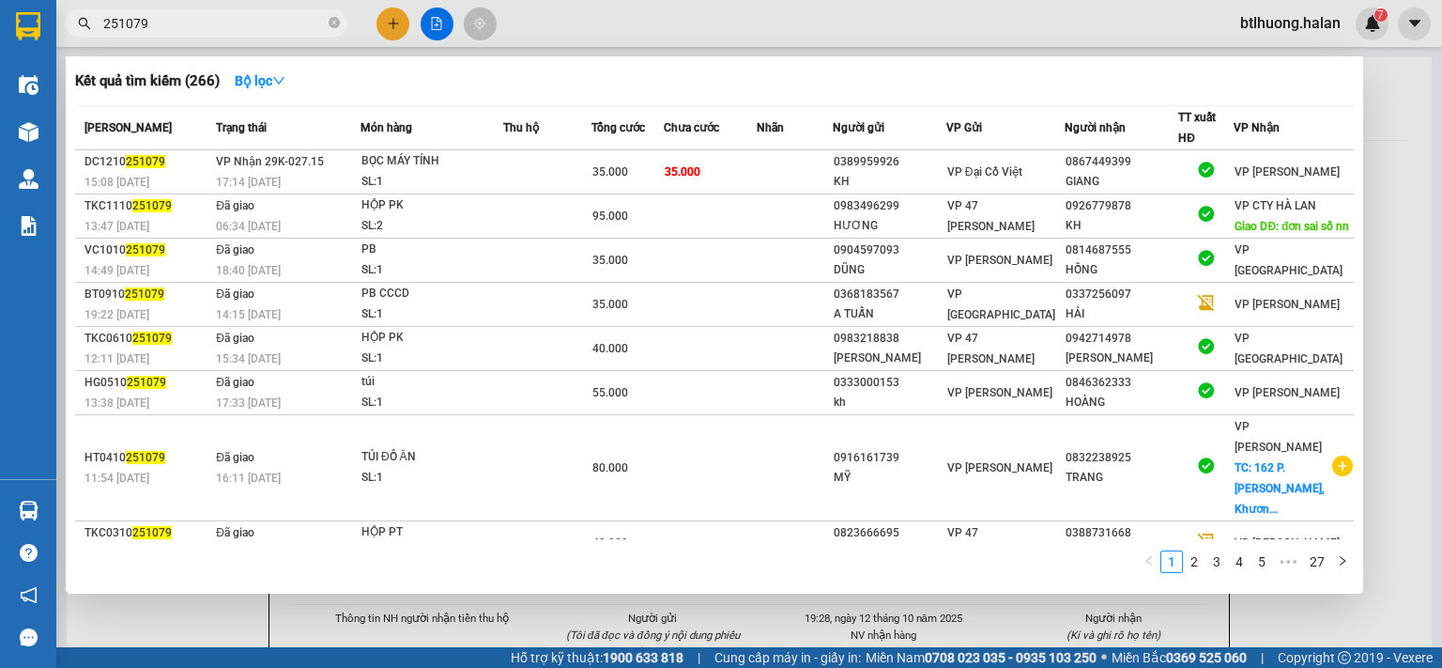
type input "251079"
click at [380, 35] on div at bounding box center [721, 334] width 1442 height 668
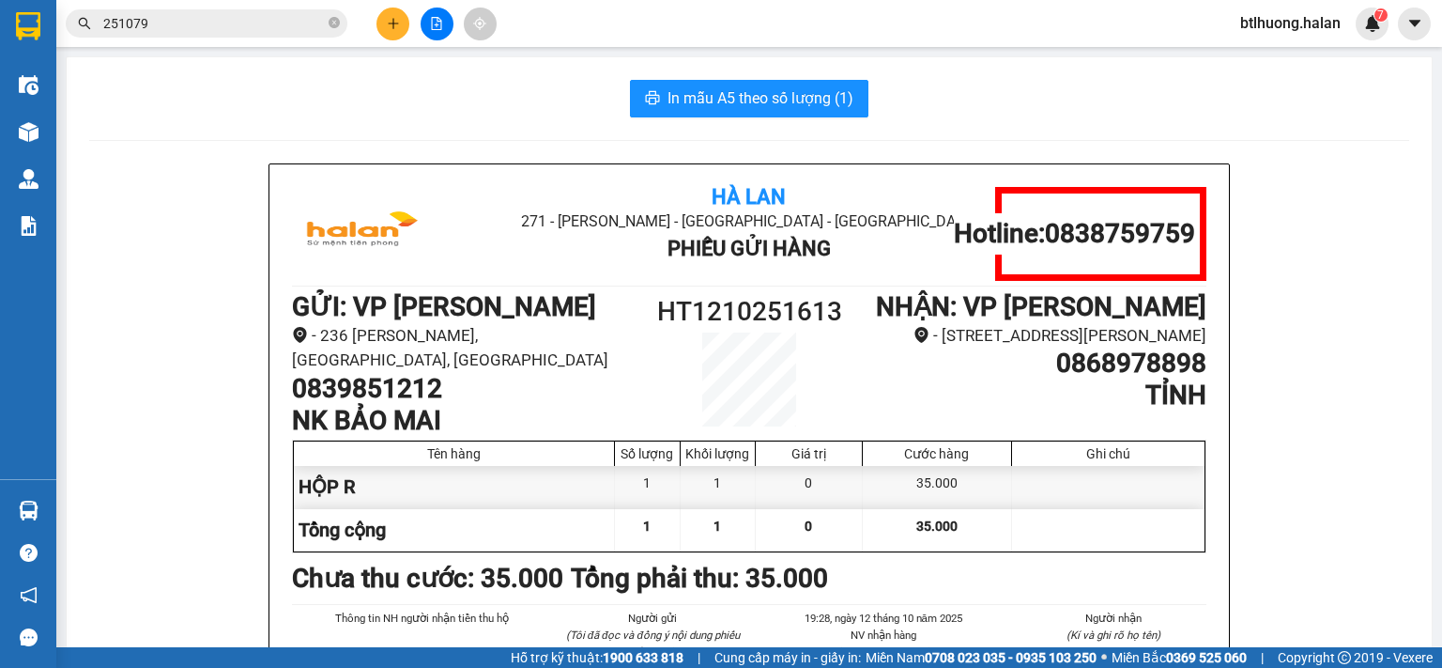
click at [398, 21] on icon "plus" at bounding box center [393, 23] width 13 height 13
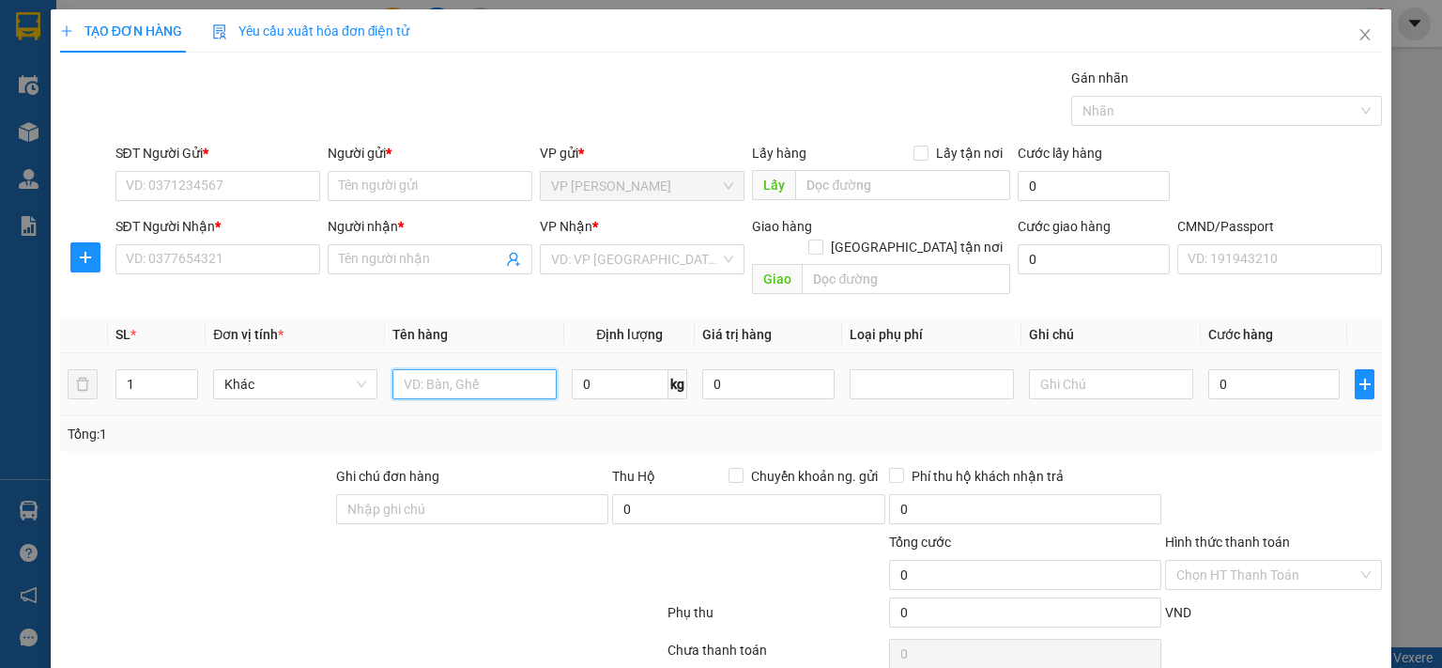
click at [438, 369] on input "text" at bounding box center [474, 384] width 164 height 30
type input "HỘP LK"
click at [612, 376] on input "0" at bounding box center [620, 384] width 97 height 30
type input "1"
click at [165, 187] on input "SĐT Người Gửi *" at bounding box center [217, 186] width 205 height 30
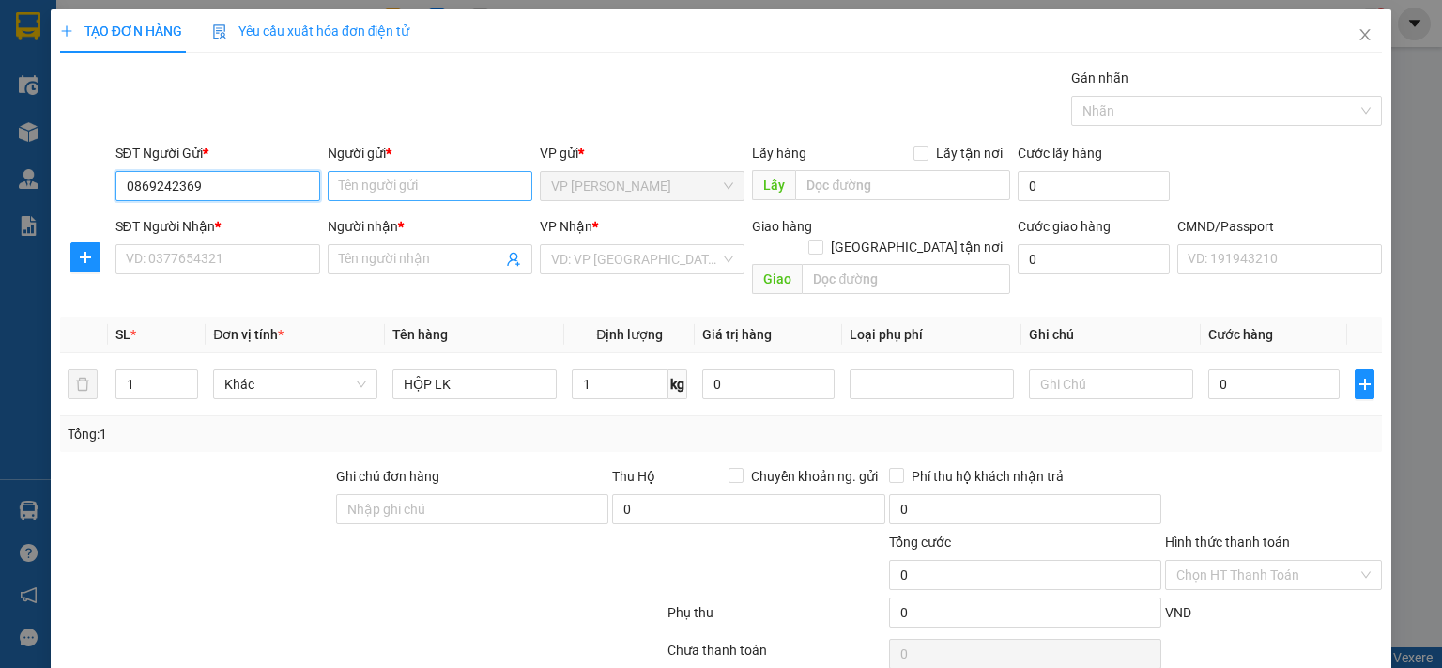
type input "0869242369"
click at [348, 189] on input "Người gửi *" at bounding box center [430, 186] width 205 height 30
type input "D"
type input "ĐỨC"
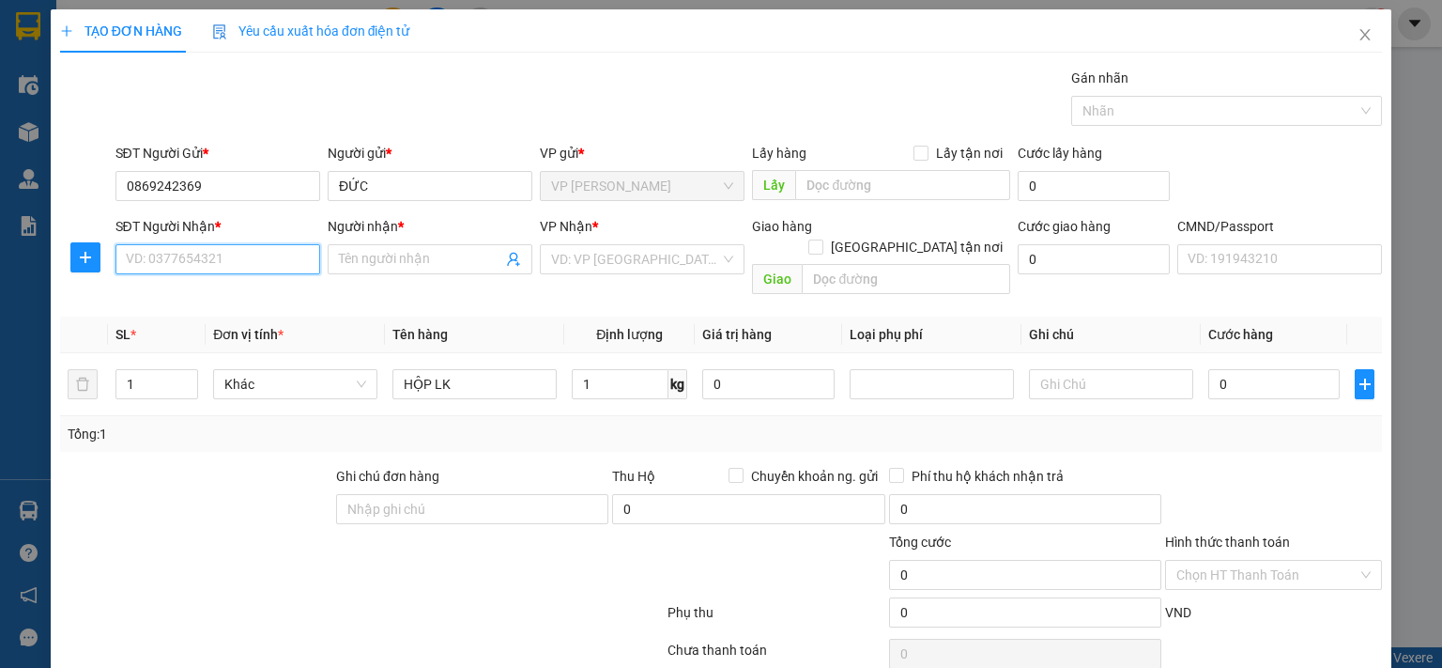
click at [245, 266] on input "SĐT Người Nhận *" at bounding box center [217, 259] width 205 height 30
click at [274, 287] on div "0338866515 - TRƯỜNG 147BT" at bounding box center [217, 295] width 184 height 21
type input "0338866515"
type input "TRƯỜNG 147BT"
type input "0338866515"
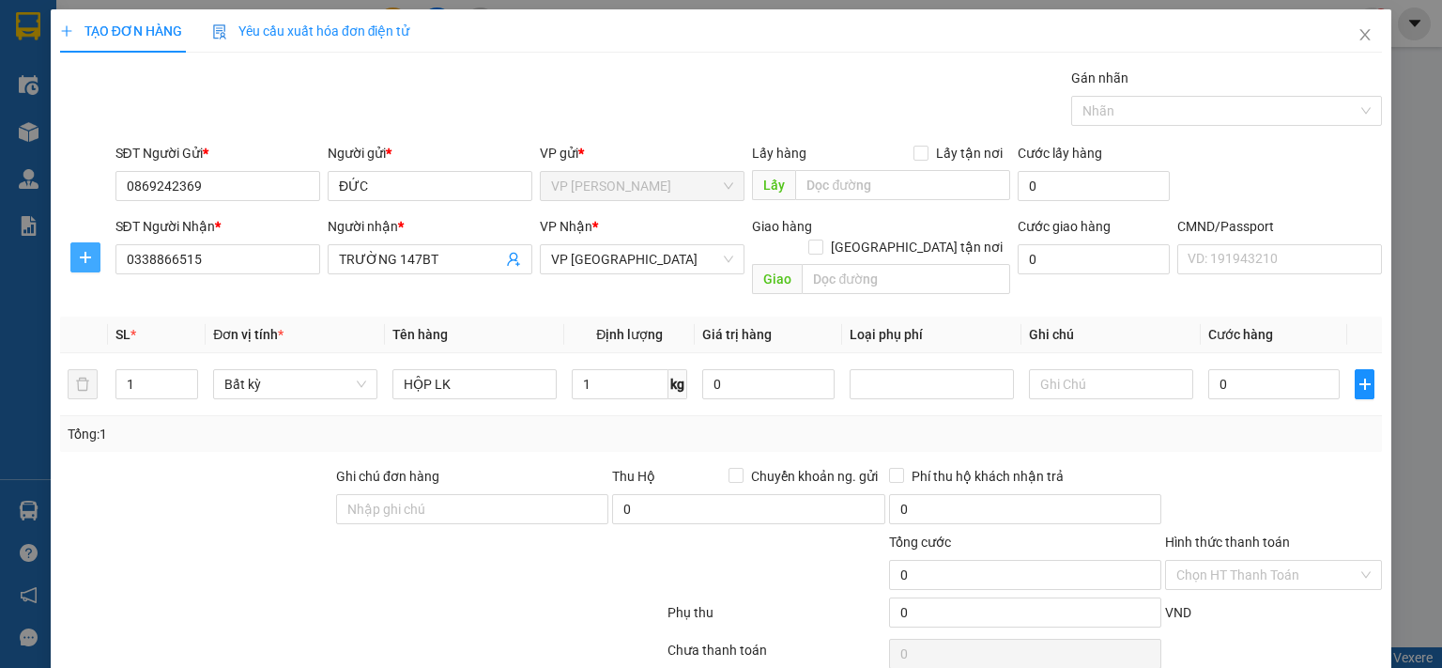
click at [86, 254] on icon "plus" at bounding box center [85, 257] width 15 height 15
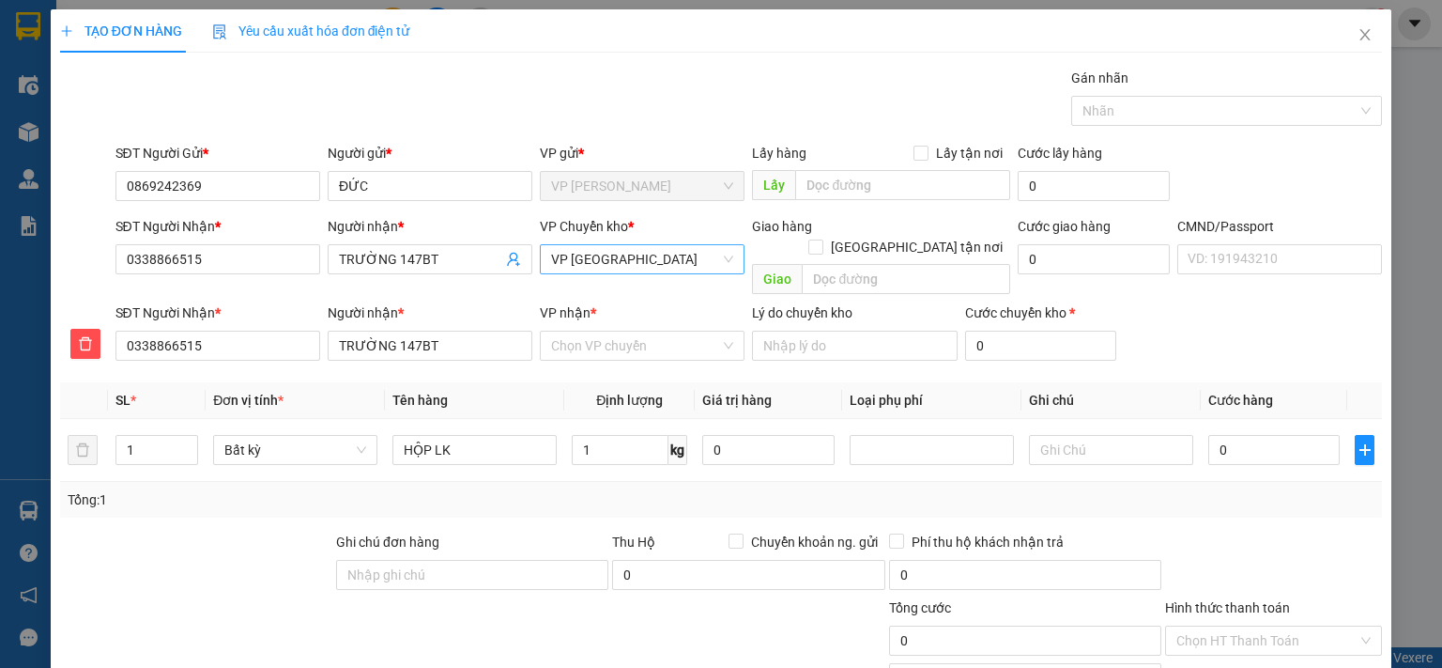
click at [592, 255] on span "VP [GEOGRAPHIC_DATA]" at bounding box center [642, 259] width 182 height 28
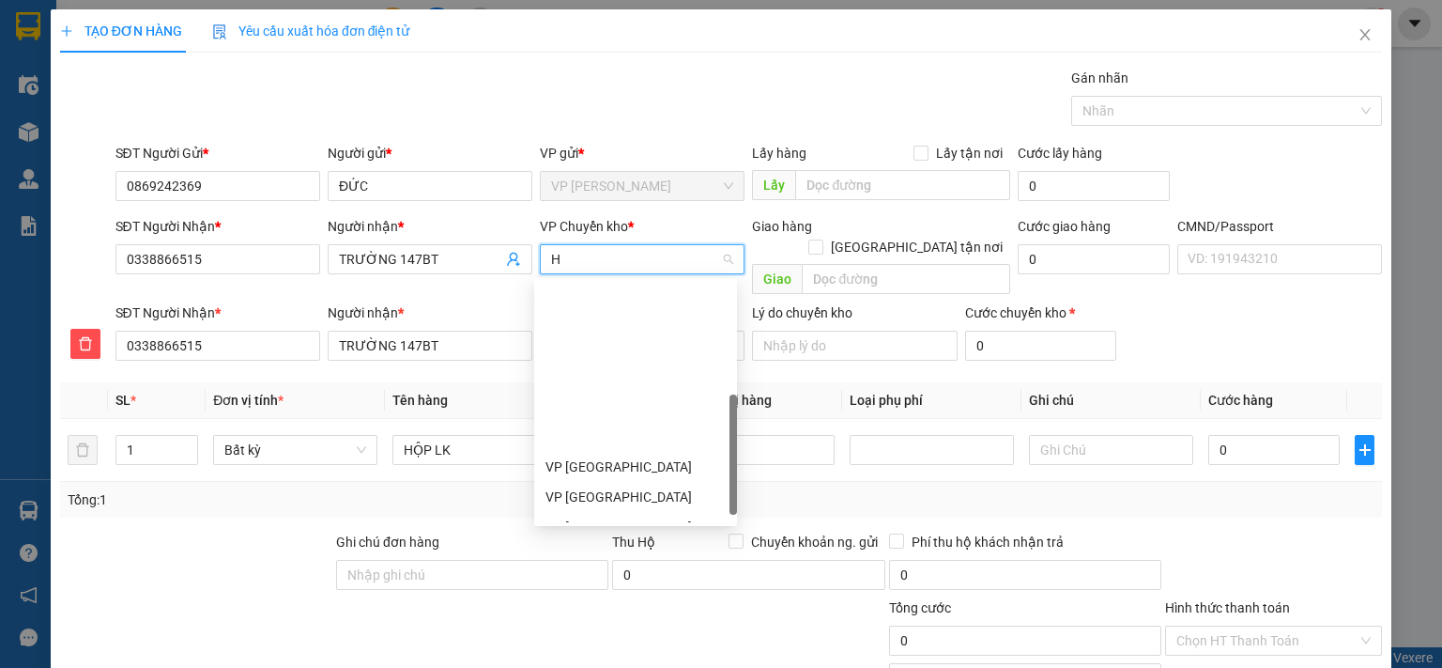
type input "HG"
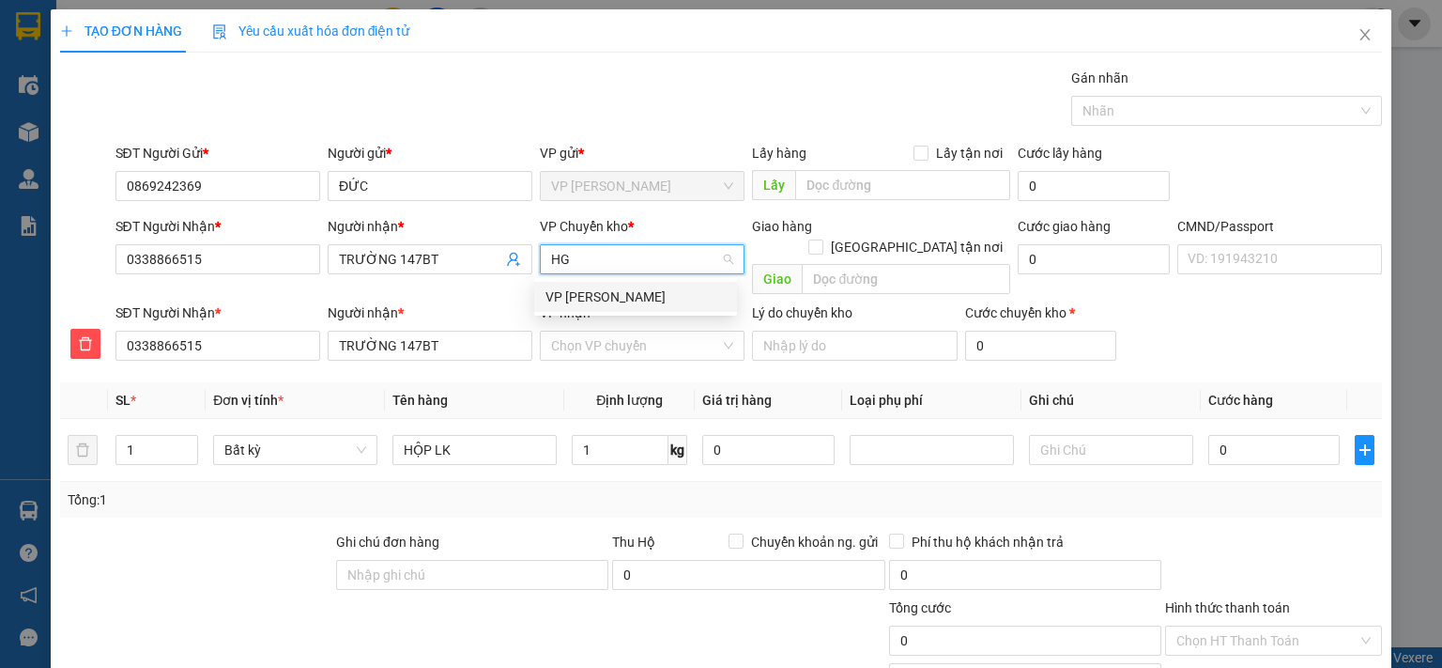
click at [598, 292] on div "VP [PERSON_NAME]" at bounding box center [636, 296] width 180 height 21
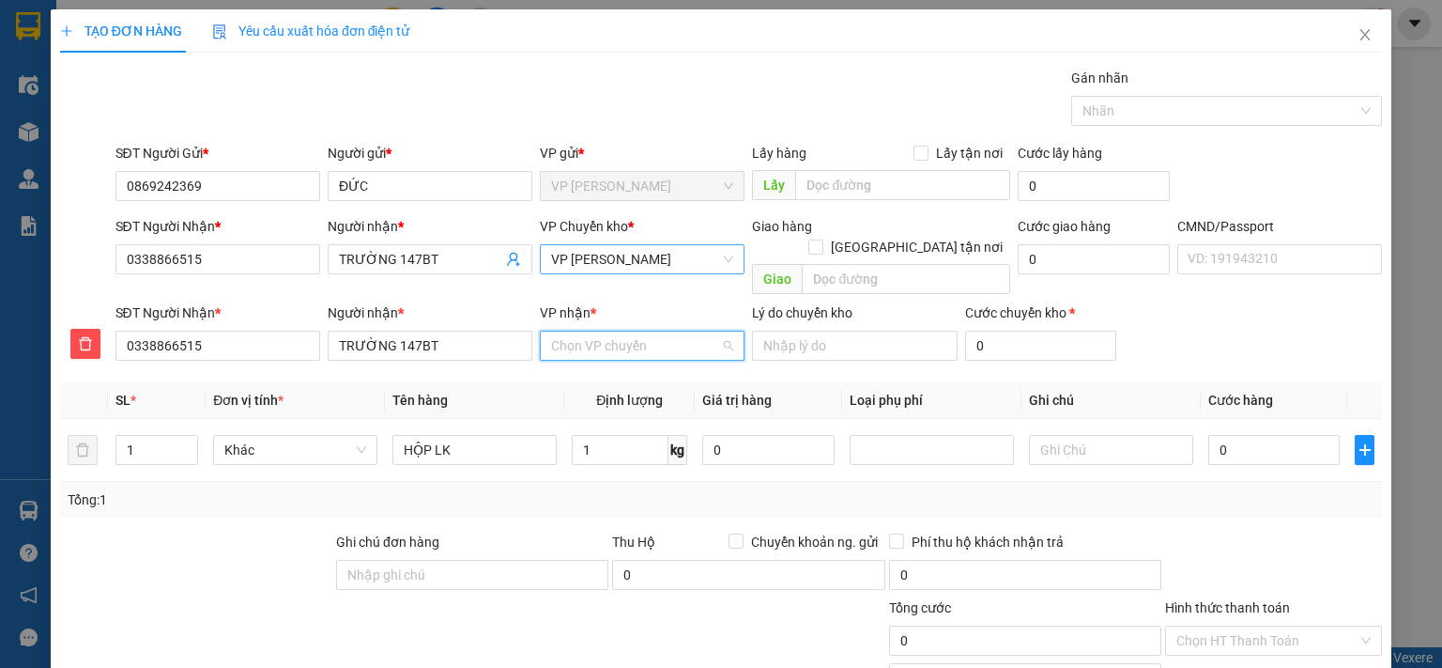
click at [592, 331] on input "VP nhận *" at bounding box center [635, 345] width 169 height 28
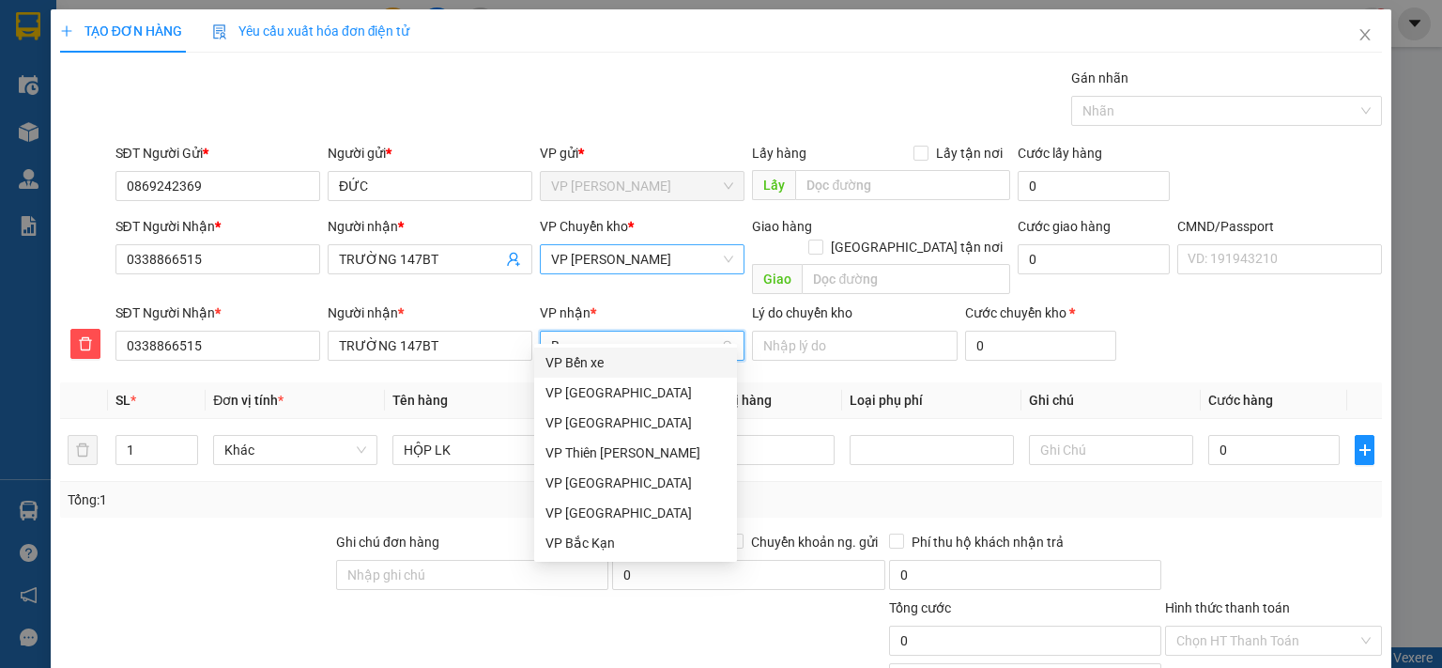
type input "BT"
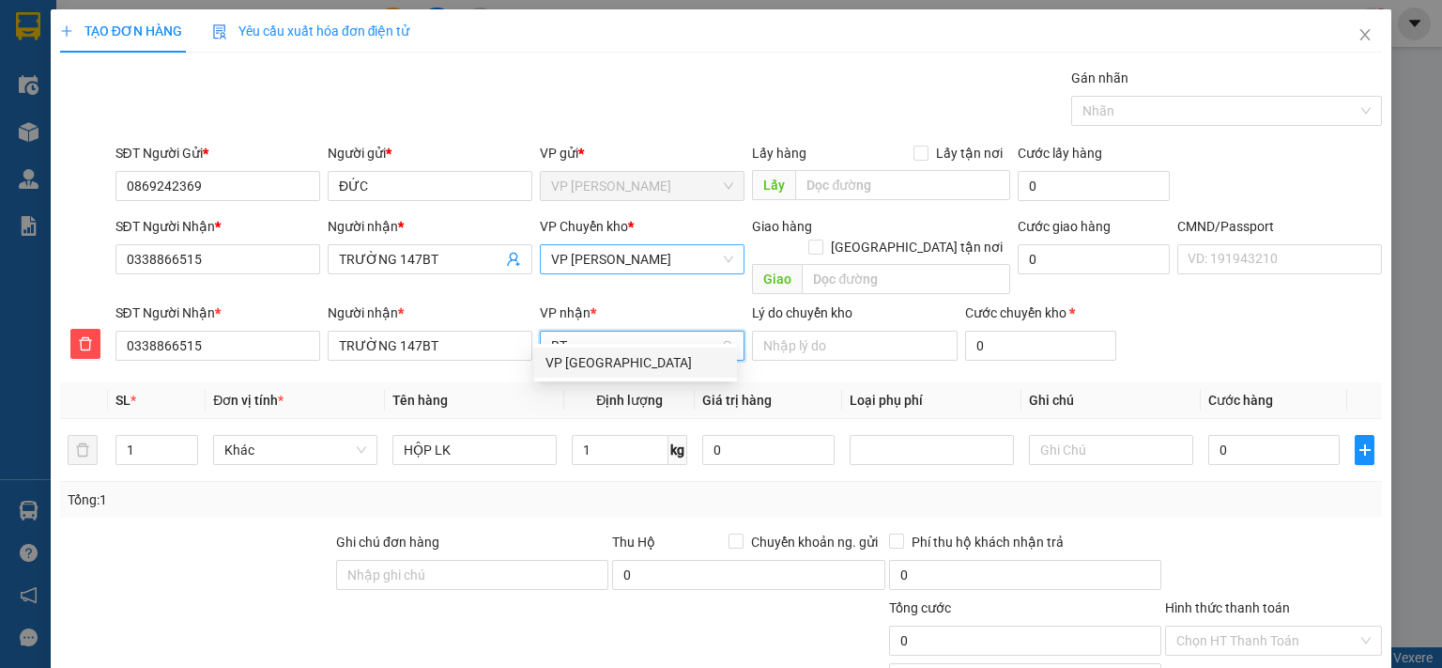
click at [601, 368] on div "VP [GEOGRAPHIC_DATA]" at bounding box center [636, 362] width 180 height 21
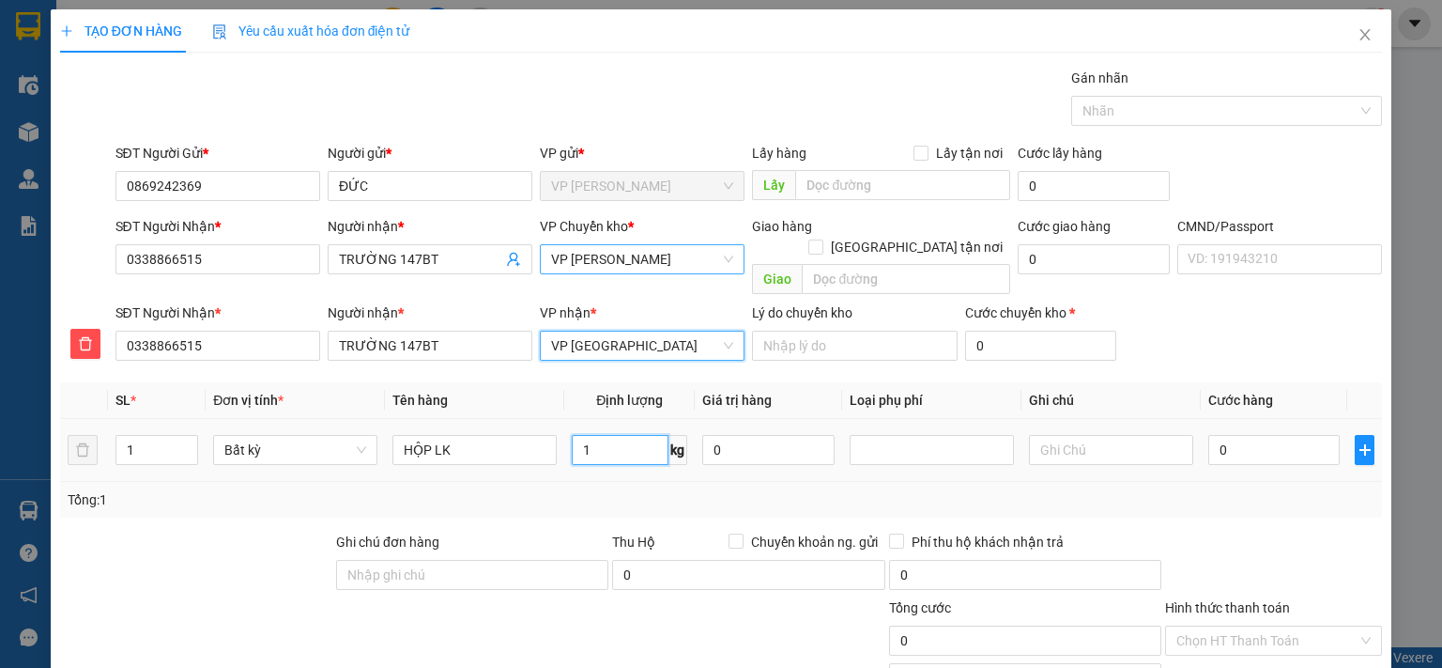
click at [608, 435] on input "1" at bounding box center [620, 450] width 97 height 30
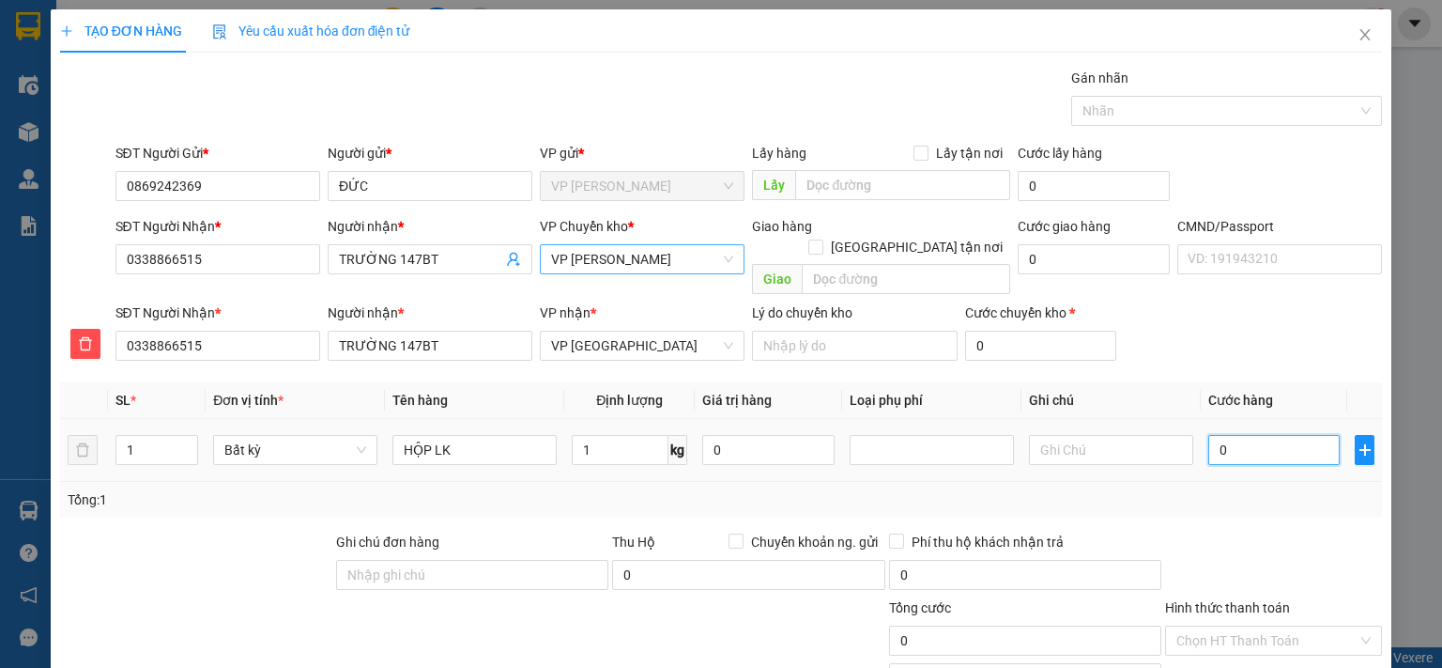
click at [1256, 435] on input "0" at bounding box center [1273, 450] width 131 height 30
type input "350.003"
type input "3.500.035"
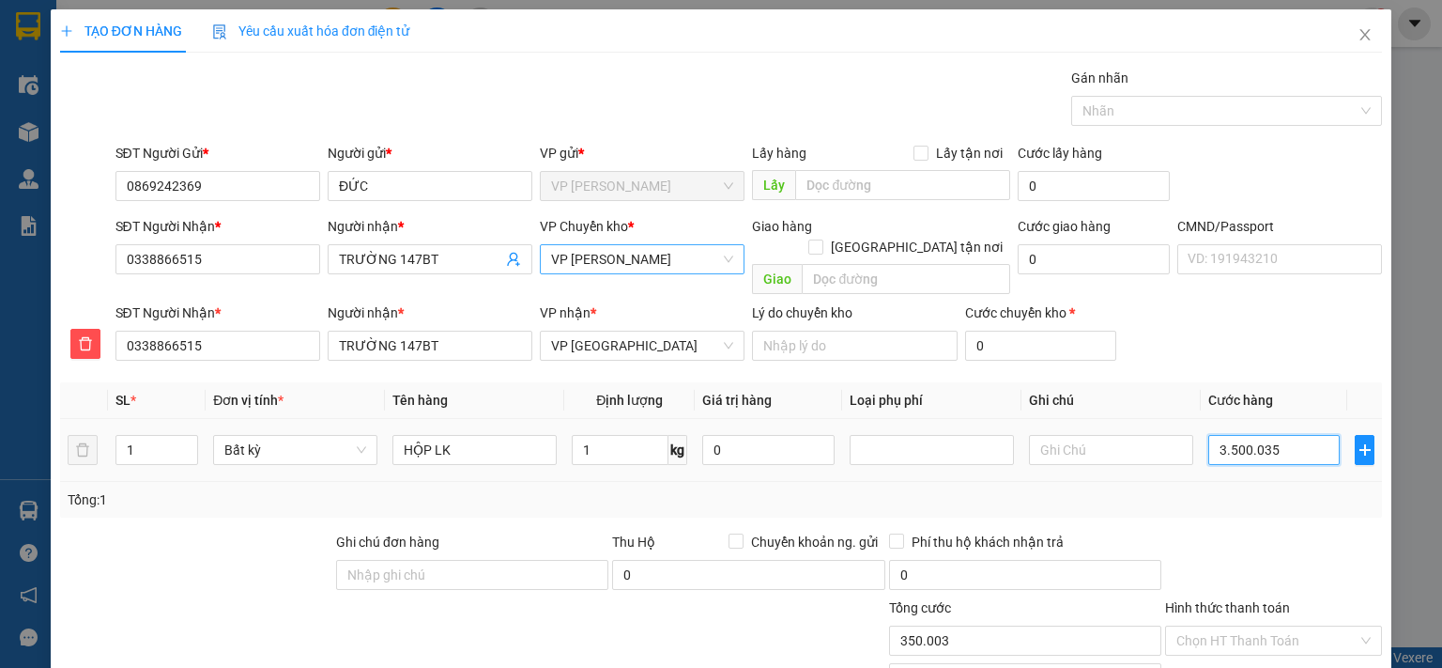
type input "3.500.035"
click at [1251, 435] on input "3.500.035" at bounding box center [1273, 450] width 131 height 30
type input "3"
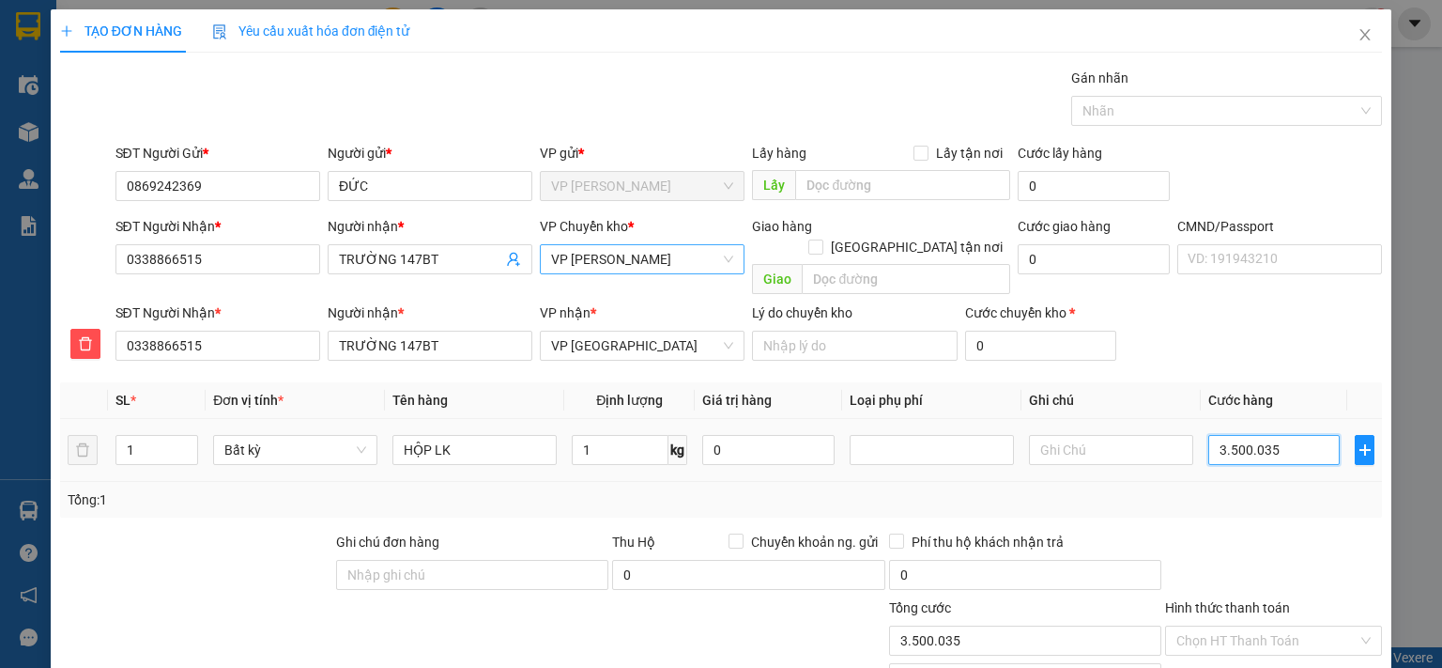
type input "3"
type input "35"
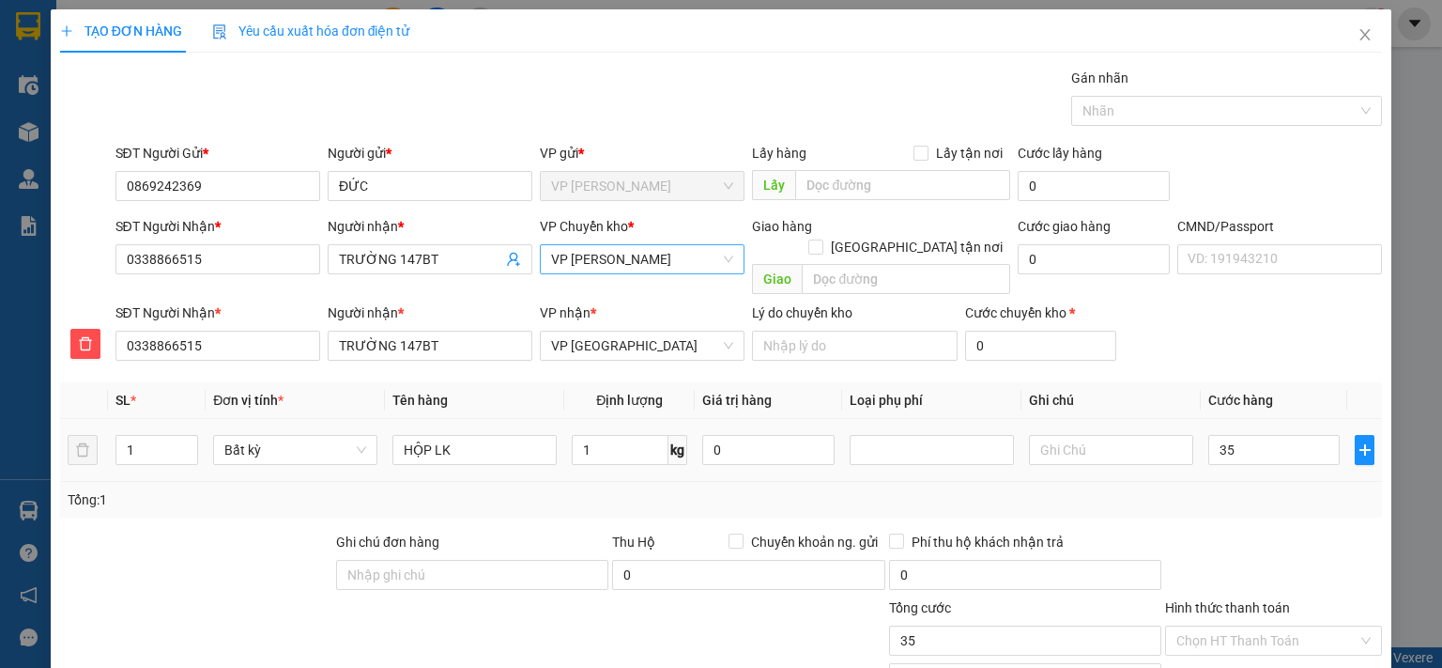
type input "35.000"
click at [1248, 531] on div at bounding box center [1273, 564] width 221 height 66
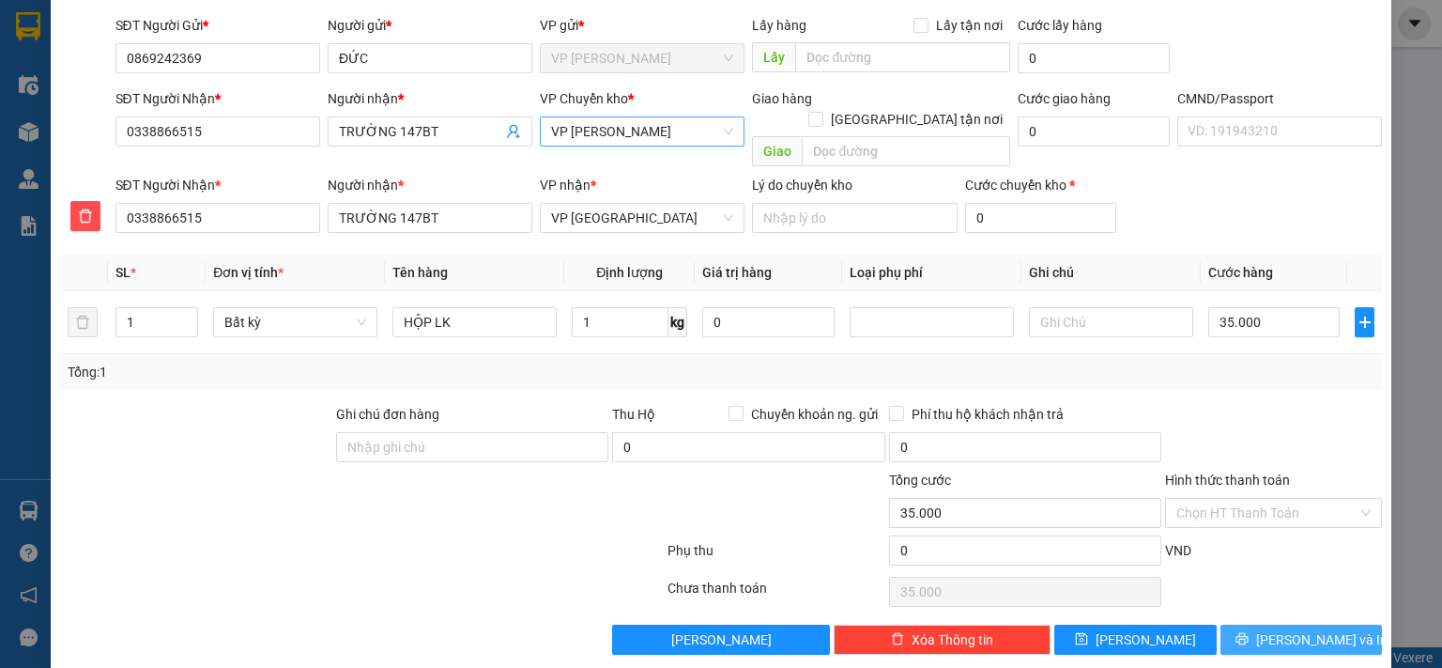
click at [1258, 624] on button "Lưu và In" at bounding box center [1302, 639] width 162 height 30
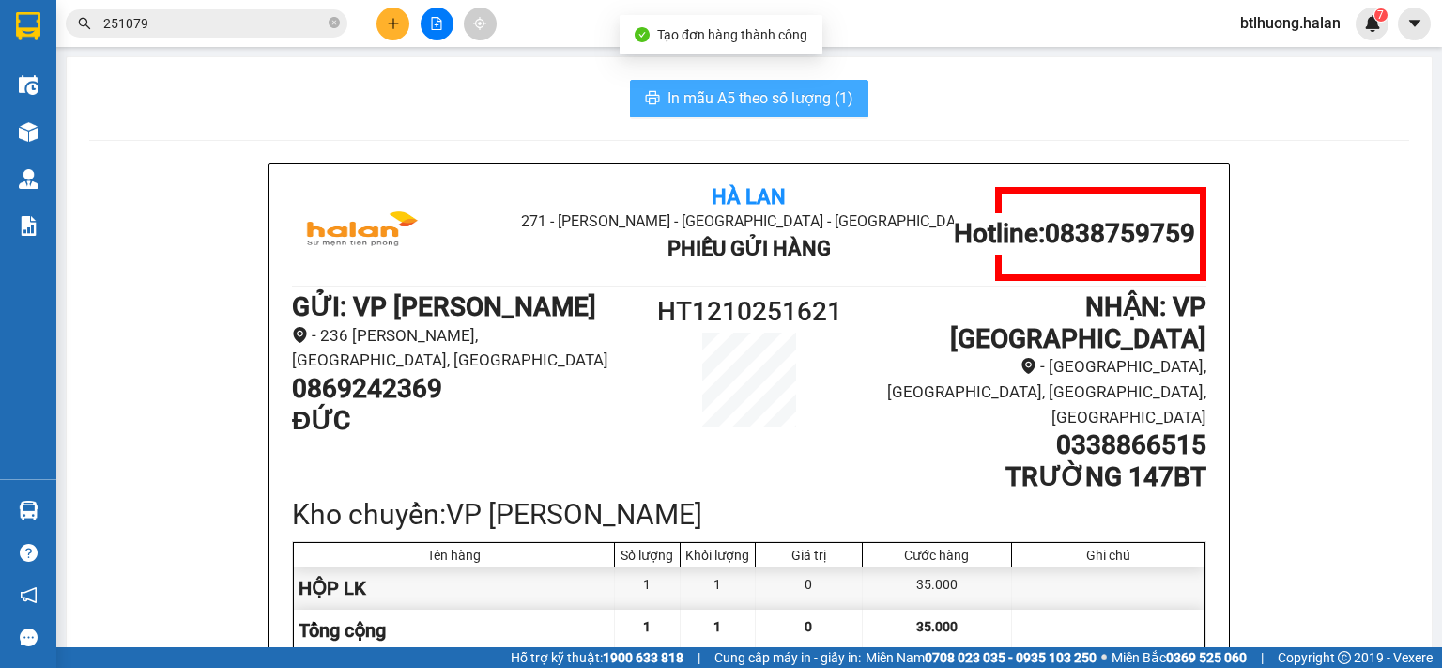
click at [670, 98] on span "In mẫu A5 theo số lượng (1)" at bounding box center [761, 97] width 186 height 23
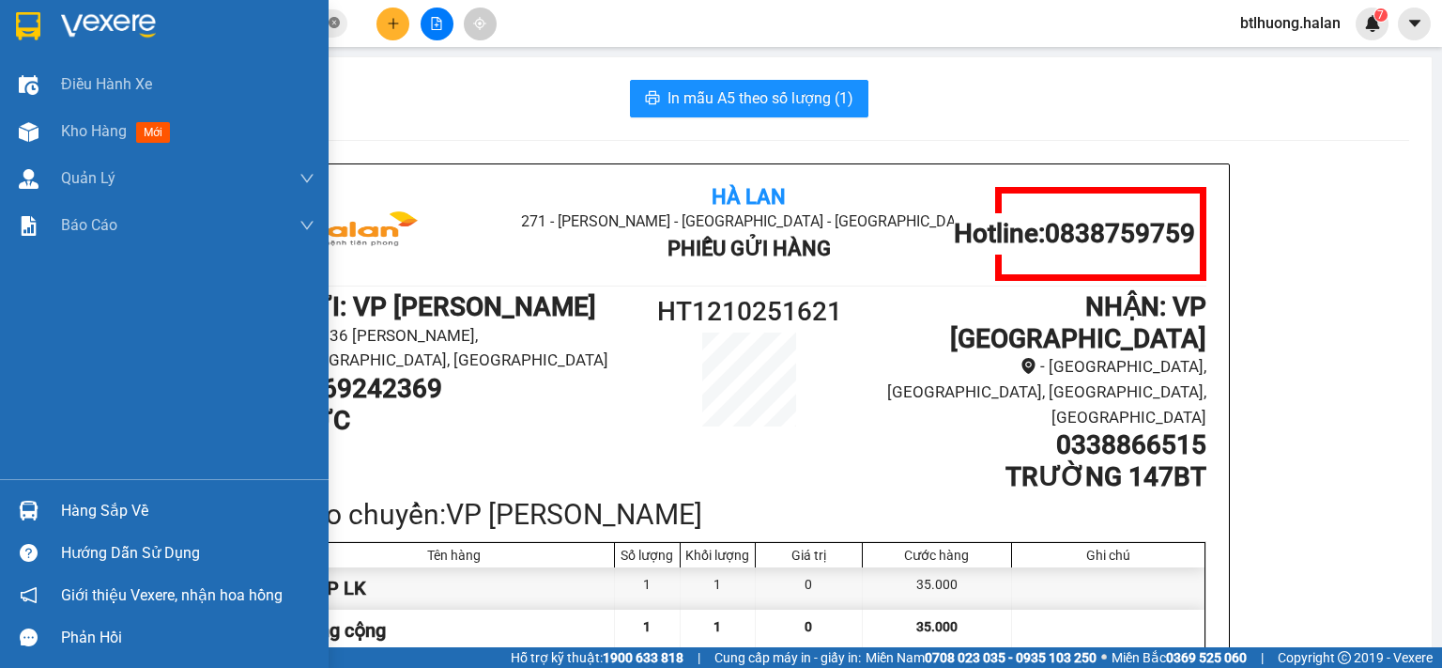
click at [326, 18] on div at bounding box center [164, 30] width 329 height 61
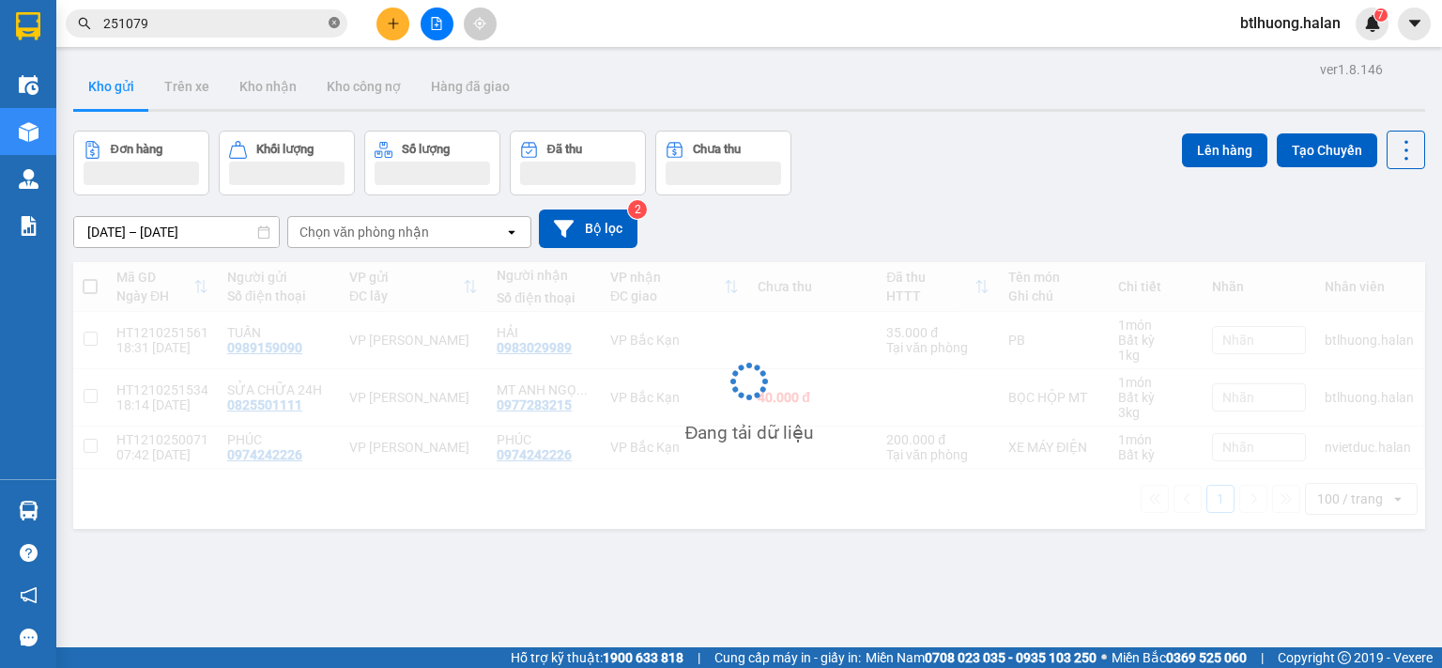
click at [331, 19] on icon "close-circle" at bounding box center [334, 22] width 11 height 11
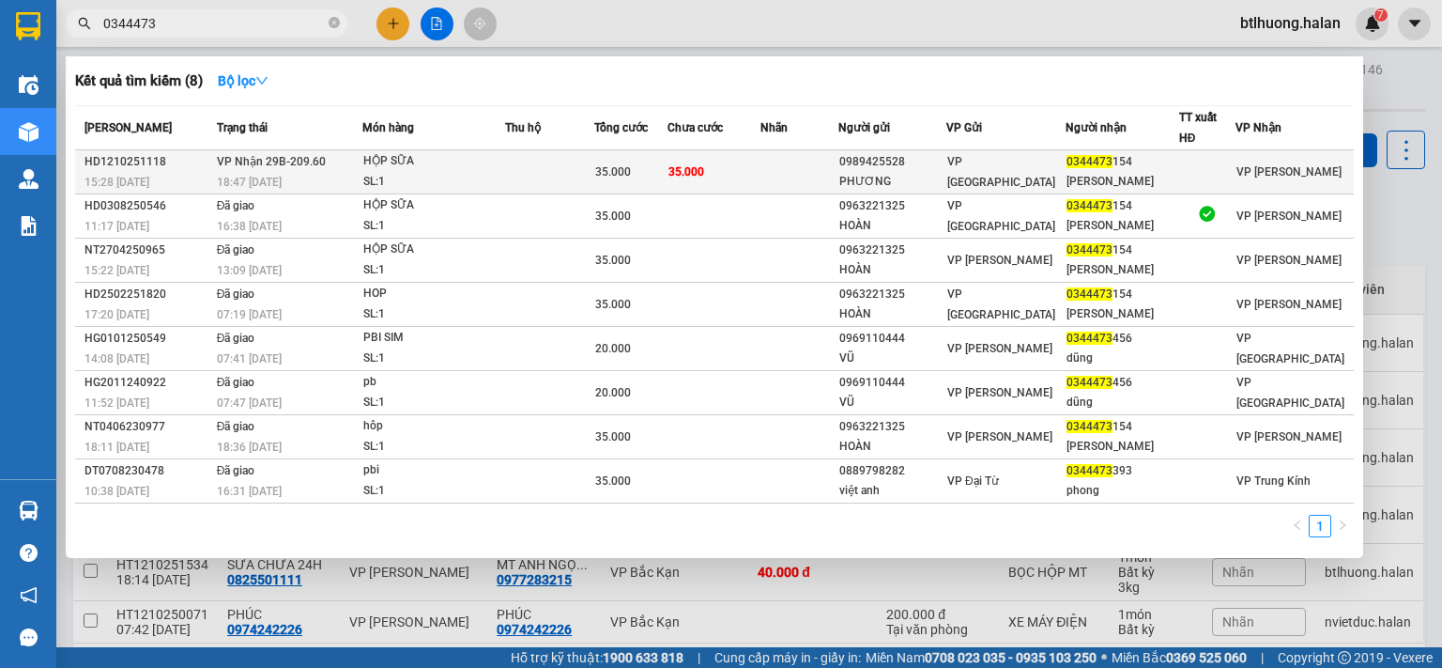
type input "0344473"
click at [402, 173] on div "SL: 1" at bounding box center [433, 182] width 141 height 21
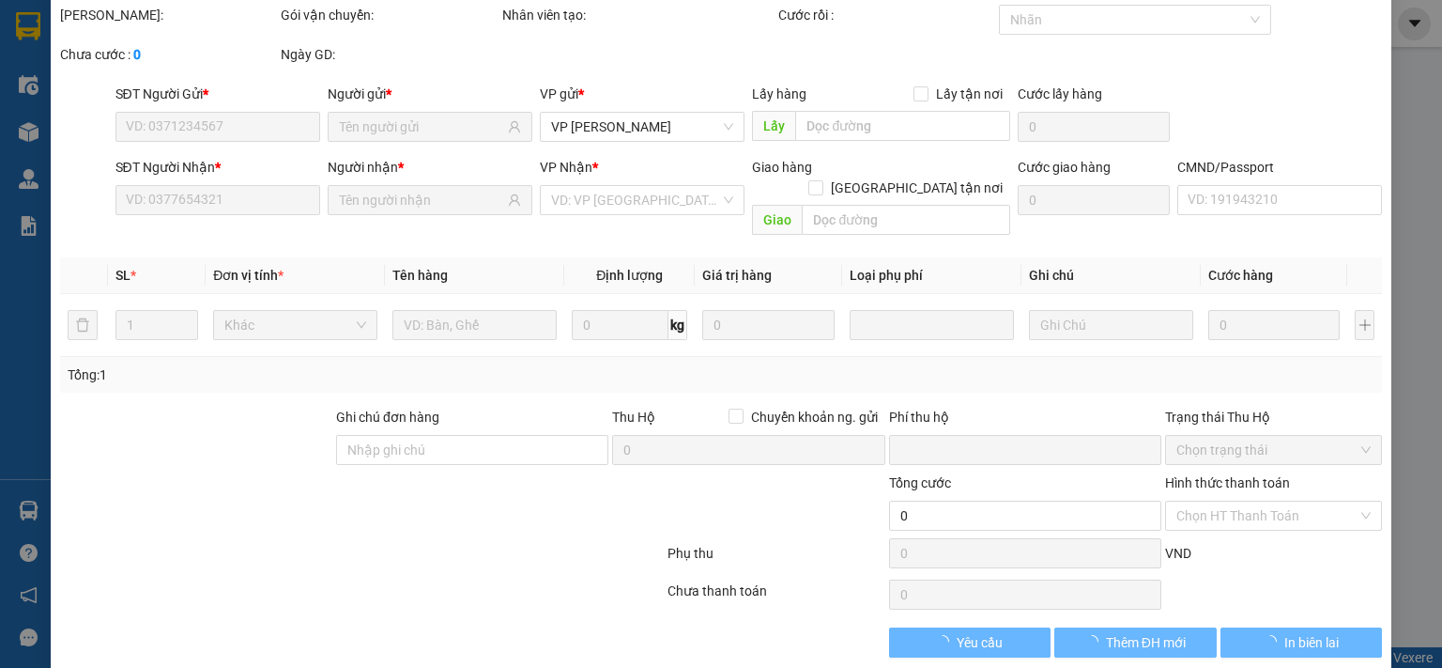
scroll to position [67, 0]
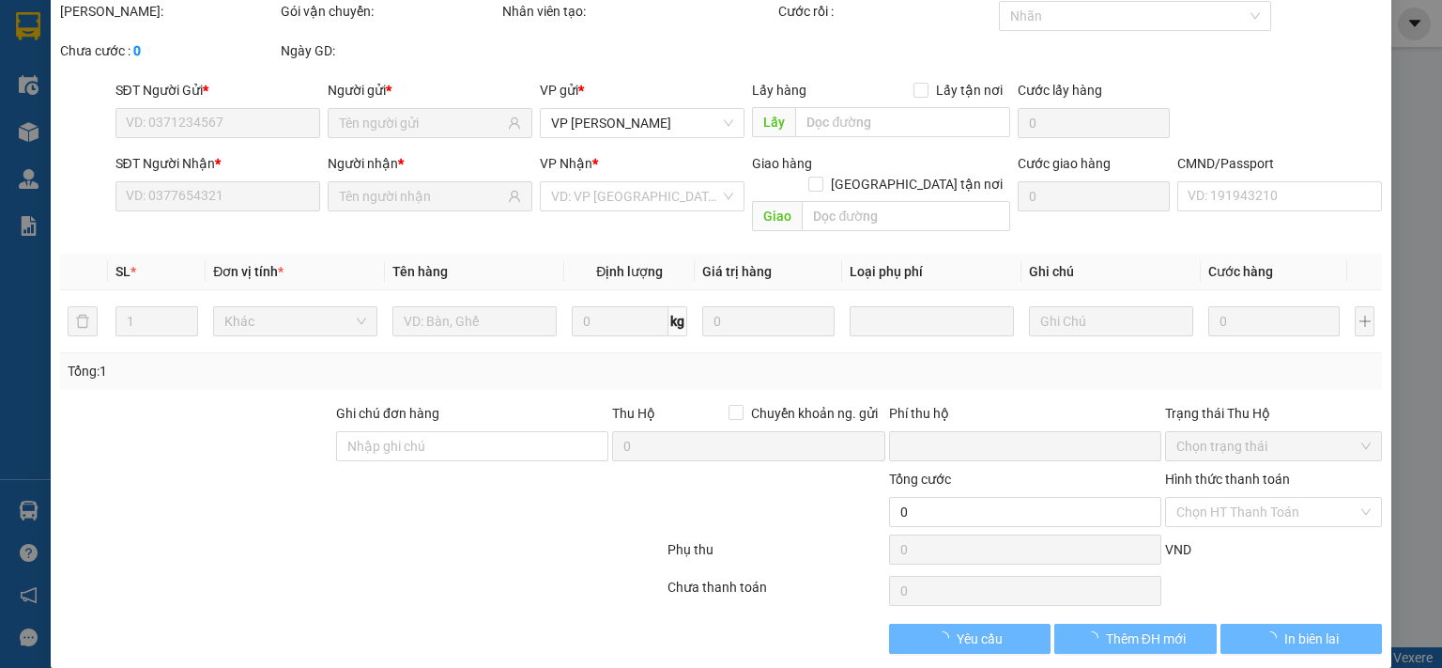
type input "0989425528"
type input "PHƯƠNG"
type input "0344473154"
type input "LƯU THỊ HUỆ"
type input "0"
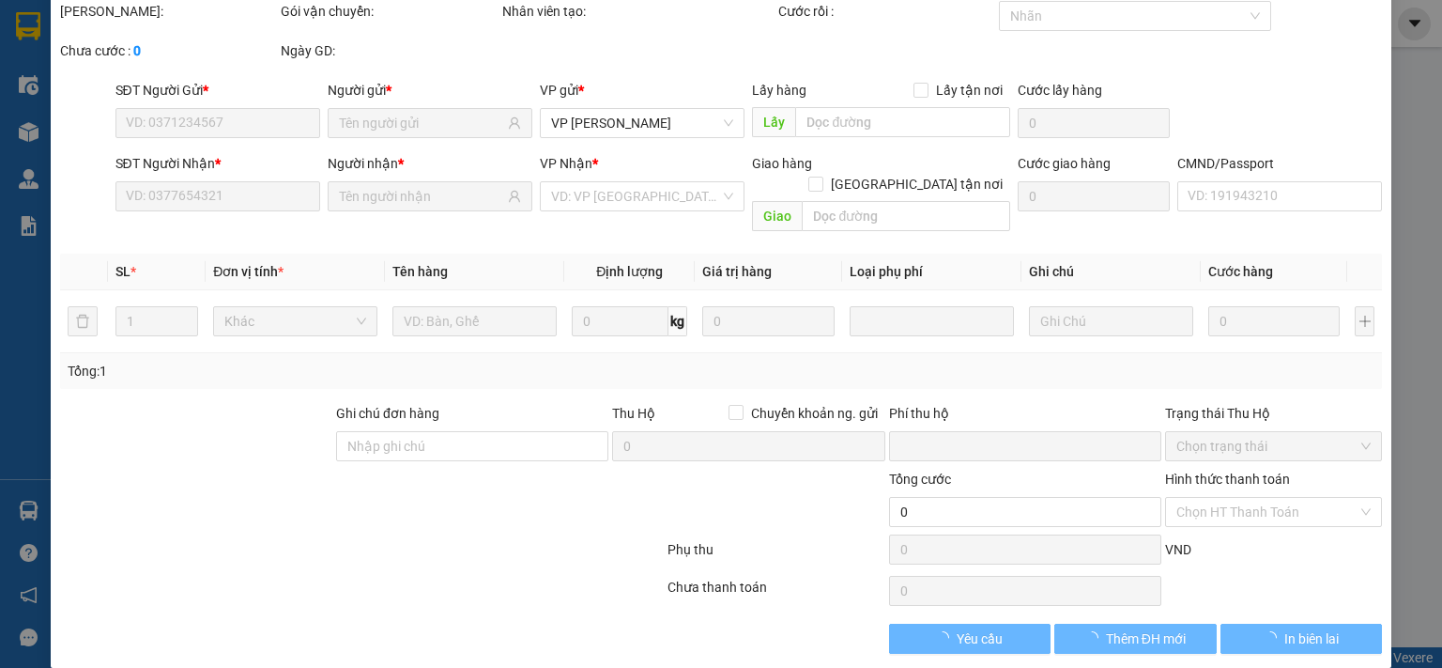
type input "35.000"
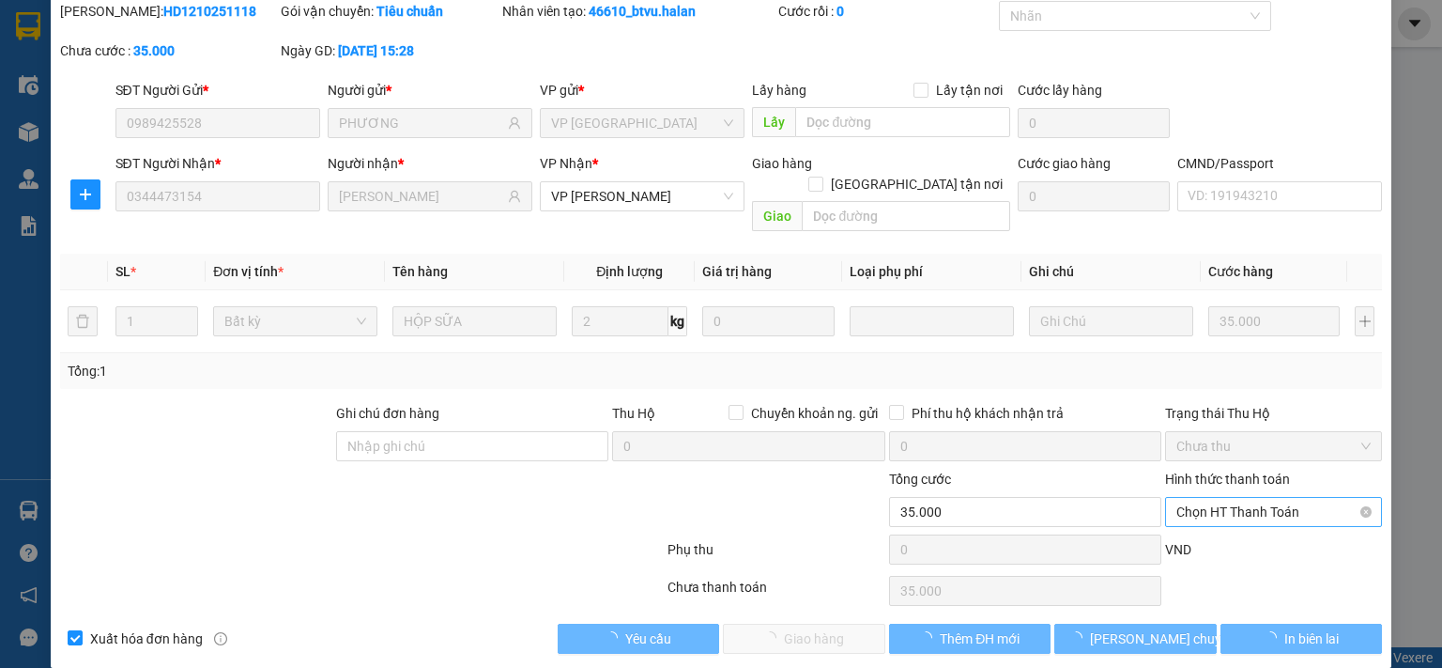
click at [1202, 498] on span "Chọn HT Thanh Toán" at bounding box center [1274, 512] width 194 height 28
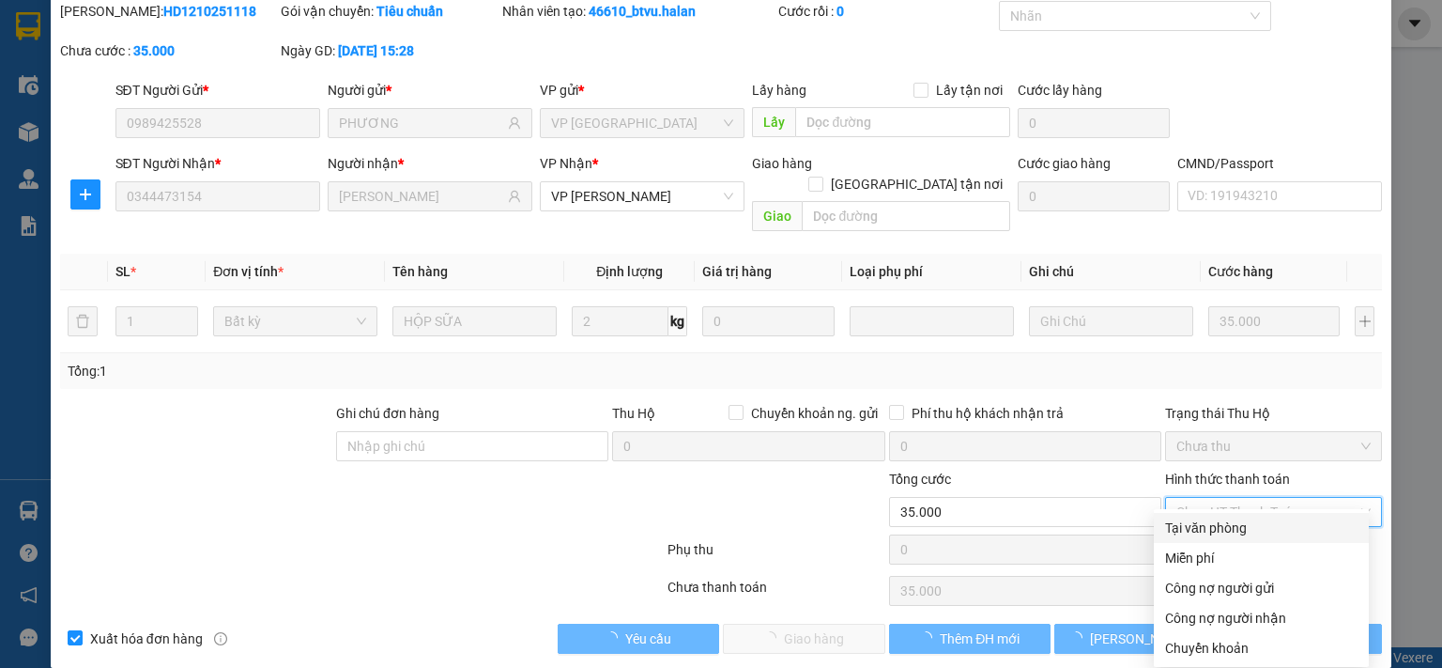
click at [1198, 521] on div "Tại văn phòng" at bounding box center [1261, 527] width 192 height 21
type input "0"
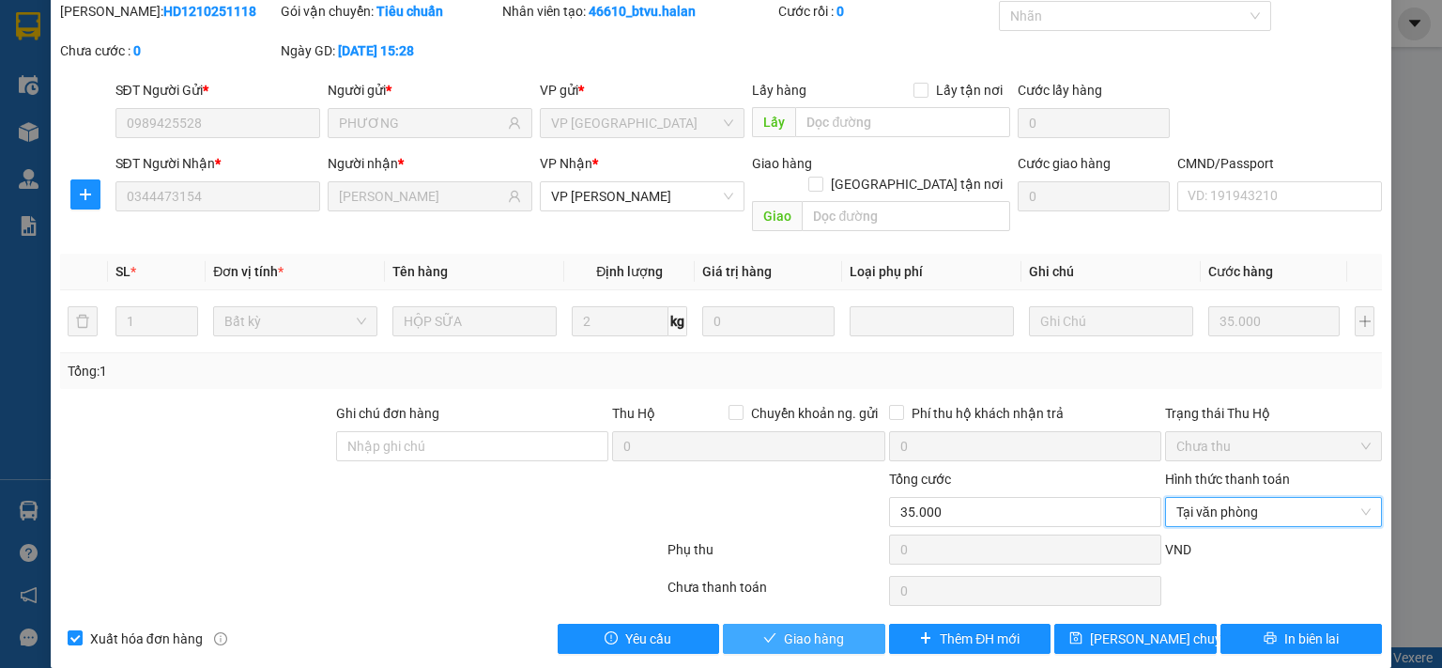
click at [810, 628] on span "Giao hàng" at bounding box center [814, 638] width 60 height 21
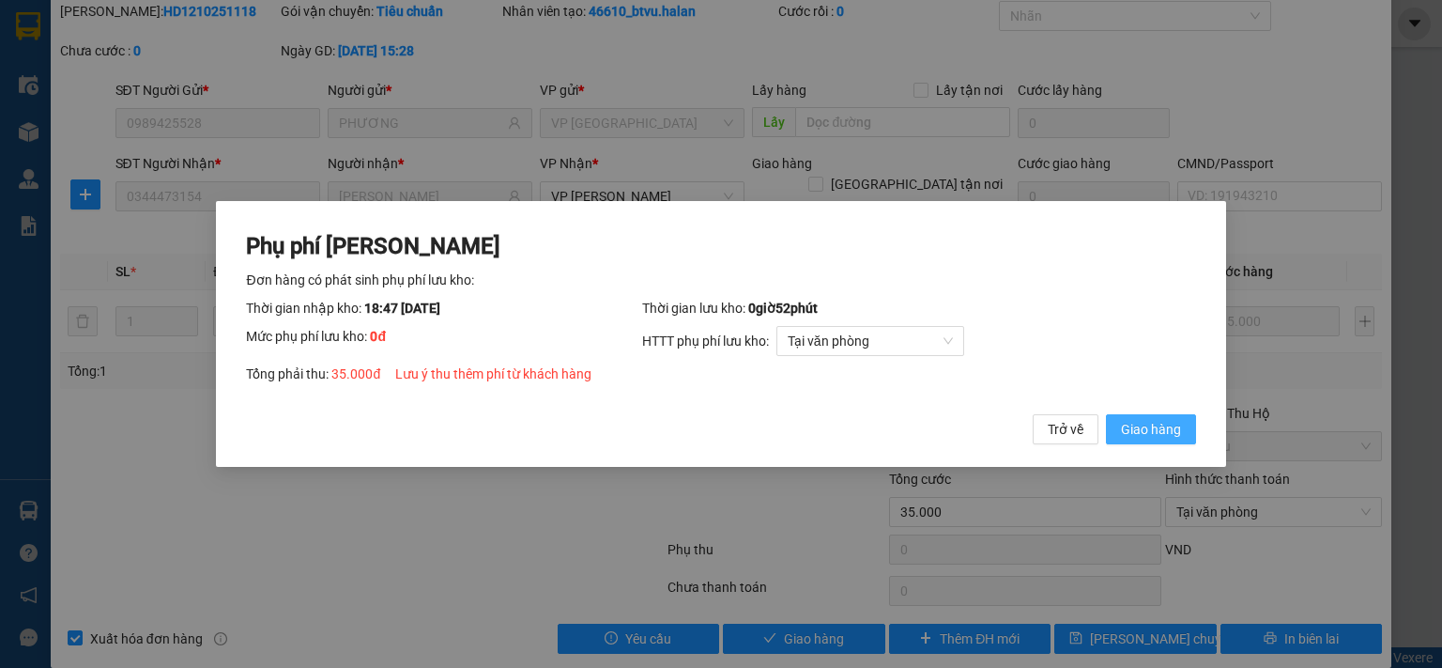
click at [1163, 438] on span "Giao hàng" at bounding box center [1151, 429] width 60 height 21
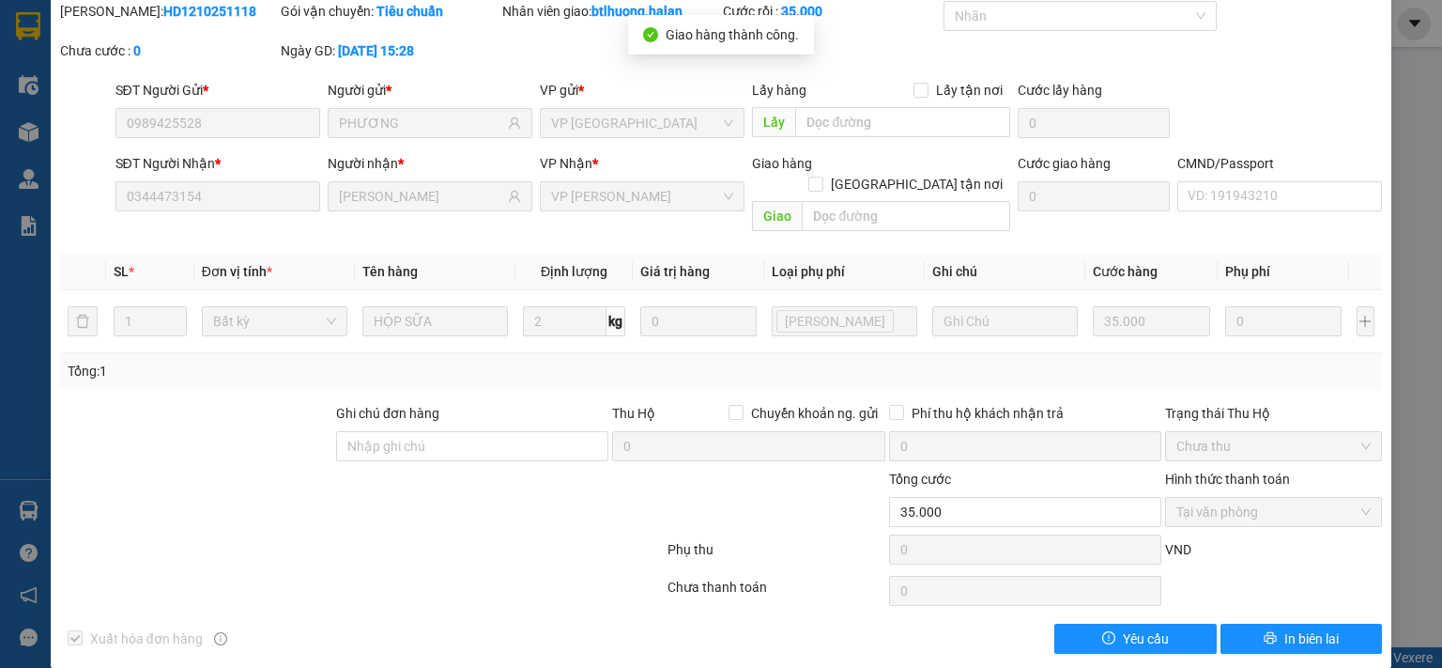
scroll to position [0, 0]
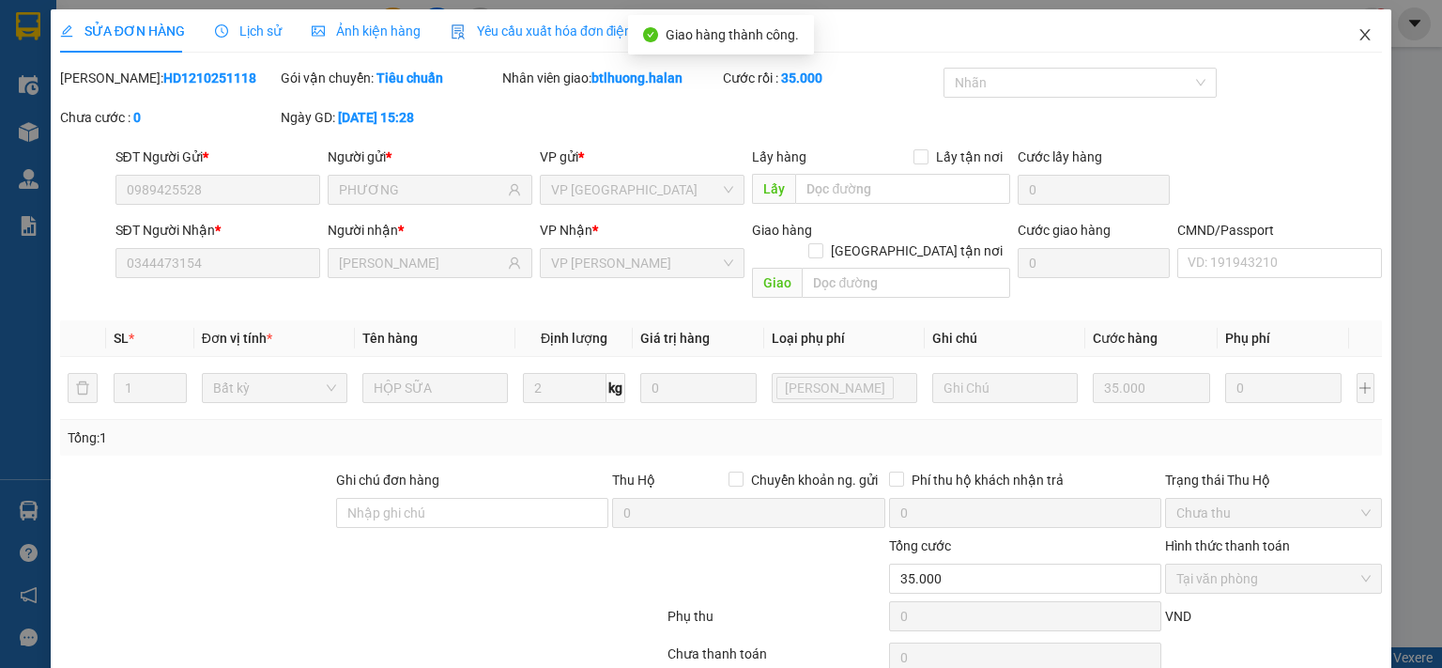
click at [1353, 48] on span "Close" at bounding box center [1365, 35] width 53 height 53
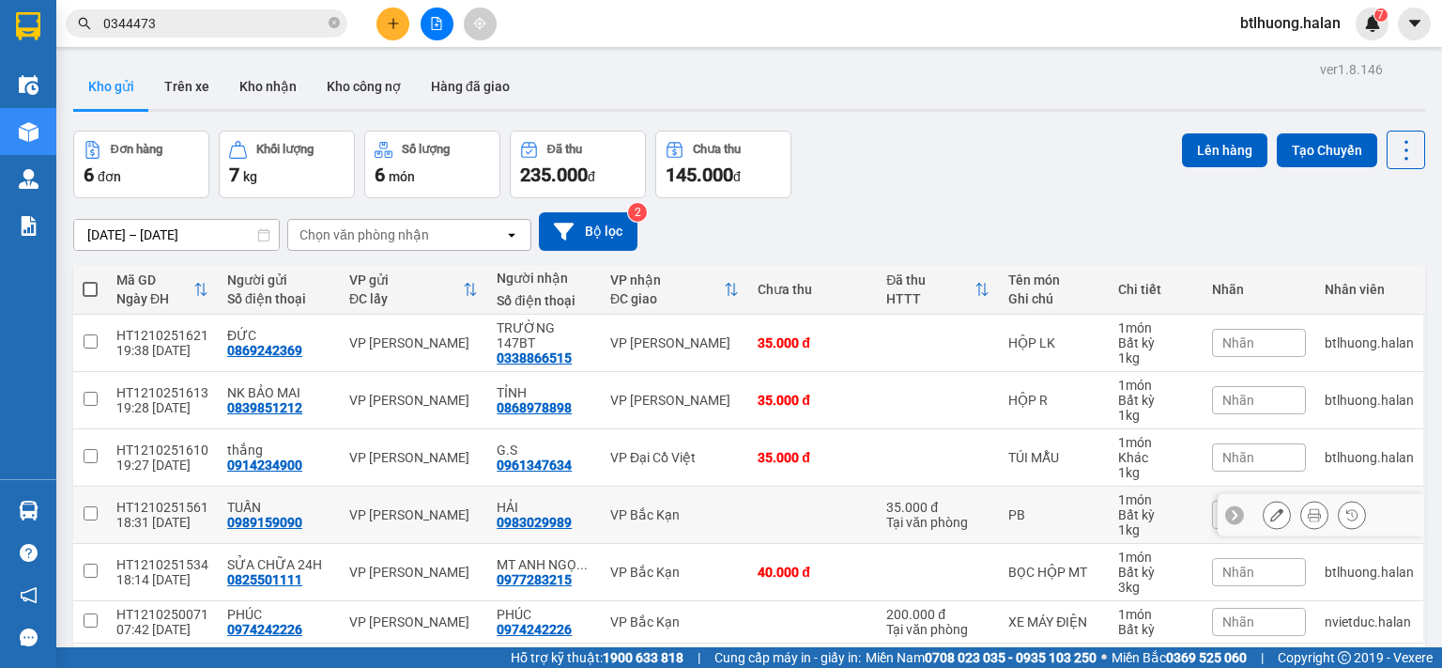
scroll to position [86, 0]
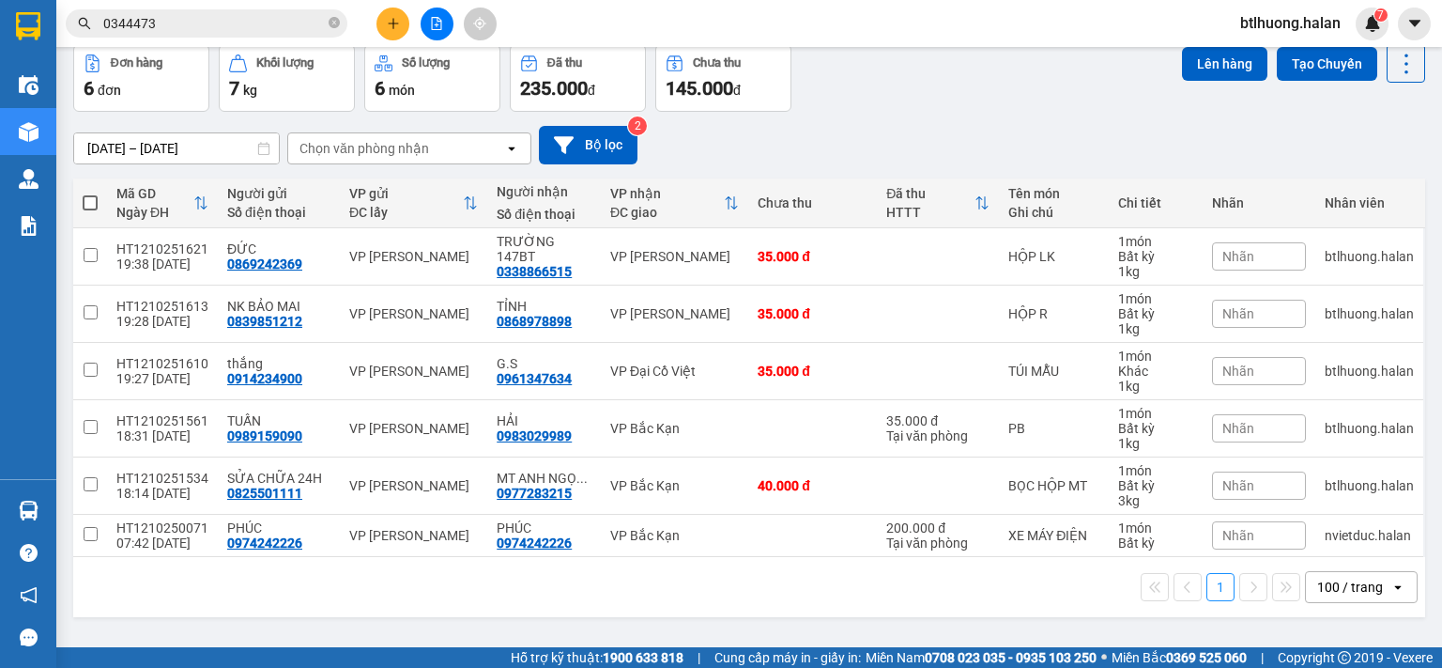
click at [188, 26] on input "0344473" at bounding box center [214, 23] width 222 height 21
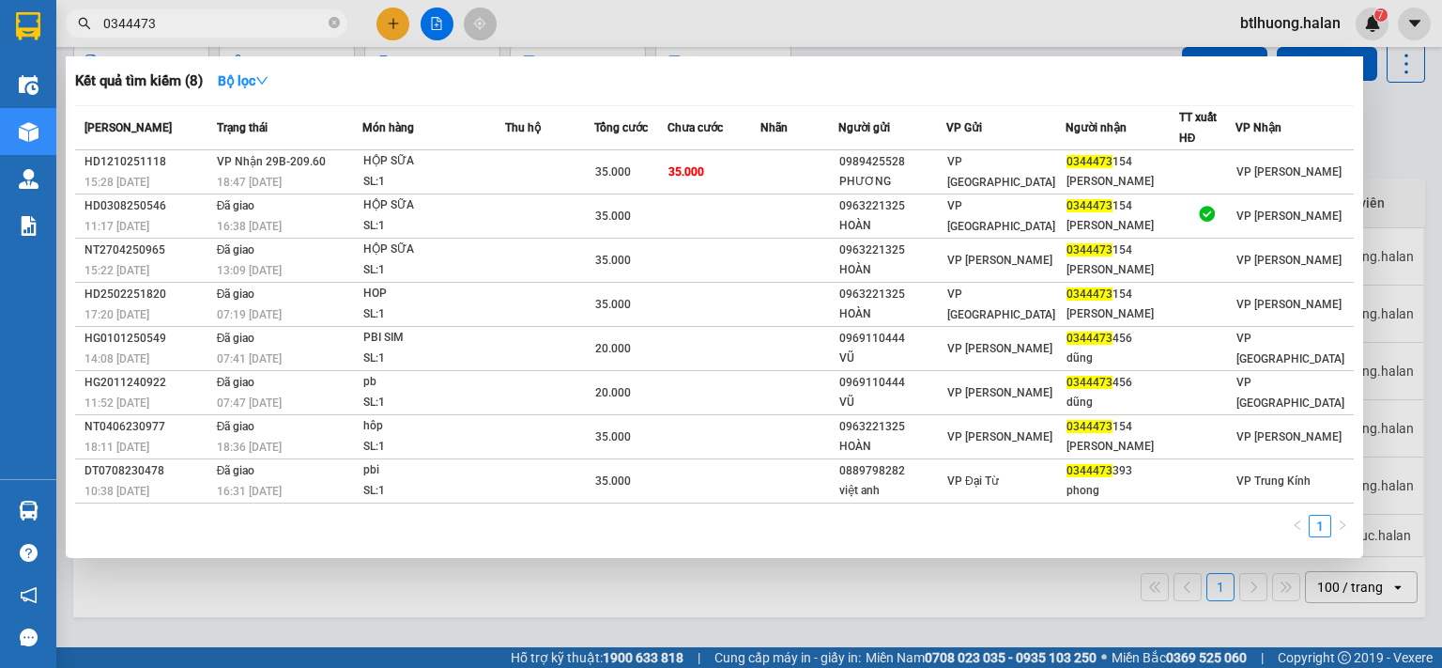
click at [188, 26] on input "0344473" at bounding box center [214, 23] width 222 height 21
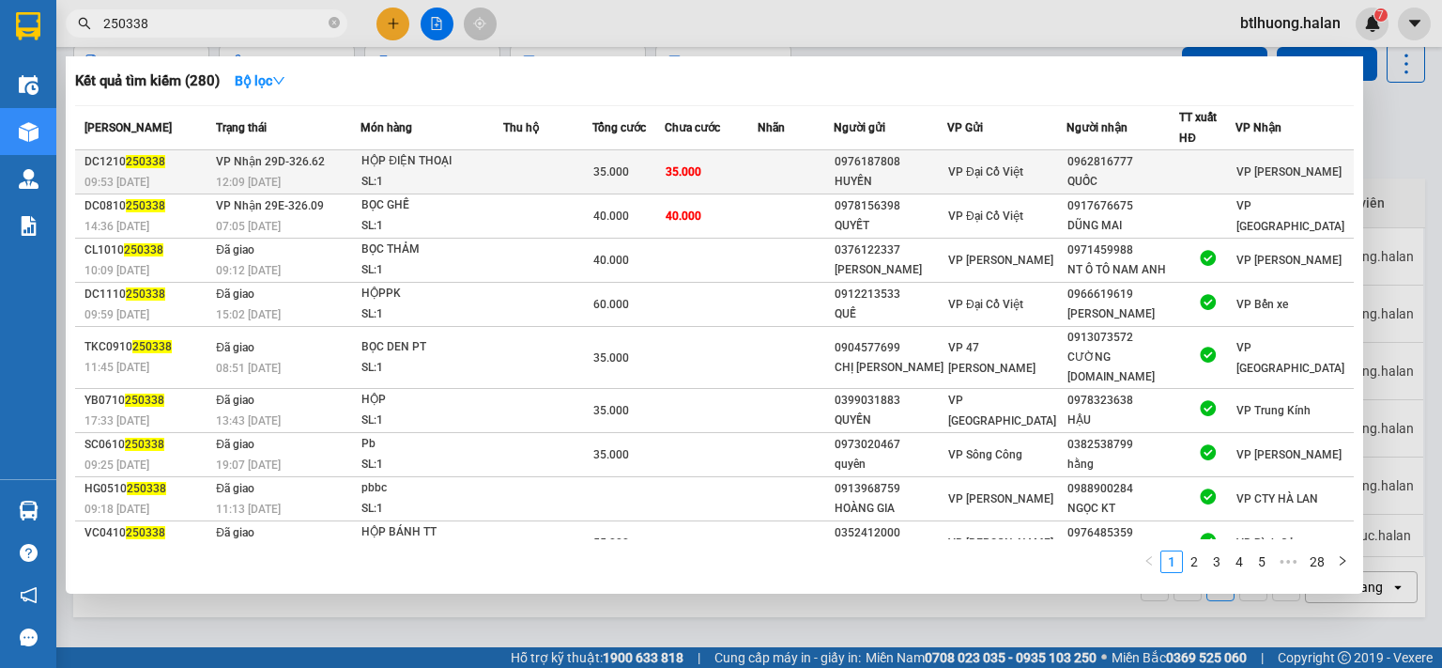
type input "250338"
click at [755, 168] on td "35.000" at bounding box center [711, 172] width 93 height 44
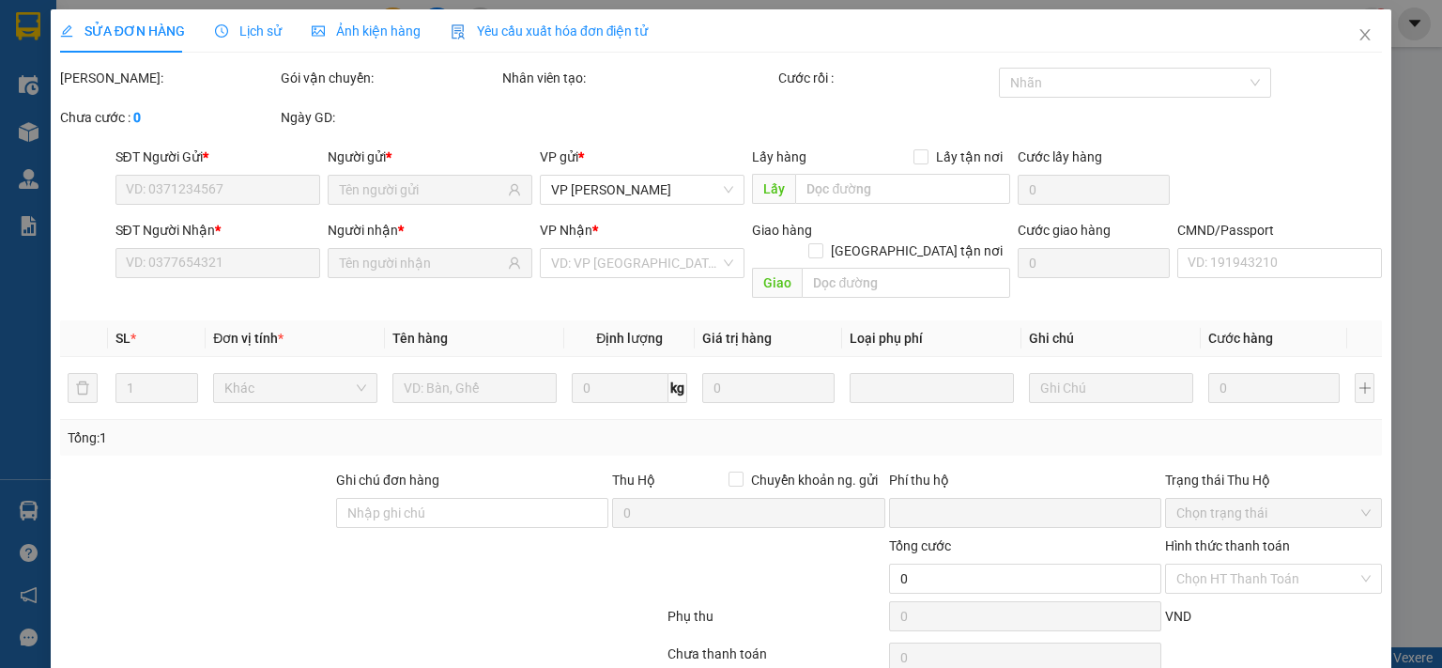
type input "0976187808"
type input "HUYỀN"
type input "0962816777"
type input "QUỐC"
type input "0"
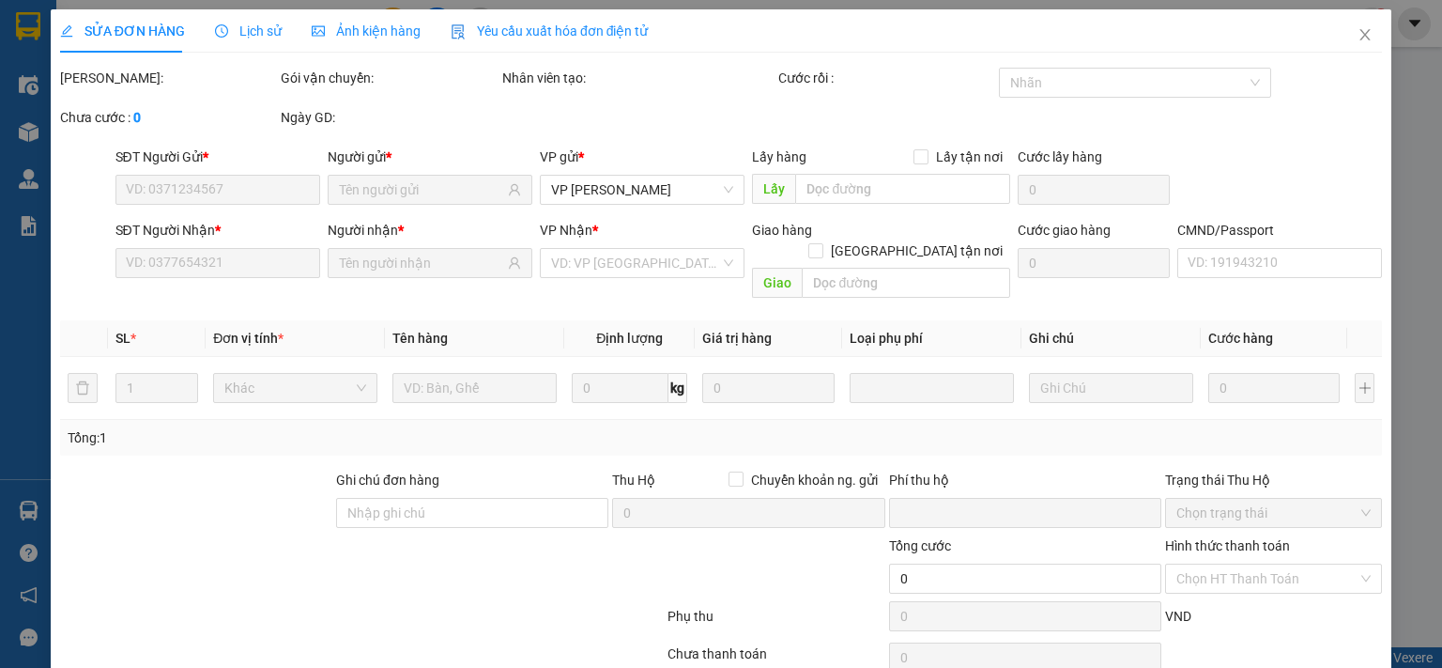
type input "35.000"
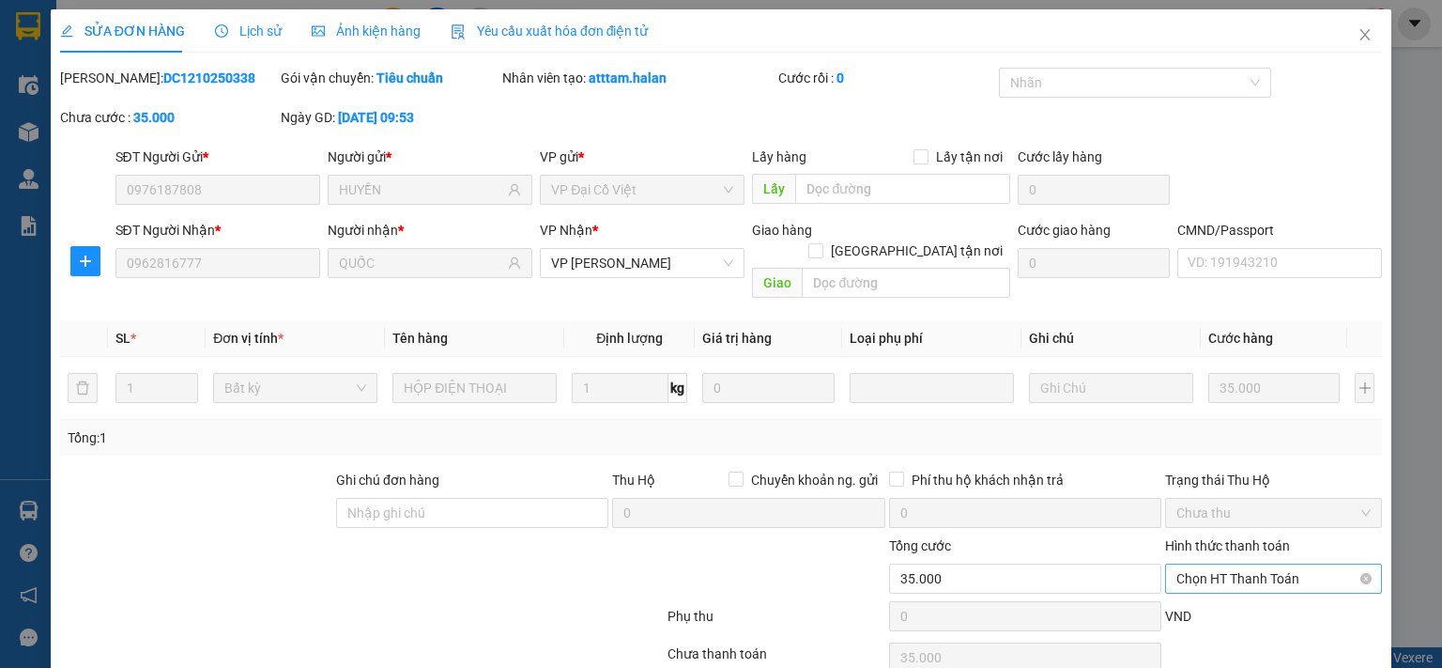
click at [1322, 564] on span "Chọn HT Thanh Toán" at bounding box center [1274, 578] width 194 height 28
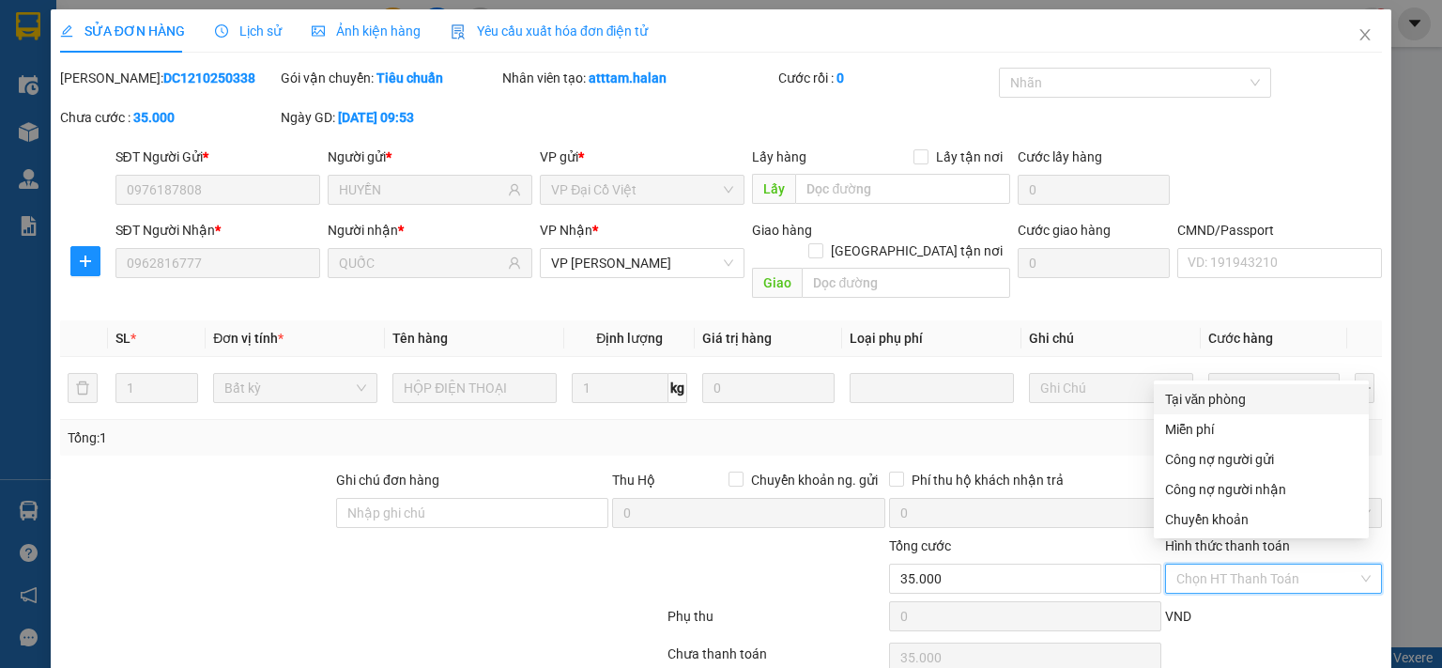
click at [1177, 392] on div "Tại văn phòng" at bounding box center [1261, 399] width 192 height 21
type input "0"
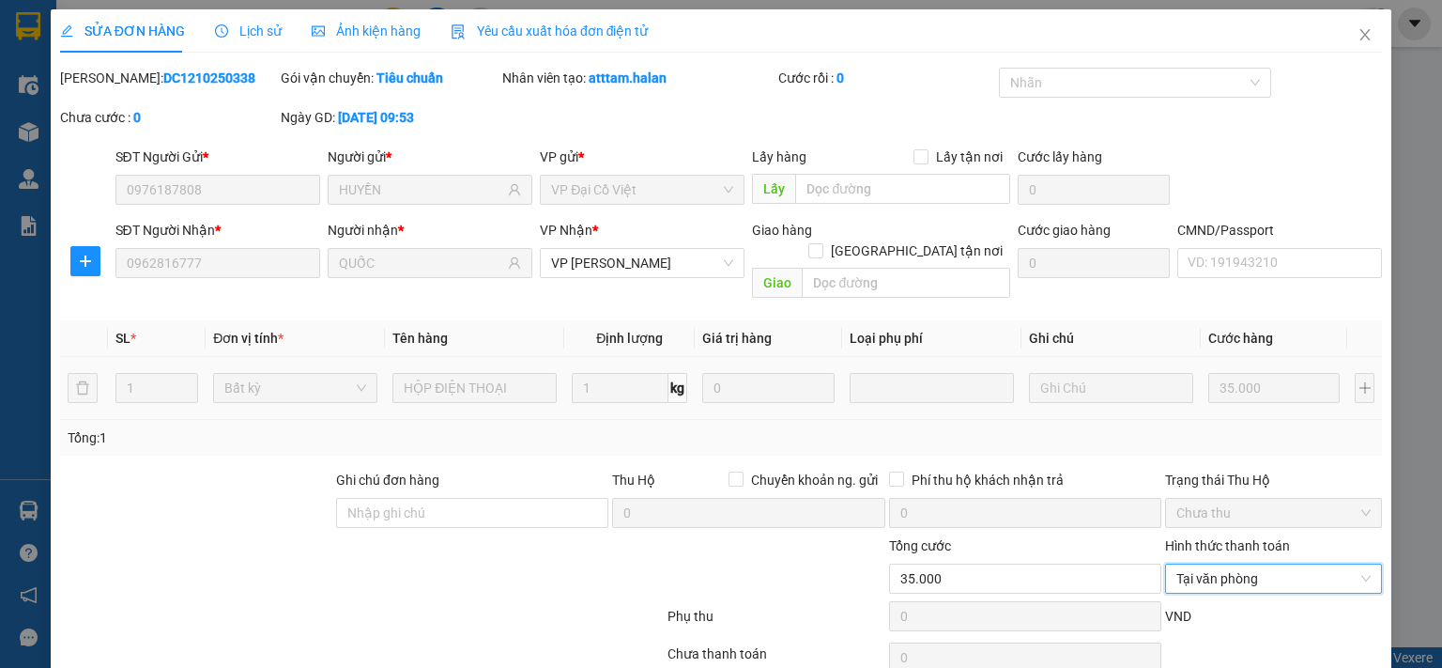
scroll to position [67, 0]
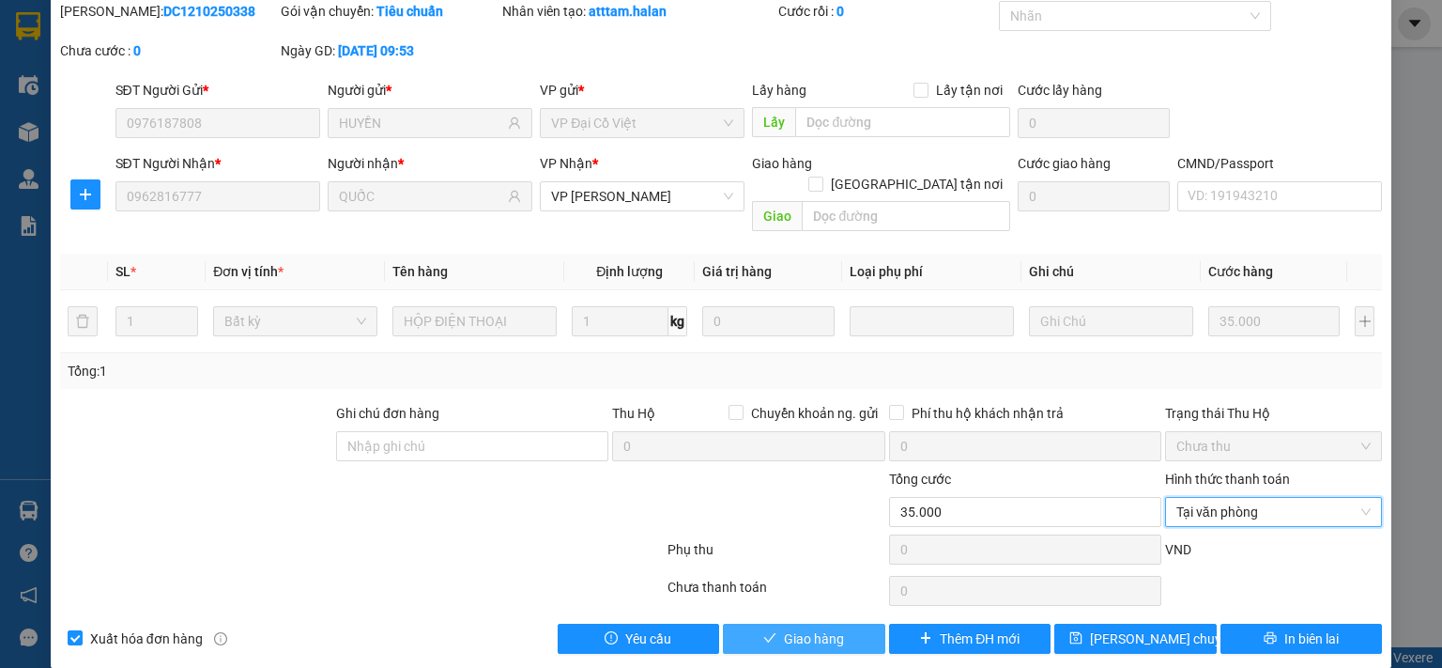
click at [826, 628] on span "Giao hàng" at bounding box center [814, 638] width 60 height 21
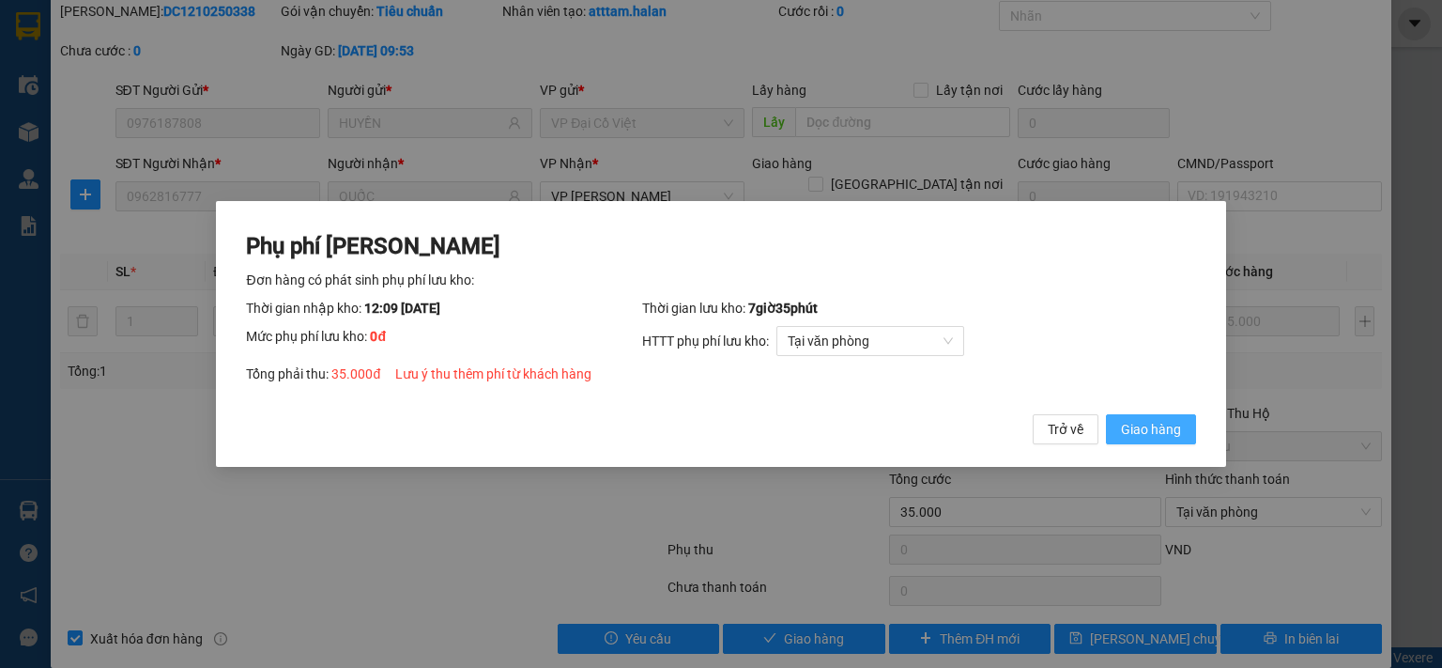
click at [1121, 435] on span "Giao hàng" at bounding box center [1151, 429] width 60 height 21
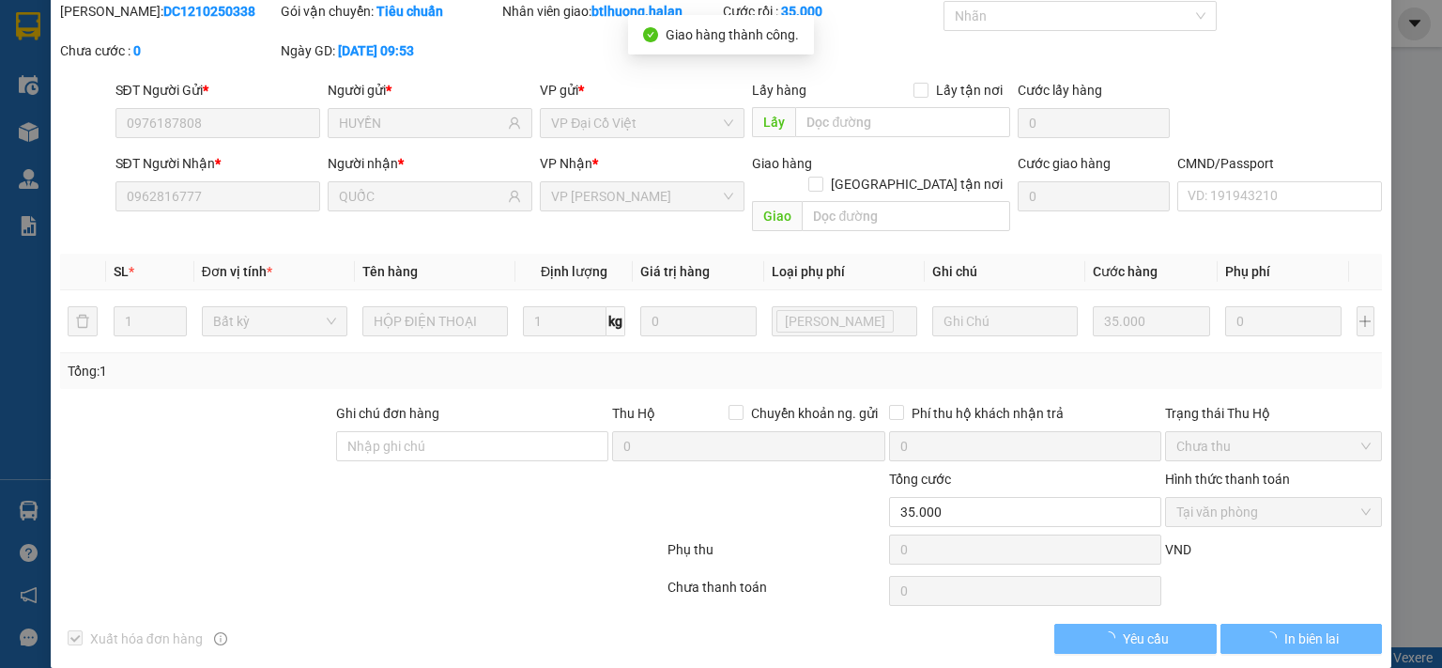
scroll to position [0, 0]
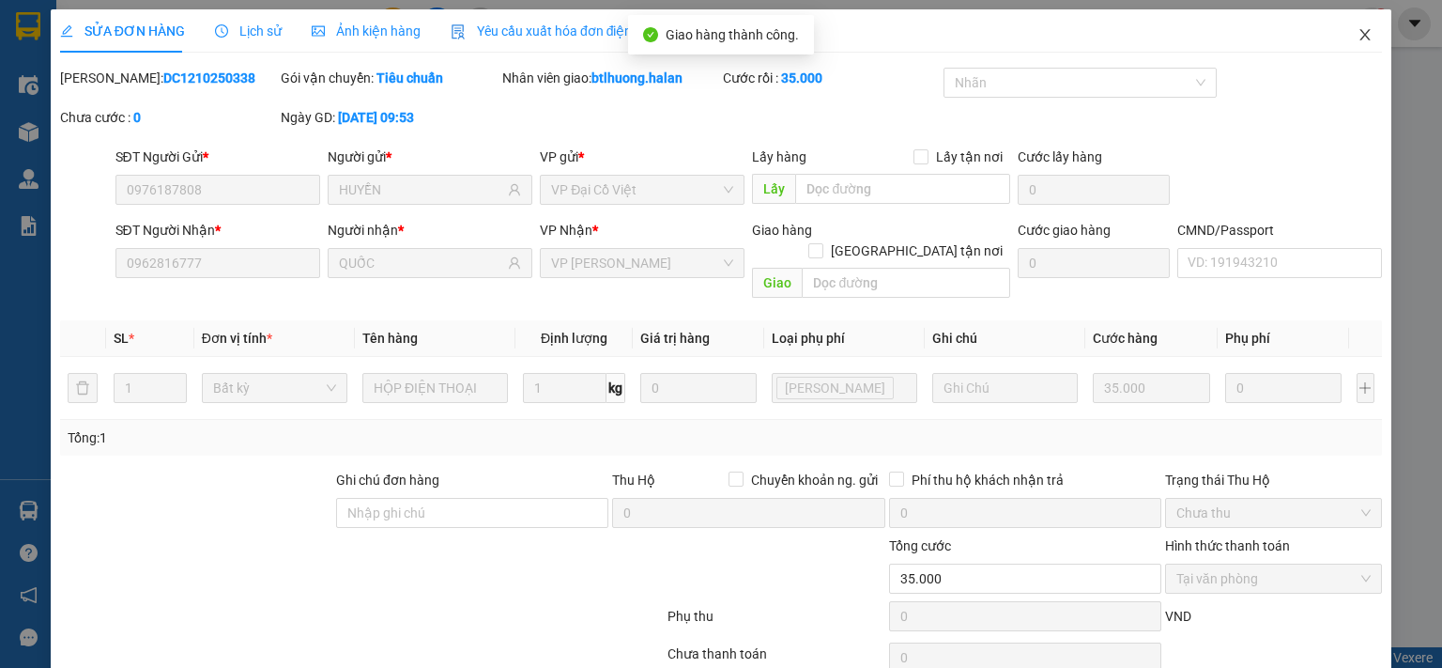
click at [1353, 44] on span "Close" at bounding box center [1365, 35] width 53 height 53
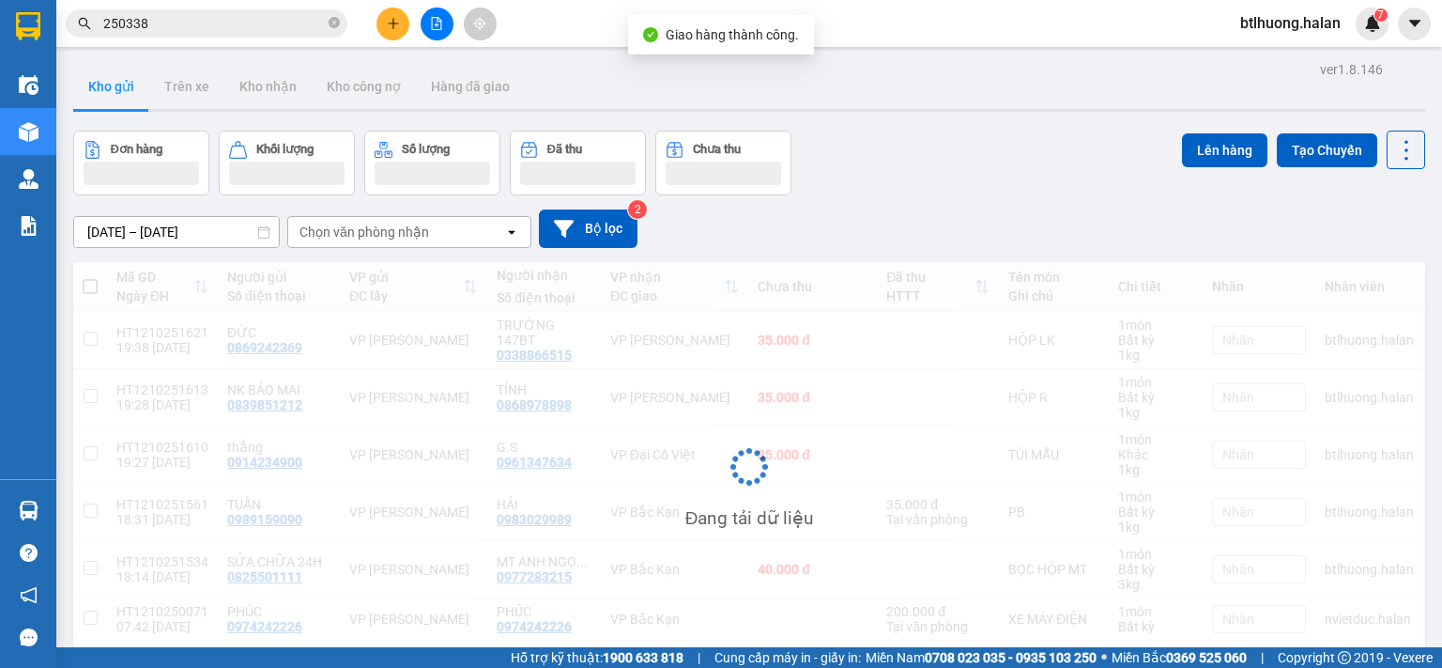
click at [258, 34] on span "250338" at bounding box center [207, 23] width 282 height 28
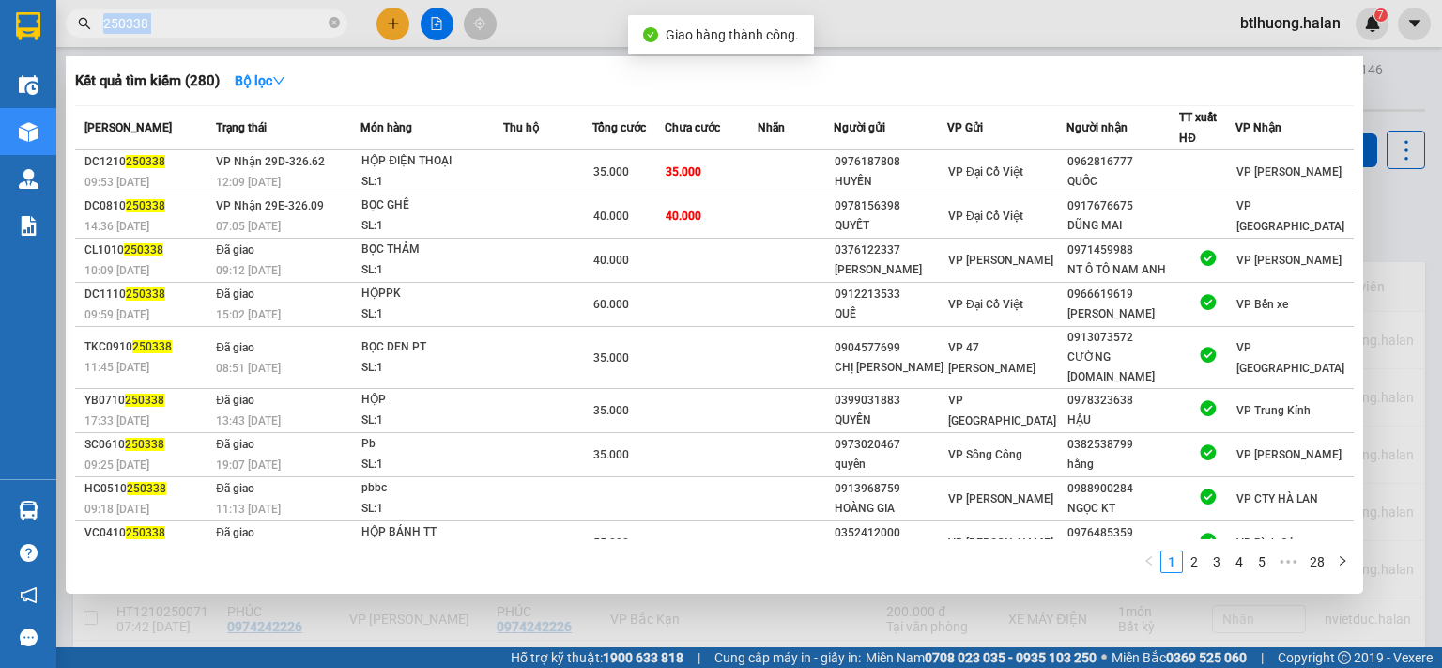
click at [258, 34] on span "250338" at bounding box center [207, 23] width 282 height 28
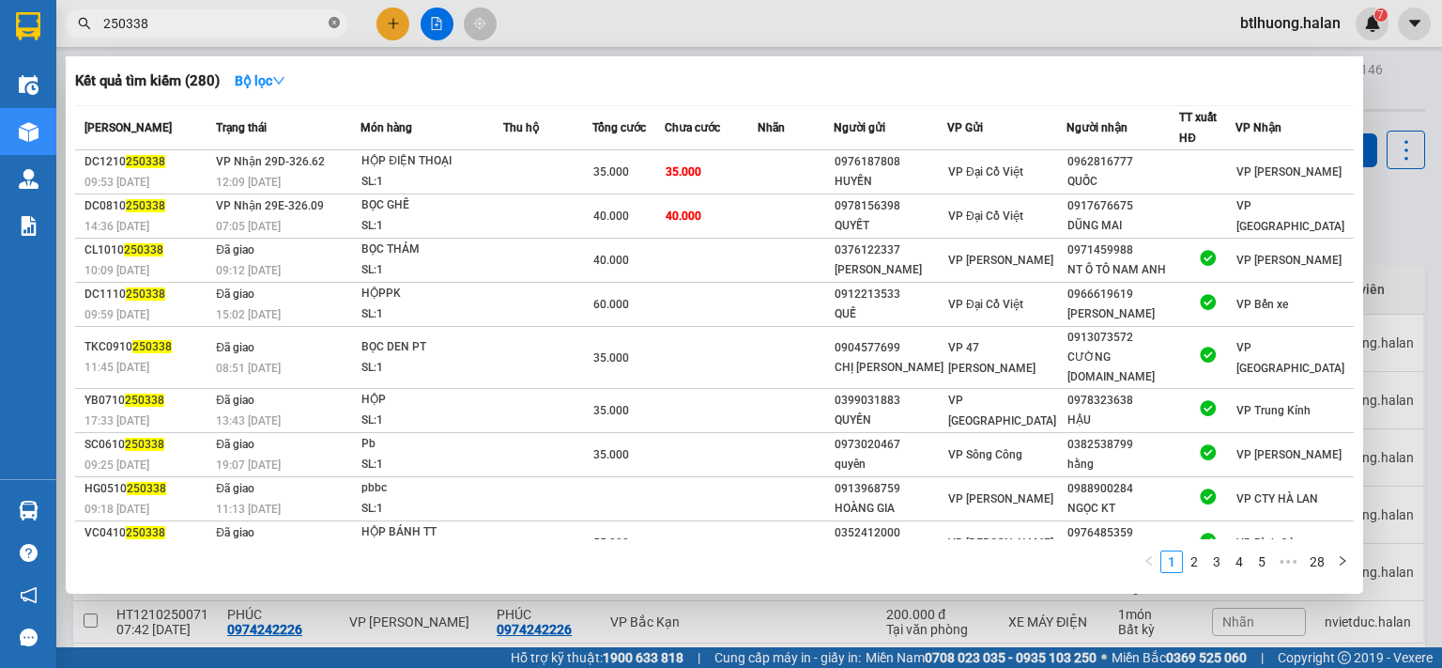
click at [330, 23] on icon "close-circle" at bounding box center [334, 22] width 11 height 11
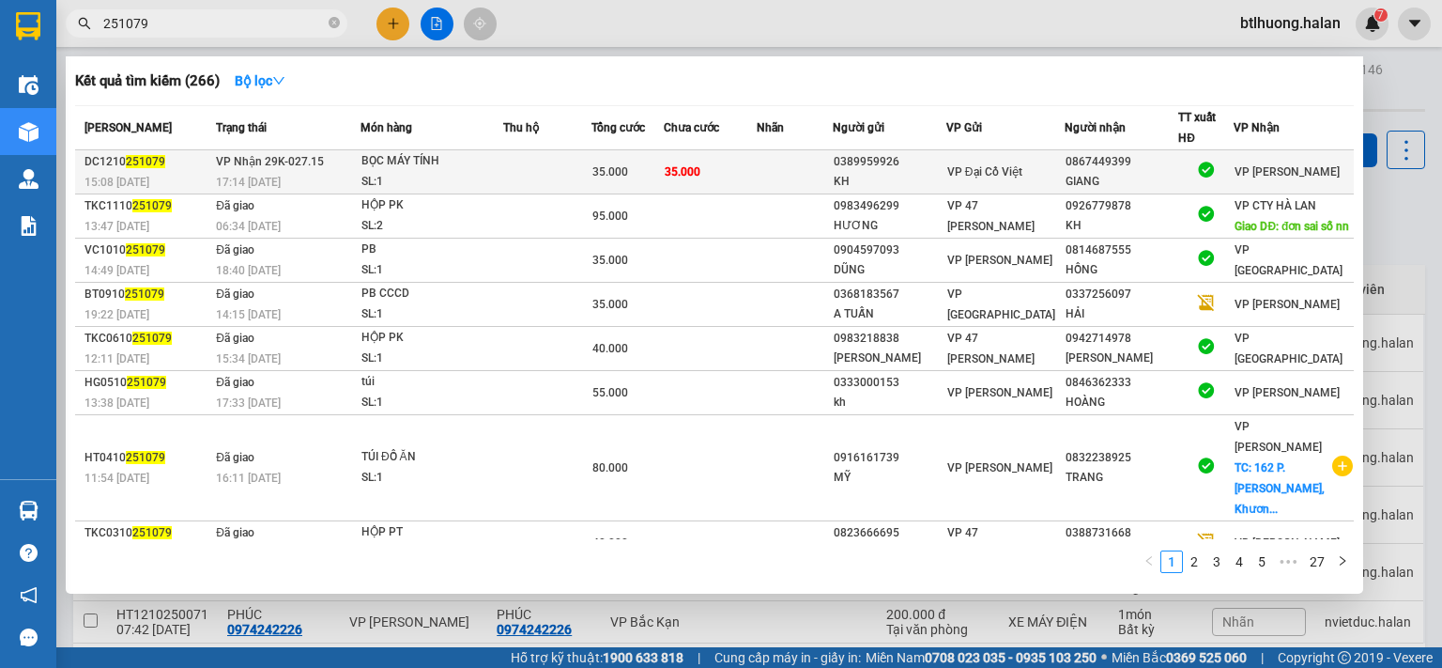
type input "251079"
click at [554, 161] on td at bounding box center [547, 172] width 88 height 44
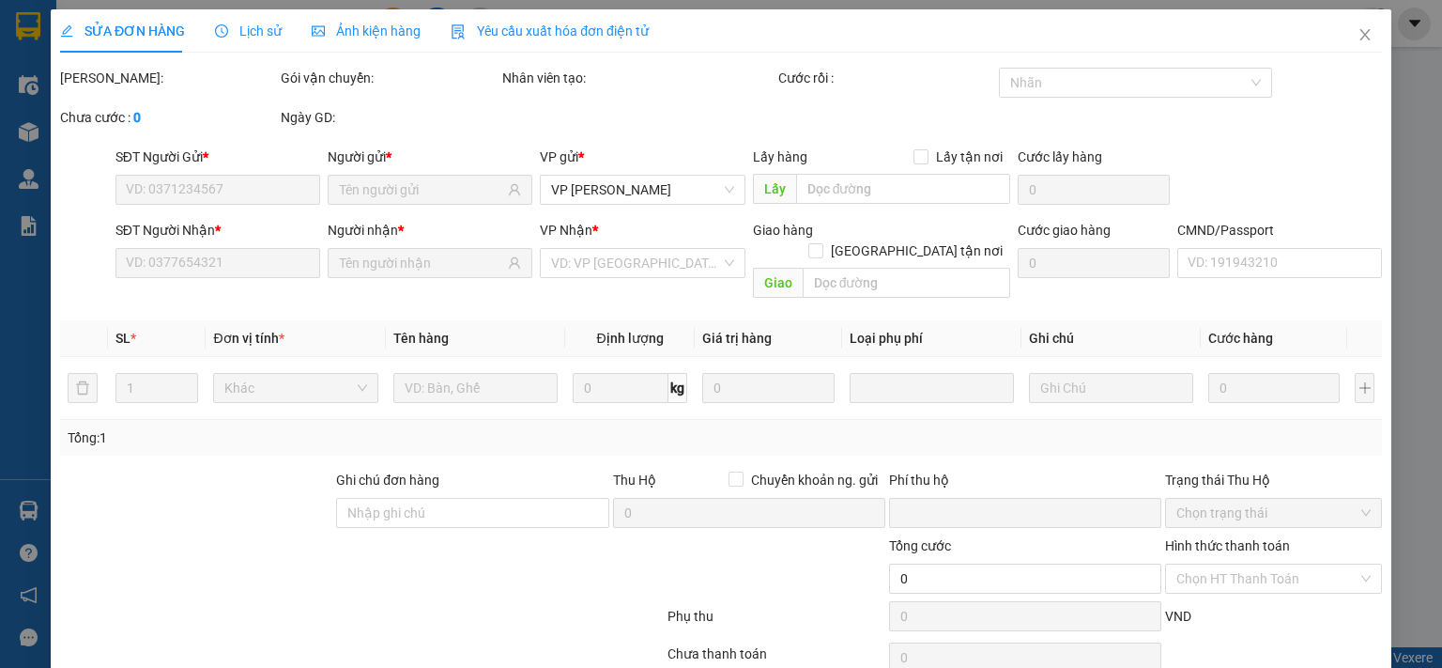
type input "0389959926"
type input "KH"
type input "0867449399"
type input "GIANG"
type input "0"
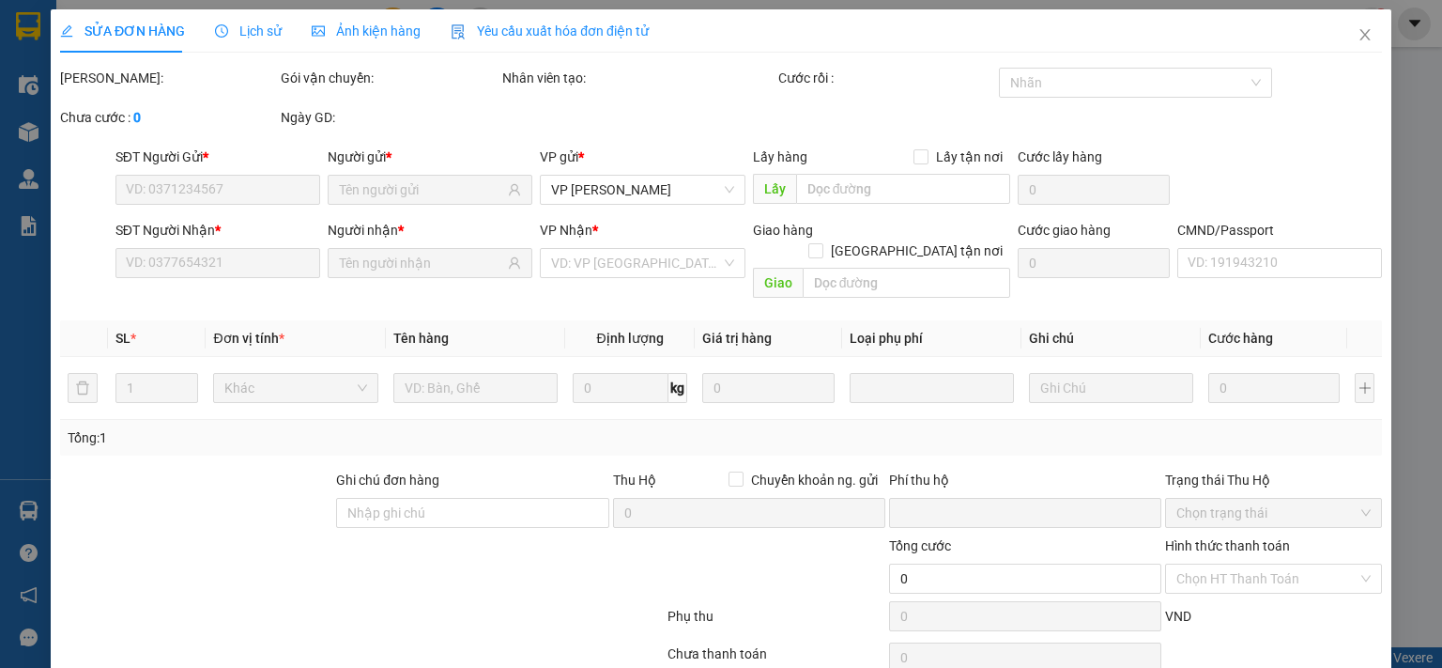
type input "35.000"
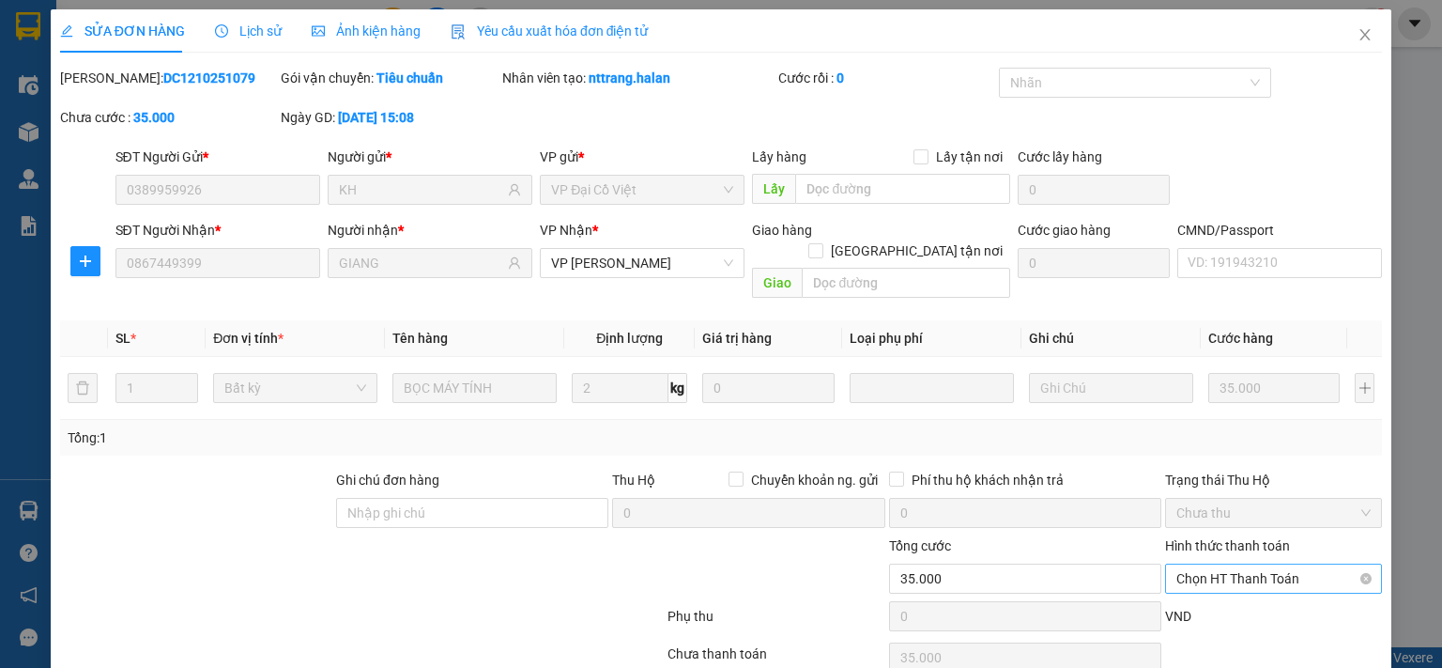
click at [1186, 570] on span "Chọn HT Thanh Toán" at bounding box center [1274, 578] width 194 height 28
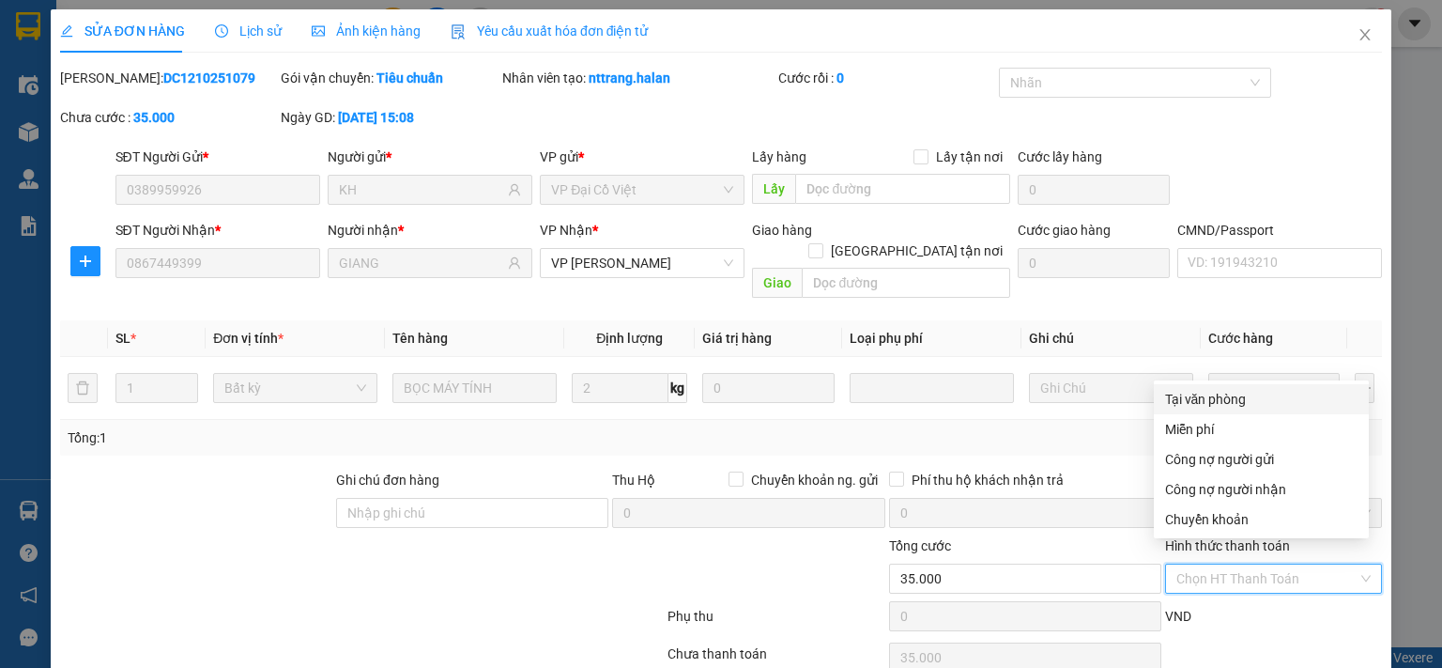
click at [1192, 393] on div "Tại văn phòng" at bounding box center [1261, 399] width 192 height 21
type input "0"
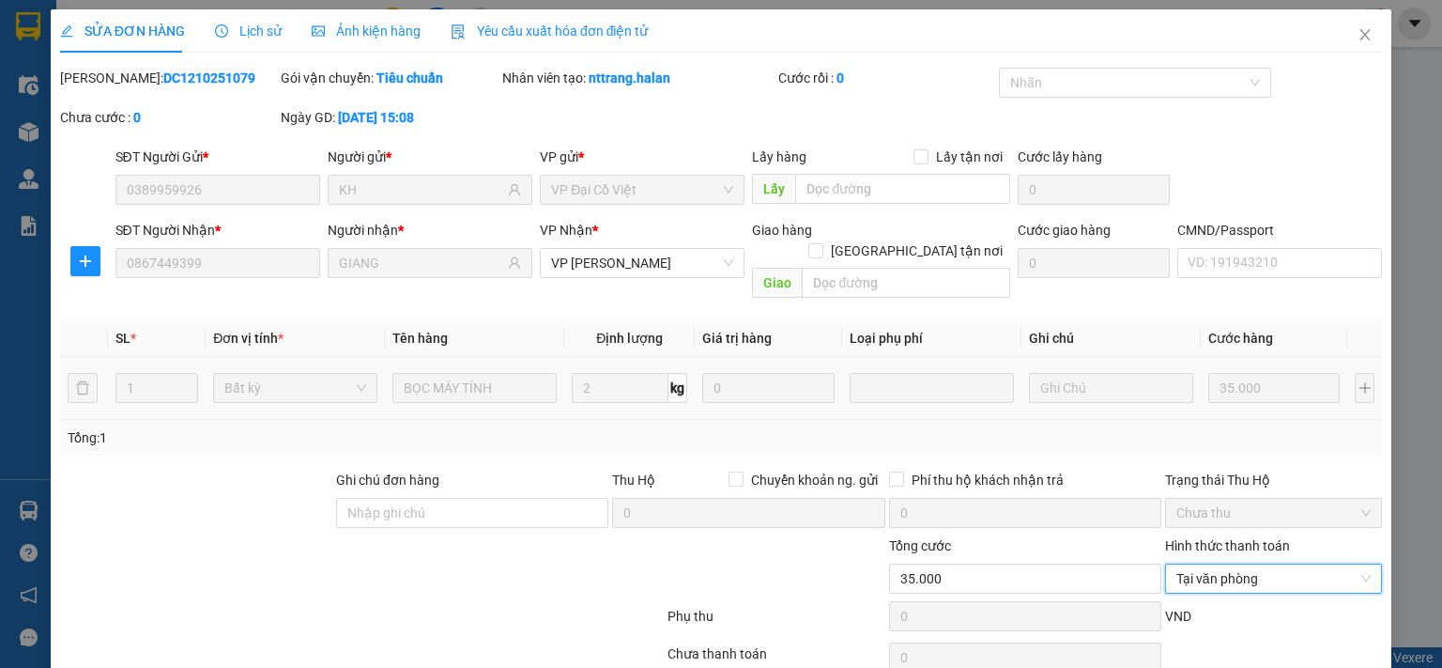
scroll to position [67, 0]
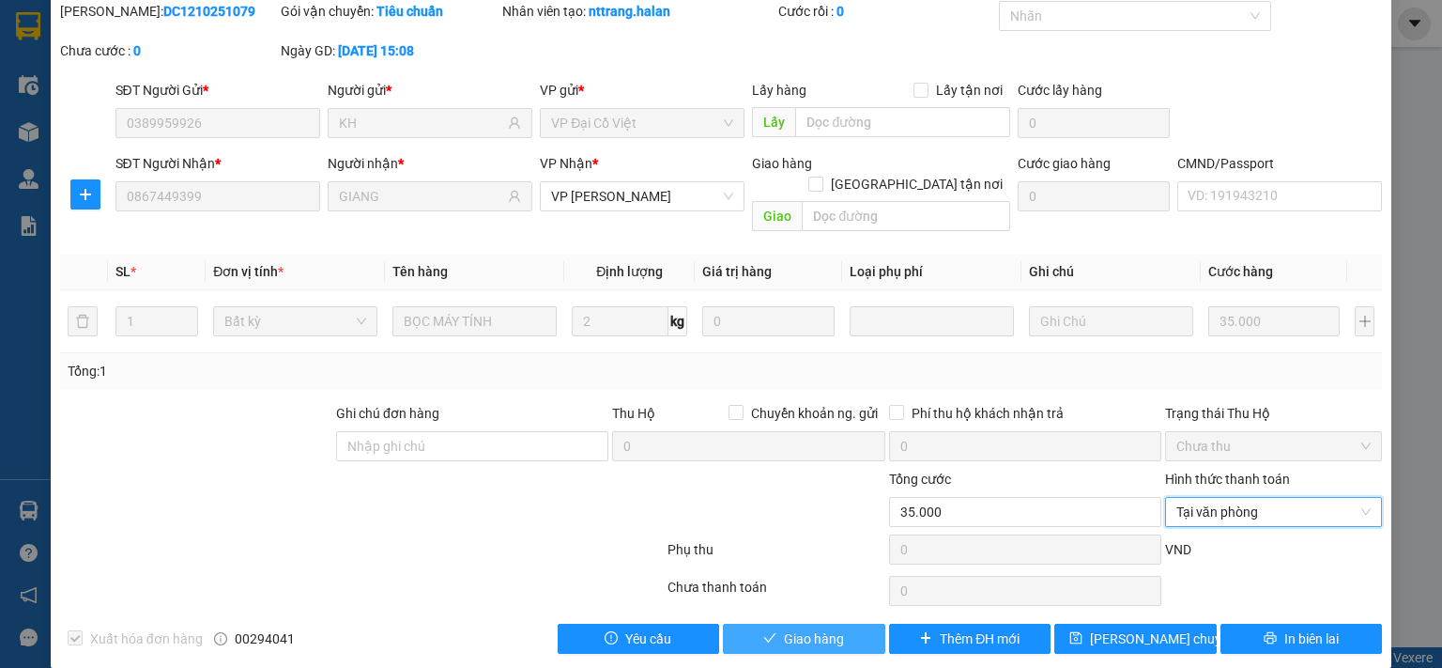
click at [802, 628] on span "Giao hàng" at bounding box center [814, 638] width 60 height 21
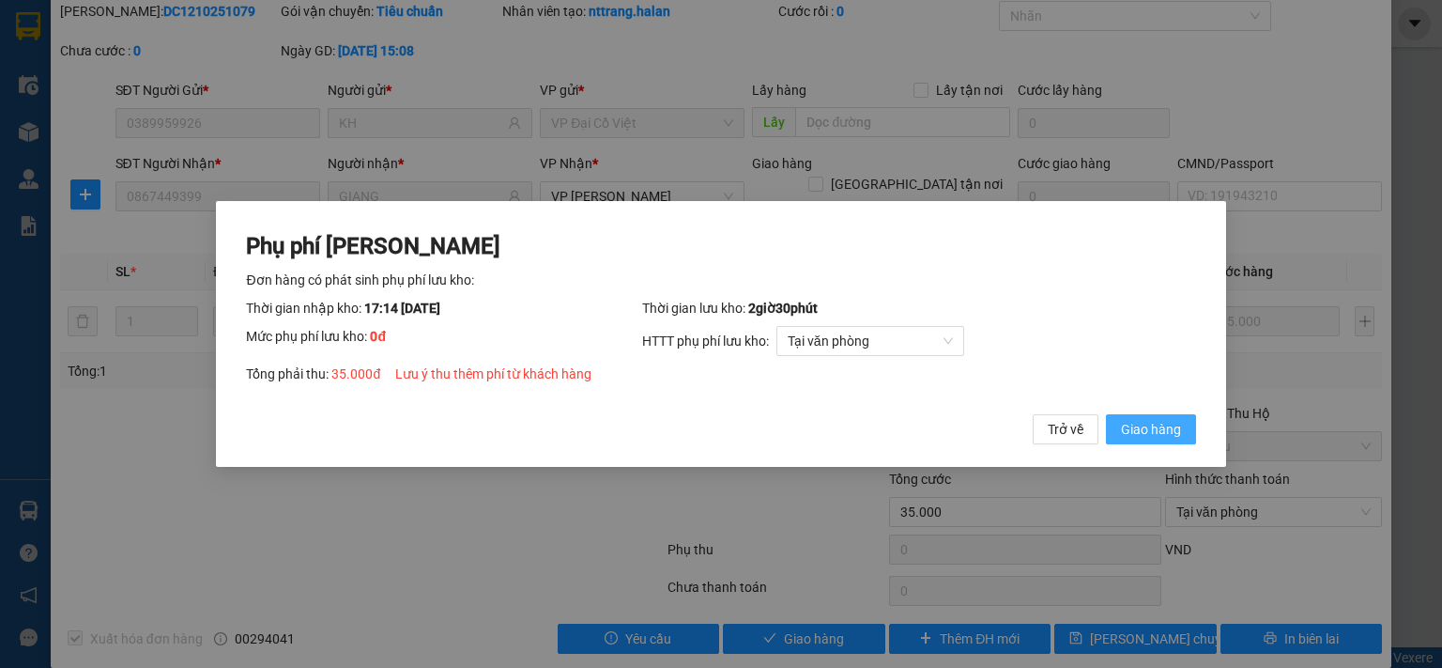
click at [1134, 429] on span "Giao hàng" at bounding box center [1151, 429] width 60 height 21
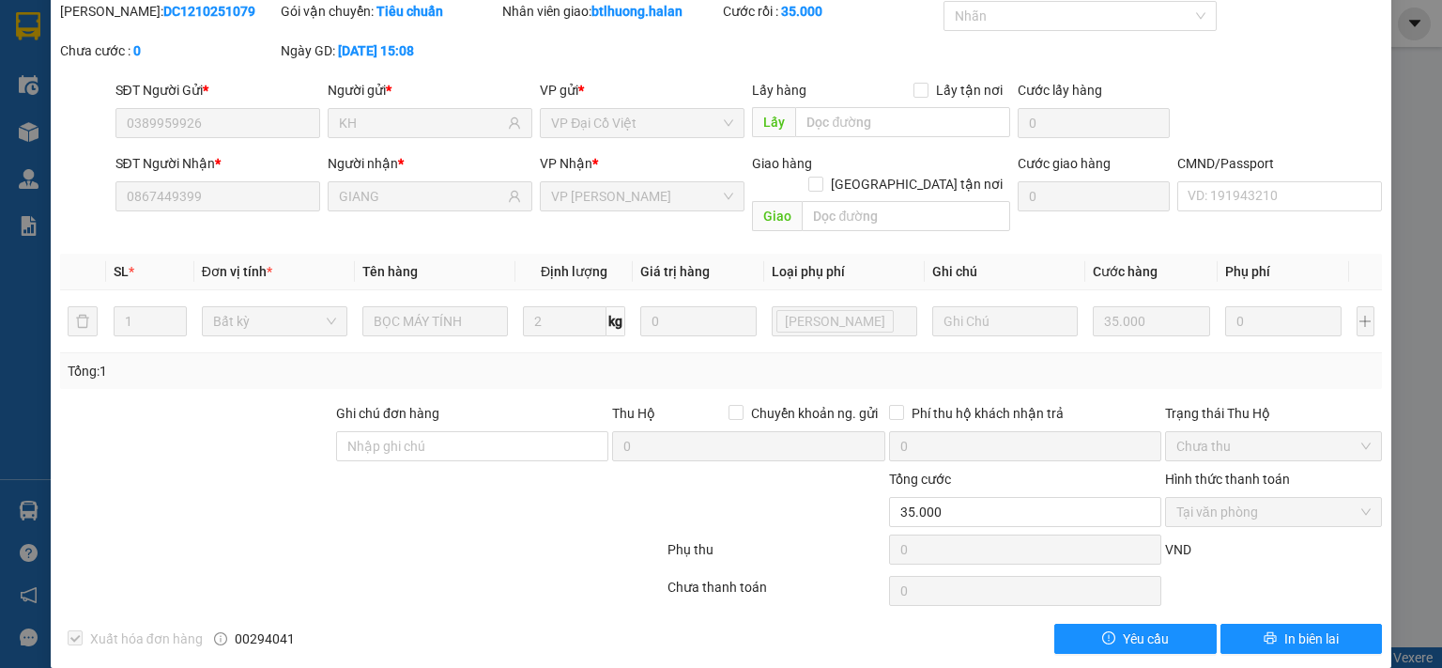
scroll to position [0, 0]
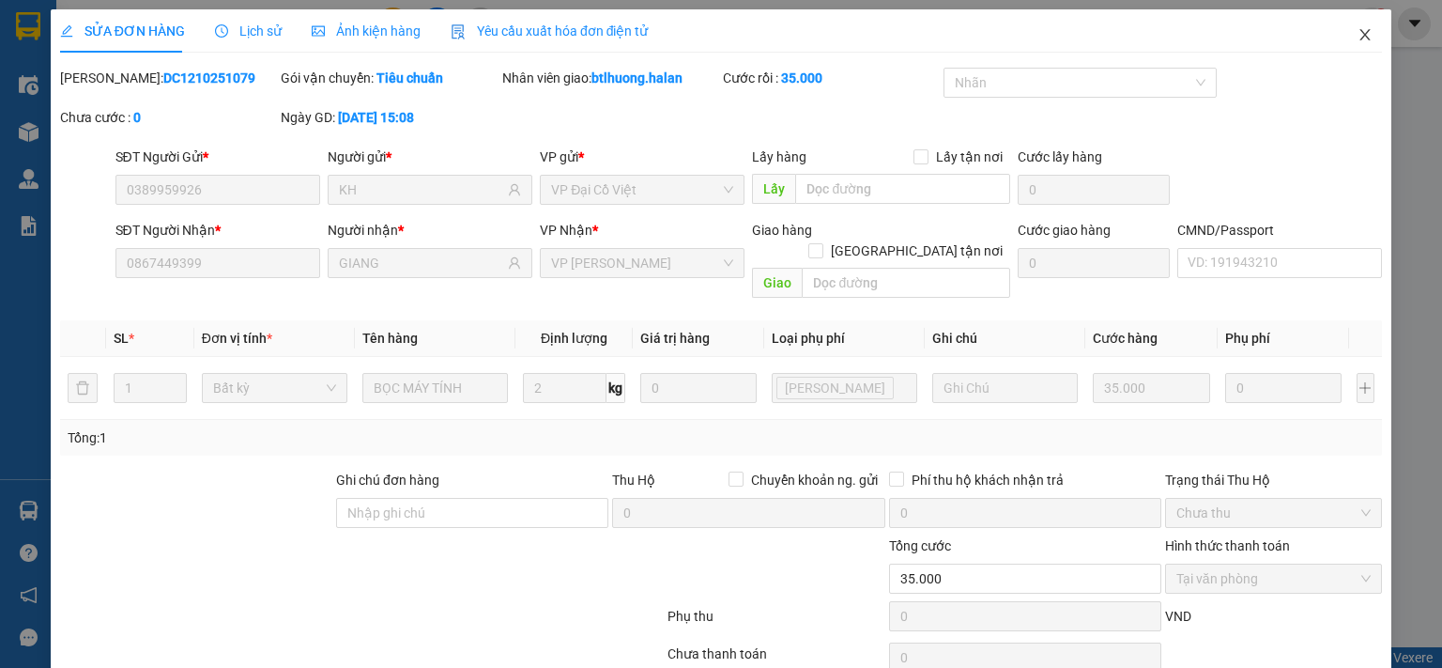
click at [1361, 33] on icon "close" at bounding box center [1366, 34] width 10 height 11
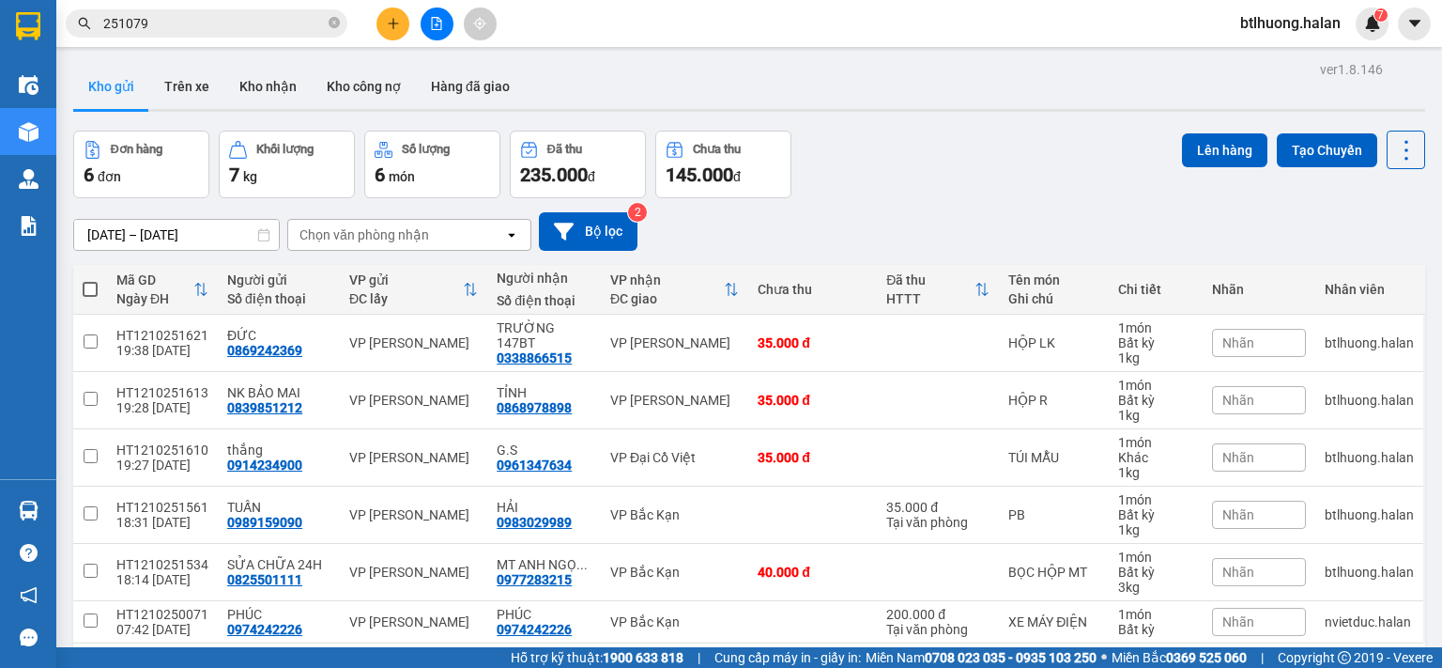
click at [285, 23] on input "251079" at bounding box center [214, 23] width 222 height 21
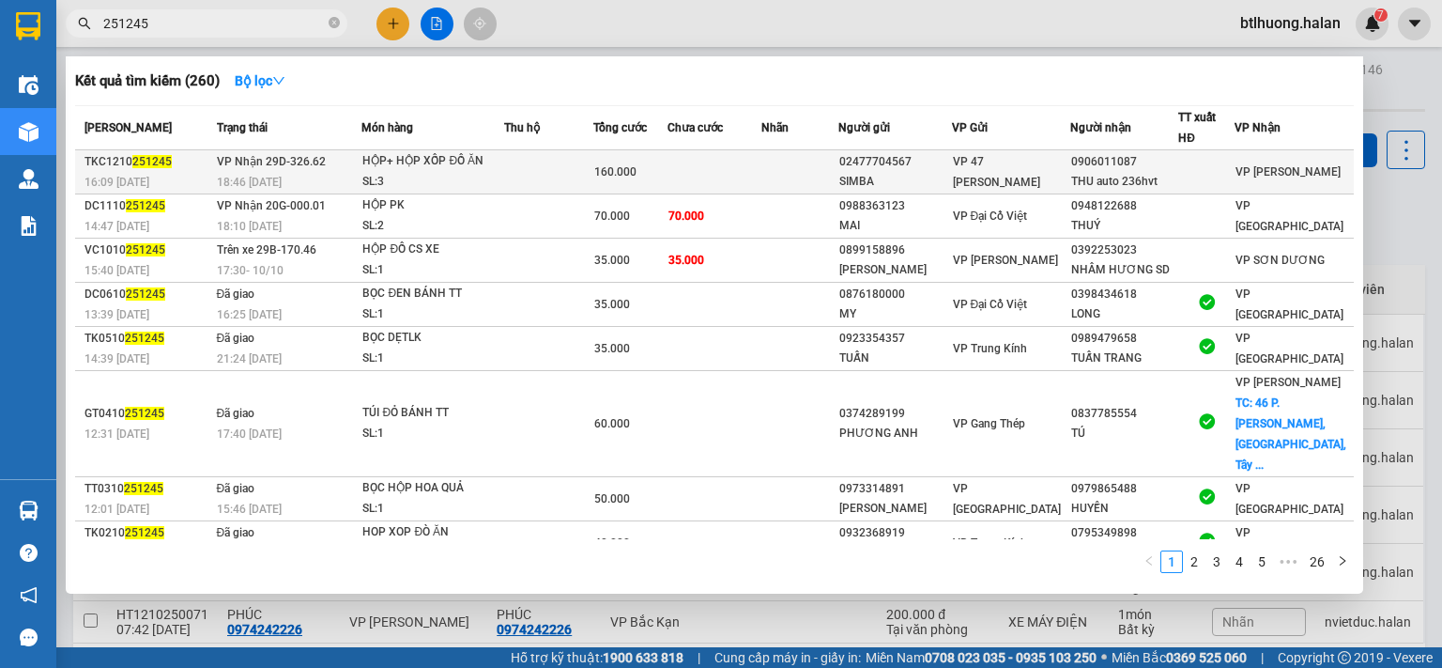
type input "251245"
click at [498, 172] on div "SL: 3" at bounding box center [432, 182] width 141 height 21
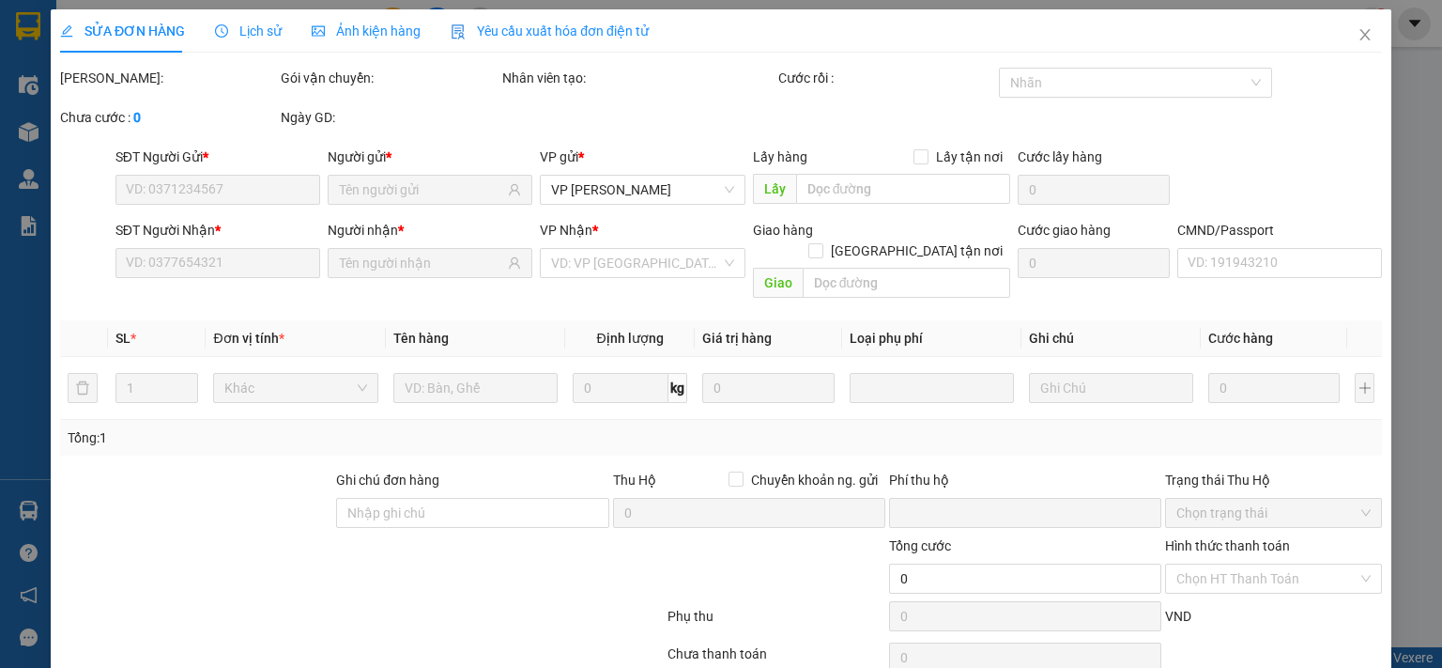
type input "02477704567"
type input "SIMBA"
type input "0906011087"
type input "THU auto 236hvt"
type input "0"
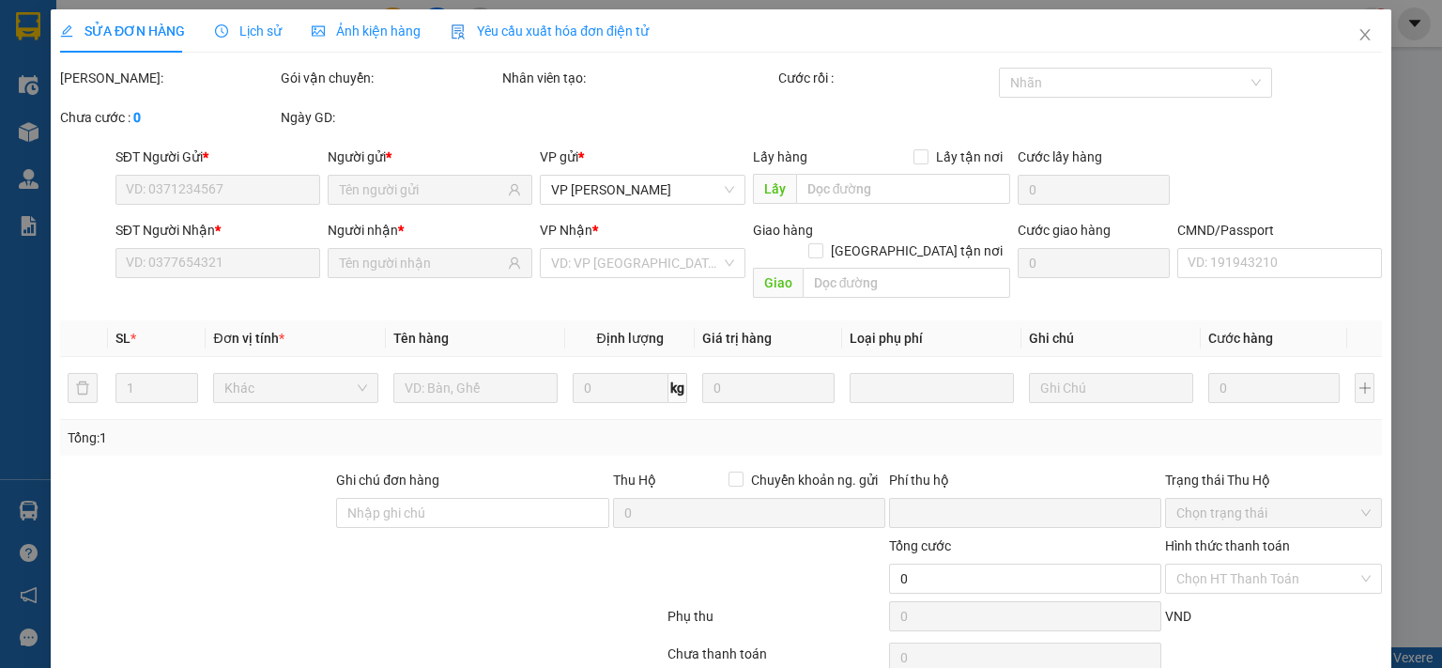
type input "160.000"
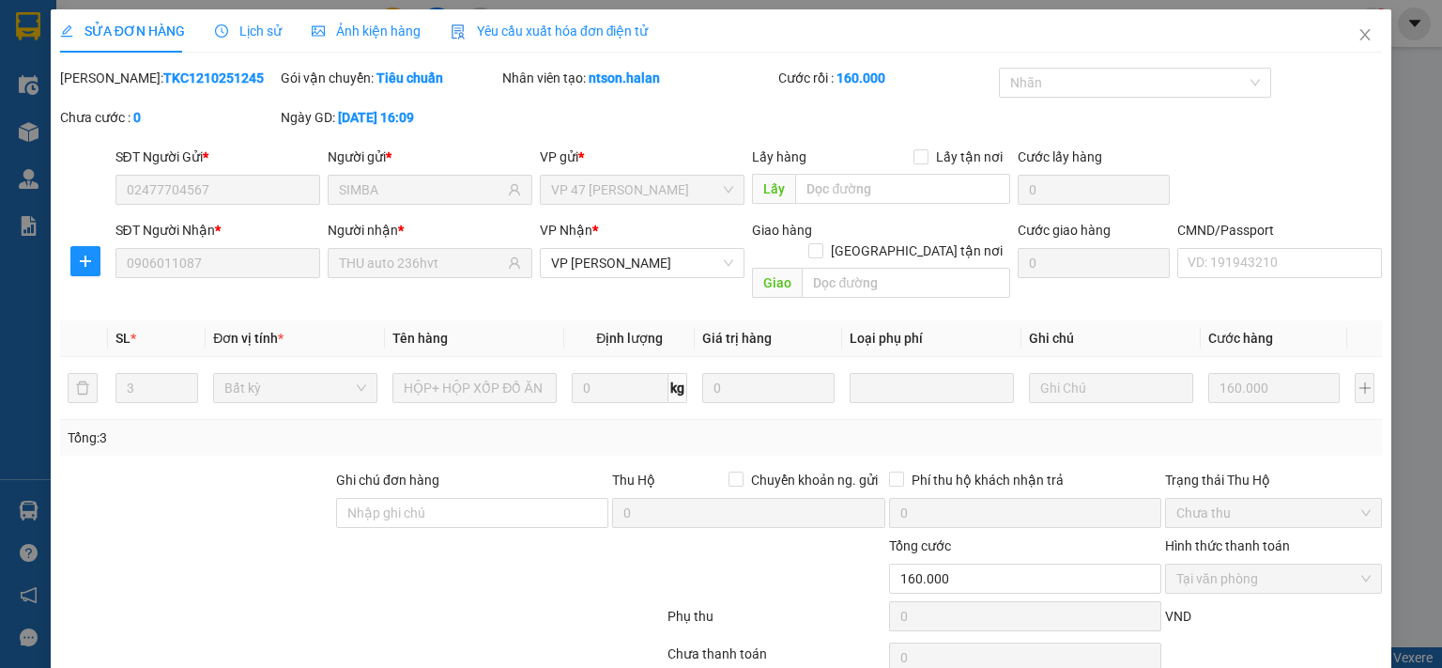
scroll to position [67, 0]
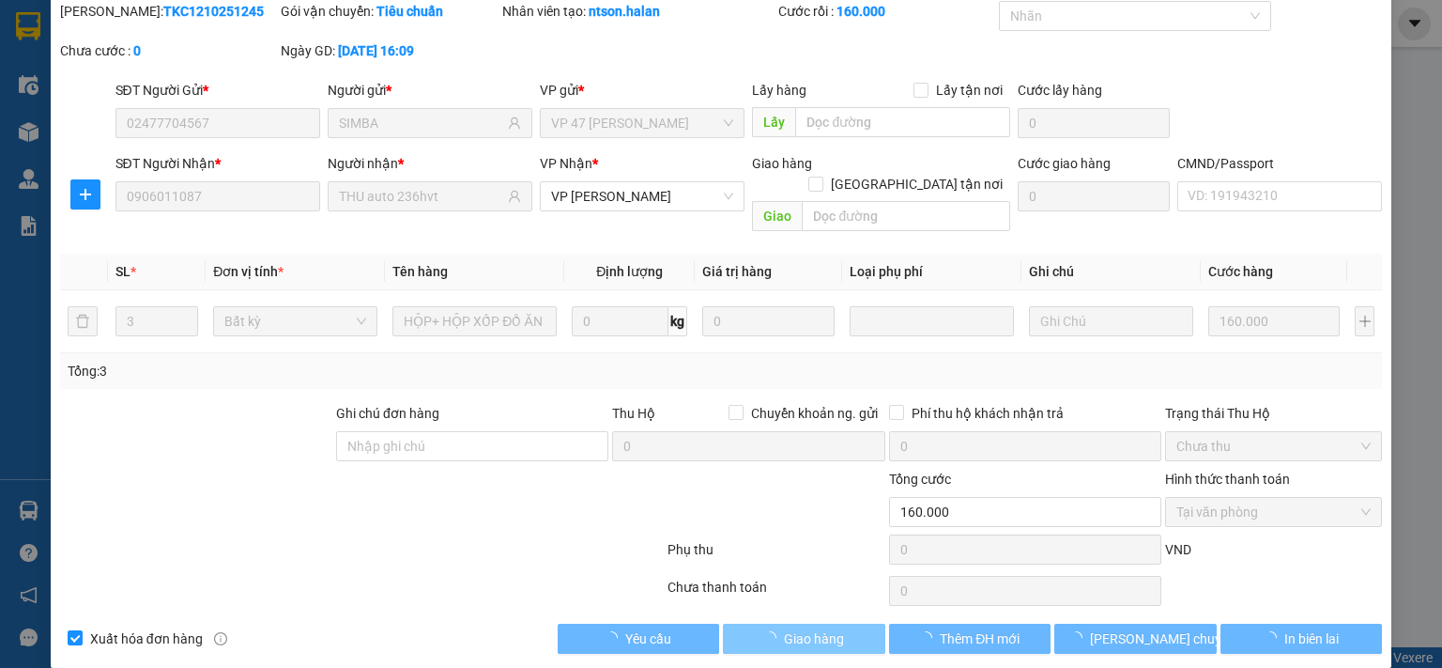
click at [813, 628] on span "Giao hàng" at bounding box center [814, 638] width 60 height 21
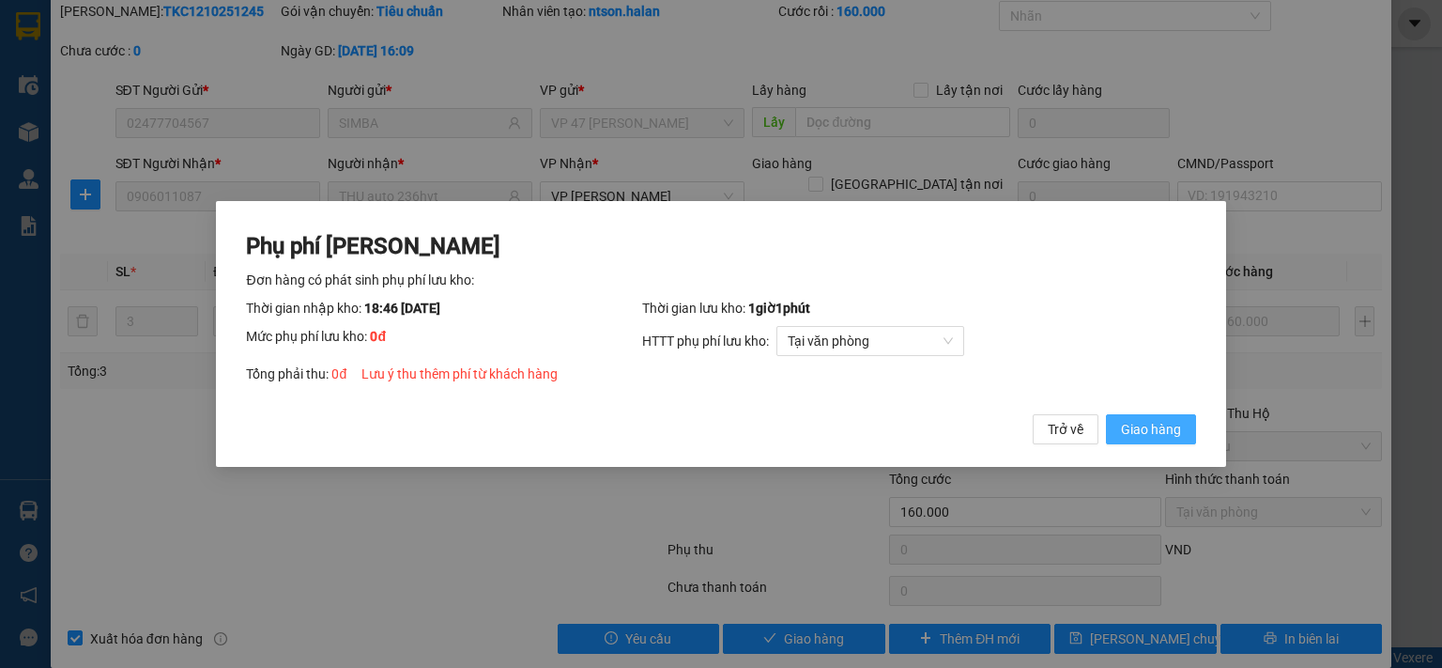
click at [1161, 429] on span "Giao hàng" at bounding box center [1151, 429] width 60 height 21
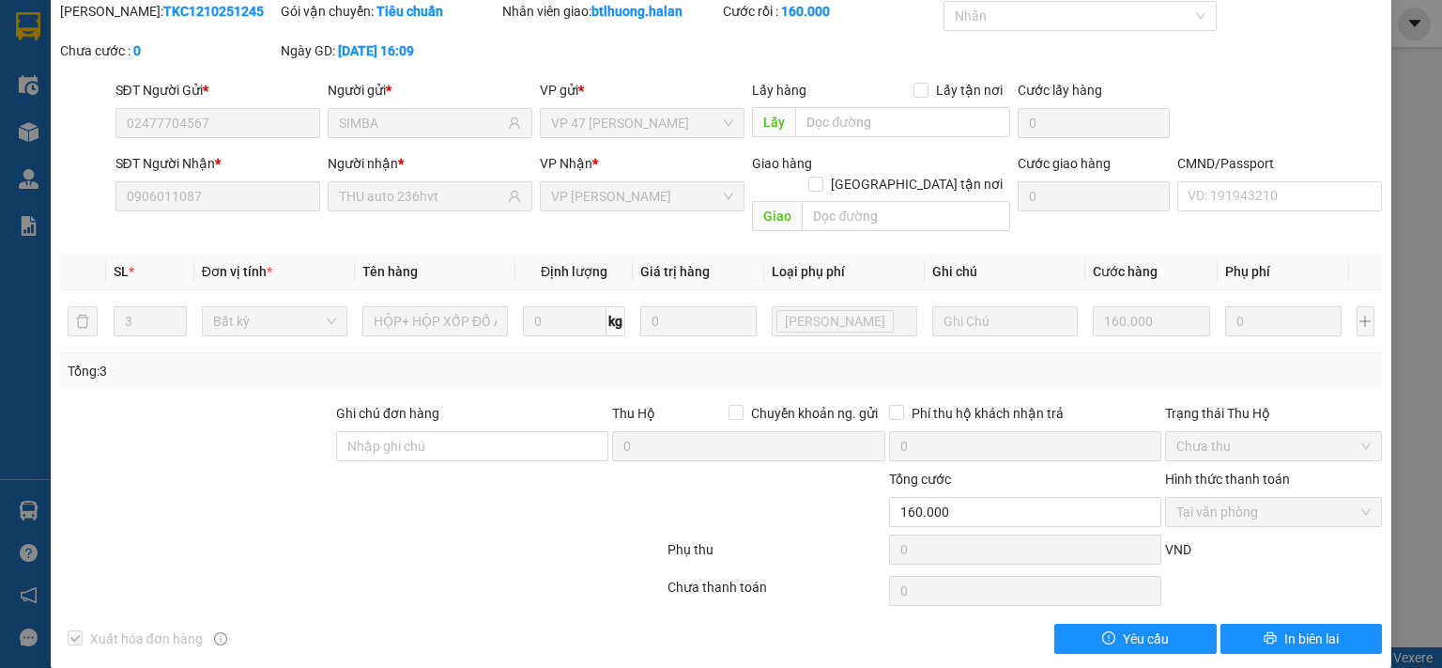
scroll to position [0, 0]
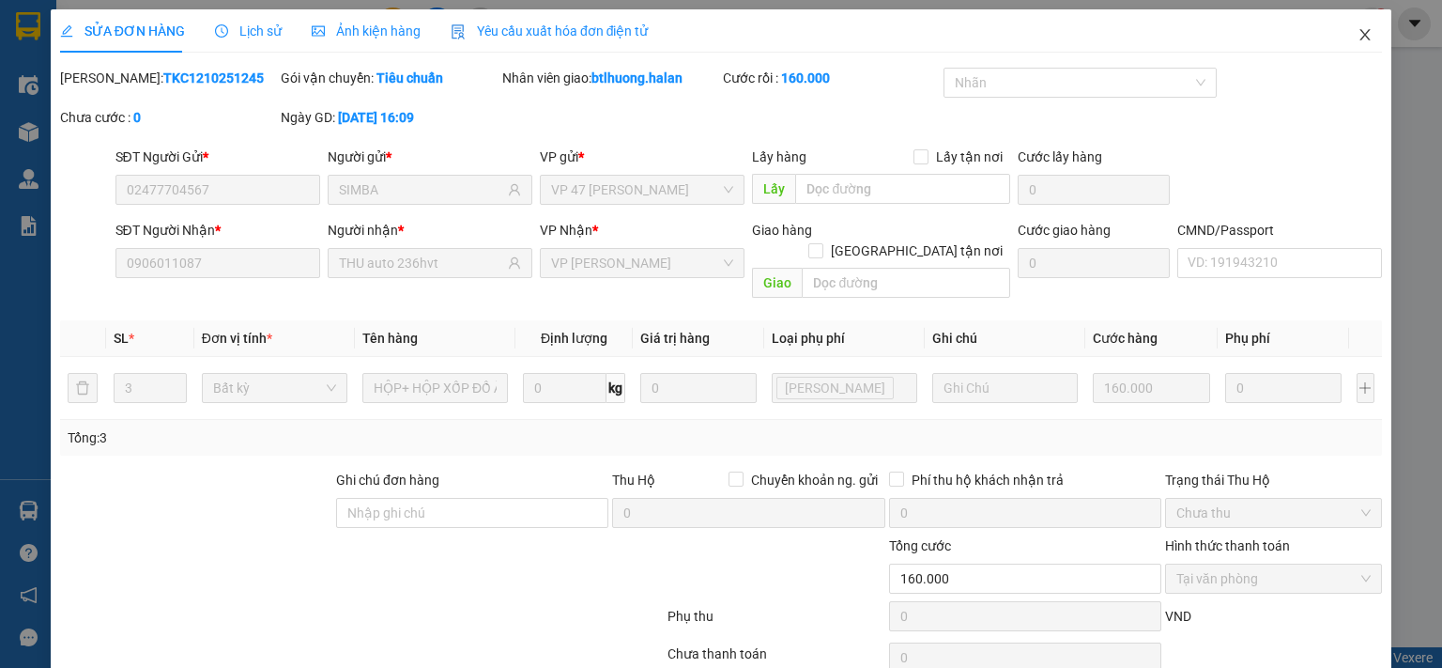
click at [1358, 28] on icon "close" at bounding box center [1365, 34] width 15 height 15
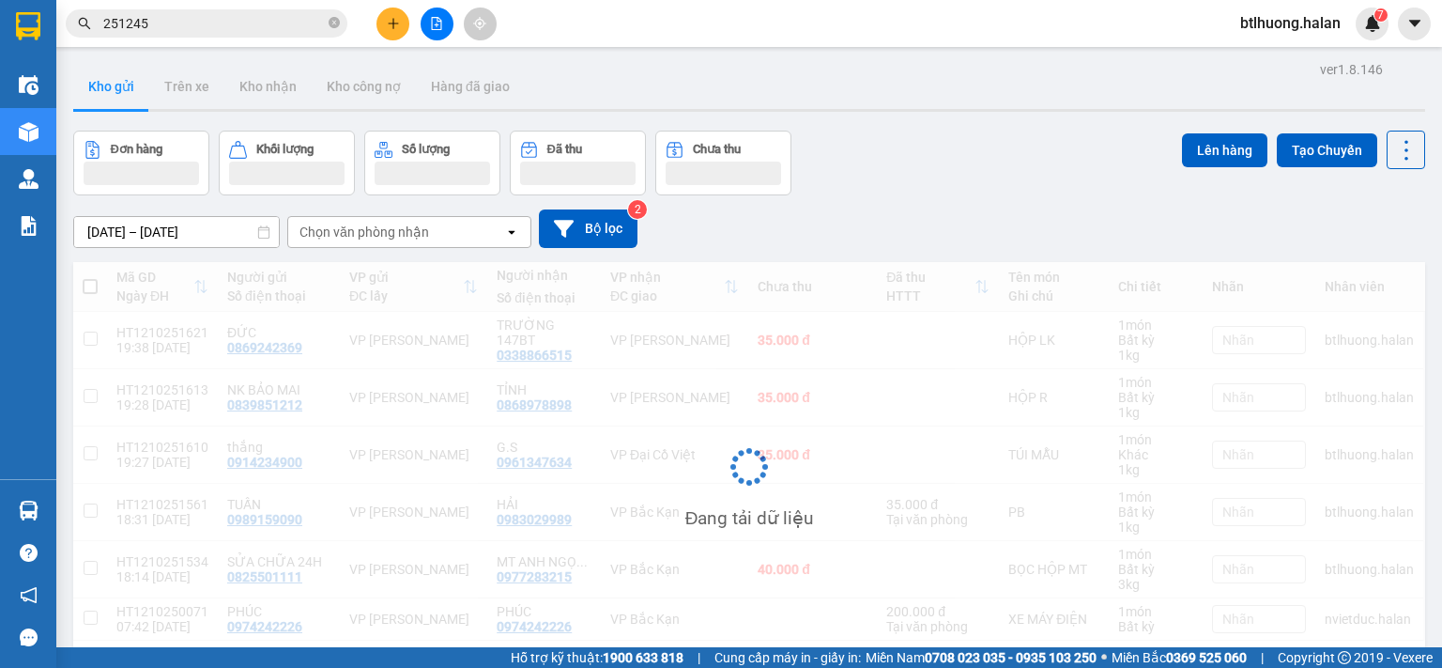
click at [237, 22] on input "251245" at bounding box center [214, 23] width 222 height 21
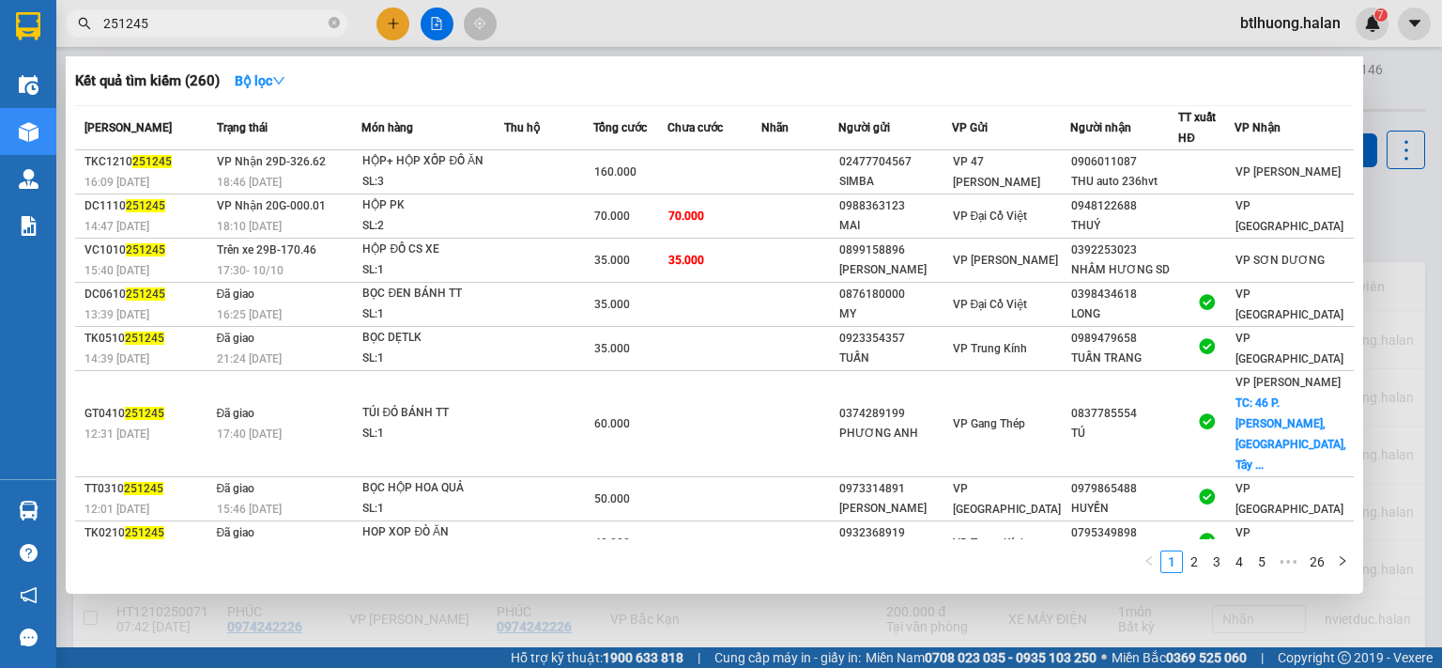
click at [237, 22] on input "251245" at bounding box center [214, 23] width 222 height 21
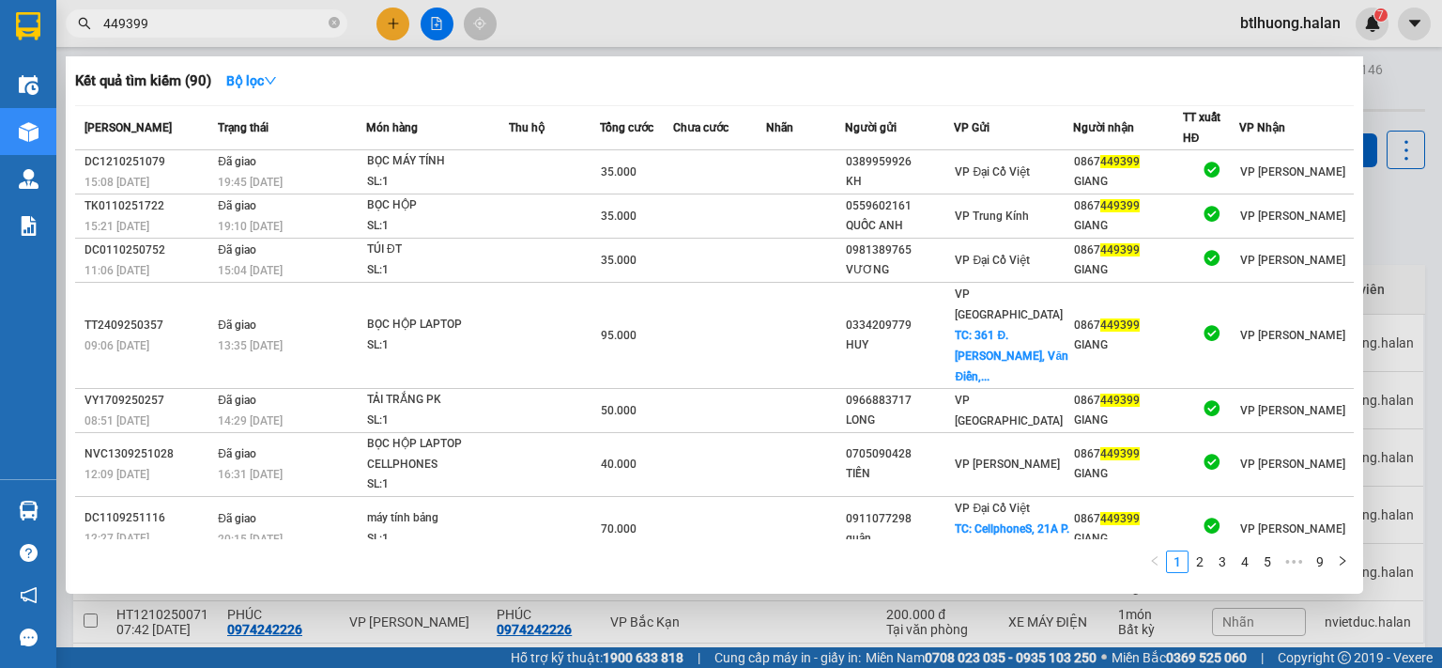
click at [241, 19] on input "449399" at bounding box center [214, 23] width 222 height 21
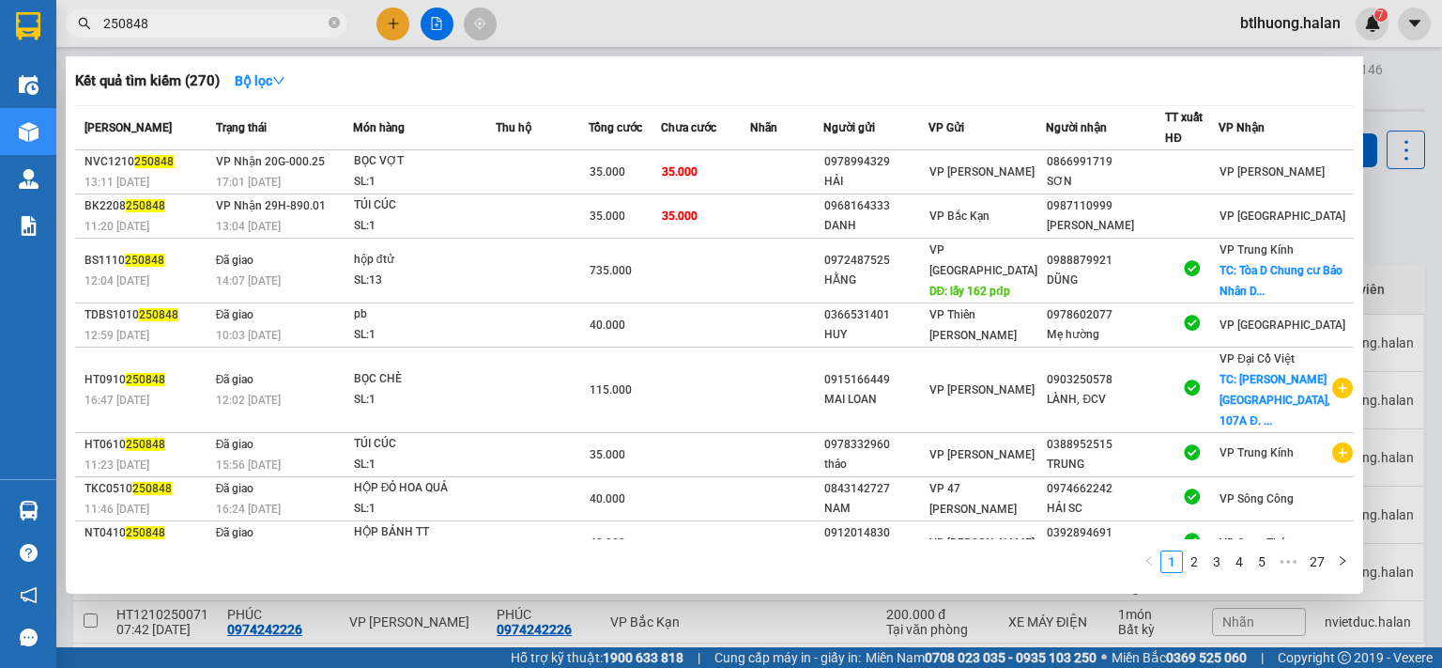
click at [272, 34] on span "250848" at bounding box center [207, 23] width 282 height 28
click at [280, 25] on input "250848" at bounding box center [214, 23] width 222 height 21
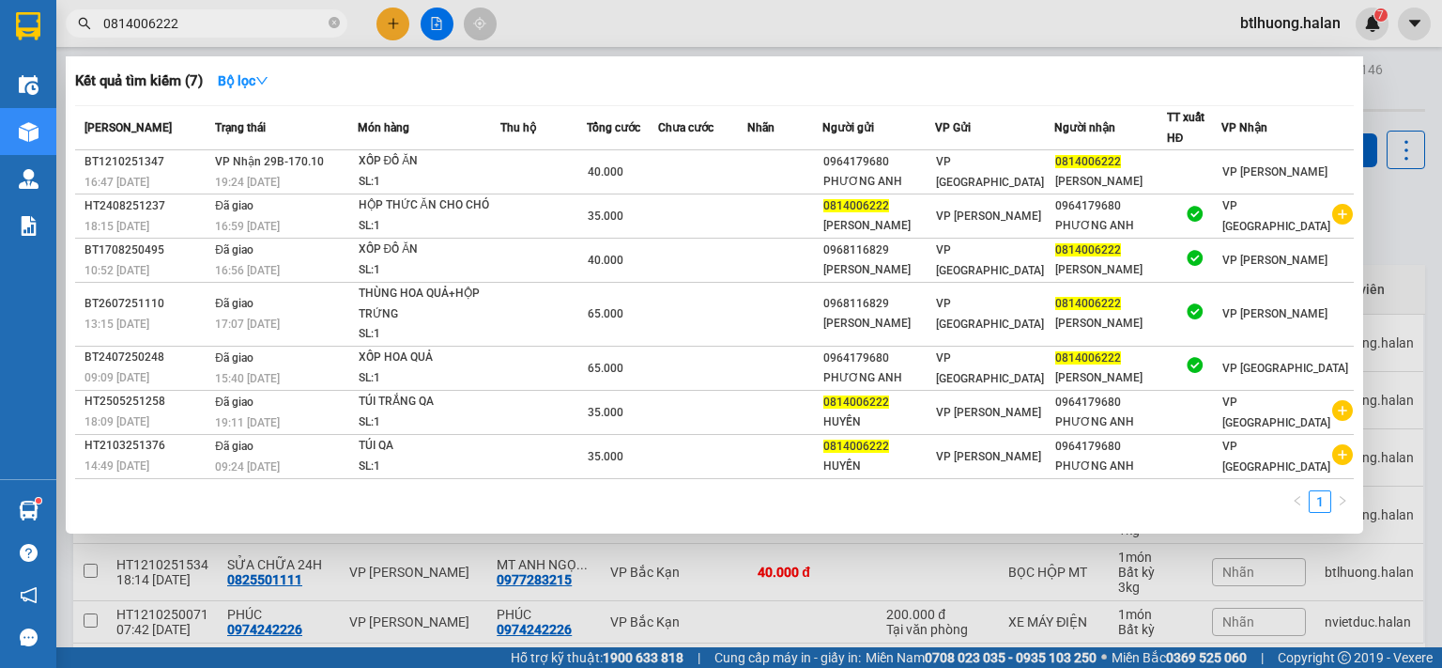
click at [215, 12] on span "0814006222" at bounding box center [207, 23] width 282 height 28
click at [215, 16] on input "0814006222" at bounding box center [214, 23] width 222 height 21
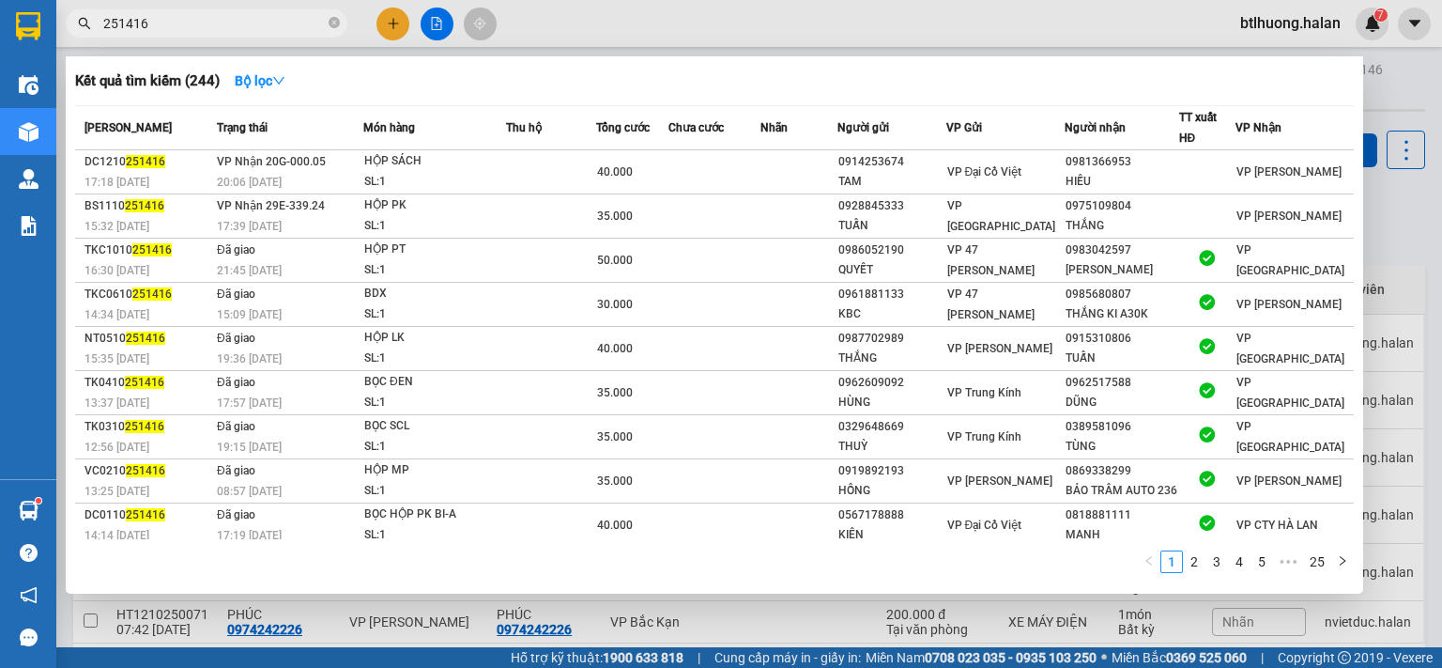
click at [203, 29] on input "251416" at bounding box center [214, 23] width 222 height 21
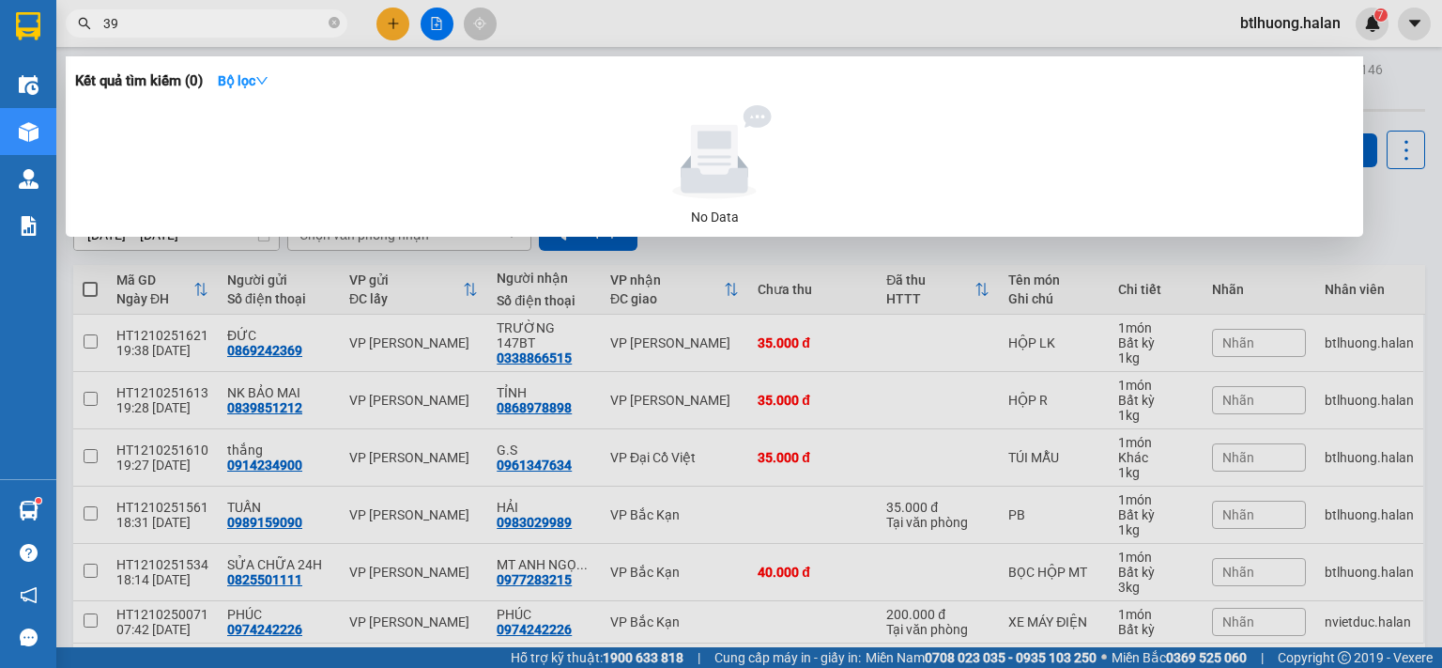
type input "3"
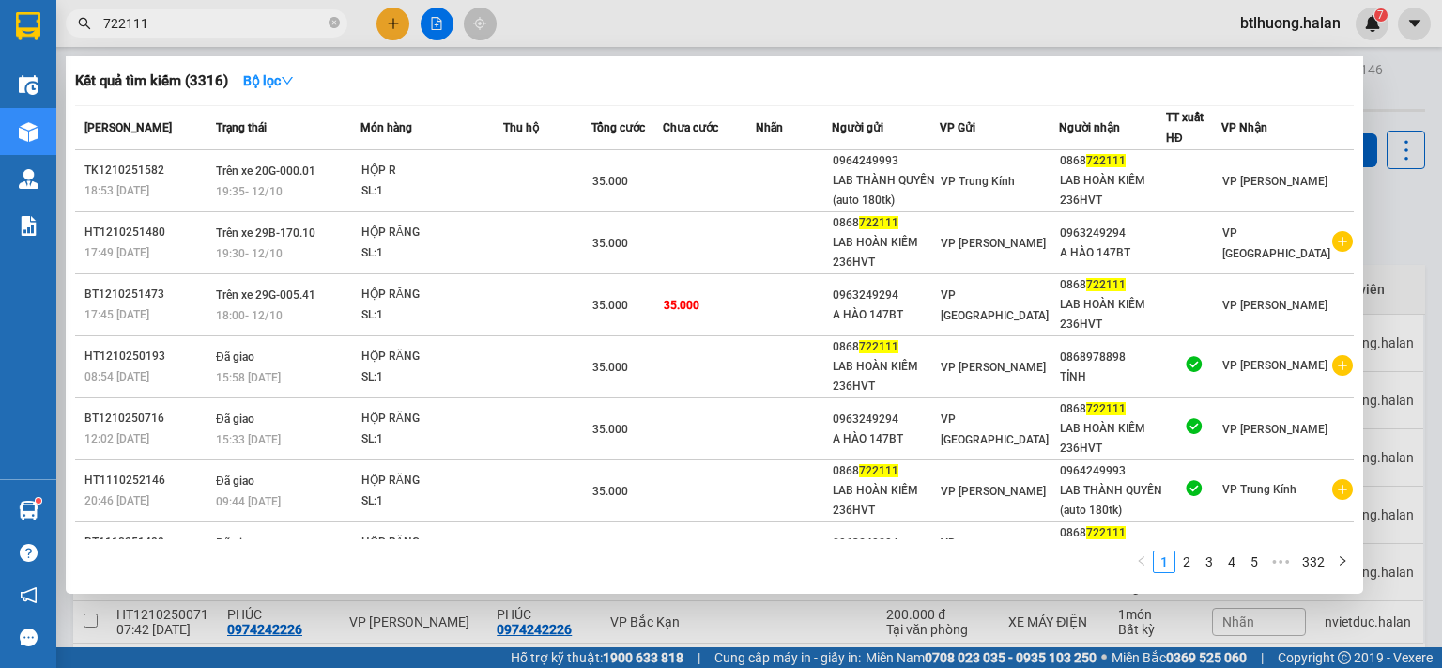
type input "722111"
click at [391, 21] on div at bounding box center [721, 334] width 1442 height 668
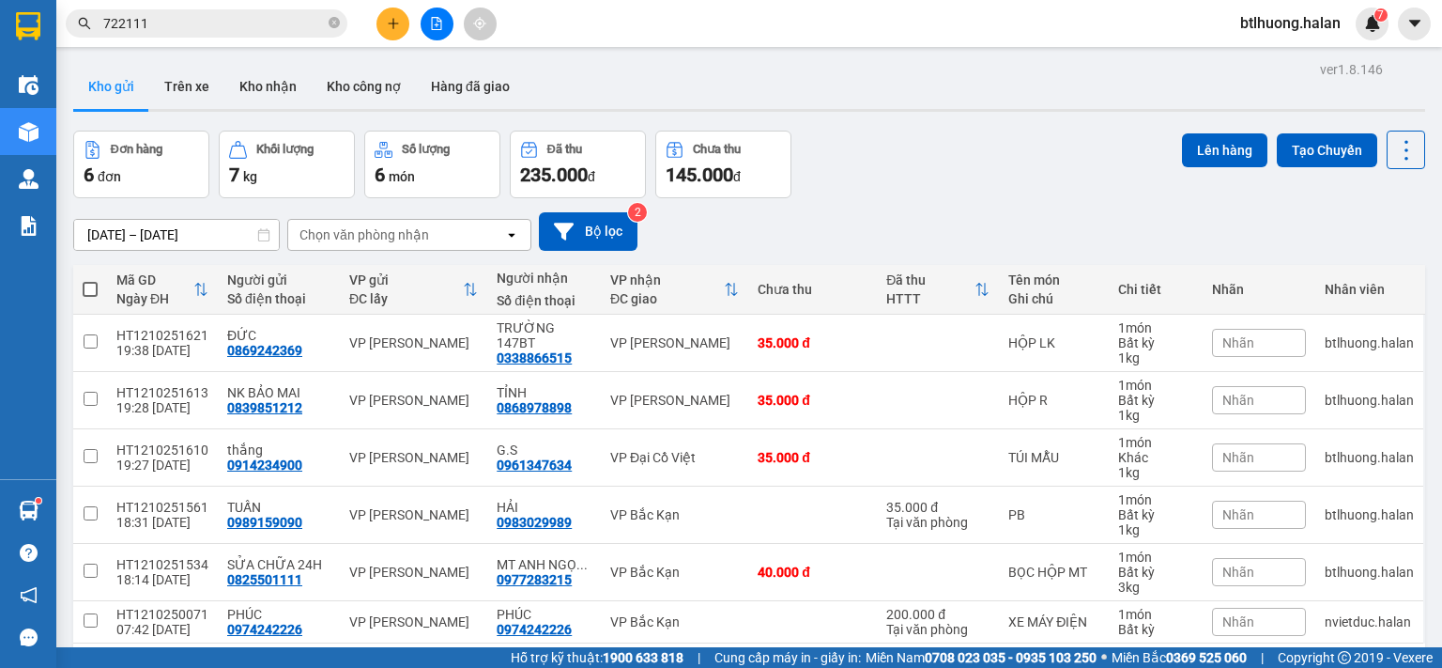
click at [391, 21] on icon "plus" at bounding box center [393, 23] width 13 height 13
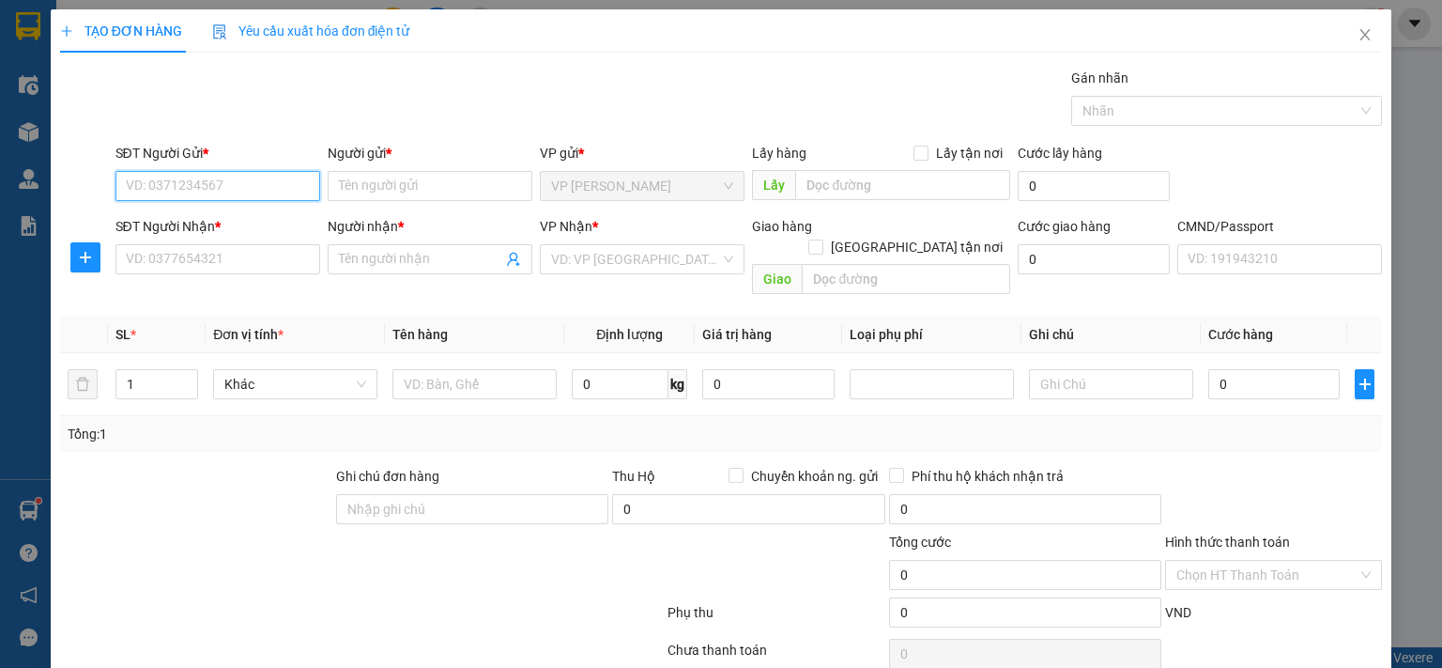
click at [263, 191] on input "SĐT Người Gửi *" at bounding box center [217, 186] width 205 height 30
type input "0978909777"
click at [219, 231] on div "0978909777 - PHƯỢNG" at bounding box center [215, 222] width 180 height 21
type input "PHƯỢNG"
type input "0978909777"
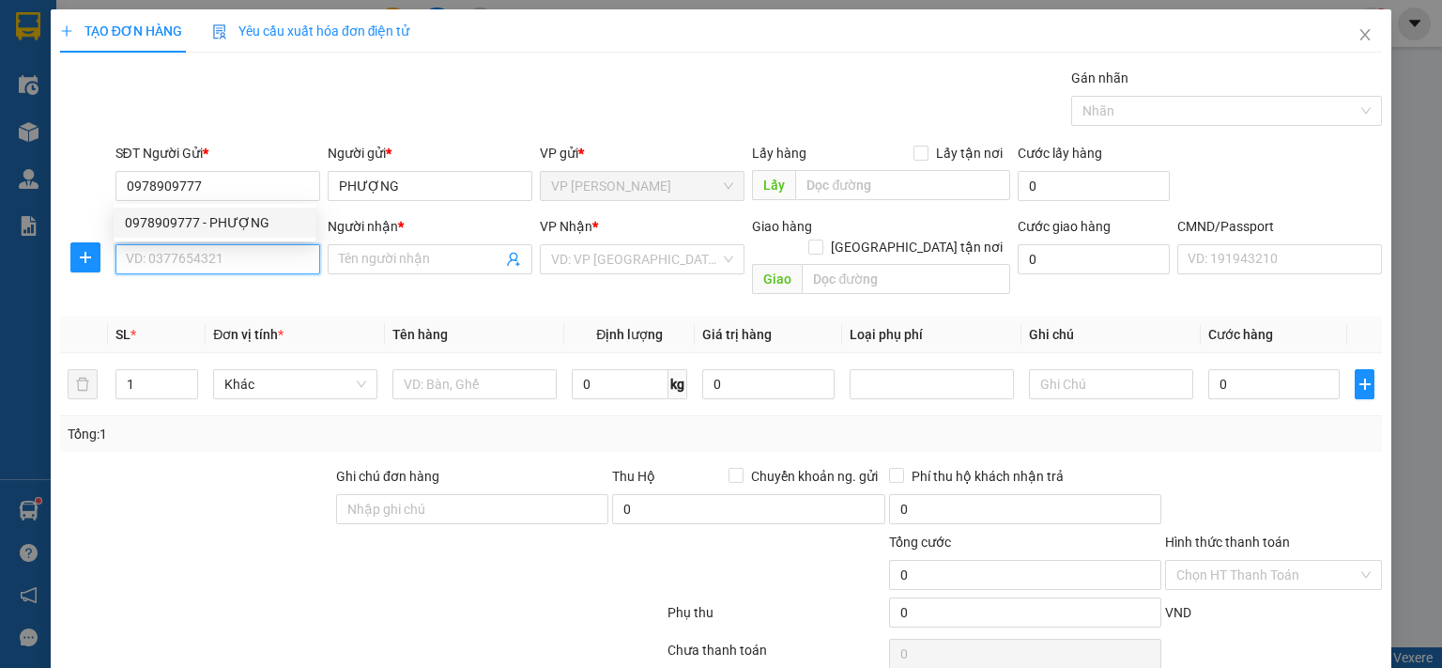
click at [203, 269] on input "SĐT Người Nhận *" at bounding box center [217, 259] width 205 height 30
type input "0912107558"
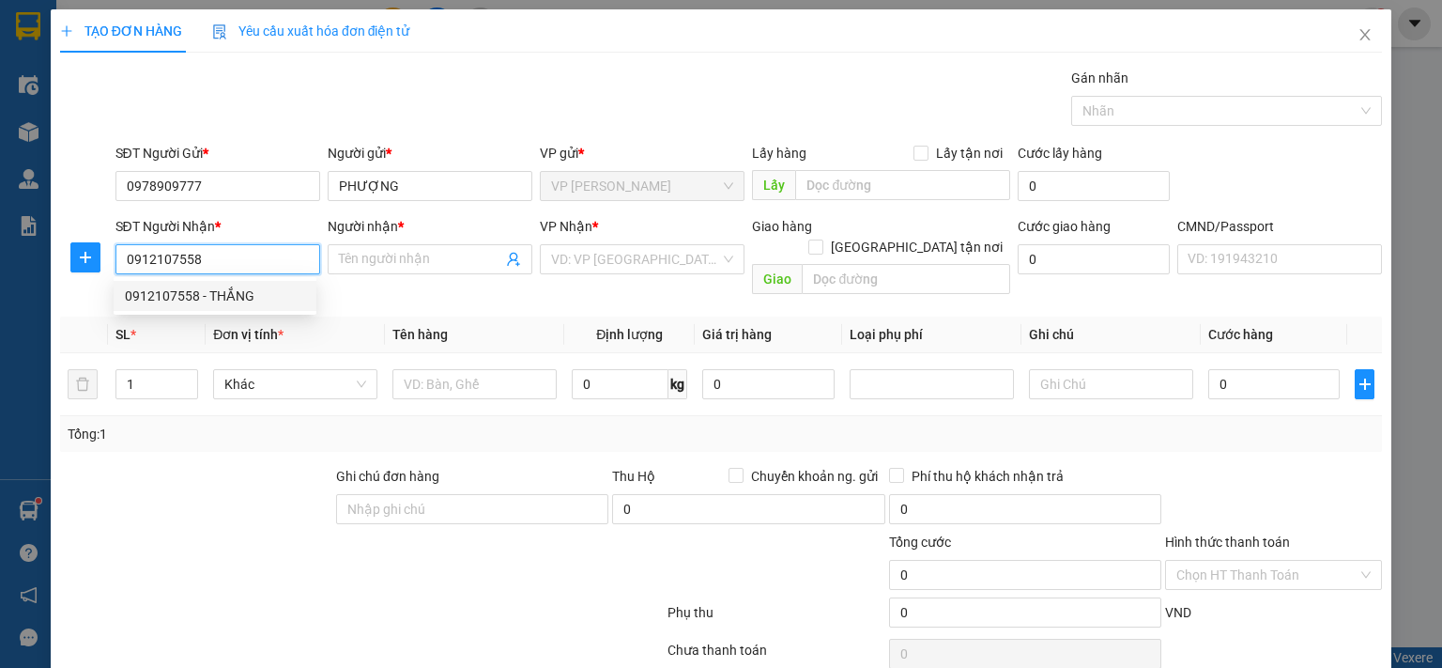
click at [208, 292] on div "0912107558 - THẮNG" at bounding box center [215, 295] width 180 height 21
type input "THẮNG"
checkbox input "true"
type input "4A P. Láng Hạ, Thành Công, Ba Đình, Hà Nội, Việt Nam"
type input "40.000"
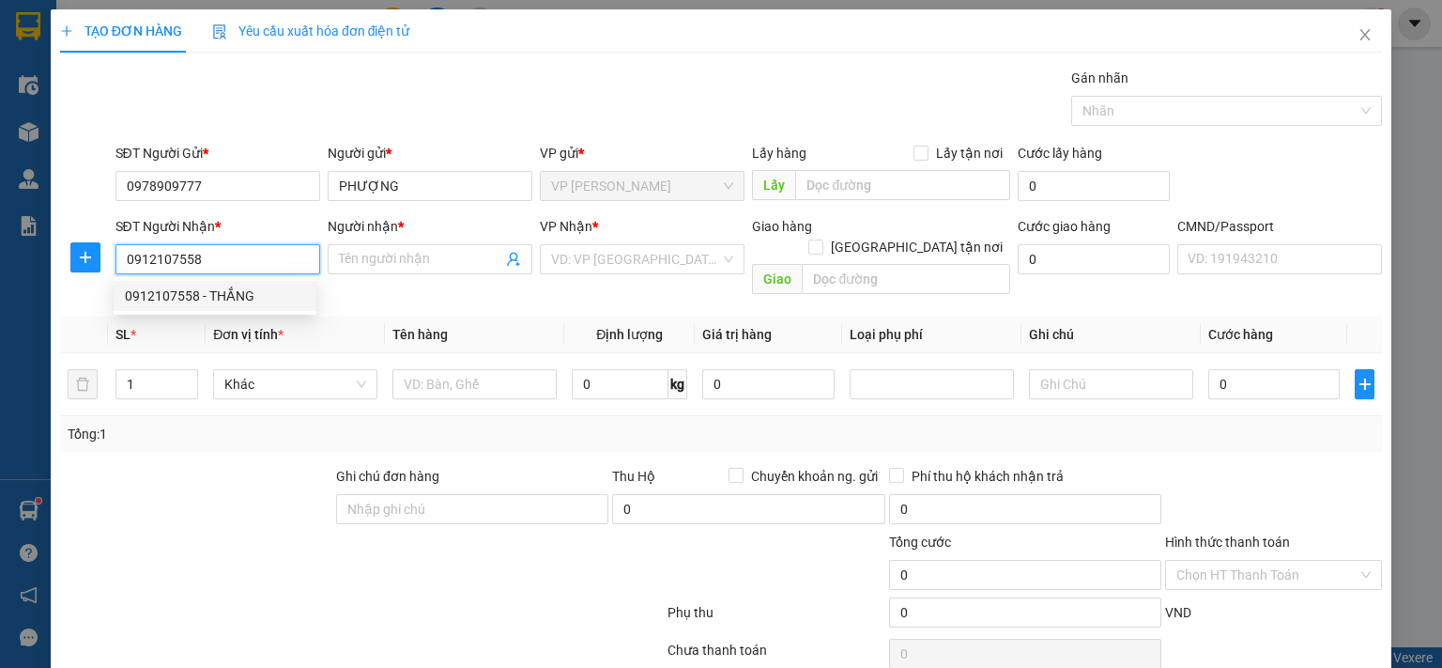
type input "40.000"
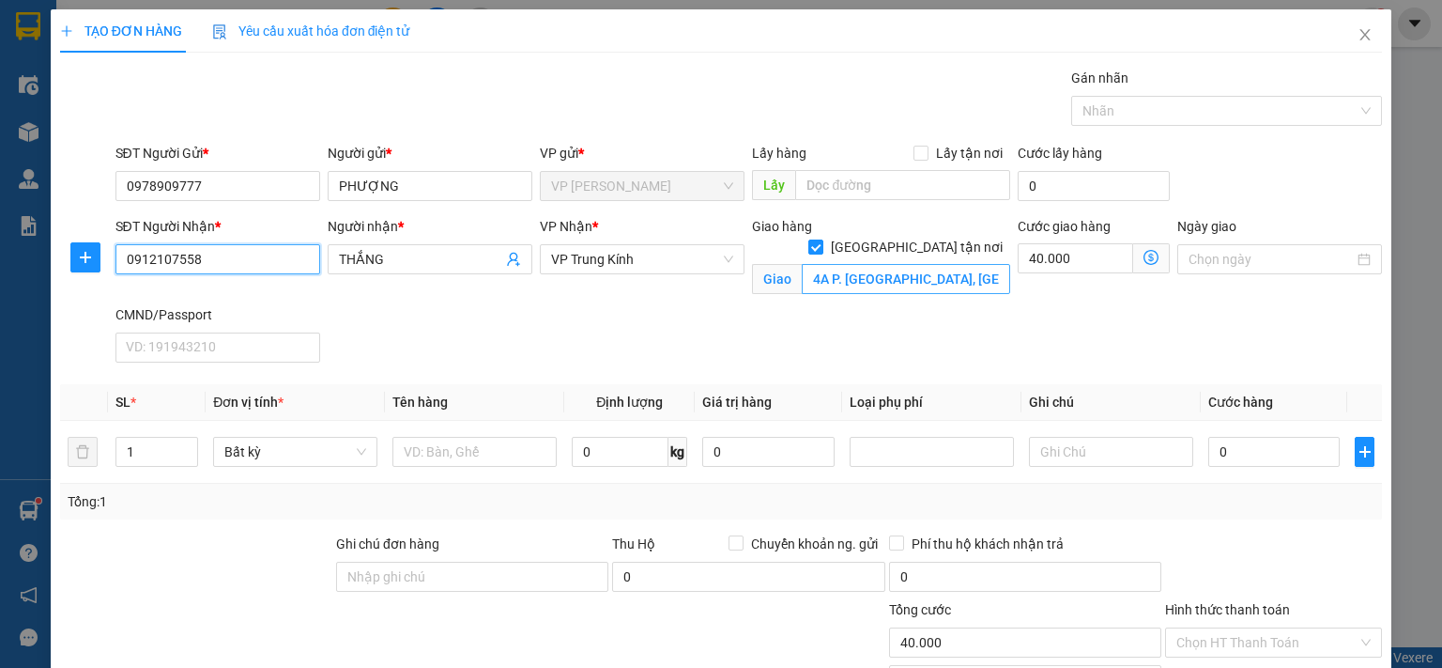
type input "0912107558"
click at [853, 266] on input "4A P. Láng Hạ, Thành Công, Ba Đình, Hà Nội, Việt Nam" at bounding box center [906, 279] width 208 height 30
click at [695, 262] on span "VP Trung Kính" at bounding box center [642, 259] width 182 height 28
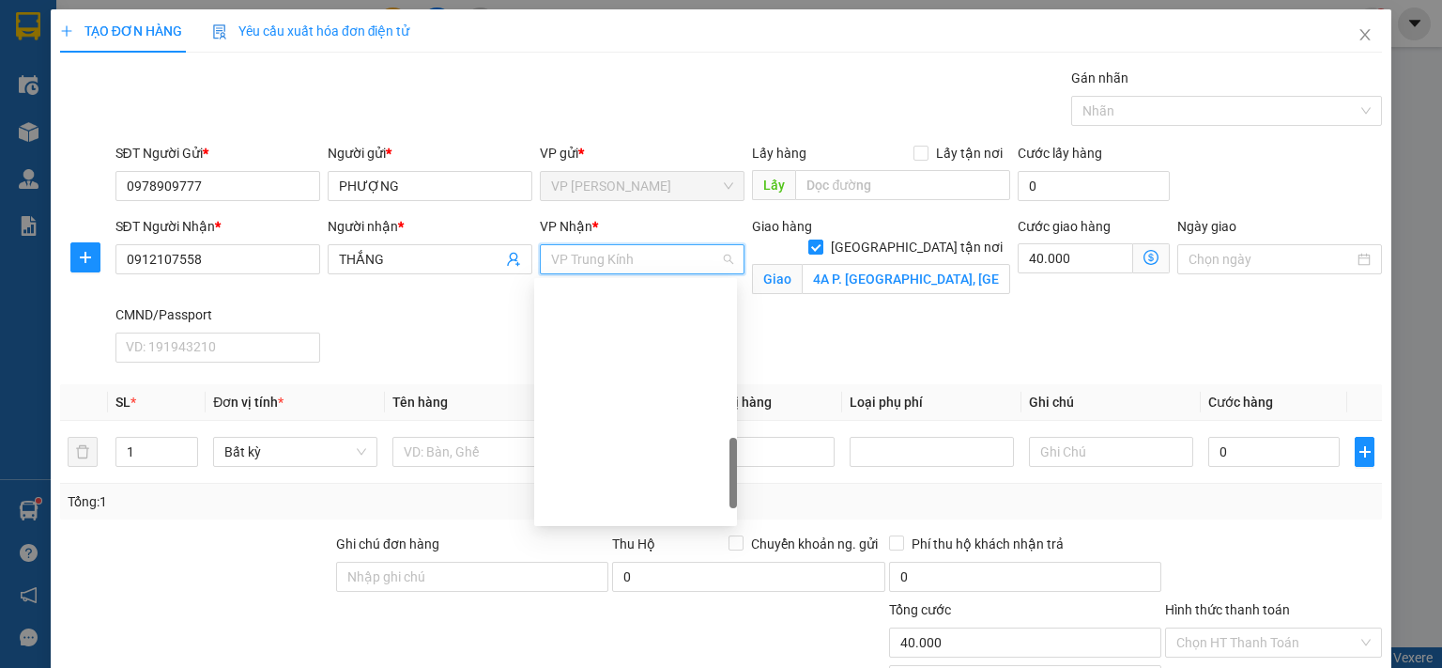
scroll to position [654, 0]
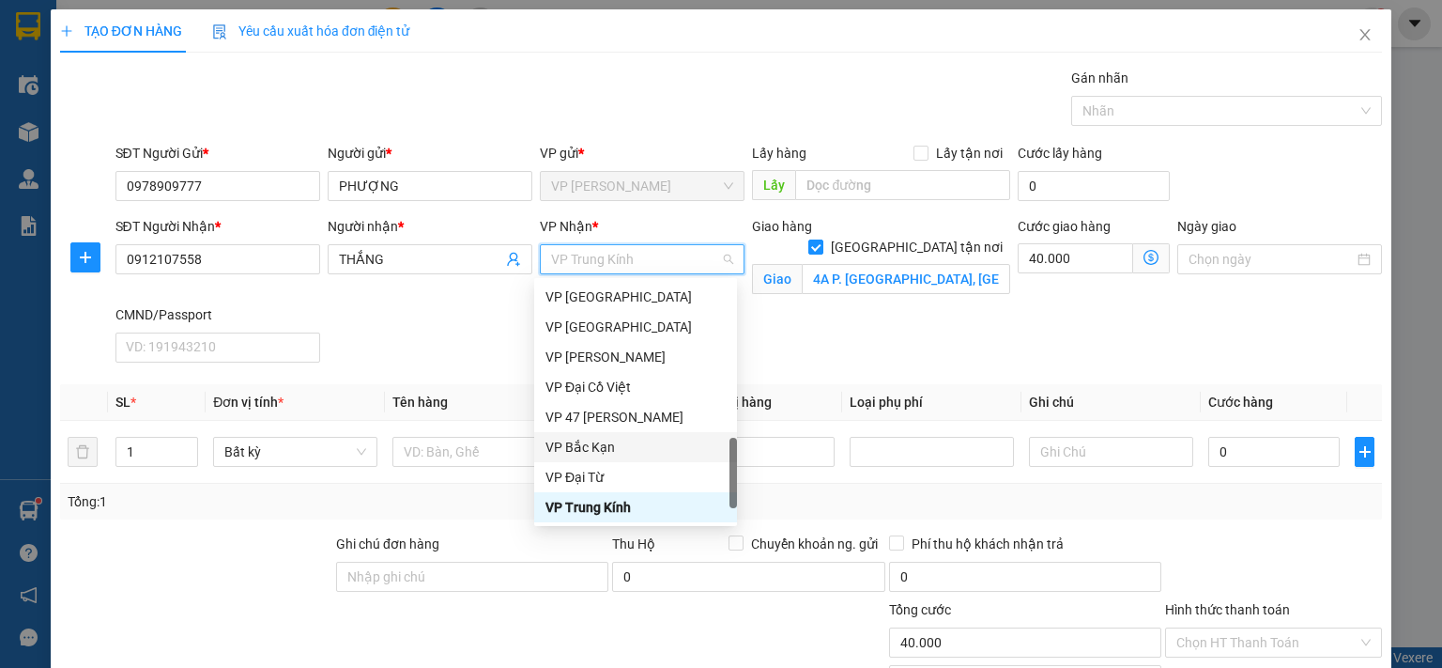
click at [991, 282] on div "Giao hàng Giao tận nơi Giao 4A P. Láng Hạ, Thành Công, Ba Đình, Hà Nội, Việt Nam" at bounding box center [881, 260] width 266 height 88
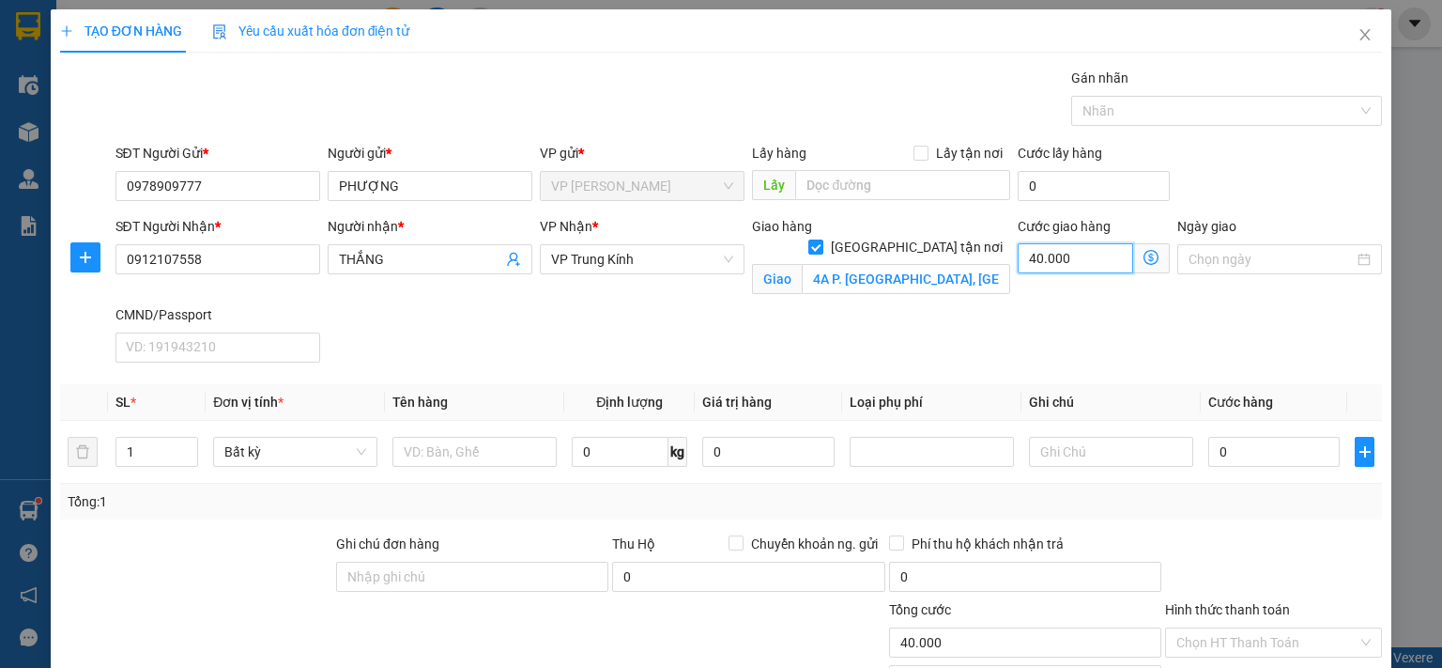
click at [1103, 262] on input "40.000" at bounding box center [1075, 258] width 115 height 30
click at [1144, 255] on icon "dollar-circle" at bounding box center [1151, 257] width 15 height 15
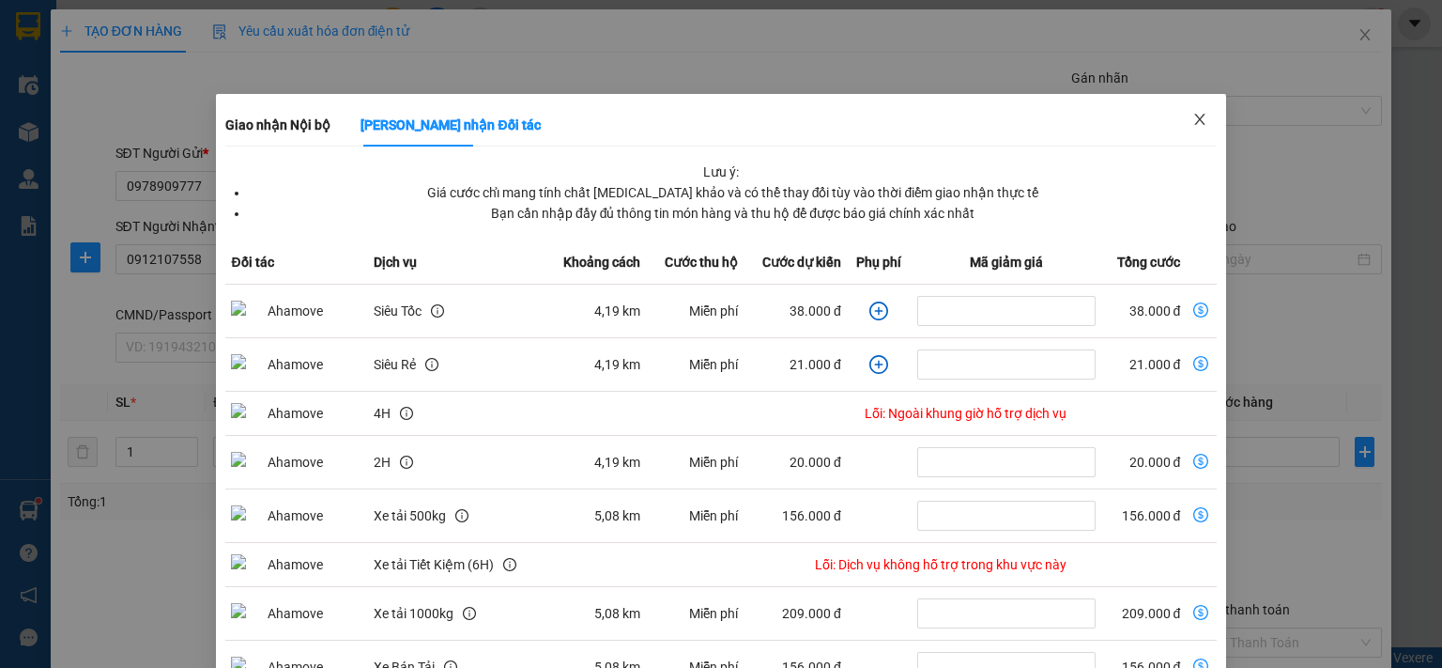
click at [1192, 119] on icon "close" at bounding box center [1199, 119] width 15 height 15
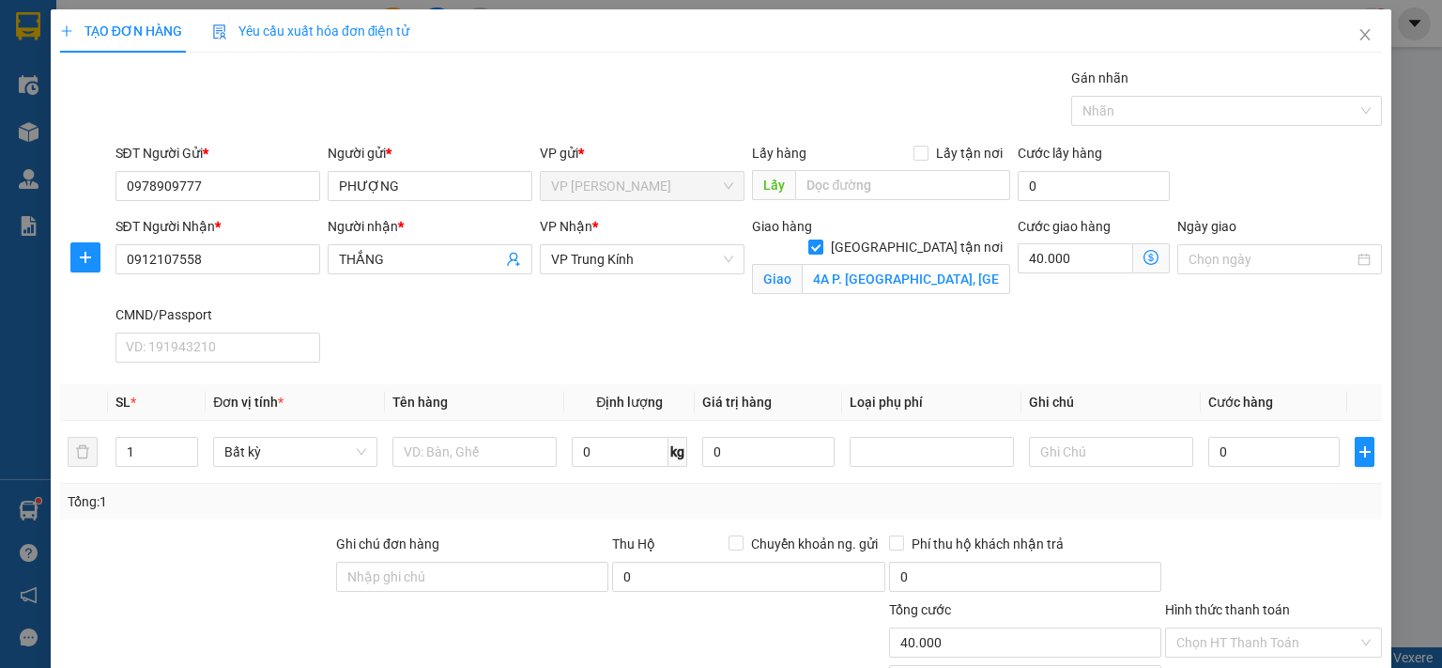
click at [1144, 261] on icon "dollar-circle" at bounding box center [1151, 257] width 15 height 15
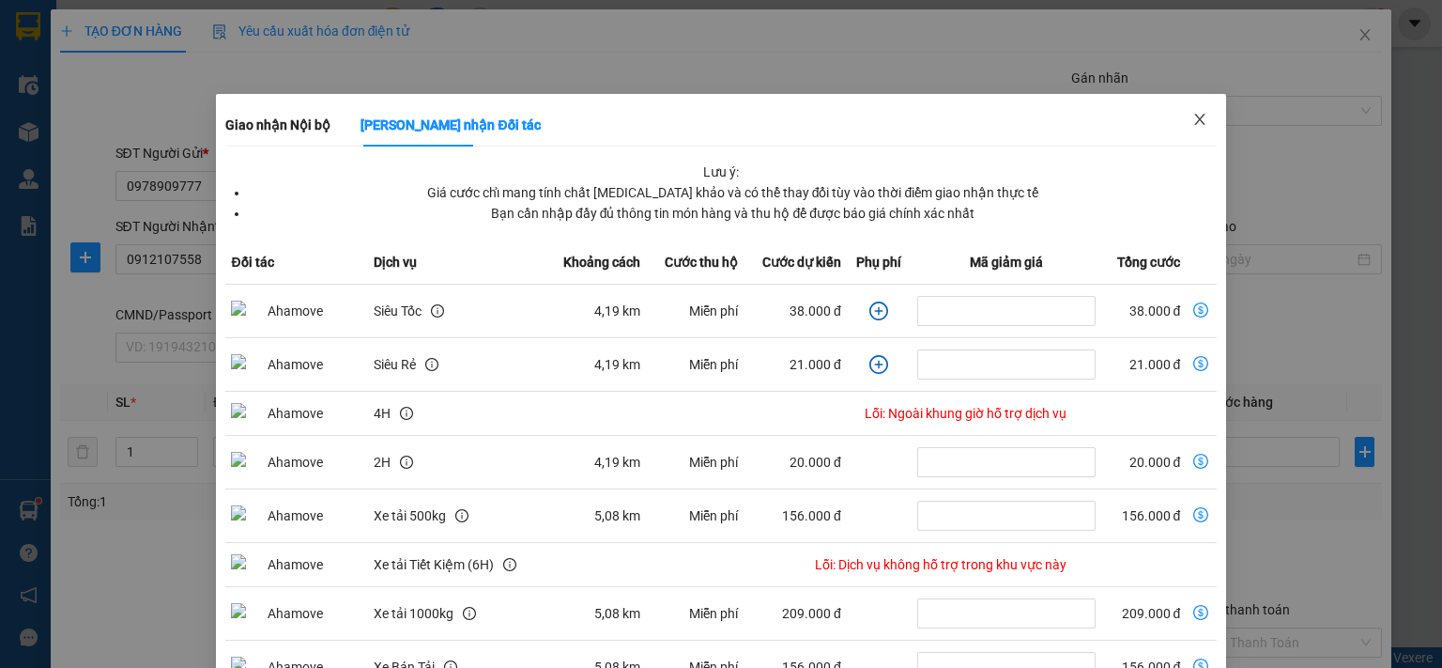
click at [1197, 131] on span "Close" at bounding box center [1200, 120] width 53 height 53
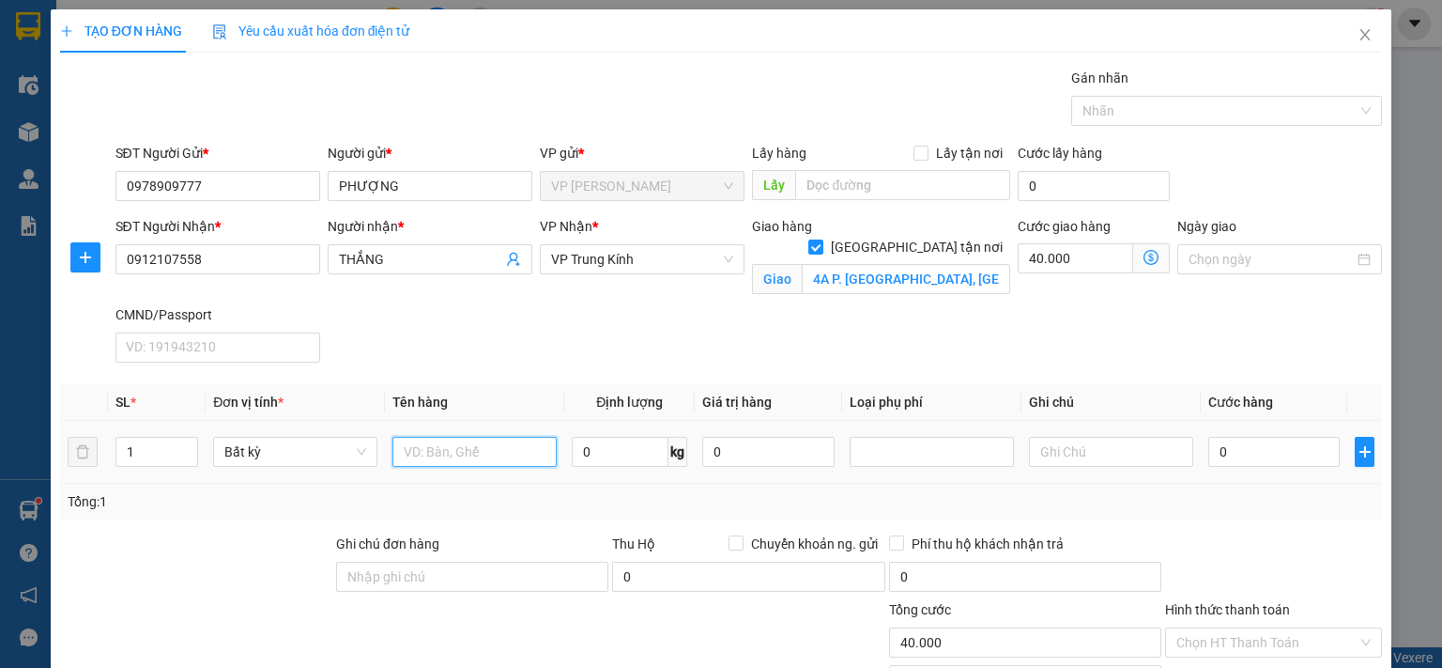
click at [515, 453] on input "text" at bounding box center [474, 452] width 164 height 30
type input "PBI"
type input "1"
type input "35.000"
type input "75.000"
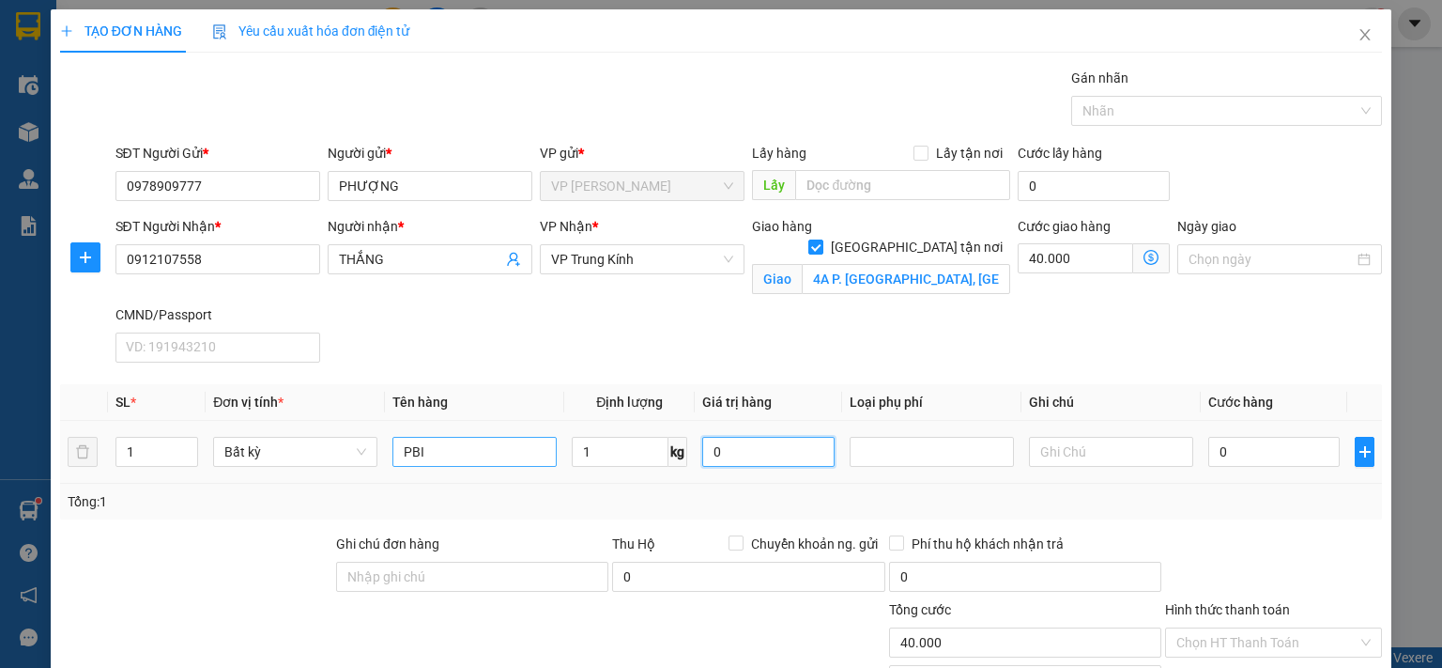
type input "75.000"
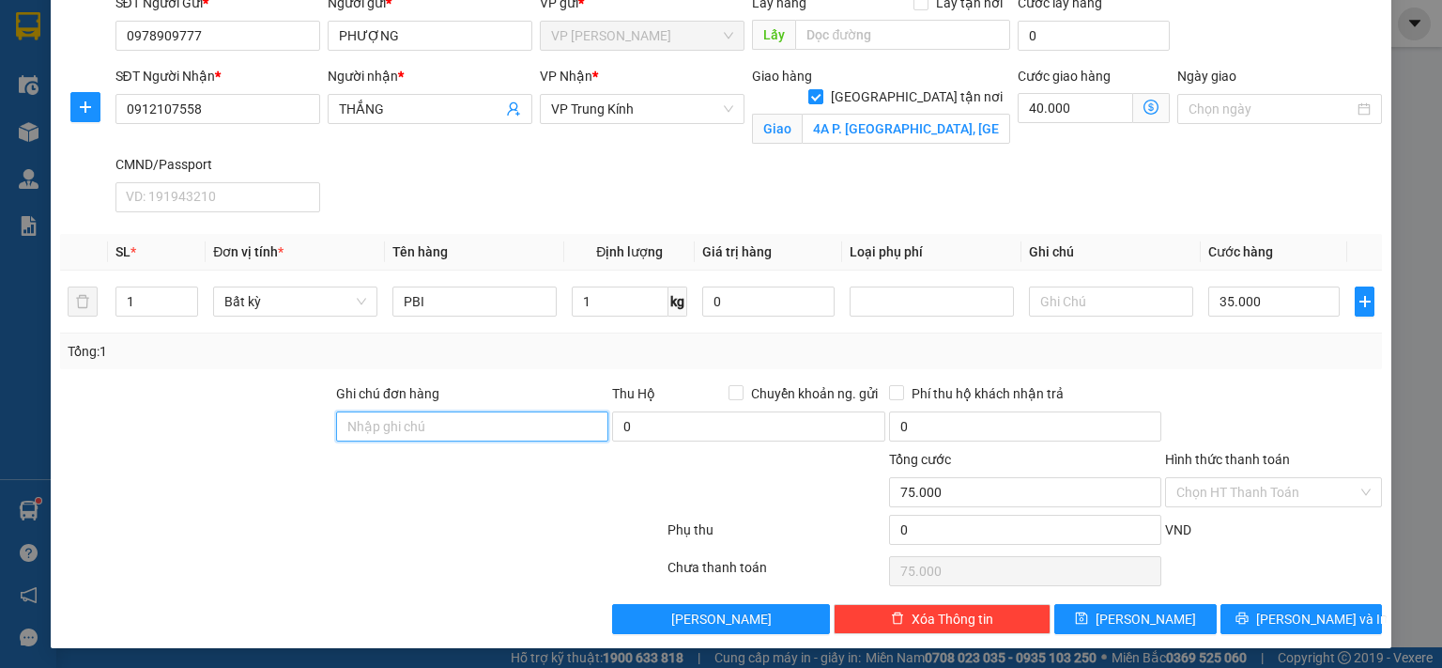
click at [413, 430] on input "Ghi chú đơn hàng" at bounding box center [472, 426] width 272 height 30
type input "SHIP TỪ 8H30-9H SÁNG 13/10"
click at [1213, 494] on input "Hình thức thanh toán" at bounding box center [1267, 492] width 181 height 28
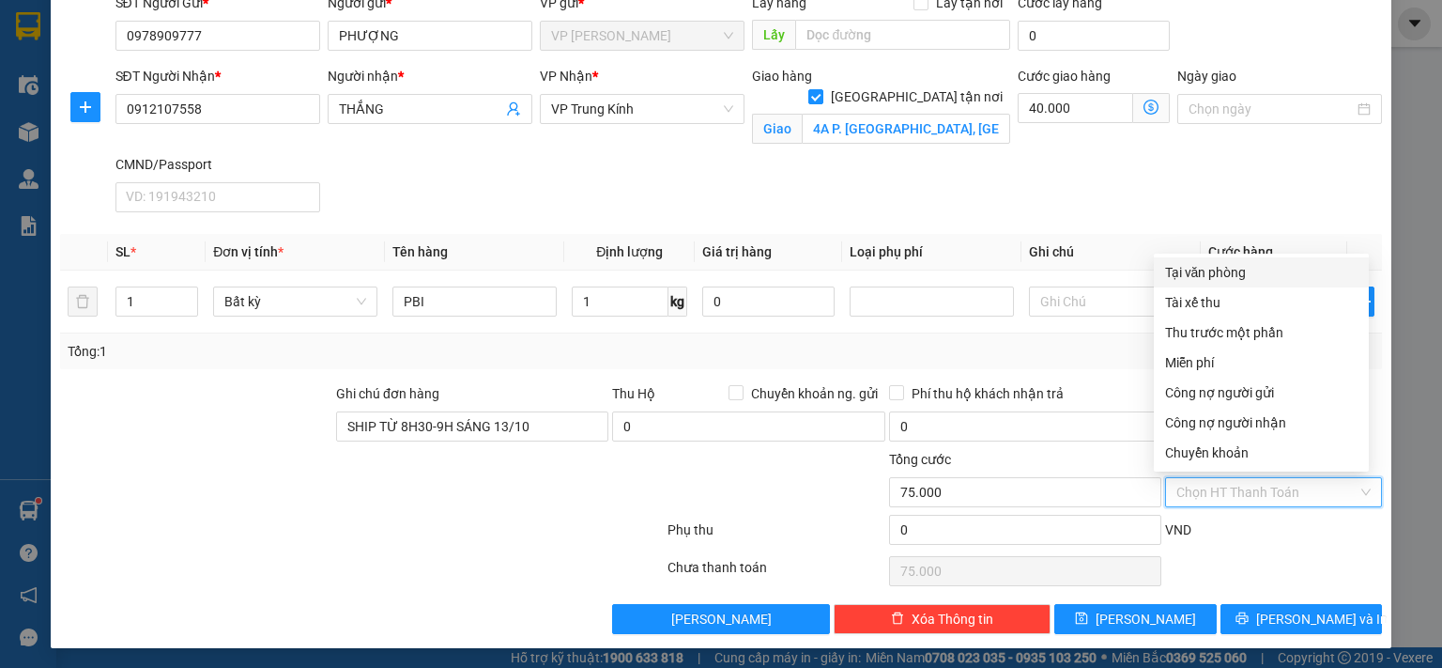
click at [1171, 262] on div "Tại văn phòng" at bounding box center [1261, 272] width 192 height 21
type input "0"
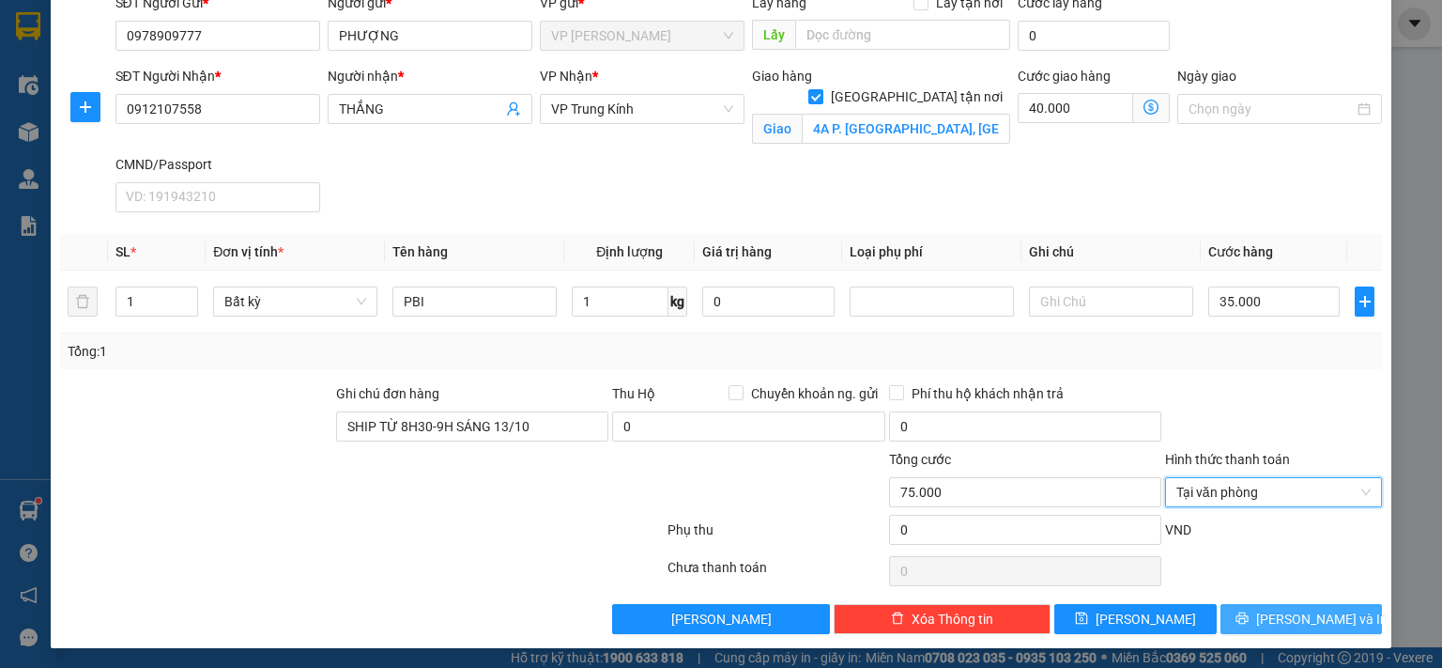
click at [1268, 615] on button "Lưu và In" at bounding box center [1302, 619] width 162 height 30
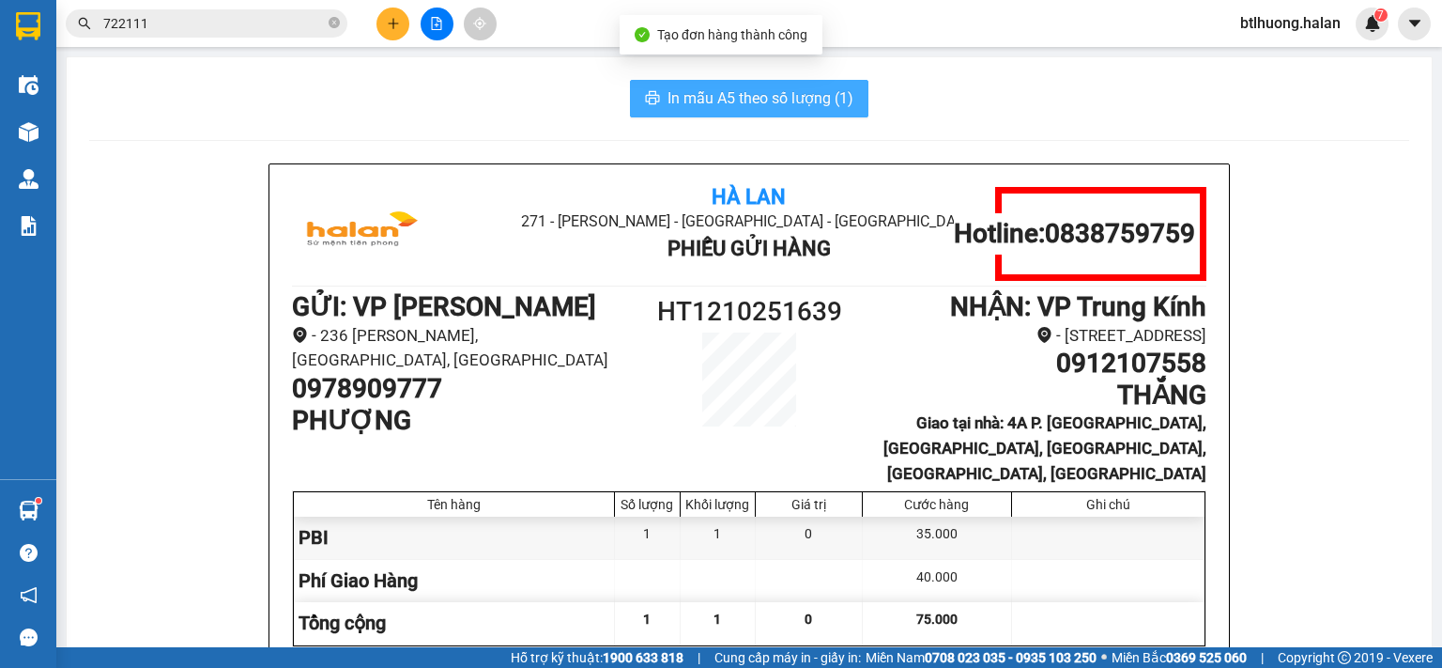
click at [691, 88] on span "In mẫu A5 theo số lượng (1)" at bounding box center [761, 97] width 186 height 23
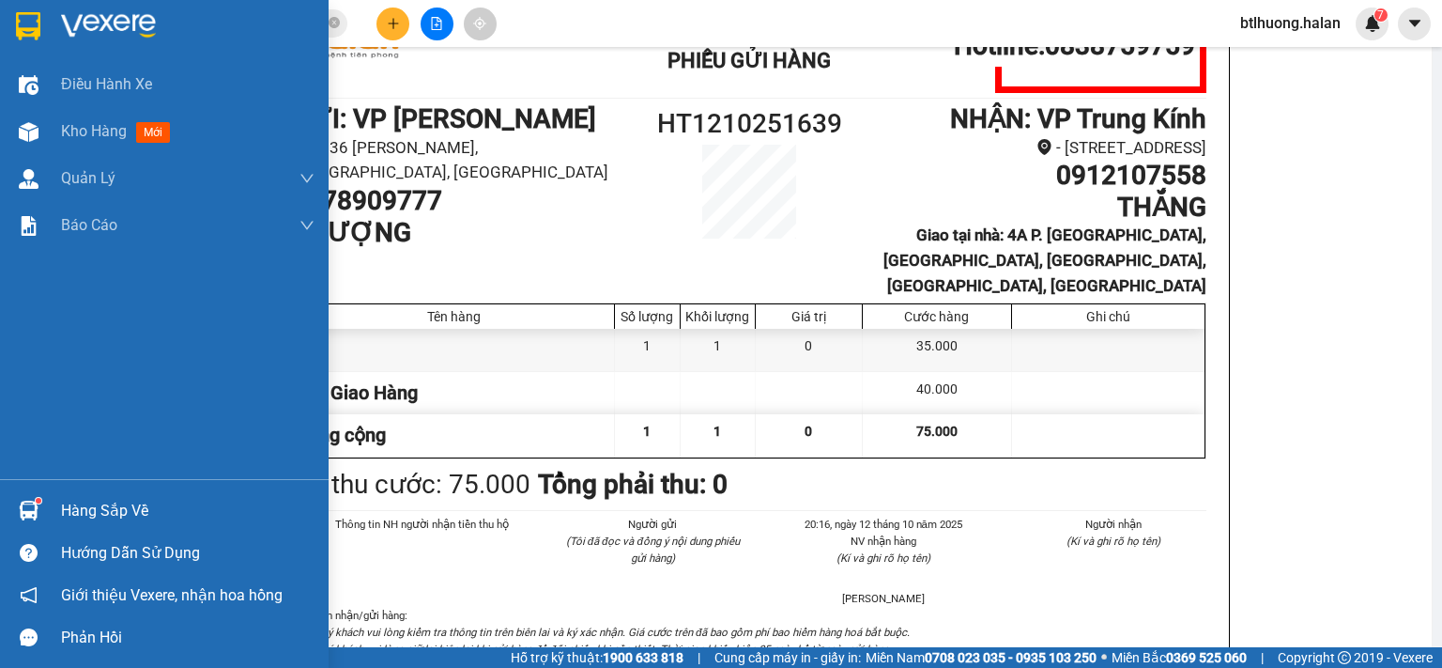
click at [26, 496] on div at bounding box center [28, 510] width 33 height 33
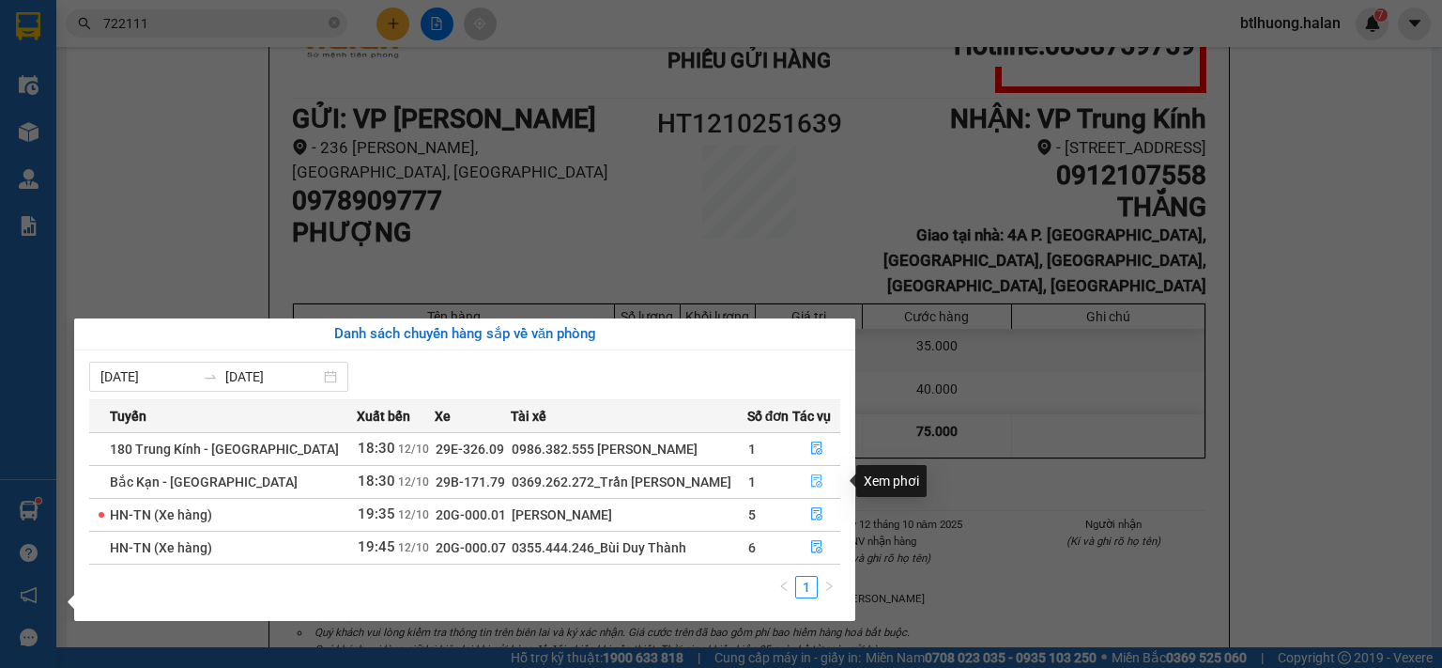
click at [811, 484] on icon "file-done" at bounding box center [816, 480] width 13 height 13
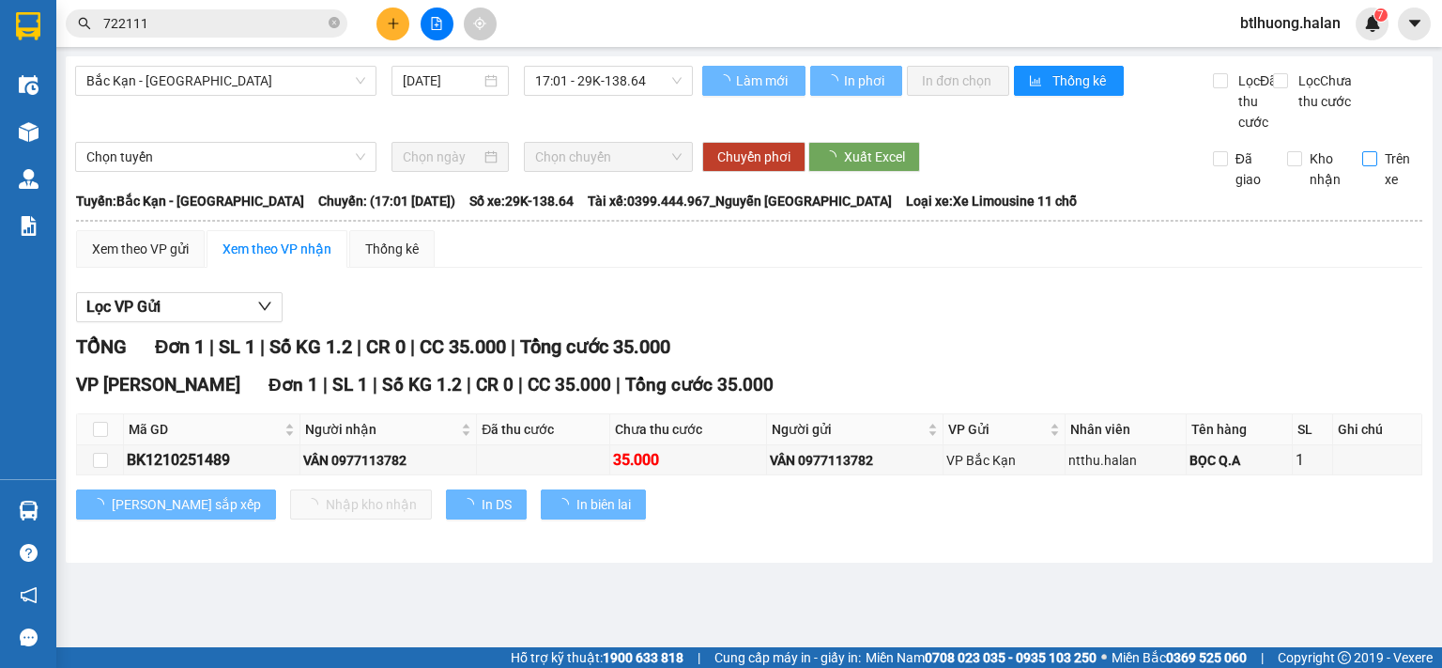
click at [1375, 187] on label "Trên xe" at bounding box center [1392, 168] width 61 height 41
click at [1375, 166] on input "Trên xe" at bounding box center [1369, 158] width 15 height 15
checkbox input "true"
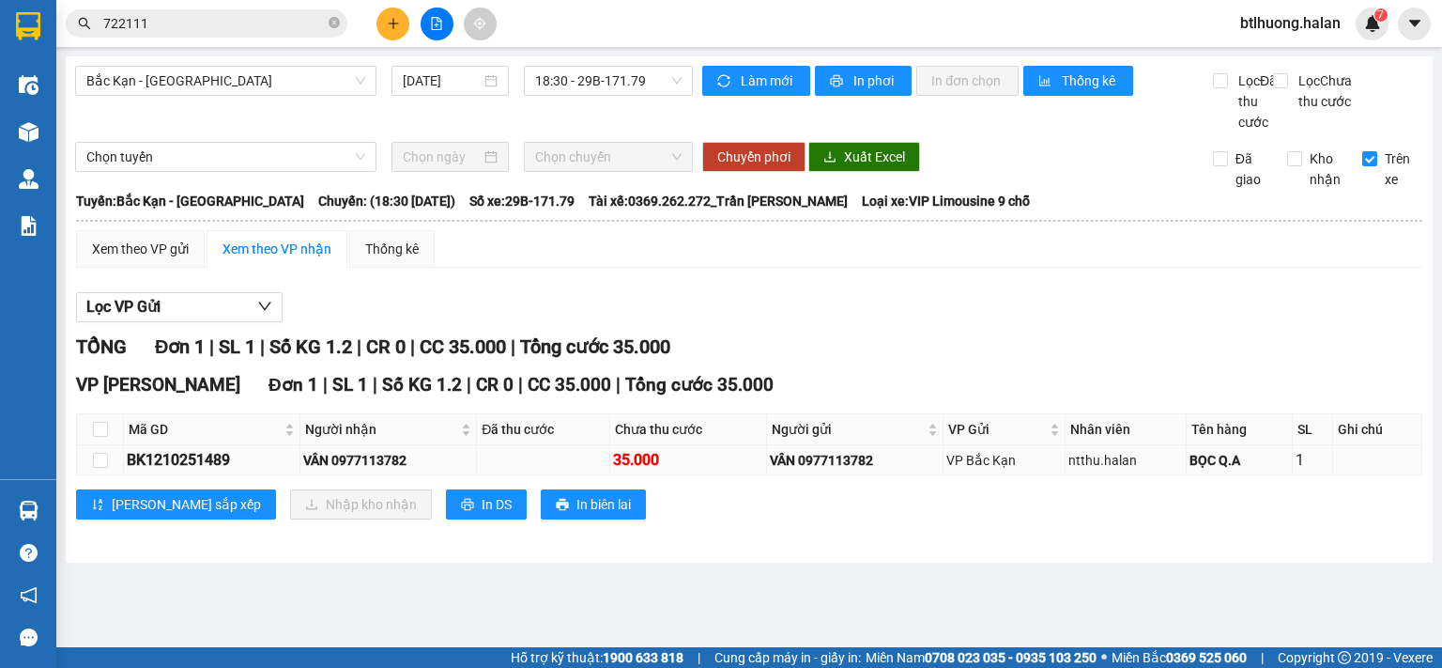
click at [85, 475] on td at bounding box center [100, 460] width 47 height 30
click at [94, 468] on input "checkbox" at bounding box center [100, 460] width 15 height 15
checkbox input "true"
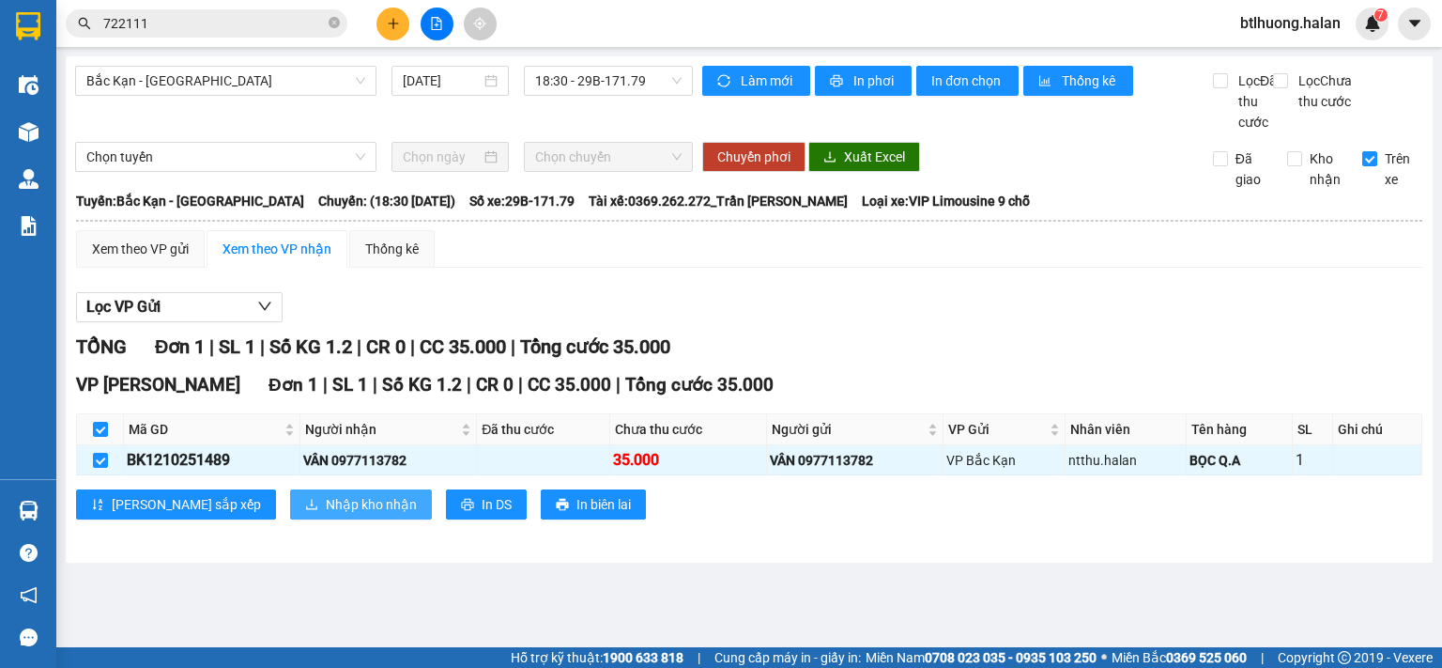
click at [326, 515] on span "Nhập kho nhận" at bounding box center [371, 504] width 91 height 21
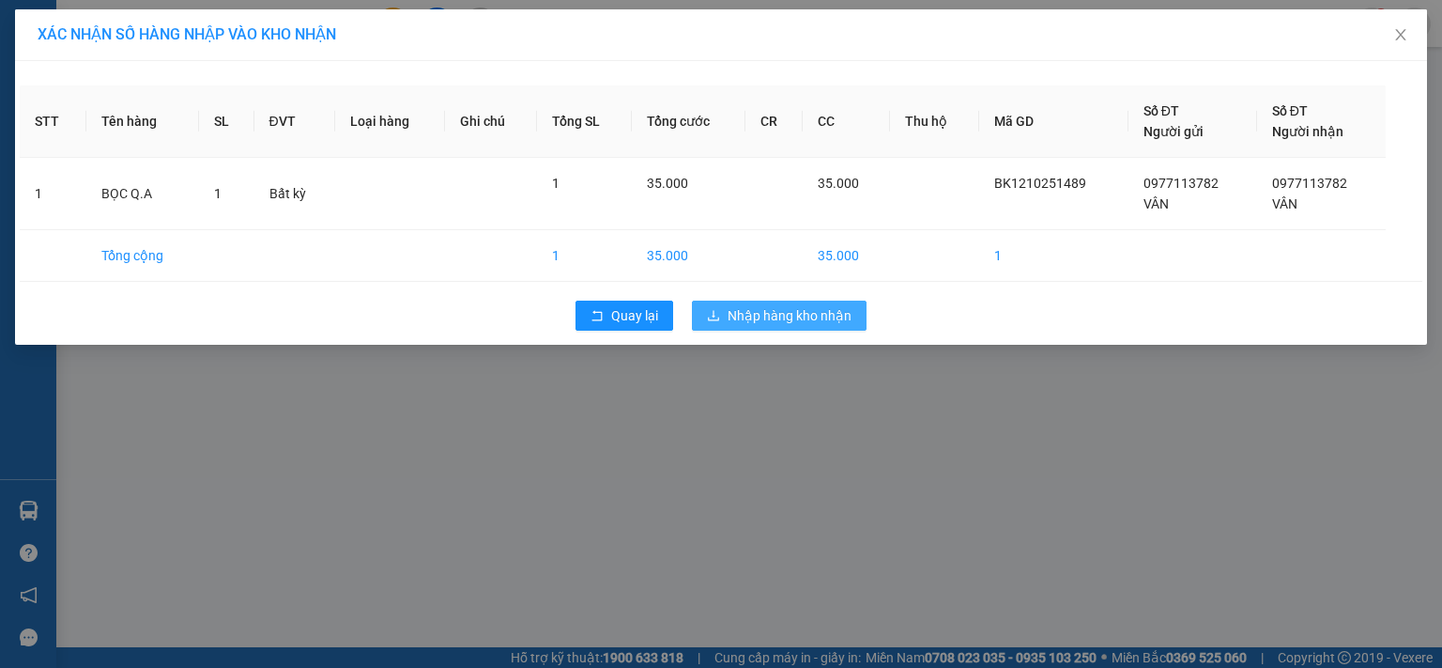
click at [731, 314] on span "Nhập hàng kho nhận" at bounding box center [790, 315] width 124 height 21
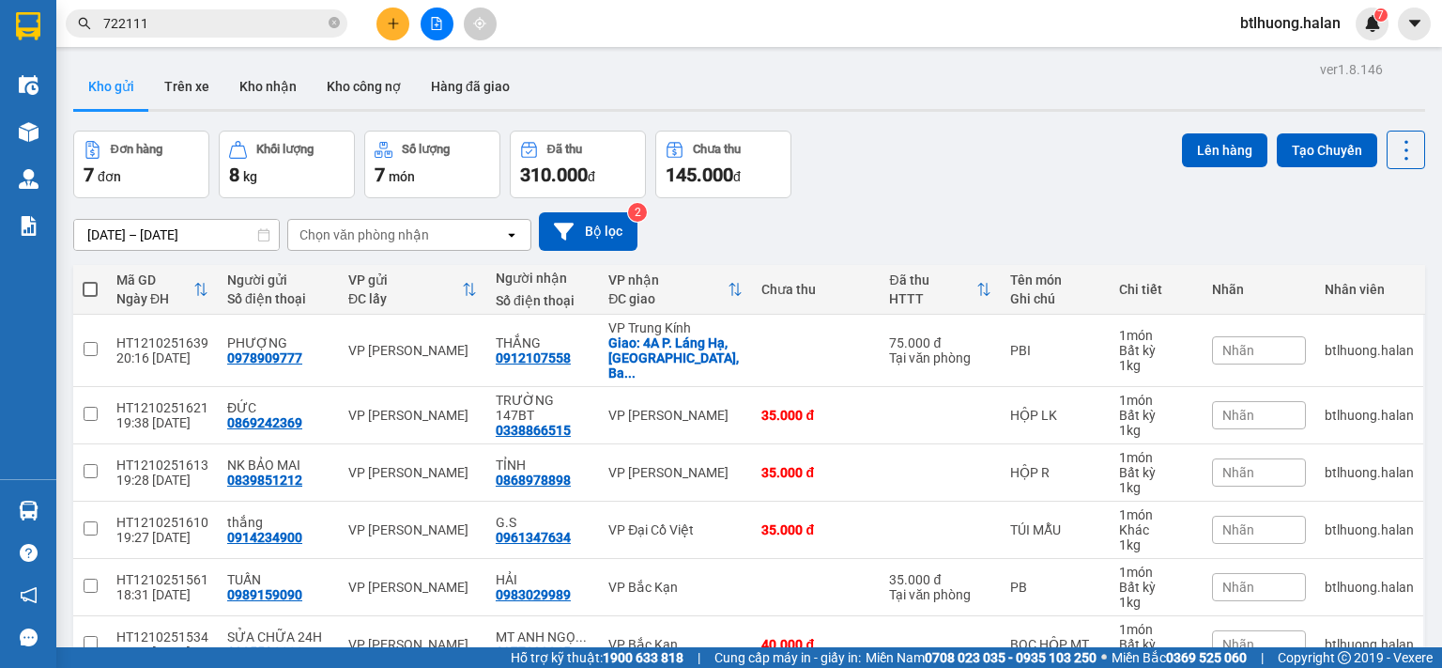
click at [251, 26] on input "722111" at bounding box center [214, 23] width 222 height 21
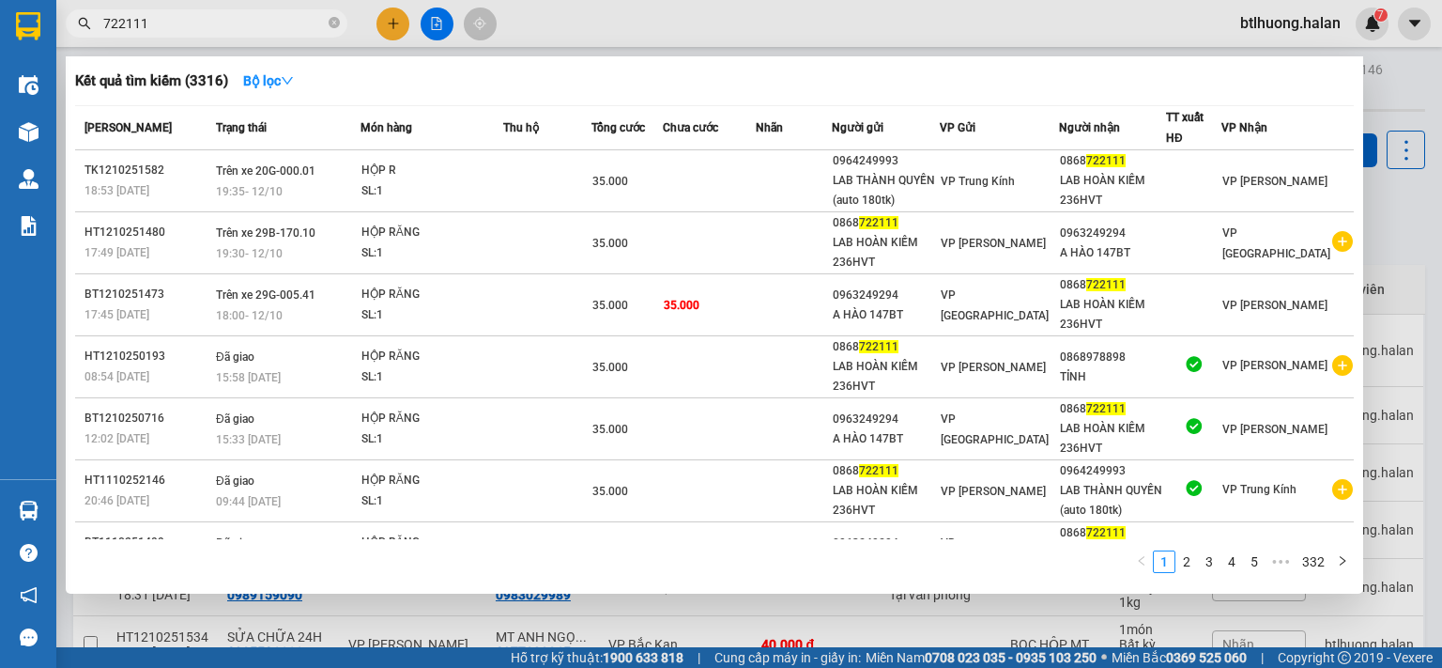
click at [251, 26] on input "722111" at bounding box center [214, 23] width 222 height 21
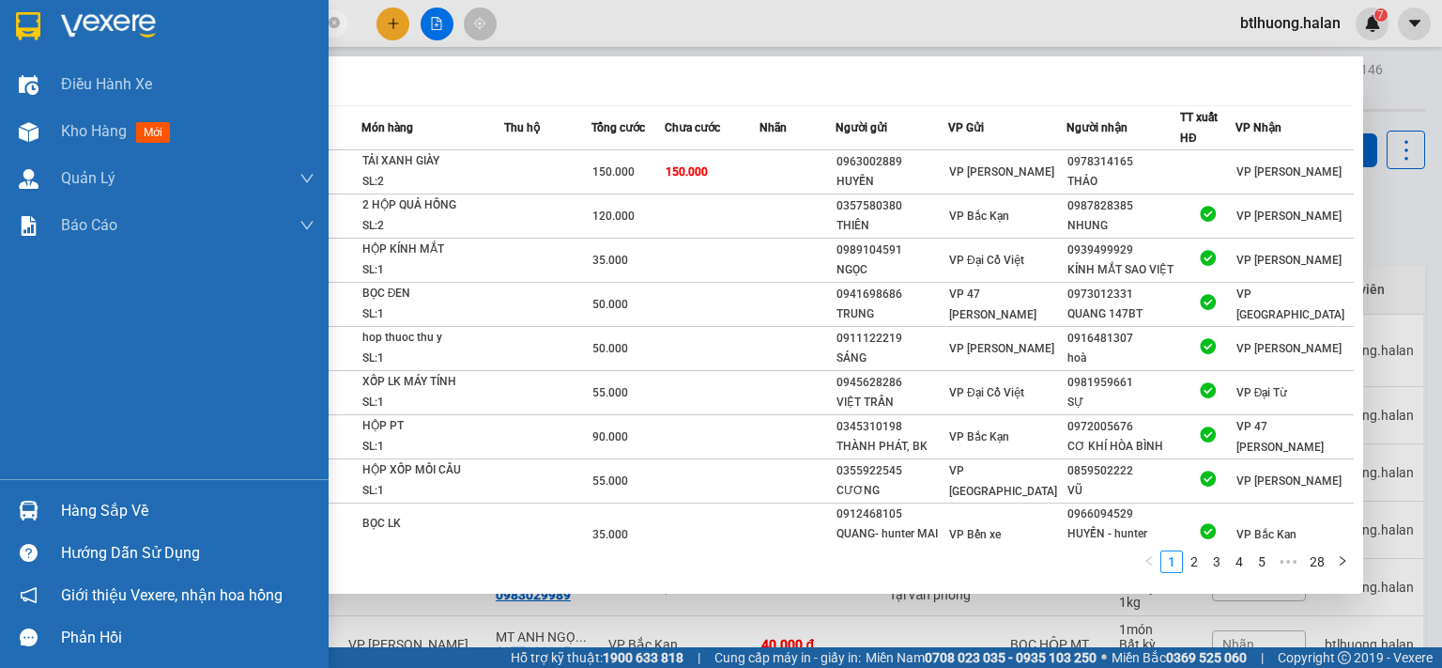
type input "250777"
click at [26, 524] on div at bounding box center [28, 510] width 33 height 33
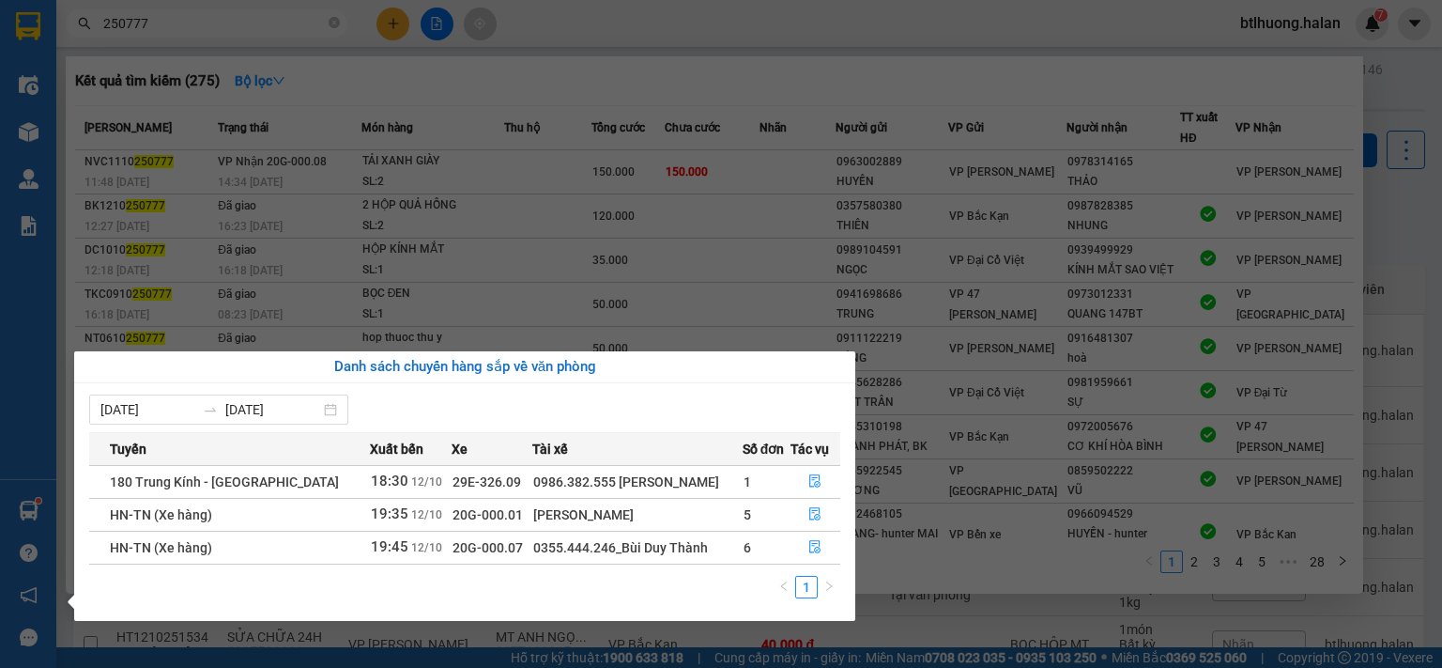
click at [716, 16] on section "Kết quả tìm kiếm ( 275 ) Bộ lọc Mã ĐH Trạng thái Món hàng Thu hộ Tổng cước Chưa…" at bounding box center [721, 334] width 1442 height 668
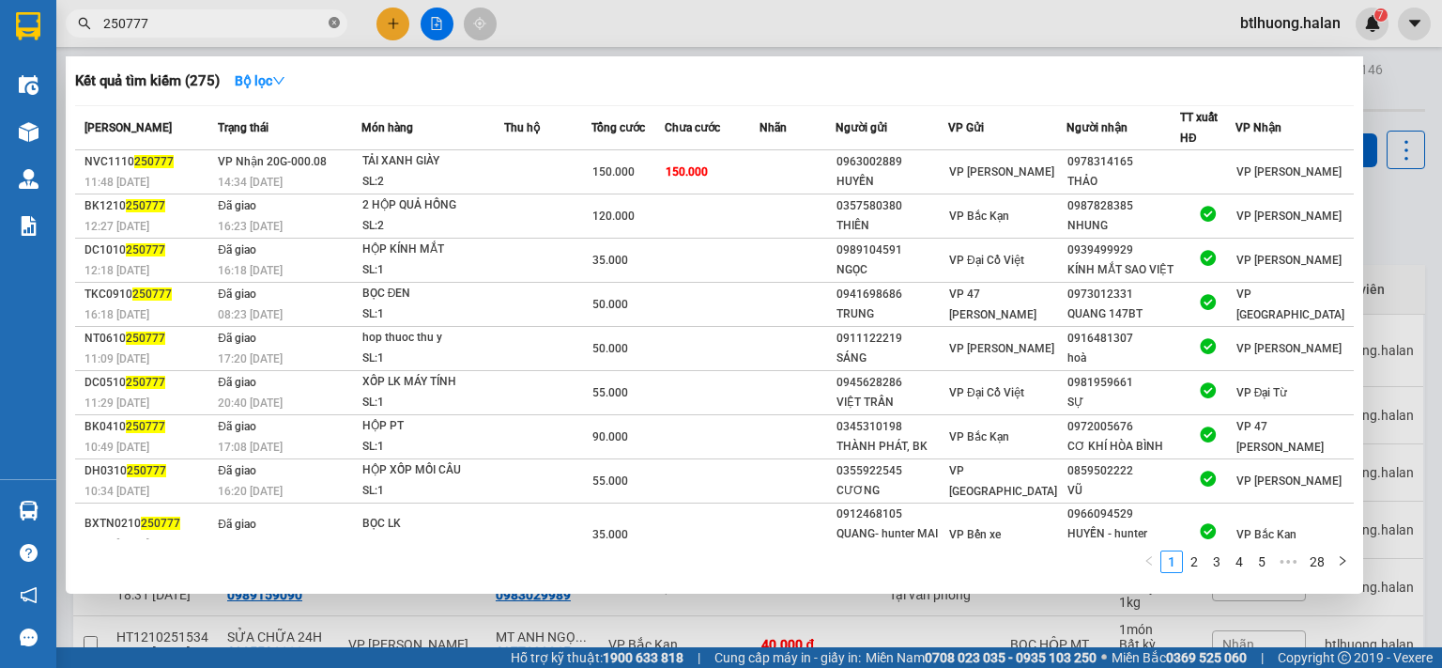
click at [338, 27] on icon "close-circle" at bounding box center [334, 22] width 11 height 11
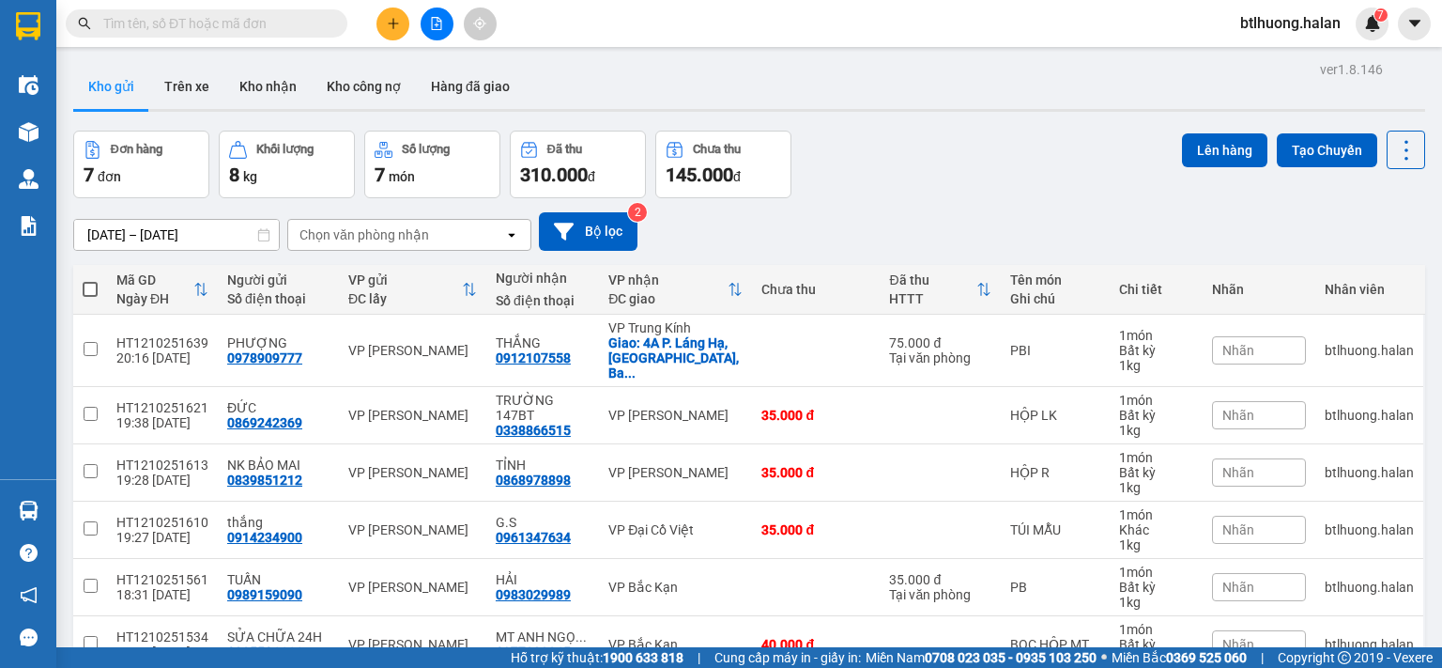
click at [310, 30] on input "text" at bounding box center [214, 23] width 222 height 21
type input "2"
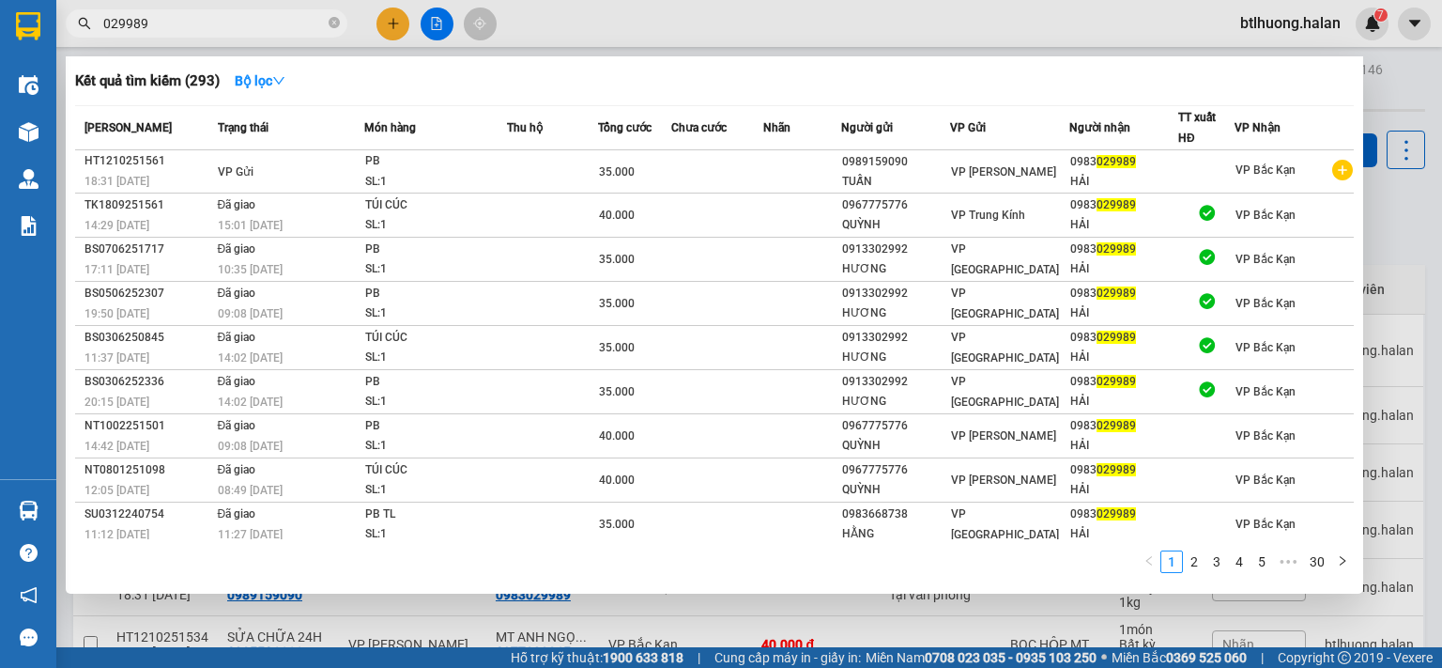
type input "029989"
click at [637, 11] on div at bounding box center [721, 334] width 1442 height 668
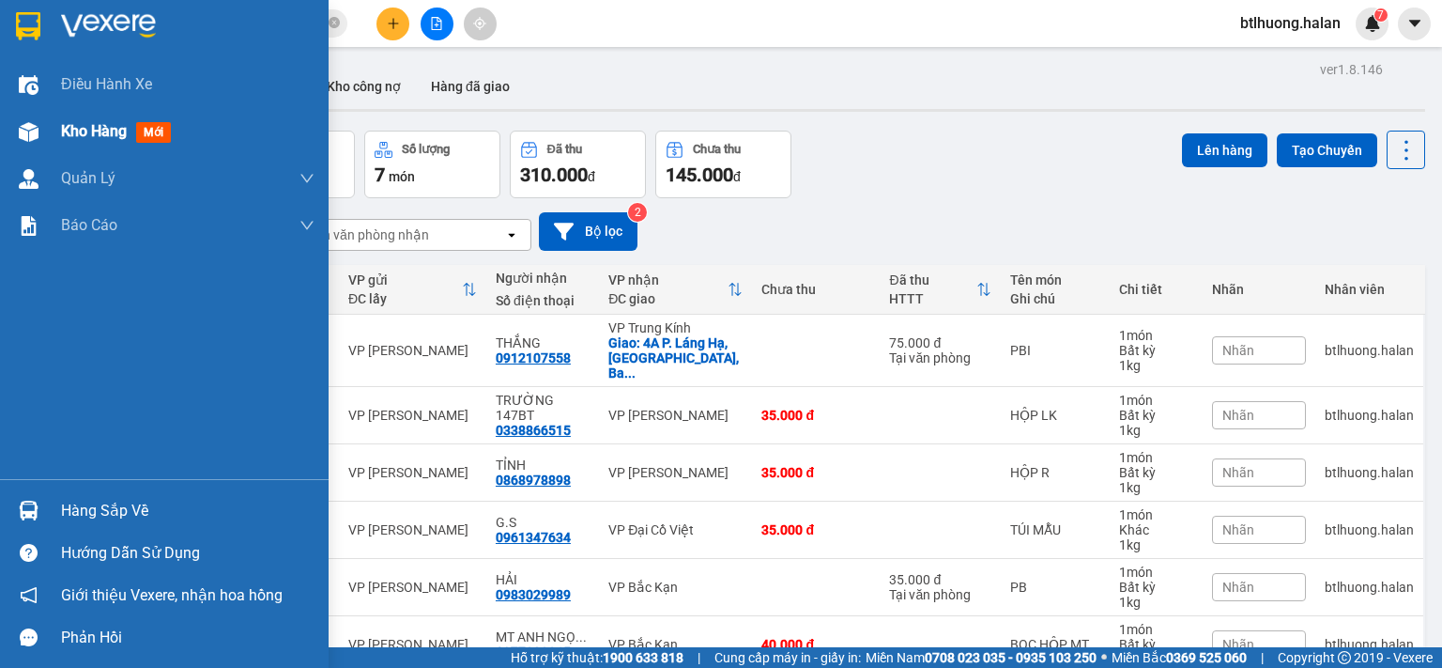
click at [64, 123] on span "Kho hàng" at bounding box center [94, 131] width 66 height 18
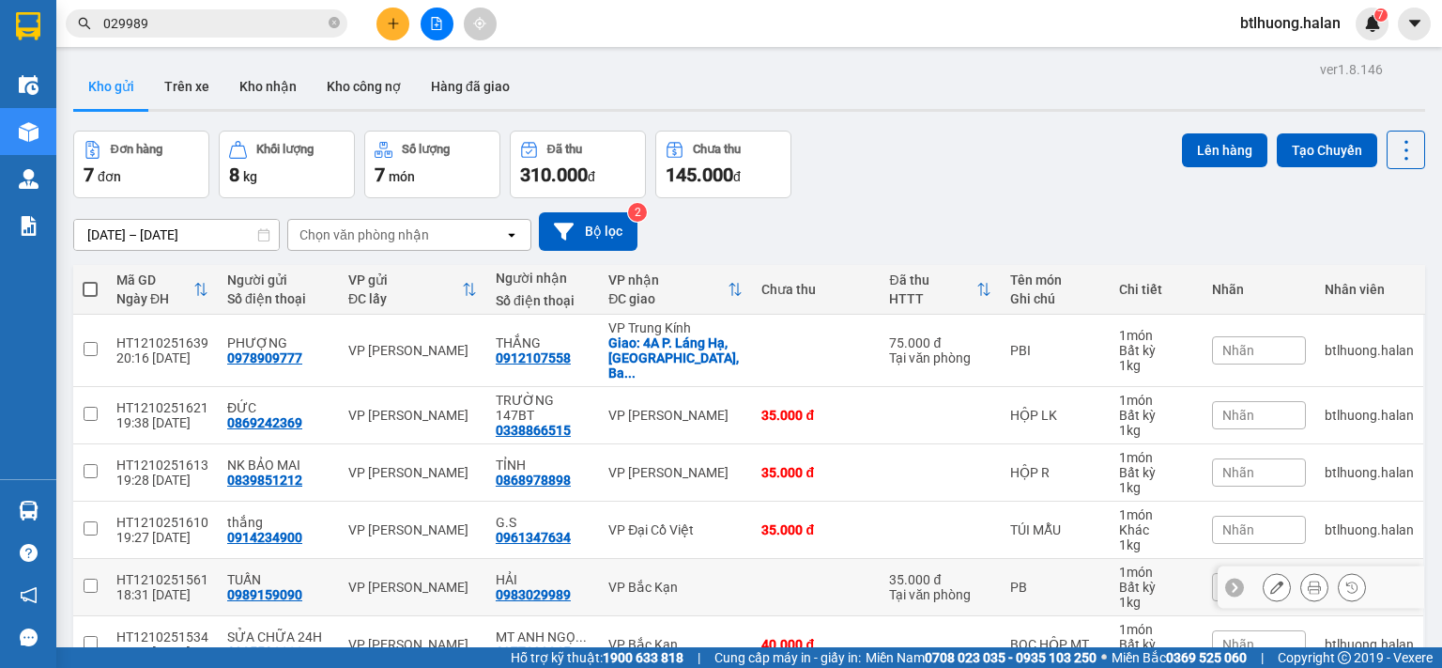
scroll to position [128, 0]
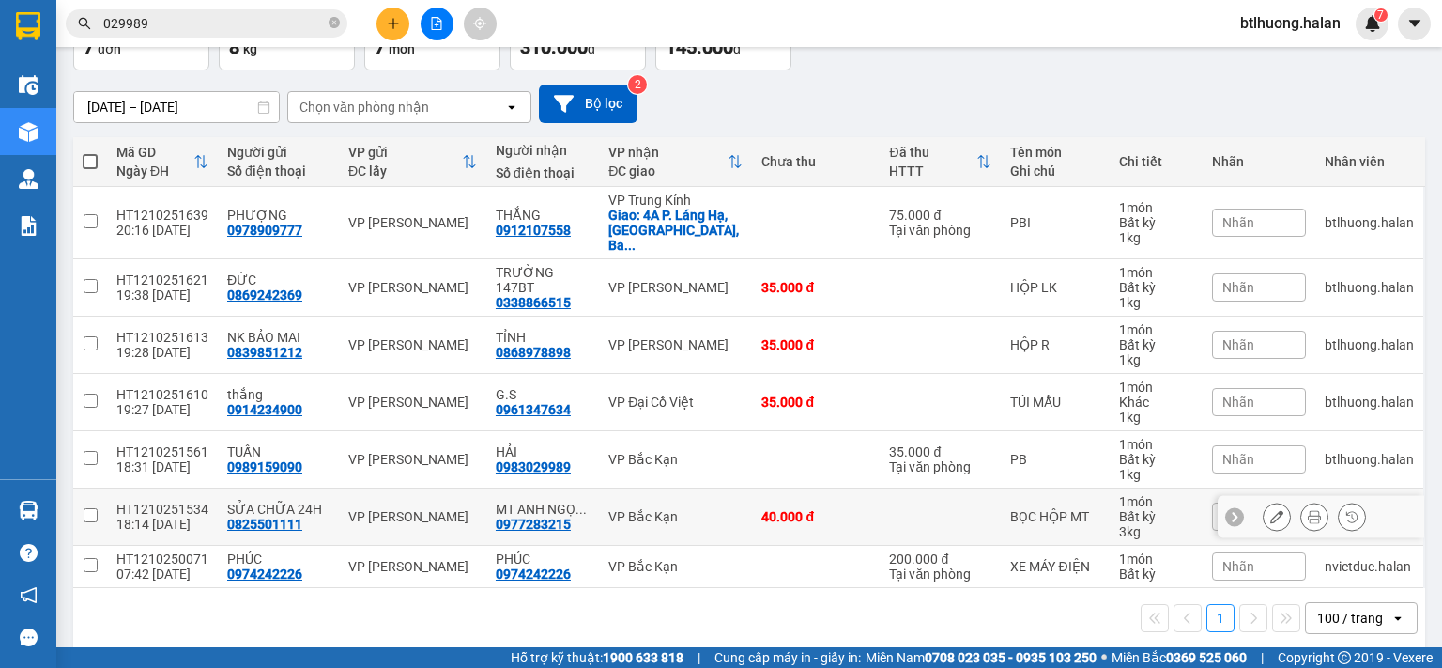
click at [681, 509] on div "VP Bắc Kạn" at bounding box center [675, 516] width 134 height 15
checkbox input "true"
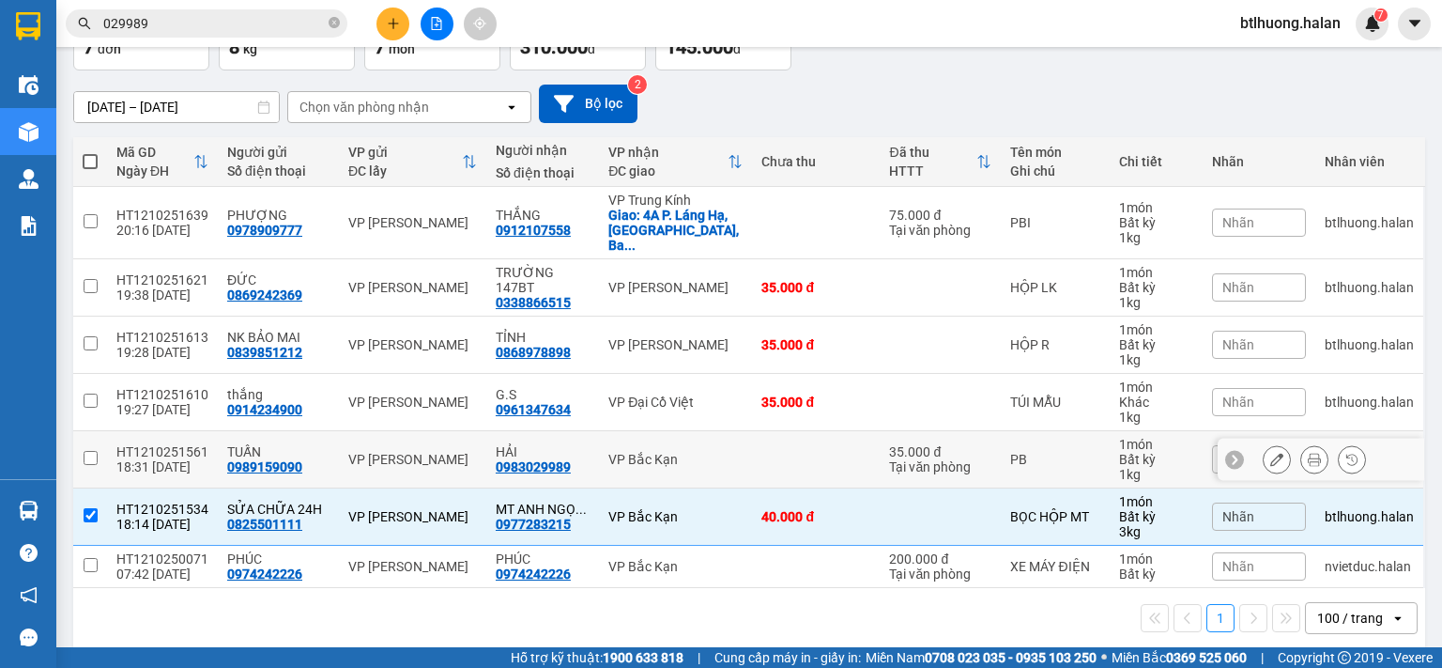
click at [669, 431] on td "VP Bắc Kạn" at bounding box center [675, 459] width 153 height 57
checkbox input "true"
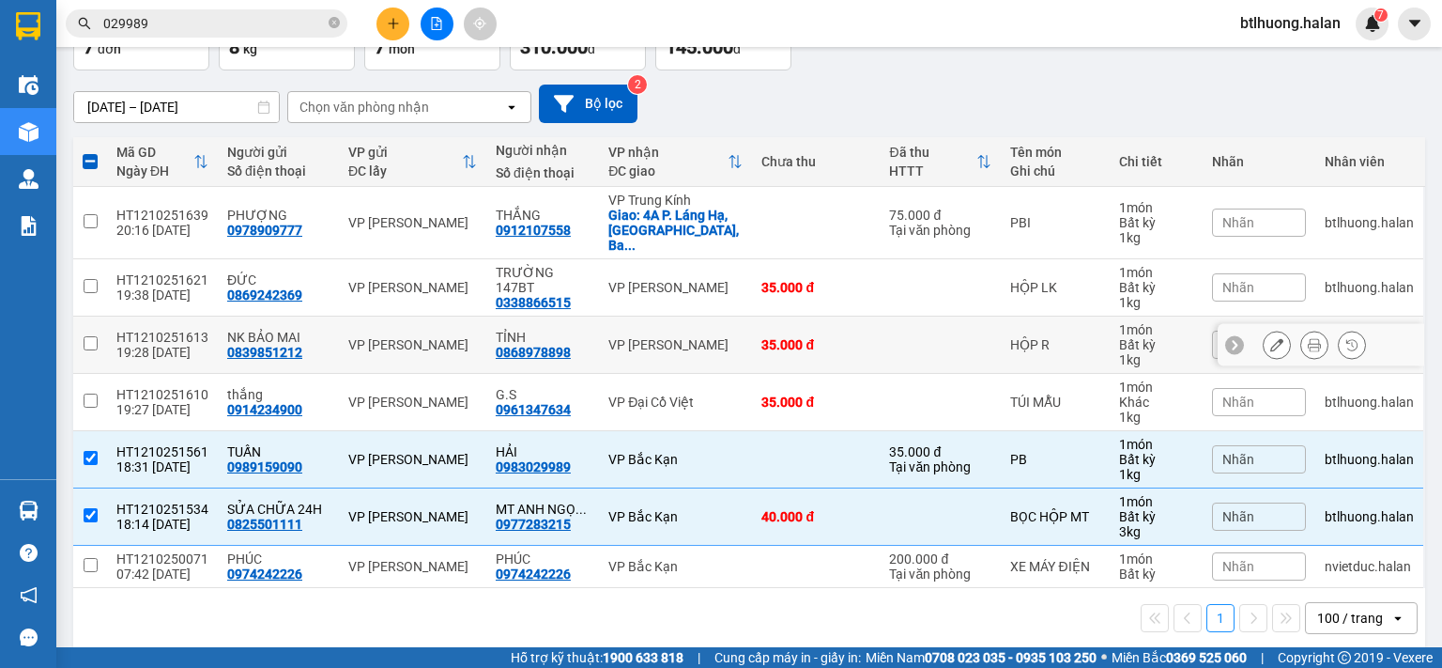
scroll to position [0, 0]
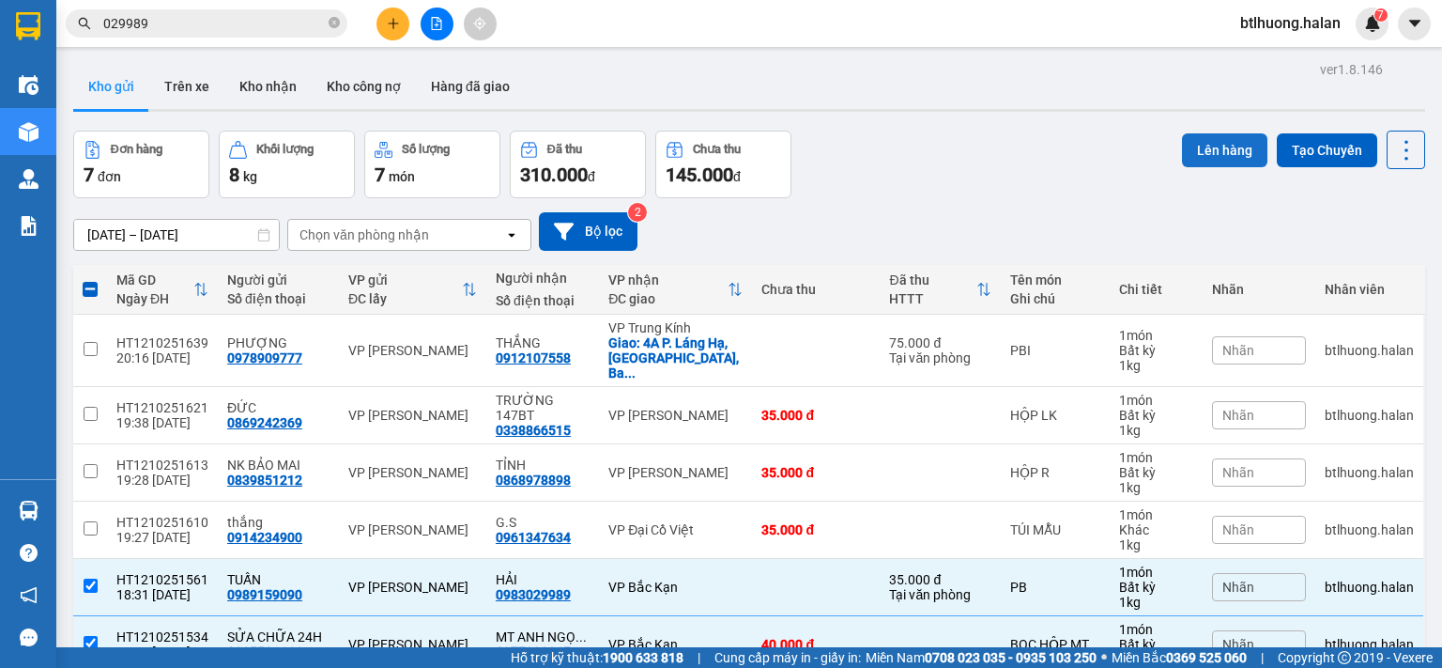
click at [1231, 156] on button "Lên hàng" at bounding box center [1224, 150] width 85 height 34
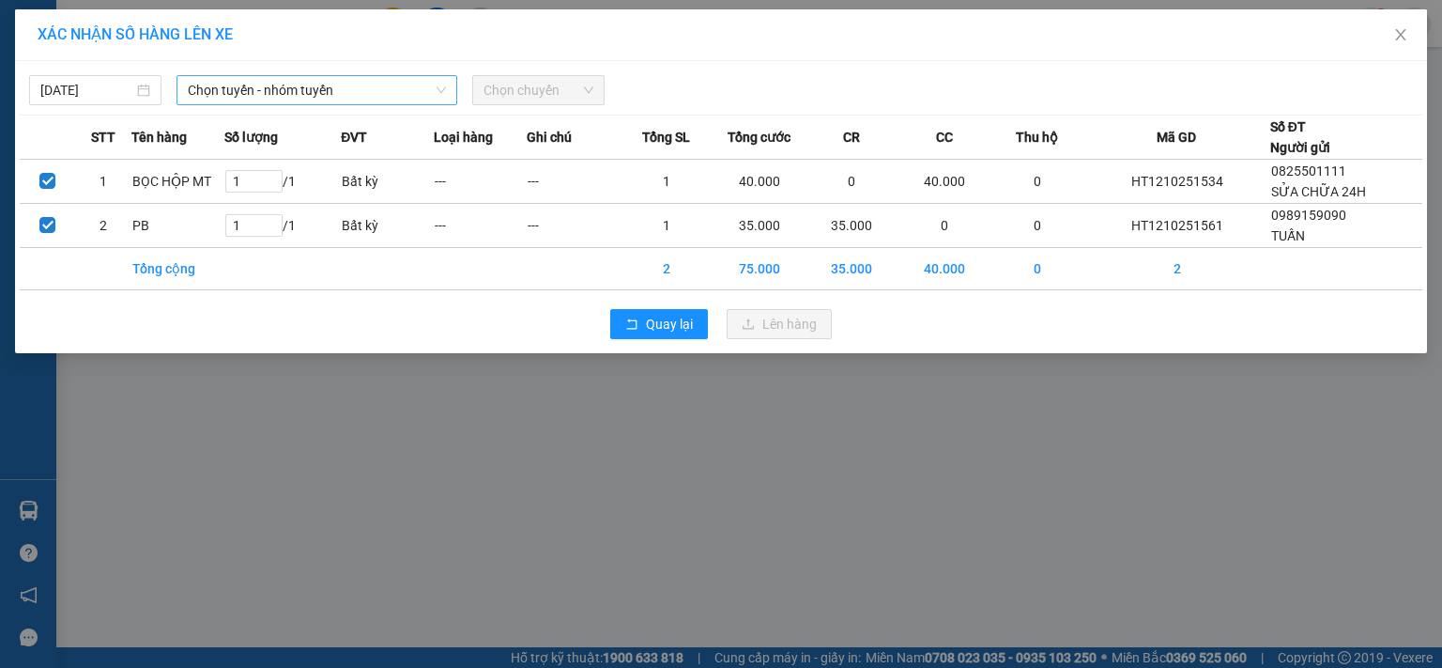
click at [233, 93] on span "Chọn tuyến - nhóm tuyến" at bounding box center [317, 90] width 258 height 28
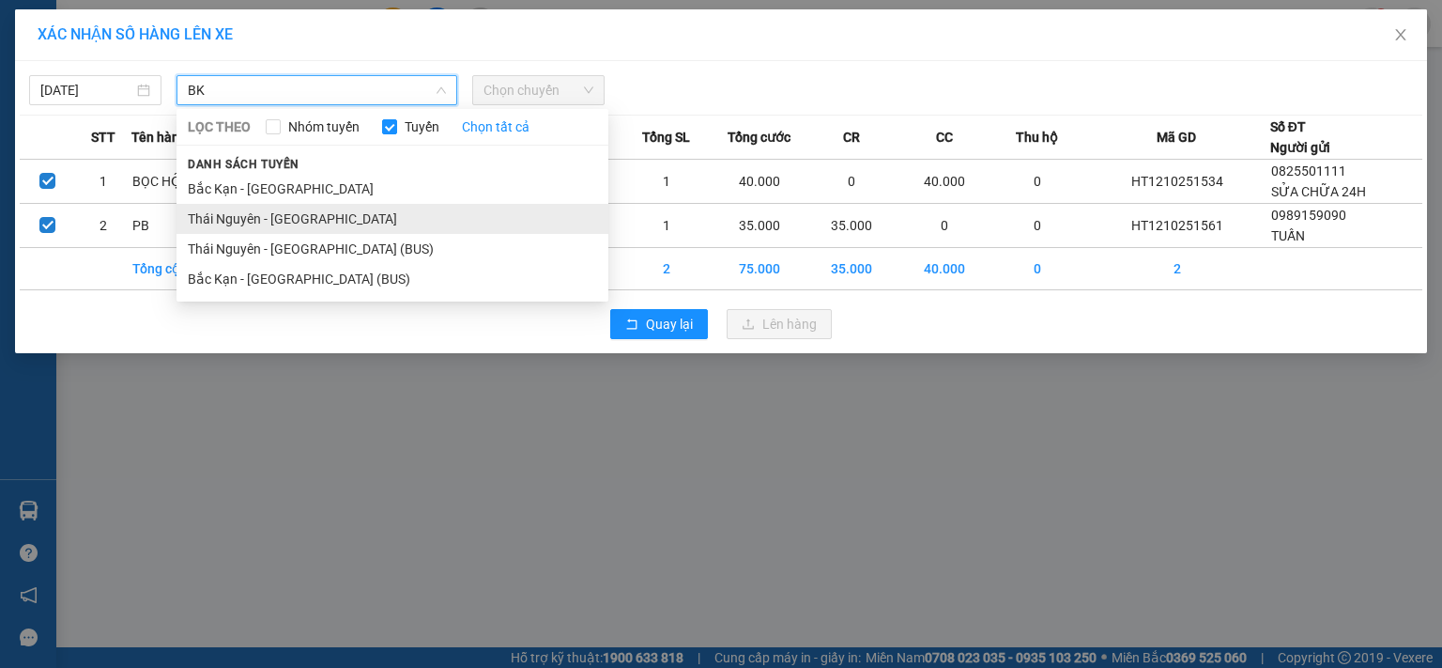
type input "BK"
drag, startPoint x: 232, startPoint y: 224, endPoint x: 384, endPoint y: 157, distance: 166.5
click at [233, 225] on li "Thái Nguyên - [GEOGRAPHIC_DATA]" at bounding box center [393, 219] width 432 height 30
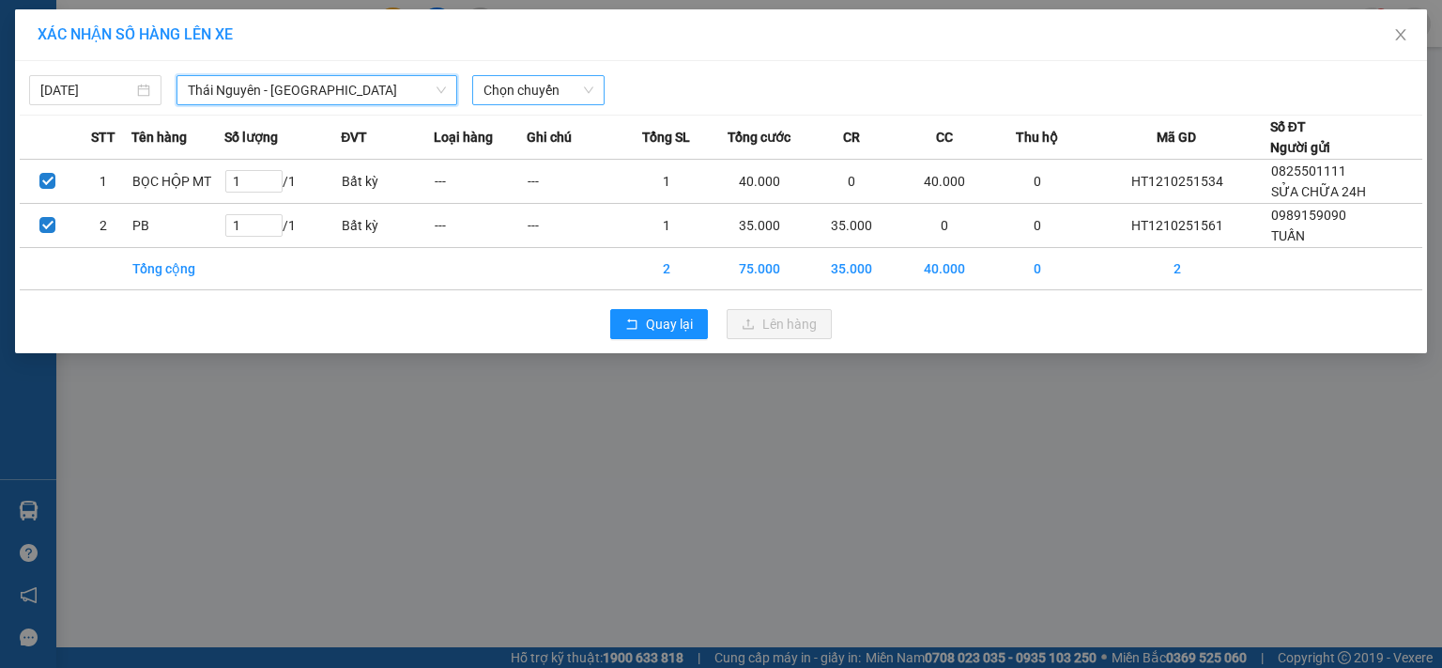
click at [484, 98] on span "Chọn chuyến" at bounding box center [539, 90] width 110 height 28
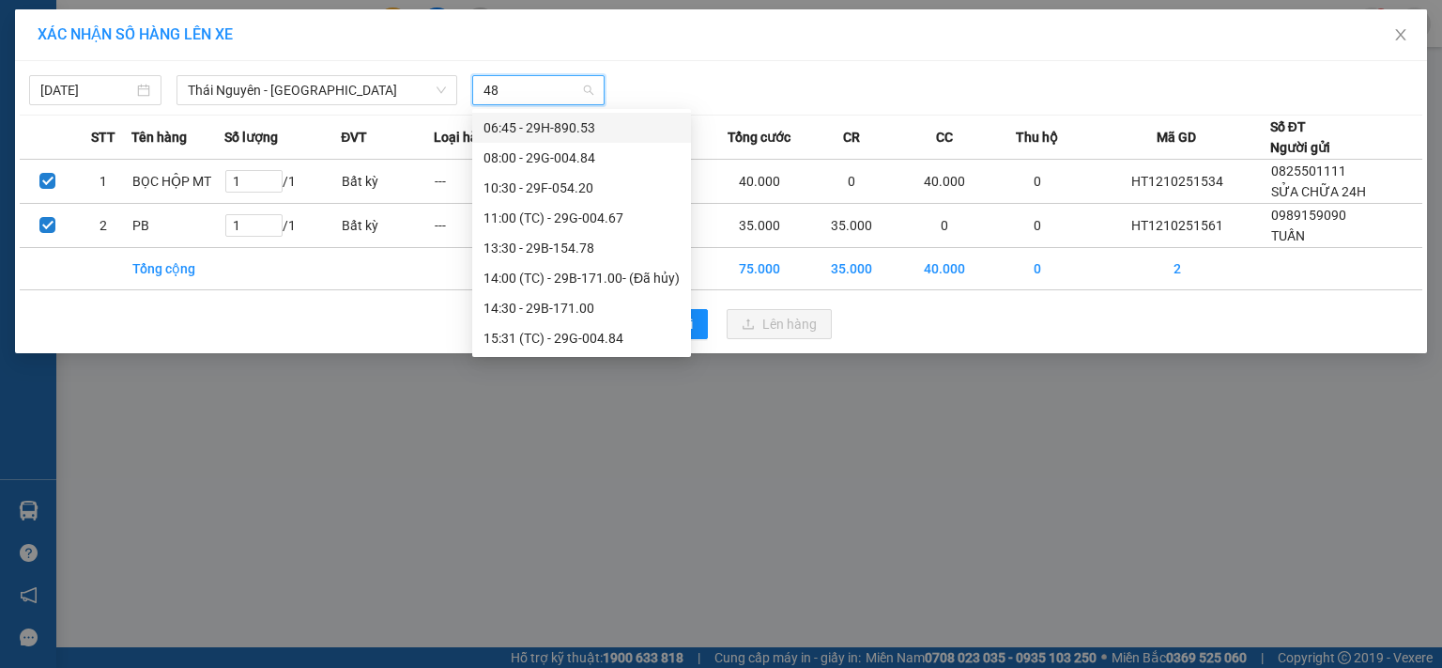
type input "484"
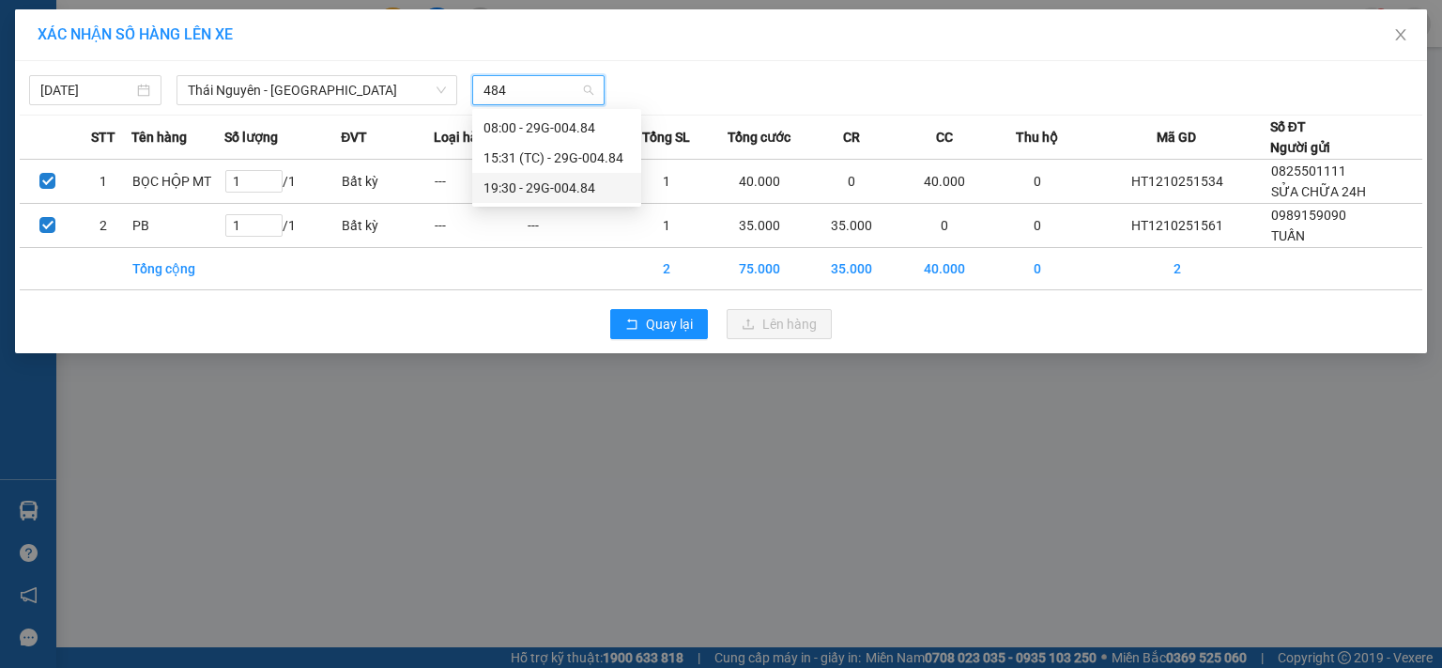
click at [496, 191] on div "19:30 - 29G-004.84" at bounding box center [557, 187] width 146 height 21
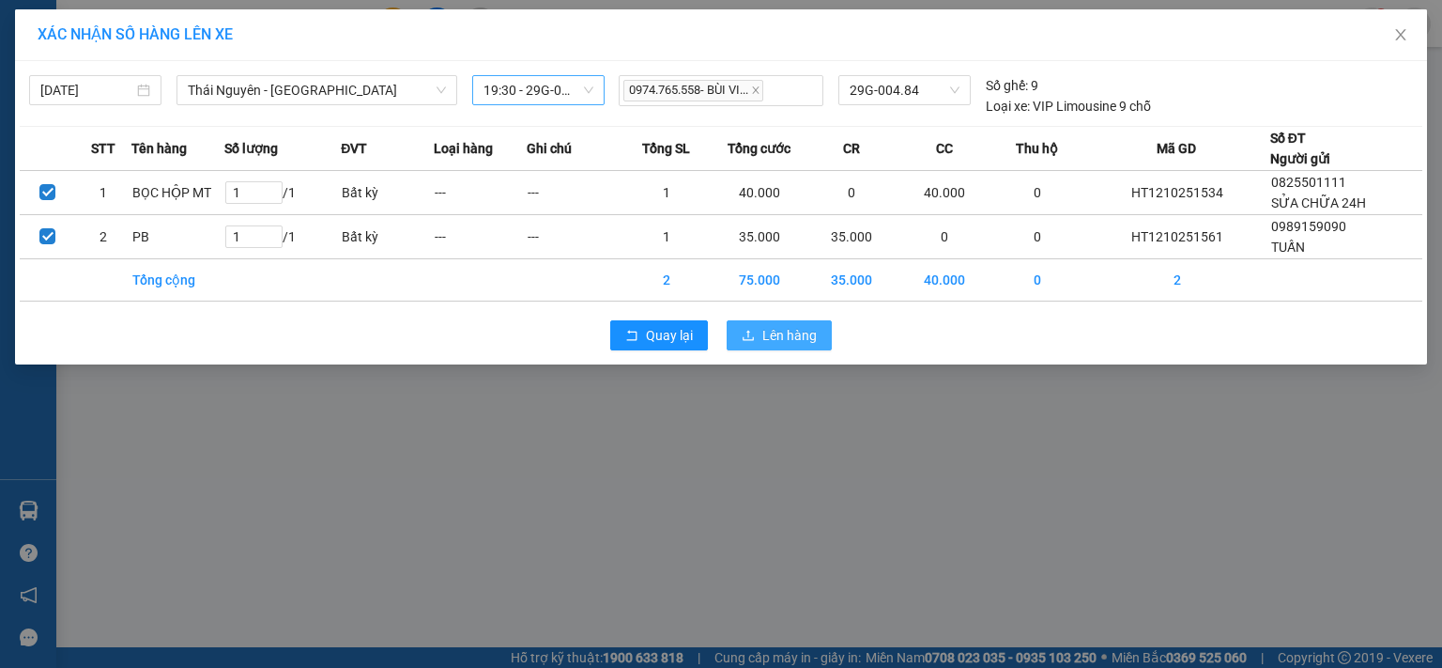
click at [751, 335] on icon "upload" at bounding box center [748, 335] width 13 height 13
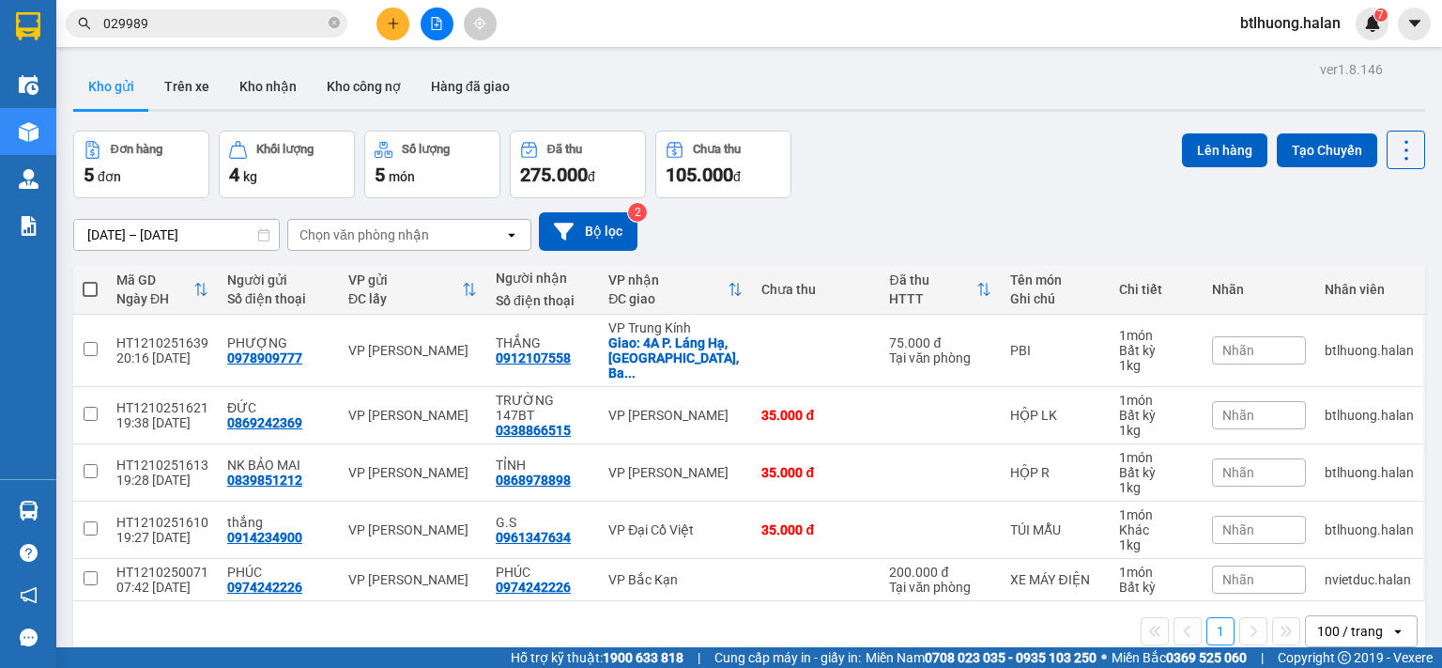
click at [252, 29] on input "029989" at bounding box center [214, 23] width 222 height 21
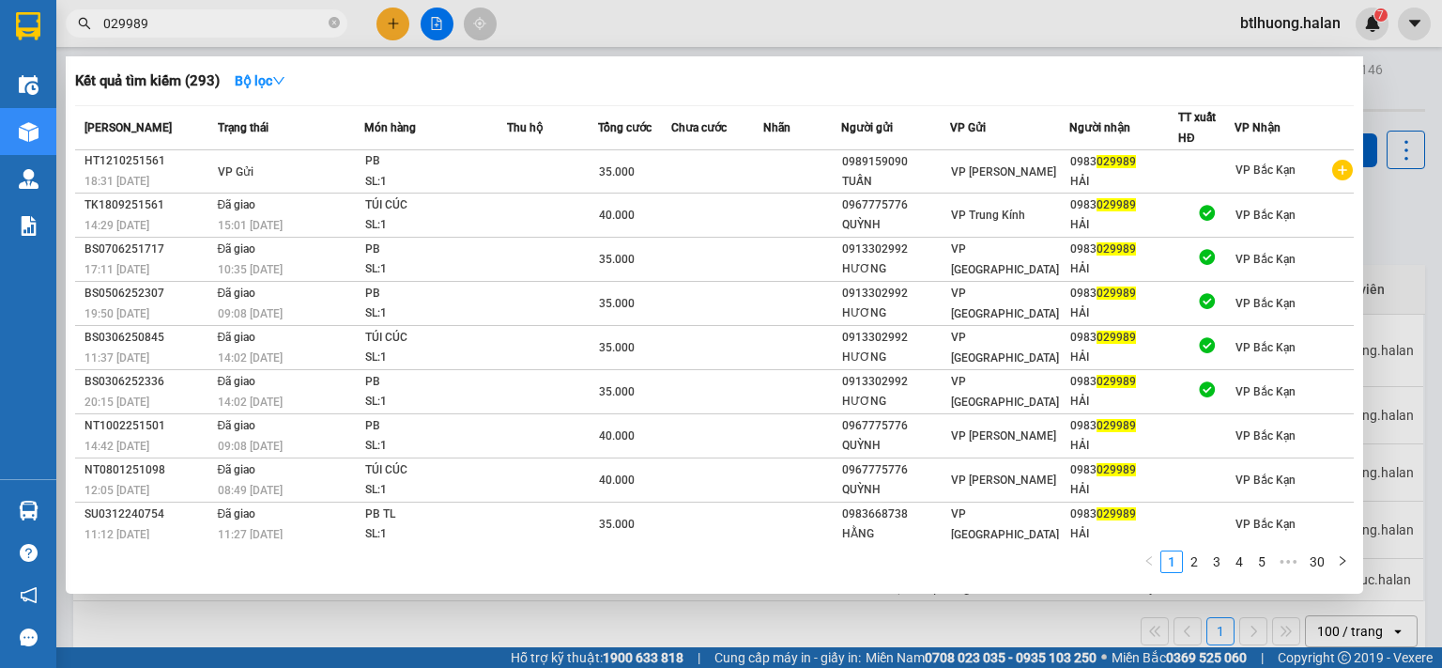
click at [252, 29] on input "029989" at bounding box center [214, 23] width 222 height 21
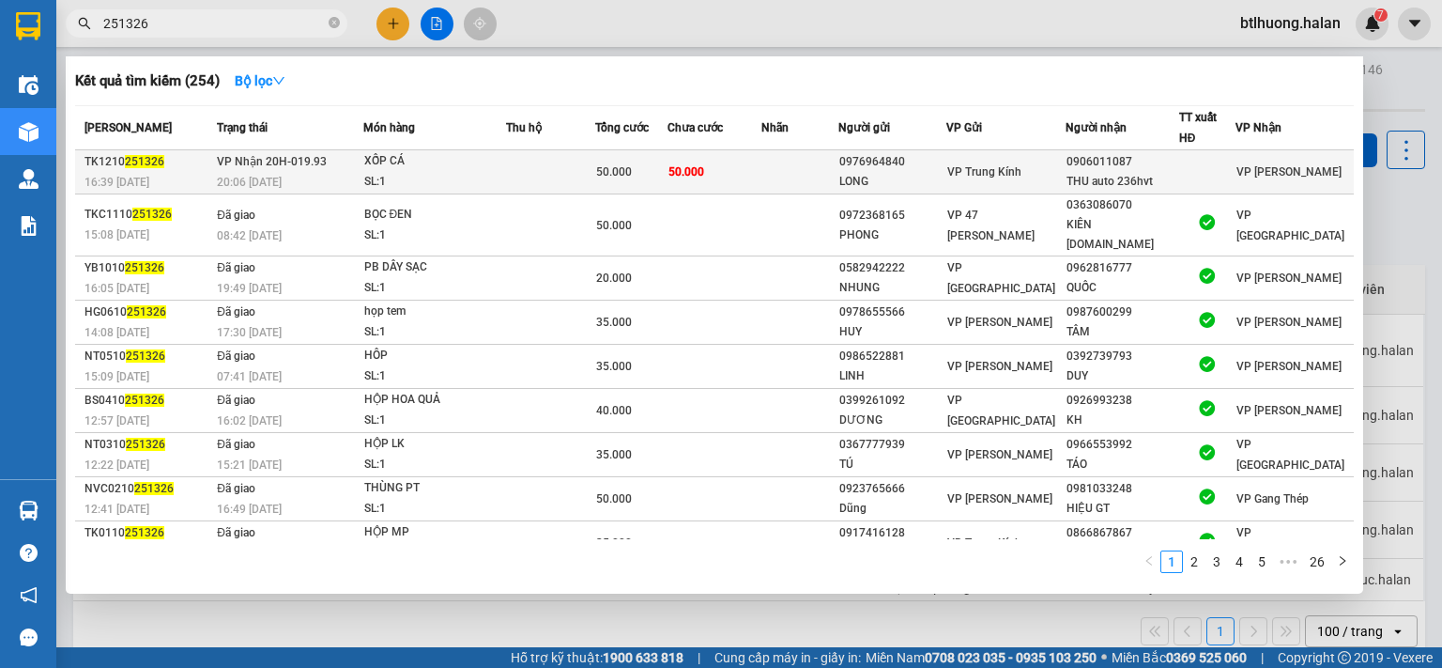
type input "251326"
click at [423, 161] on div "XỐP CÁ" at bounding box center [434, 161] width 141 height 21
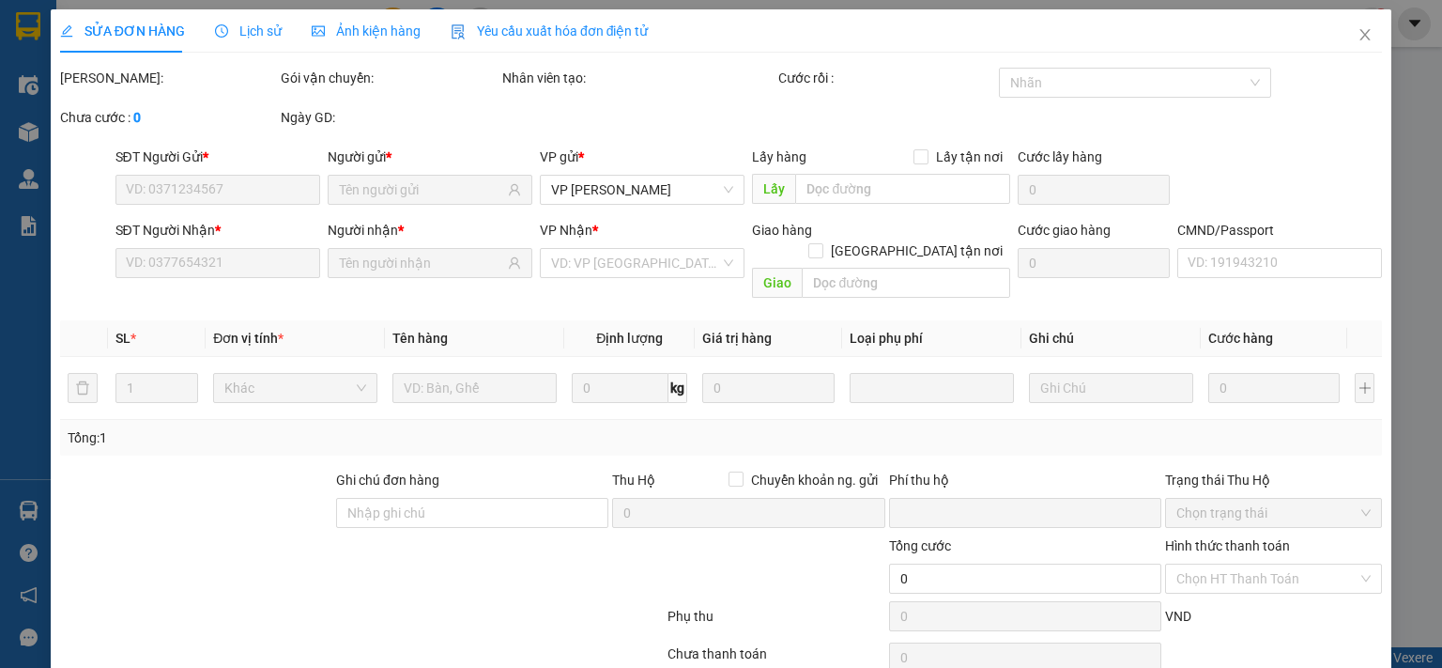
scroll to position [67, 0]
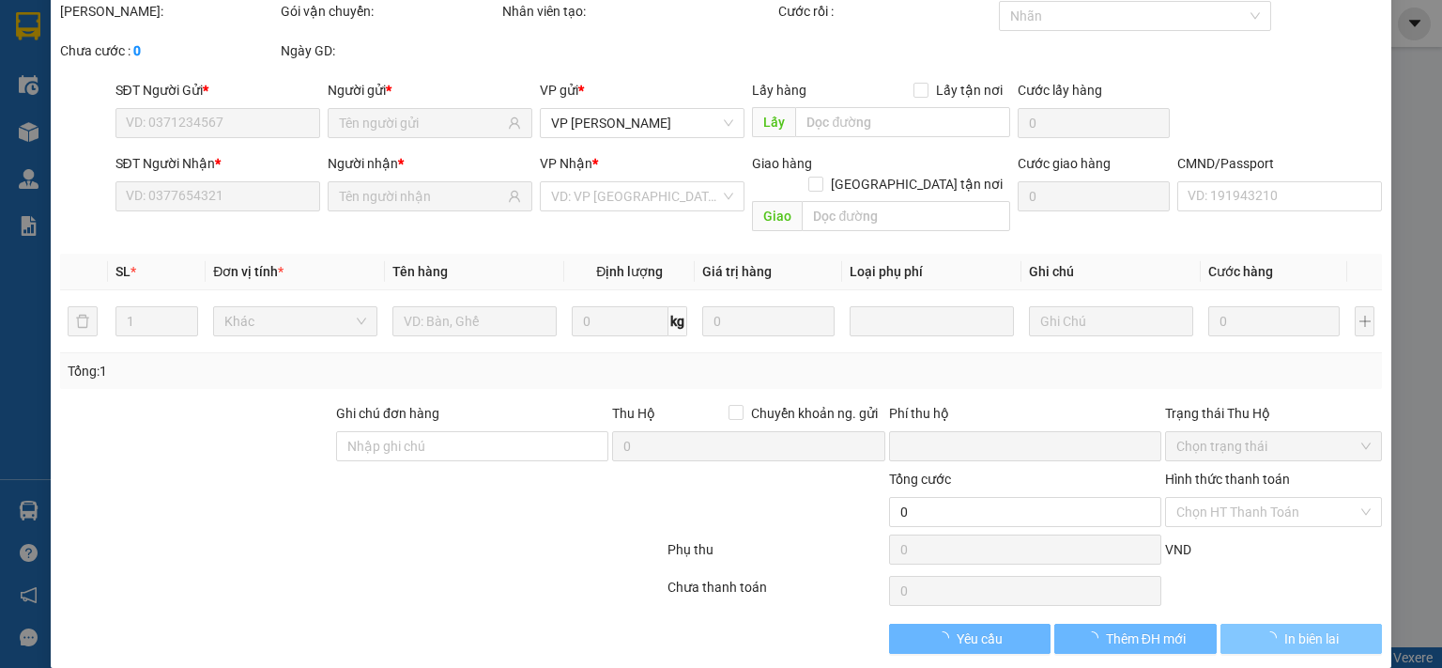
type input "0976964840"
type input "LONG"
type input "0906011087"
type input "THU auto 236hvt"
type input "0"
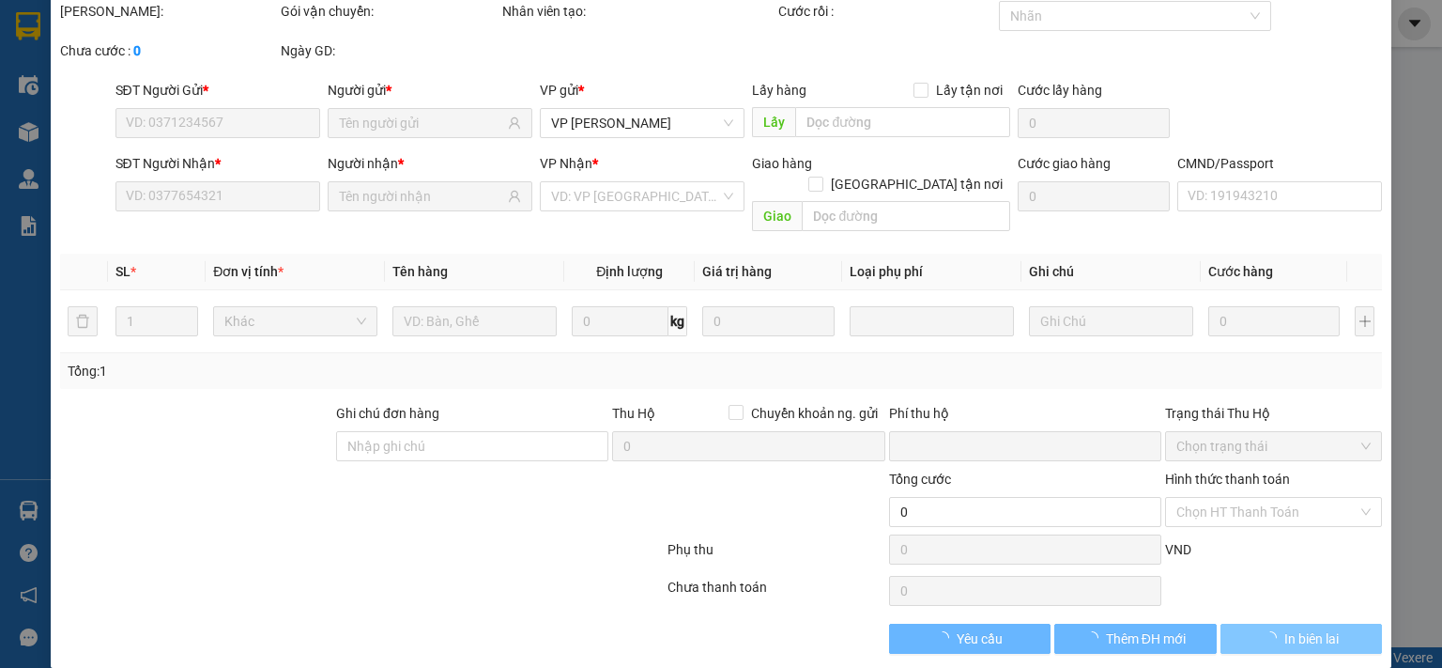
type input "50.000"
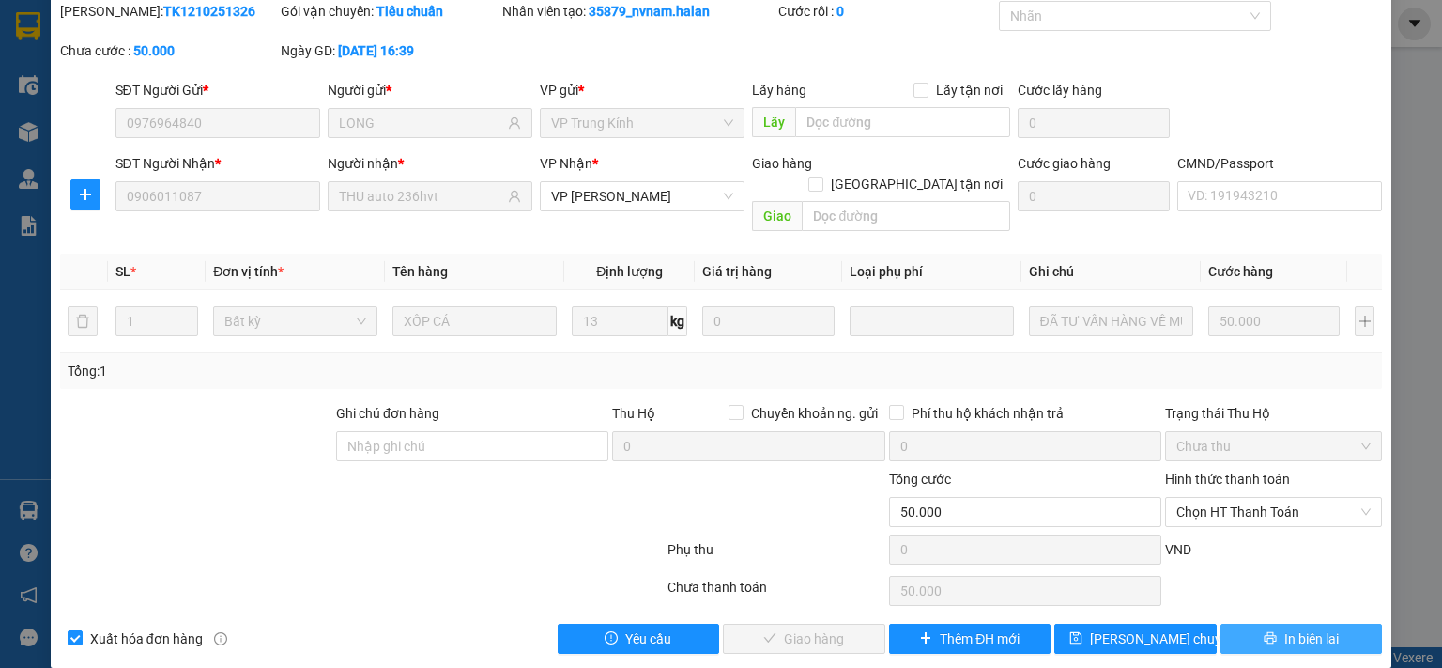
click at [1284, 628] on span "In biên lai" at bounding box center [1311, 638] width 54 height 21
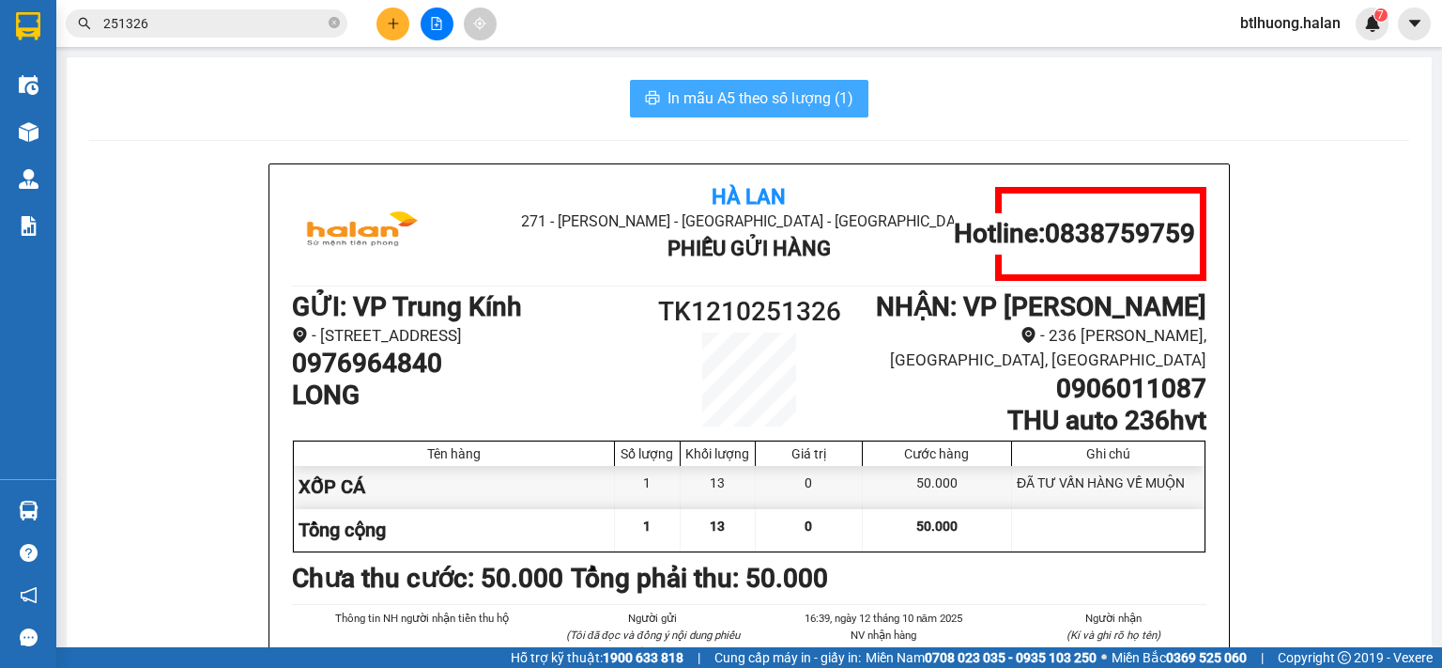
click at [807, 108] on span "In mẫu A5 theo số lượng (1)" at bounding box center [761, 97] width 186 height 23
click at [285, 9] on span "251326" at bounding box center [207, 23] width 282 height 28
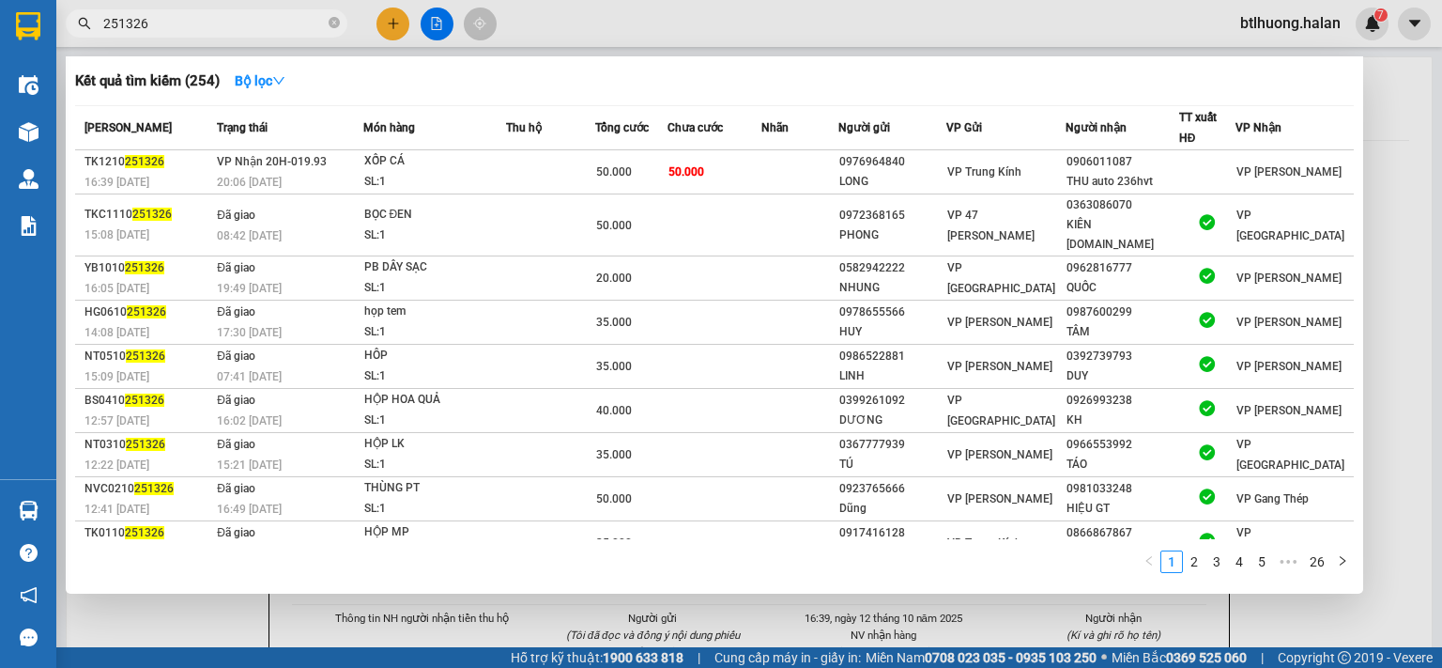
click at [263, 21] on input "251326" at bounding box center [214, 23] width 222 height 21
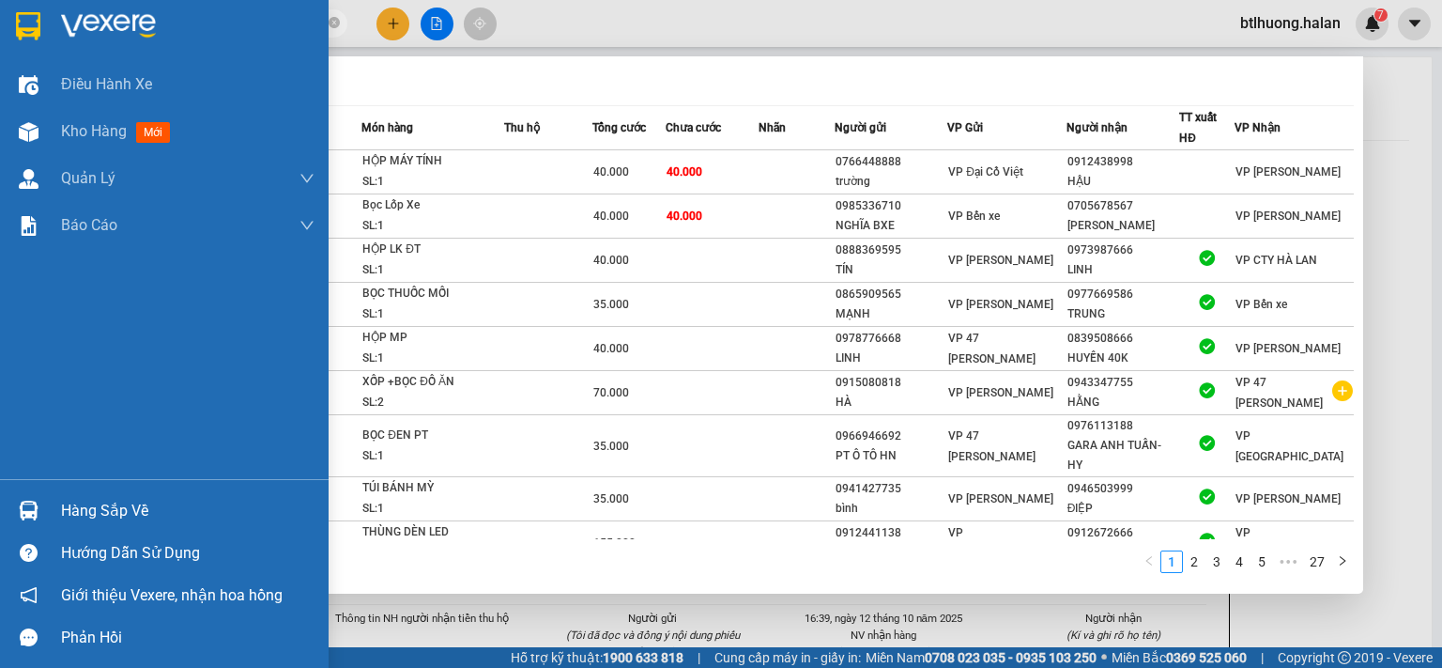
click at [6, 500] on div "Hàng sắp về" at bounding box center [164, 510] width 329 height 42
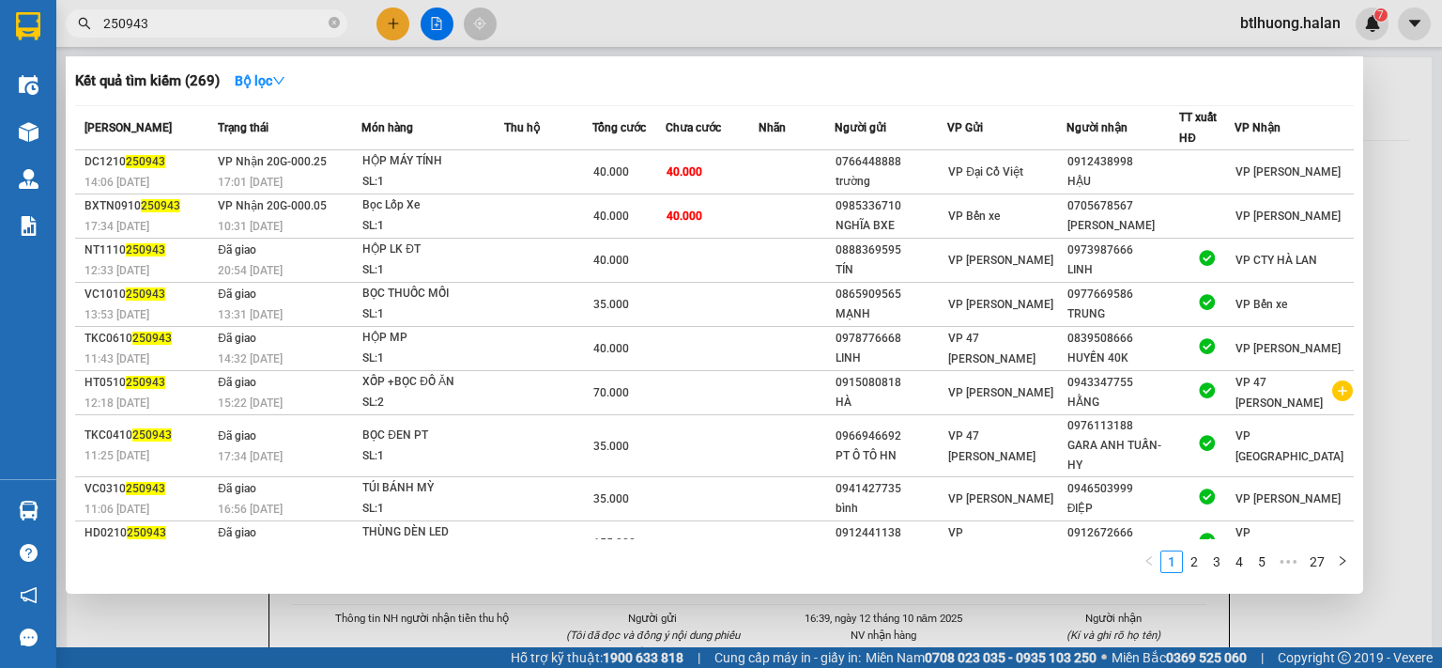
click at [233, 26] on section "Kết quả tìm kiếm ( 269 ) Bộ lọc Mã ĐH Trạng thái Món hàng Thu hộ Tổng cước Chưa…" at bounding box center [721, 334] width 1442 height 668
click at [233, 26] on input "250943" at bounding box center [214, 23] width 222 height 21
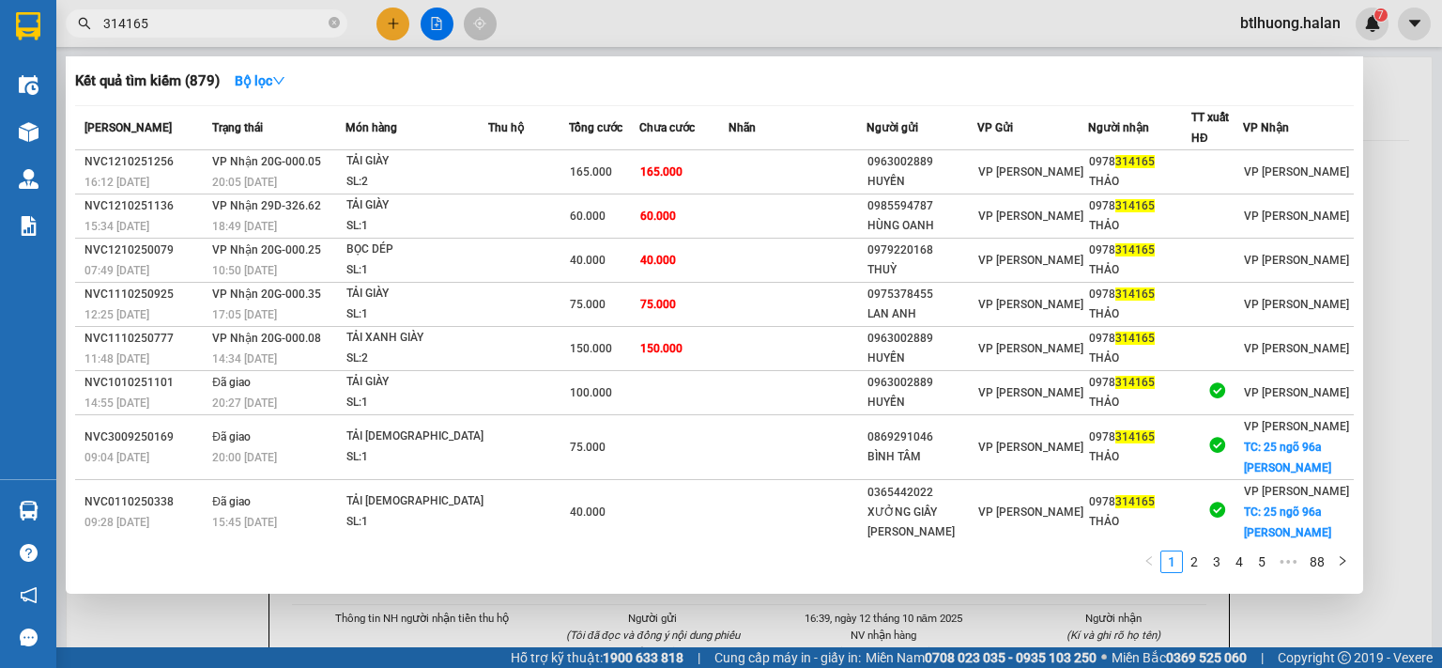
type input "314165"
click at [259, 18] on input "314165" at bounding box center [214, 23] width 222 height 21
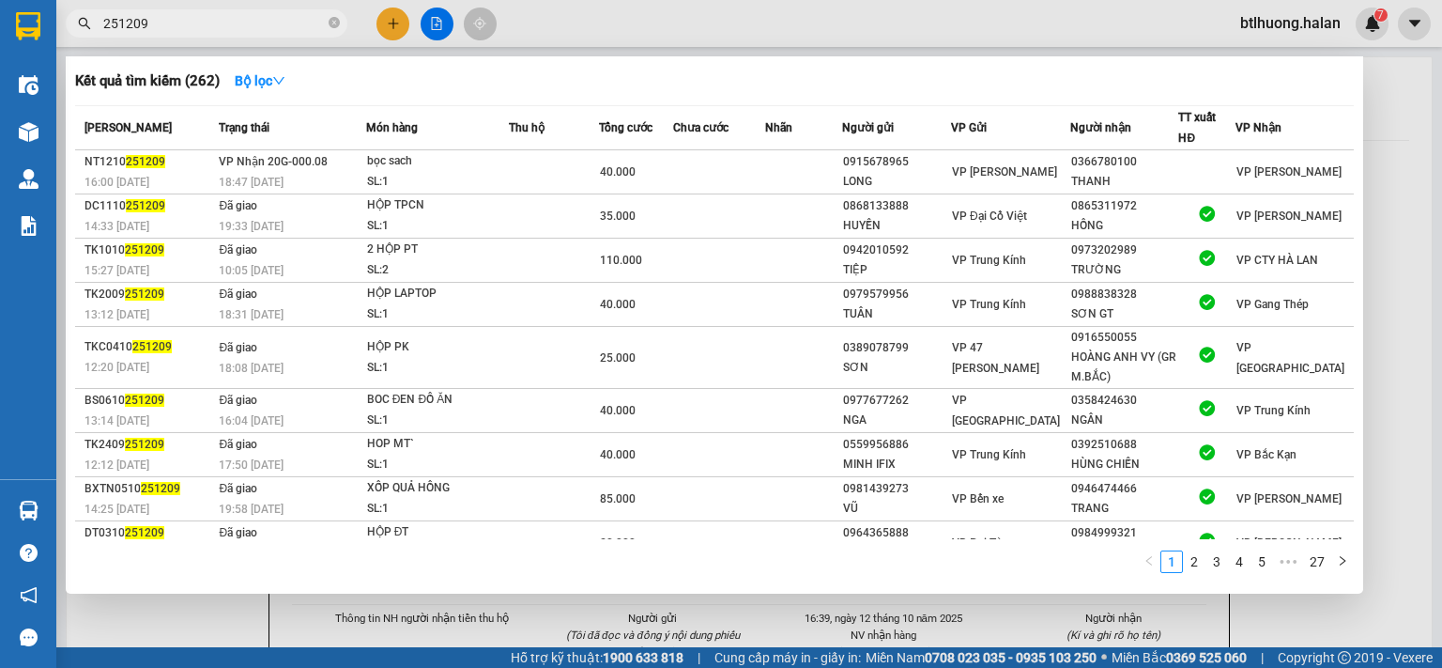
click at [323, 26] on input "251209" at bounding box center [214, 23] width 222 height 21
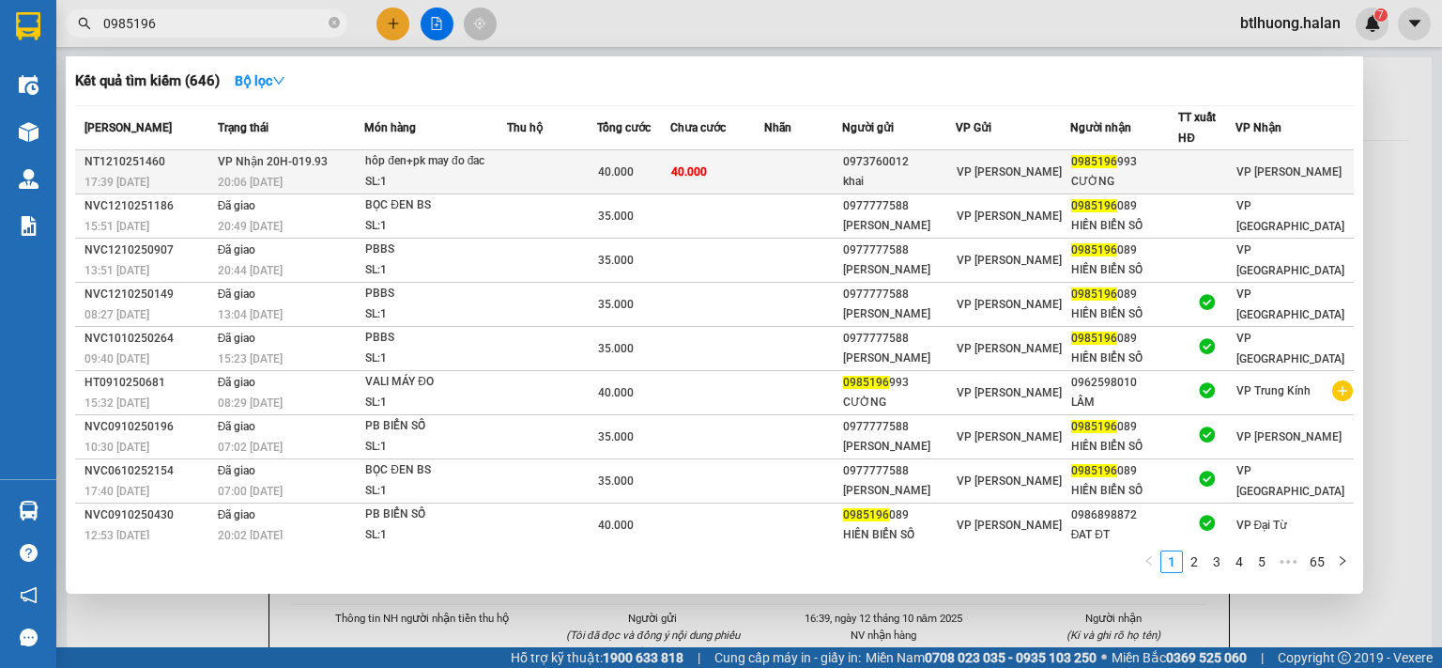
type input "0985196"
click at [488, 172] on div "SL: 1" at bounding box center [435, 182] width 141 height 21
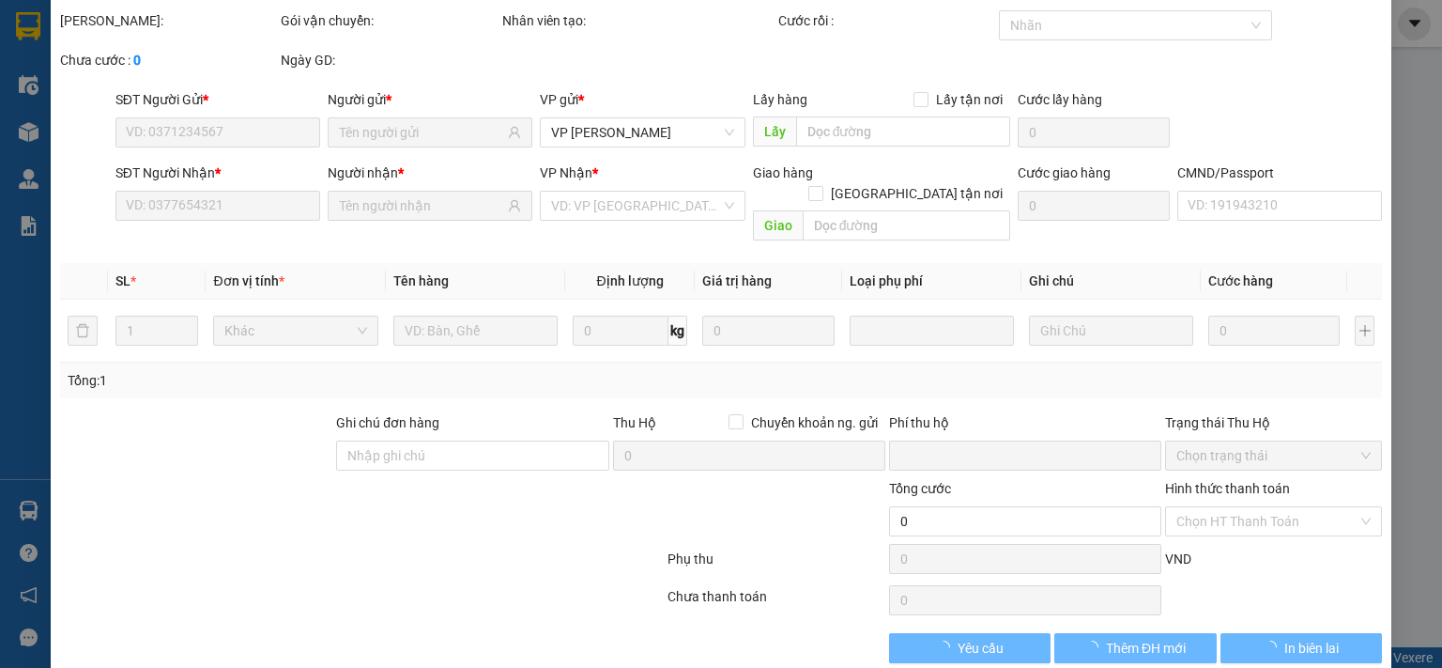
scroll to position [67, 0]
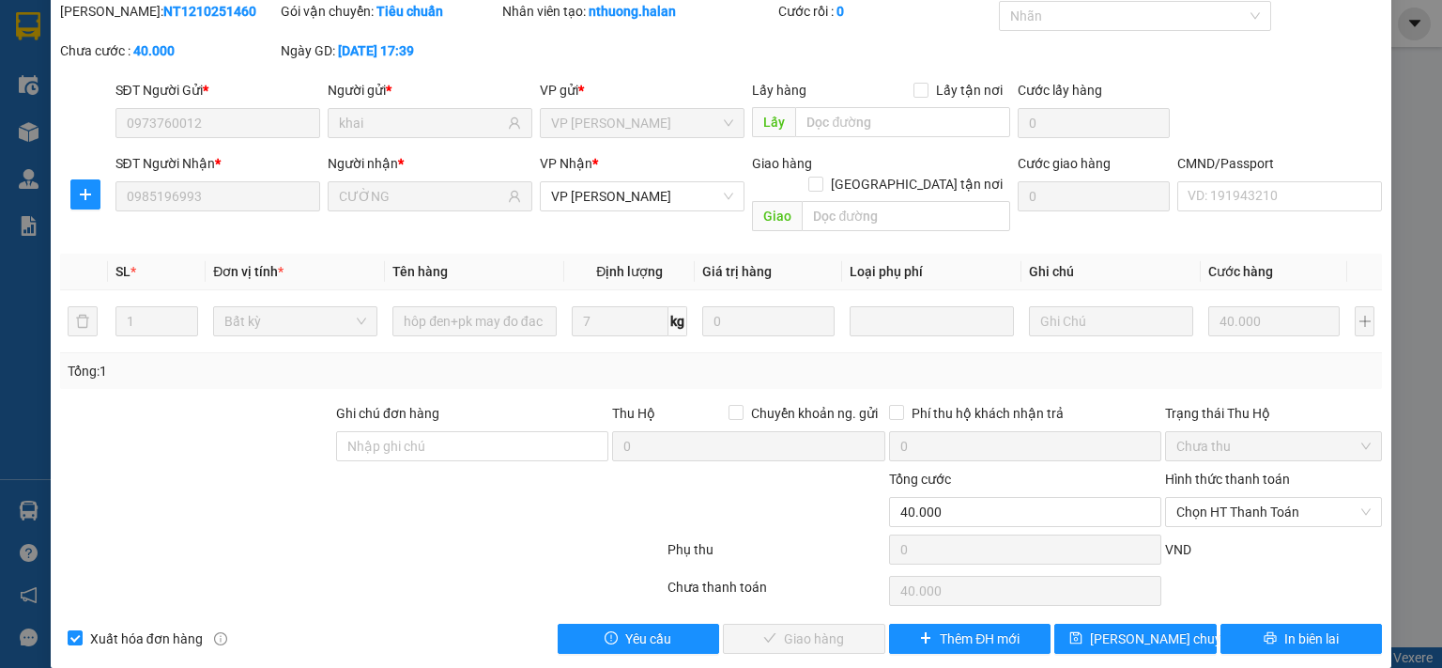
type input "0973760012"
type input "khai"
type input "0985196993"
type input "CƯỜNG"
type input "0"
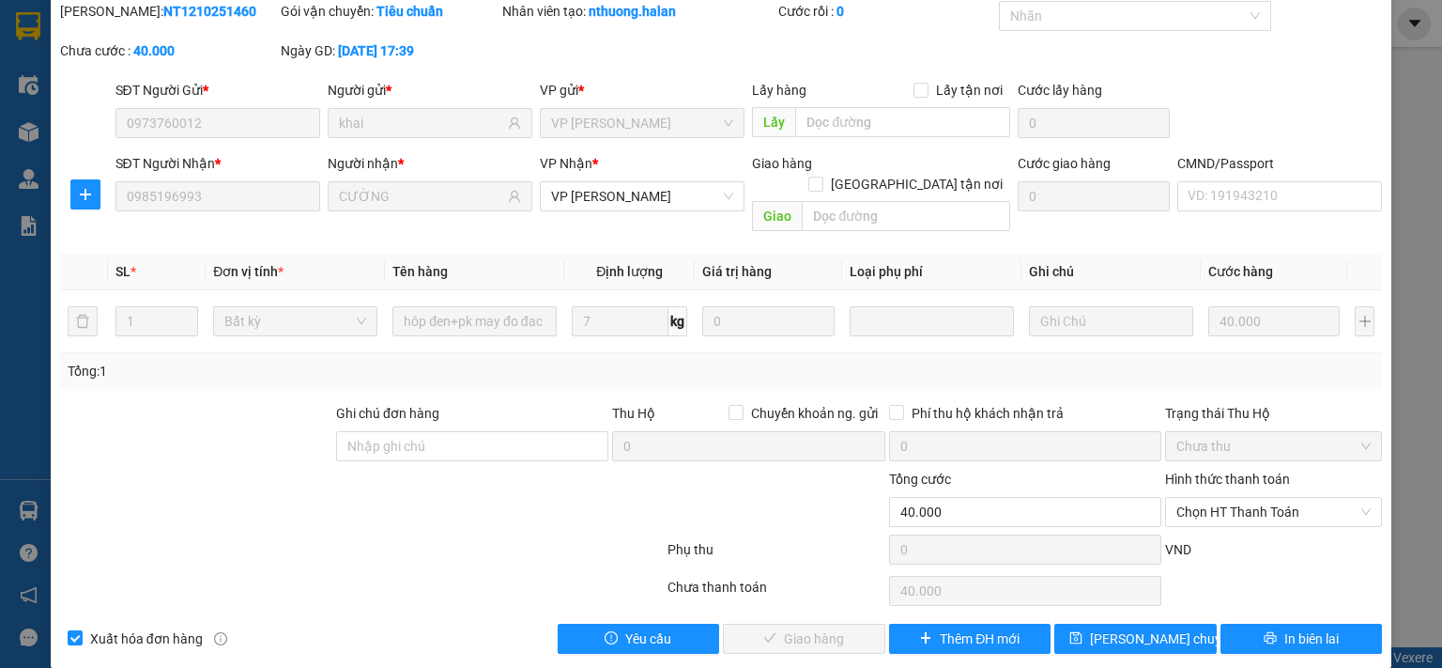
type input "40.000"
click at [1225, 498] on span "Chọn HT Thanh Toán" at bounding box center [1274, 512] width 194 height 28
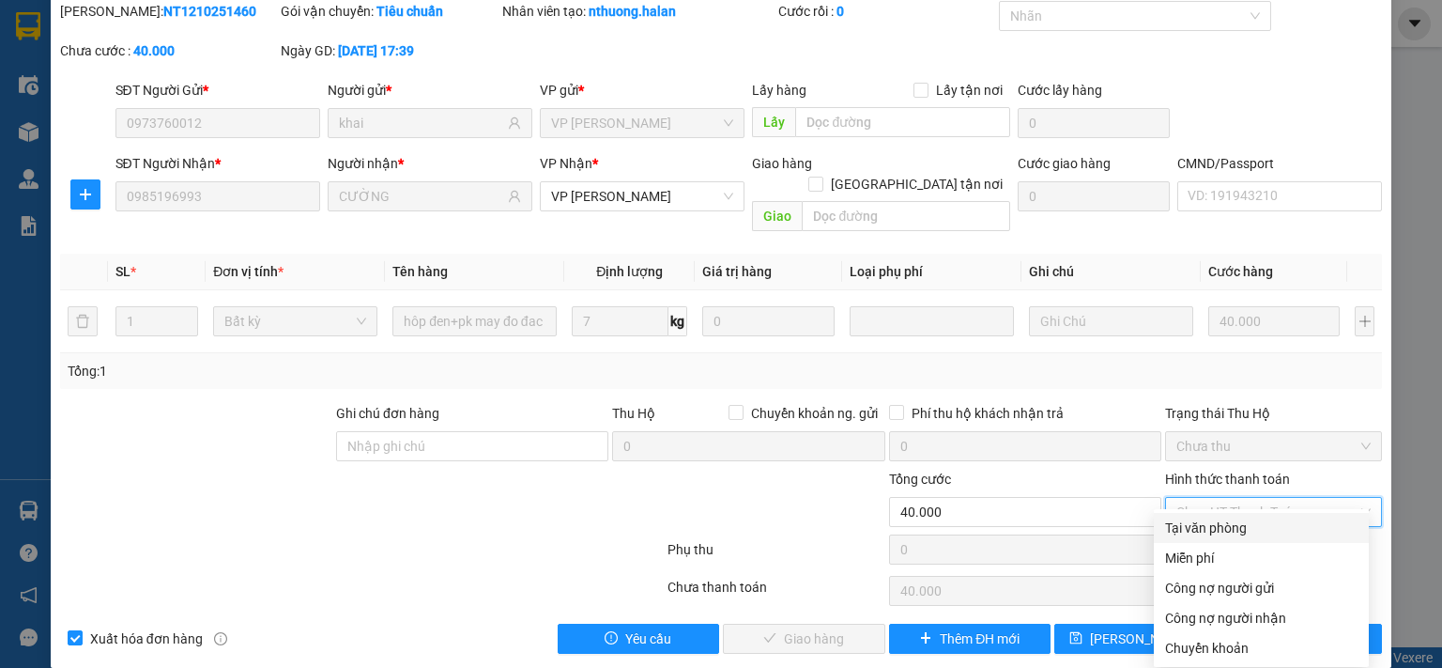
click at [1213, 534] on div "Tại văn phòng" at bounding box center [1261, 527] width 192 height 21
type input "0"
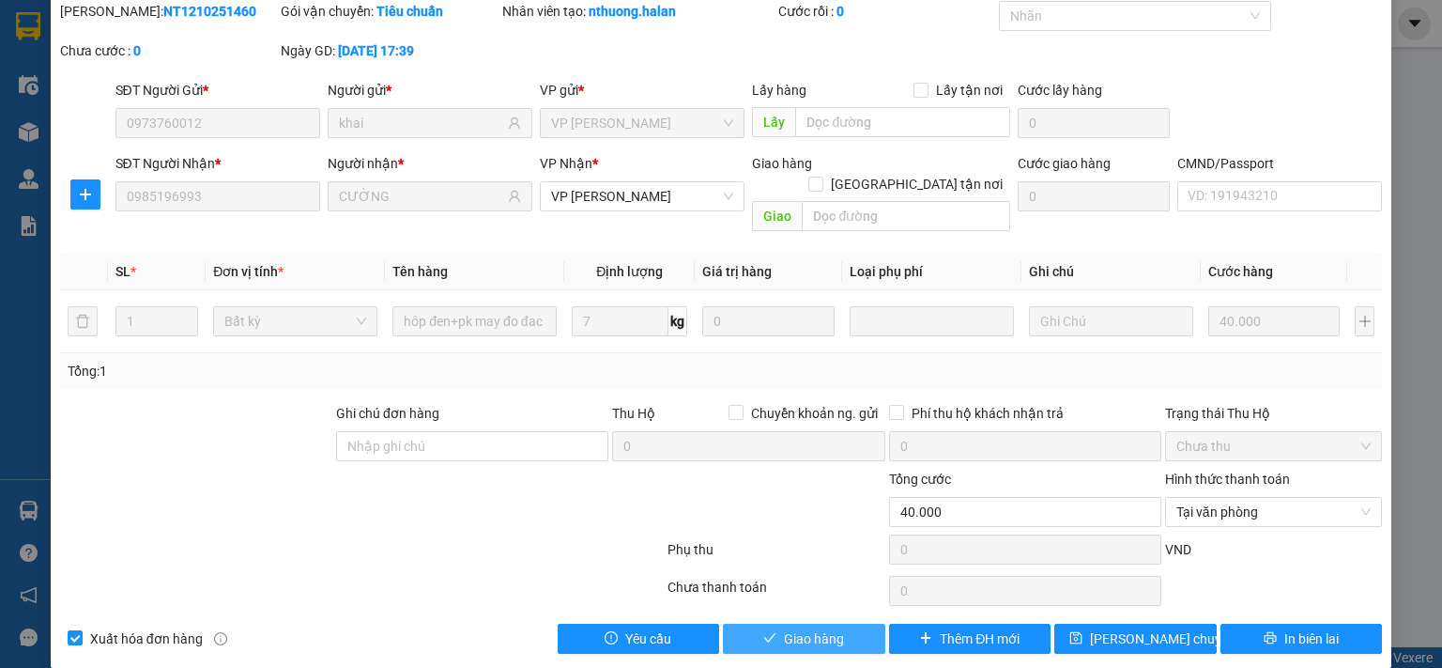
click at [871, 623] on button "Giao hàng" at bounding box center [804, 638] width 162 height 30
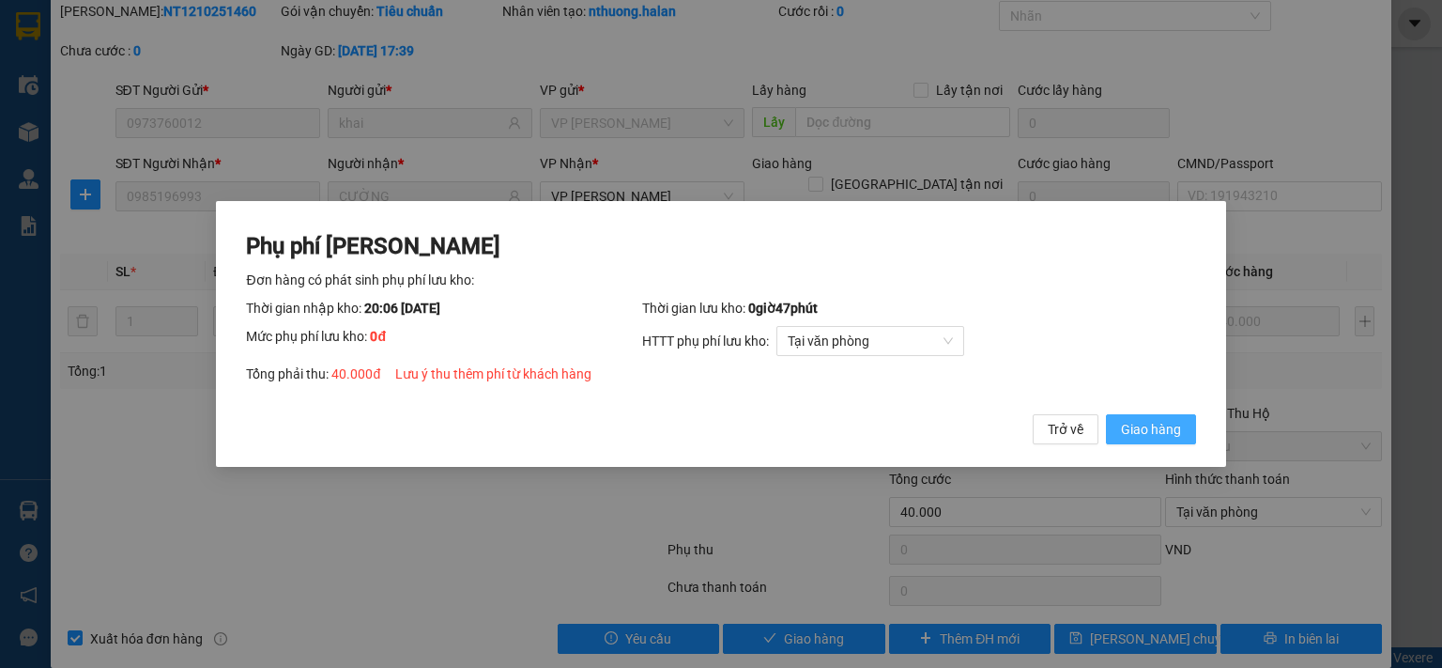
click at [1129, 428] on span "Giao hàng" at bounding box center [1151, 429] width 60 height 21
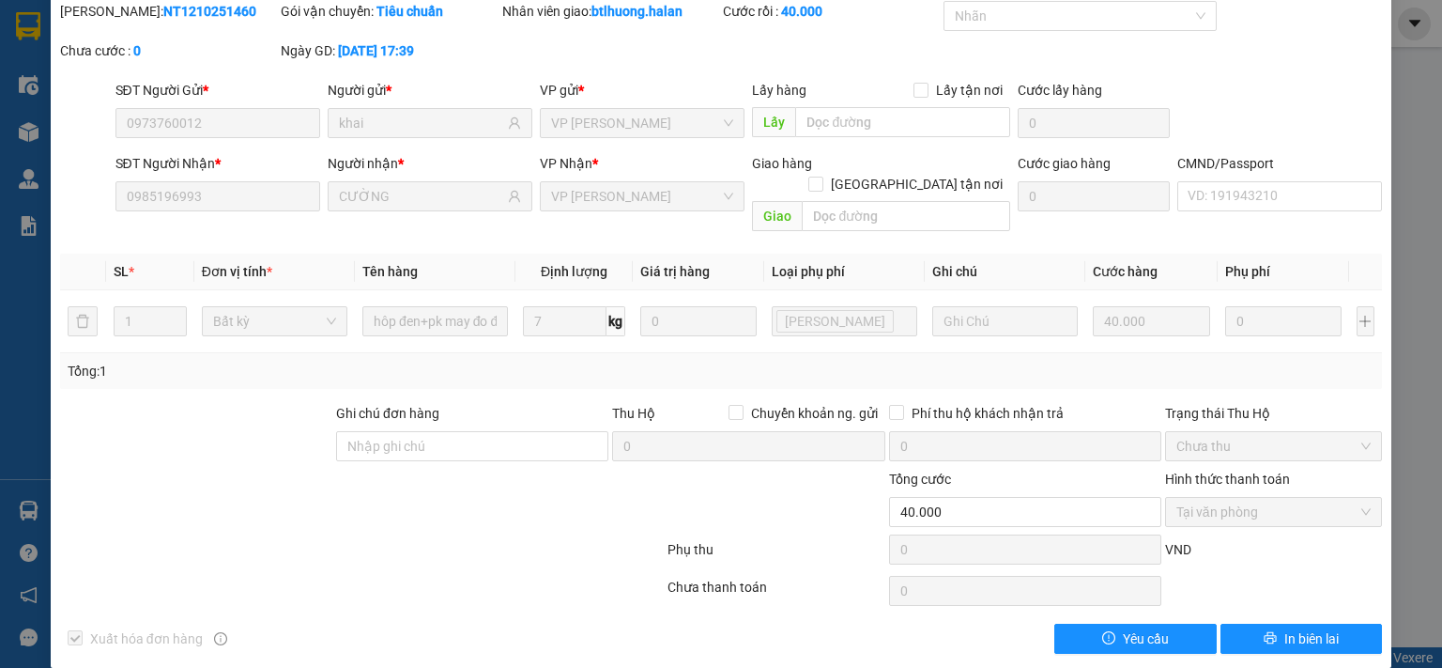
scroll to position [0, 0]
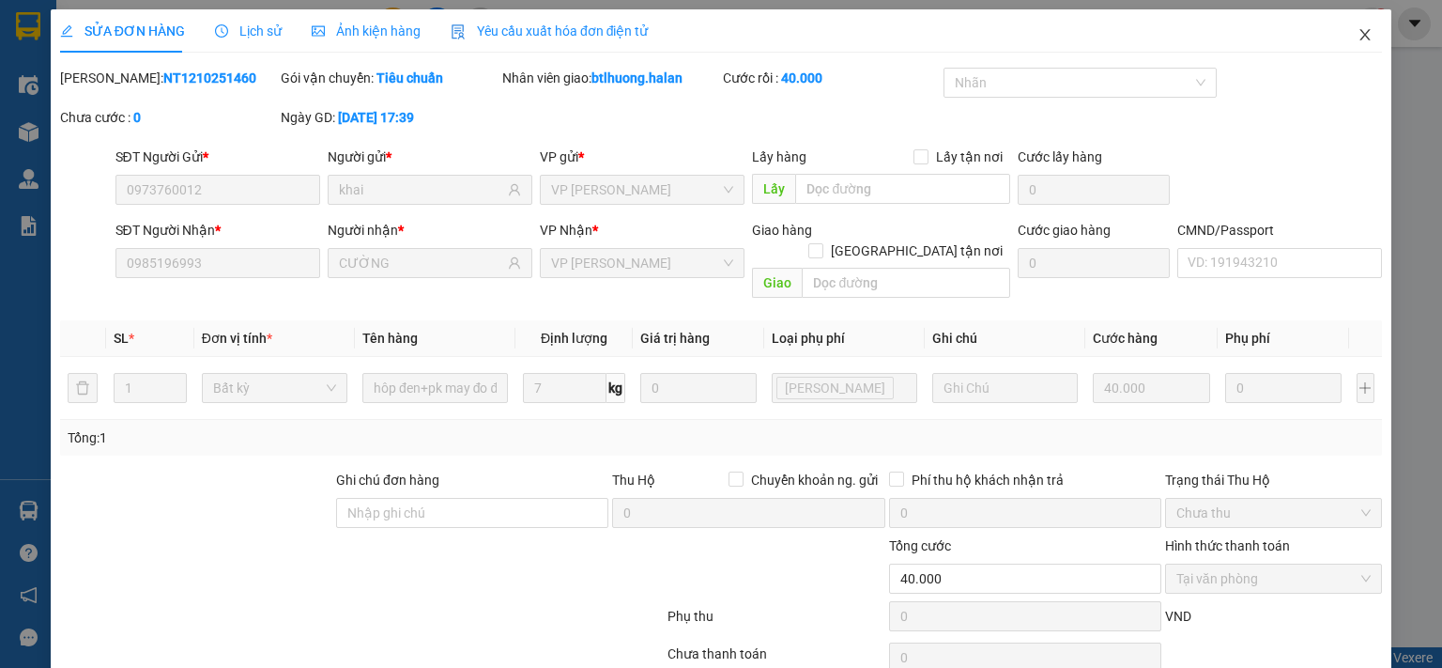
click at [1339, 40] on span "Close" at bounding box center [1365, 35] width 53 height 53
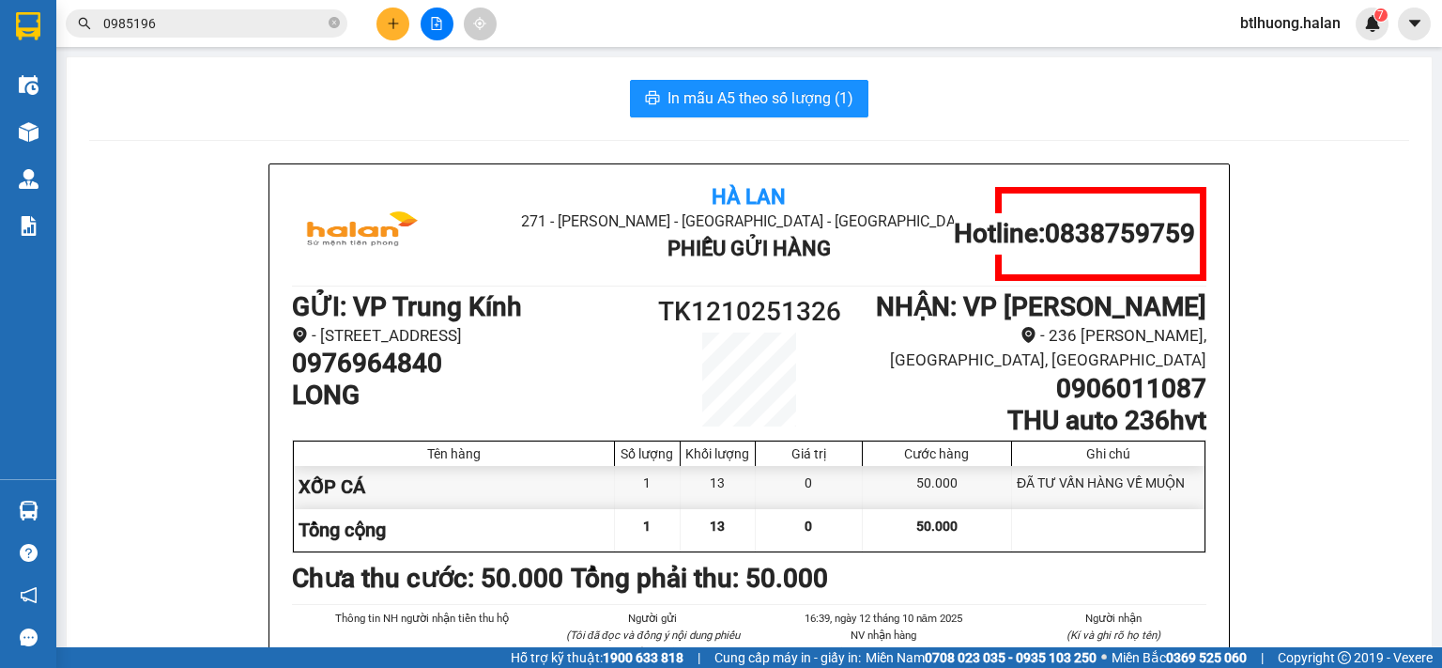
click at [308, 23] on input "0985196" at bounding box center [214, 23] width 222 height 21
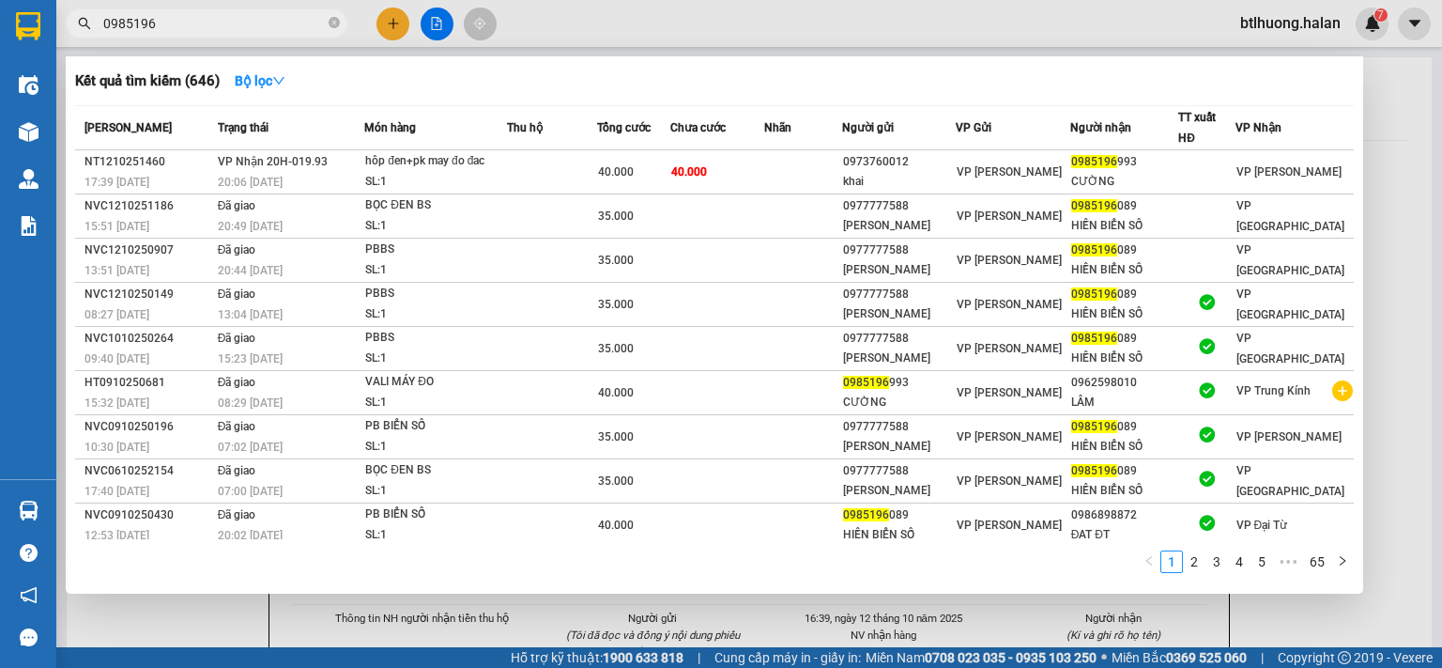
click at [308, 23] on input "0985196" at bounding box center [214, 23] width 222 height 21
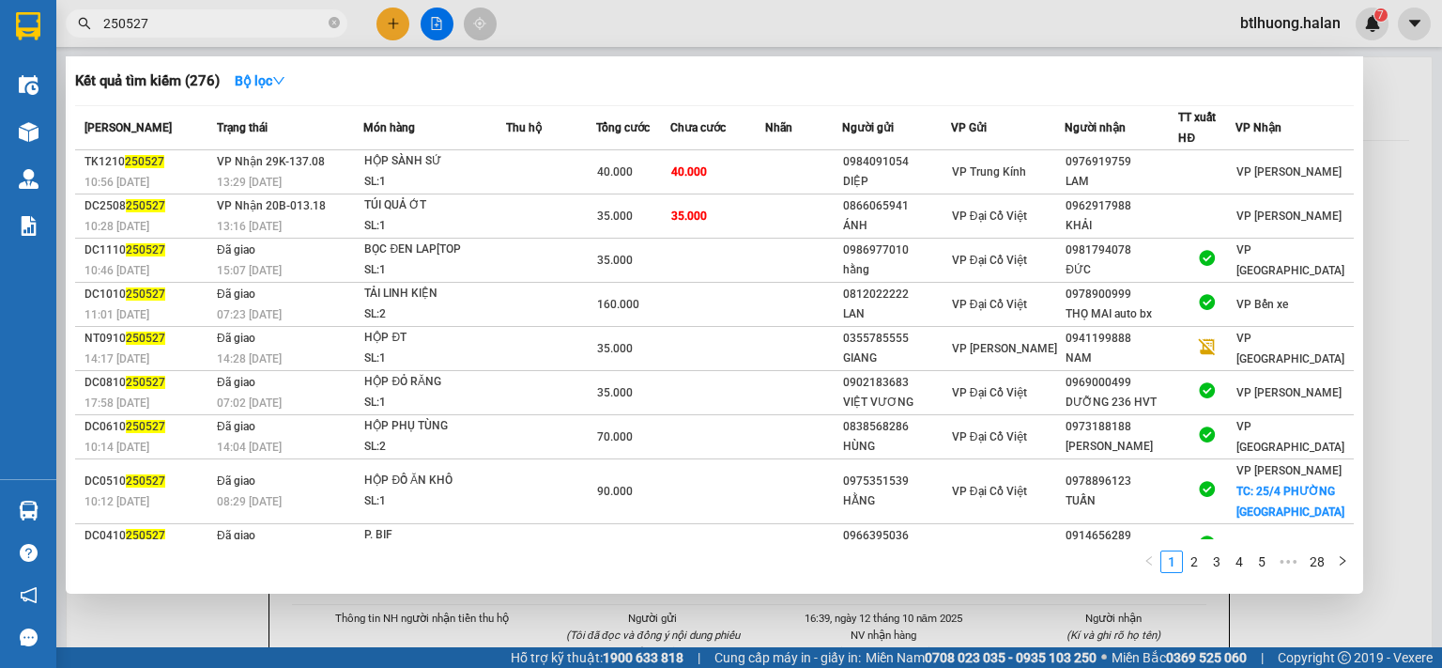
type input "250527"
click at [389, 31] on div at bounding box center [721, 334] width 1442 height 668
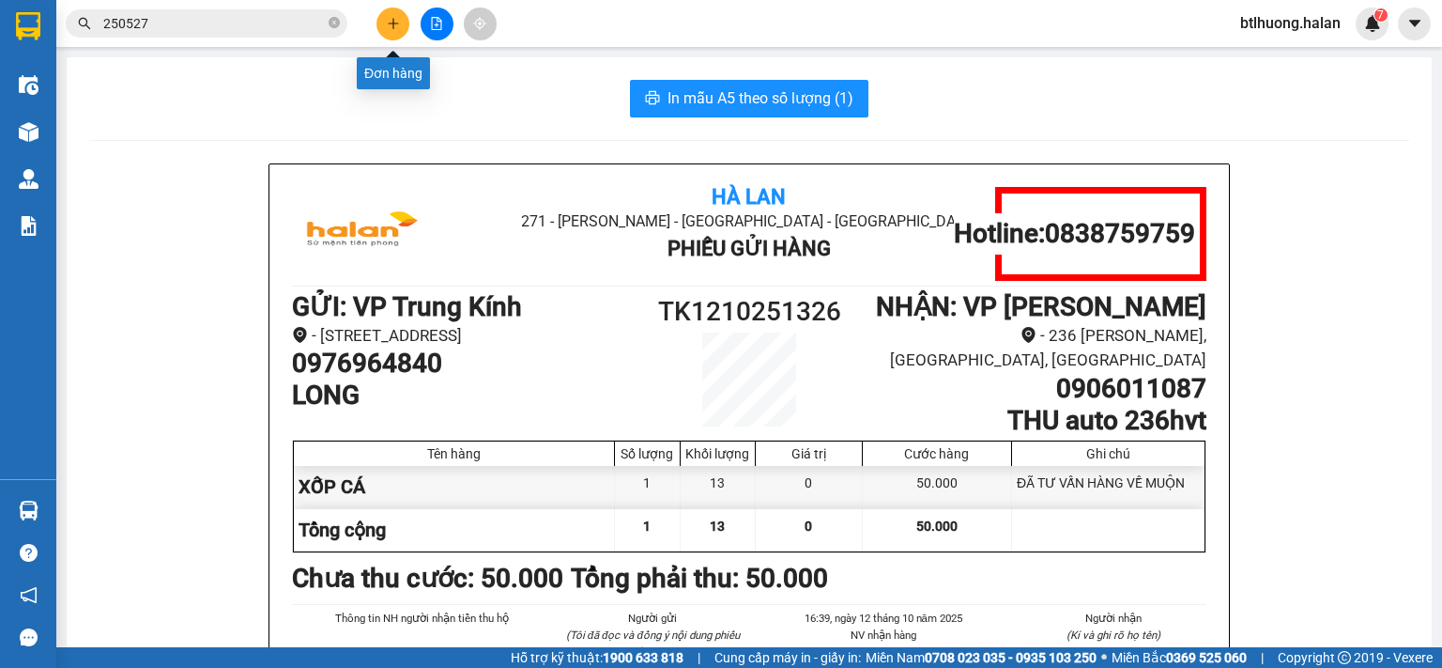
click at [389, 31] on button at bounding box center [393, 24] width 33 height 33
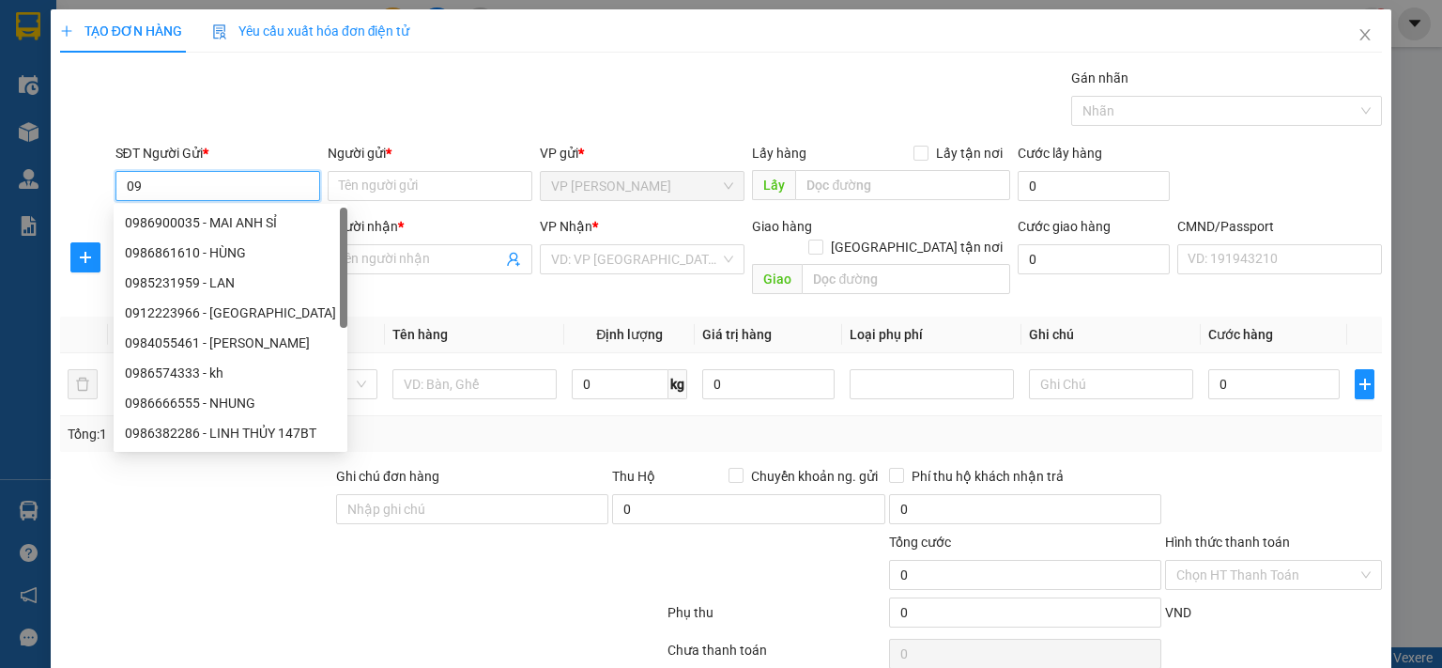
type input "0"
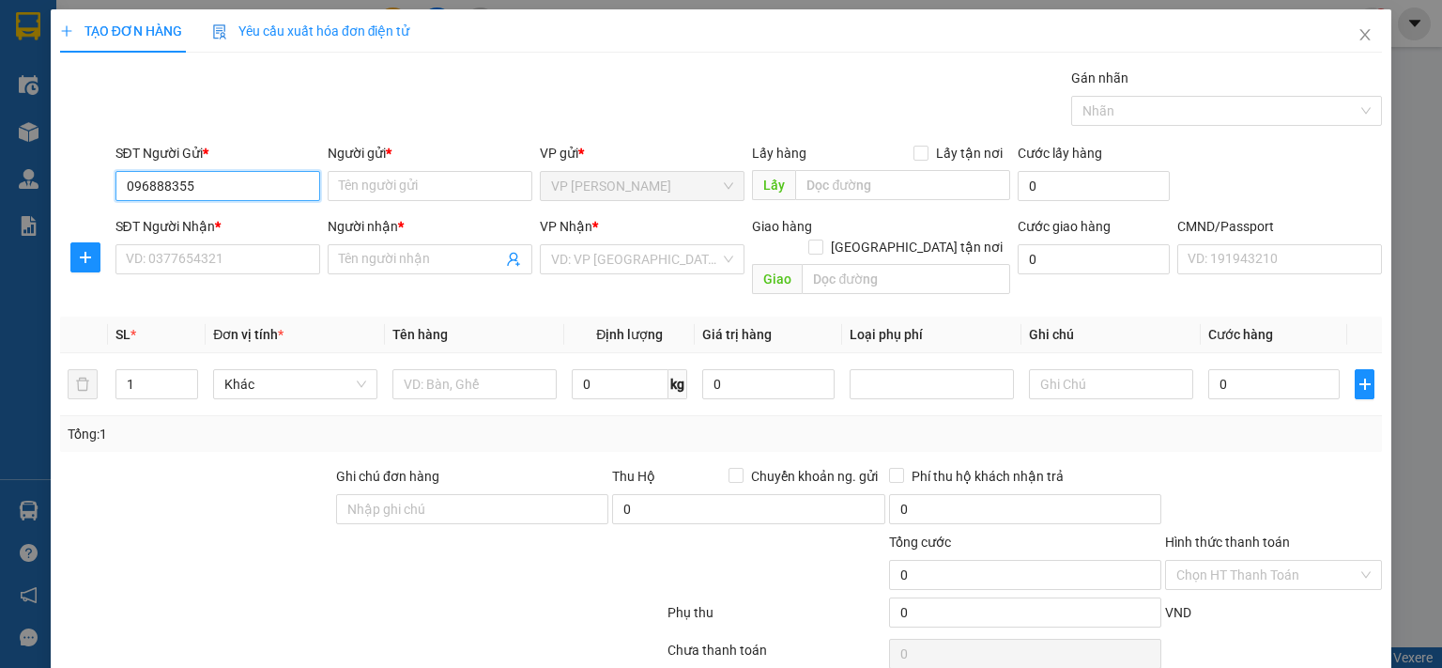
type input "0968883556"
click at [178, 224] on div "0968883556 - TUẤN" at bounding box center [215, 222] width 180 height 21
type input "TUẤN"
type input "0968883556"
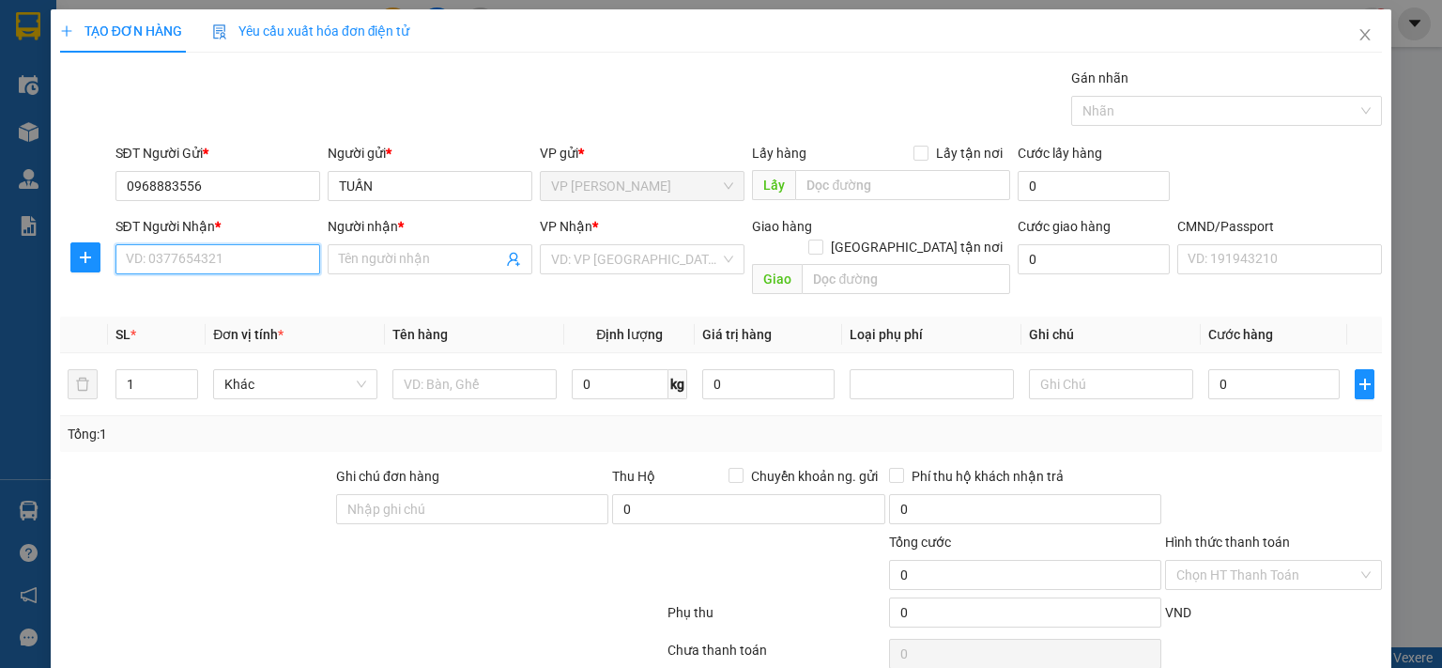
click at [186, 255] on input "SĐT Người Nhận *" at bounding box center [217, 259] width 205 height 30
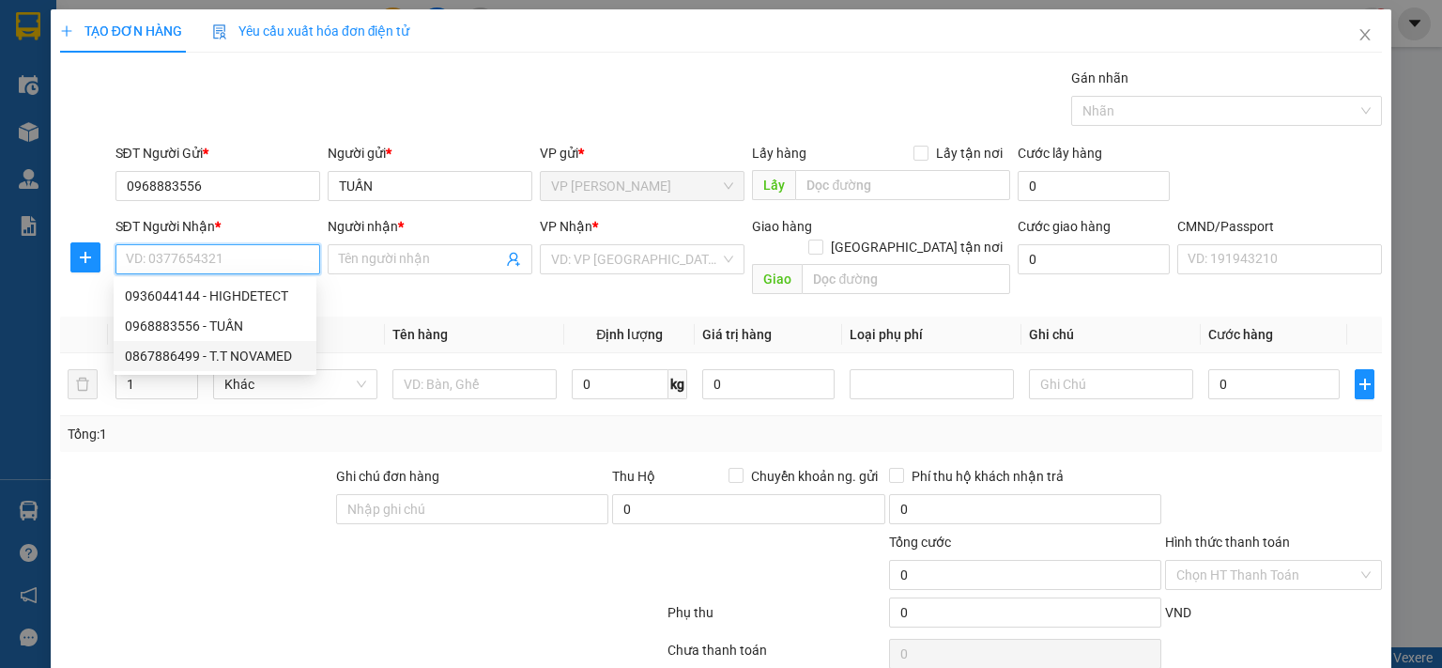
click at [225, 356] on div "0867886499 - T.T NOVAMED" at bounding box center [215, 356] width 180 height 21
type input "0867886499"
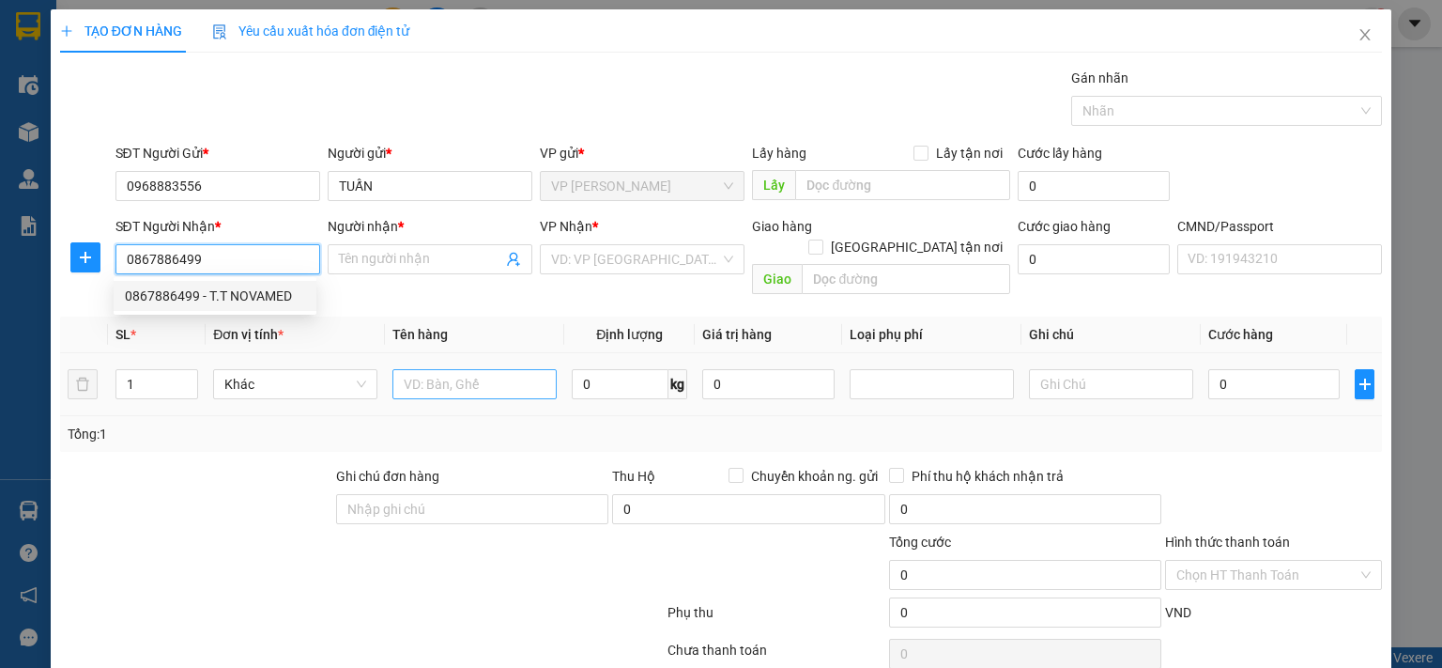
type input "T.T NOVAMED"
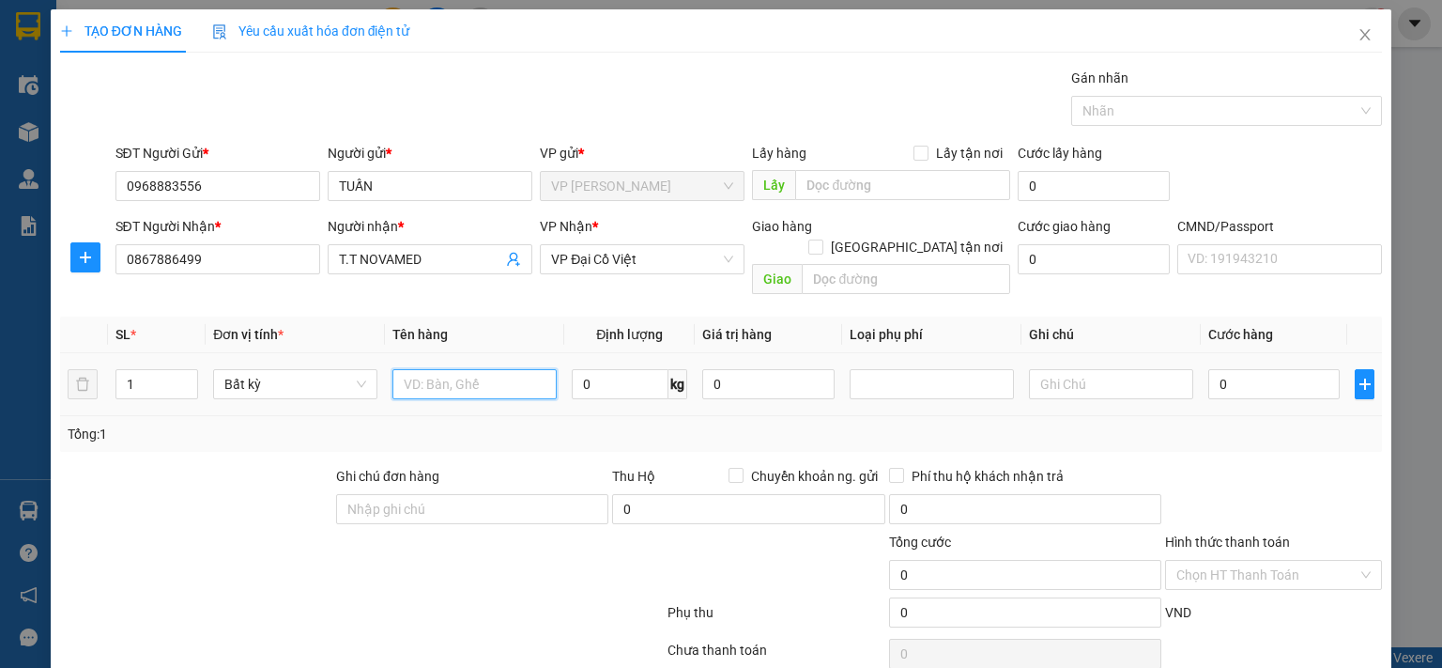
click at [462, 370] on input "text" at bounding box center [474, 384] width 164 height 30
type input "TÚI MẪU"
click at [604, 369] on input "0" at bounding box center [620, 384] width 97 height 30
type input "1"
click at [610, 384] on td "1 kg" at bounding box center [629, 384] width 131 height 63
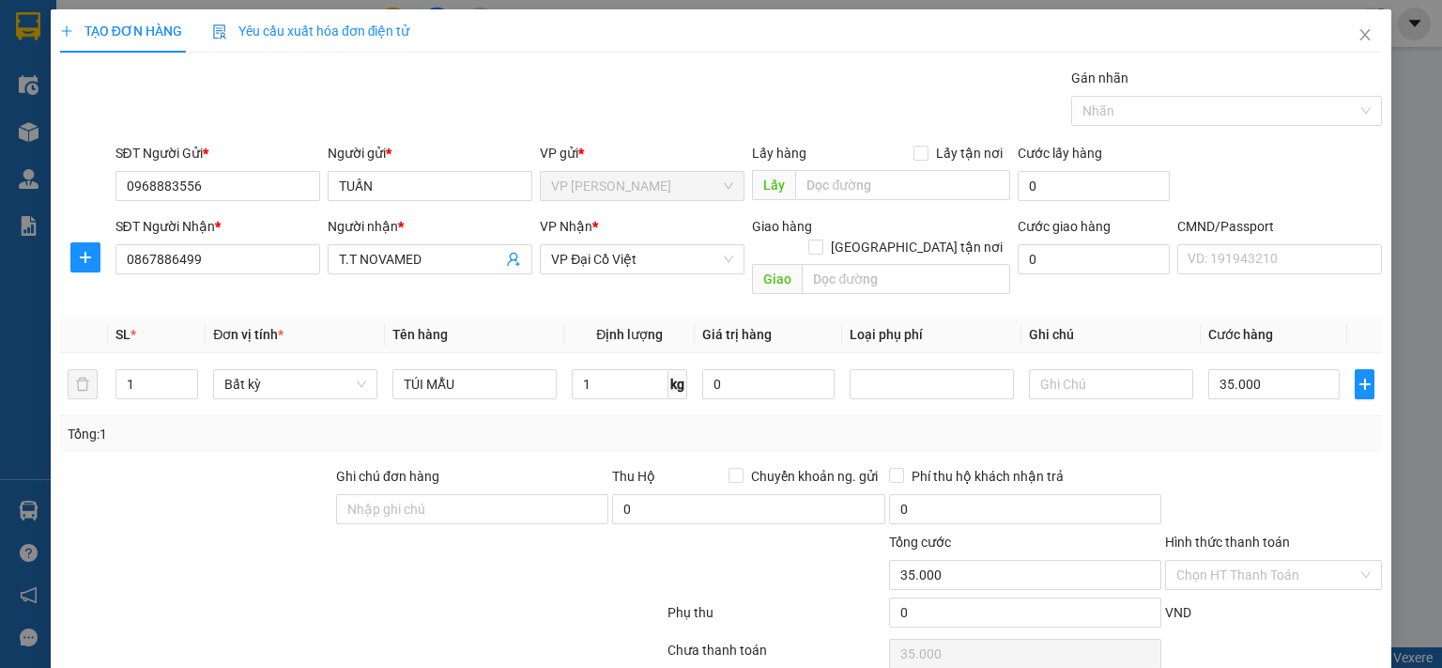
type input "35.000"
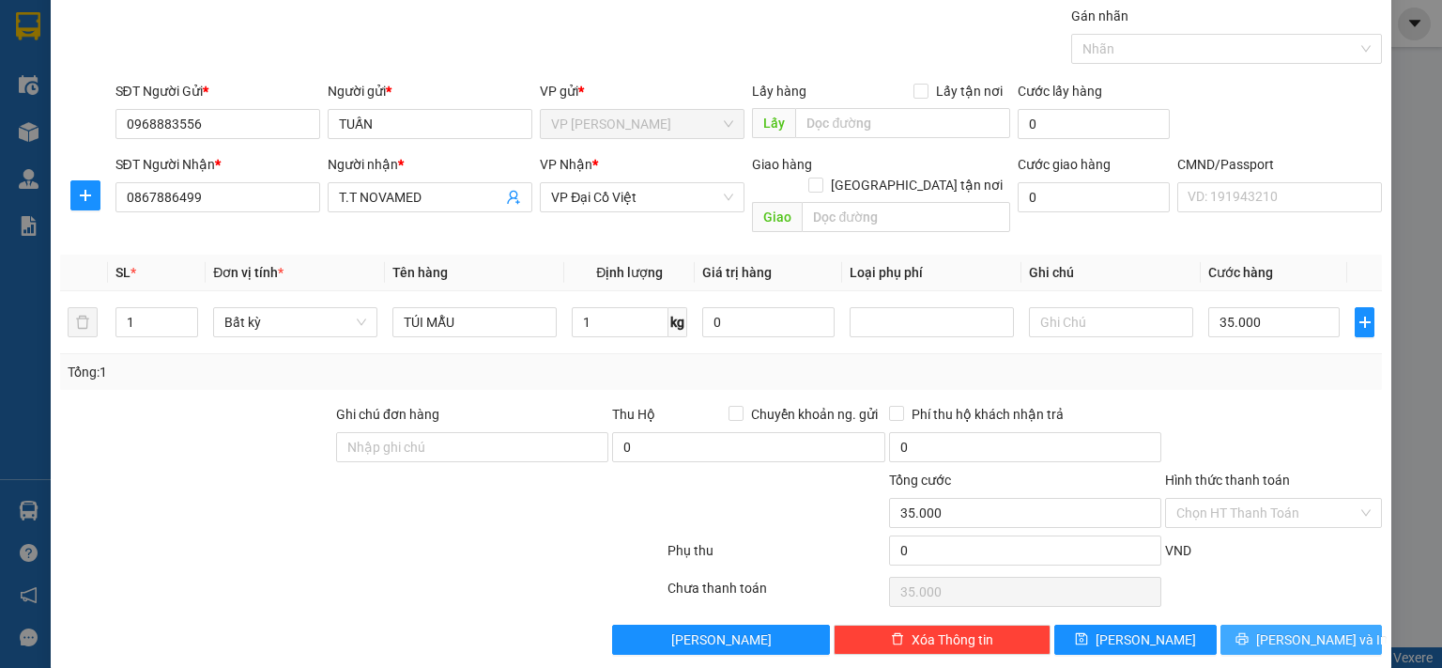
click at [1306, 629] on span "Lưu và In" at bounding box center [1321, 639] width 131 height 21
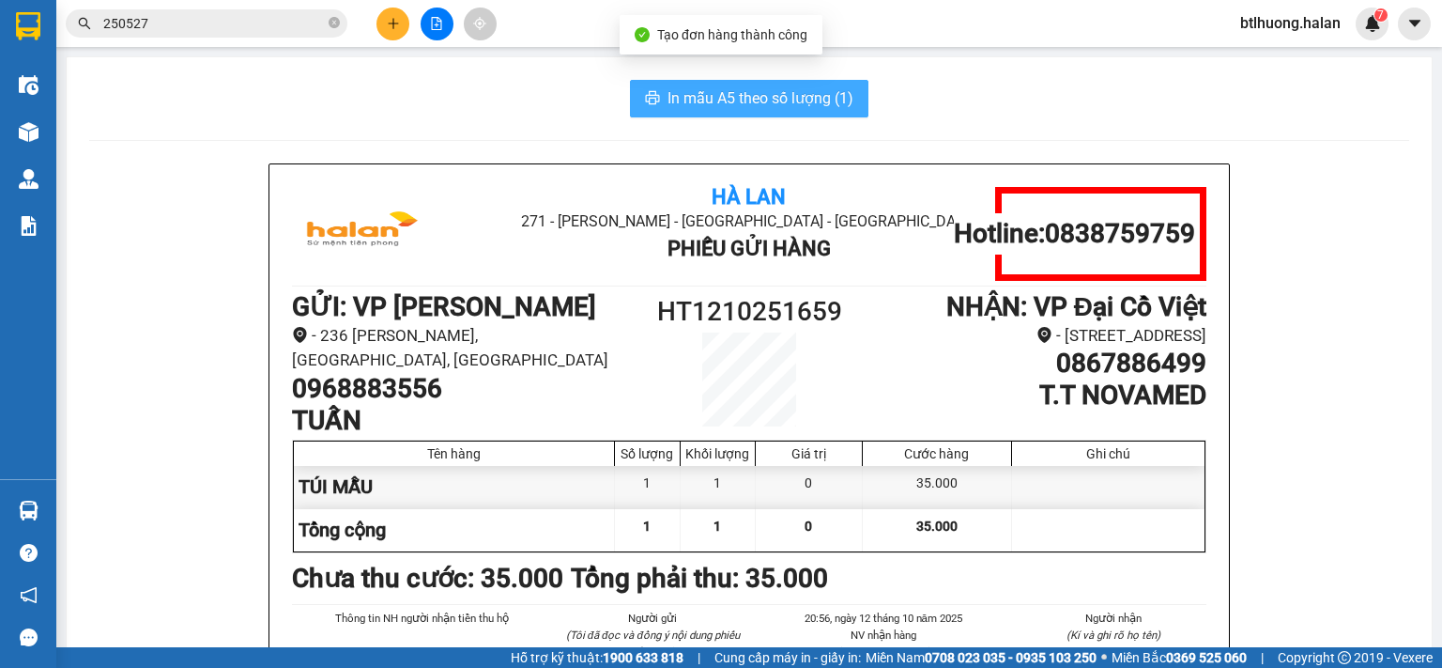
click at [645, 96] on icon "printer" at bounding box center [652, 97] width 15 height 15
click at [260, 27] on input "250527" at bounding box center [214, 23] width 222 height 21
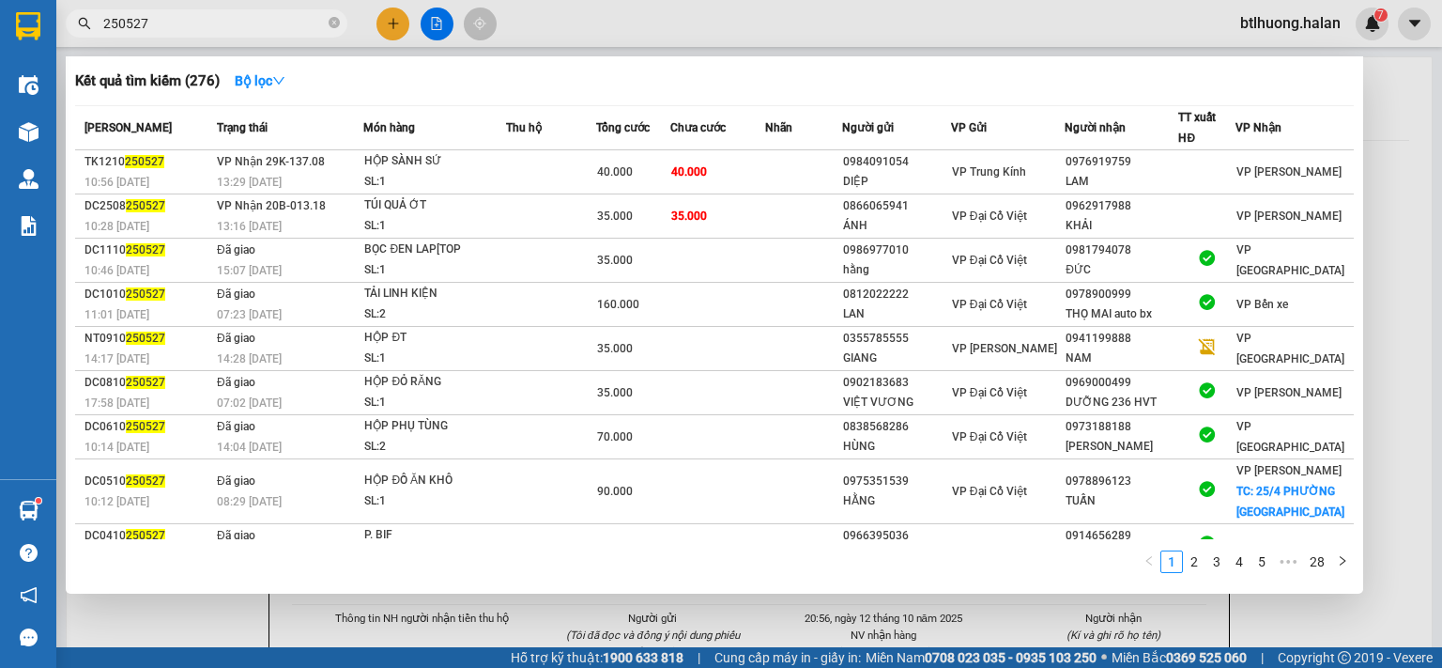
click at [260, 27] on input "250527" at bounding box center [214, 23] width 222 height 21
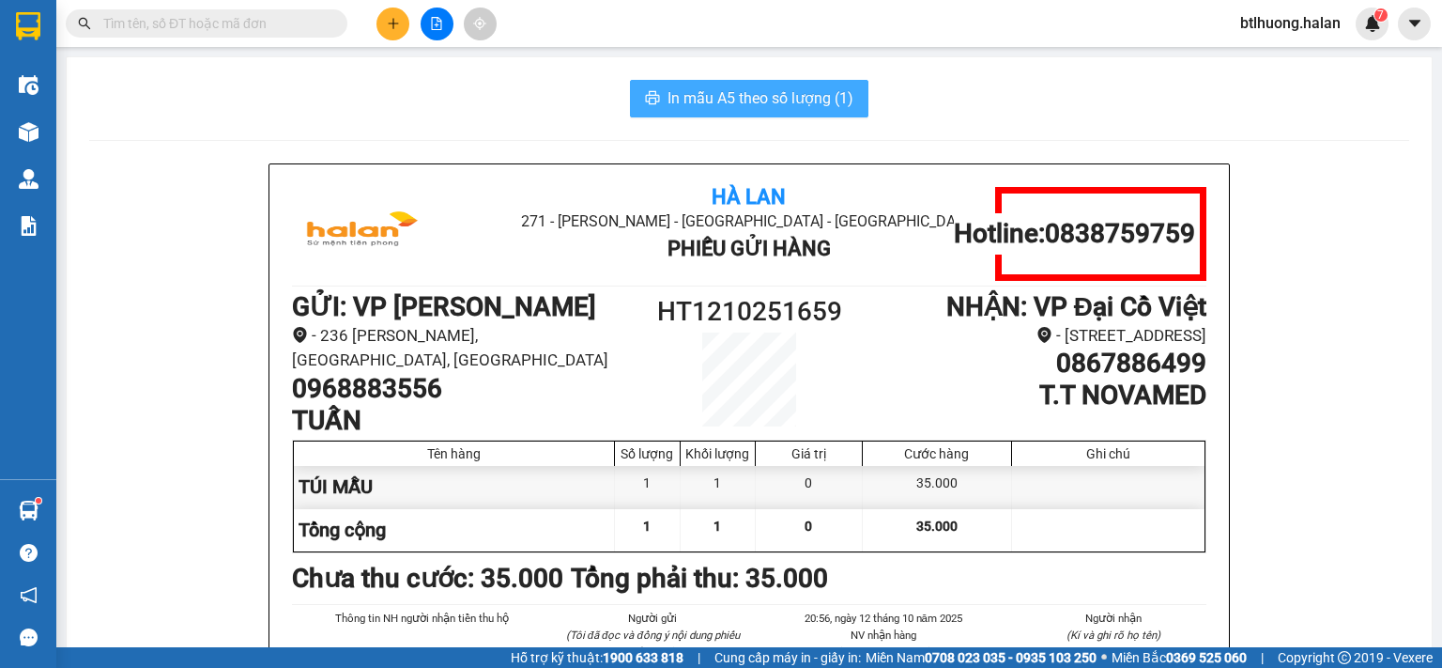
click at [260, 27] on input "text" at bounding box center [214, 23] width 222 height 21
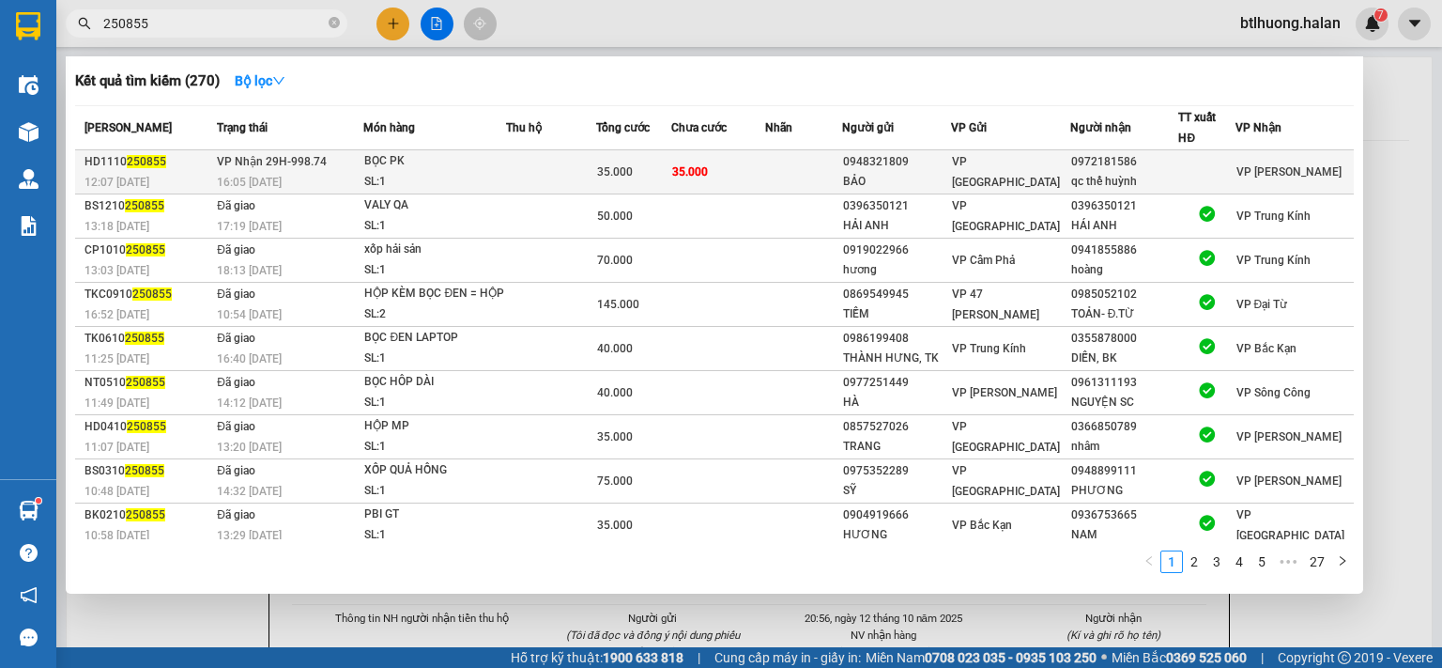
type input "250855"
click at [349, 159] on td "VP Nhận 29H-998.74 16:05 - 11/10" at bounding box center [287, 172] width 151 height 44
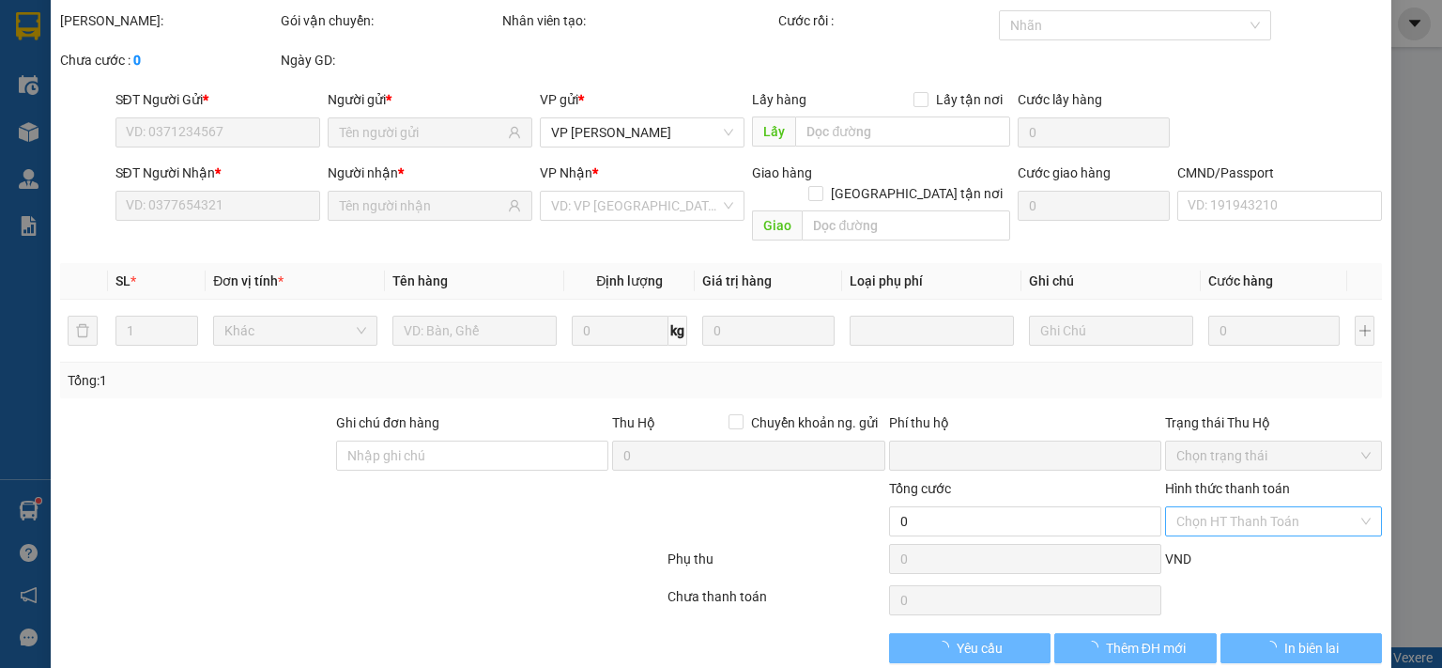
scroll to position [67, 0]
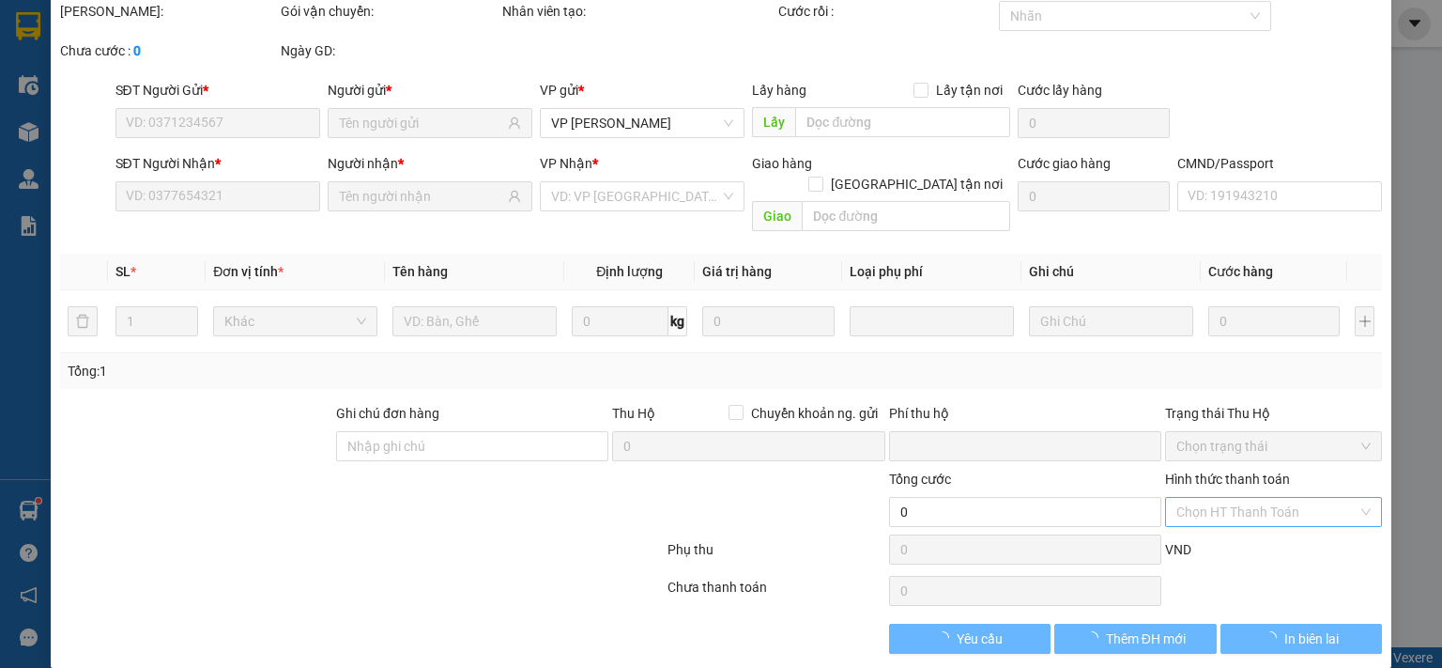
type input "0948321809"
type input "BẢO"
type input "0972181586"
type input "qc thế huỳnh"
type input "0"
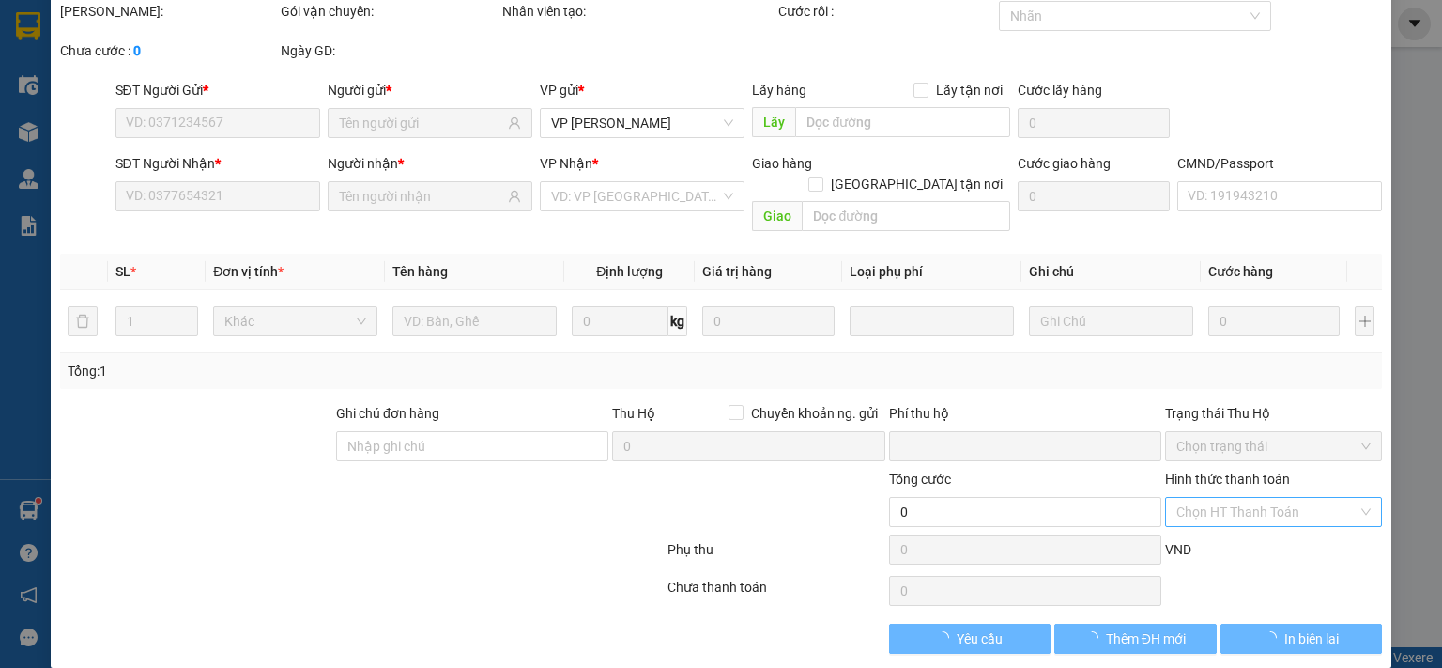
type input "35.000"
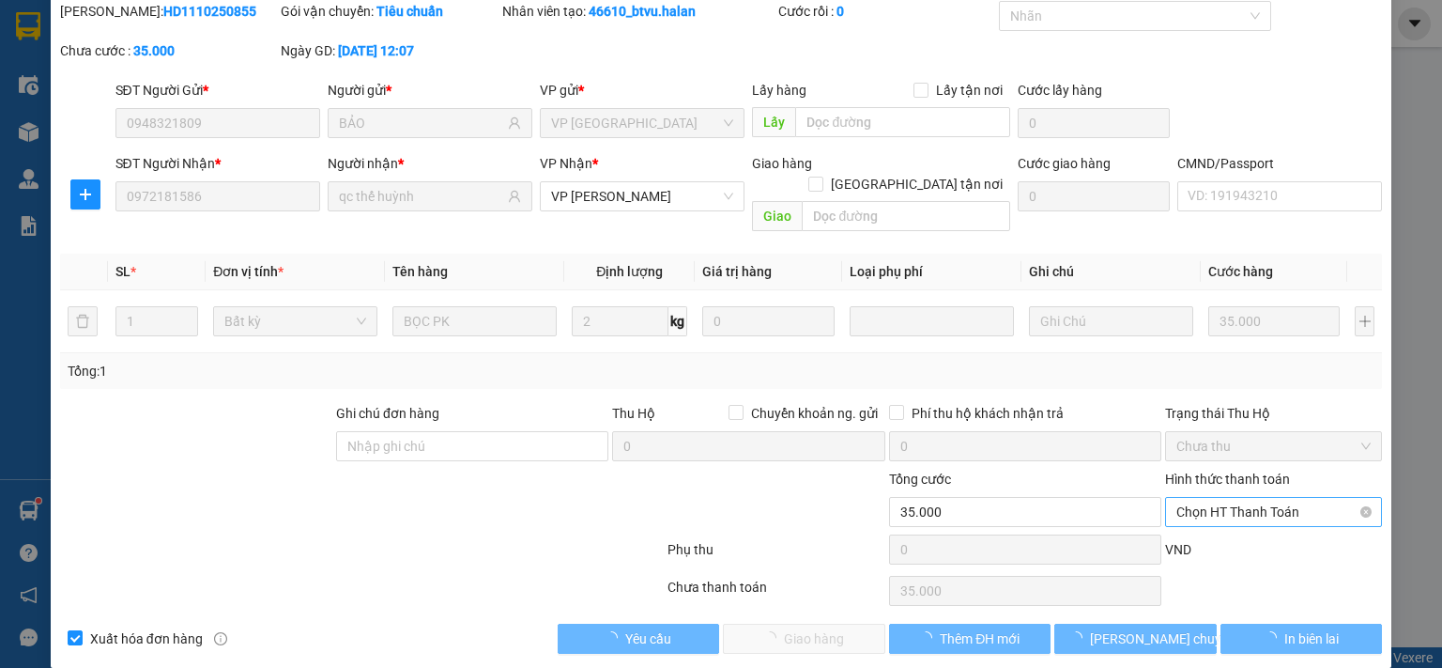
click at [1284, 498] on span "Chọn HT Thanh Toán" at bounding box center [1274, 512] width 194 height 28
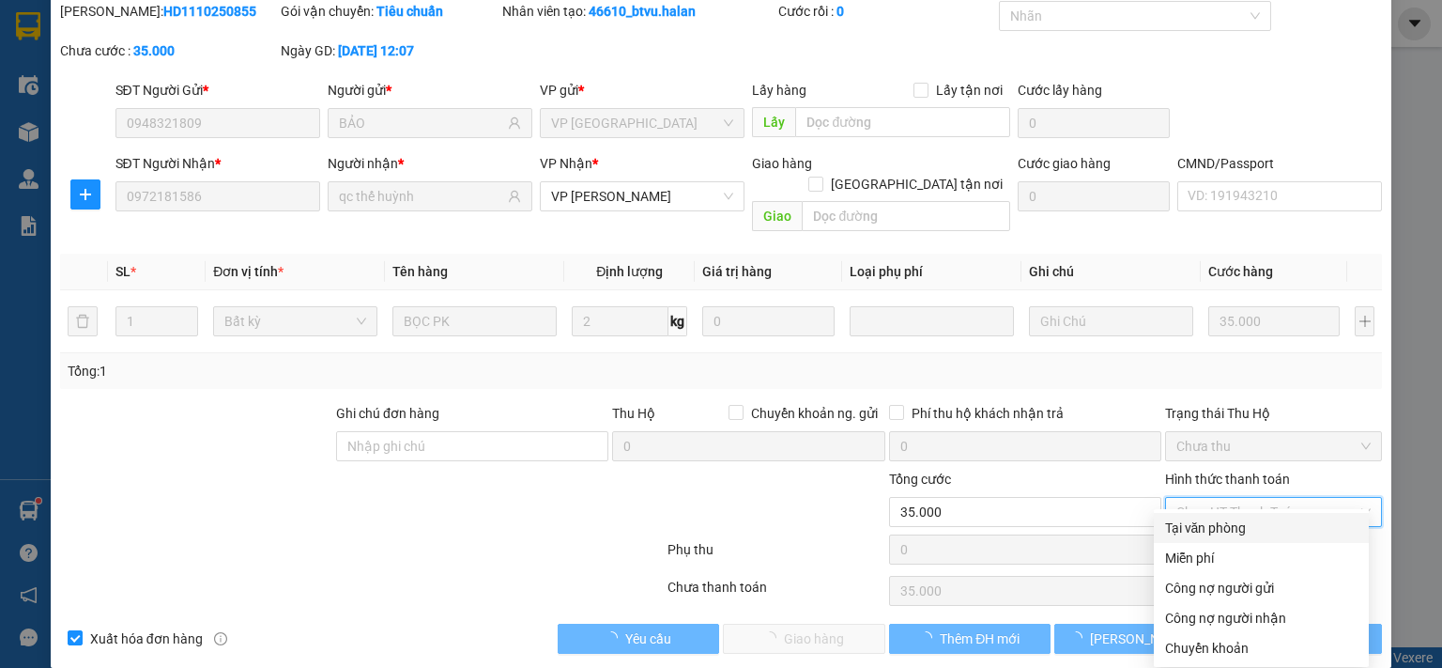
click at [1226, 530] on div "Tại văn phòng" at bounding box center [1261, 527] width 192 height 21
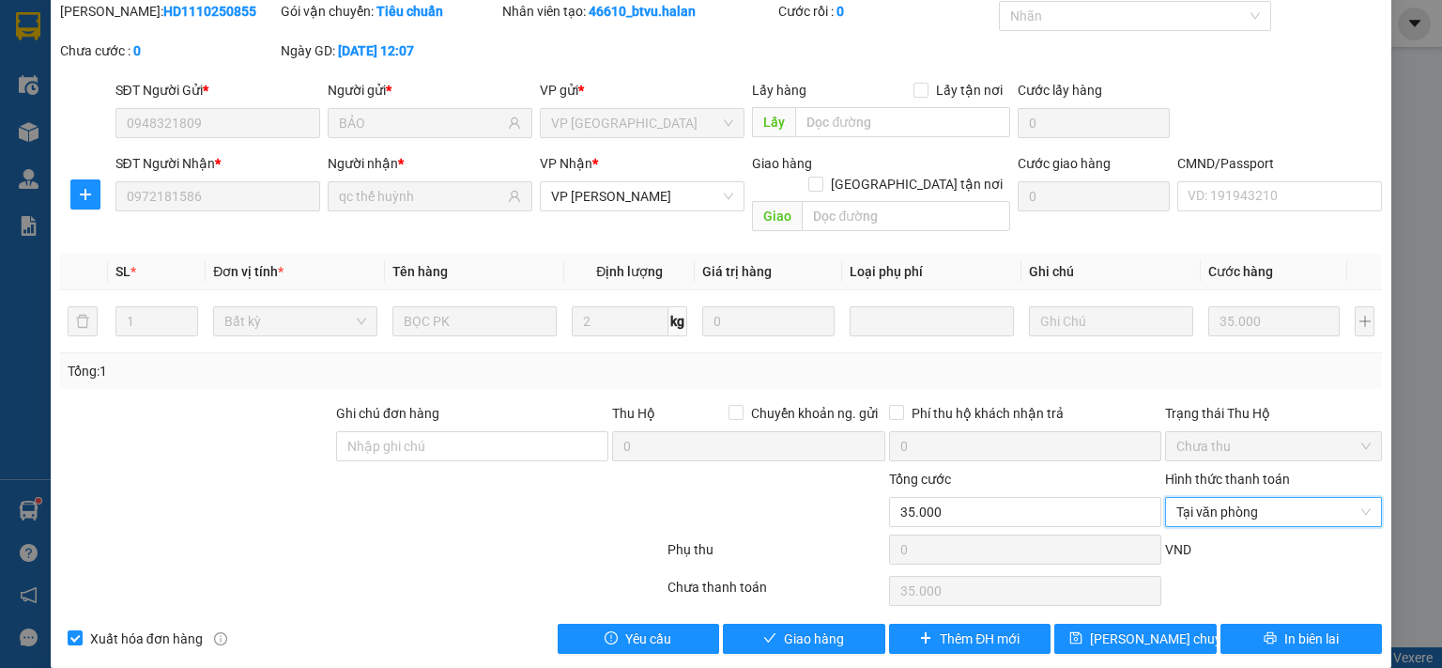
type input "0"
click at [763, 631] on icon "check" at bounding box center [769, 637] width 13 height 13
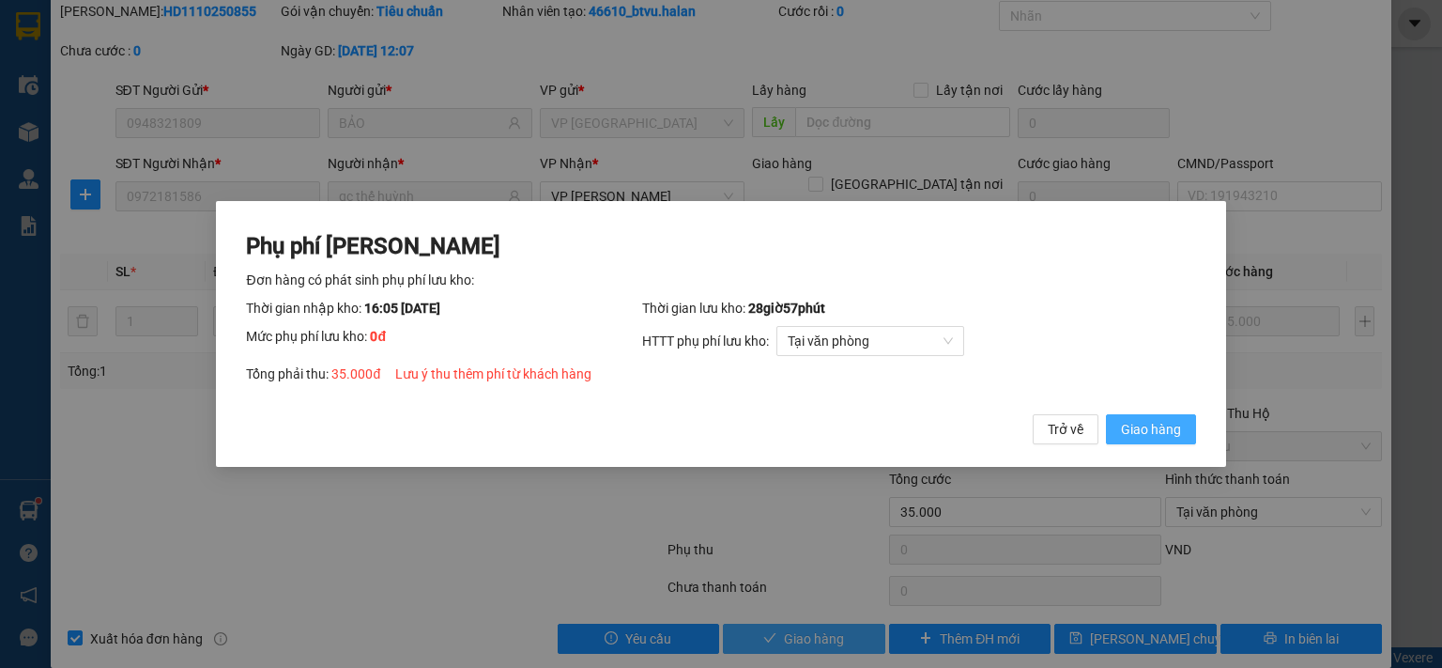
click at [1123, 437] on span "Giao hàng" at bounding box center [1151, 429] width 60 height 21
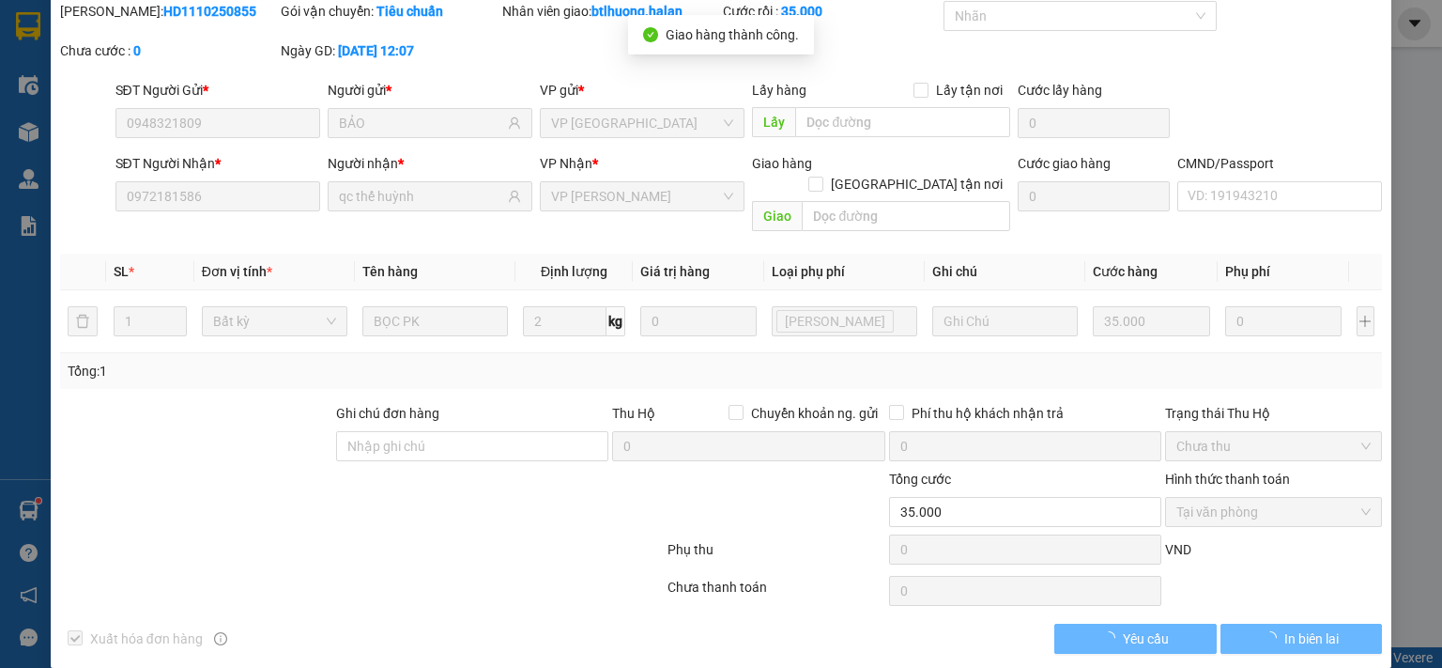
scroll to position [0, 0]
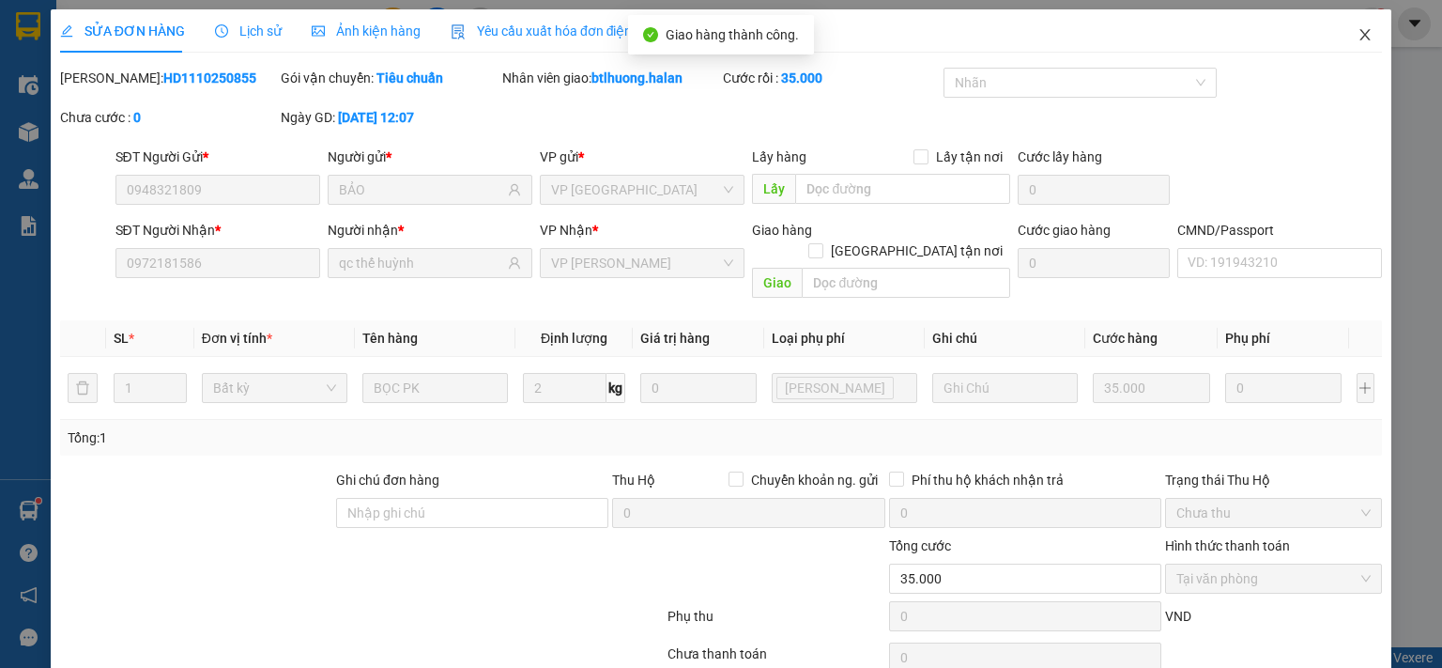
drag, startPoint x: 1342, startPoint y: 33, endPoint x: 1164, endPoint y: 39, distance: 177.6
click at [1346, 31] on span "Close" at bounding box center [1365, 35] width 53 height 53
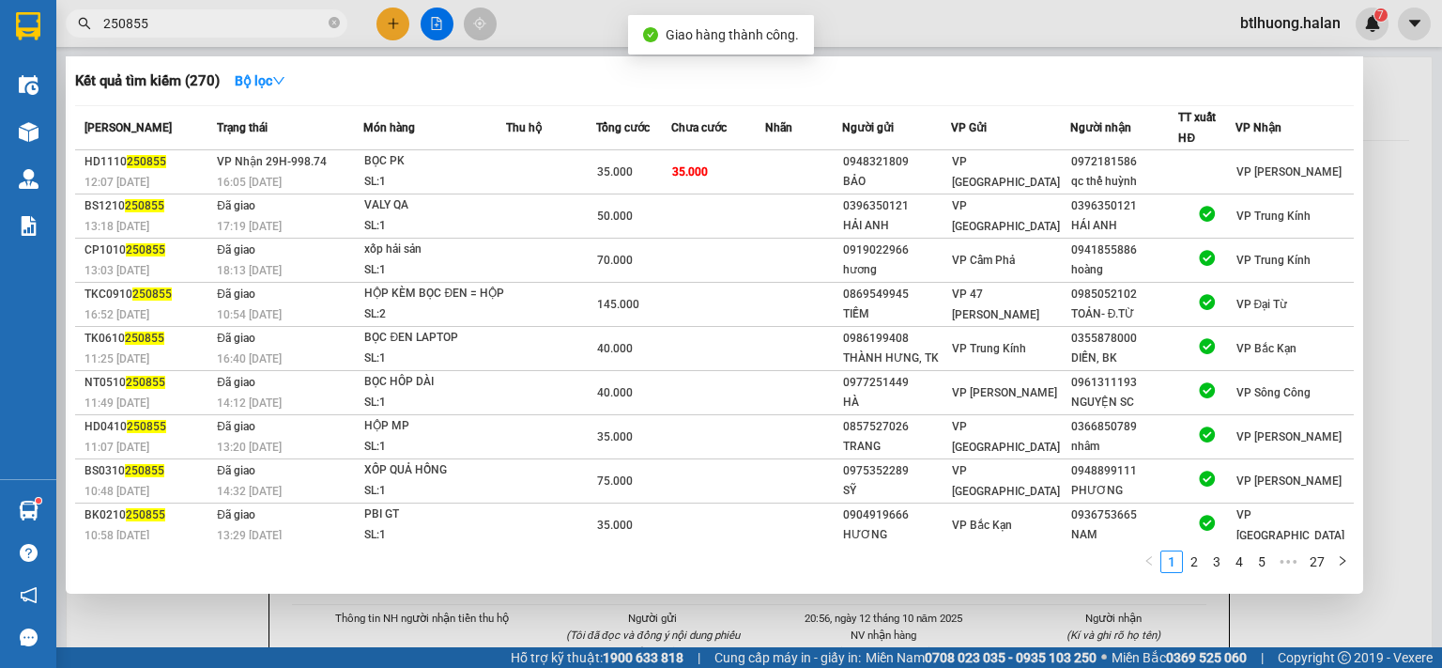
click at [237, 17] on input "250855" at bounding box center [214, 23] width 222 height 21
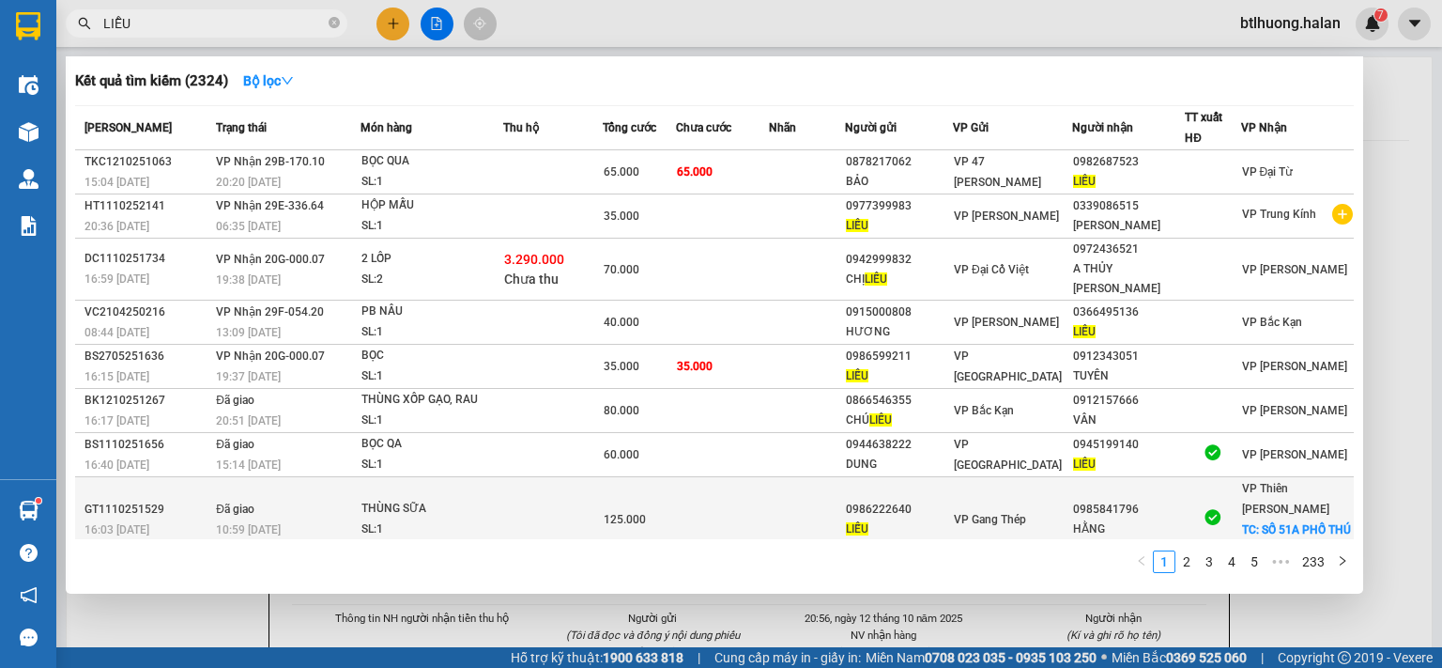
scroll to position [86, 0]
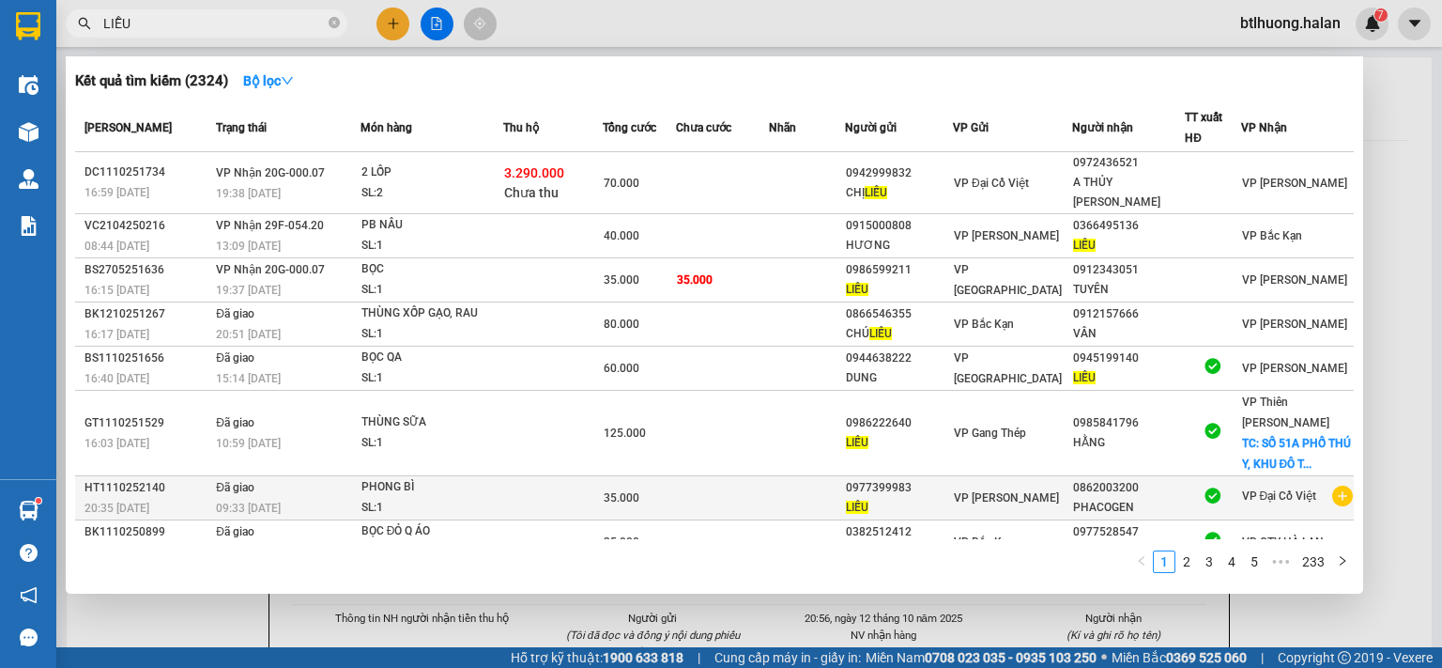
click at [1332, 485] on icon "plus-circle" at bounding box center [1342, 495] width 21 height 21
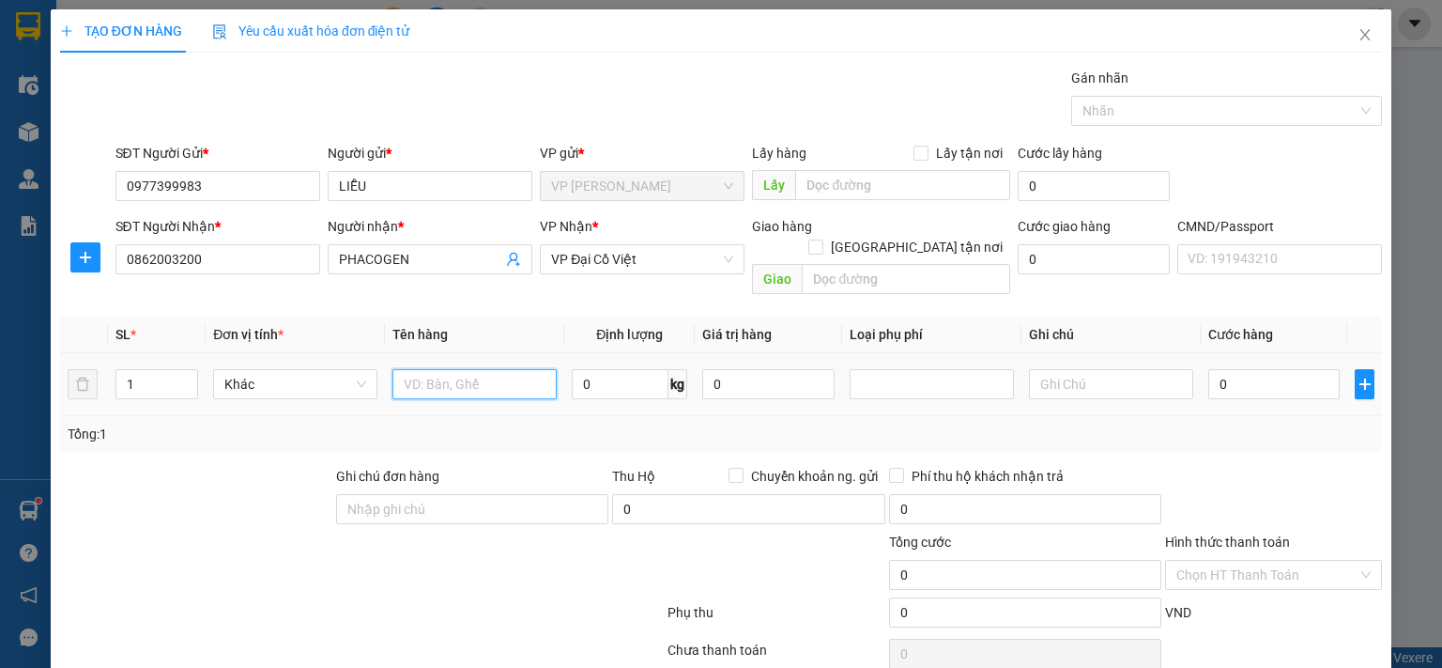
click at [525, 369] on input "text" at bounding box center [474, 384] width 164 height 30
click at [630, 369] on input "0" at bounding box center [620, 384] width 97 height 30
click at [640, 416] on div "Tổng: 1" at bounding box center [721, 434] width 1322 height 36
click at [1228, 369] on input "0" at bounding box center [1273, 384] width 131 height 30
drag, startPoint x: 1228, startPoint y: 368, endPoint x: 1187, endPoint y: 406, distance: 55.8
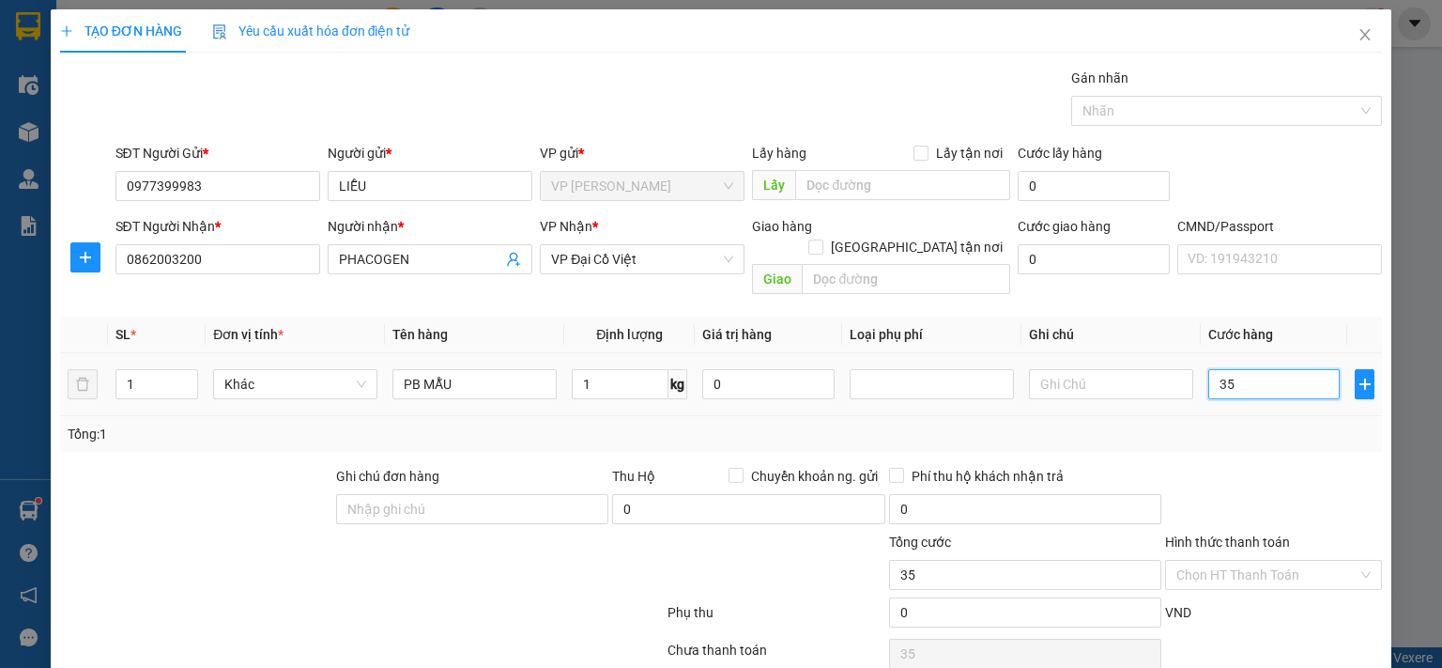
click at [1203, 395] on div "SL * Đơn vị tính * Tên hàng Định lượng Giá trị hàng Loại phụ phí Ghi chú Cước h…" at bounding box center [721, 383] width 1322 height 135
click at [1187, 423] on div "Tổng: 1" at bounding box center [721, 433] width 1307 height 21
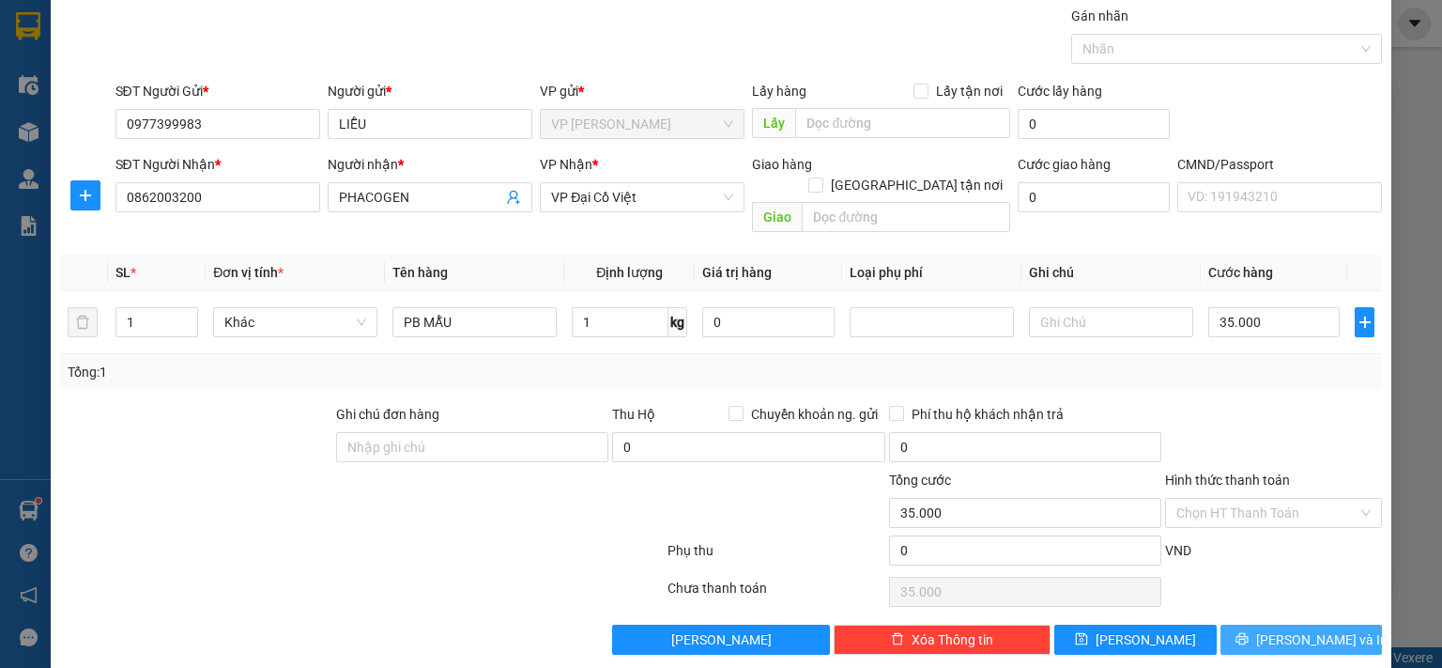
click at [1249, 632] on icon "printer" at bounding box center [1242, 638] width 13 height 13
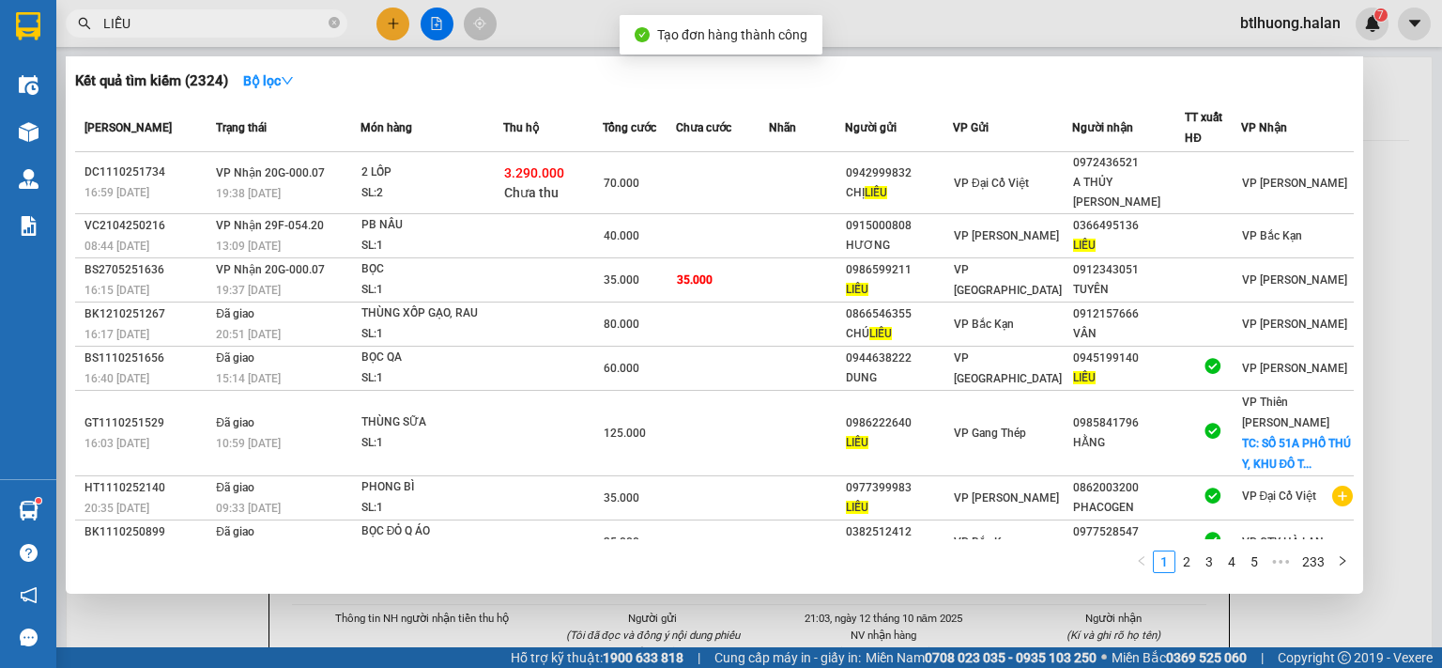
click at [1401, 472] on div at bounding box center [721, 334] width 1442 height 668
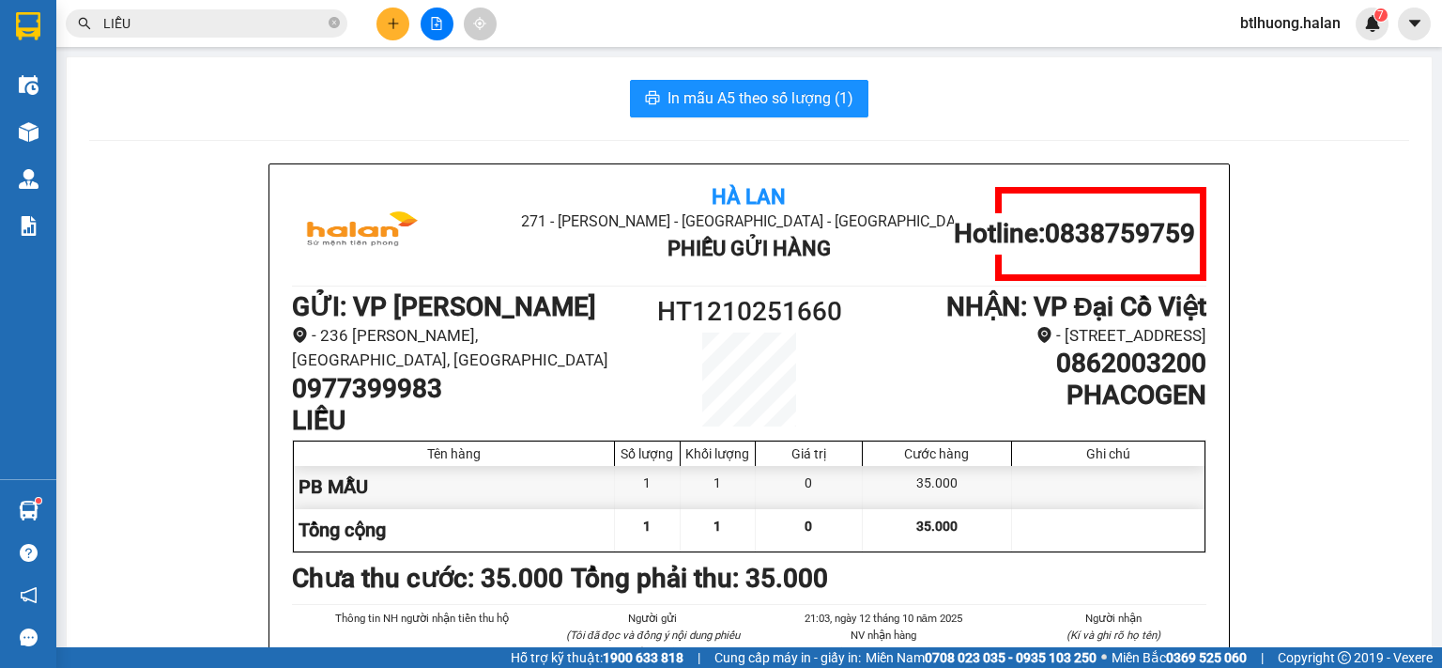
click at [197, 22] on input "LIỄU" at bounding box center [214, 23] width 222 height 21
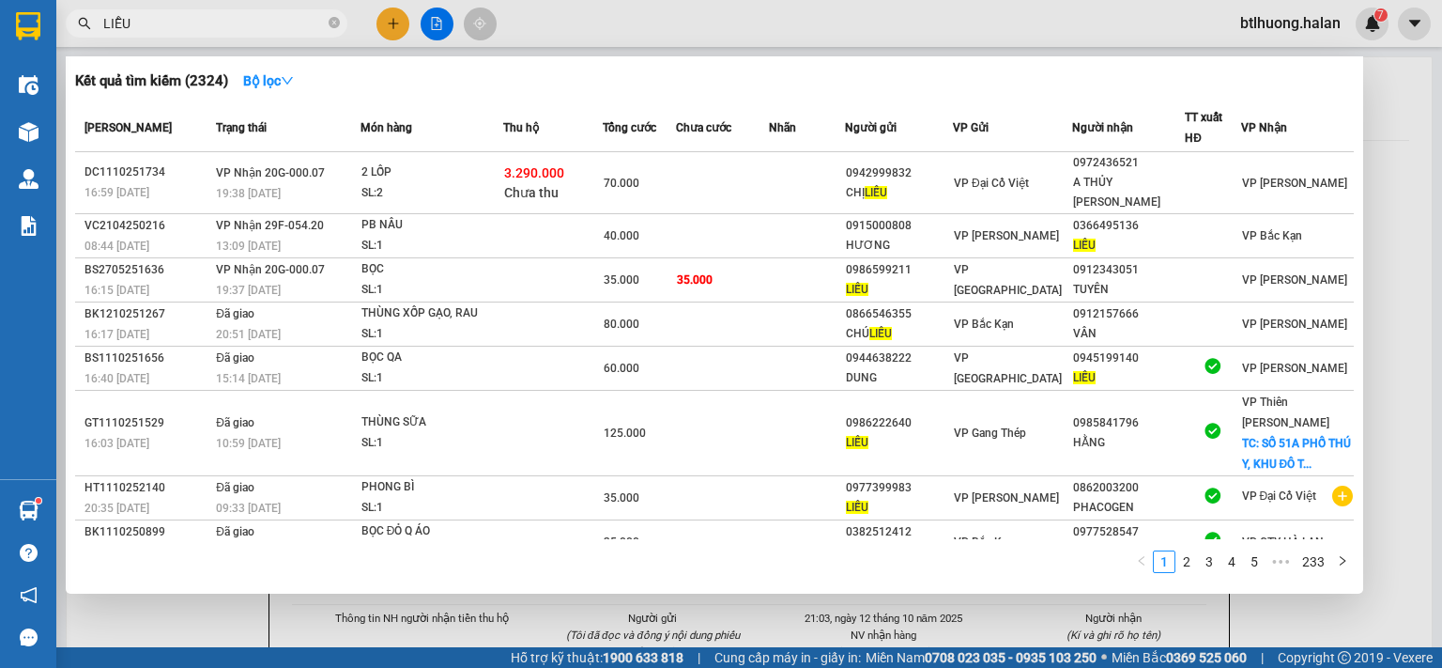
click at [197, 22] on input "LIỄU" at bounding box center [214, 23] width 222 height 21
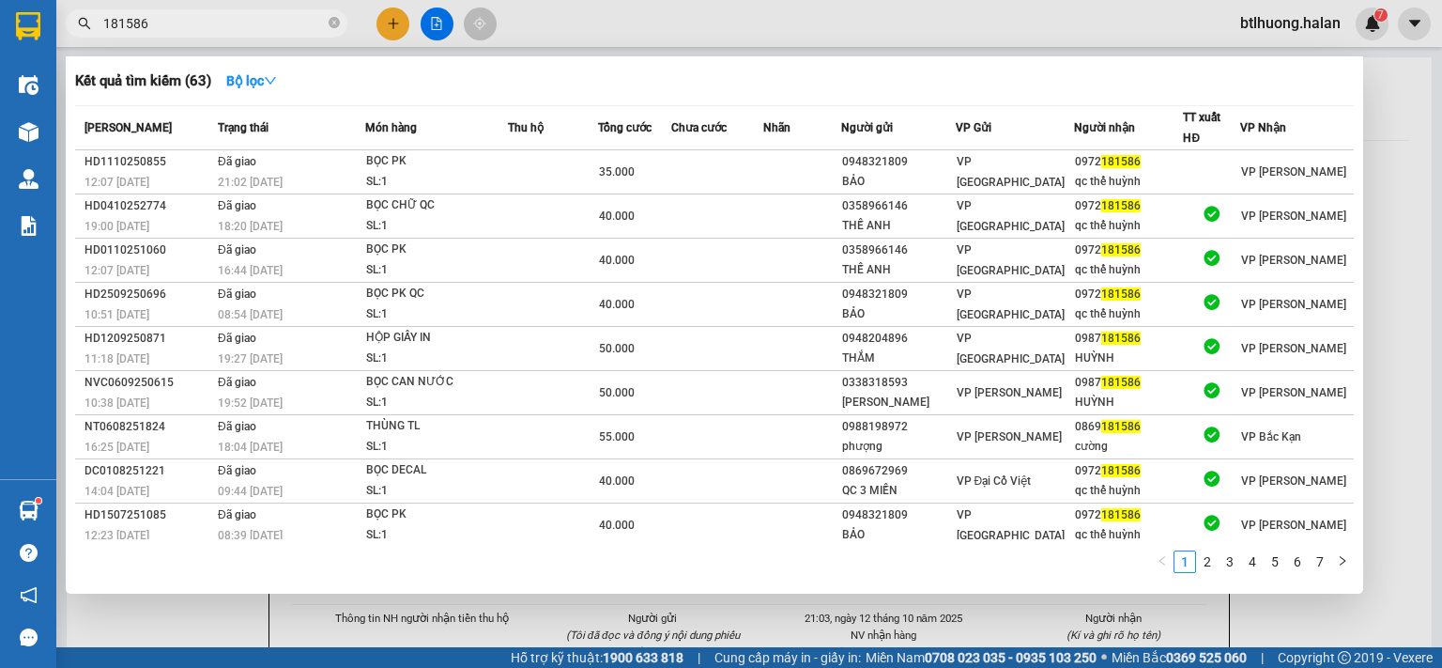
click at [210, 29] on input "181586" at bounding box center [214, 23] width 222 height 21
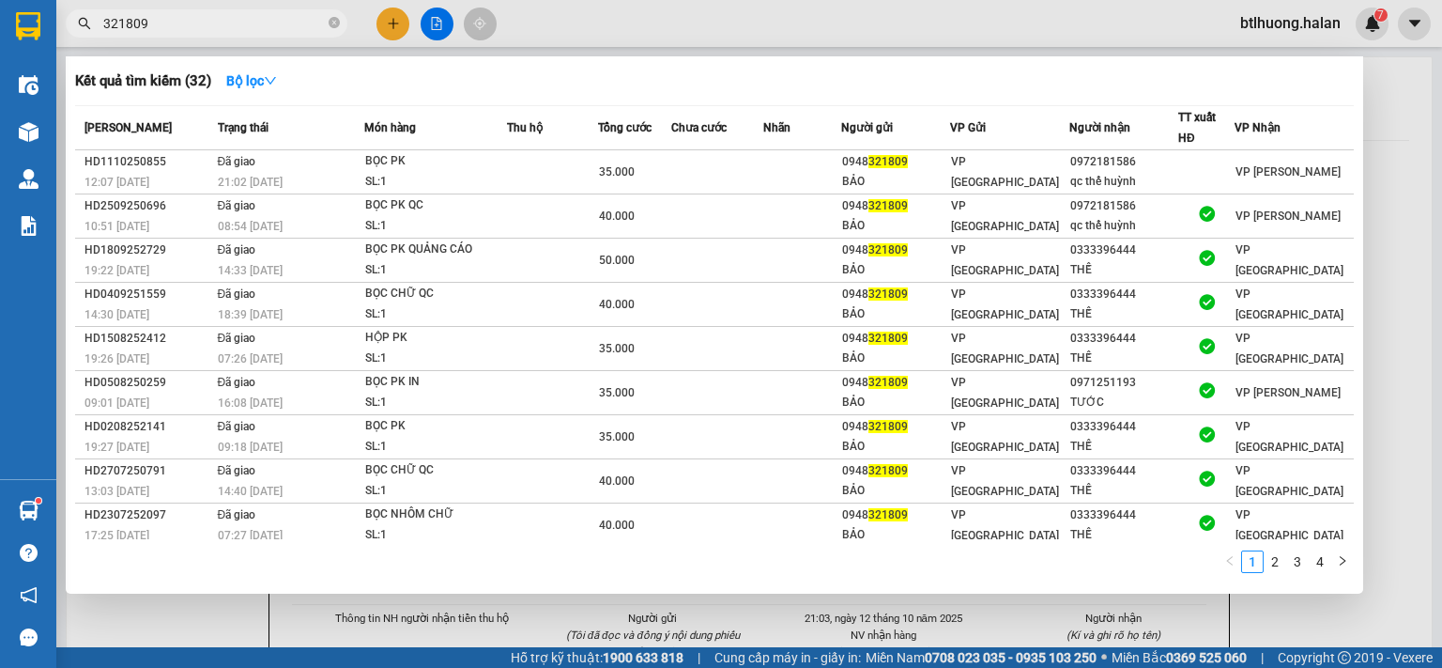
click at [146, 24] on input "321809" at bounding box center [214, 23] width 222 height 21
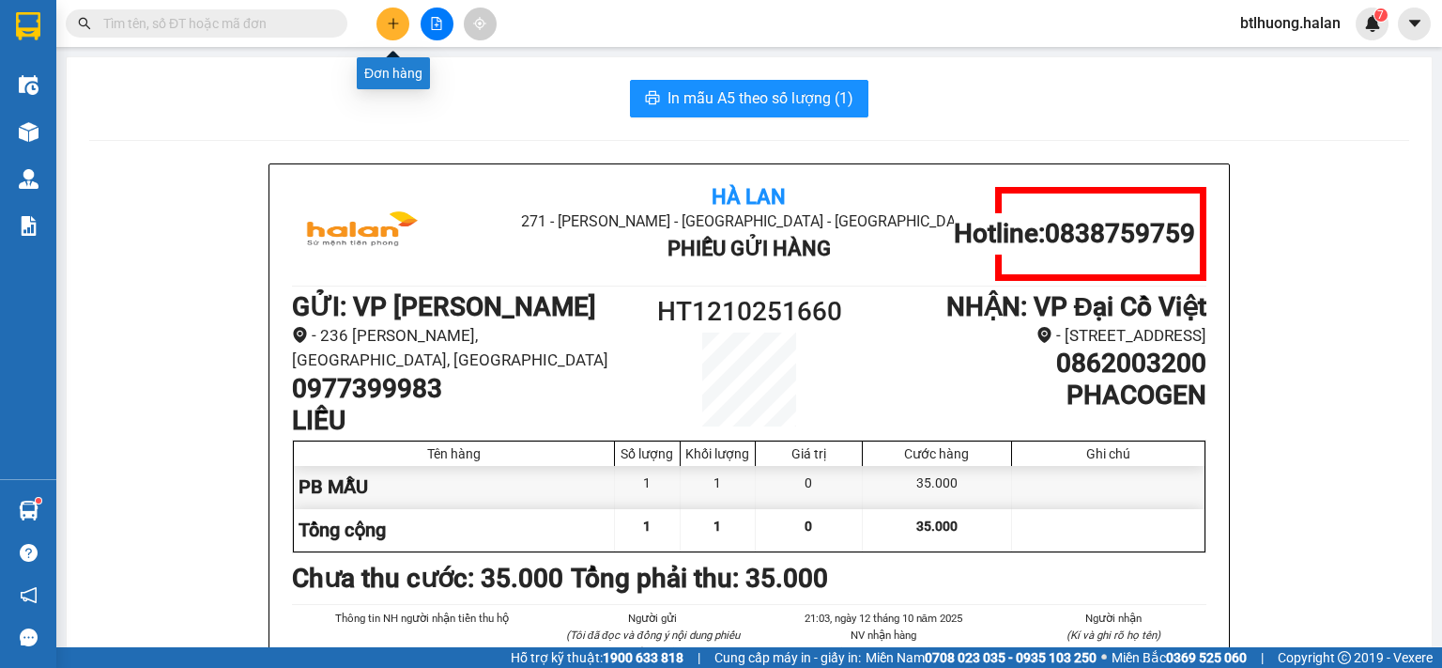
click at [385, 23] on button at bounding box center [393, 24] width 33 height 33
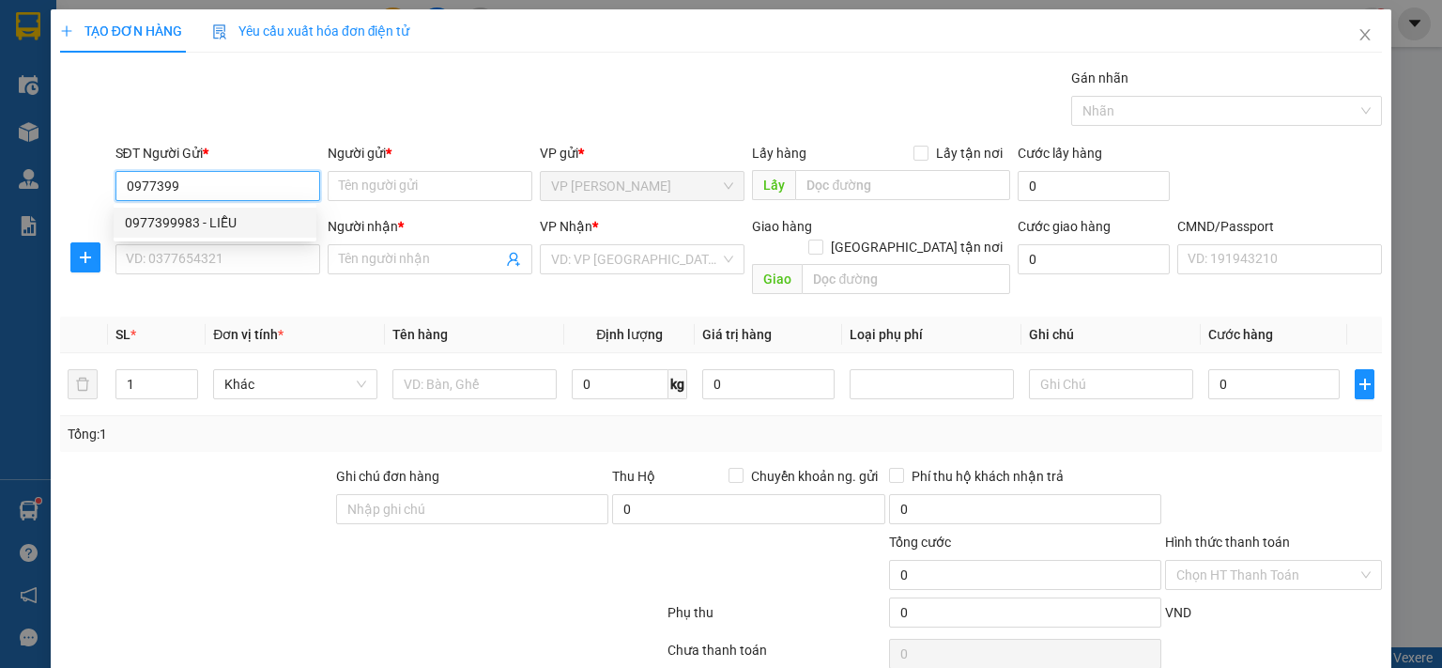
click at [270, 221] on div "0977399983 - LIỄU" at bounding box center [215, 222] width 180 height 21
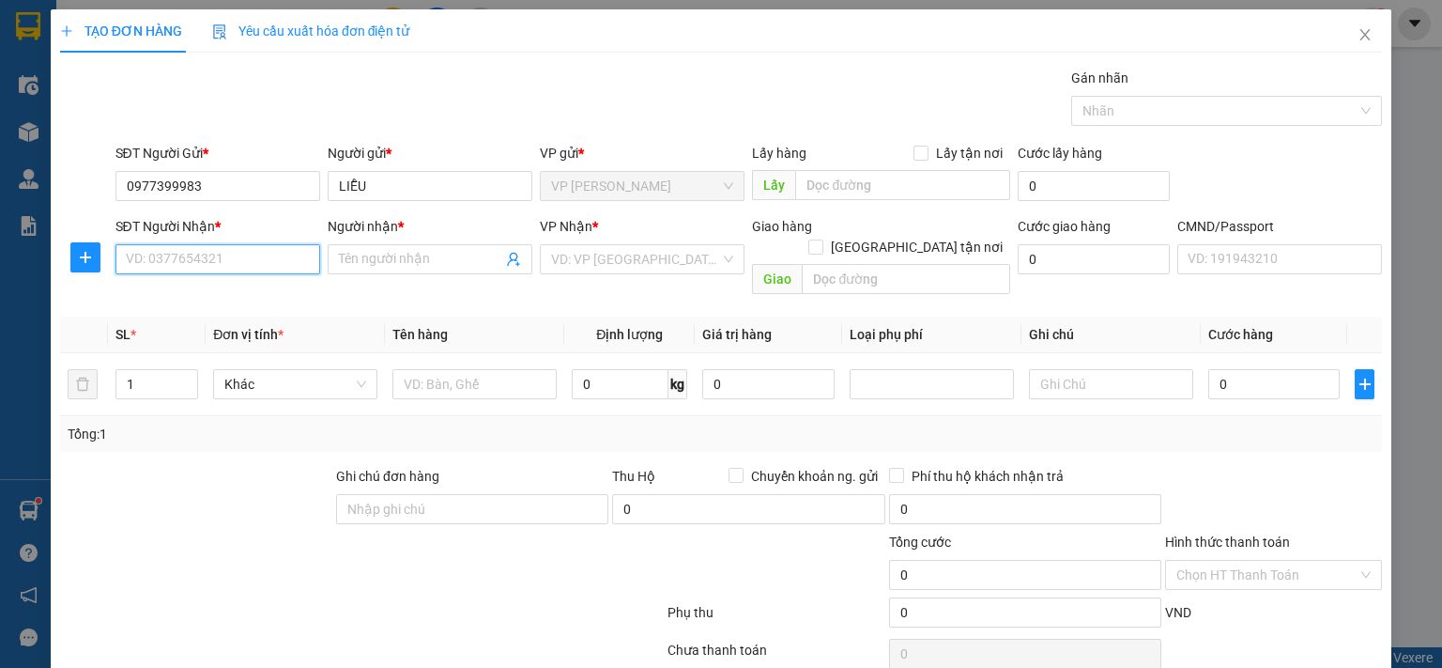
click at [273, 260] on input "SĐT Người Nhận *" at bounding box center [217, 259] width 205 height 30
click at [1358, 38] on icon "close" at bounding box center [1365, 34] width 15 height 15
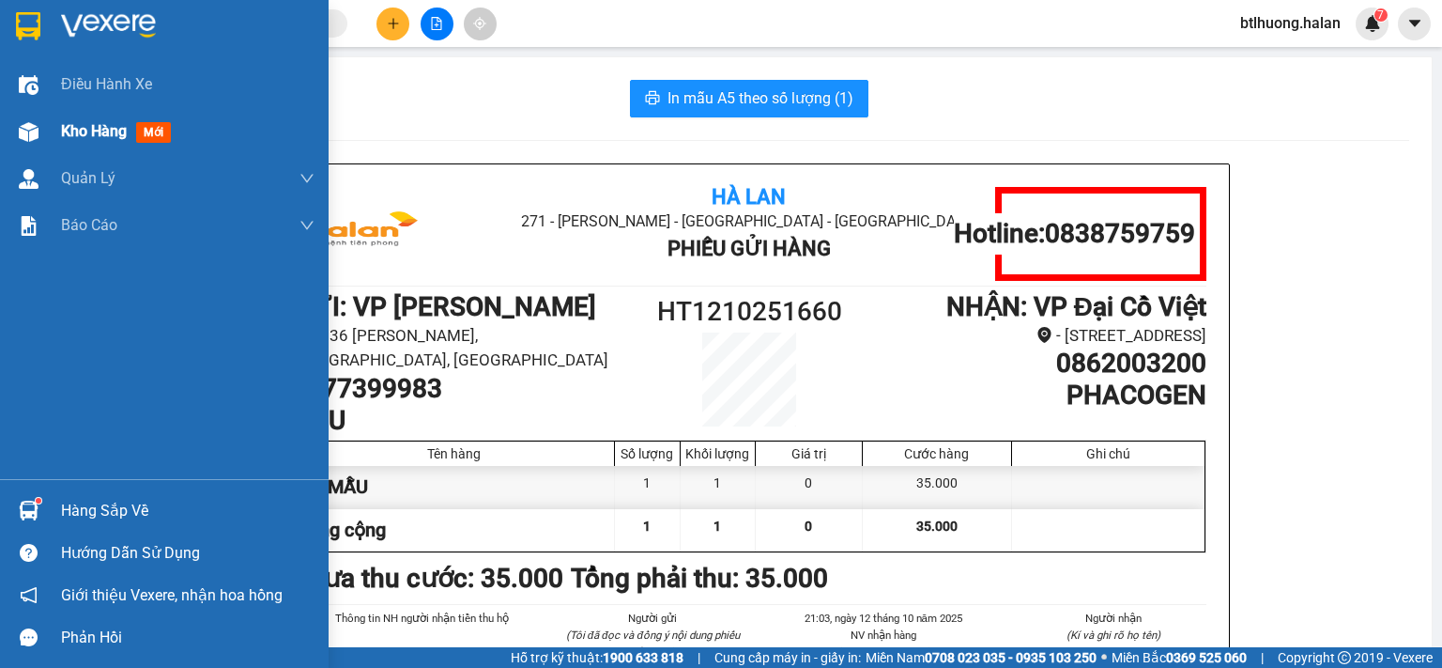
click at [20, 132] on img at bounding box center [29, 132] width 20 height 20
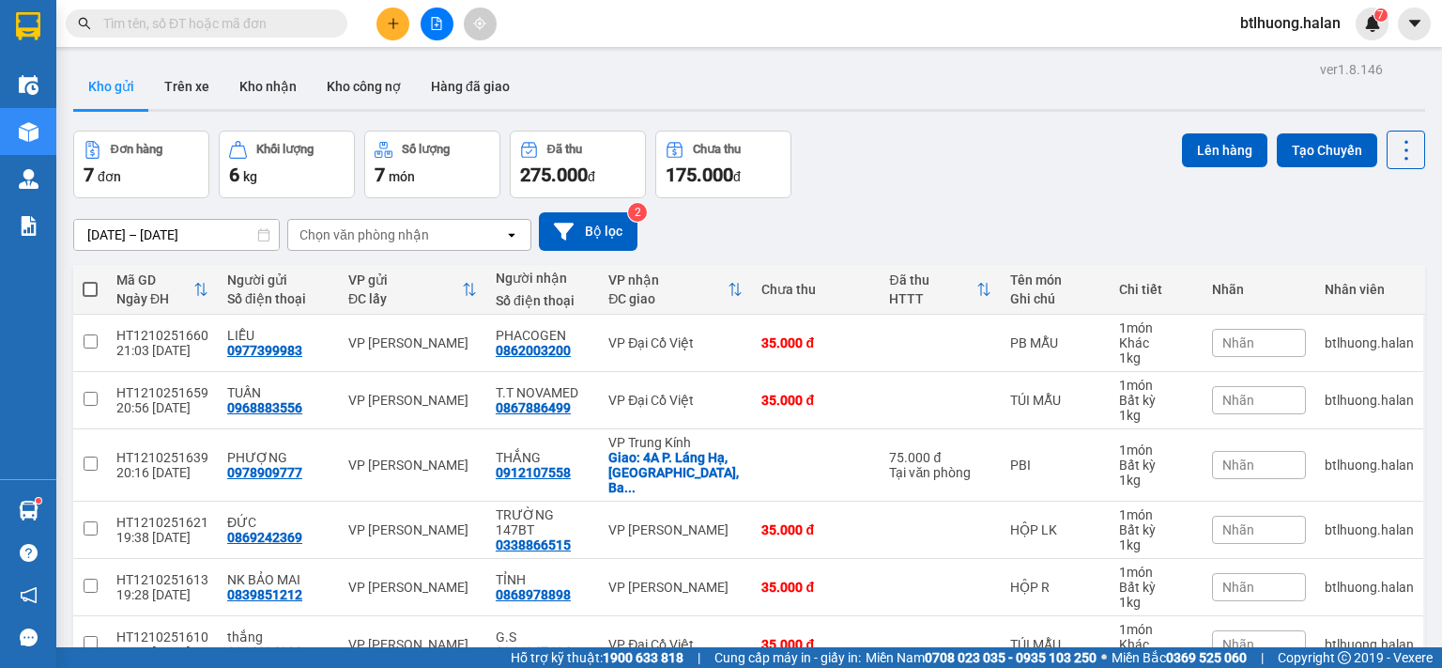
click at [883, 177] on div "Đơn hàng 7 đơn Khối lượng 6 kg Số lượng 7 món Đã thu 275.000 đ Chưa thu 175.000…" at bounding box center [749, 165] width 1352 height 68
click at [994, 164] on div "Đơn hàng 7 đơn Khối lượng 6 kg Số lượng 7 món Đã thu 275.000 đ Chưa thu 175.000…" at bounding box center [749, 165] width 1352 height 68
click at [958, 206] on div "29/08/2025 – 12/10/2025 Press the down arrow key to interact with the calendar …" at bounding box center [749, 231] width 1352 height 67
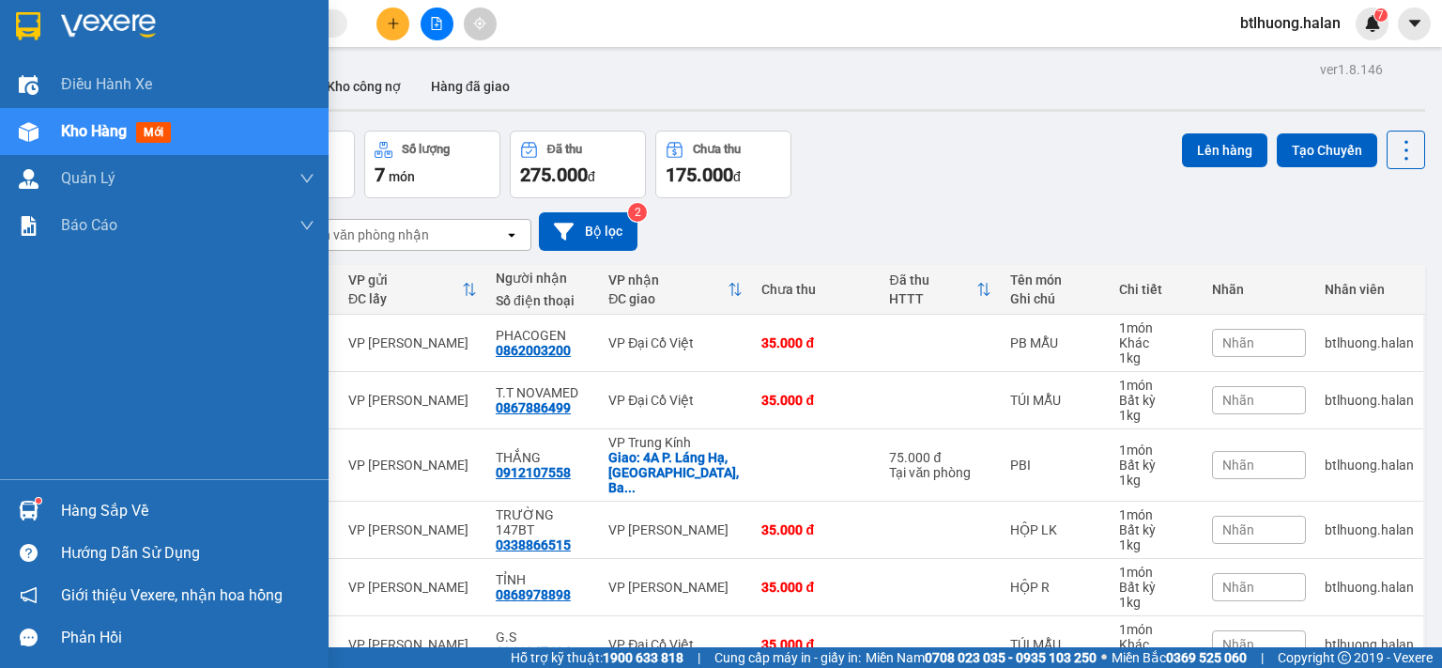
click at [26, 508] on img at bounding box center [29, 510] width 20 height 20
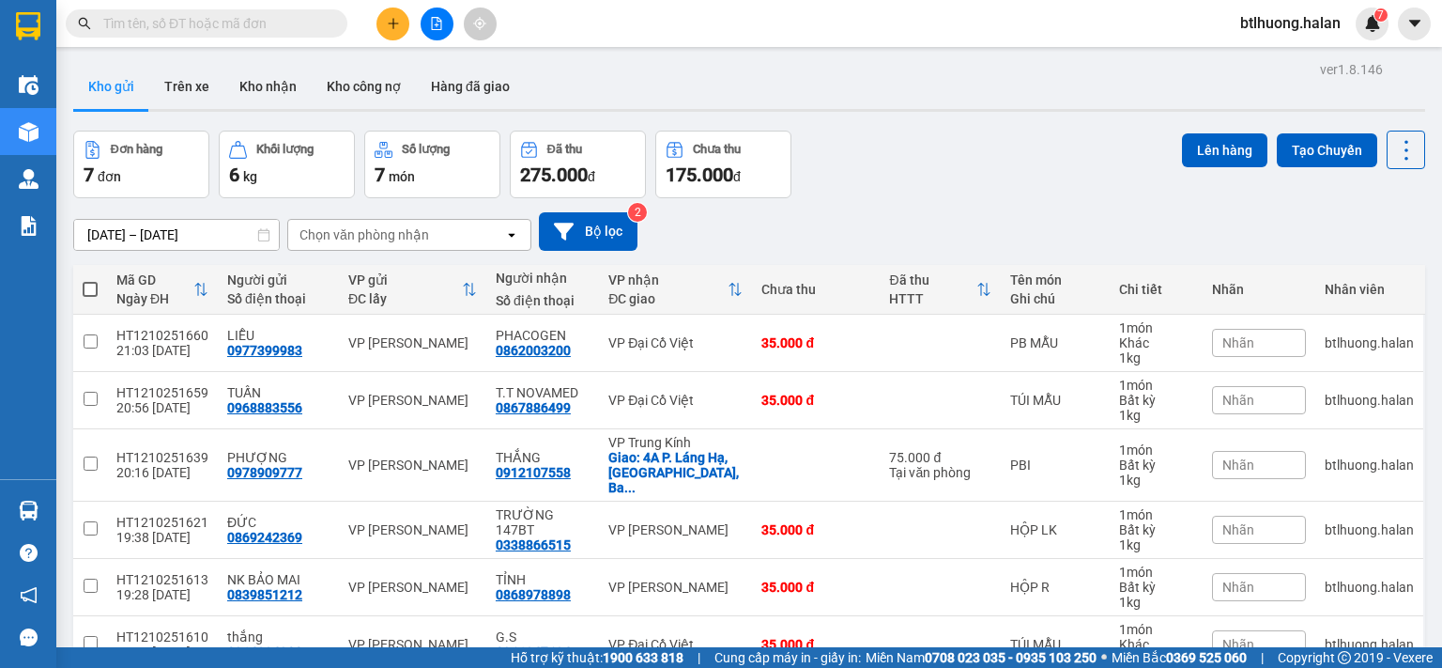
click at [778, 131] on section "Kết quả tìm kiếm ( 32 ) Bộ lọc Mã ĐH Trạng thái Món hàng Thu hộ Tổng cước Chưa …" at bounding box center [721, 334] width 1442 height 668
click at [228, 25] on input "text" at bounding box center [214, 23] width 222 height 21
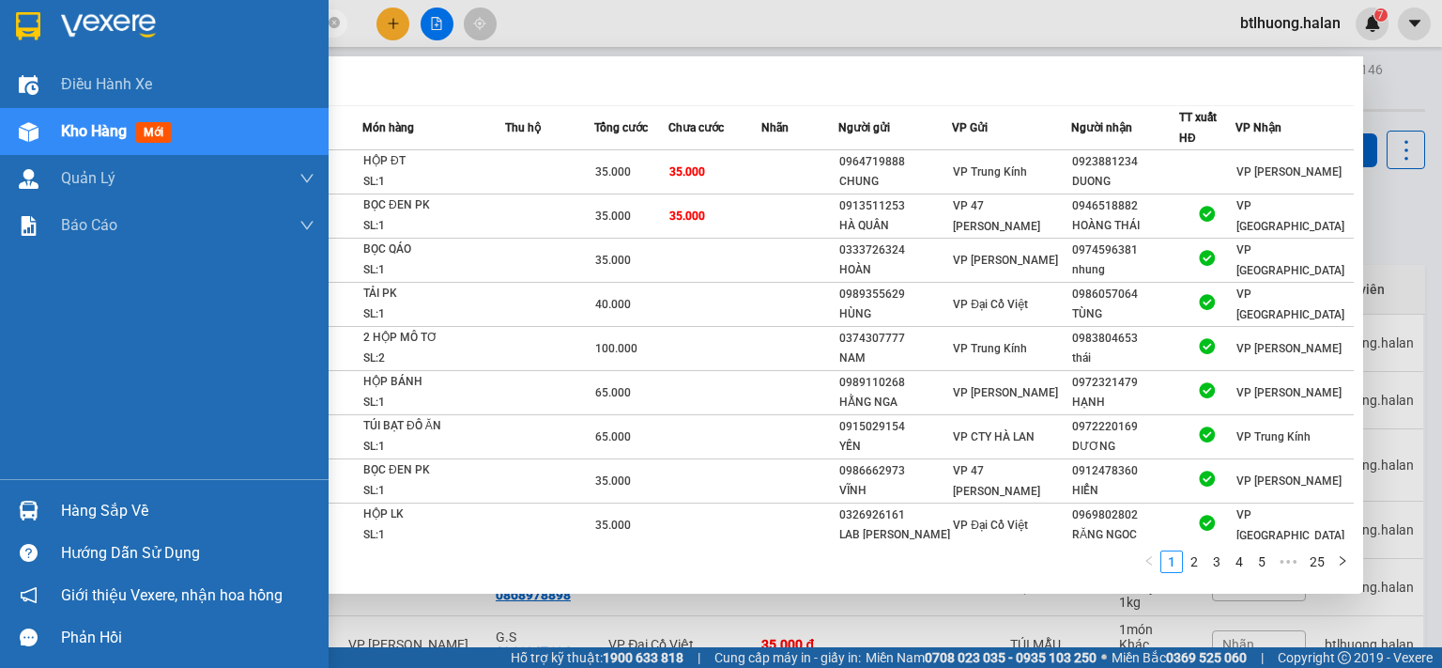
click at [44, 512] on div at bounding box center [28, 510] width 33 height 33
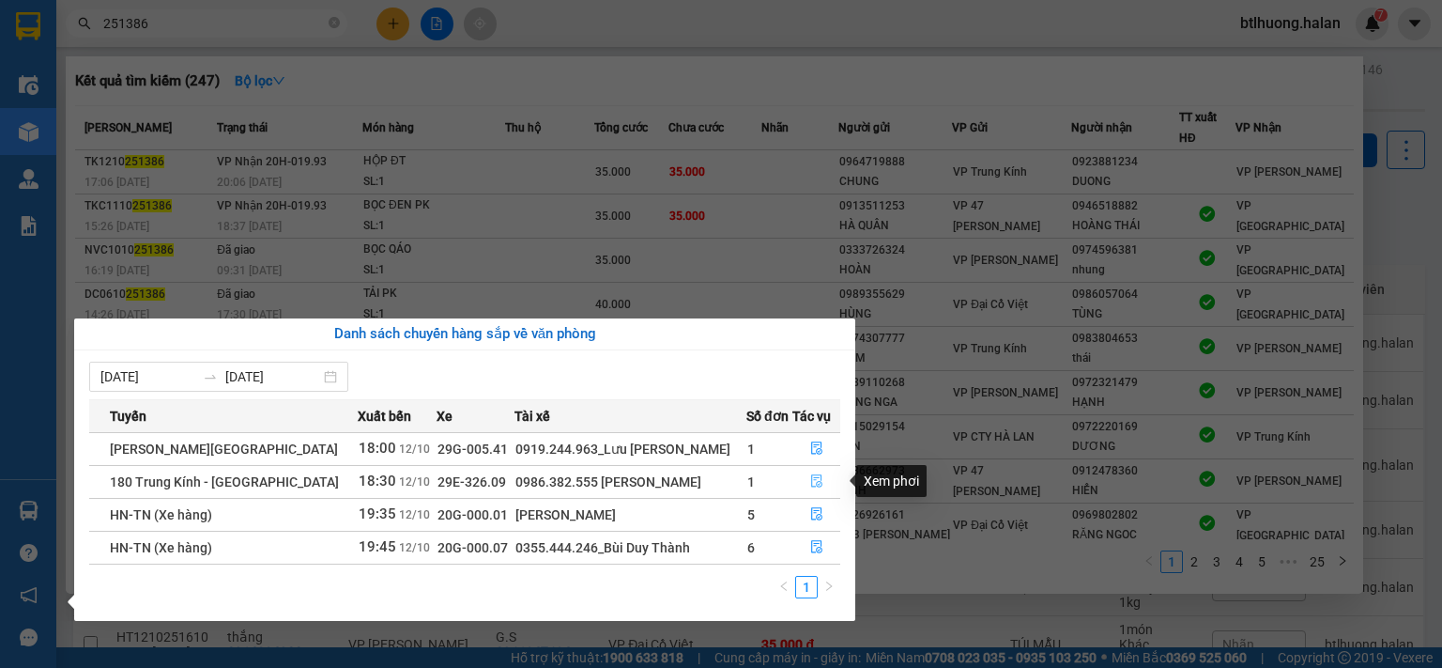
click at [811, 480] on icon "file-done" at bounding box center [816, 481] width 11 height 13
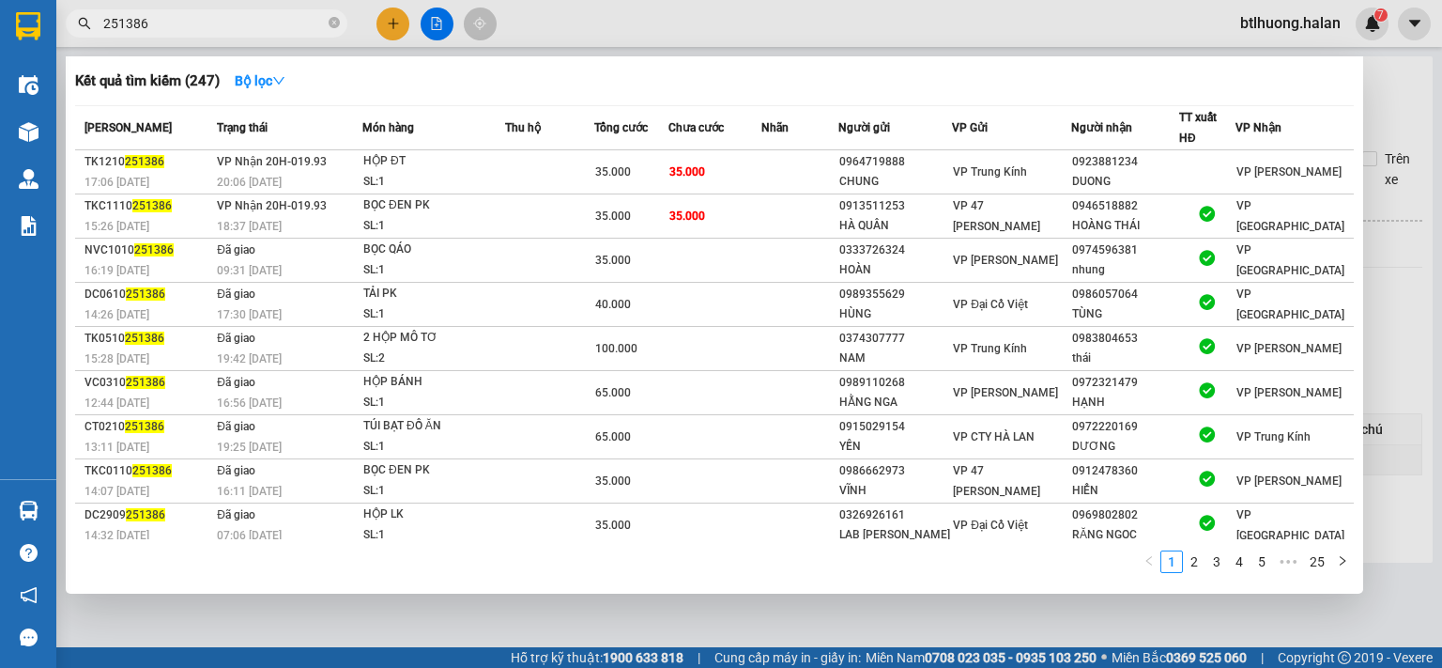
click at [1370, 295] on div at bounding box center [721, 334] width 1442 height 668
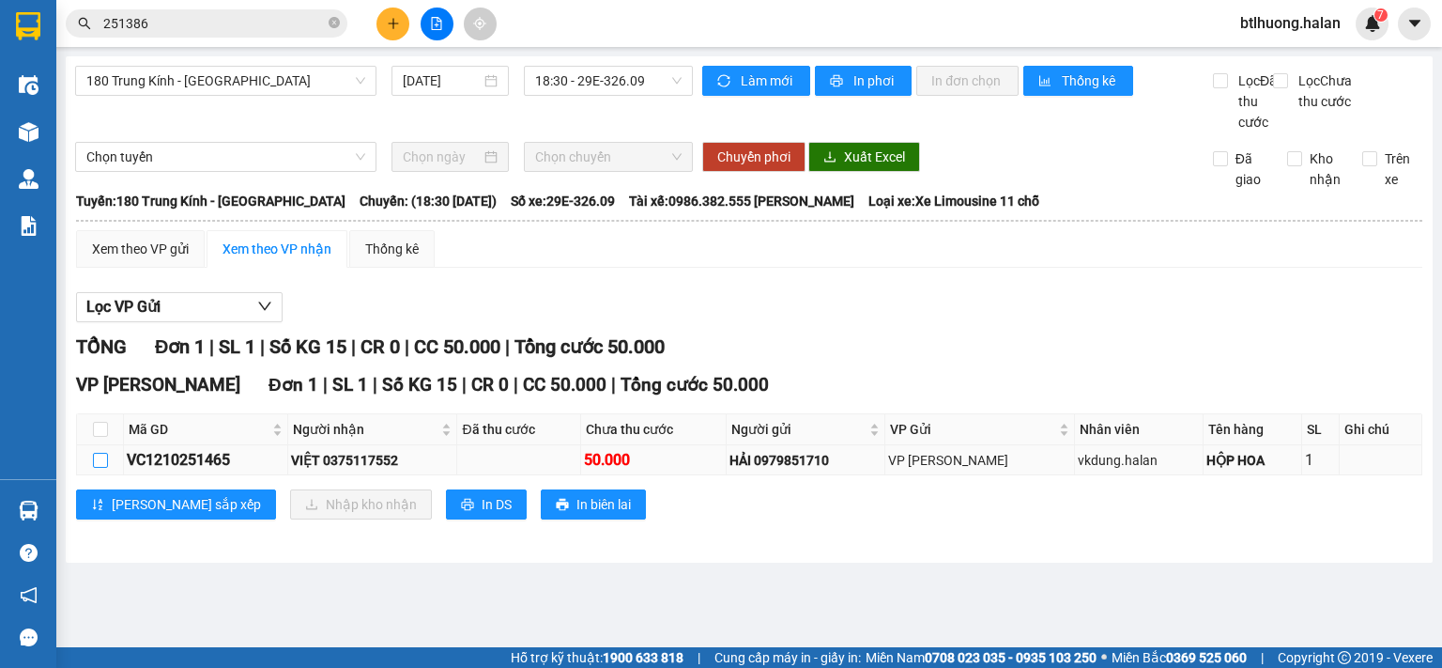
click at [97, 468] on input "checkbox" at bounding box center [100, 460] width 15 height 15
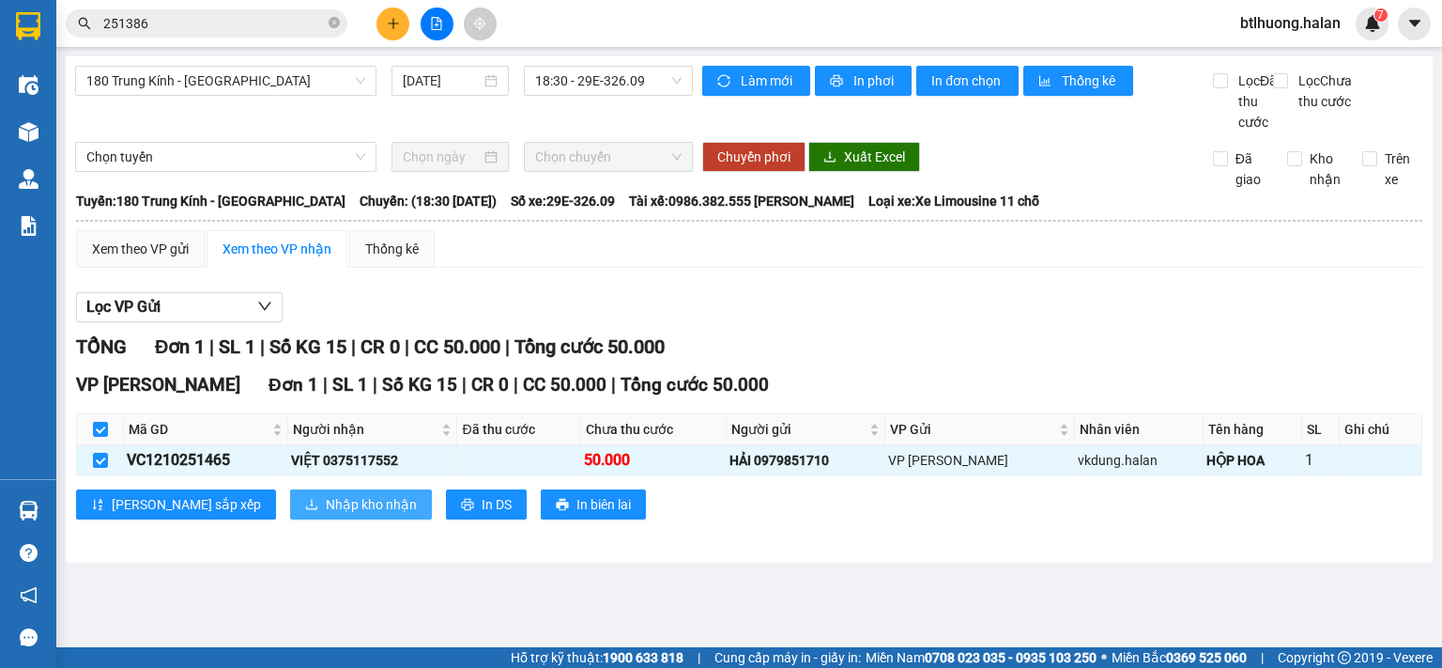
click at [290, 514] on button "Nhập kho nhận" at bounding box center [361, 504] width 142 height 30
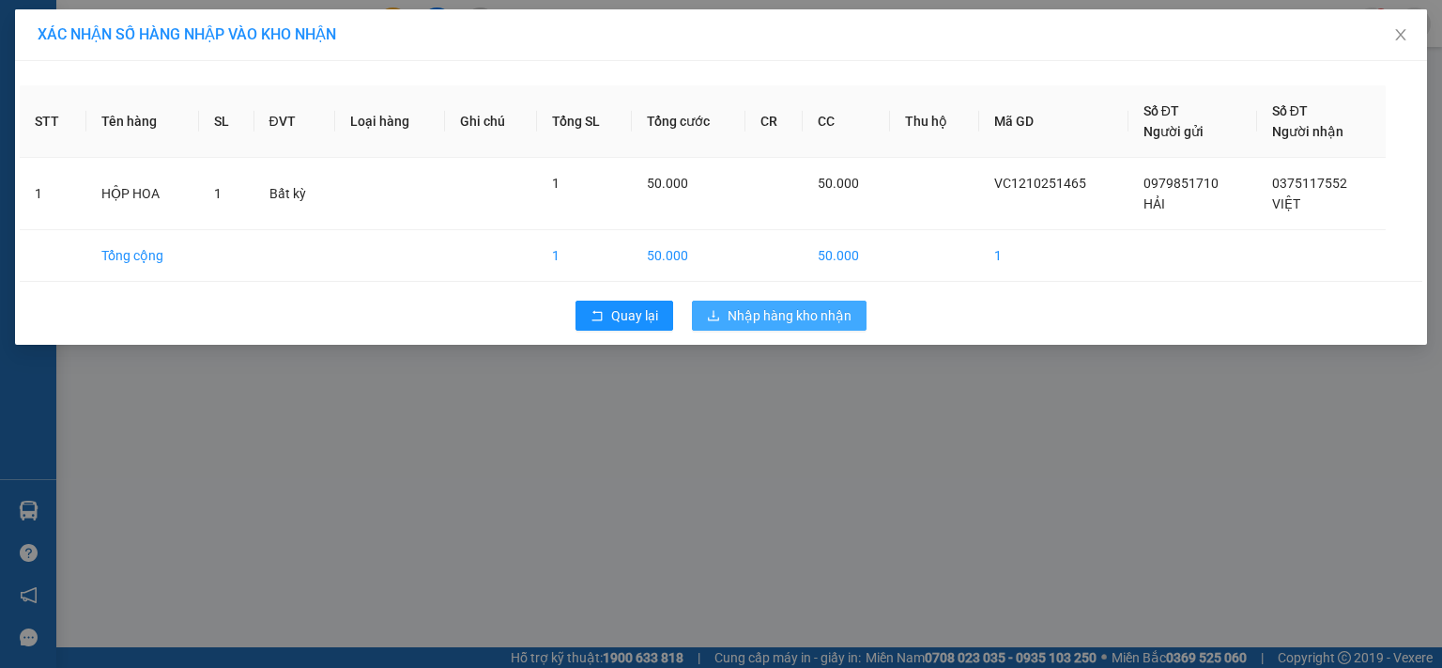
click at [736, 318] on span "Nhập hàng kho nhận" at bounding box center [790, 315] width 124 height 21
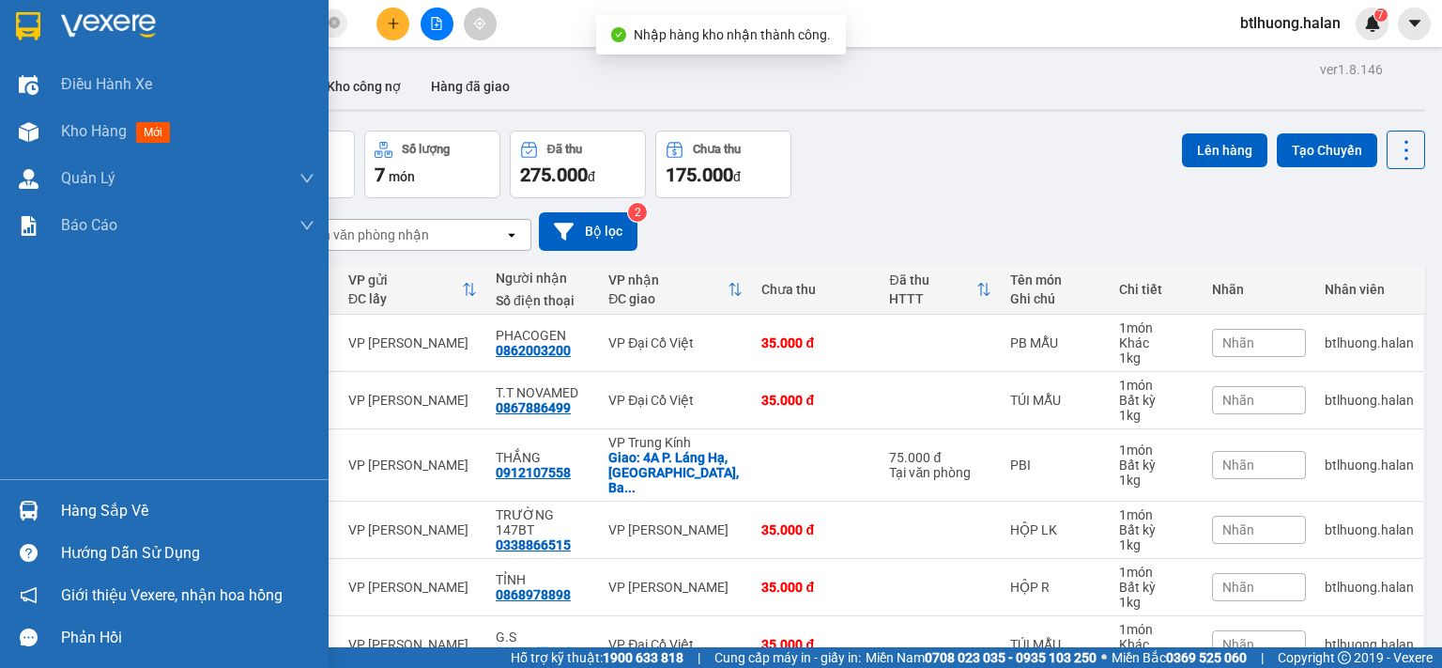
click at [38, 504] on div at bounding box center [28, 510] width 33 height 33
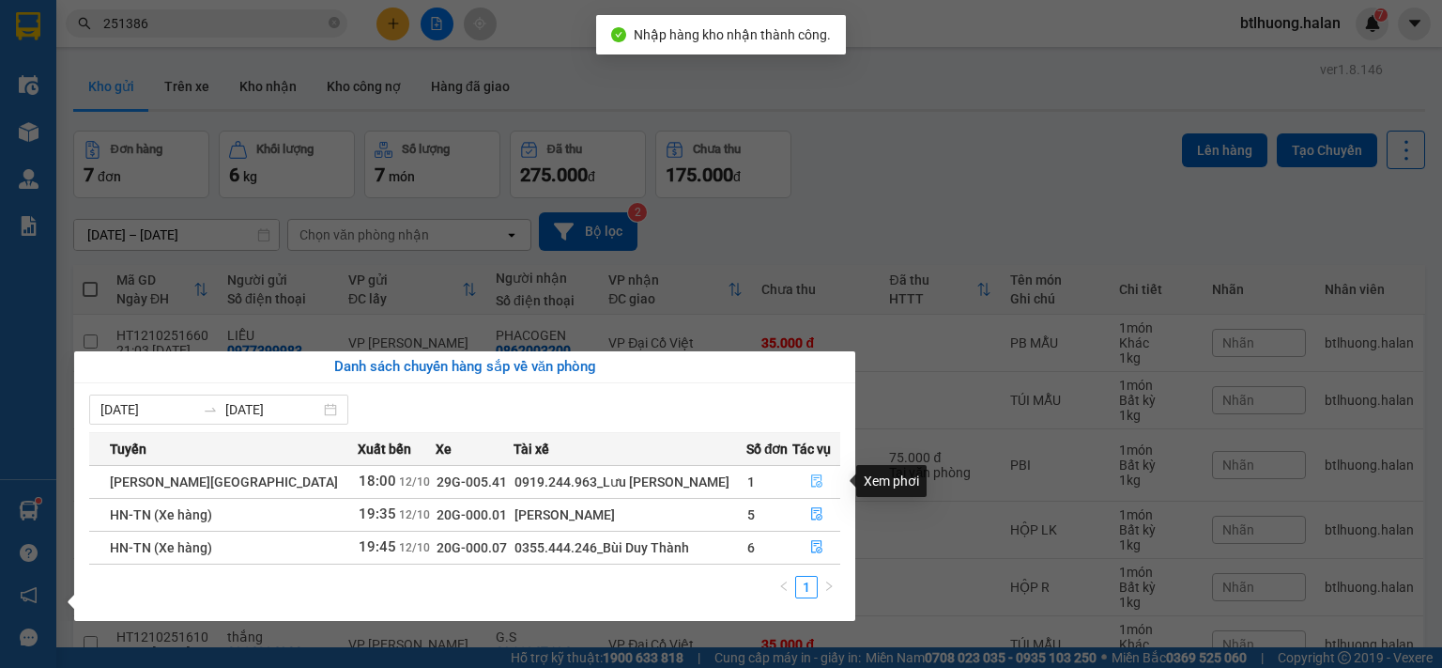
click at [812, 484] on icon "file-done" at bounding box center [816, 480] width 13 height 13
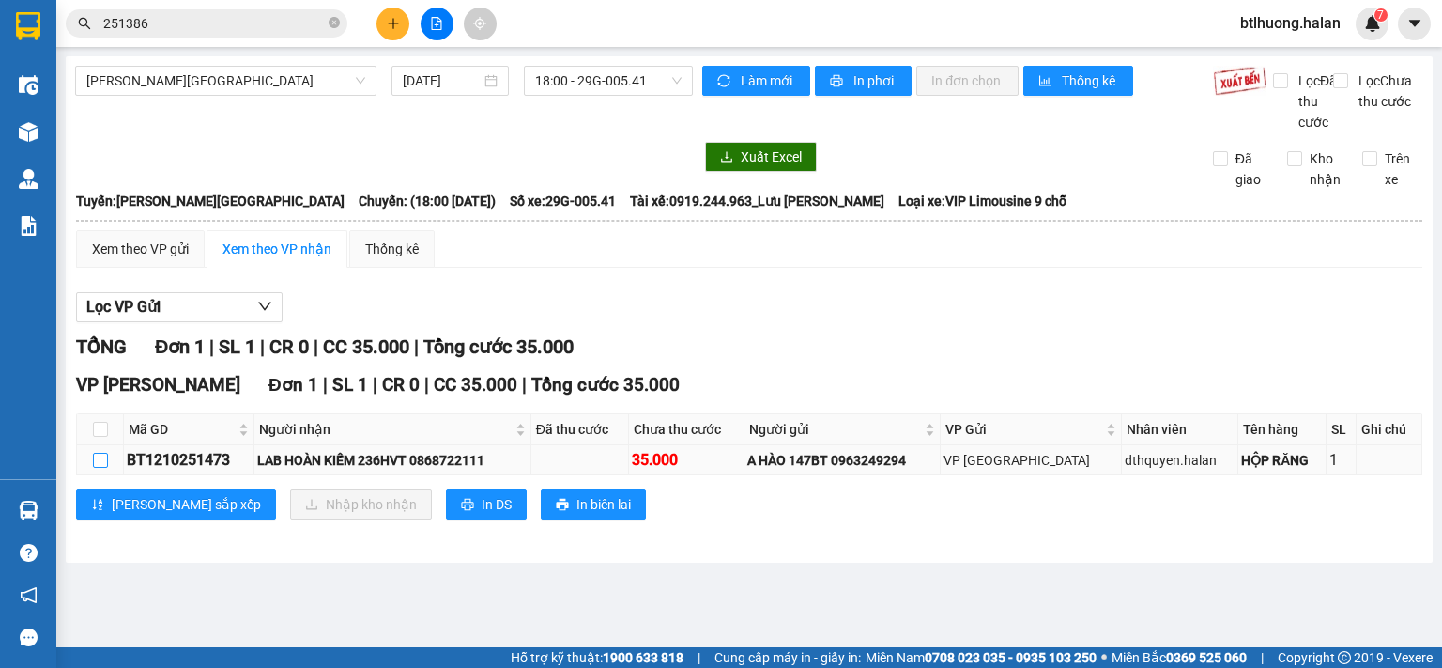
click at [99, 468] on input "checkbox" at bounding box center [100, 460] width 15 height 15
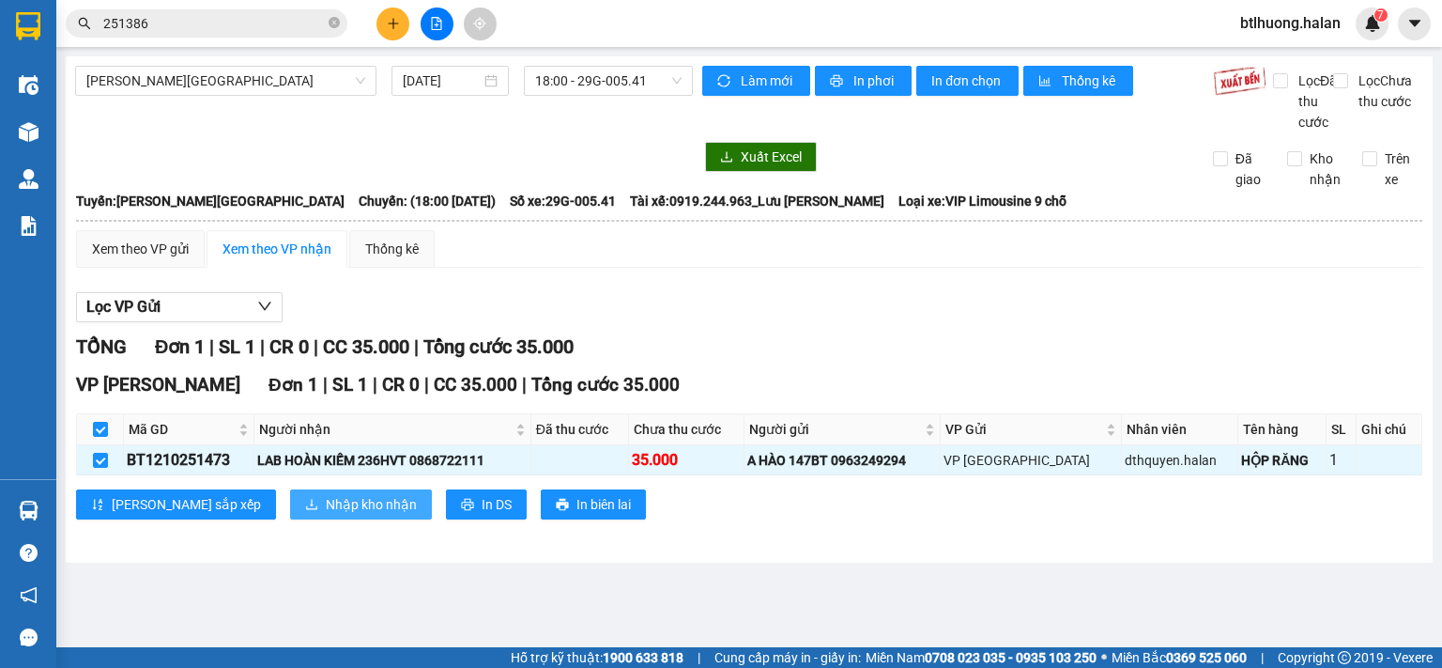
click at [326, 515] on span "Nhập kho nhận" at bounding box center [371, 504] width 91 height 21
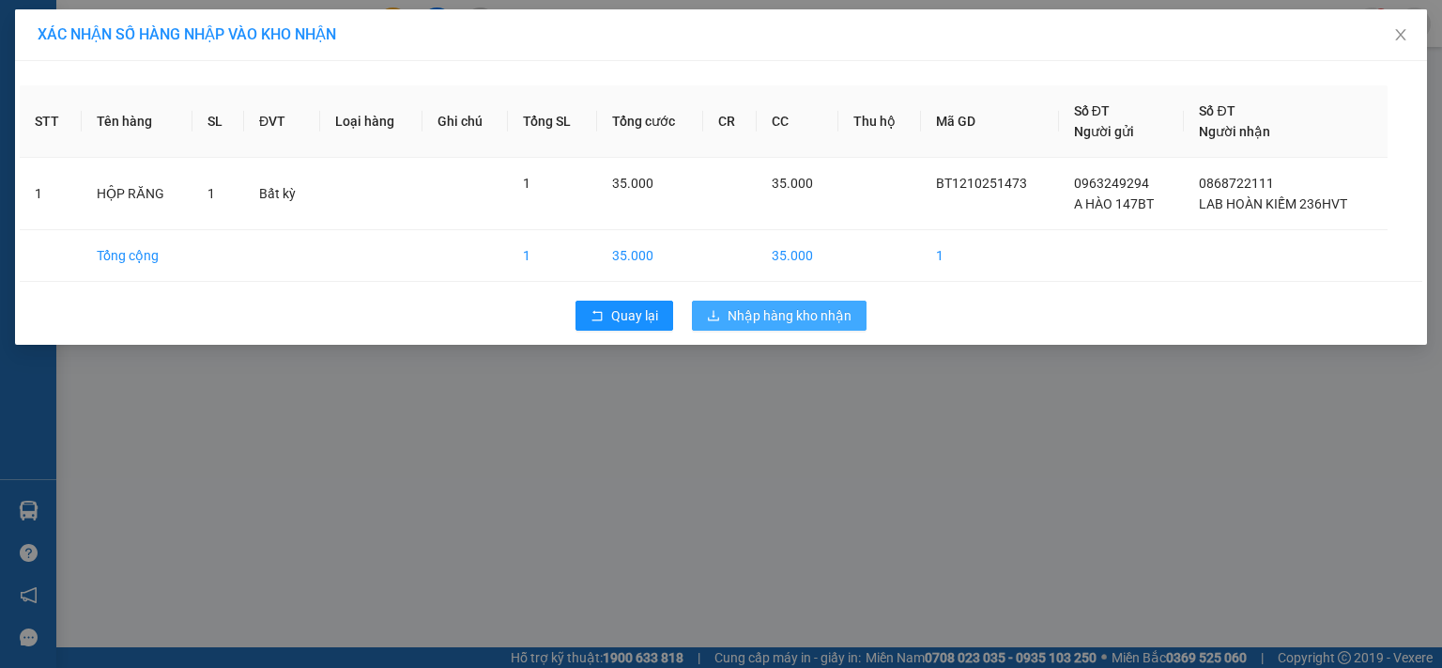
click at [732, 318] on span "Nhập hàng kho nhận" at bounding box center [790, 315] width 124 height 21
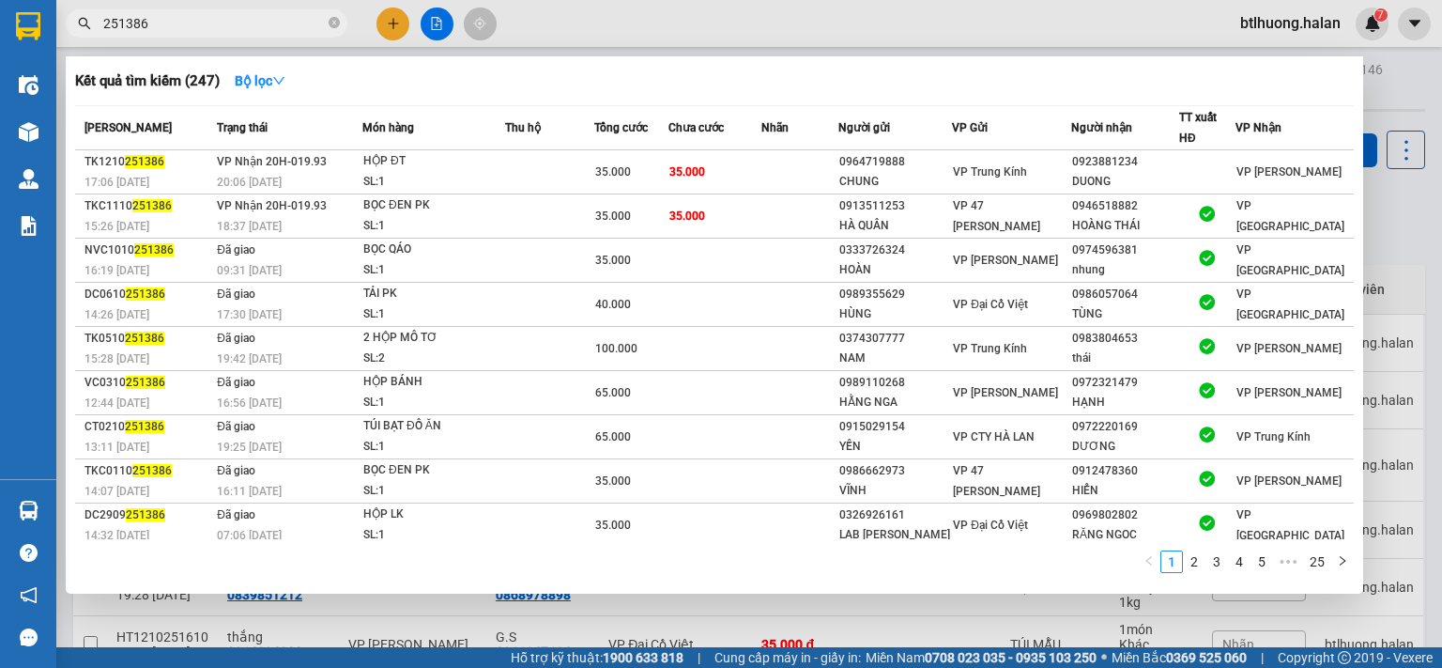
click at [222, 18] on input "251386" at bounding box center [214, 23] width 222 height 21
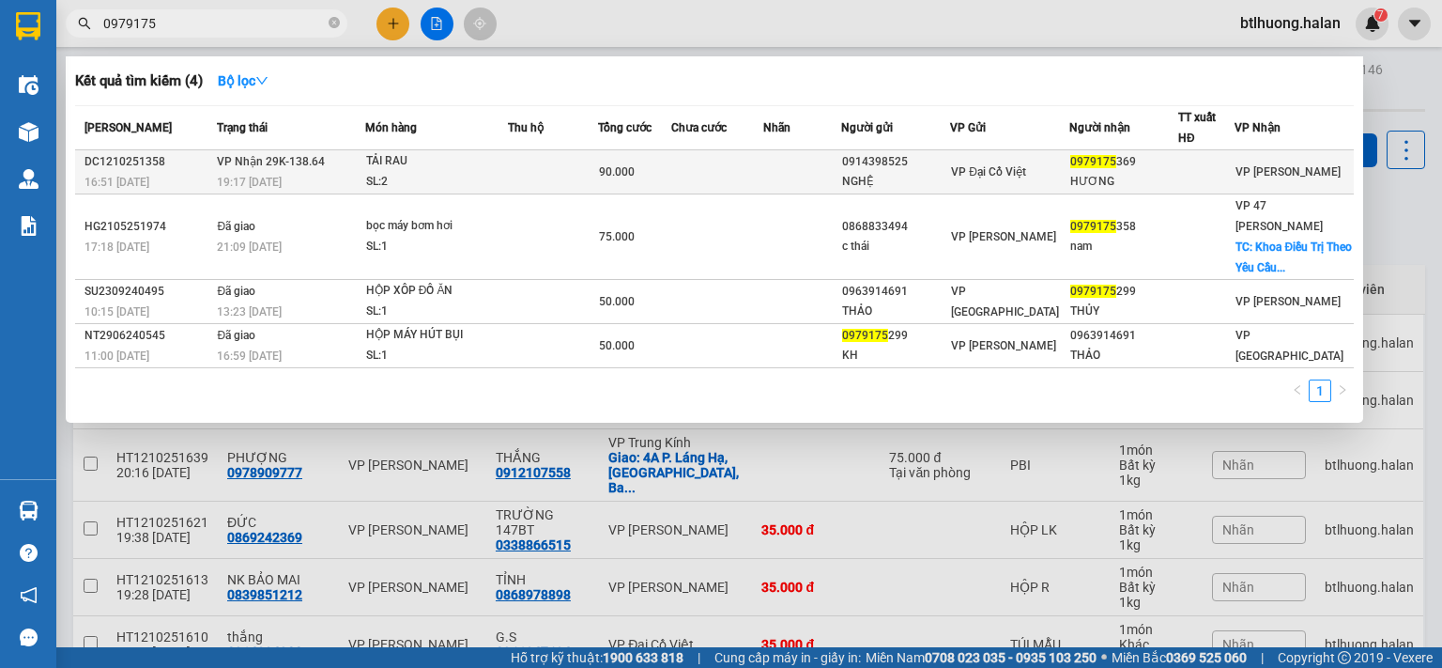
click at [455, 173] on div "SL: 2" at bounding box center [436, 182] width 141 height 21
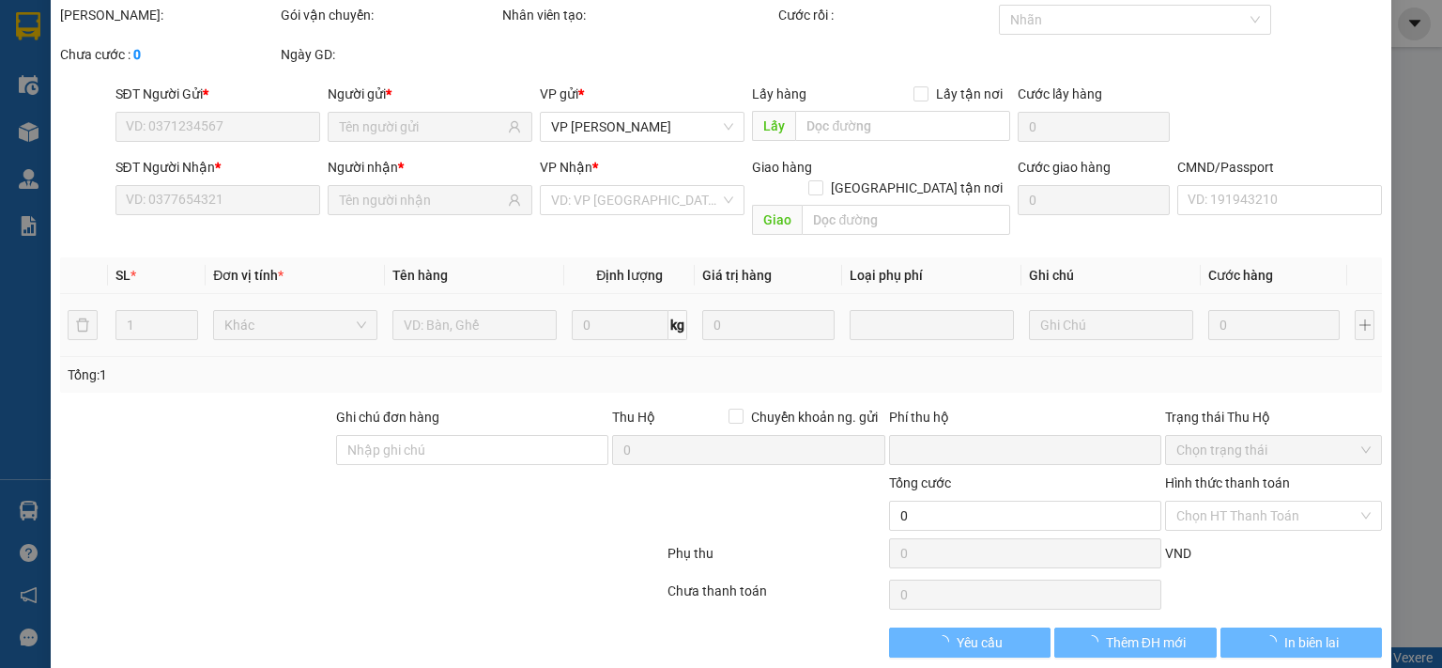
scroll to position [67, 0]
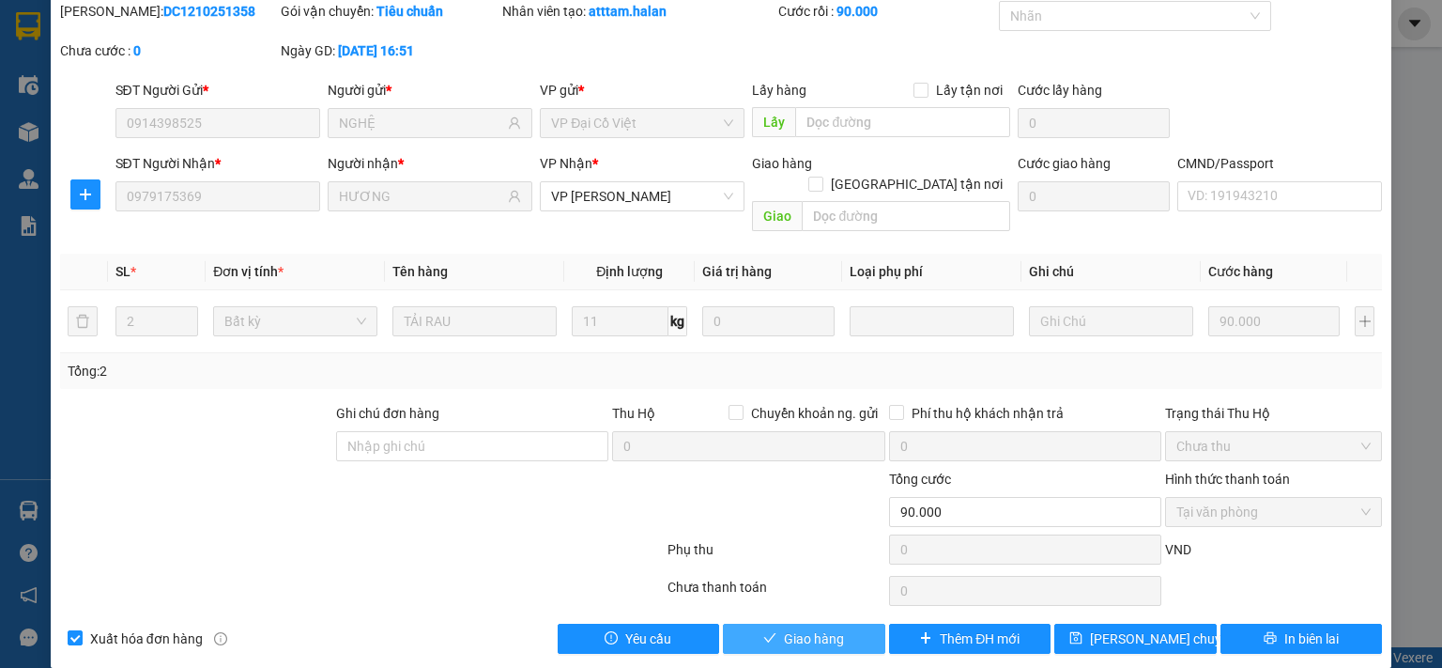
click at [823, 628] on span "Giao hàng" at bounding box center [814, 638] width 60 height 21
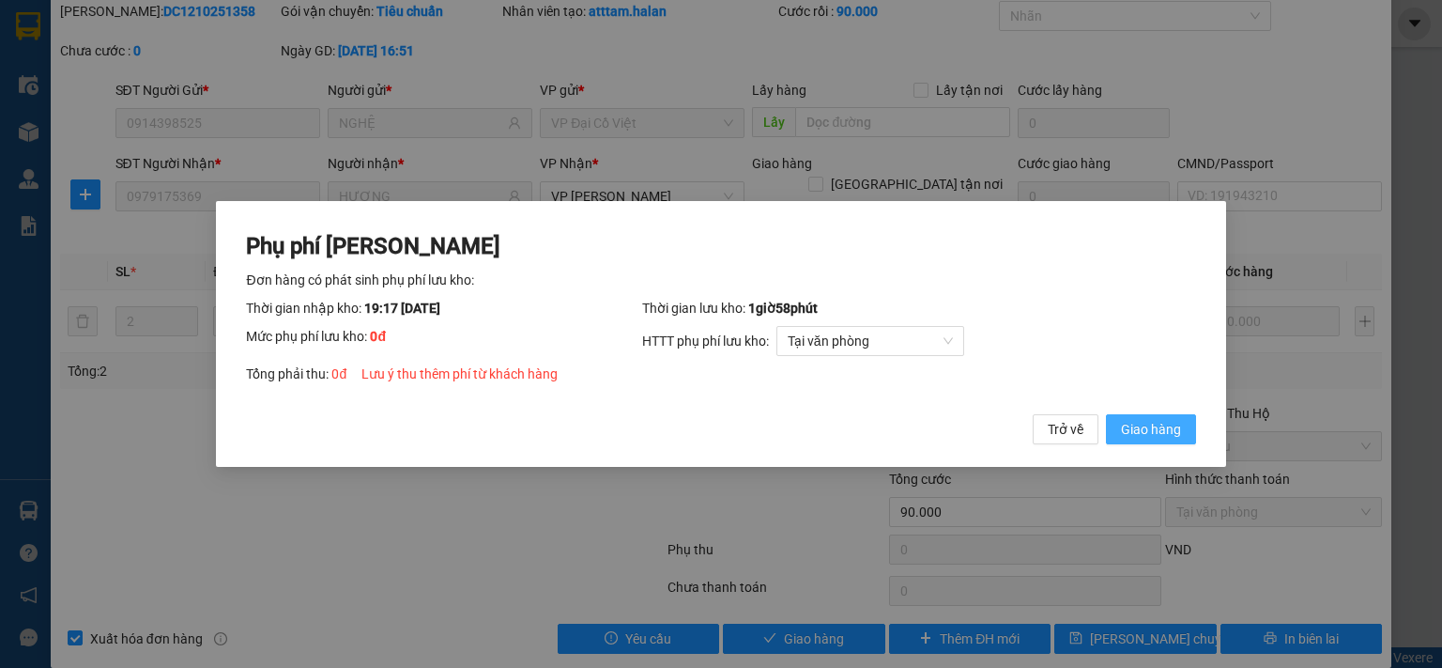
click at [1119, 431] on button "Giao hàng" at bounding box center [1151, 429] width 90 height 30
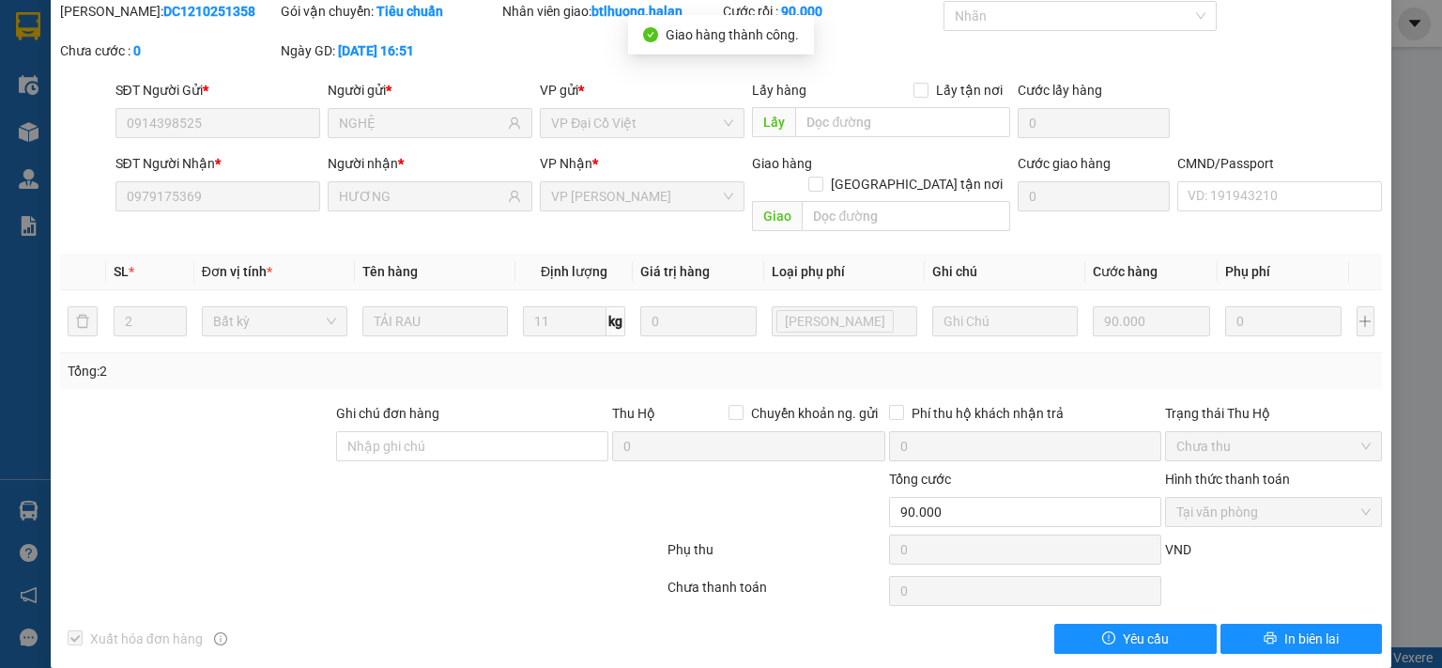
scroll to position [0, 0]
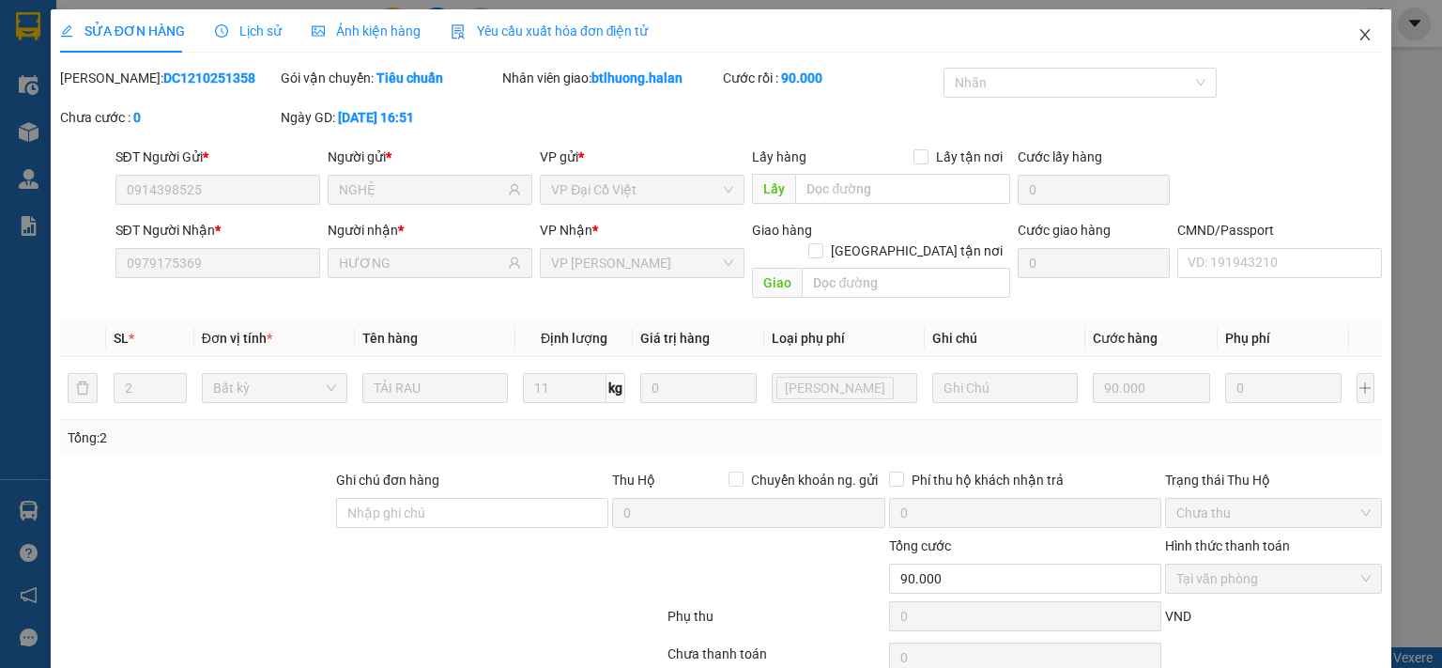
click at [1341, 32] on span "Close" at bounding box center [1365, 35] width 53 height 53
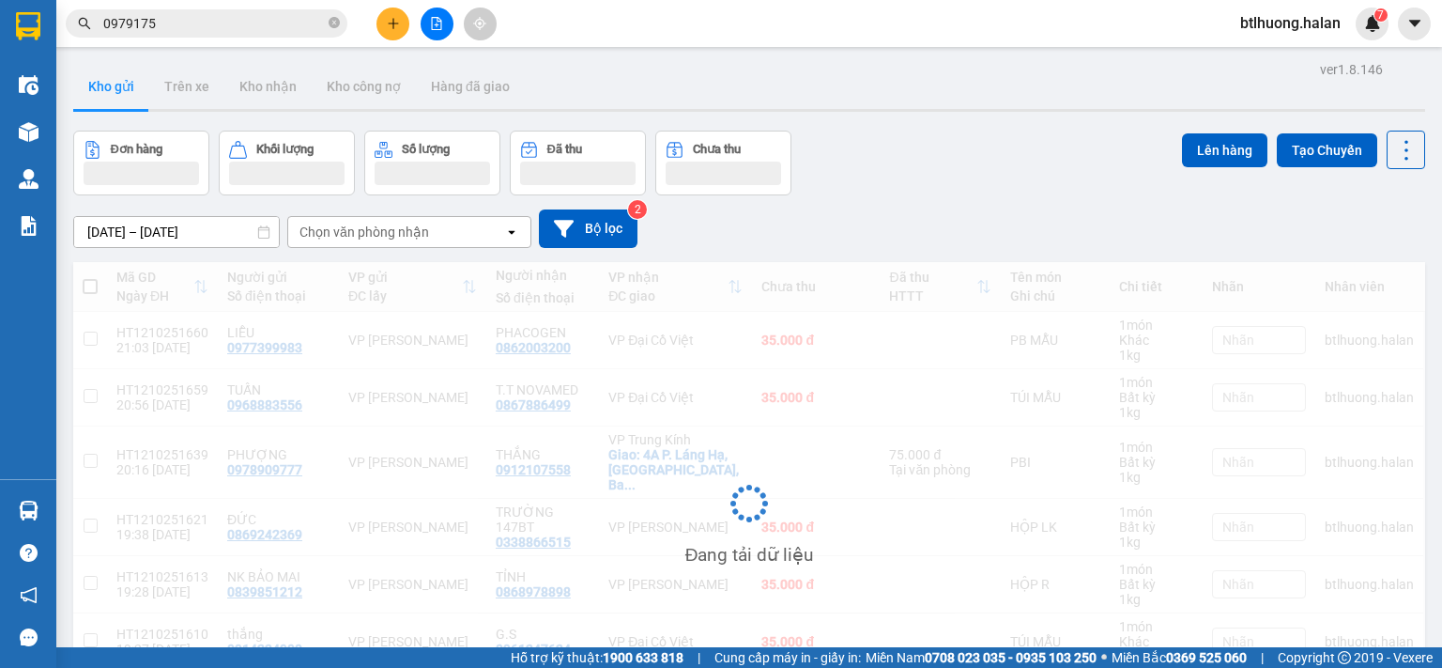
click at [240, 25] on input "0979175" at bounding box center [214, 23] width 222 height 21
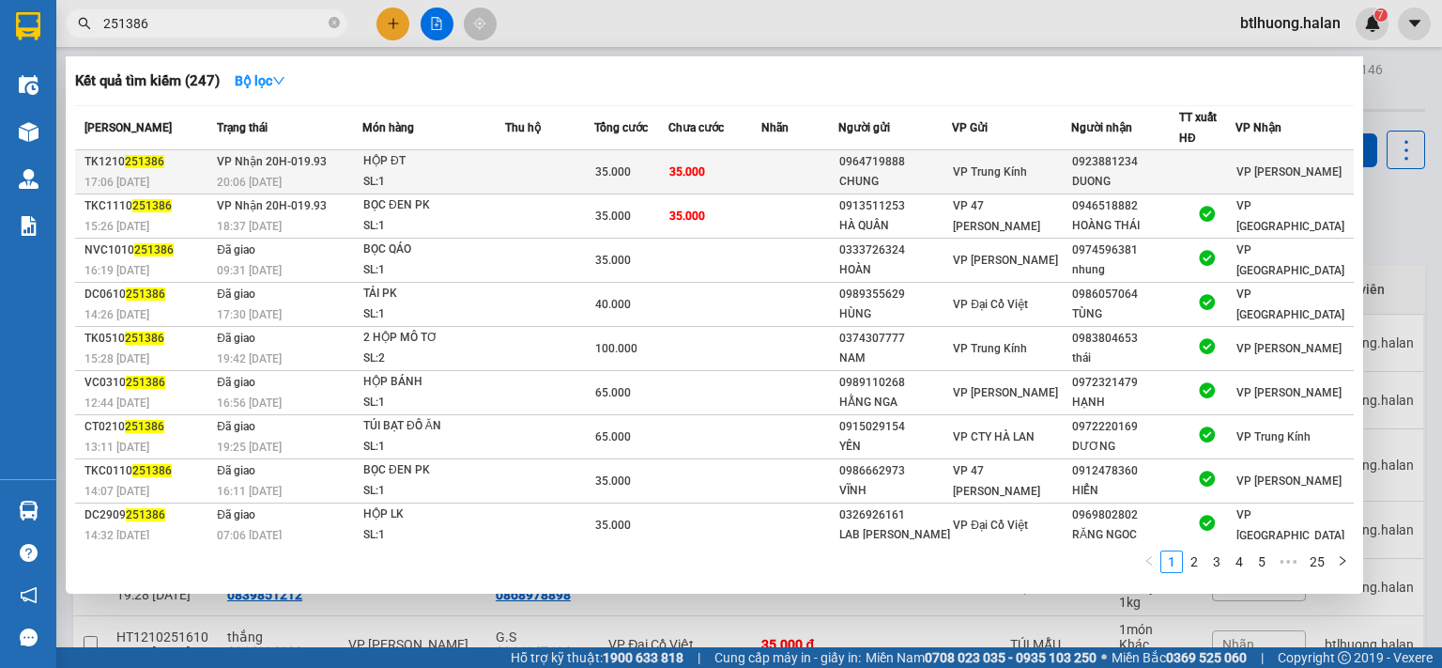
click at [698, 165] on span "35.000" at bounding box center [687, 171] width 36 height 13
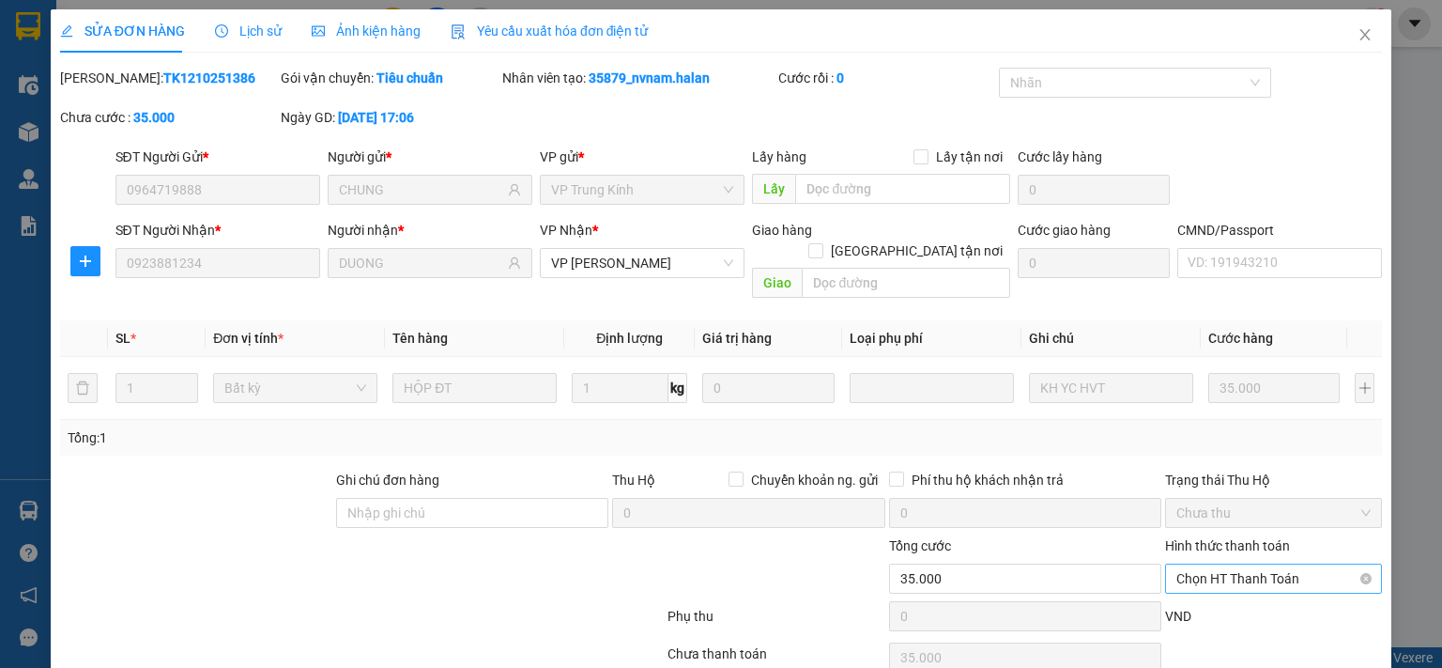
scroll to position [67, 0]
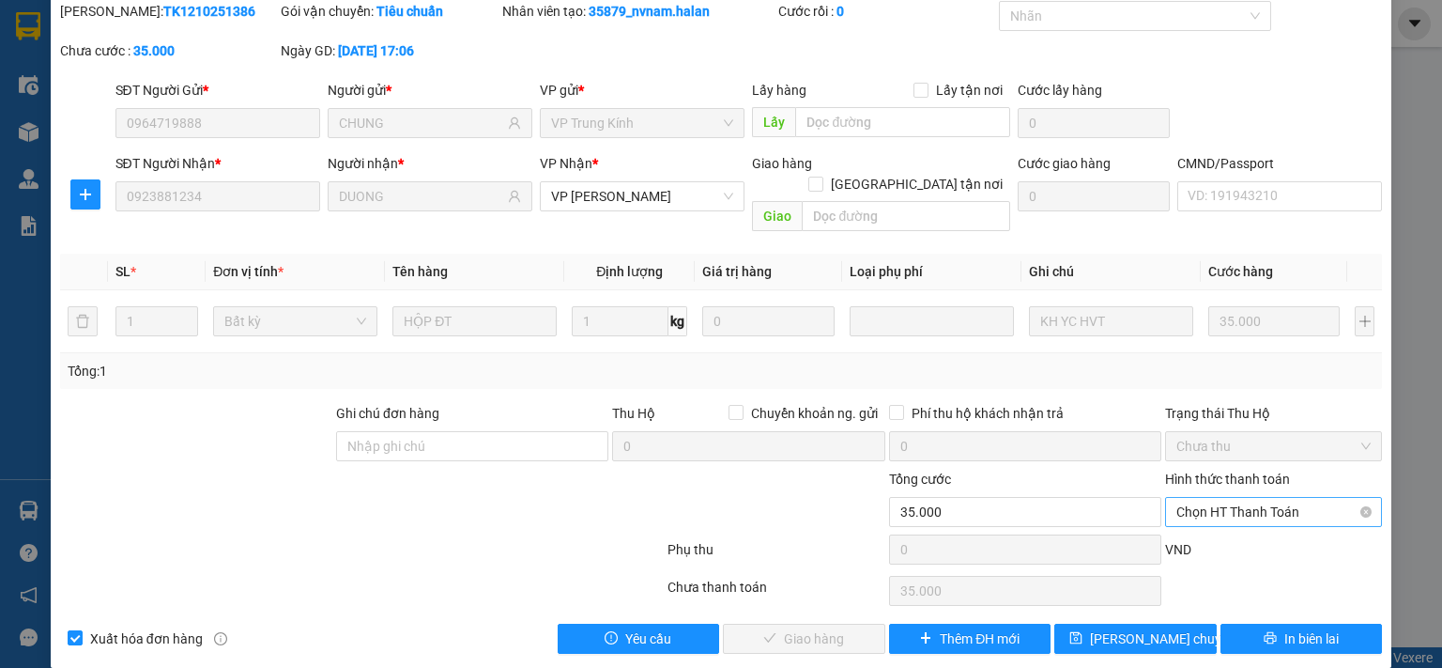
drag, startPoint x: 1201, startPoint y: 491, endPoint x: 1200, endPoint y: 500, distance: 9.4
click at [1201, 498] on span "Chọn HT Thanh Toán" at bounding box center [1274, 512] width 194 height 28
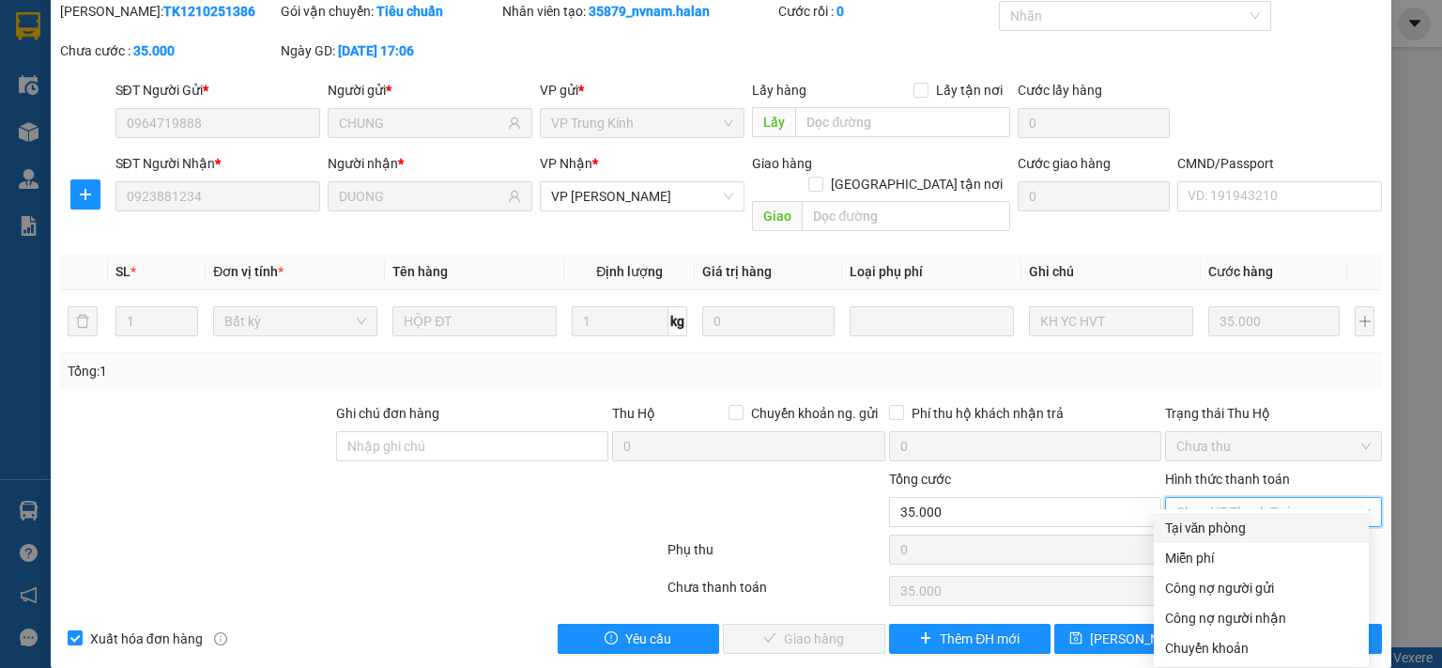
click at [1195, 523] on div "Tại văn phòng" at bounding box center [1261, 527] width 192 height 21
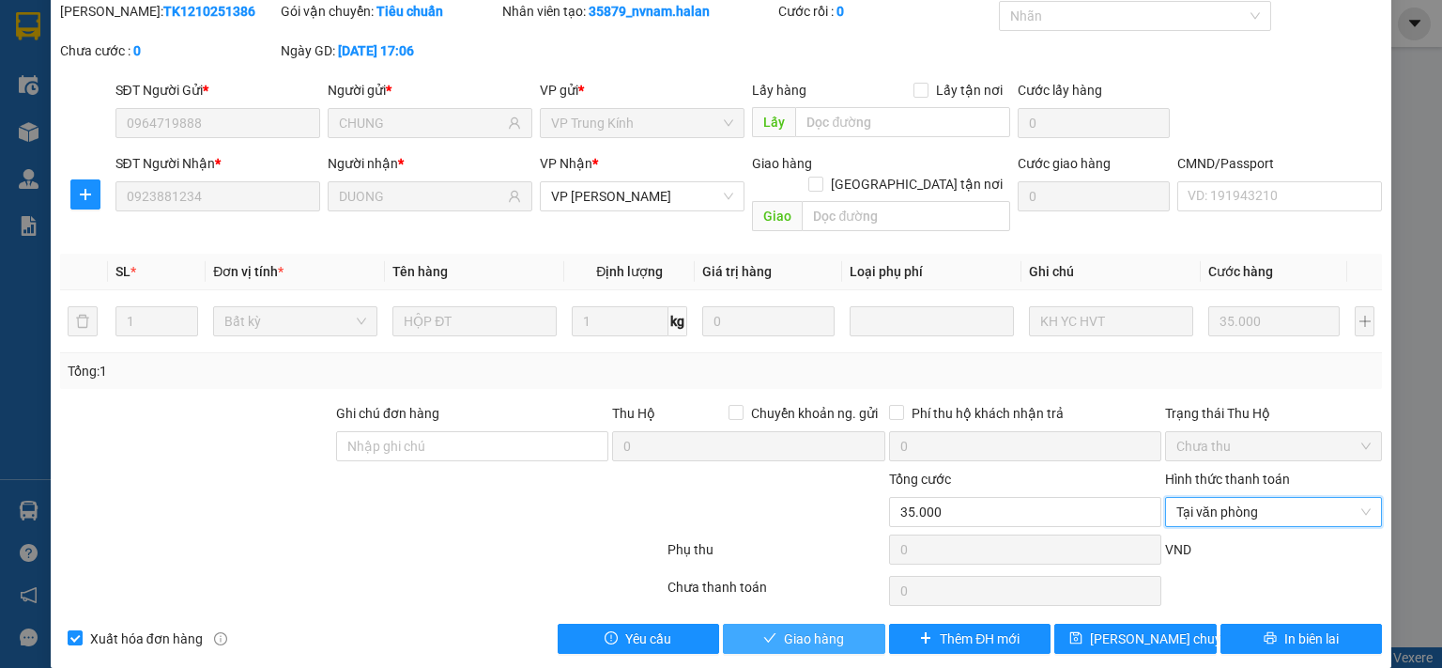
click at [856, 623] on button "Giao hàng" at bounding box center [804, 638] width 162 height 30
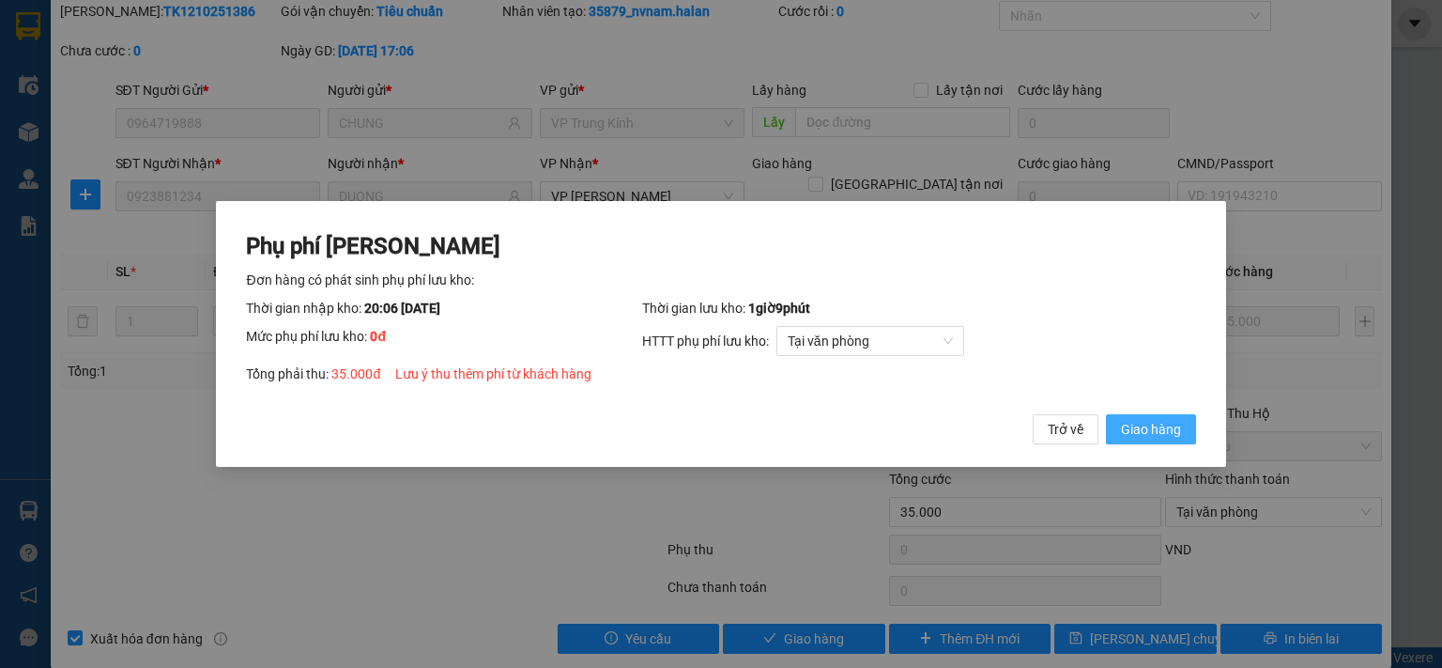
click at [1131, 421] on span "Giao hàng" at bounding box center [1151, 429] width 60 height 21
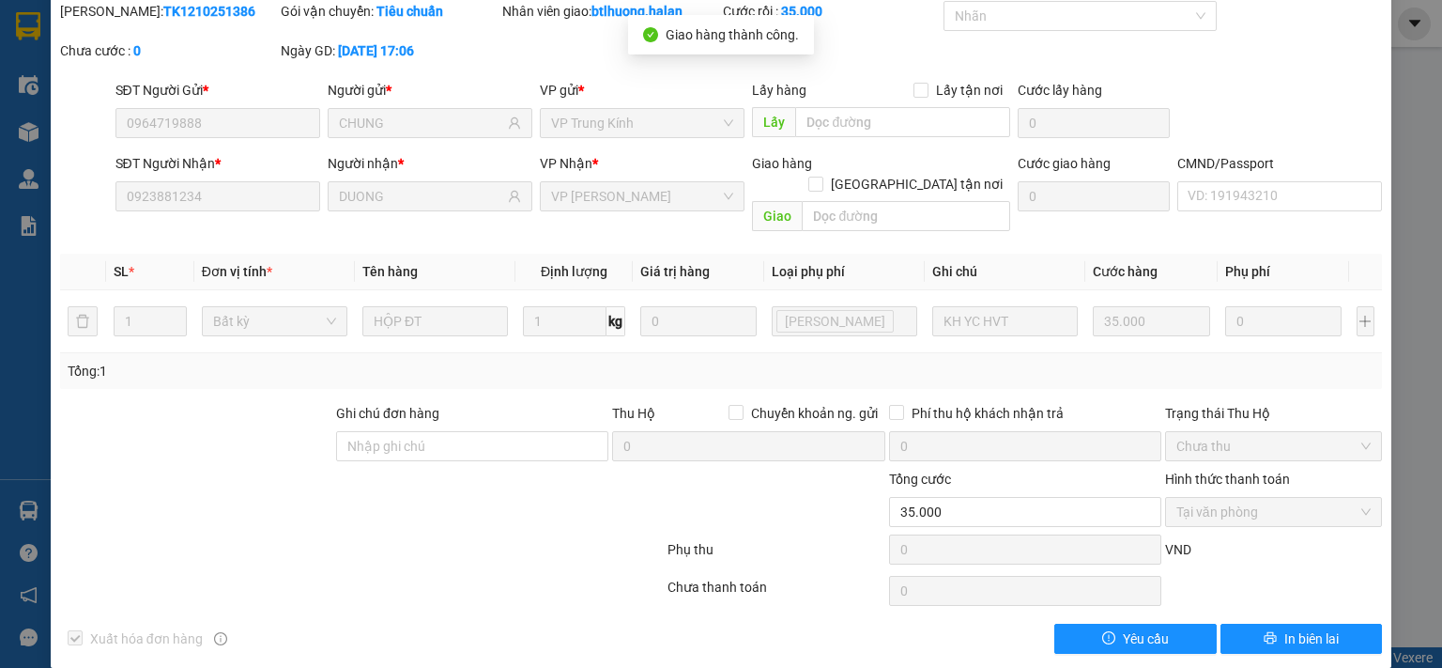
scroll to position [0, 0]
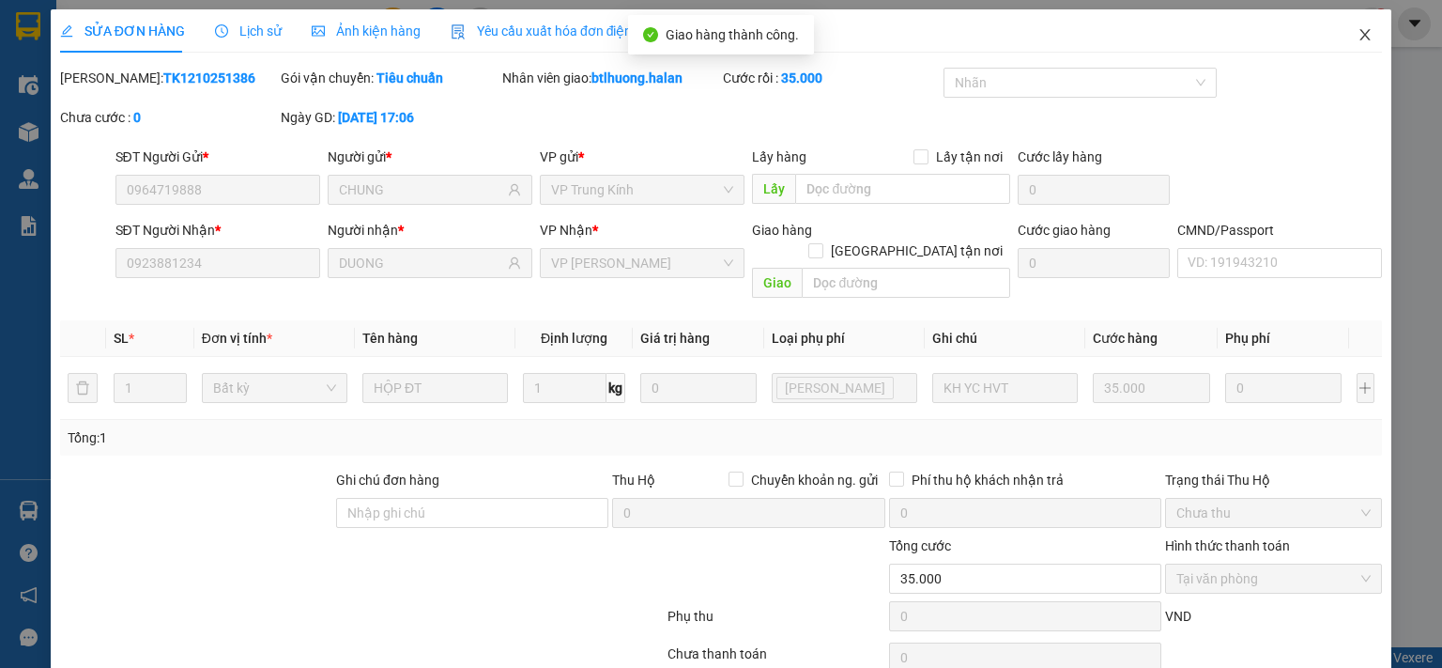
click at [1357, 24] on span "Close" at bounding box center [1365, 35] width 53 height 53
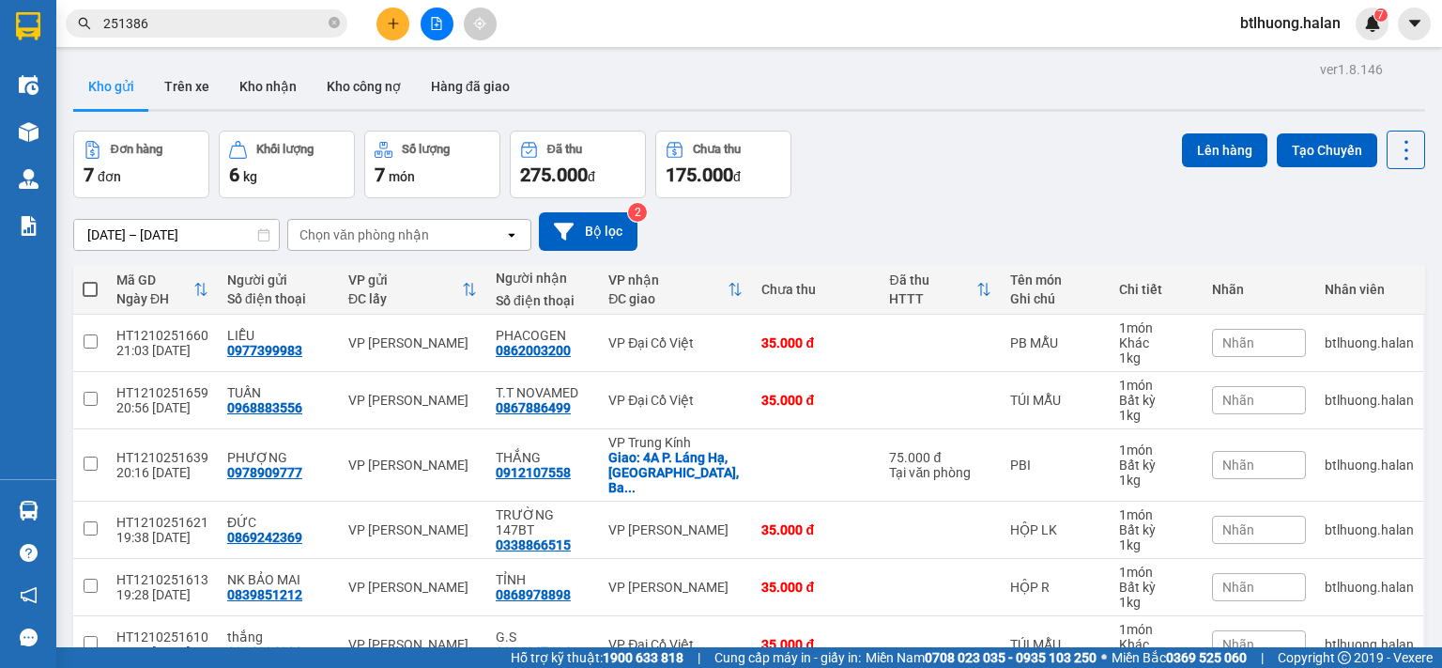
click at [274, 26] on input "251386" at bounding box center [214, 23] width 222 height 21
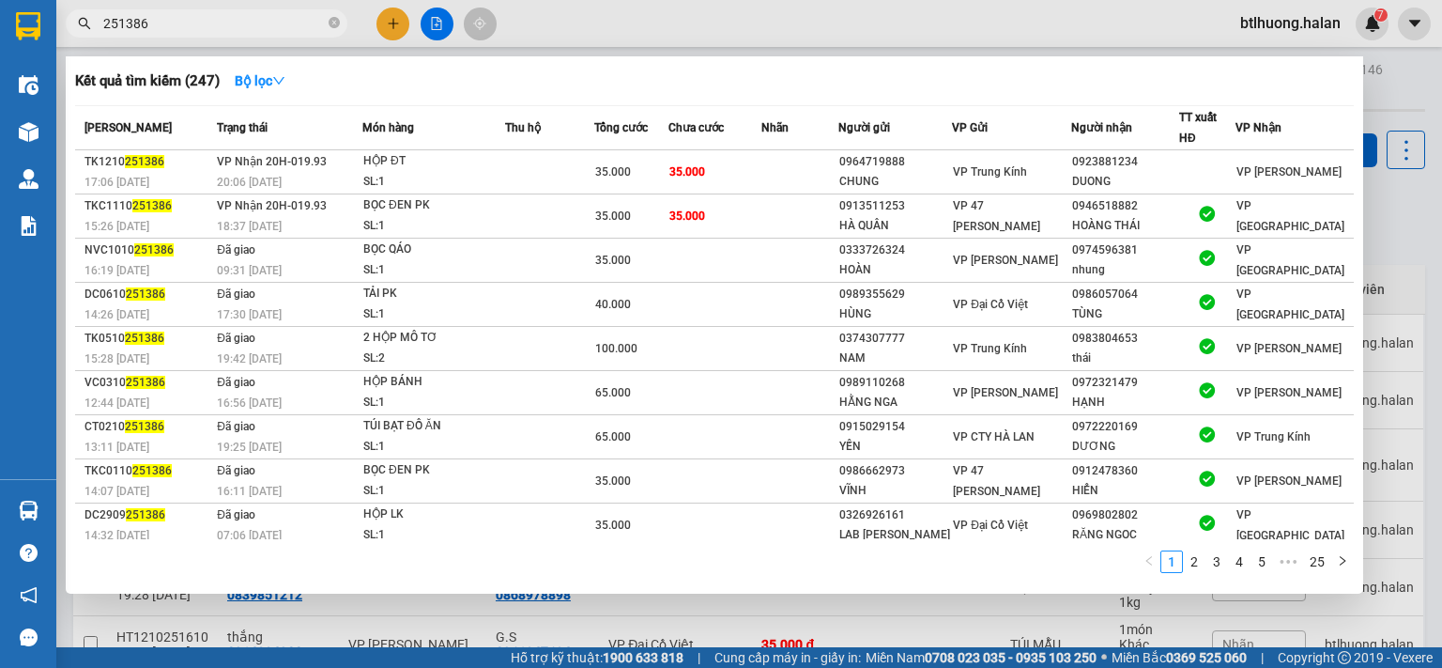
click at [273, 26] on input "251386" at bounding box center [214, 23] width 222 height 21
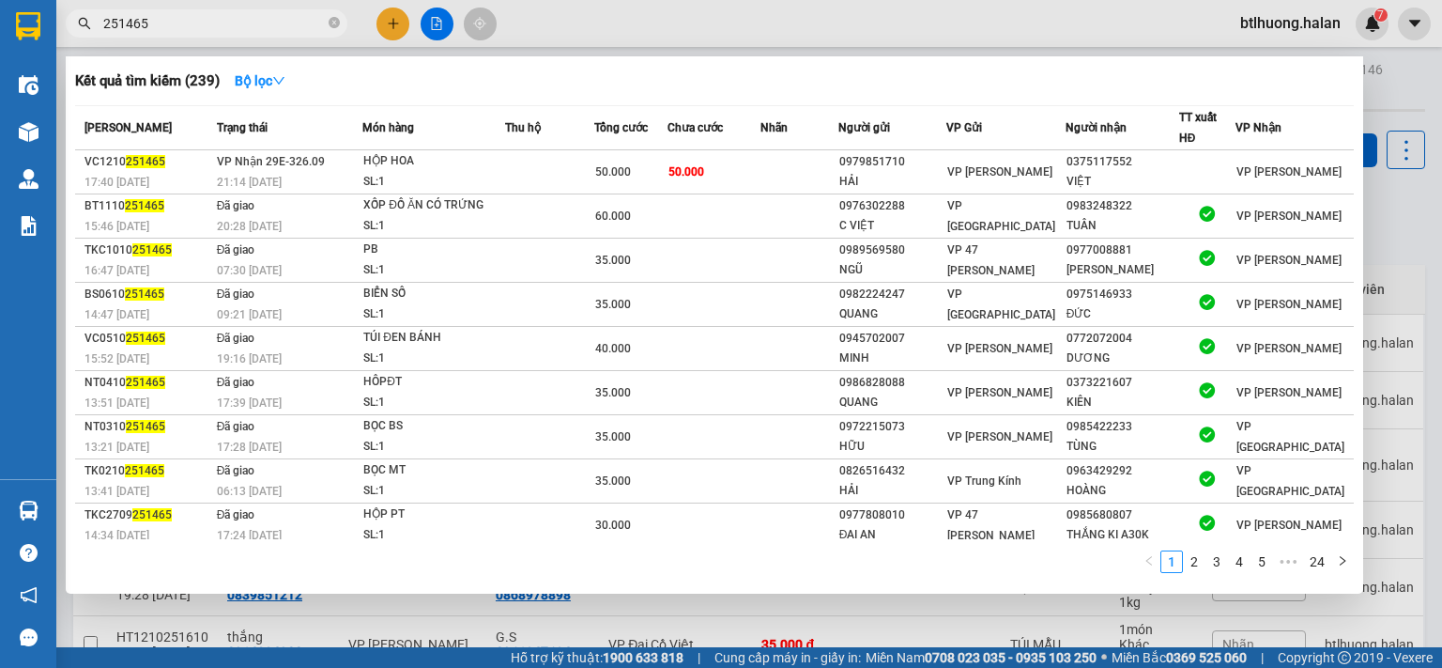
click at [468, 597] on div at bounding box center [721, 334] width 1442 height 668
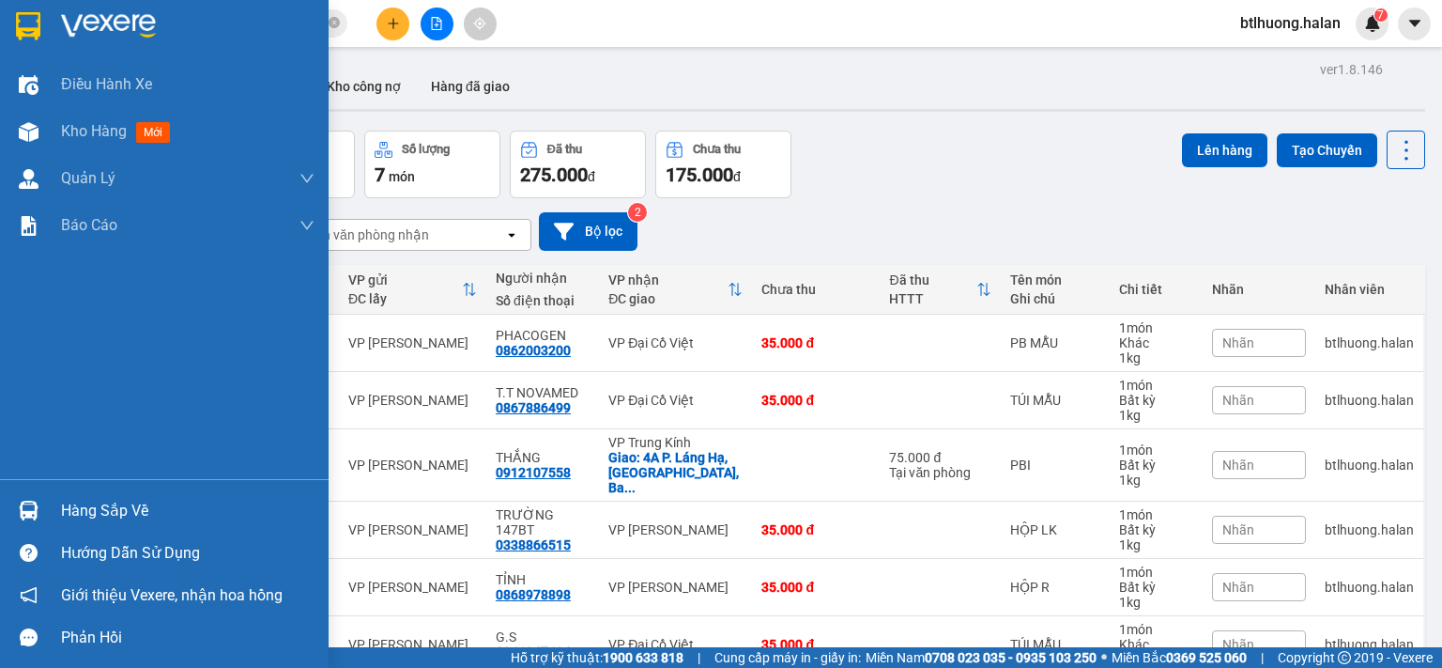
click at [24, 515] on img at bounding box center [29, 510] width 20 height 20
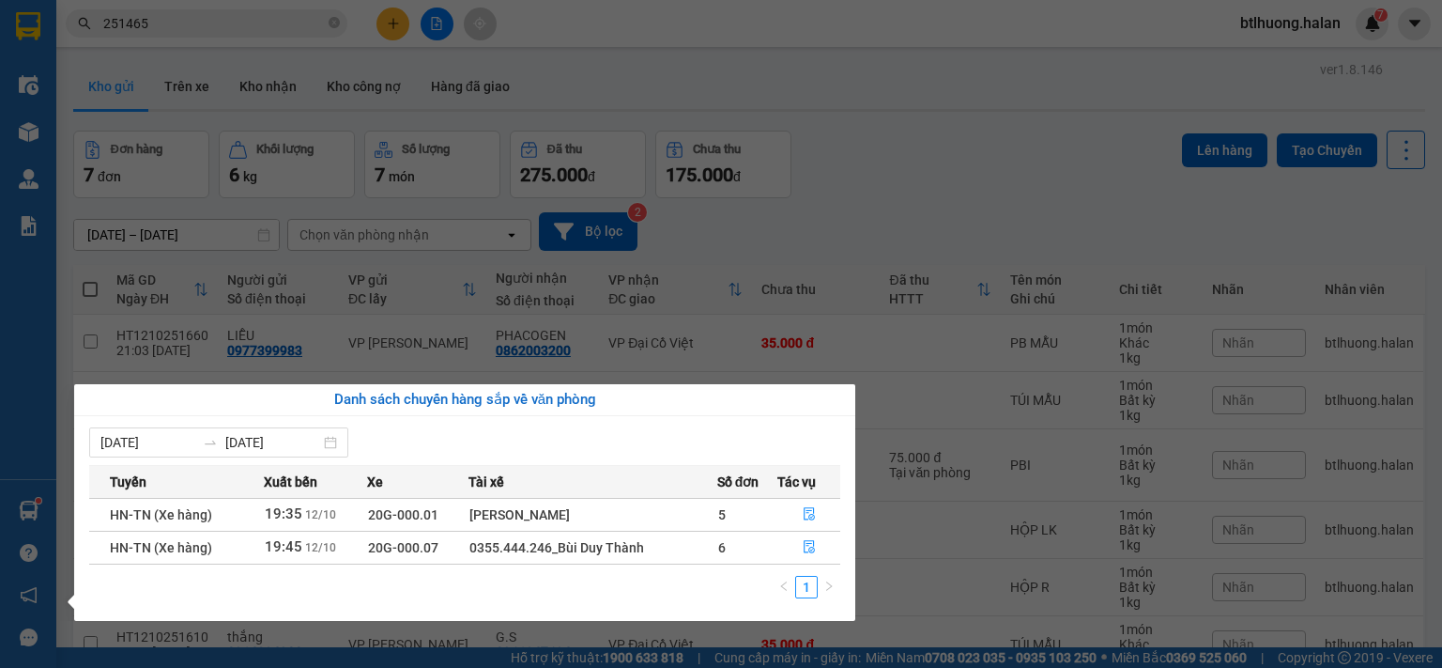
click at [295, 211] on section "Kết quả tìm kiếm ( 239 ) Bộ lọc Mã ĐH Trạng thái Món hàng Thu hộ Tổng cước Chưa…" at bounding box center [721, 334] width 1442 height 668
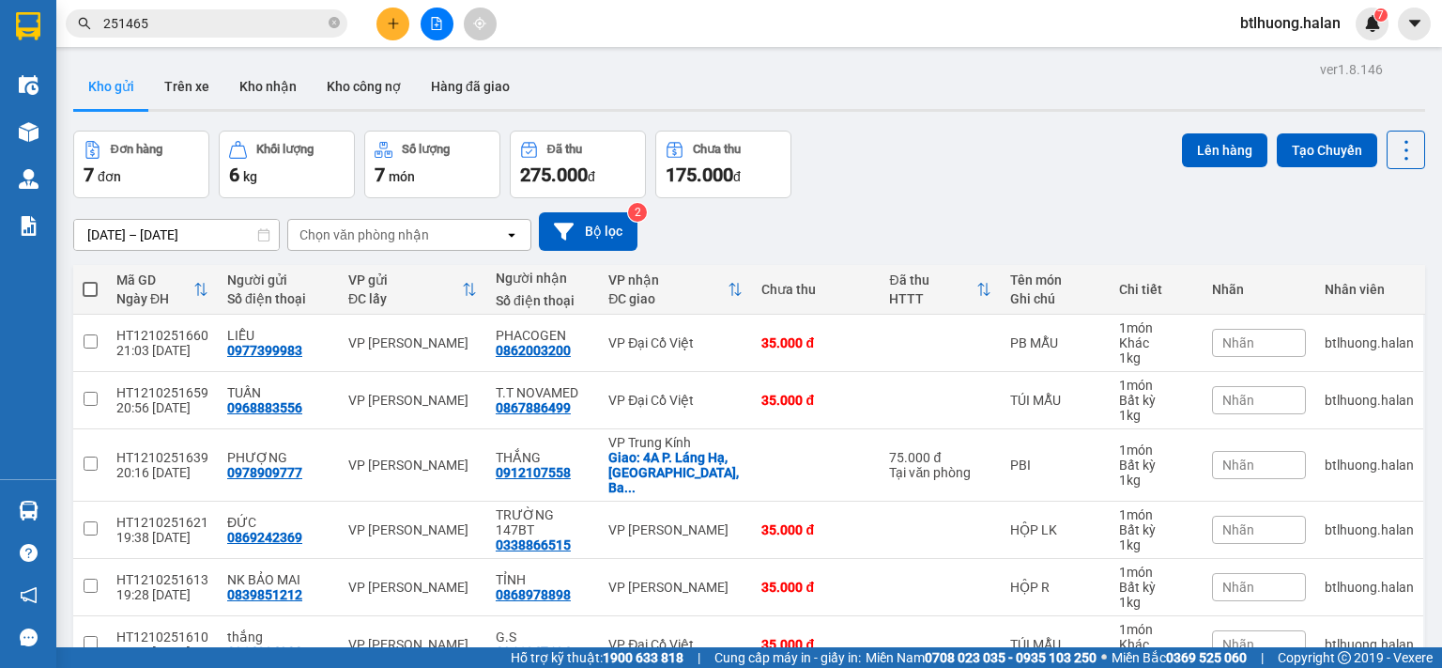
click at [270, 26] on input "251465" at bounding box center [214, 23] width 222 height 21
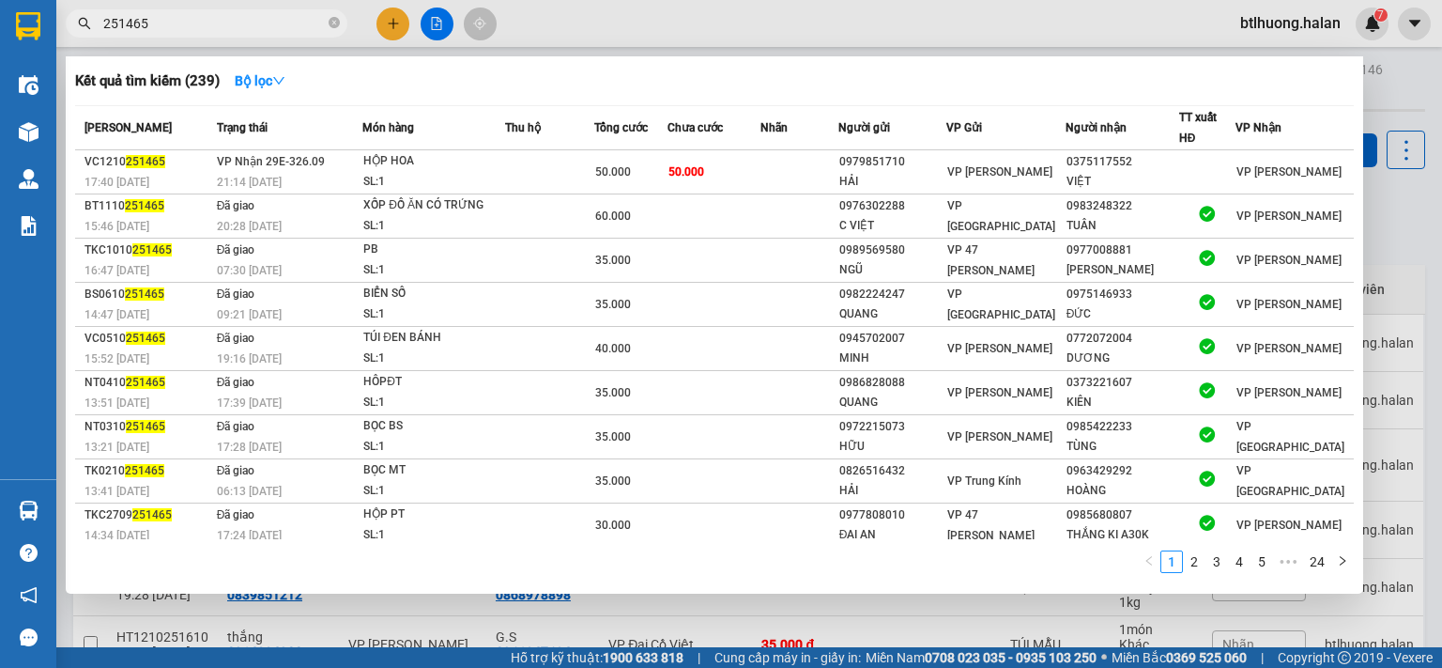
click at [270, 26] on input "251465" at bounding box center [214, 23] width 222 height 21
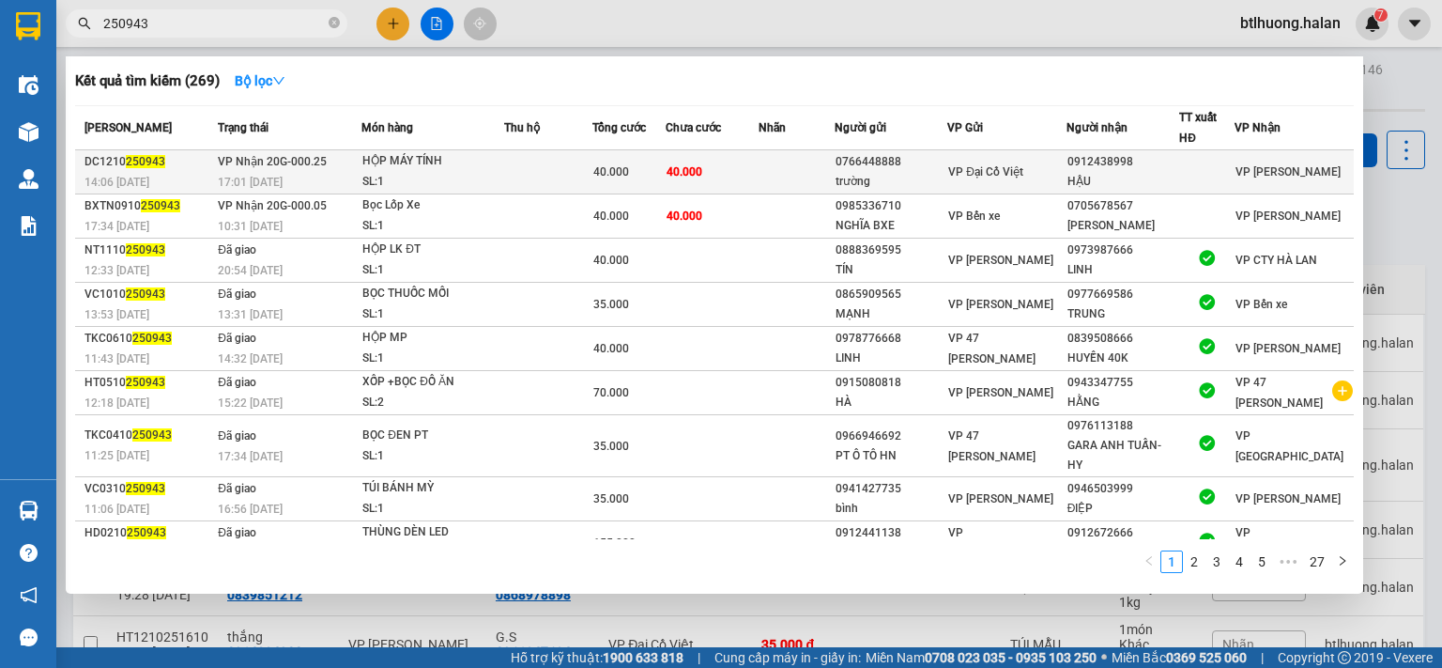
click at [795, 168] on td at bounding box center [797, 172] width 76 height 44
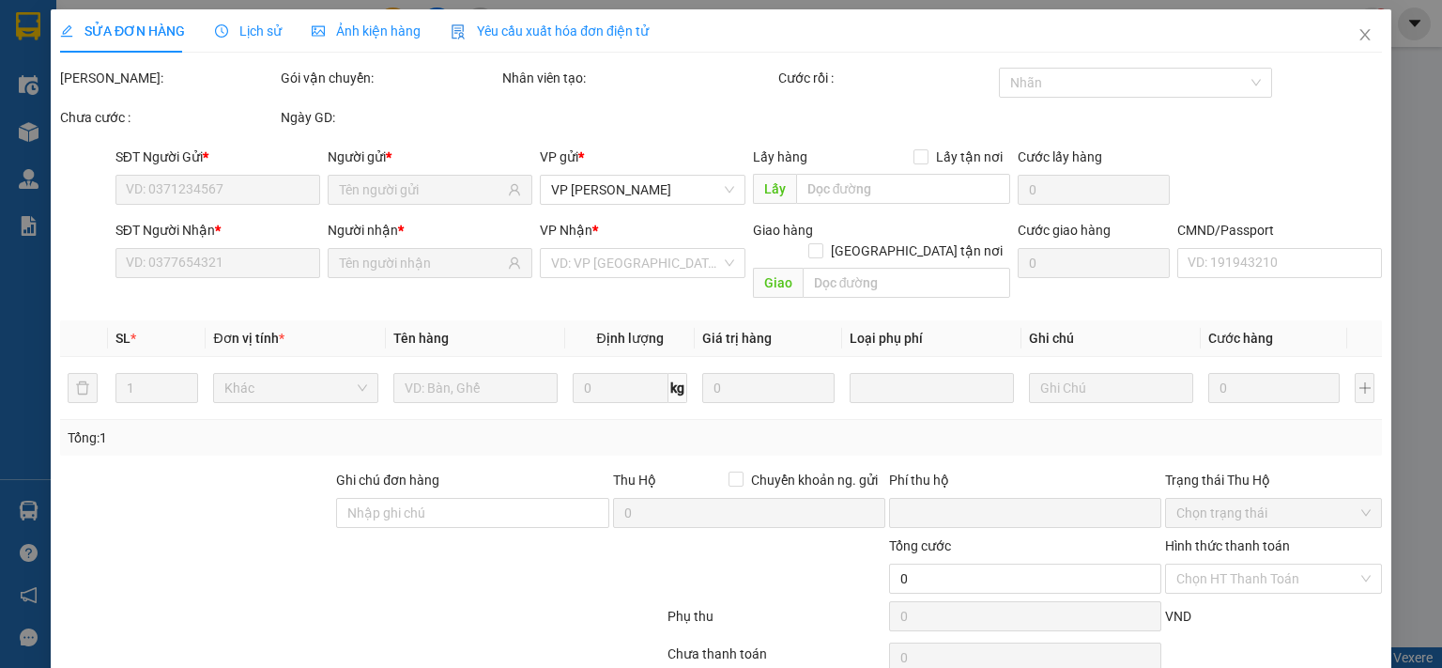
scroll to position [67, 0]
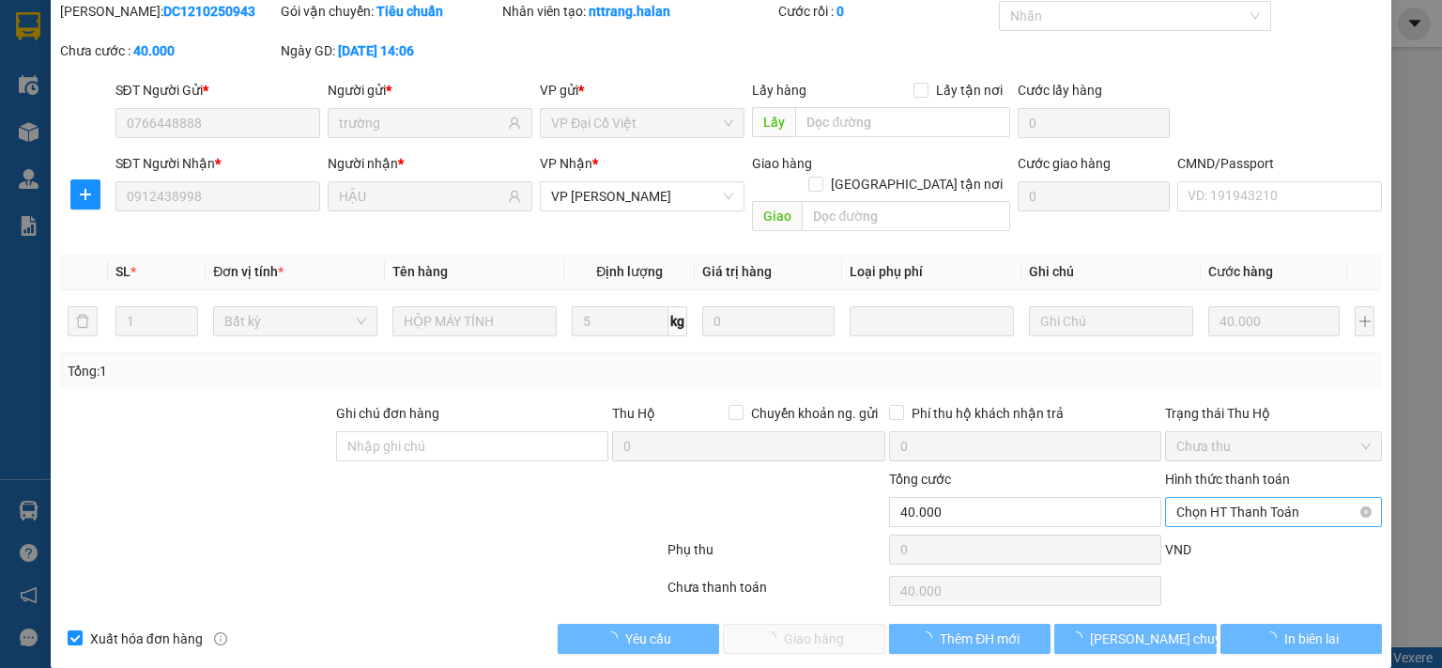
click at [1197, 498] on span "Chọn HT Thanh Toán" at bounding box center [1274, 512] width 194 height 28
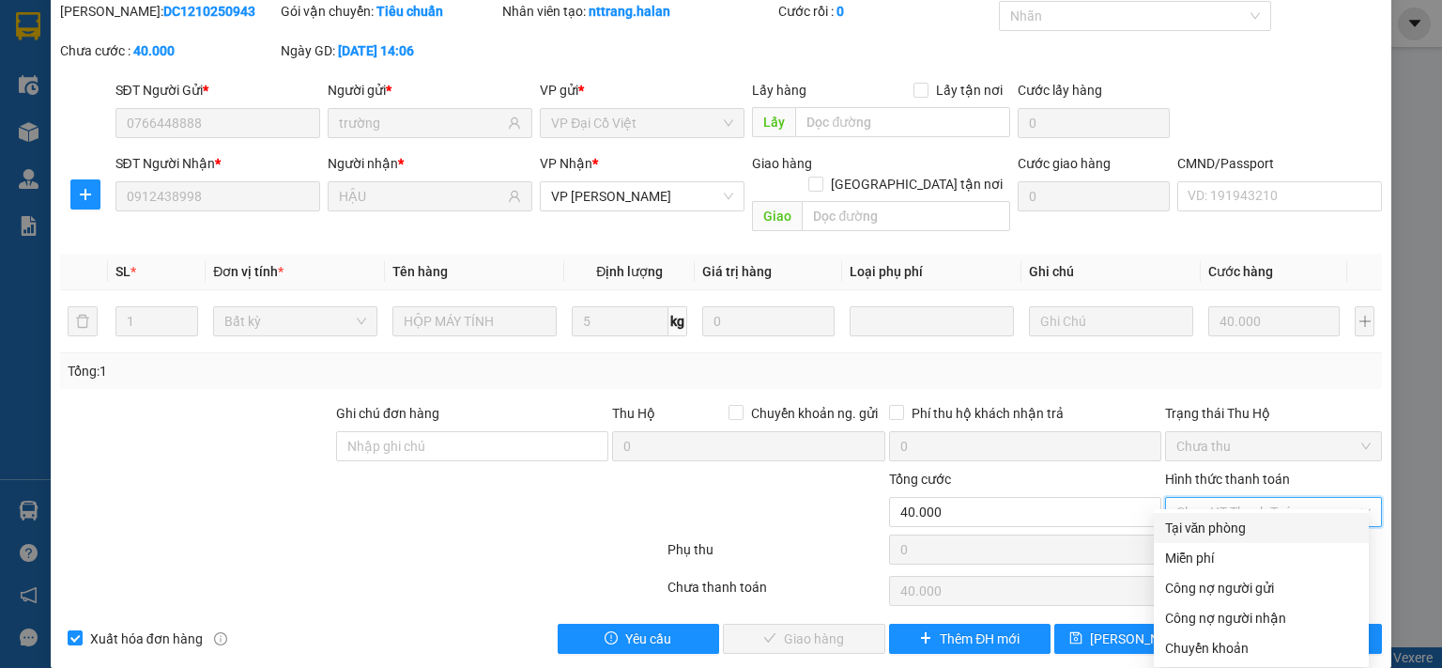
click at [1198, 528] on div "Tại văn phòng" at bounding box center [1261, 527] width 192 height 21
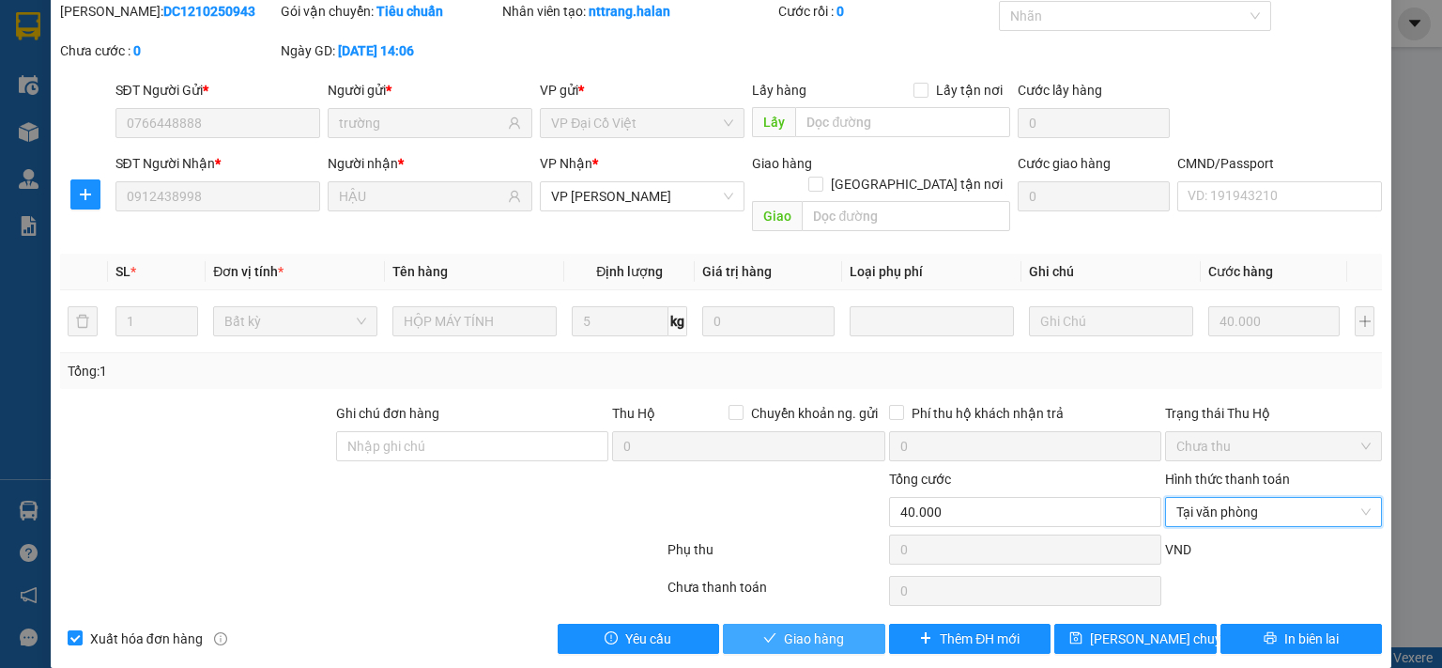
click at [849, 623] on button "Giao hàng" at bounding box center [804, 638] width 162 height 30
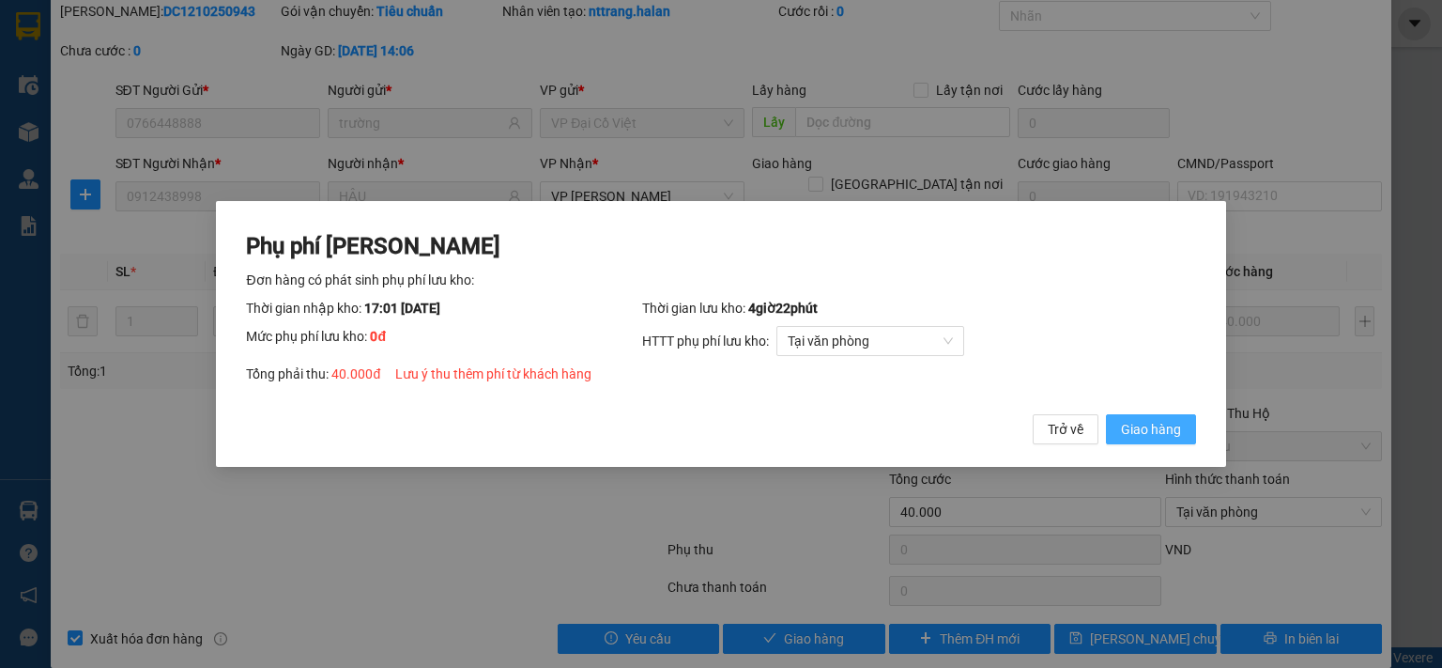
click at [1141, 427] on span "Giao hàng" at bounding box center [1151, 429] width 60 height 21
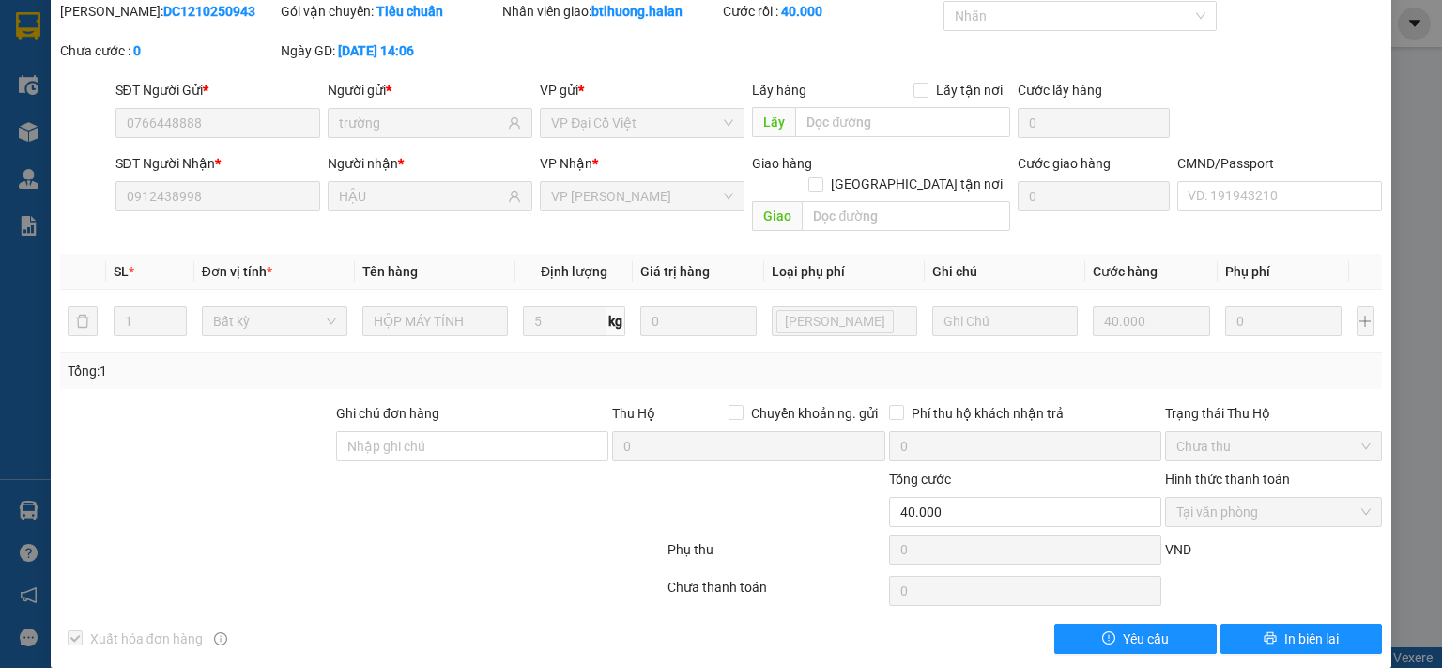
scroll to position [0, 0]
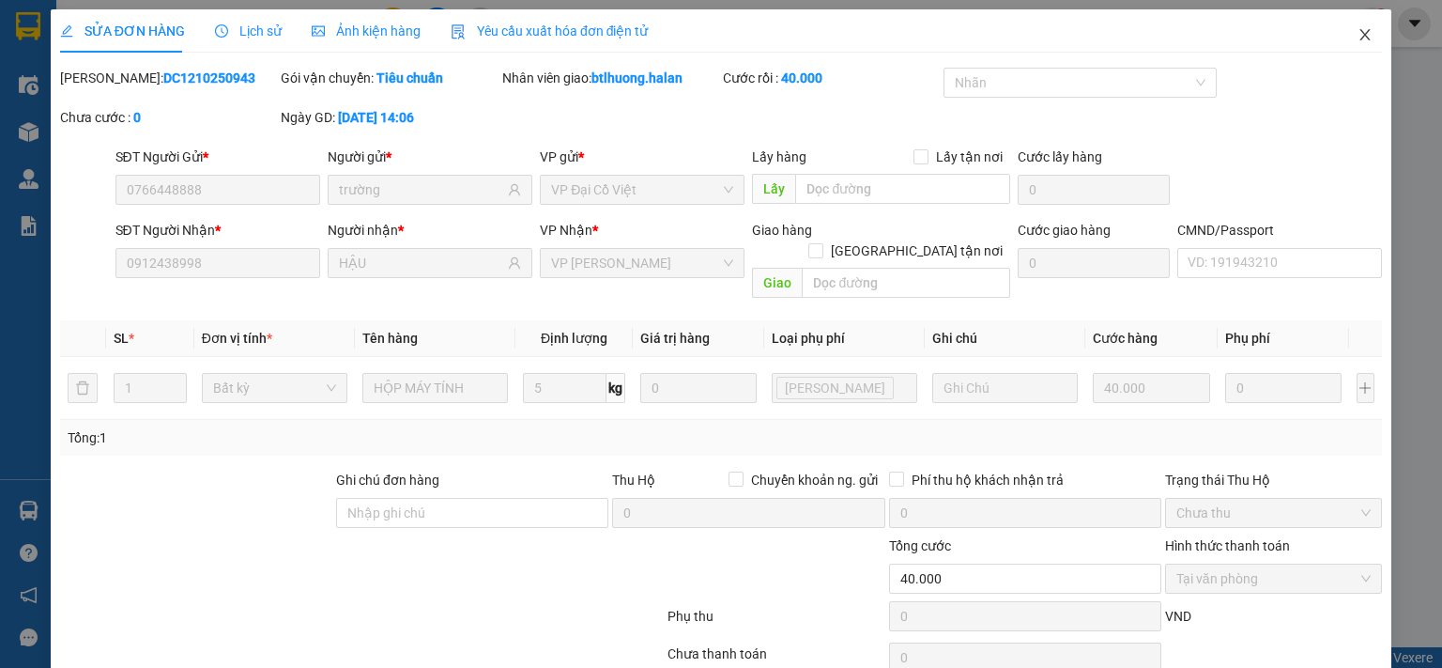
click at [1339, 29] on span "Close" at bounding box center [1365, 35] width 53 height 53
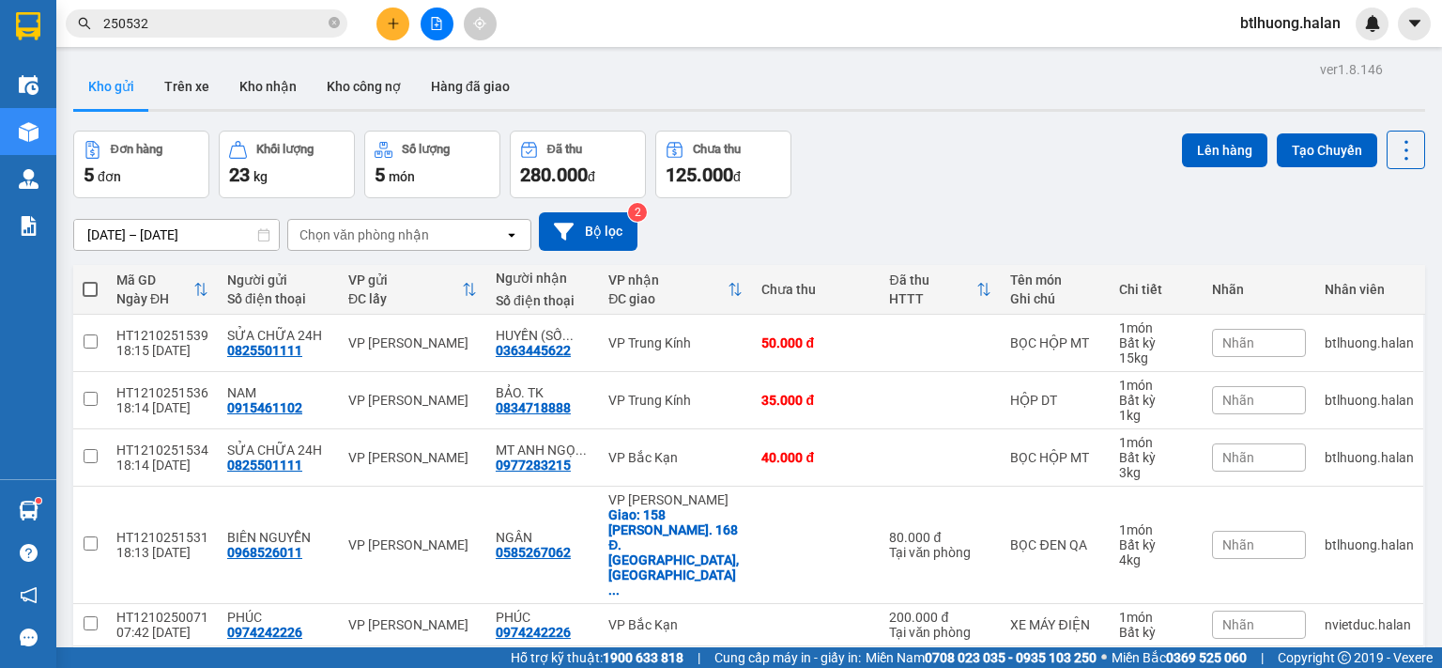
click at [246, 25] on input "250532" at bounding box center [214, 23] width 222 height 21
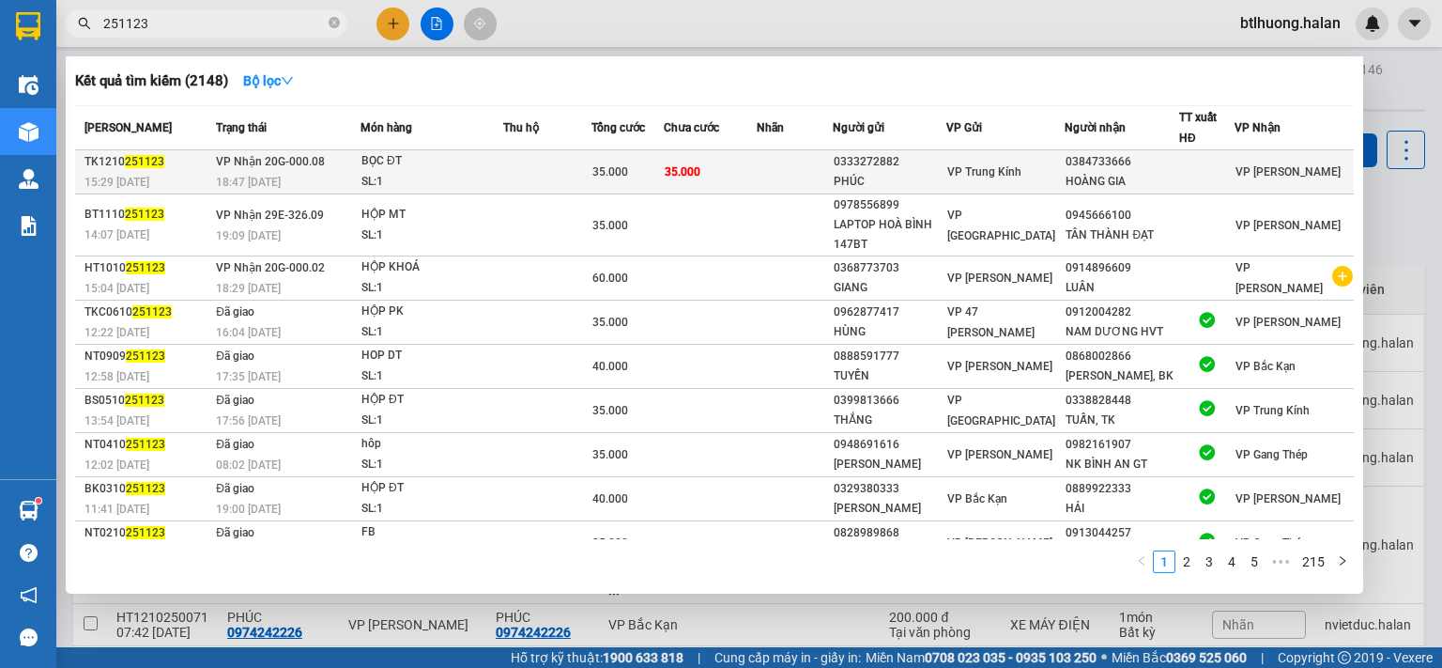
type input "251123"
click at [303, 169] on td "VP Nhận 20G-000.08 18:47 [DATE]" at bounding box center [285, 172] width 149 height 44
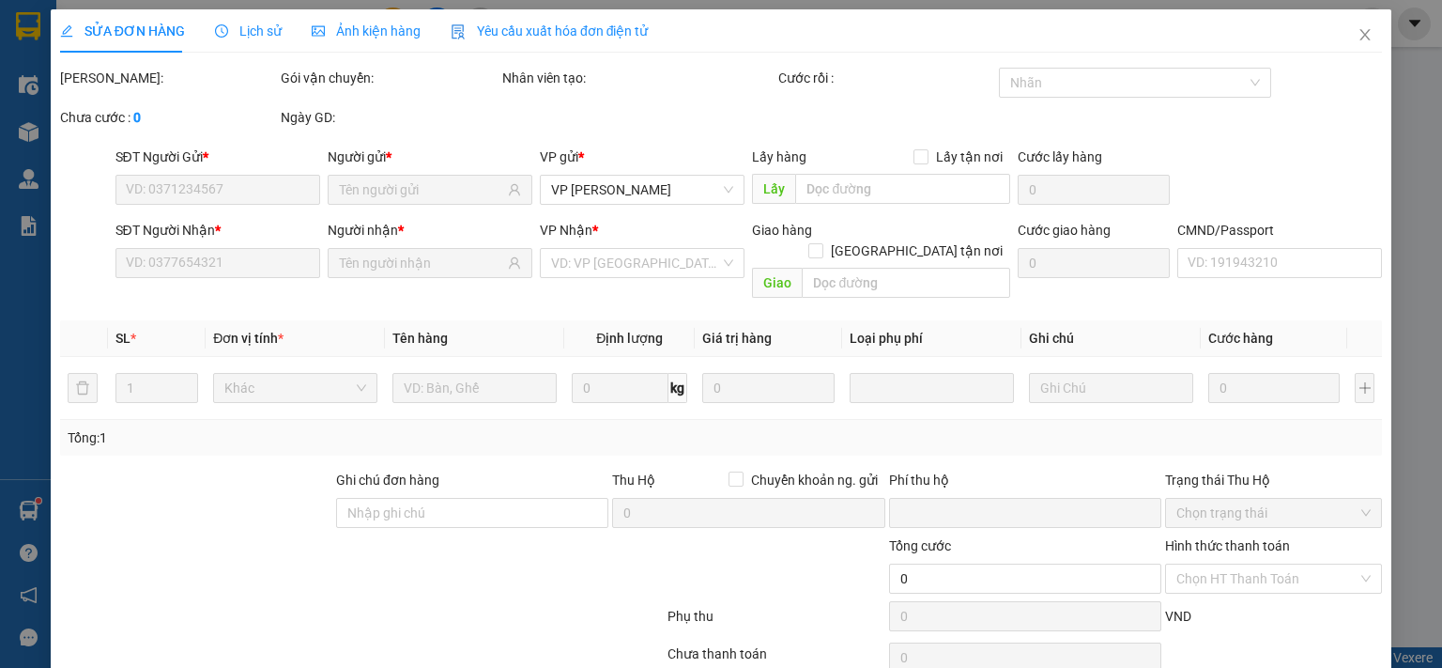
type input "0333272882"
type input "PHÚC"
type input "0384733666"
type input "HOÀNG GIA"
type input "0"
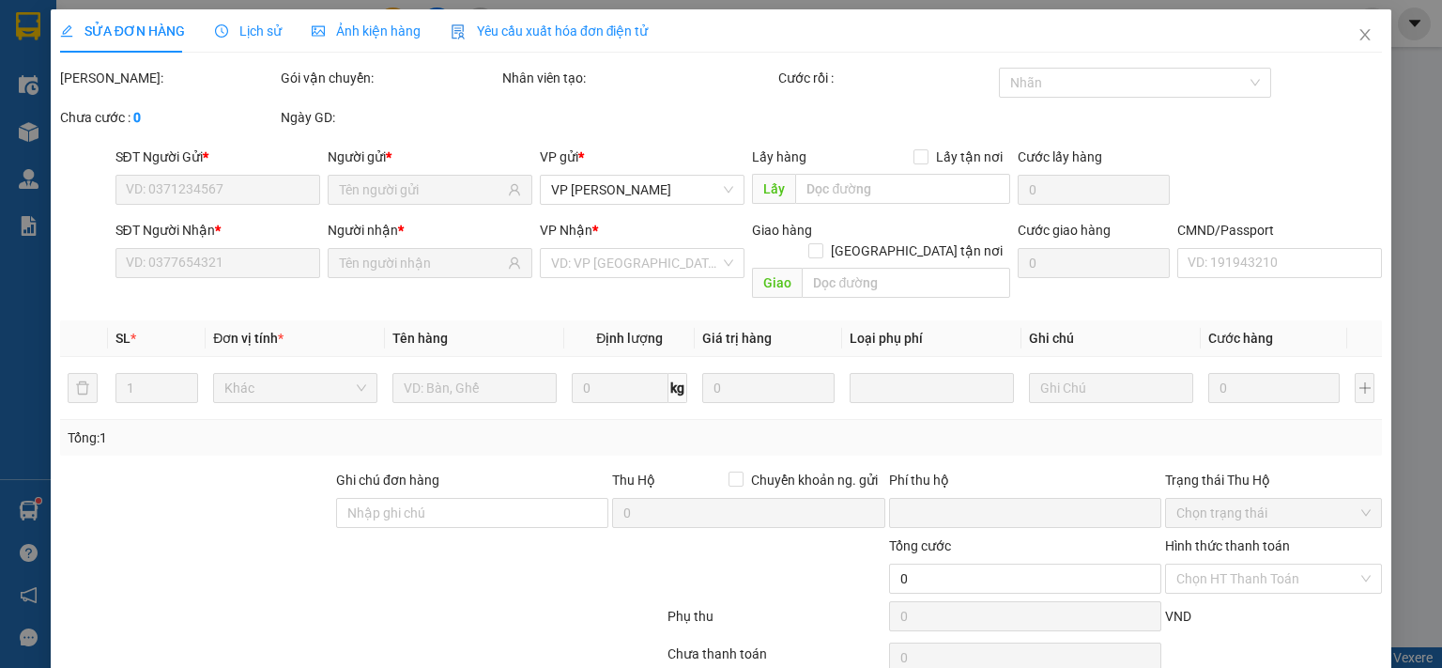
type input "35.000"
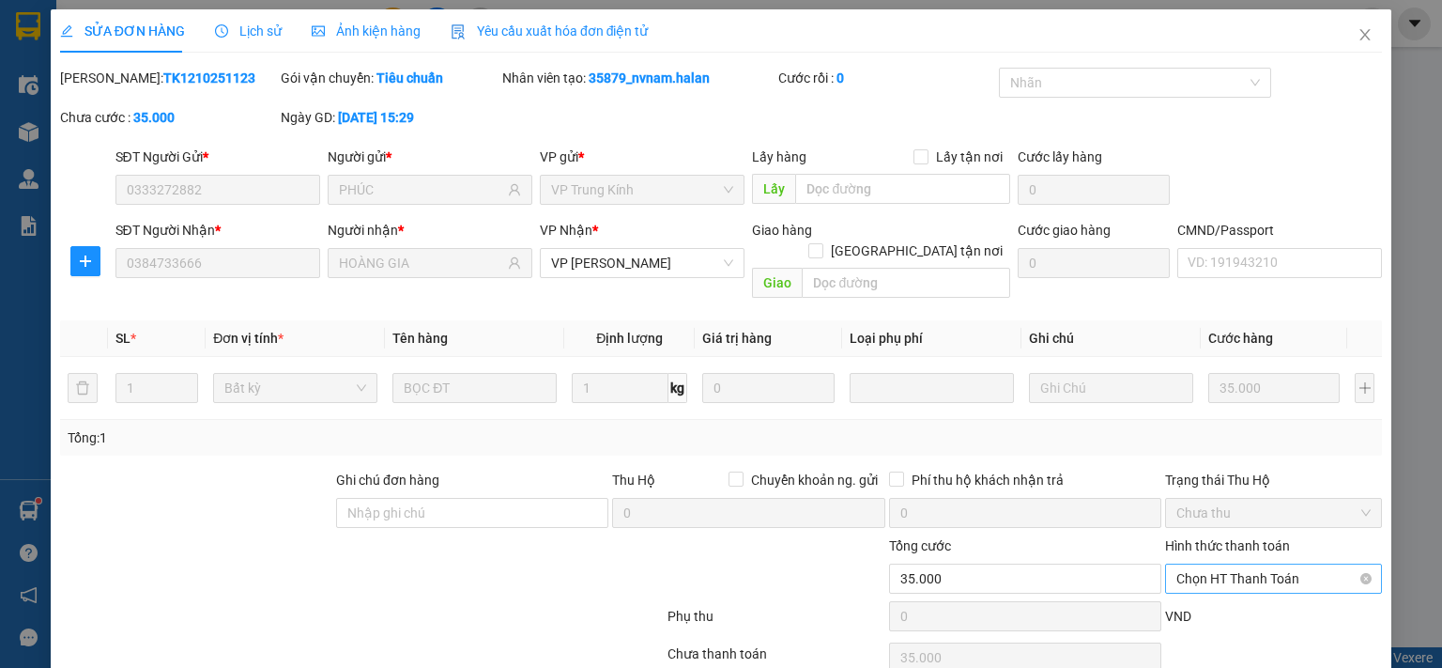
scroll to position [67, 0]
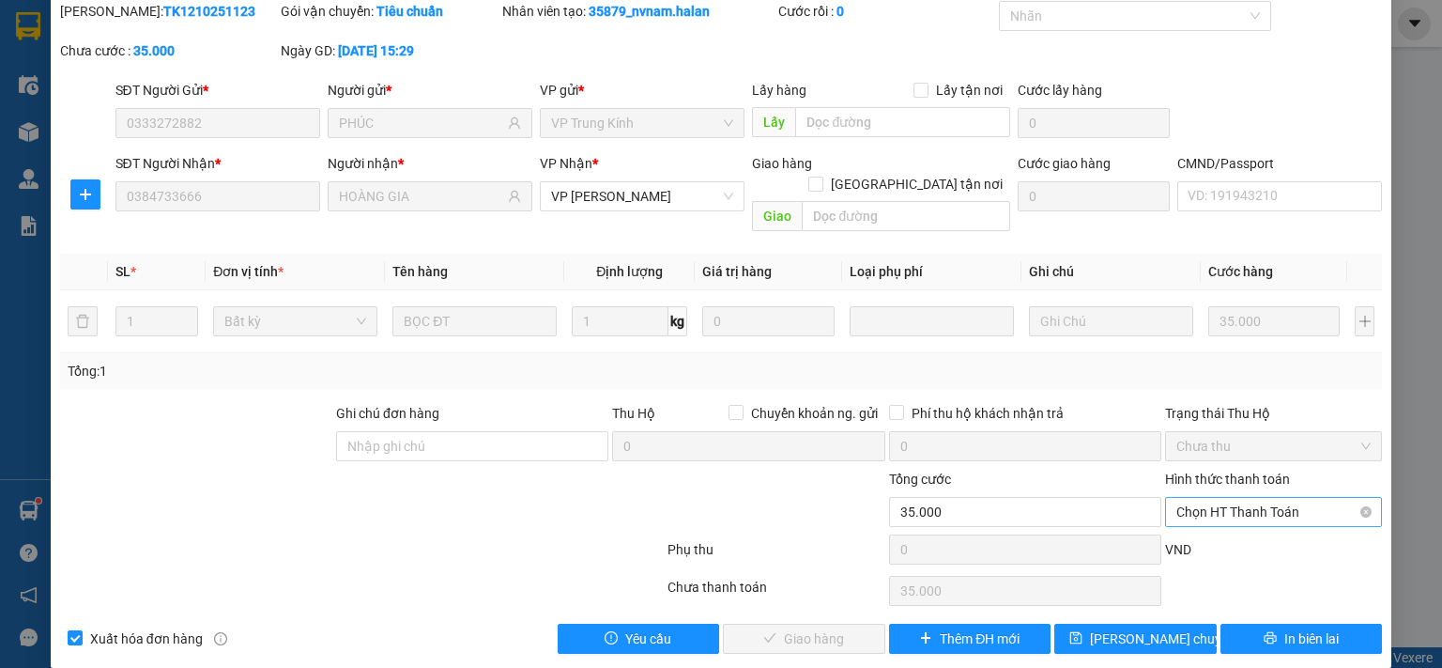
click at [1249, 498] on span "Chọn HT Thanh Toán" at bounding box center [1274, 512] width 194 height 28
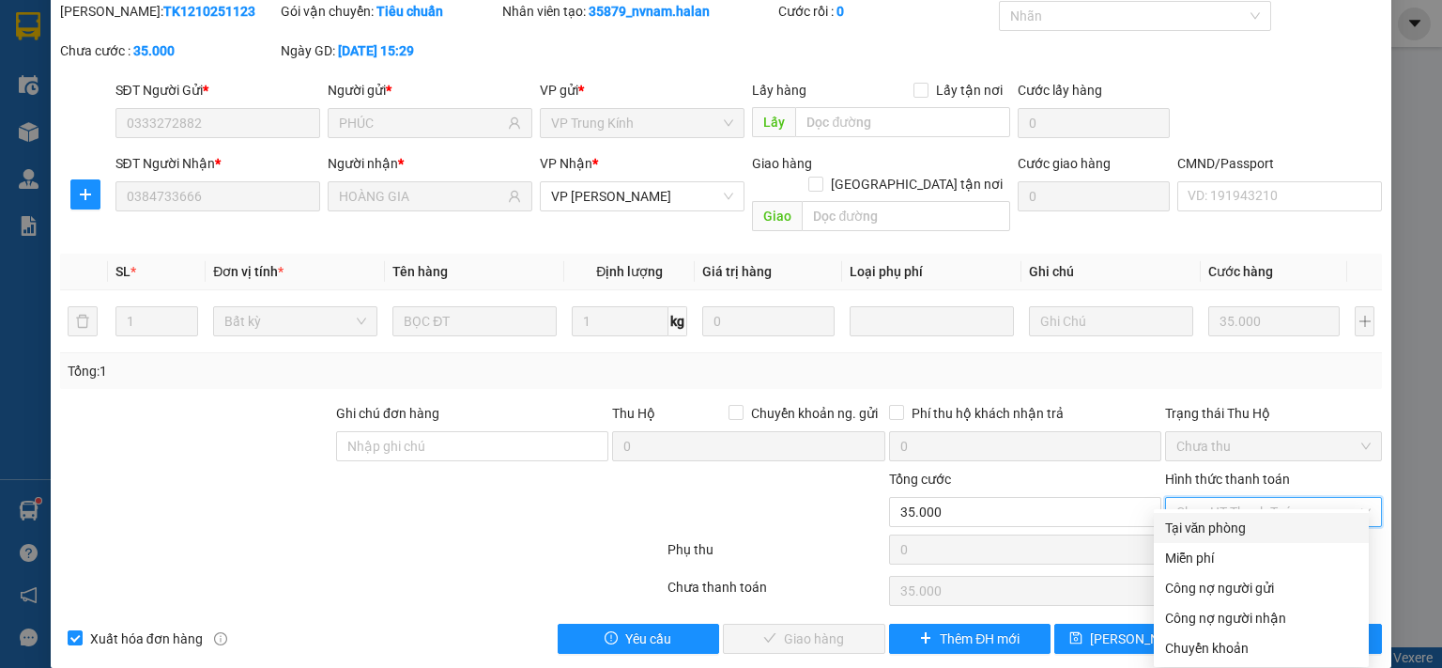
click at [1203, 525] on div "Tại văn phòng" at bounding box center [1261, 527] width 192 height 21
type input "0"
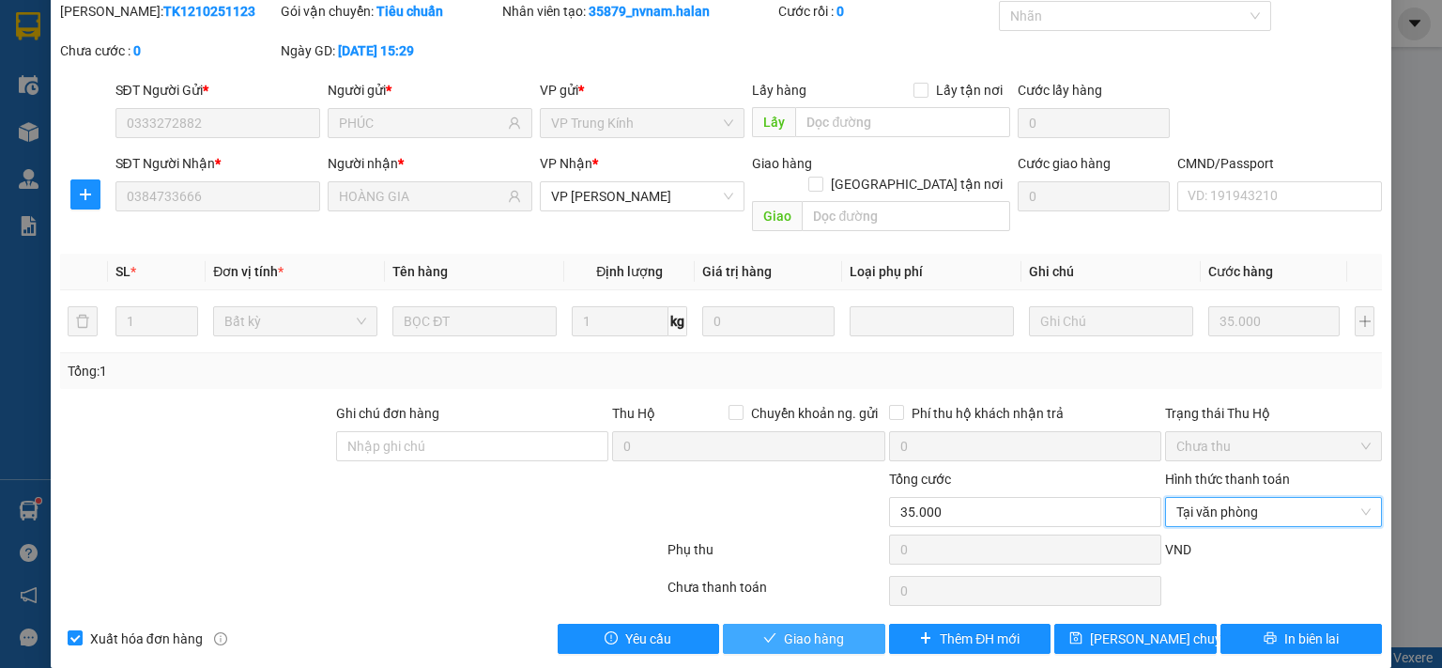
click at [834, 628] on span "Giao hàng" at bounding box center [814, 638] width 60 height 21
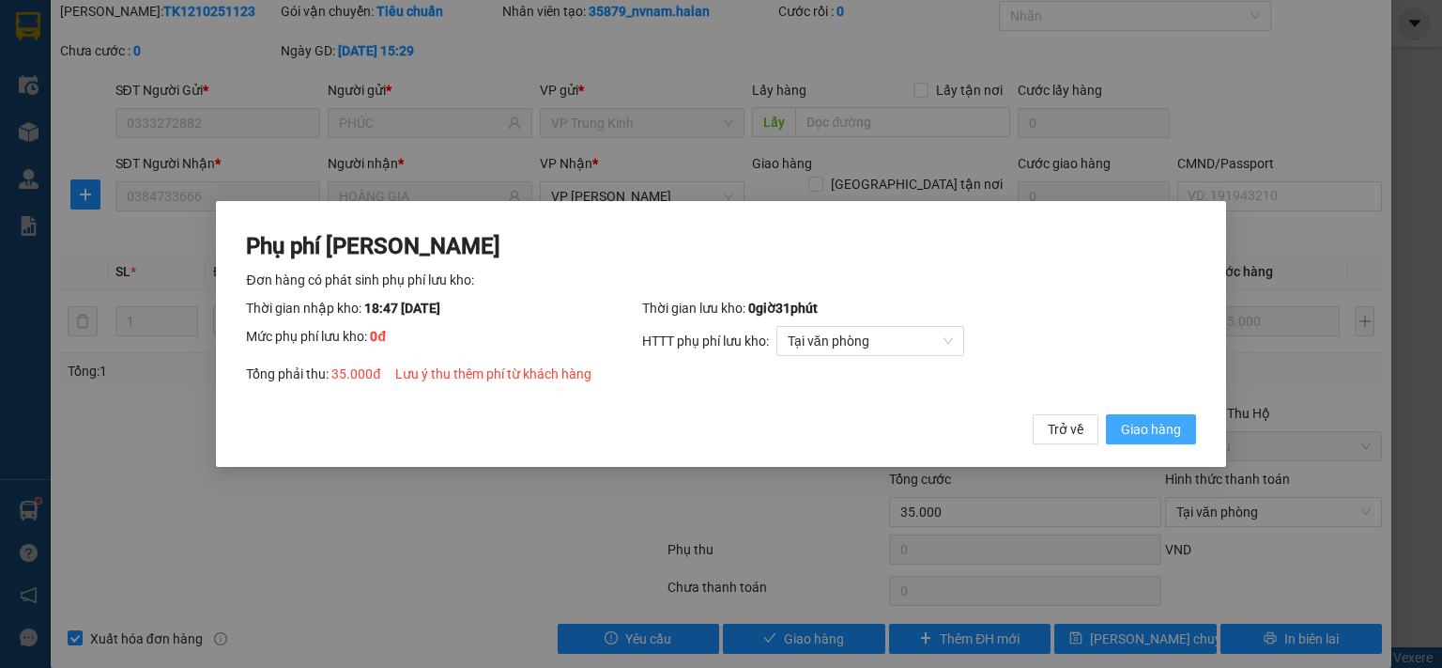
click at [1154, 432] on span "Giao hàng" at bounding box center [1151, 429] width 60 height 21
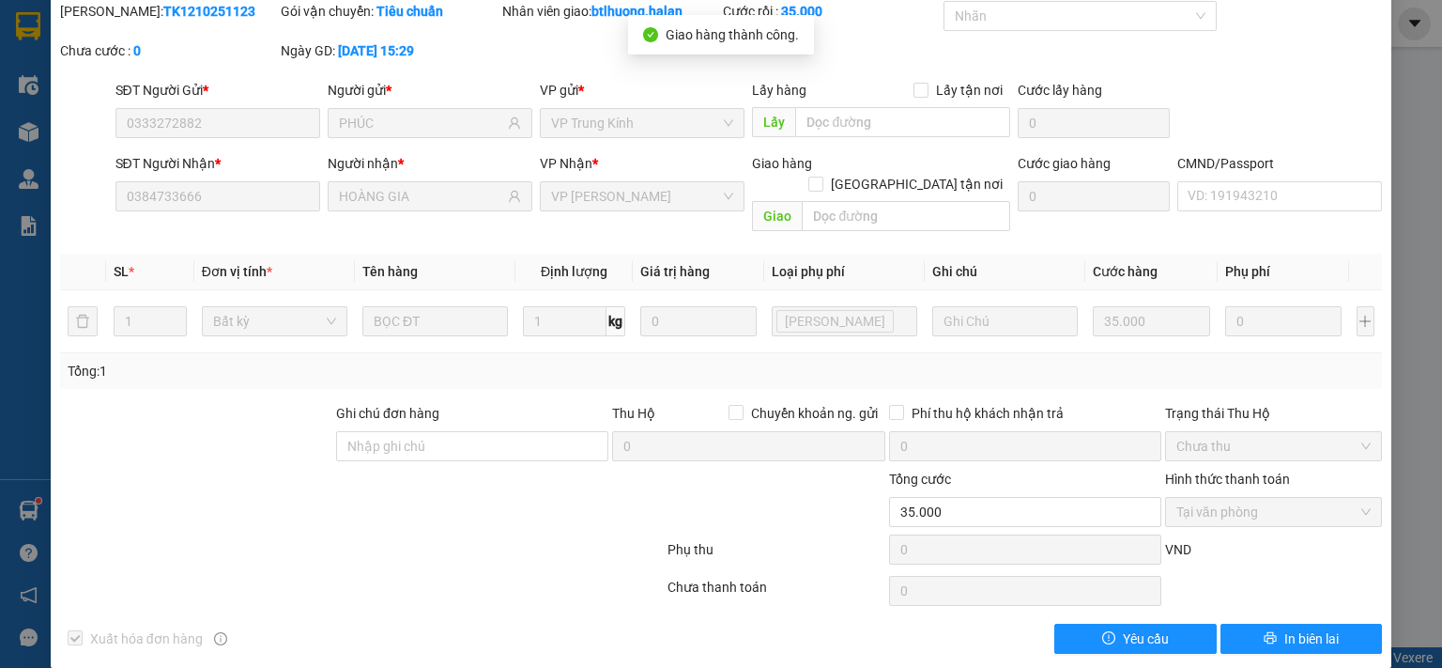
scroll to position [0, 0]
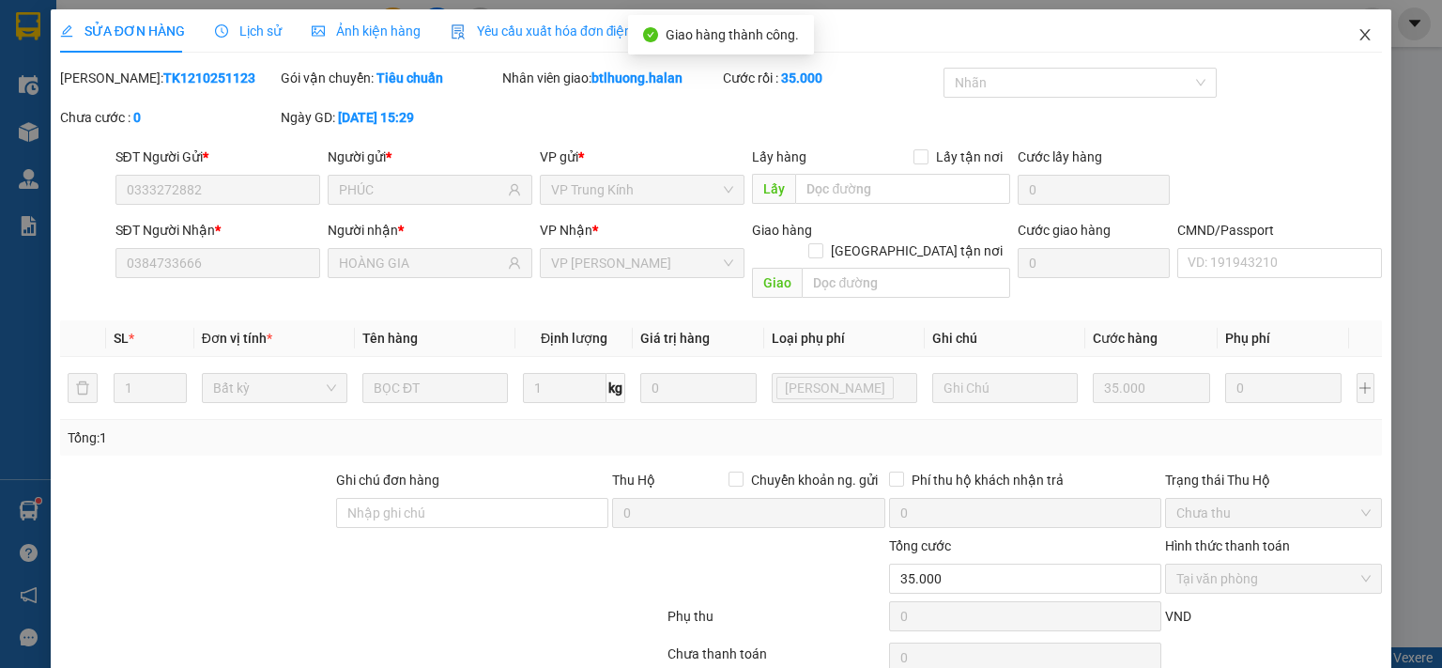
click at [1360, 48] on span "Close" at bounding box center [1365, 35] width 53 height 53
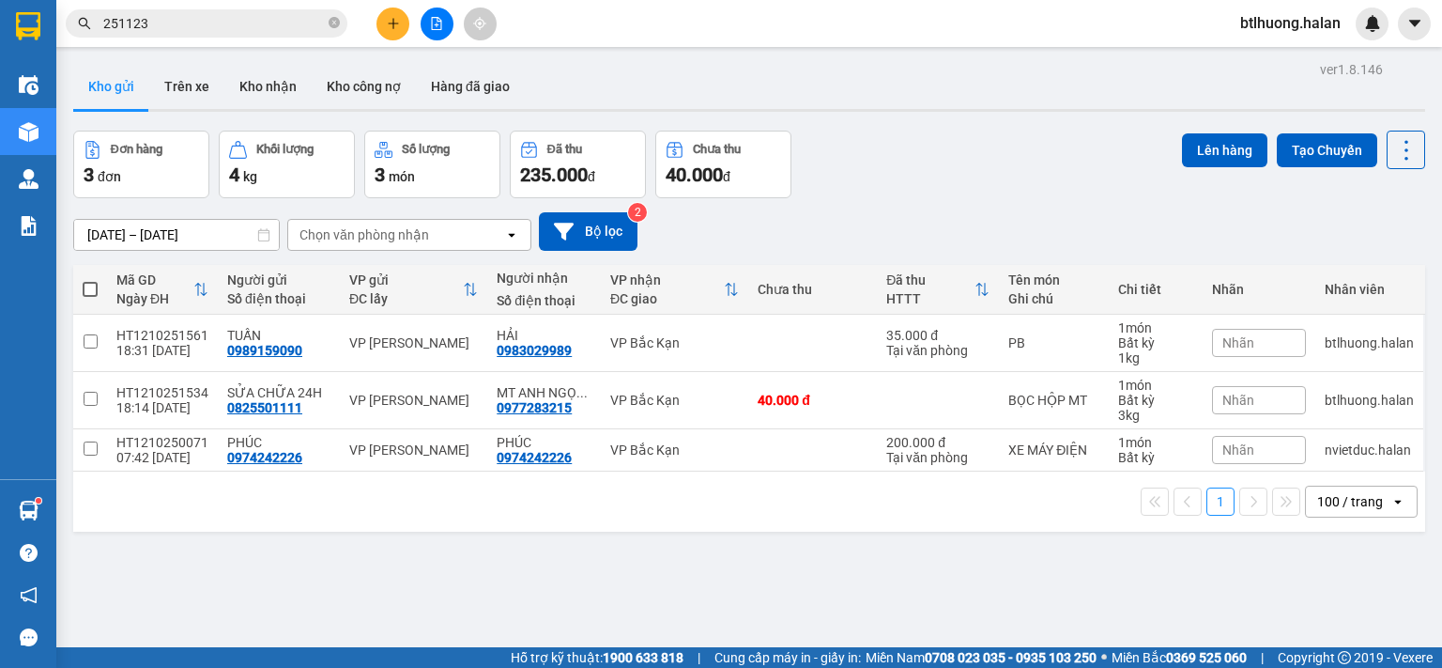
click at [267, 24] on input "251123" at bounding box center [214, 23] width 222 height 21
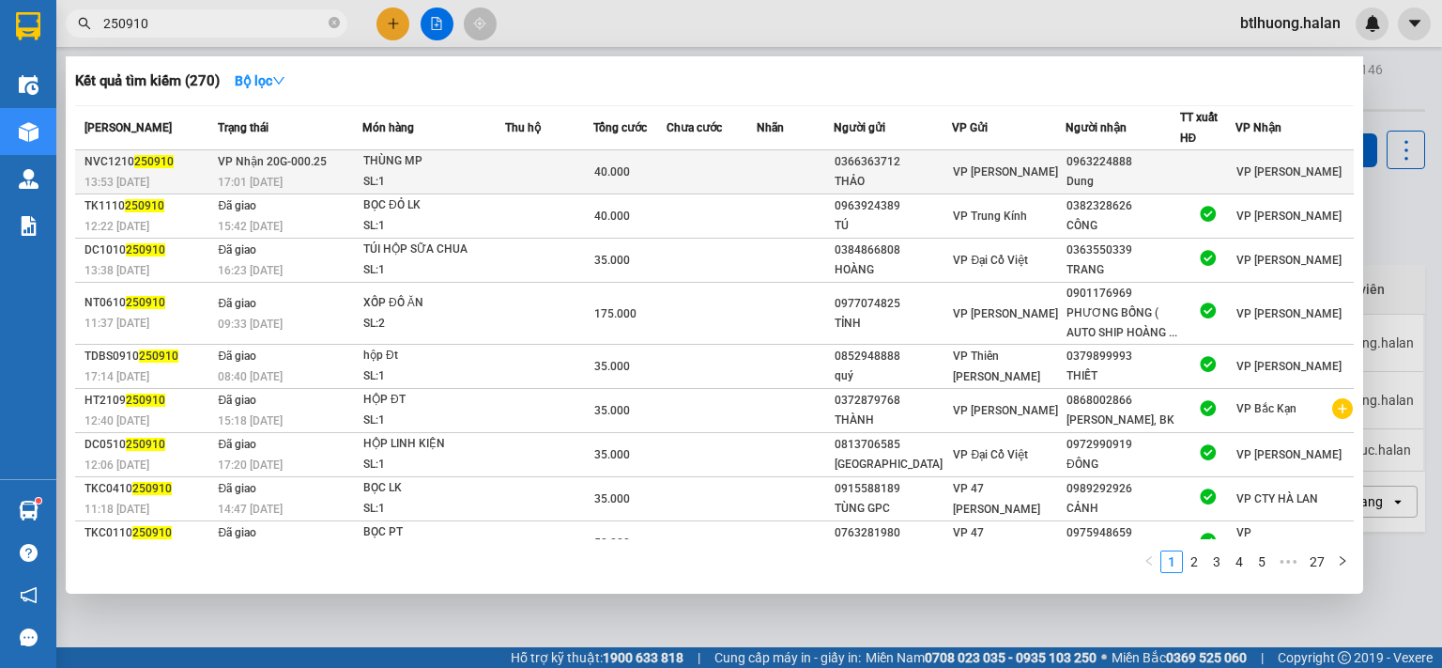
type input "250910"
click at [1146, 162] on div "0963224888" at bounding box center [1123, 162] width 112 height 20
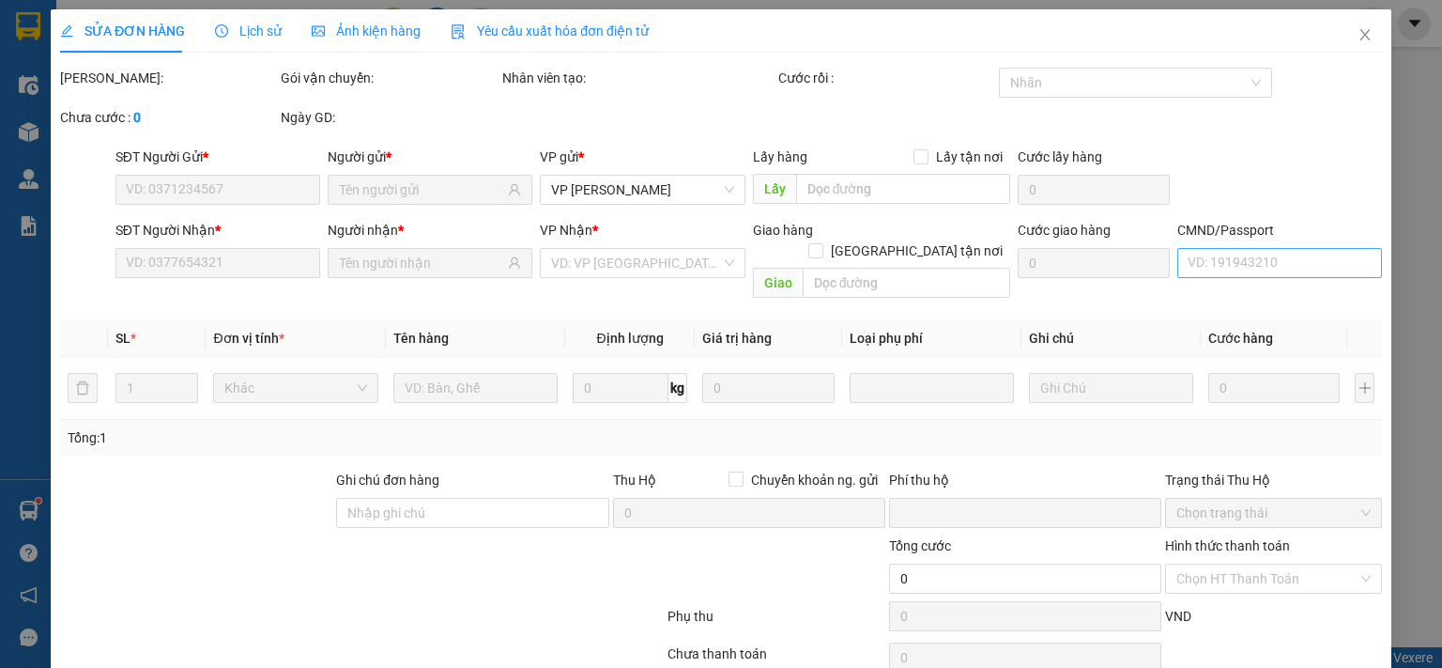
type input "0366363712"
type input "THẢO"
type input "0963224888"
type input "Dung"
type input "0"
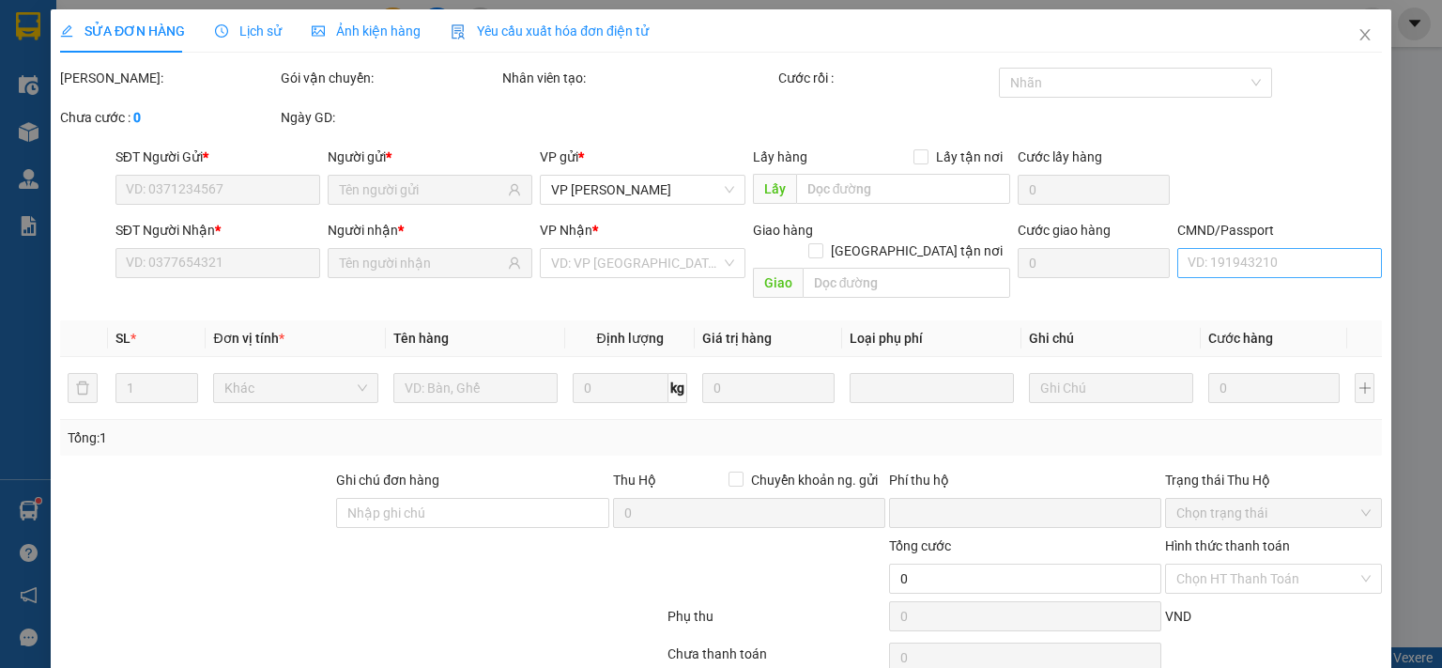
type input "40.000"
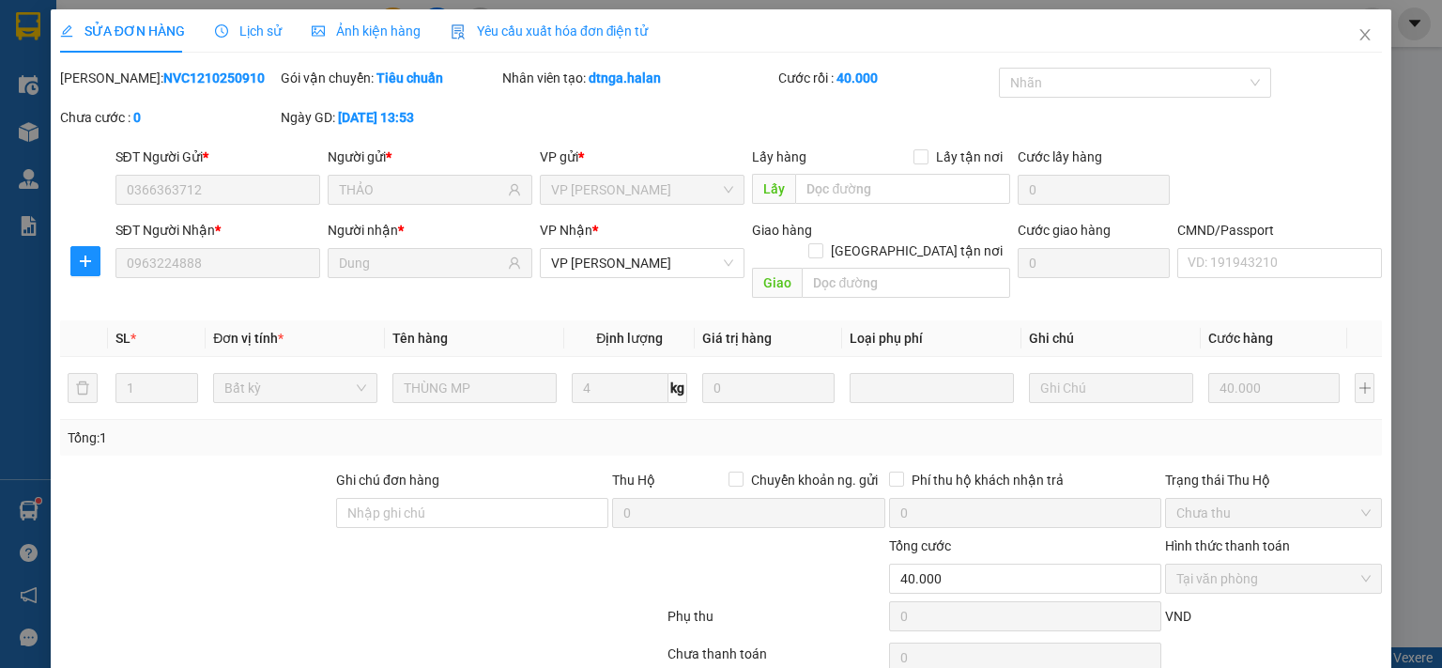
scroll to position [67, 0]
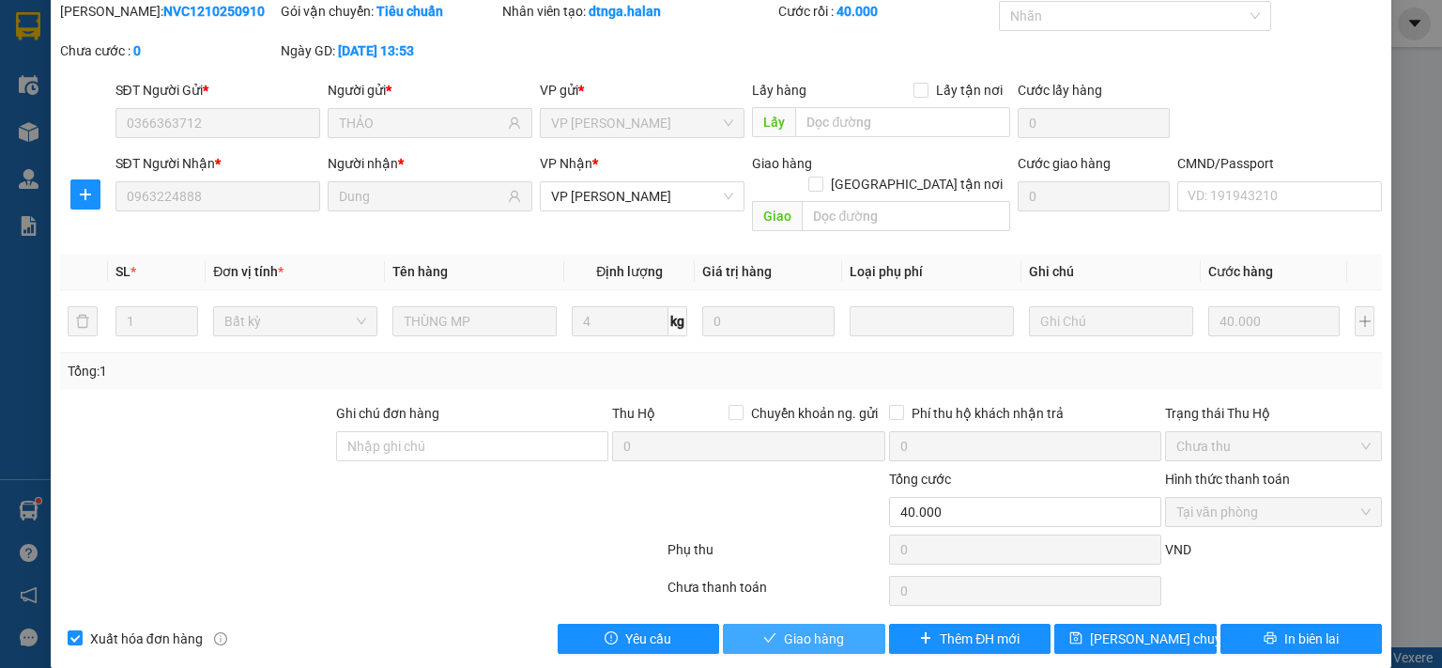
click at [807, 628] on span "Giao hàng" at bounding box center [814, 638] width 60 height 21
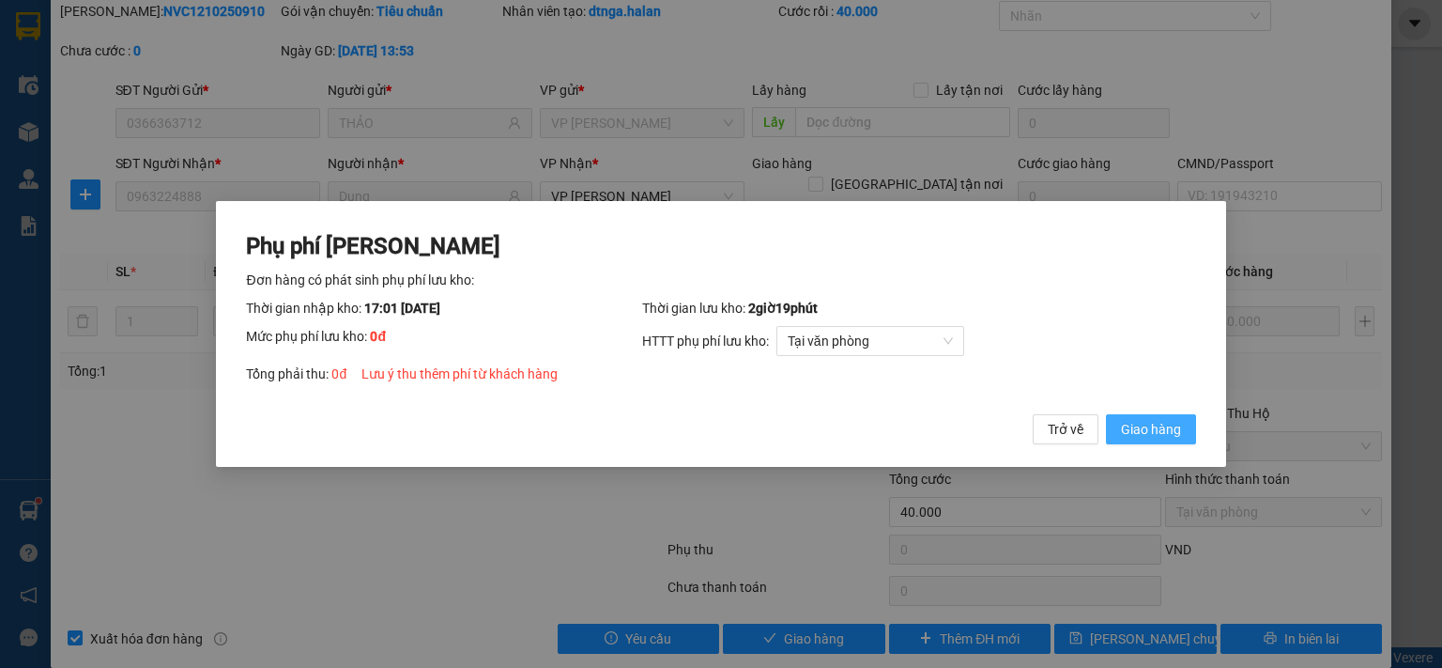
click at [1152, 428] on span "Giao hàng" at bounding box center [1151, 429] width 60 height 21
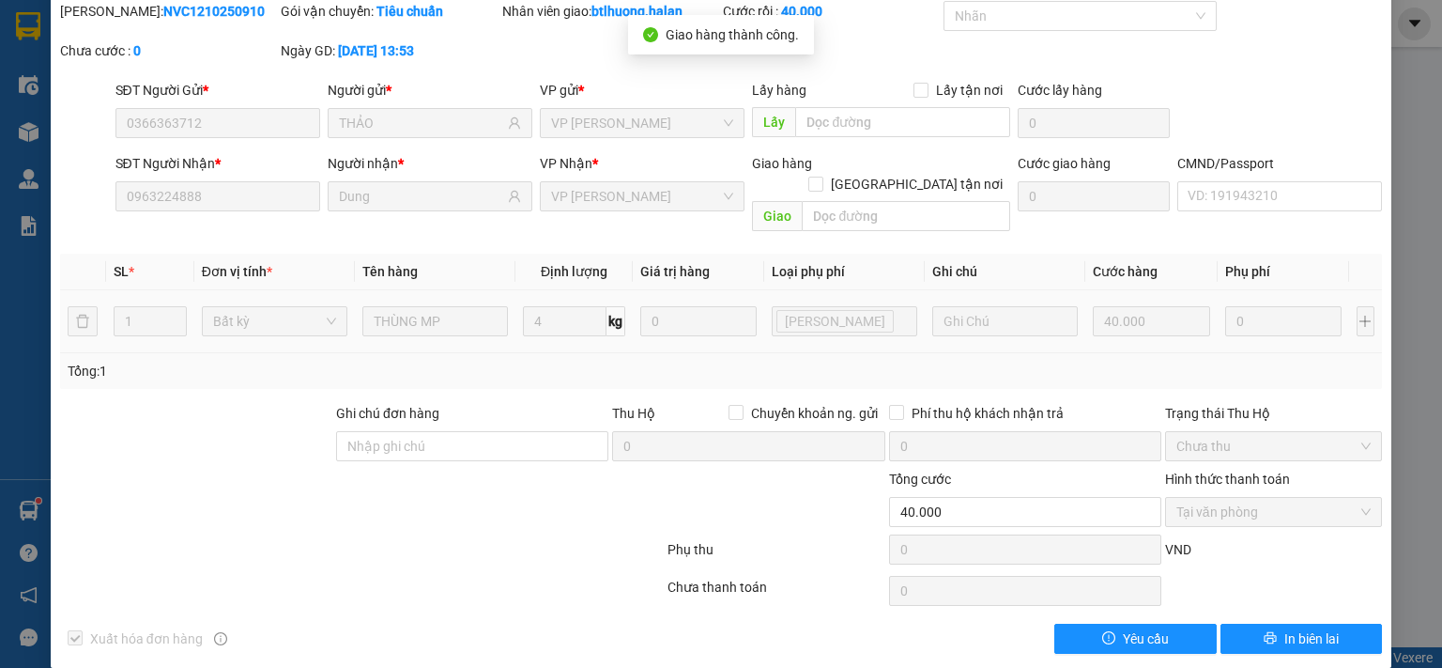
scroll to position [0, 0]
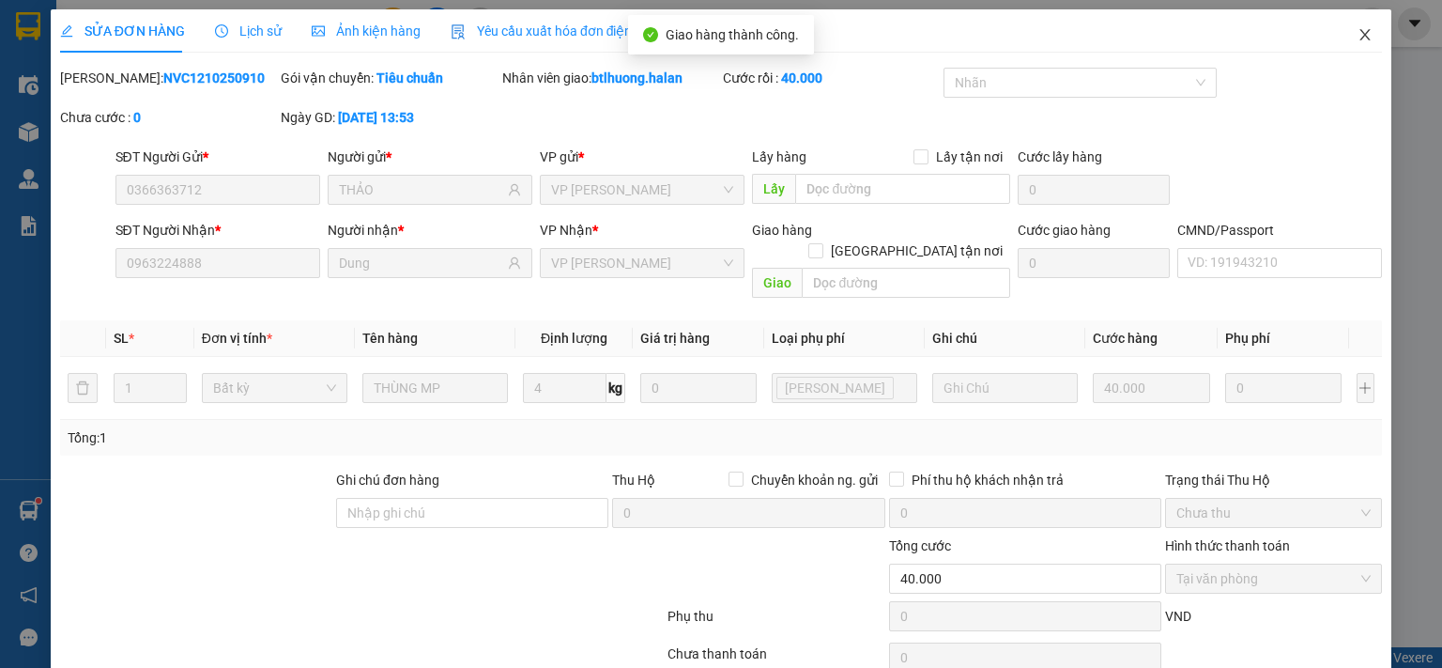
click at [1358, 36] on icon "close" at bounding box center [1365, 34] width 15 height 15
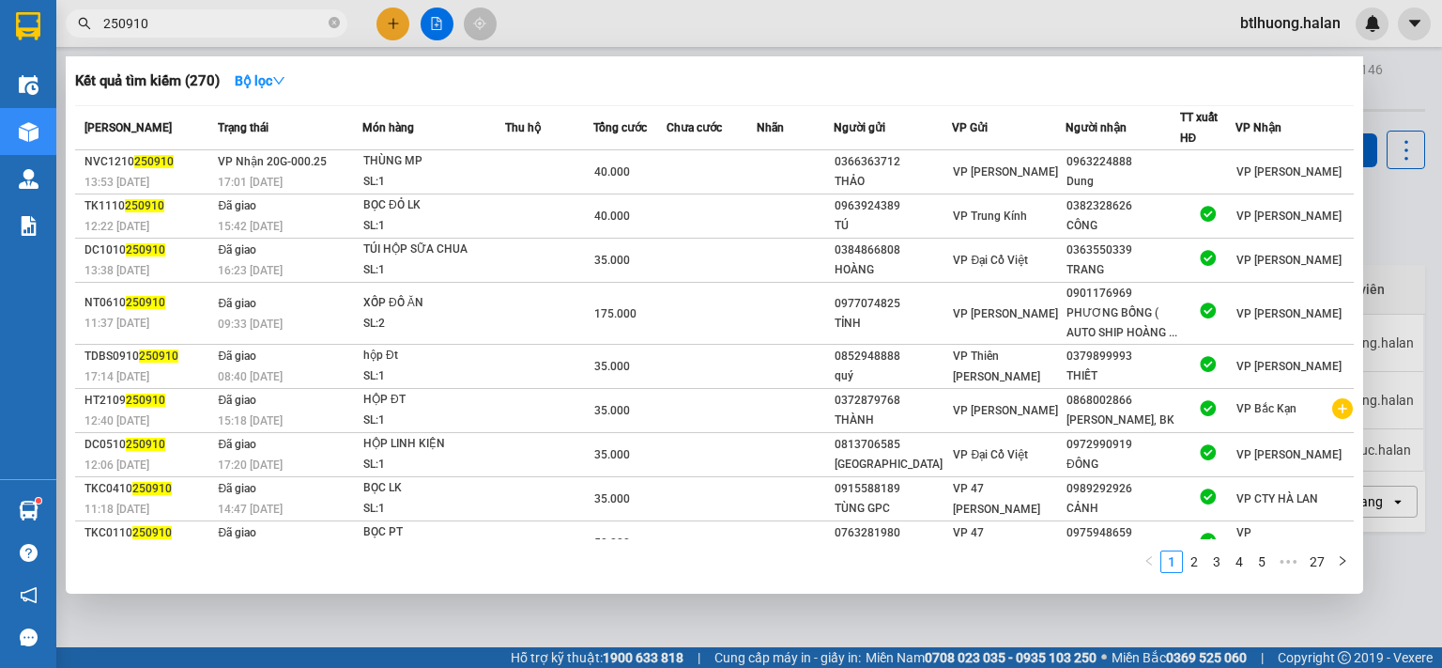
click at [239, 24] on input "250910" at bounding box center [214, 23] width 222 height 21
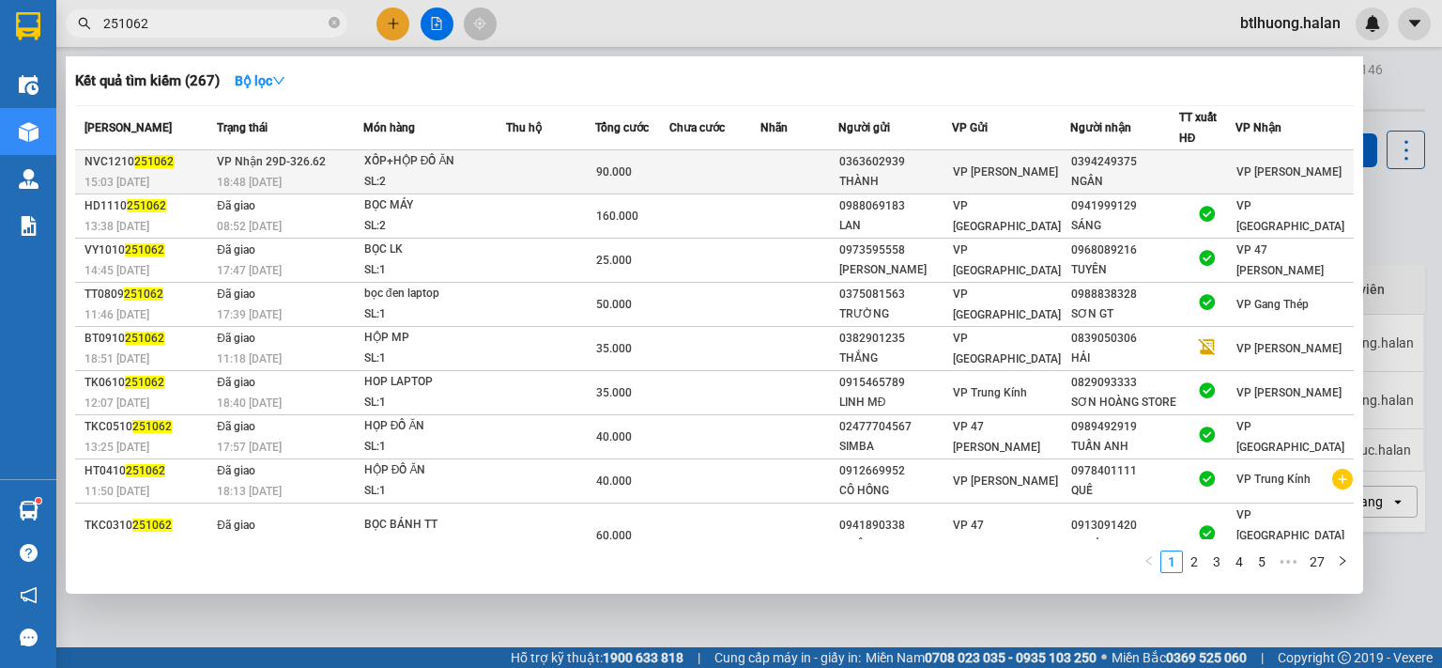
type input "251062"
click at [539, 161] on td at bounding box center [550, 172] width 89 height 44
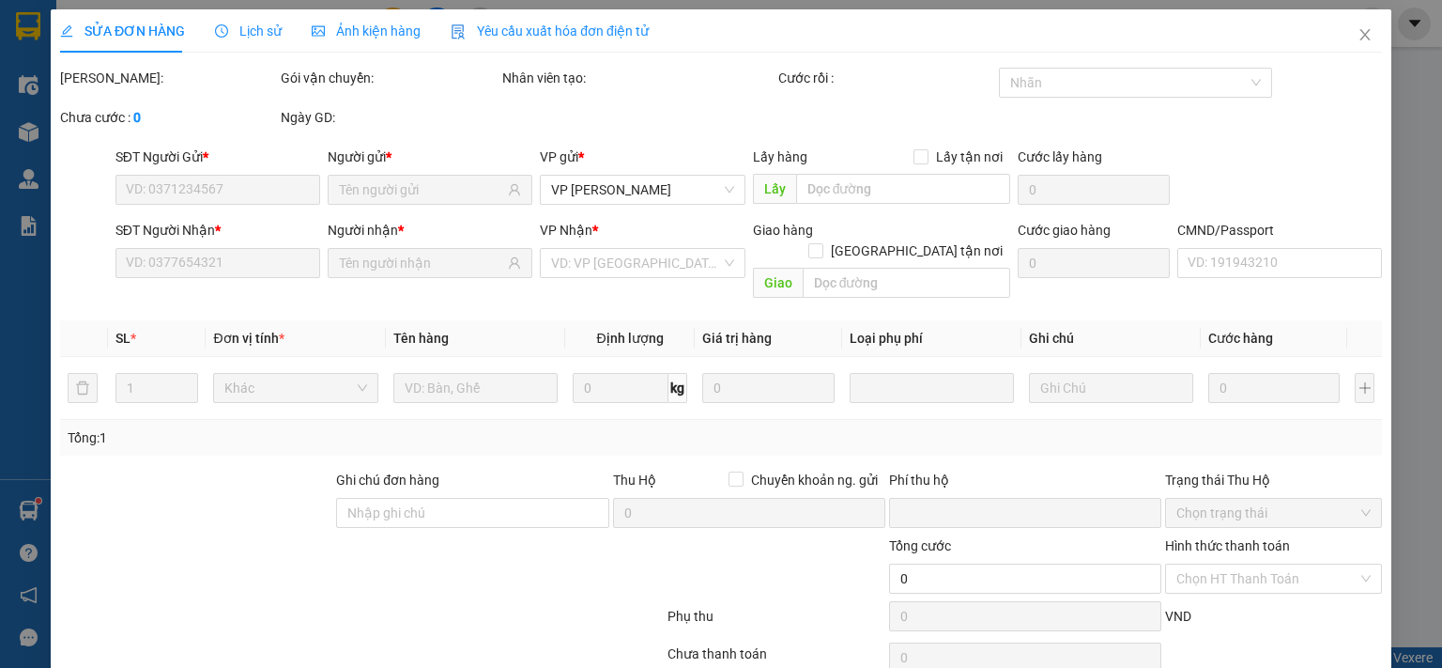
type input "0363602939"
type input "THÀNH"
type input "0394249375"
type input "NGÂN"
type input "0"
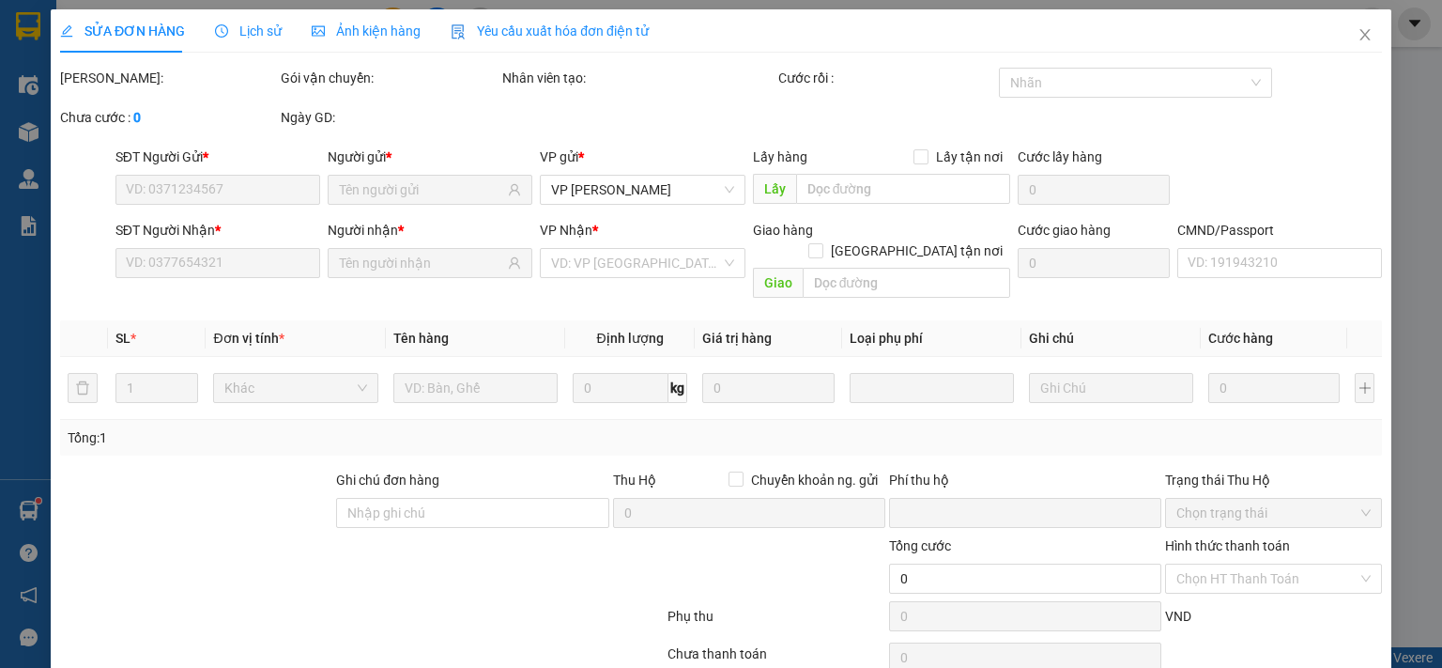
type input "90.000"
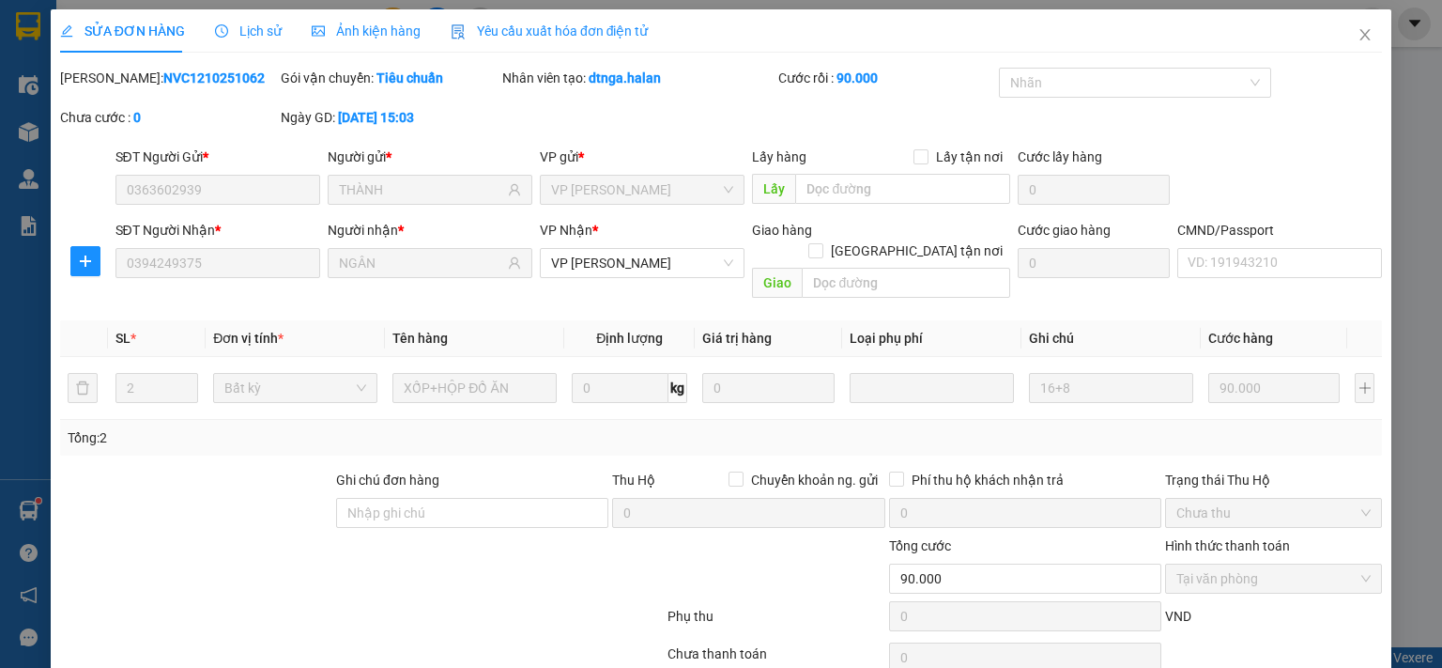
scroll to position [67, 0]
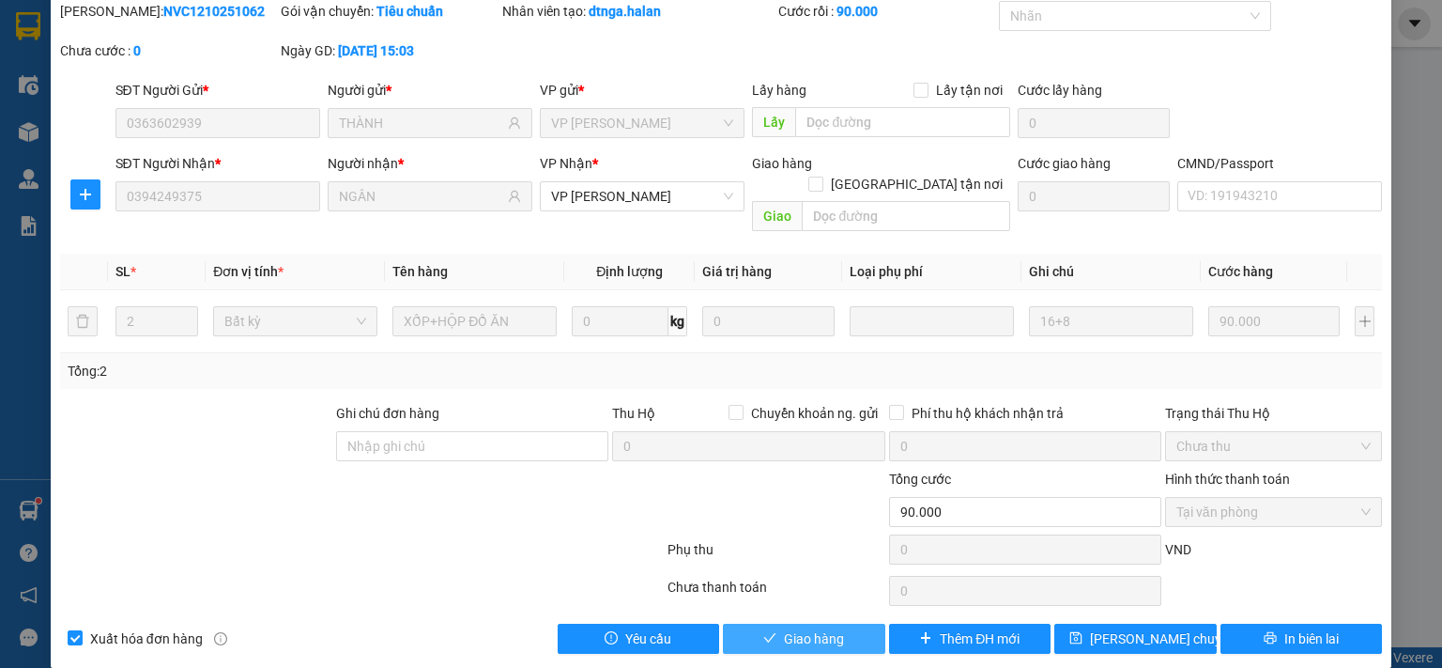
click at [770, 623] on button "Giao hàng" at bounding box center [804, 638] width 162 height 30
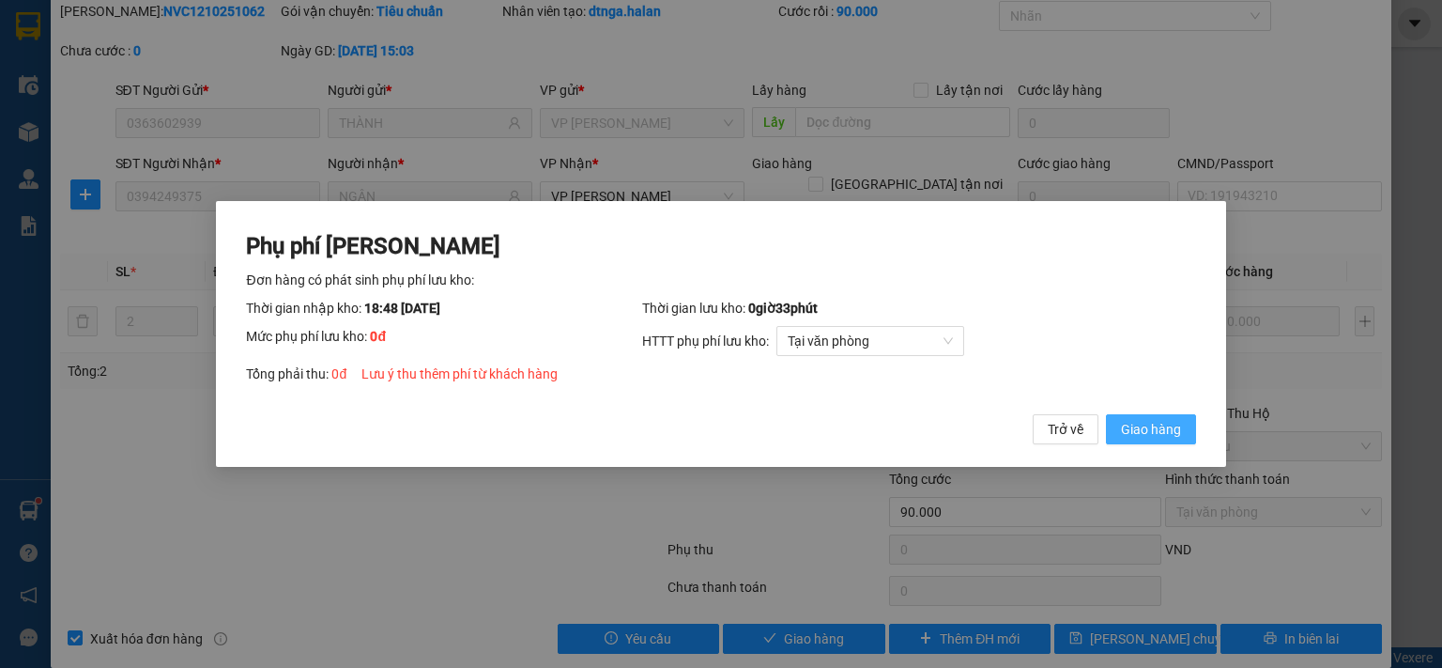
click at [1150, 428] on span "Giao hàng" at bounding box center [1151, 429] width 60 height 21
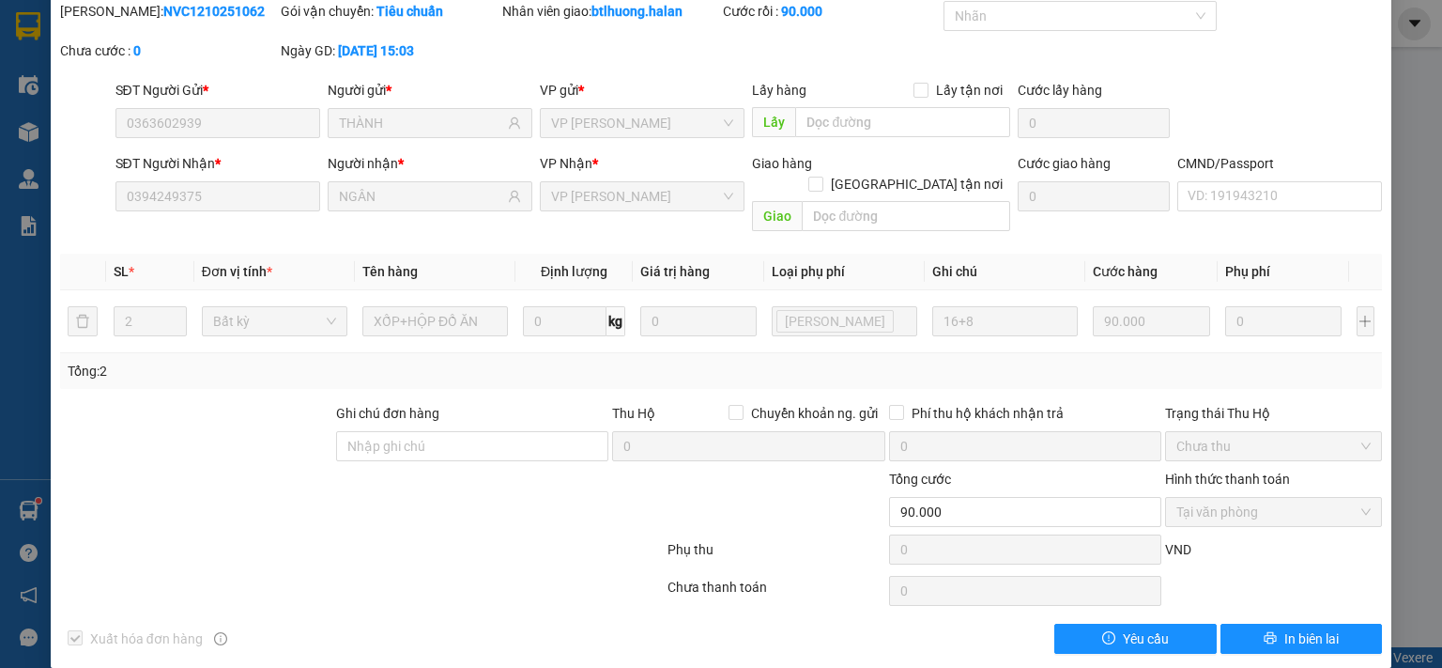
scroll to position [0, 0]
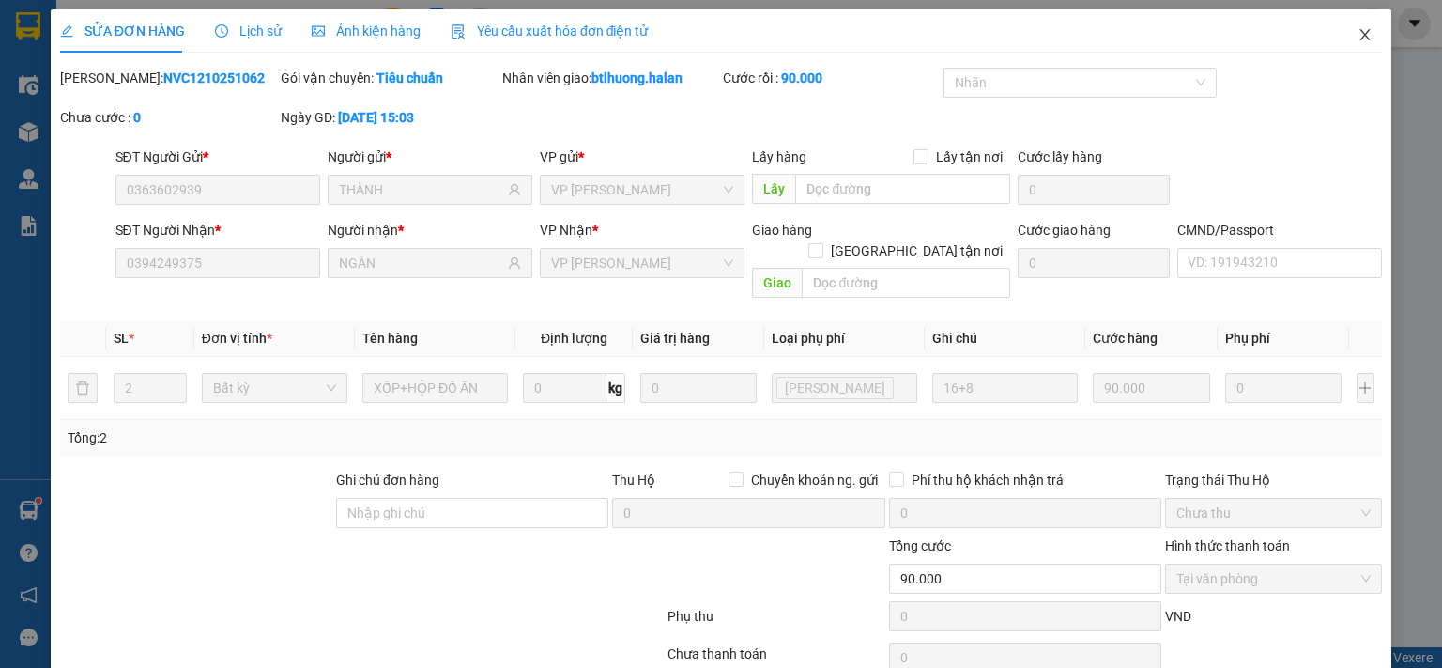
click at [1362, 29] on span "Close" at bounding box center [1365, 35] width 53 height 53
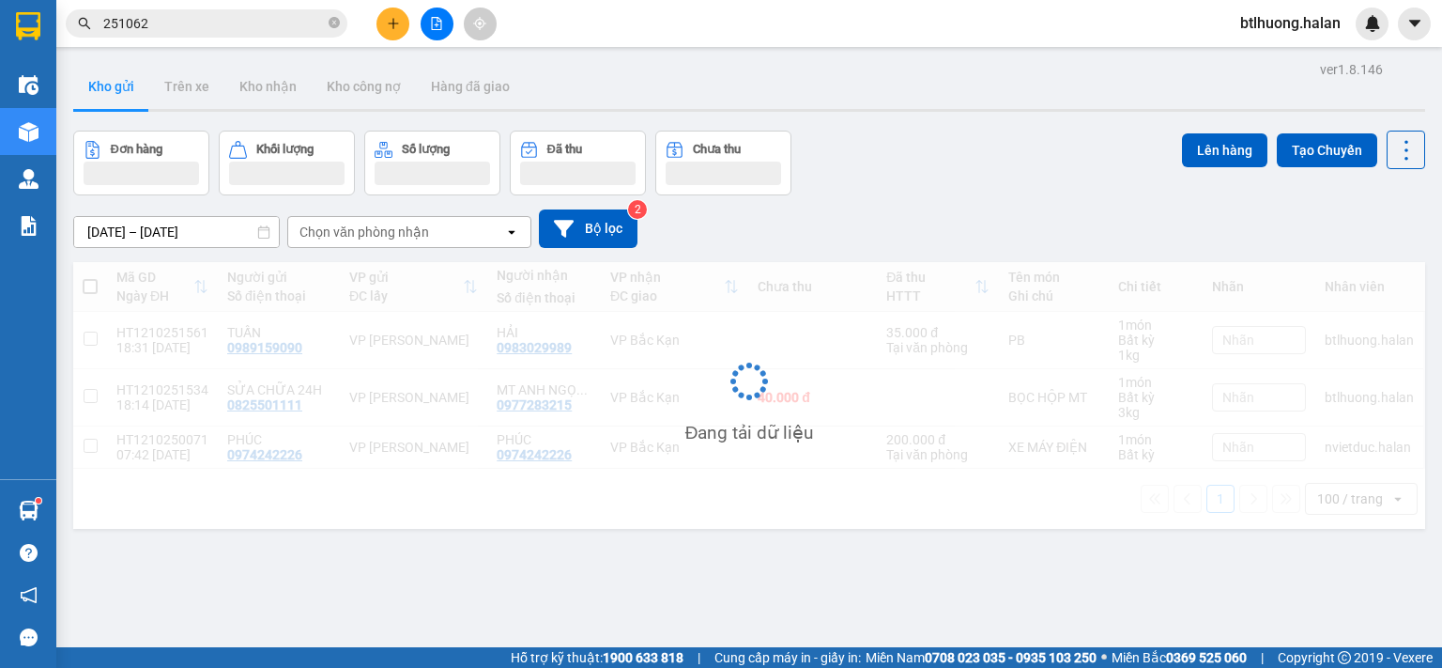
click at [217, 26] on input "251062" at bounding box center [214, 23] width 222 height 21
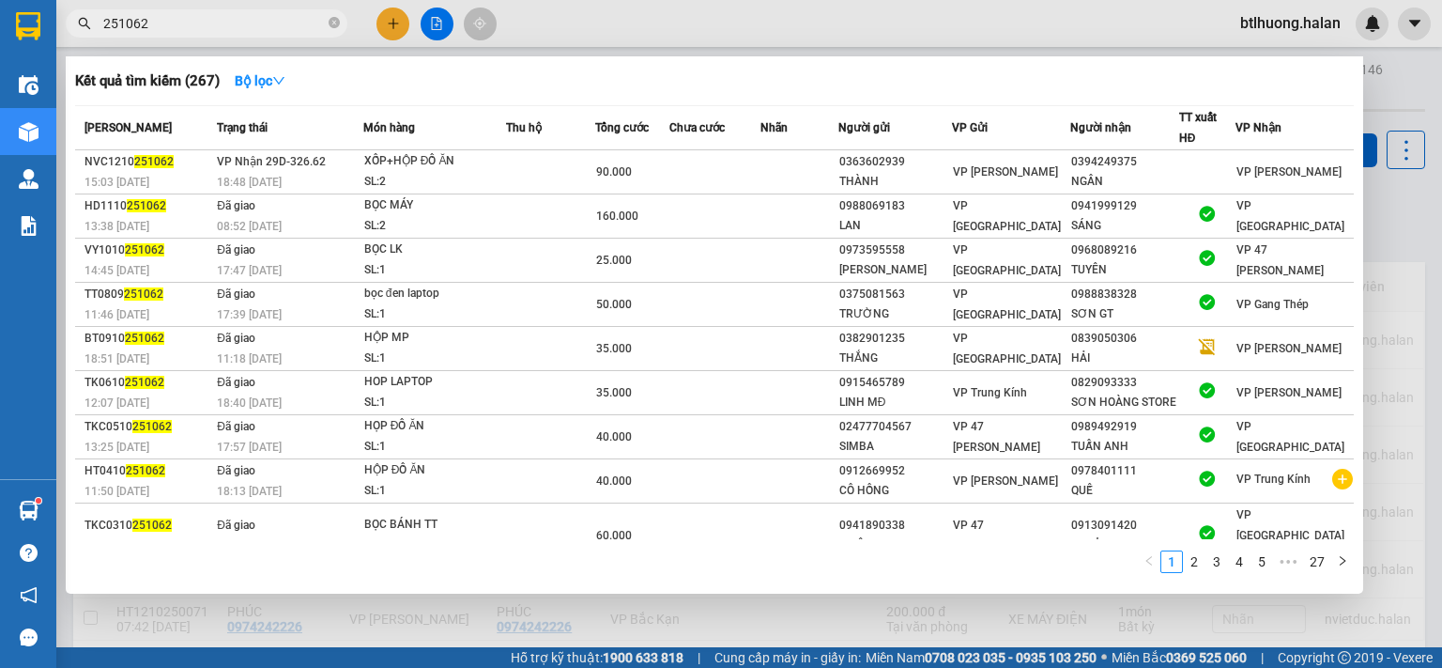
click at [217, 26] on input "251062" at bounding box center [214, 23] width 222 height 21
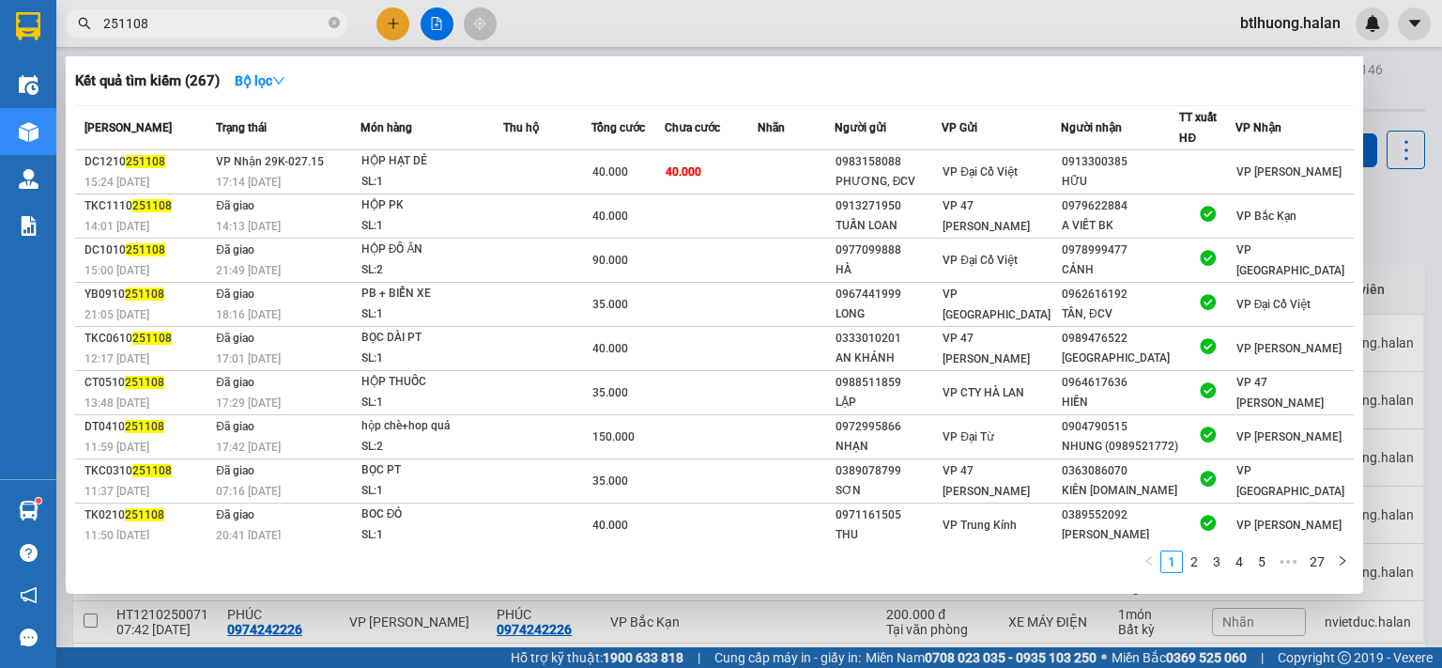
type input "251108"
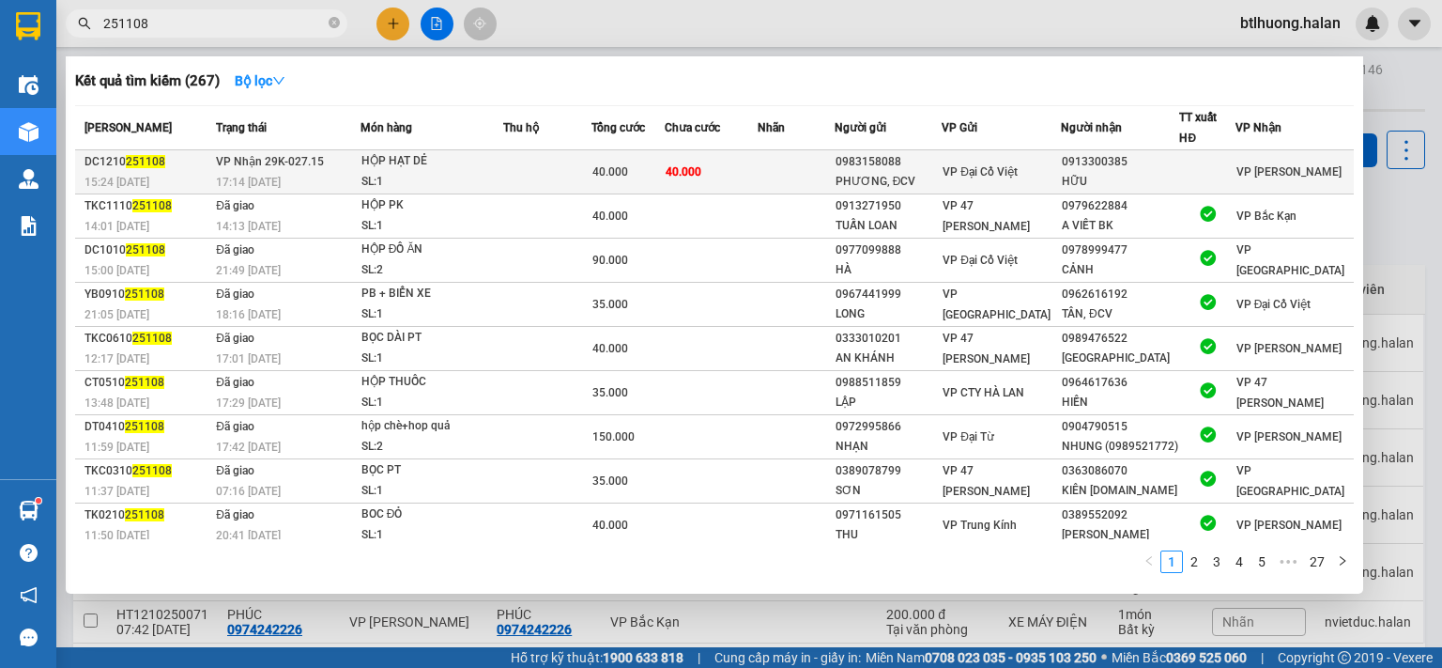
click at [586, 162] on td at bounding box center [547, 172] width 88 height 44
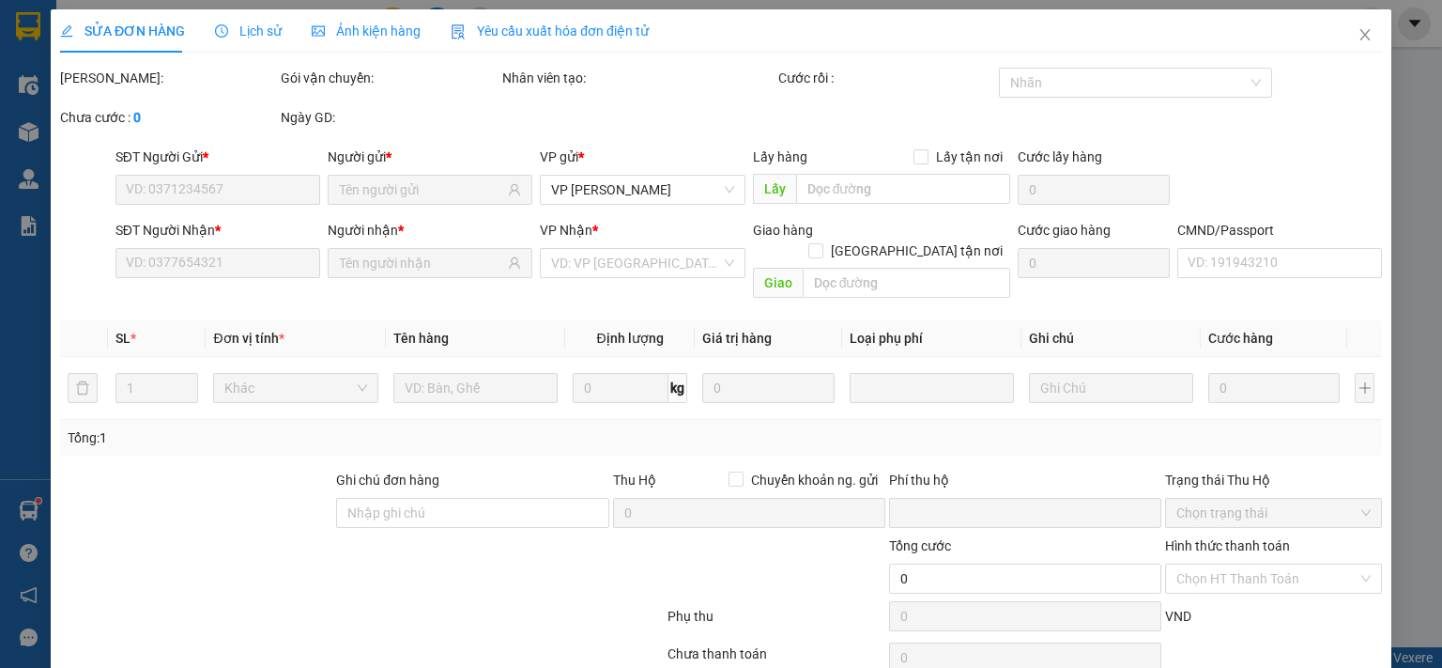
type input "0983158088"
type input "PHƯƠNG, ĐCV"
type input "0913300385"
type input "HỮU"
type input "0"
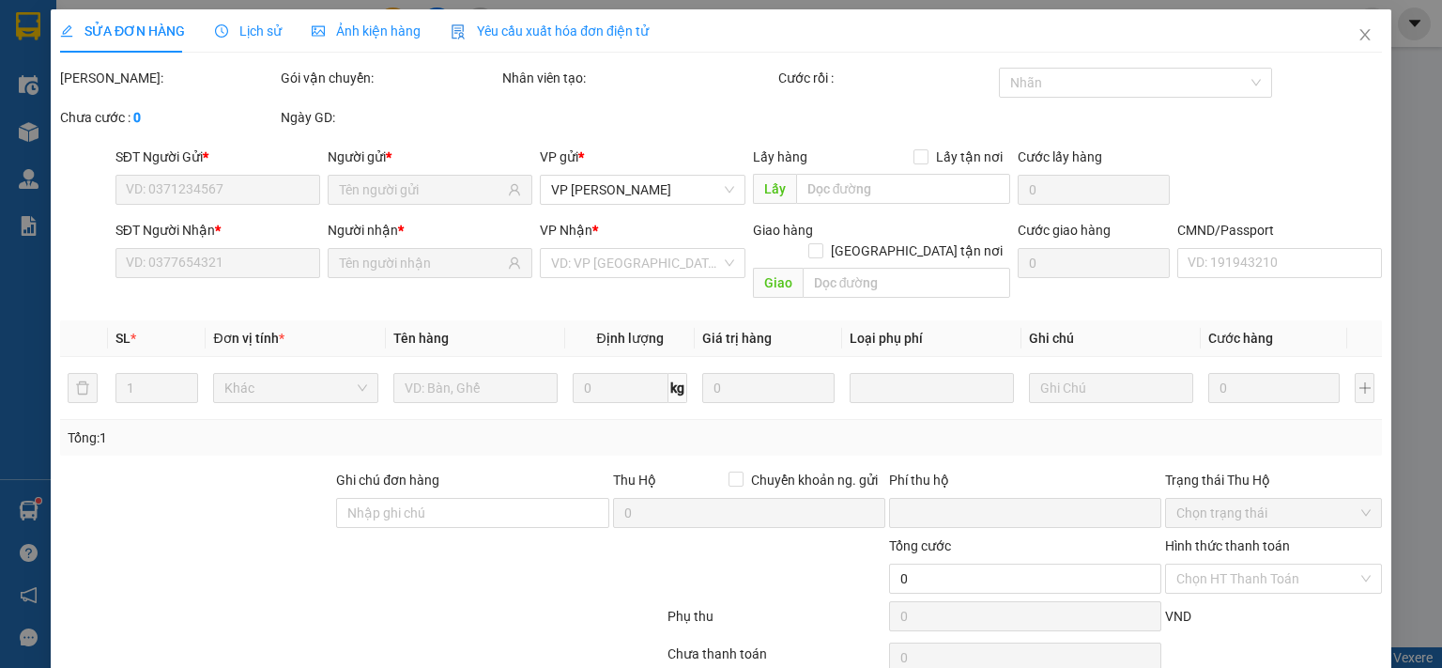
type input "40.000"
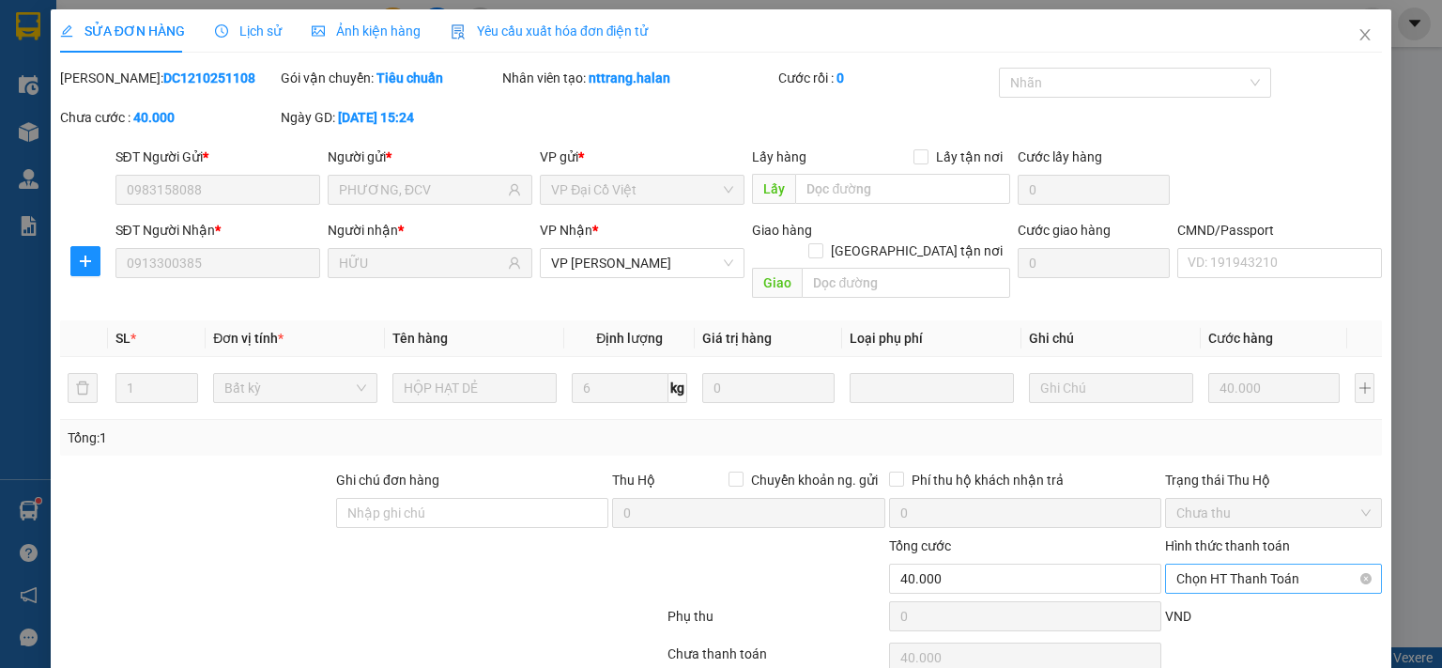
scroll to position [67, 0]
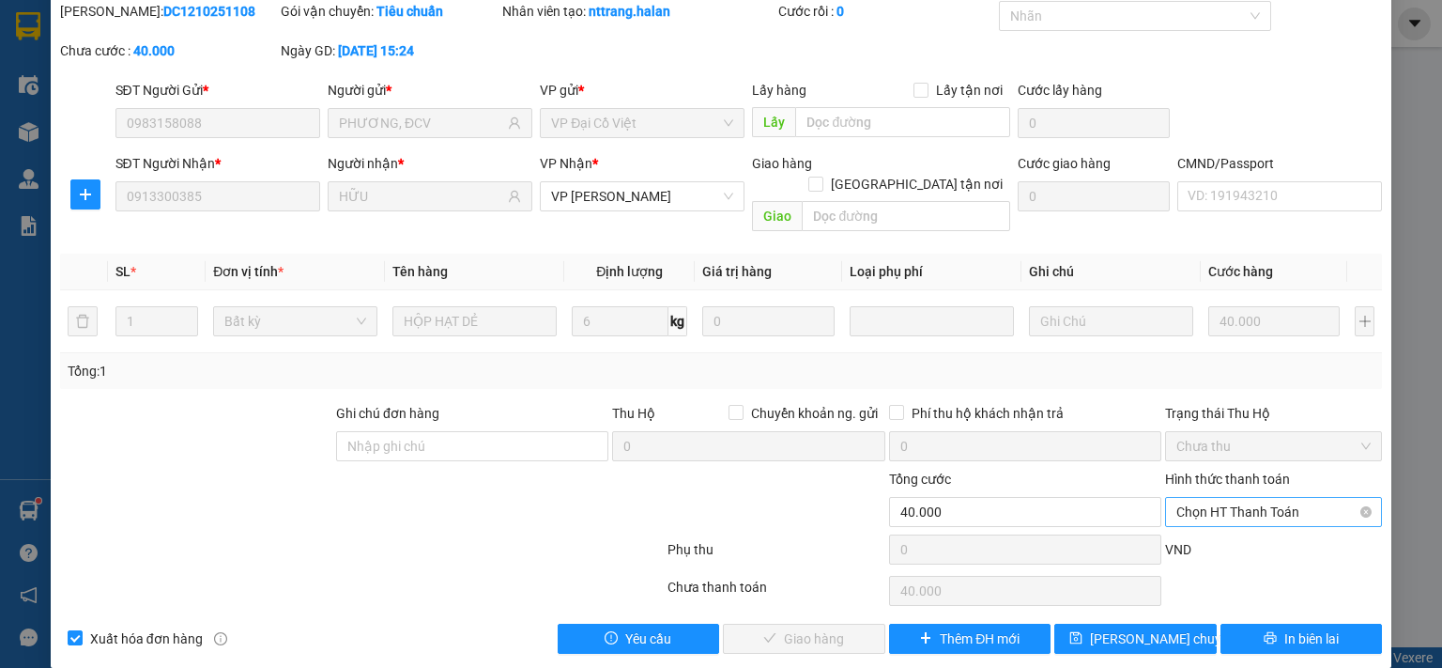
click at [1189, 498] on span "Chọn HT Thanh Toán" at bounding box center [1274, 512] width 194 height 28
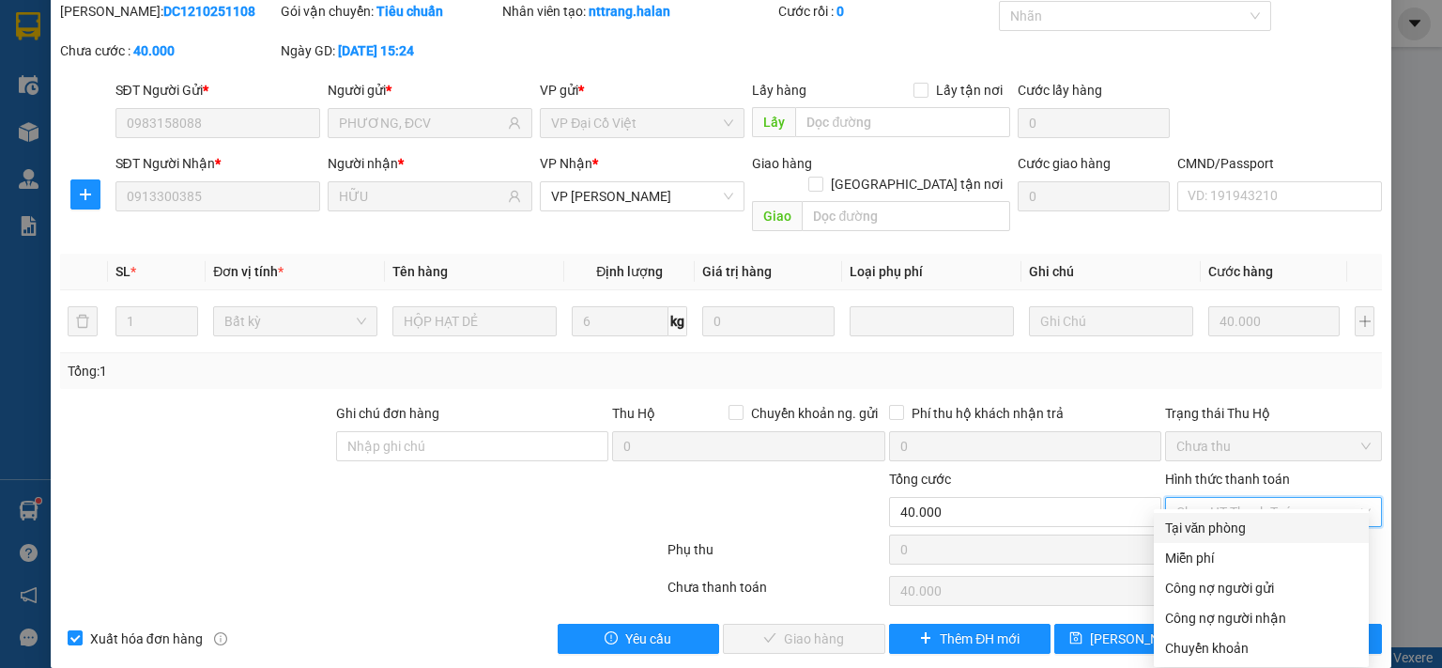
drag, startPoint x: 1182, startPoint y: 521, endPoint x: 845, endPoint y: 586, distance: 343.3
click at [1179, 524] on div "Tại văn phòng" at bounding box center [1261, 527] width 192 height 21
type input "0"
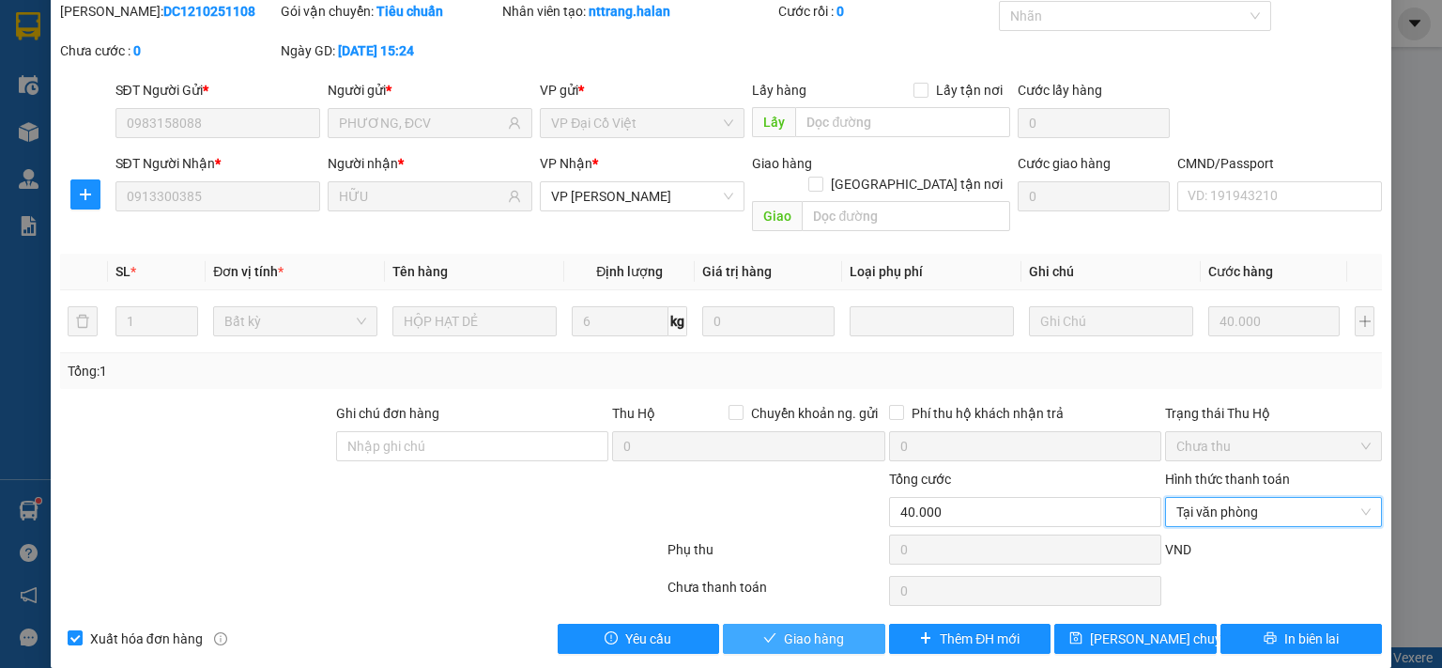
click at [808, 628] on span "Giao hàng" at bounding box center [814, 638] width 60 height 21
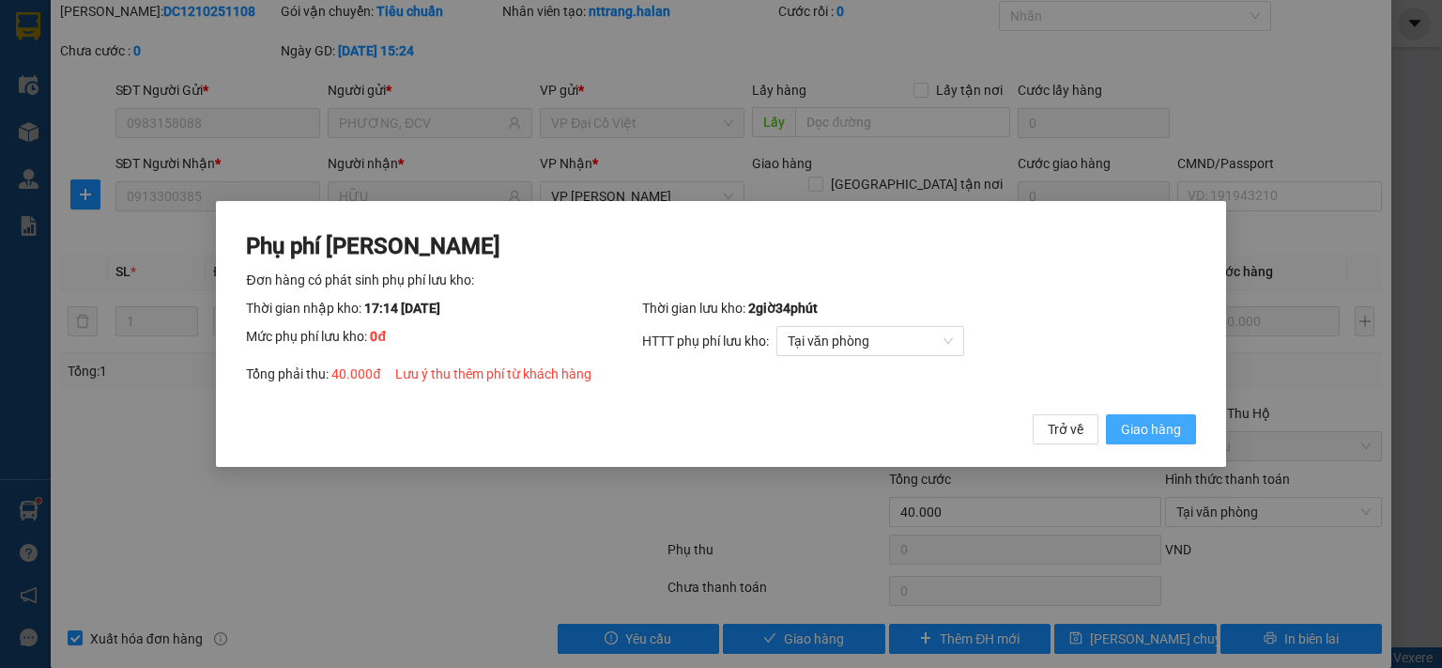
click at [1153, 422] on span "Giao hàng" at bounding box center [1151, 429] width 60 height 21
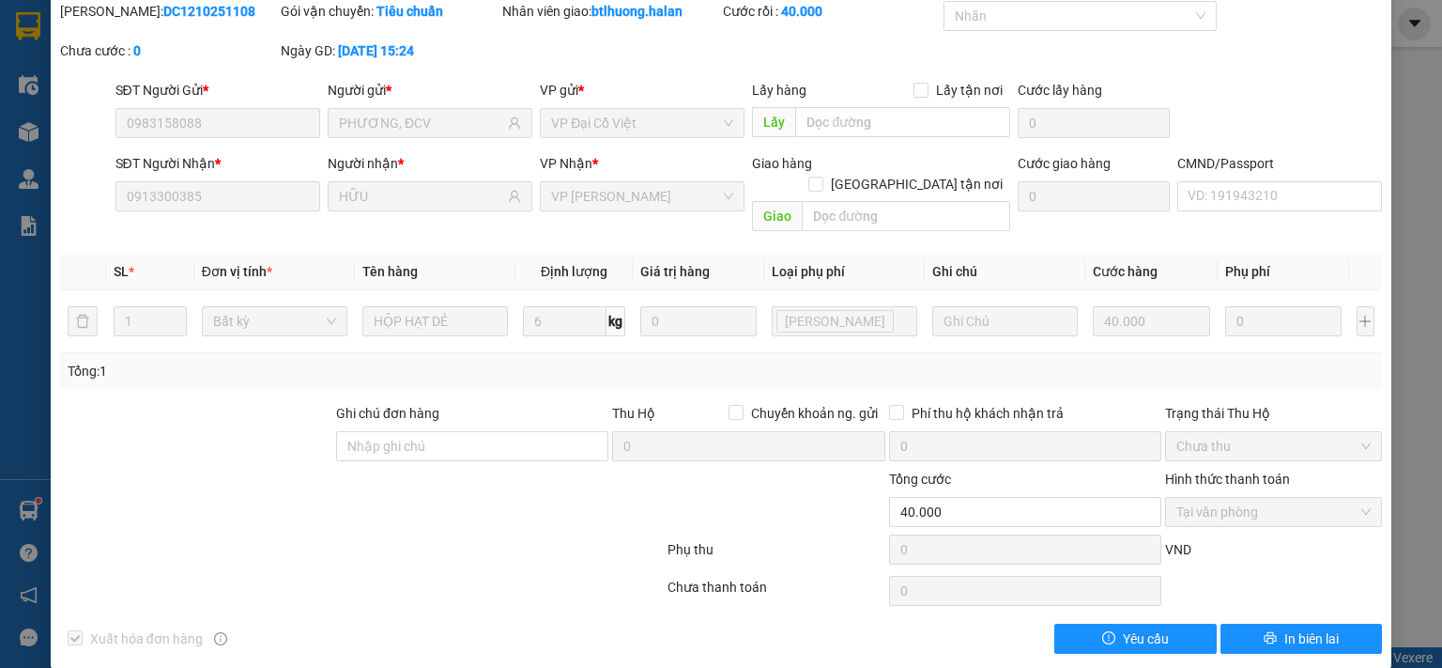
scroll to position [0, 0]
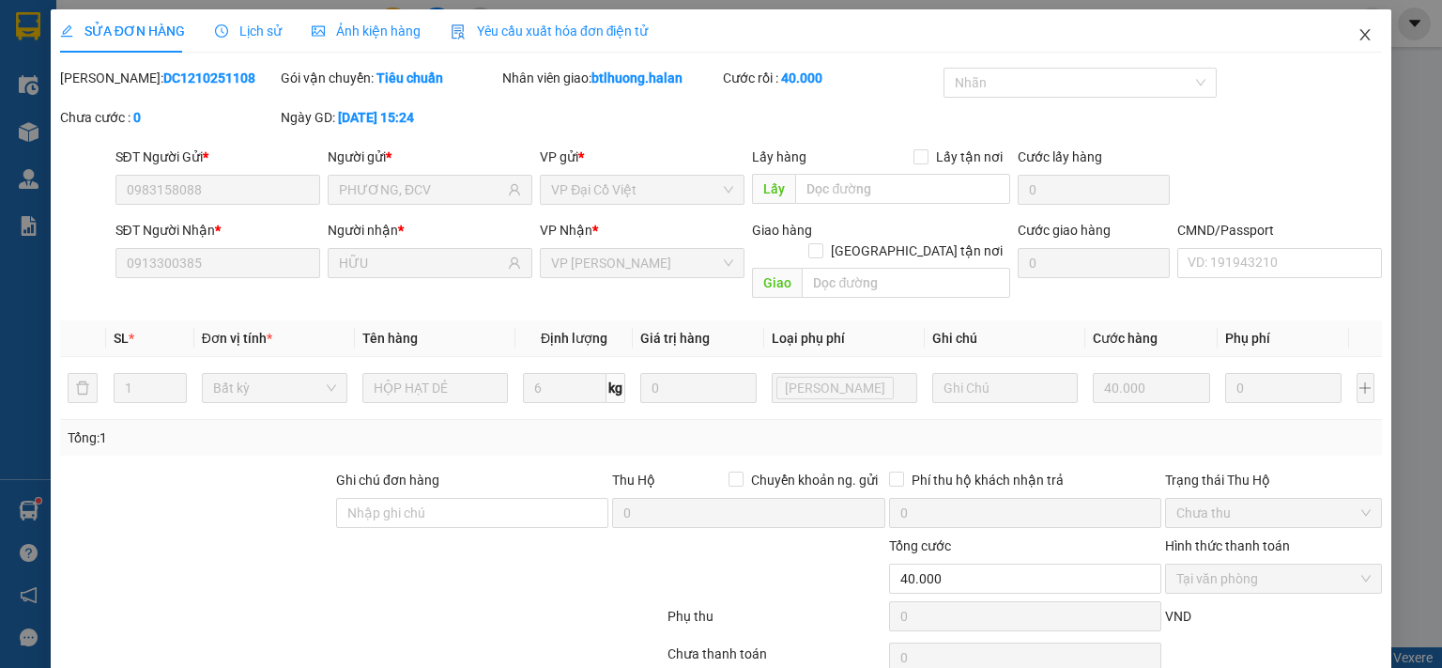
click at [1361, 40] on icon "close" at bounding box center [1366, 34] width 10 height 11
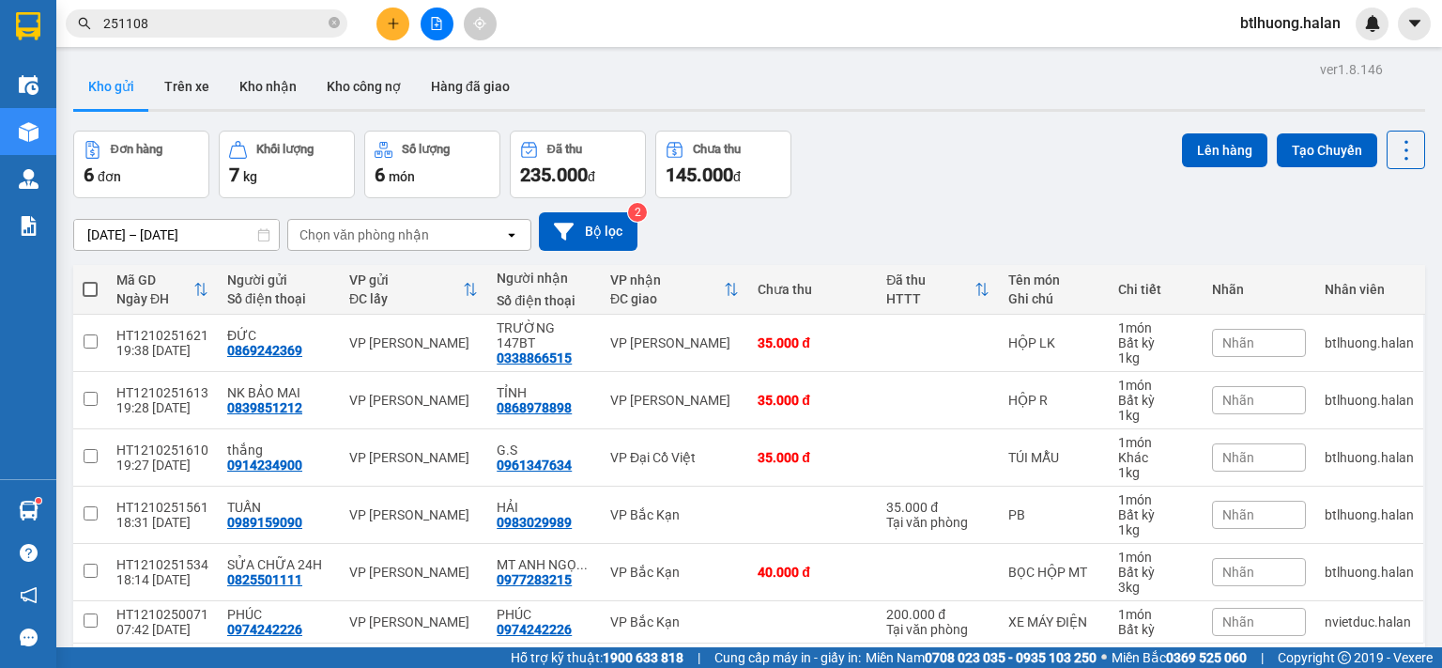
click at [315, 22] on input "251108" at bounding box center [214, 23] width 222 height 21
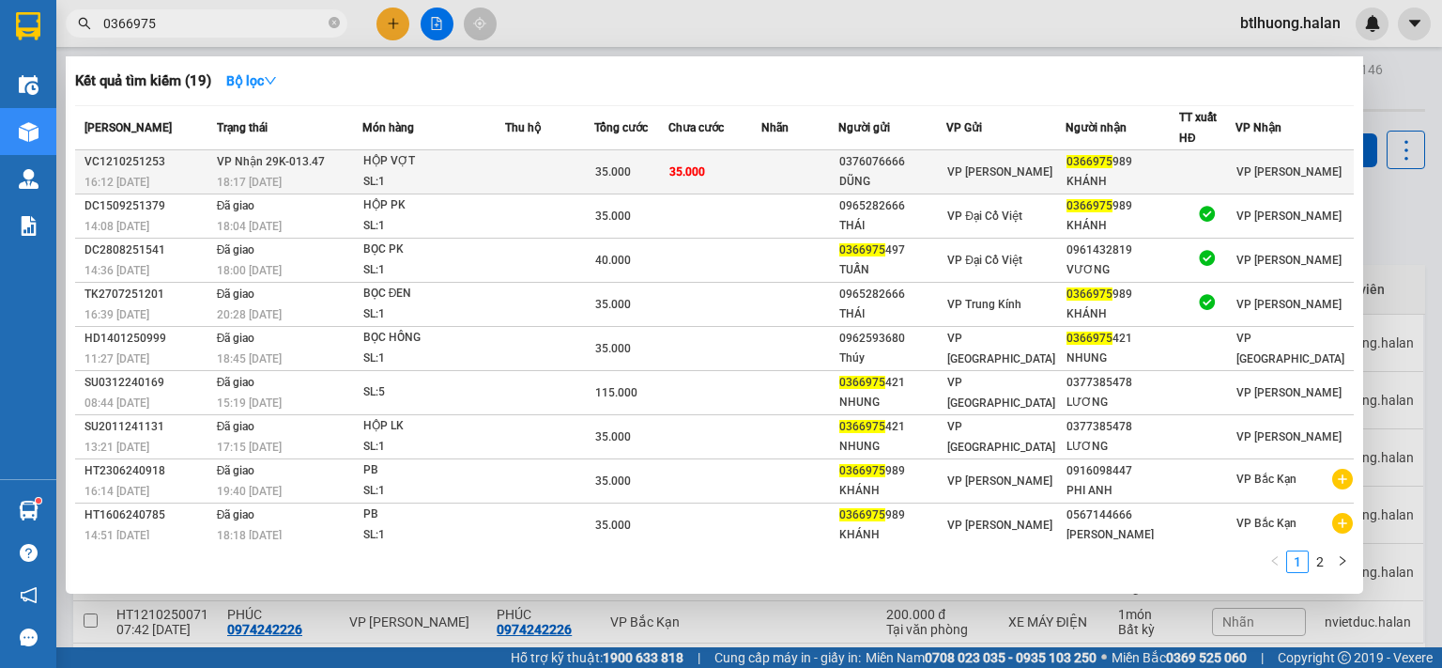
type input "0366975"
click at [903, 165] on div "0376076666" at bounding box center [892, 162] width 106 height 20
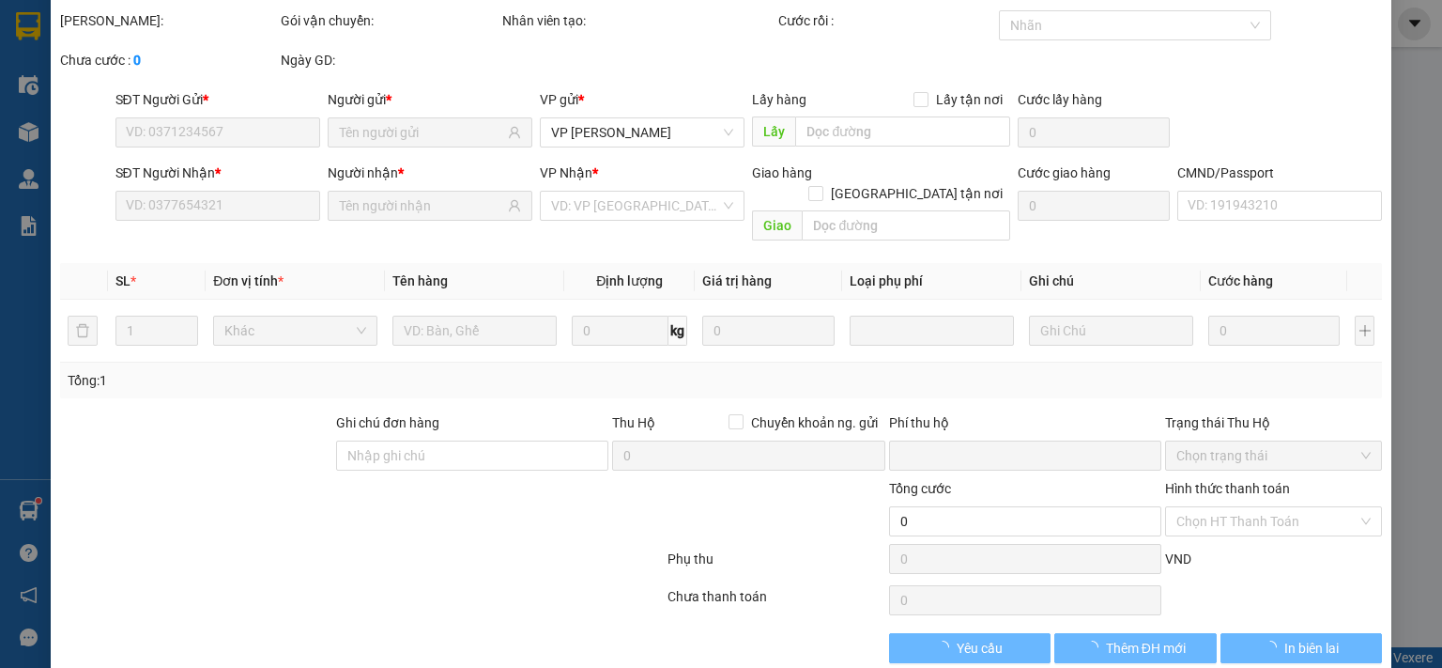
scroll to position [67, 0]
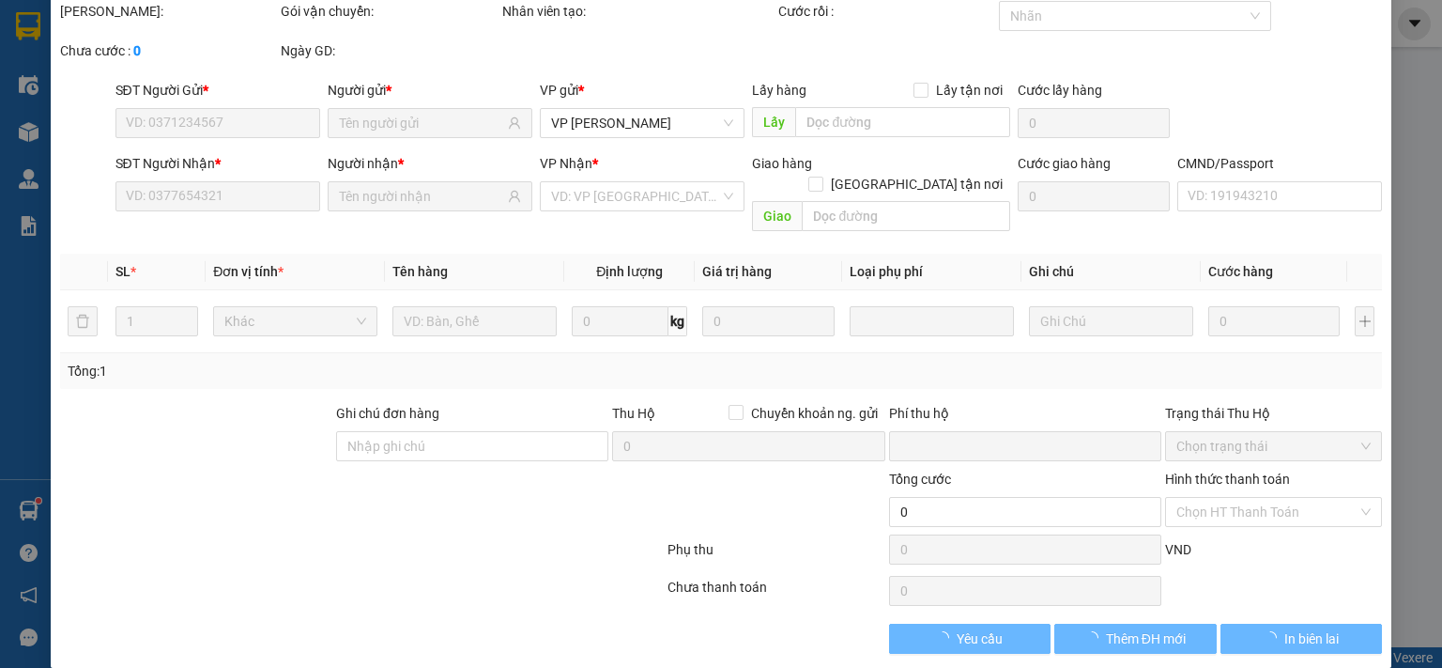
type input "0376076666"
type input "DŨNG"
type input "0366975989"
type input "KHÁNH"
type input "0"
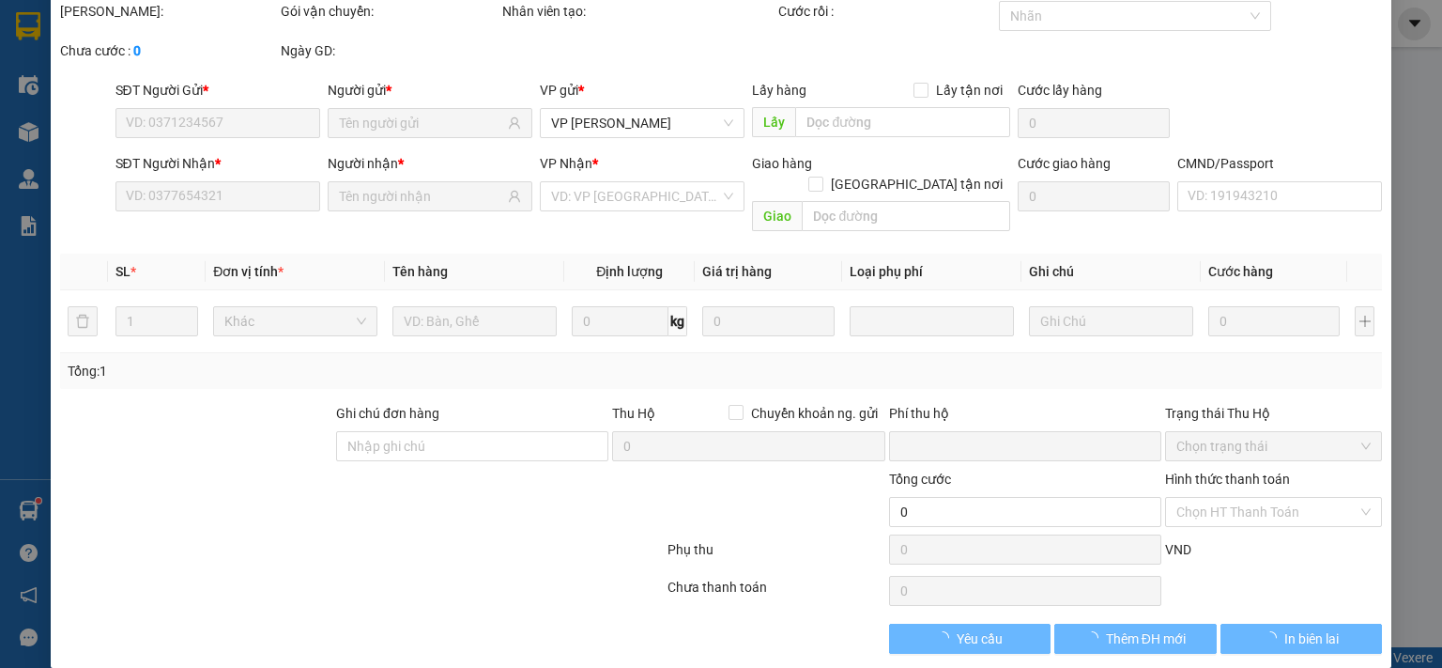
type input "35.000"
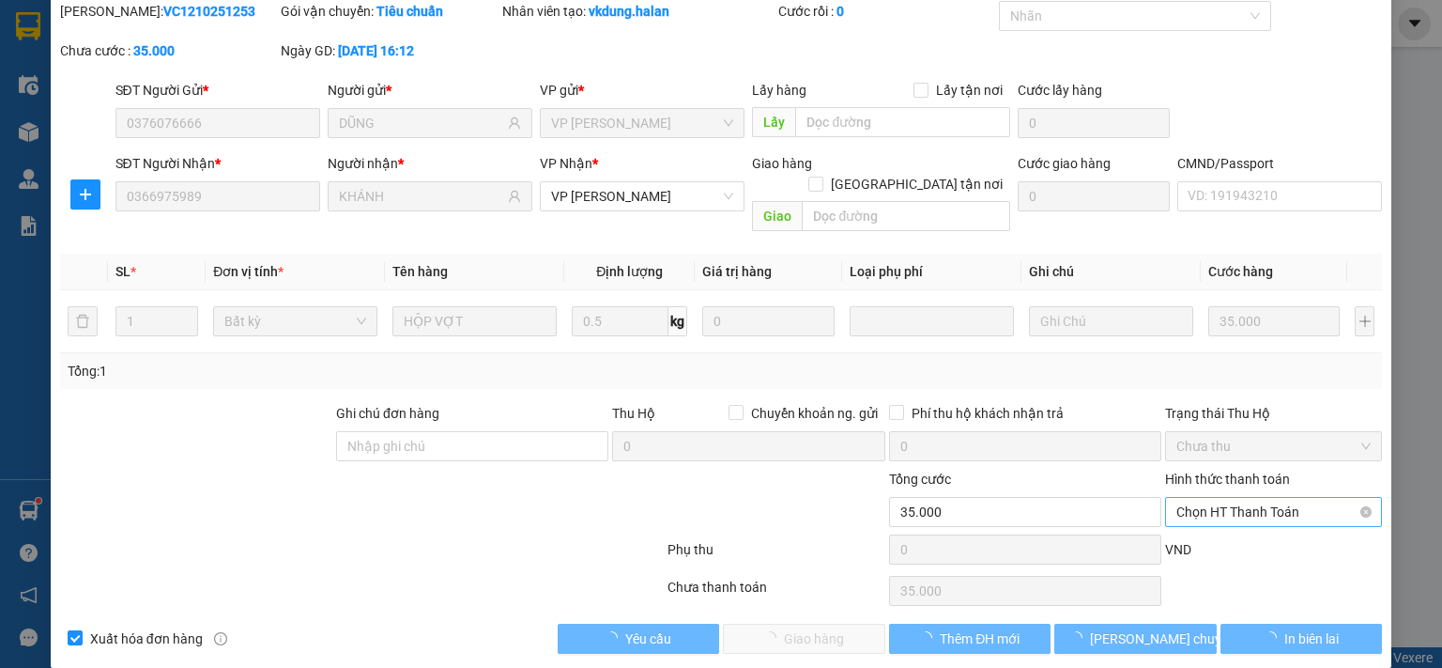
click at [1227, 498] on span "Chọn HT Thanh Toán" at bounding box center [1274, 512] width 194 height 28
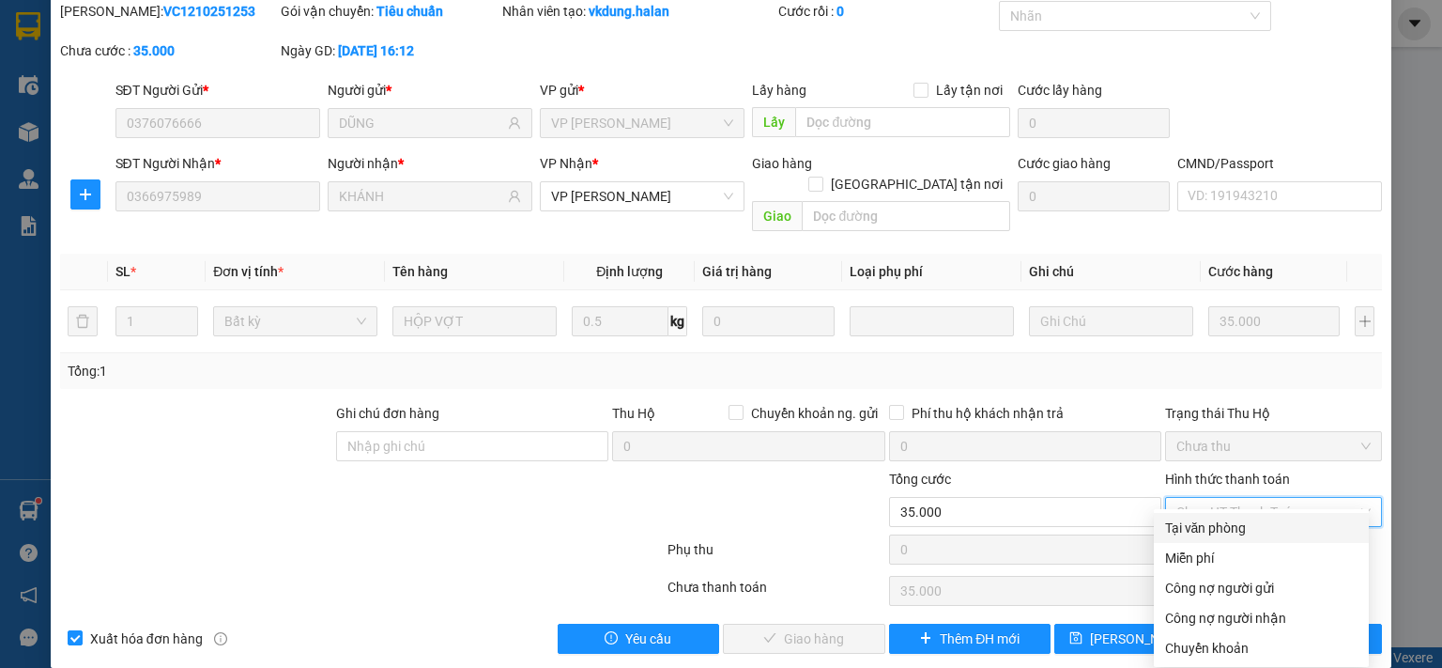
click at [1223, 524] on div "Tại văn phòng" at bounding box center [1261, 527] width 192 height 21
type input "0"
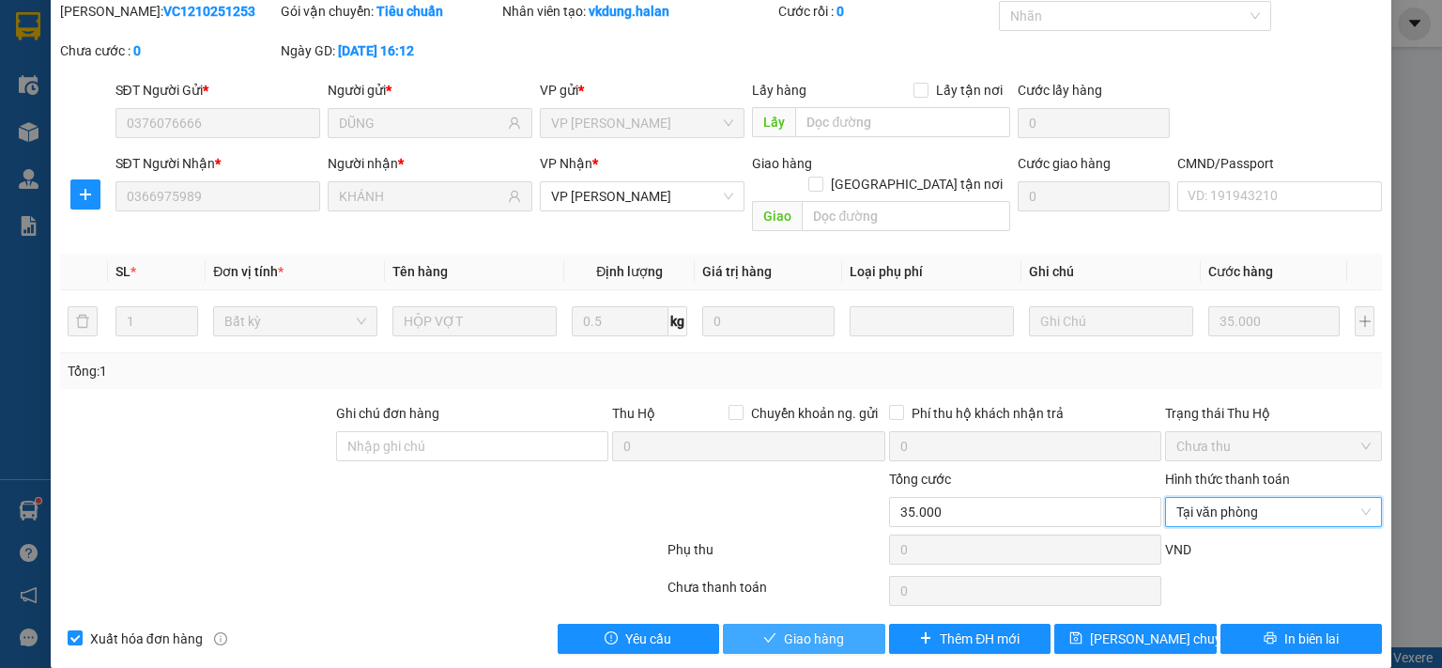
click at [840, 623] on button "Giao hàng" at bounding box center [804, 638] width 162 height 30
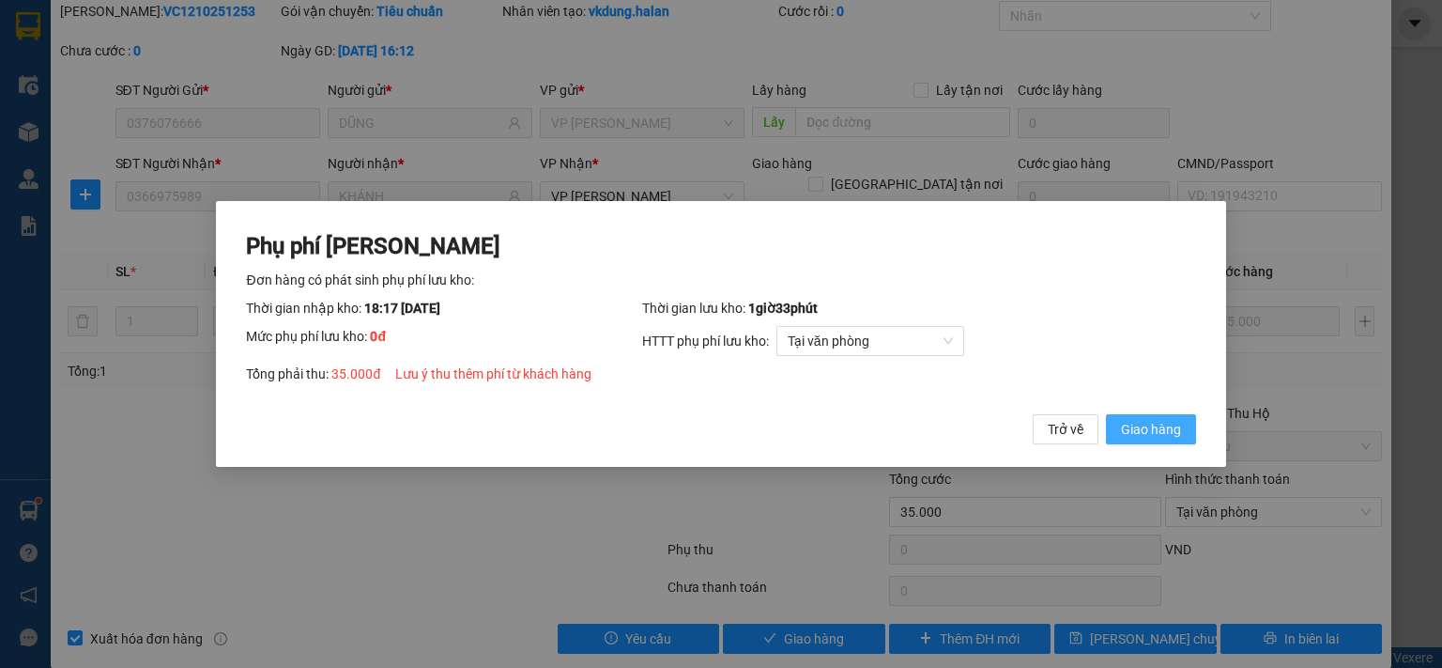
click at [1170, 429] on span "Giao hàng" at bounding box center [1151, 429] width 60 height 21
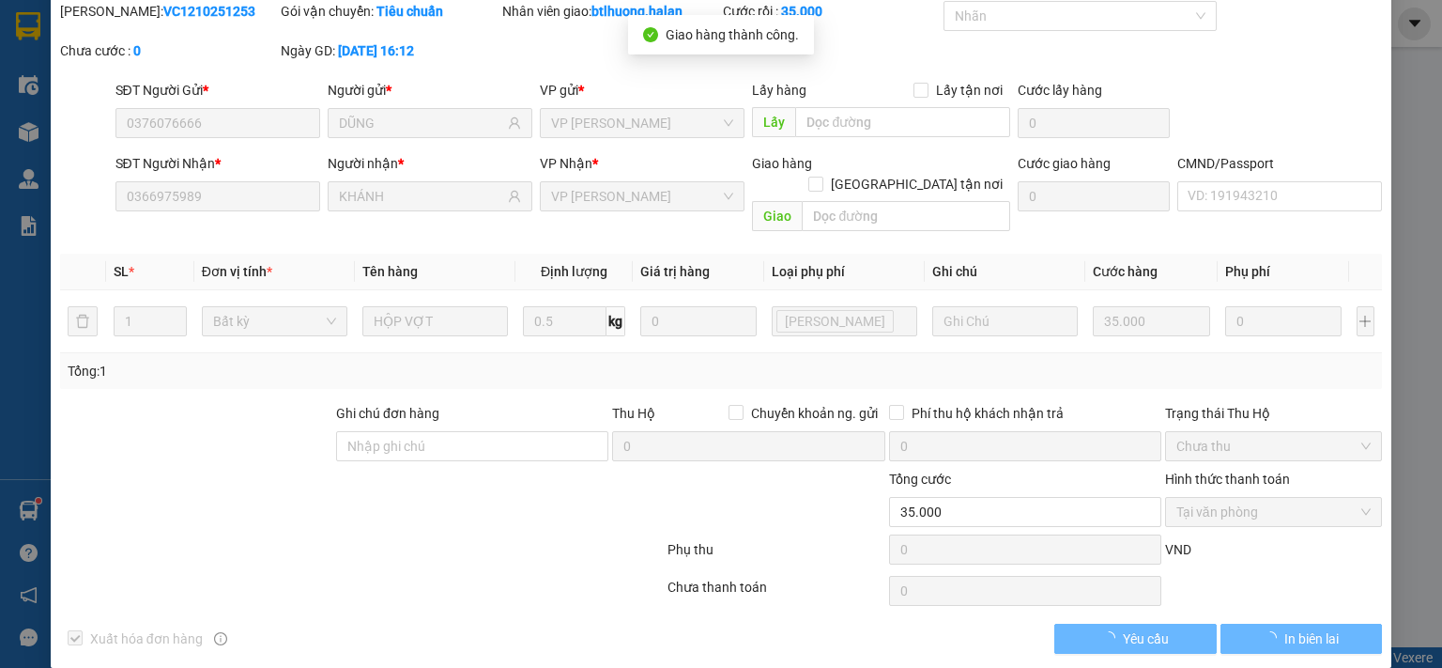
scroll to position [0, 0]
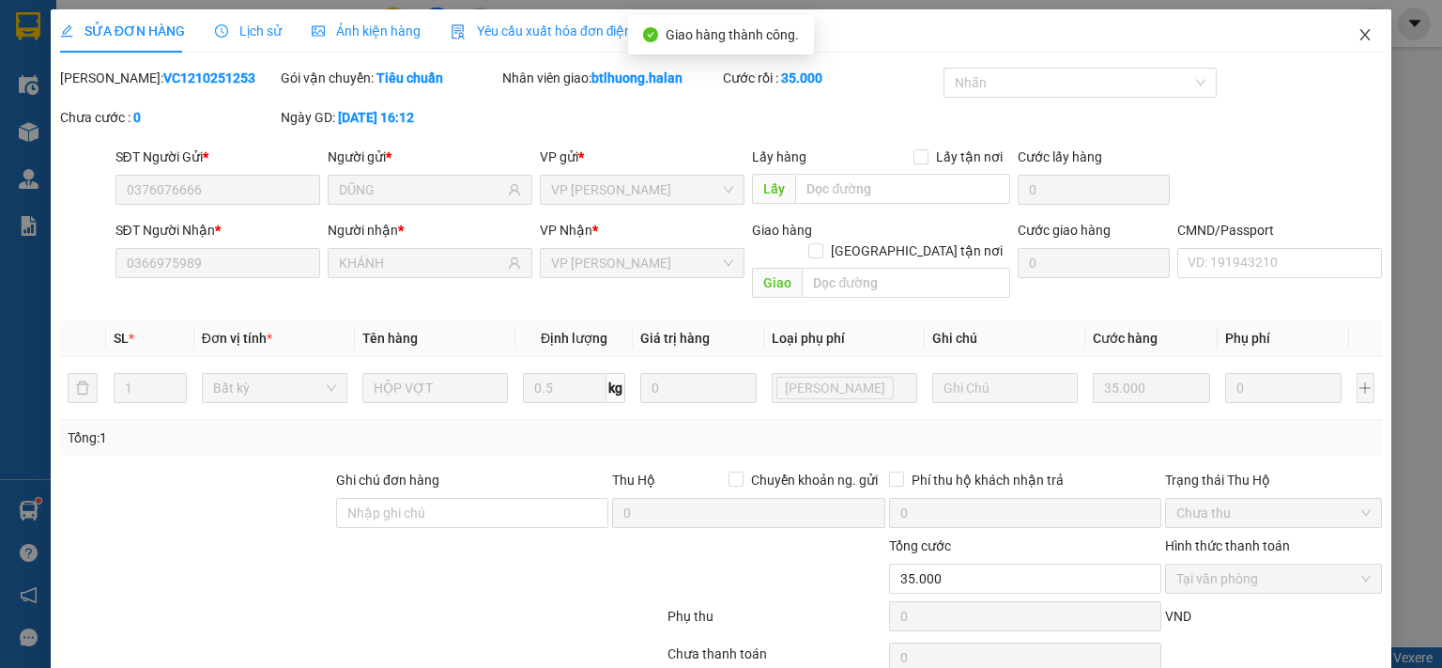
click at [1348, 44] on span "Close" at bounding box center [1365, 35] width 53 height 53
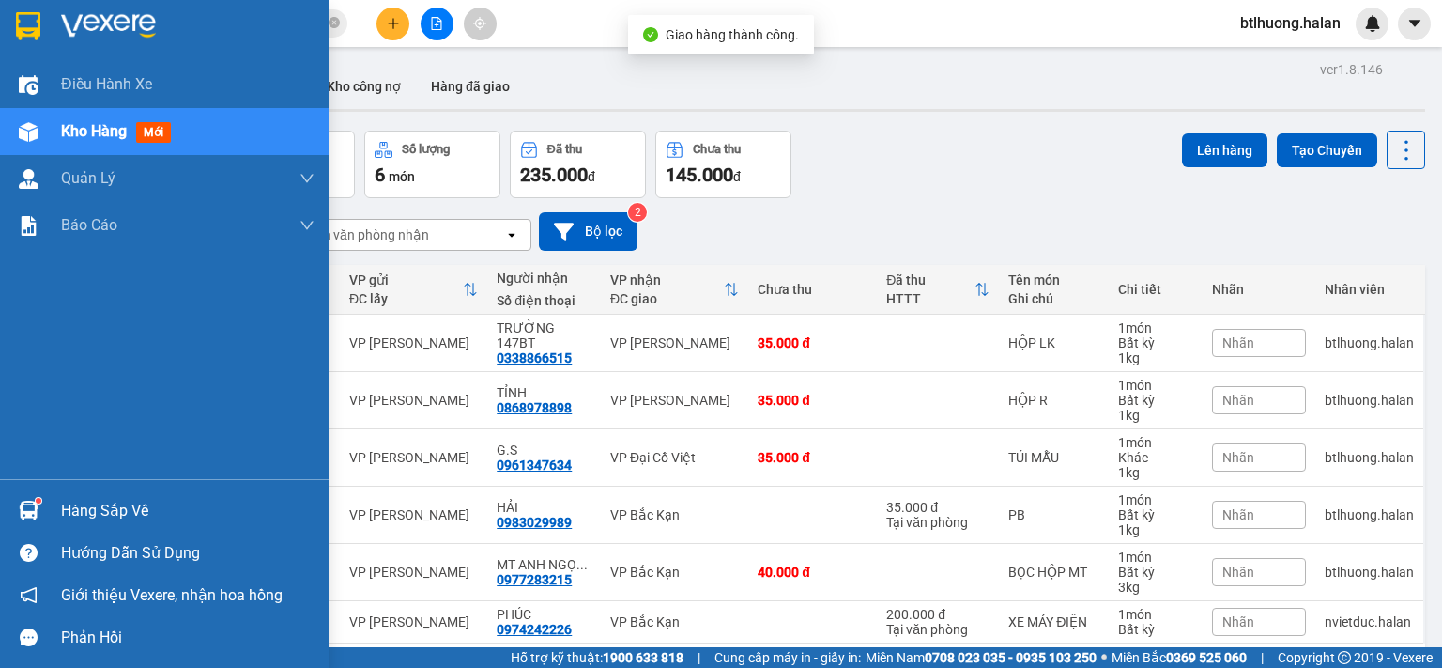
click at [47, 513] on div "Hàng sắp về" at bounding box center [164, 510] width 329 height 42
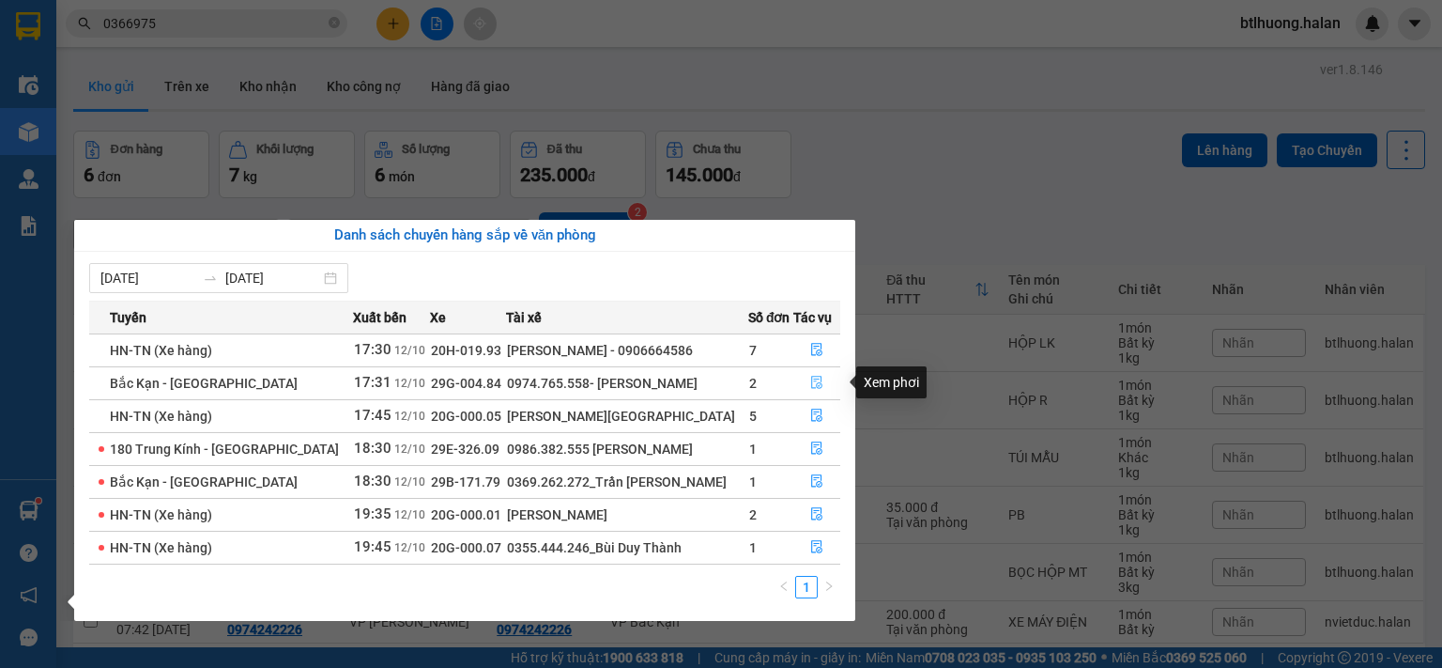
click at [810, 383] on icon "file-done" at bounding box center [816, 382] width 13 height 13
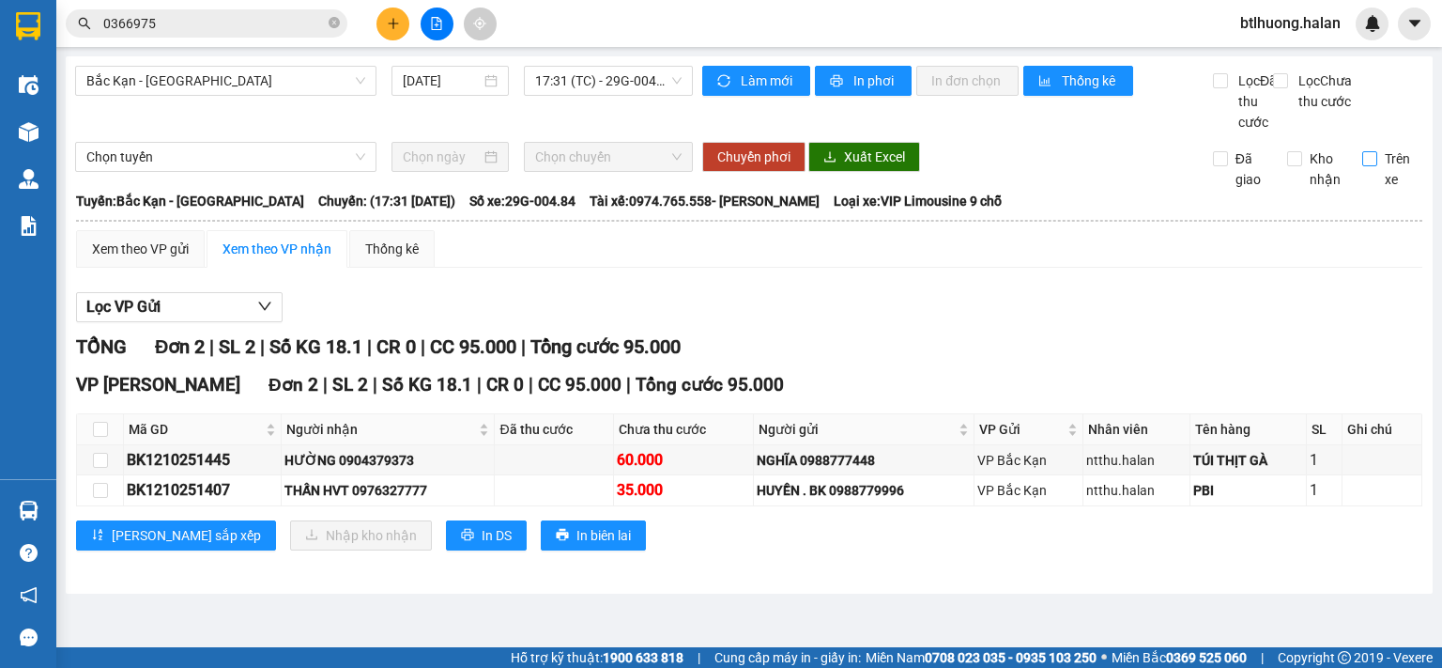
click at [1374, 166] on input "Trên xe" at bounding box center [1369, 158] width 15 height 15
checkbox input "true"
click at [108, 445] on th at bounding box center [100, 429] width 47 height 31
click at [94, 437] on input "checkbox" at bounding box center [100, 429] width 15 height 15
checkbox input "true"
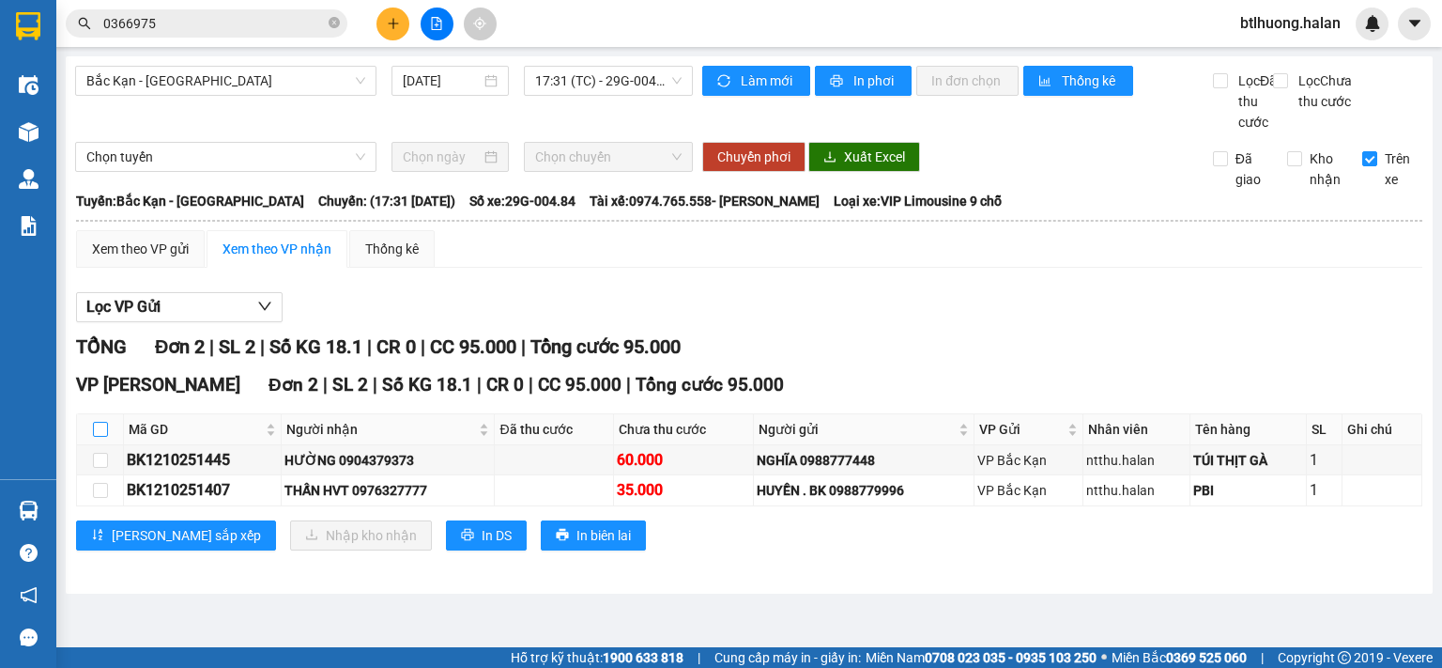
checkbox input "true"
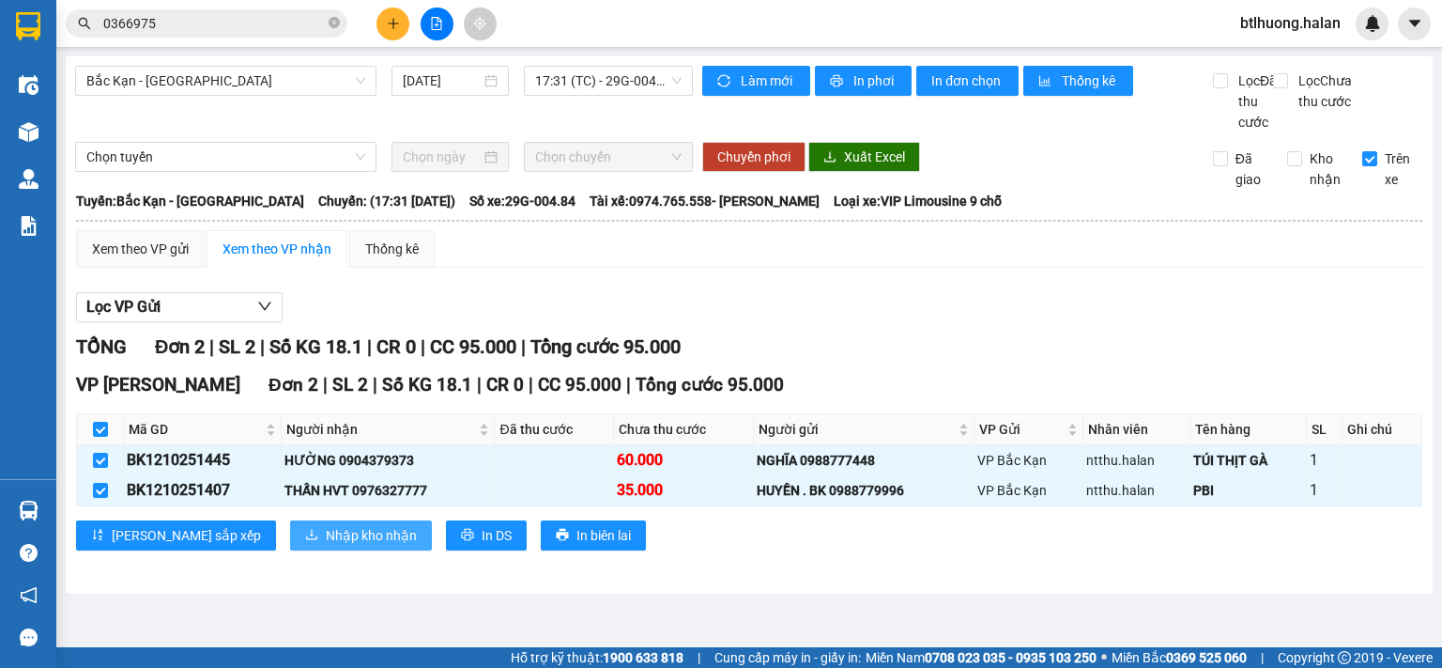
click at [290, 546] on button "Nhập kho nhận" at bounding box center [361, 535] width 142 height 30
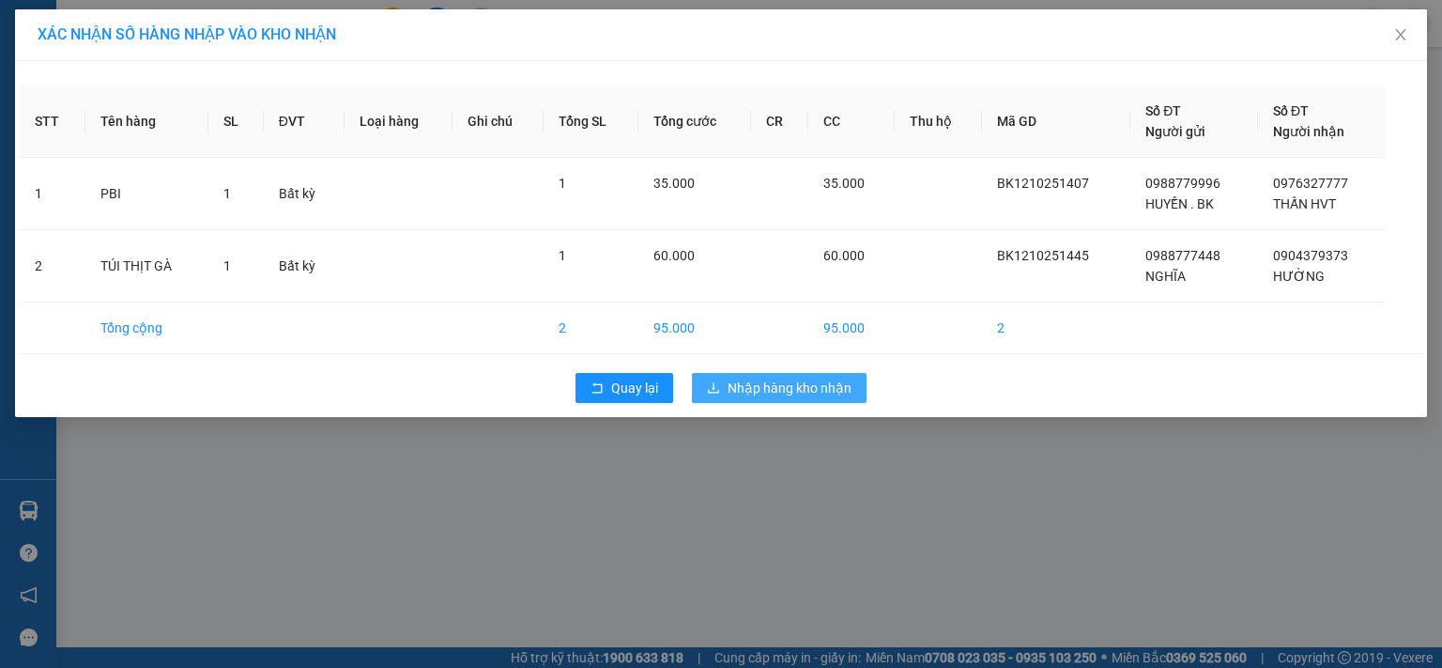
click at [726, 377] on button "Nhập hàng kho nhận" at bounding box center [779, 388] width 175 height 30
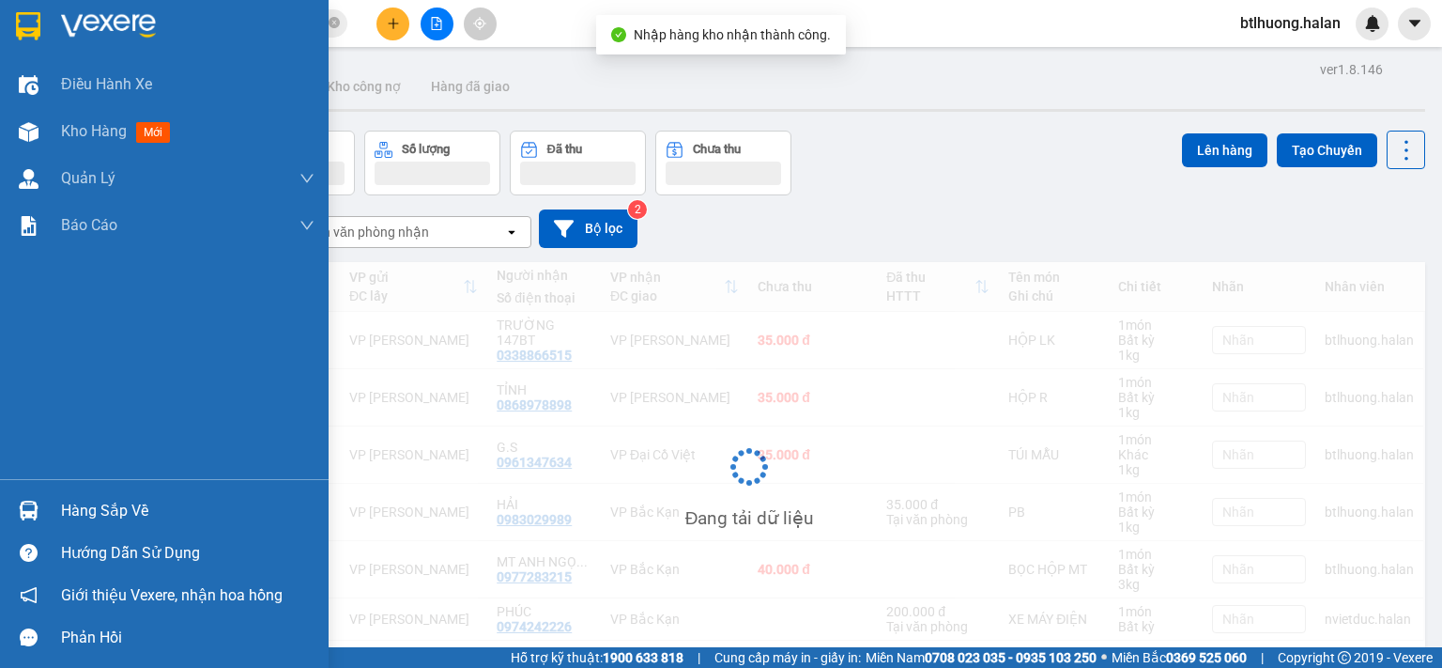
click at [28, 500] on img at bounding box center [29, 510] width 20 height 20
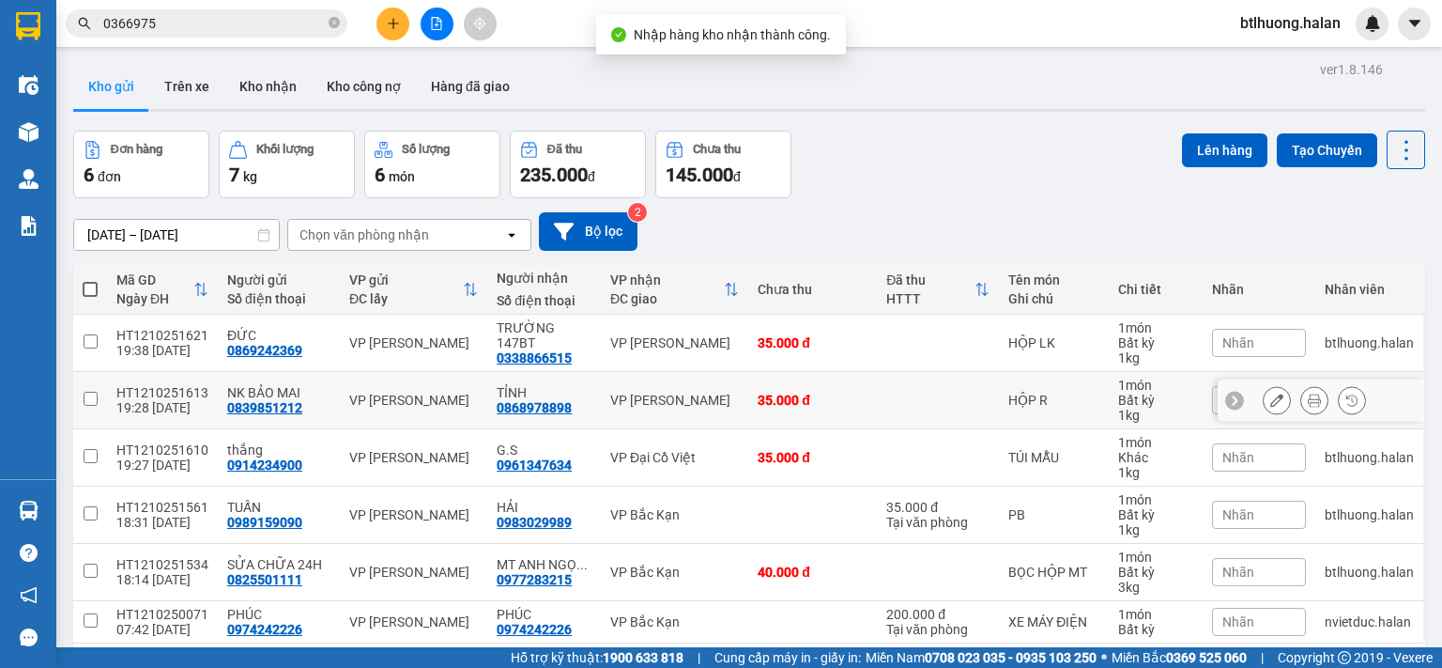
click at [860, 371] on section "Kết quả tìm kiếm ( 19 ) Bộ lọc Mã ĐH Trạng thái Món hàng Thu hộ Tổng cước Chưa …" at bounding box center [721, 334] width 1442 height 668
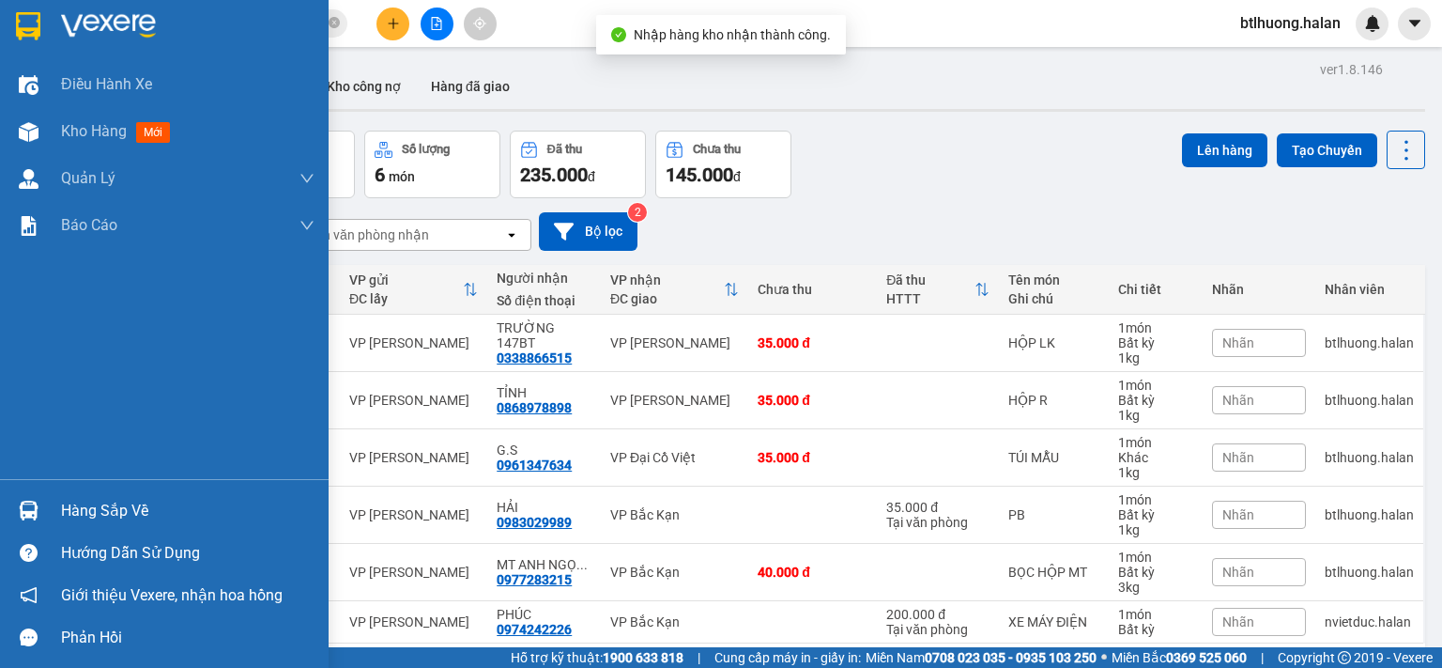
click at [69, 510] on div "Hàng sắp về" at bounding box center [188, 511] width 254 height 28
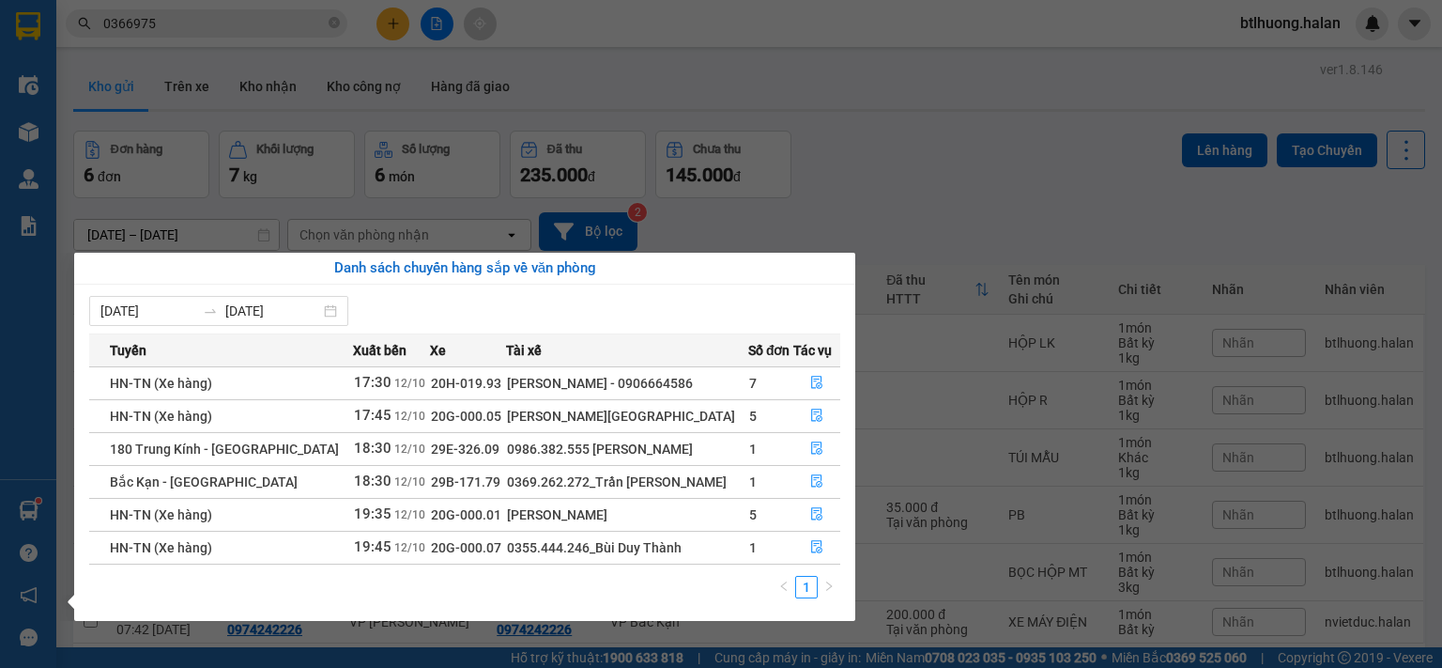
click at [211, 23] on section "Kết quả tìm kiếm ( 19 ) Bộ lọc Mã ĐH Trạng thái Món hàng Thu hộ Tổng cước Chưa …" at bounding box center [721, 334] width 1442 height 668
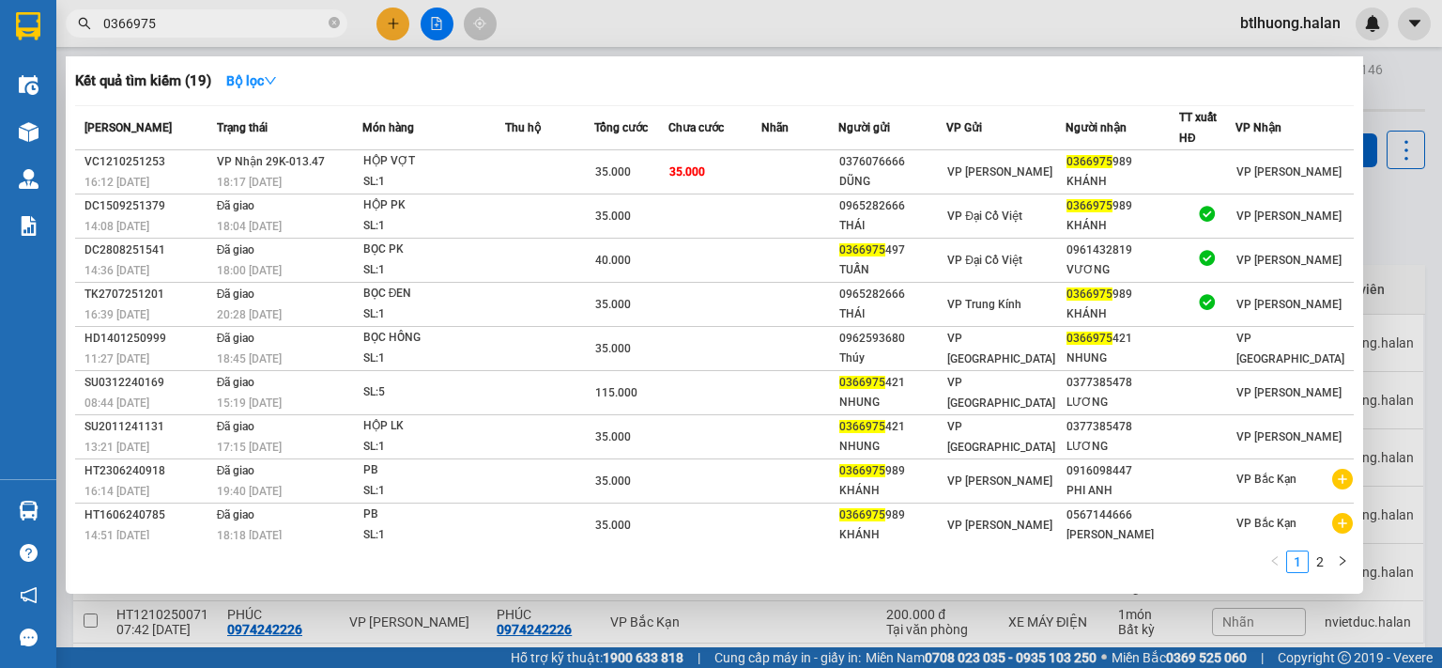
click at [211, 23] on input "0366975" at bounding box center [214, 23] width 222 height 21
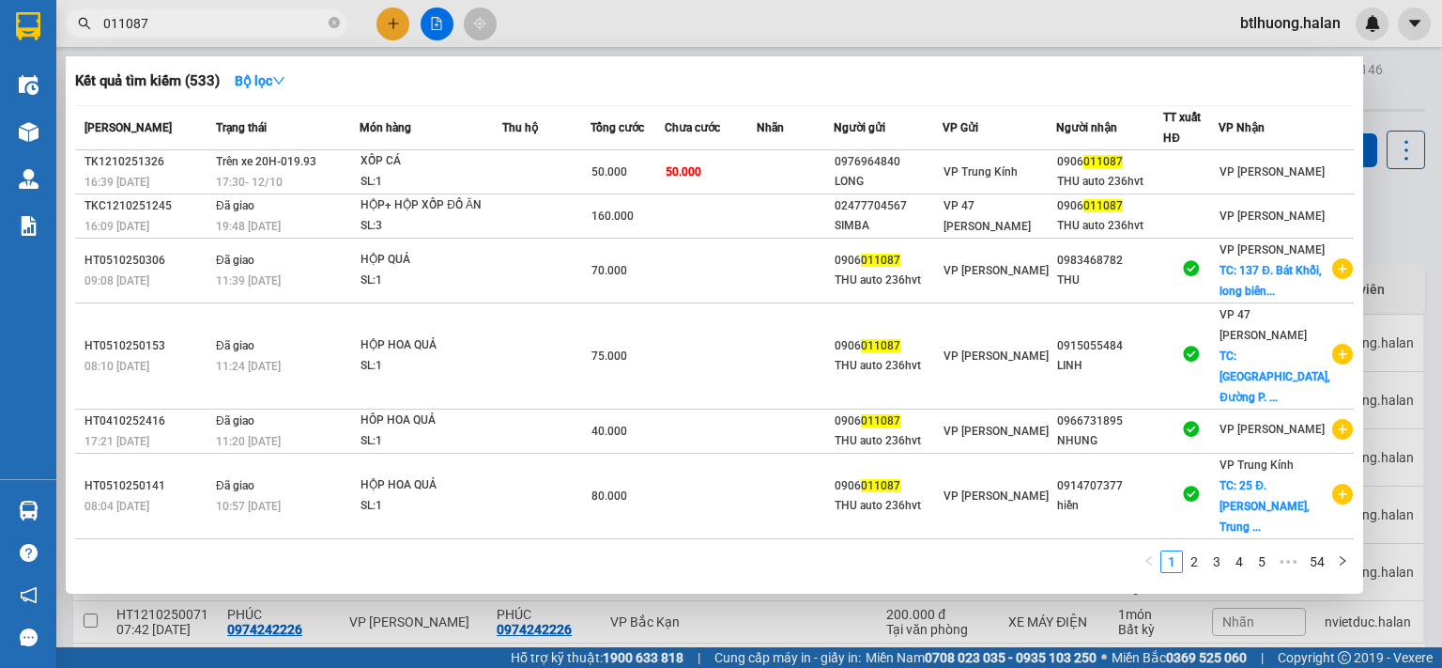
click at [856, 36] on div at bounding box center [721, 334] width 1442 height 668
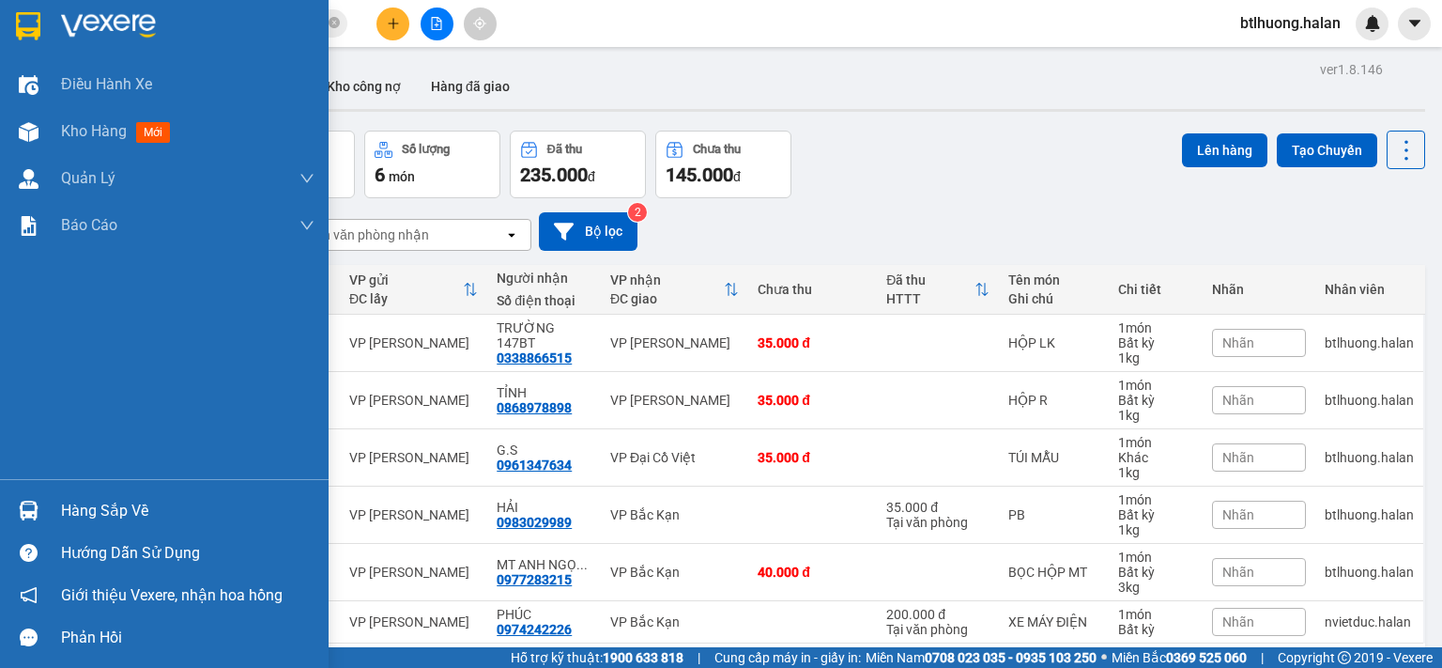
click at [34, 514] on img at bounding box center [29, 510] width 20 height 20
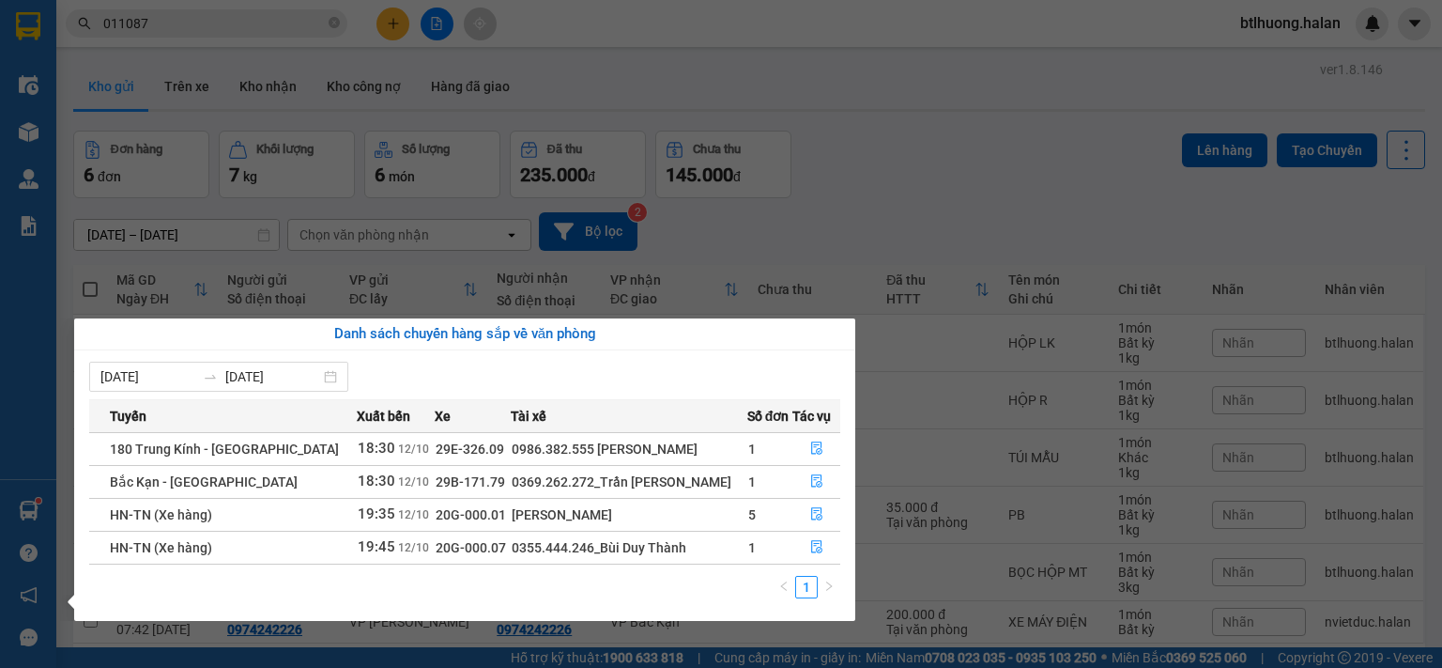
click at [877, 224] on section "Kết quả tìm kiếm ( 533 ) Bộ lọc Mã ĐH Trạng thái Món hàng Thu hộ Tổng cước Chưa…" at bounding box center [721, 334] width 1442 height 668
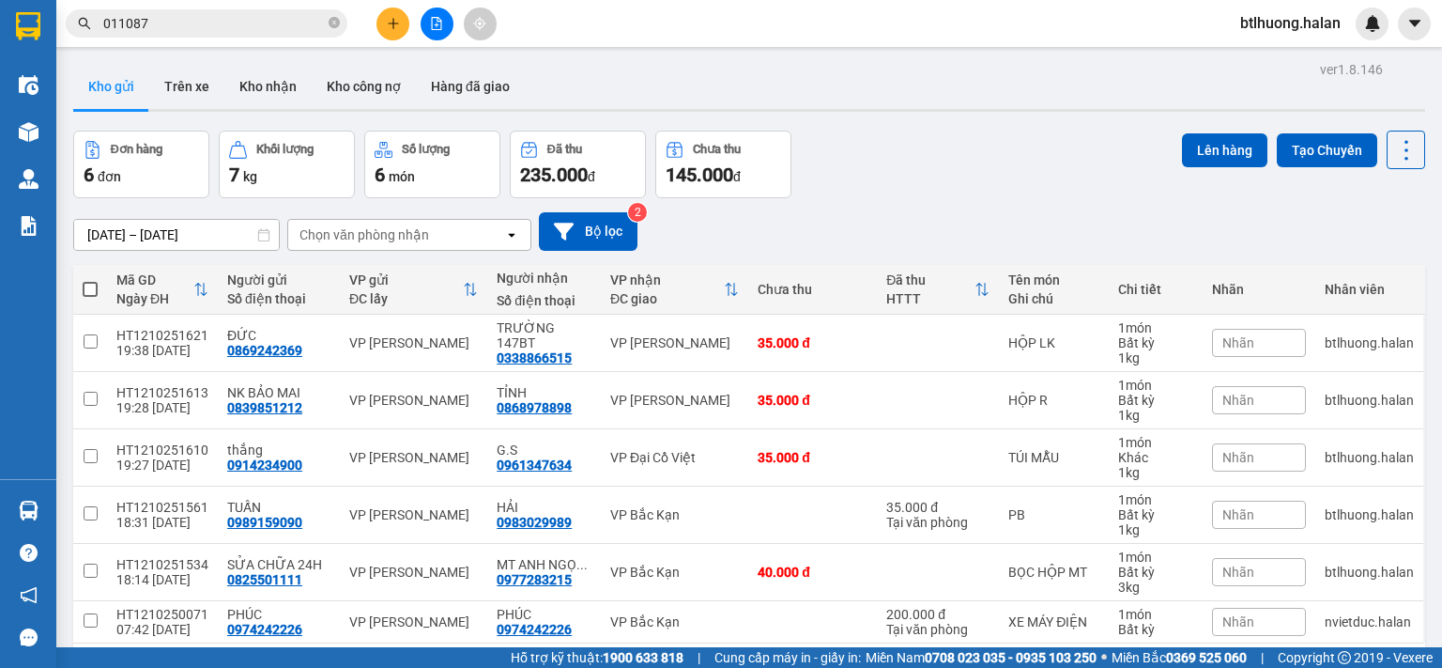
click at [240, 22] on input "011087" at bounding box center [214, 23] width 222 height 21
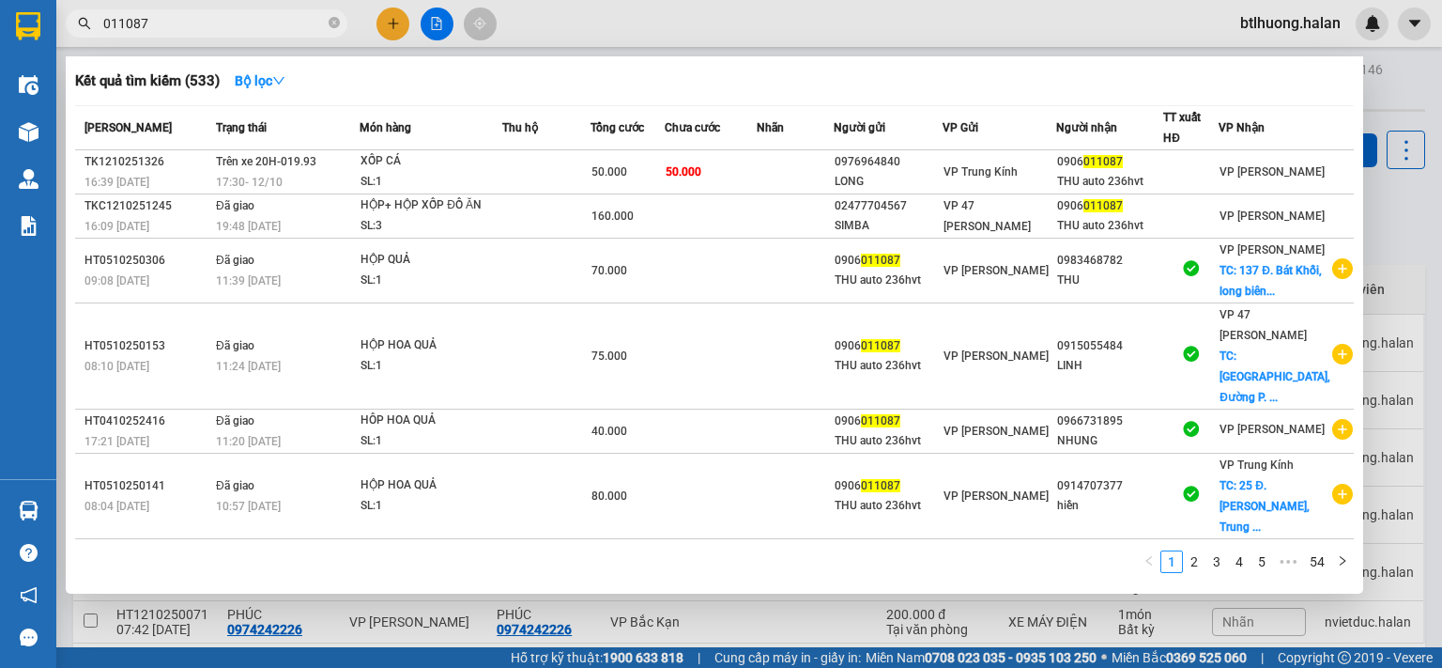
click at [240, 22] on input "011087" at bounding box center [214, 23] width 222 height 21
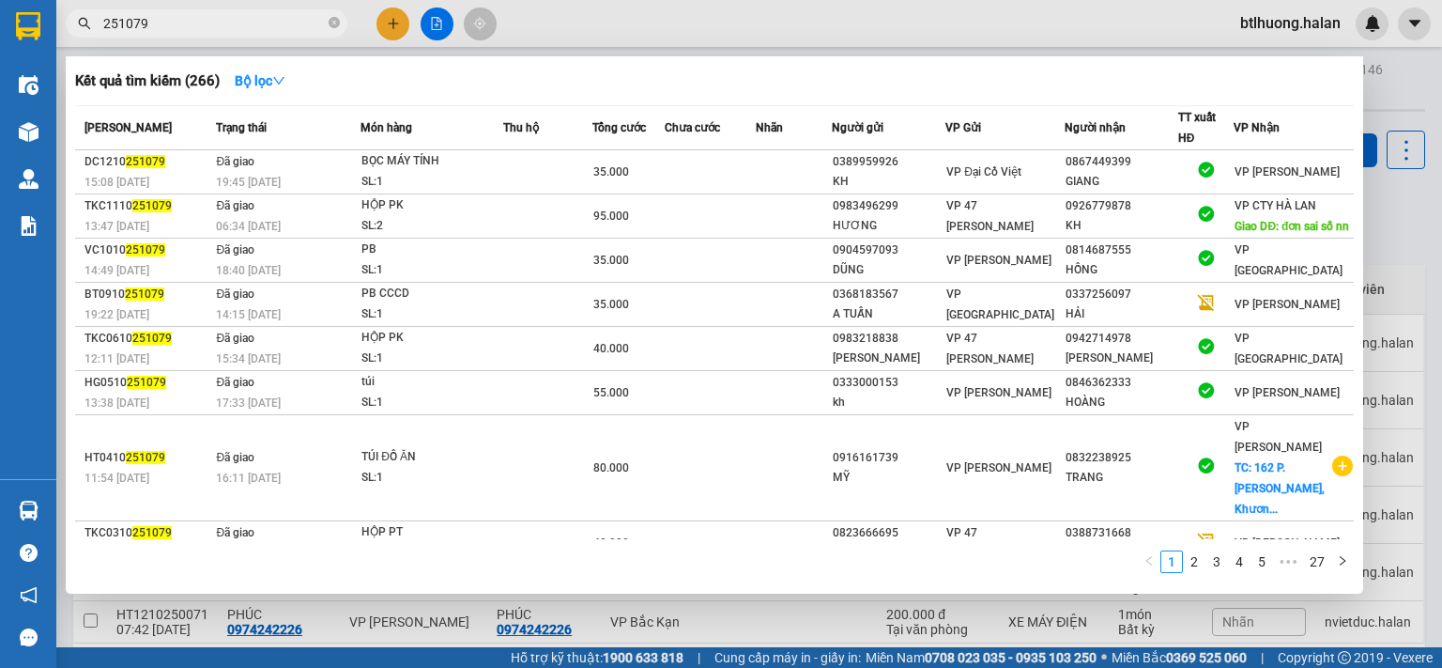
click at [247, 33] on input "251079" at bounding box center [214, 23] width 222 height 21
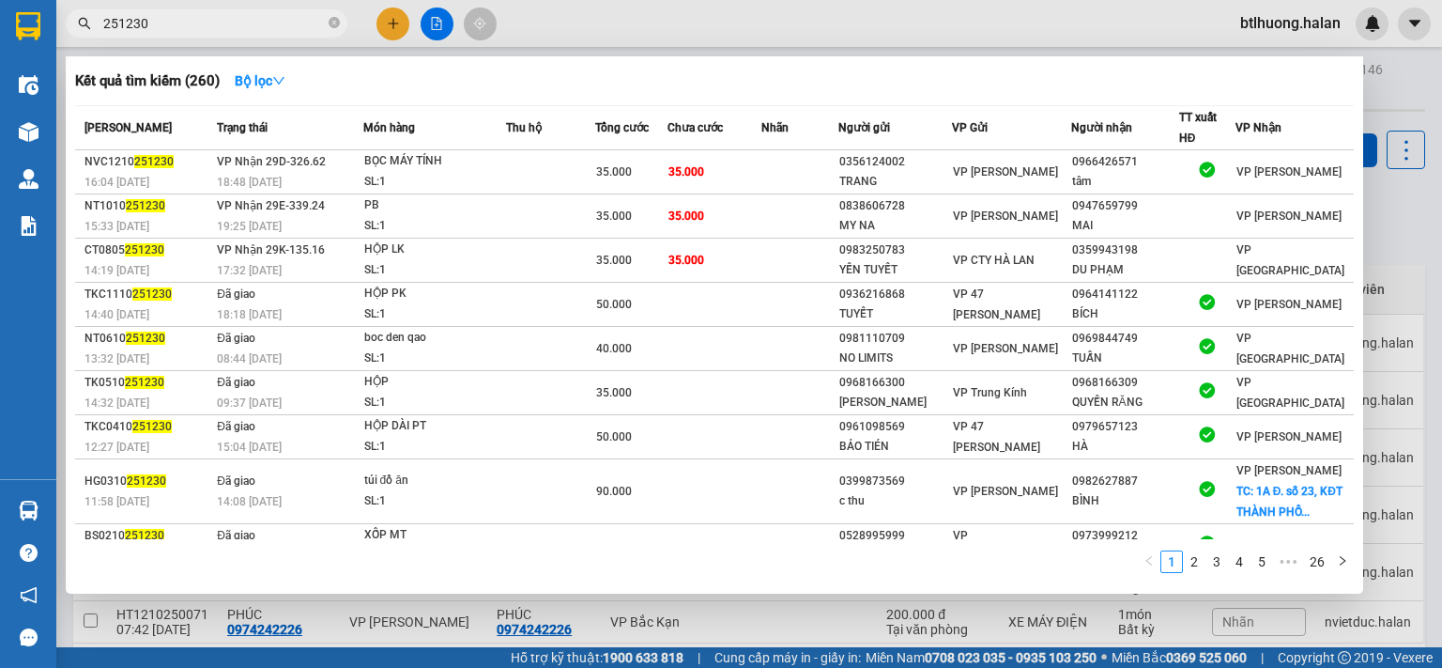
type input "251230"
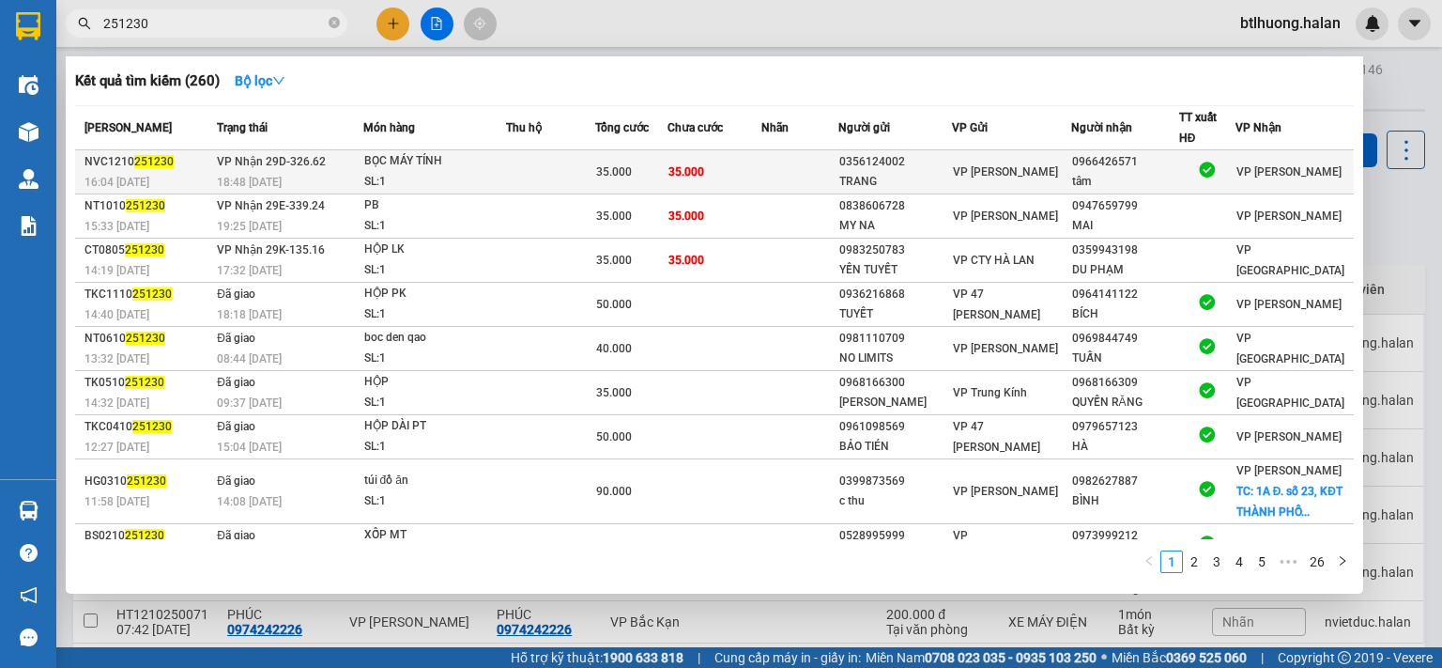
click at [1121, 155] on div "0966426571" at bounding box center [1125, 162] width 106 height 20
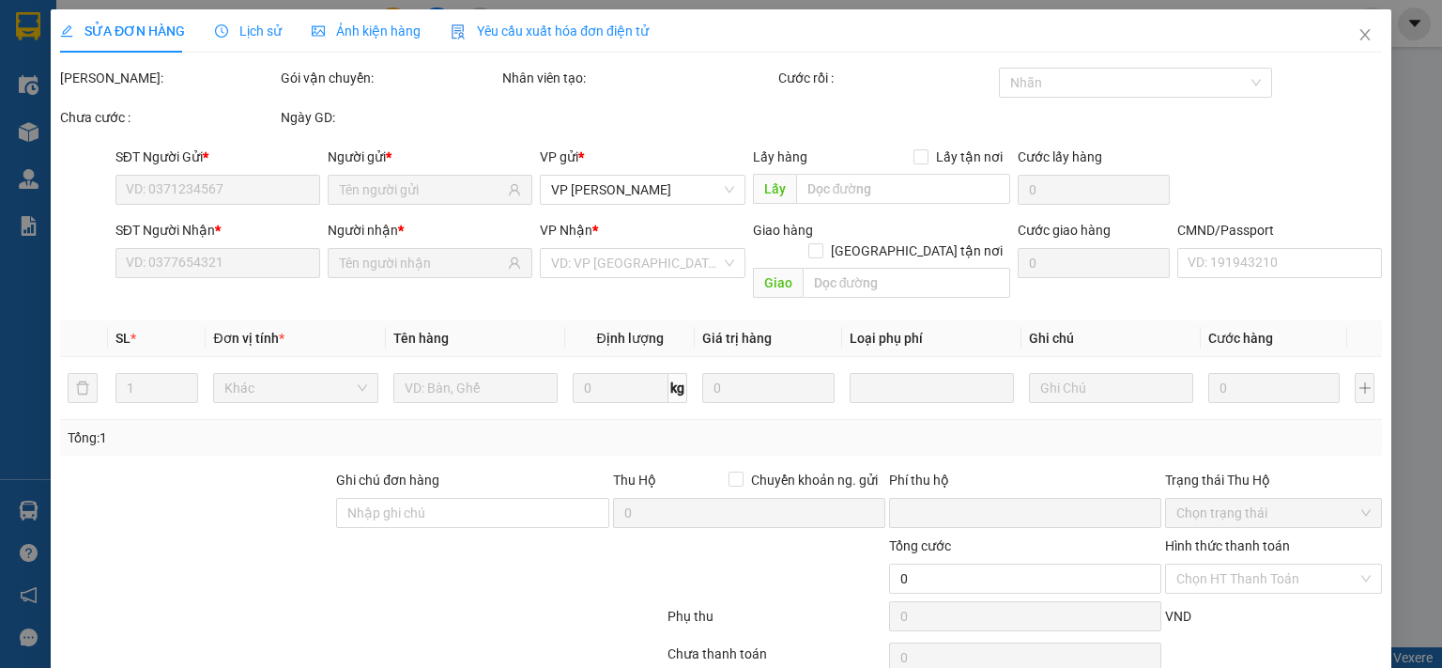
type input "0356124002"
type input "TRANG"
type input "0966426571"
type input "tâm"
type input "0"
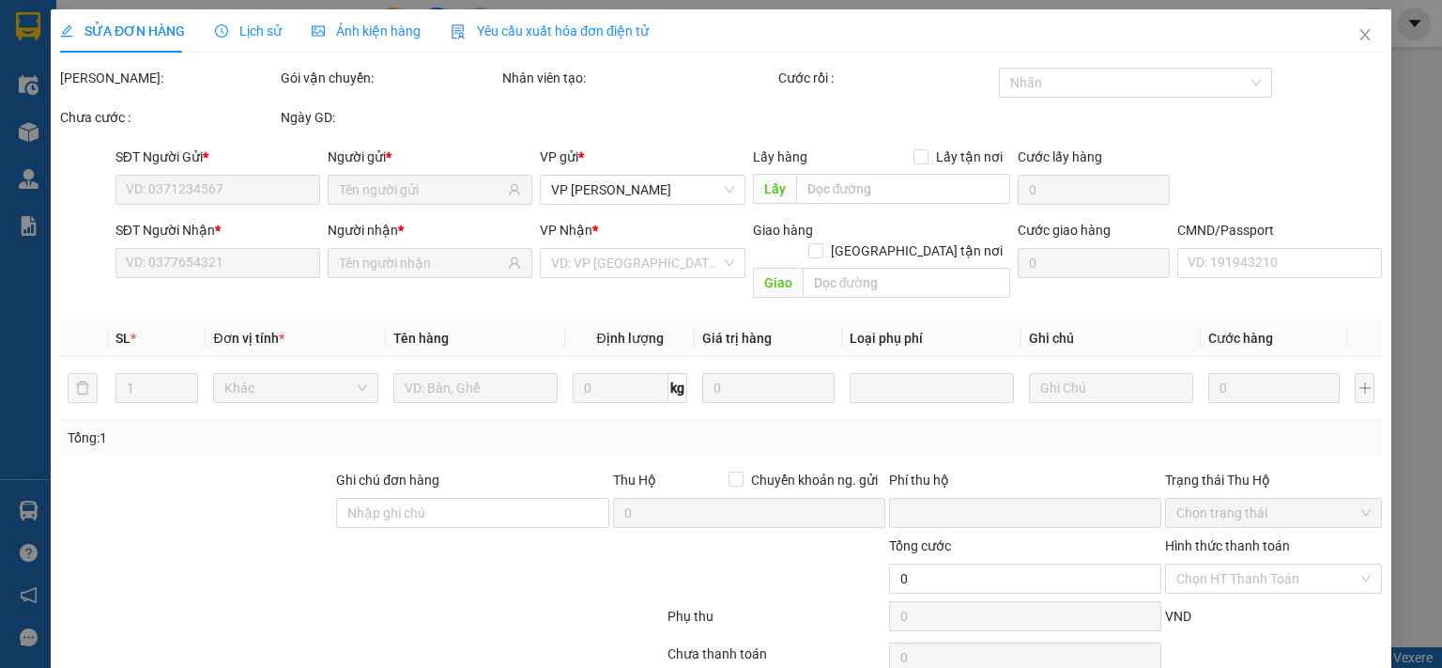
type input "35.000"
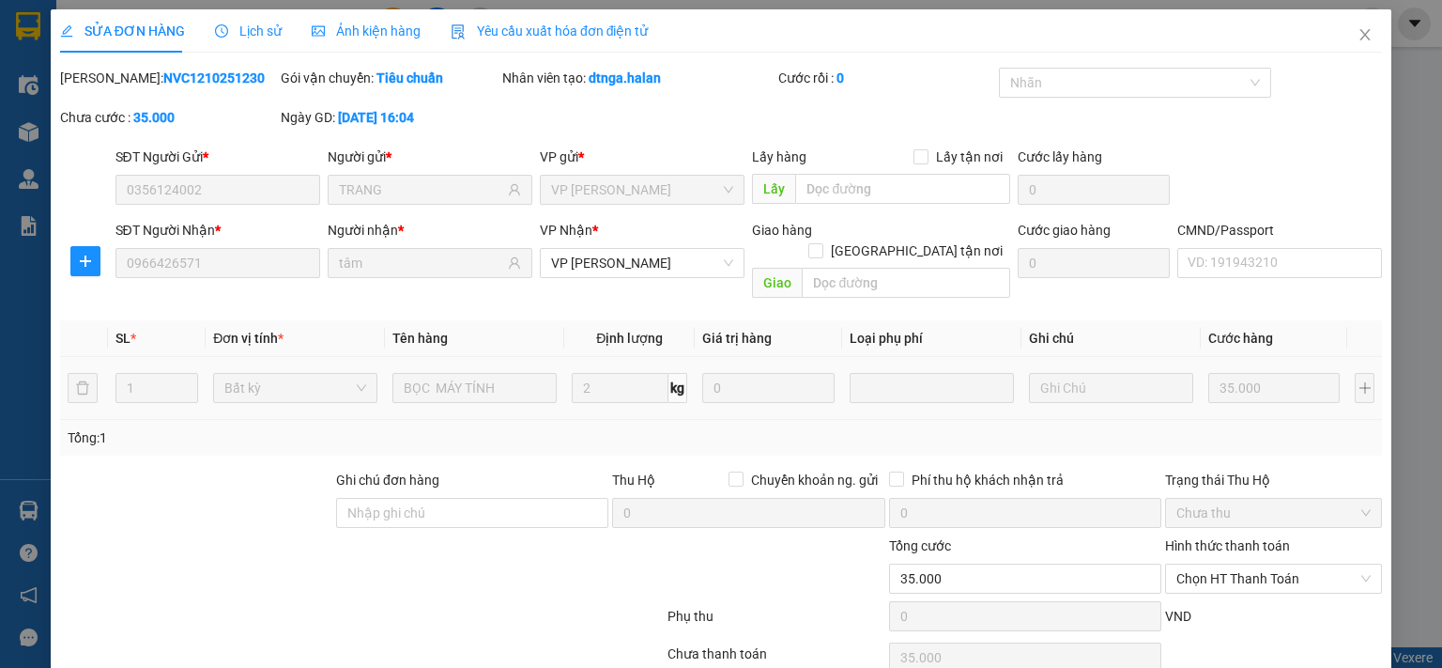
scroll to position [67, 0]
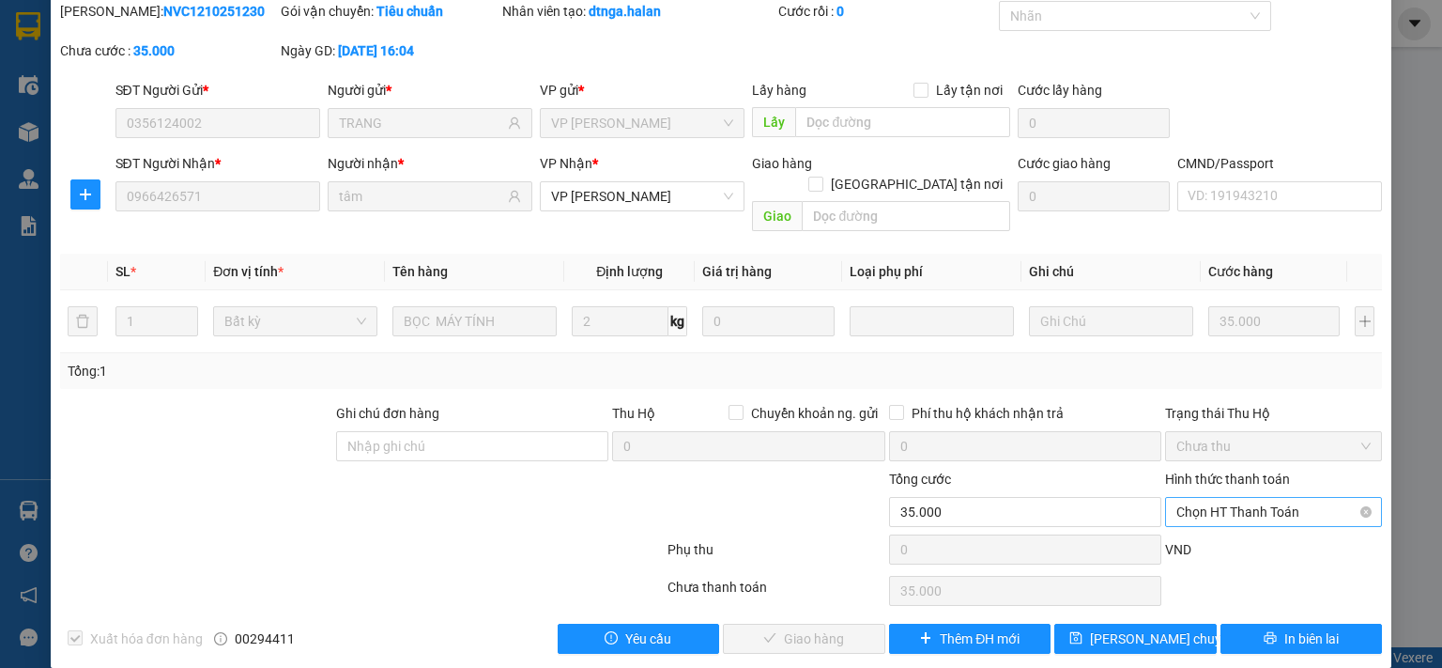
click at [1247, 498] on span "Chọn HT Thanh Toán" at bounding box center [1274, 512] width 194 height 28
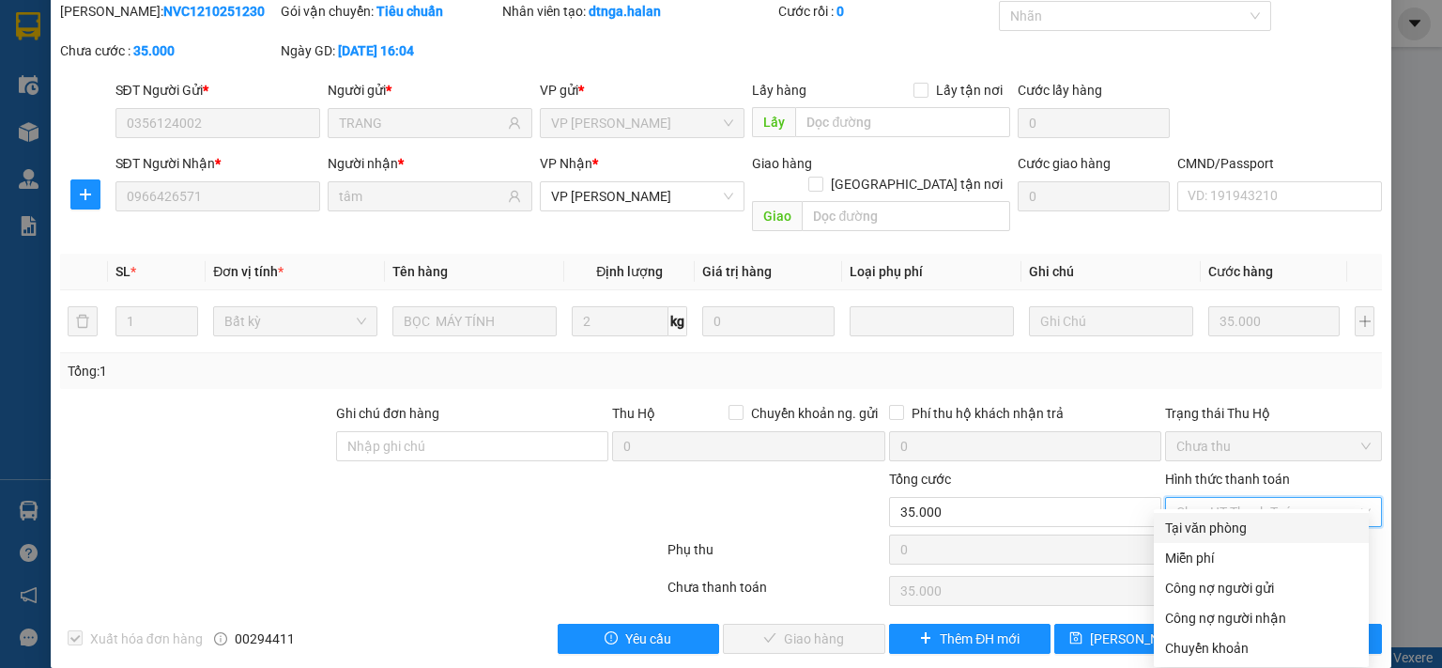
click at [1228, 515] on div "Tại văn phòng" at bounding box center [1261, 528] width 215 height 30
type input "0"
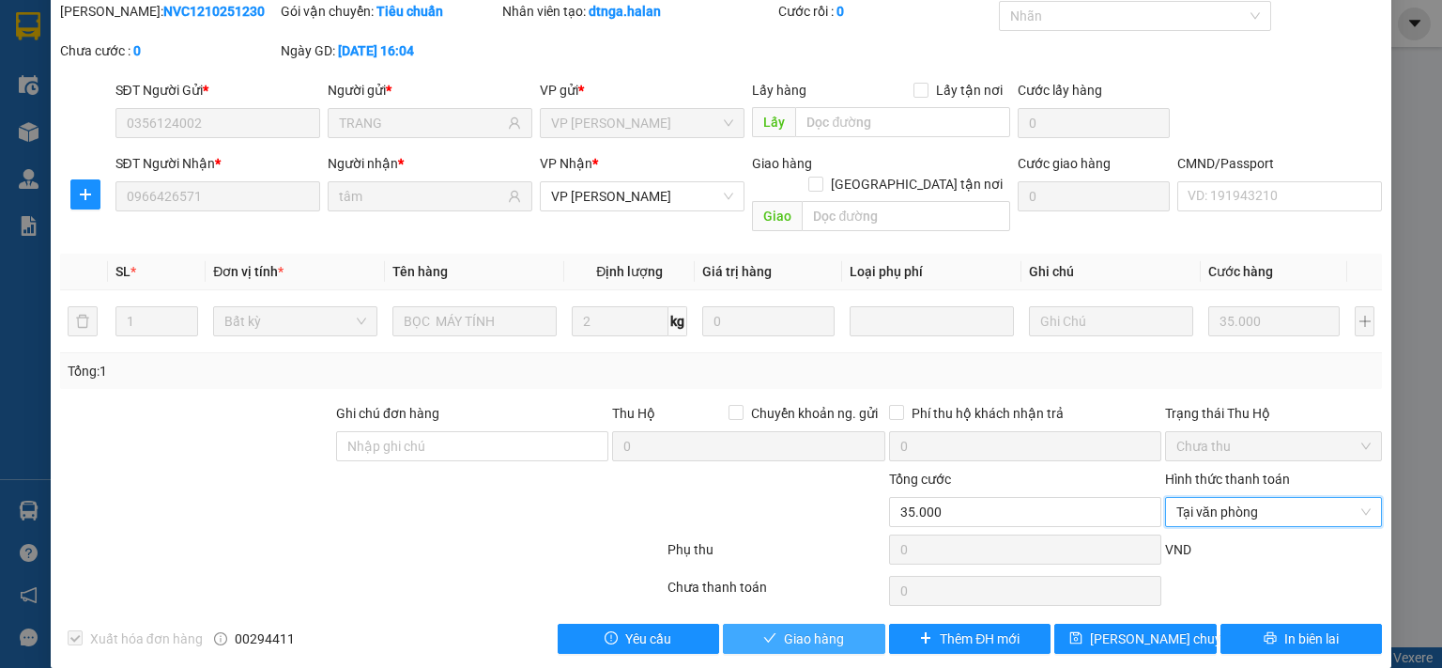
click at [815, 628] on span "Giao hàng" at bounding box center [814, 638] width 60 height 21
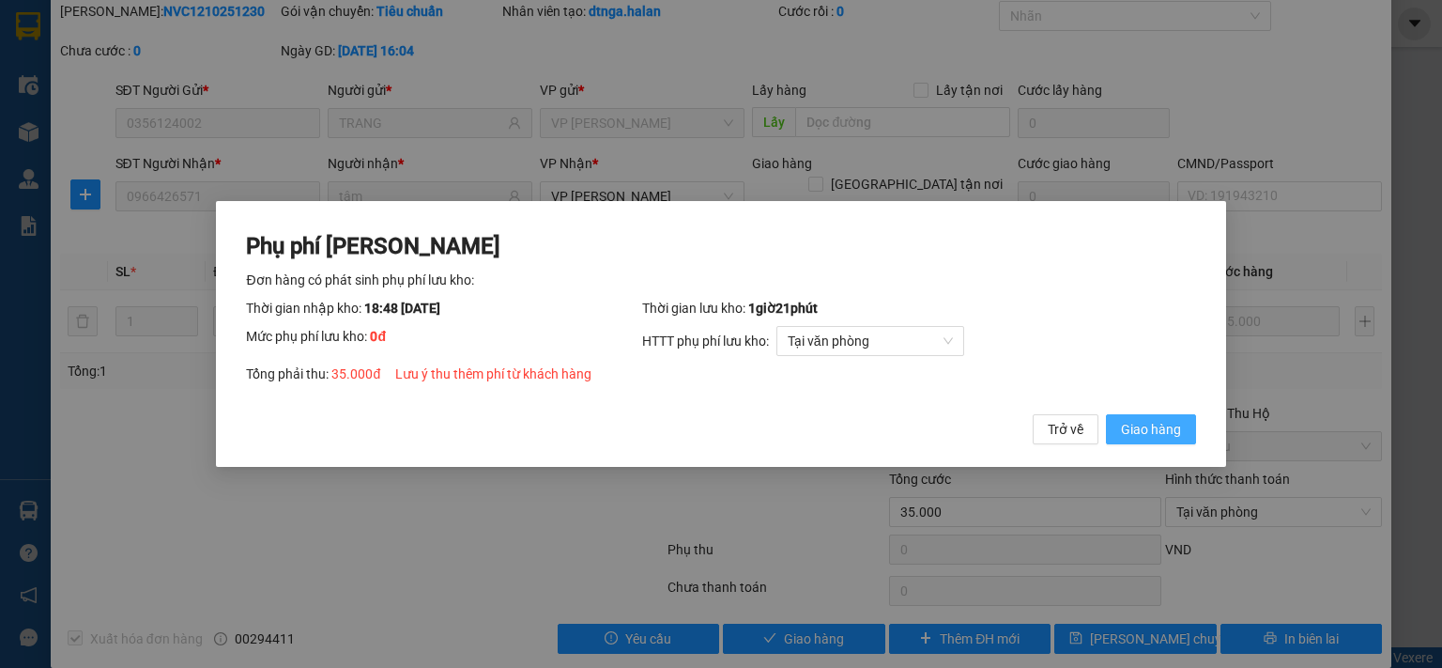
click at [1165, 431] on span "Giao hàng" at bounding box center [1151, 429] width 60 height 21
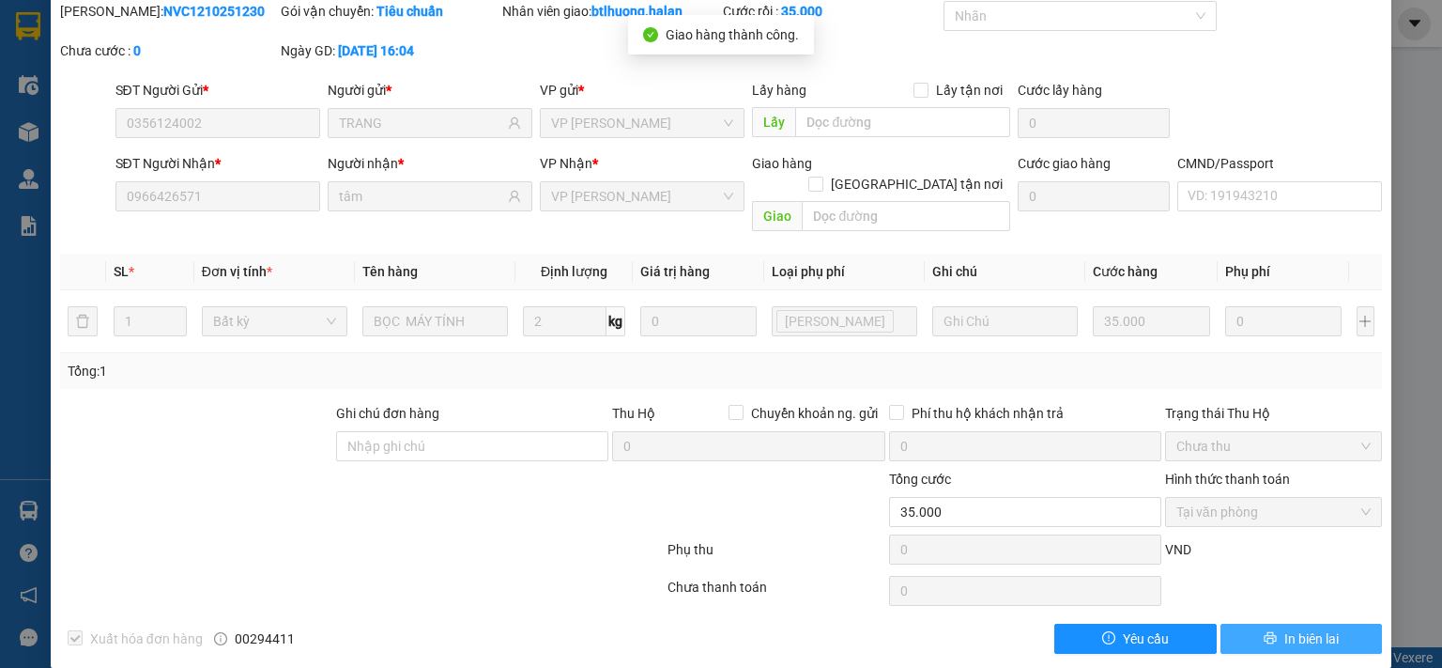
click at [1304, 628] on span "In biên lai" at bounding box center [1311, 638] width 54 height 21
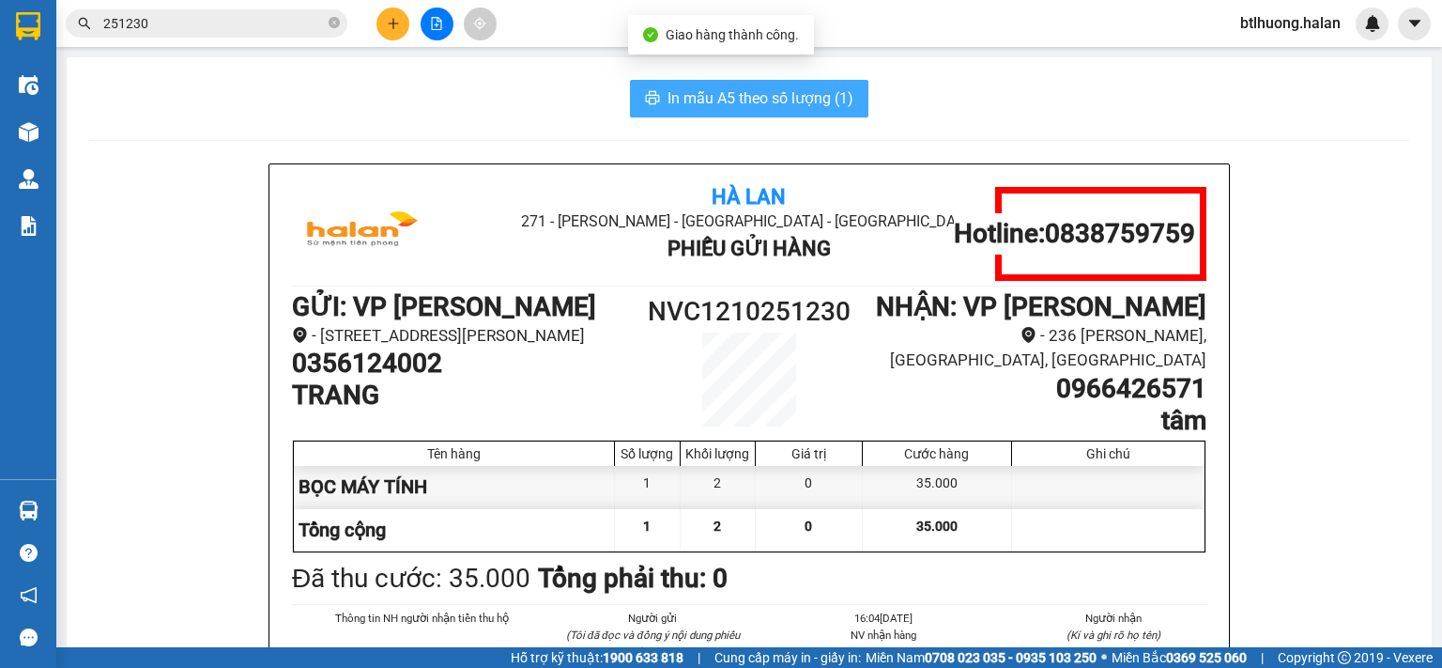
click at [671, 97] on span "In mẫu A5 theo số lượng (1)" at bounding box center [761, 97] width 186 height 23
click at [160, 32] on input "251230" at bounding box center [214, 23] width 222 height 21
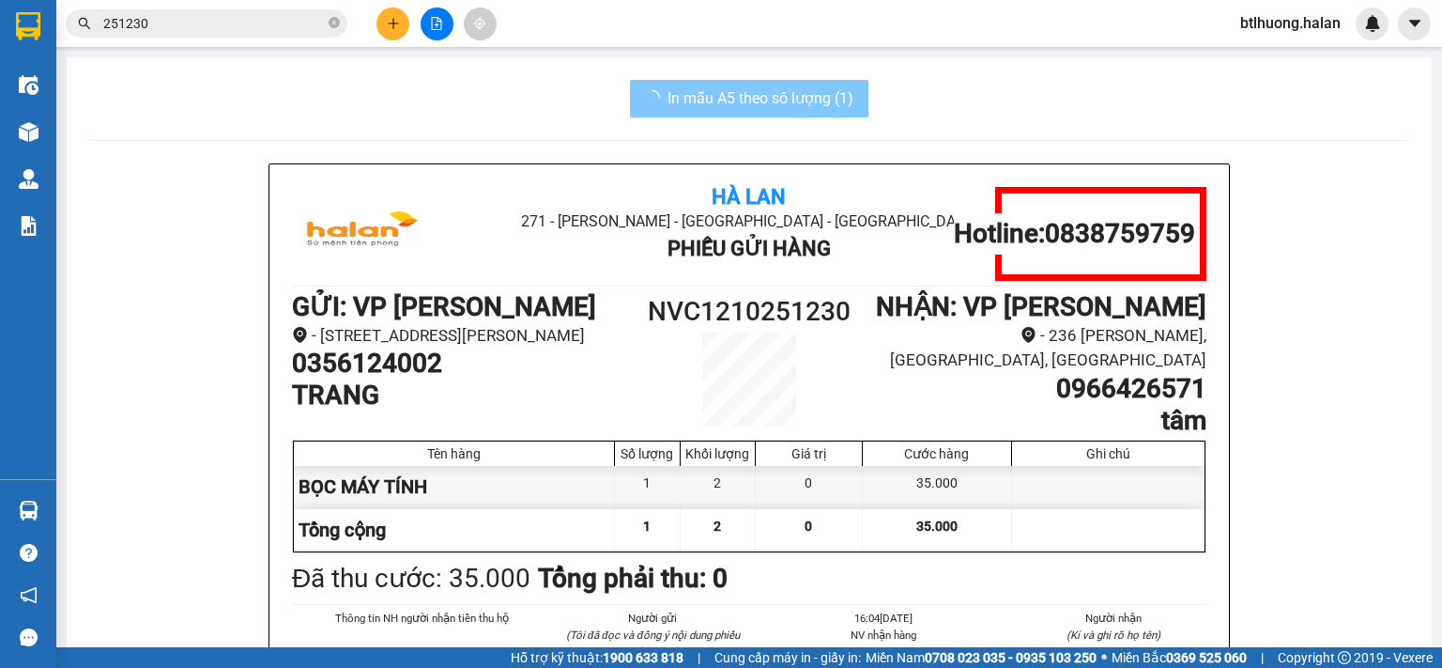
click at [160, 32] on input "251230" at bounding box center [214, 23] width 222 height 21
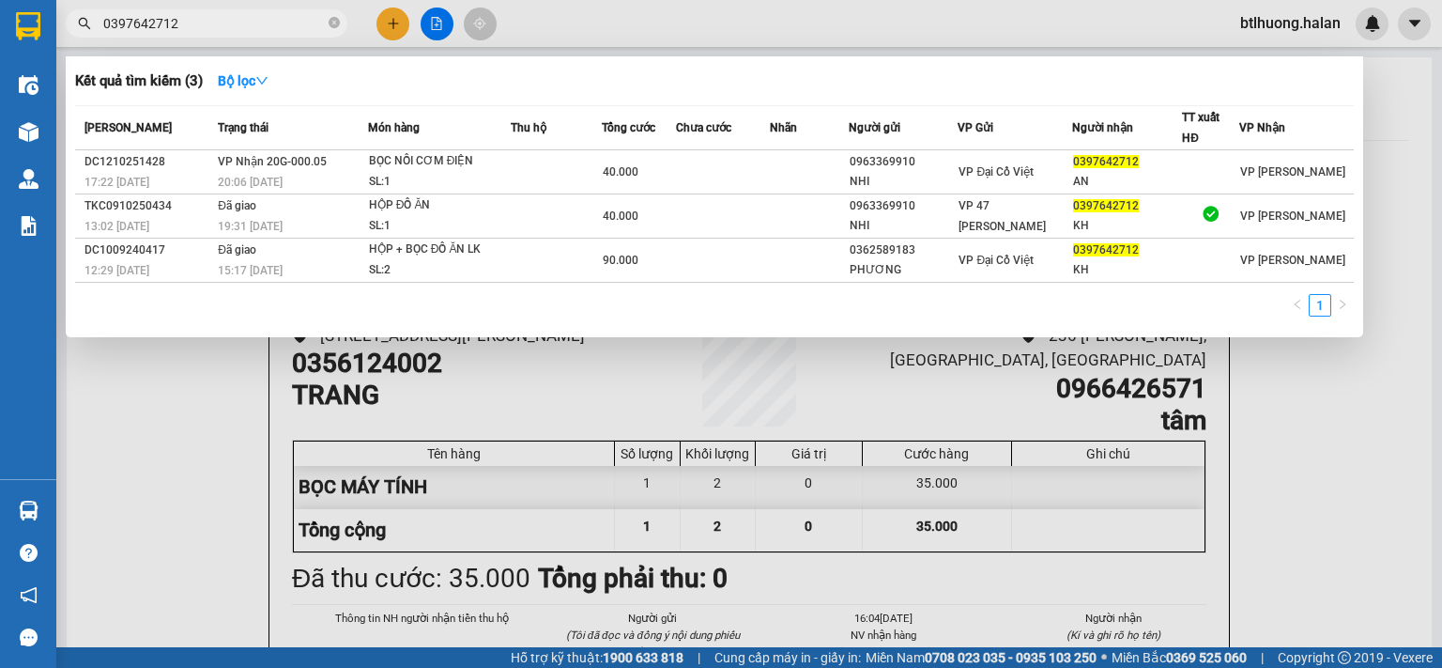
type input "0397642712"
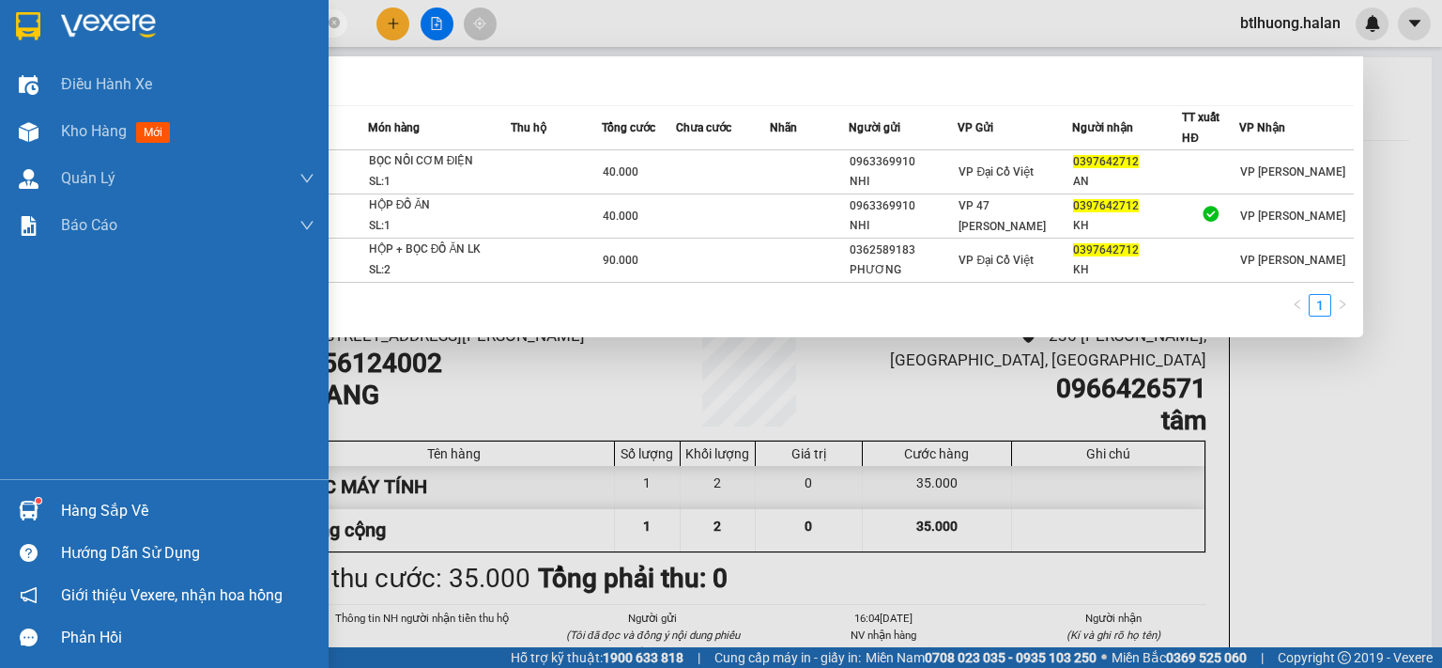
click at [53, 519] on div "Hàng sắp về" at bounding box center [164, 510] width 329 height 42
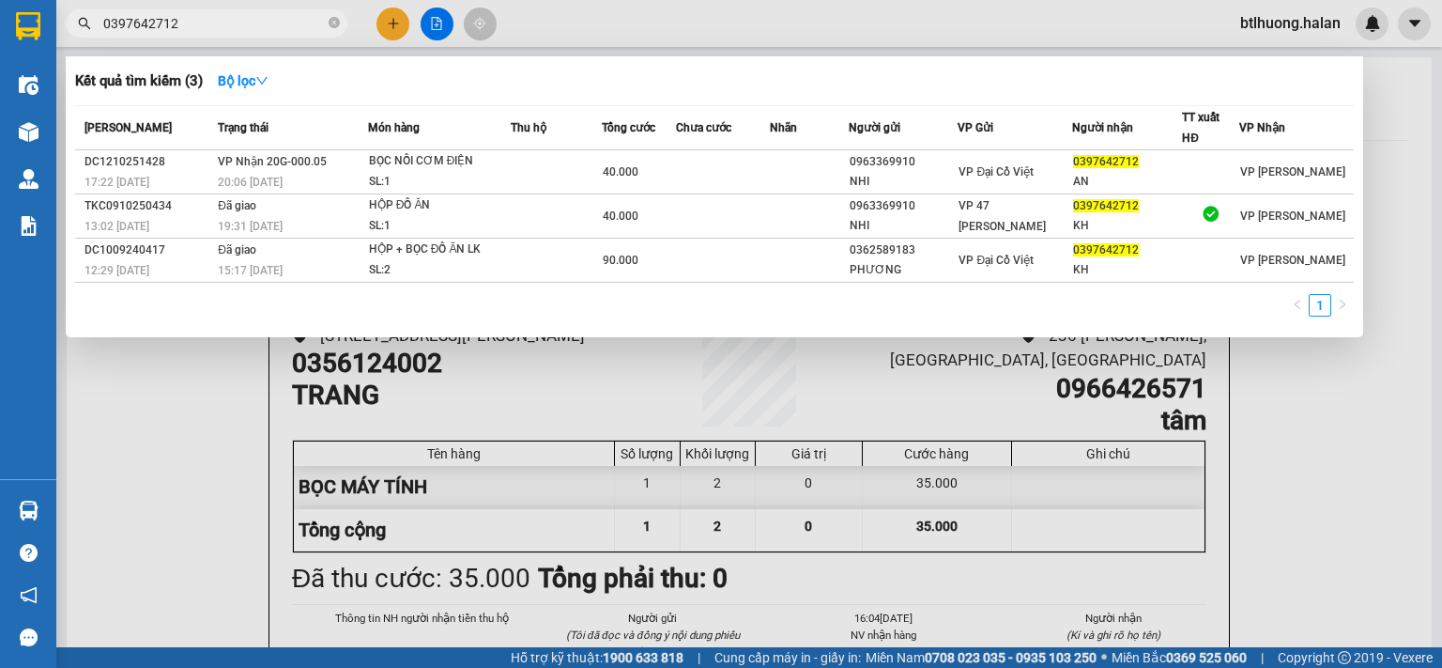
click at [424, 133] on section "Kết quả tìm kiếm ( 3 ) Bộ lọc Mã ĐH Trạng thái Món hàng Thu hộ Tổng cước Chưa c…" at bounding box center [721, 334] width 1442 height 668
click at [408, 23] on div at bounding box center [721, 334] width 1442 height 668
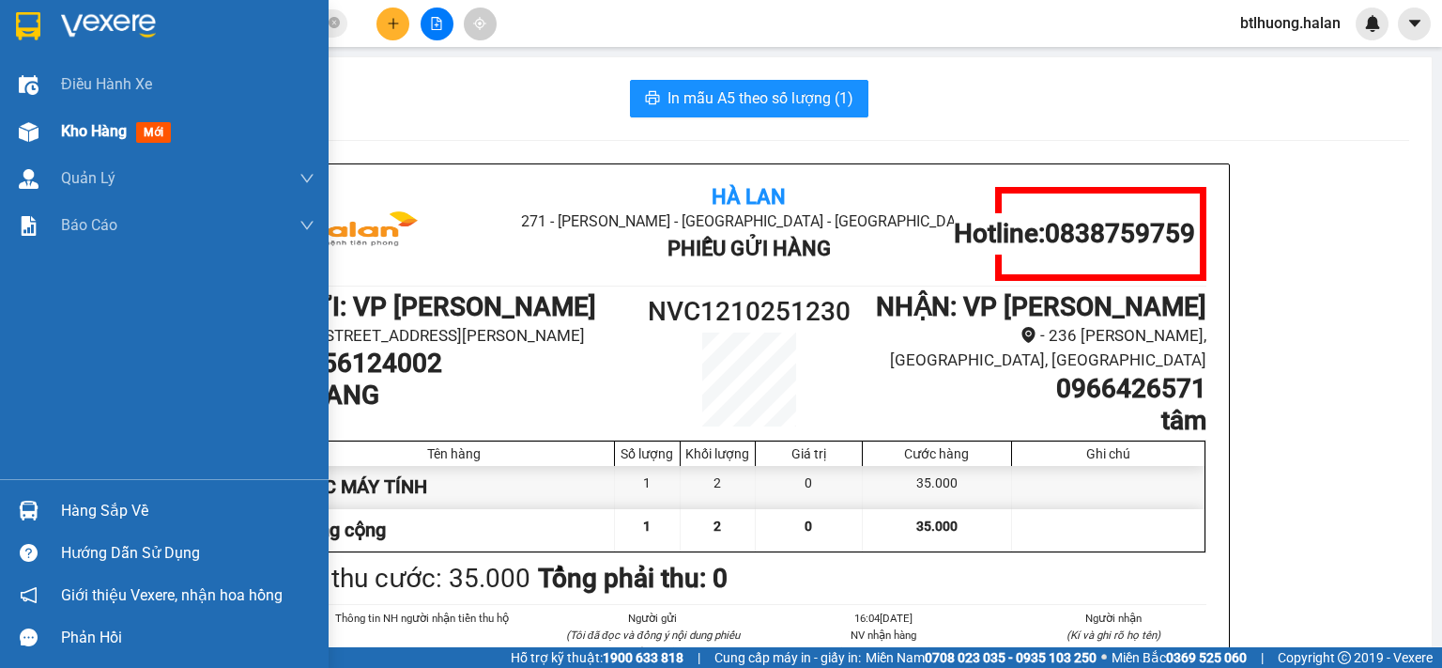
click at [44, 115] on div "Kho hàng mới" at bounding box center [164, 131] width 329 height 47
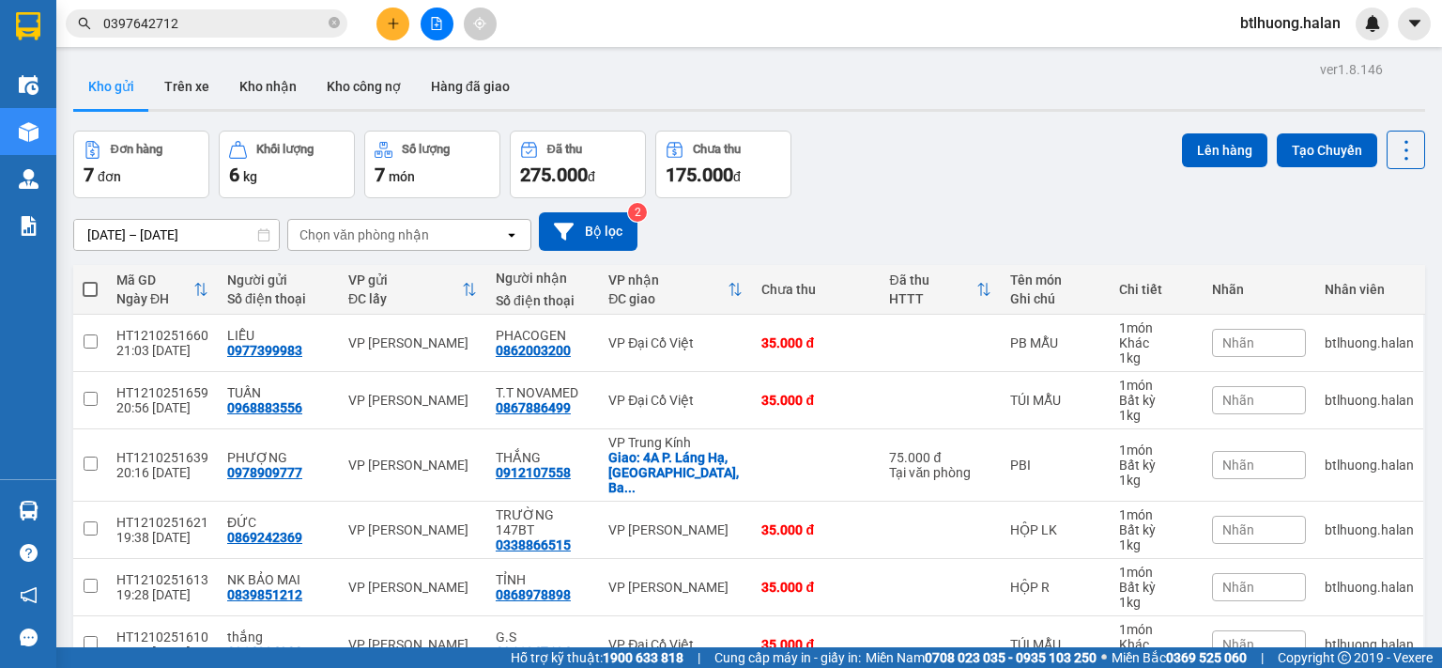
click at [265, 19] on input "0397642712" at bounding box center [214, 23] width 222 height 21
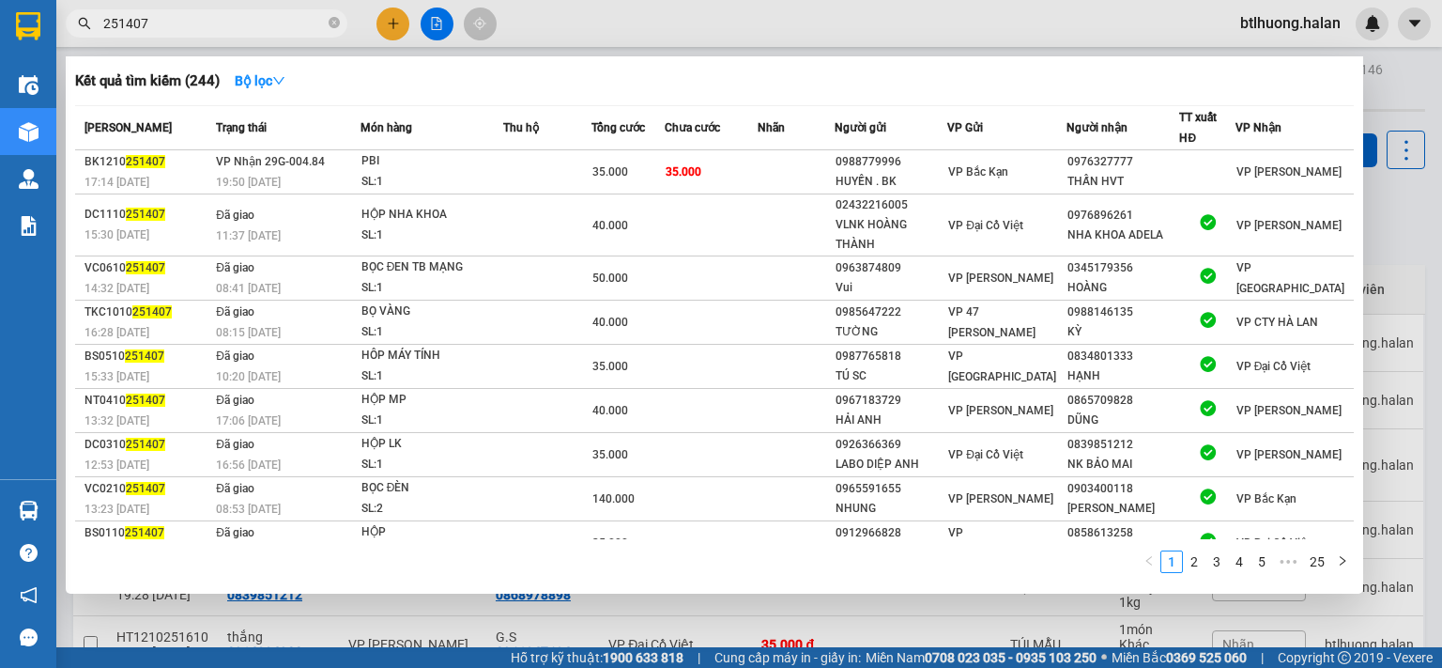
type input "251407"
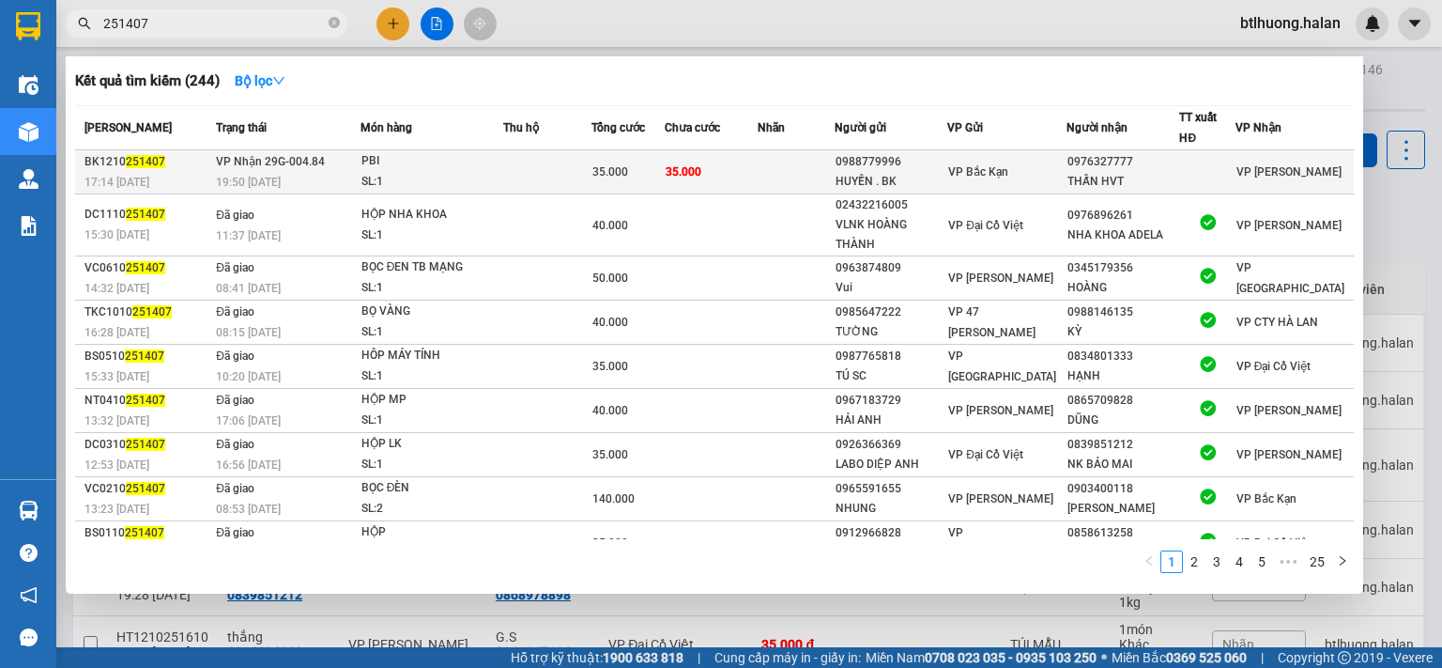
click at [279, 172] on div "19:50 [DATE]" at bounding box center [288, 182] width 144 height 21
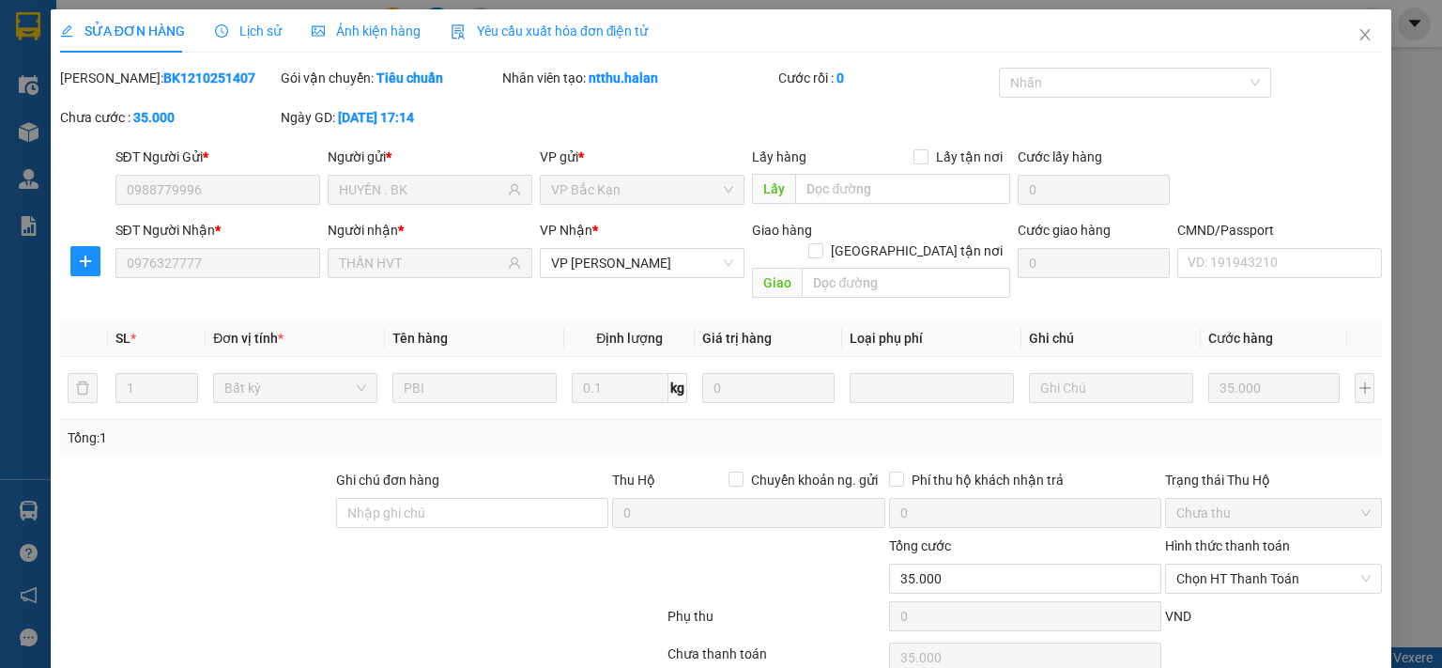
type input "0988779996"
type input "HUYỀN . BK"
type input "0976327777"
type input "THẤN HVT"
type input "0"
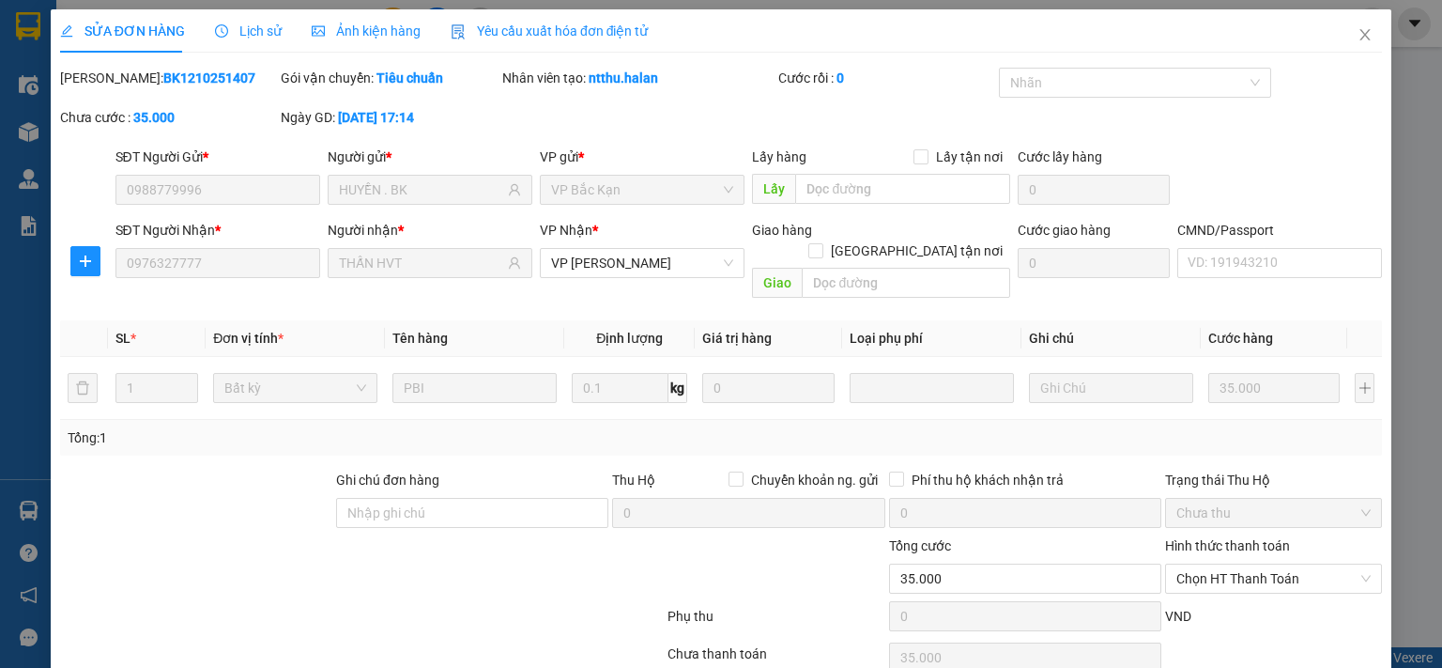
type input "35.000"
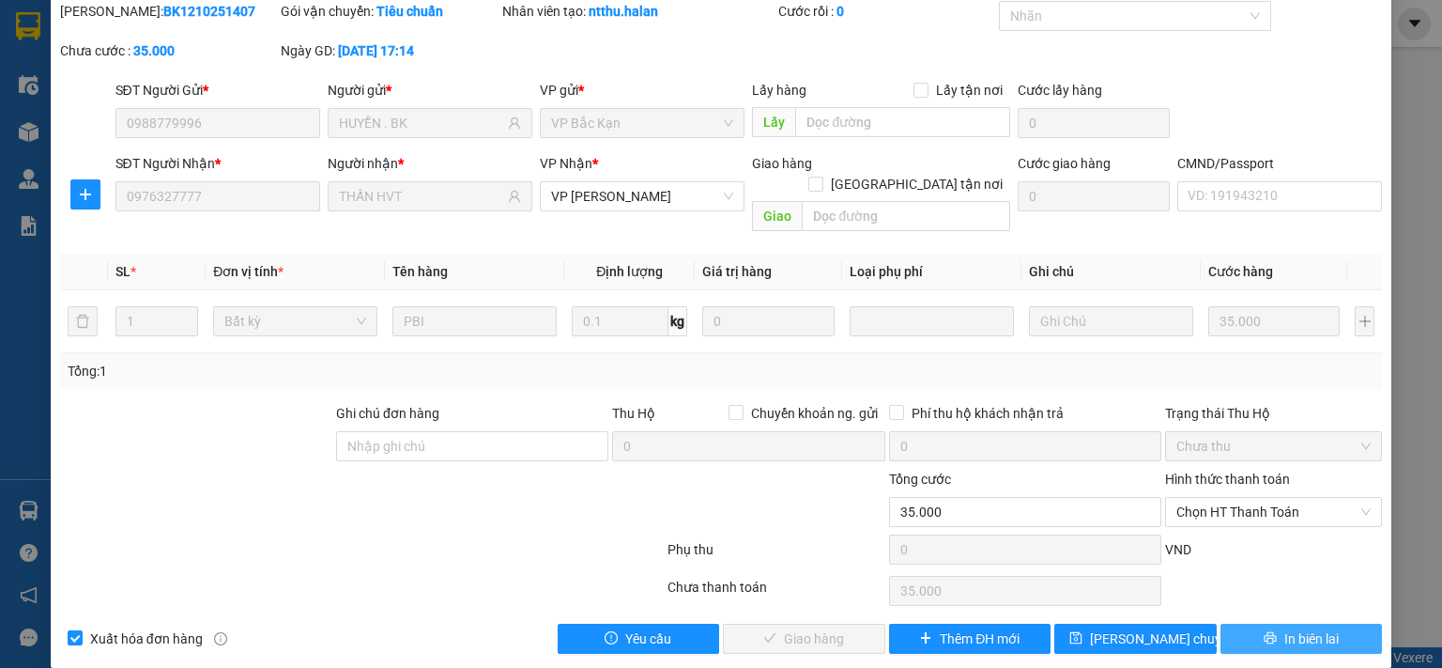
click at [1264, 631] on icon "printer" at bounding box center [1270, 637] width 13 height 13
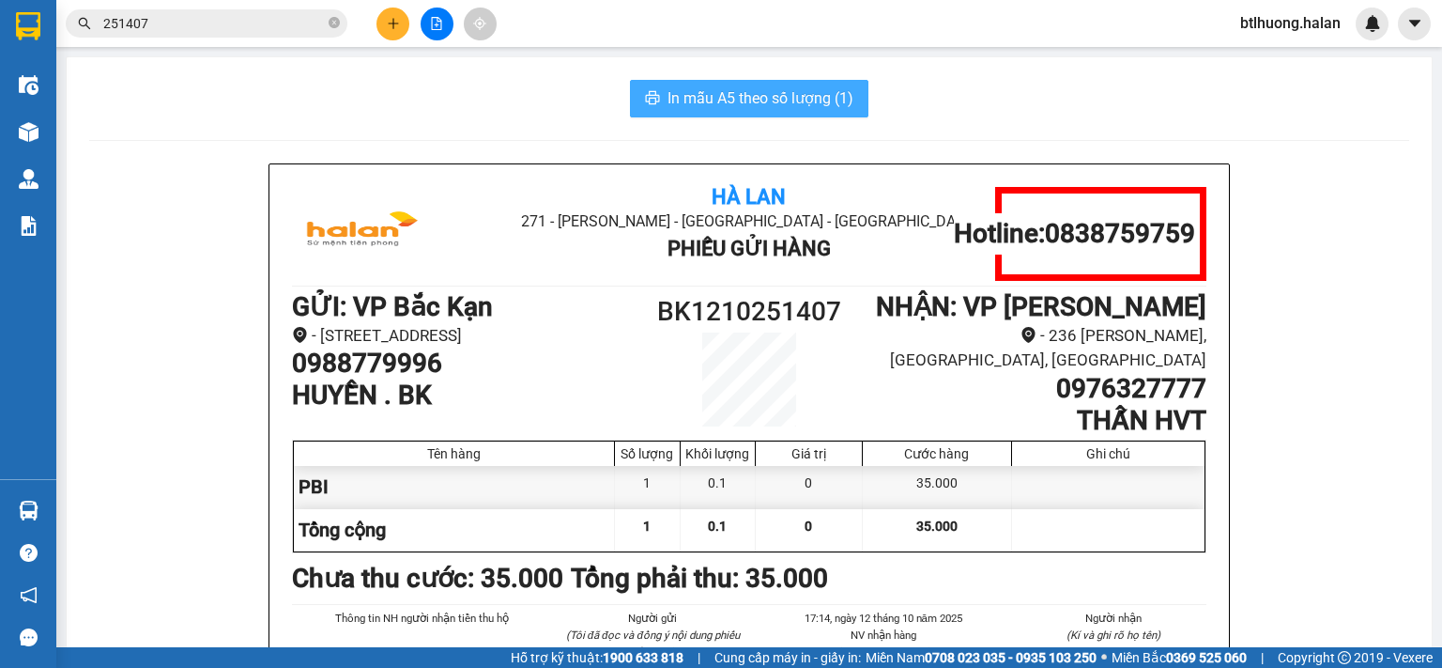
click at [732, 102] on span "In mẫu A5 theo số lượng (1)" at bounding box center [761, 97] width 186 height 23
click at [219, 22] on input "251407" at bounding box center [214, 23] width 222 height 21
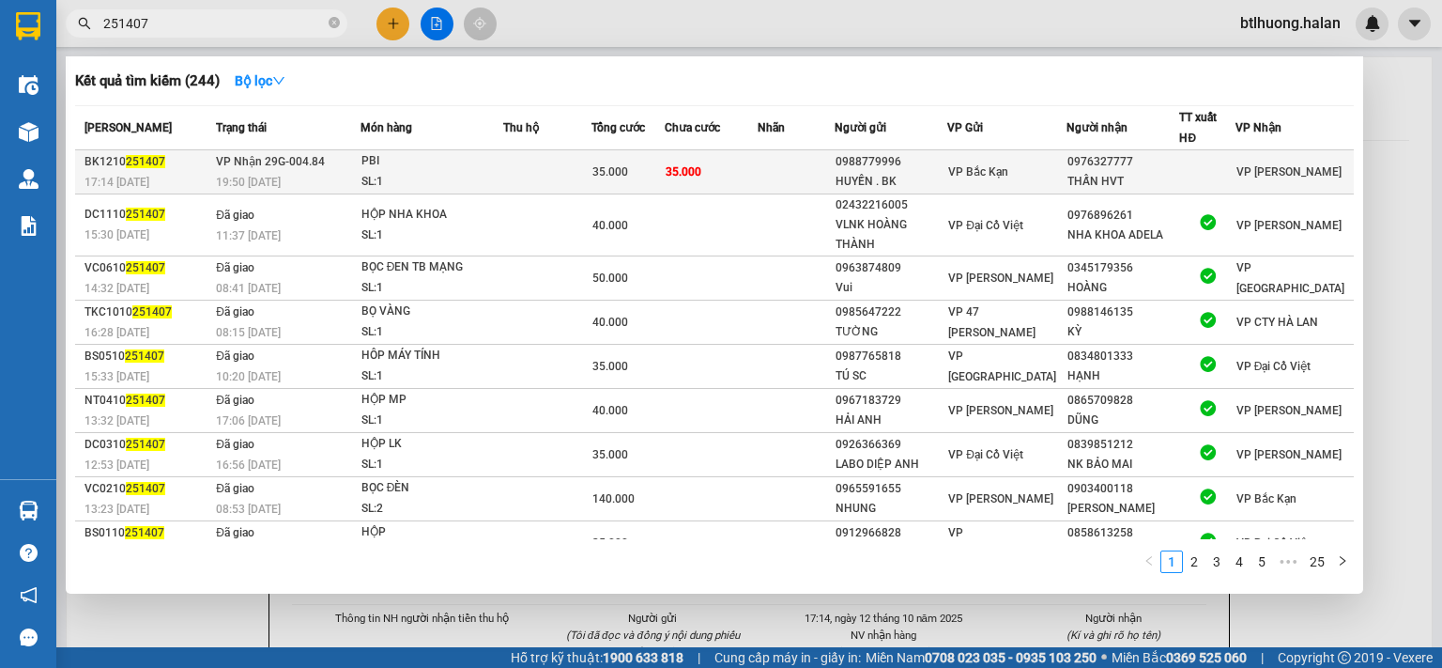
click at [472, 153] on div "PBI" at bounding box center [432, 161] width 141 height 21
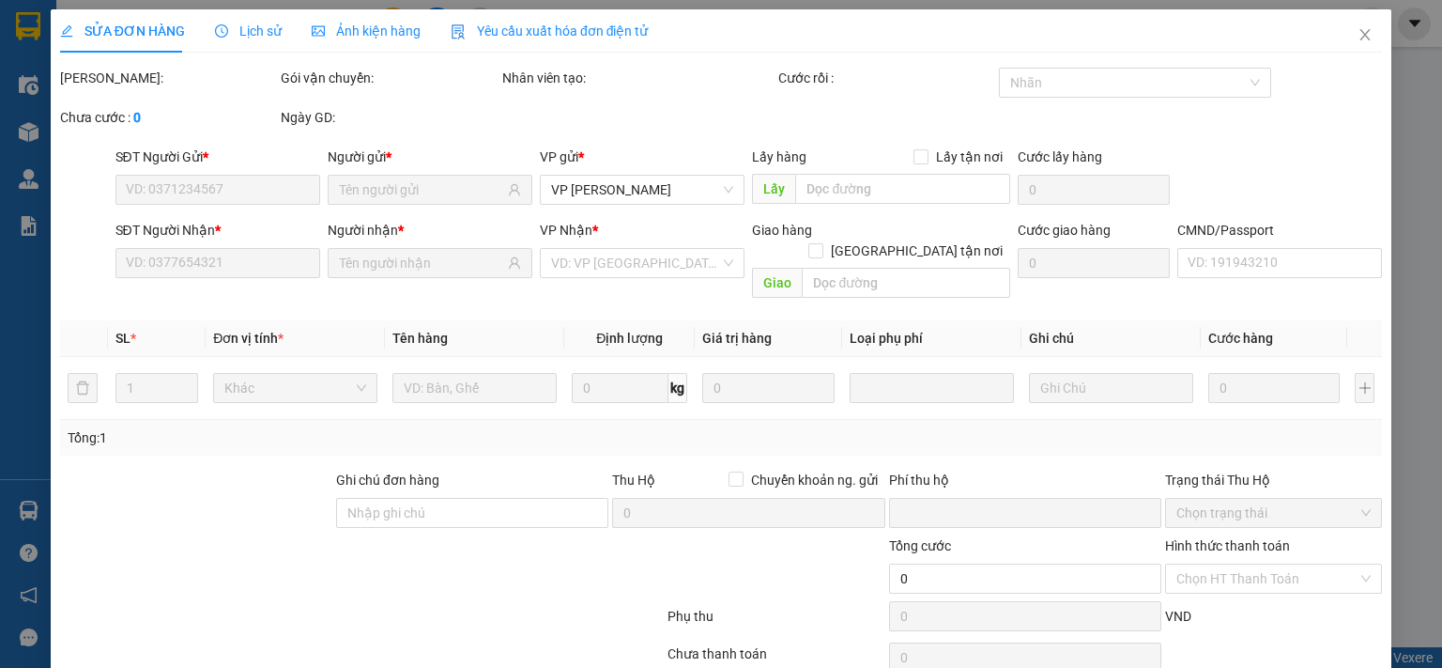
type input "0988779996"
type input "HUYỀN . BK"
type input "0976327777"
type input "THẤN HVT"
type input "0"
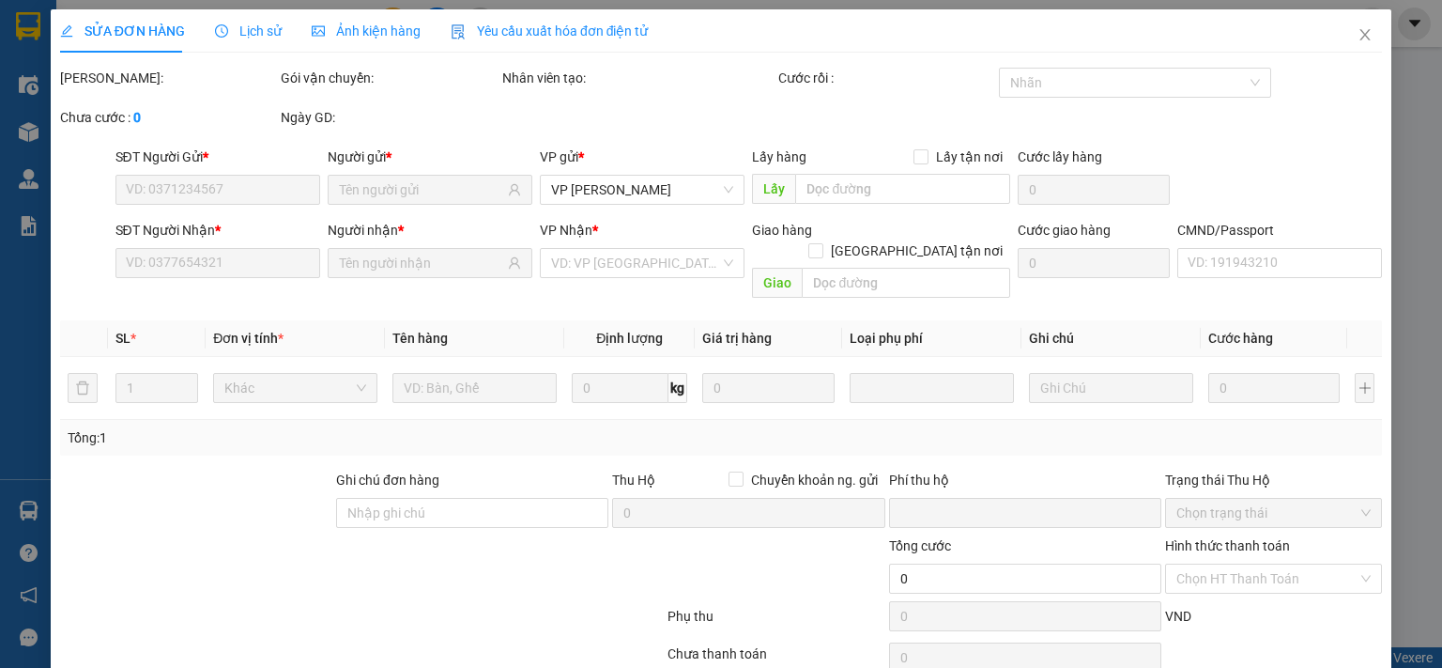
type input "35.000"
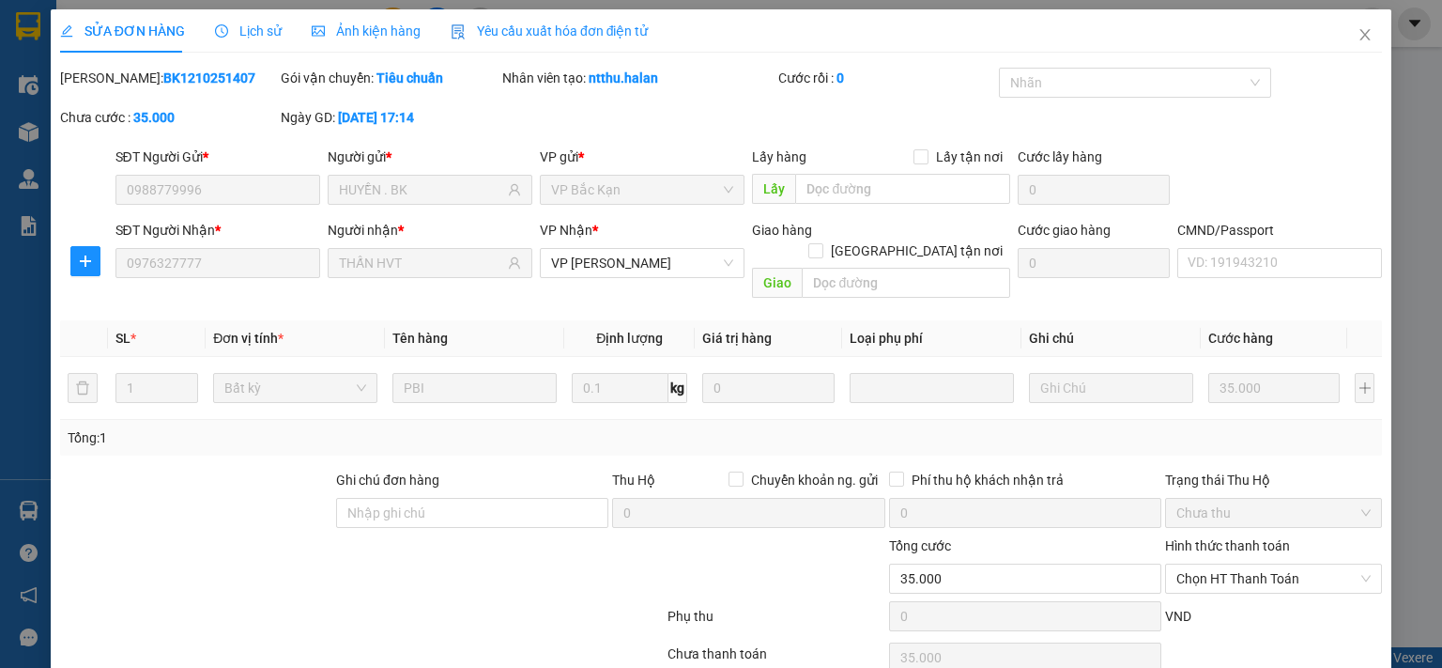
scroll to position [67, 0]
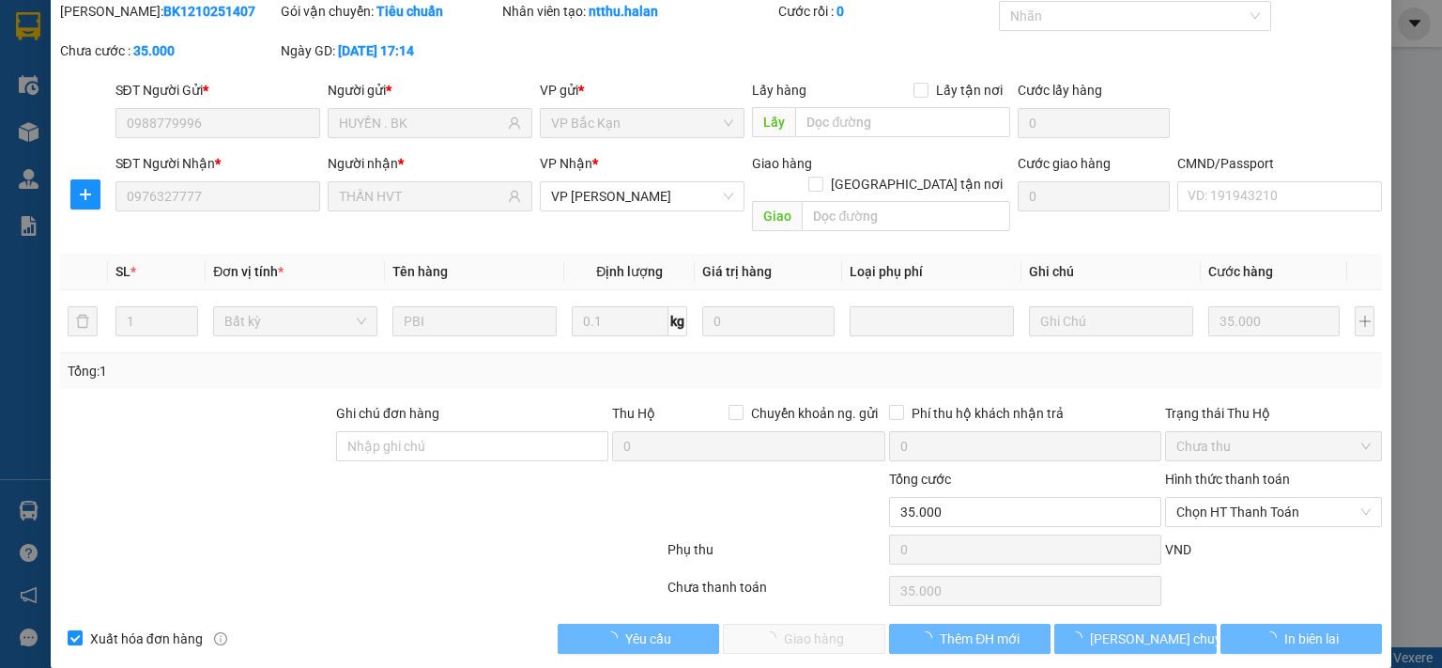
click at [1261, 506] on div "Hình thức thanh toán Chọn HT Thanh Toán" at bounding box center [1273, 502] width 217 height 66
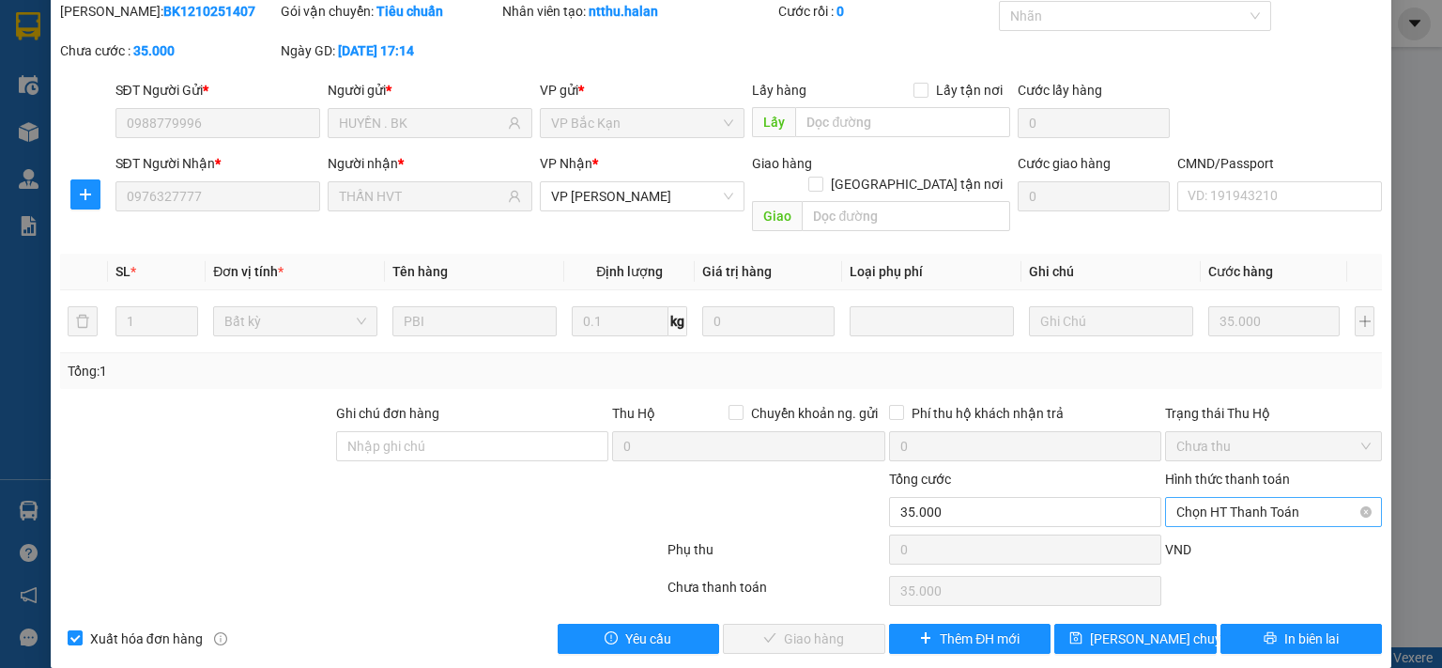
click at [1256, 498] on span "Chọn HT Thanh Toán" at bounding box center [1274, 512] width 194 height 28
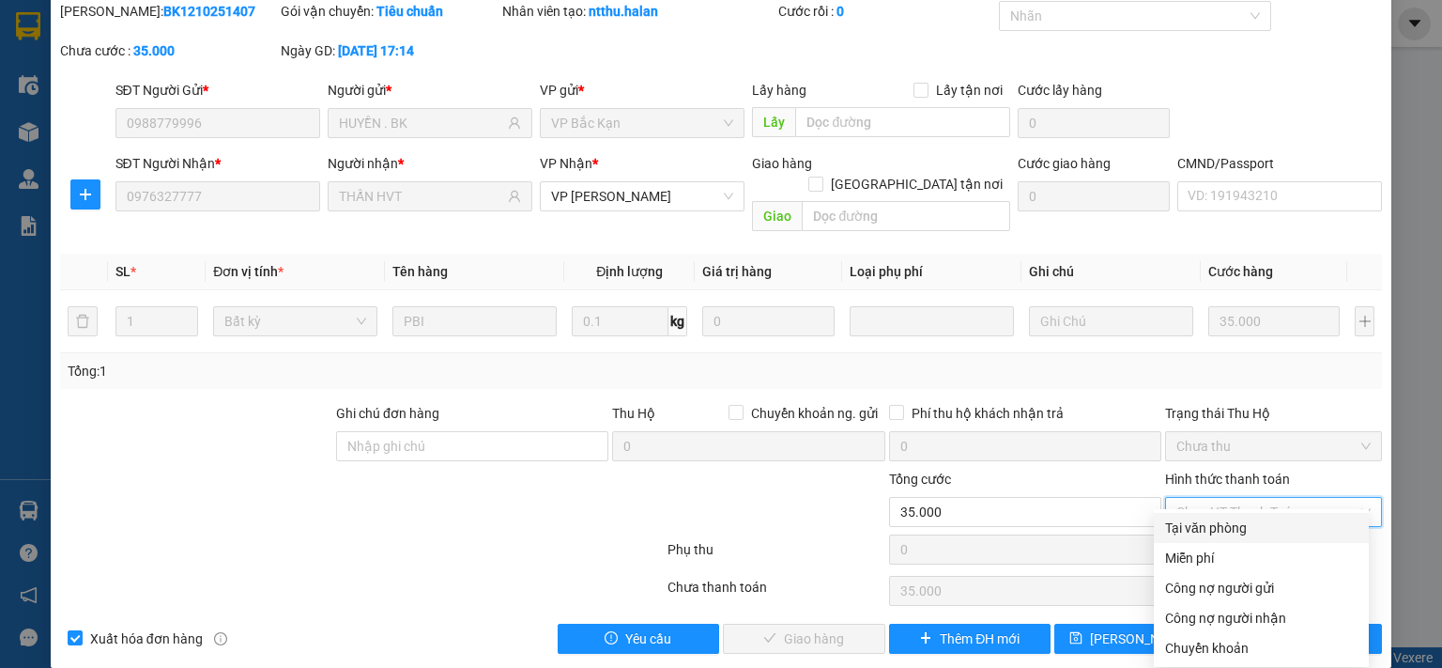
click at [1253, 514] on div "Tại văn phòng" at bounding box center [1261, 528] width 215 height 30
type input "0"
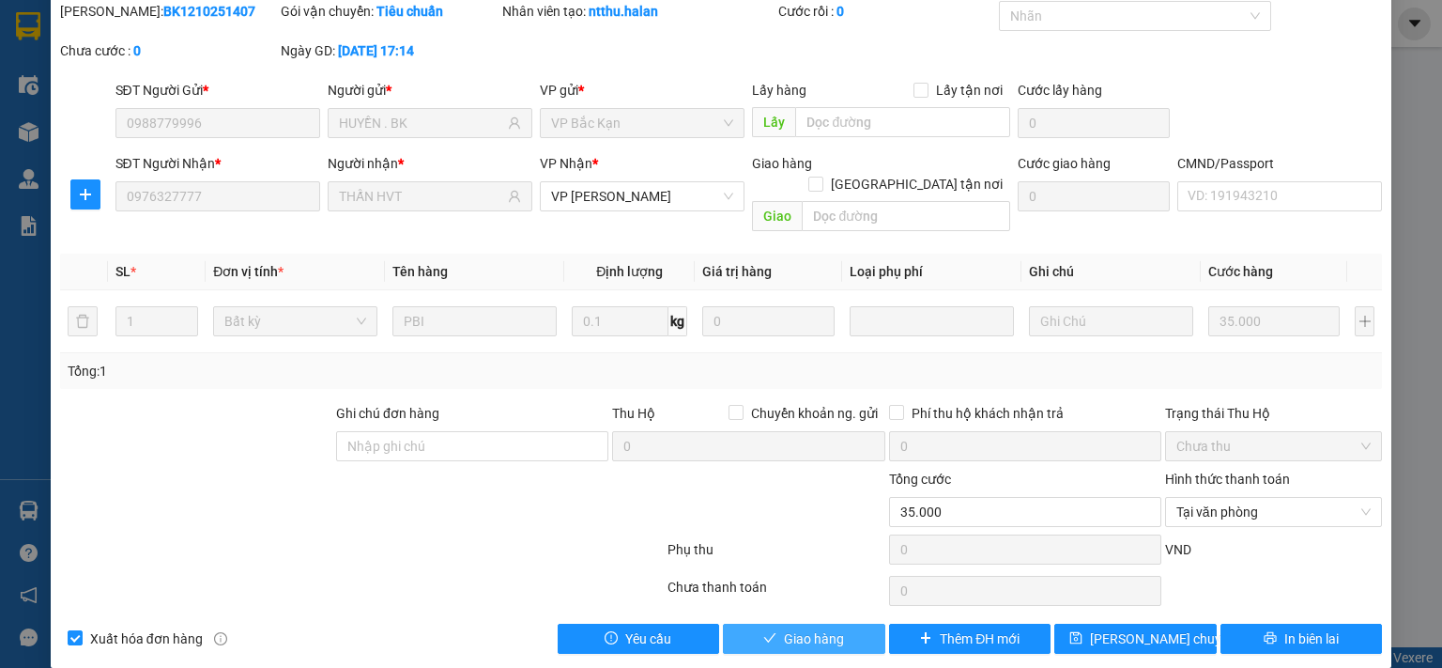
click at [812, 628] on span "Giao hàng" at bounding box center [814, 638] width 60 height 21
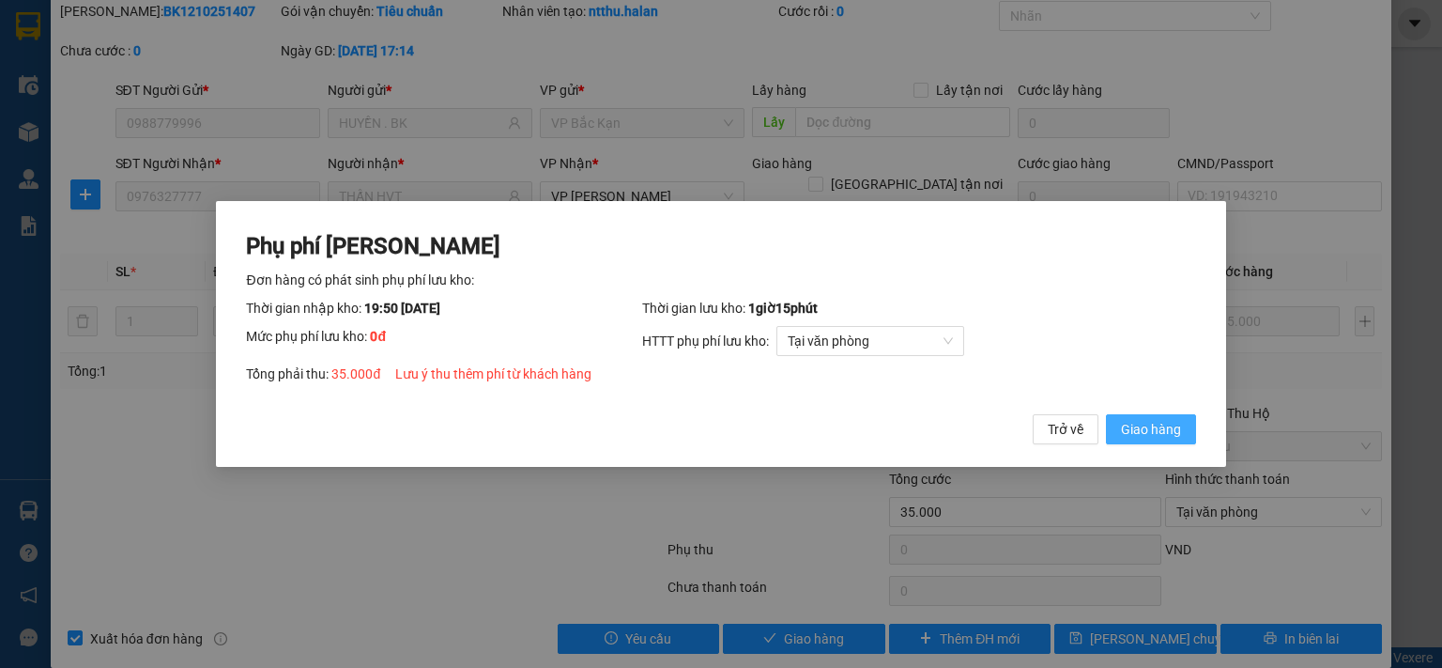
click at [1146, 435] on span "Giao hàng" at bounding box center [1151, 429] width 60 height 21
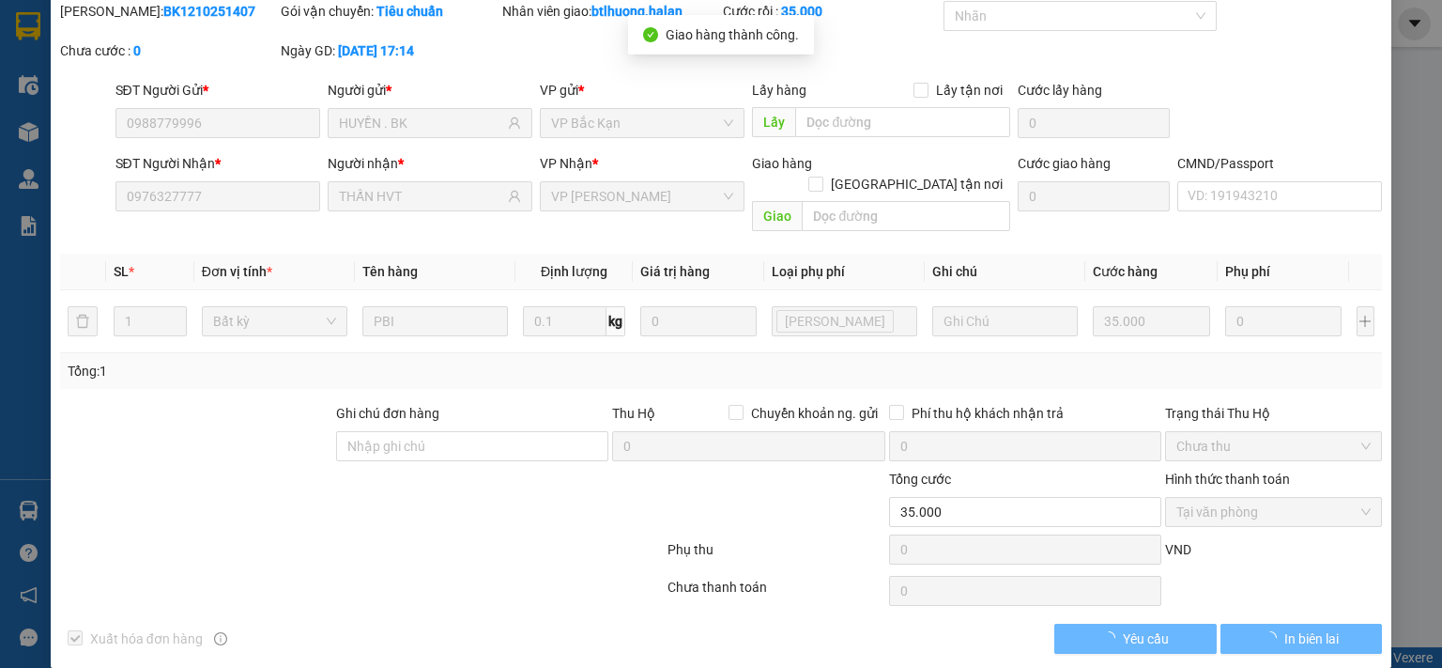
scroll to position [0, 0]
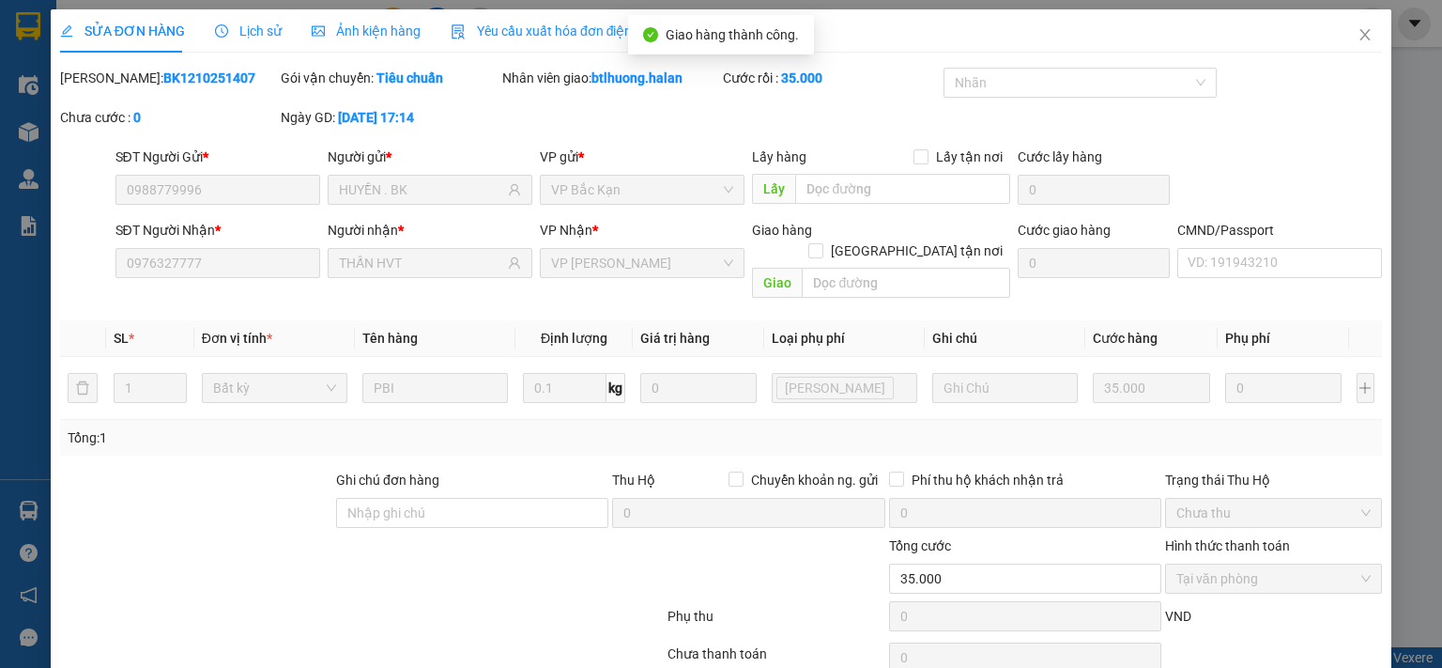
click at [1315, 52] on div "SỬA ĐƠN HÀNG Lịch sử Ảnh kiện hàng Yêu cầu xuất hóa đơn điện tử" at bounding box center [721, 30] width 1322 height 43
click at [1358, 29] on icon "close" at bounding box center [1365, 34] width 15 height 15
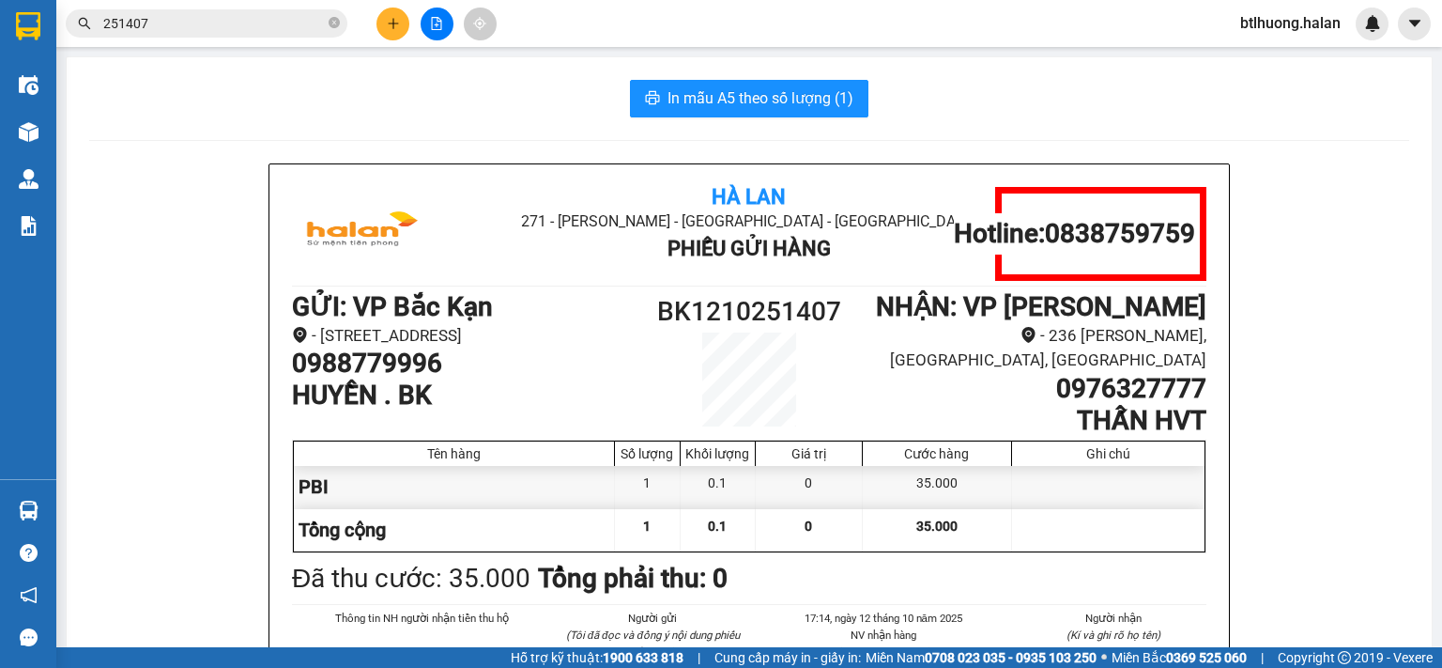
click at [265, 29] on input "251407" at bounding box center [214, 23] width 222 height 21
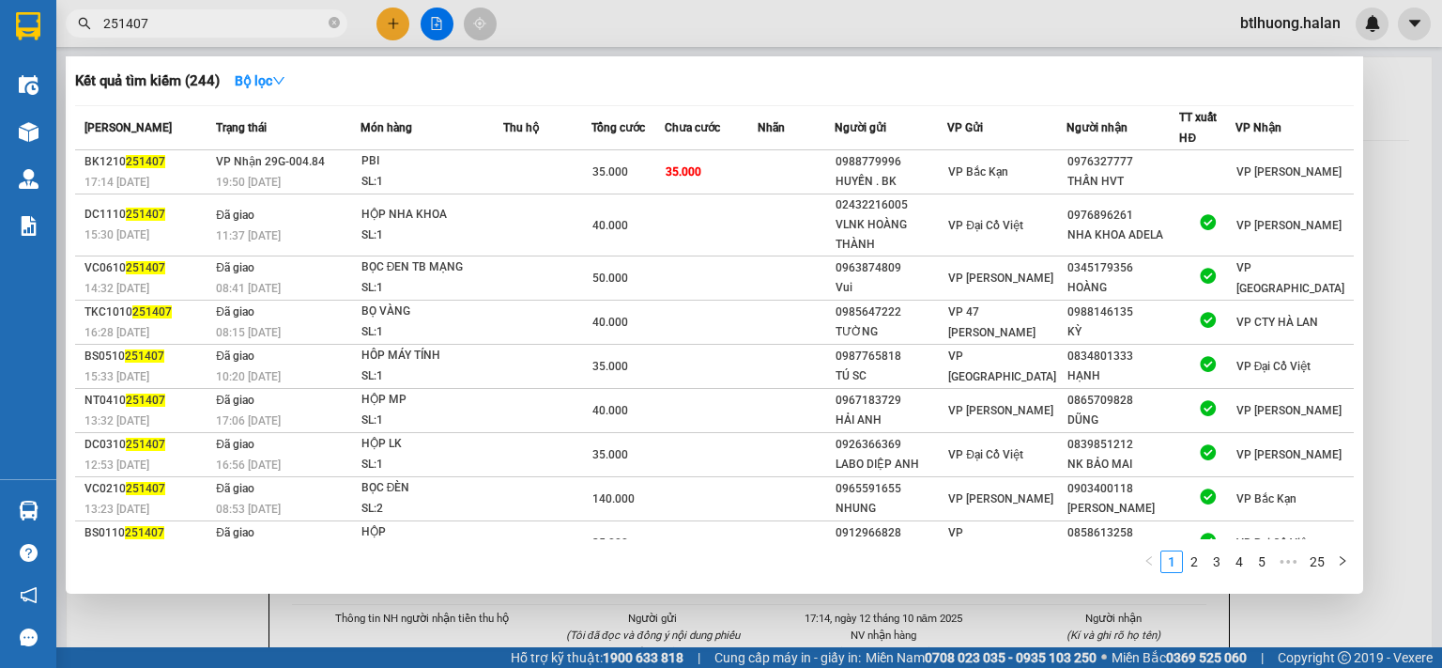
click at [265, 29] on input "251407" at bounding box center [214, 23] width 222 height 21
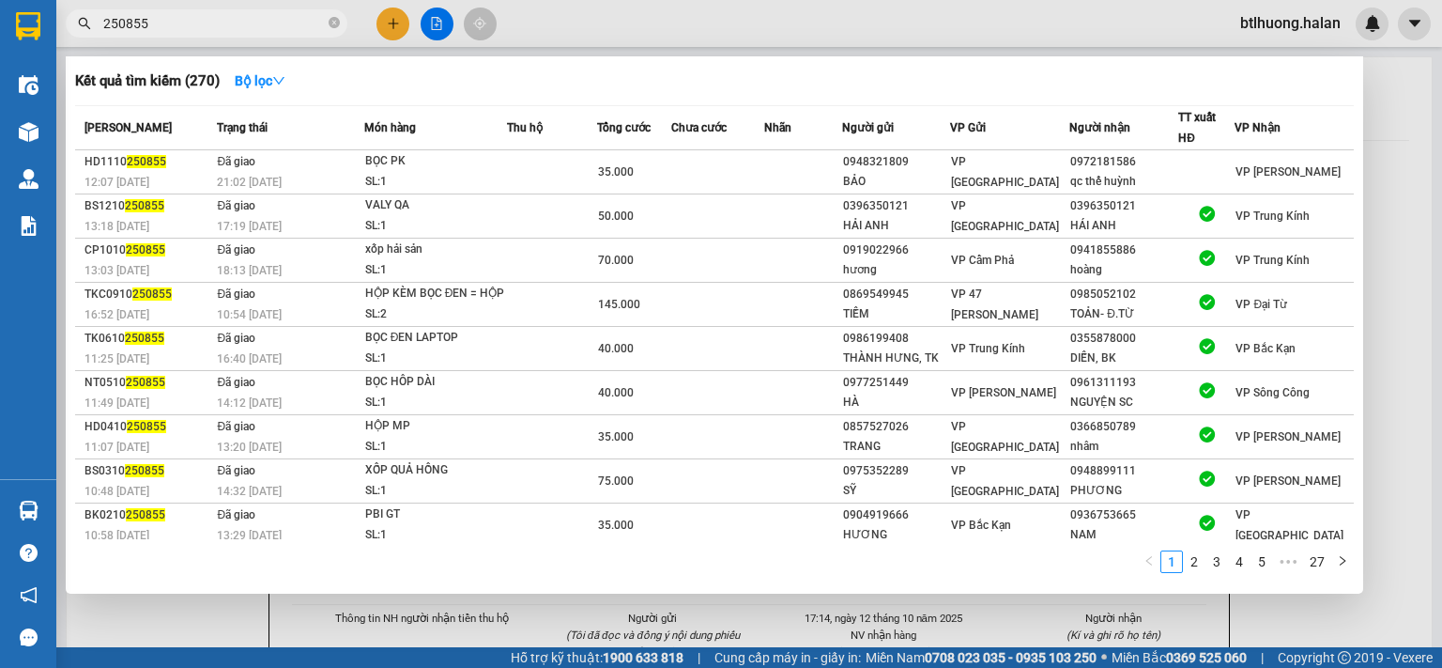
type input "250855"
click at [766, 38] on div at bounding box center [721, 334] width 1442 height 668
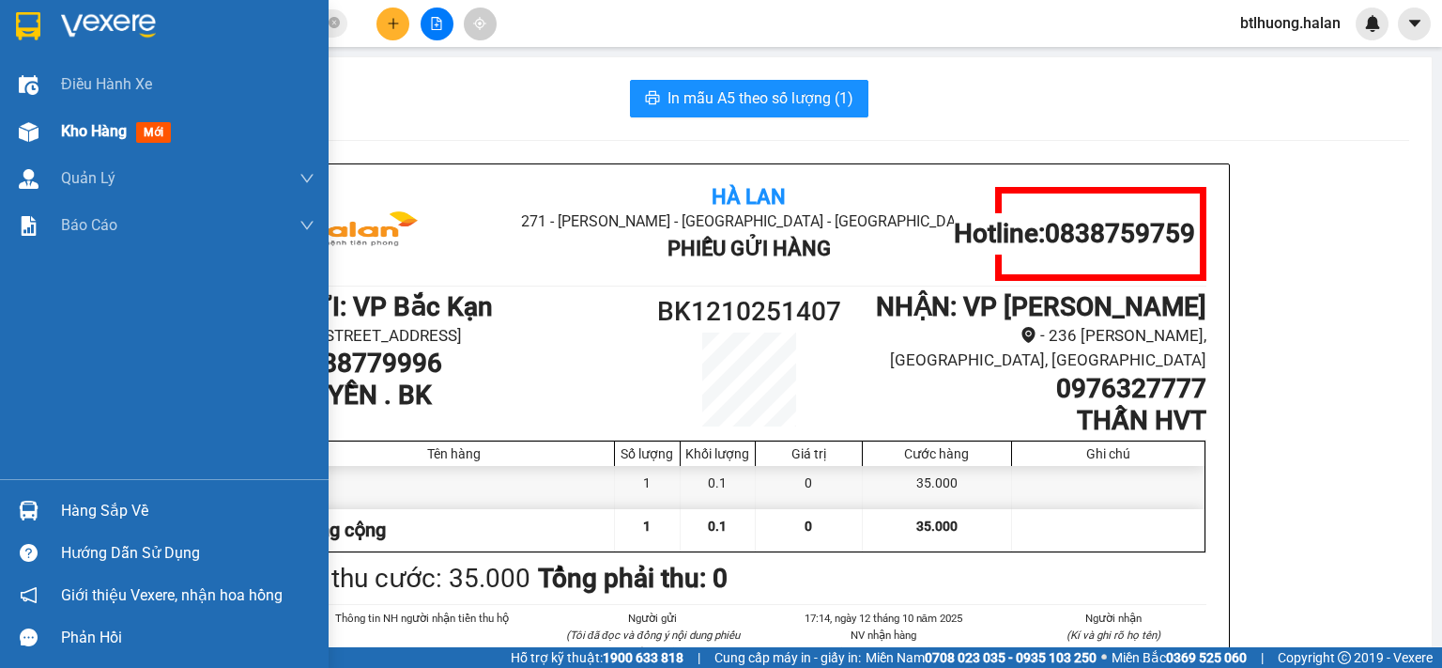
click at [70, 140] on span "Kho hàng" at bounding box center [94, 131] width 66 height 18
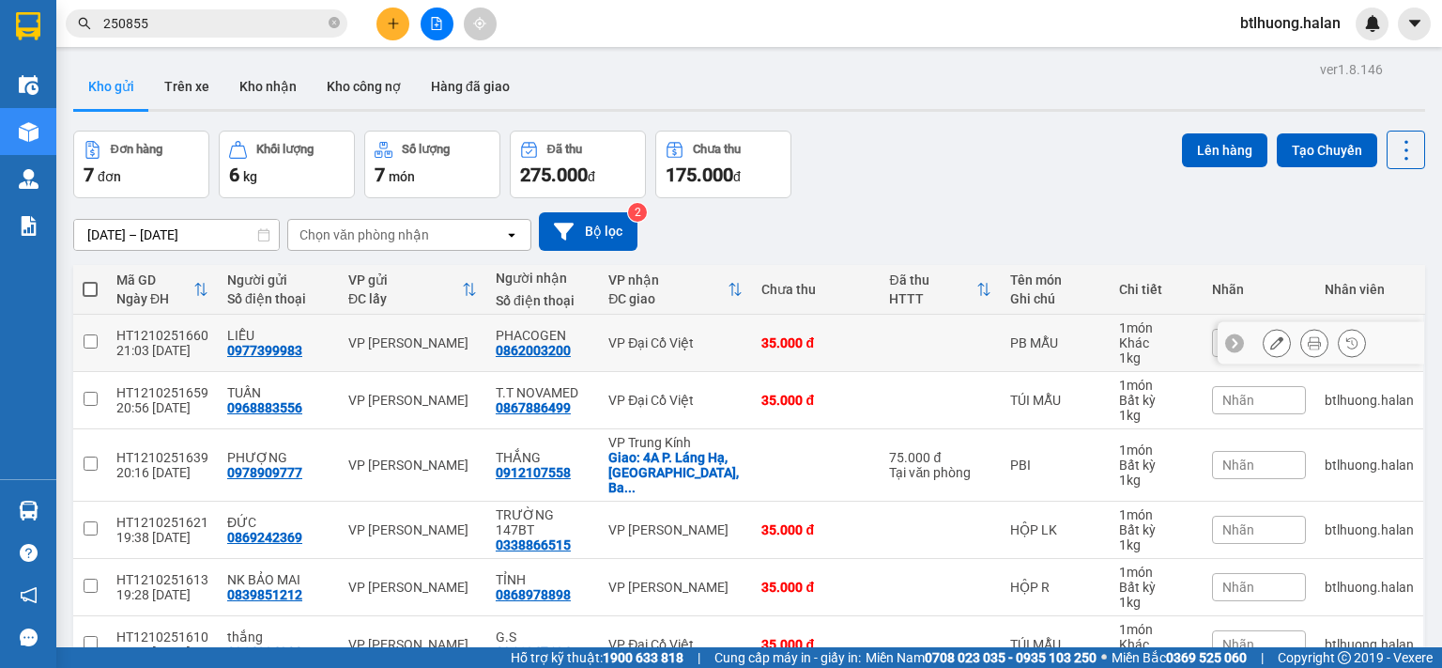
click at [1308, 343] on icon at bounding box center [1314, 342] width 13 height 13
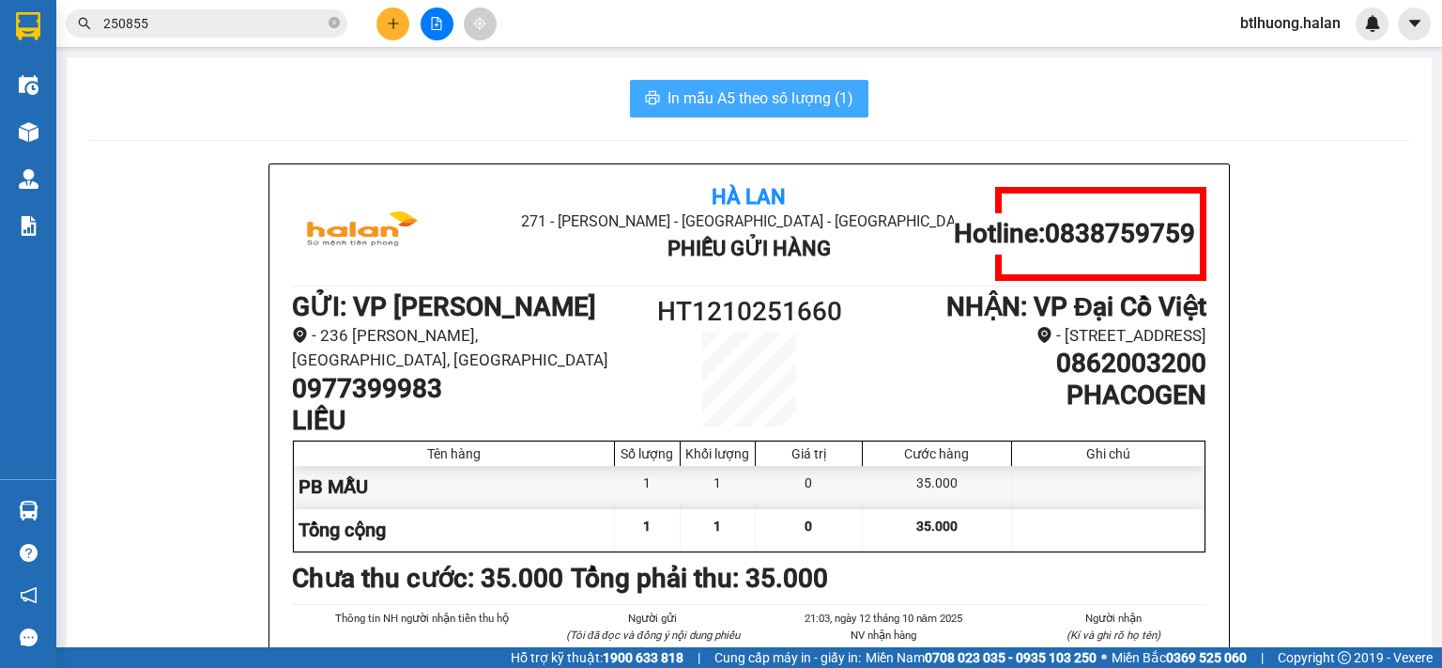
click at [729, 106] on span "In mẫu A5 theo số lượng (1)" at bounding box center [761, 97] width 186 height 23
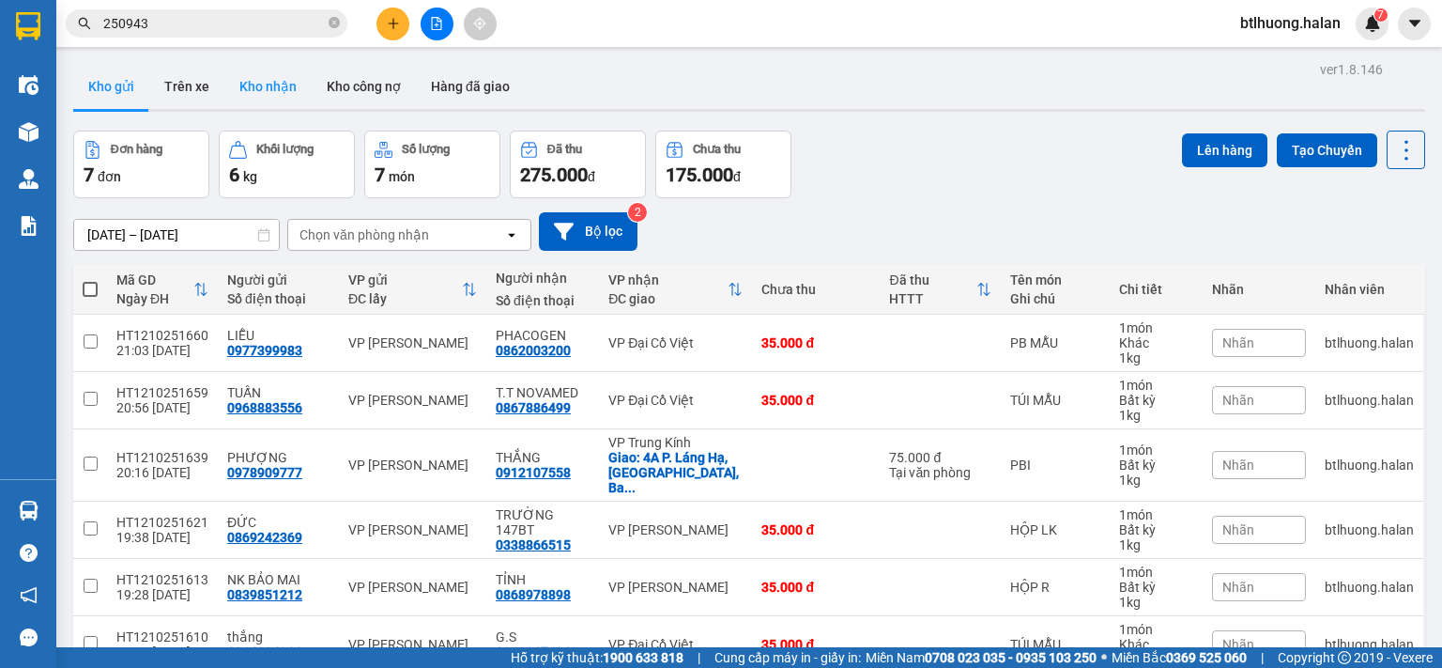
click at [273, 82] on button "Kho nhận" at bounding box center [267, 86] width 87 height 45
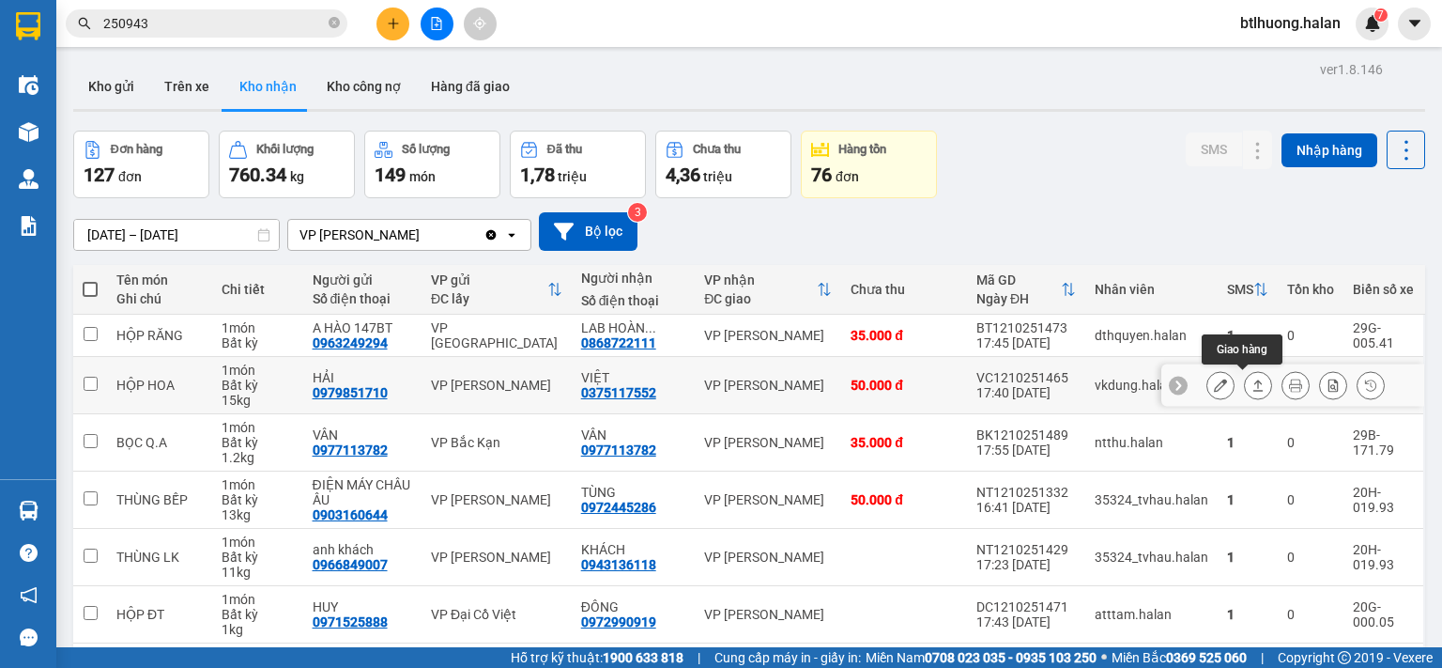
click at [1289, 388] on icon at bounding box center [1295, 384] width 13 height 13
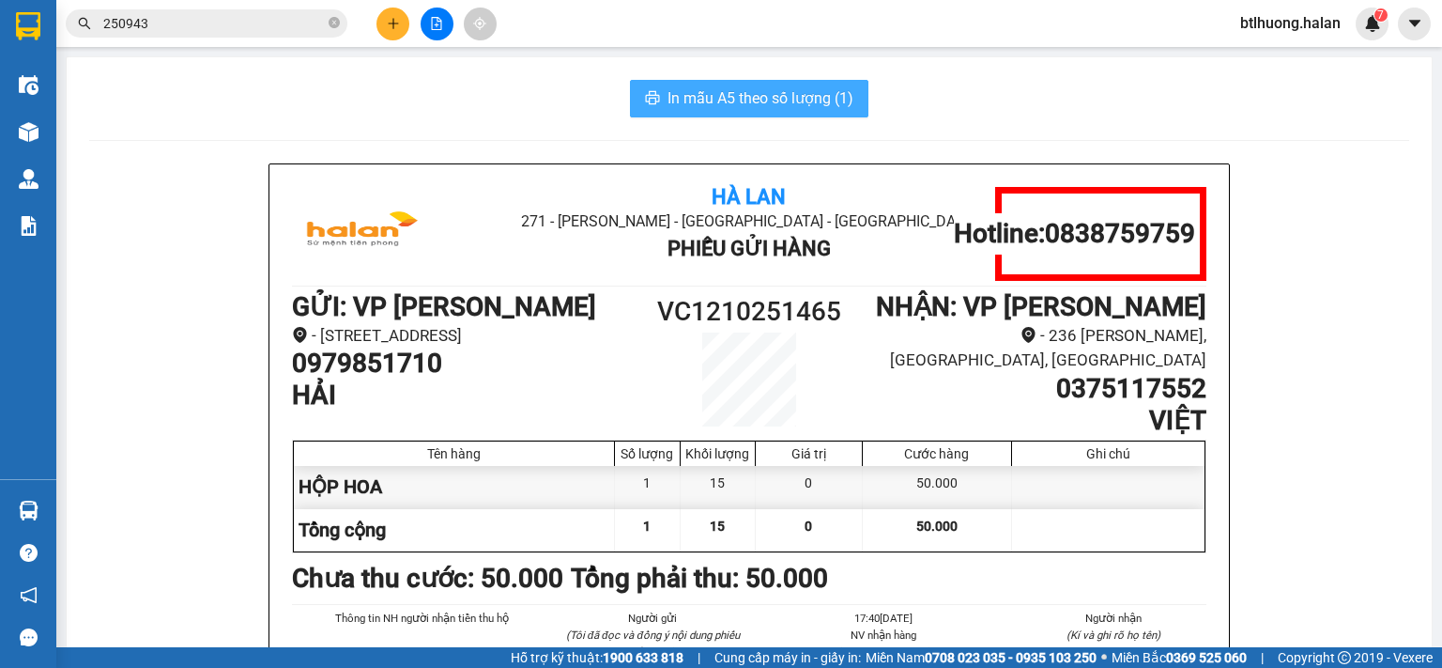
click at [758, 97] on span "In mẫu A5 theo số lượng (1)" at bounding box center [761, 97] width 186 height 23
click at [668, 313] on h1 "VC1210251465" at bounding box center [749, 311] width 229 height 41
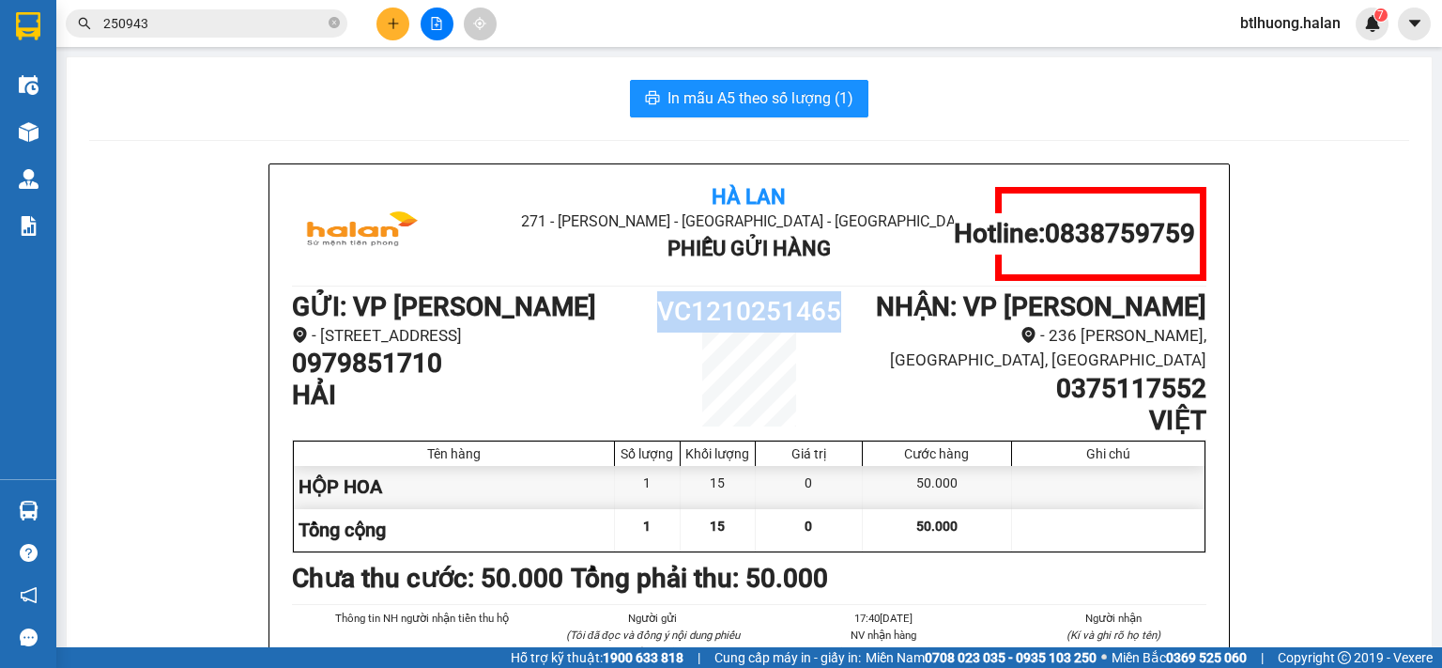
click at [668, 313] on h1 "VC1210251465" at bounding box center [749, 311] width 229 height 41
copy h1 "VC1210251465"
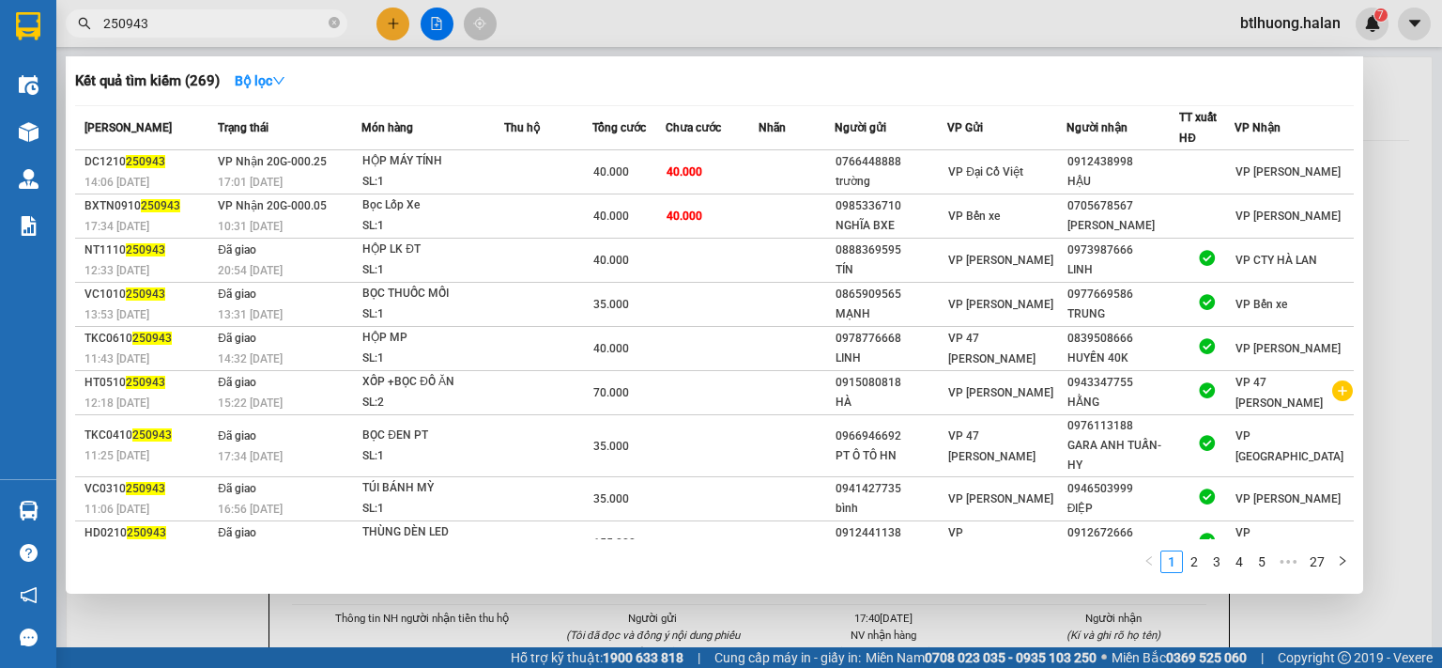
click at [276, 14] on input "250943" at bounding box center [214, 23] width 222 height 21
paste input "VC1210251465"
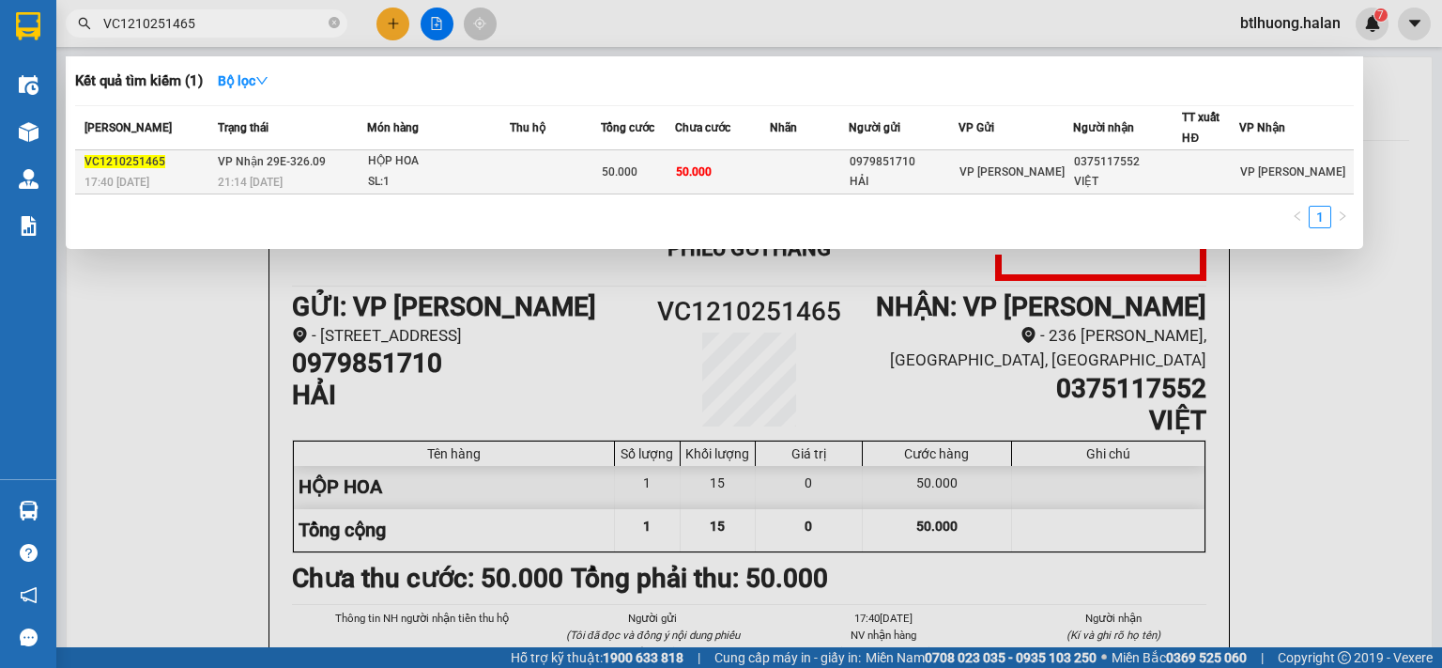
type input "VC1210251465"
click at [759, 172] on td "50.000" at bounding box center [723, 172] width 96 height 44
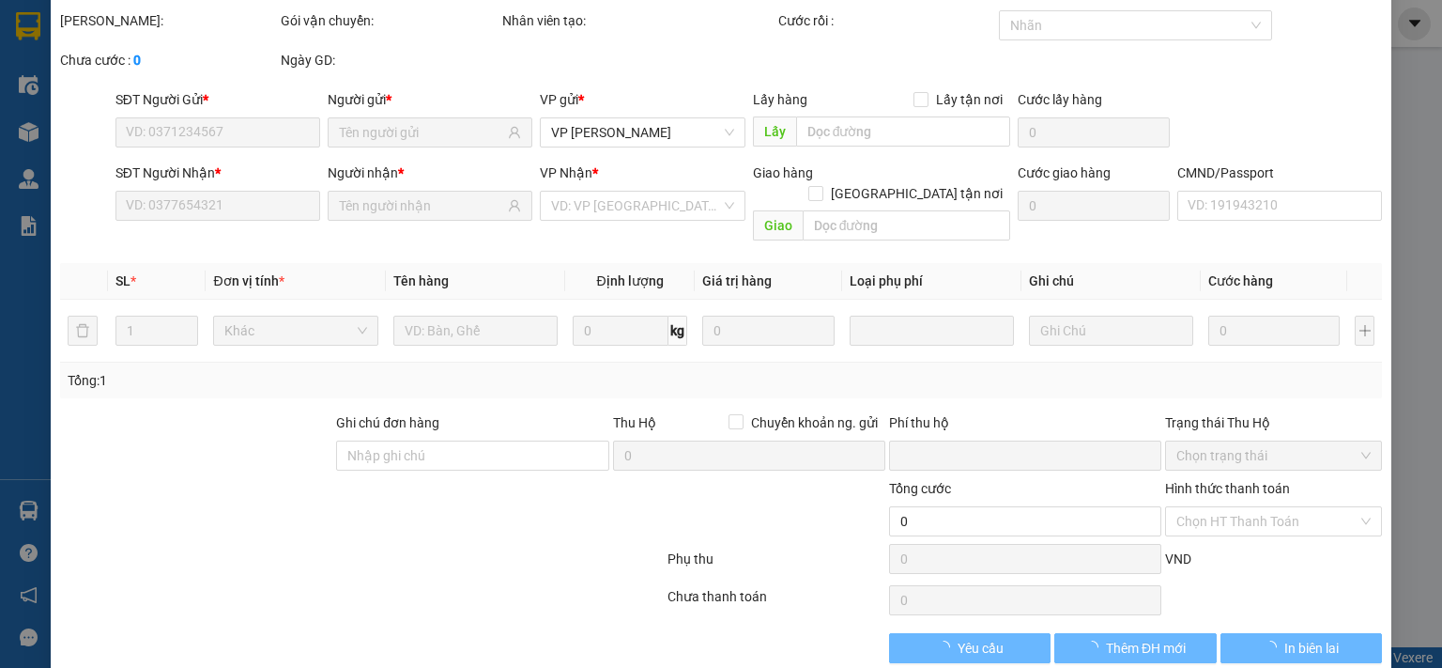
type input "0979851710"
type input "HẢI"
type input "0375117552"
type input "VIỆT"
type input "0"
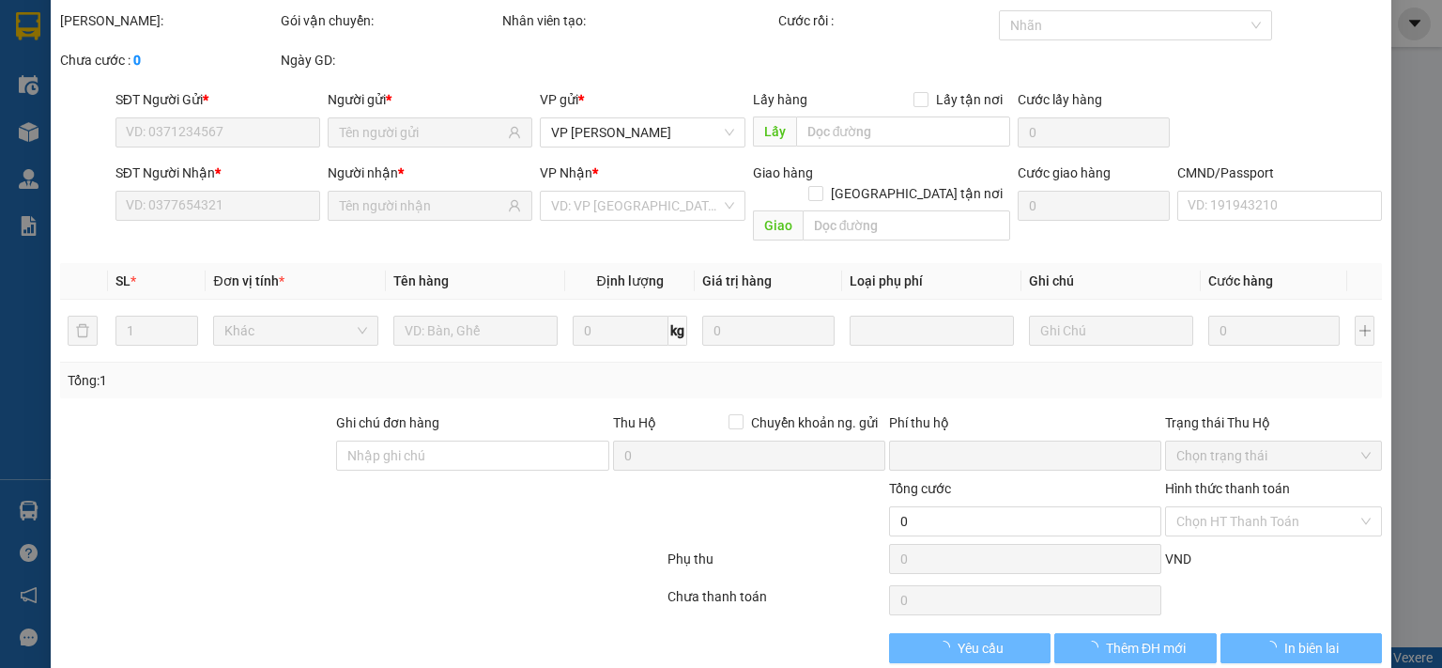
type input "50.000"
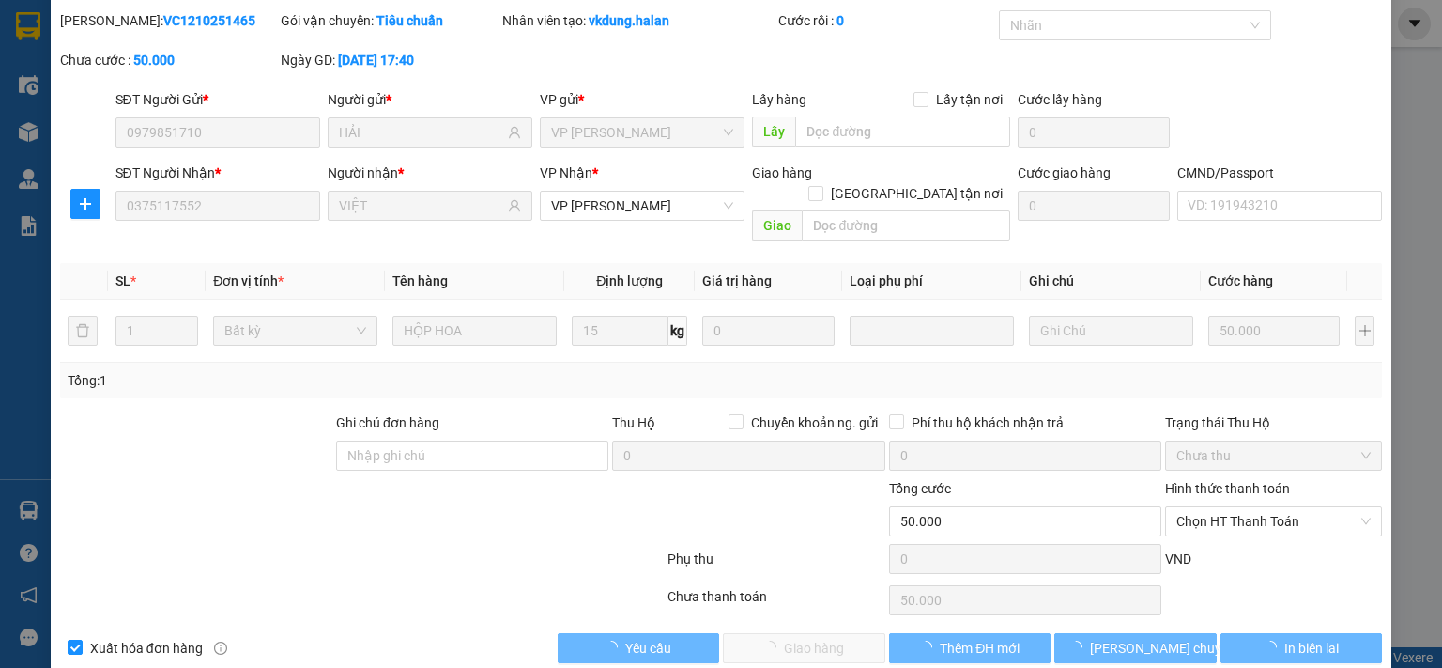
scroll to position [1, 0]
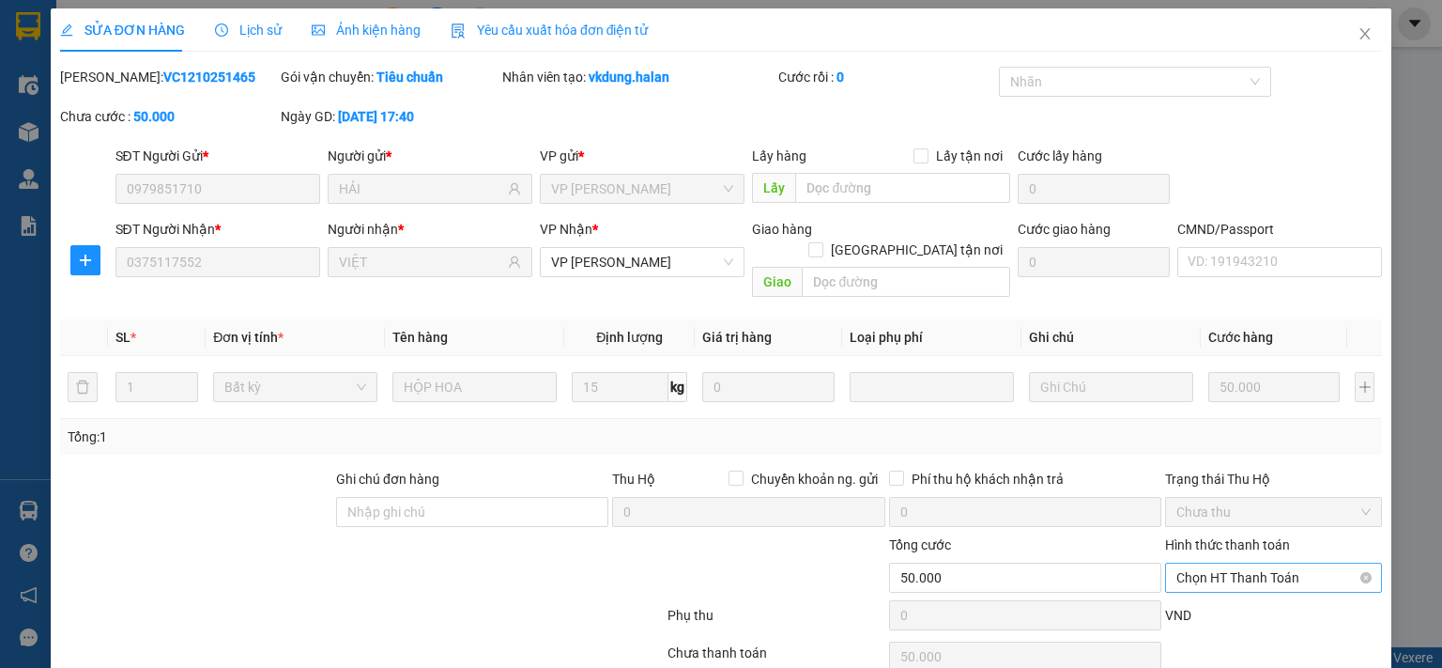
click at [1177, 563] on span "Chọn HT Thanh Toán" at bounding box center [1274, 577] width 194 height 28
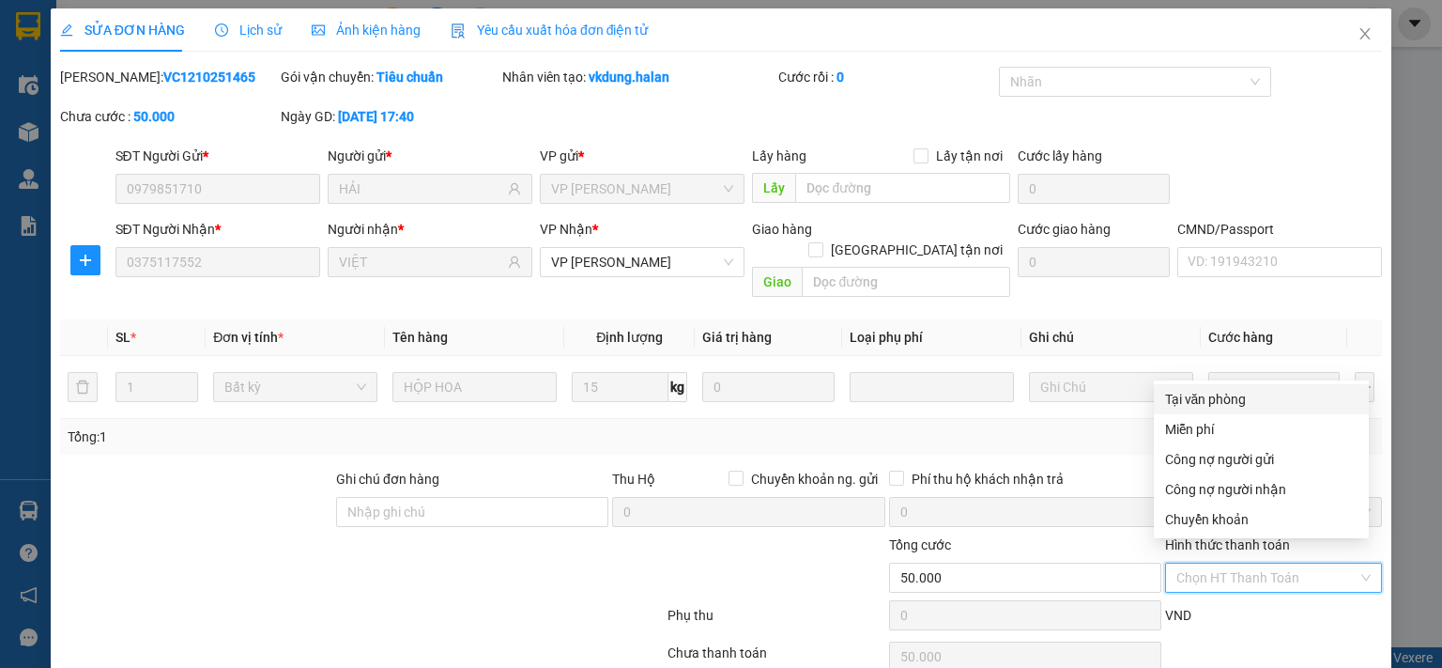
click at [1187, 392] on div "Tại văn phòng" at bounding box center [1261, 399] width 192 height 21
type input "0"
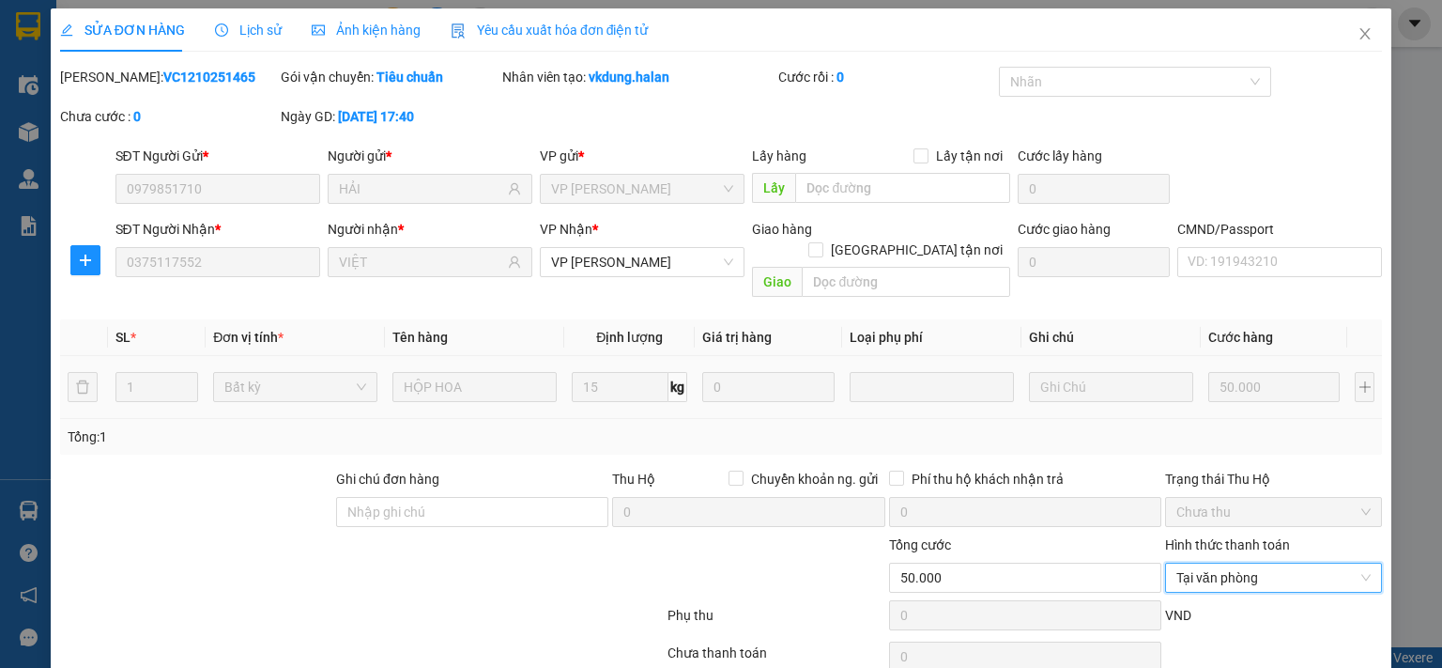
scroll to position [67, 0]
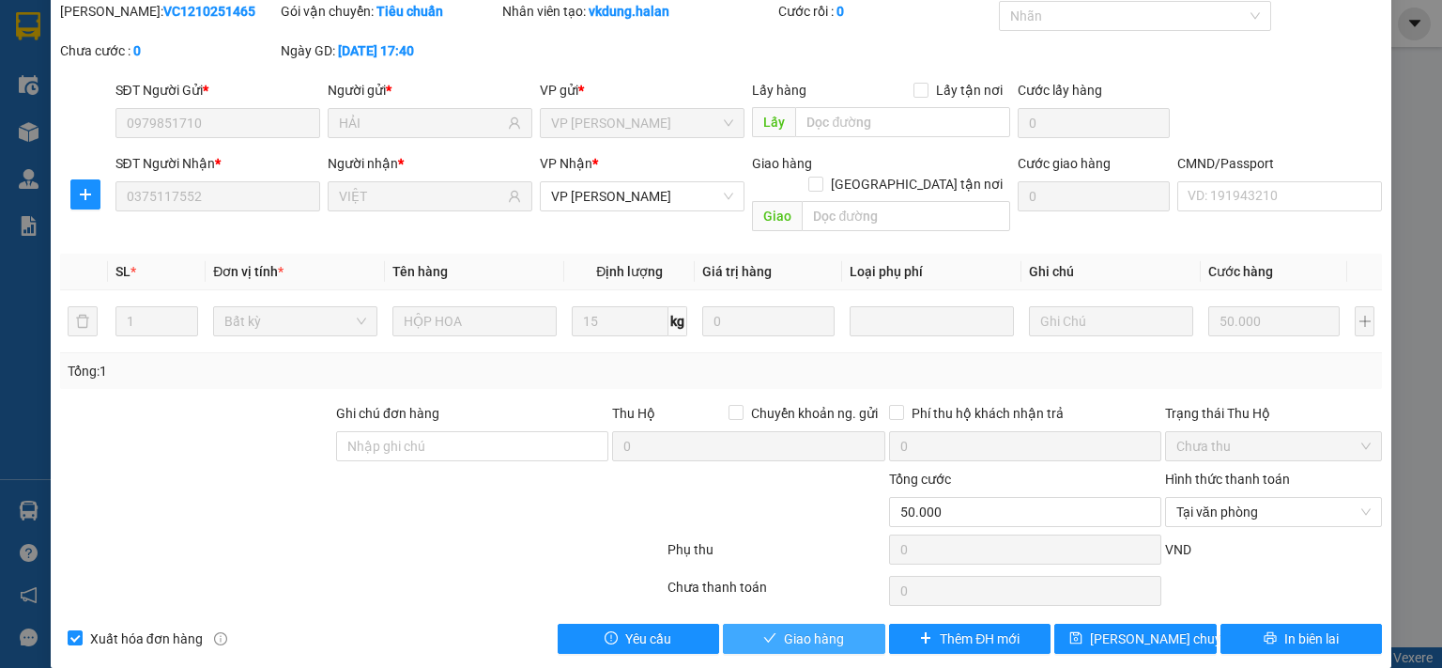
click at [827, 628] on span "Giao hàng" at bounding box center [814, 638] width 60 height 21
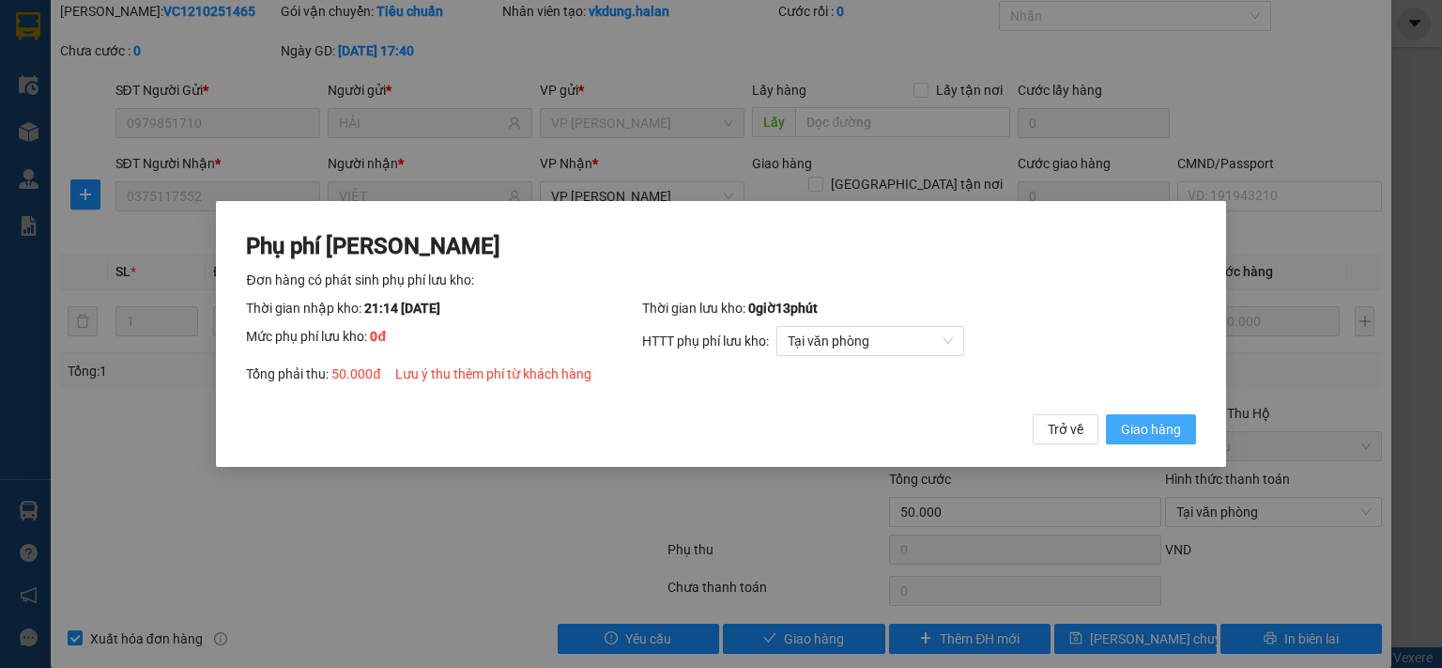
click at [1160, 438] on span "Giao hàng" at bounding box center [1151, 429] width 60 height 21
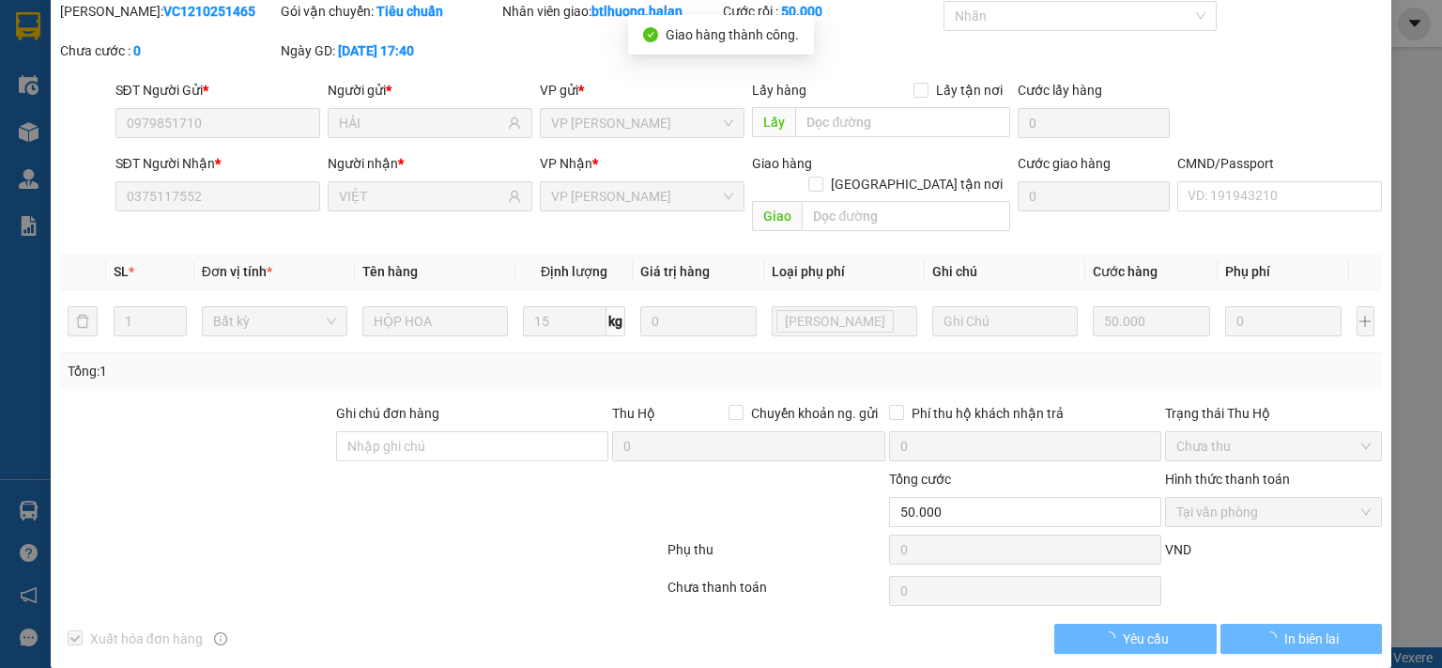
scroll to position [0, 0]
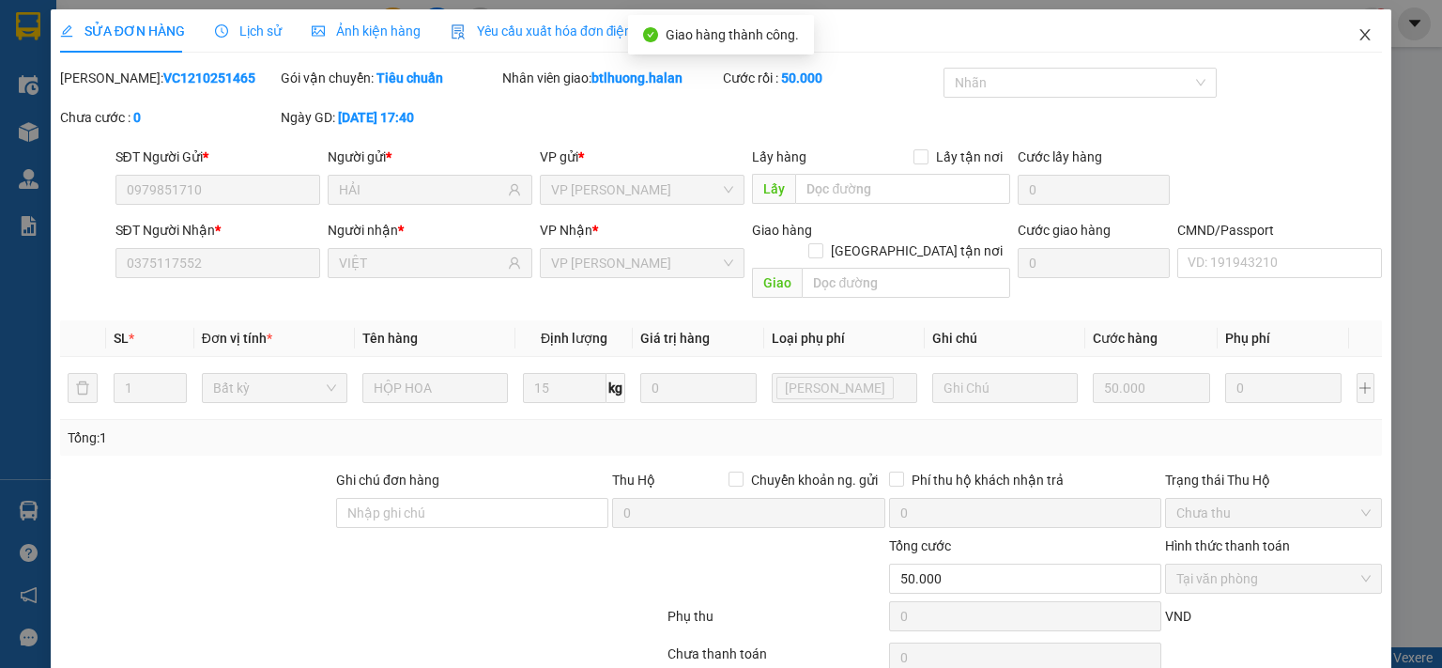
click at [1339, 33] on span "Close" at bounding box center [1365, 35] width 53 height 53
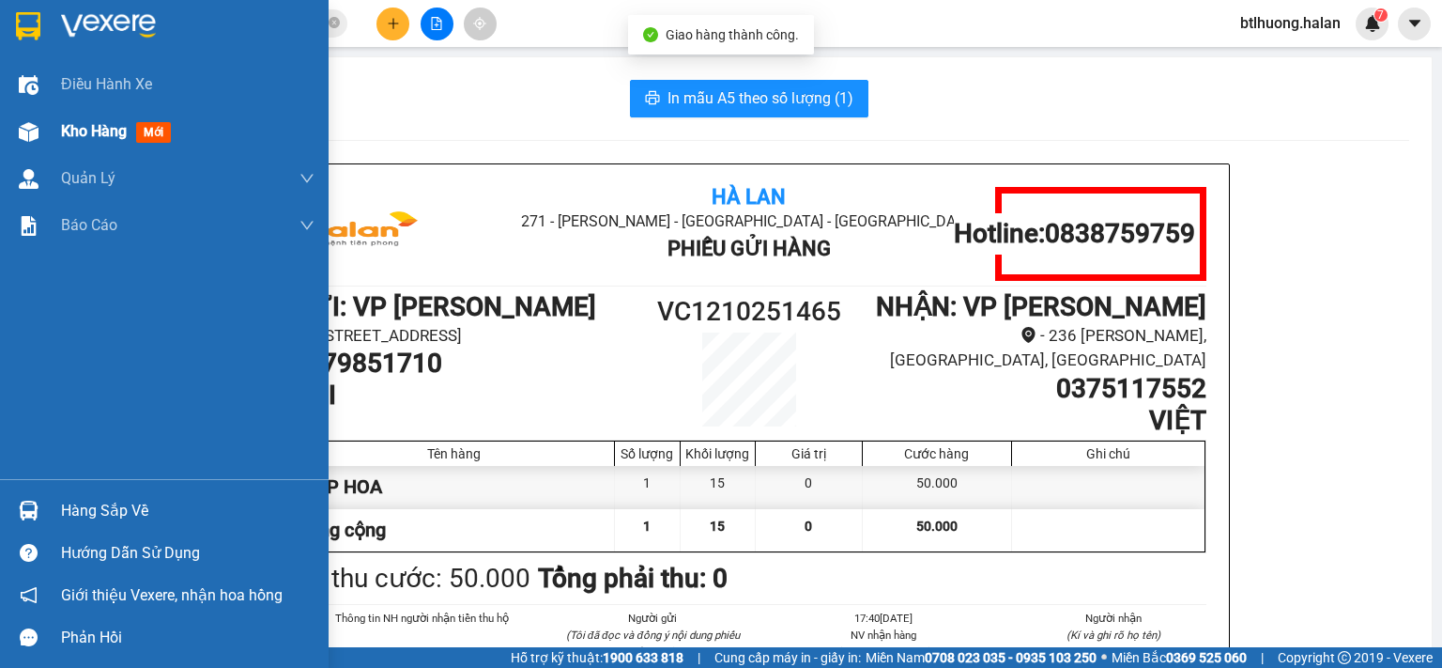
click at [23, 119] on div at bounding box center [28, 131] width 33 height 33
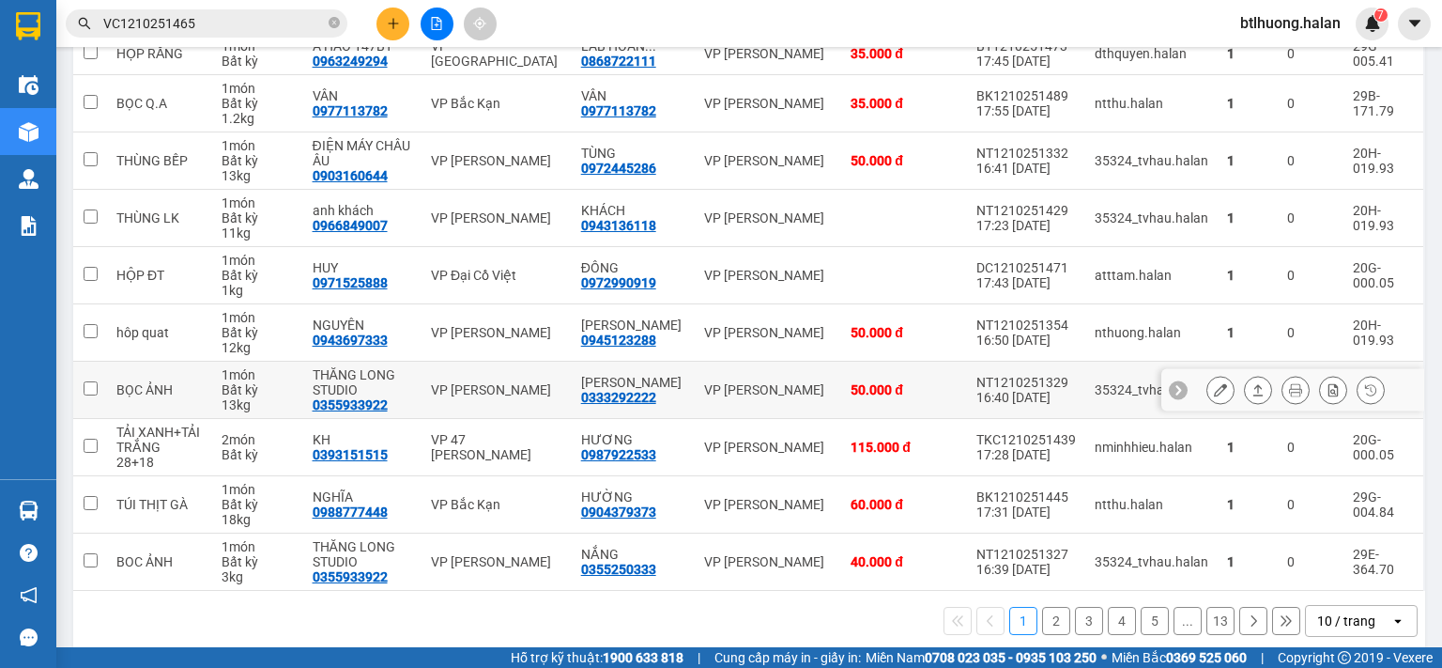
scroll to position [299, 0]
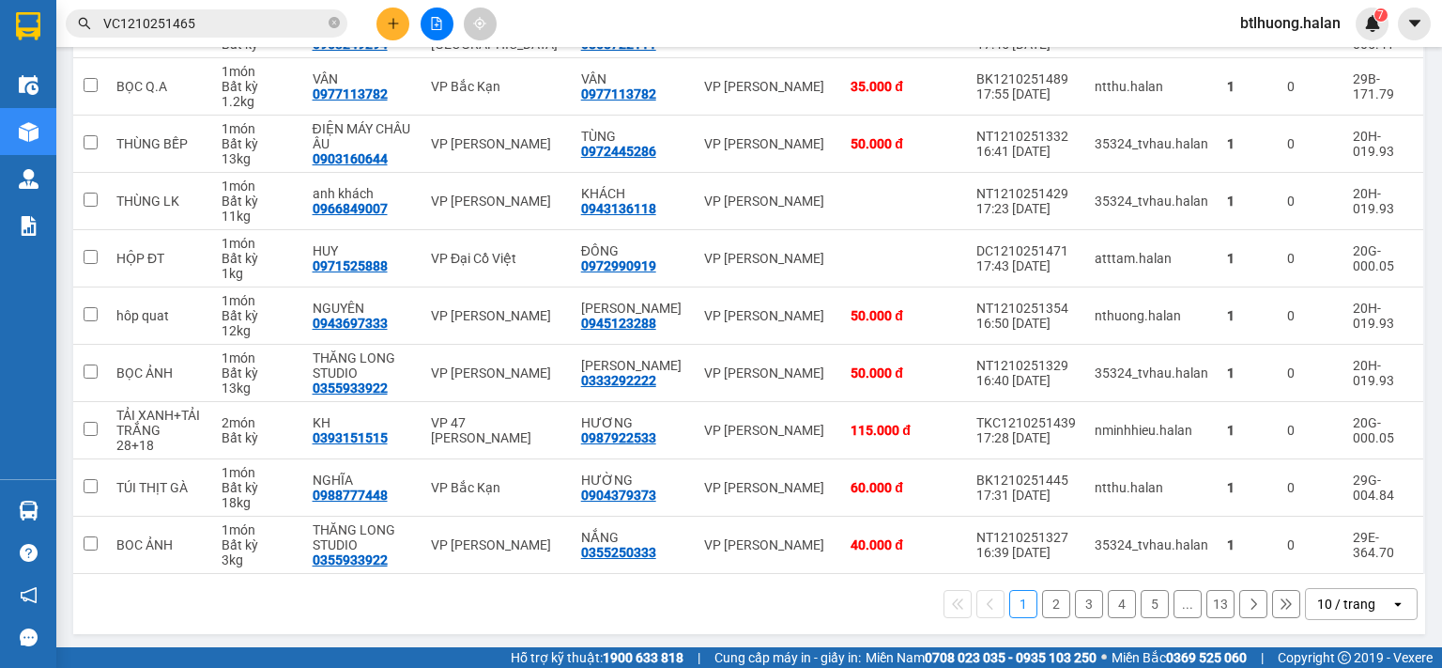
click at [1042, 592] on button "2" at bounding box center [1056, 604] width 28 height 28
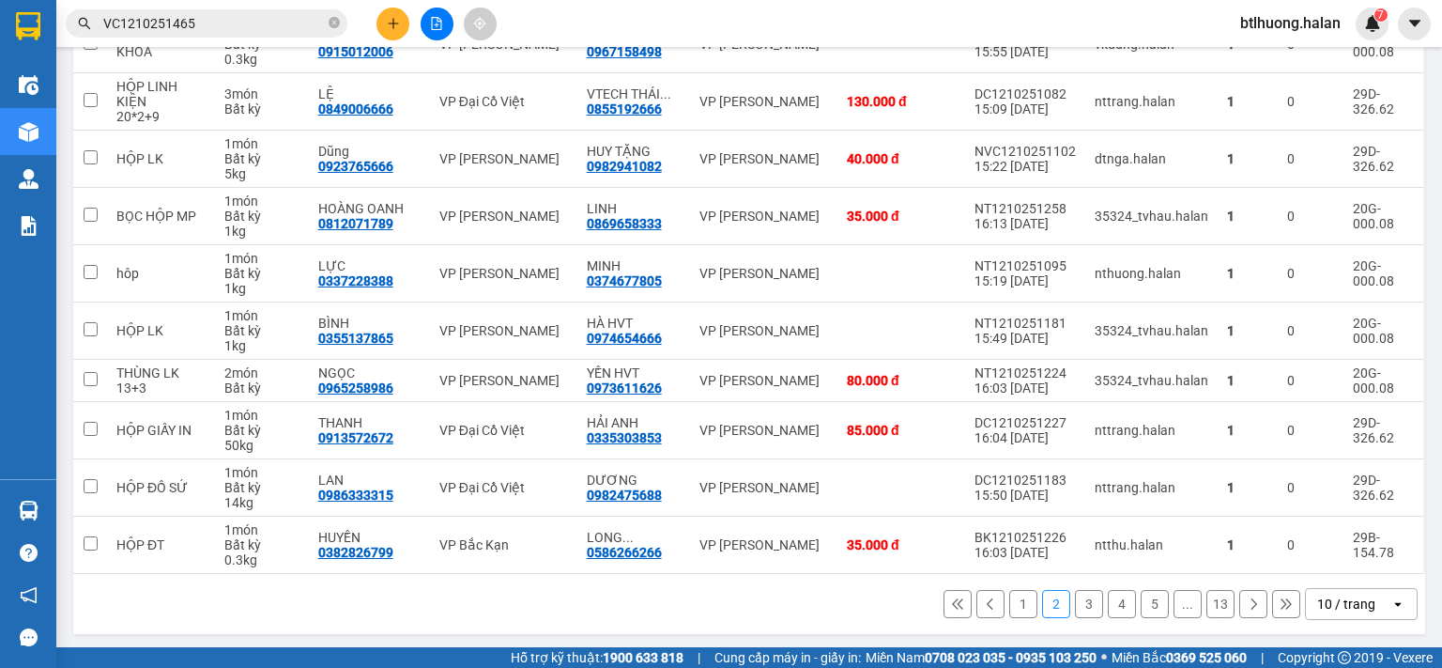
click at [1075, 601] on button "3" at bounding box center [1089, 604] width 28 height 28
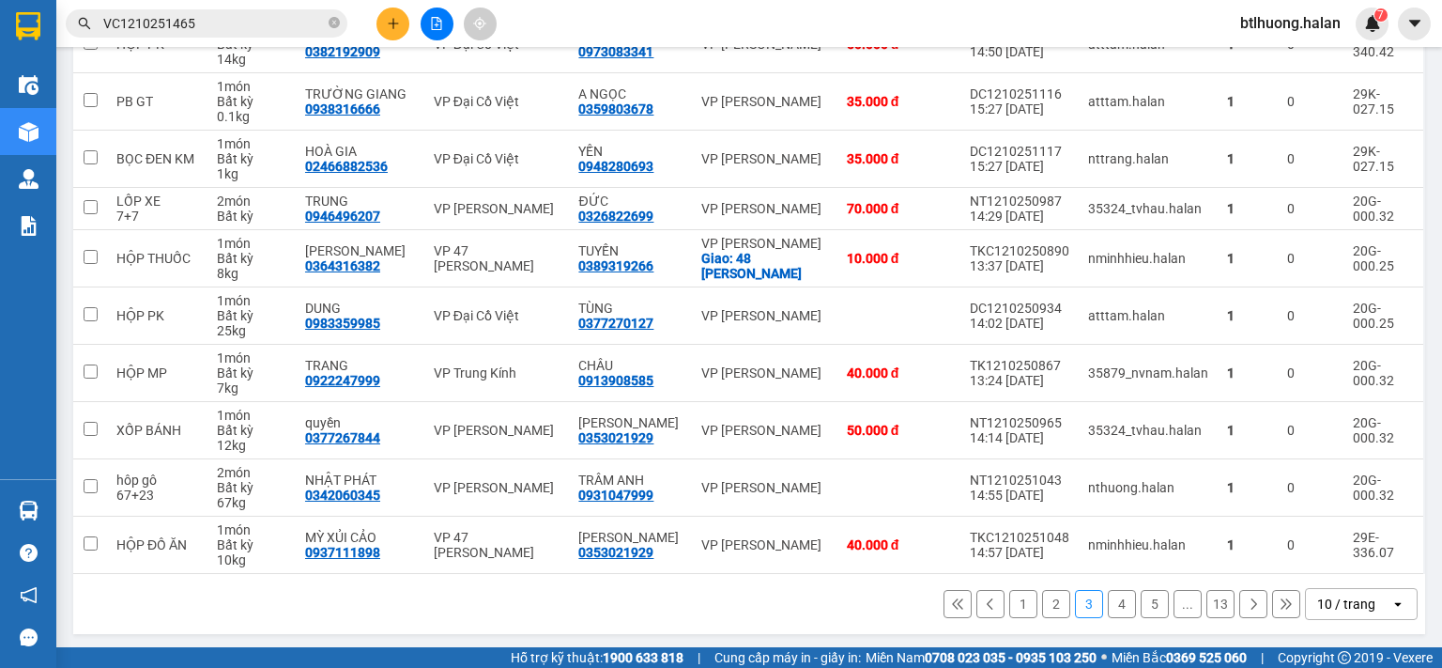
click at [1043, 608] on button "2" at bounding box center [1056, 604] width 28 height 28
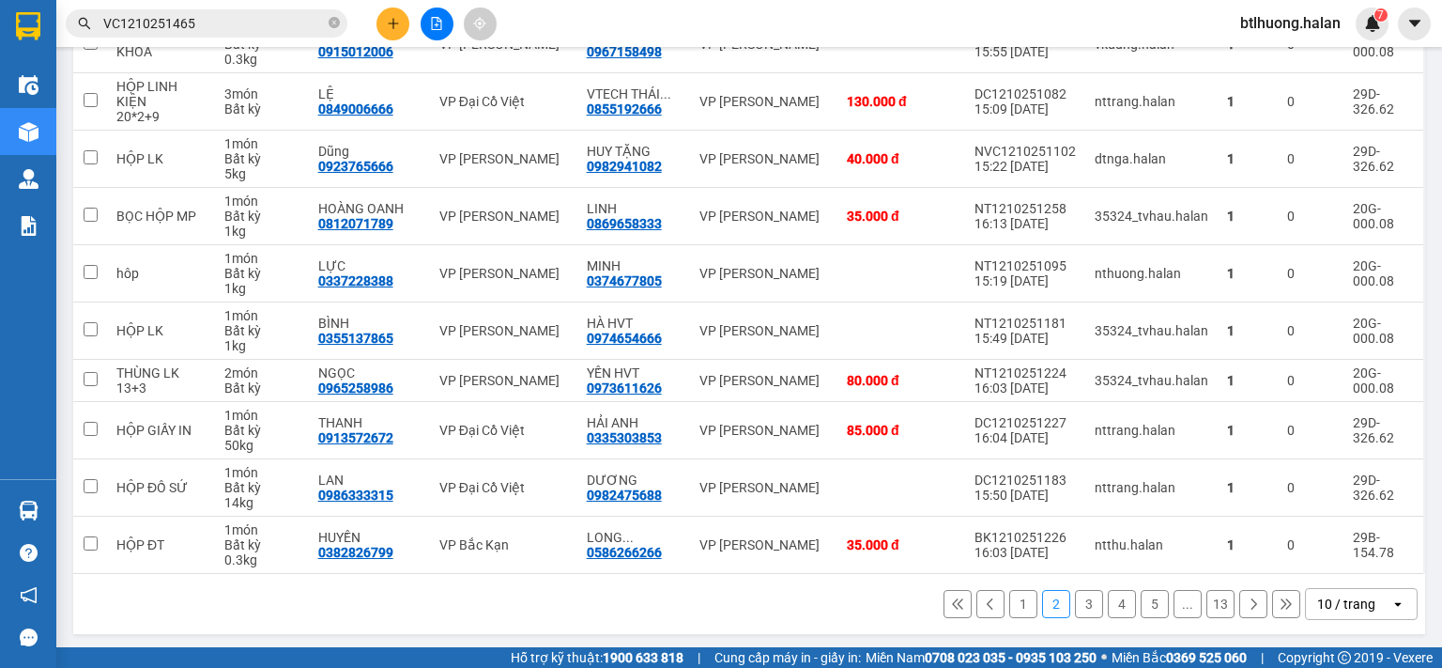
click at [260, 31] on input "VC1210251465" at bounding box center [214, 23] width 222 height 21
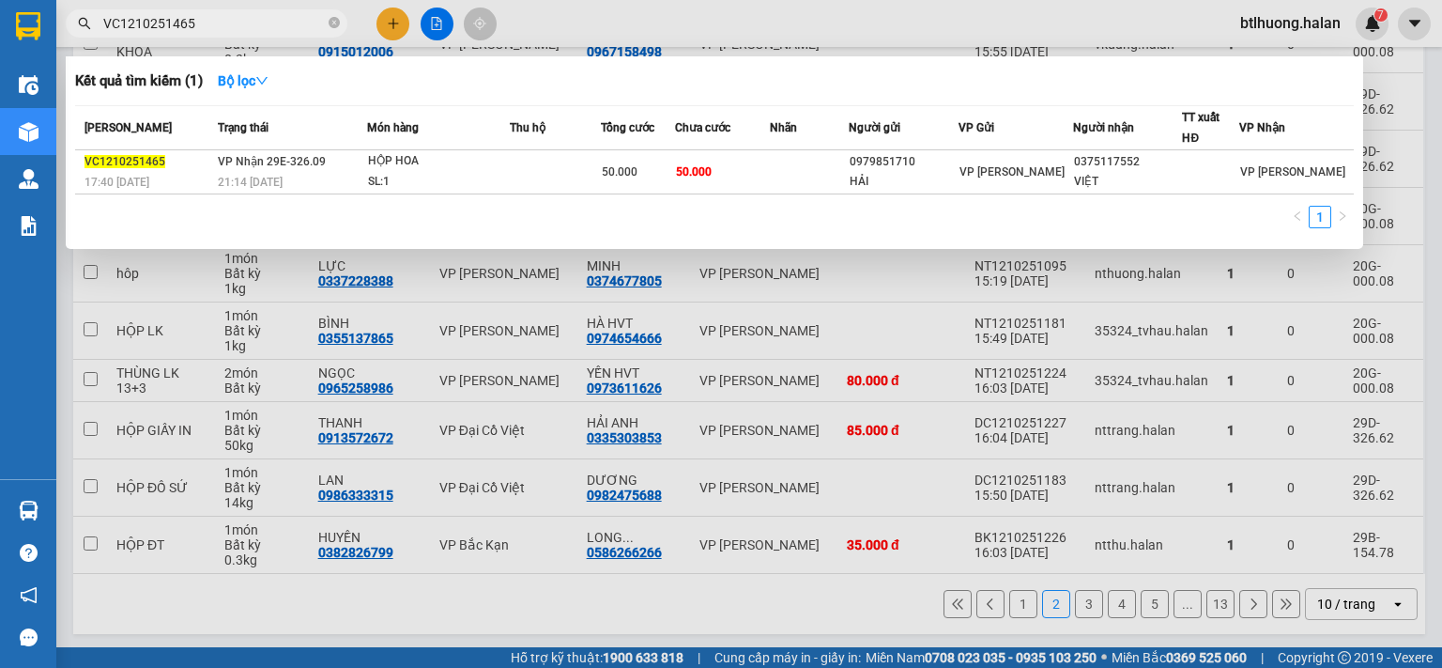
click at [260, 31] on input "VC1210251465" at bounding box center [214, 23] width 222 height 21
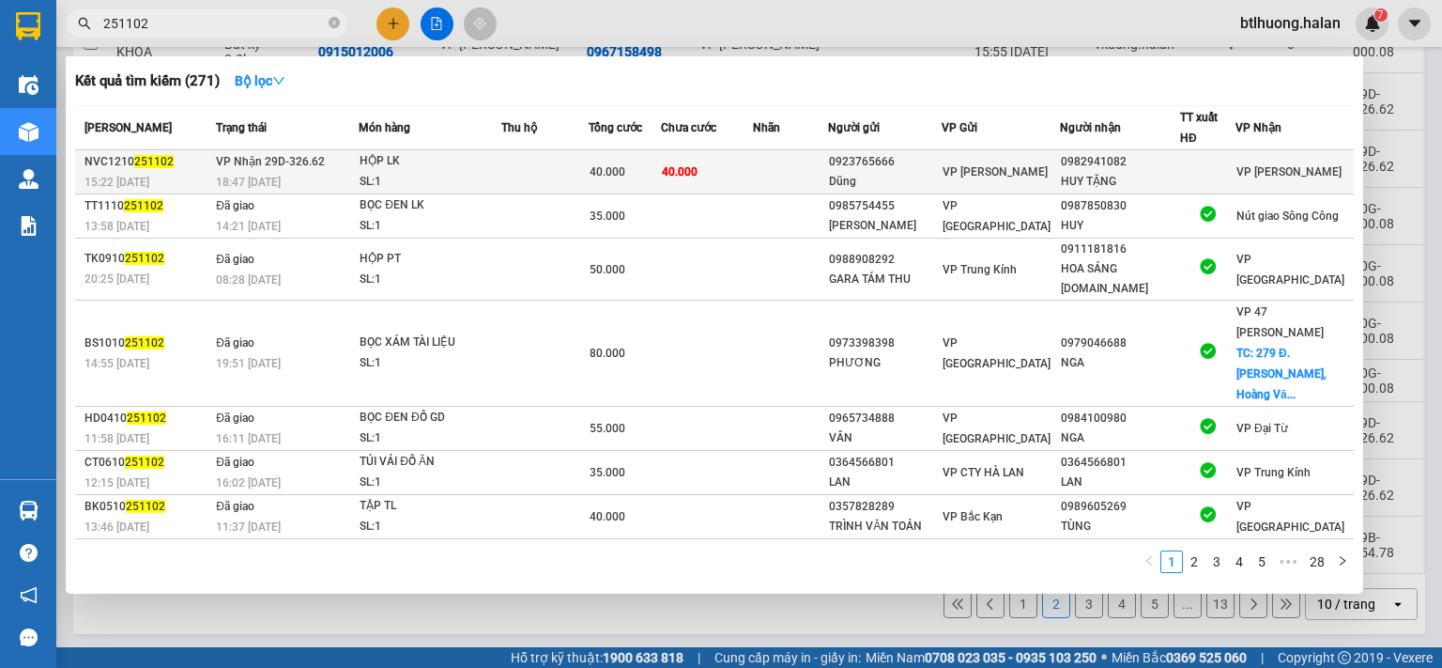
type input "251102"
click at [880, 164] on div "0923765666" at bounding box center [884, 162] width 111 height 20
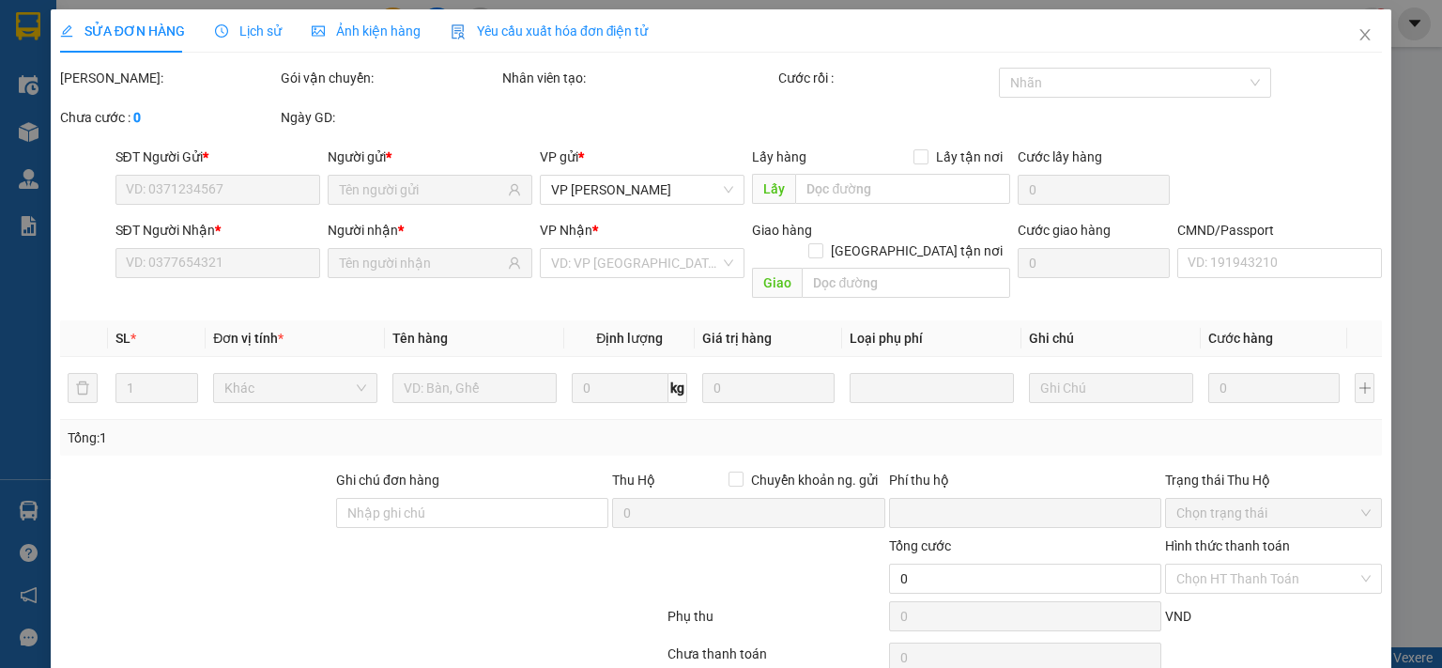
scroll to position [67, 0]
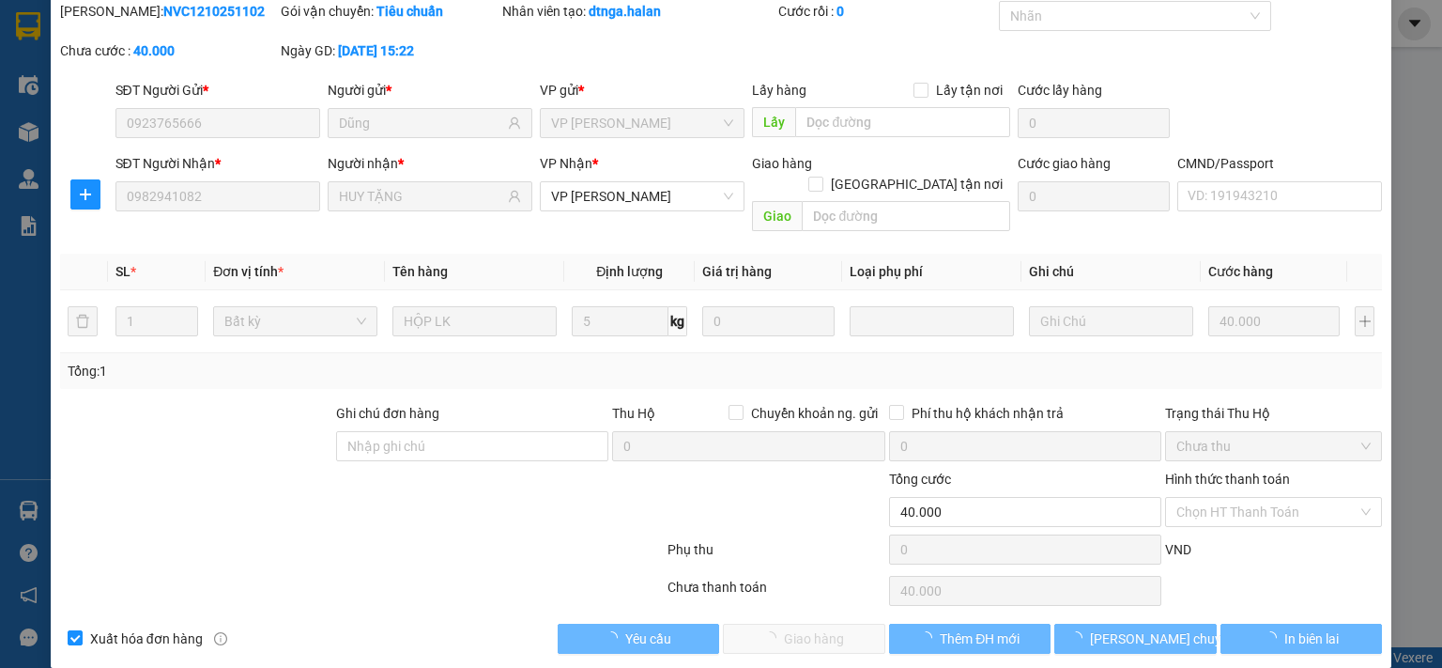
type input "0923765666"
type input "Dũng"
type input "0982941082"
type input "HUY TẶNG"
type input "0"
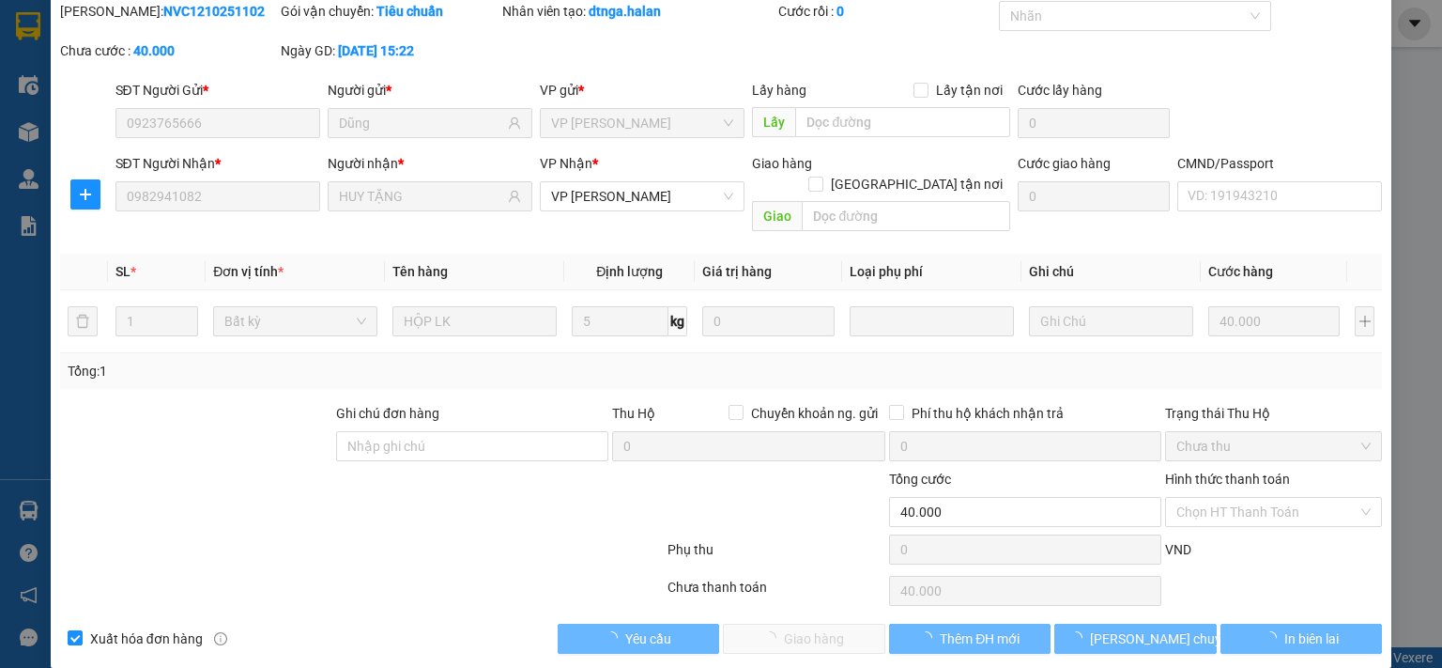
type input "40.000"
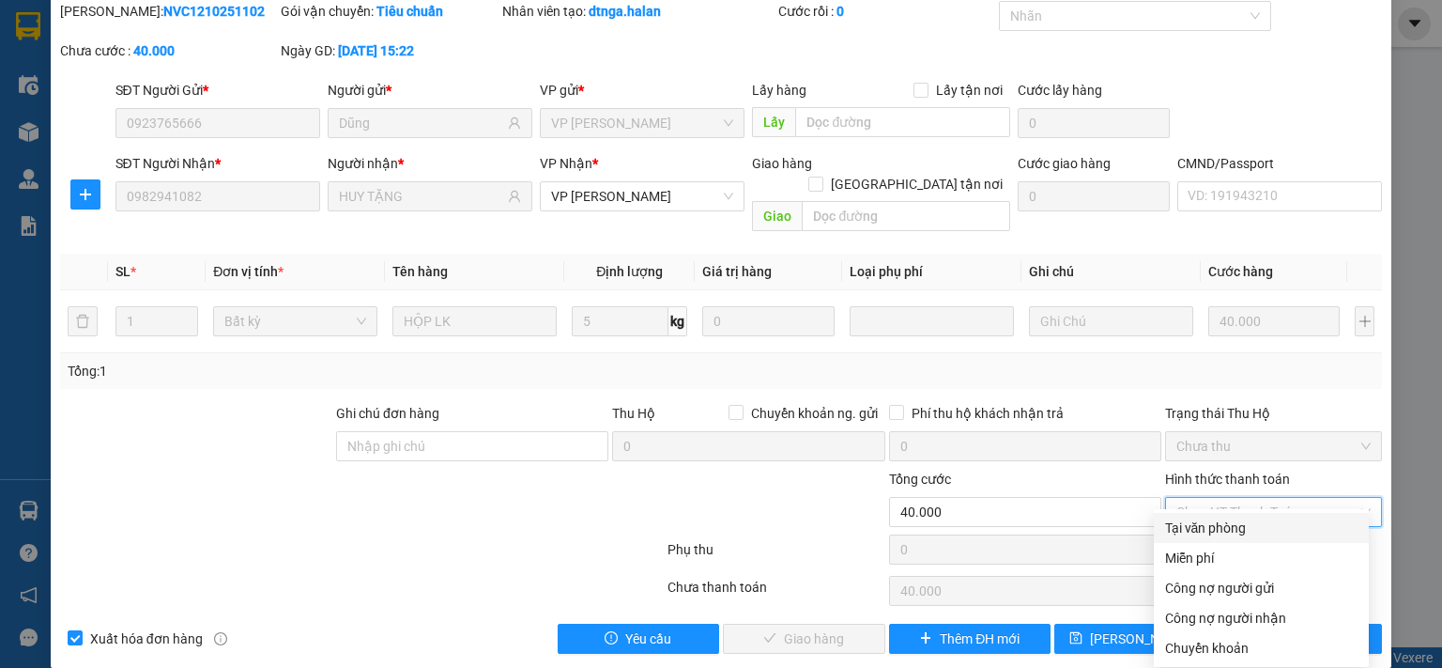
click at [1211, 529] on div "Tại văn phòng" at bounding box center [1261, 527] width 192 height 21
type input "0"
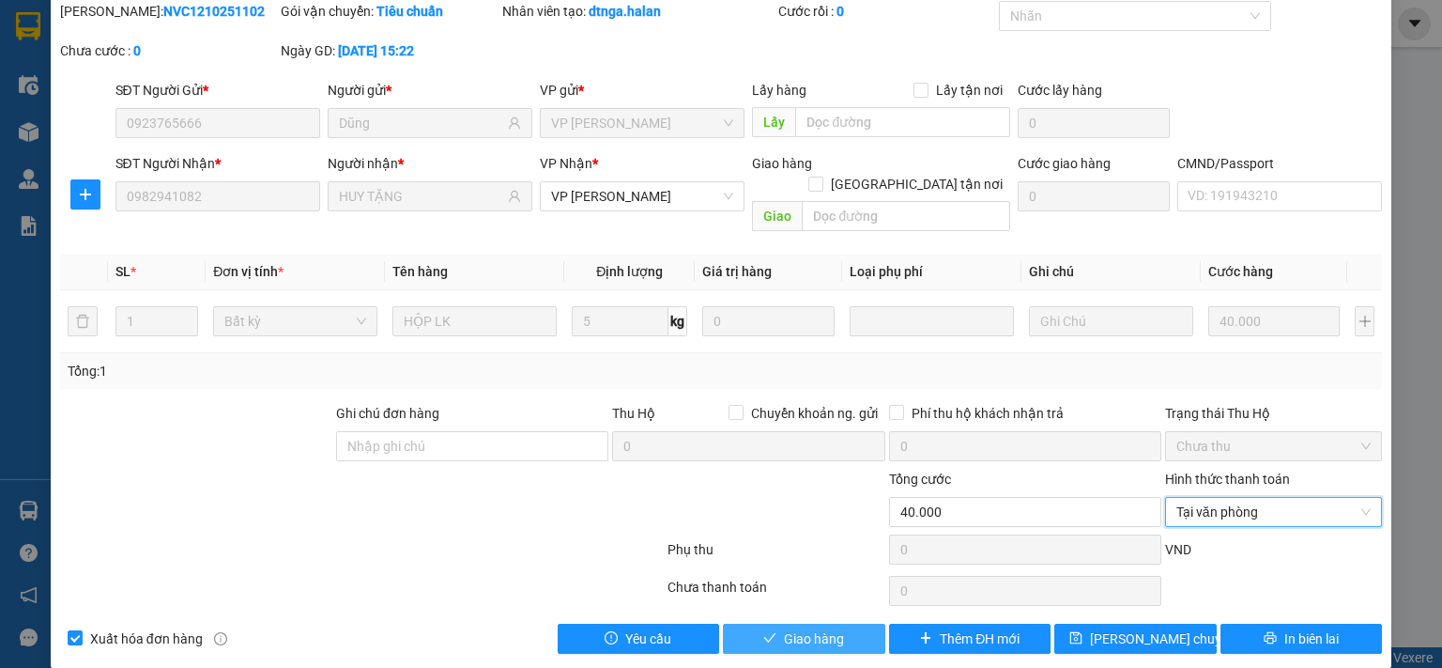
click at [807, 628] on span "Giao hàng" at bounding box center [814, 638] width 60 height 21
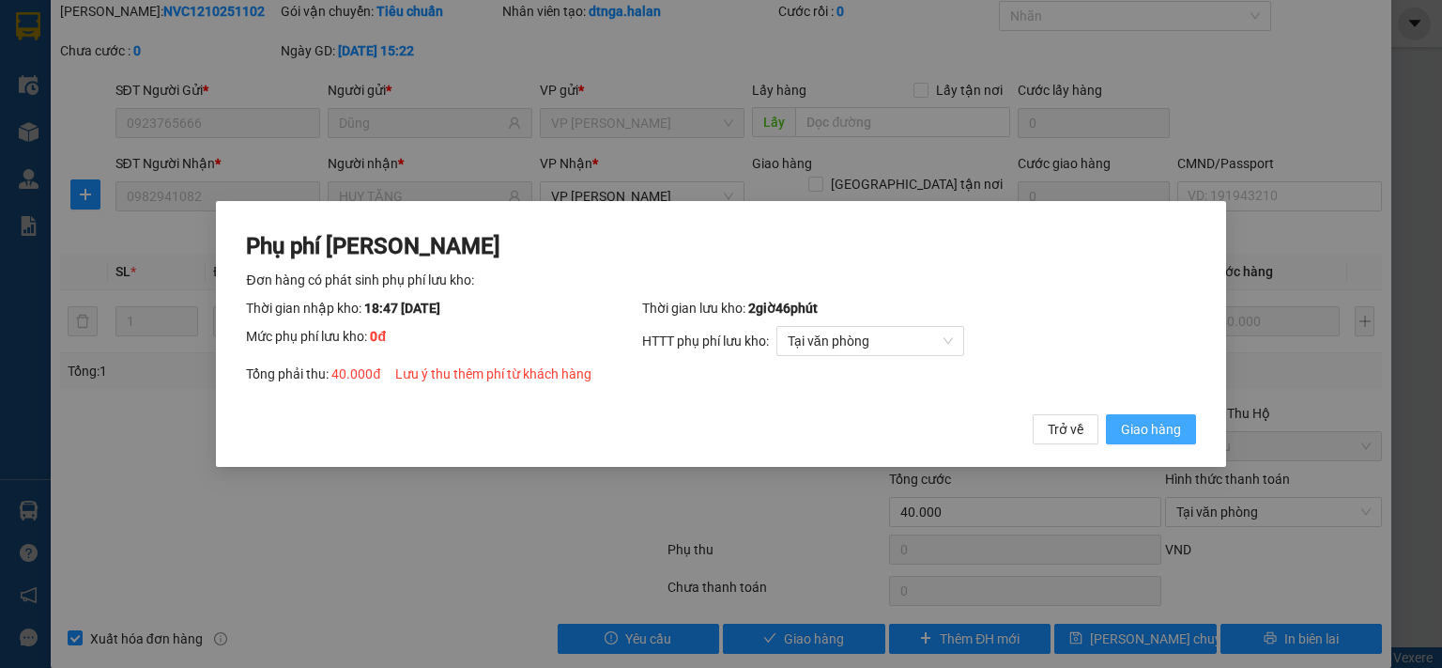
click at [1134, 416] on button "Giao hàng" at bounding box center [1151, 429] width 90 height 30
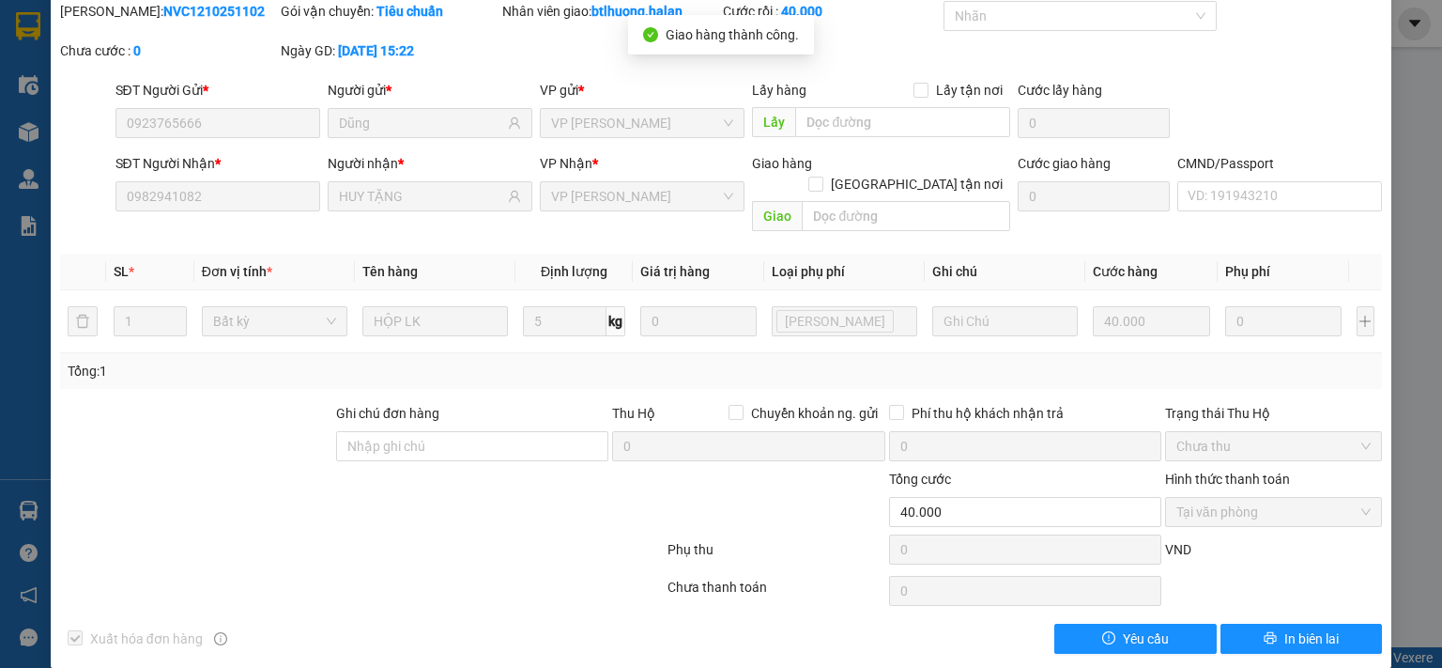
scroll to position [0, 0]
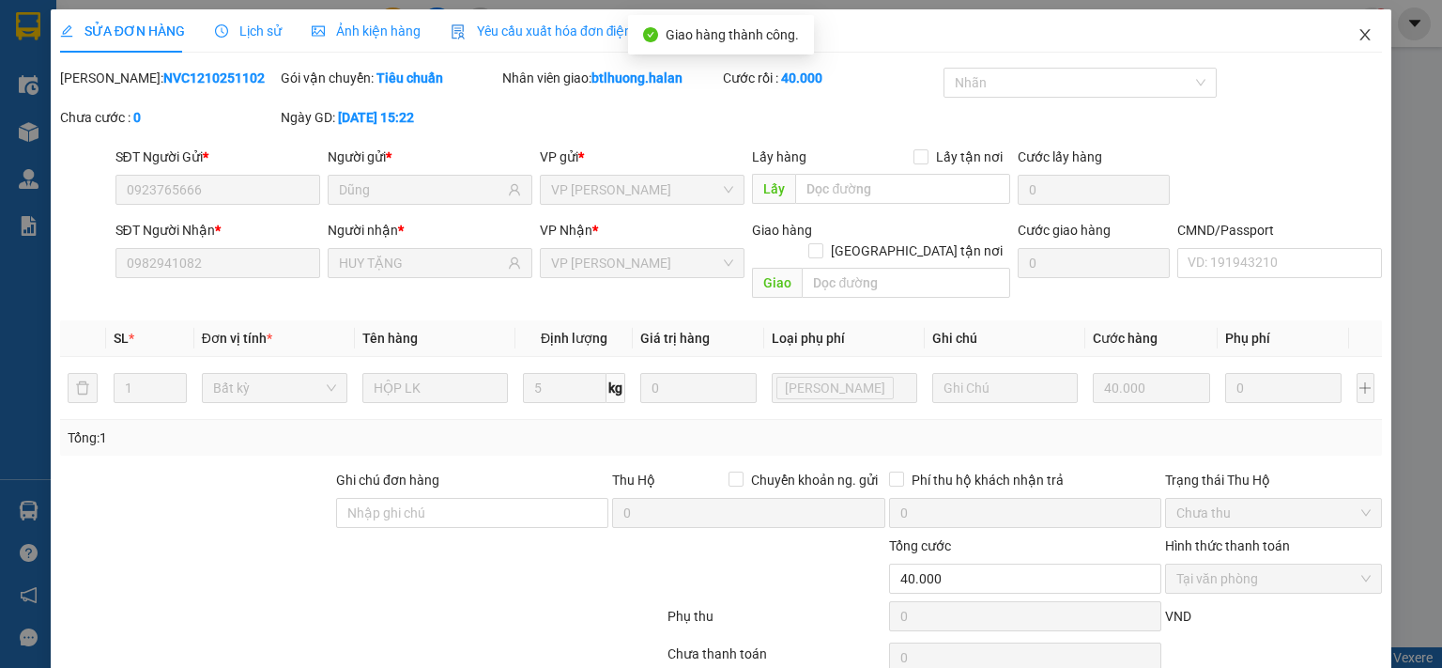
click at [1361, 24] on span "Close" at bounding box center [1365, 35] width 53 height 53
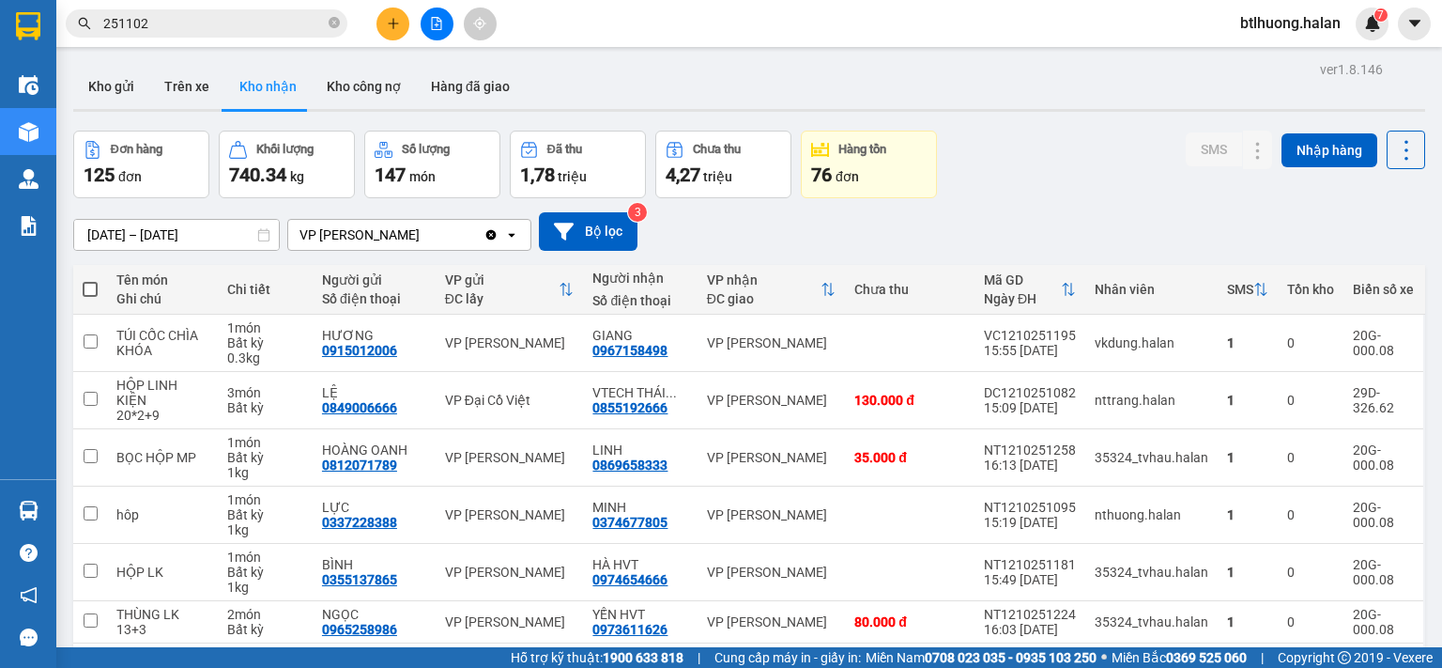
click at [221, 32] on input "251102" at bounding box center [214, 23] width 222 height 21
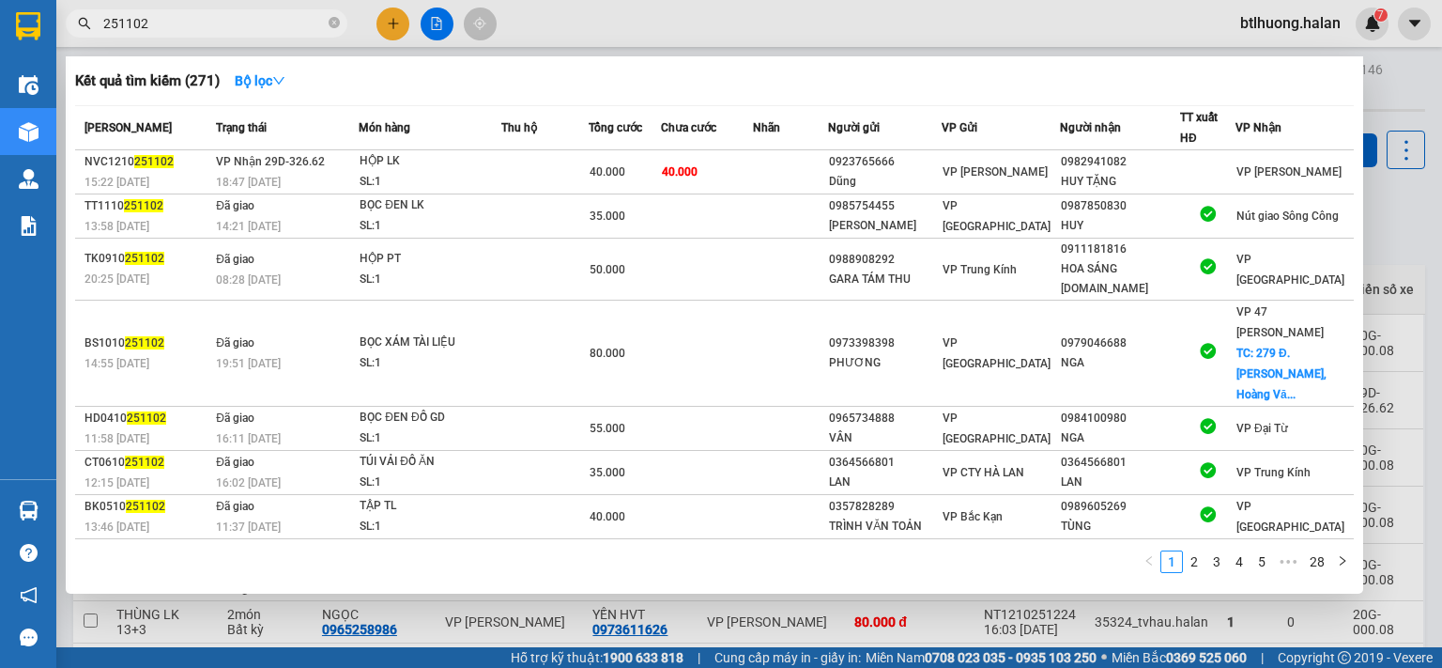
click at [221, 32] on input "251102" at bounding box center [214, 23] width 222 height 21
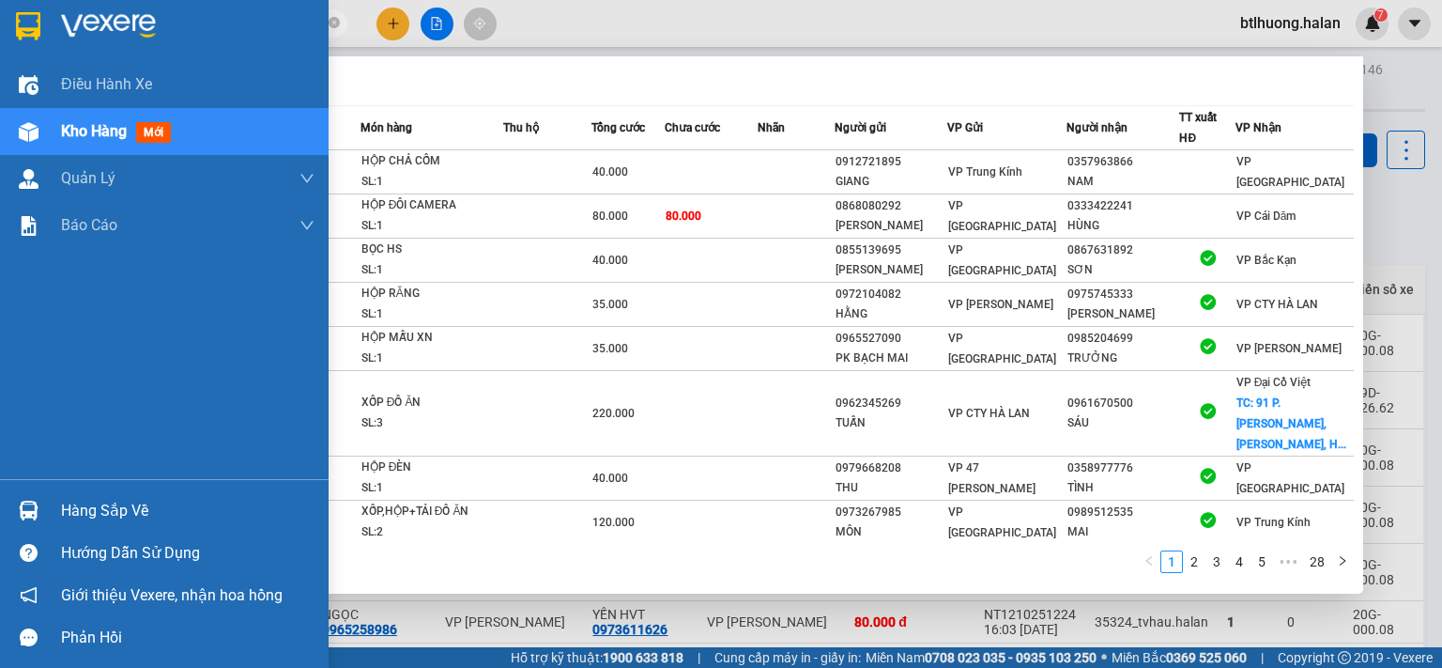
click at [39, 494] on div at bounding box center [28, 510] width 33 height 33
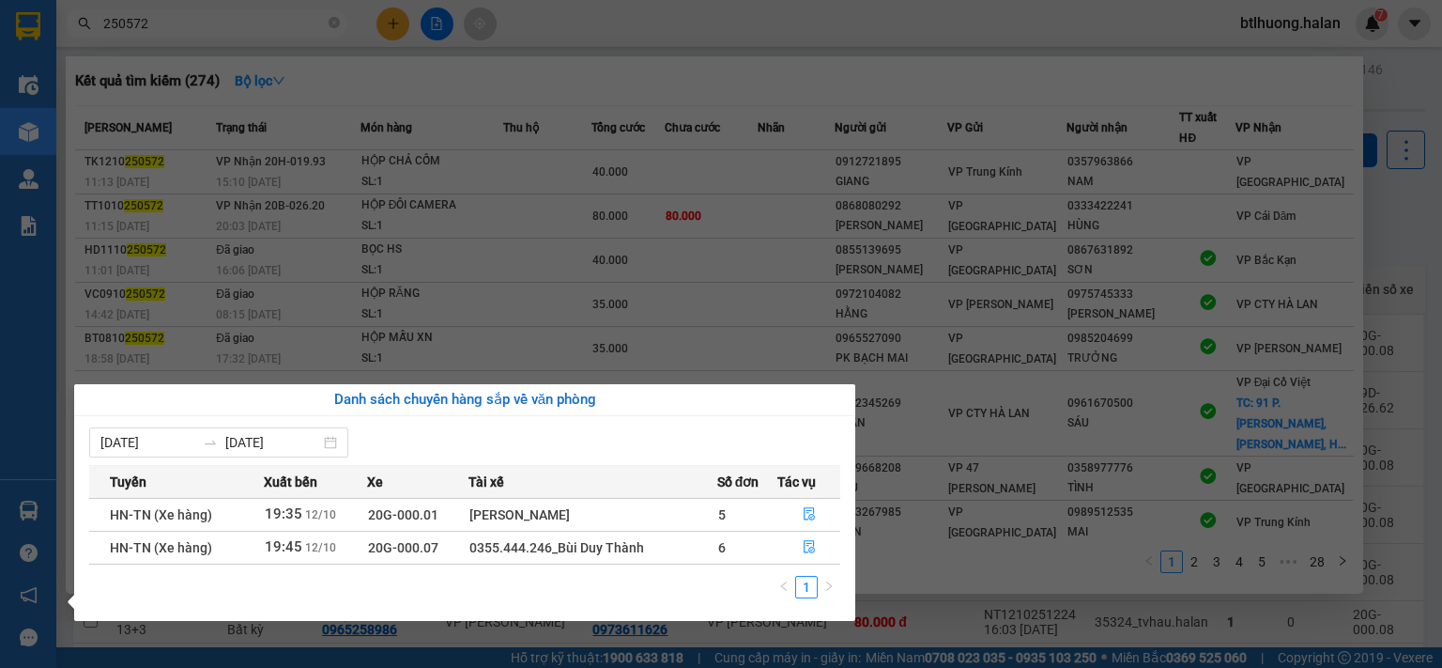
click at [264, 17] on section "Kết quả tìm kiếm ( 274 ) Bộ lọc Mã ĐH Trạng thái Món hàng Thu hộ Tổng cước Chưa…" at bounding box center [721, 334] width 1442 height 668
click at [264, 17] on input "250572" at bounding box center [214, 23] width 222 height 21
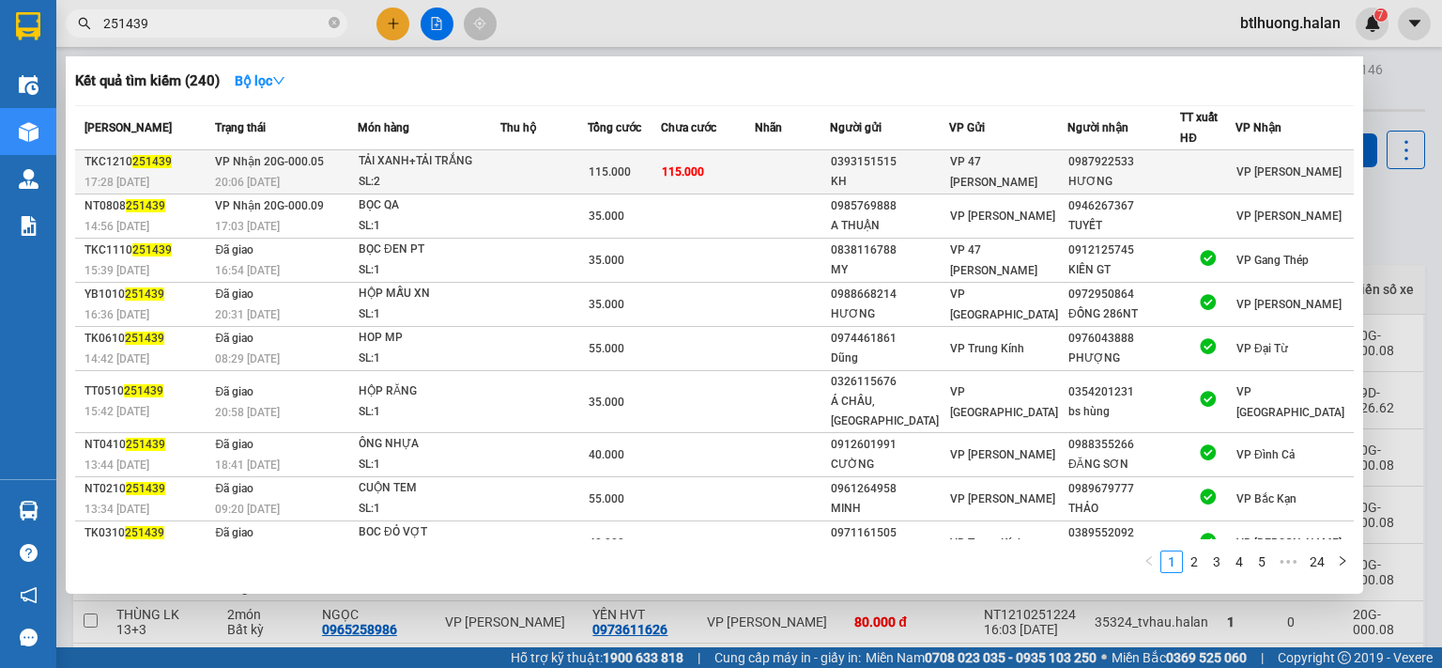
type input "251439"
click at [338, 162] on td "VP Nhận 20G-000.05 20:06 [DATE]" at bounding box center [283, 172] width 147 height 44
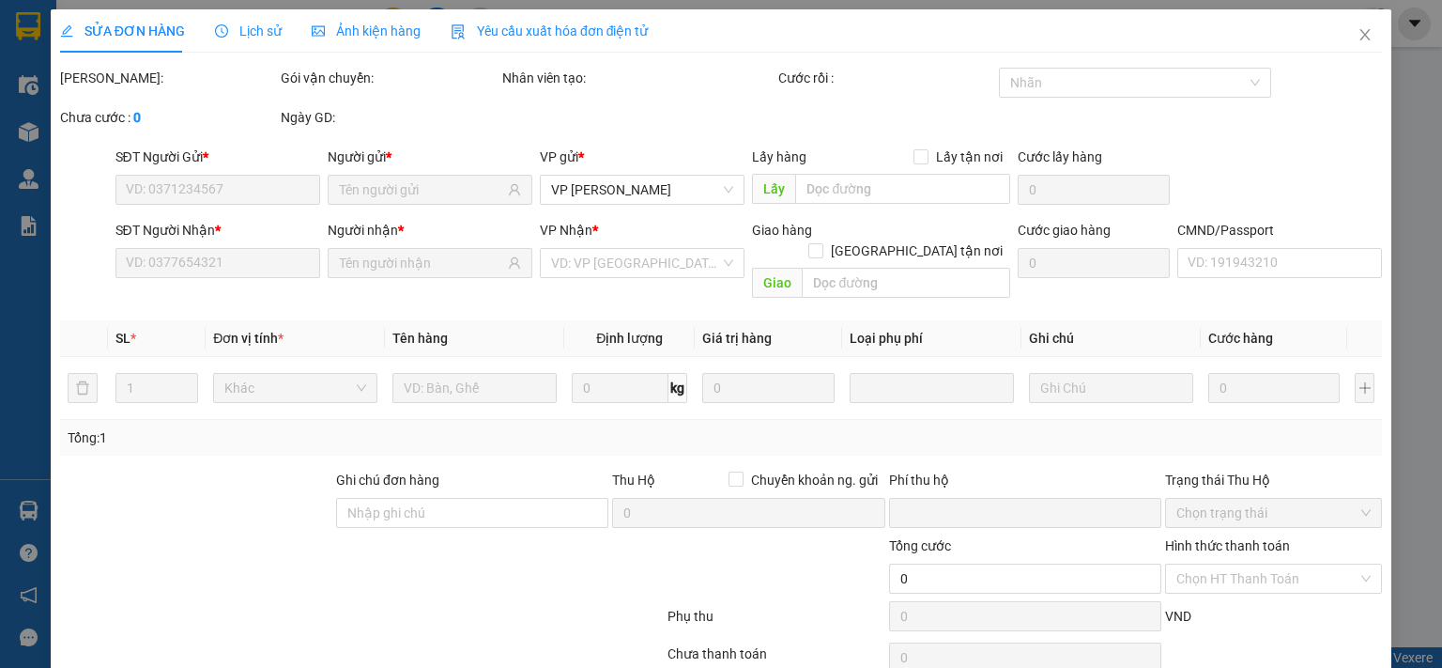
scroll to position [67, 0]
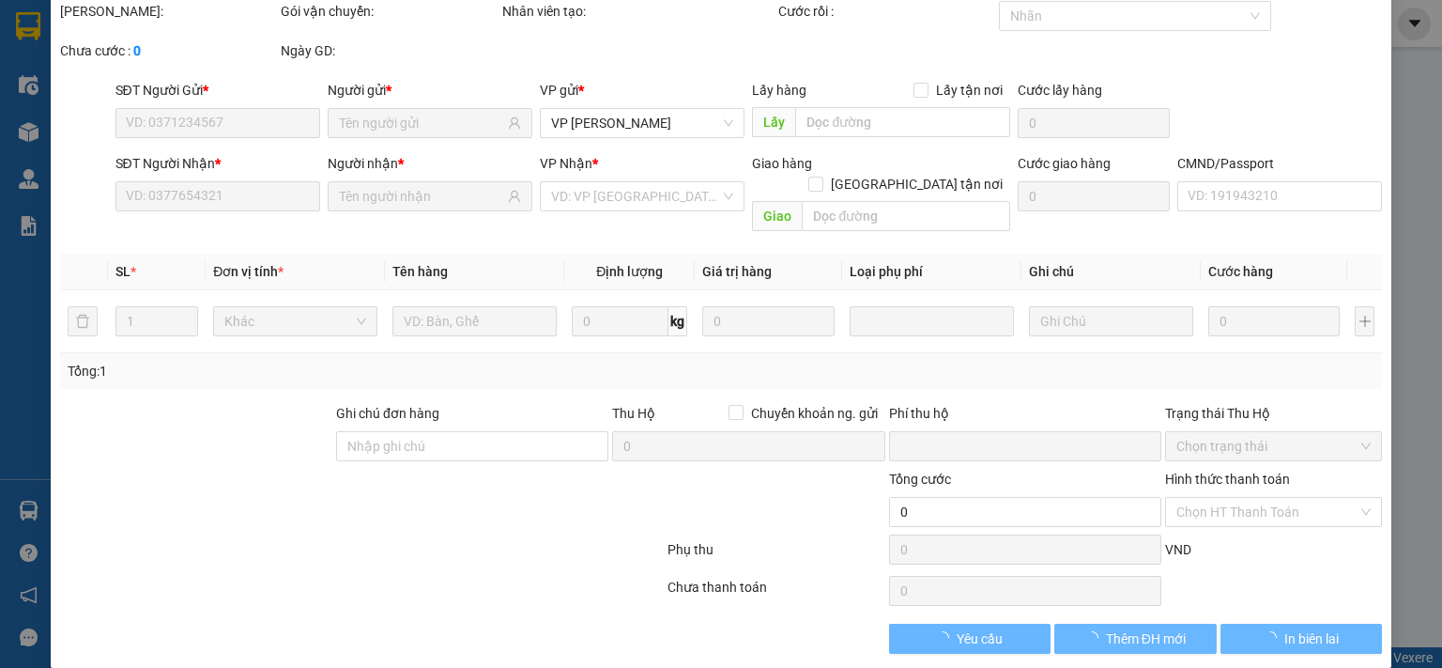
type input "0393151515"
type input "KH"
type input "0987922533"
type input "HƯƠNG"
type input "0"
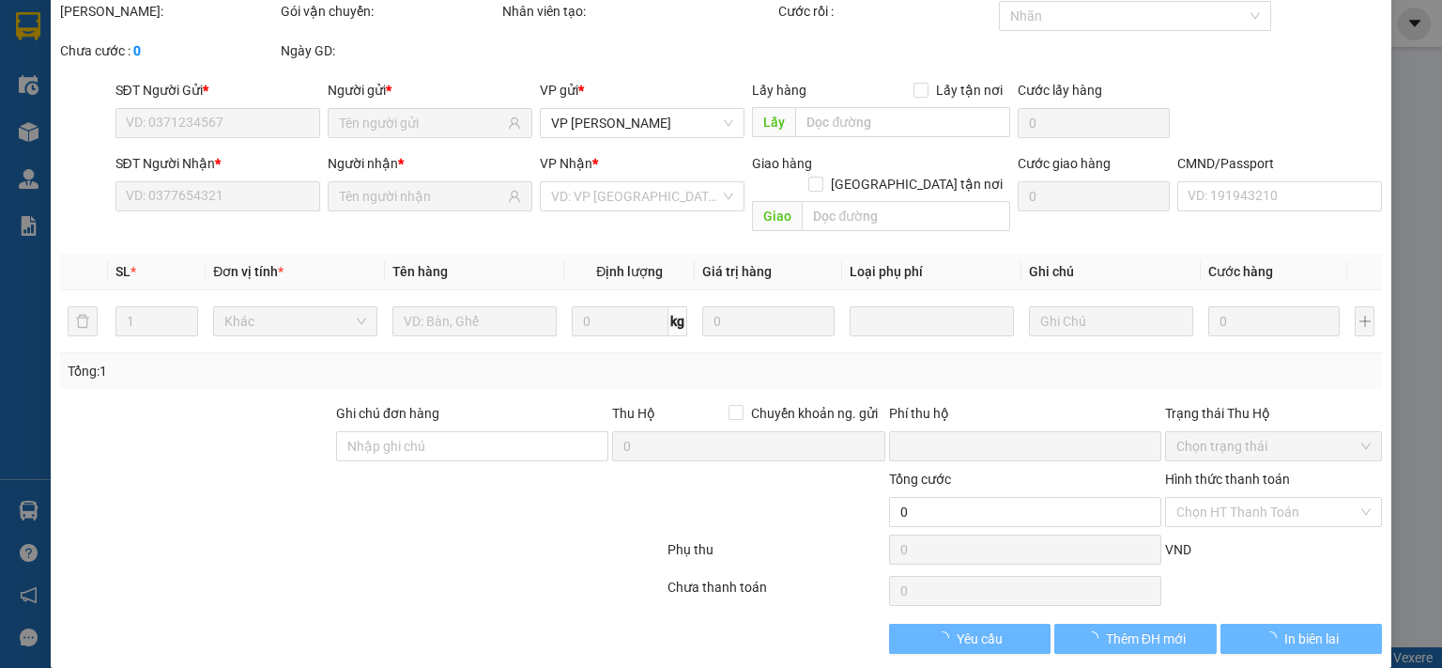
type input "115.000"
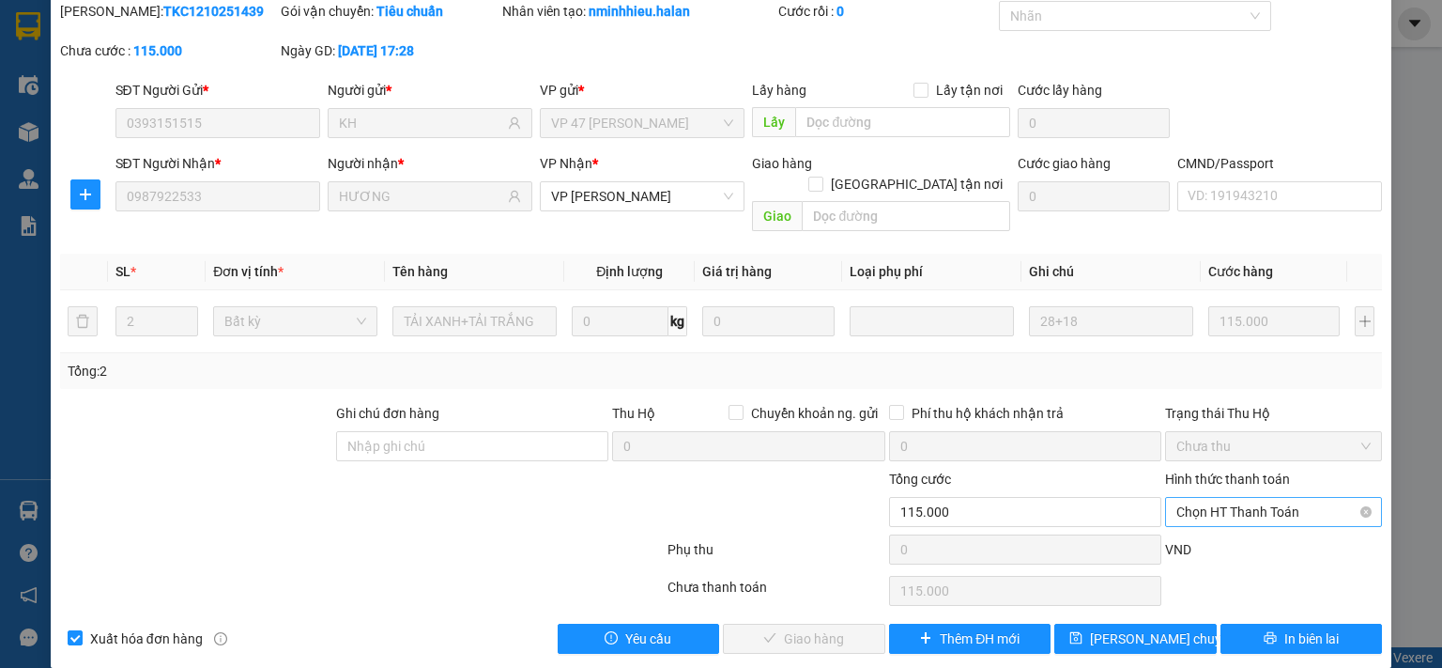
click at [1232, 498] on span "Chọn HT Thanh Toán" at bounding box center [1274, 512] width 194 height 28
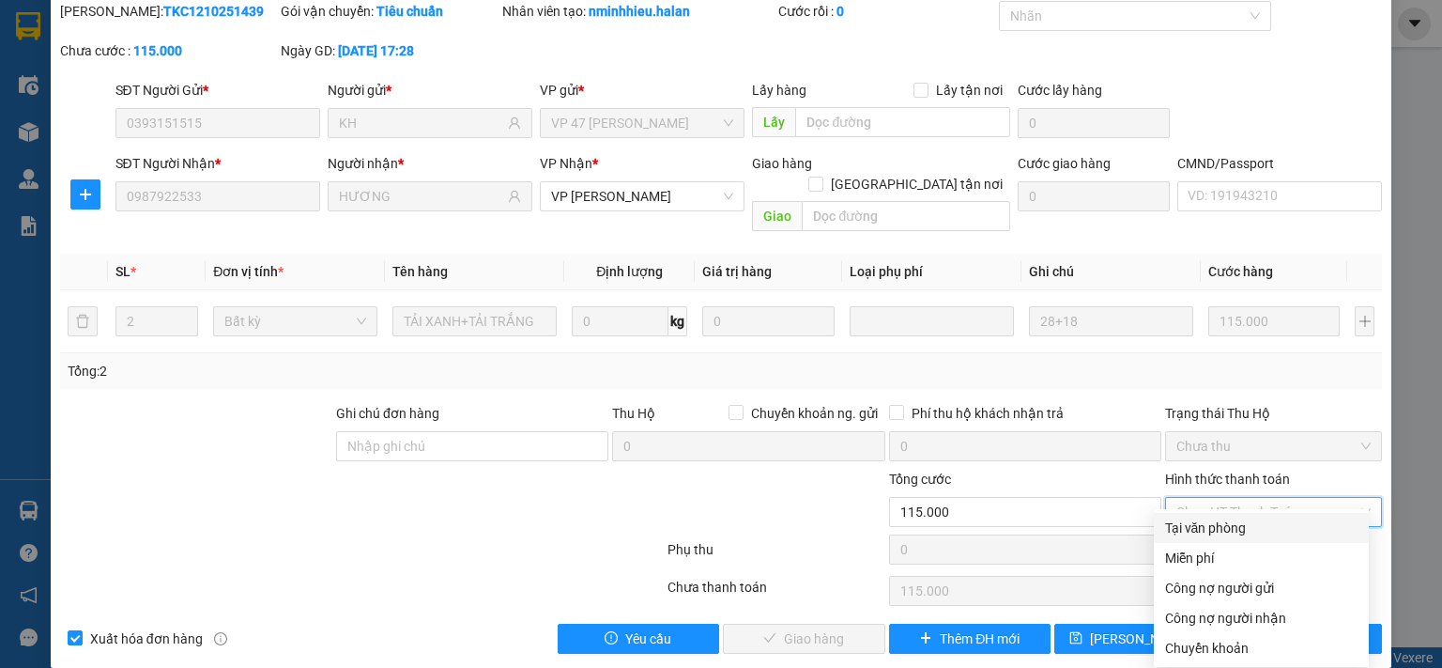
click at [1226, 525] on div "Tại văn phòng" at bounding box center [1261, 527] width 192 height 21
type input "0"
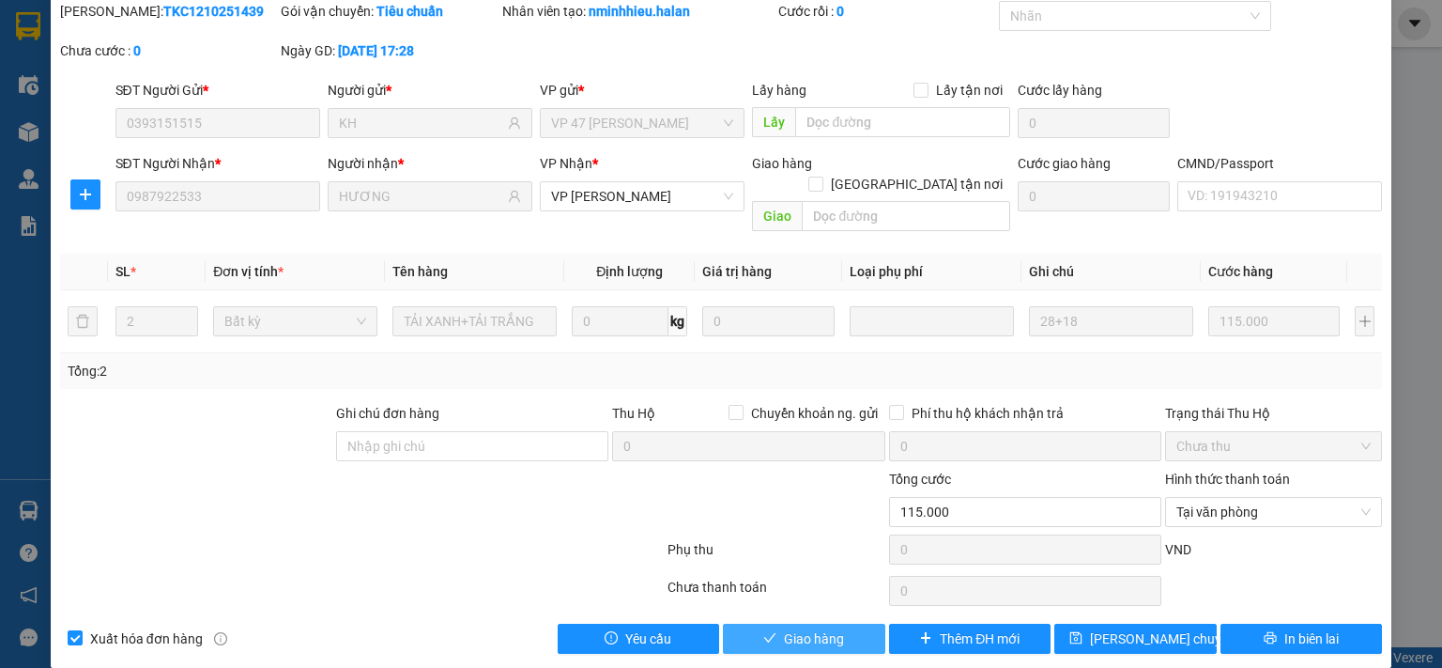
click at [817, 628] on span "Giao hàng" at bounding box center [814, 638] width 60 height 21
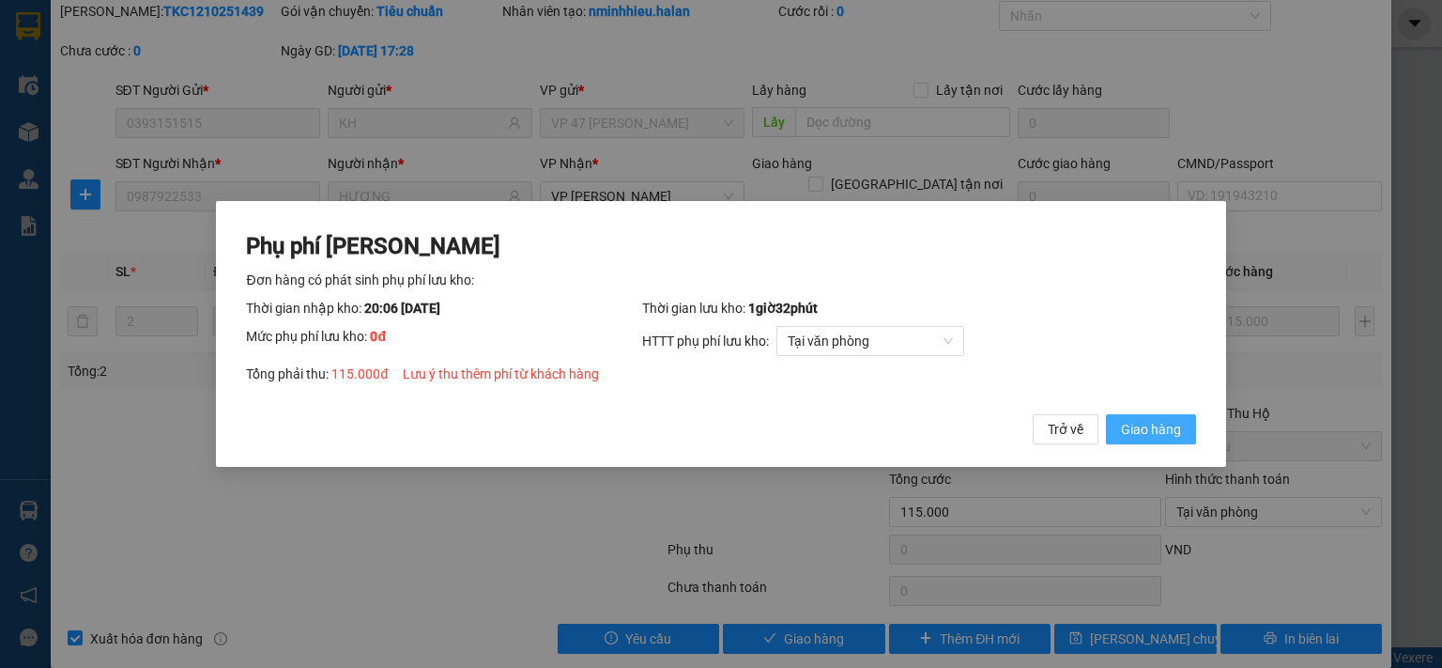
click at [1155, 426] on span "Giao hàng" at bounding box center [1151, 429] width 60 height 21
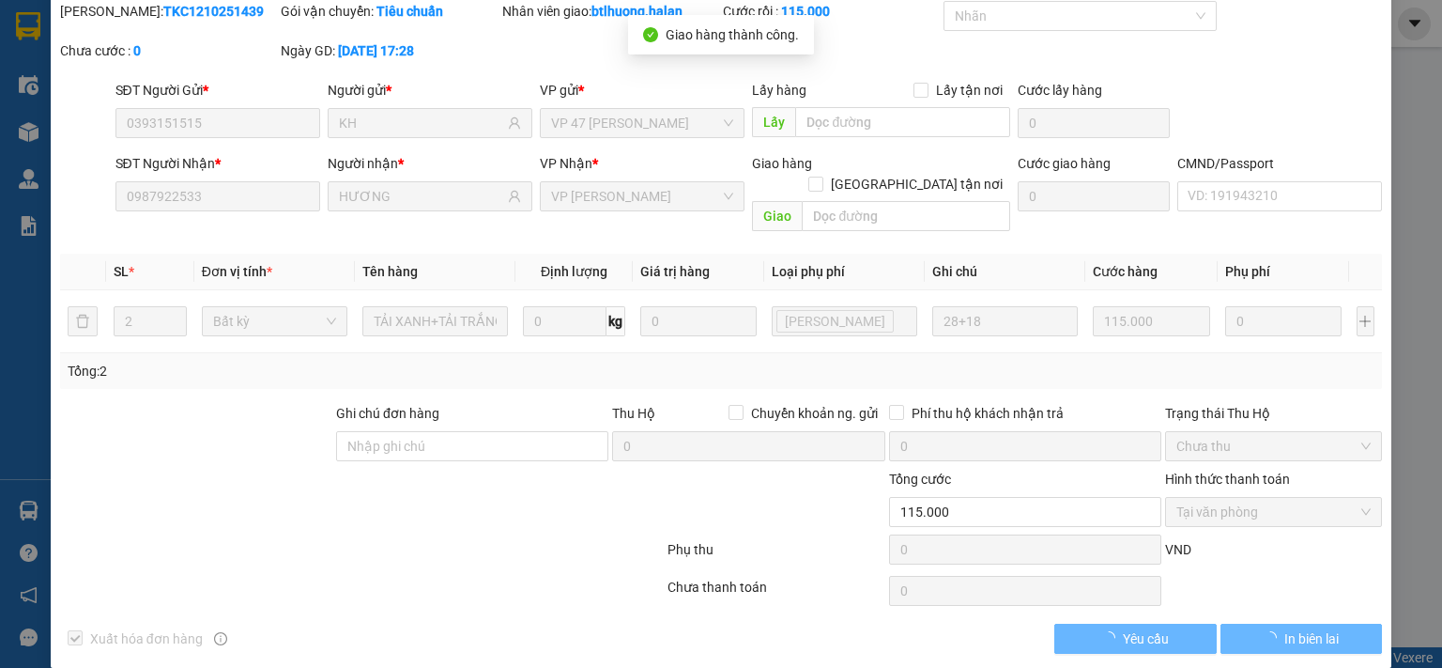
scroll to position [0, 0]
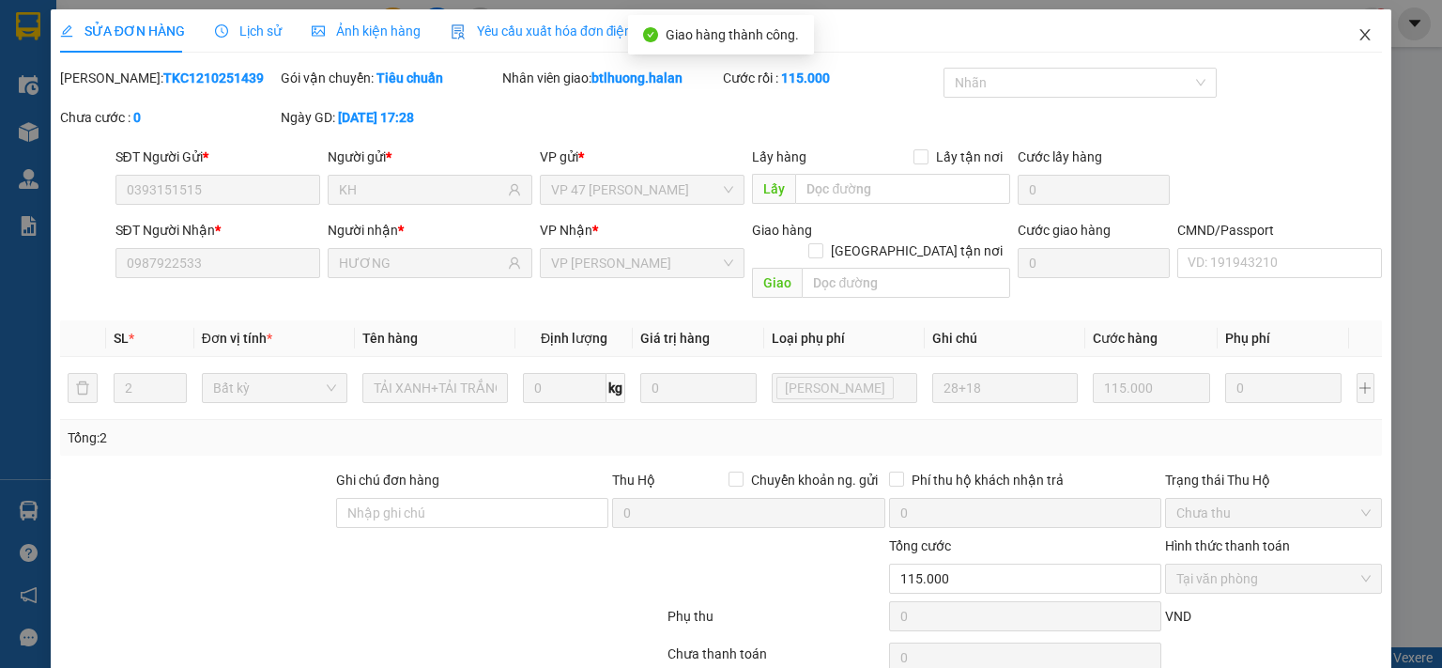
click at [1342, 38] on span "Close" at bounding box center [1365, 35] width 53 height 53
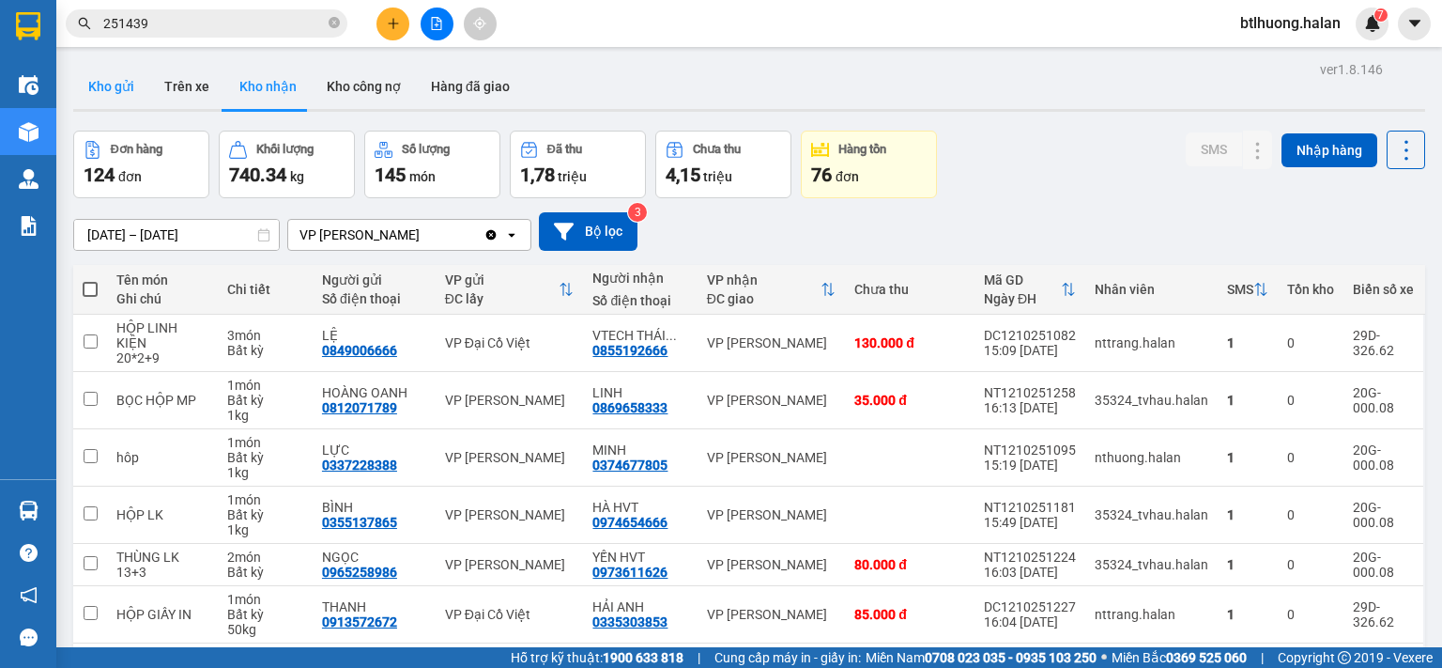
click at [108, 97] on button "Kho gửi" at bounding box center [111, 86] width 76 height 45
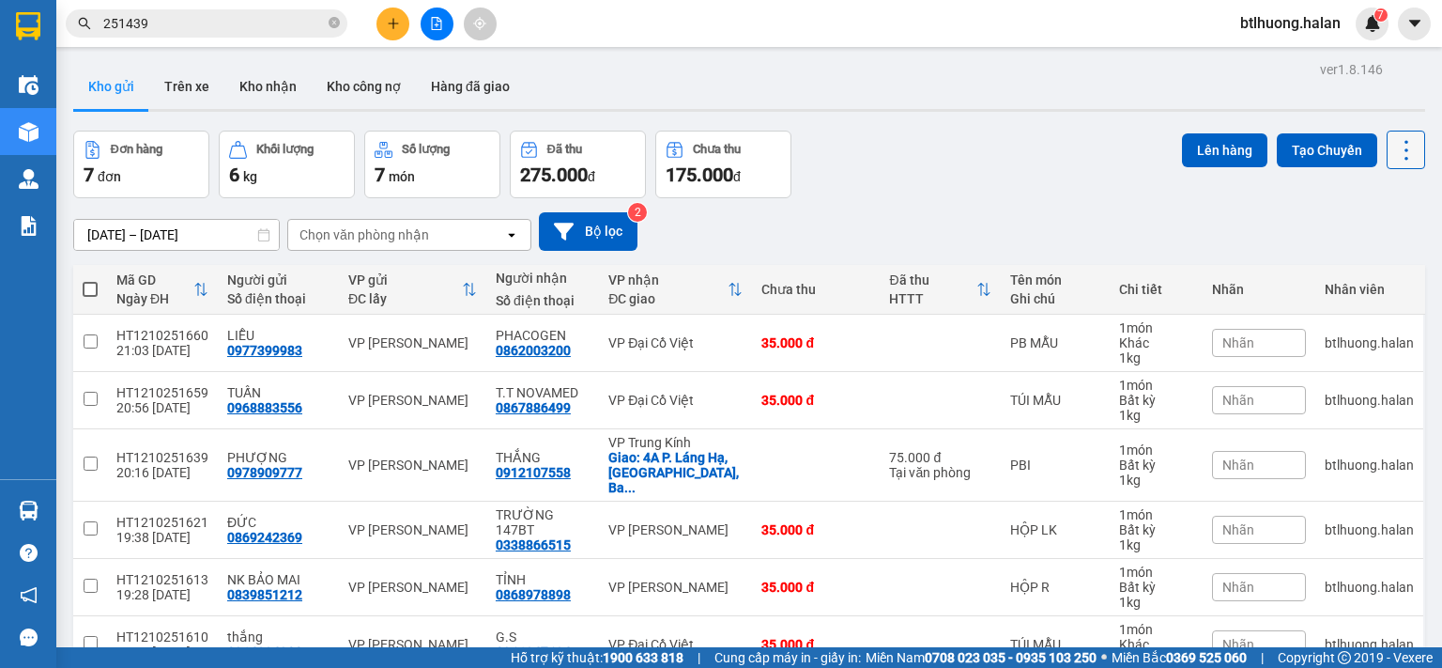
click at [1394, 152] on icon at bounding box center [1406, 150] width 26 height 26
click at [1371, 269] on span "Làm mới" at bounding box center [1365, 267] width 52 height 19
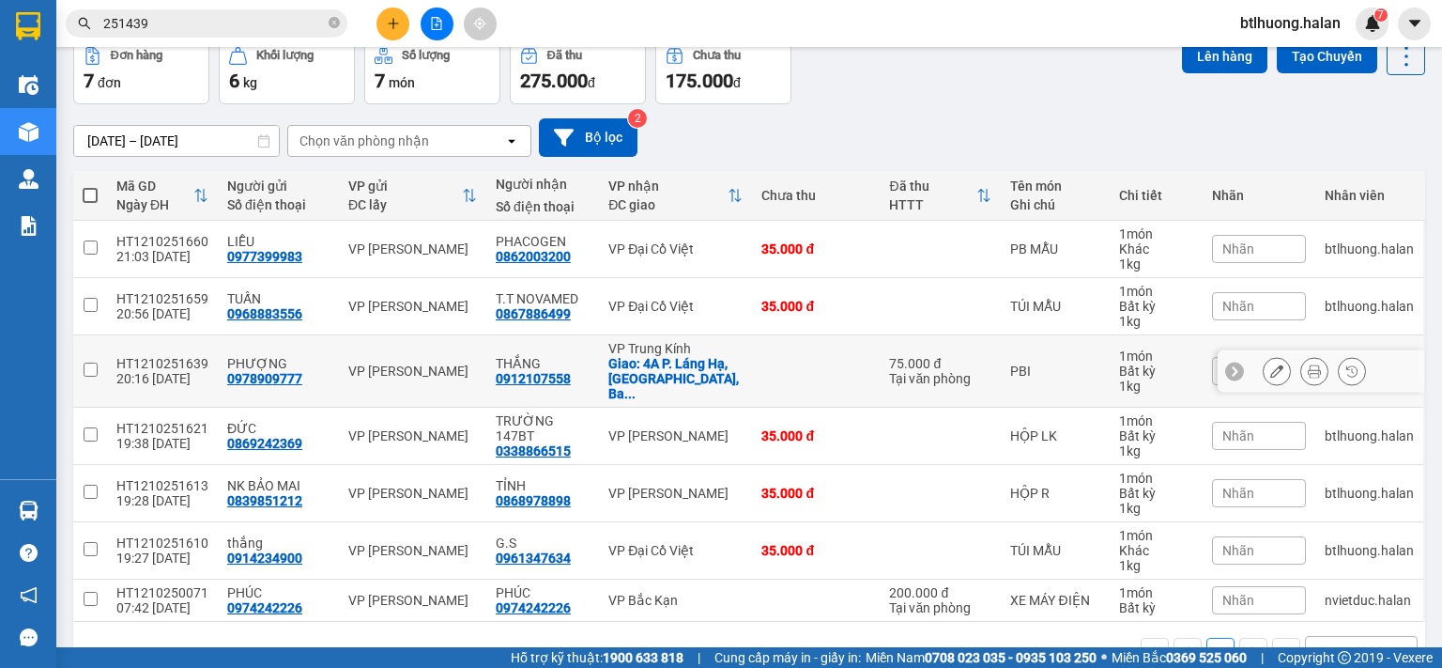
click at [770, 358] on td at bounding box center [816, 371] width 128 height 72
checkbox input "true"
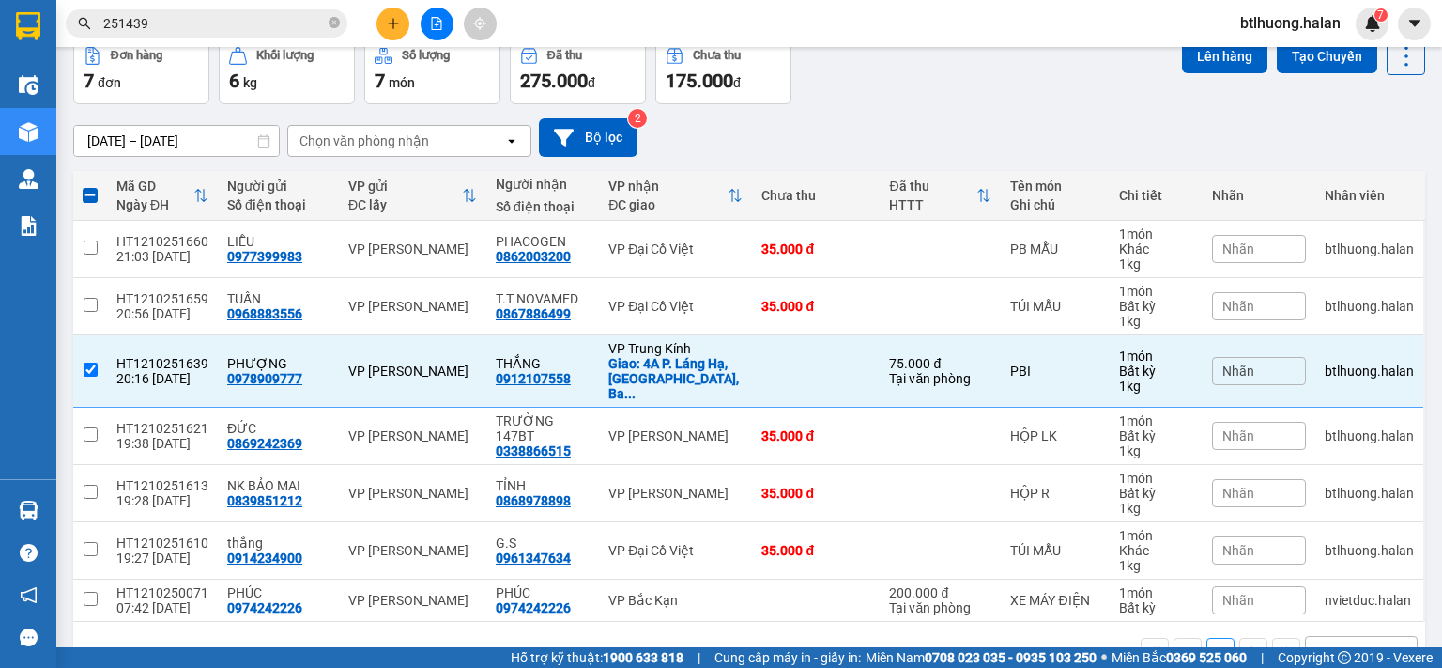
scroll to position [0, 0]
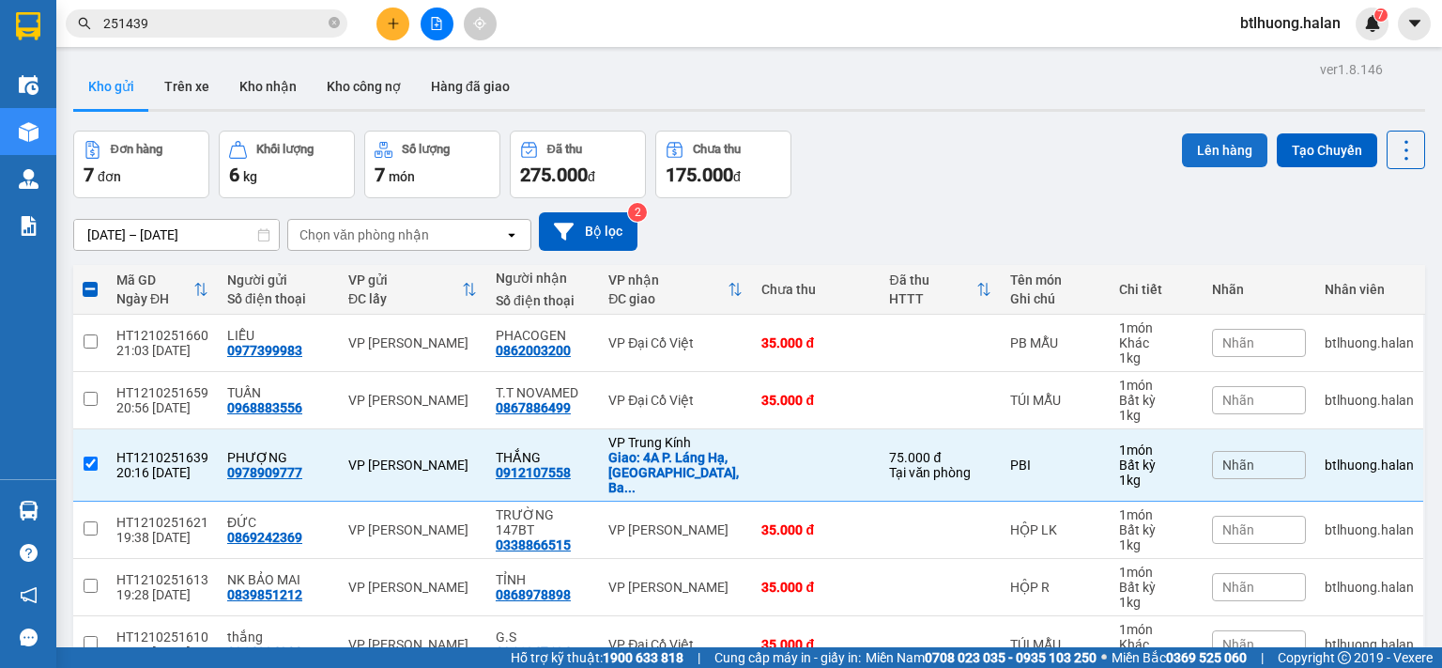
click at [1221, 147] on button "Lên hàng" at bounding box center [1224, 150] width 85 height 34
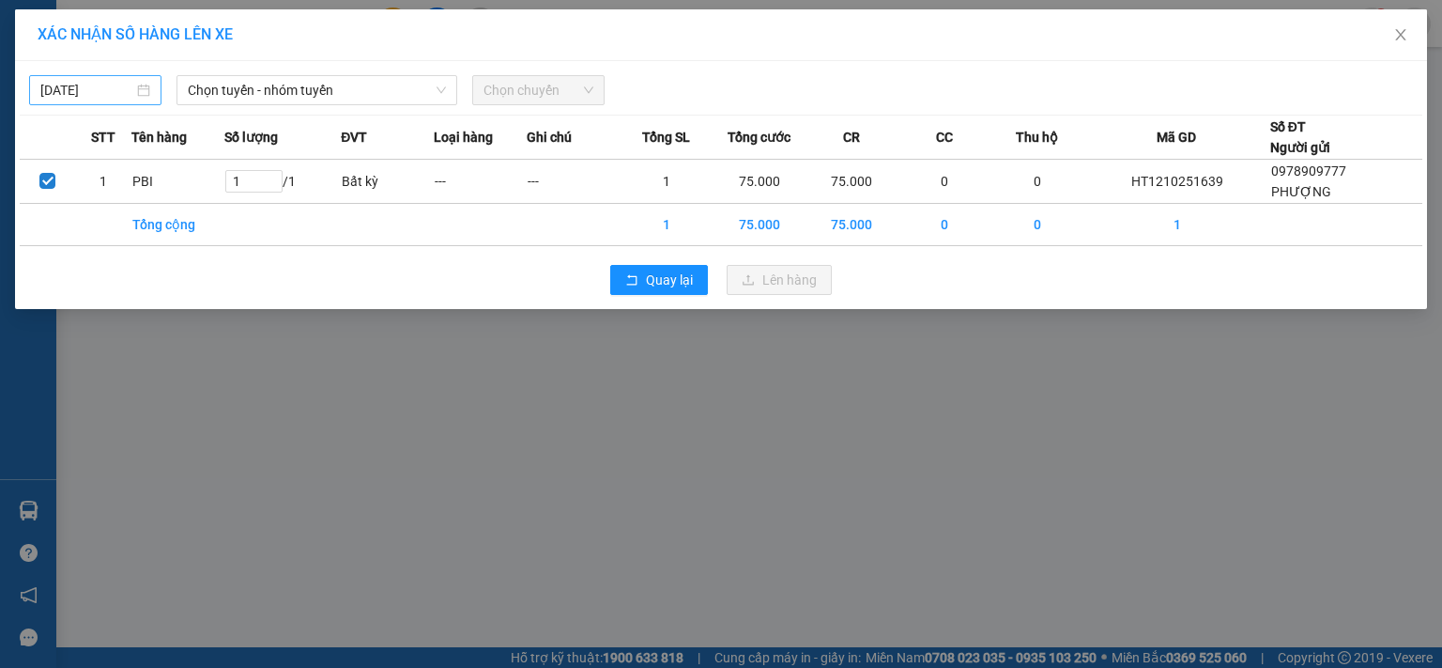
click at [47, 87] on body "Kết quả tìm kiếm ( 240 ) Bộ lọc Mã ĐH Trạng thái Món hàng Thu hộ Tổng cước Chưa…" at bounding box center [721, 334] width 1442 height 668
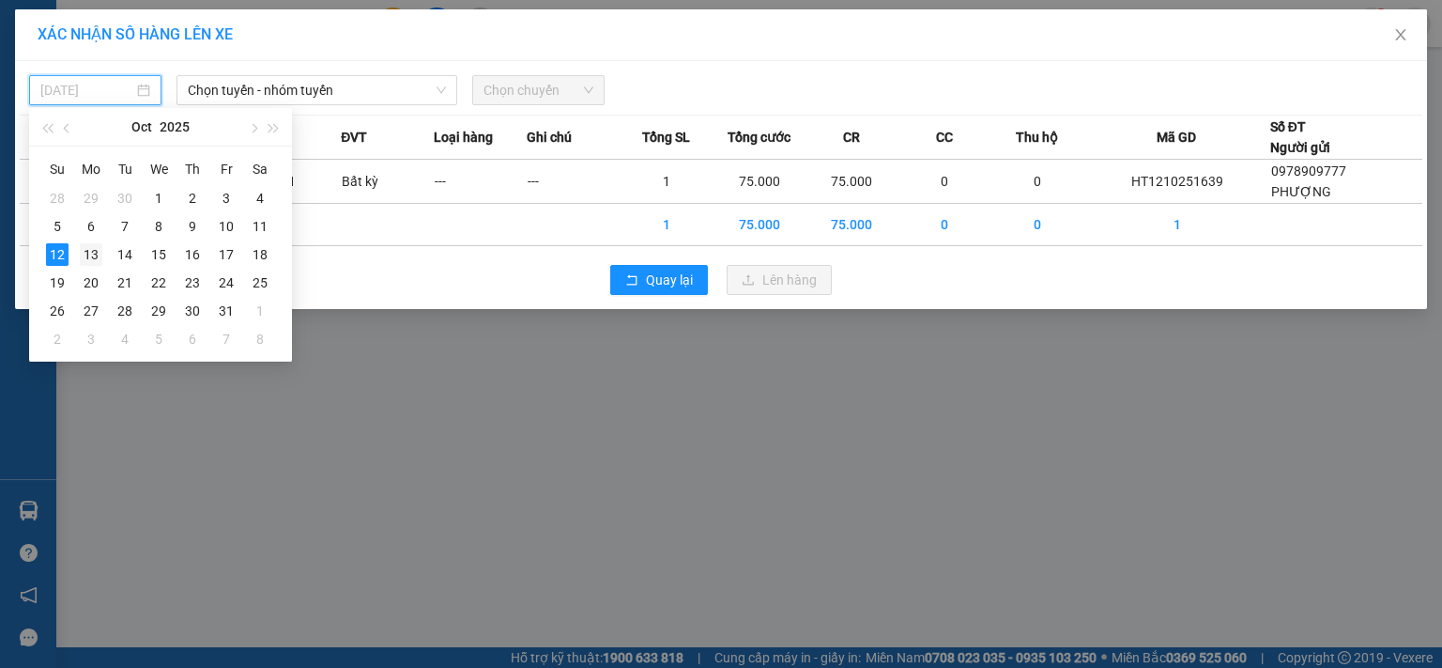
click at [84, 254] on div "13" at bounding box center [91, 254] width 23 height 23
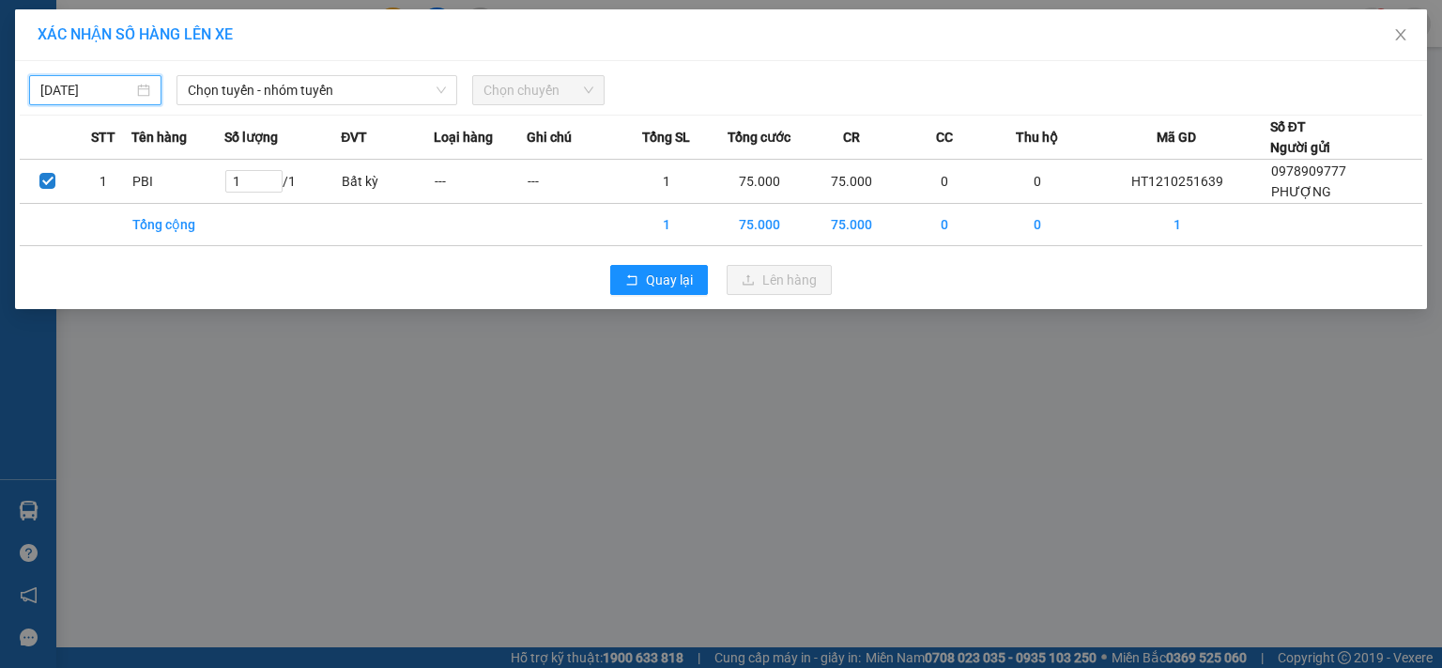
type input "[DATE]"
click at [233, 85] on span "Chọn tuyến - nhóm tuyến" at bounding box center [317, 90] width 258 height 28
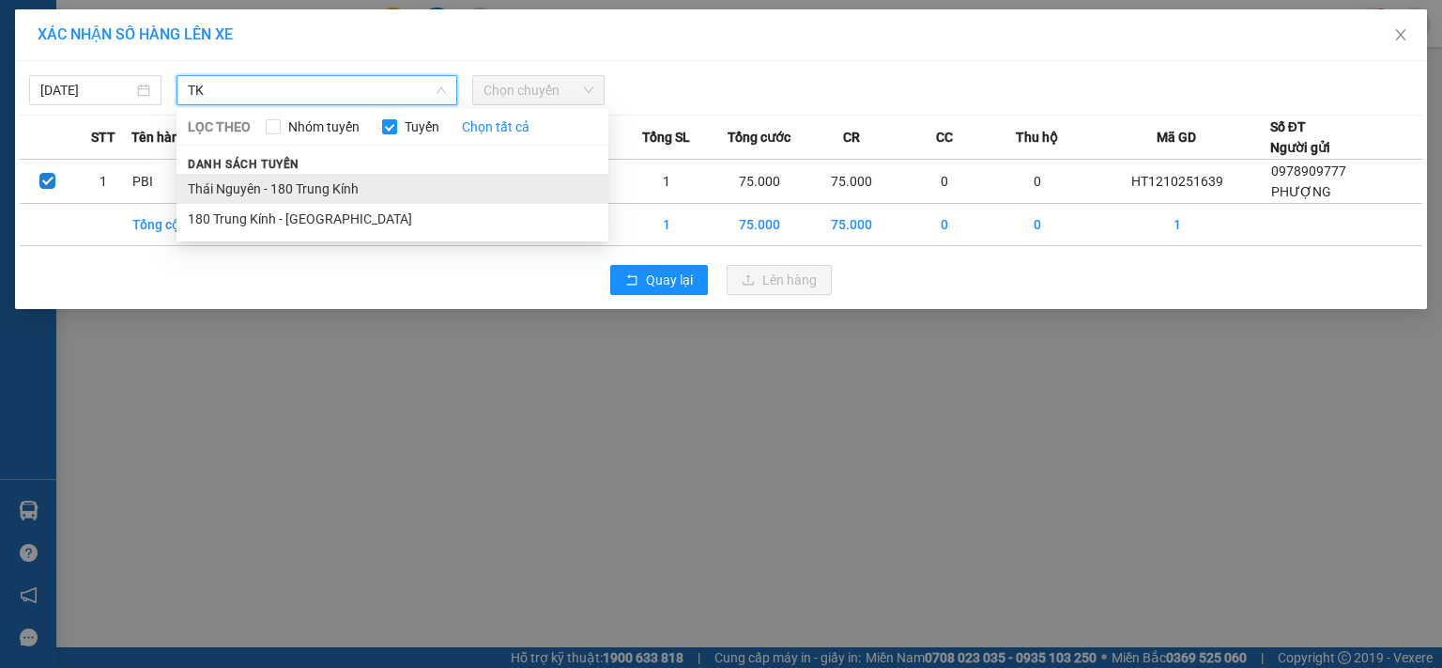
type input "TK"
click at [238, 183] on li "Thái Nguyên - 180 Trung Kính" at bounding box center [393, 189] width 432 height 30
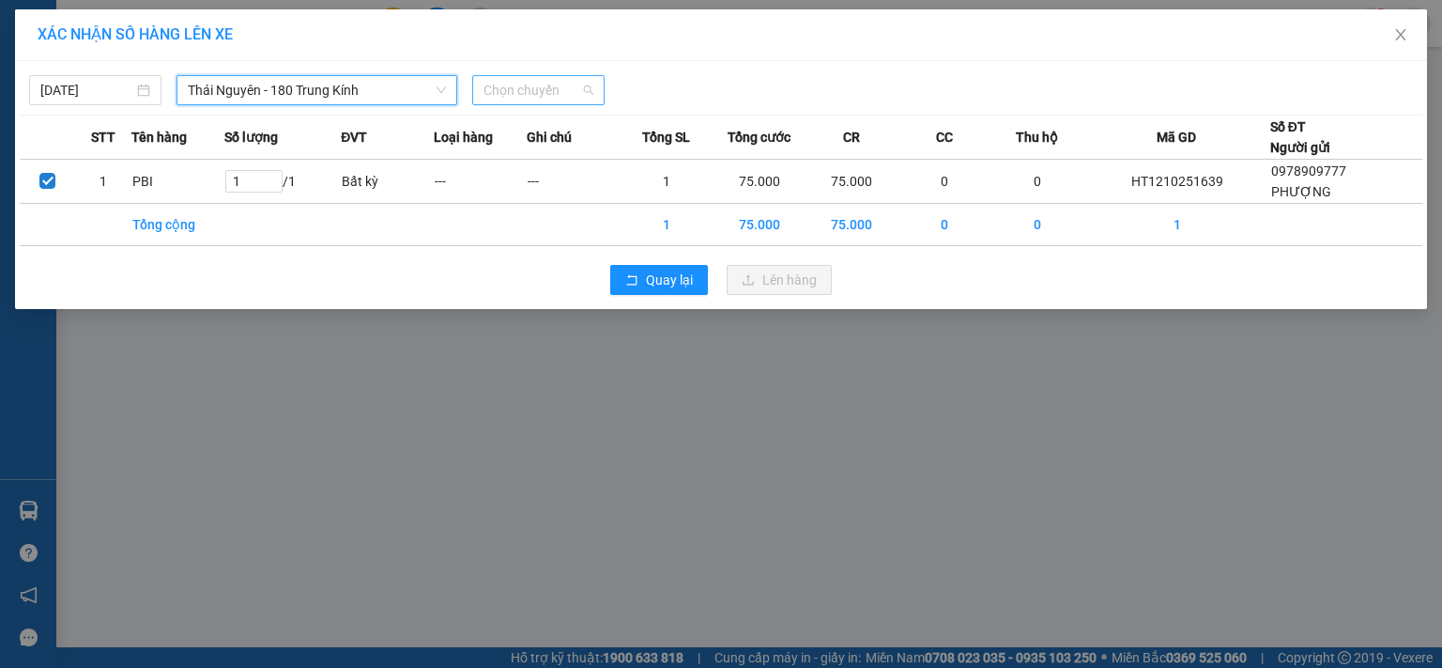
click at [486, 95] on span "Chọn chuyến" at bounding box center [539, 90] width 110 height 28
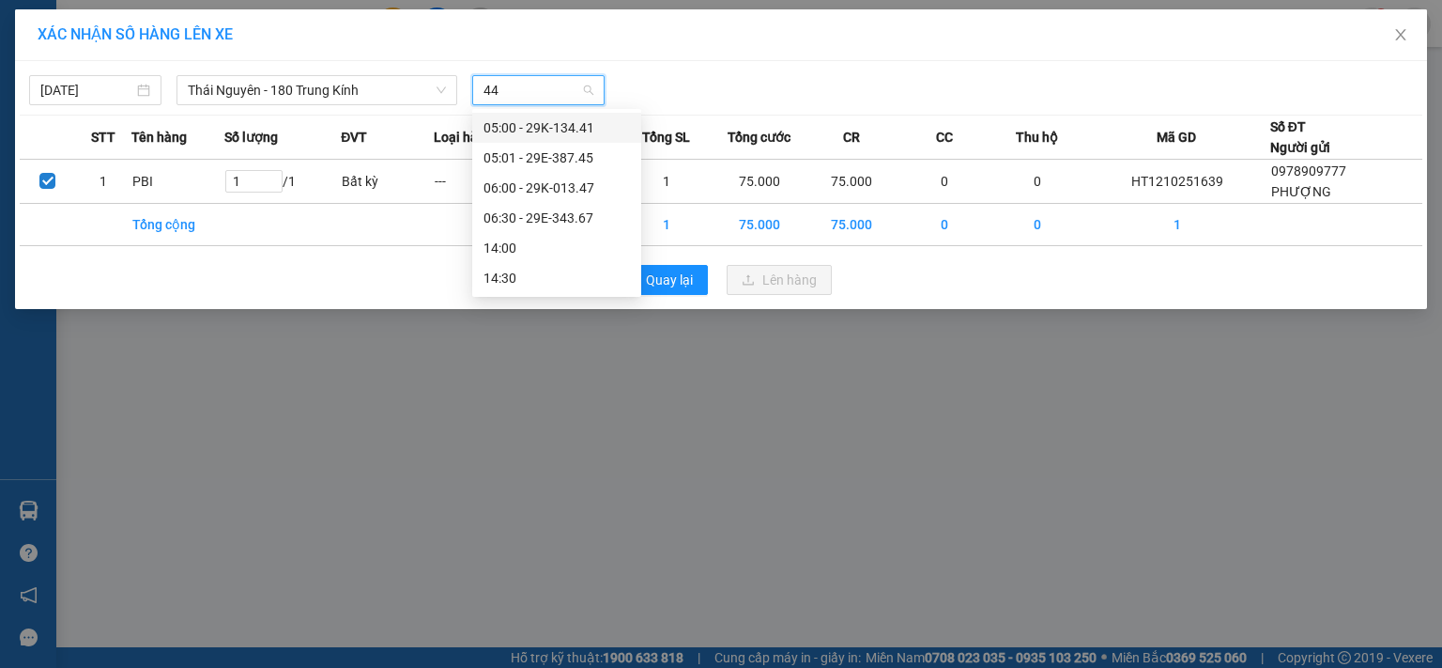
type input "441"
click at [503, 125] on div "05:00 - 29K-134.41" at bounding box center [557, 127] width 146 height 21
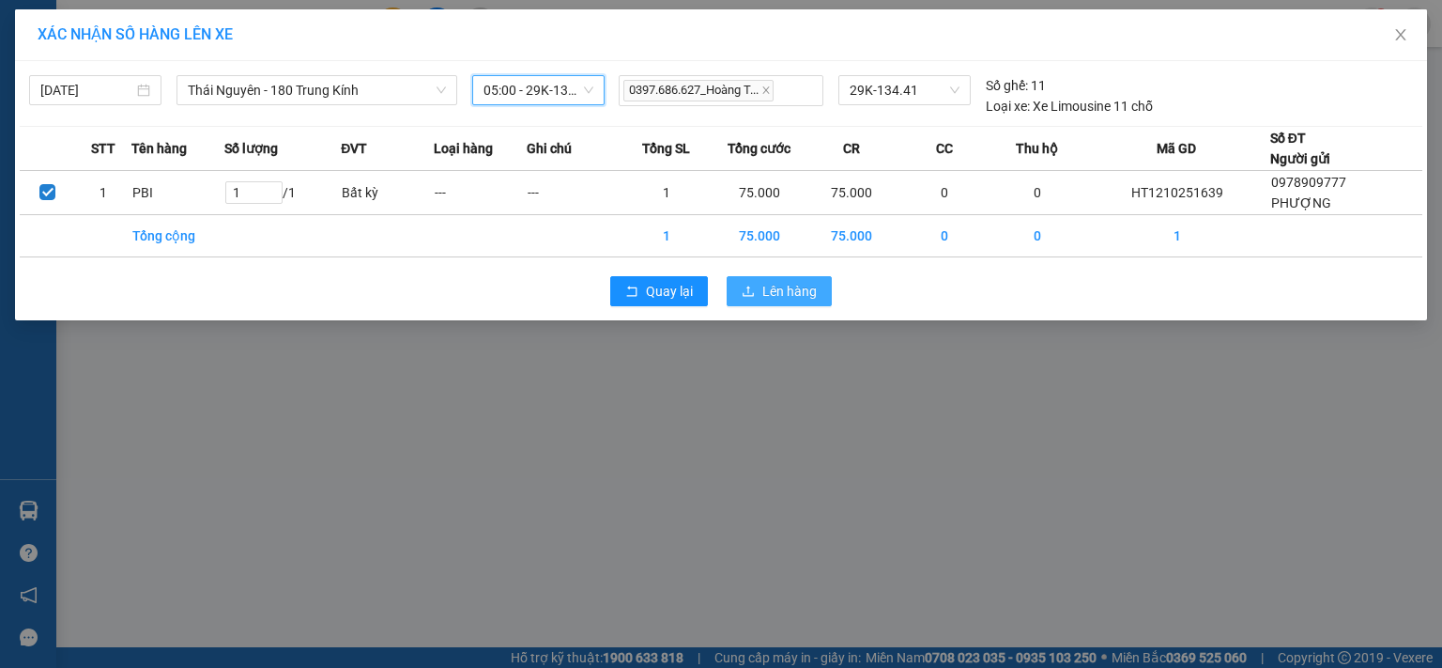
click at [775, 285] on span "Lên hàng" at bounding box center [789, 291] width 54 height 21
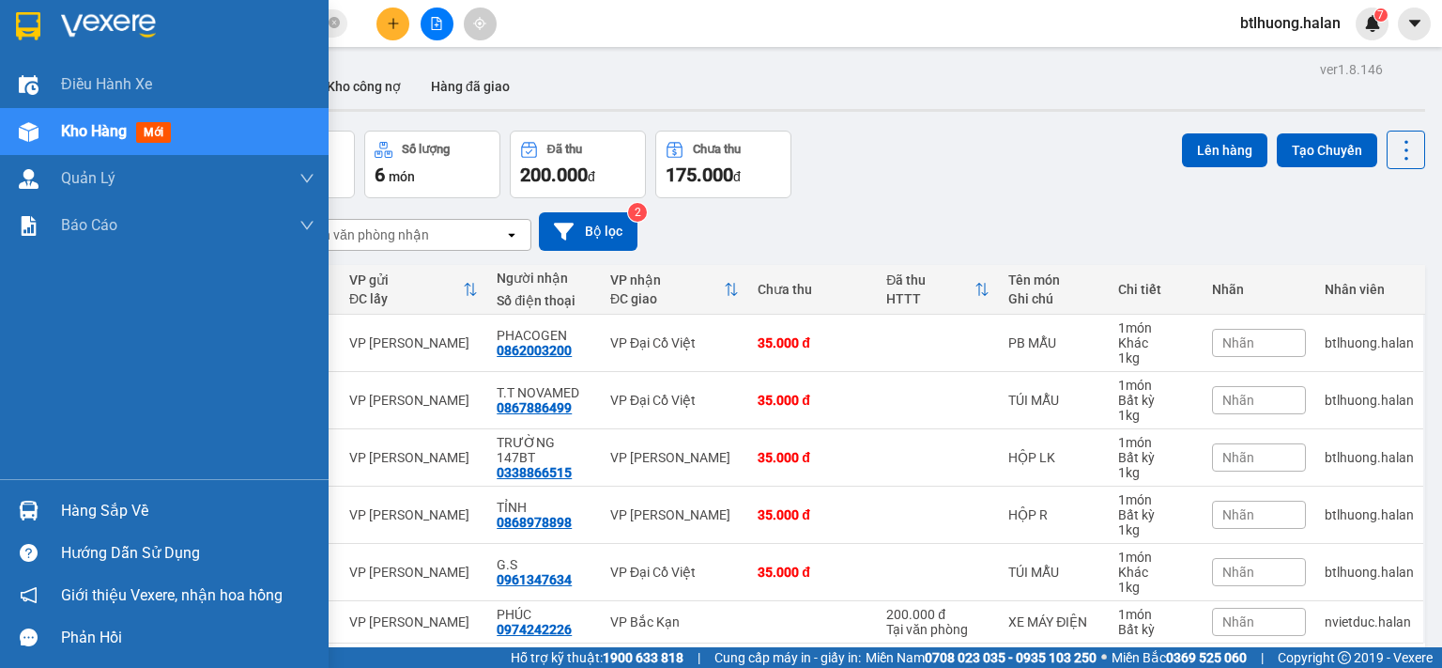
click at [51, 513] on div "Hàng sắp về" at bounding box center [164, 510] width 329 height 42
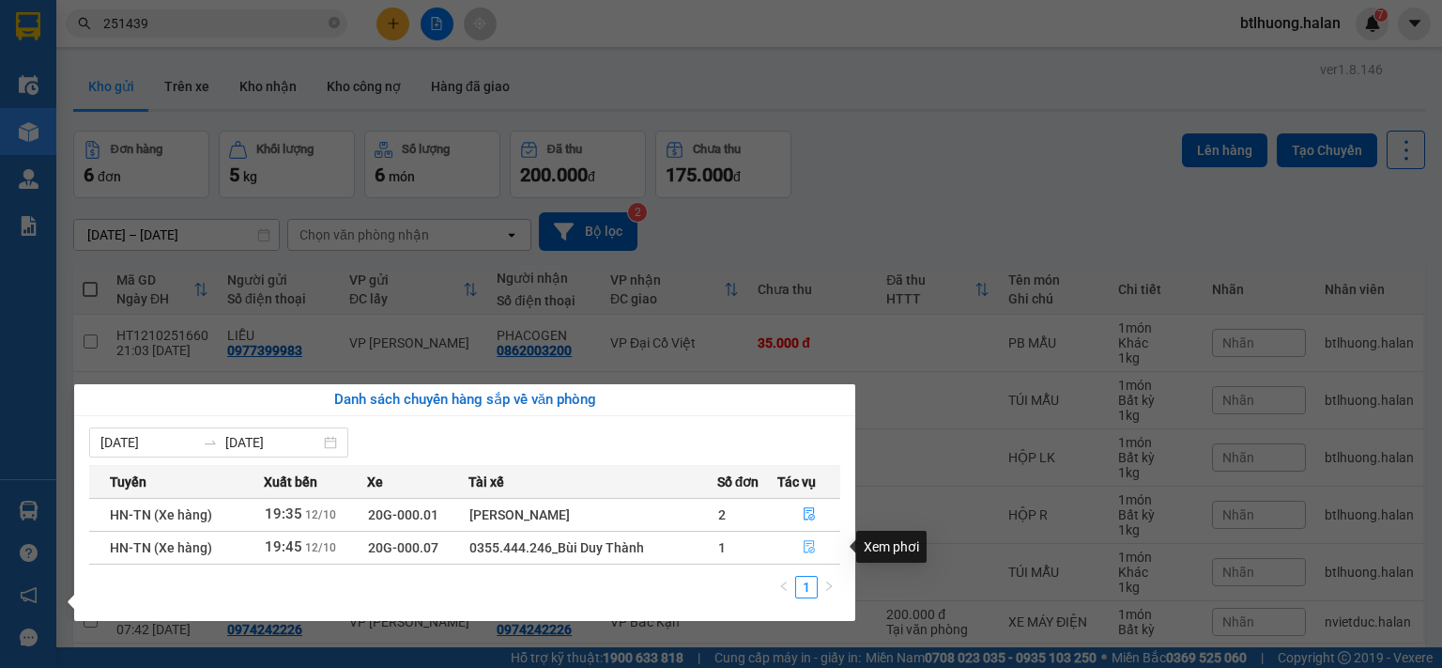
click at [800, 547] on button "button" at bounding box center [809, 547] width 62 height 30
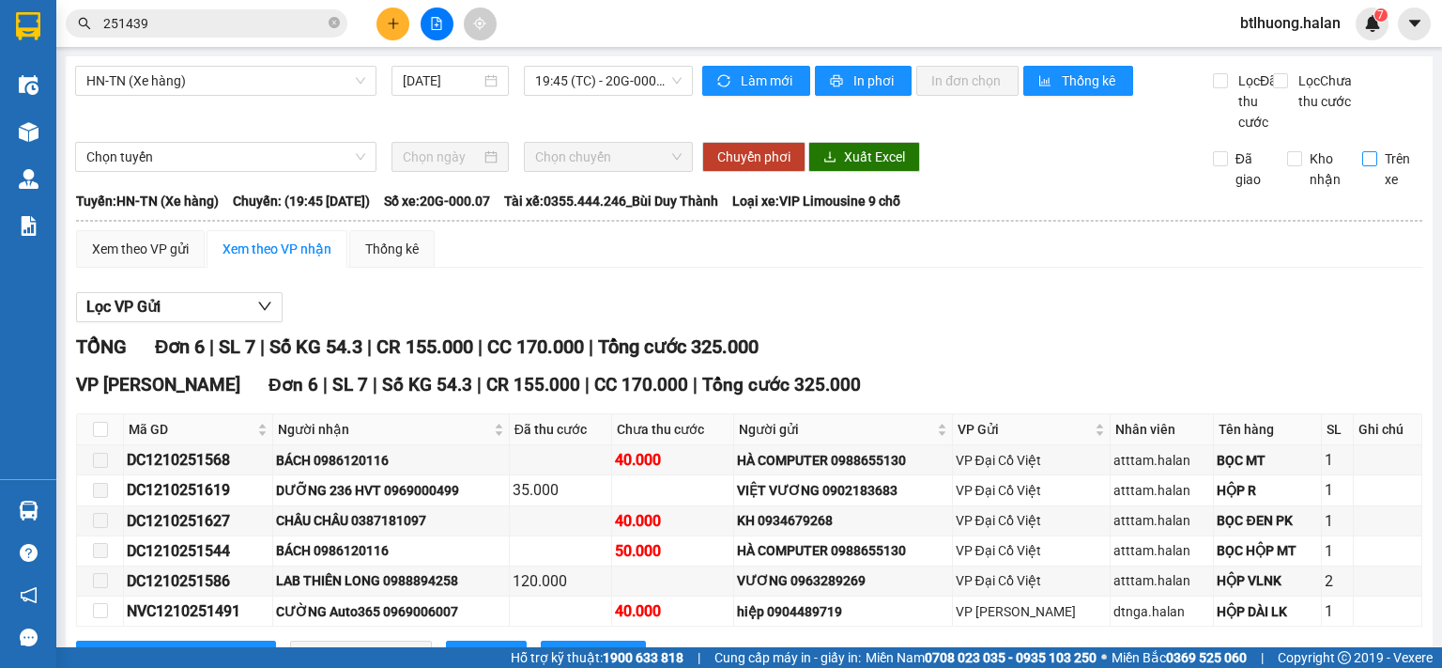
click at [1362, 166] on input "Trên xe" at bounding box center [1369, 158] width 15 height 15
checkbox input "true"
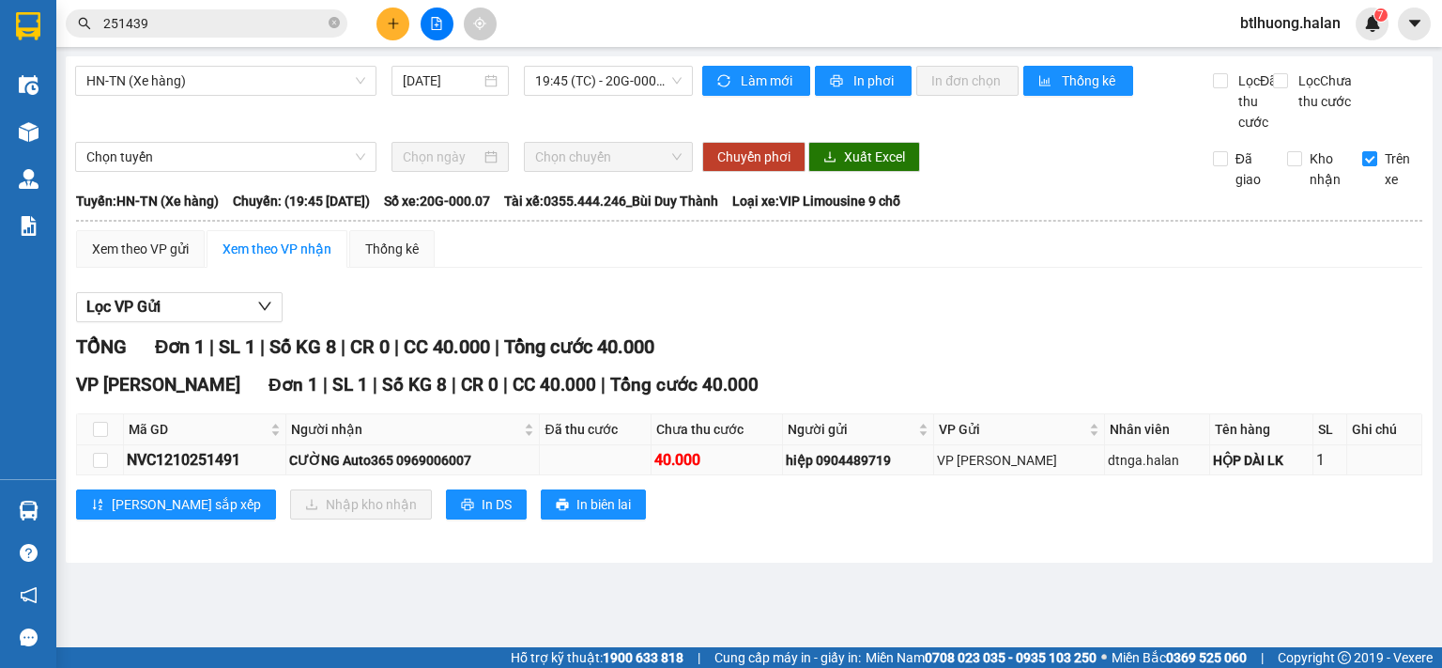
click at [112, 475] on td at bounding box center [100, 460] width 47 height 30
click at [105, 468] on input "checkbox" at bounding box center [100, 460] width 15 height 15
checkbox input "true"
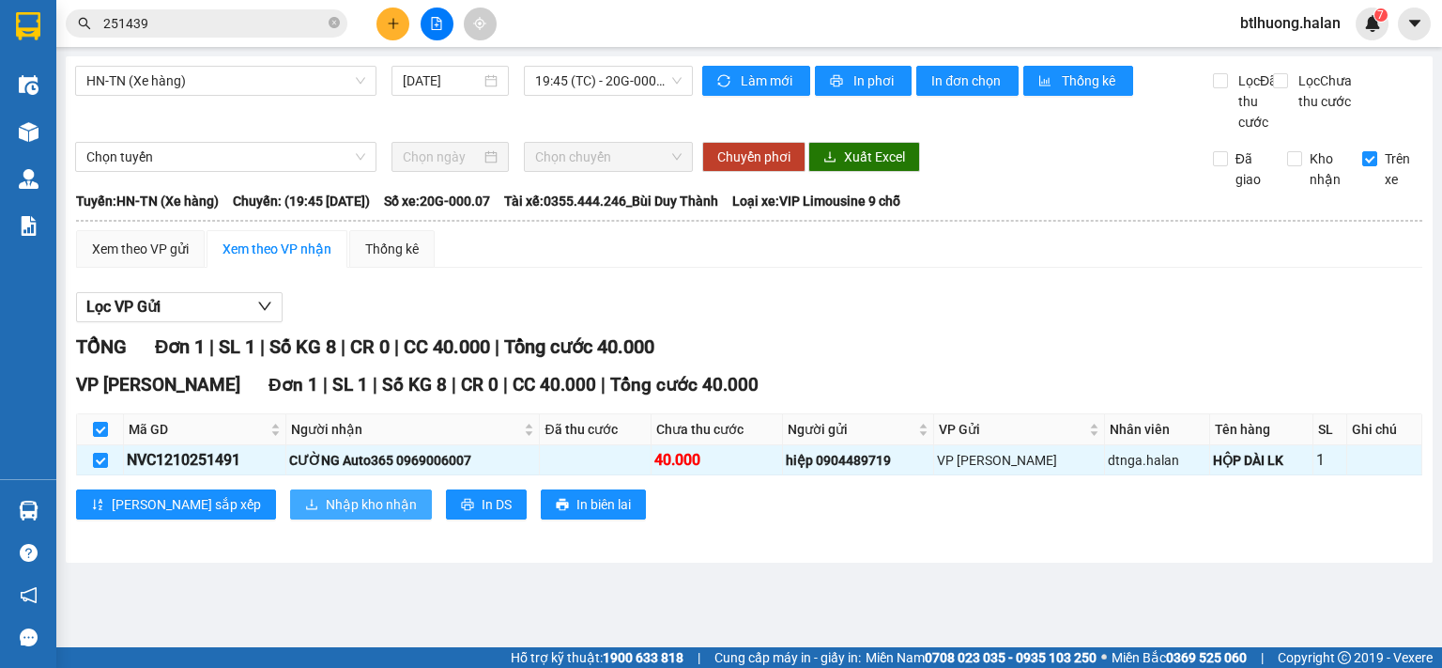
click at [290, 519] on button "Nhập kho nhận" at bounding box center [361, 504] width 142 height 30
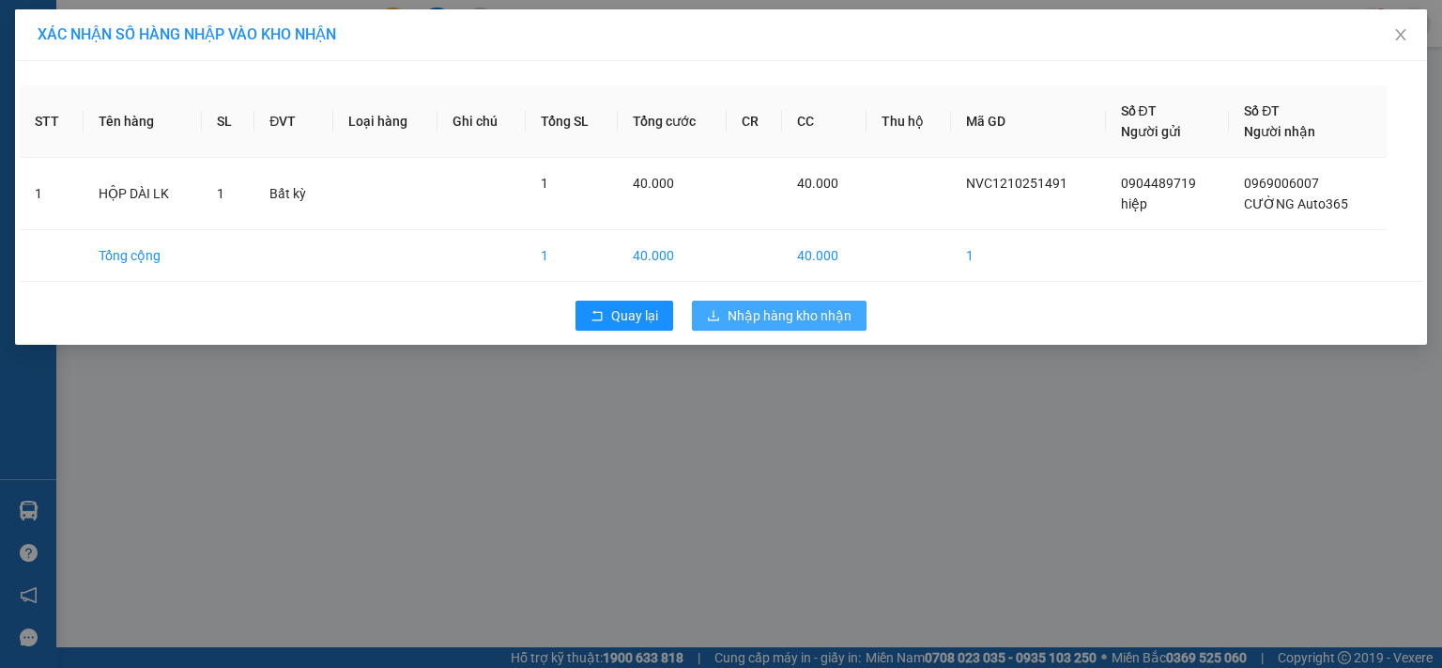
click at [736, 311] on span "Nhập hàng kho nhận" at bounding box center [790, 315] width 124 height 21
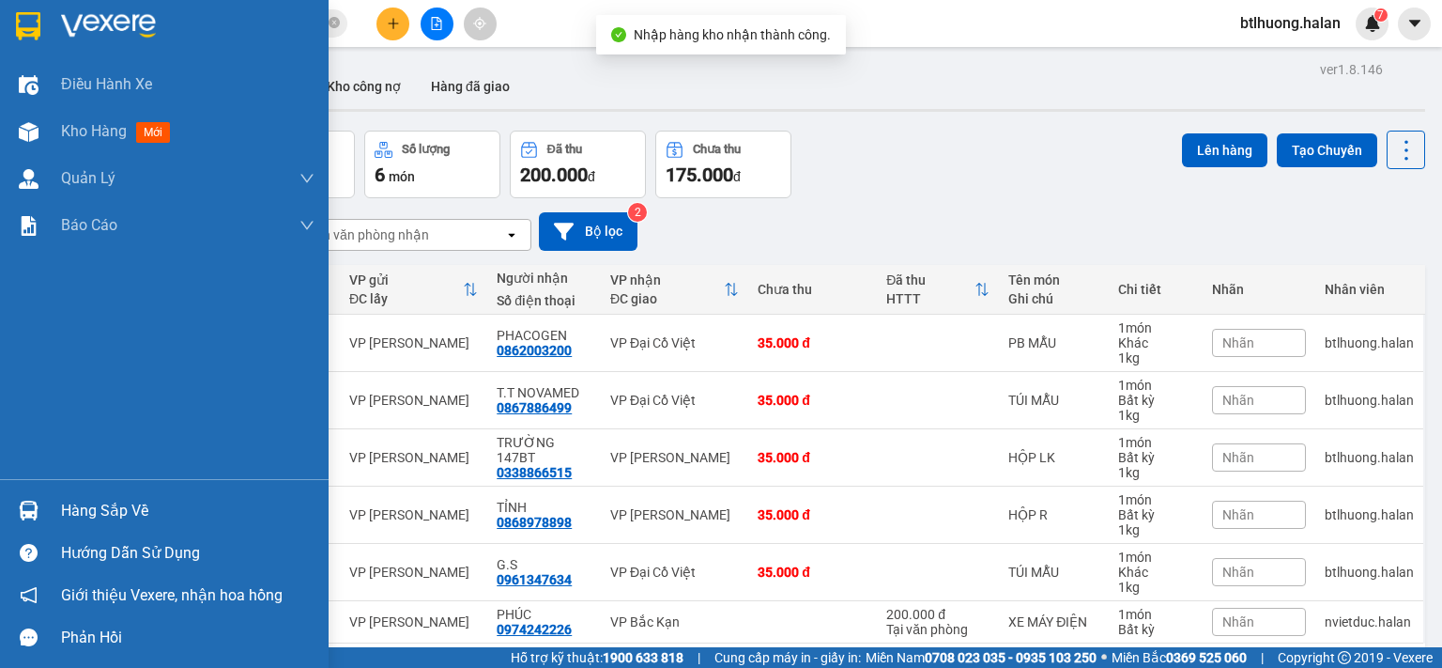
click at [94, 485] on div "Hàng sắp về Hướng dẫn sử dụng Giới thiệu Vexere, nhận hoa hồng Phản hồi" at bounding box center [164, 568] width 329 height 179
click at [99, 490] on div "Hàng sắp về" at bounding box center [164, 510] width 329 height 42
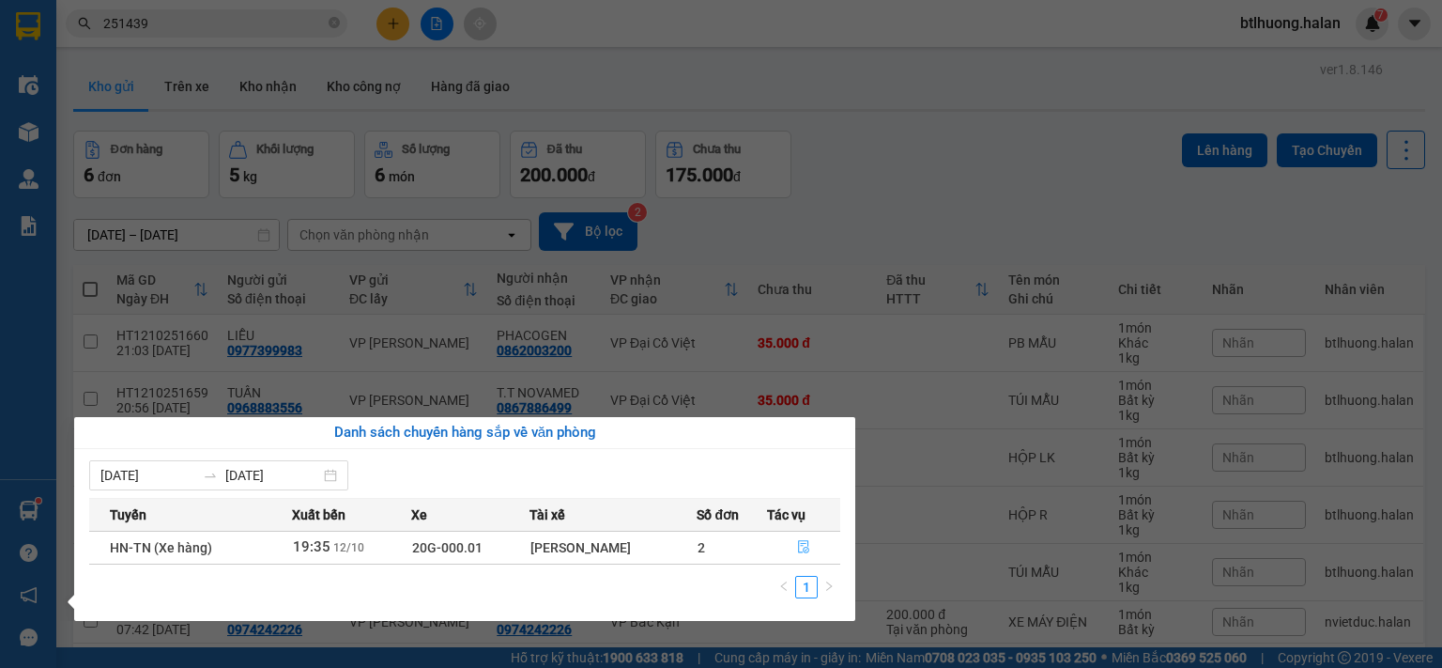
click at [796, 551] on button "button" at bounding box center [803, 547] width 71 height 30
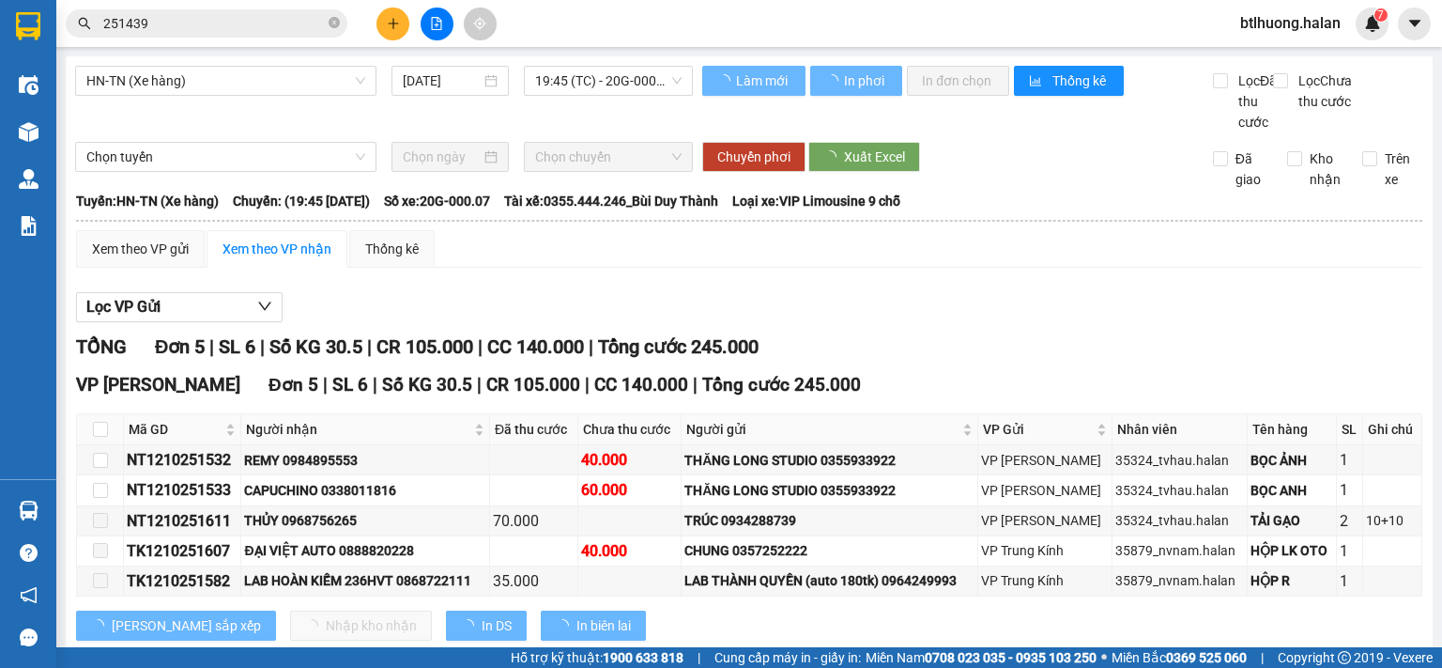
click at [1348, 180] on div "Trên xe" at bounding box center [1385, 168] width 75 height 41
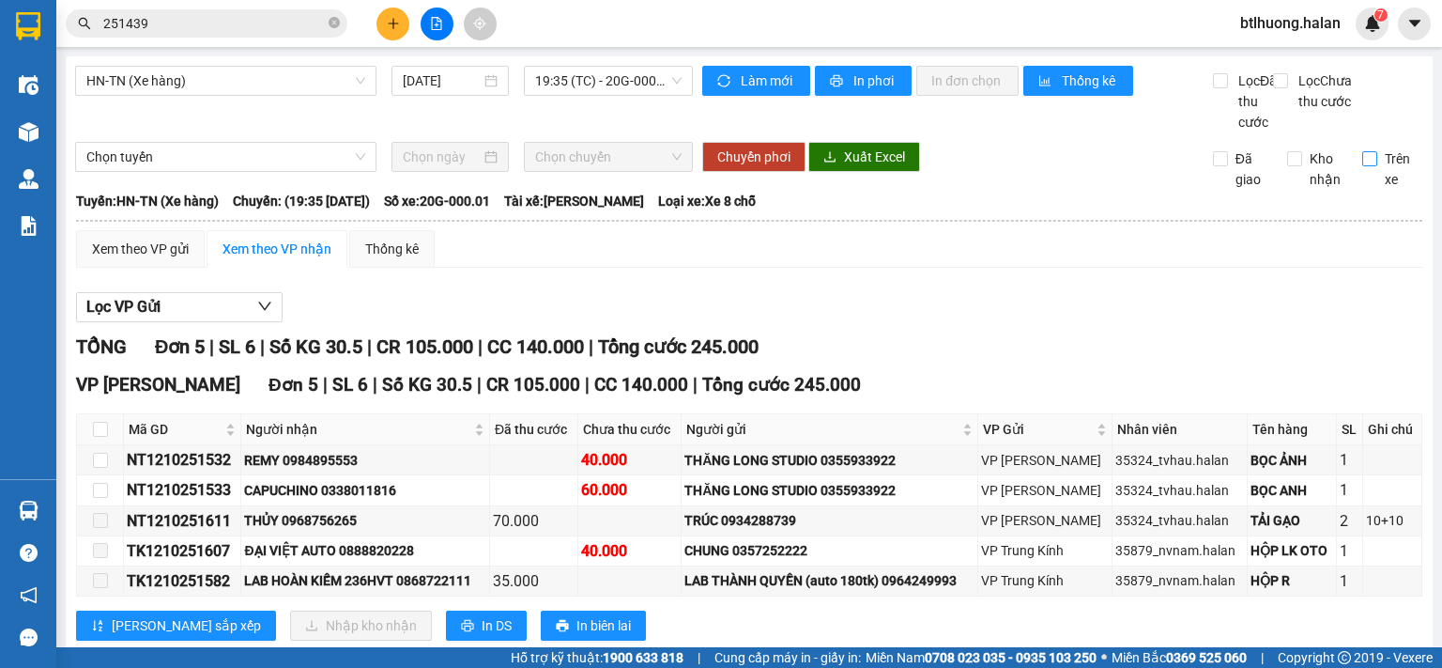
click at [1362, 166] on input "Trên xe" at bounding box center [1369, 158] width 15 height 15
checkbox input "true"
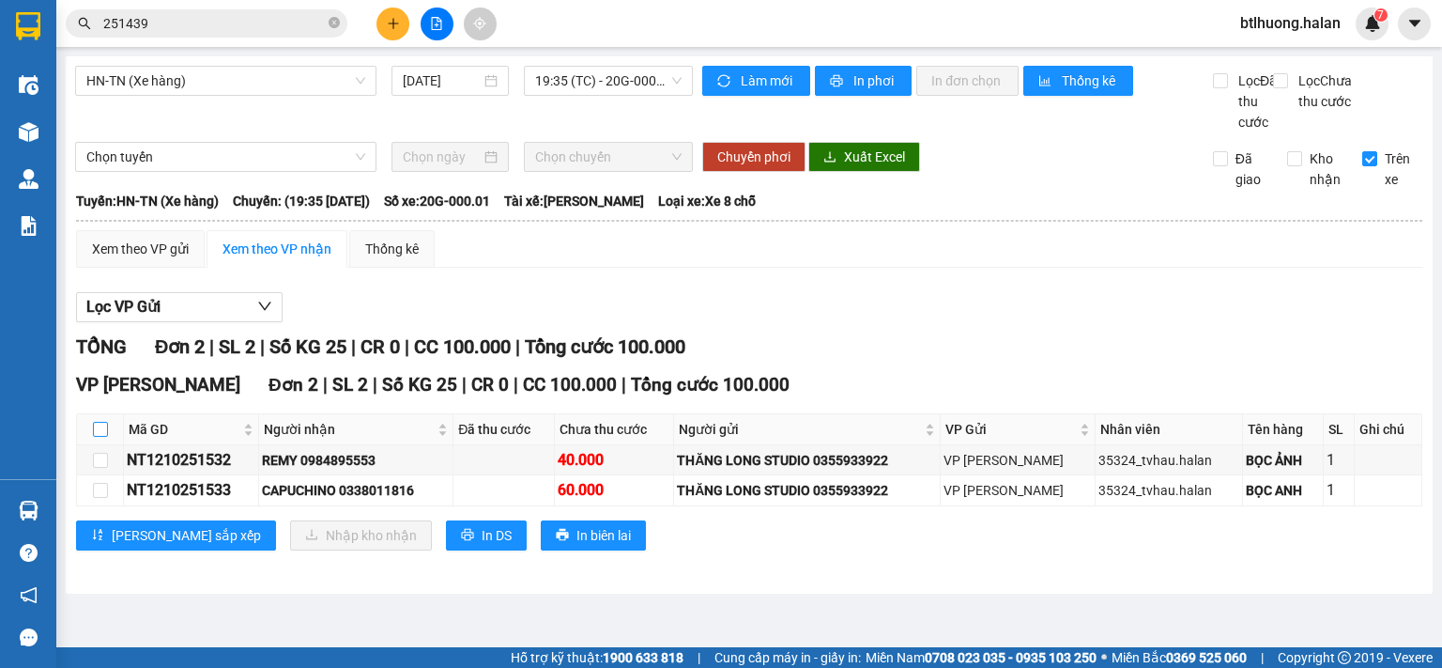
click at [105, 437] on input "checkbox" at bounding box center [100, 429] width 15 height 15
checkbox input "true"
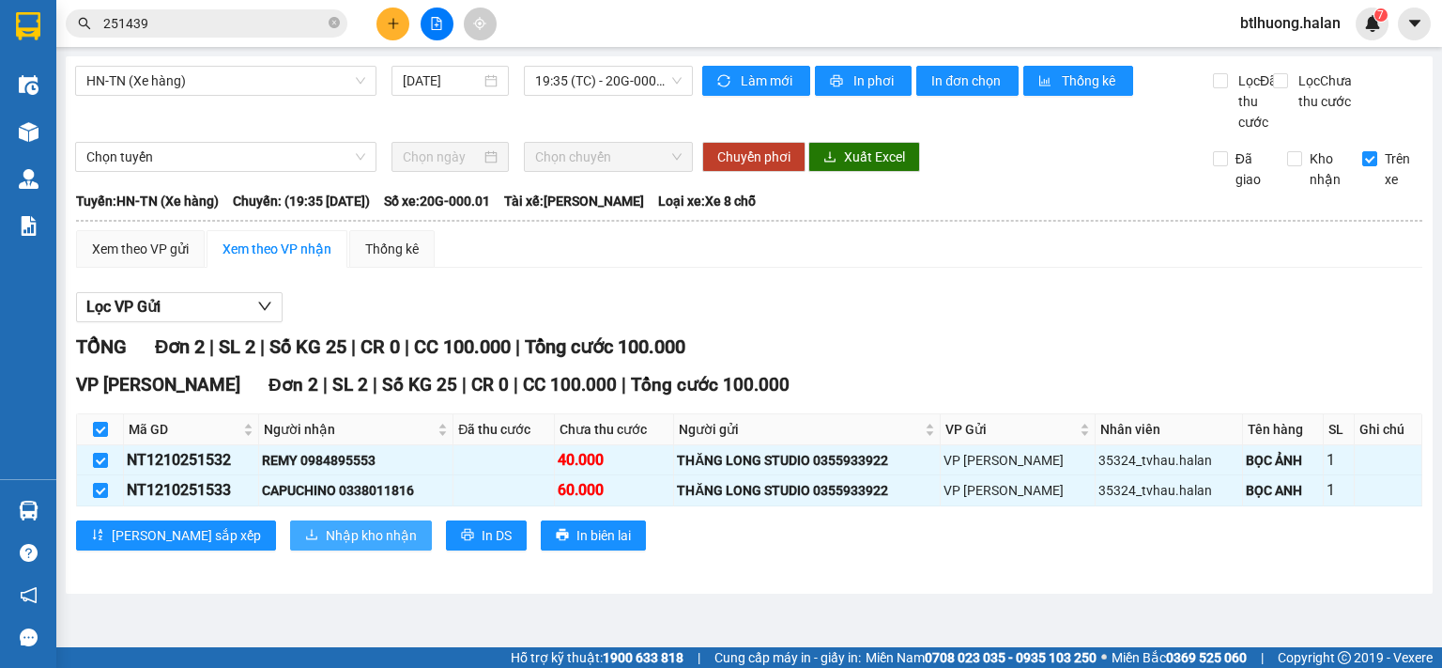
click at [326, 546] on span "Nhập kho nhận" at bounding box center [371, 535] width 91 height 21
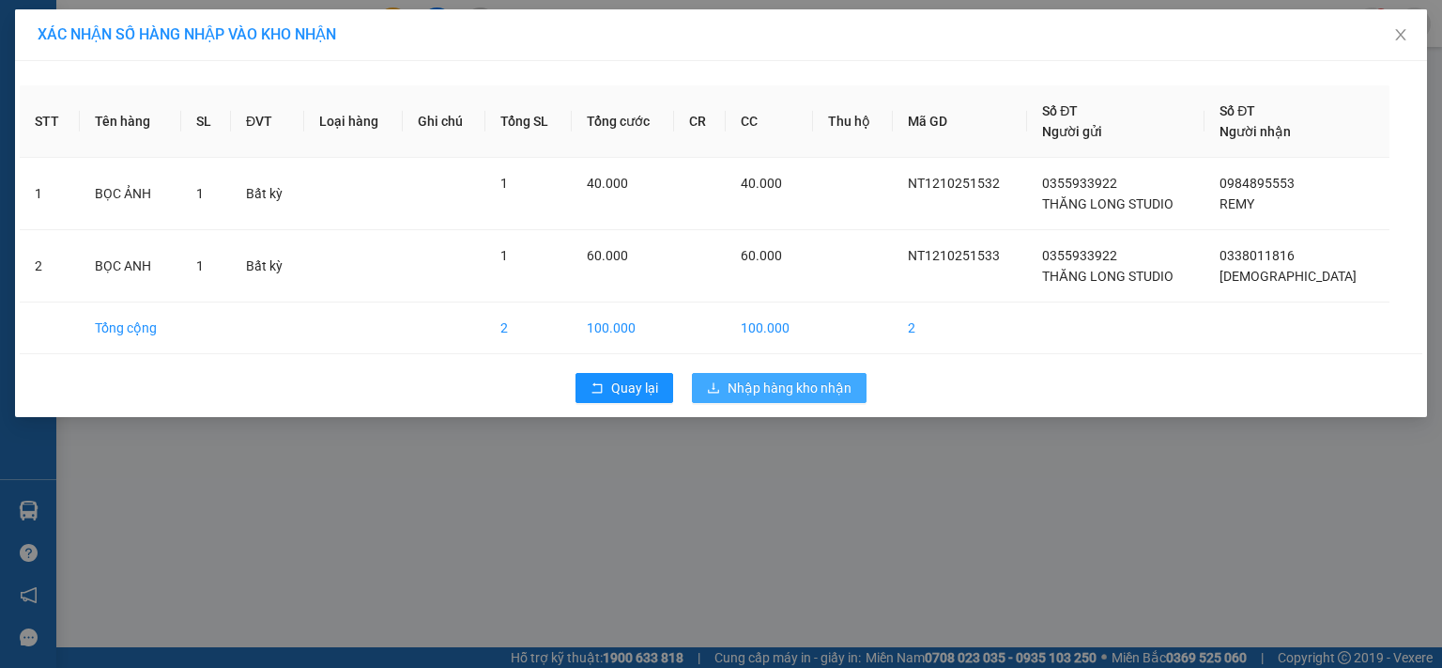
click at [773, 381] on span "Nhập hàng kho nhận" at bounding box center [790, 387] width 124 height 21
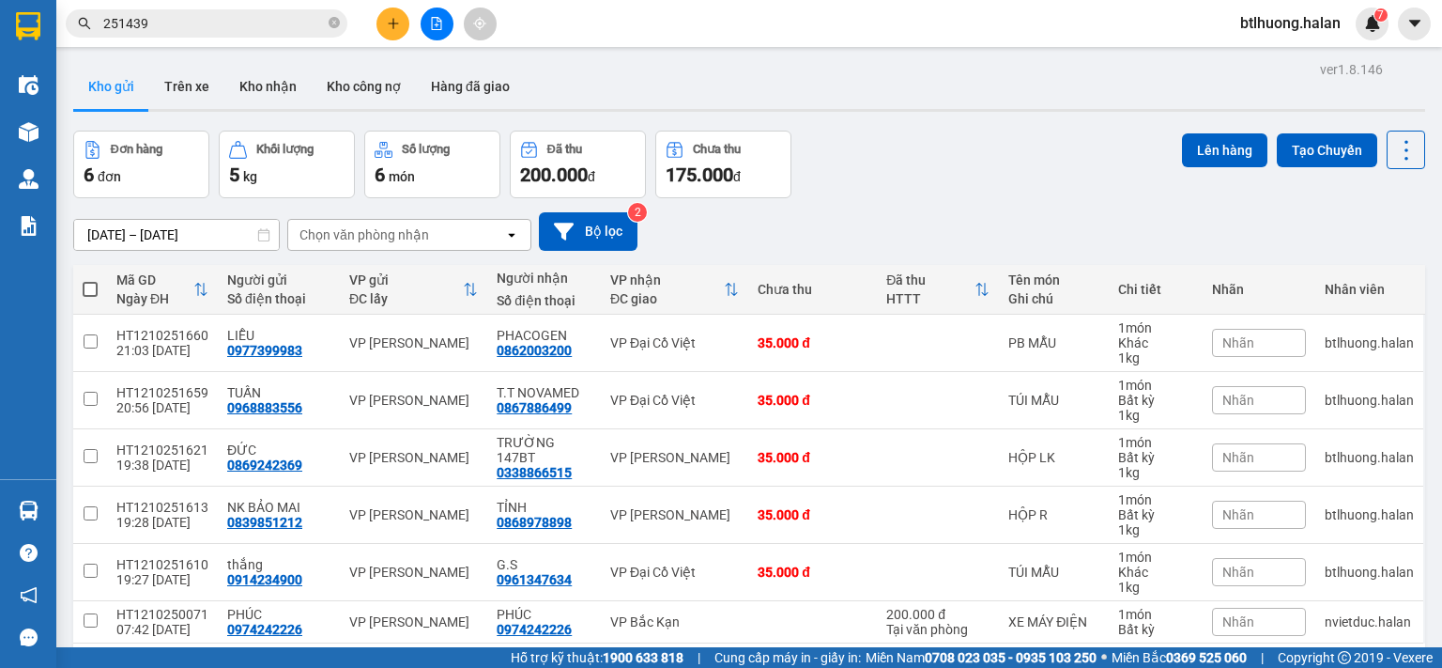
click at [253, 11] on span "251439" at bounding box center [207, 23] width 282 height 28
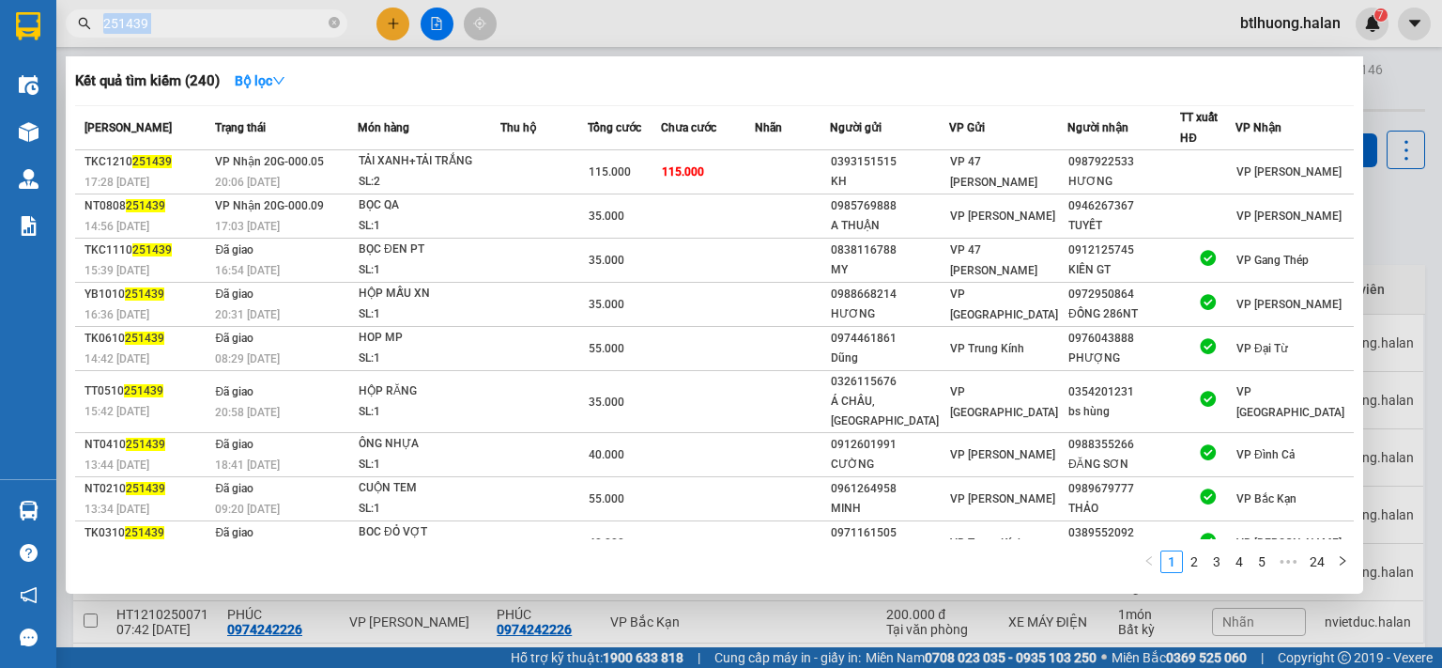
click at [253, 11] on span "251439" at bounding box center [207, 23] width 282 height 28
click at [334, 23] on icon "close-circle" at bounding box center [334, 22] width 11 height 11
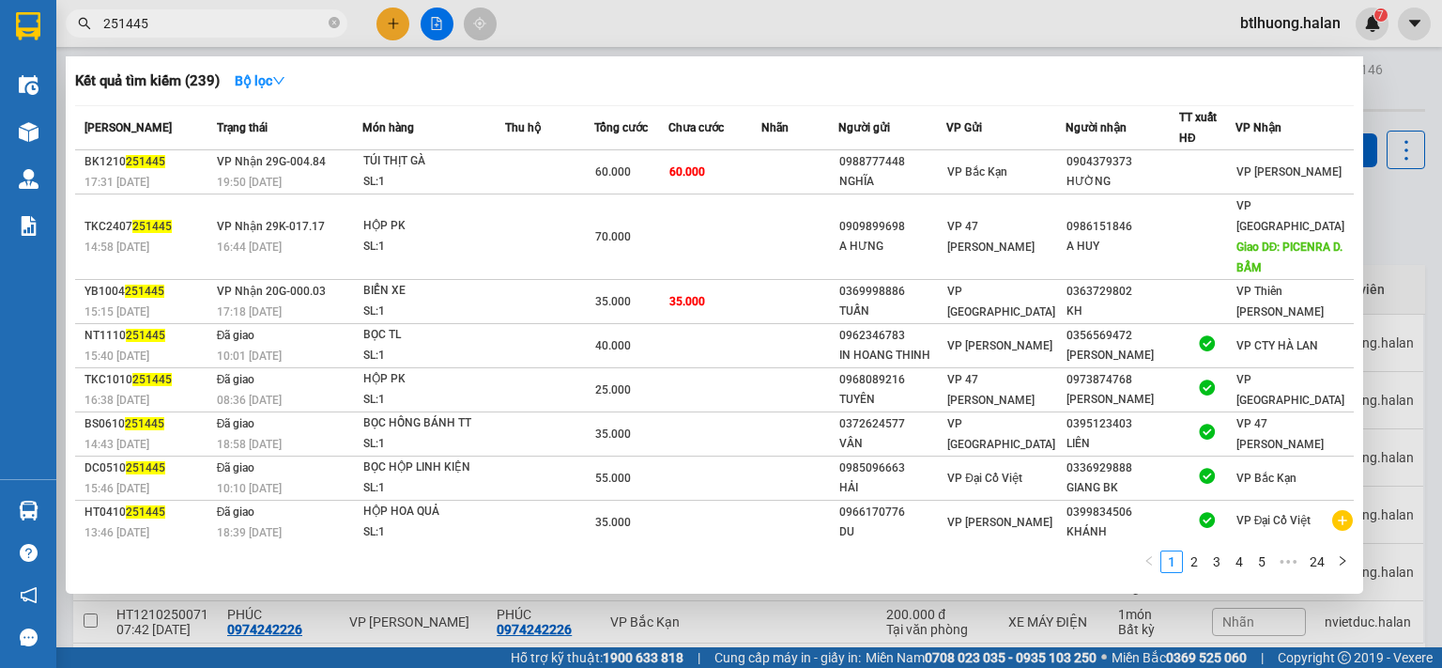
type input "251445"
click at [590, 176] on td at bounding box center [549, 172] width 89 height 44
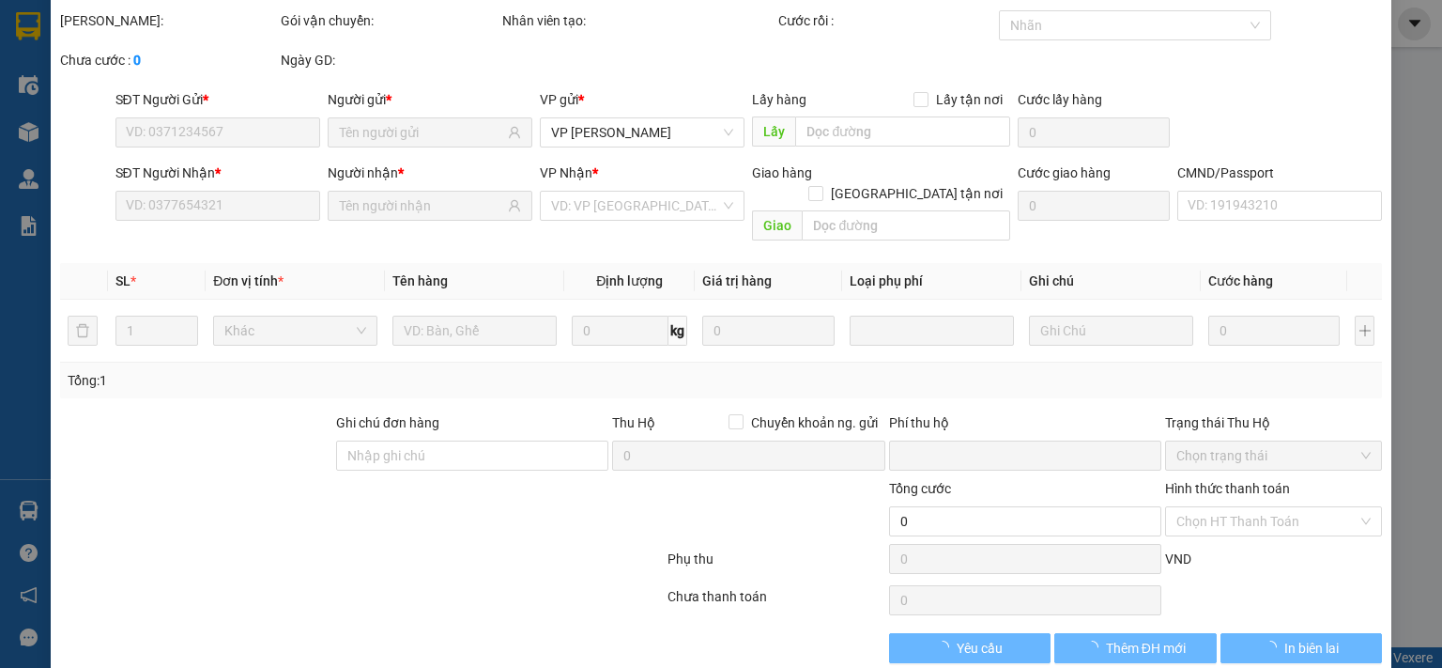
scroll to position [67, 0]
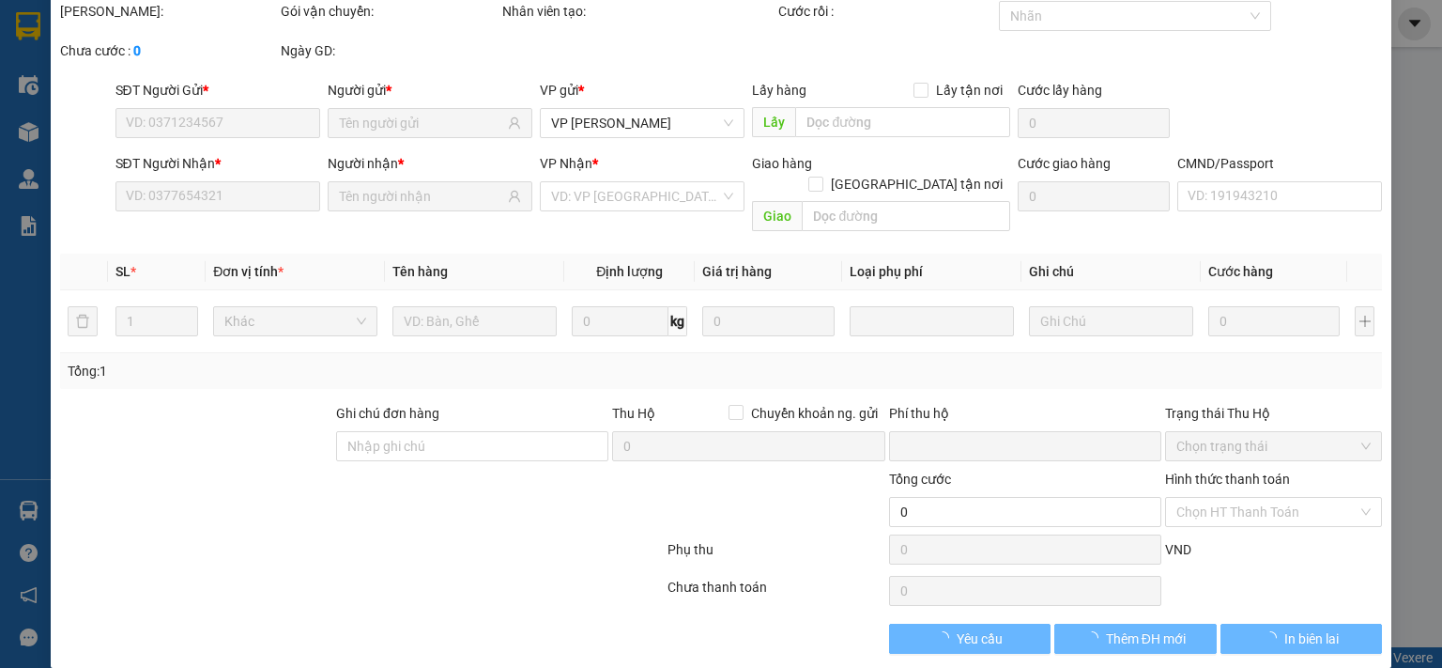
type input "0988777448"
type input "NGHĨA"
type input "0904379373"
type input "HƯỜNG"
type input "0"
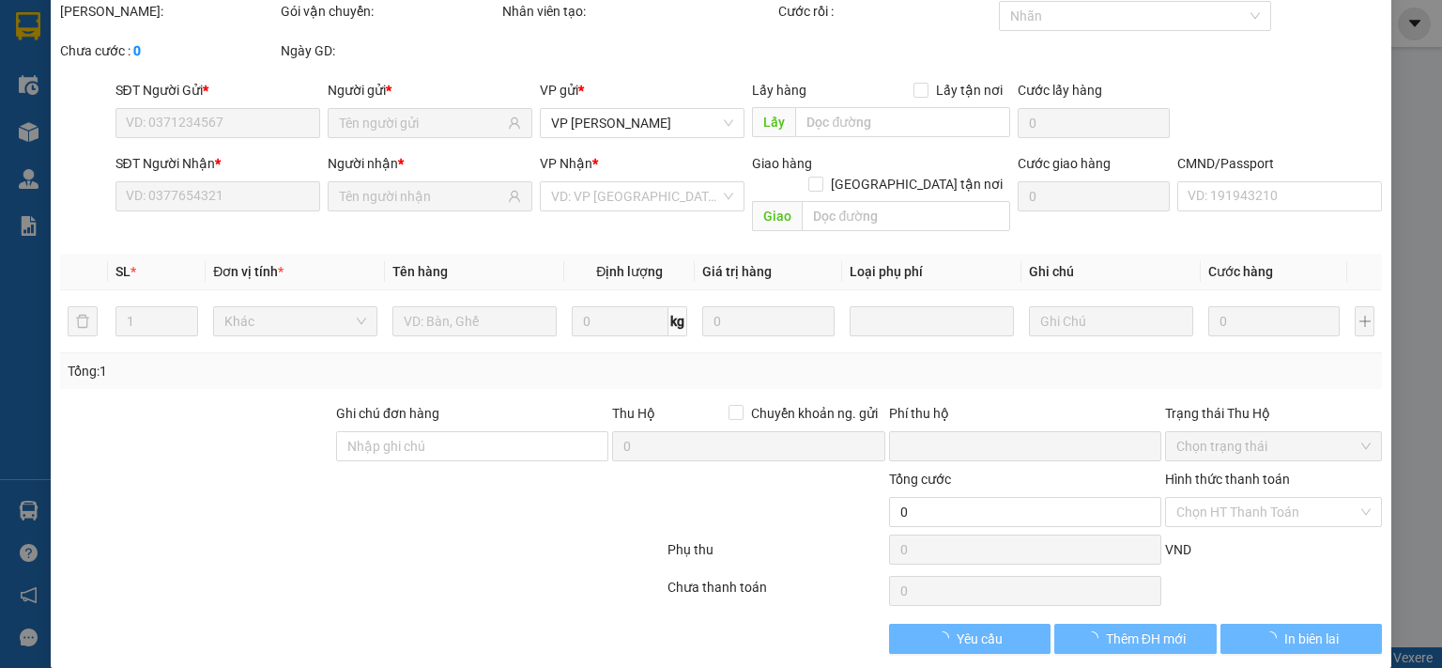
type input "60.000"
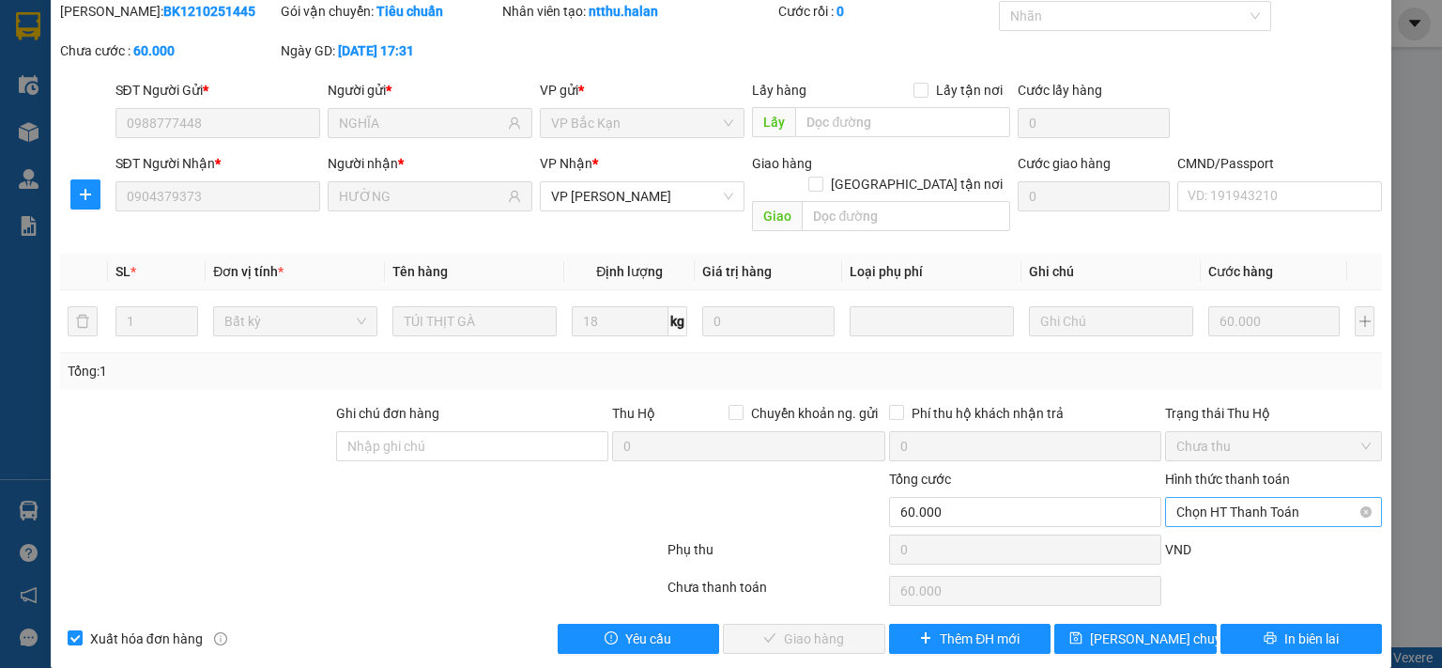
click at [1254, 498] on span "Chọn HT Thanh Toán" at bounding box center [1274, 512] width 194 height 28
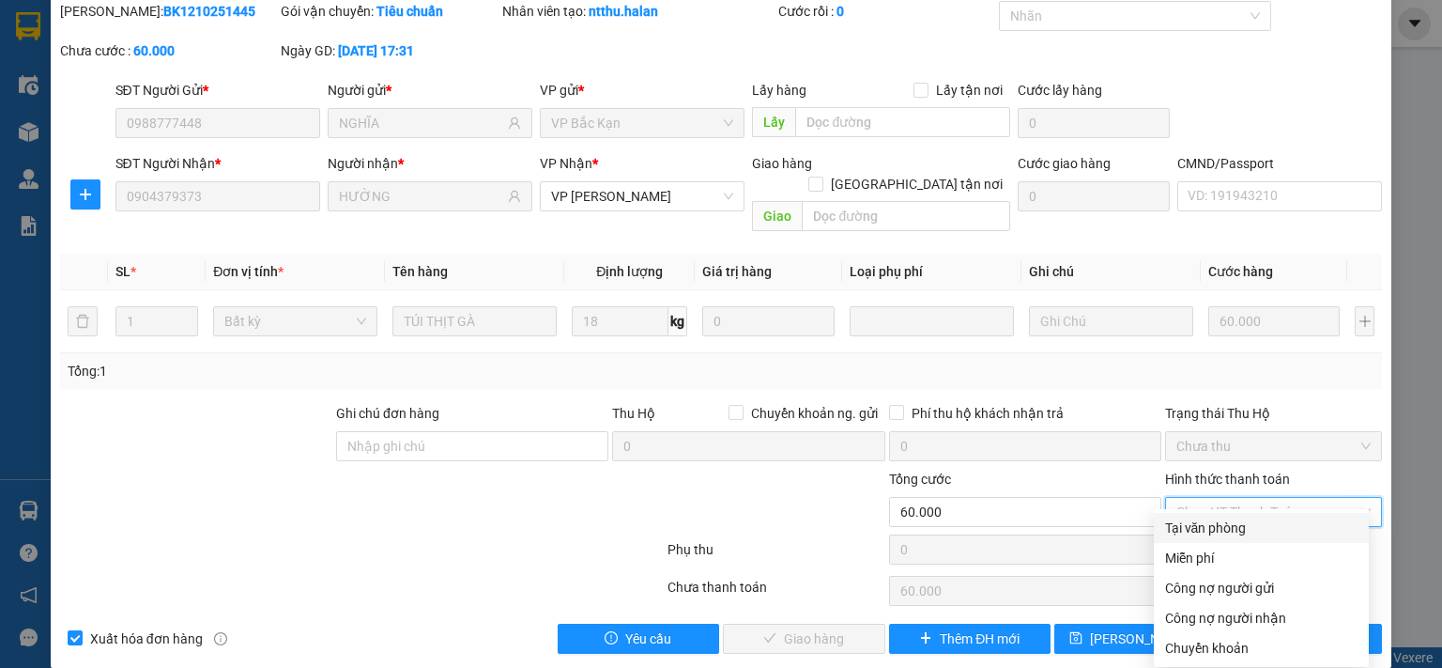
drag, startPoint x: 1251, startPoint y: 522, endPoint x: 1138, endPoint y: 578, distance: 126.0
click at [1251, 525] on div "Tại văn phòng" at bounding box center [1261, 527] width 192 height 21
type input "0"
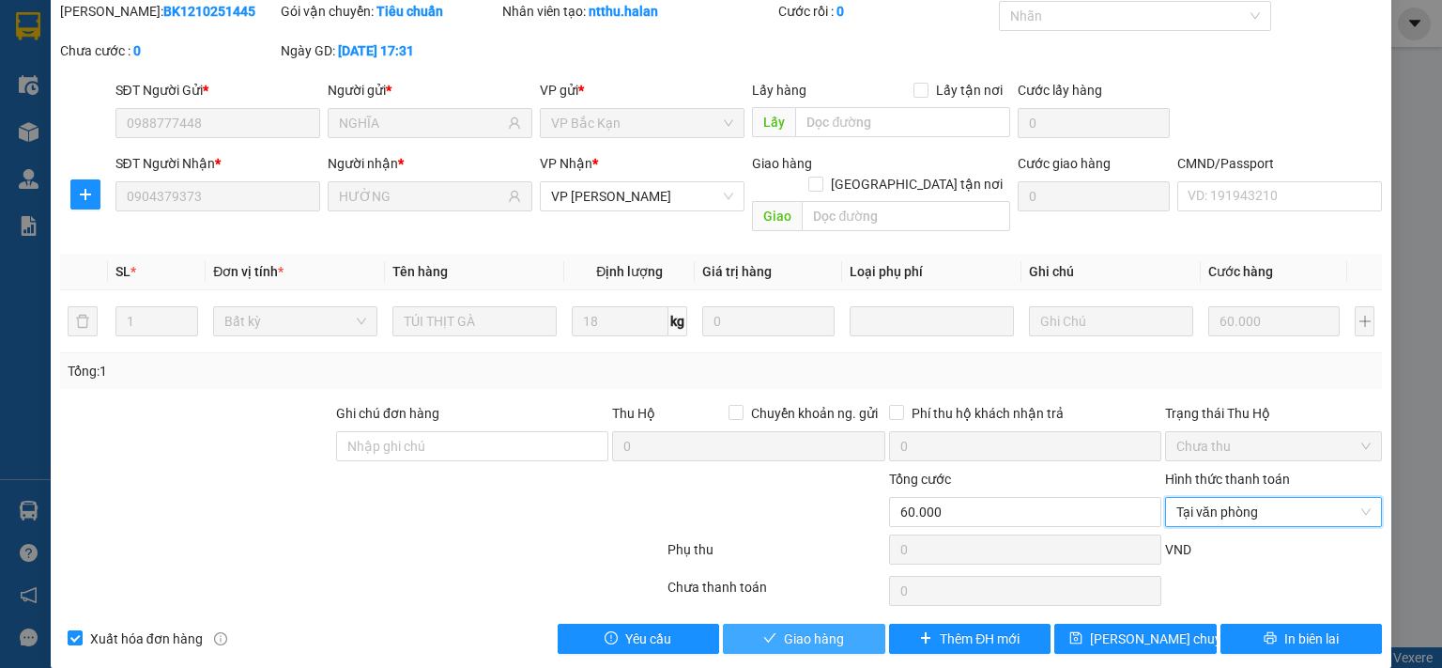
click at [766, 631] on icon "check" at bounding box center [769, 637] width 13 height 13
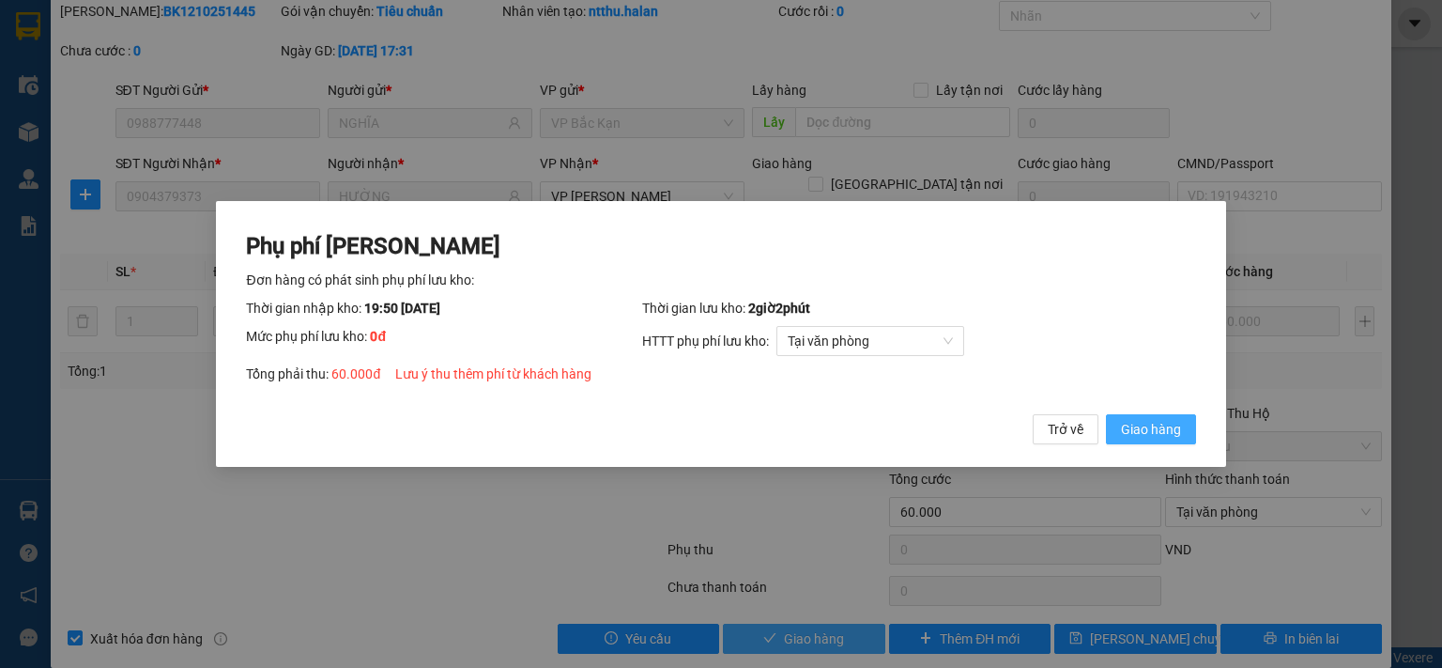
click at [1138, 430] on span "Giao hàng" at bounding box center [1151, 429] width 60 height 21
